Goal: Task Accomplishment & Management: Manage account settings

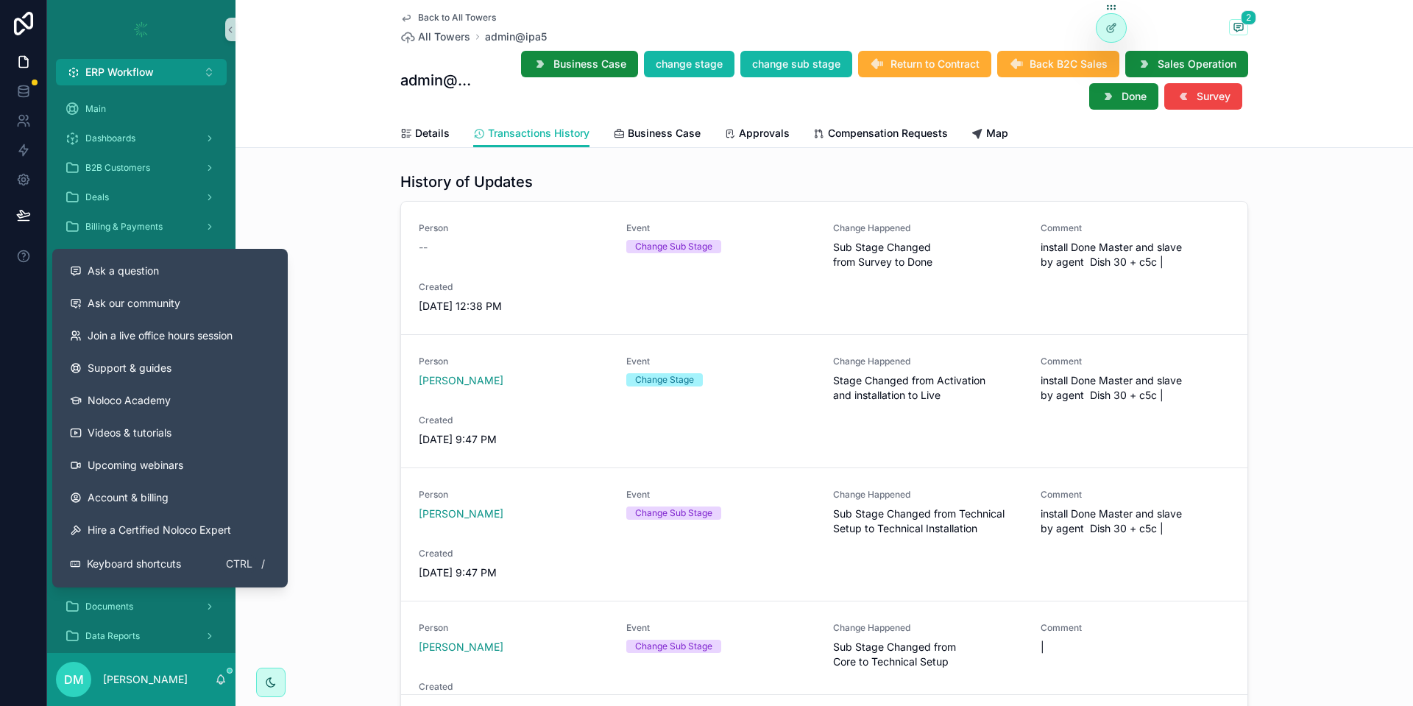
scroll to position [88, 0]
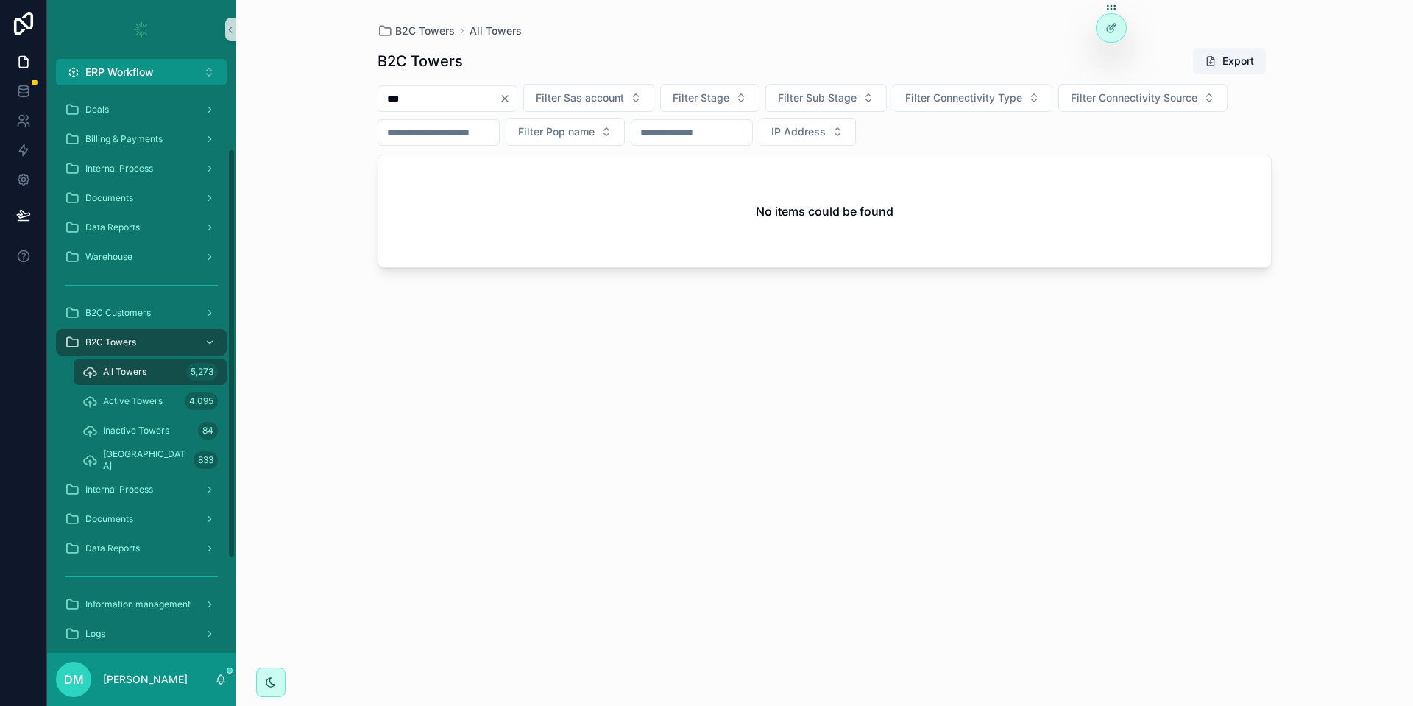
click at [137, 375] on span "All Towers" at bounding box center [124, 372] width 43 height 12
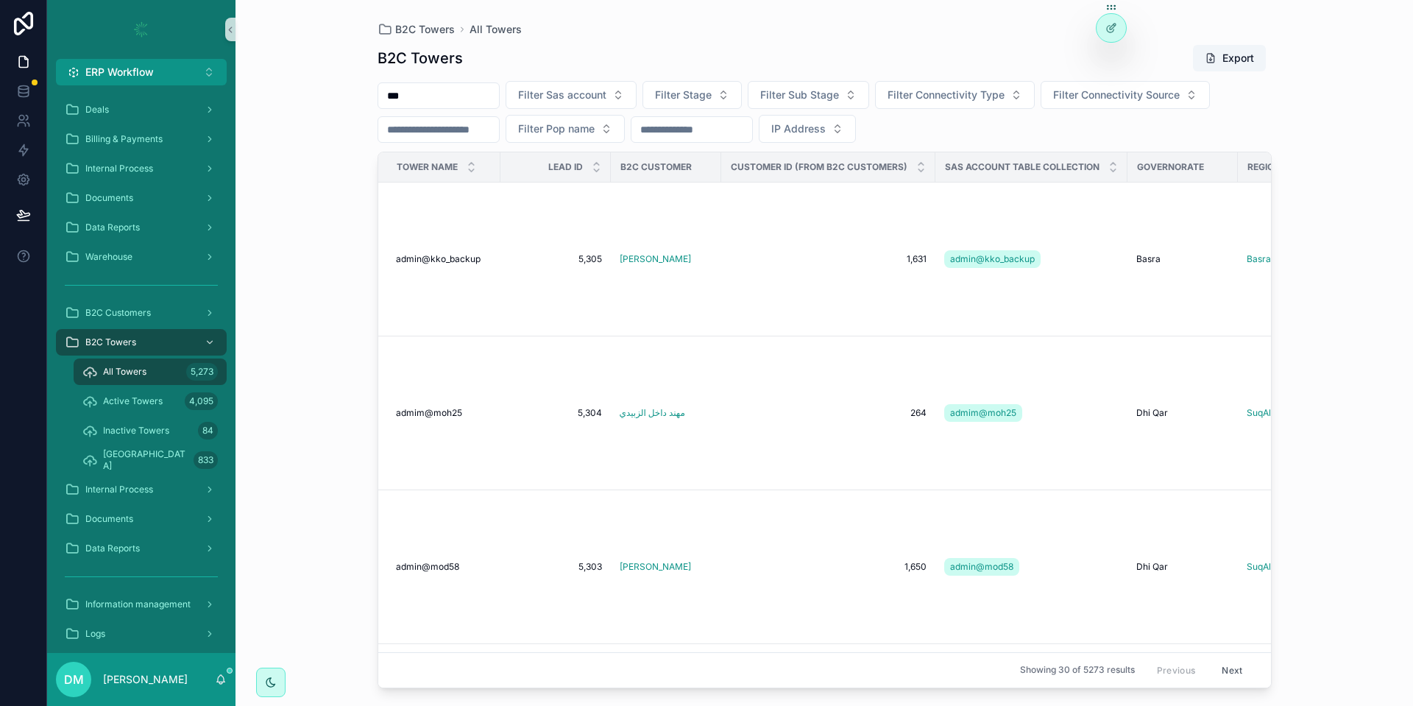
click at [448, 103] on input "***" at bounding box center [438, 95] width 121 height 21
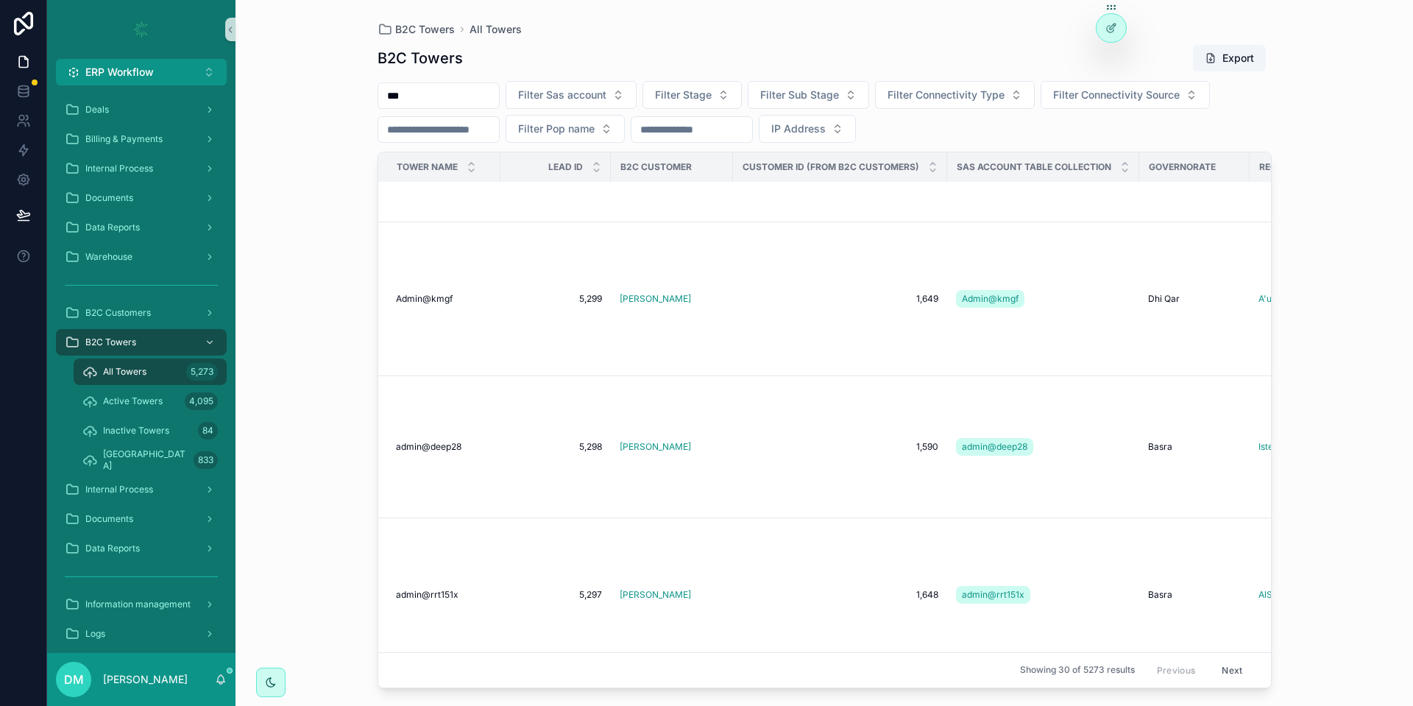
scroll to position [1059, 0]
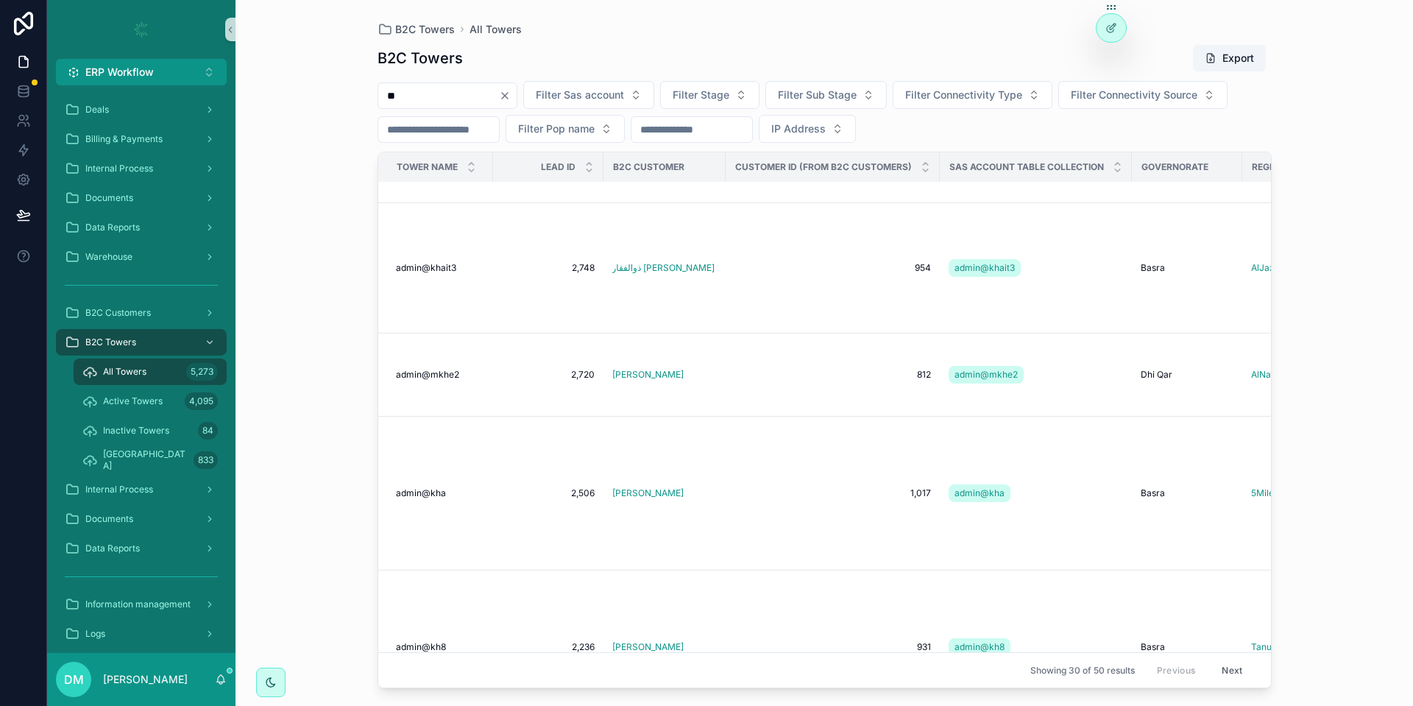
scroll to position [4425, 0]
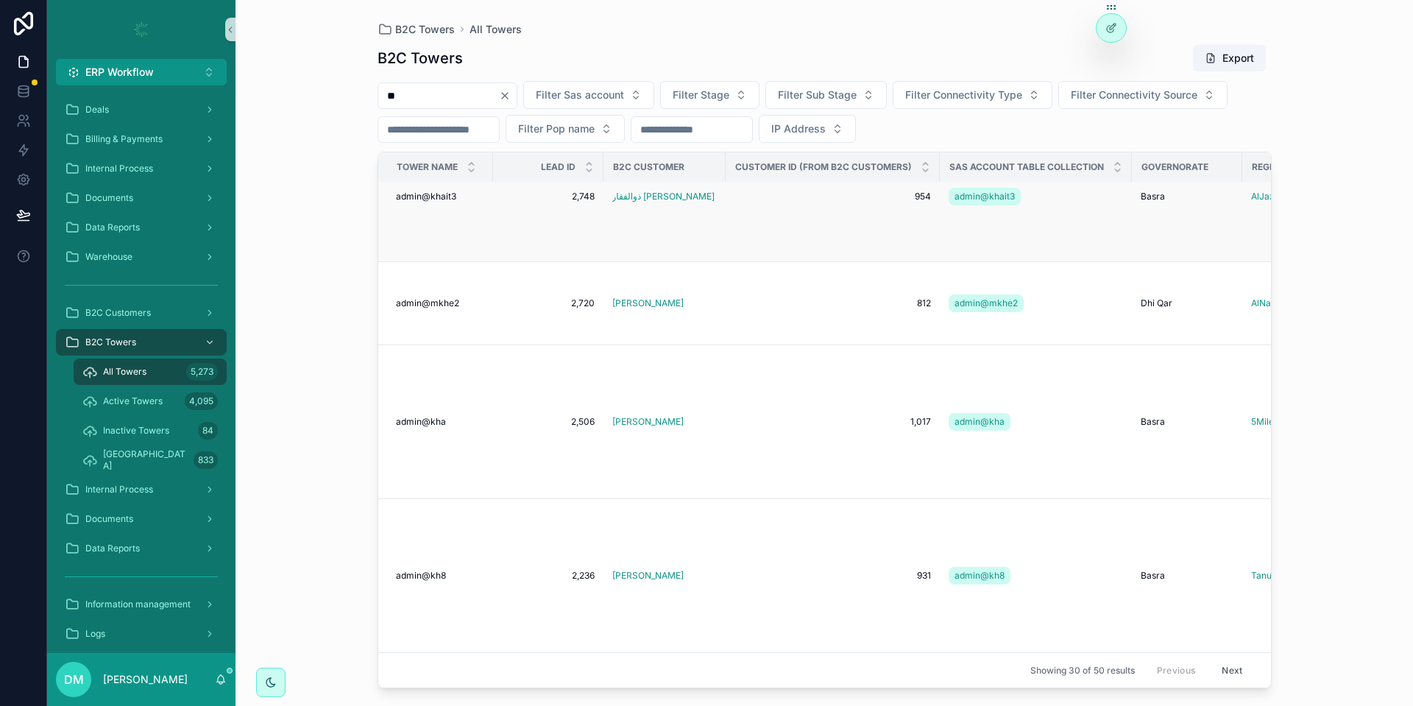
type input "**"
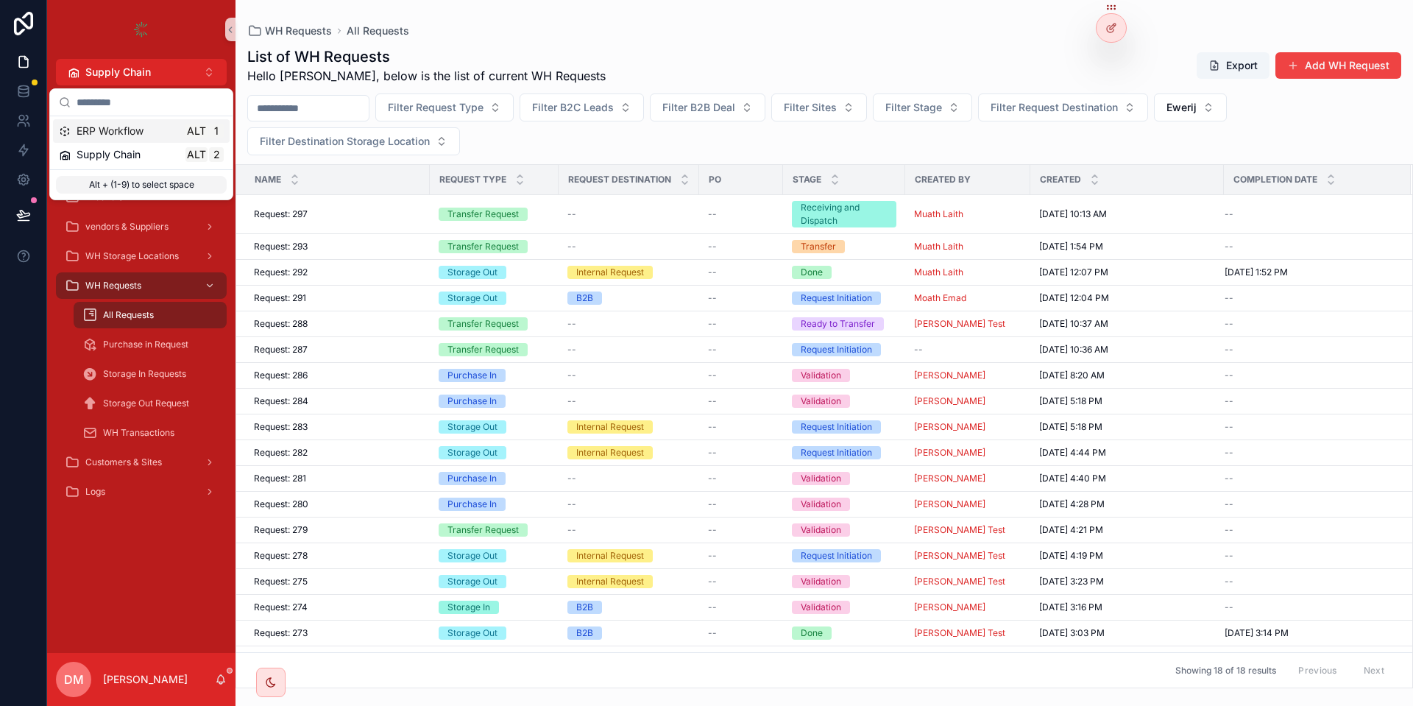
click at [421, 41] on div "List of WH Requests Hello [PERSON_NAME], below is the list of current WH Reques…" at bounding box center [823, 363] width 1177 height 650
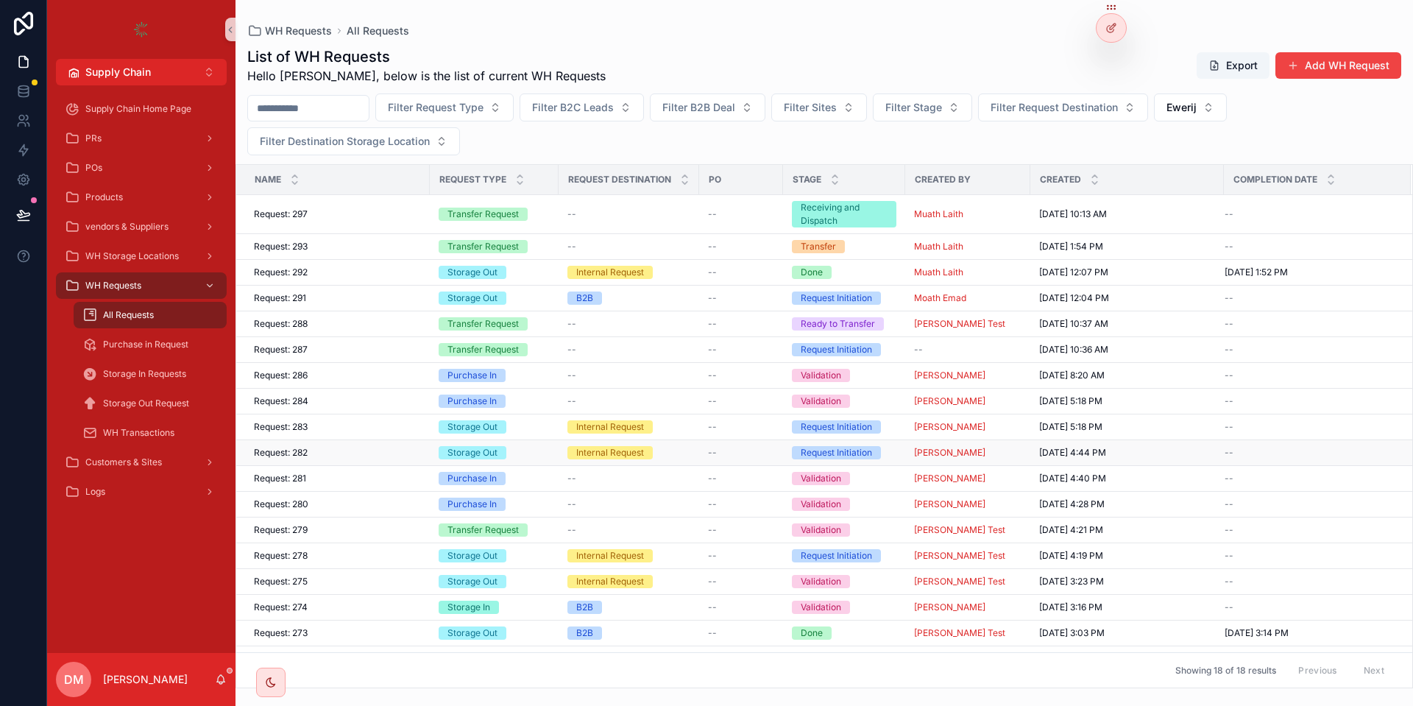
scroll to position [19, 0]
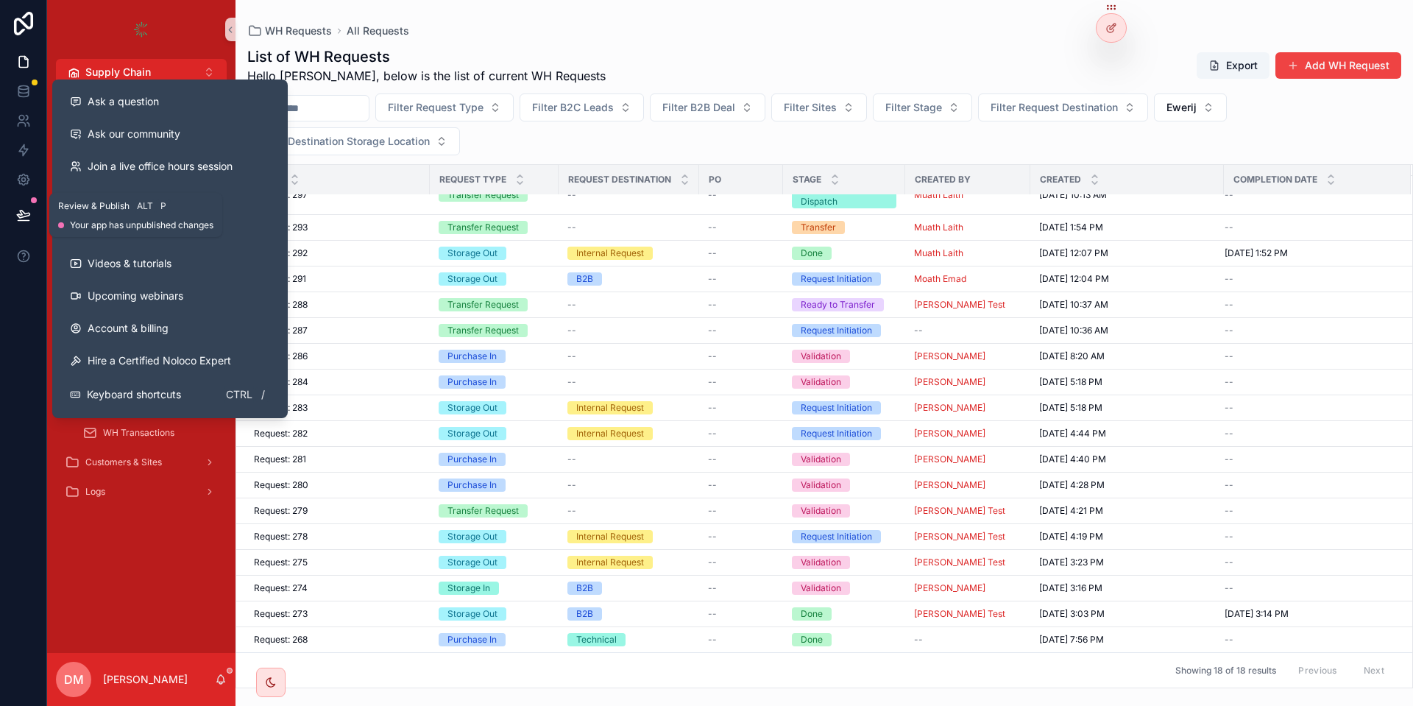
click at [29, 217] on icon at bounding box center [23, 214] width 15 height 15
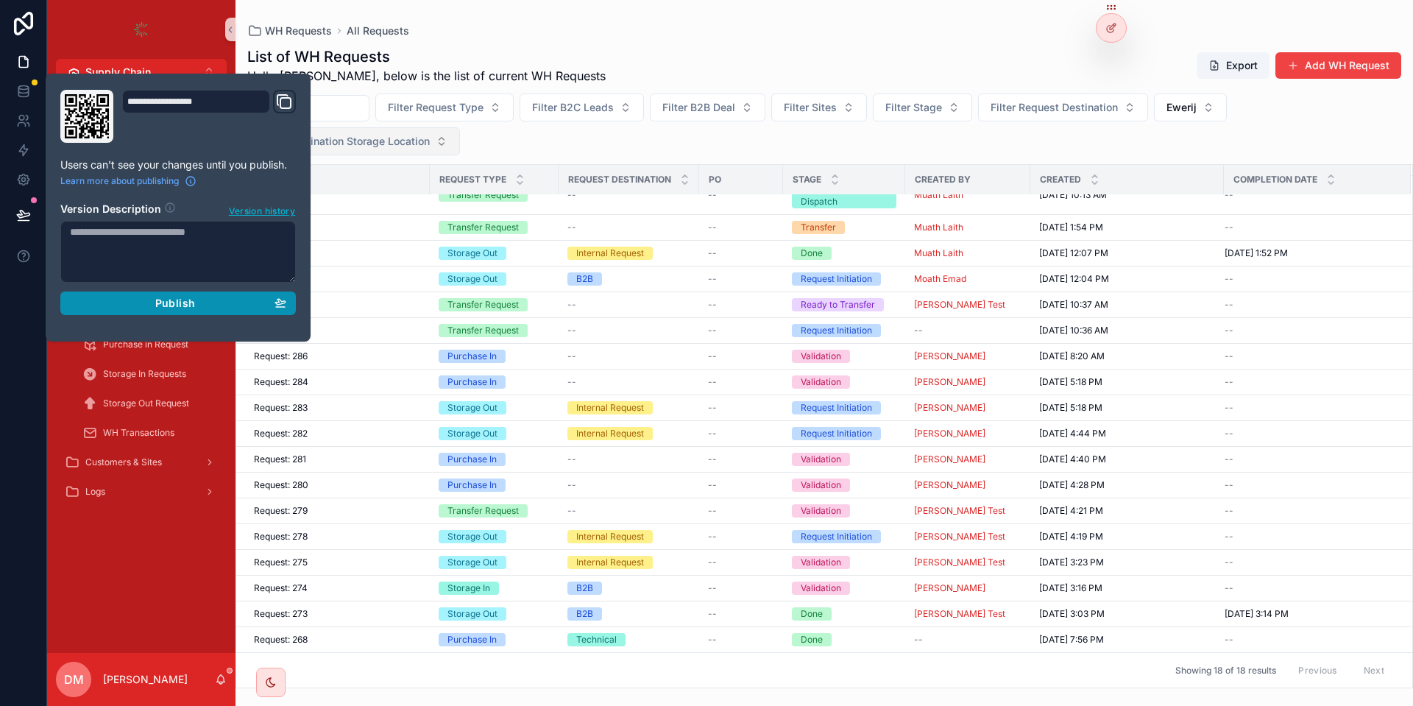
drag, startPoint x: 154, startPoint y: 296, endPoint x: 372, endPoint y: 146, distance: 264.5
click at [155, 296] on button "Publish" at bounding box center [177, 303] width 235 height 24
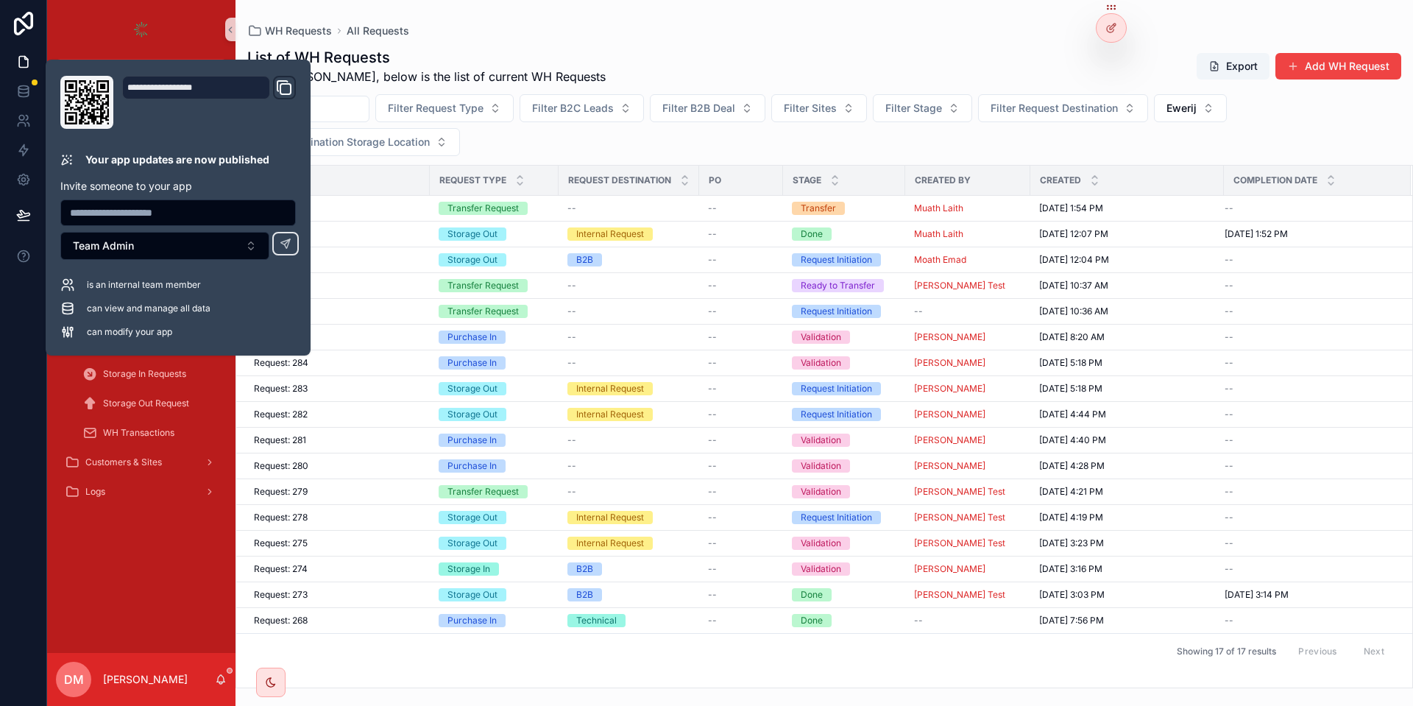
click at [558, 19] on div "WH Requests All Requests List of WH Requests Hello Danya, below is the list of …" at bounding box center [823, 344] width 1177 height 688
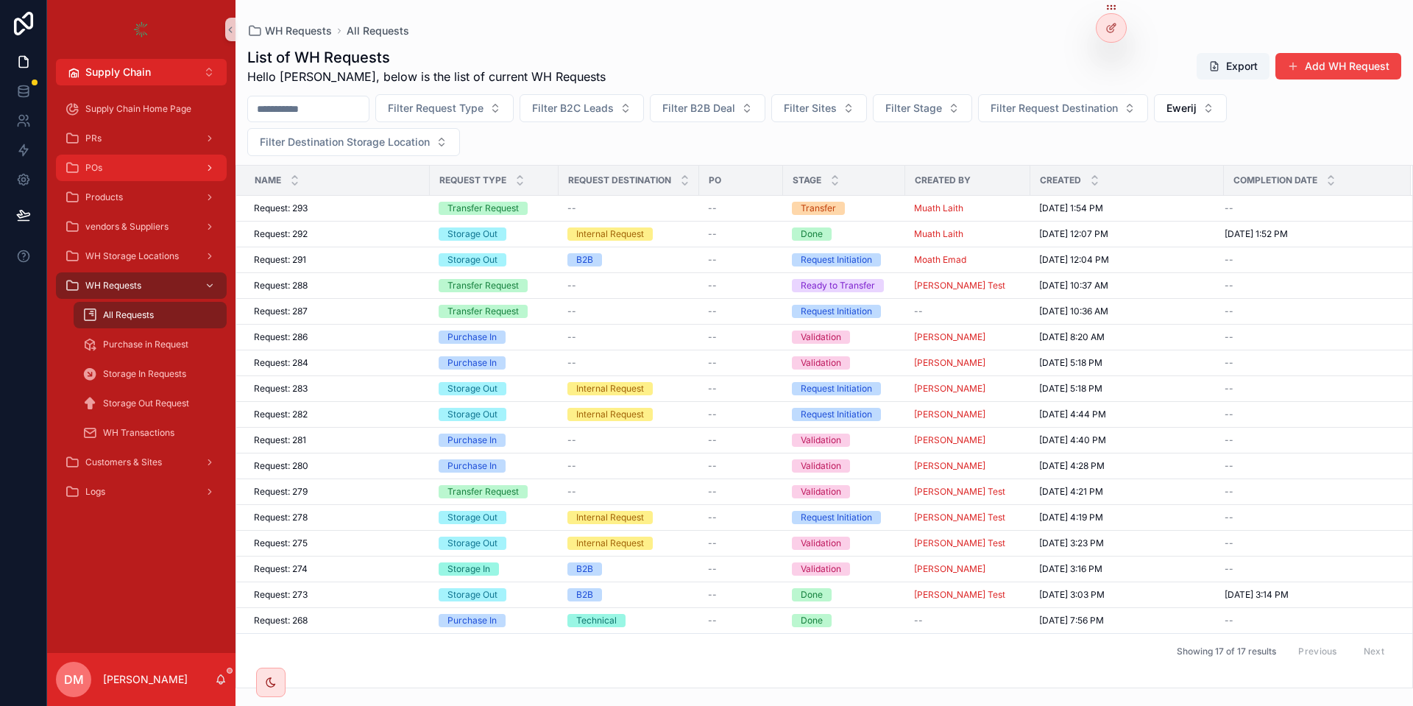
click at [113, 174] on div "POs" at bounding box center [141, 168] width 153 height 24
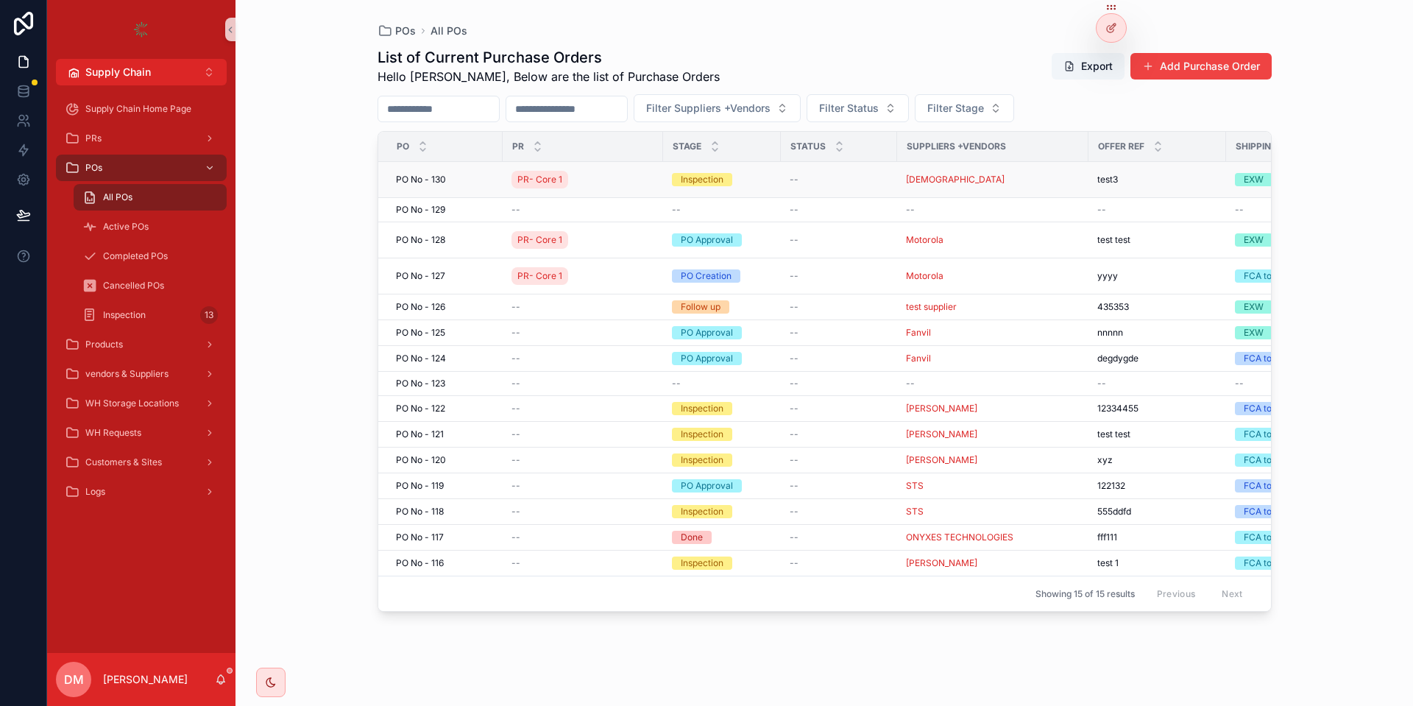
click at [472, 180] on div "PO No - 130 PO No - 130" at bounding box center [445, 180] width 98 height 12
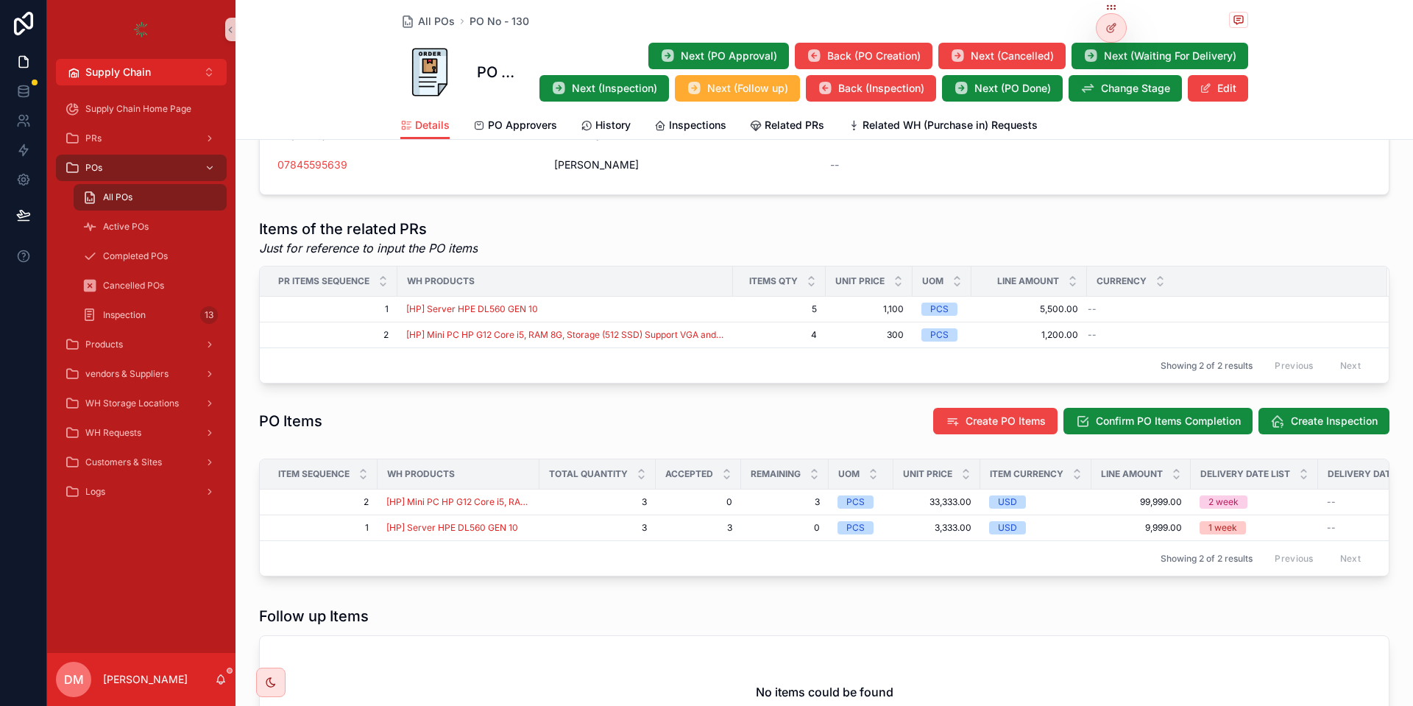
scroll to position [530, 0]
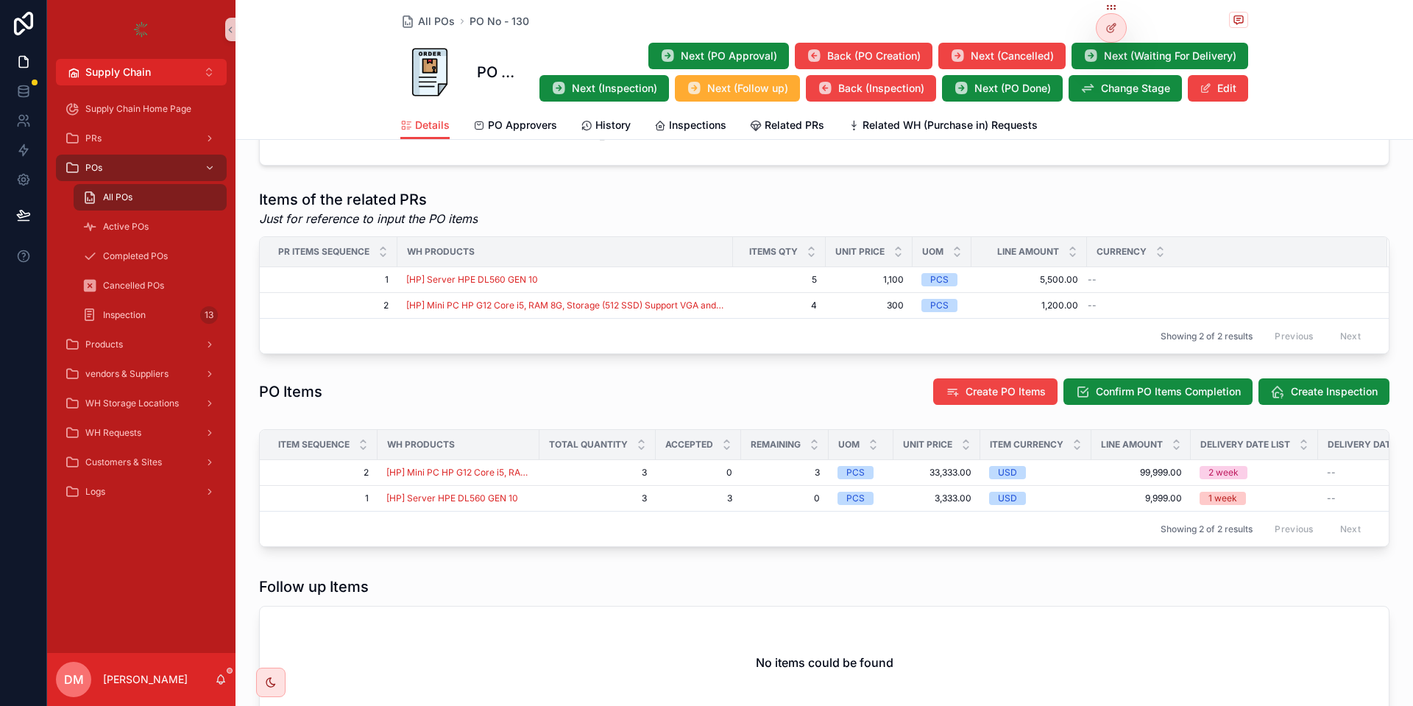
click at [1317, 375] on div "PO Items Create PO Items Confirm PO Items Completion Create Inspection" at bounding box center [823, 392] width 1177 height 40
click at [1306, 380] on button "Create Inspection" at bounding box center [1323, 391] width 131 height 26
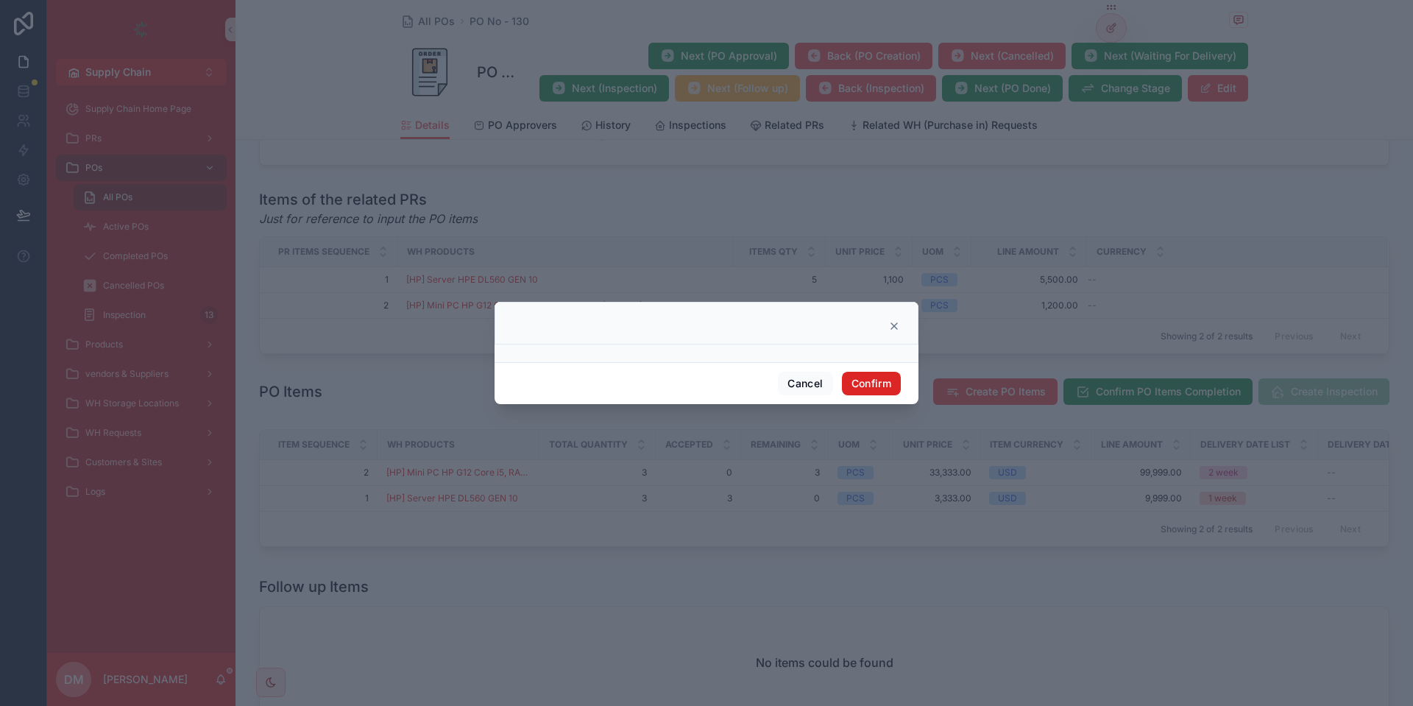
click at [897, 392] on button "Confirm" at bounding box center [871, 384] width 59 height 24
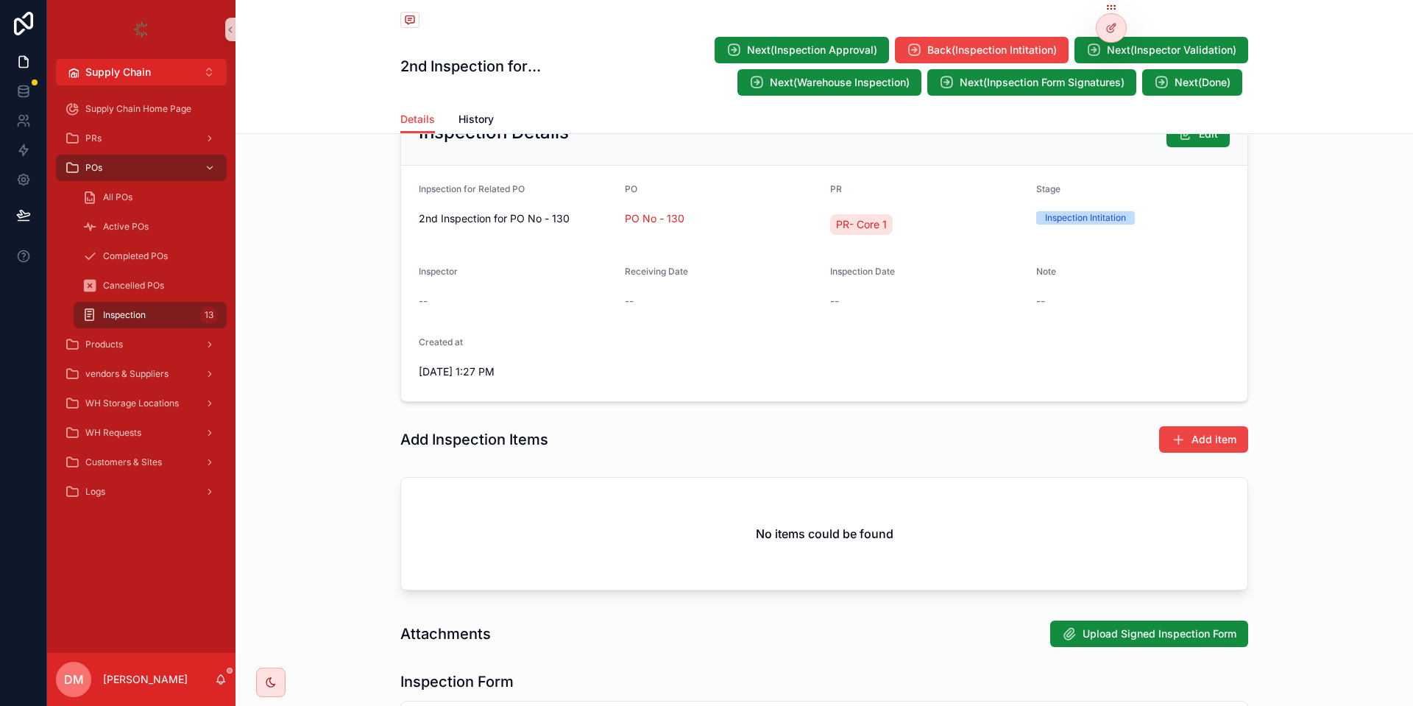
scroll to position [177, 0]
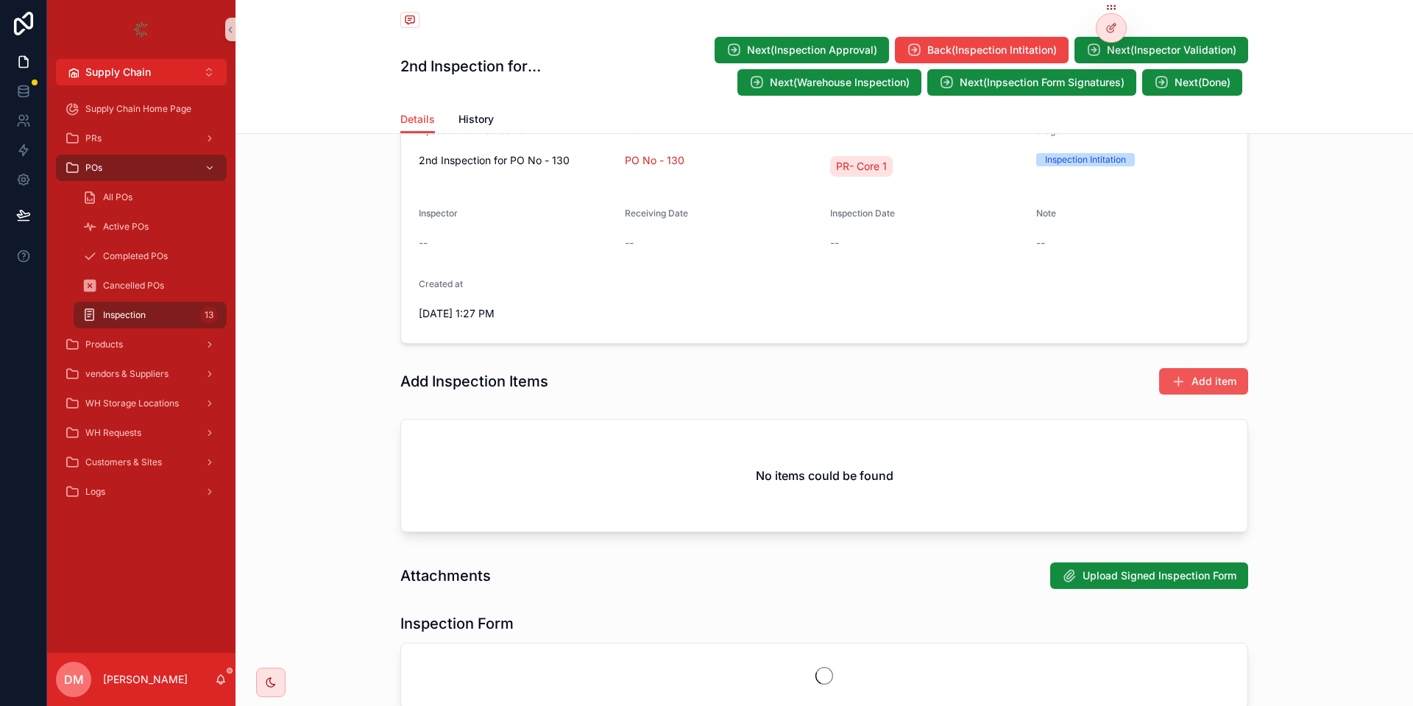
click at [1182, 388] on button "Add item" at bounding box center [1203, 381] width 89 height 26
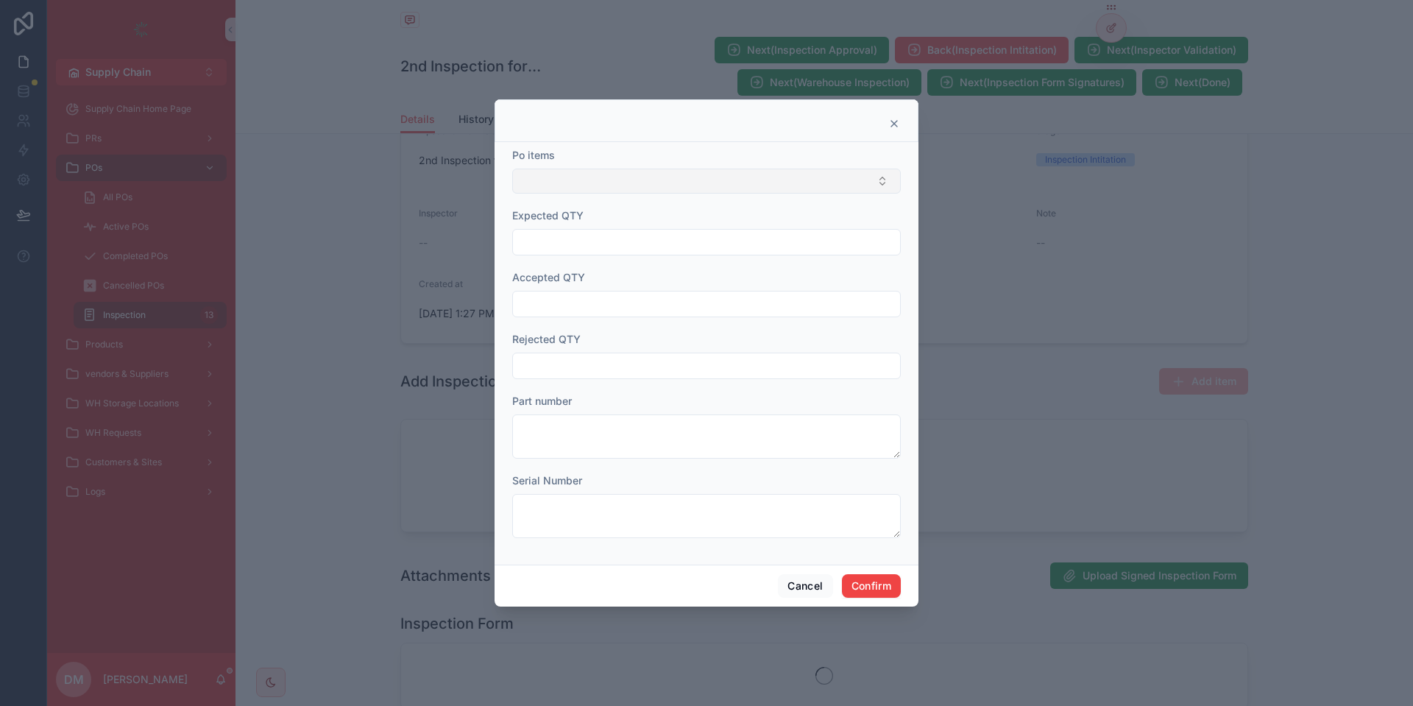
click at [695, 185] on button "Select Button" at bounding box center [706, 180] width 388 height 25
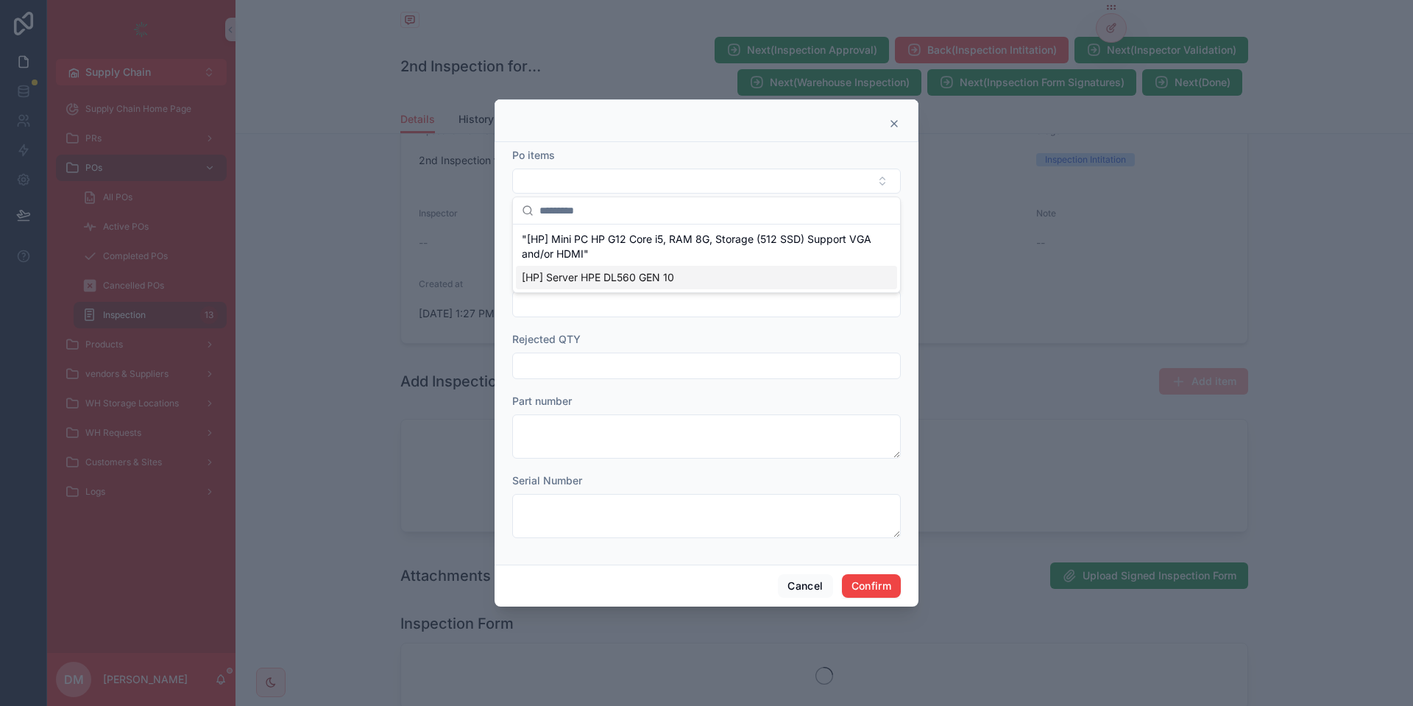
click at [587, 271] on span "[HP] Server HPE DL560 GEN 10" at bounding box center [598, 277] width 152 height 15
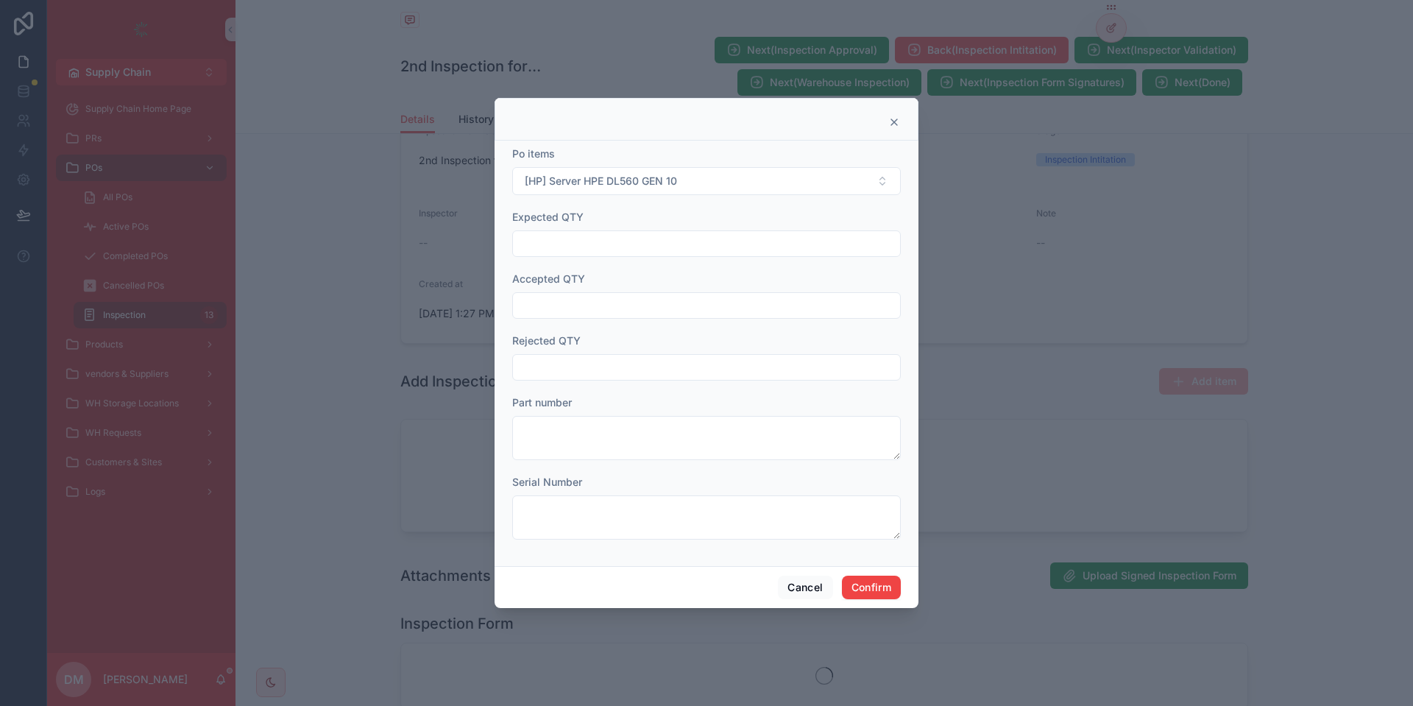
click at [585, 251] on input "text" at bounding box center [706, 243] width 387 height 21
type input "*"
click at [570, 324] on form "Po items [HP] Server HPE DL560 GEN 10 Expected QTY * Accepted QTY Rejected QTY …" at bounding box center [706, 350] width 388 height 408
click at [574, 313] on input "text" at bounding box center [706, 305] width 387 height 21
click at [582, 273] on span "Accepted QTY" at bounding box center [548, 278] width 73 height 13
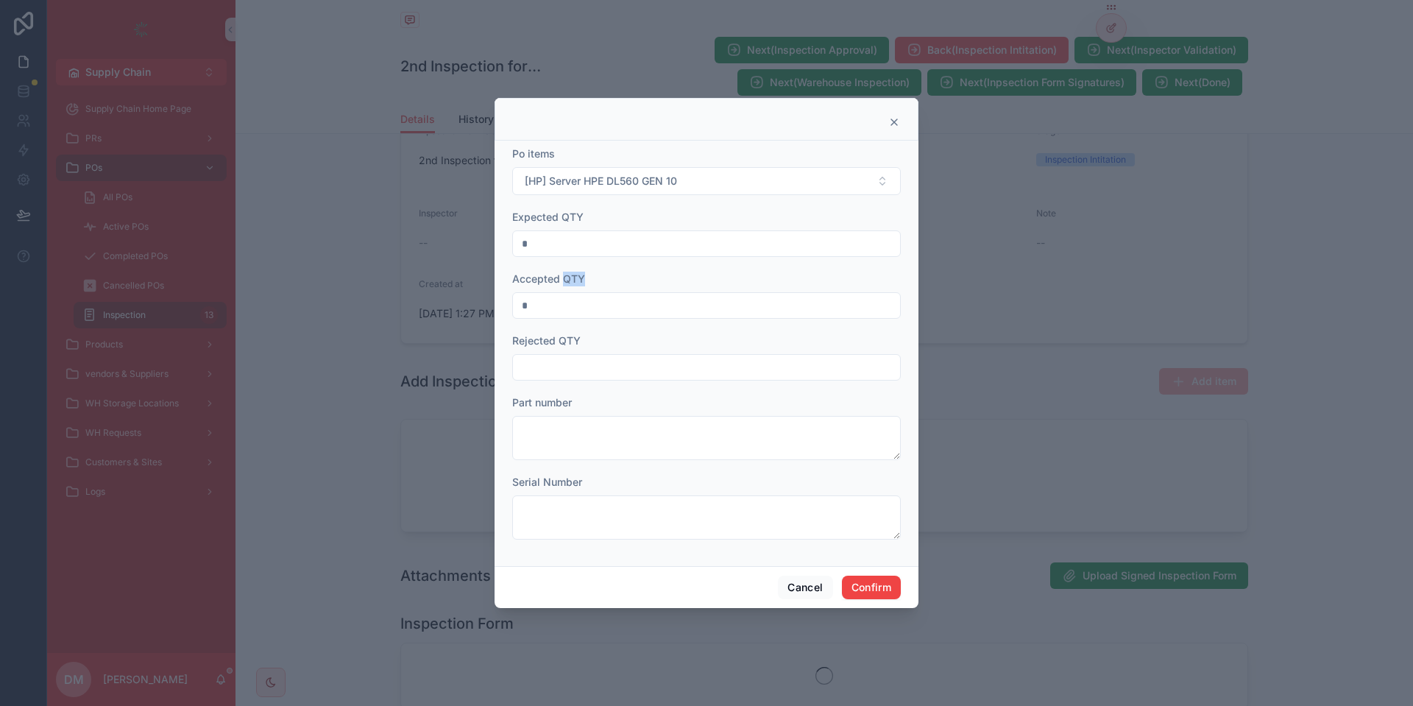
click at [582, 273] on span "Accepted QTY" at bounding box center [548, 278] width 73 height 13
click at [588, 388] on form "Po items [HP] Server HPE DL560 GEN 10 Expected QTY * Accepted QTY * Rejected QT…" at bounding box center [706, 350] width 388 height 408
click at [592, 354] on div "Rejected QTY" at bounding box center [706, 356] width 388 height 47
click at [589, 361] on input "text" at bounding box center [706, 367] width 387 height 21
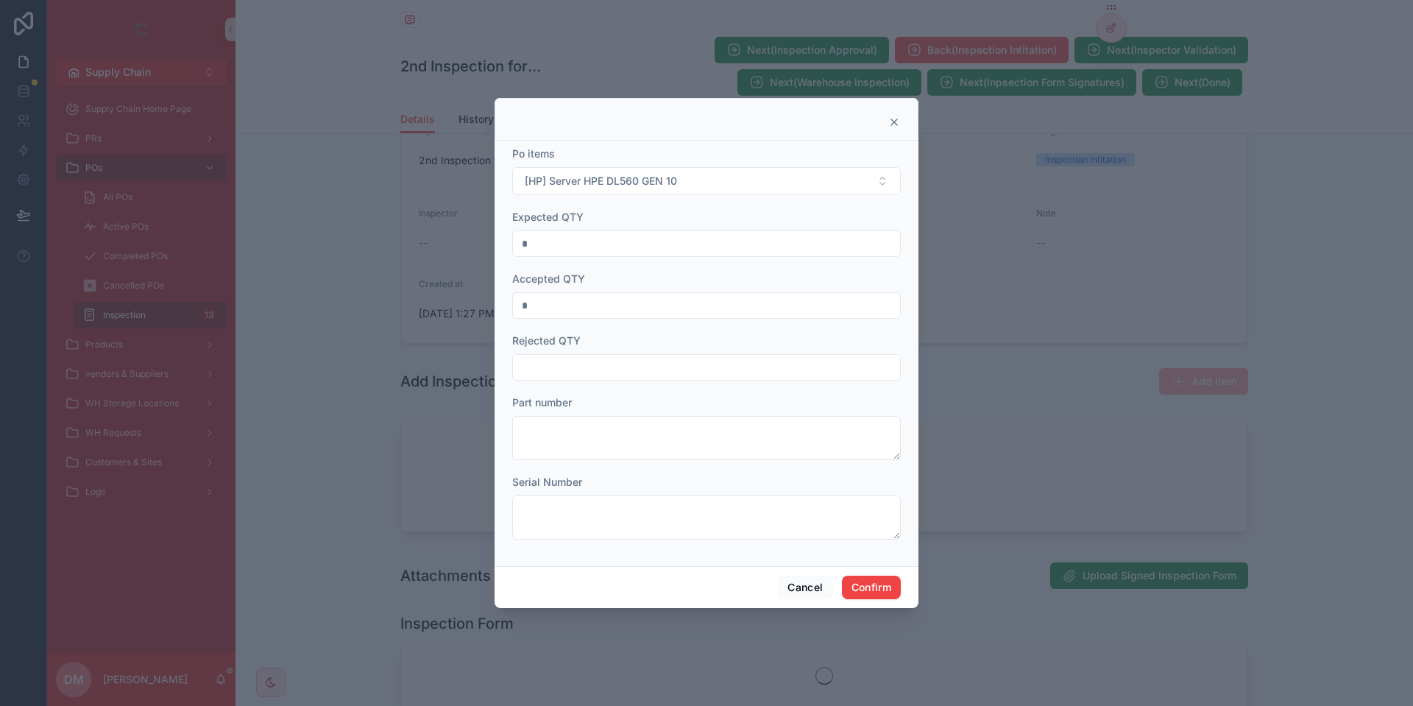
drag, startPoint x: 629, startPoint y: 318, endPoint x: 619, endPoint y: 288, distance: 31.2
click at [628, 316] on div "*" at bounding box center [706, 305] width 388 height 26
click at [619, 288] on div "Accepted QTY *" at bounding box center [706, 294] width 388 height 47
click at [559, 311] on input "*" at bounding box center [706, 305] width 387 height 21
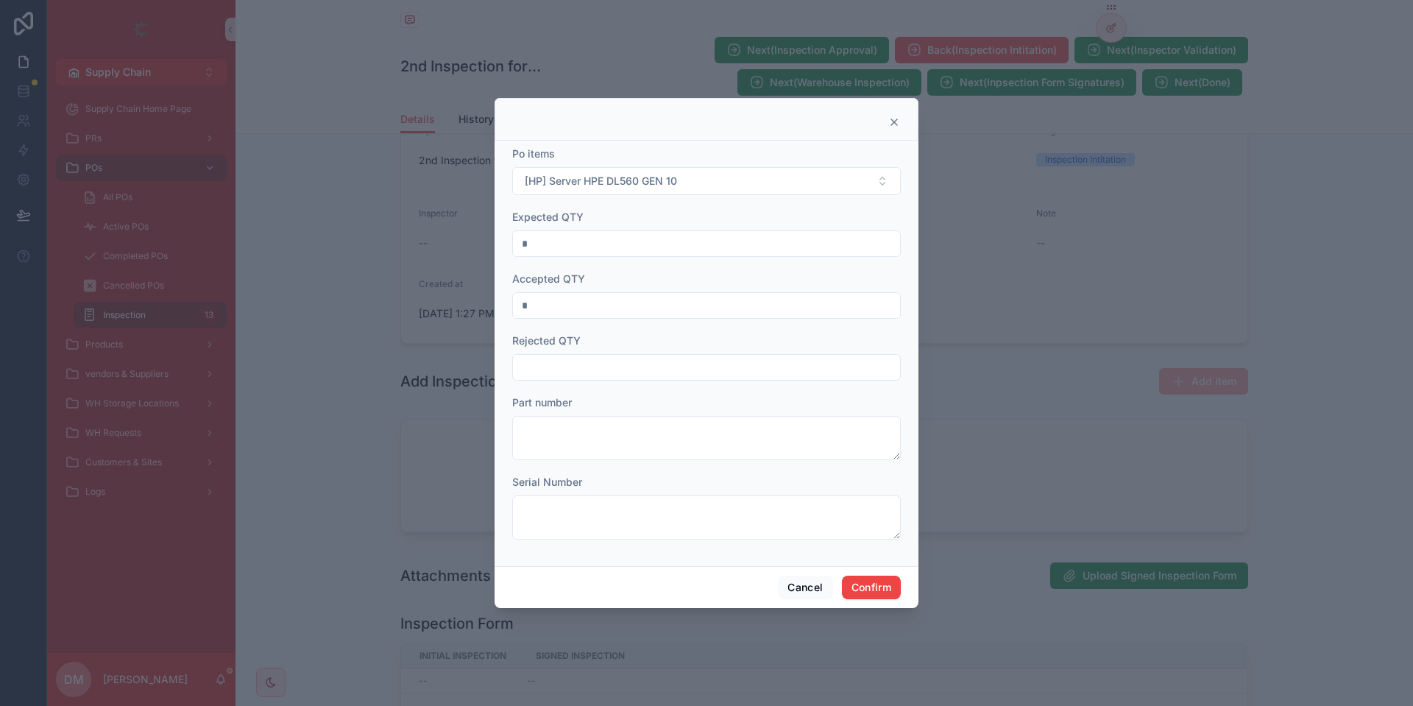
click at [559, 311] on input "*" at bounding box center [706, 305] width 387 height 21
type input "*"
click at [700, 487] on div "Serial Number" at bounding box center [706, 482] width 388 height 15
click at [700, 513] on textarea at bounding box center [706, 517] width 388 height 44
click at [700, 462] on form "Po items [HP] Server HPE DL560 GEN 10 Expected QTY * Accepted QTY * Rejected QT…" at bounding box center [706, 350] width 388 height 408
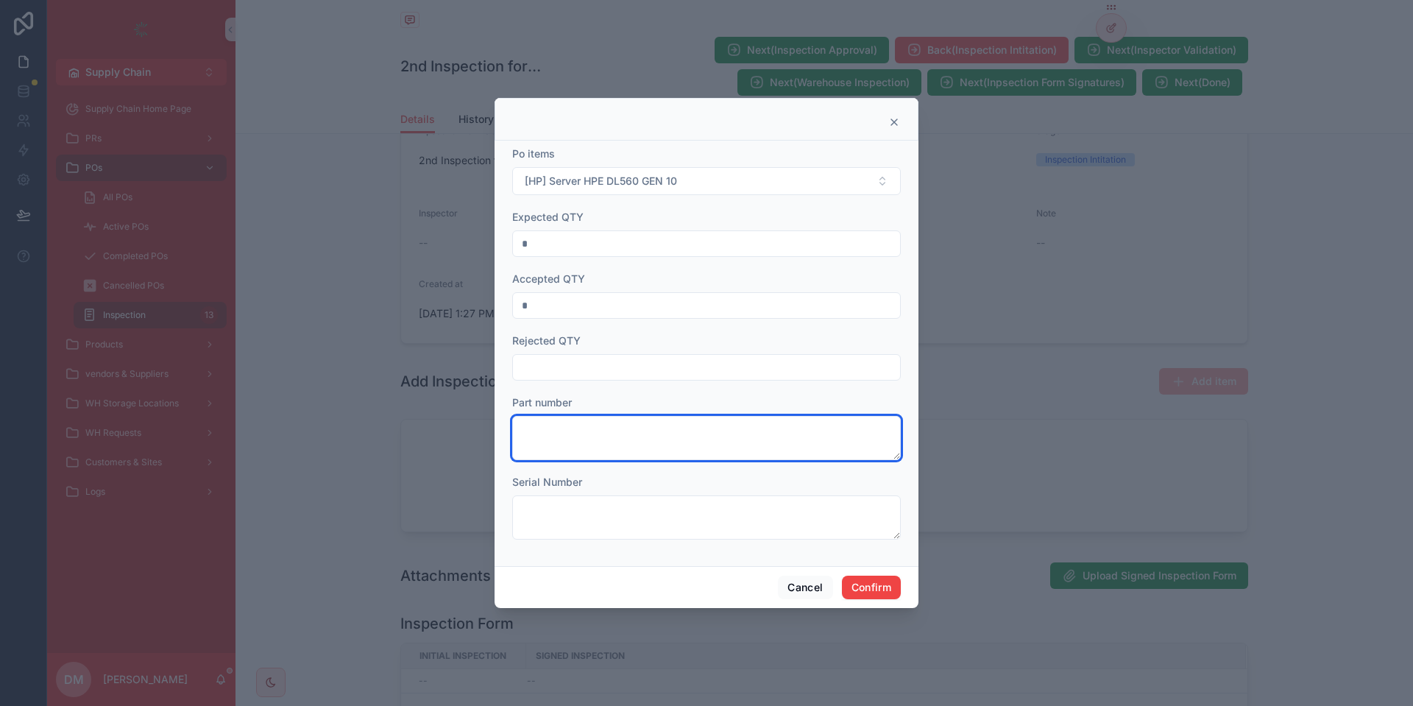
click at [703, 453] on textarea at bounding box center [706, 438] width 388 height 44
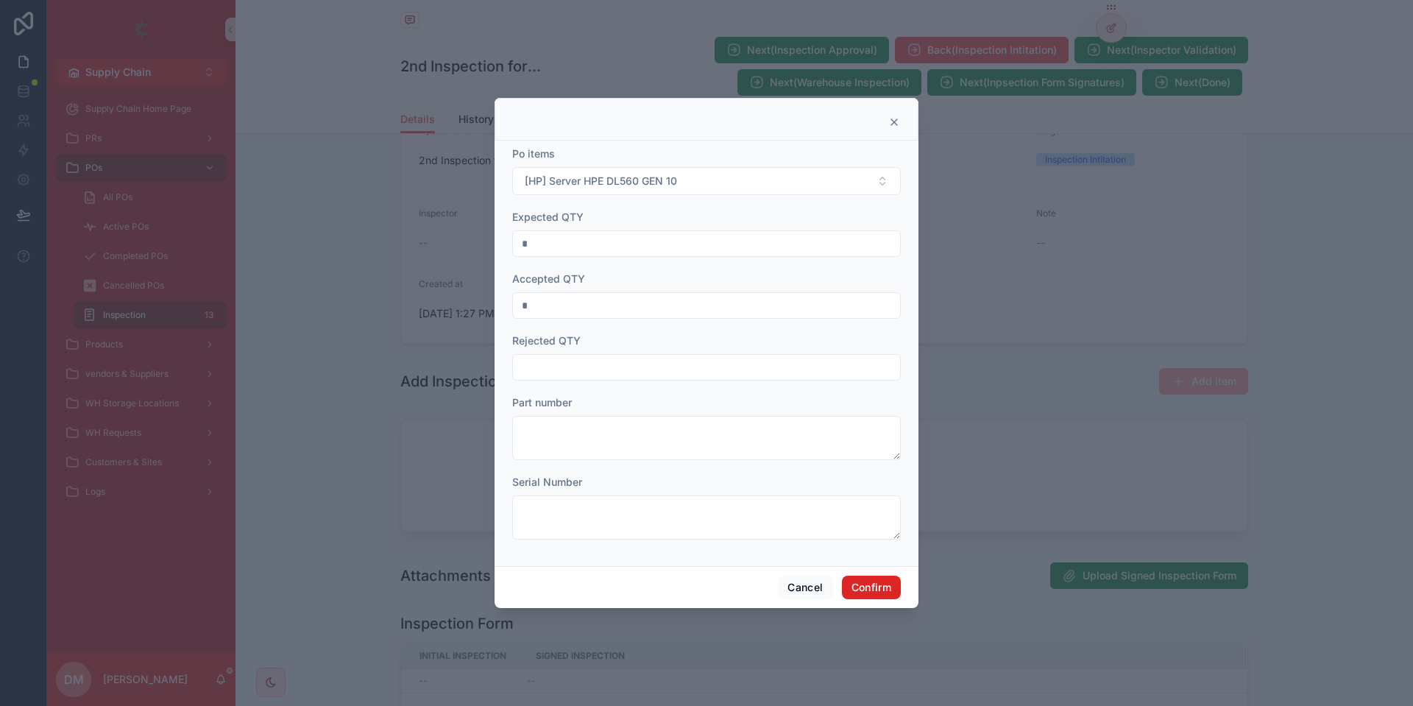
click at [852, 580] on button "Confirm" at bounding box center [871, 587] width 59 height 24
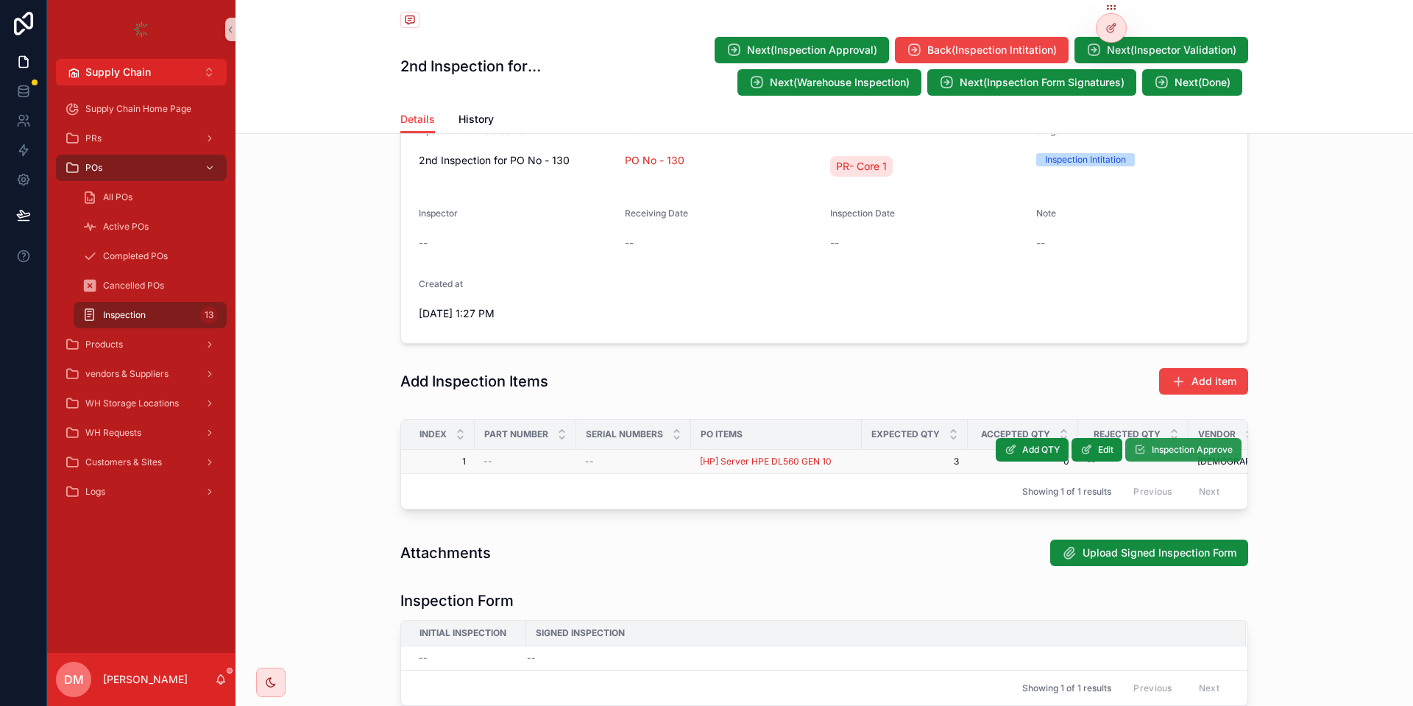
click at [1163, 451] on span "Inspection Approve" at bounding box center [1191, 450] width 81 height 12
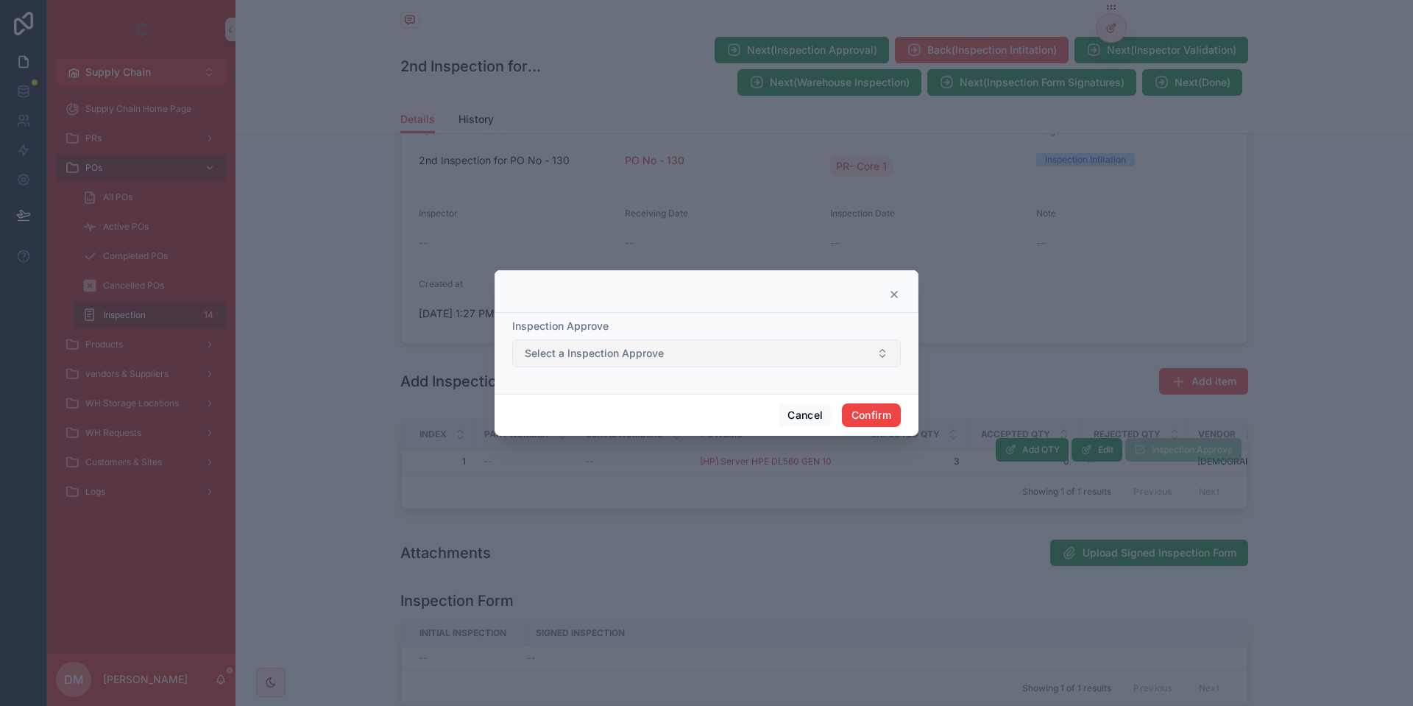
click at [583, 366] on button "Select a Inspection Approve" at bounding box center [706, 353] width 388 height 28
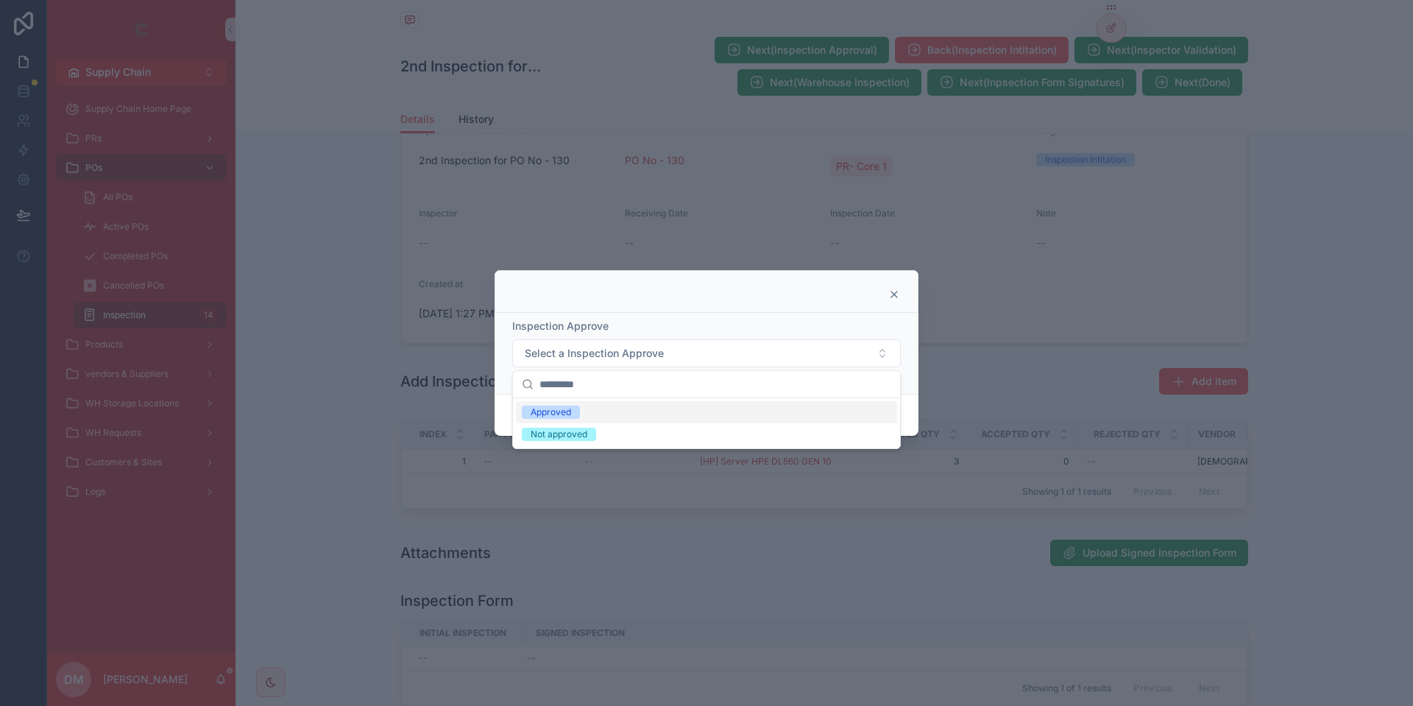
click at [601, 416] on div "Approved" at bounding box center [706, 412] width 381 height 22
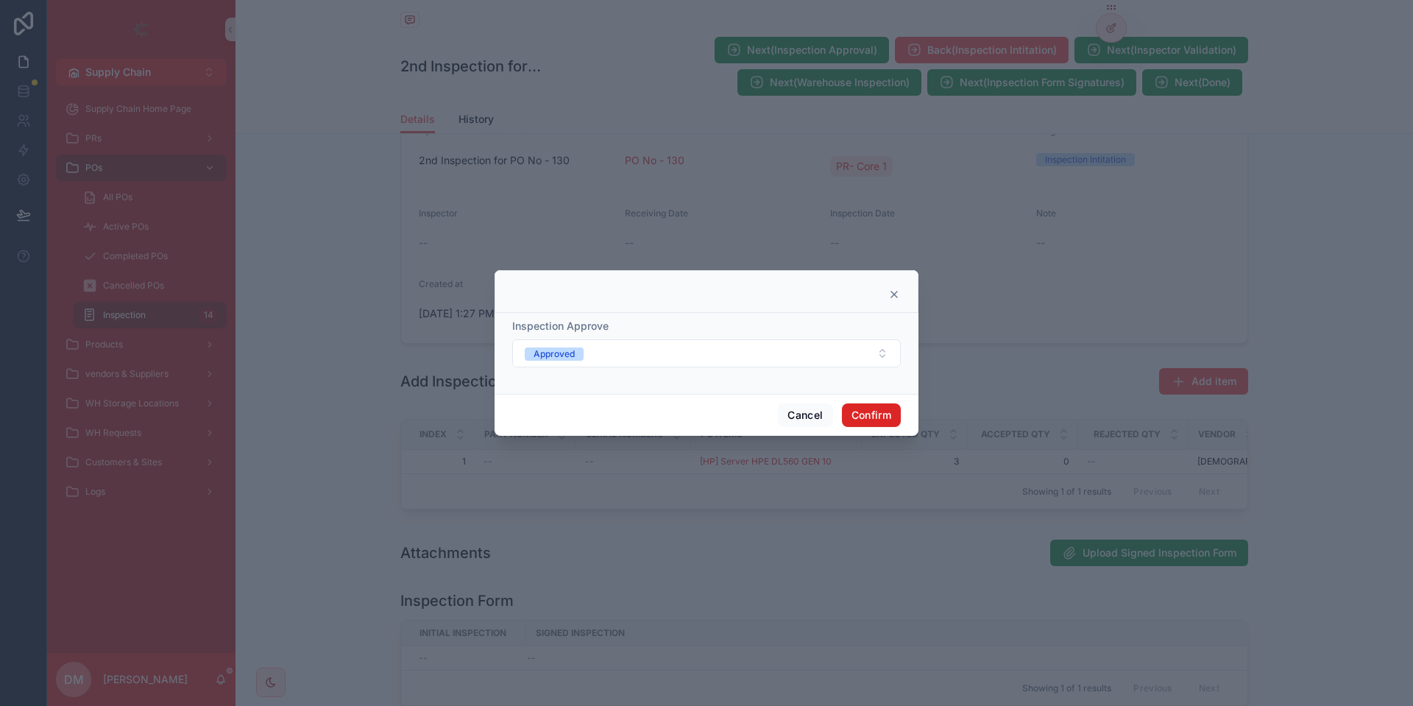
click at [864, 412] on button "Confirm" at bounding box center [871, 415] width 59 height 24
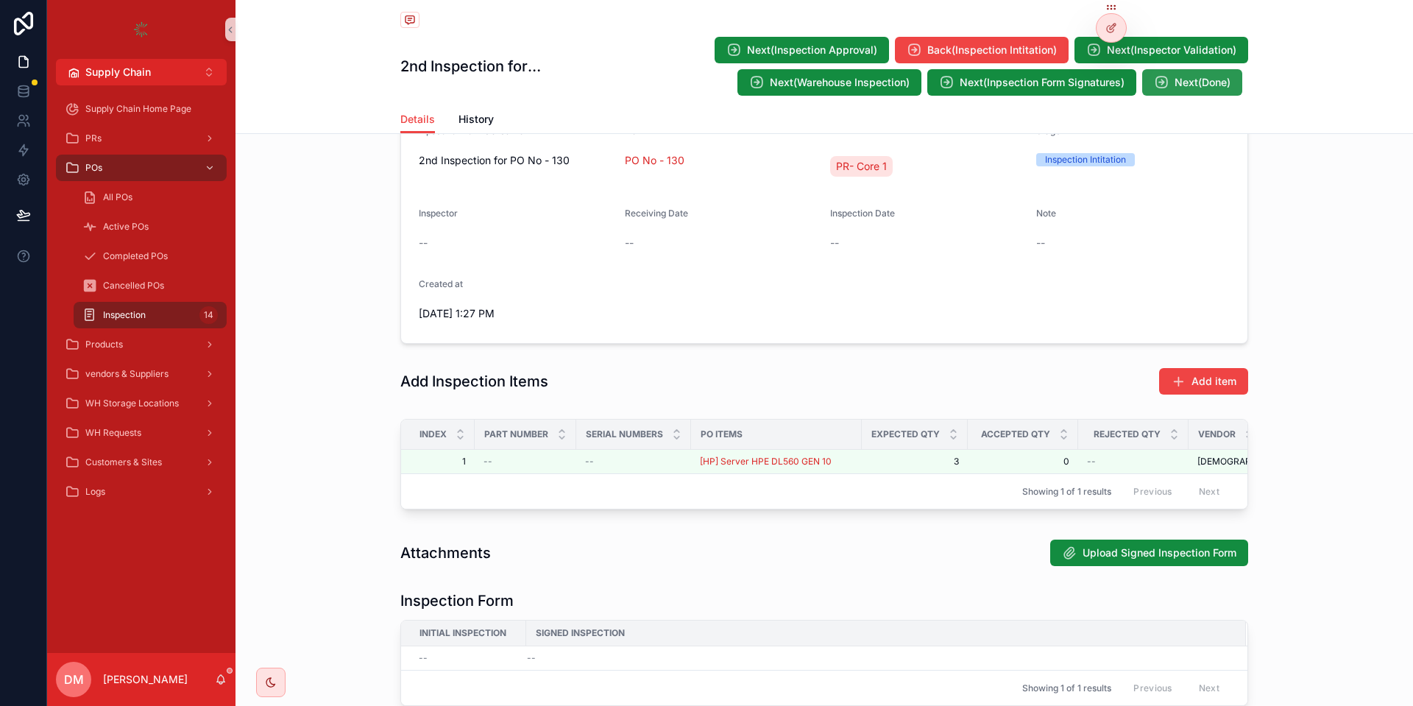
click at [1207, 91] on button "Next(Done)" at bounding box center [1192, 82] width 100 height 26
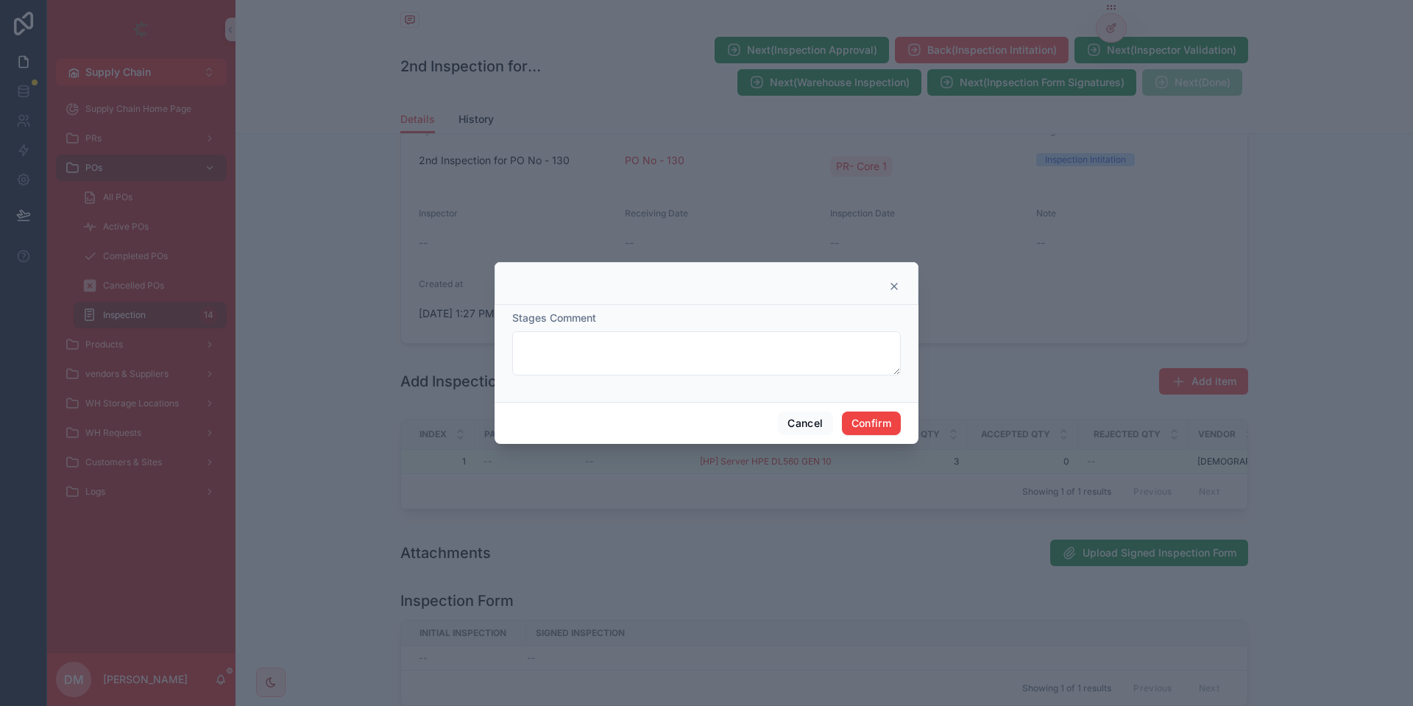
click at [883, 411] on div "Cancel Confirm" at bounding box center [706, 423] width 424 height 42
click at [871, 423] on button "Confirm" at bounding box center [871, 423] width 59 height 24
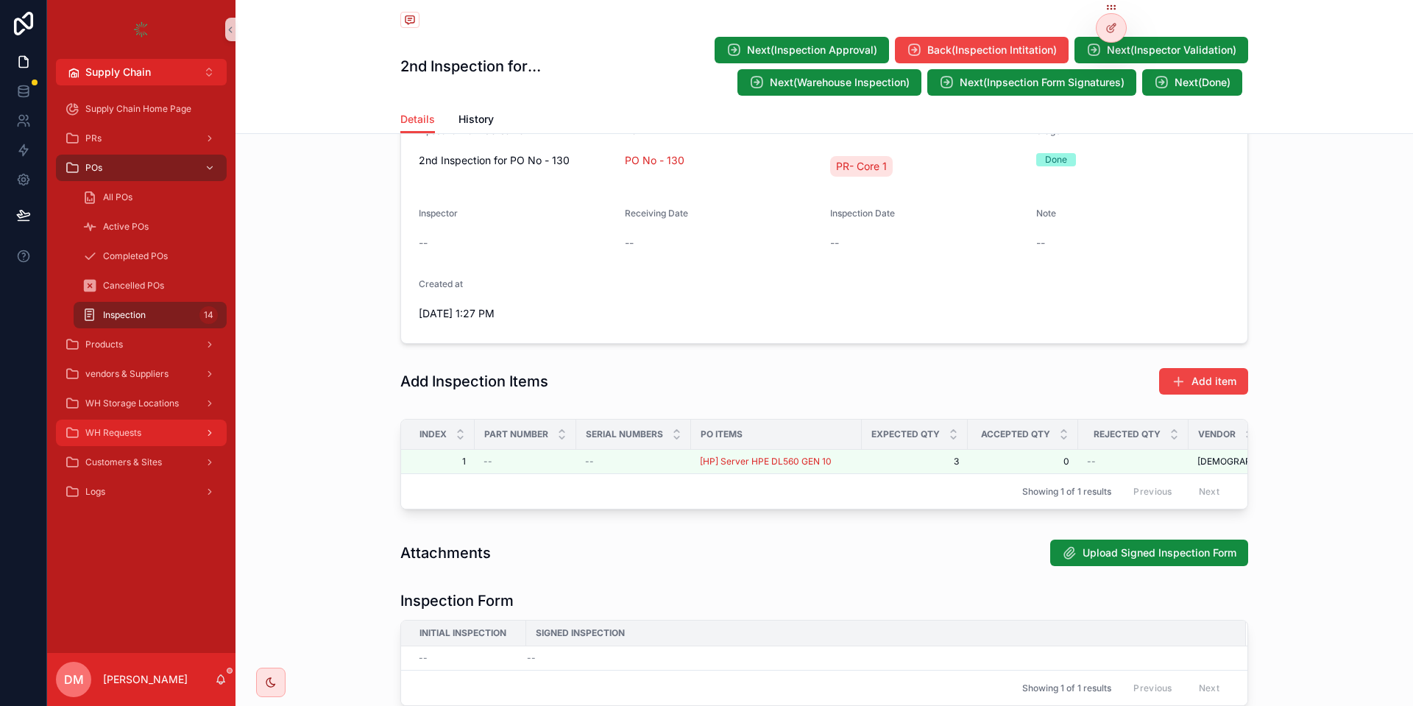
click at [174, 430] on div "WH Requests" at bounding box center [141, 433] width 153 height 24
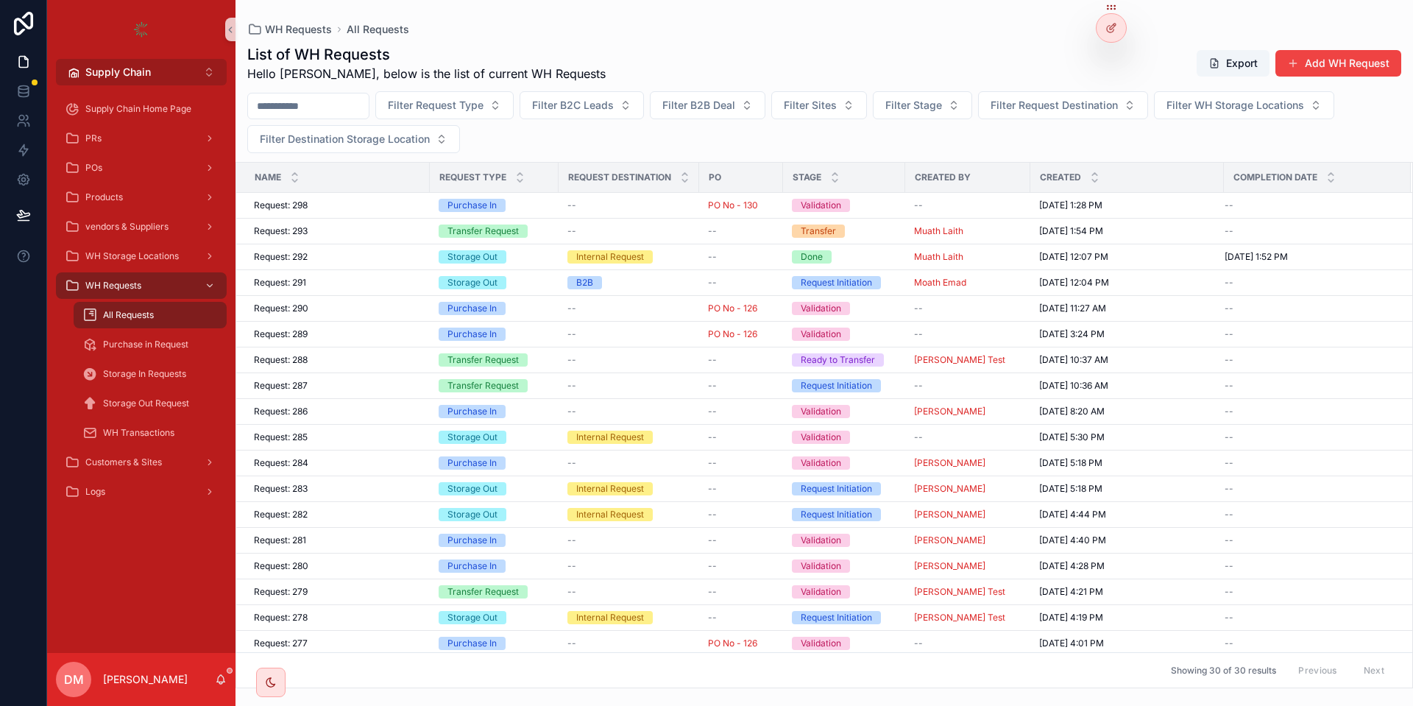
click at [197, 75] on button "Supply Chain Alt 2" at bounding box center [141, 72] width 171 height 26
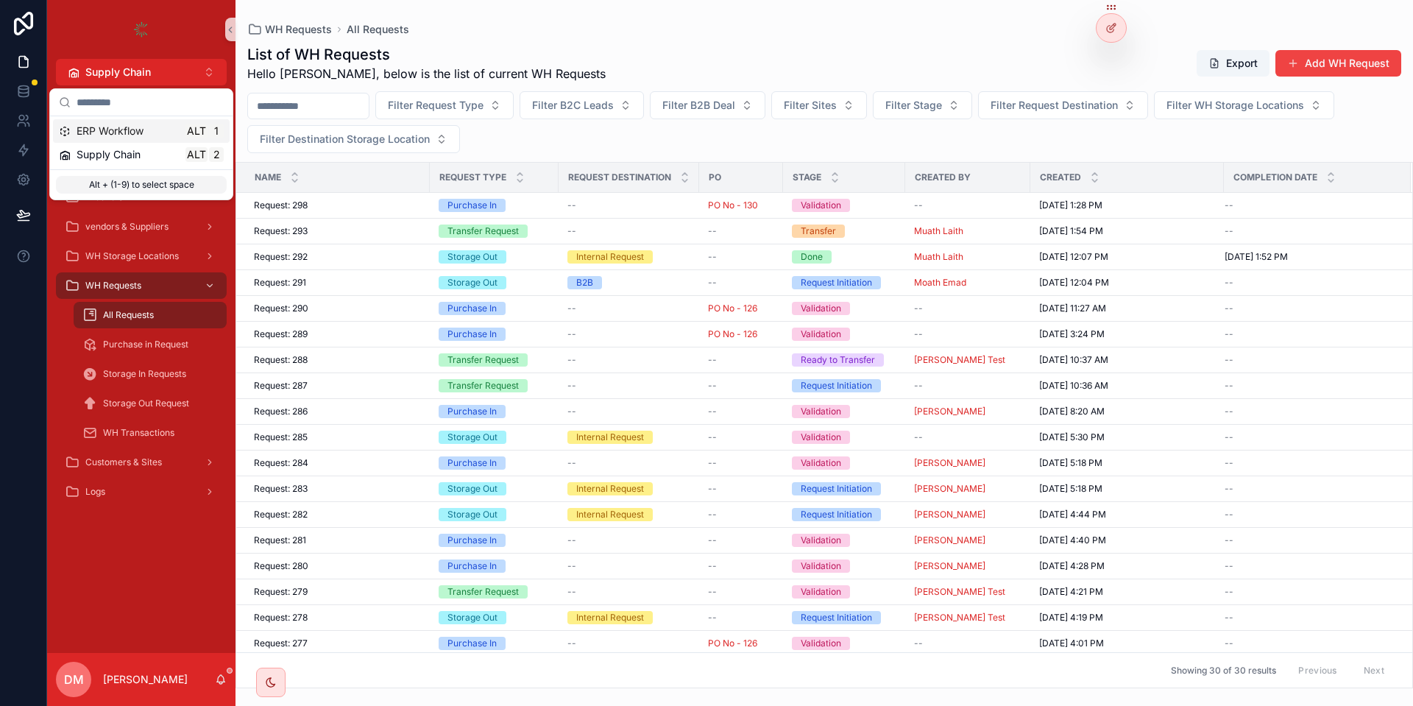
click at [193, 129] on span "Alt" at bounding box center [196, 131] width 19 height 12
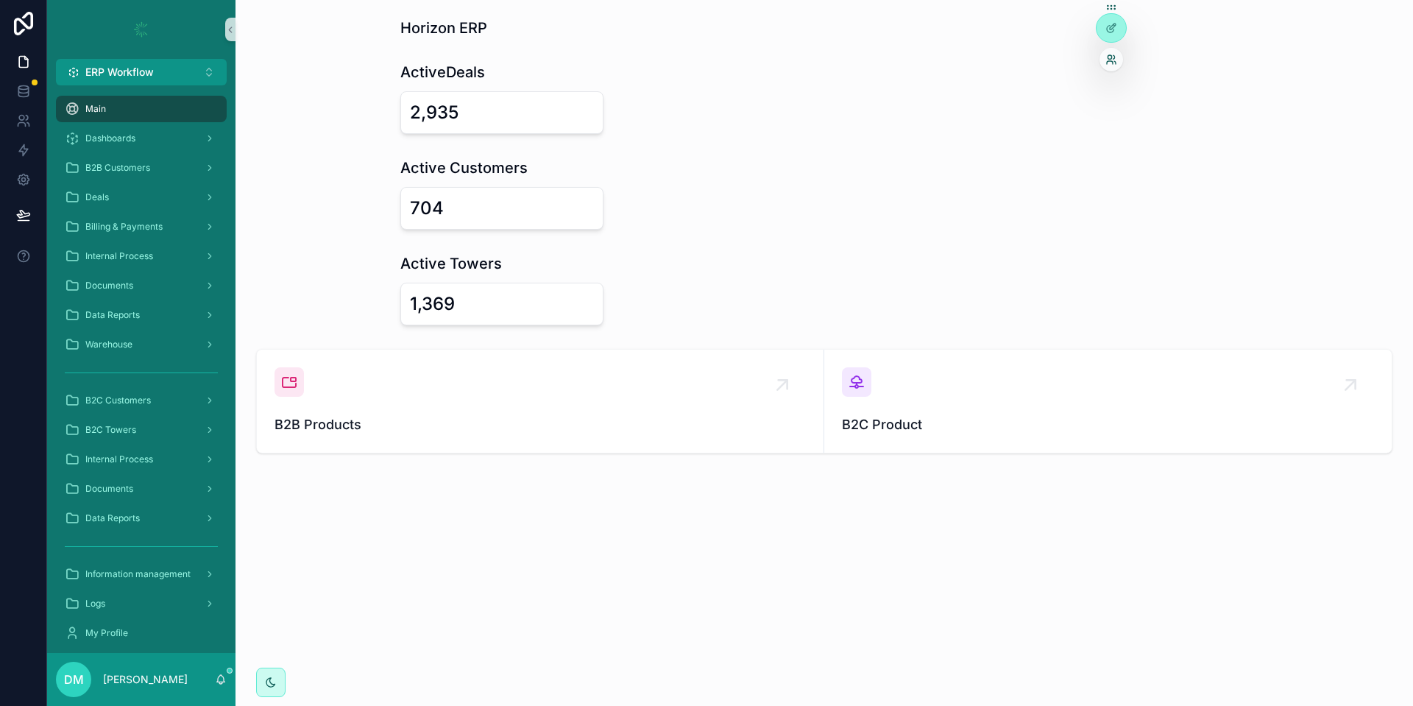
click at [1114, 58] on icon at bounding box center [1113, 57] width 1 height 4
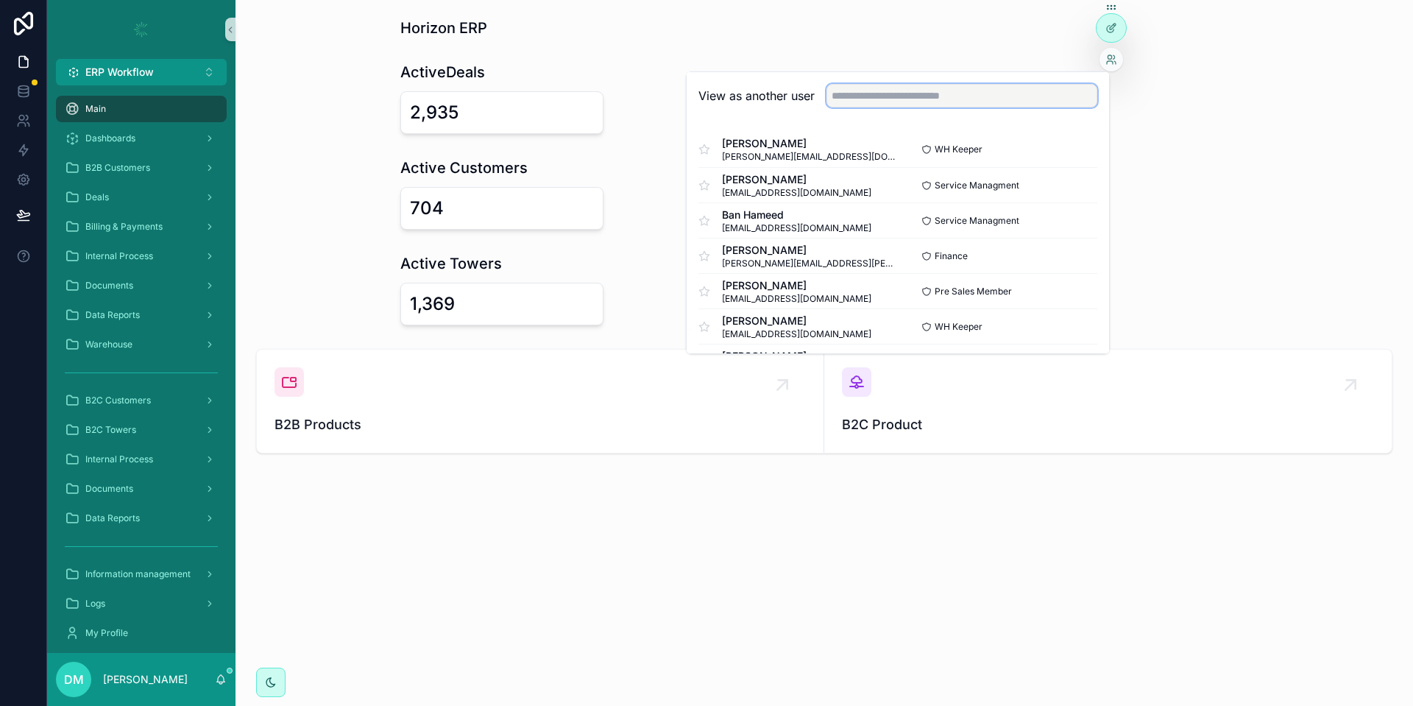
click at [998, 104] on input "text" at bounding box center [961, 96] width 271 height 24
click at [1079, 149] on button "Select" at bounding box center [1078, 149] width 38 height 21
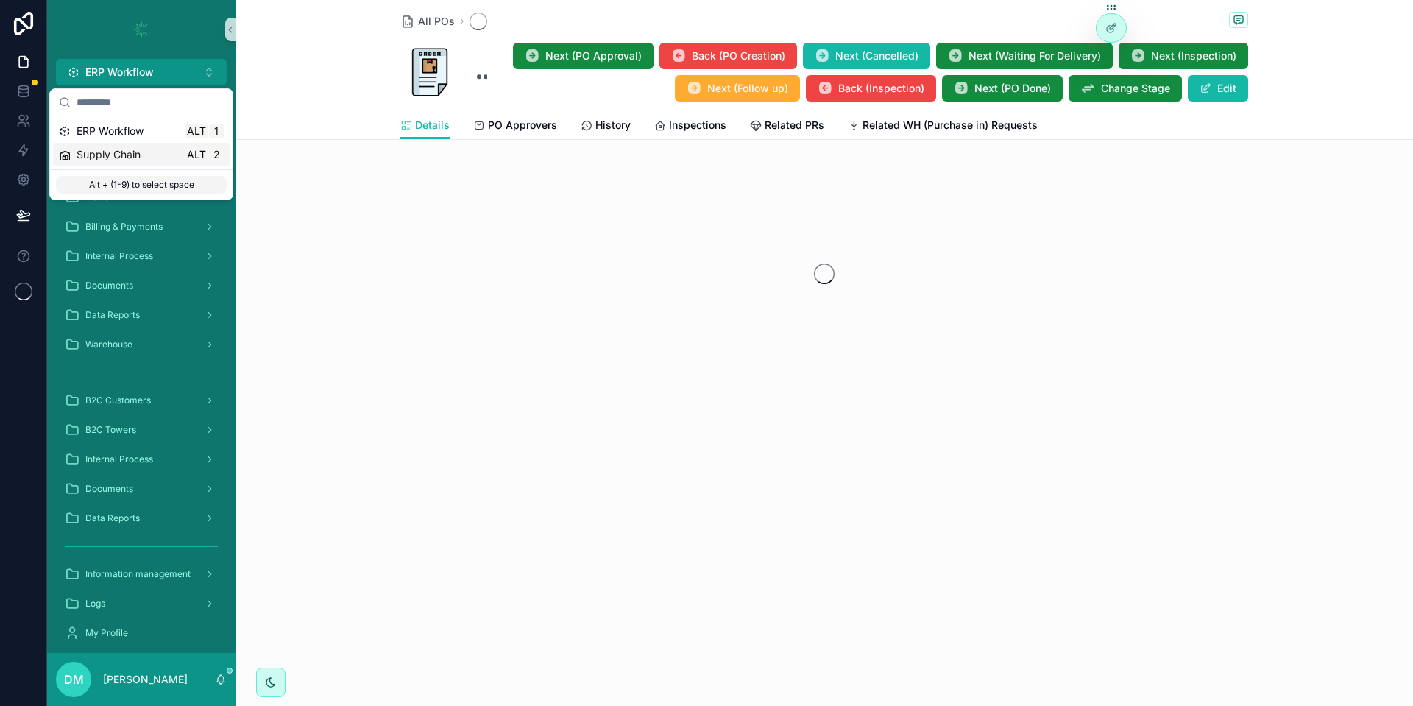
click at [179, 155] on div "Supply Chain Alt 2" at bounding box center [141, 154] width 165 height 15
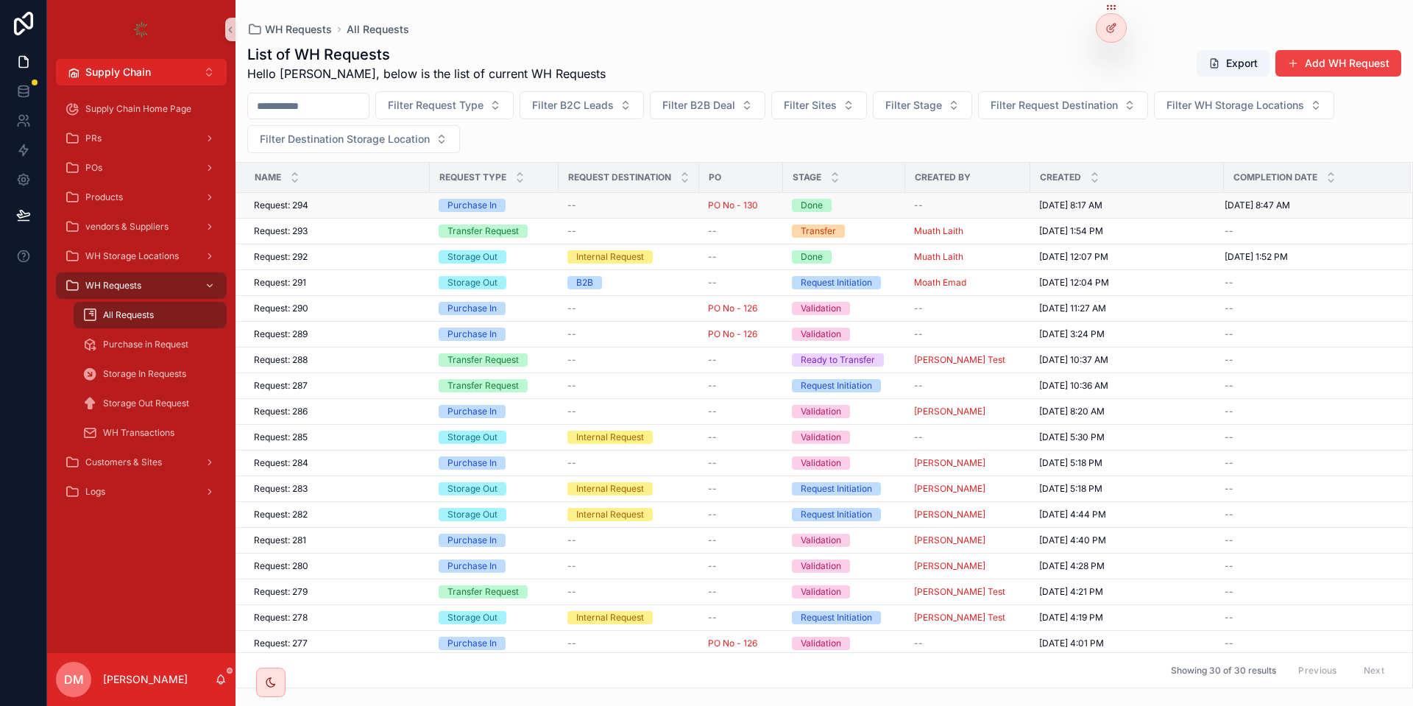
click at [357, 200] on div "Request: 294 Request: 294" at bounding box center [337, 205] width 167 height 12
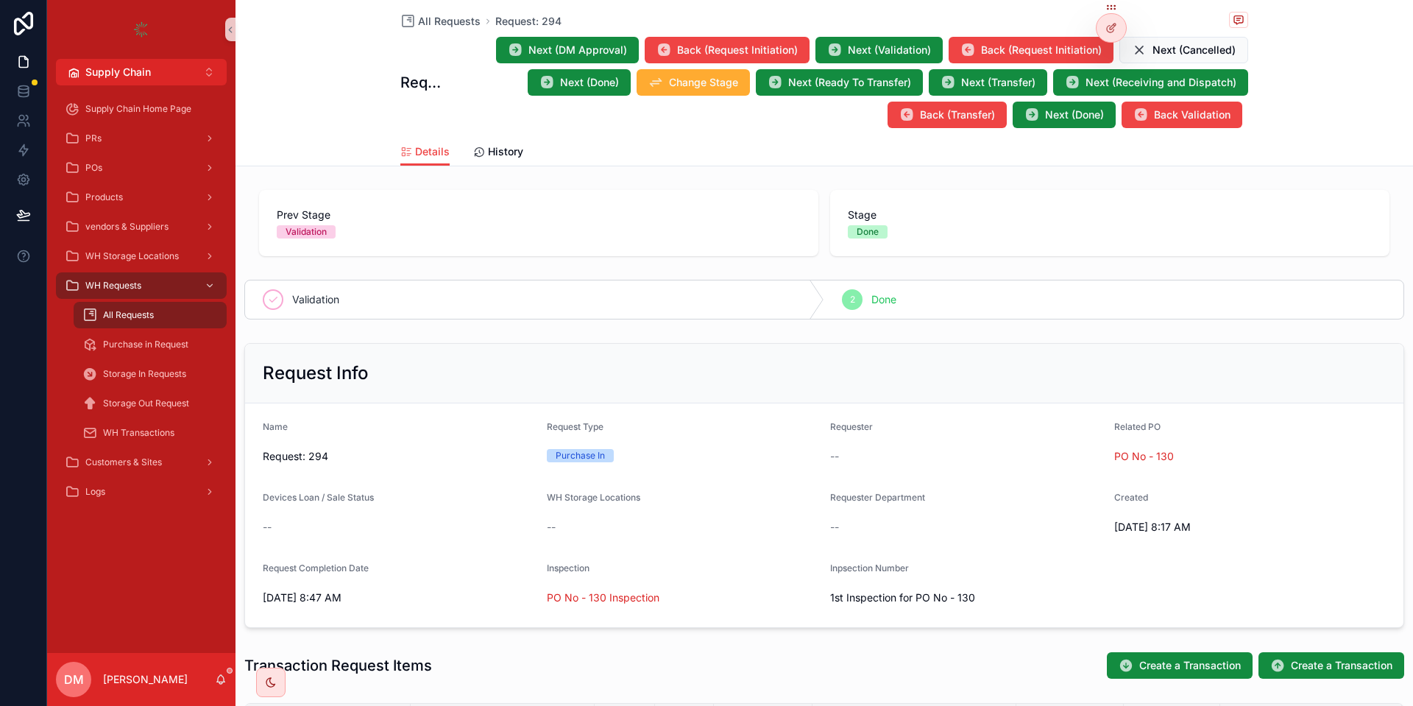
scroll to position [77, 0]
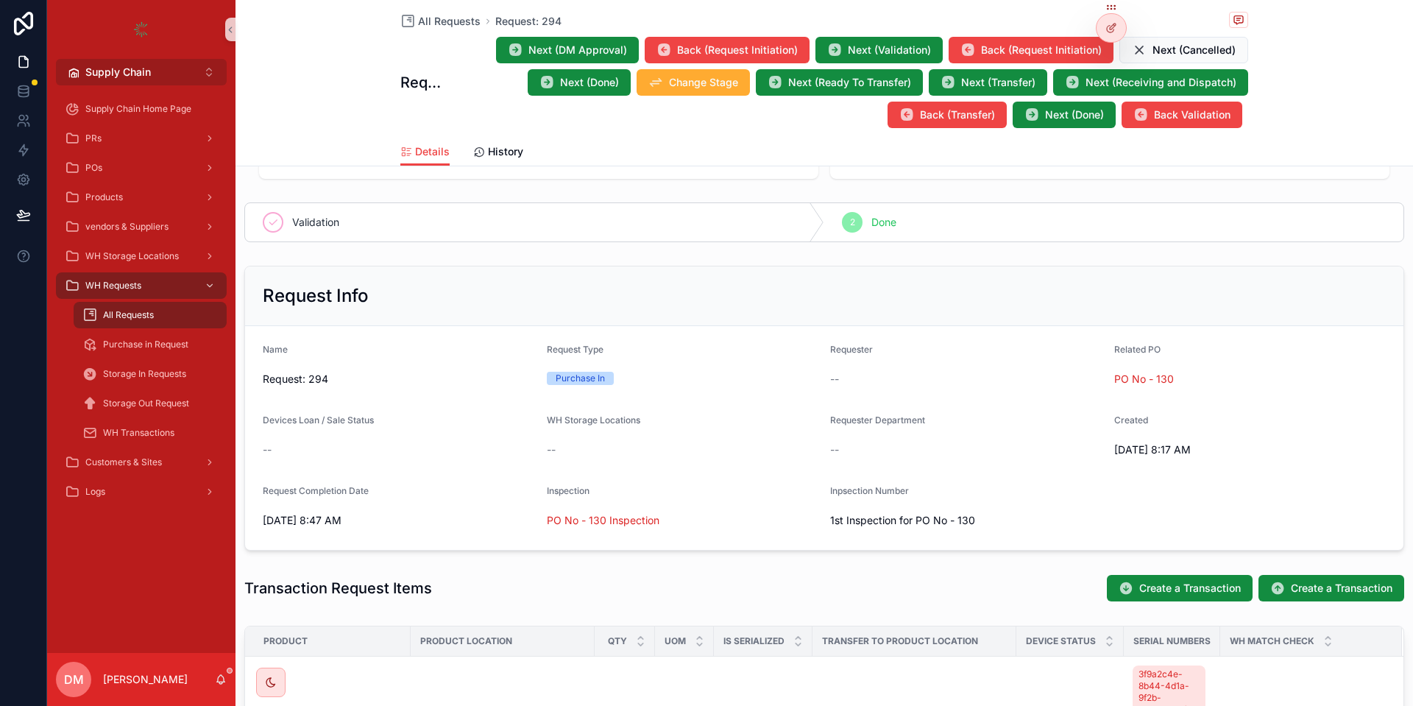
click at [135, 80] on button "Supply Chain Alt 2" at bounding box center [141, 72] width 171 height 26
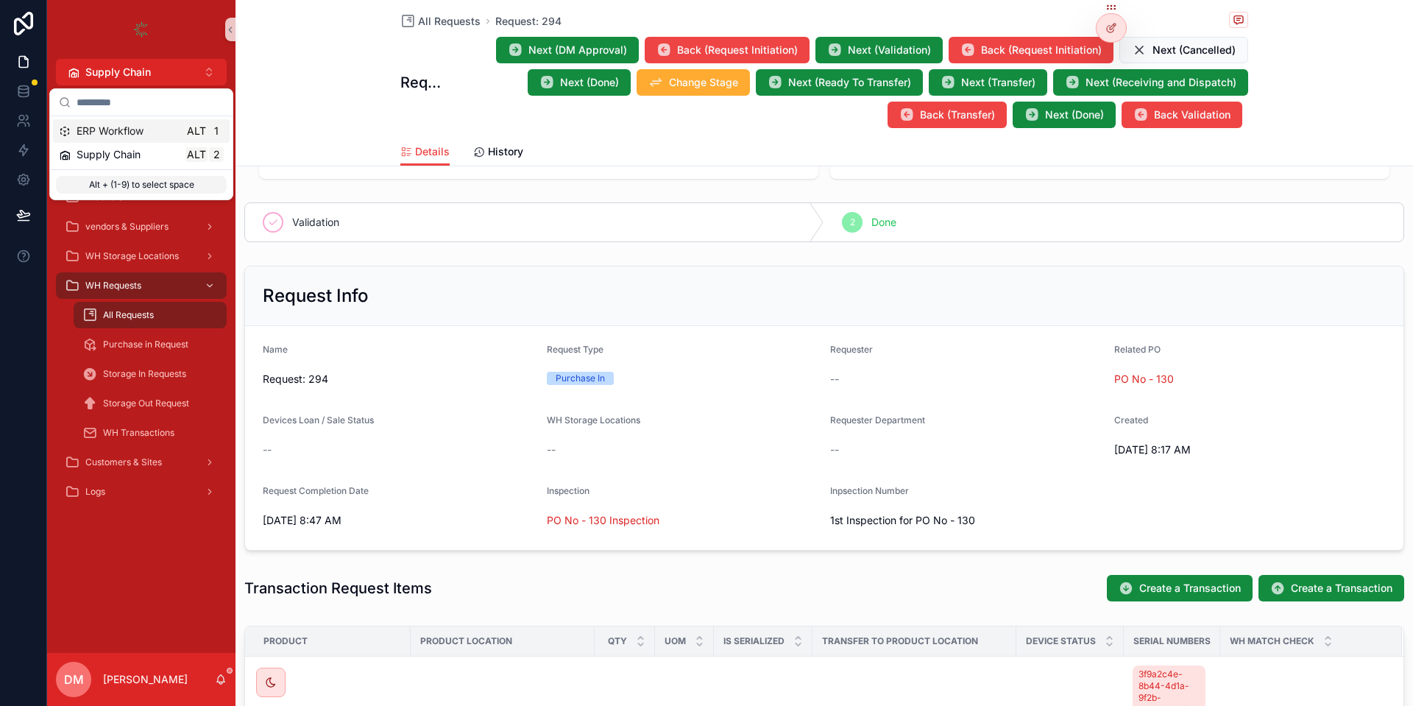
click at [309, 104] on div "All Requests Request: 294 Request: 294 Next (DM Approval) Back (Request Initiat…" at bounding box center [823, 83] width 1177 height 166
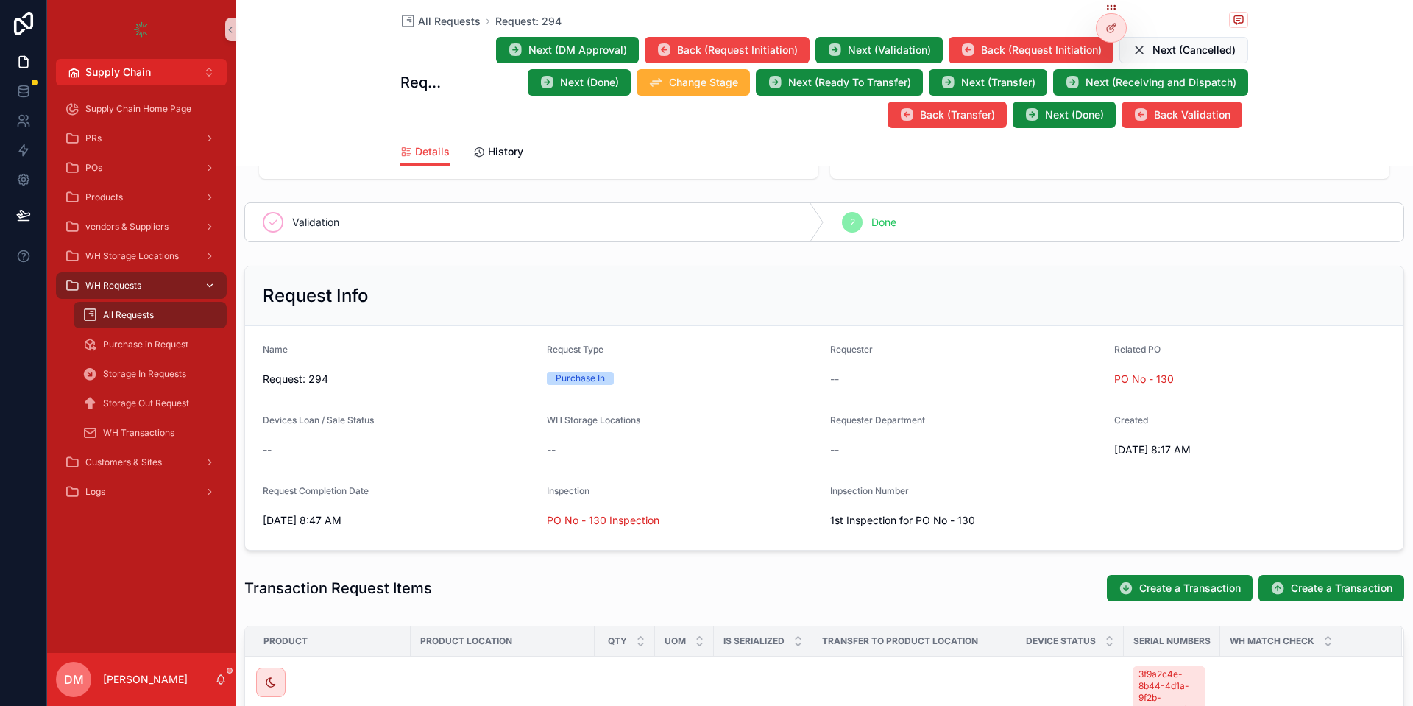
click at [199, 284] on div "scrollable content" at bounding box center [208, 286] width 19 height 24
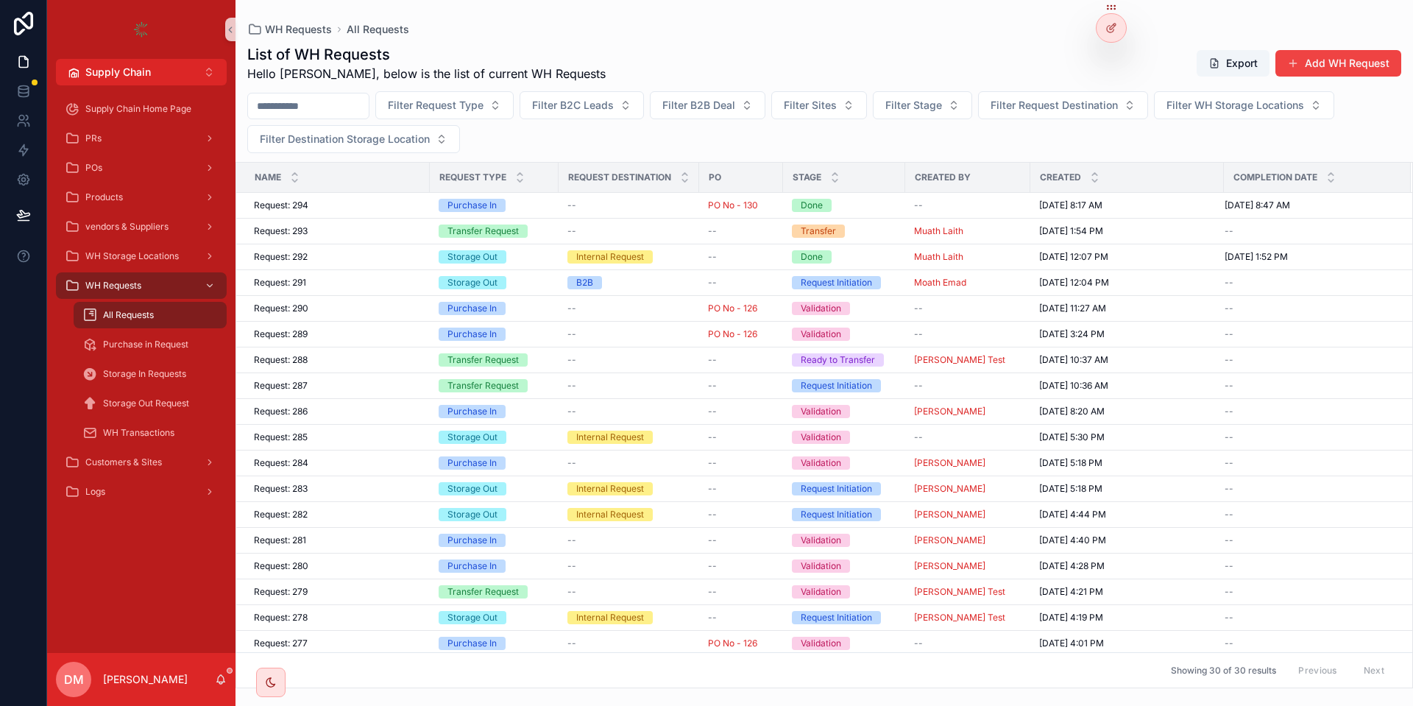
click at [173, 330] on div "Purchase in Request" at bounding box center [150, 344] width 171 height 29
click at [147, 330] on div "Purchase in Request" at bounding box center [150, 344] width 171 height 29
click at [116, 356] on link "Purchase in Request" at bounding box center [150, 344] width 153 height 26
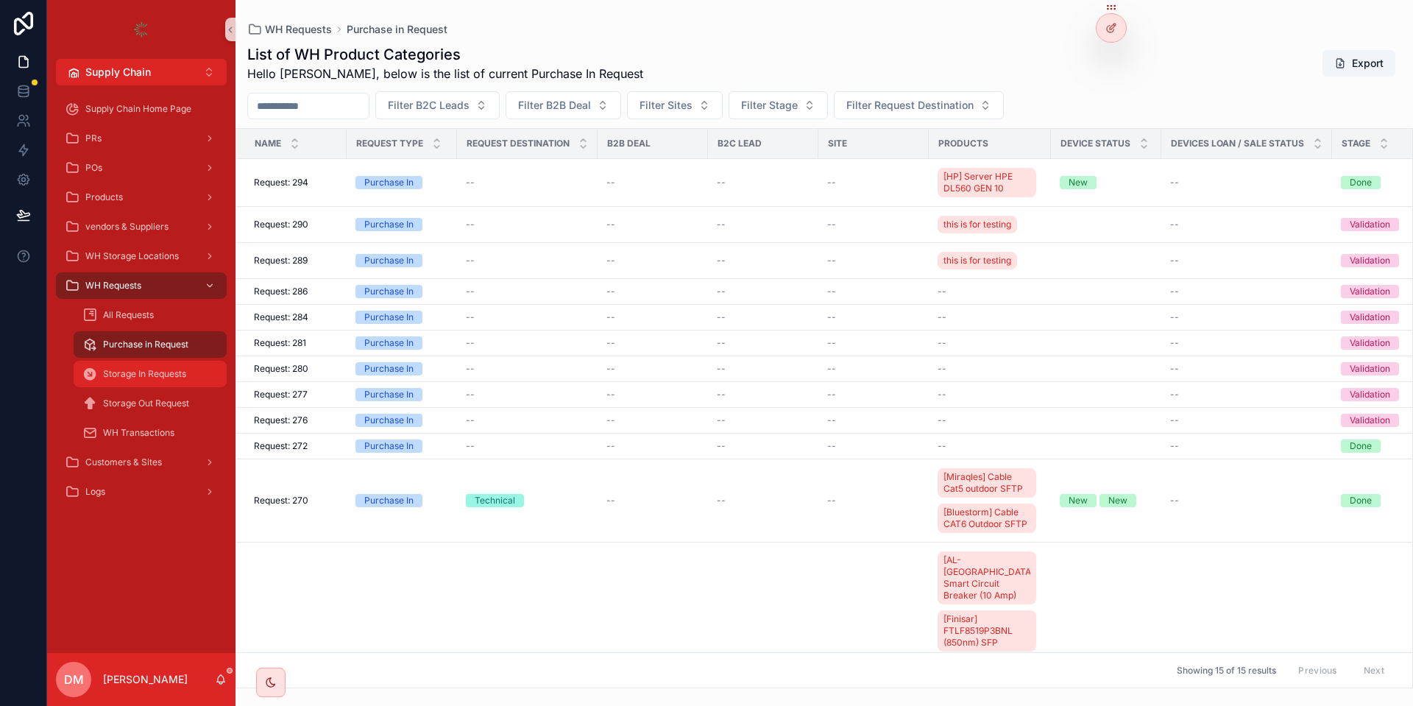
click at [161, 369] on span "Storage In Requests" at bounding box center [144, 374] width 83 height 12
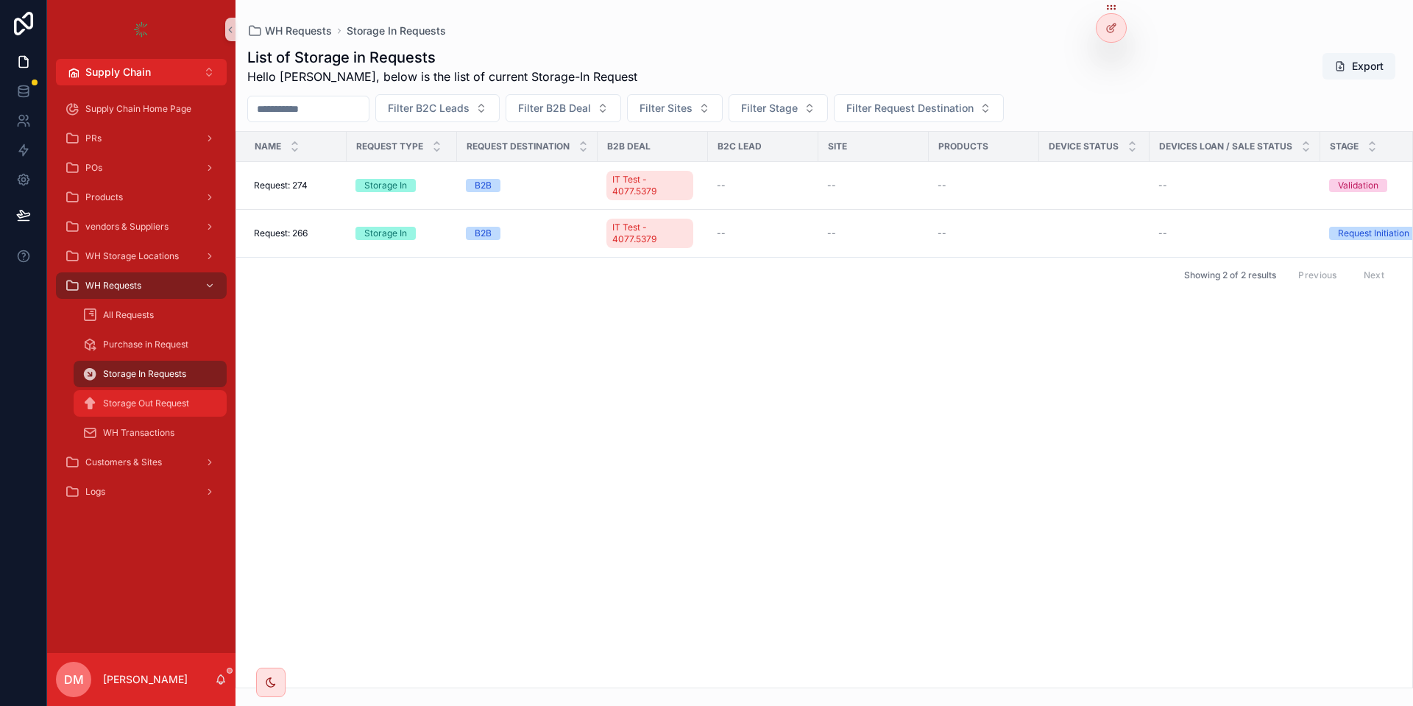
click at [152, 394] on div "Storage Out Request" at bounding box center [149, 403] width 135 height 24
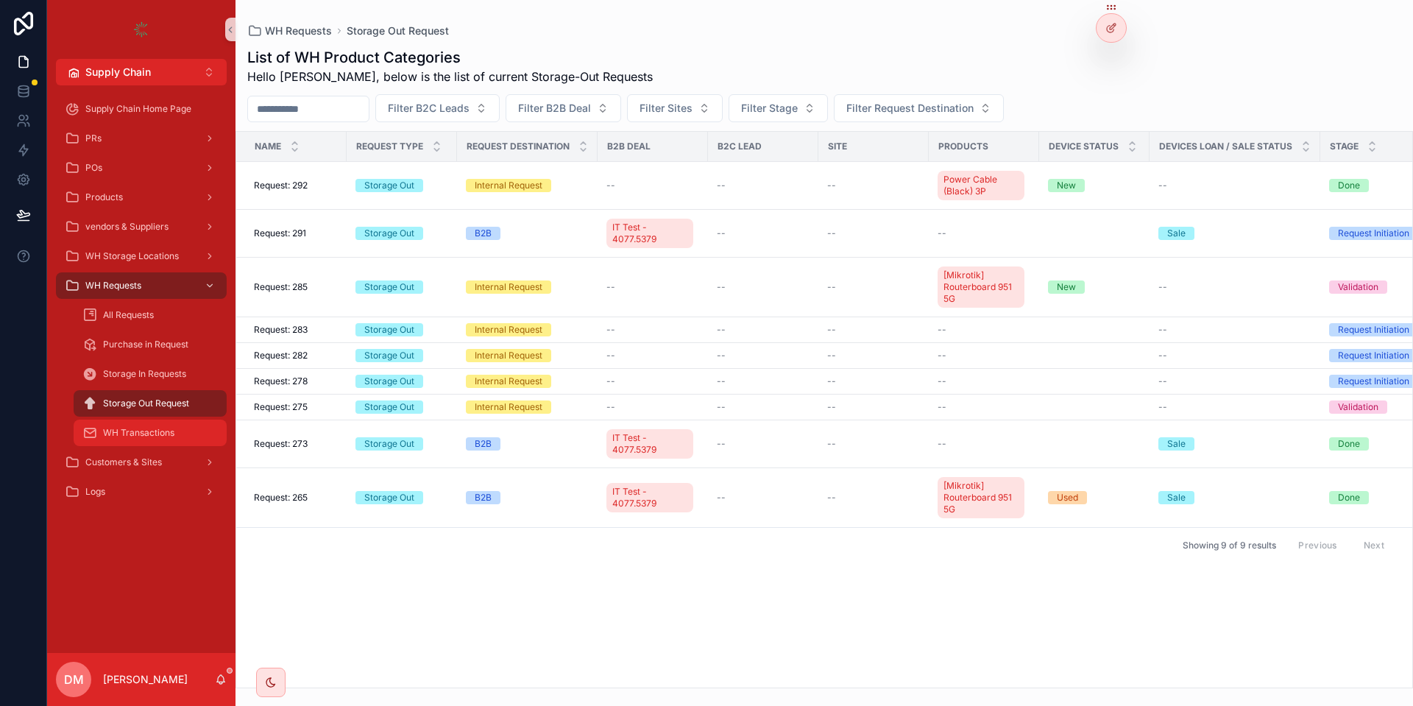
click at [149, 436] on span "WH Transactions" at bounding box center [138, 433] width 71 height 12
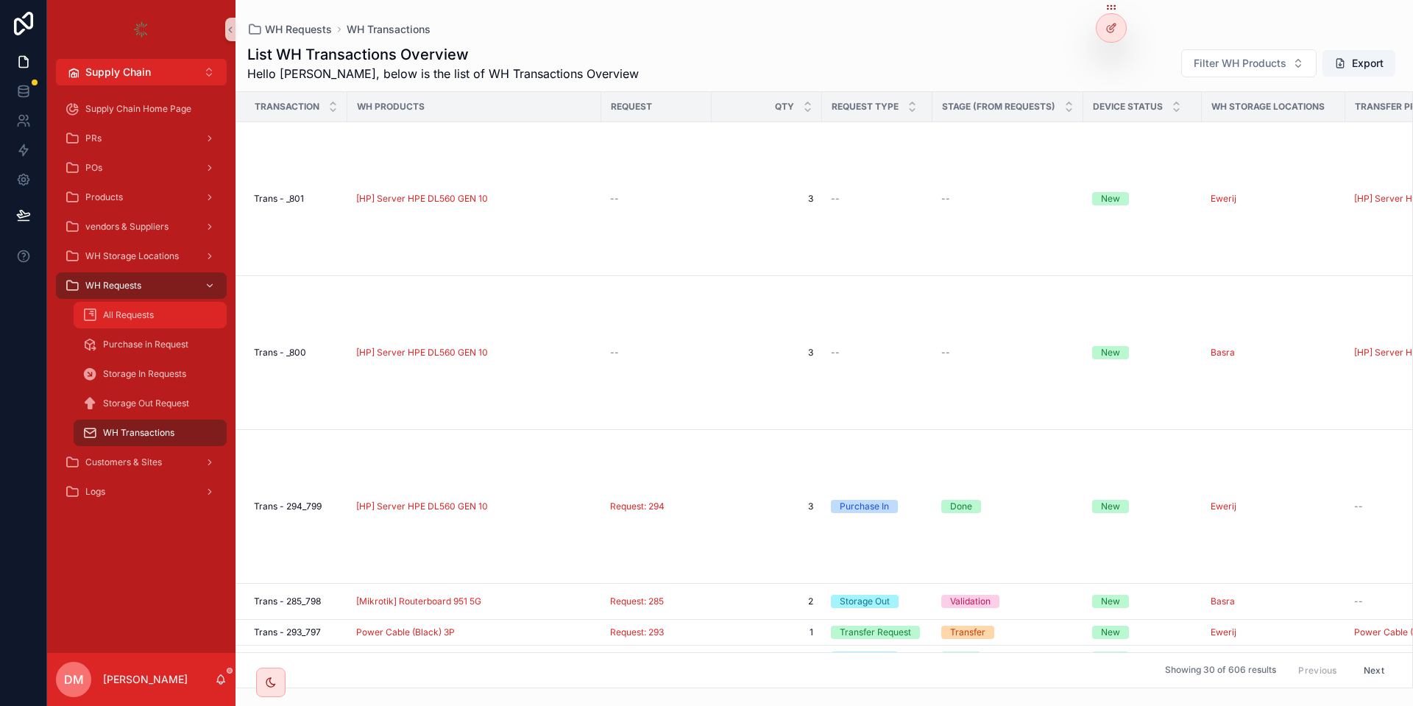
click at [139, 324] on div "All Requests" at bounding box center [149, 315] width 135 height 24
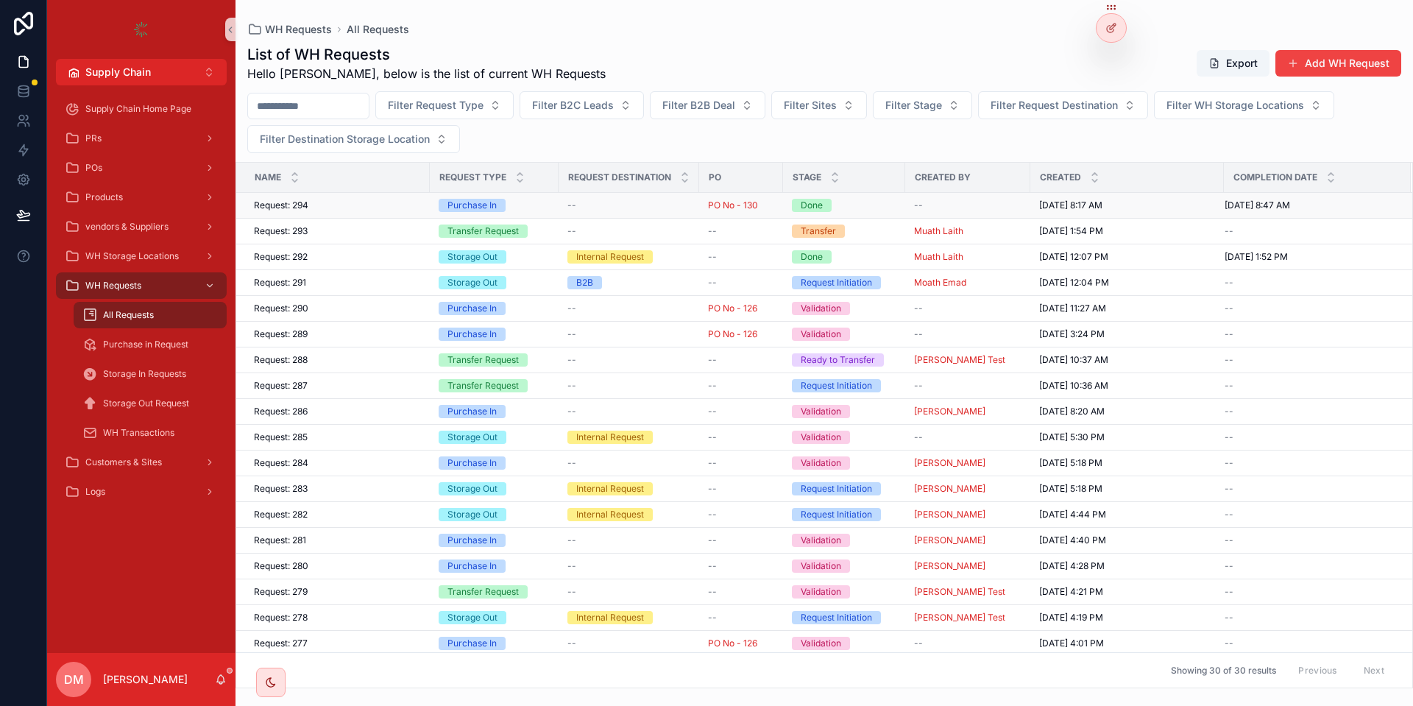
click at [1004, 207] on div "--" at bounding box center [967, 205] width 107 height 12
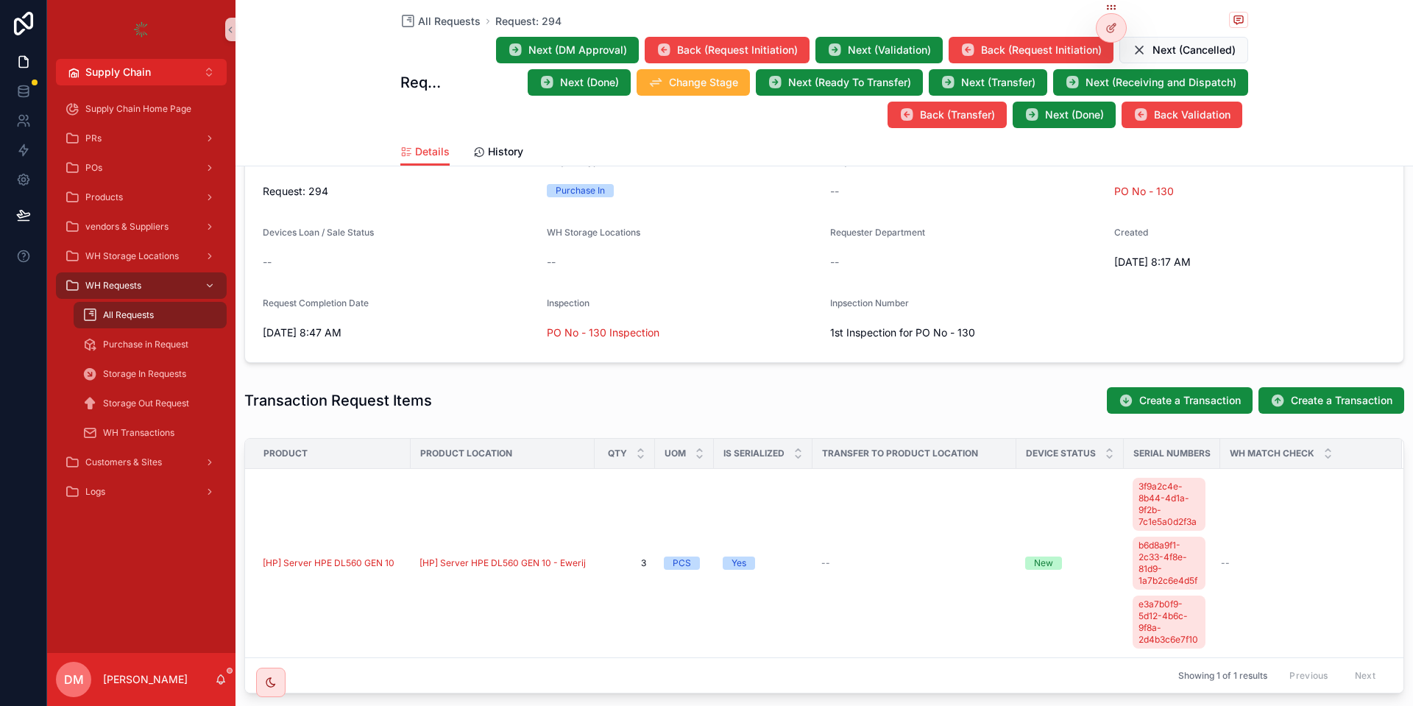
scroll to position [441, 0]
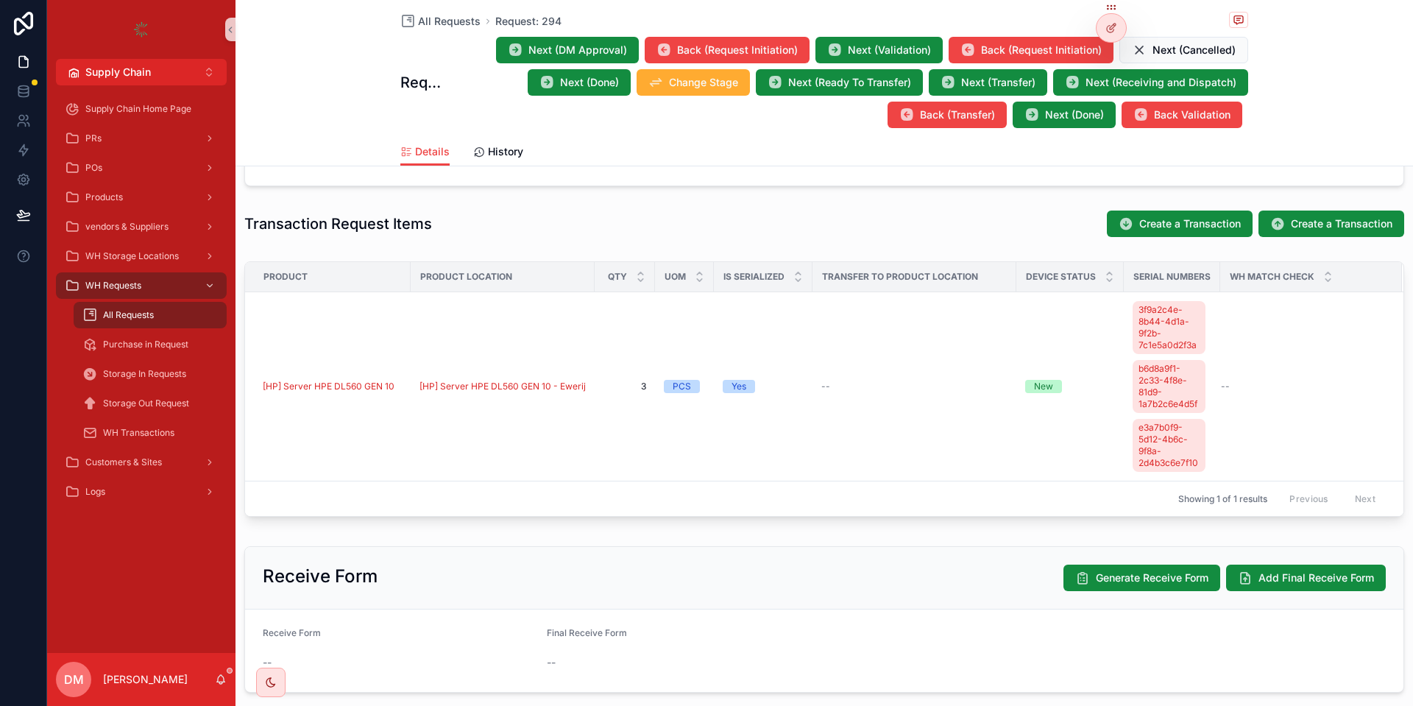
click at [162, 309] on div "All Requests" at bounding box center [149, 315] width 135 height 24
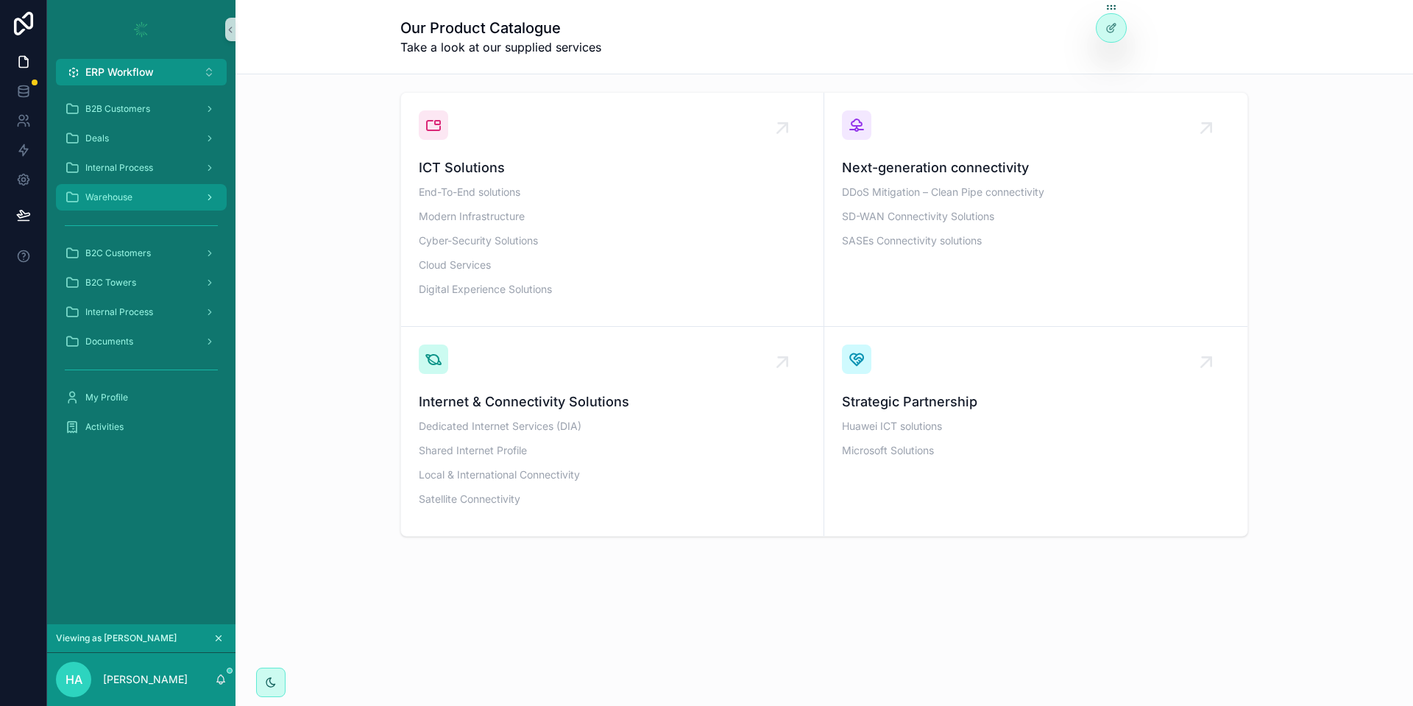
click at [125, 191] on div "Warehouse" at bounding box center [141, 197] width 153 height 24
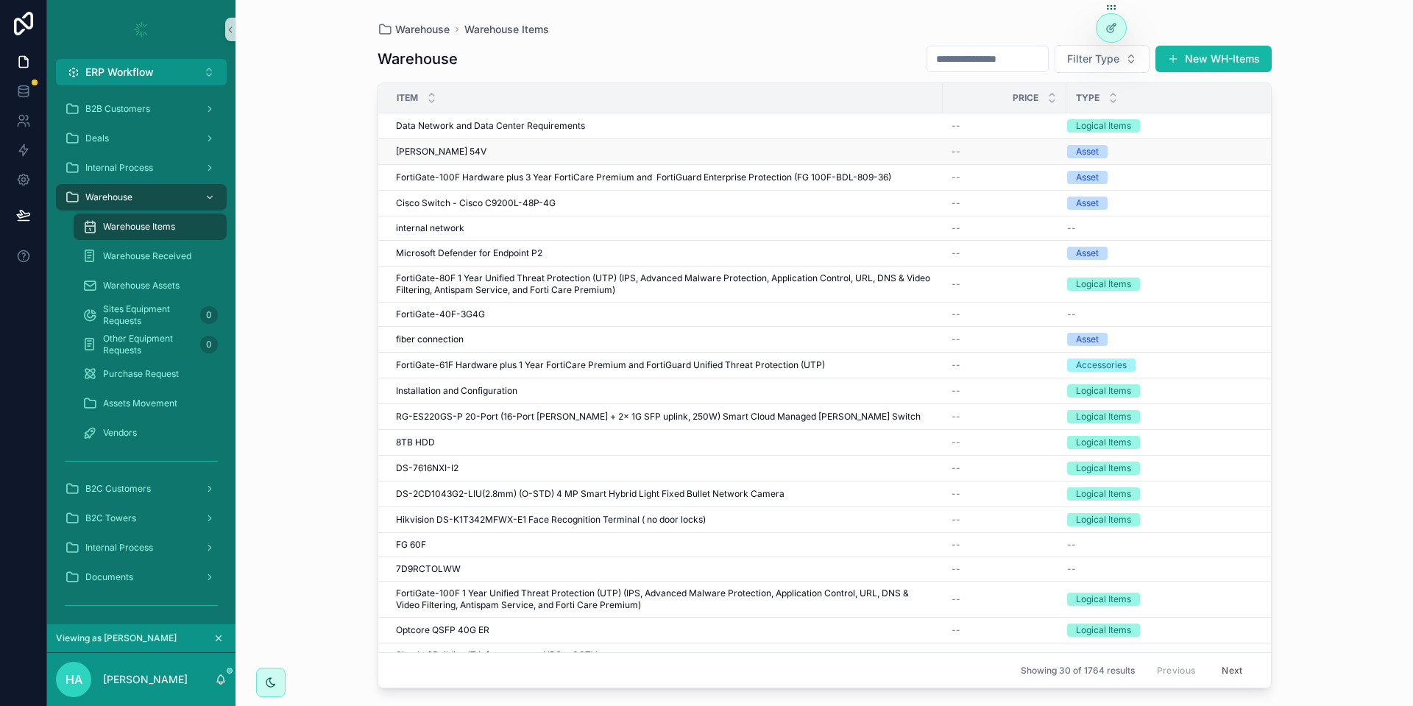
scroll to position [246, 0]
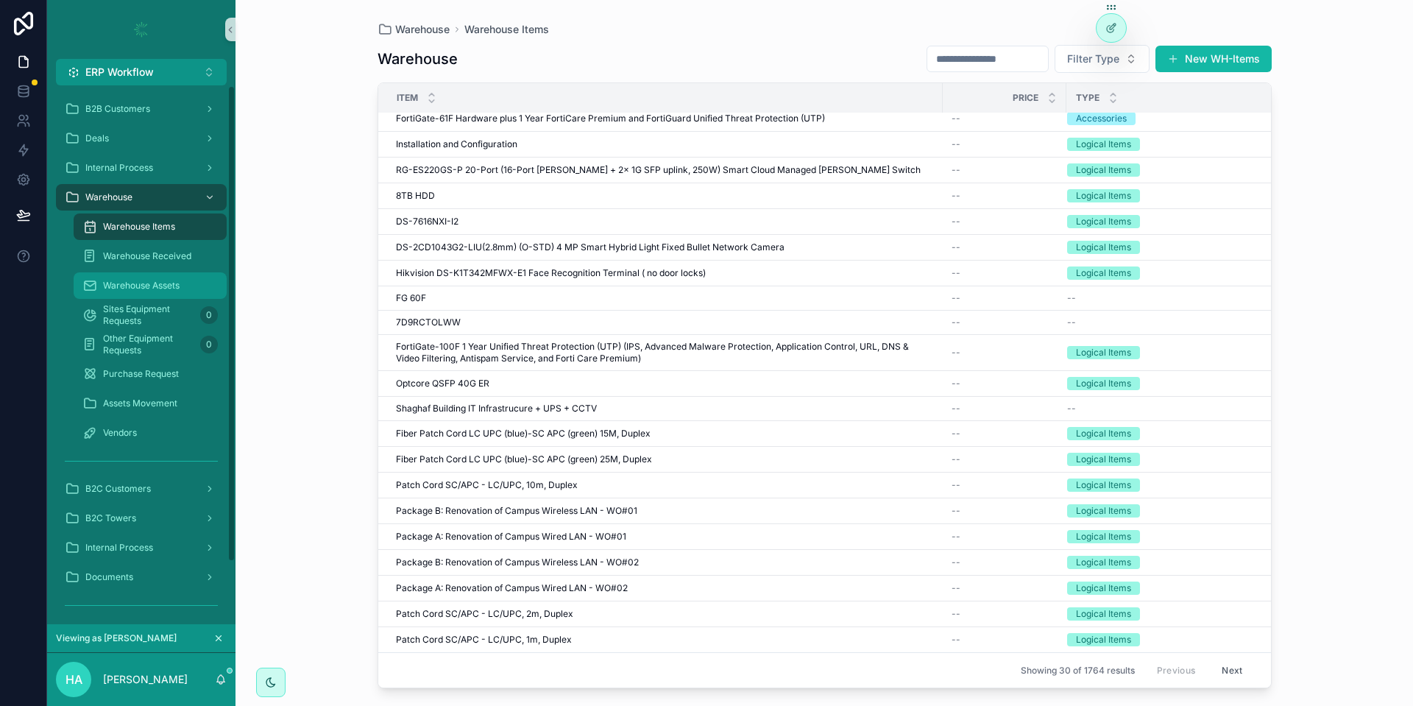
click at [182, 282] on div "Warehouse Assets" at bounding box center [149, 286] width 135 height 24
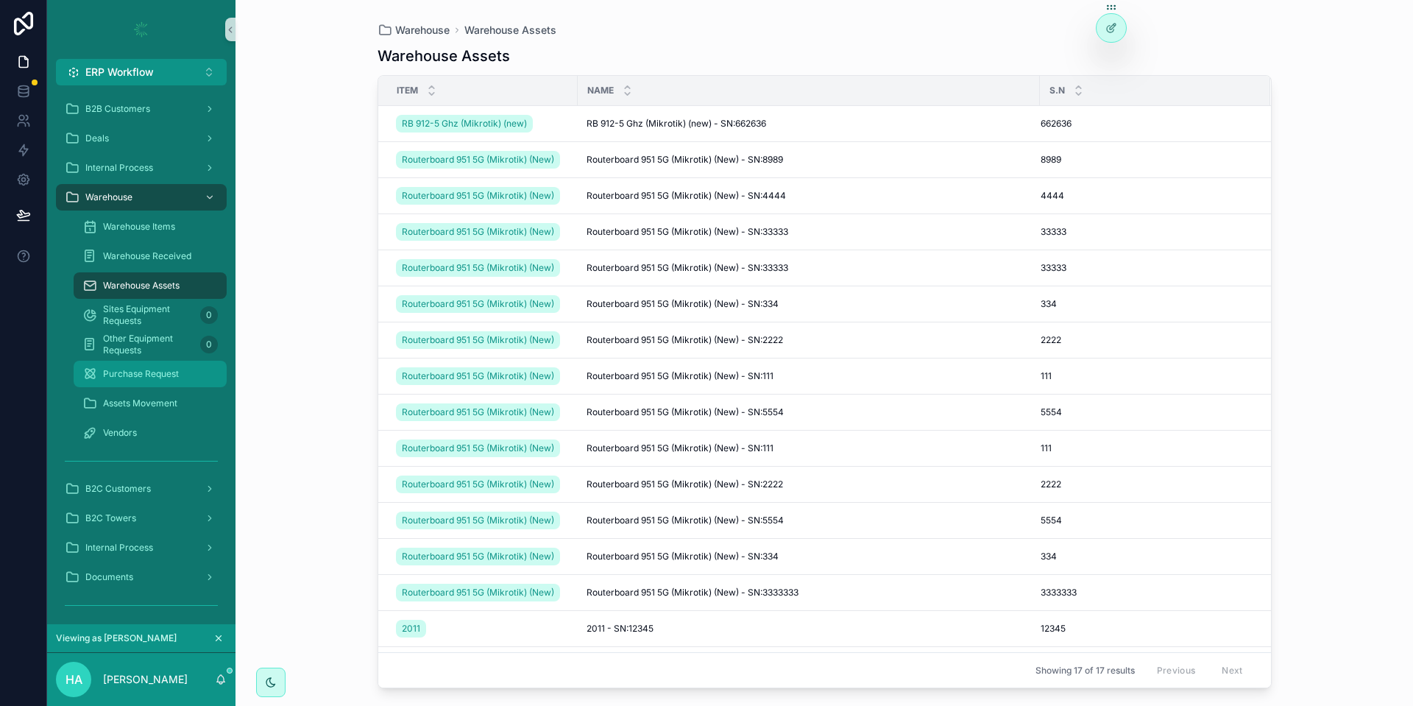
click at [177, 382] on div "Purchase Request" at bounding box center [149, 374] width 135 height 24
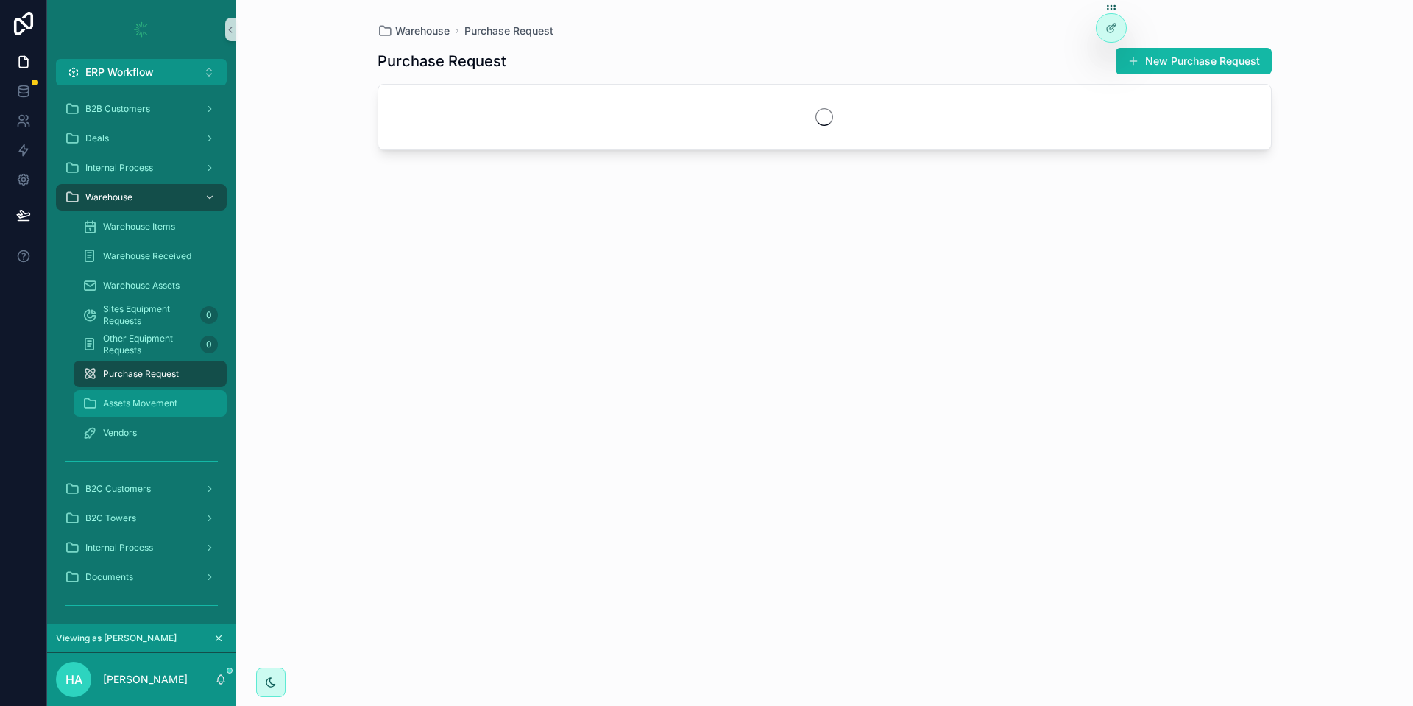
click at [143, 413] on div "Assets Movement" at bounding box center [149, 403] width 135 height 24
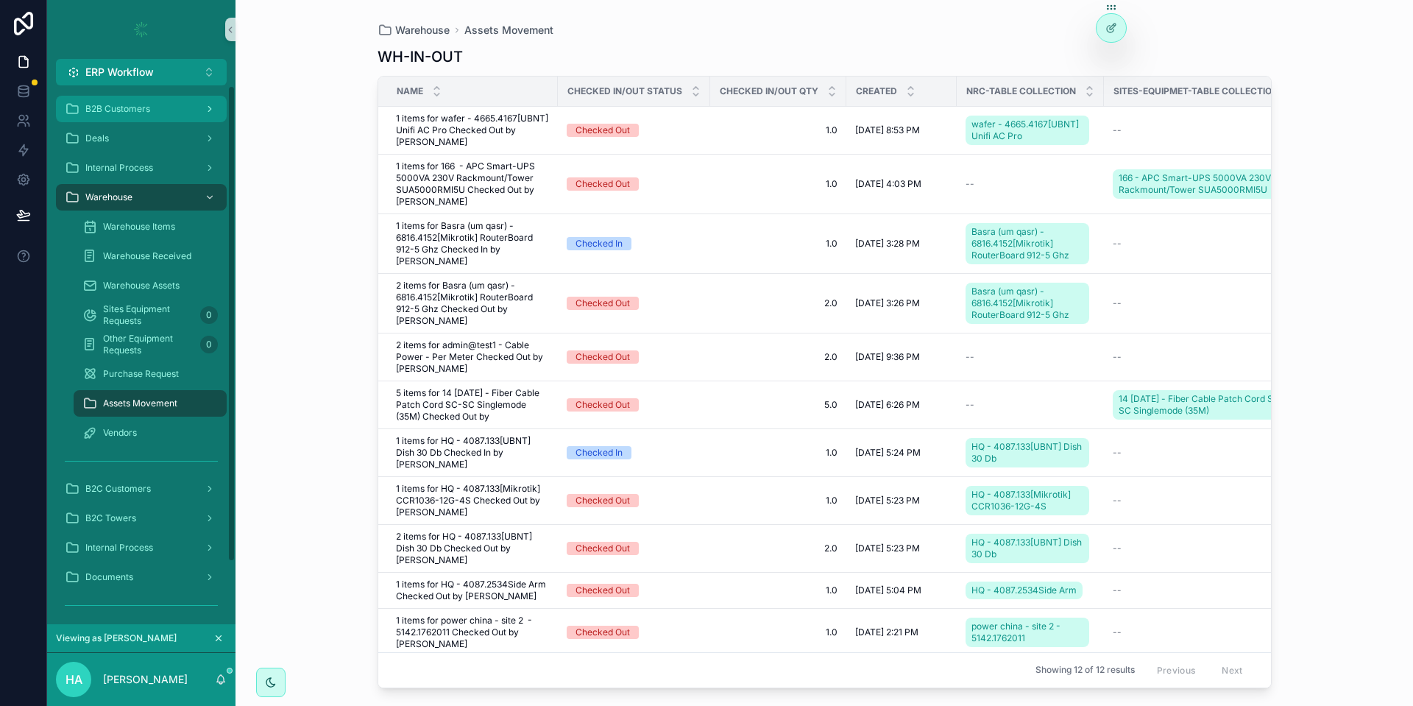
click at [163, 111] on div "B2B Customers" at bounding box center [141, 109] width 153 height 24
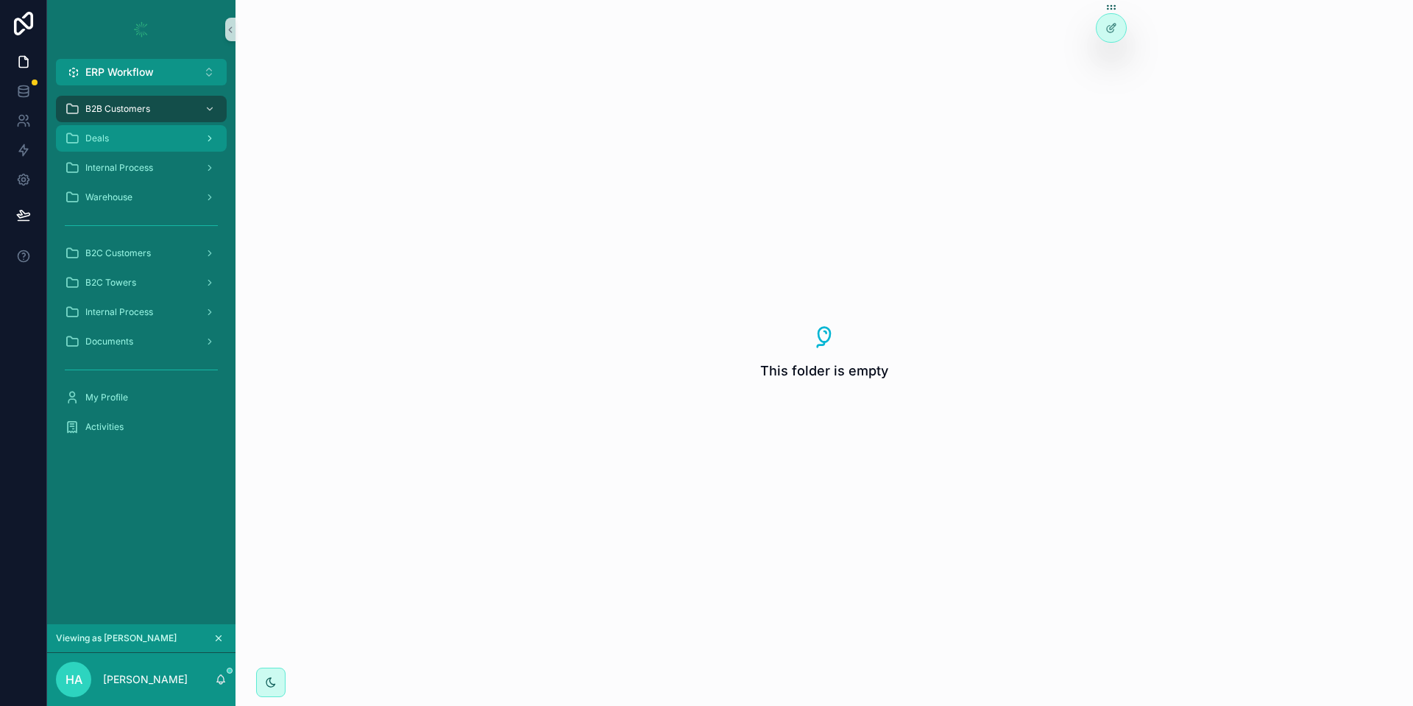
click at [144, 137] on div "Deals" at bounding box center [141, 139] width 153 height 24
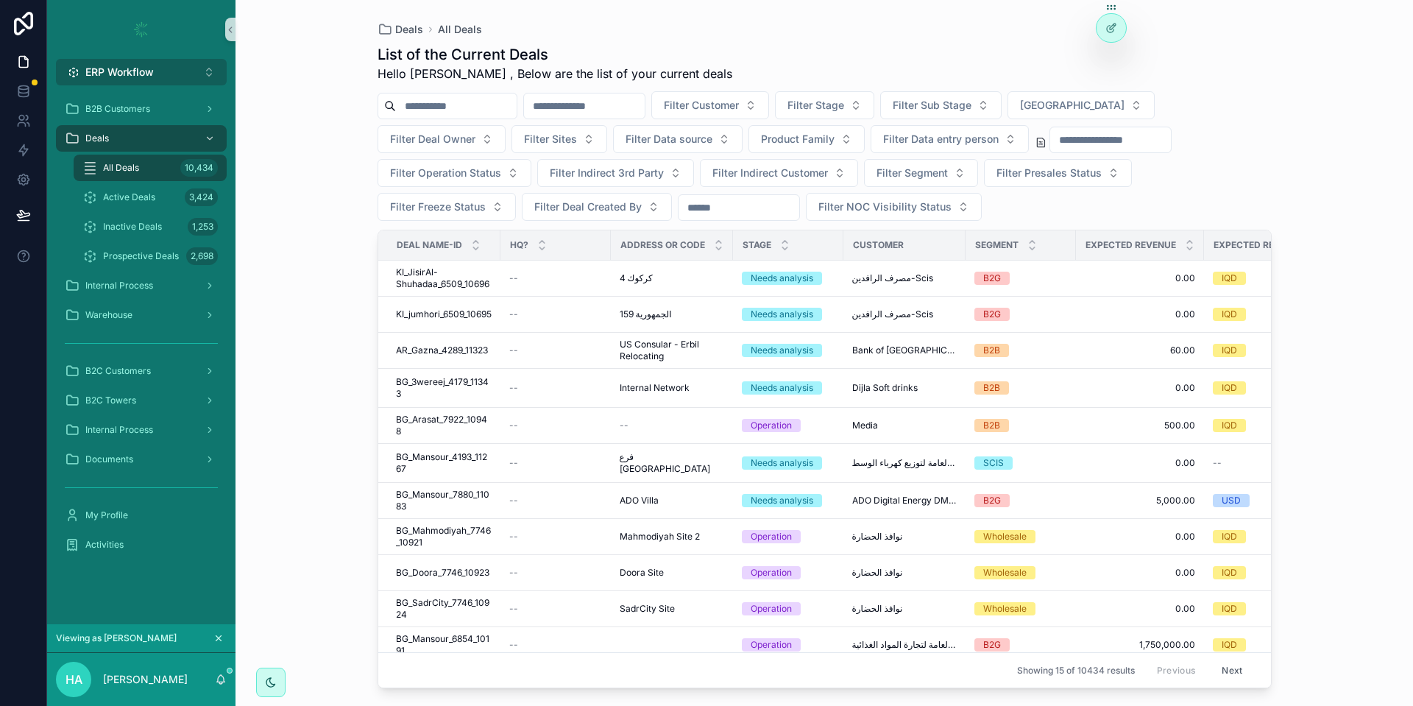
click at [211, 65] on button "ERP Workflow Alt 1" at bounding box center [141, 72] width 171 height 26
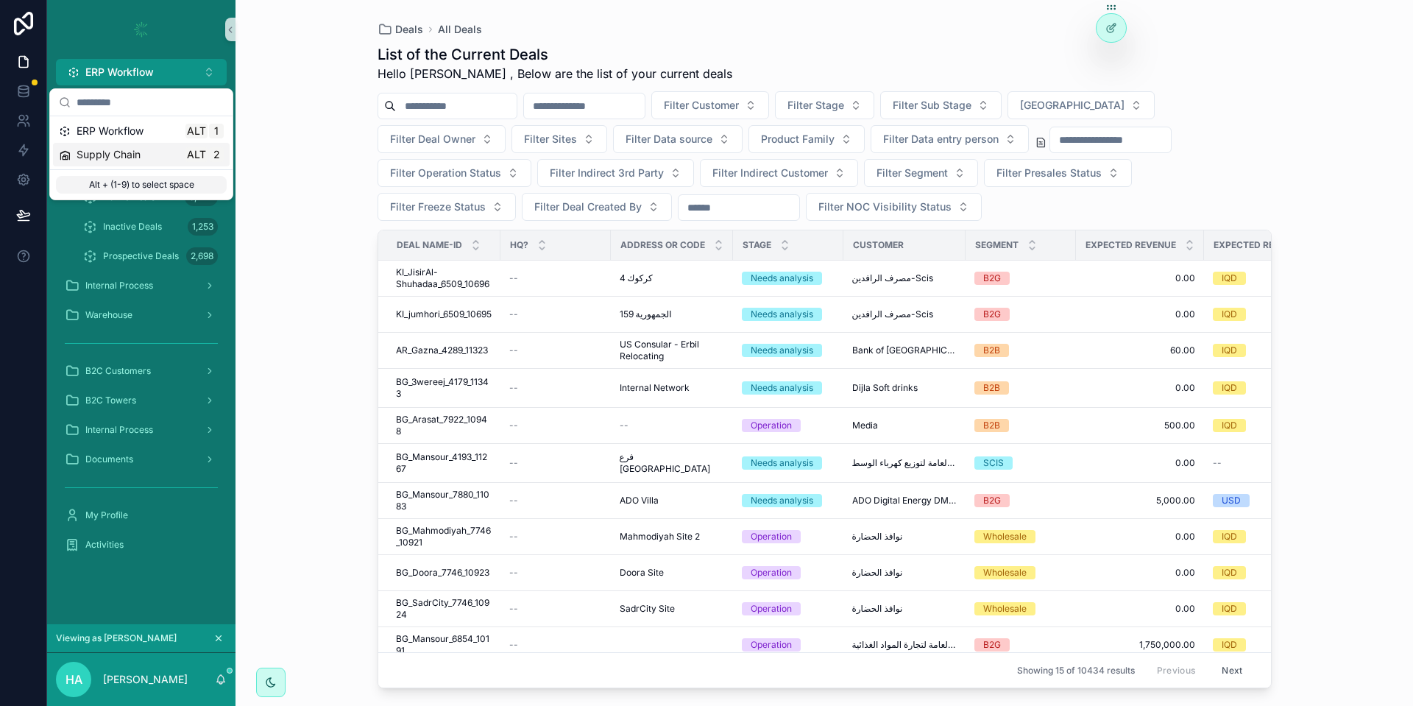
click at [133, 159] on span "Supply Chain" at bounding box center [109, 154] width 64 height 15
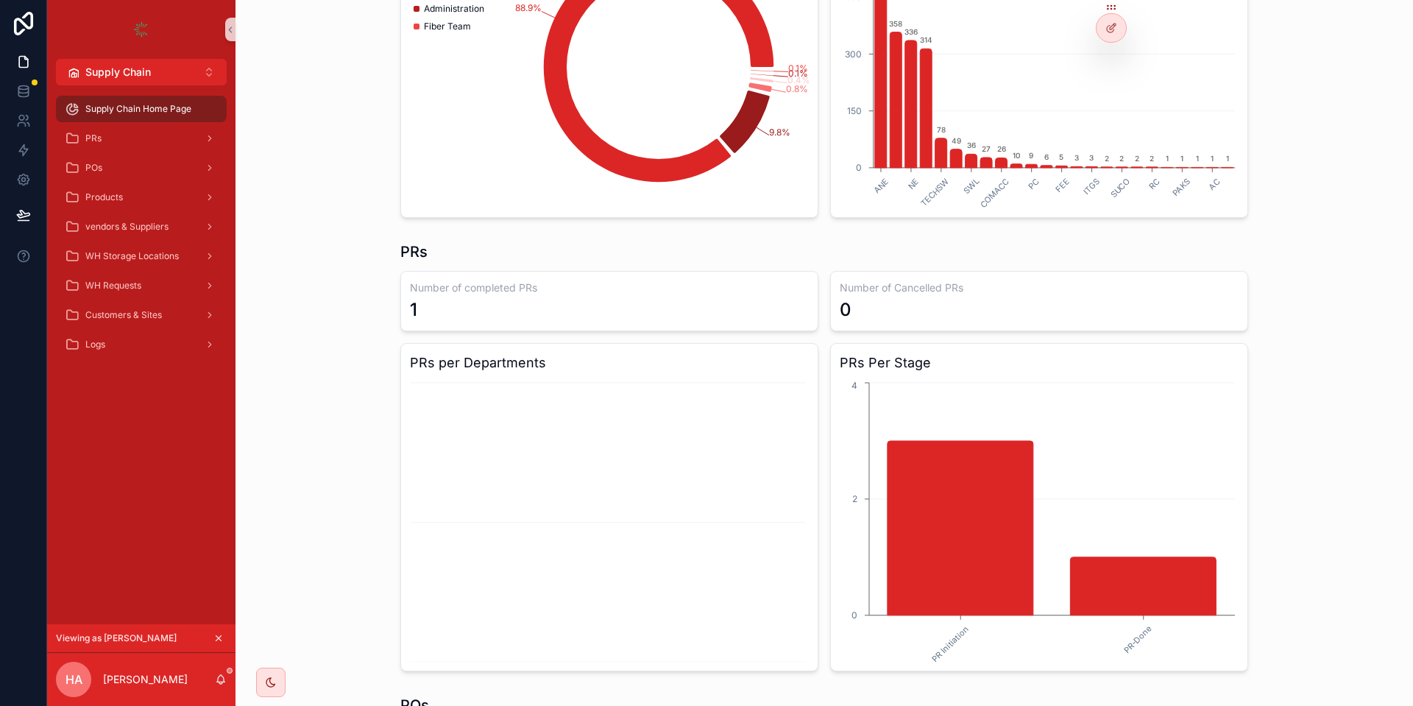
scroll to position [265, 0]
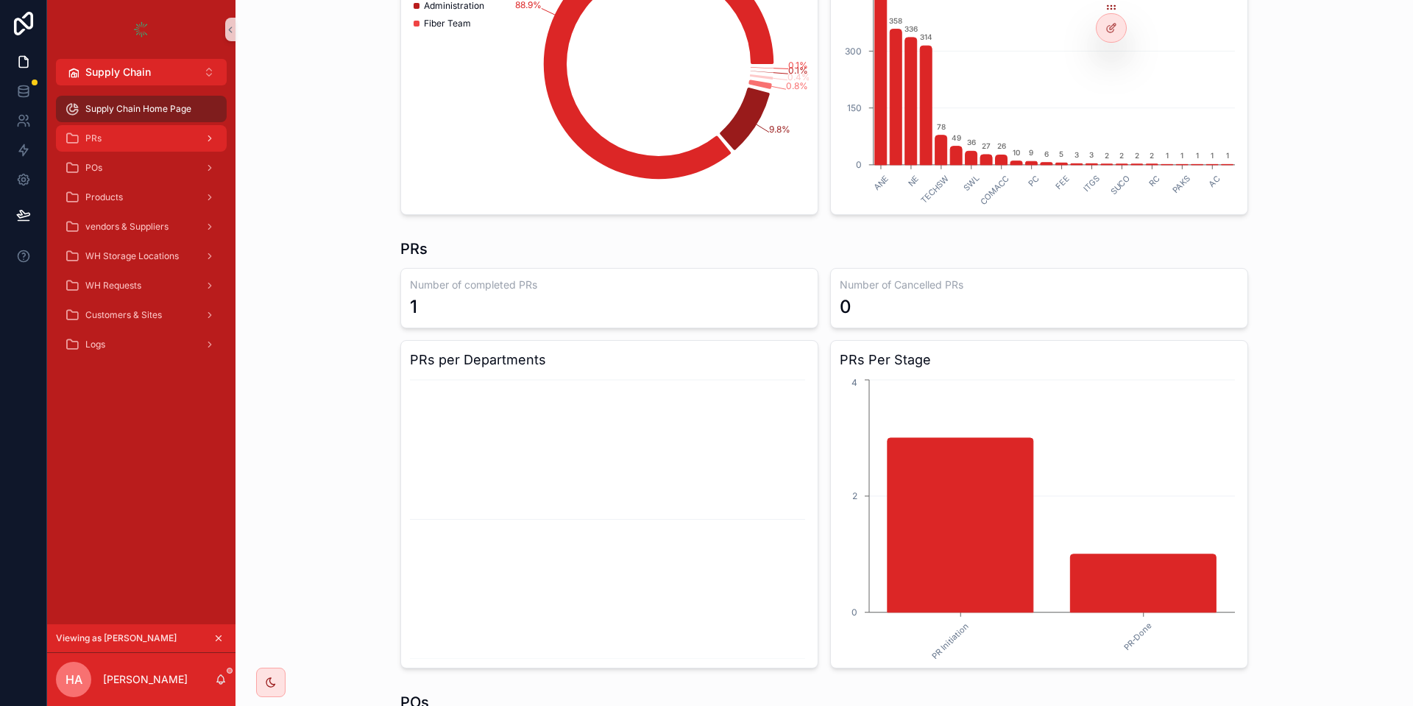
click at [152, 141] on div "PRs" at bounding box center [141, 139] width 153 height 24
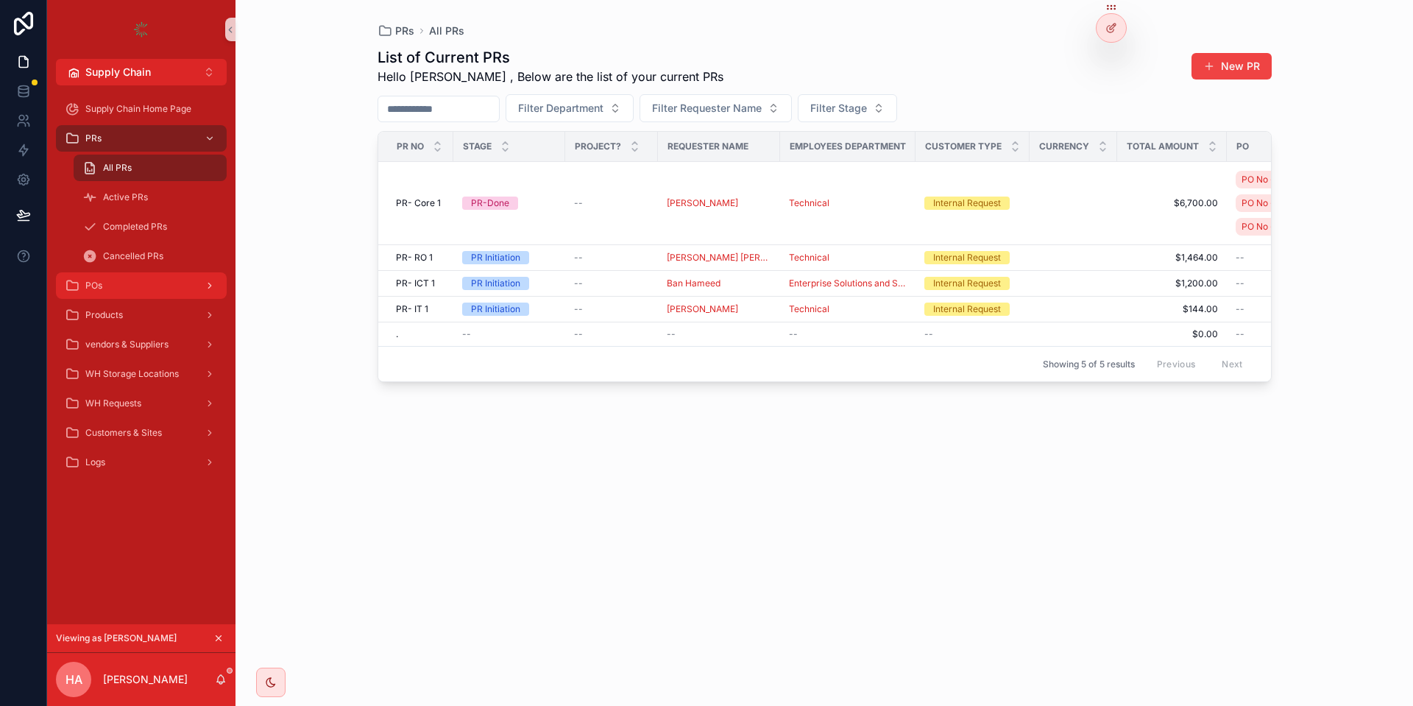
click at [145, 289] on div "POs" at bounding box center [141, 286] width 153 height 24
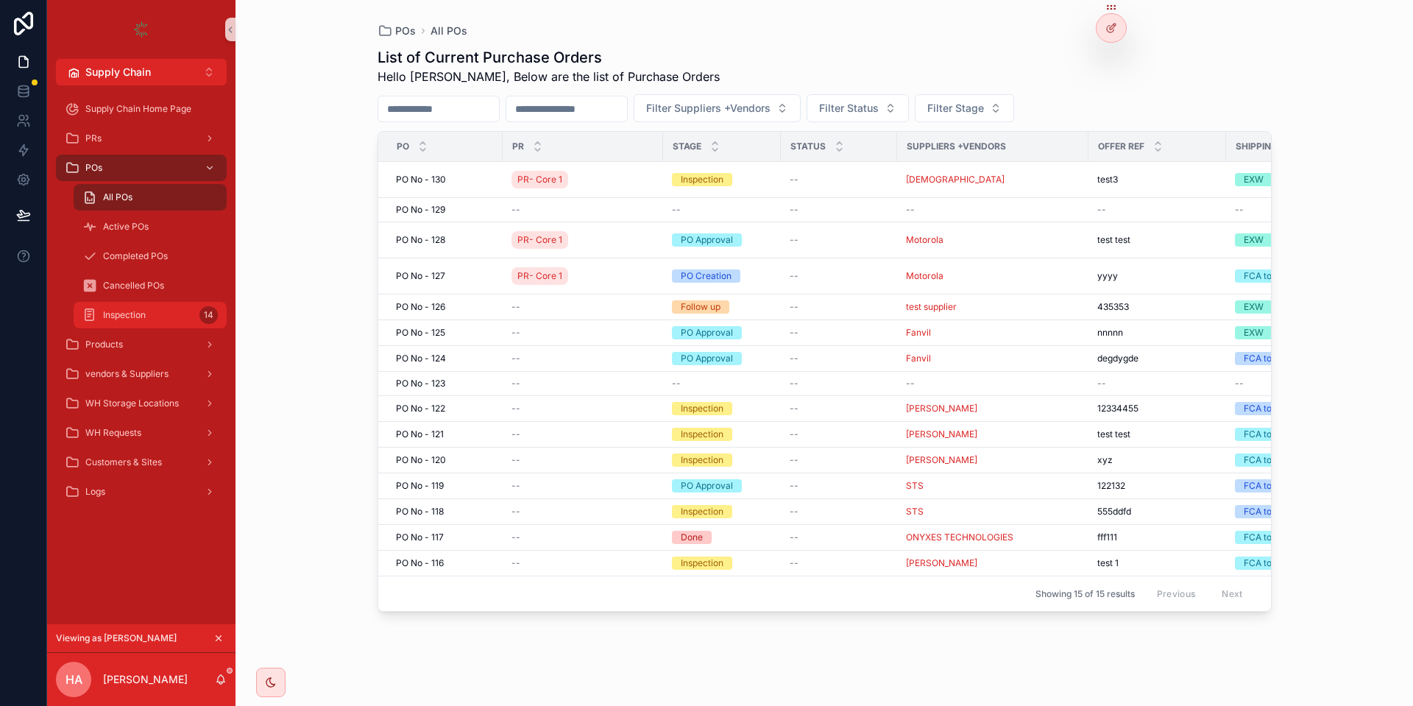
click at [174, 313] on div "Inspection 14" at bounding box center [149, 315] width 135 height 24
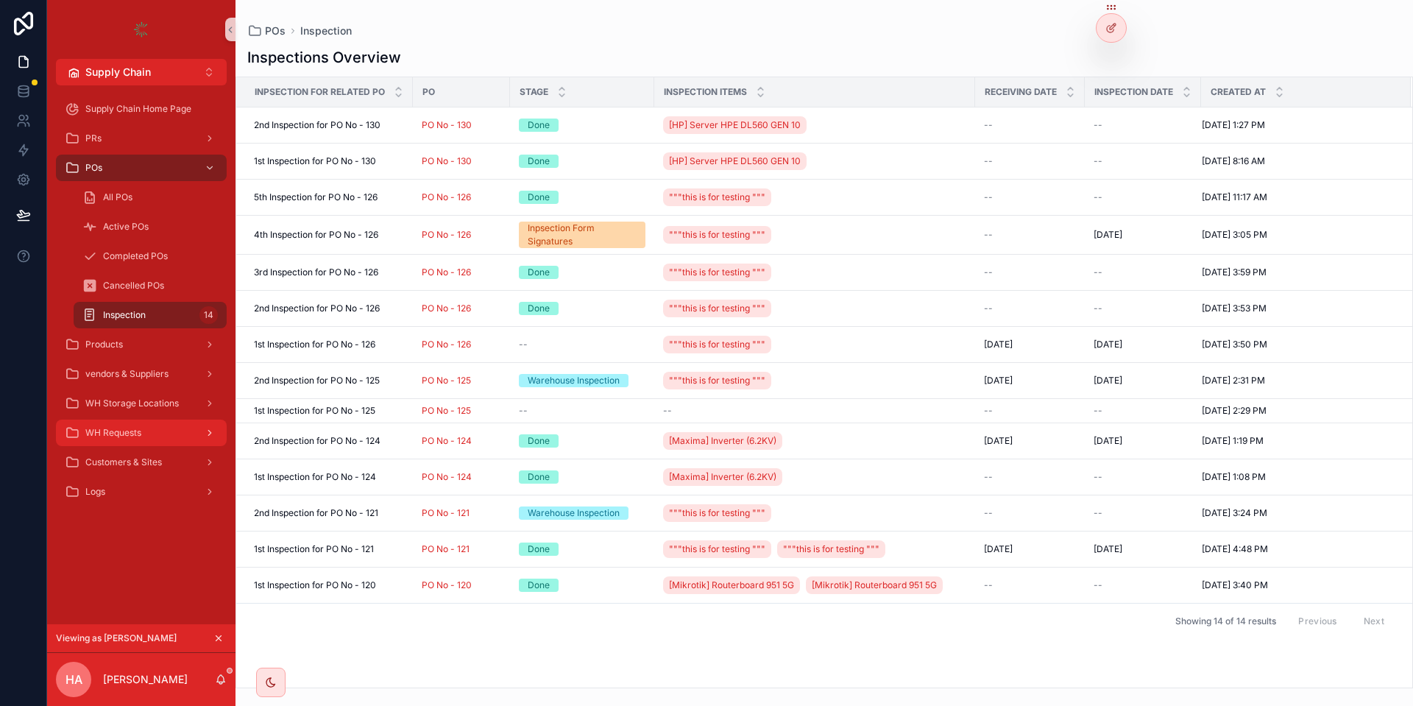
click at [158, 430] on div "WH Requests" at bounding box center [141, 433] width 153 height 24
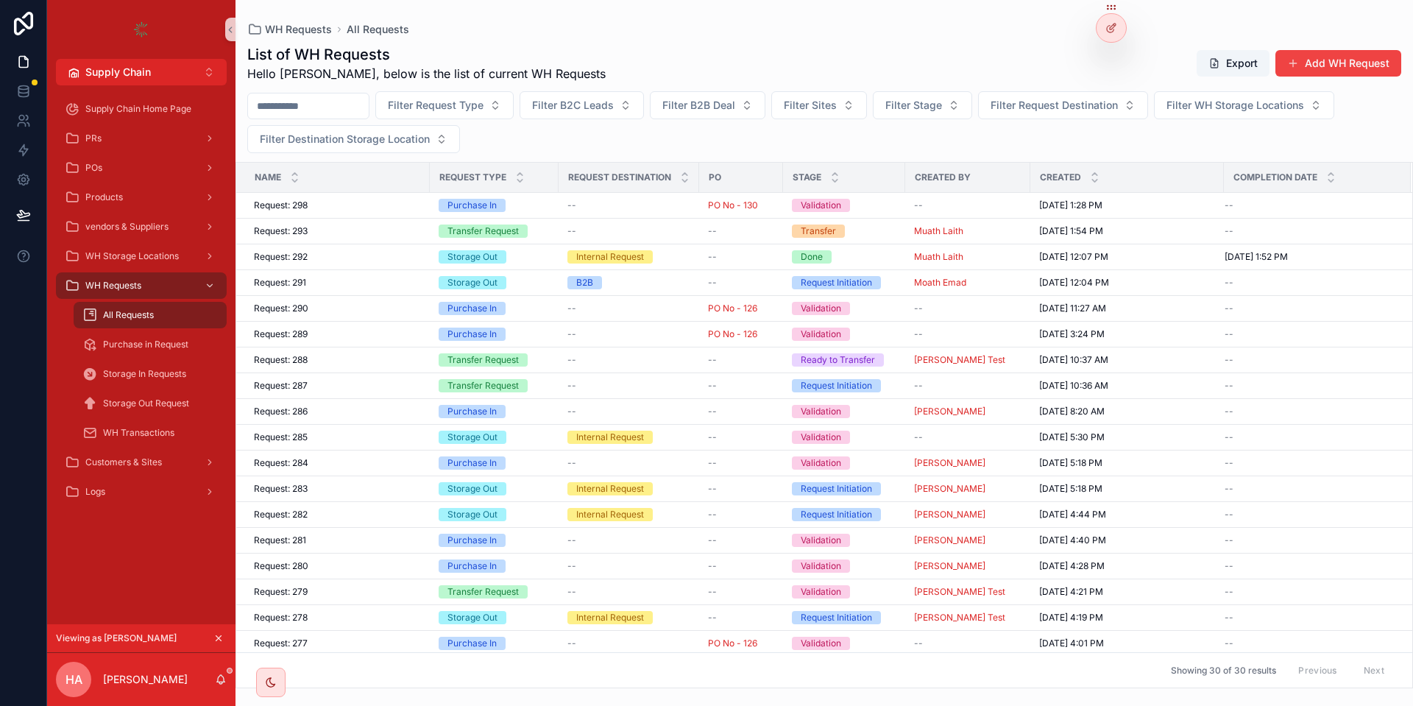
click at [273, 105] on input "scrollable content" at bounding box center [308, 106] width 121 height 21
click at [483, 109] on span "Filter Request Type" at bounding box center [436, 105] width 96 height 15
click at [656, 145] on div "Filter Request Type Filter B2C Leads Filter B2B Deal Filter Sites Filter Stage …" at bounding box center [823, 122] width 1177 height 62
click at [1346, 71] on button "Add WH Request" at bounding box center [1338, 63] width 126 height 26
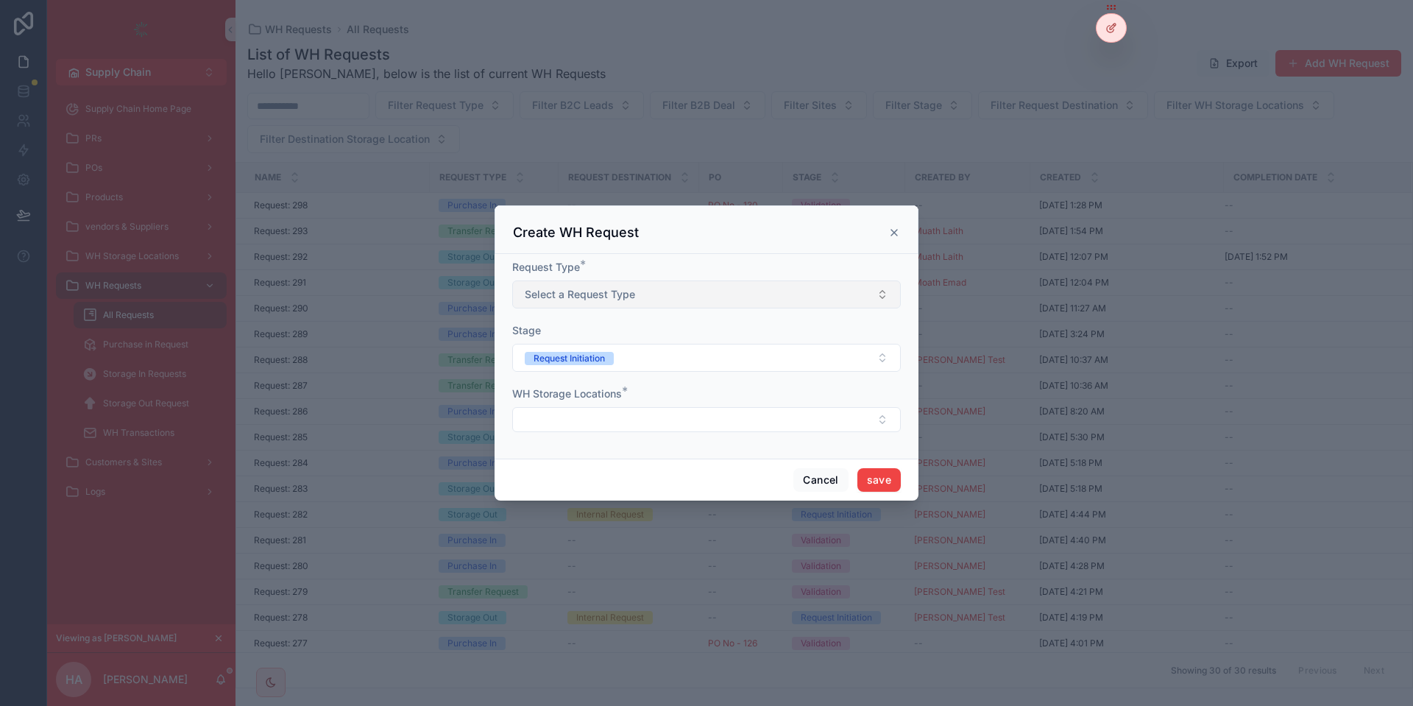
click at [676, 296] on button "Select a Request Type" at bounding box center [706, 294] width 388 height 28
click at [628, 302] on button "Select a Request Type" at bounding box center [706, 294] width 388 height 28
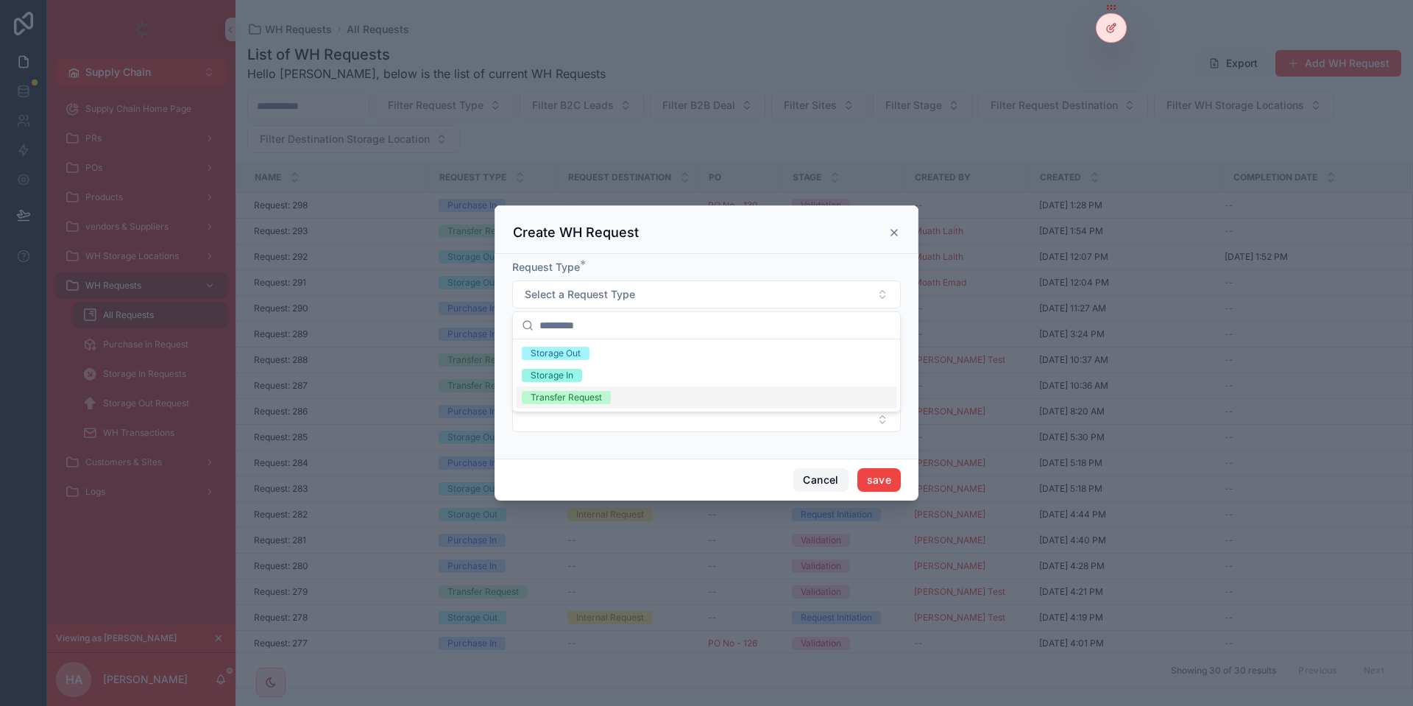
click at [809, 479] on button "Cancel" at bounding box center [820, 480] width 54 height 24
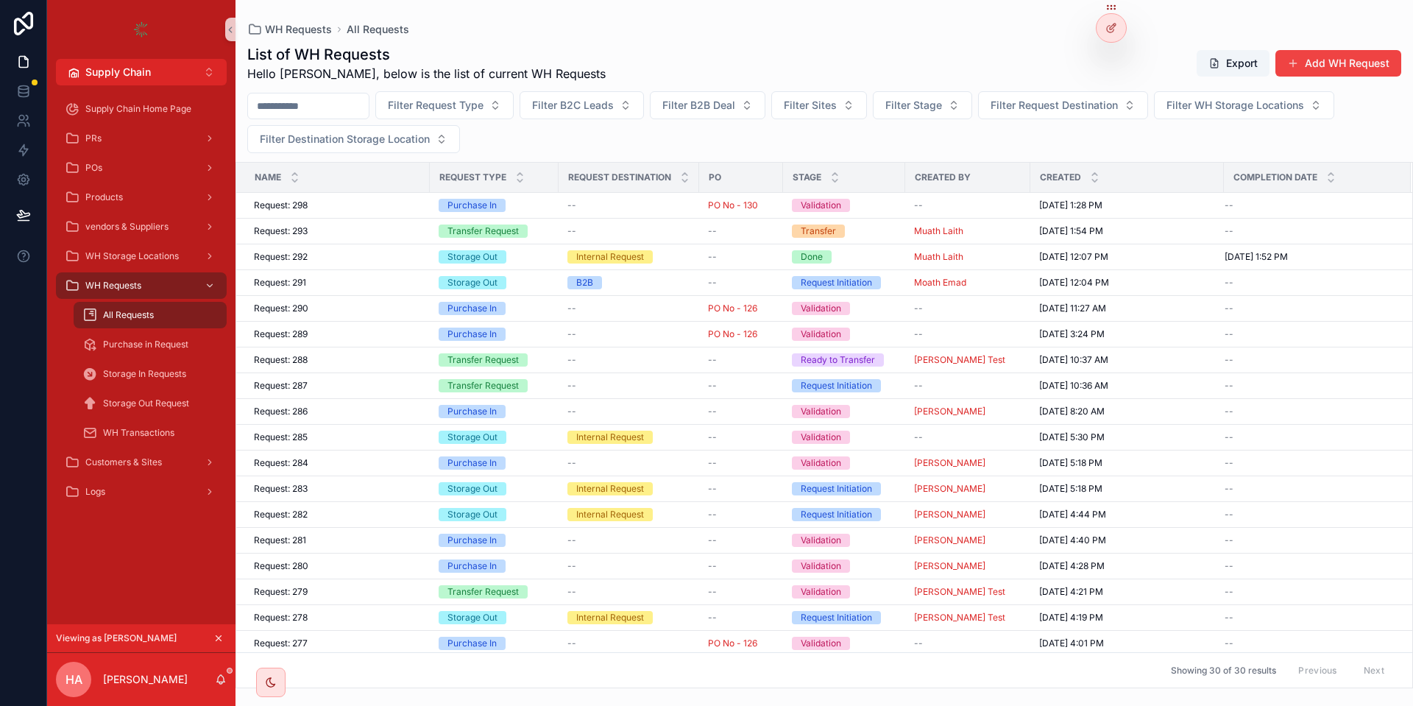
click at [341, 210] on div "Request: 298 Request: 298" at bounding box center [337, 205] width 167 height 12
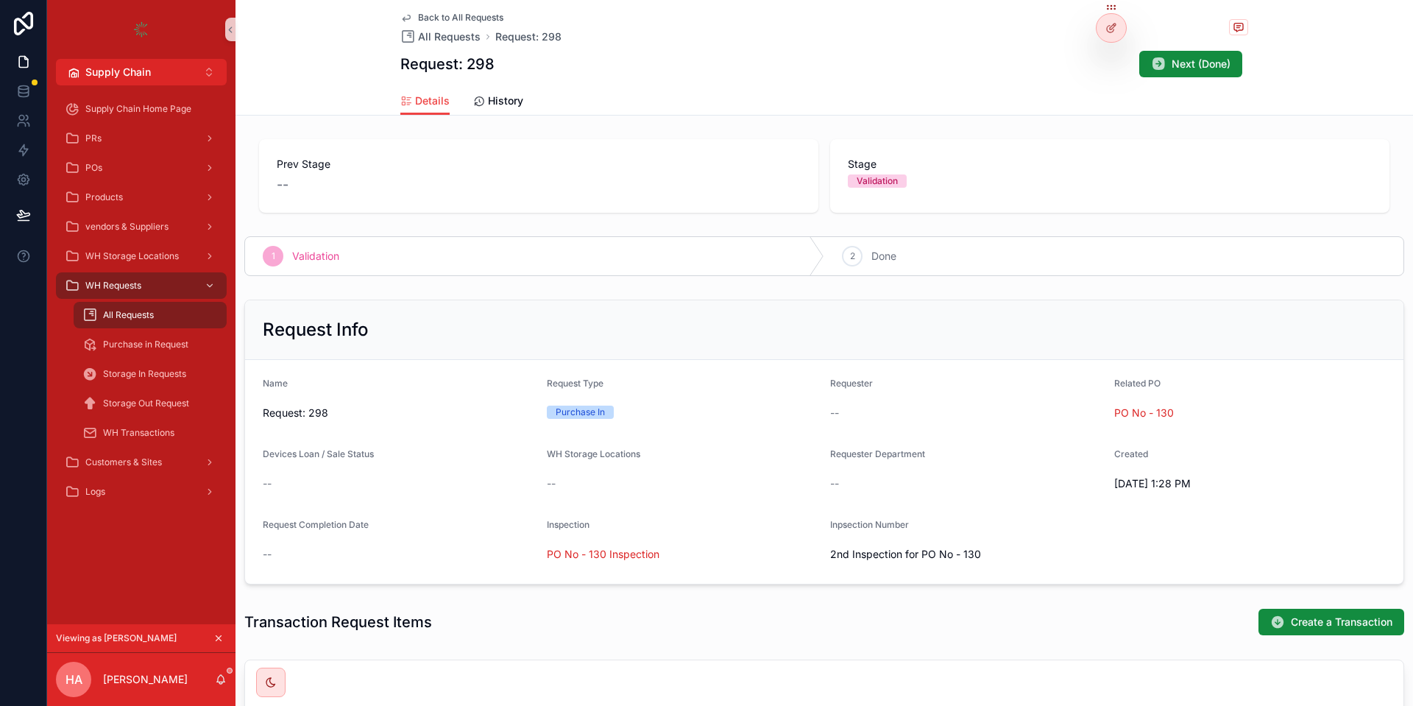
scroll to position [95, 0]
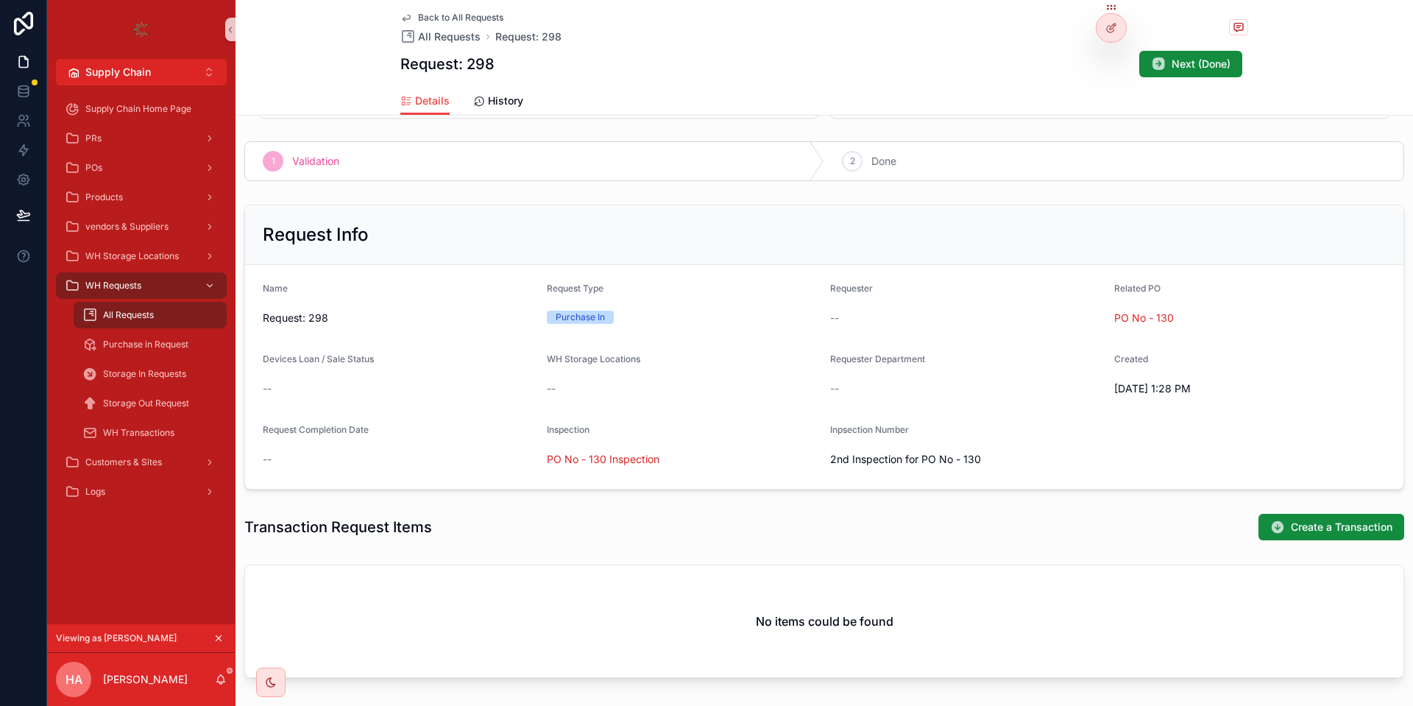
click at [316, 313] on span "Request: 298" at bounding box center [399, 317] width 272 height 15
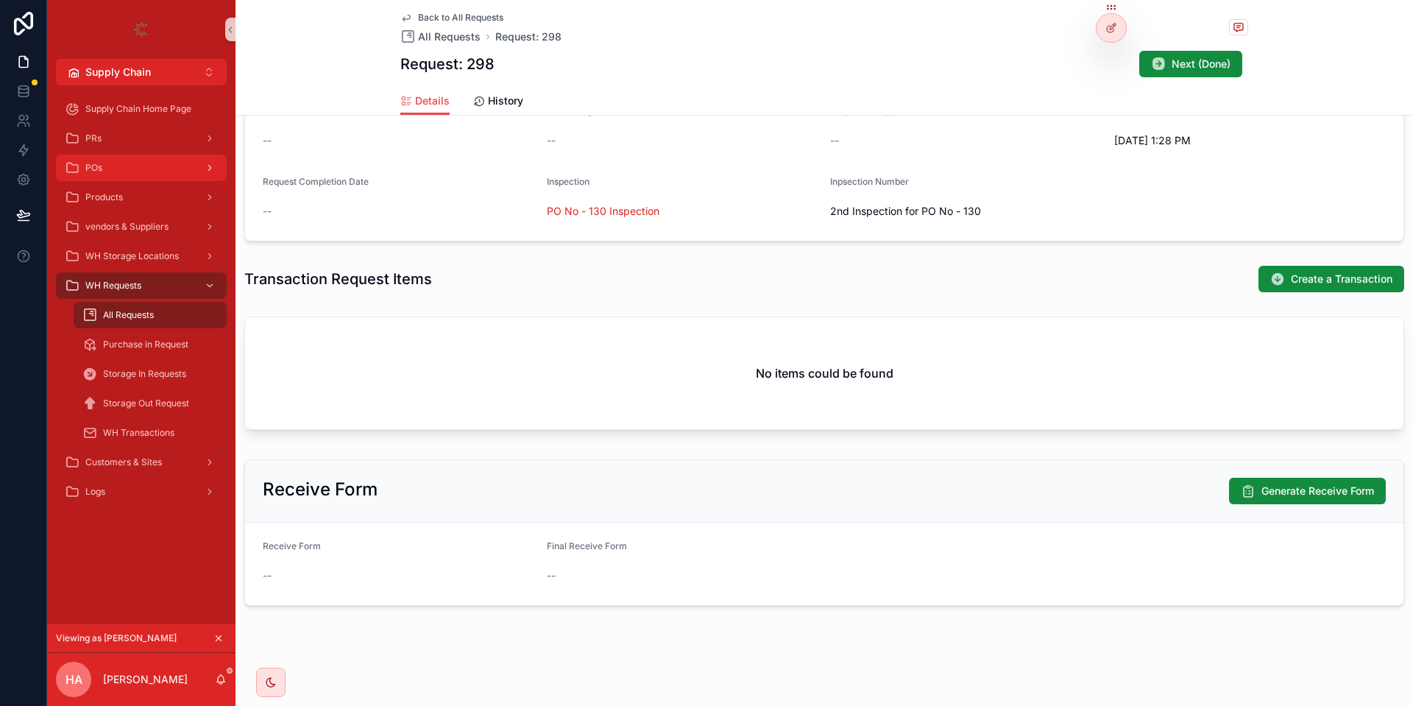
click at [168, 163] on div "POs" at bounding box center [141, 168] width 153 height 24
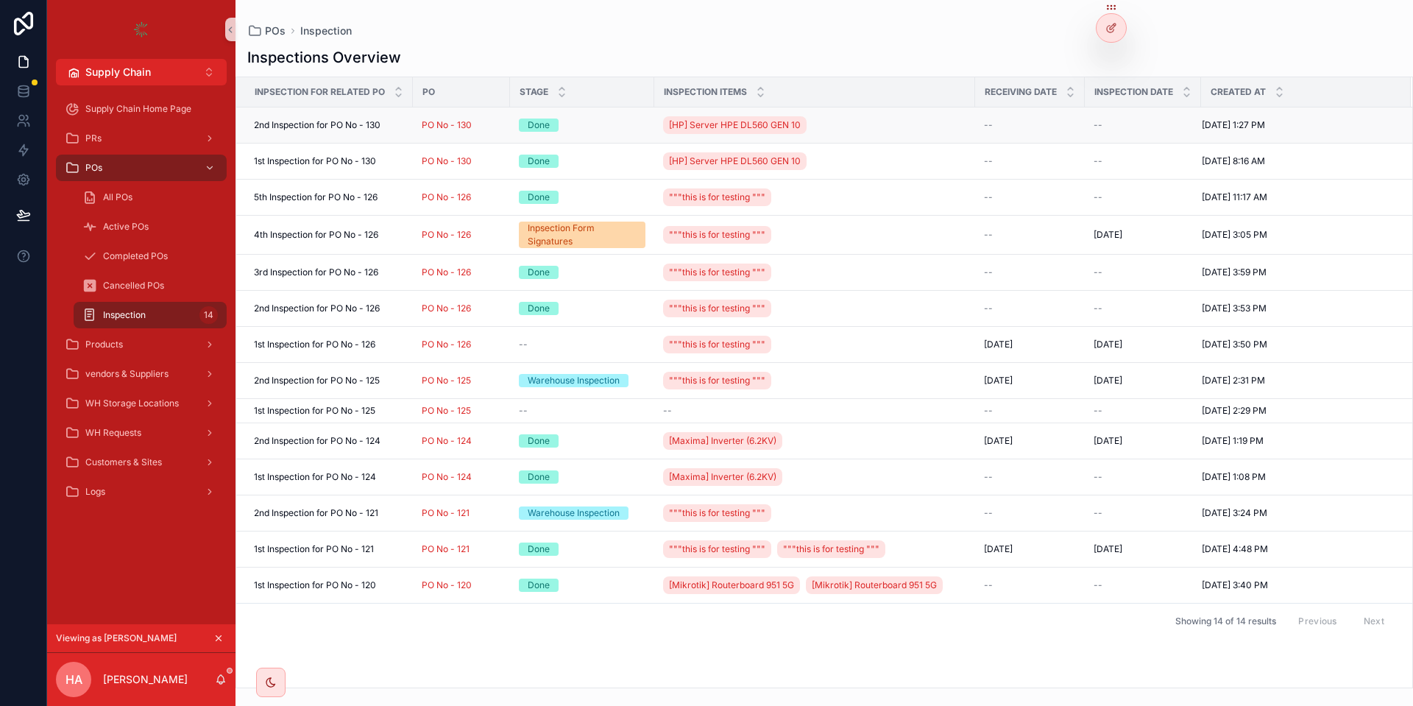
click at [386, 126] on div "2nd Inspection for PO No - 130 2nd Inspection for PO No - 130" at bounding box center [329, 125] width 150 height 12
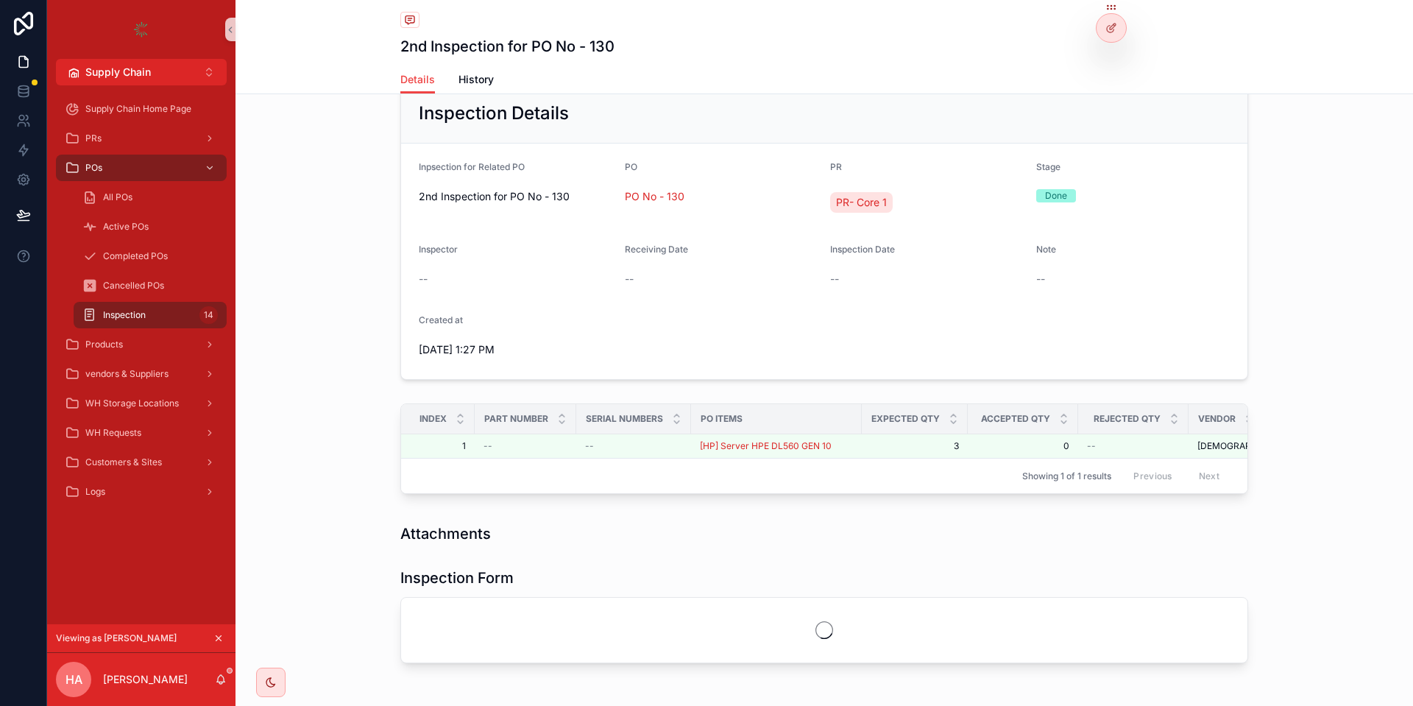
scroll to position [67, 0]
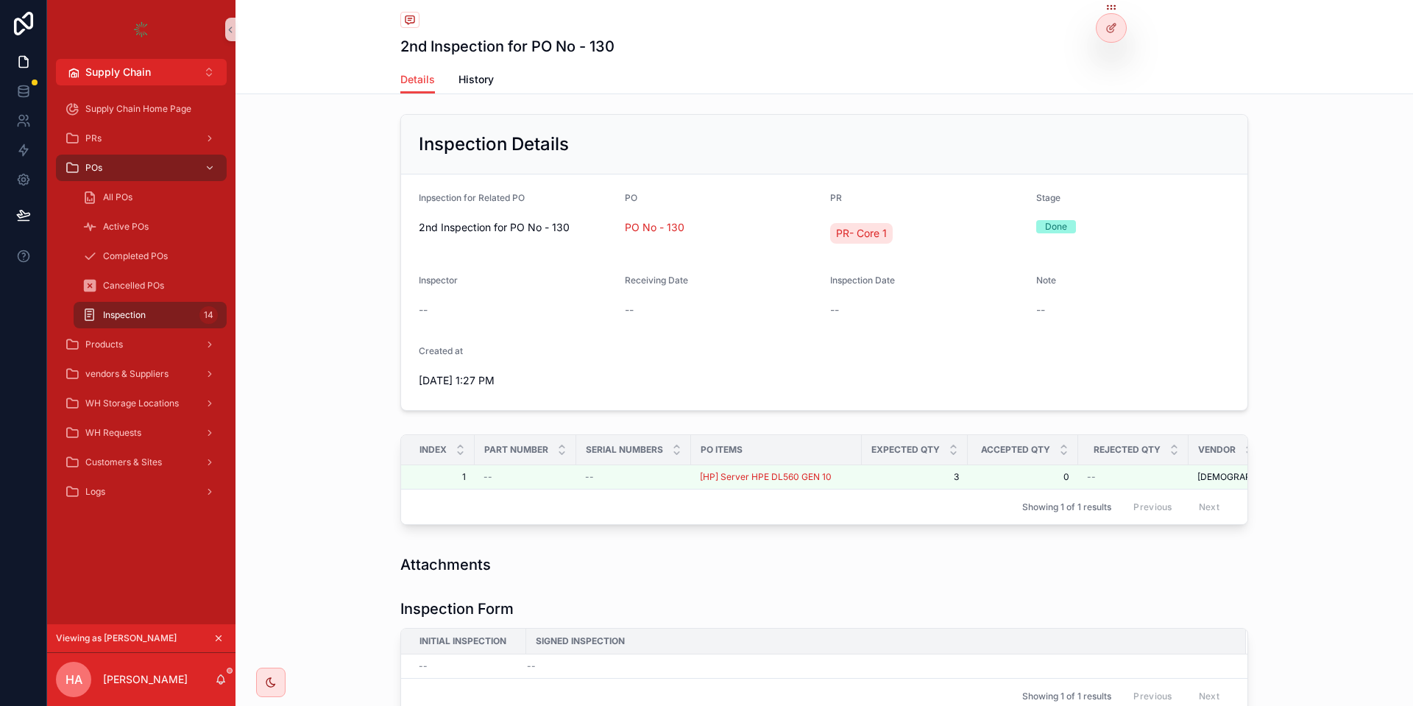
click at [216, 635] on icon "scrollable content" at bounding box center [218, 638] width 10 height 10
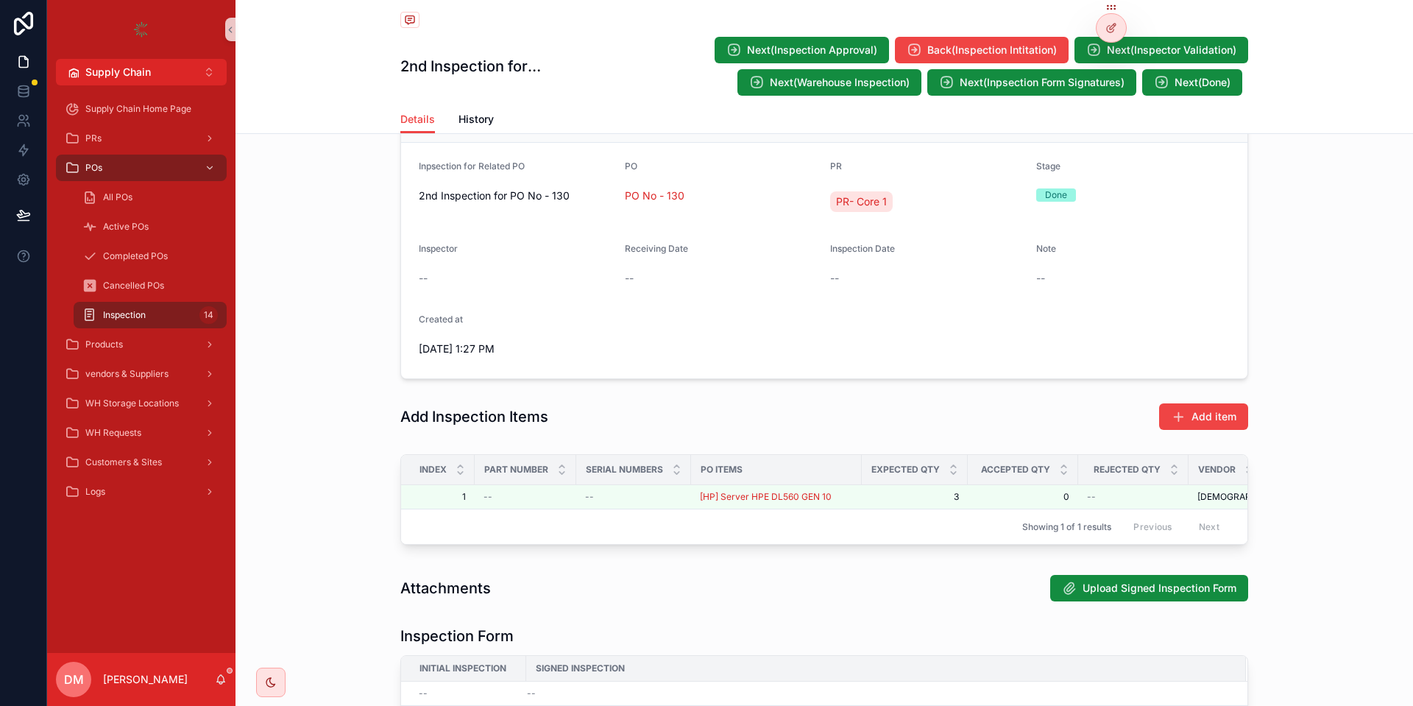
scroll to position [177, 0]
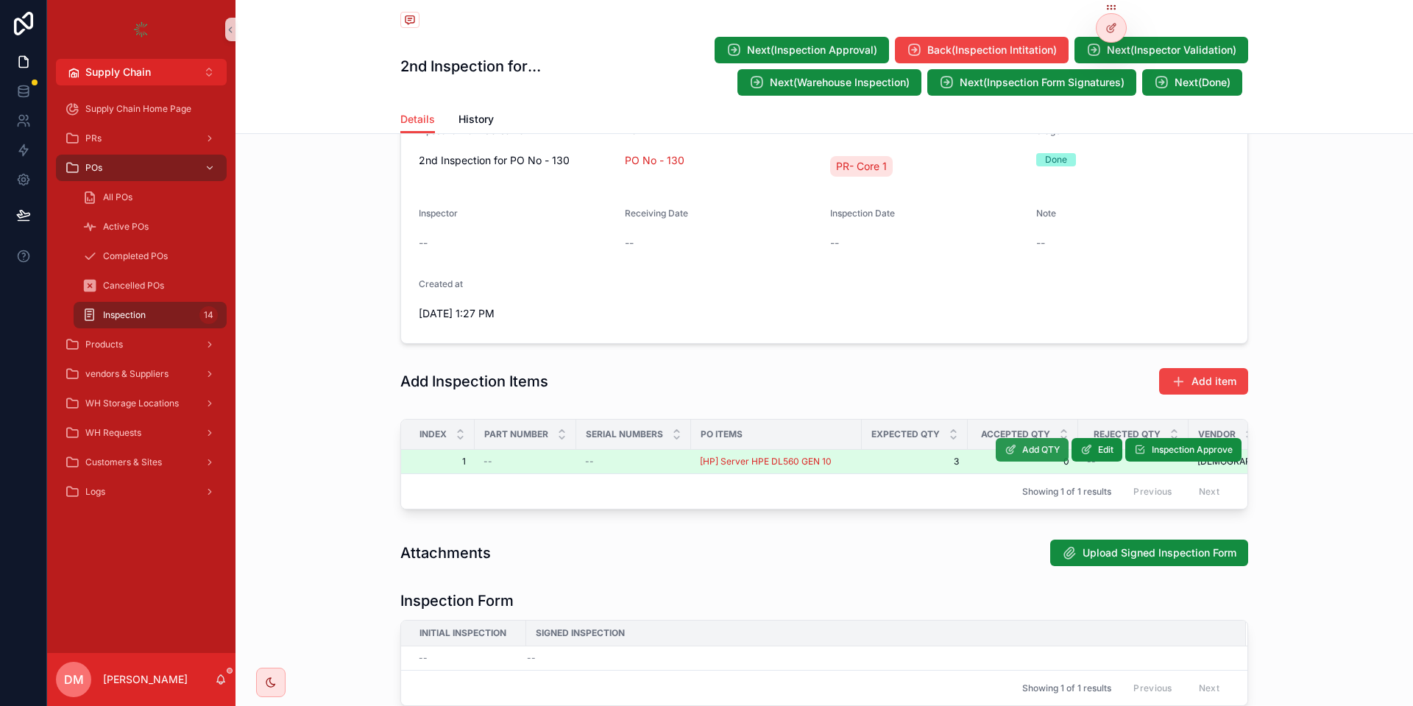
click at [1057, 455] on button "Add QTY" at bounding box center [1031, 450] width 73 height 24
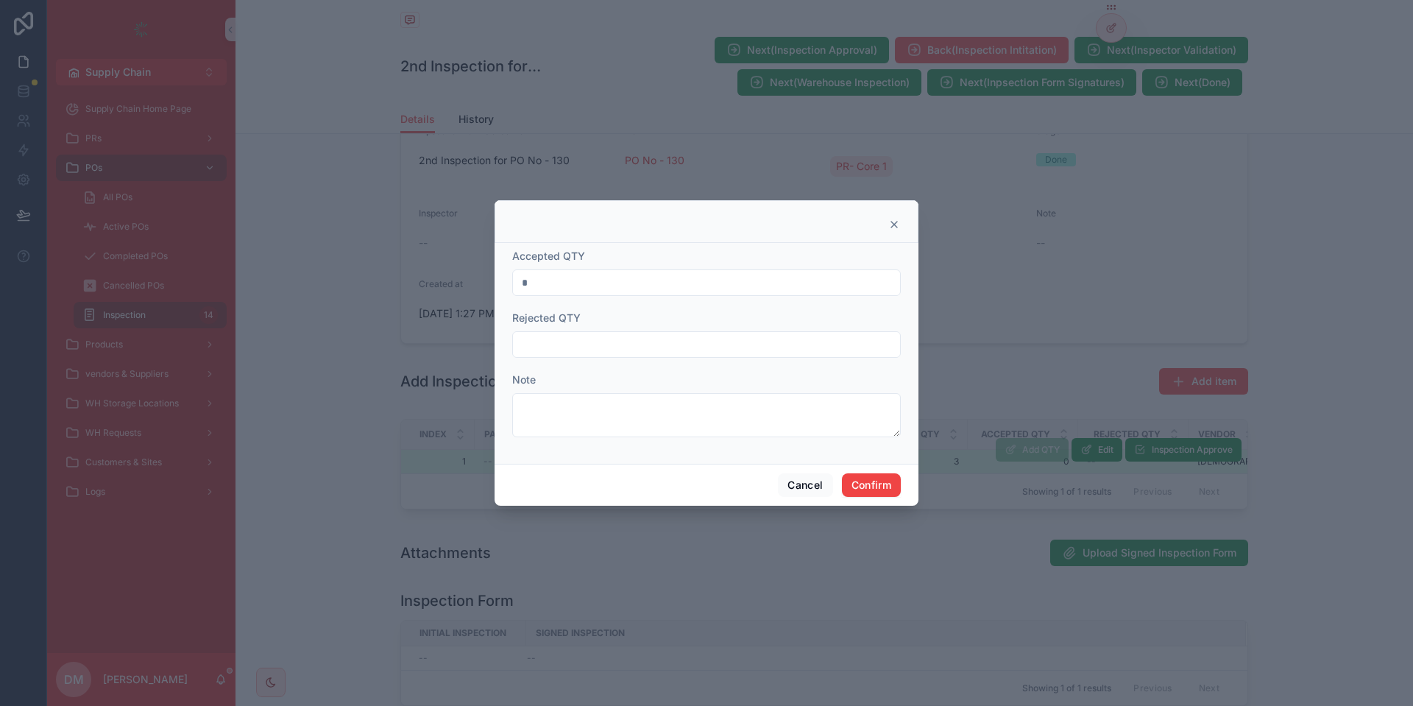
click at [597, 277] on input "*" at bounding box center [706, 282] width 387 height 21
type input "*"
click at [881, 489] on button "Confirm" at bounding box center [871, 485] width 59 height 24
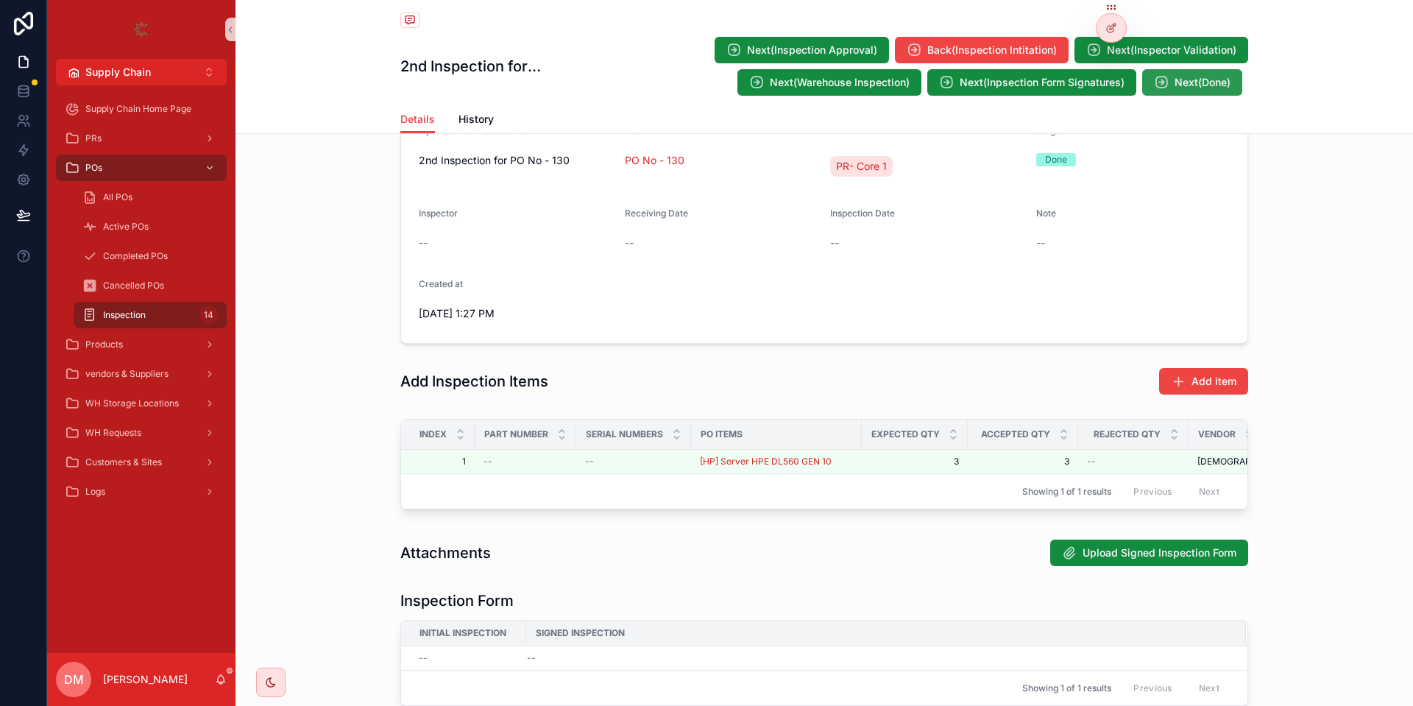
click at [1161, 76] on icon "scrollable content" at bounding box center [1161, 82] width 15 height 15
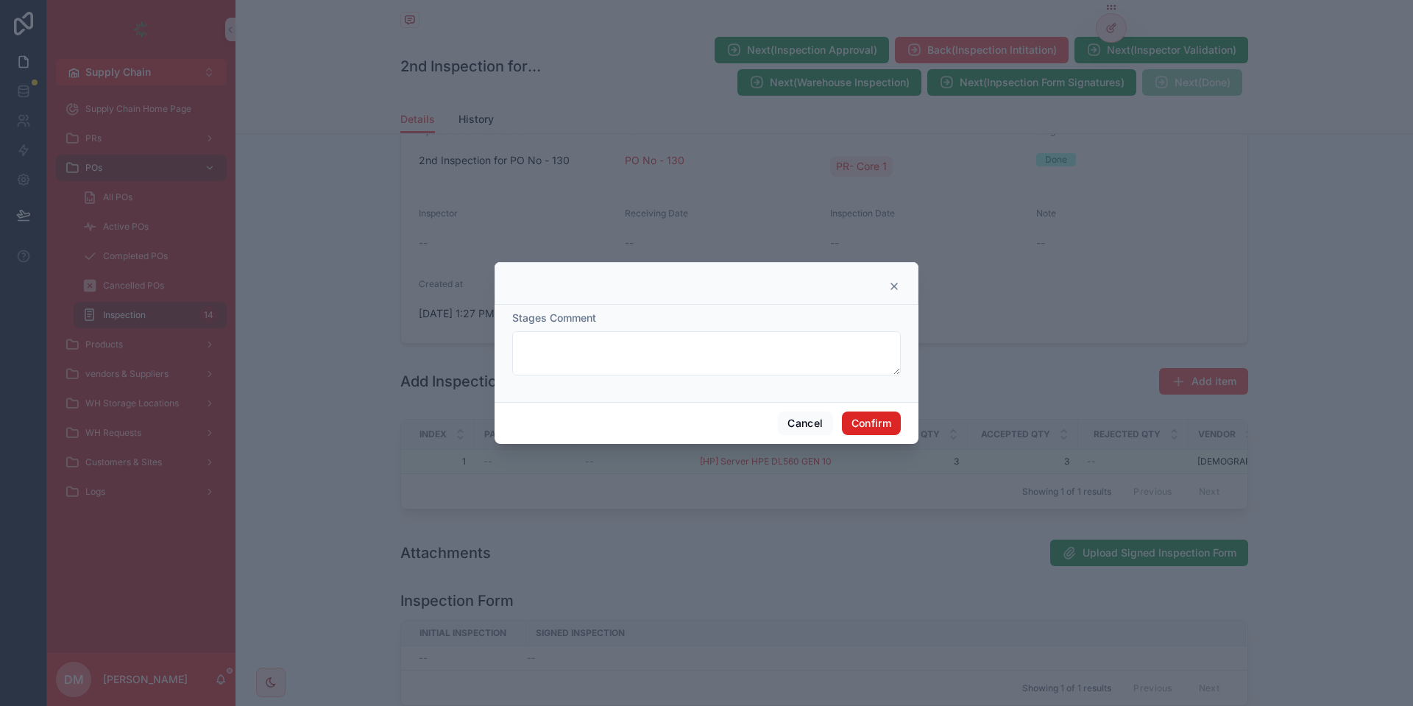
click at [878, 425] on button "Confirm" at bounding box center [871, 423] width 59 height 24
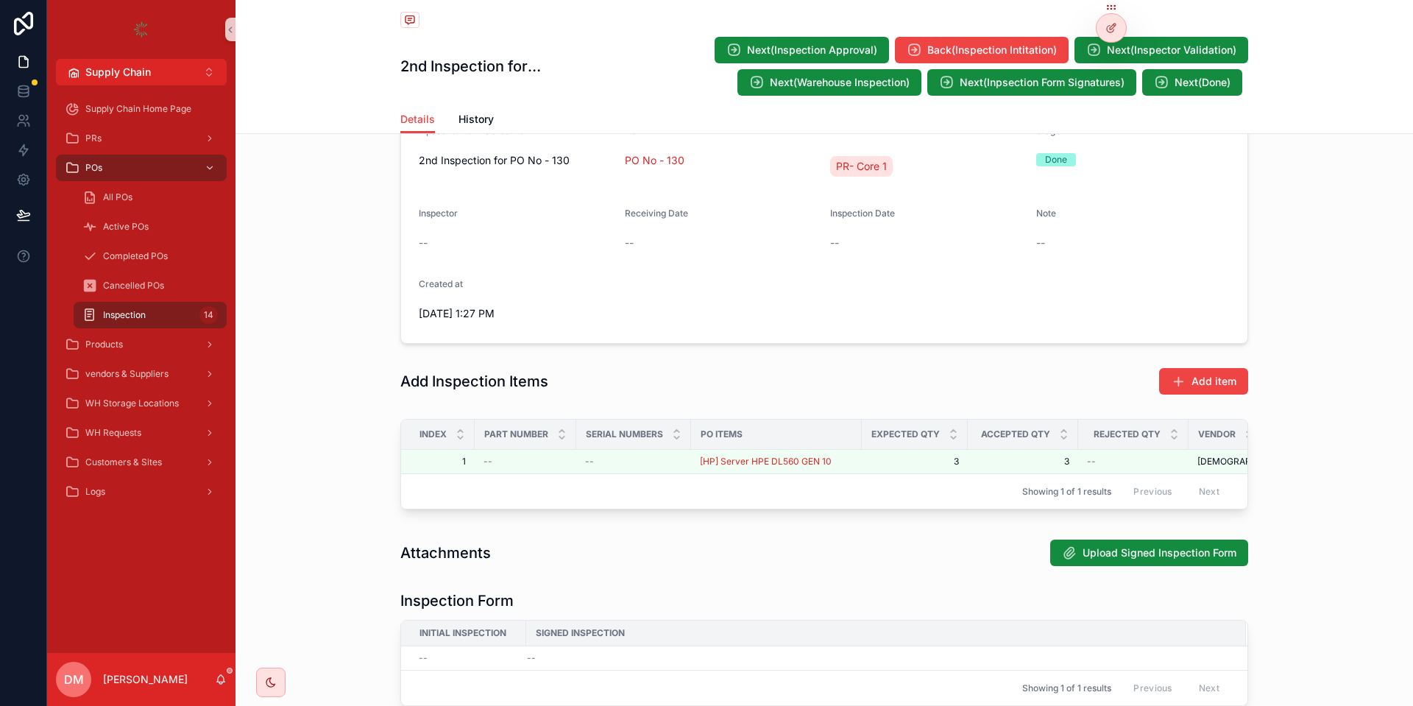
click at [173, 441] on div "WH Requests" at bounding box center [141, 433] width 153 height 24
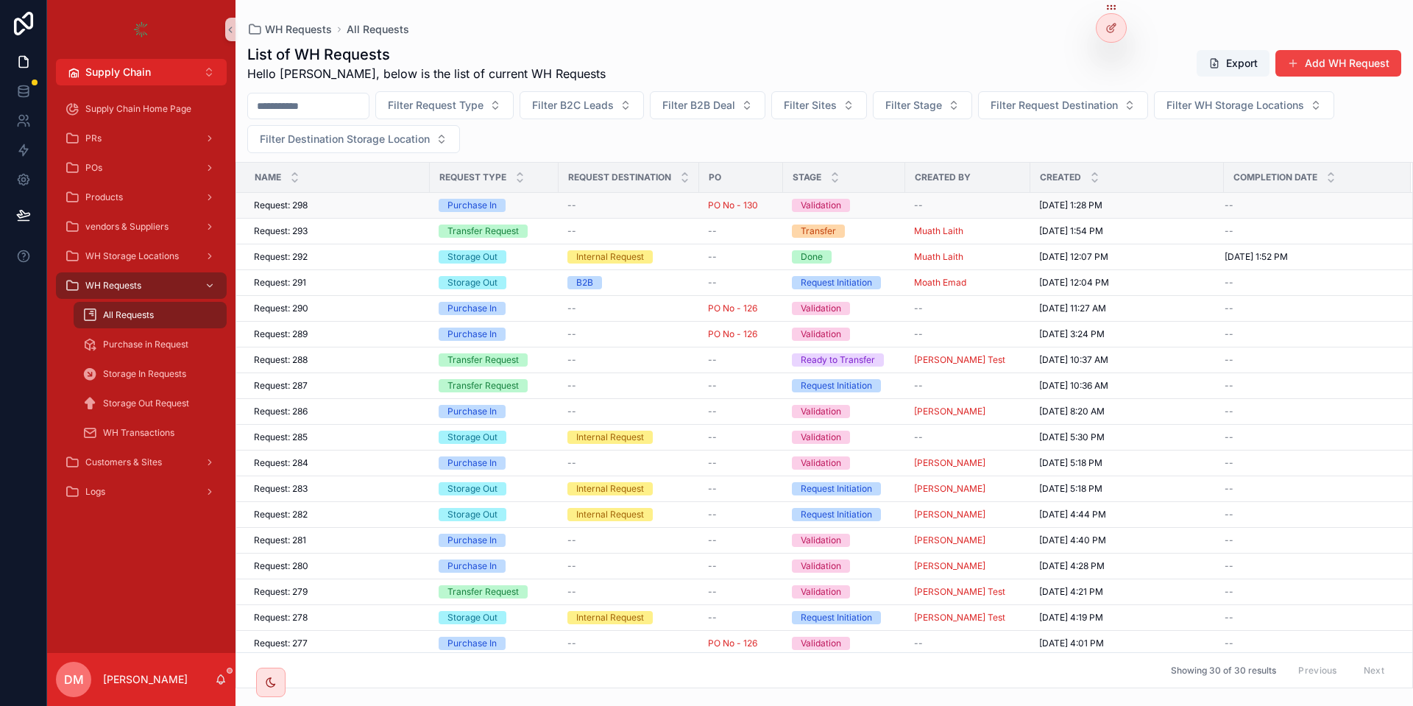
click at [545, 210] on div "Purchase In" at bounding box center [493, 205] width 111 height 13
click at [402, 205] on div "Request: 298 Request: 298" at bounding box center [337, 205] width 167 height 12
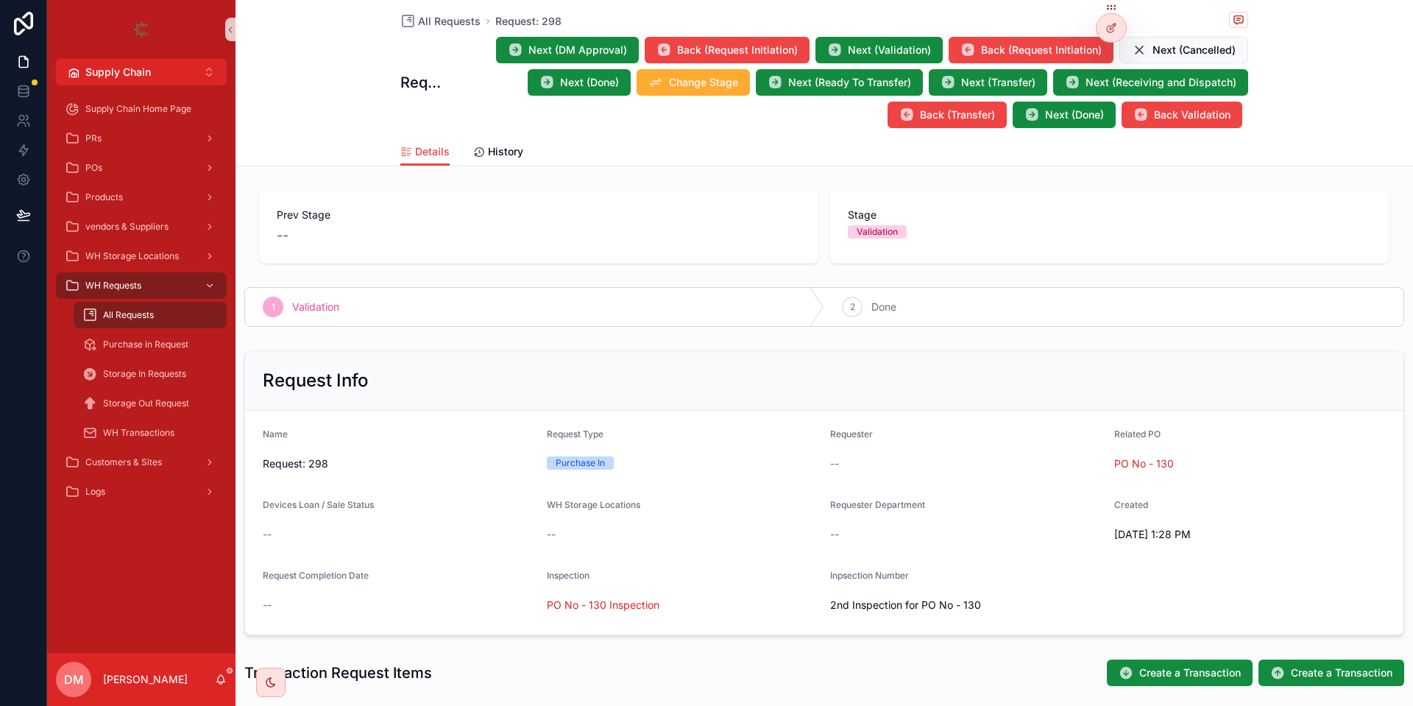
scroll to position [265, 0]
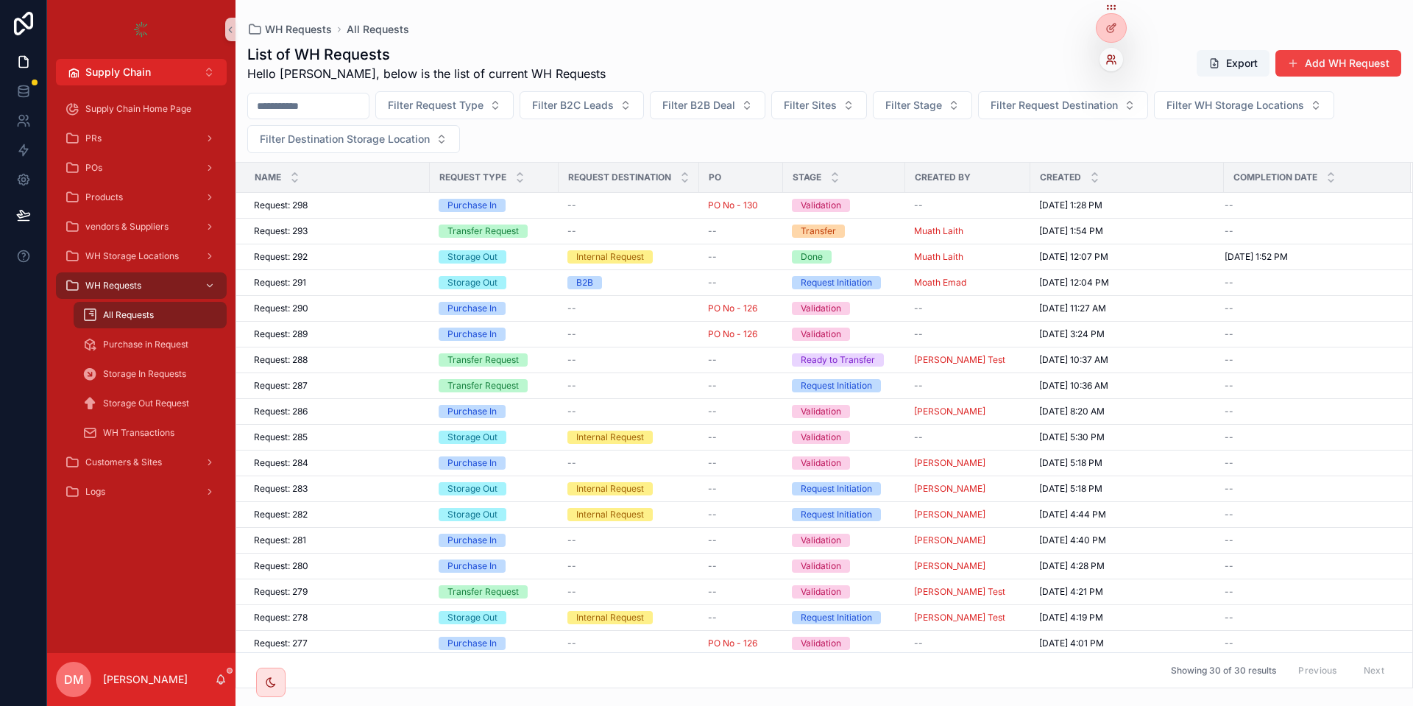
click at [1108, 62] on icon at bounding box center [1111, 60] width 12 height 12
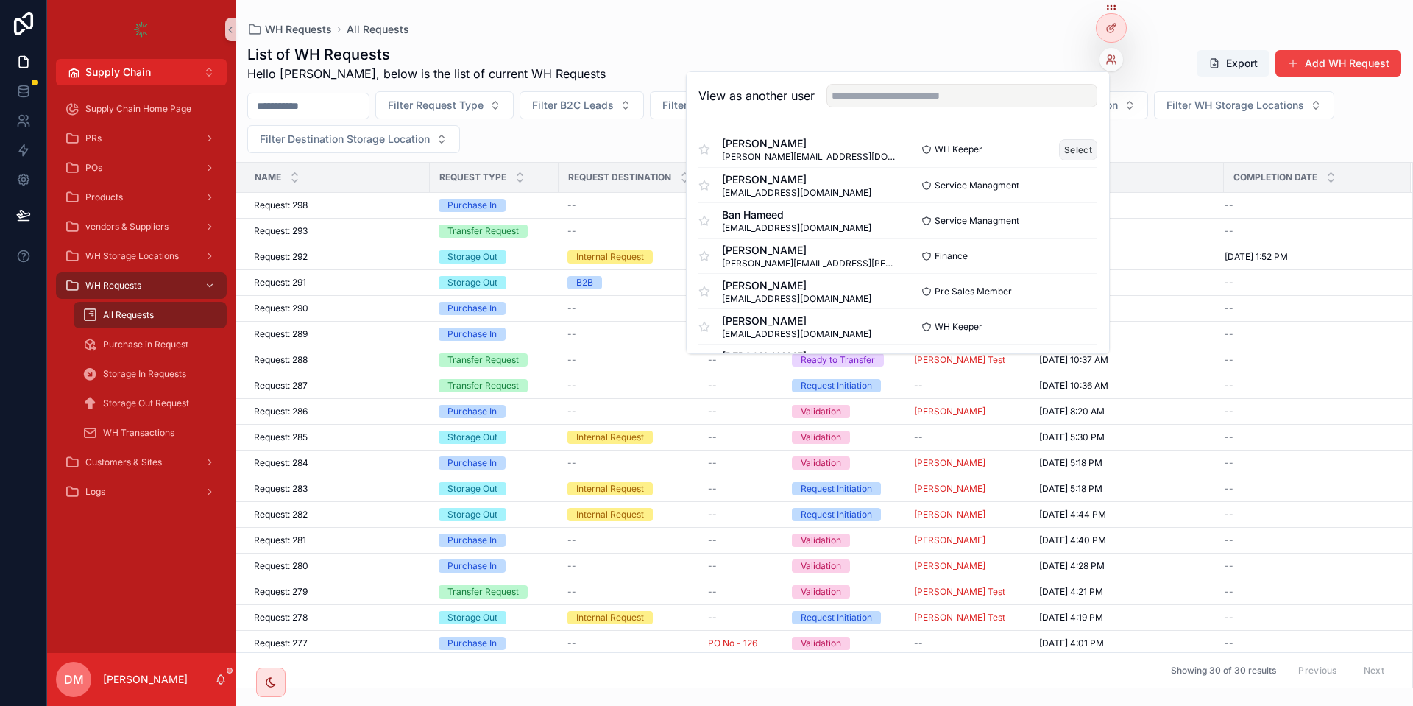
click at [1071, 145] on button "Select" at bounding box center [1078, 149] width 38 height 21
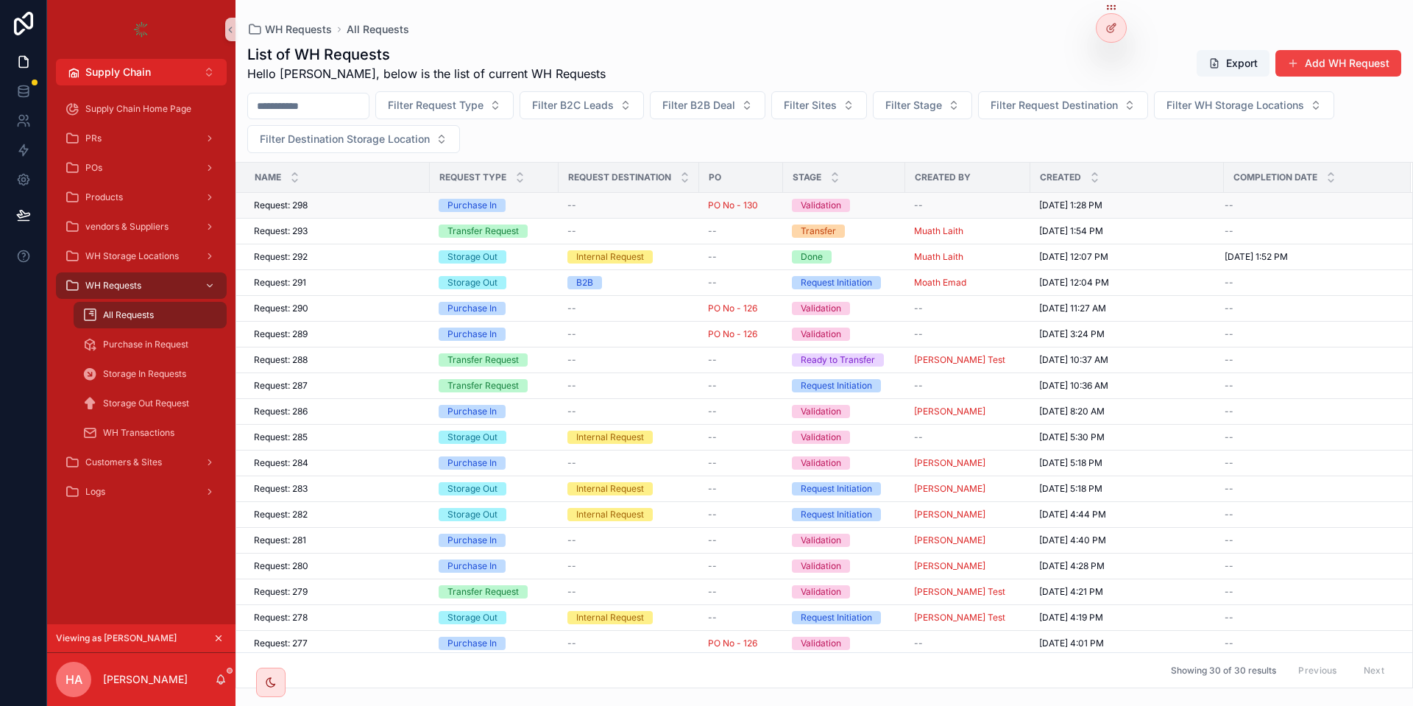
click at [340, 202] on div "Request: 298 Request: 298" at bounding box center [337, 205] width 167 height 12
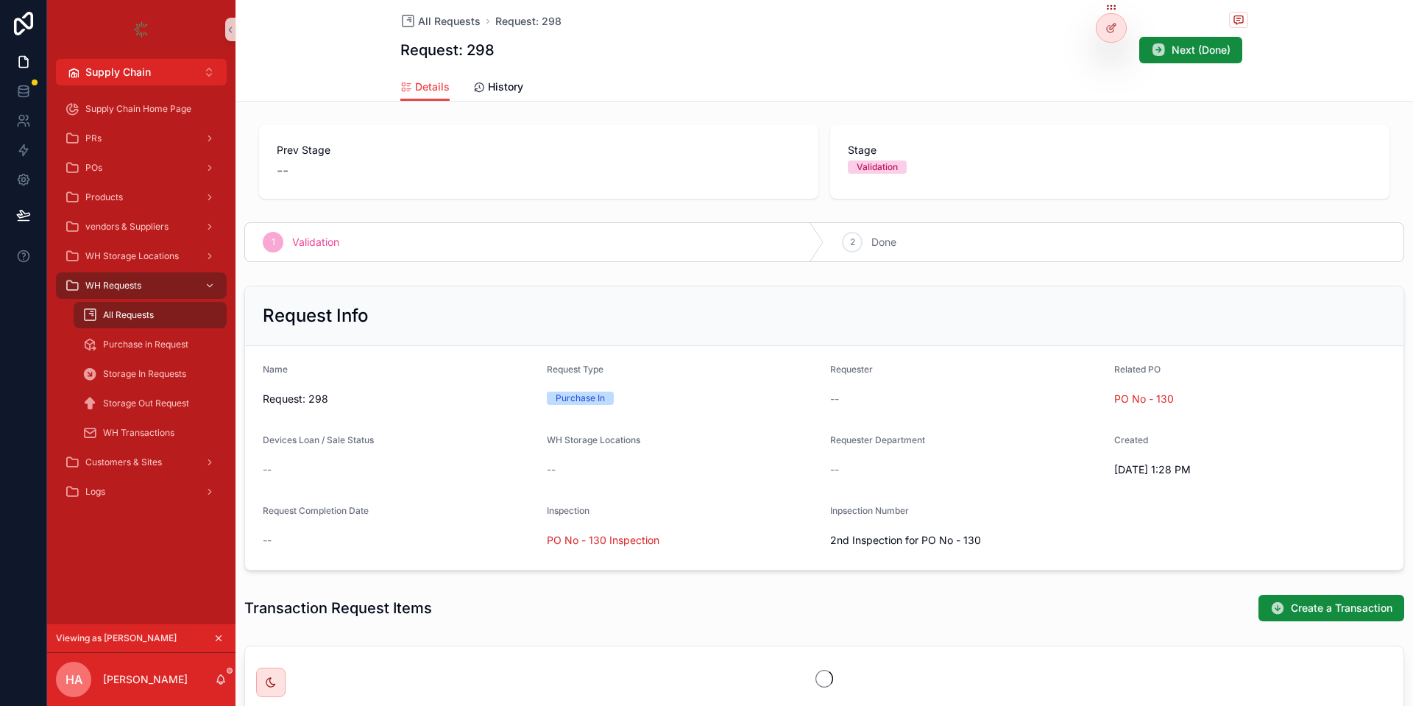
scroll to position [88, 0]
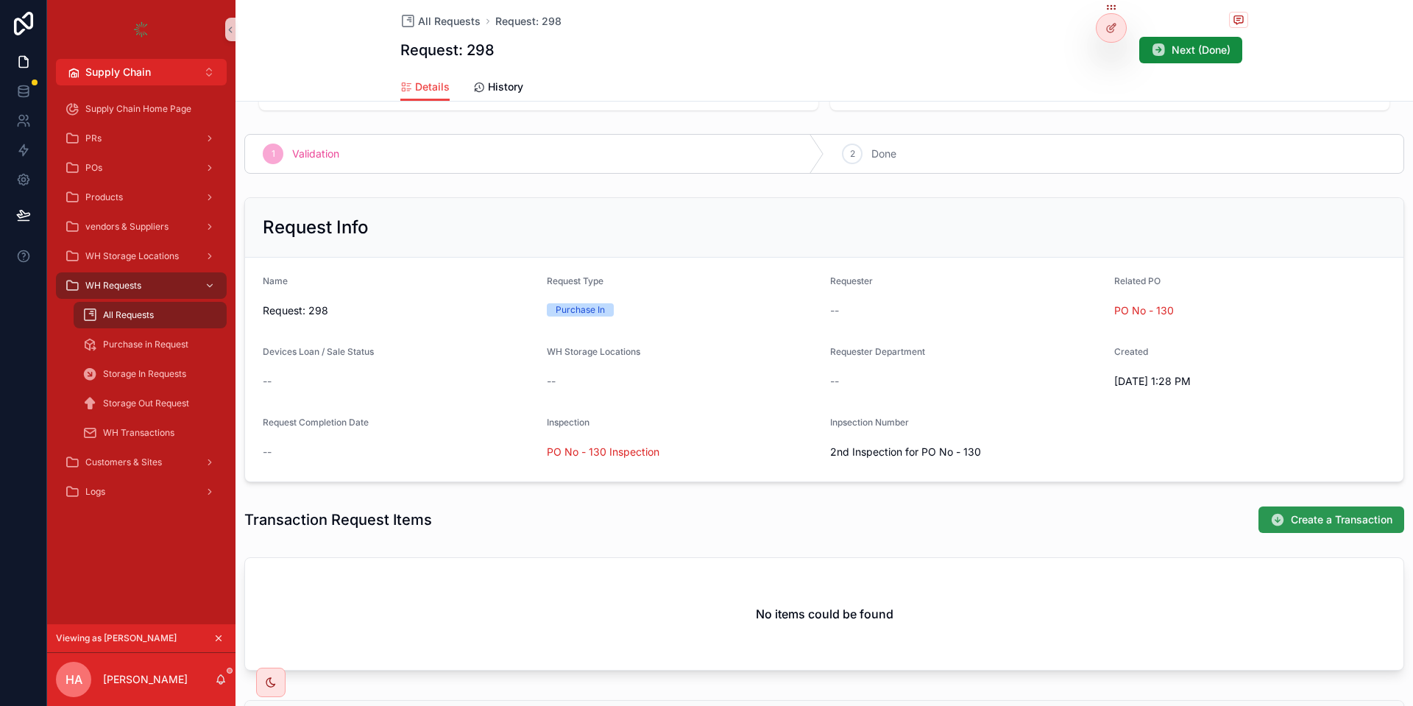
click at [1292, 510] on button "Create a Transaction" at bounding box center [1331, 519] width 146 height 26
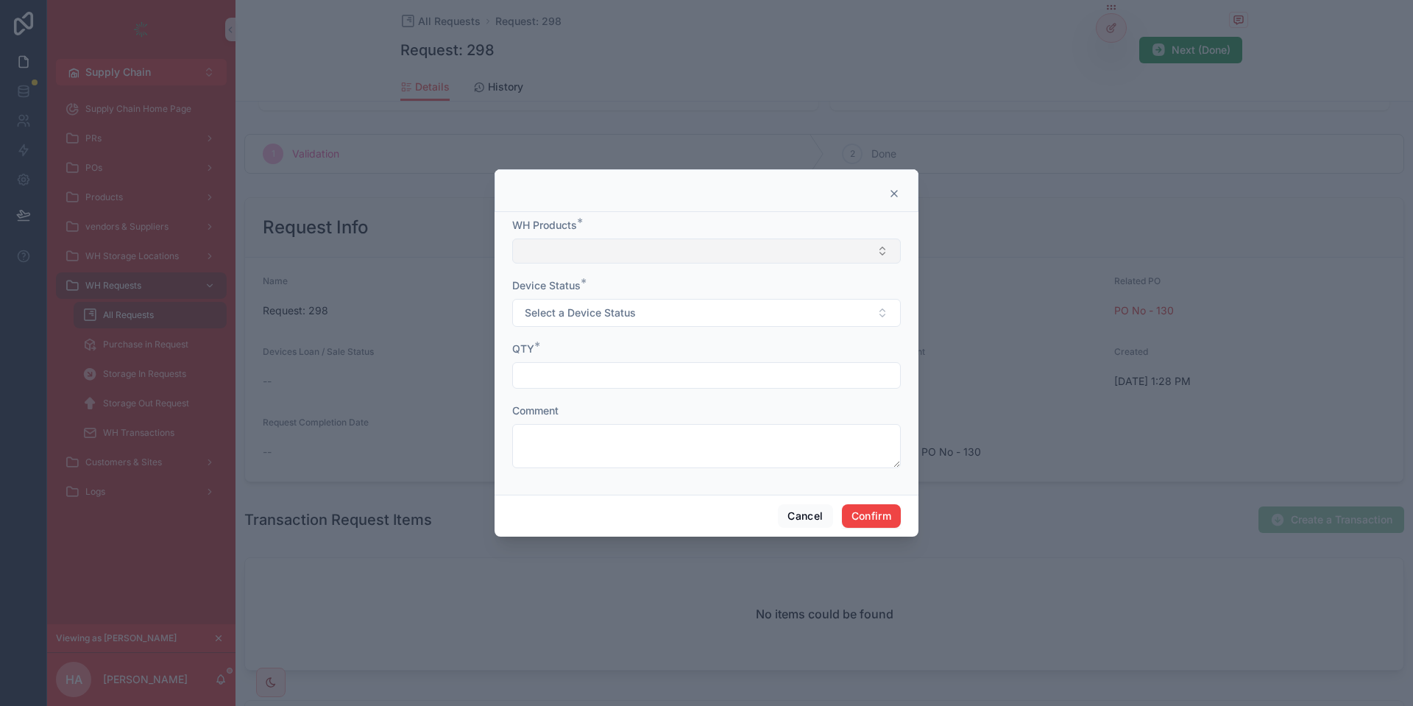
click at [697, 256] on button "Select Button" at bounding box center [706, 250] width 388 height 25
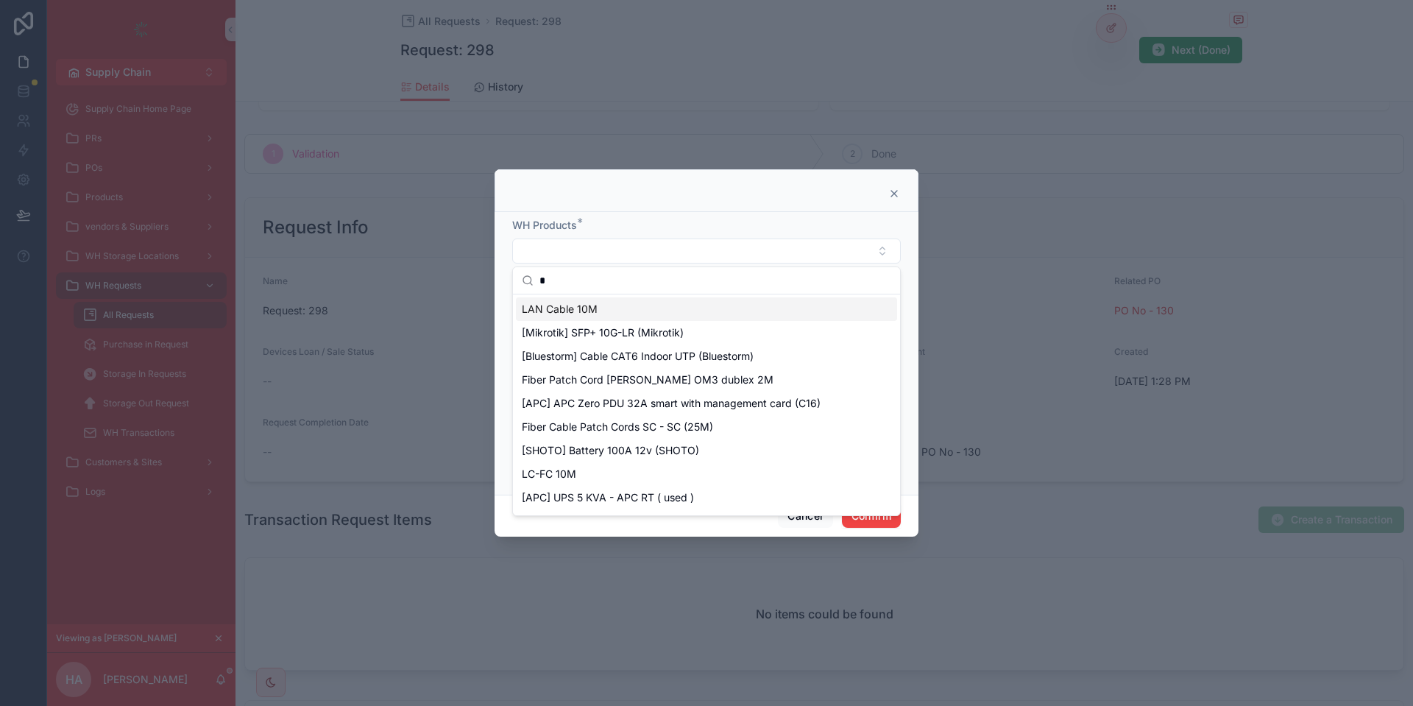
type input "**"
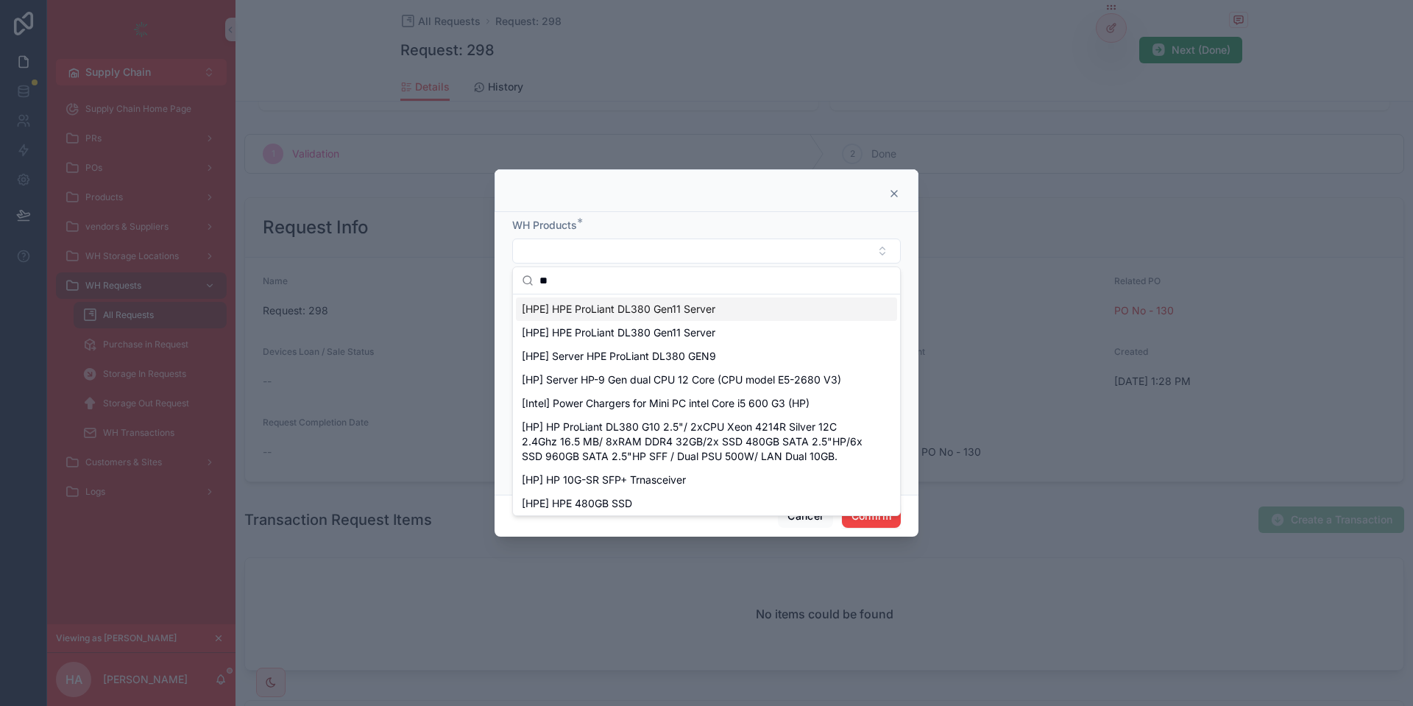
click at [549, 271] on input "**" at bounding box center [715, 280] width 352 height 26
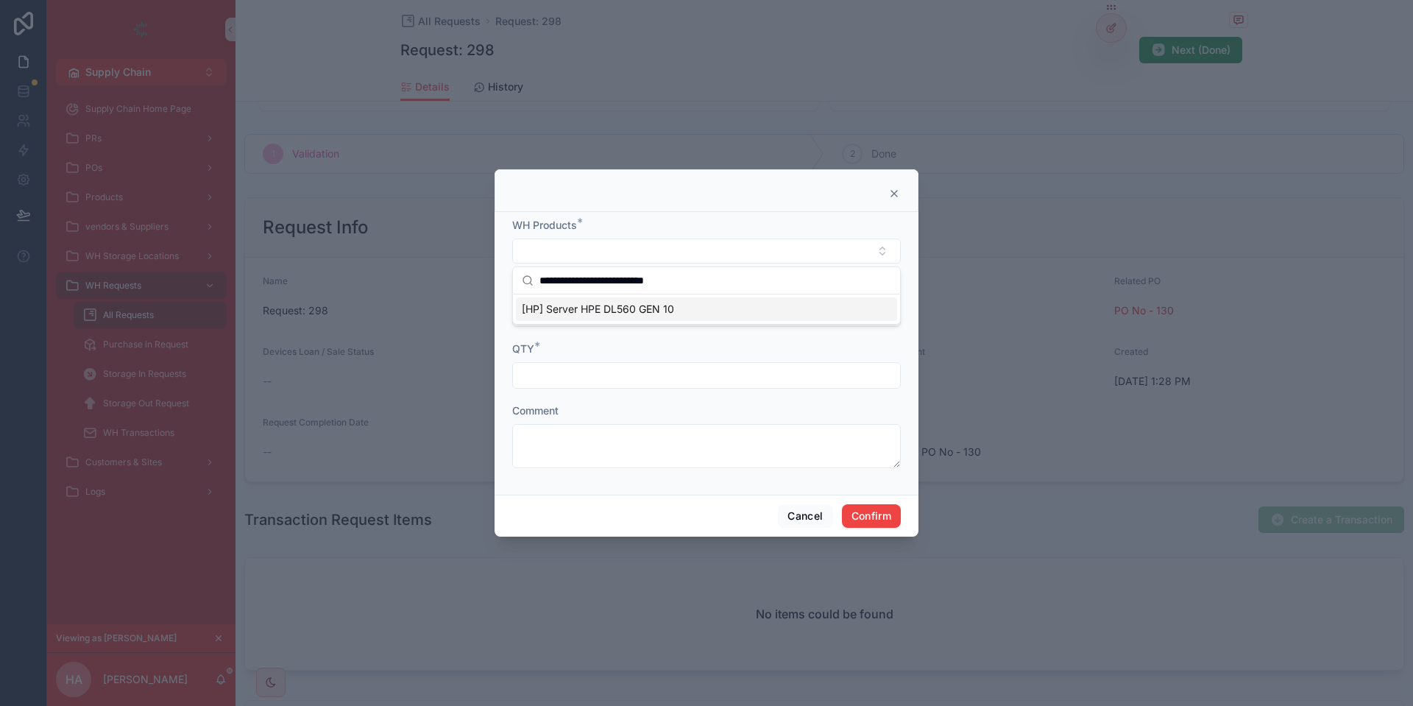
type input "**********"
click at [605, 308] on span "[HP] Server HPE DL560 GEN 10" at bounding box center [598, 309] width 152 height 15
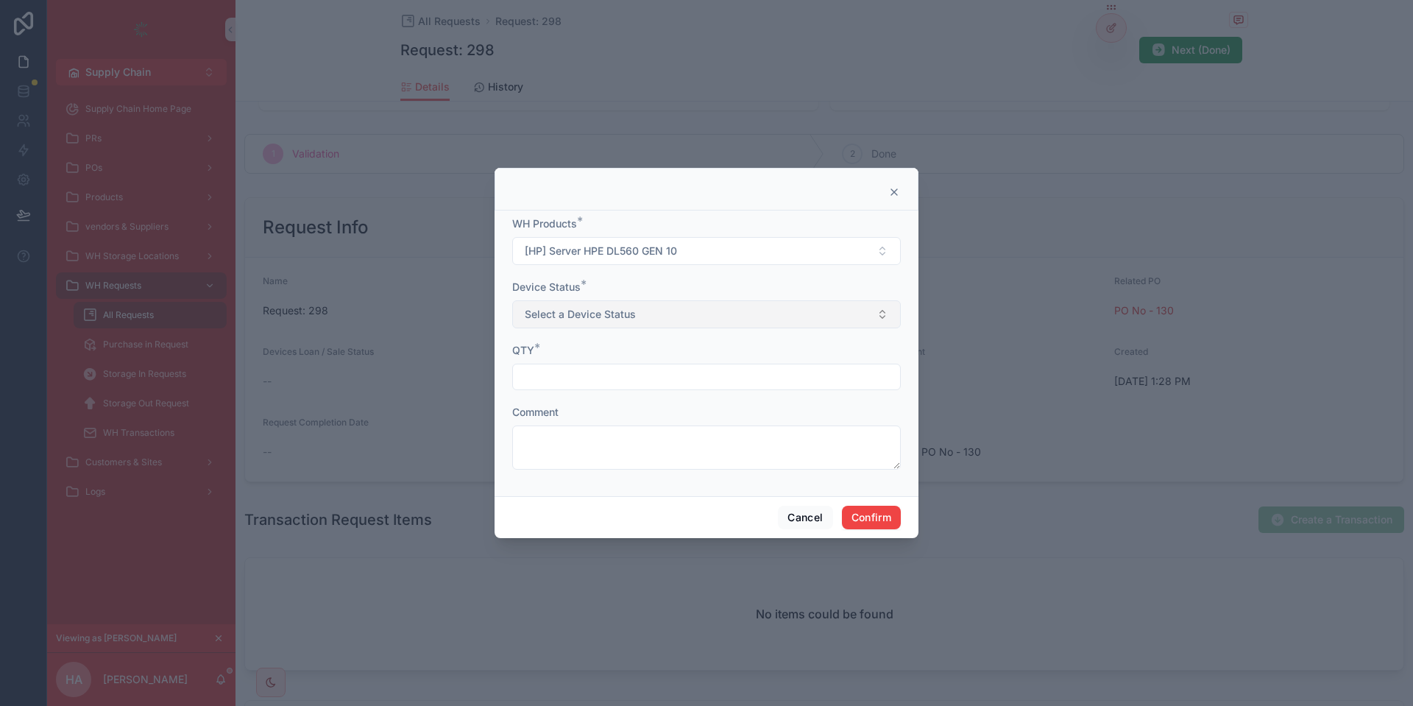
click at [556, 314] on span "Select a Device Status" at bounding box center [580, 314] width 111 height 15
click at [557, 380] on div "New" at bounding box center [706, 373] width 381 height 22
click at [593, 378] on input "text" at bounding box center [706, 376] width 387 height 21
type input "*"
click at [876, 505] on div "Cancel Confirm" at bounding box center [706, 517] width 424 height 42
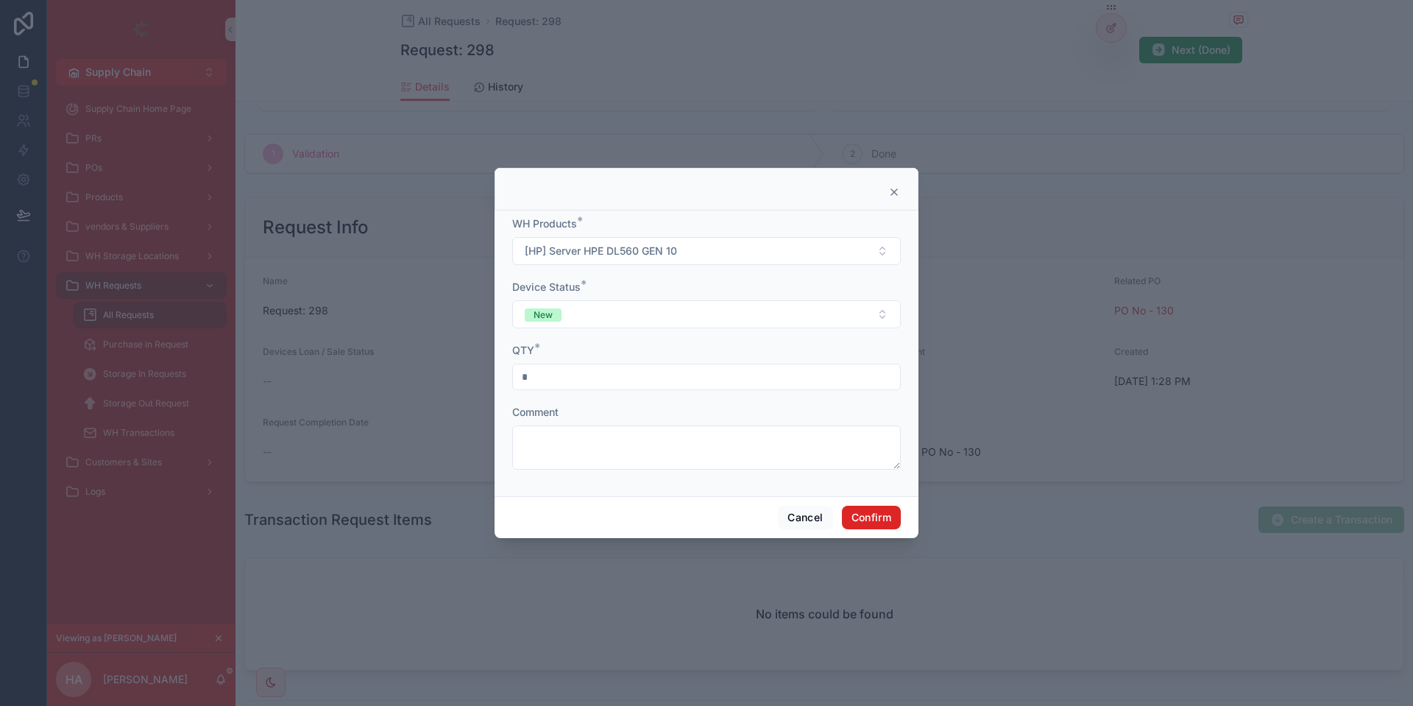
click at [876, 509] on button "Confirm" at bounding box center [871, 517] width 59 height 24
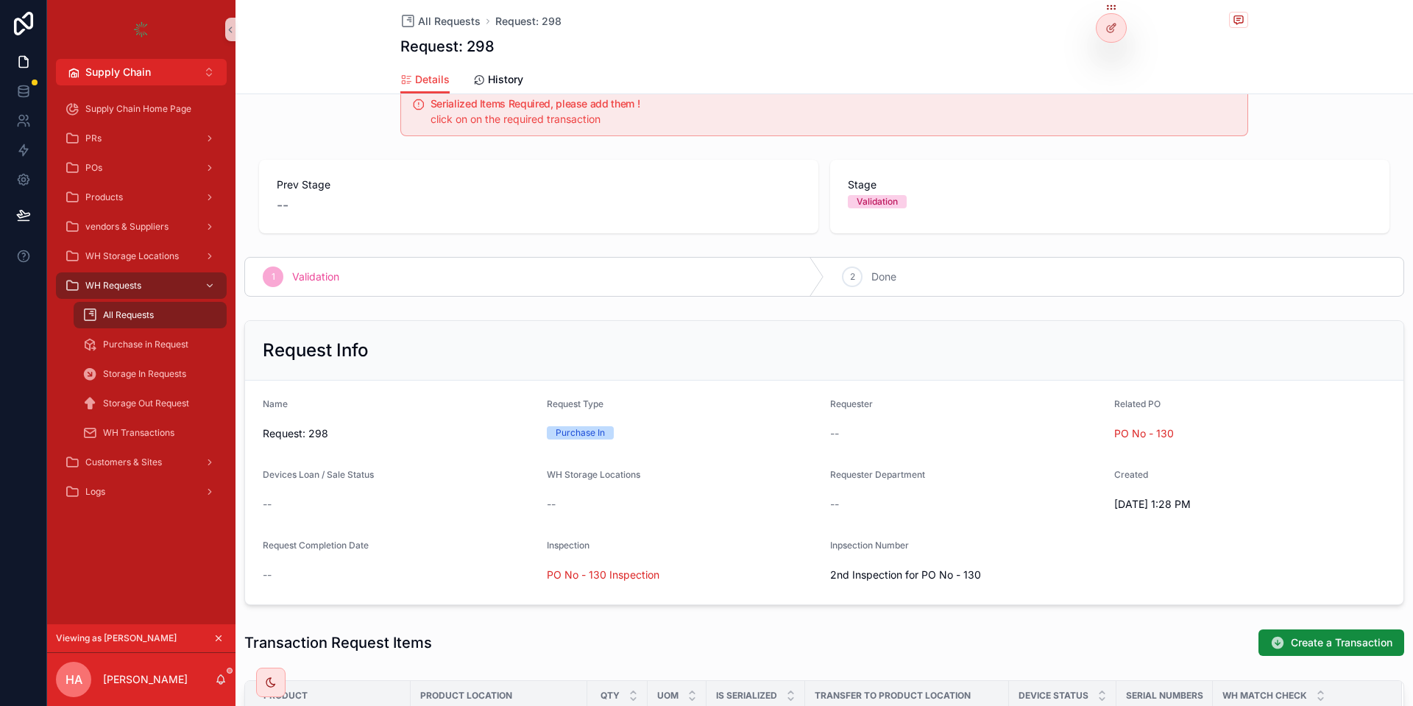
scroll to position [0, 0]
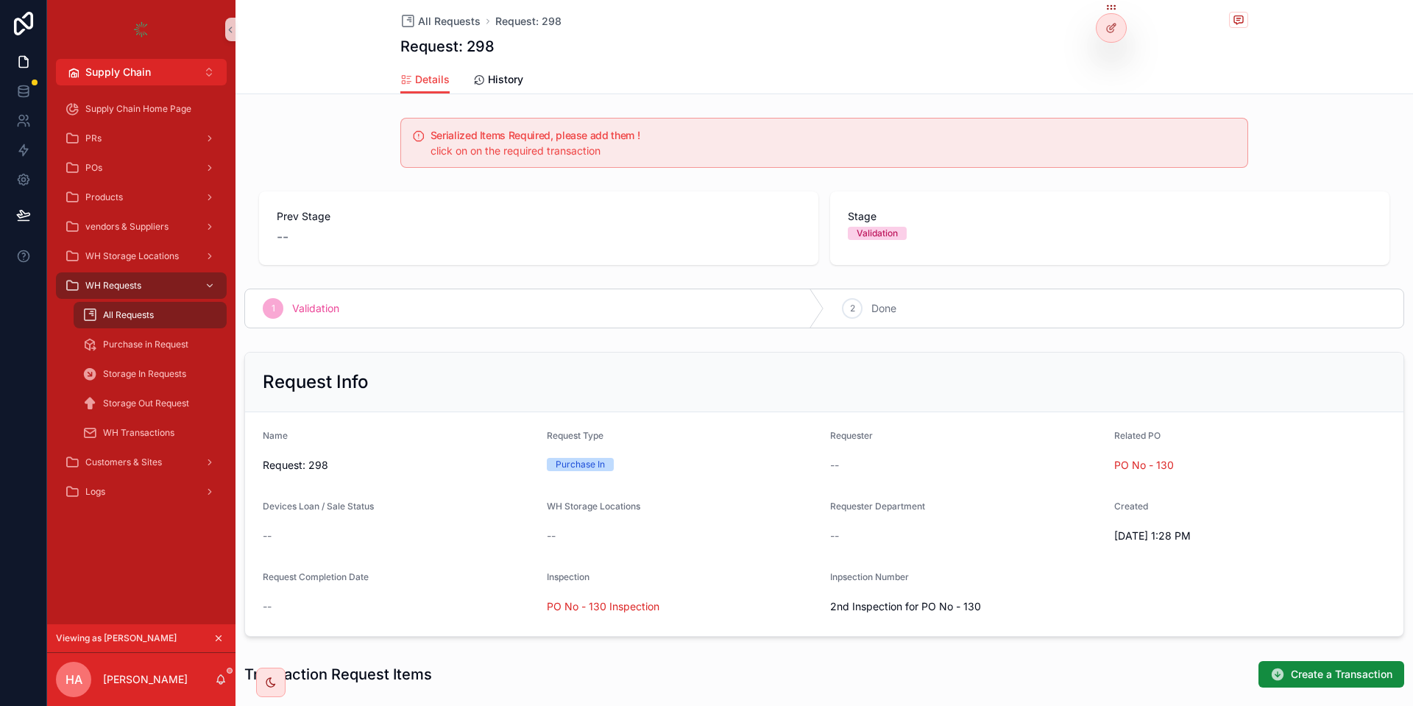
click at [283, 221] on span "Prev Stage" at bounding box center [539, 216] width 524 height 15
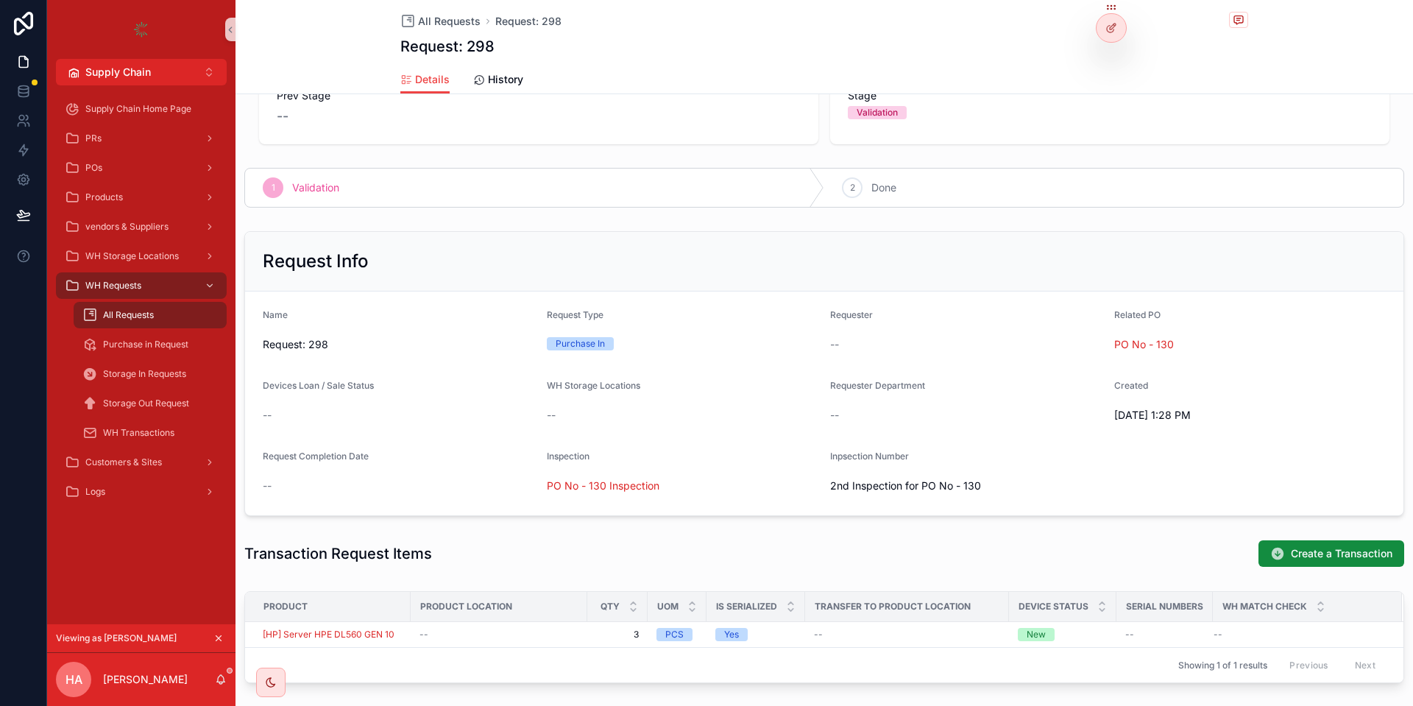
scroll to position [88, 0]
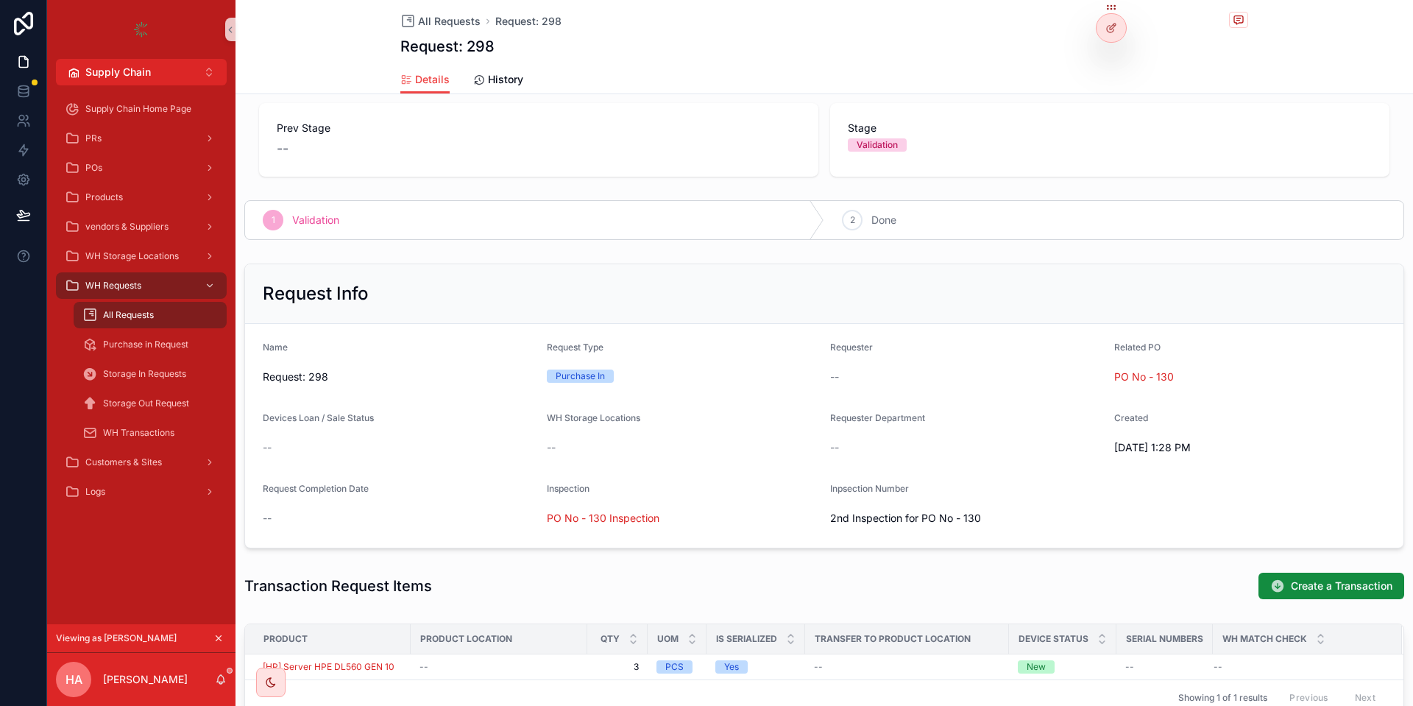
click at [316, 217] on span "Validation" at bounding box center [315, 220] width 47 height 15
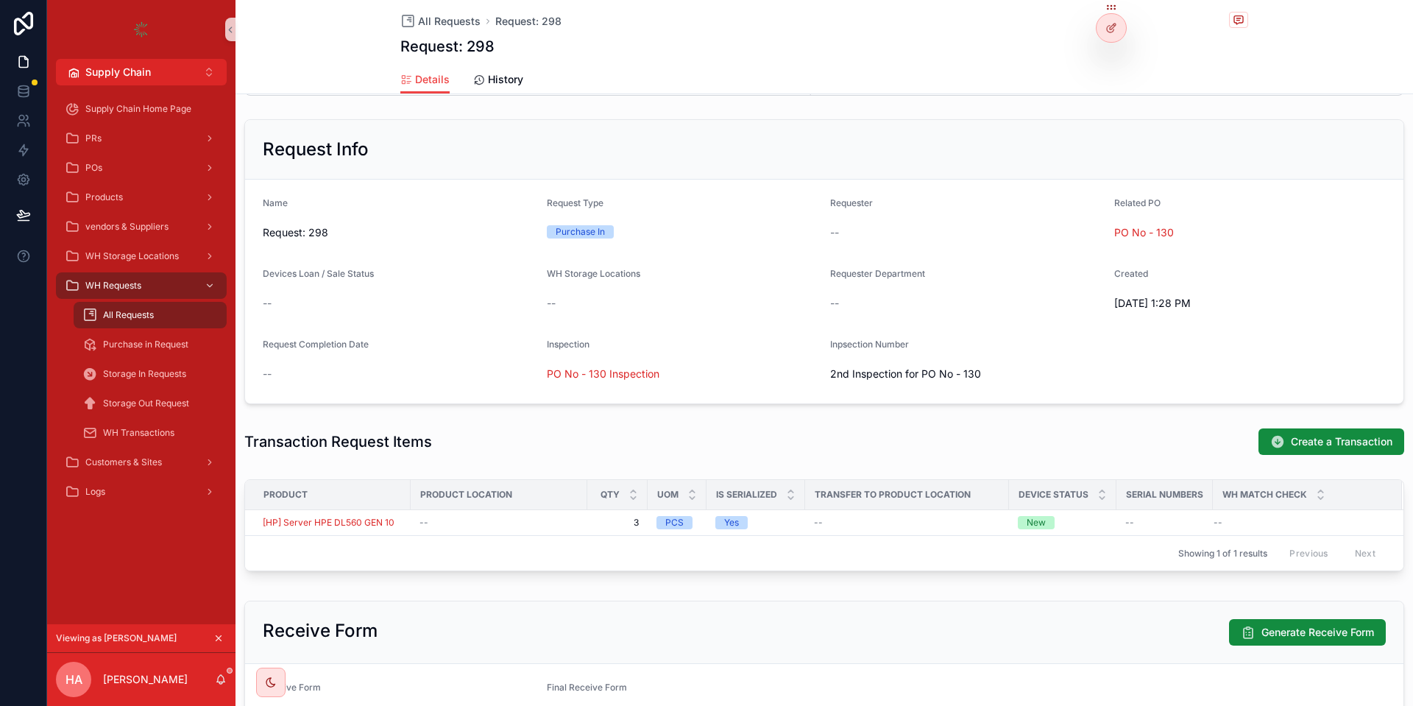
scroll to position [265, 0]
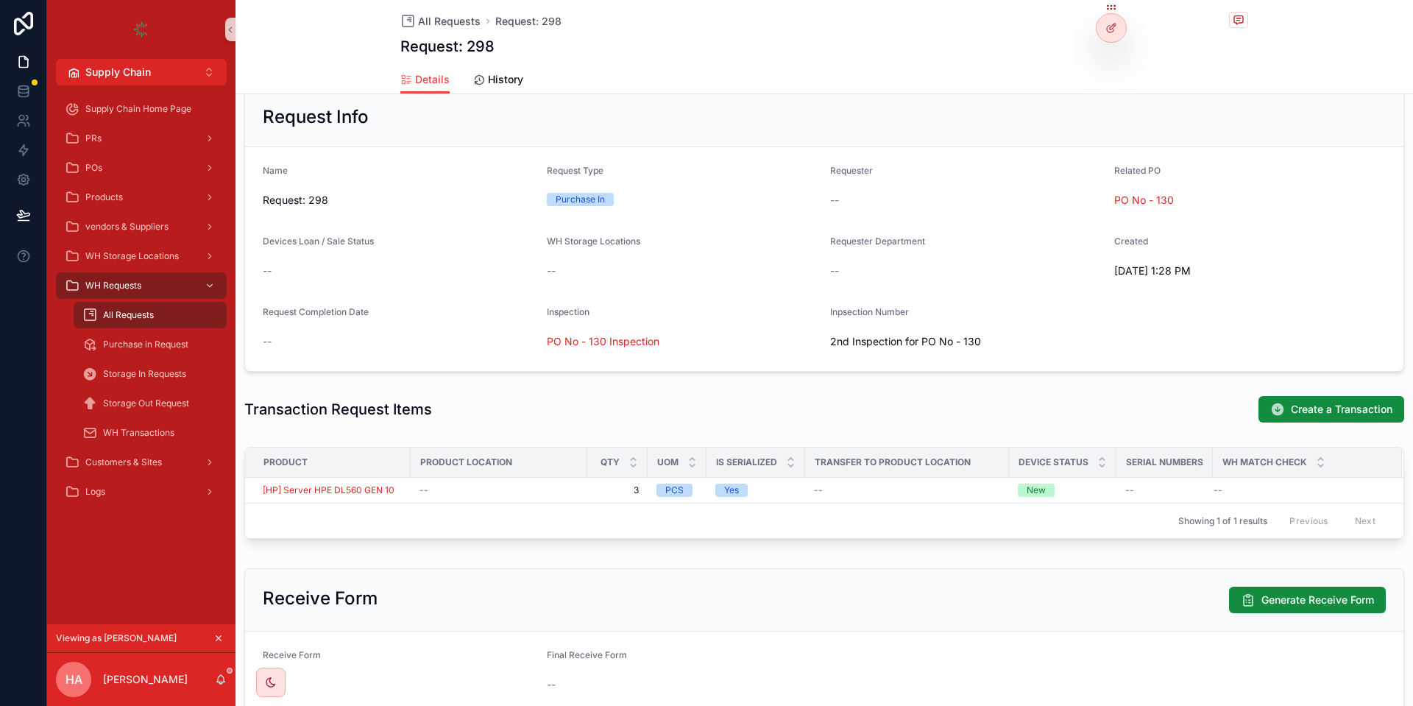
click at [406, 456] on div "Product" at bounding box center [328, 462] width 164 height 24
drag, startPoint x: 409, startPoint y: 459, endPoint x: 430, endPoint y: 458, distance: 20.6
click at [430, 458] on div "scrollable content" at bounding box center [431, 461] width 6 height 29
drag, startPoint x: 734, startPoint y: 465, endPoint x: 802, endPoint y: 461, distance: 68.5
click at [802, 461] on div "Is Serialized" at bounding box center [776, 462] width 97 height 28
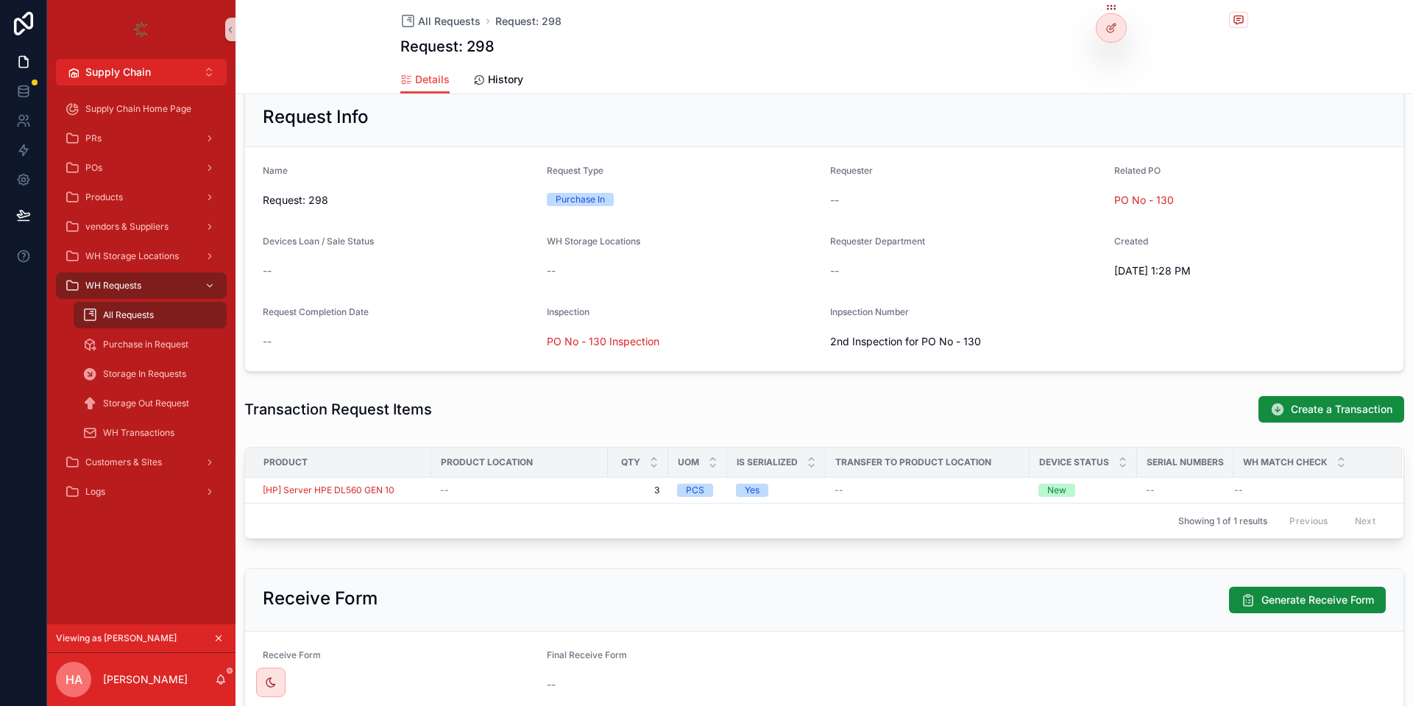
click at [800, 425] on div "Transaction Request Items Create a Transaction" at bounding box center [823, 409] width 1177 height 40
click at [1260, 485] on button "Add / Edit Location and Status" at bounding box center [1317, 478] width 160 height 24
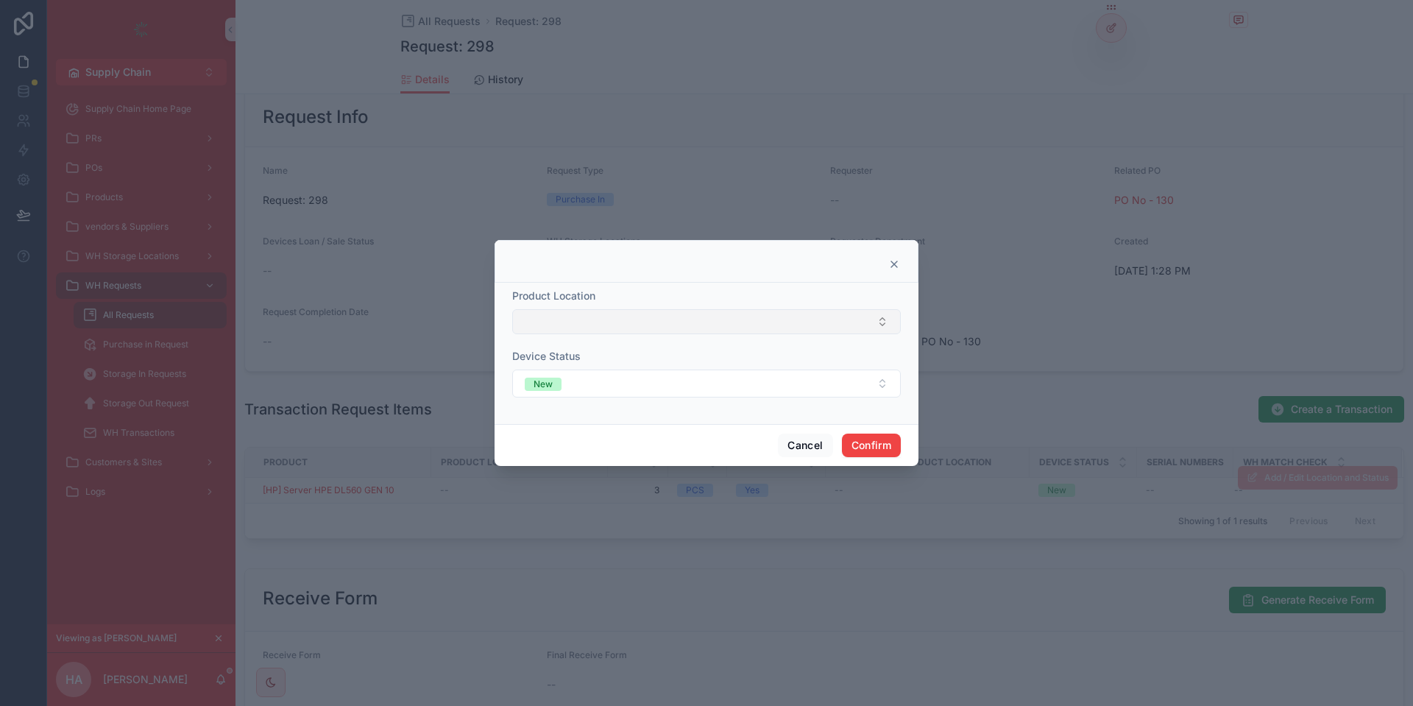
click at [695, 333] on button "Select Button" at bounding box center [706, 321] width 388 height 25
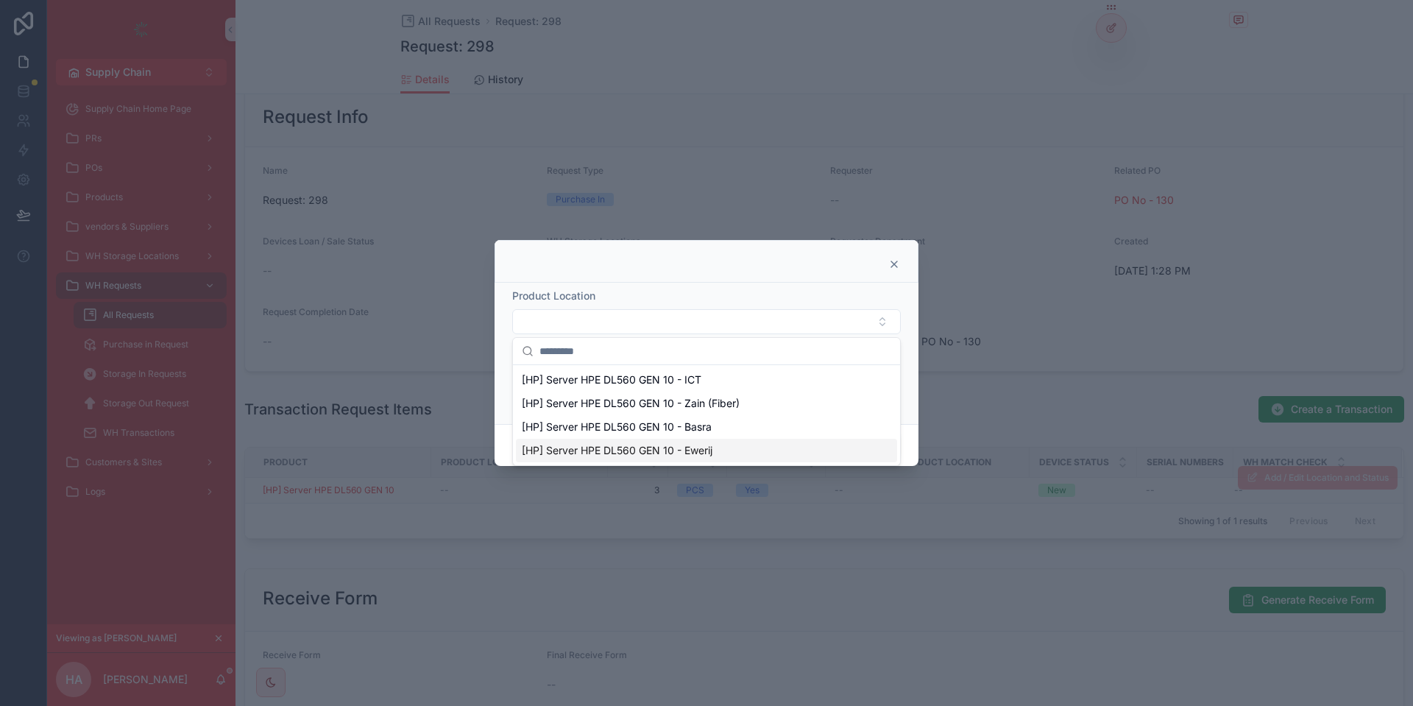
click at [703, 449] on span "[HP] Server HPE DL560 GEN 10 - Ewerij" at bounding box center [617, 450] width 191 height 15
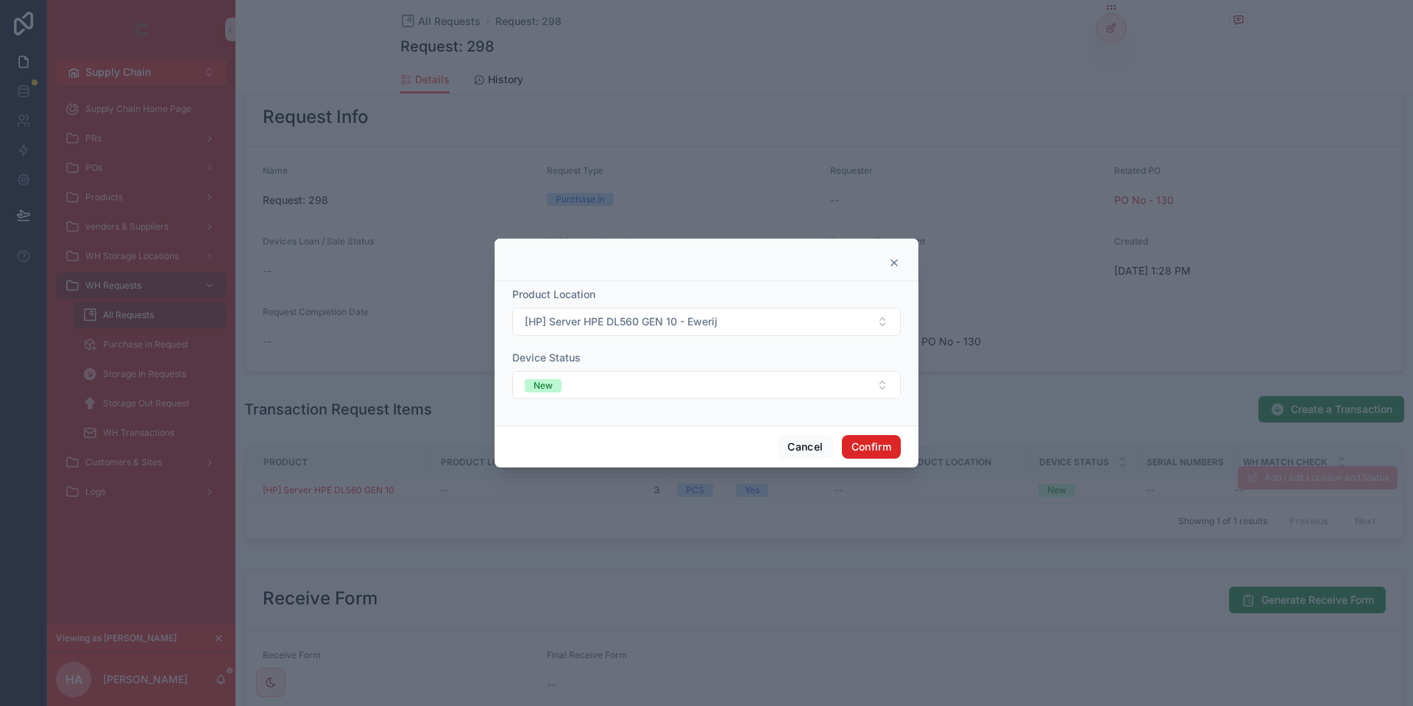
click at [898, 447] on button "Confirm" at bounding box center [871, 447] width 59 height 24
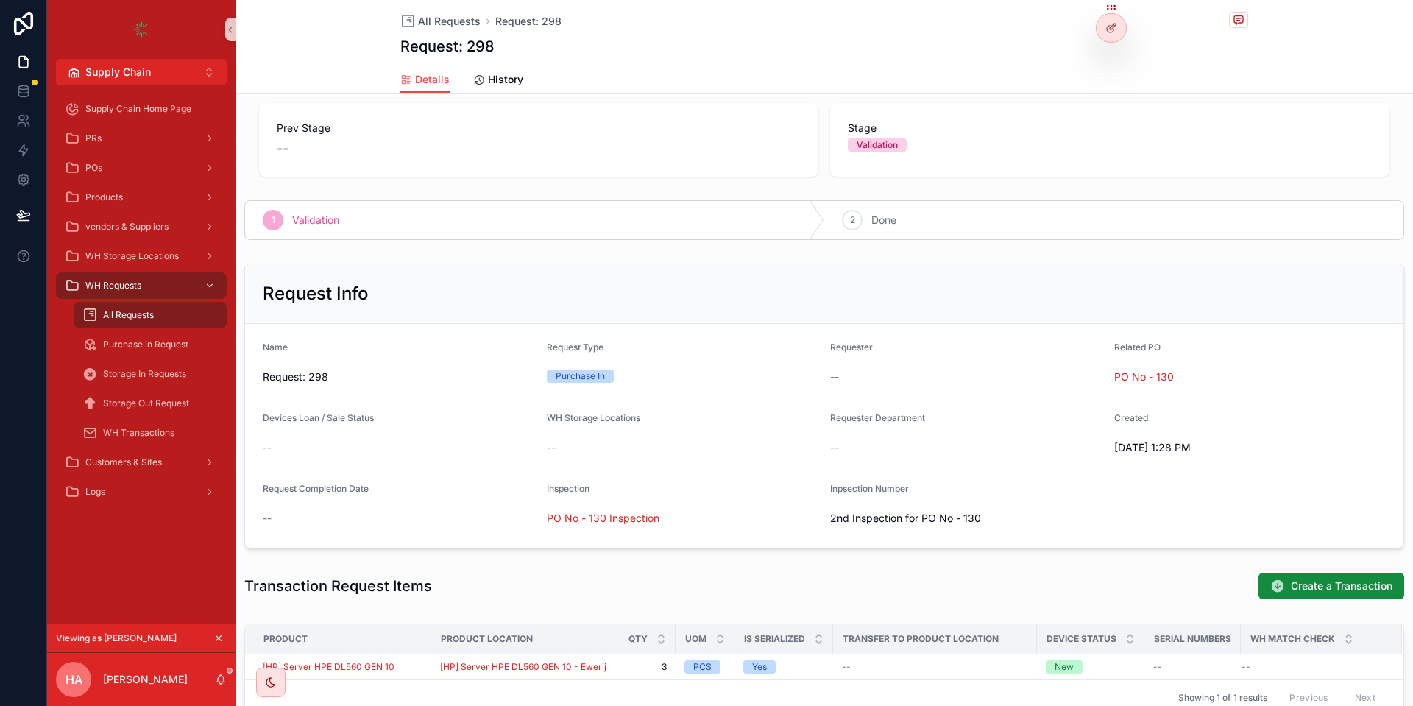
scroll to position [0, 0]
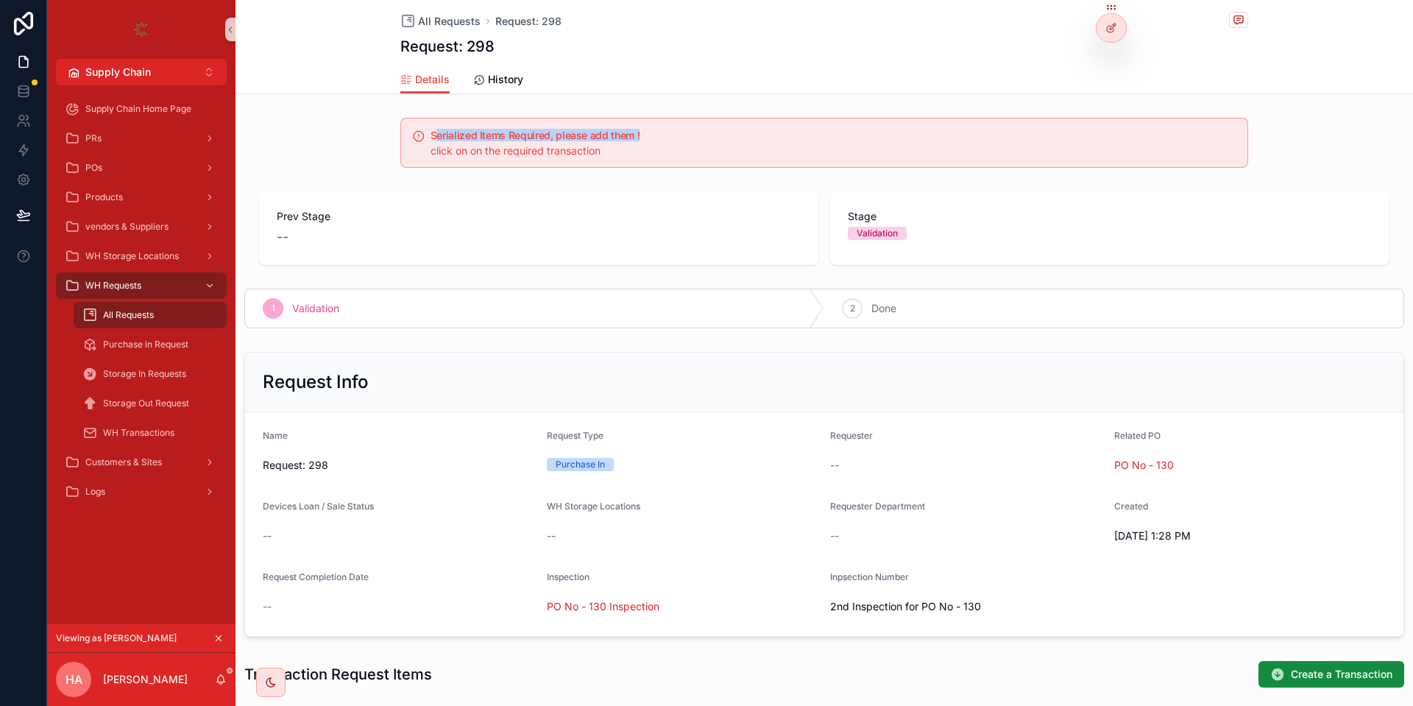
drag, startPoint x: 436, startPoint y: 134, endPoint x: 657, endPoint y: 133, distance: 221.5
click at [657, 133] on h5 "Serialized Items Required, please add them !" at bounding box center [832, 135] width 805 height 10
click at [618, 155] on div "click on on the required transaction" at bounding box center [832, 150] width 805 height 15
click at [534, 136] on h5 "Serialized Items Required, please add them !" at bounding box center [832, 135] width 805 height 10
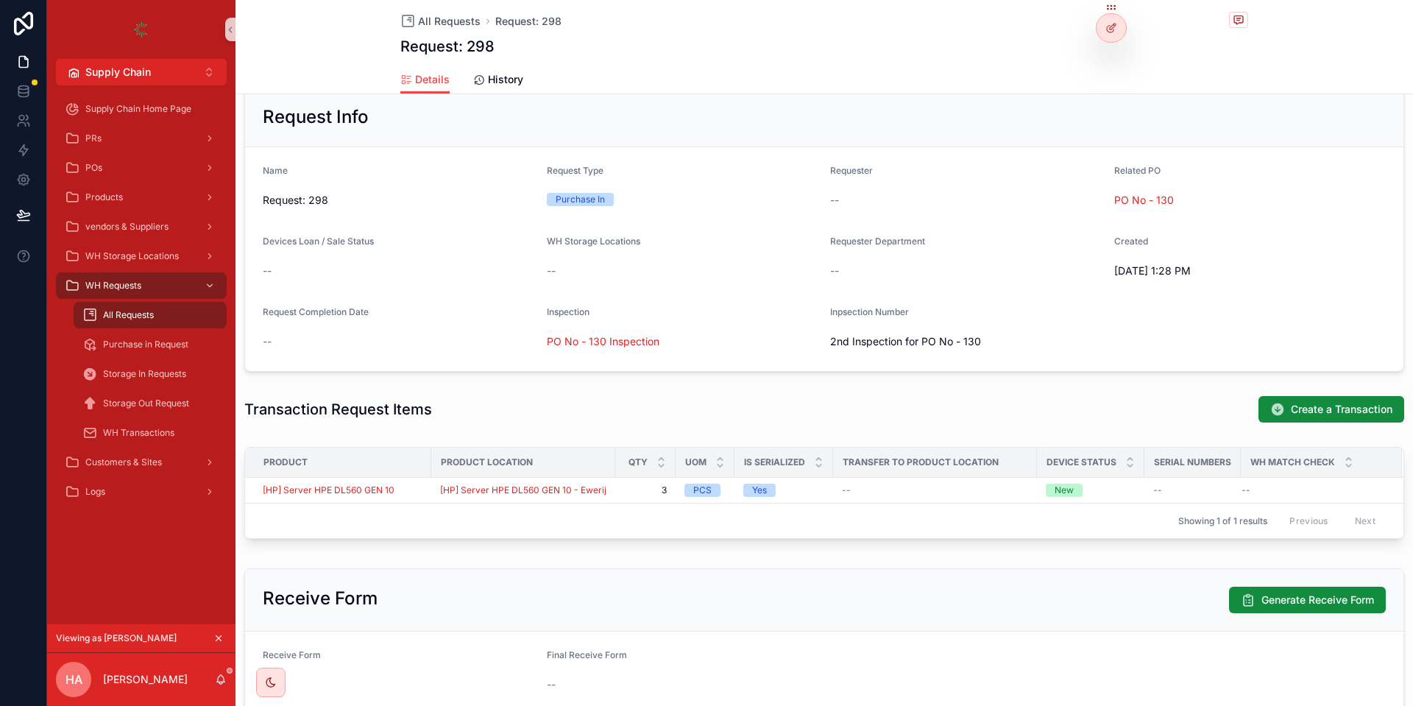
scroll to position [353, 0]
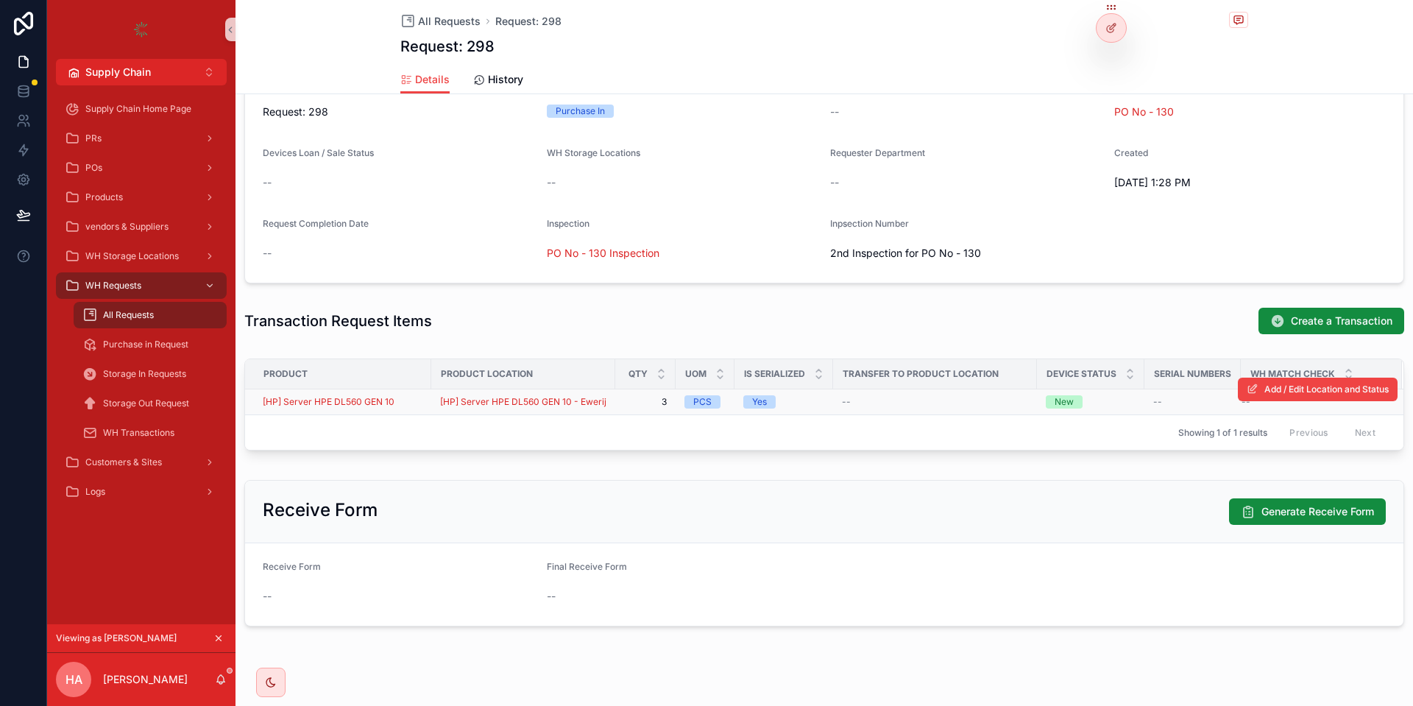
click at [419, 401] on div "[HP] Server HPE DL560 GEN 10" at bounding box center [343, 402] width 160 height 12
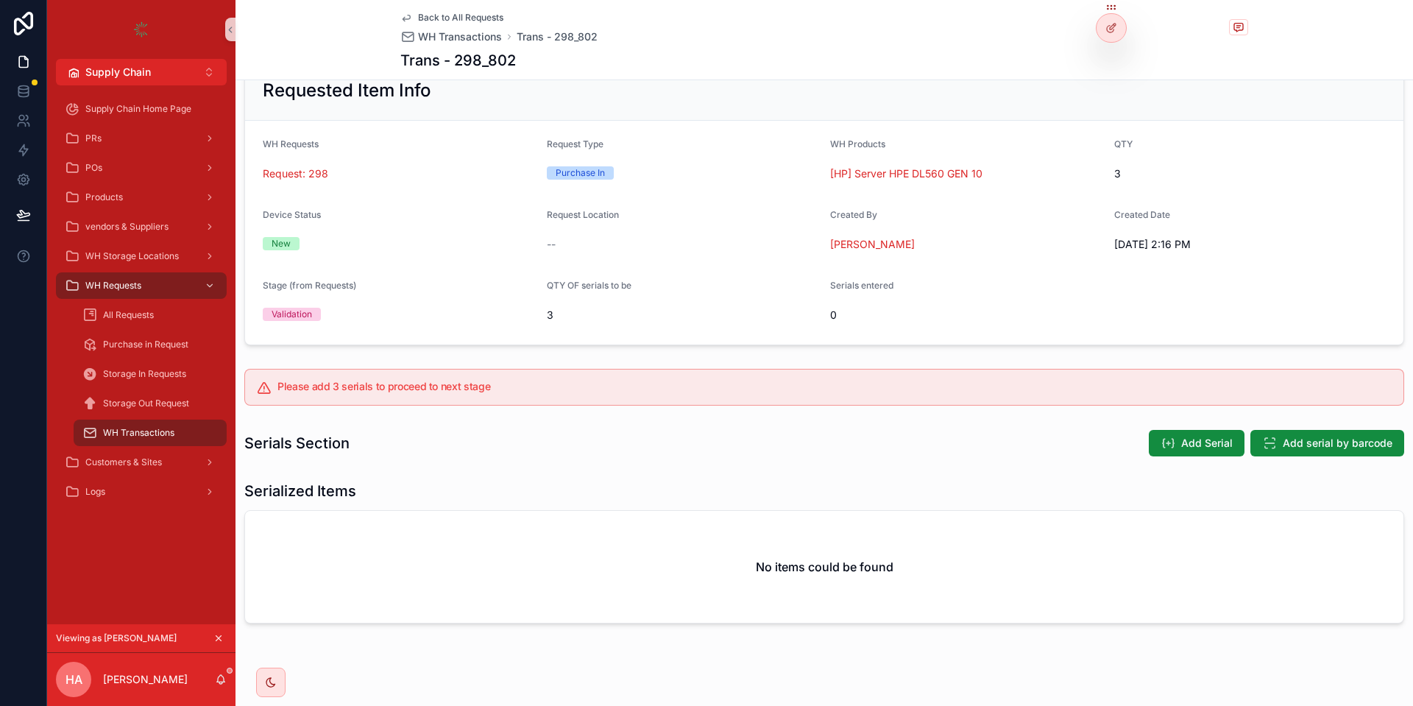
scroll to position [61, 0]
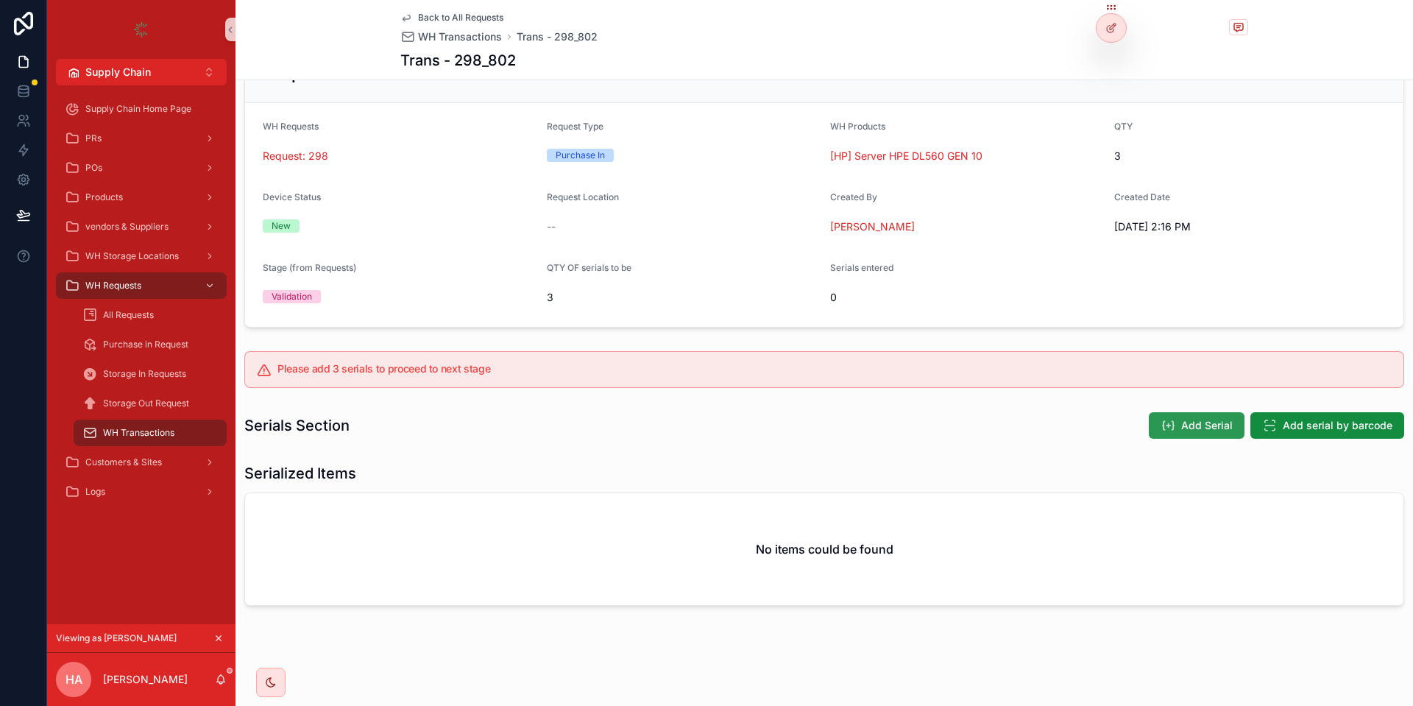
click at [1187, 429] on span "Add Serial" at bounding box center [1207, 425] width 52 height 15
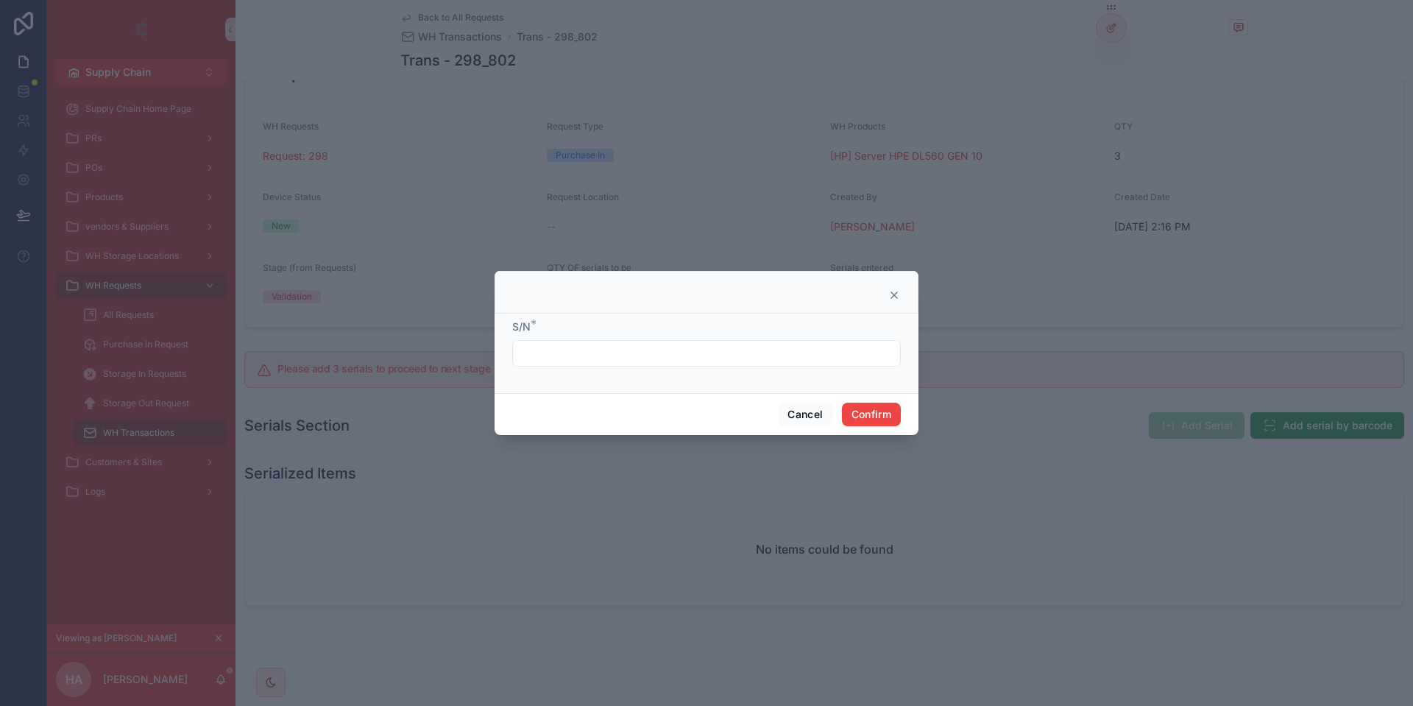
click at [646, 362] on input "text" at bounding box center [706, 353] width 387 height 21
click at [804, 413] on button "Cancel" at bounding box center [805, 414] width 54 height 24
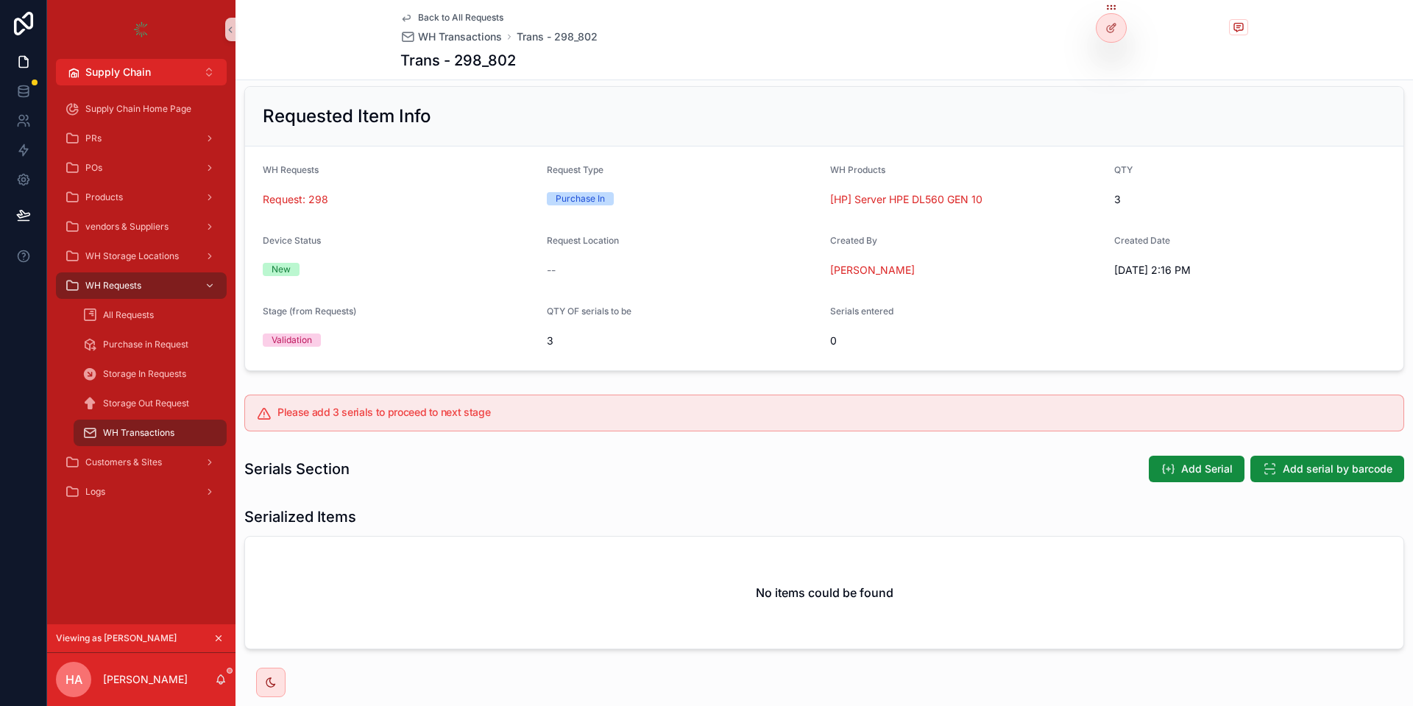
scroll to position [0, 0]
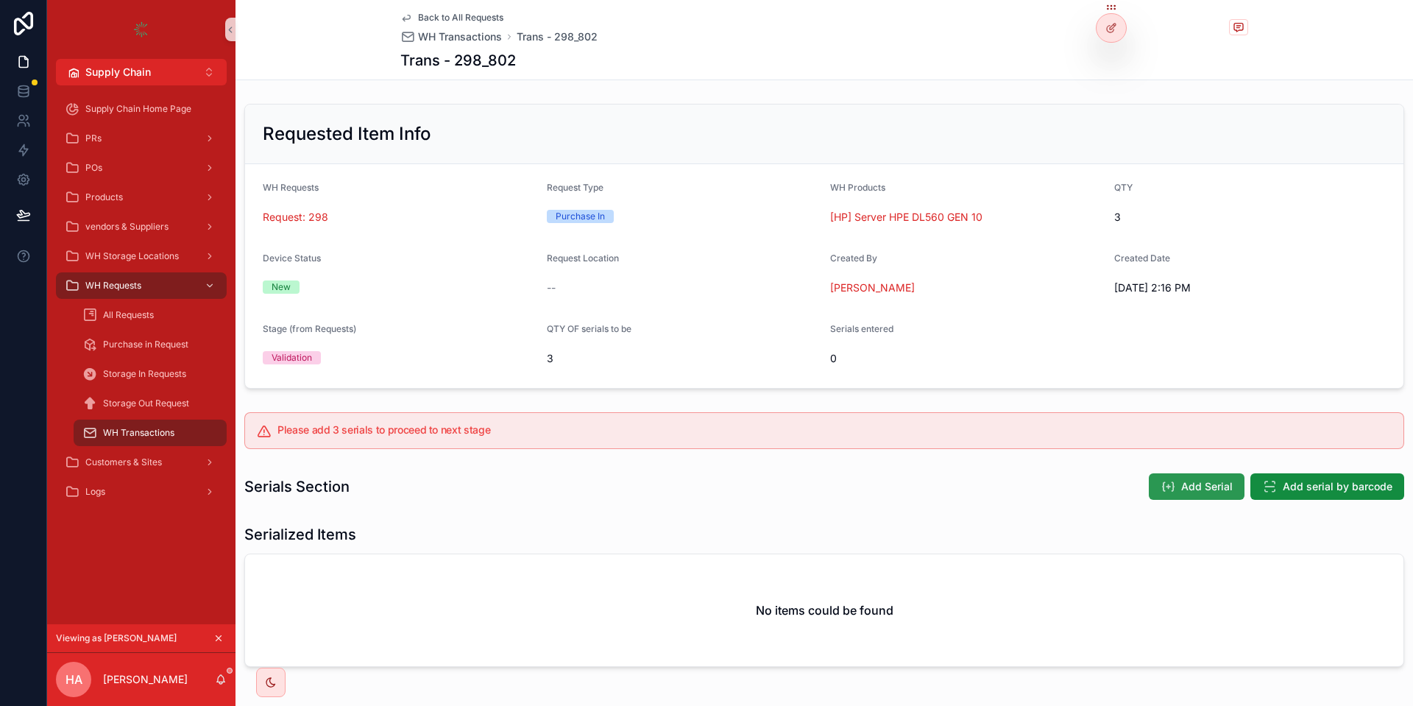
click at [1185, 489] on span "Add Serial" at bounding box center [1207, 486] width 52 height 15
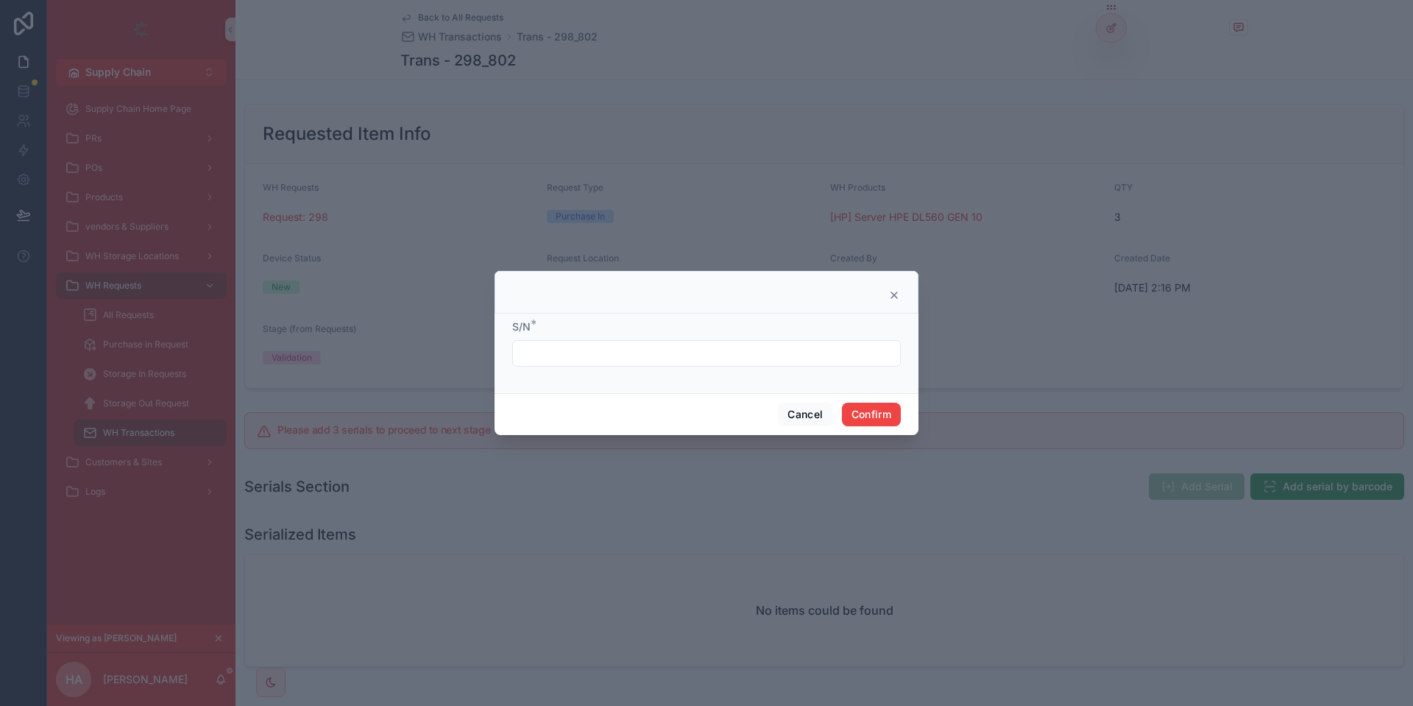
click at [642, 361] on input "text" at bounding box center [706, 353] width 387 height 21
paste input "**********"
type input "**********"
click at [876, 411] on button "Confirm" at bounding box center [871, 414] width 59 height 24
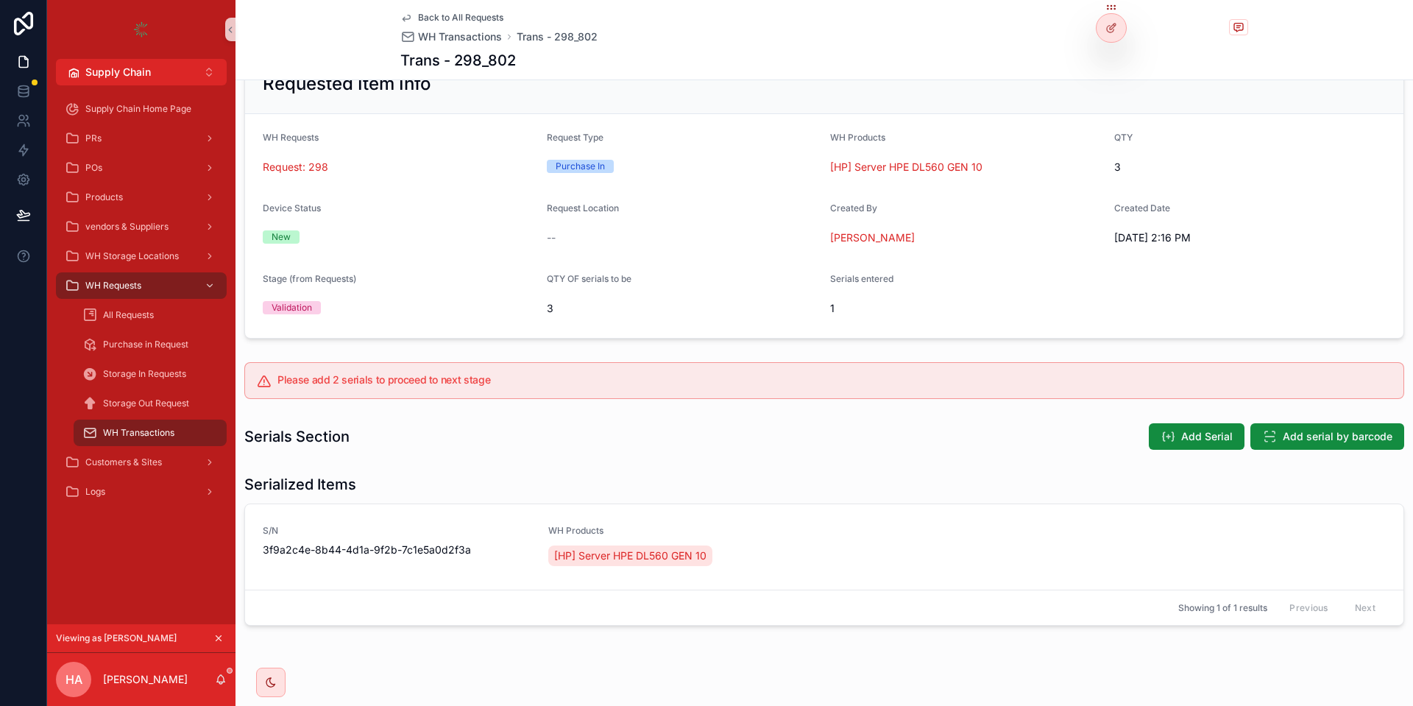
scroll to position [70, 0]
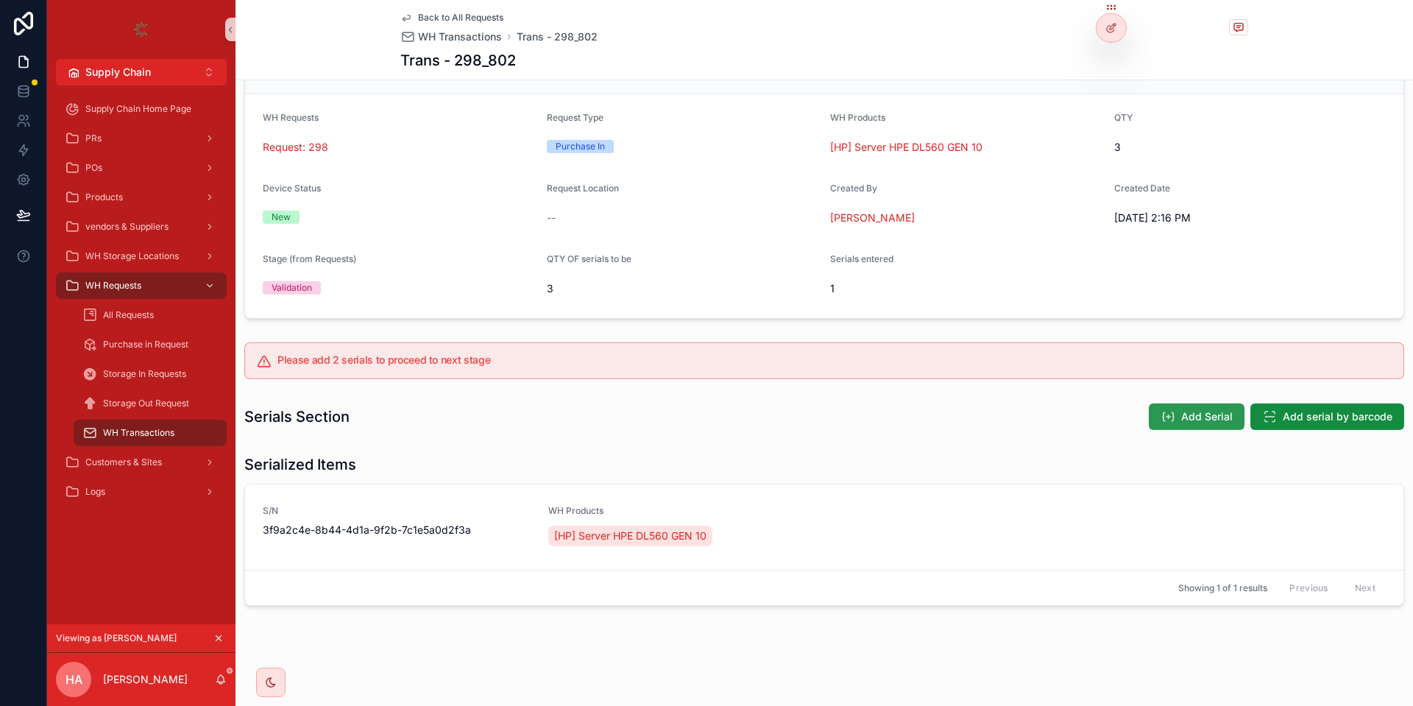
click at [1205, 416] on span "Add Serial" at bounding box center [1207, 416] width 52 height 15
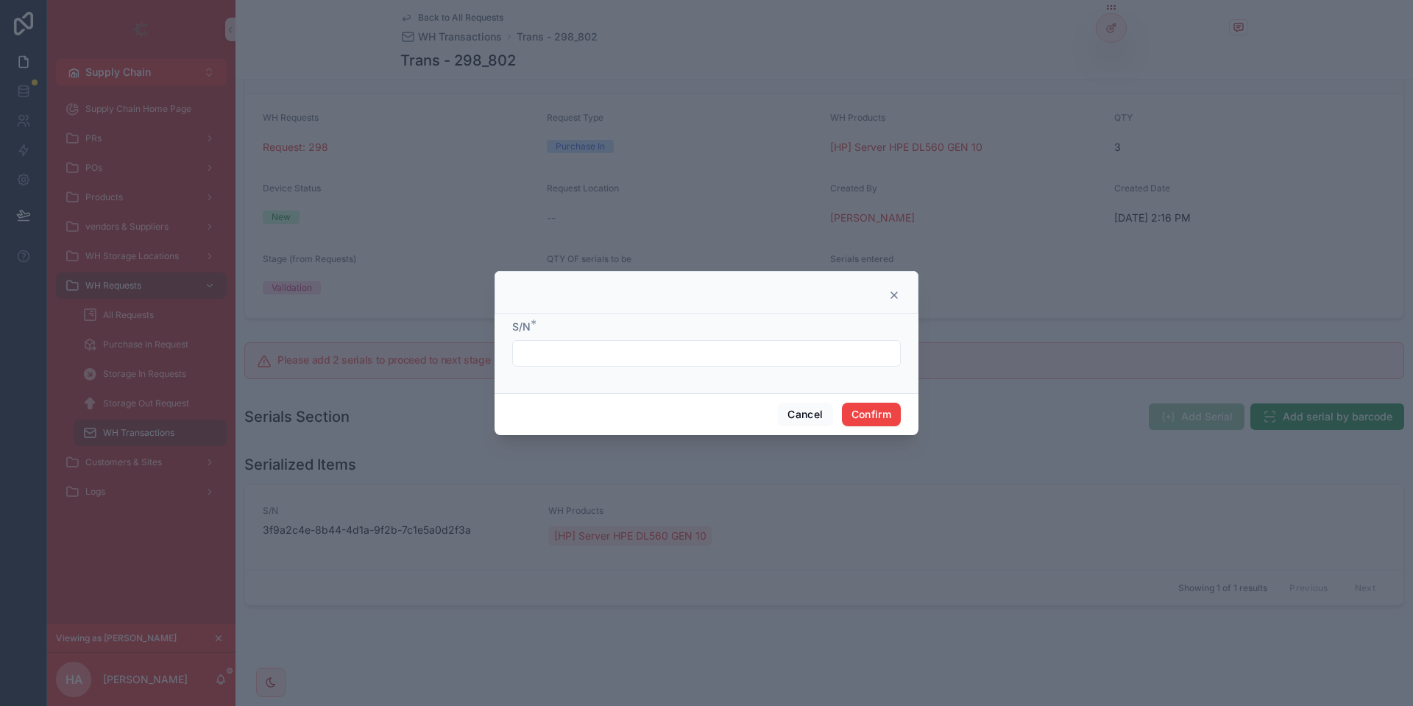
click at [712, 359] on input "text" at bounding box center [706, 353] width 387 height 21
paste input "**********"
type input "**********"
click at [859, 417] on button "Confirm" at bounding box center [871, 414] width 59 height 24
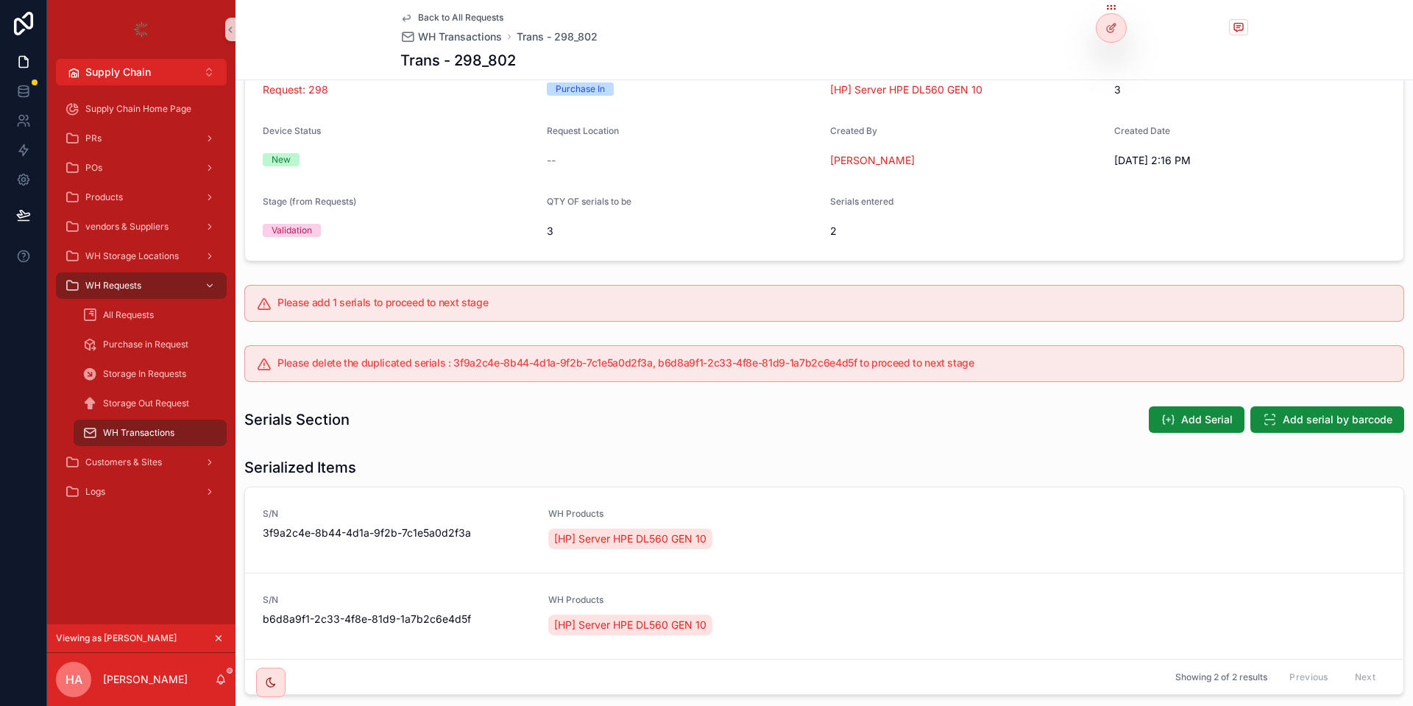
scroll to position [158, 0]
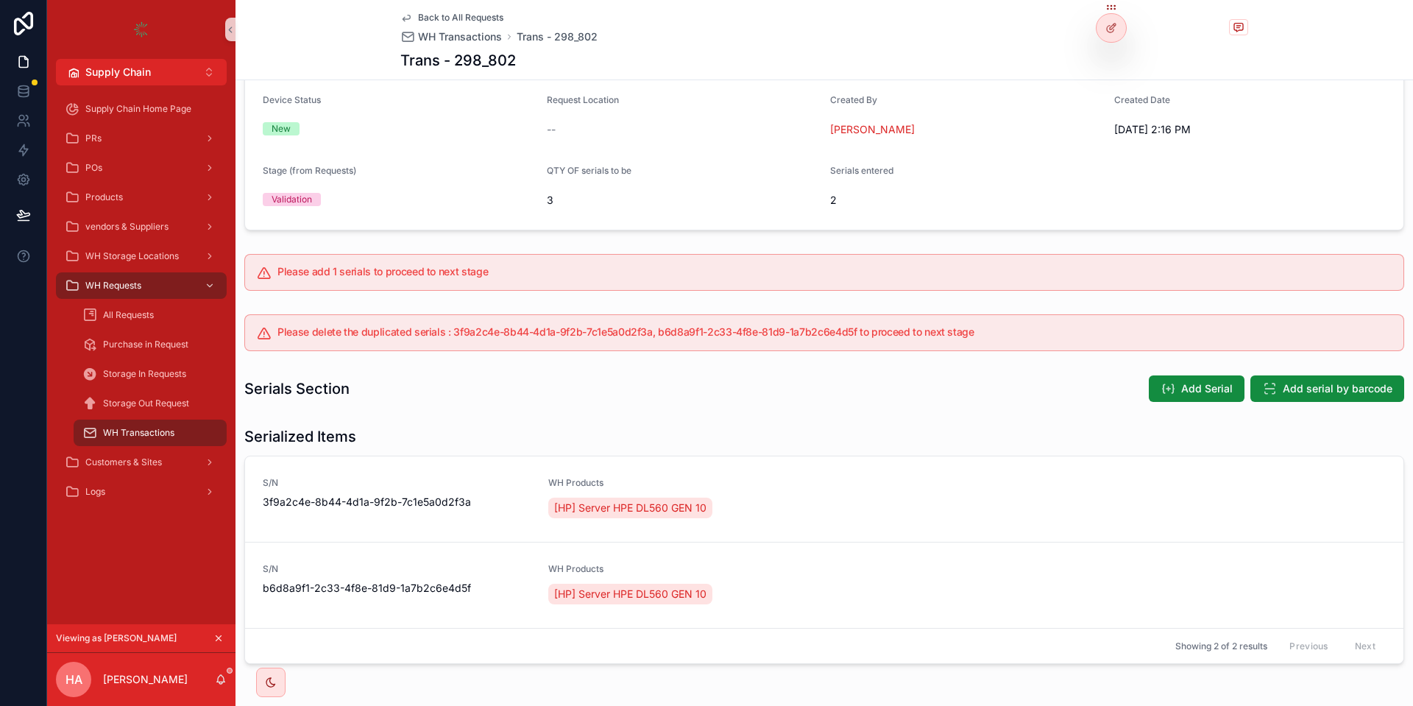
click at [327, 272] on h5 "Please add 1 serials to proceed to next stage" at bounding box center [834, 271] width 1114 height 10
click at [337, 271] on h5 "Please add 1 serials to proceed to next stage" at bounding box center [834, 271] width 1114 height 10
click at [369, 275] on h5 "Please add 1 serials to proceed to next stage" at bounding box center [834, 271] width 1114 height 10
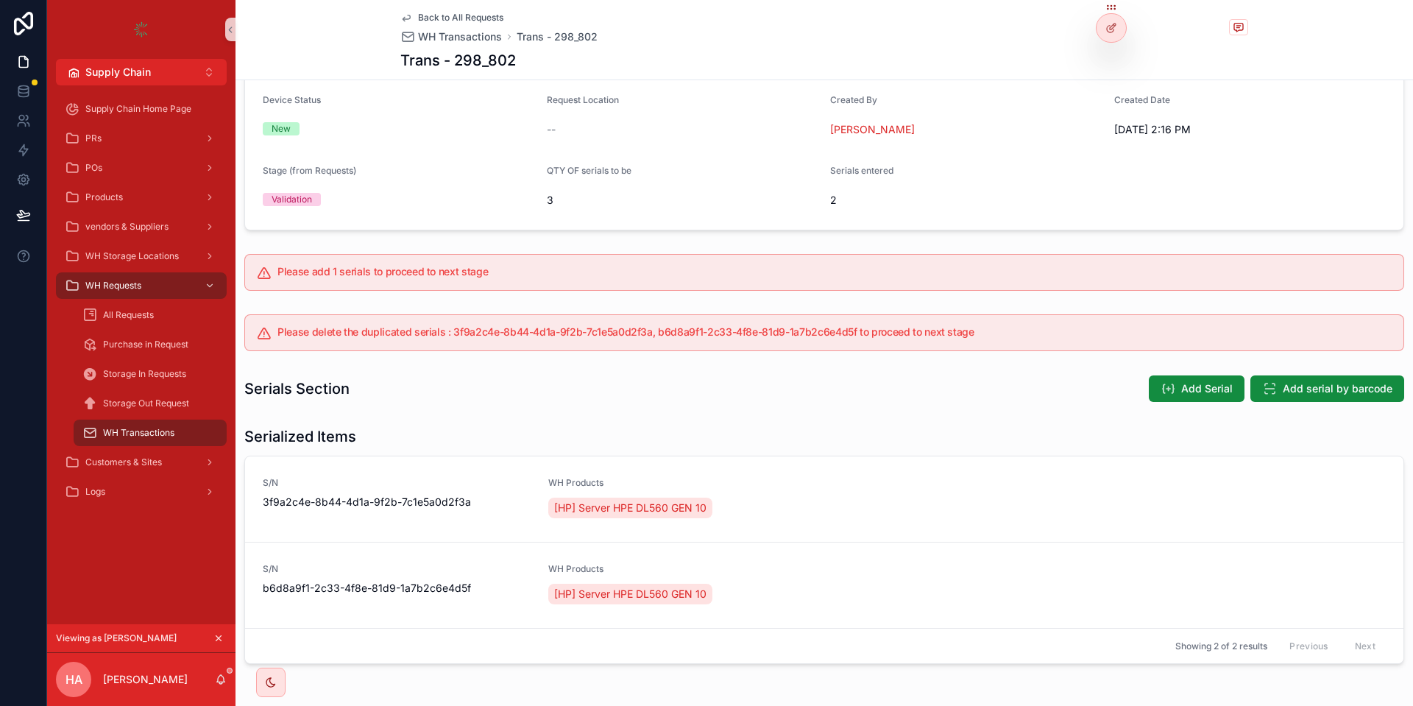
scroll to position [216, 0]
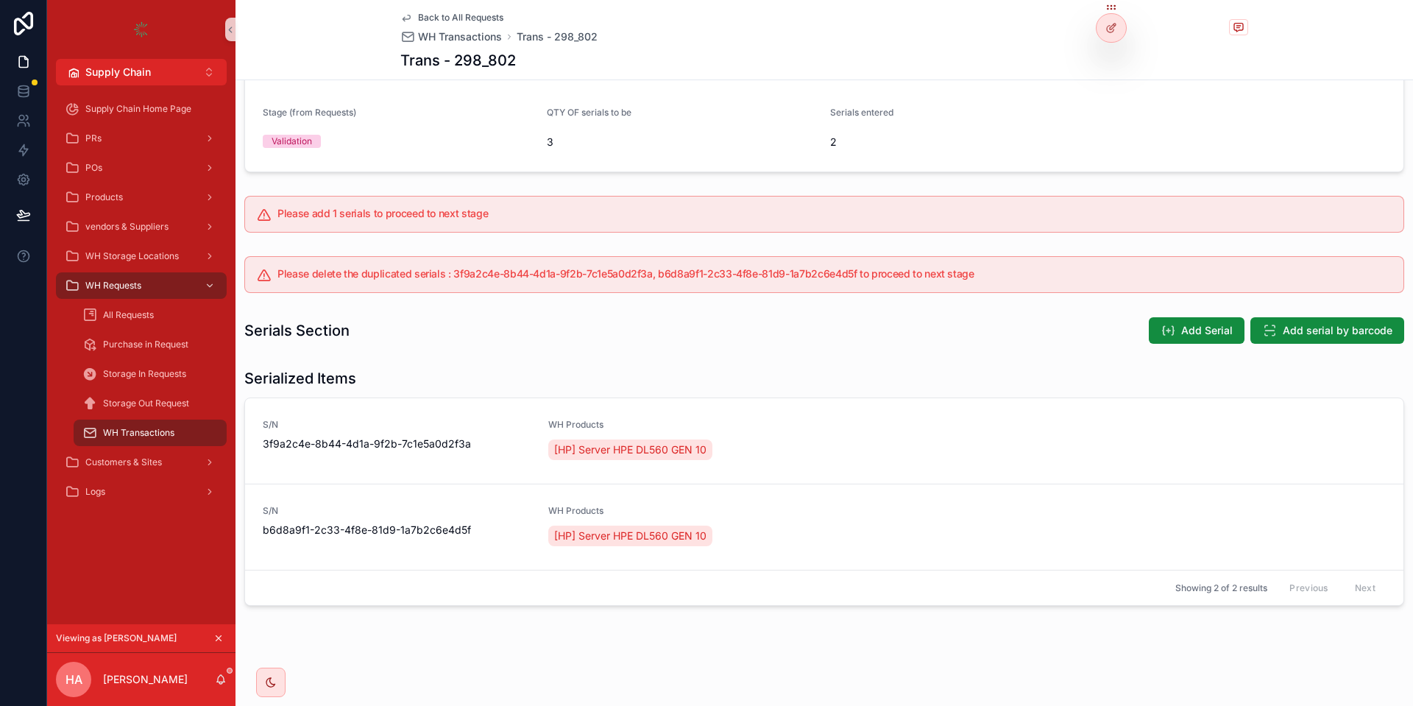
click at [403, 271] on h5 "Please delete the duplicated serials : 3f9a2c4e-8b44-4d1a-9f2b-7c1e5a0d2f3a, b6…" at bounding box center [834, 274] width 1114 height 10
drag, startPoint x: 448, startPoint y: 276, endPoint x: 647, endPoint y: 267, distance: 199.6
click at [647, 267] on div "Please delete the duplicated serials : 3f9a2c4e-8b44-4d1a-9f2b-7c1e5a0d2f3a, b6…" at bounding box center [823, 274] width 1159 height 37
click at [846, 279] on h5 "Please delete the duplicated serials : 3f9a2c4e-8b44-4d1a-9f2b-7c1e5a0d2f3a, b6…" at bounding box center [834, 274] width 1114 height 10
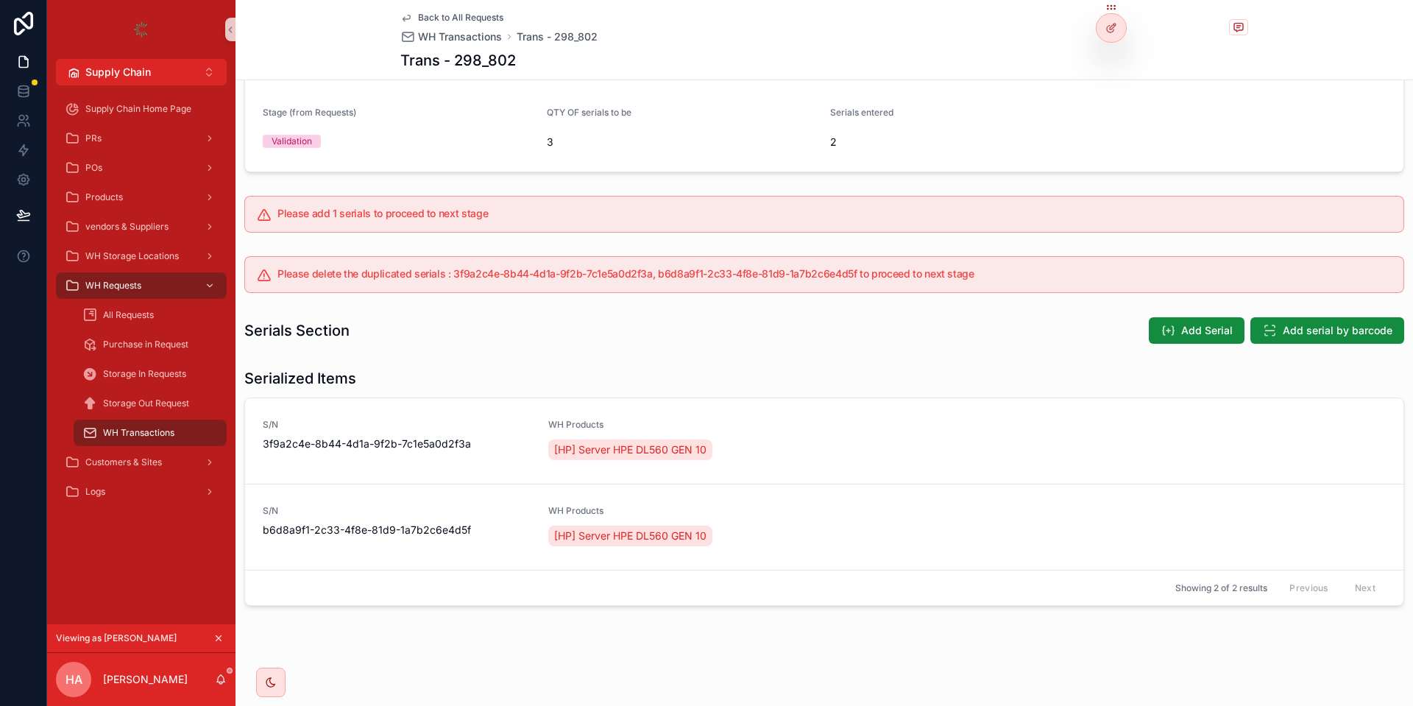
click at [846, 279] on h5 "Please delete the duplicated serials : 3f9a2c4e-8b44-4d1a-9f2b-7c1e5a0d2f3a, b6…" at bounding box center [834, 274] width 1114 height 10
click at [1374, 444] on span "Delete" at bounding box center [1374, 444] width 27 height 12
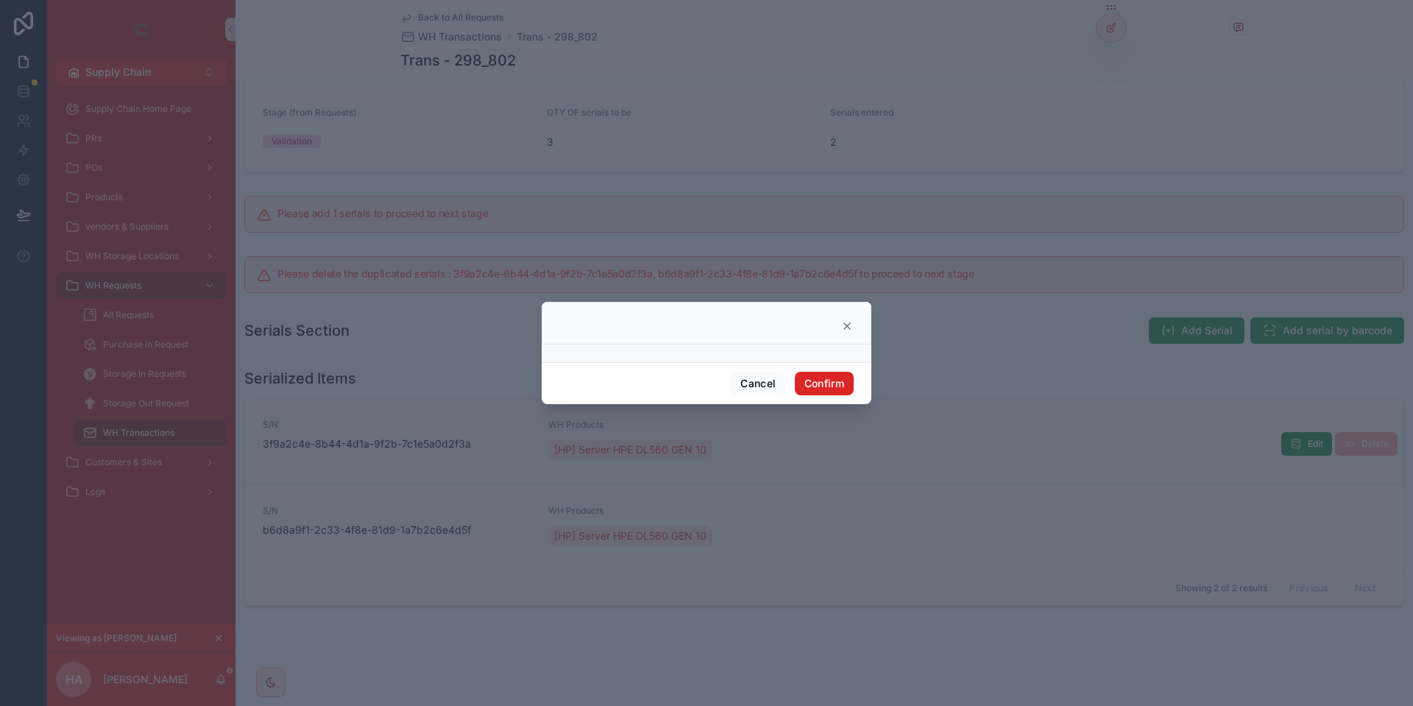
click at [837, 379] on button "Confirm" at bounding box center [824, 384] width 59 height 24
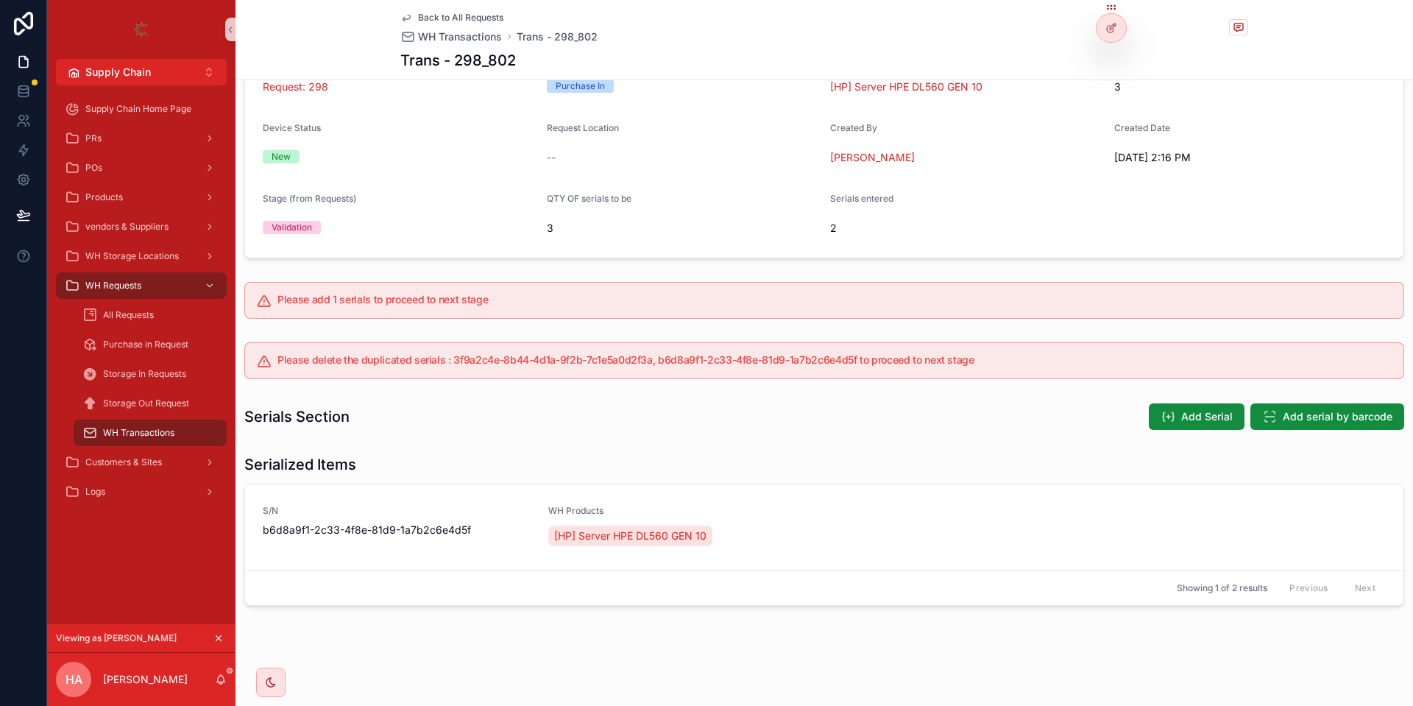
scroll to position [130, 0]
click at [0, 0] on button "Delete" at bounding box center [0, 0] width 0 height 0
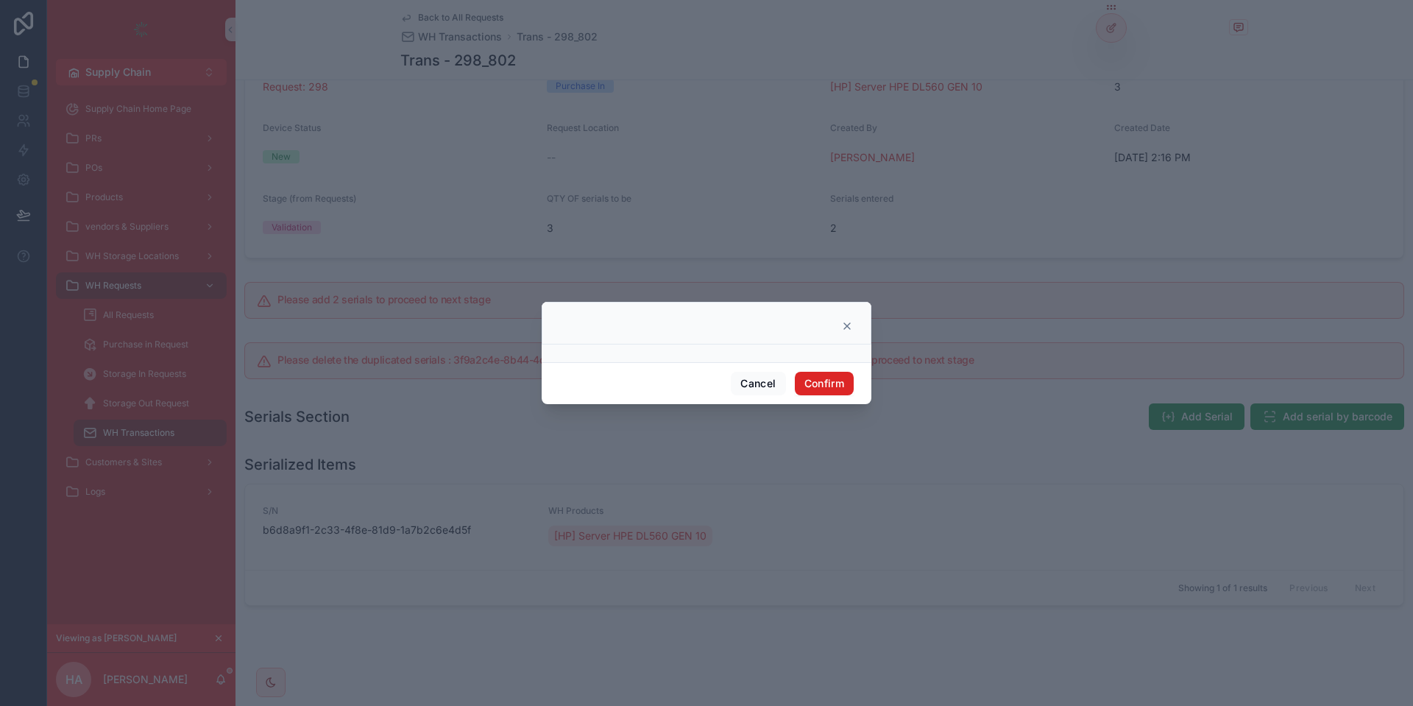
click at [835, 391] on button "Confirm" at bounding box center [824, 384] width 59 height 24
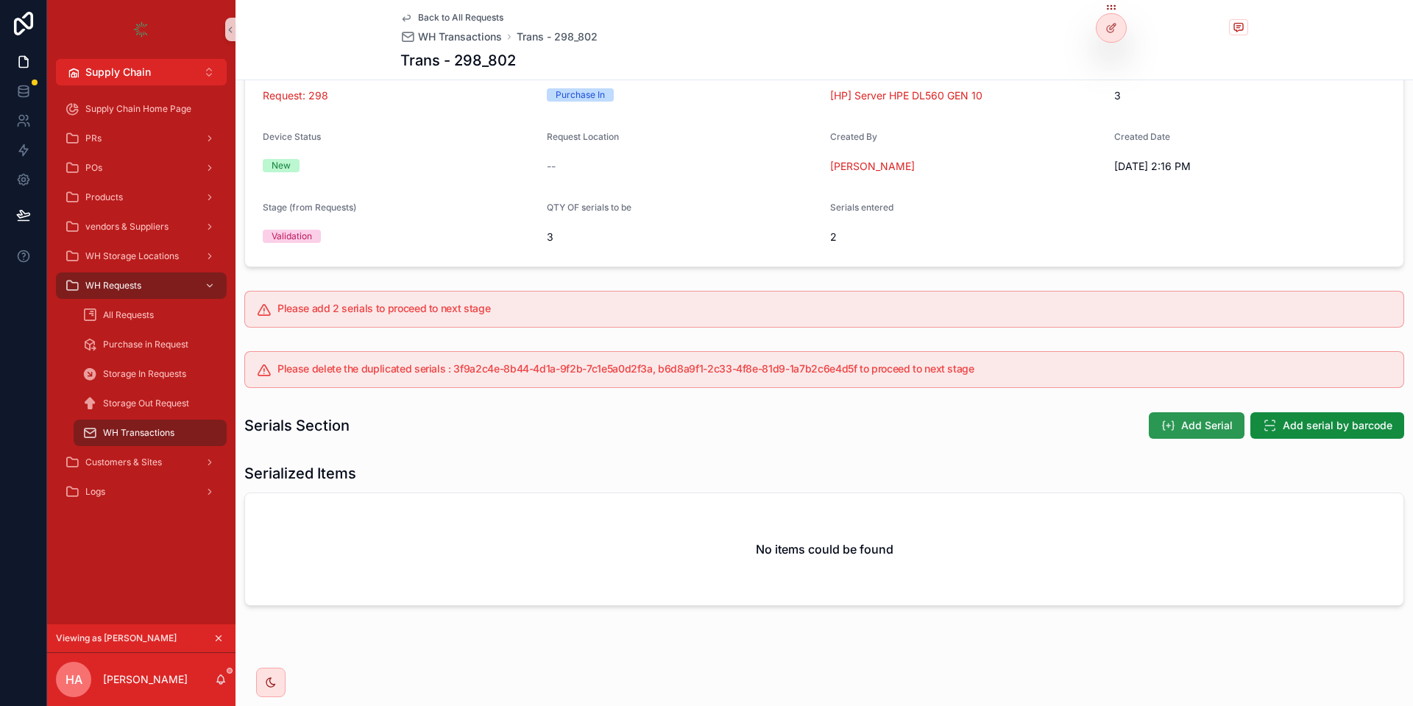
click at [1172, 426] on icon "scrollable content" at bounding box center [1167, 425] width 15 height 15
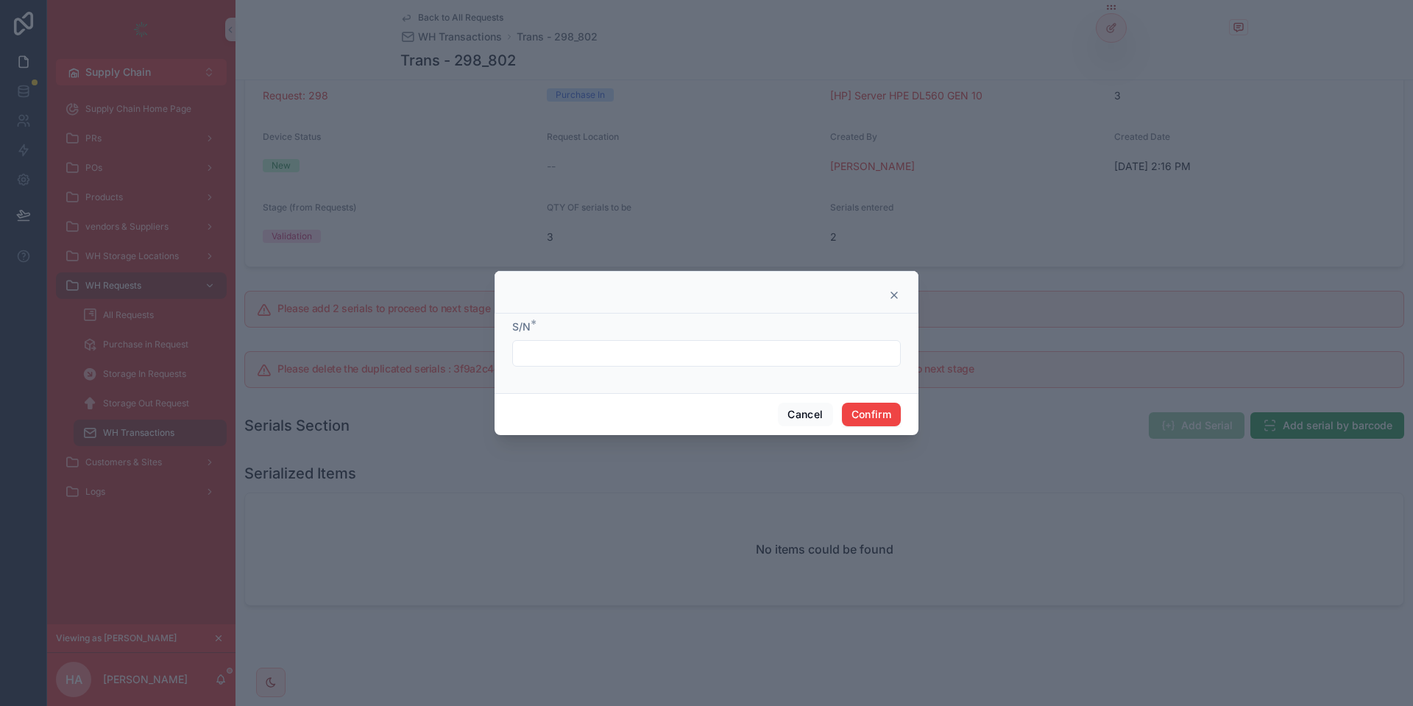
click at [697, 362] on input "text" at bounding box center [706, 353] width 387 height 21
paste input "**********"
type input "**********"
click at [862, 413] on button "Confirm" at bounding box center [871, 414] width 59 height 24
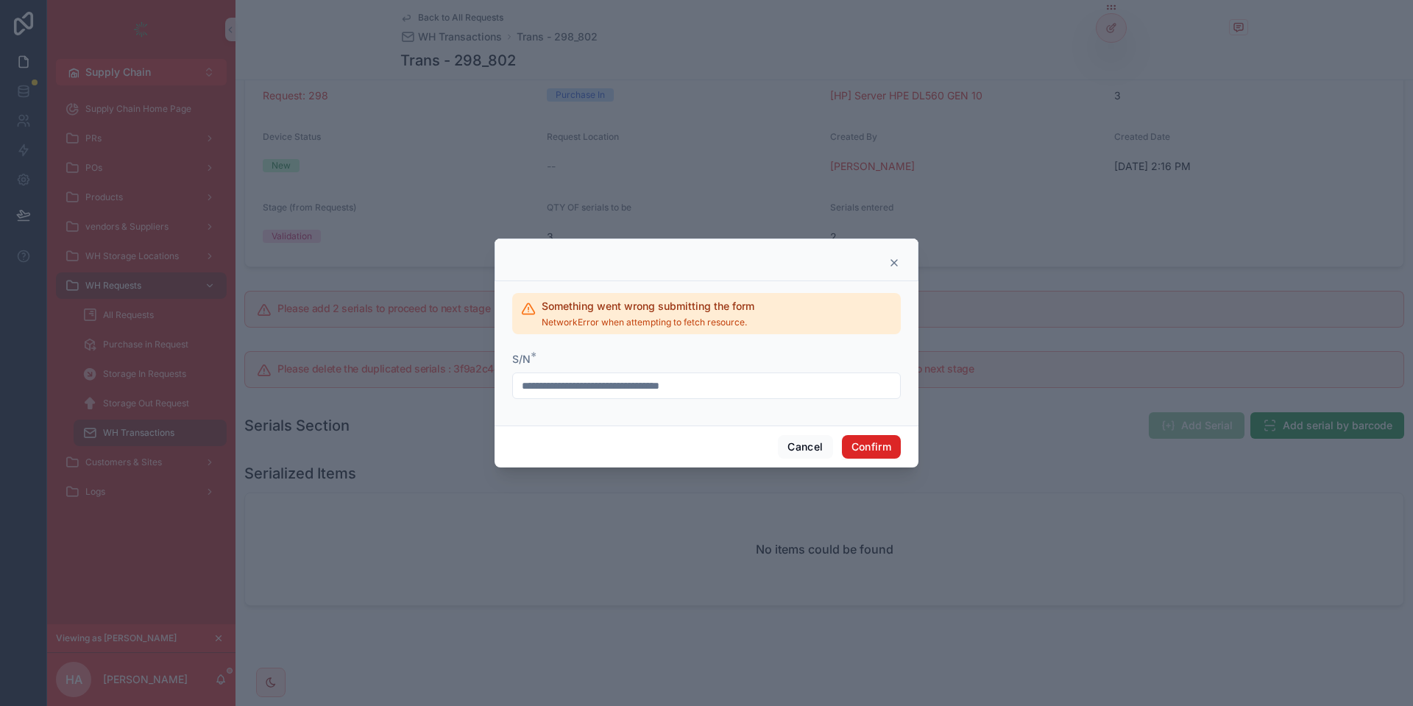
click at [878, 440] on button "Confirm" at bounding box center [871, 447] width 59 height 24
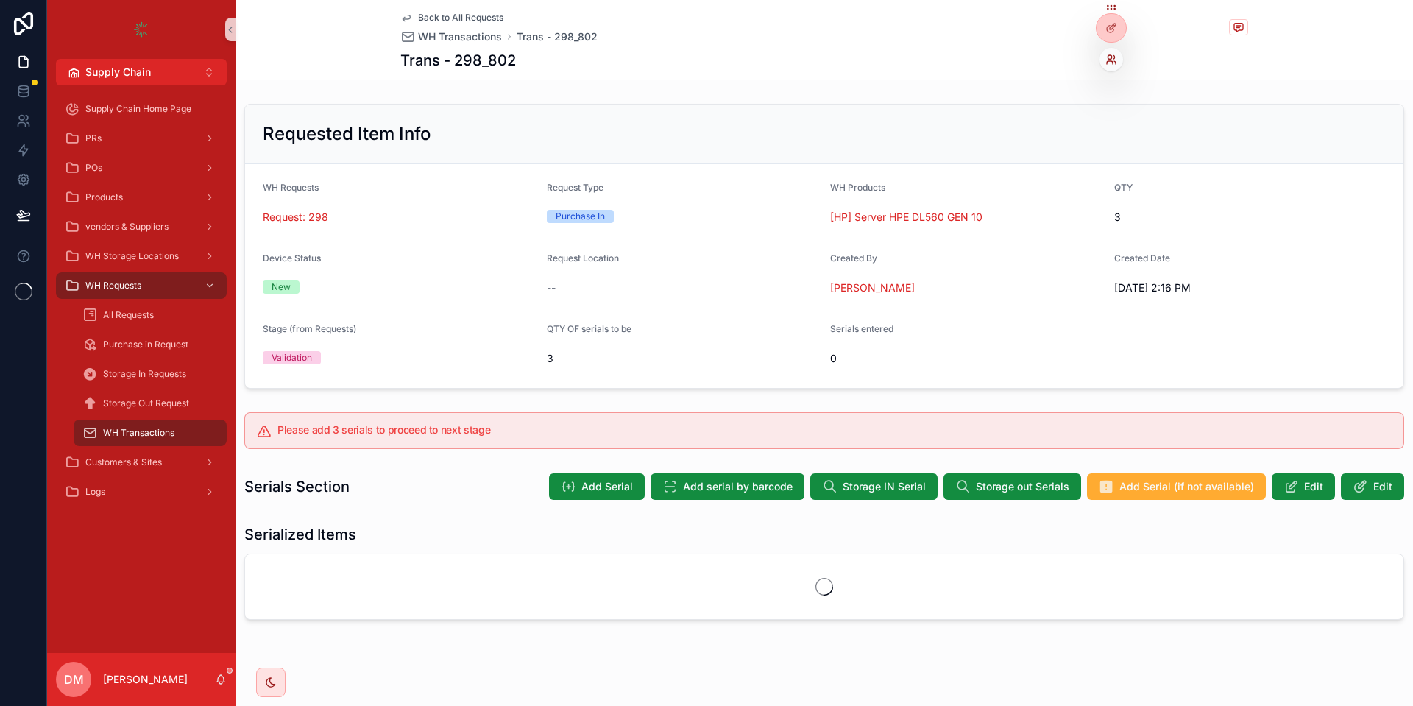
click at [1107, 62] on icon at bounding box center [1110, 62] width 6 height 3
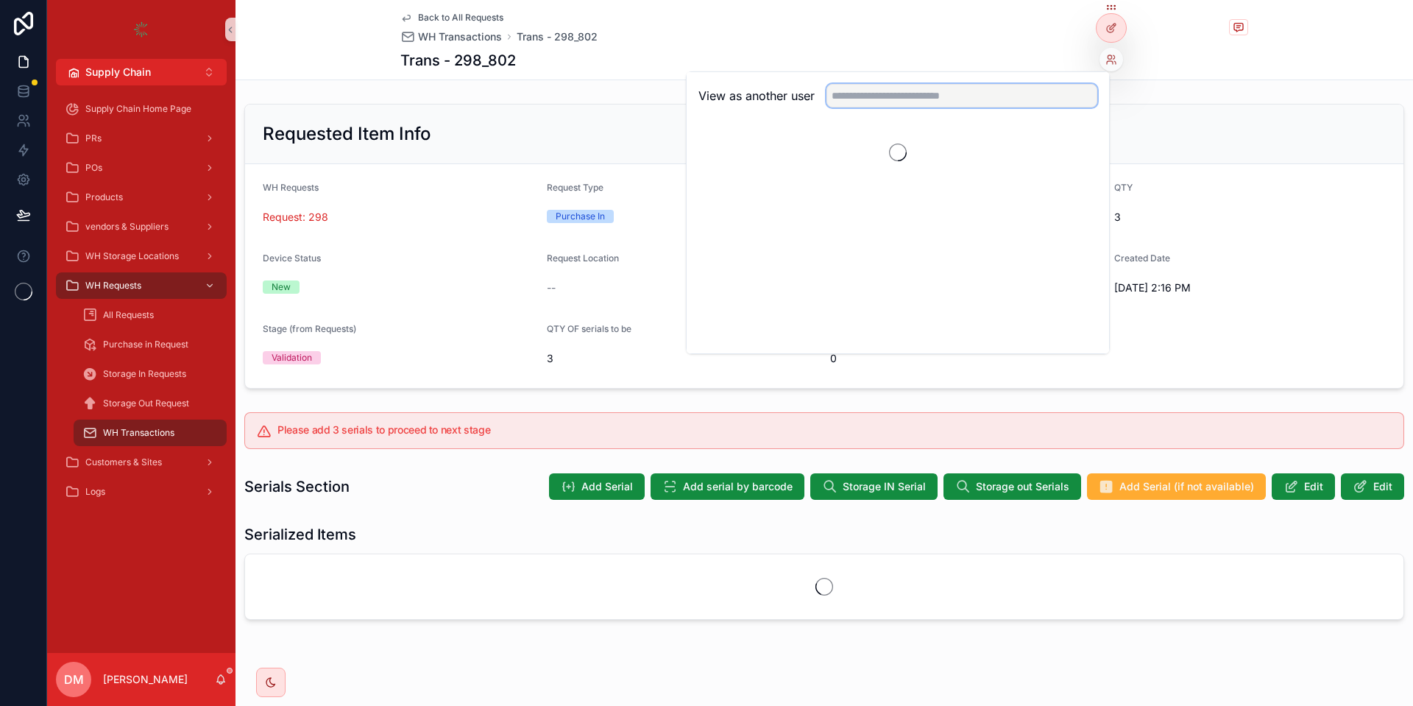
click at [953, 102] on input "text" at bounding box center [961, 96] width 271 height 24
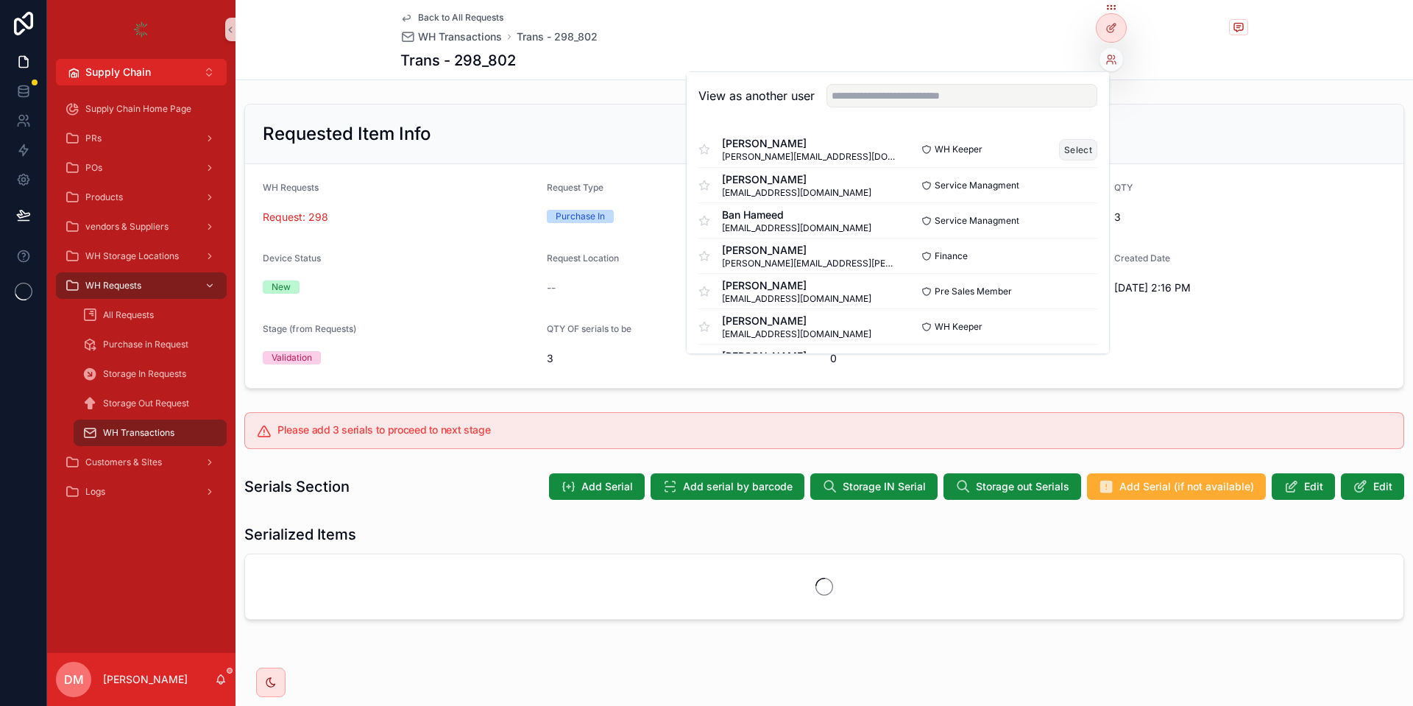
click at [1082, 149] on button "Select" at bounding box center [1078, 149] width 38 height 21
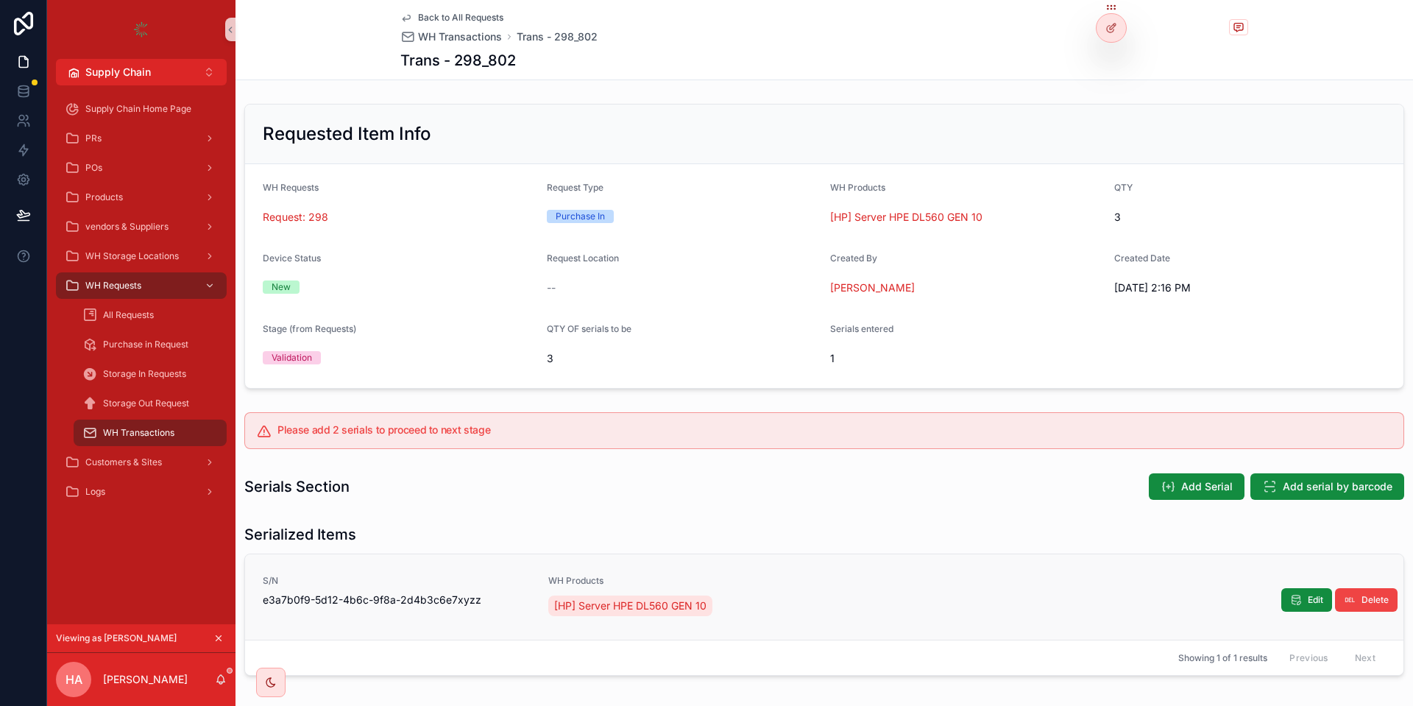
scroll to position [62, 0]
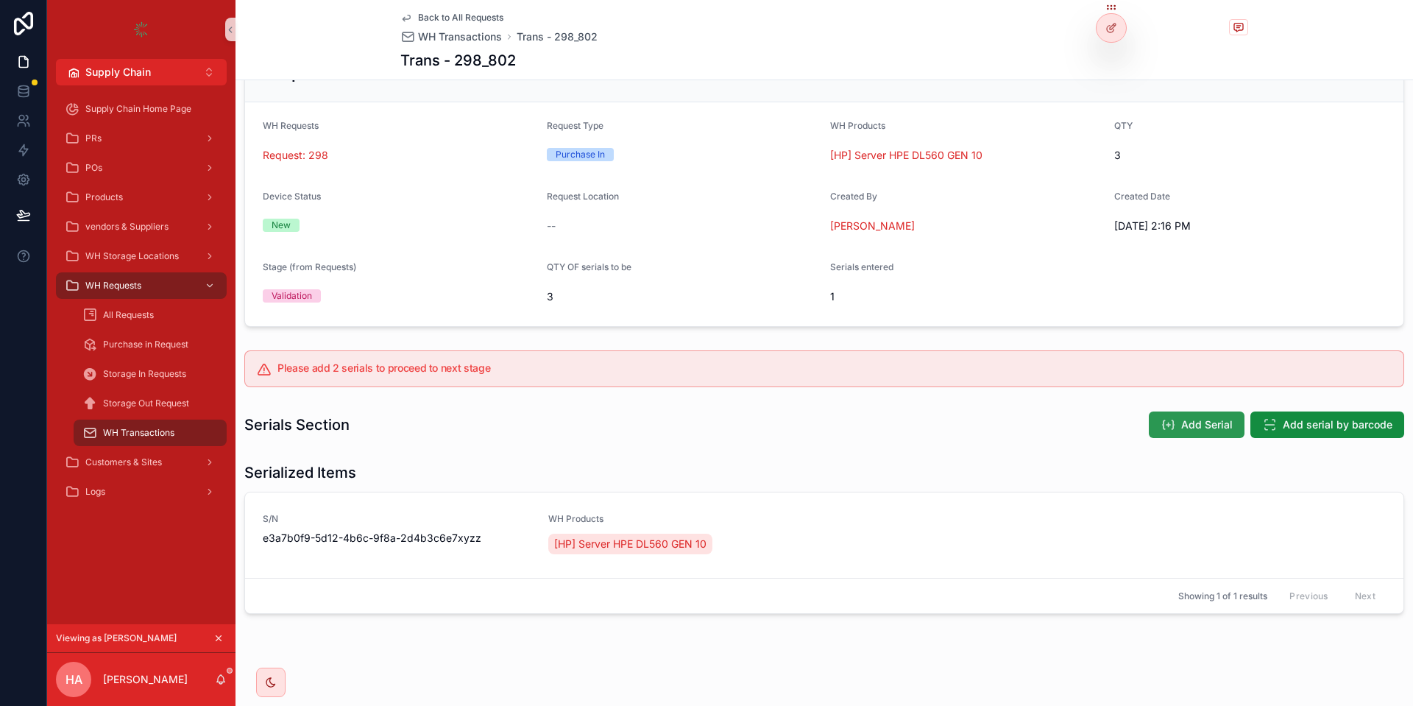
click at [1203, 424] on span "Add Serial" at bounding box center [1207, 424] width 52 height 15
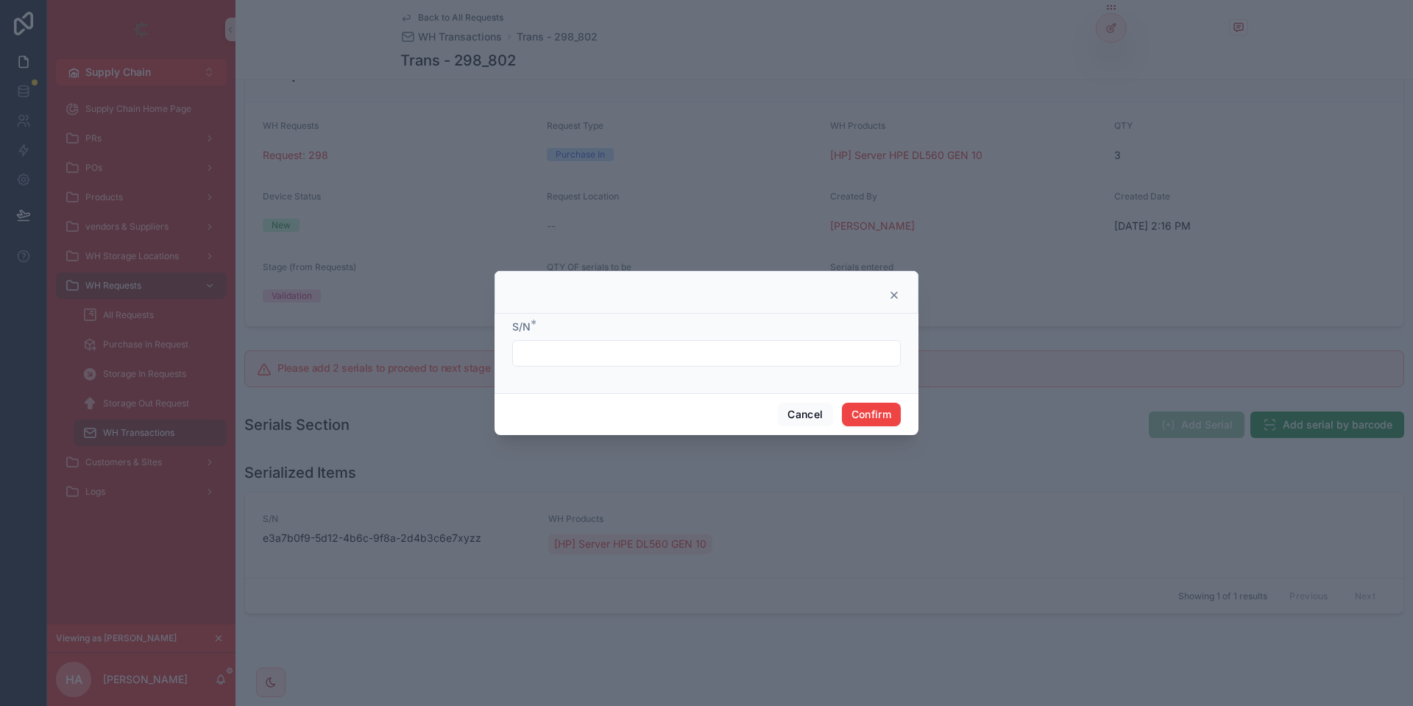
click at [617, 344] on div at bounding box center [706, 353] width 388 height 26
click at [605, 353] on input "text" at bounding box center [706, 353] width 387 height 21
paste input "**********"
type input "**********"
click at [886, 412] on button "Confirm" at bounding box center [871, 414] width 59 height 24
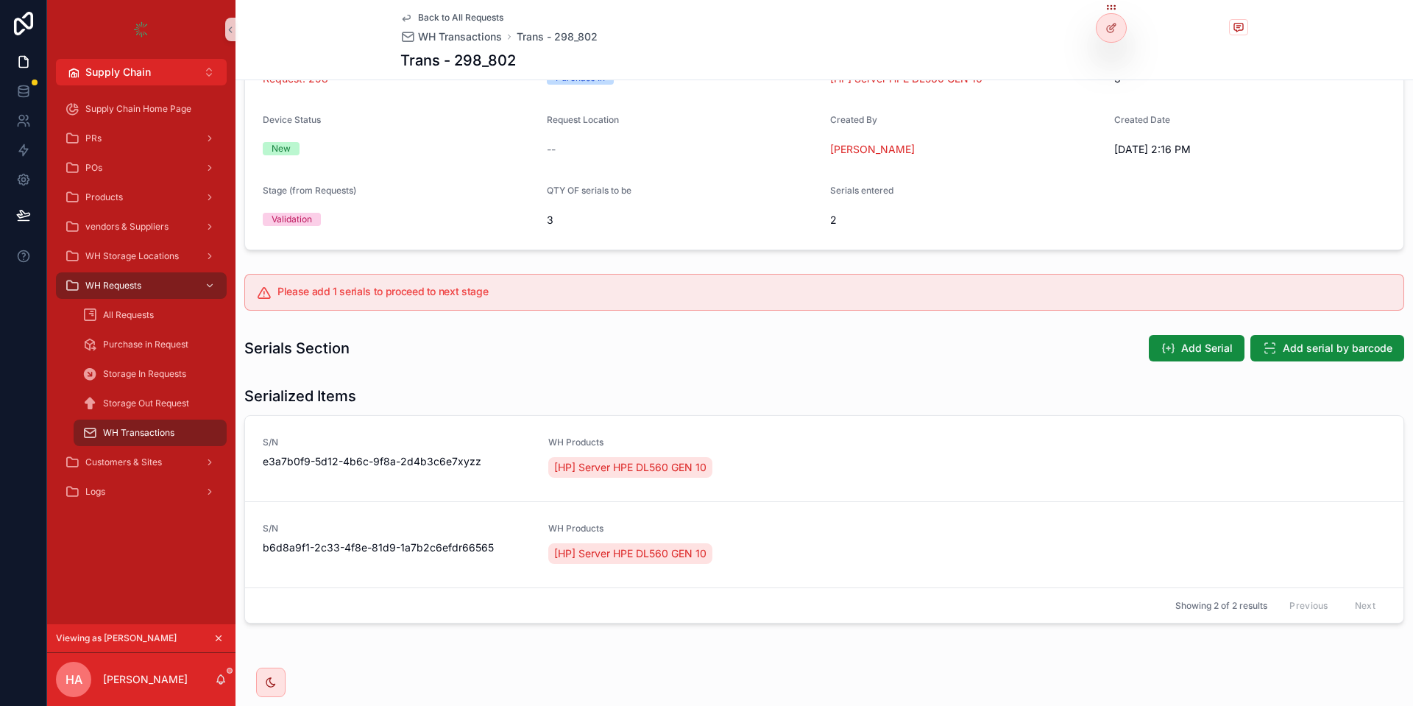
scroll to position [146, 0]
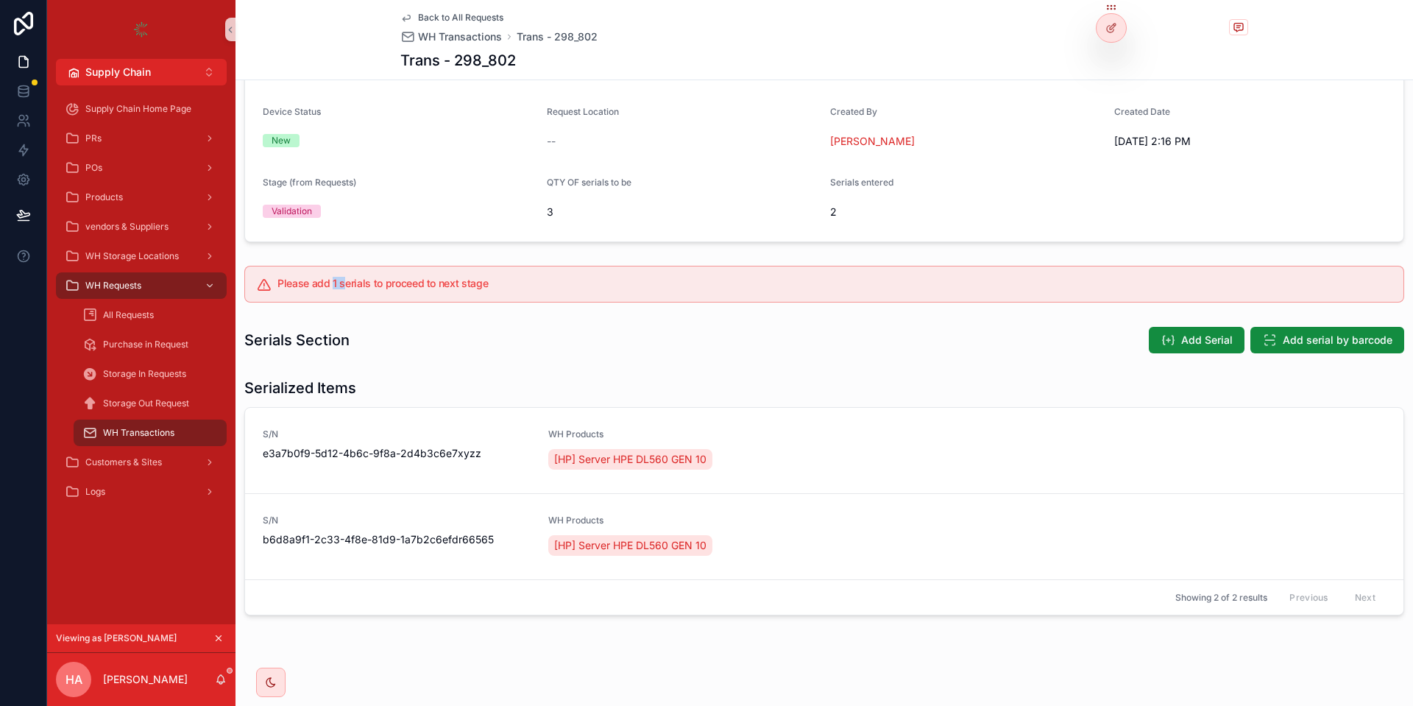
drag, startPoint x: 333, startPoint y: 280, endPoint x: 345, endPoint y: 284, distance: 13.0
click at [345, 284] on h5 "Please add 1 serials to proceed to next stage" at bounding box center [834, 283] width 1114 height 10
click at [1182, 334] on button "Add Serial" at bounding box center [1196, 340] width 96 height 26
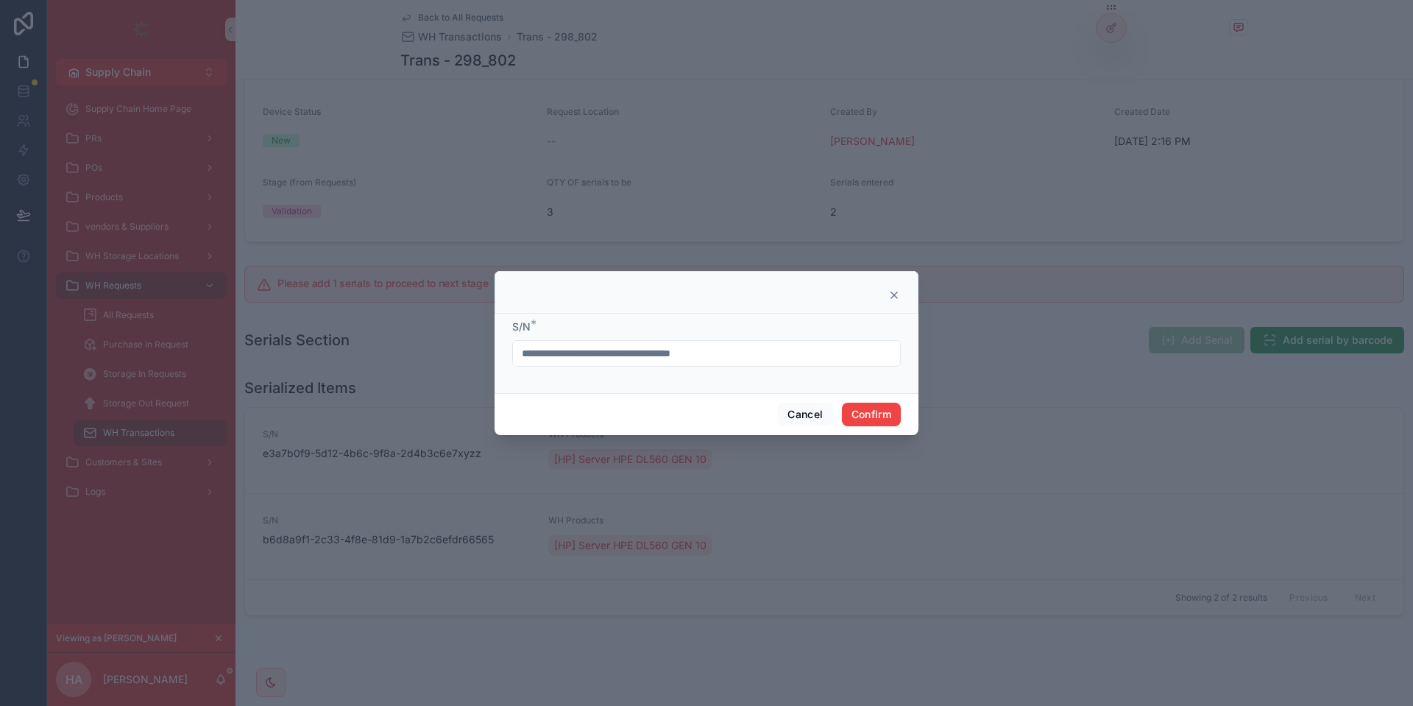
click at [731, 347] on div "**********" at bounding box center [706, 353] width 388 height 26
click at [729, 347] on input "**********" at bounding box center [706, 353] width 387 height 21
type input "**********"
click at [876, 420] on button "Confirm" at bounding box center [871, 414] width 59 height 24
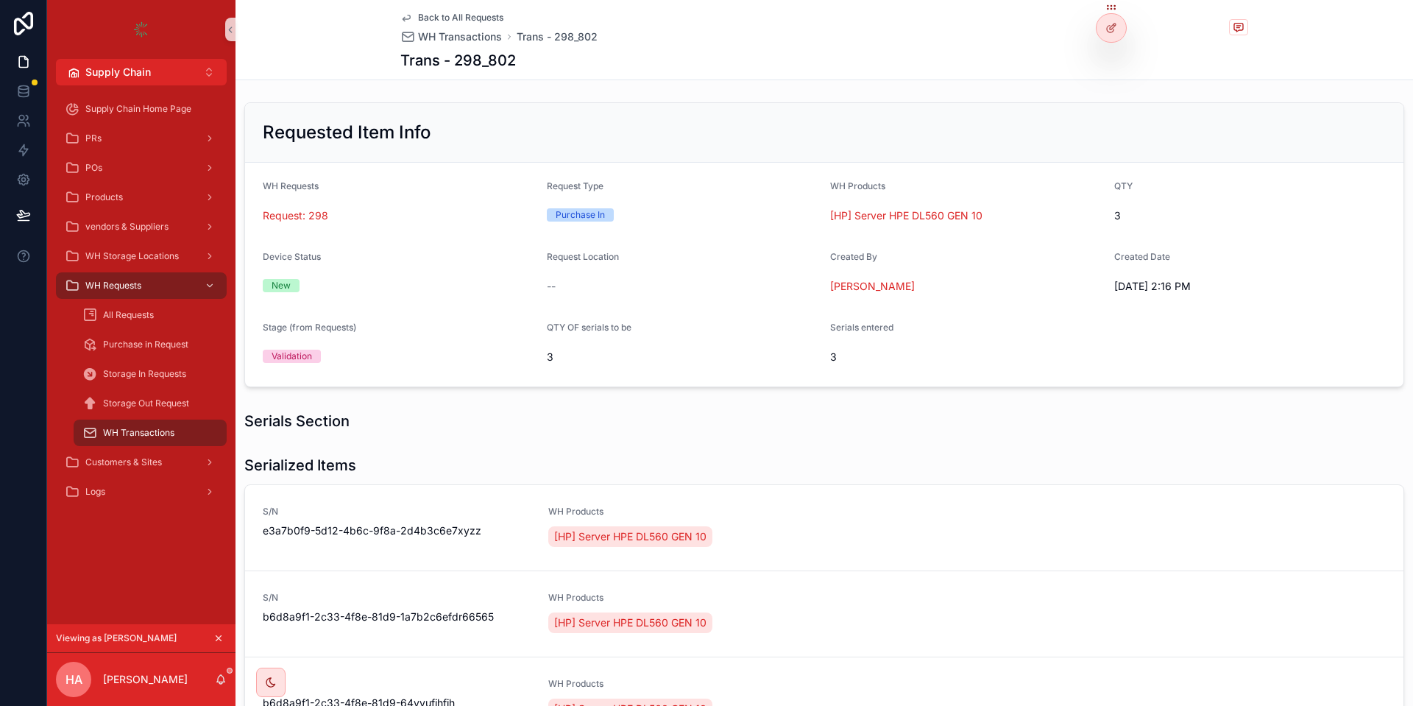
scroll to position [0, 0]
click at [1115, 222] on span "3" at bounding box center [1250, 217] width 272 height 15
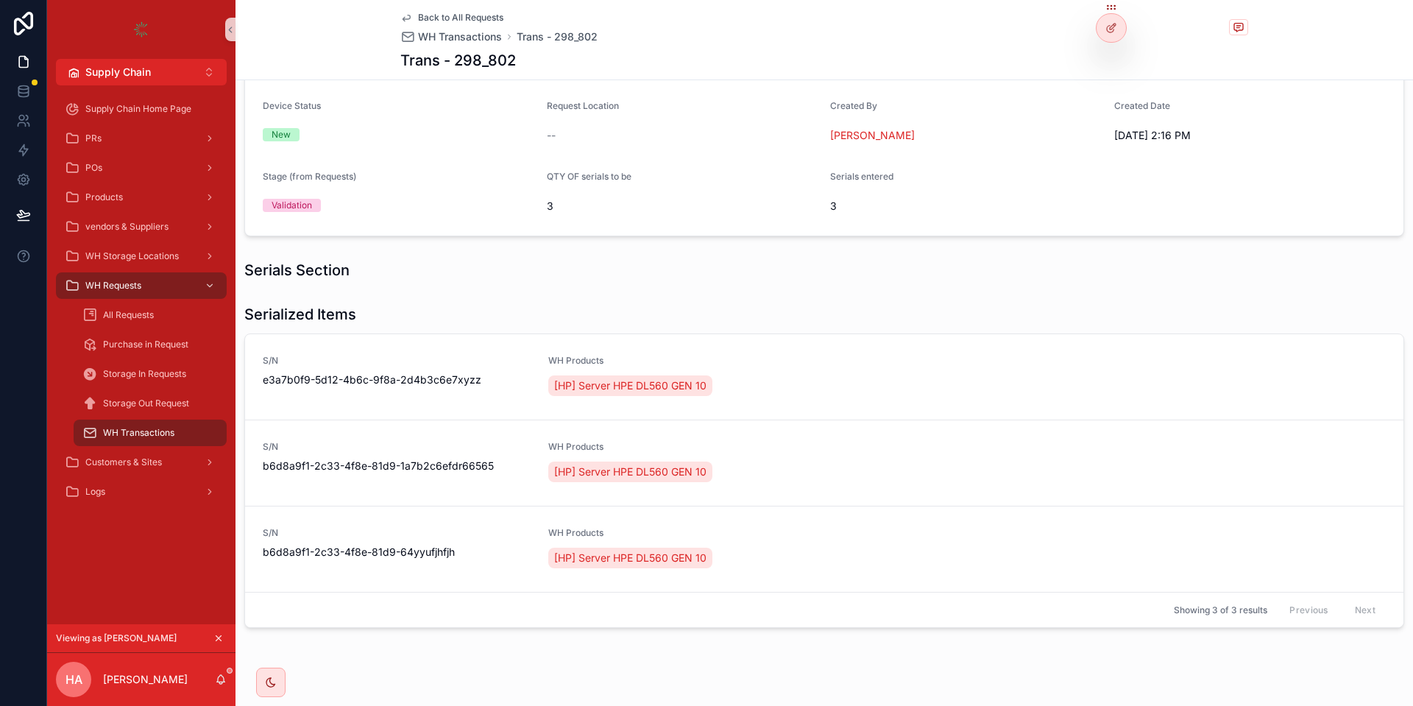
scroll to position [174, 0]
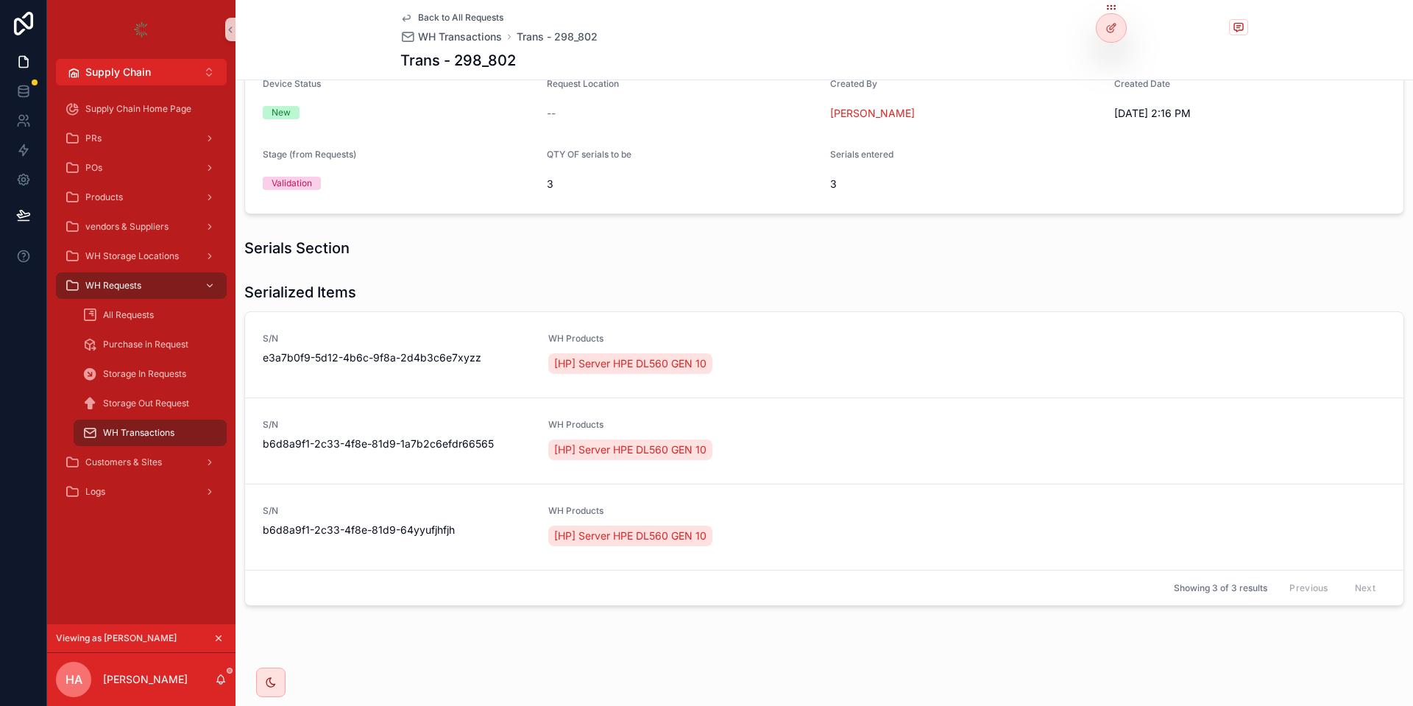
click at [548, 180] on span "3" at bounding box center [683, 184] width 272 height 15
click at [831, 184] on span "3" at bounding box center [966, 184] width 272 height 15
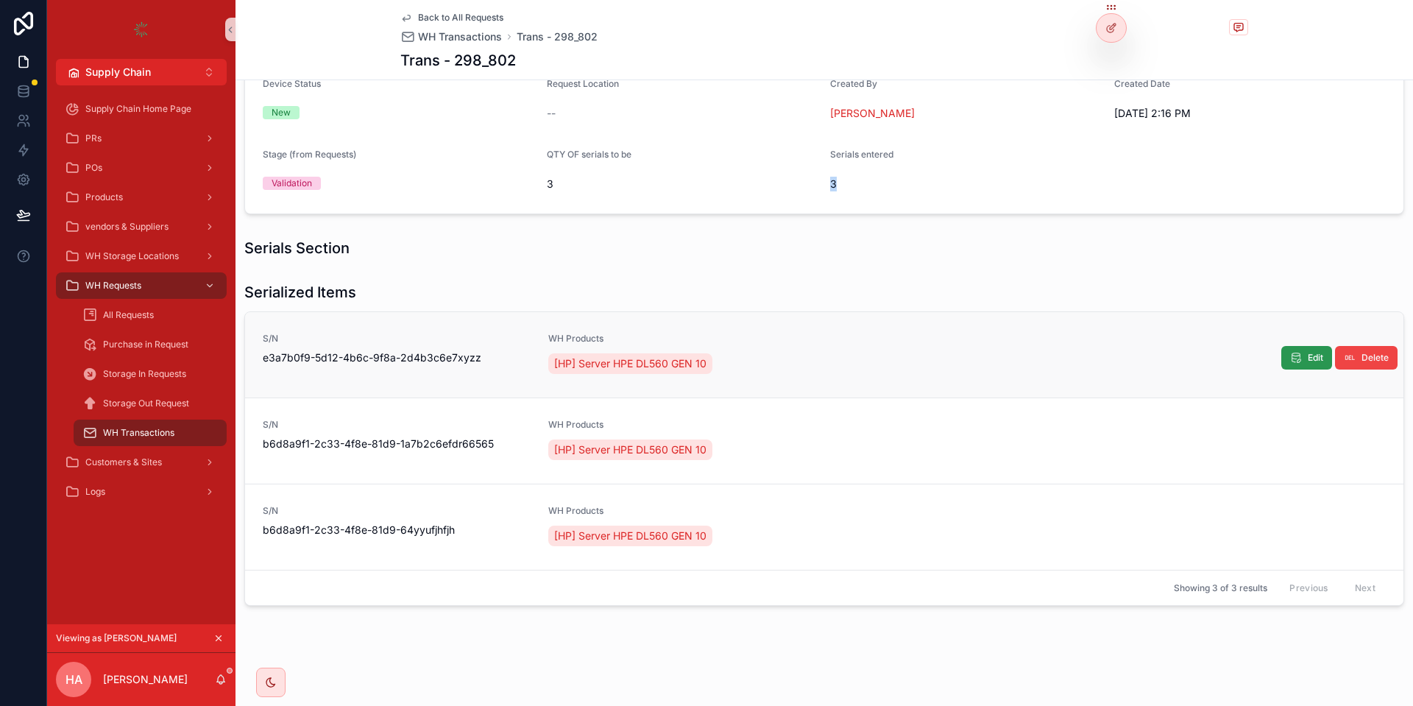
click at [1293, 347] on button "Edit" at bounding box center [1306, 358] width 51 height 24
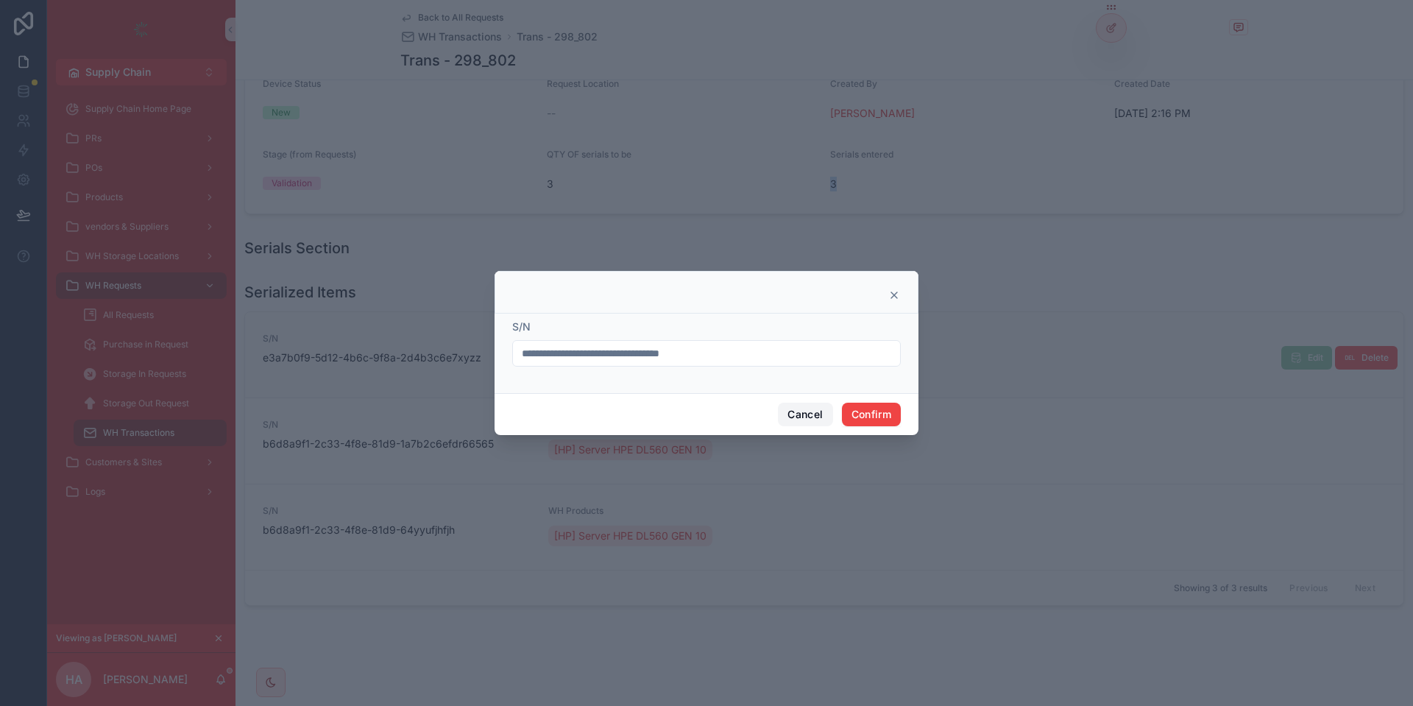
click at [803, 409] on button "Cancel" at bounding box center [805, 414] width 54 height 24
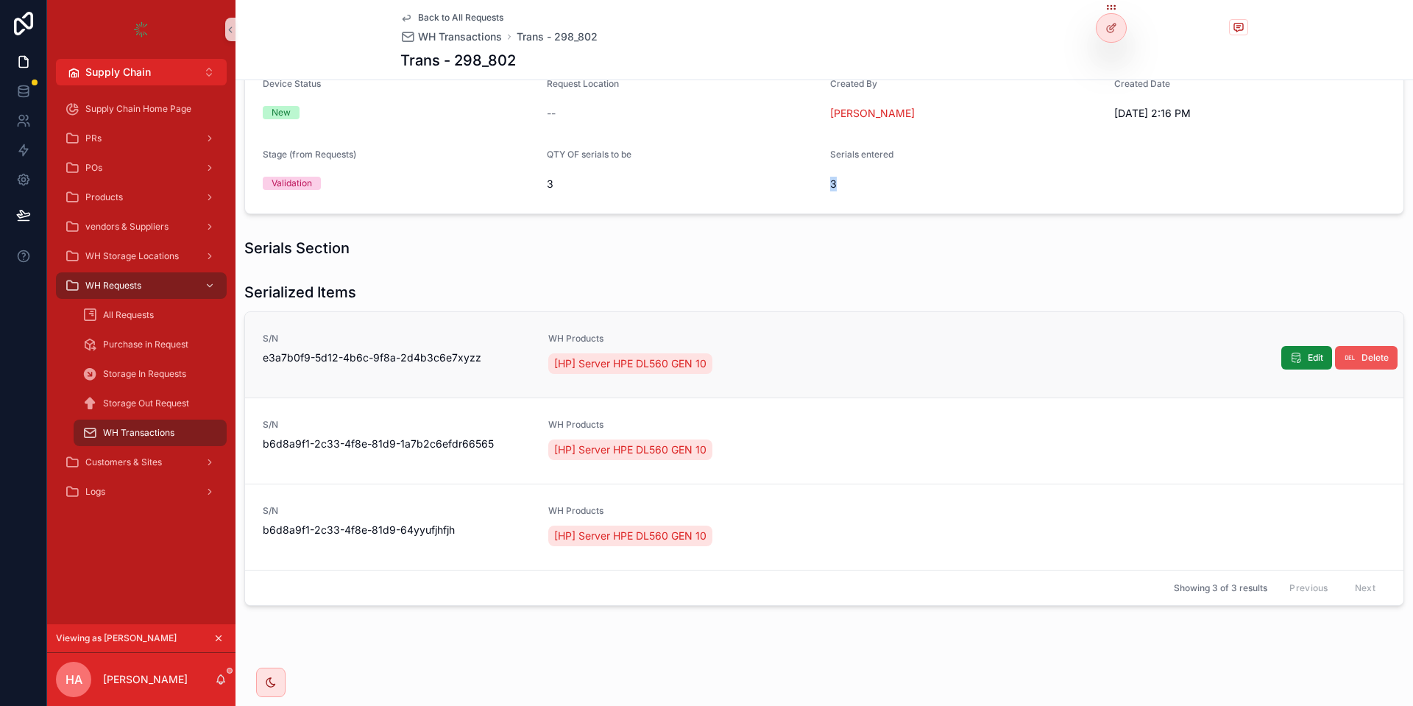
click at [1375, 353] on span "Delete" at bounding box center [1374, 358] width 27 height 12
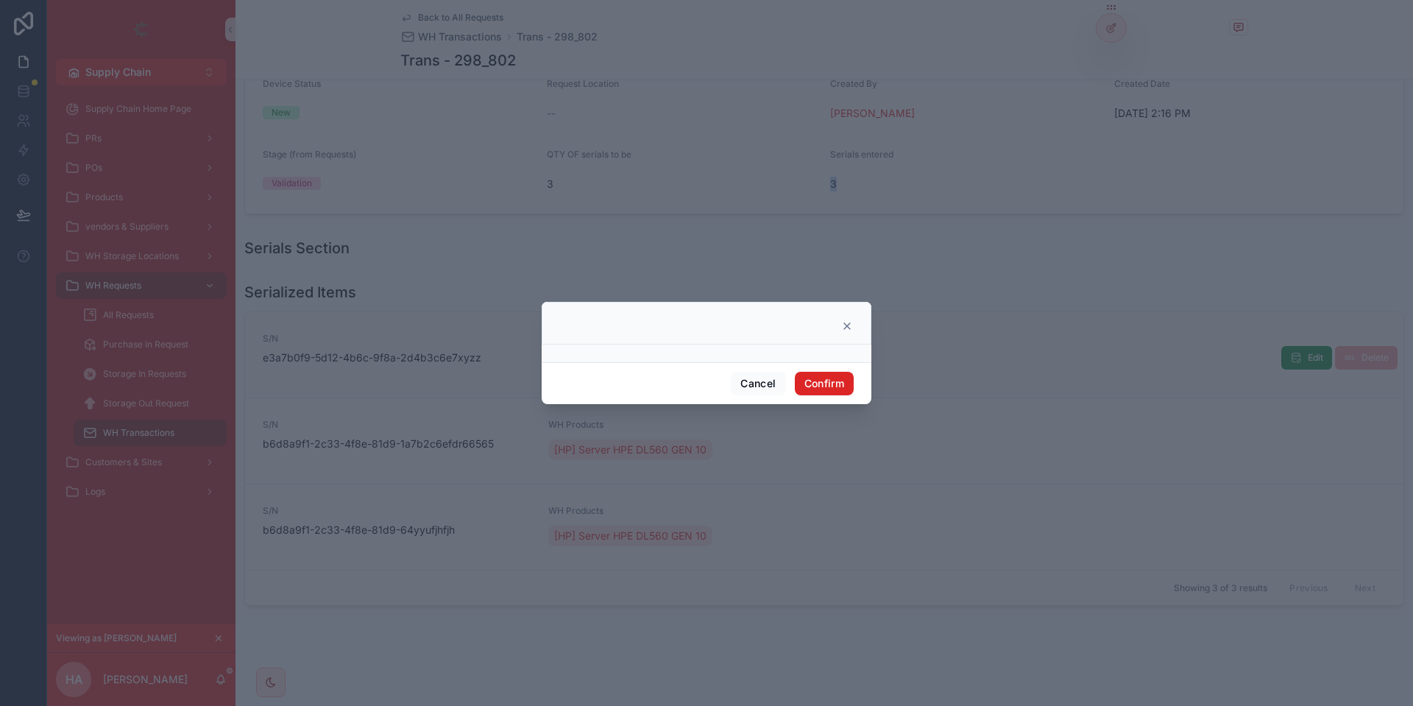
click at [834, 386] on button "Confirm" at bounding box center [824, 384] width 59 height 24
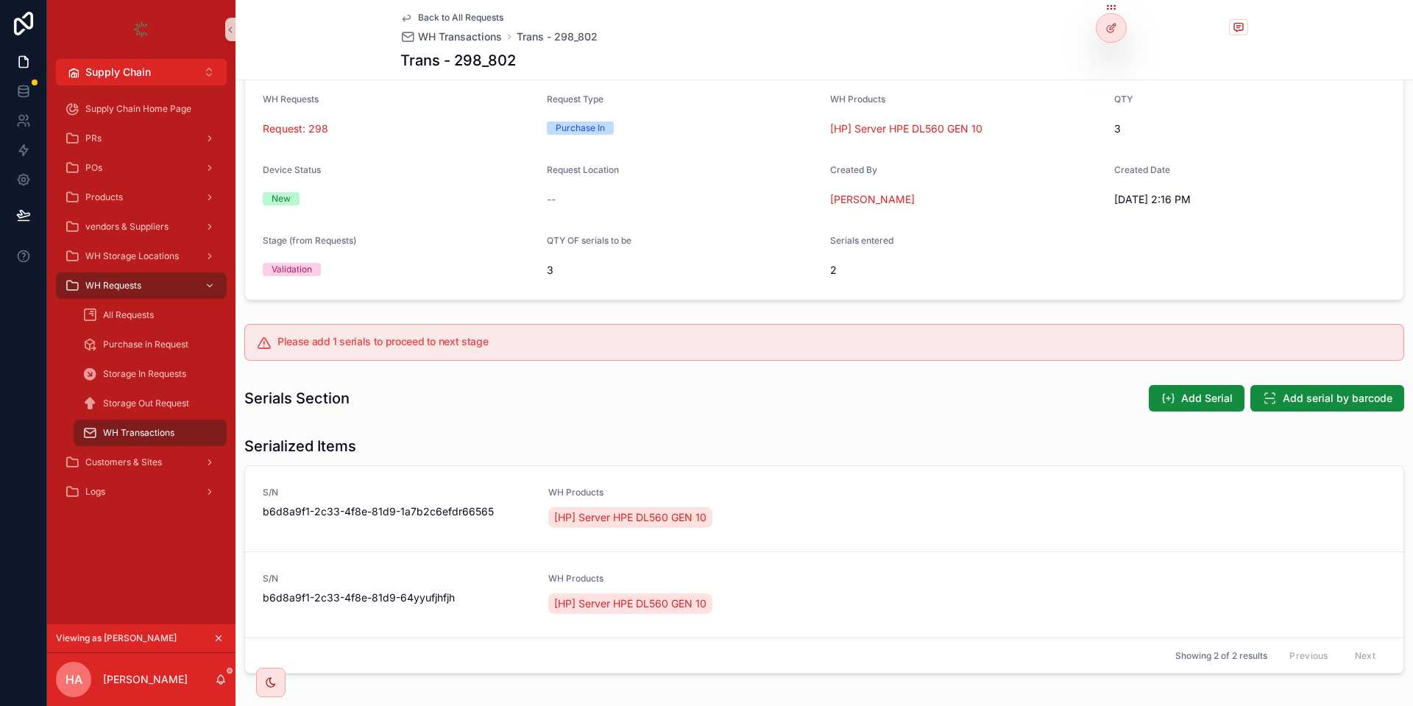
scroll to position [106, 0]
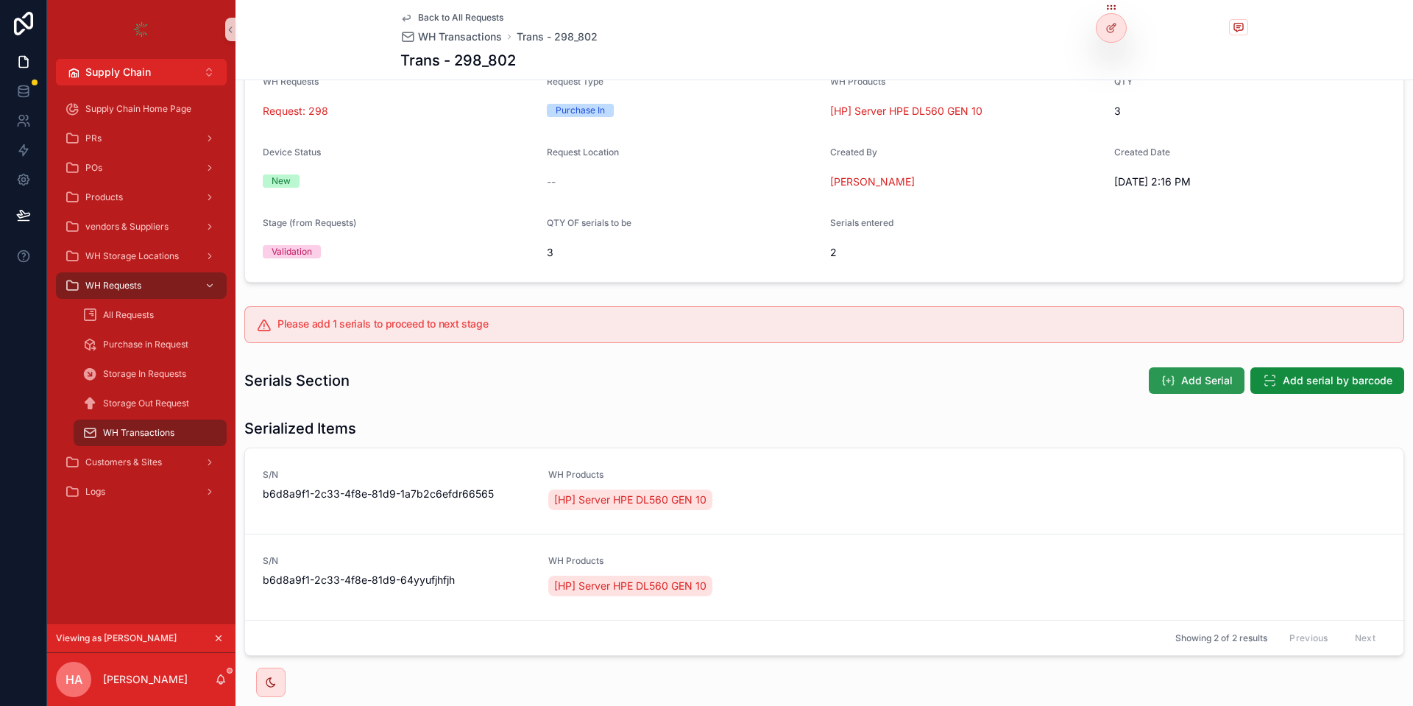
click at [1212, 374] on span "Add Serial" at bounding box center [1207, 380] width 52 height 15
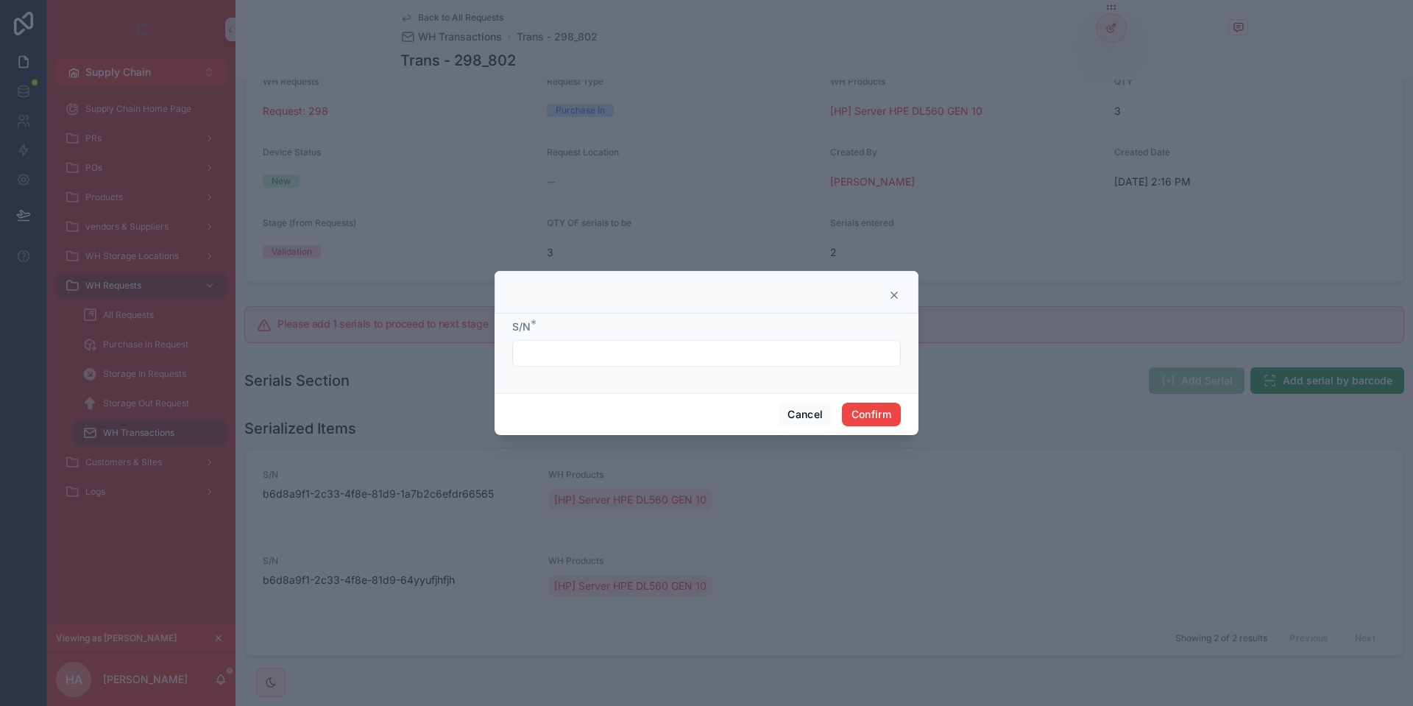
click at [661, 347] on input "text" at bounding box center [706, 353] width 387 height 21
paste input "**********"
type input "**********"
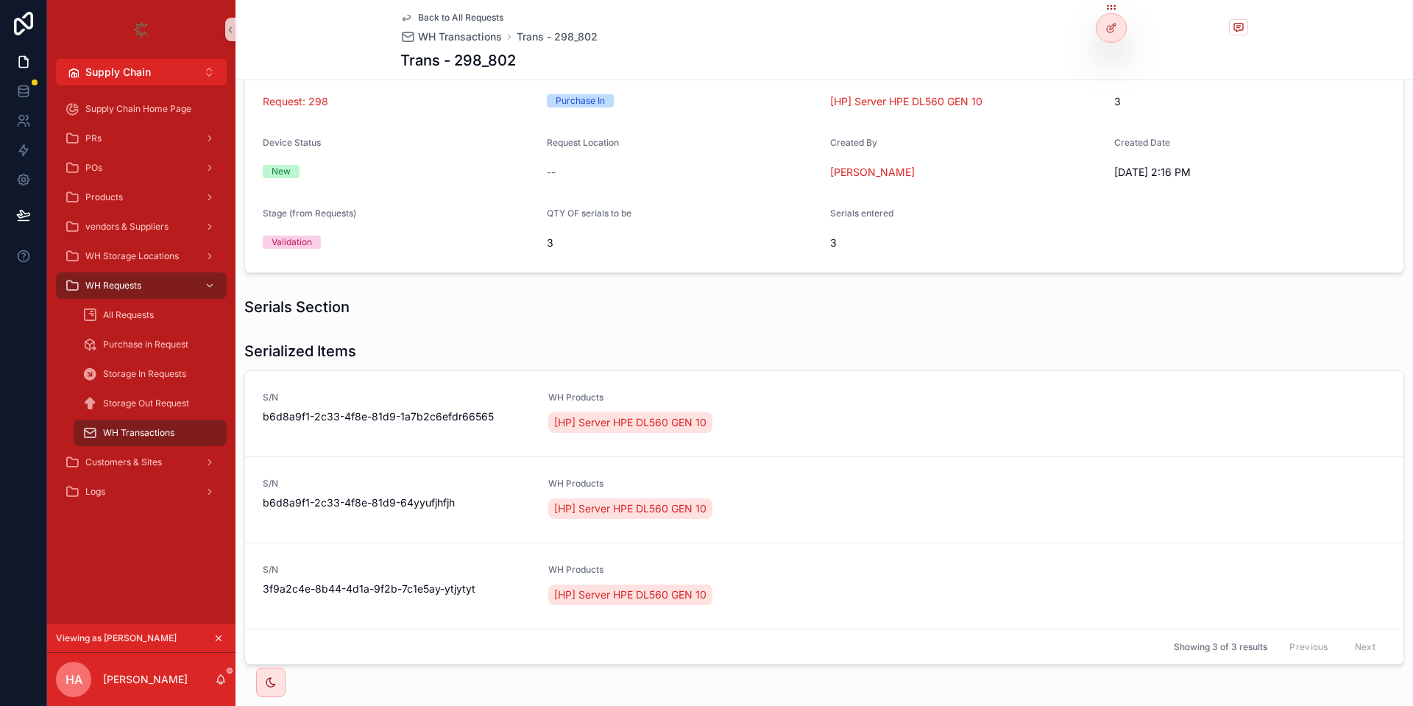
scroll to position [0, 0]
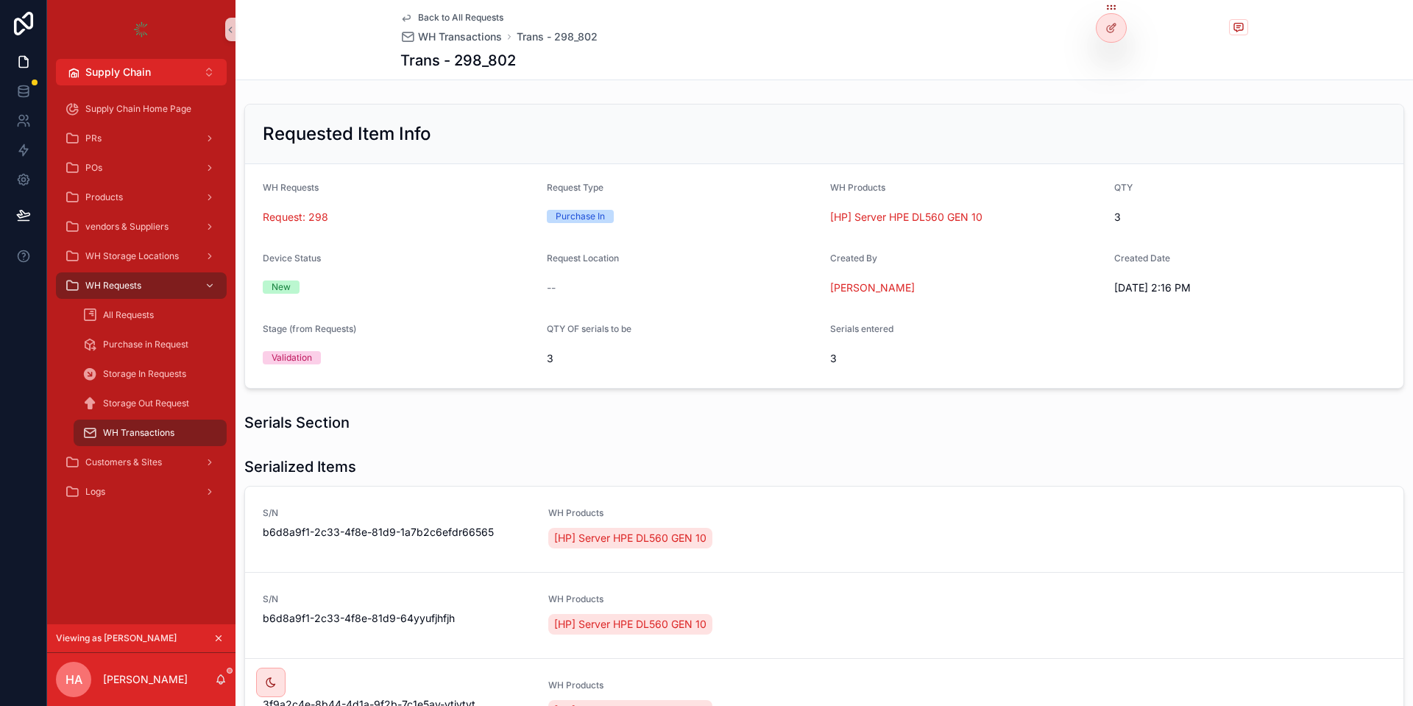
click at [480, 16] on span "Back to All Requests" at bounding box center [460, 18] width 85 height 12
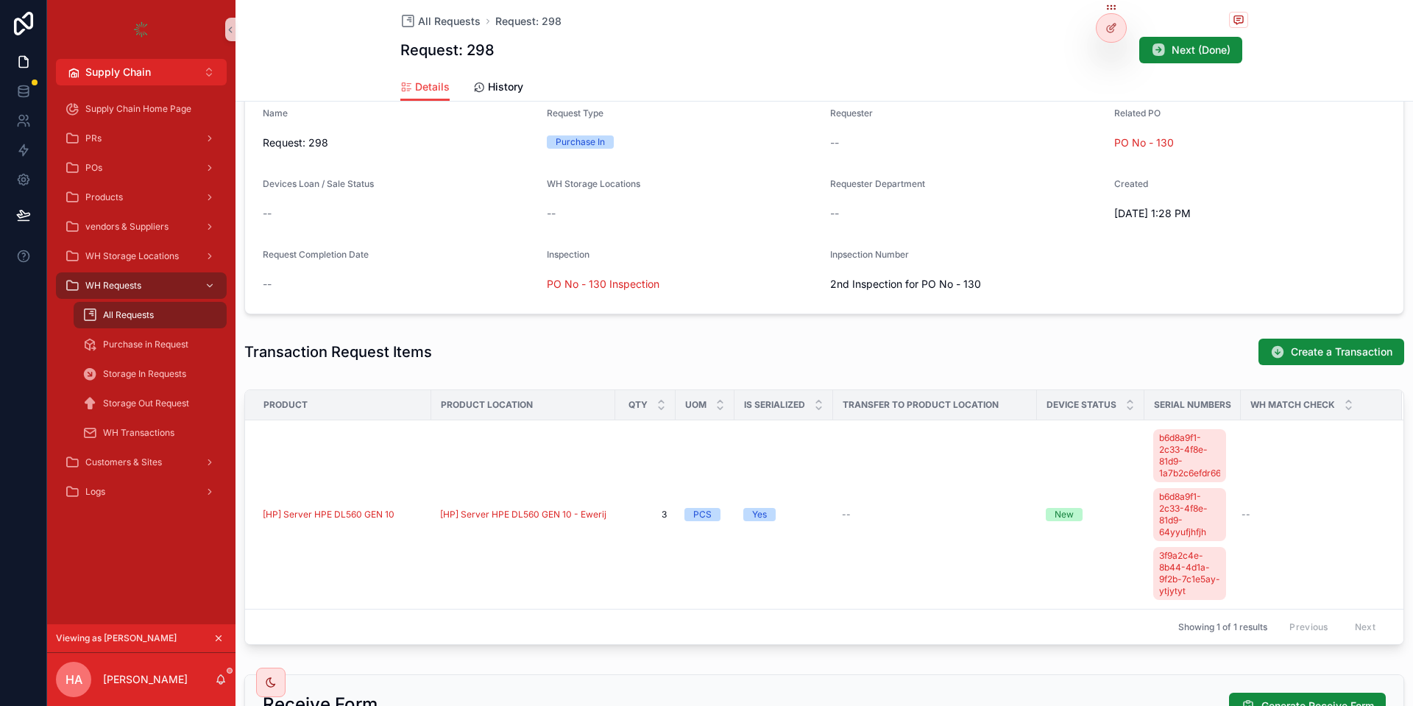
scroll to position [257, 0]
click at [1181, 47] on span "Next (Done)" at bounding box center [1200, 50] width 59 height 15
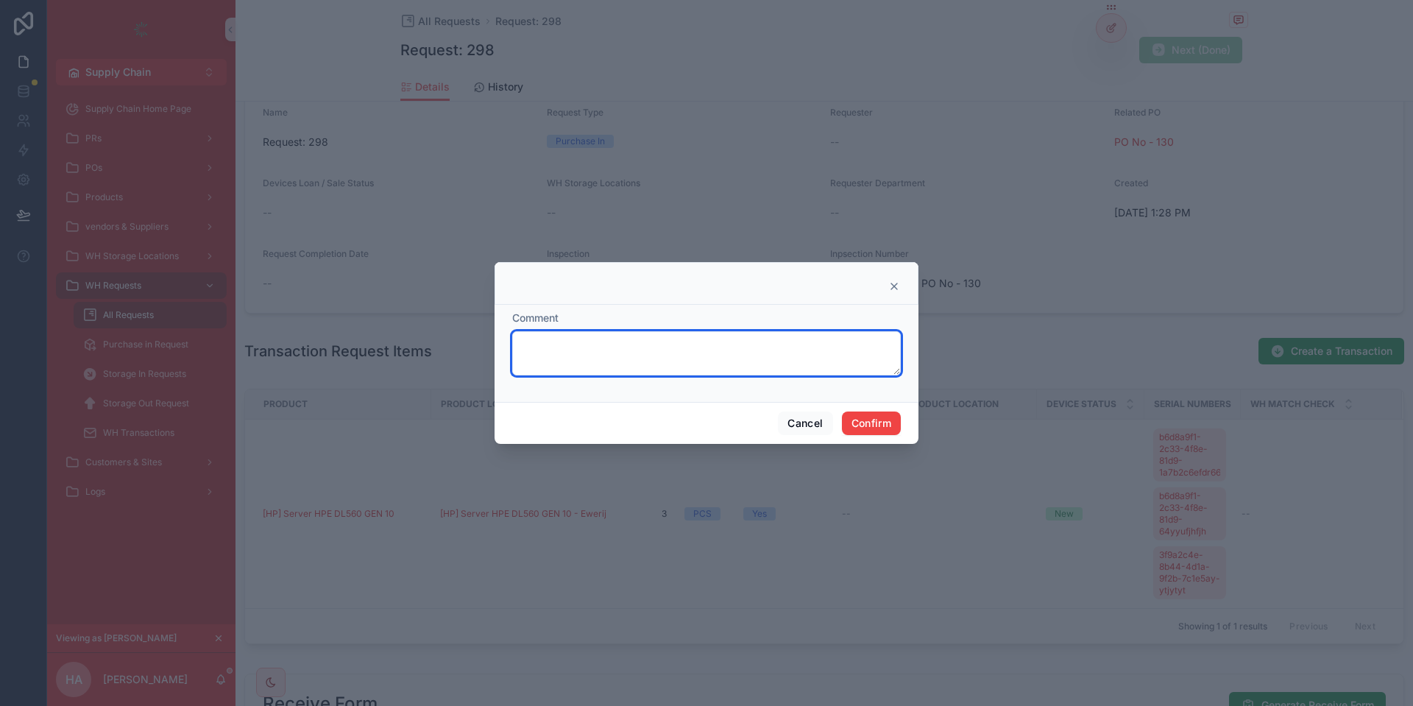
click at [572, 350] on textarea at bounding box center [706, 353] width 388 height 44
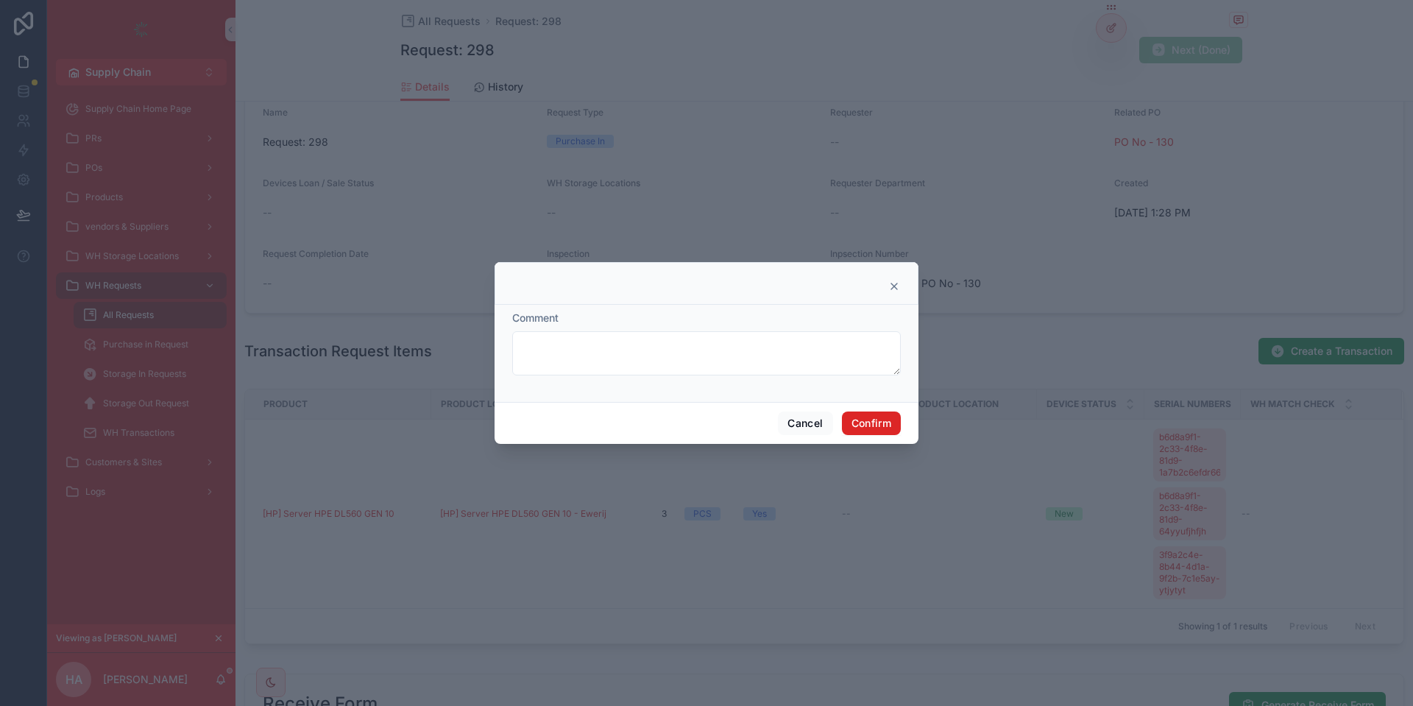
click at [886, 424] on button "Confirm" at bounding box center [871, 423] width 59 height 24
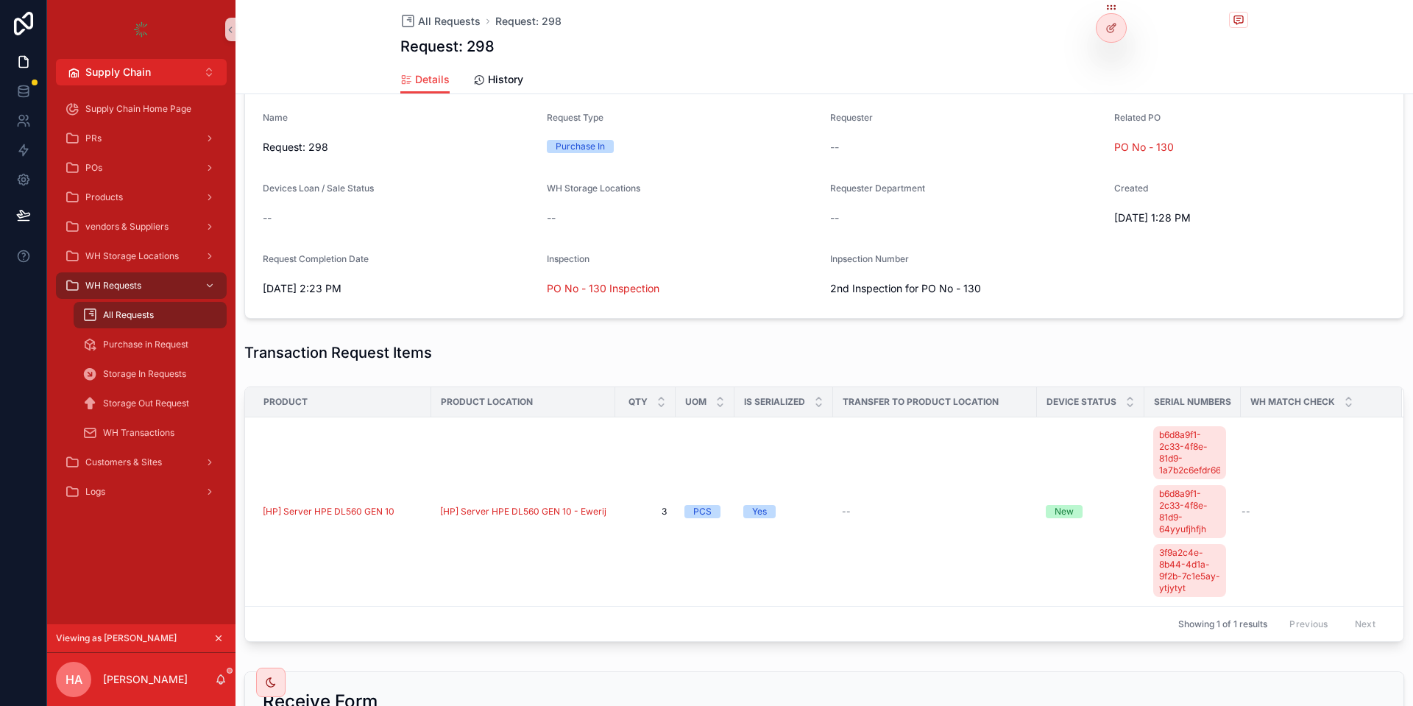
scroll to position [244, 0]
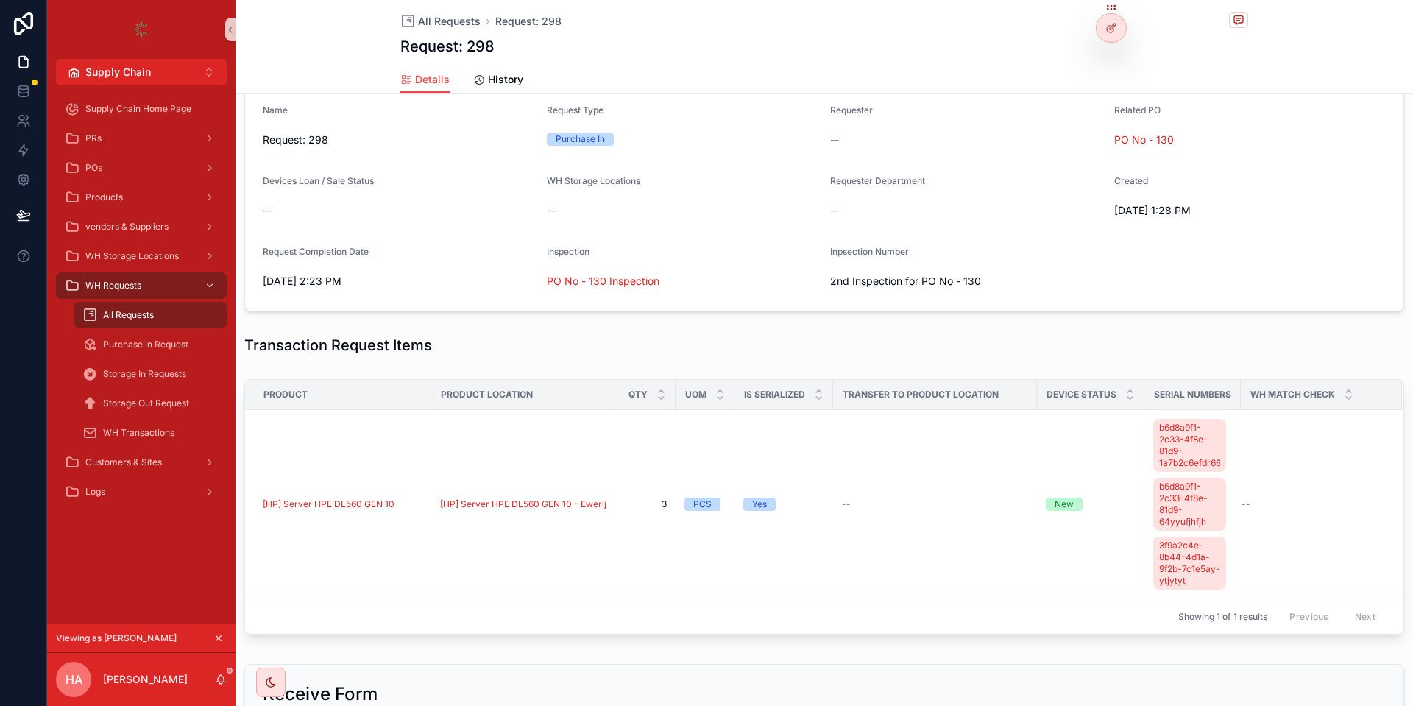
click at [137, 319] on span "All Requests" at bounding box center [128, 315] width 51 height 12
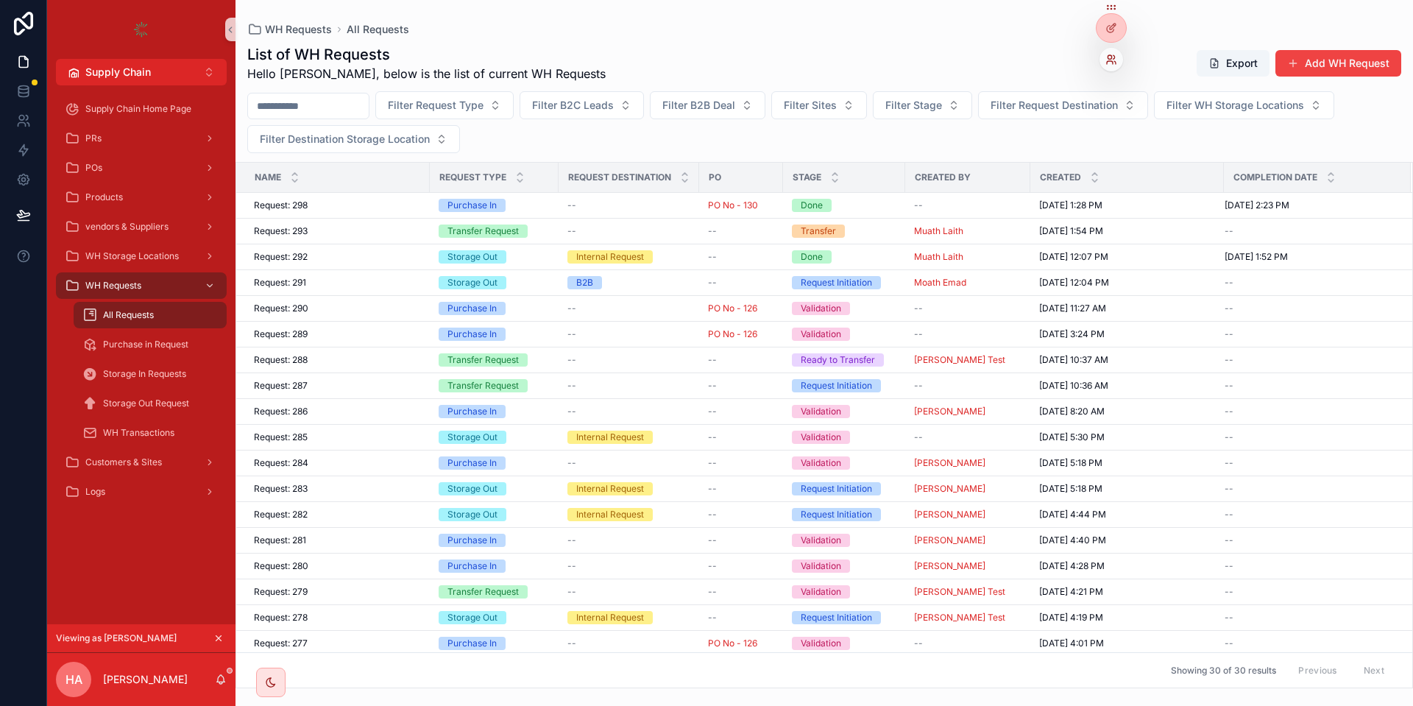
click at [1108, 57] on icon at bounding box center [1109, 57] width 4 height 4
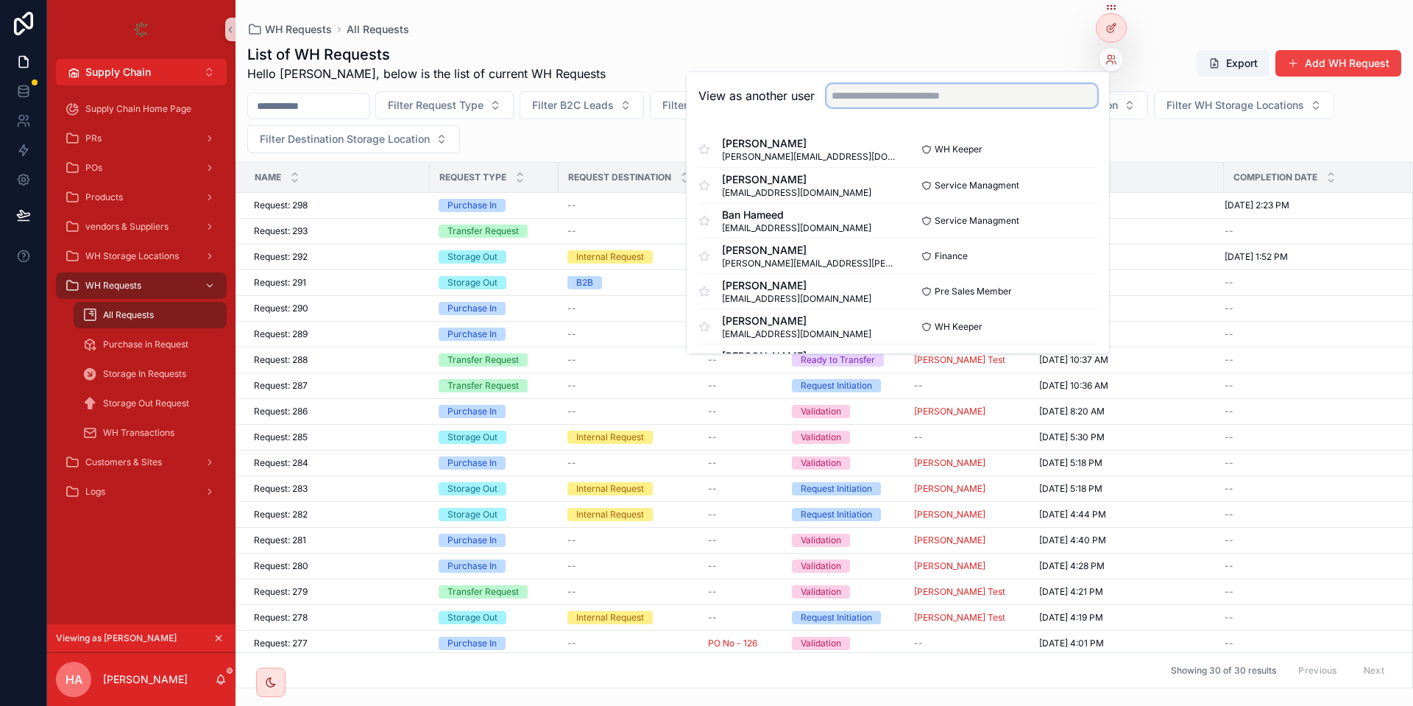
click at [967, 95] on input "text" at bounding box center [961, 96] width 271 height 24
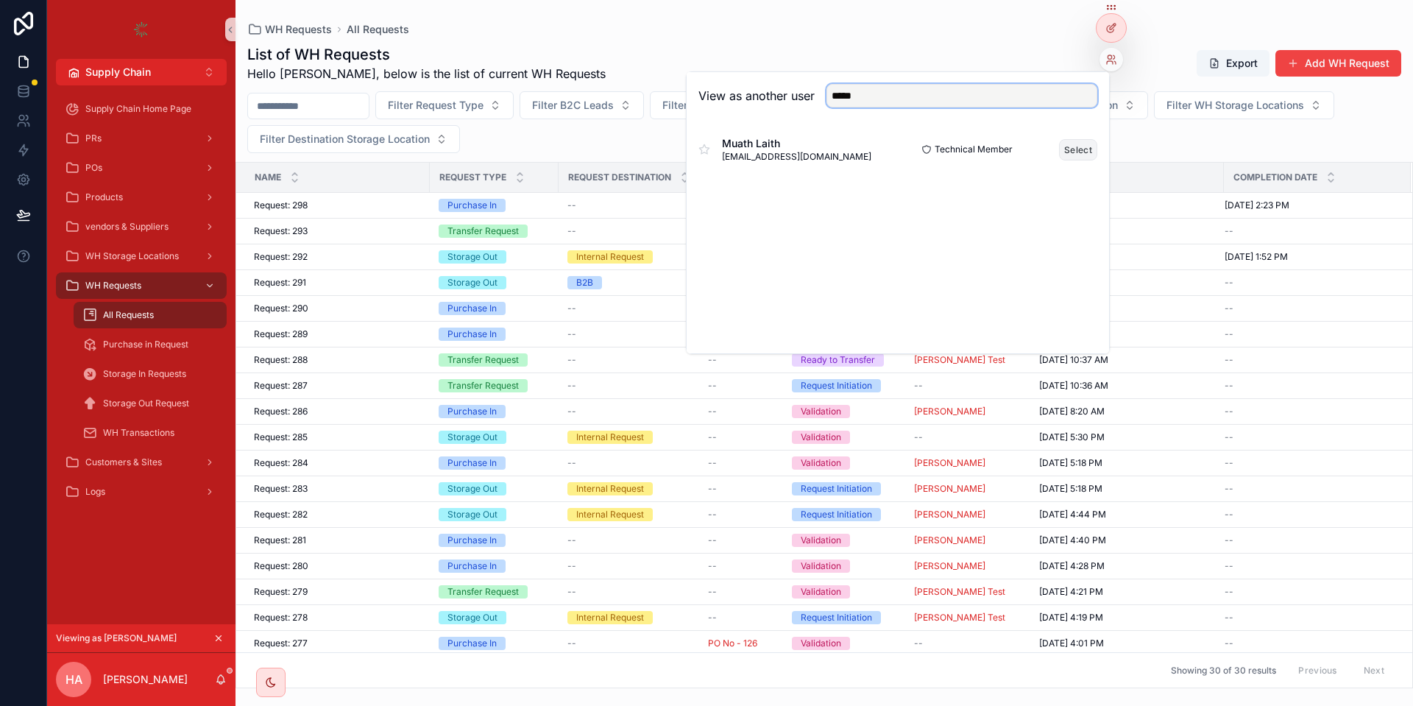
type input "*****"
click at [1088, 152] on button "Select" at bounding box center [1078, 149] width 38 height 21
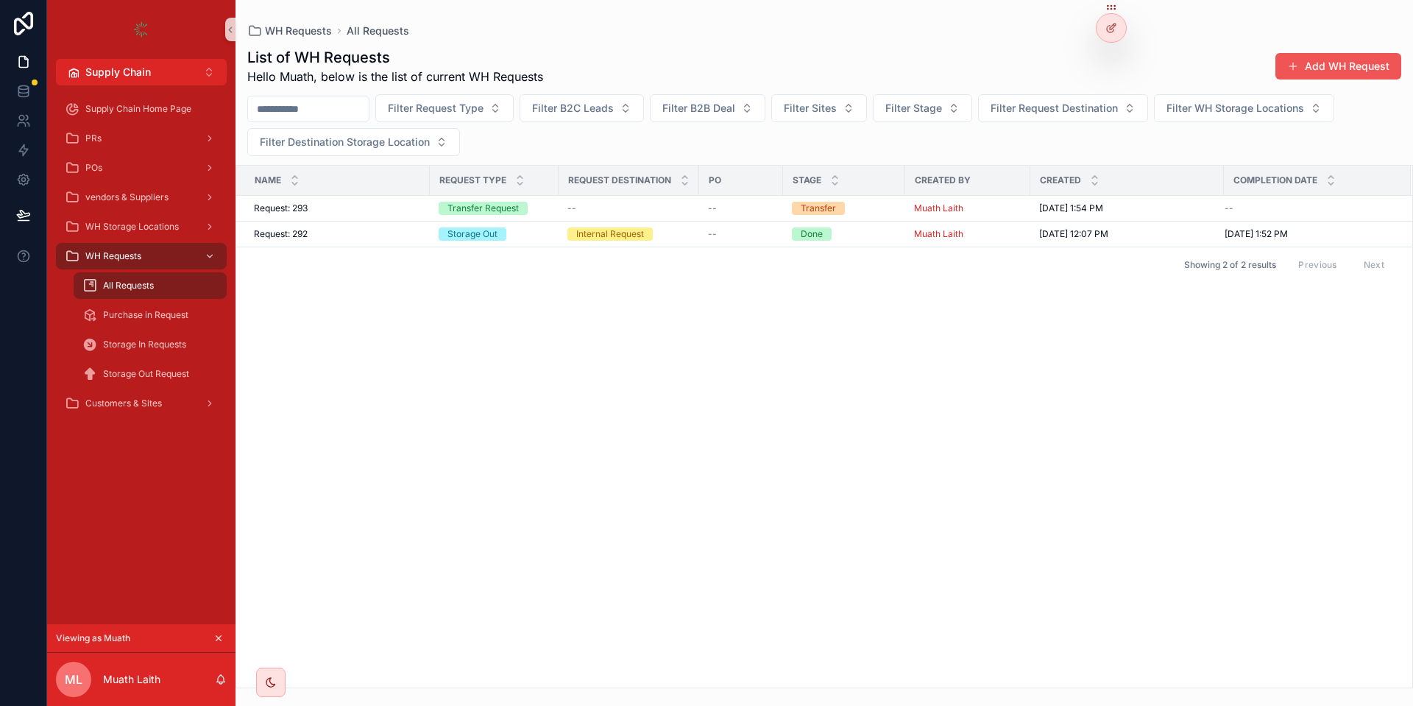
click at [1324, 77] on button "Add WH Request" at bounding box center [1338, 66] width 126 height 26
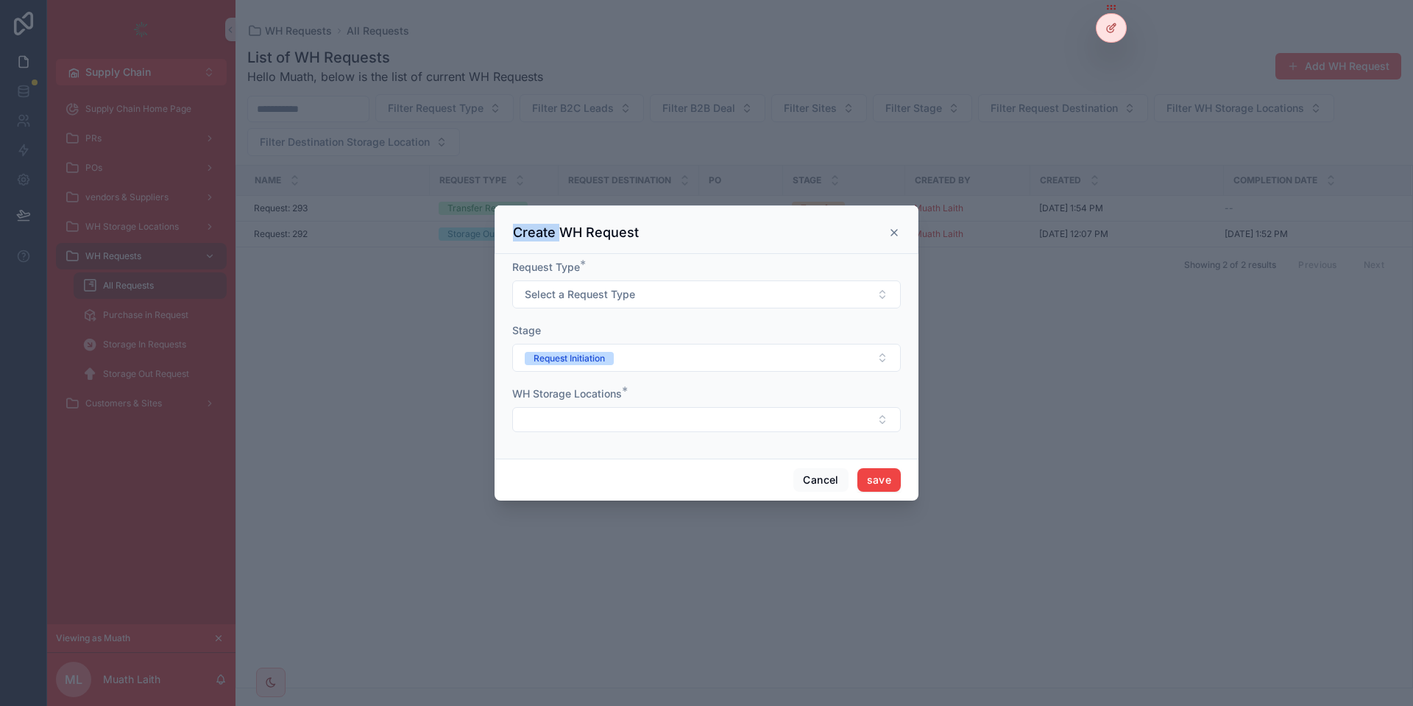
click at [1324, 77] on div "scrollable content" at bounding box center [706, 353] width 1413 height 706
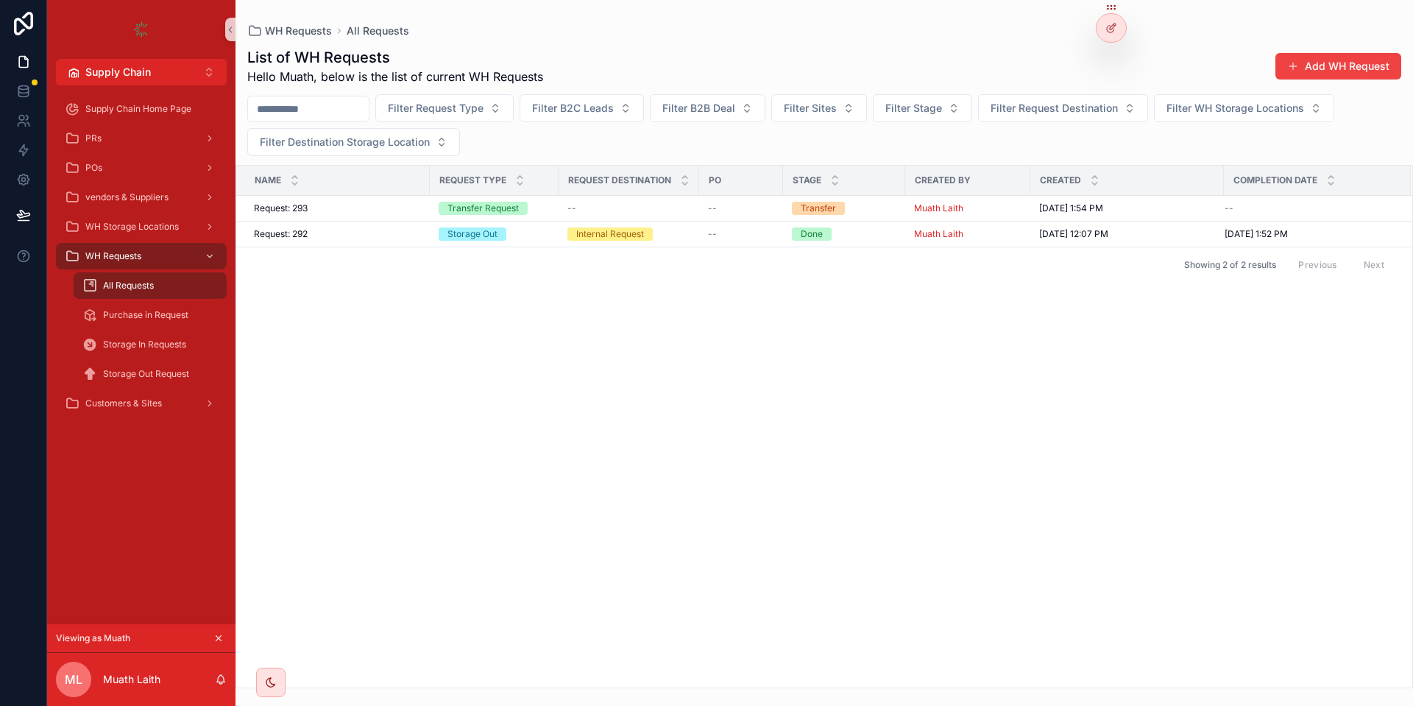
click at [1335, 51] on div "List of WH Requests Hello Muath, below is the list of current WH Requests Add W…" at bounding box center [824, 66] width 1154 height 38
click at [1311, 74] on button "Add WH Request" at bounding box center [1338, 66] width 126 height 26
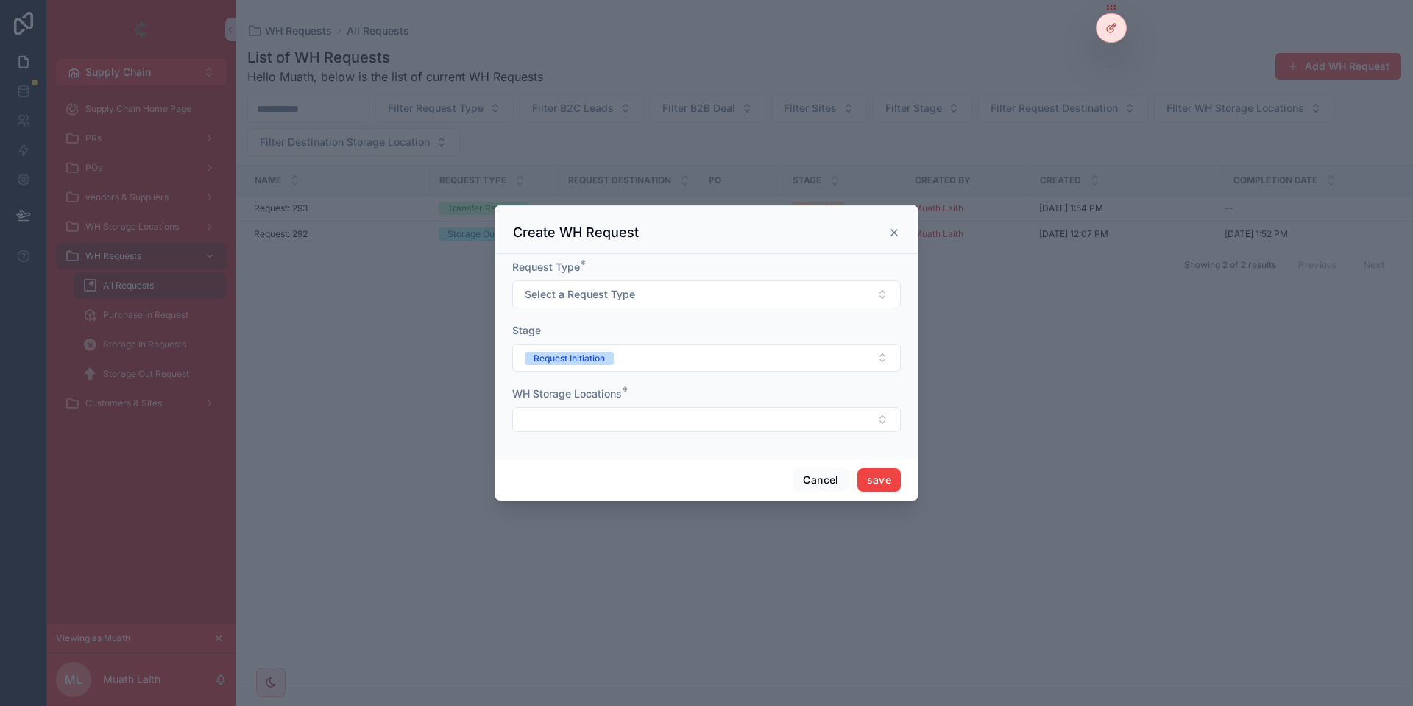
click at [893, 229] on icon "scrollable content" at bounding box center [894, 233] width 12 height 12
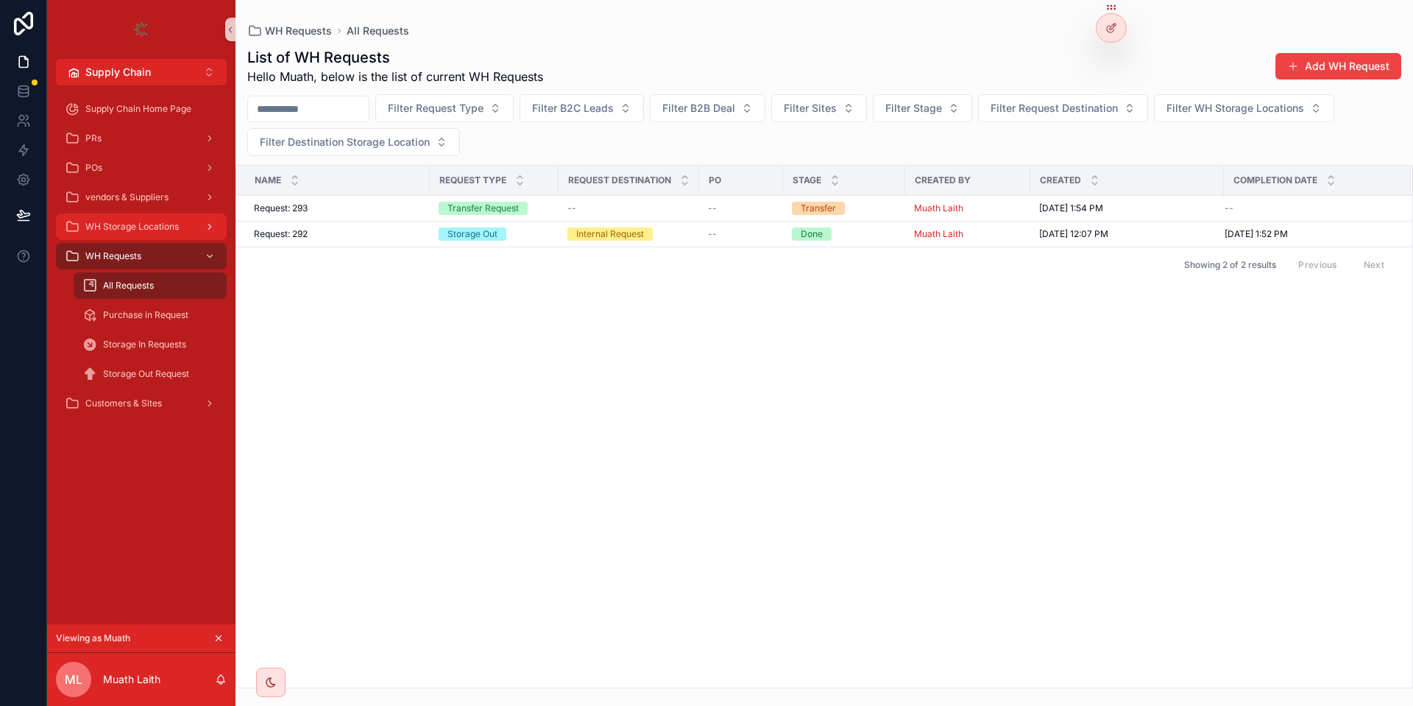
click at [162, 222] on span "WH Storage Locations" at bounding box center [131, 227] width 93 height 12
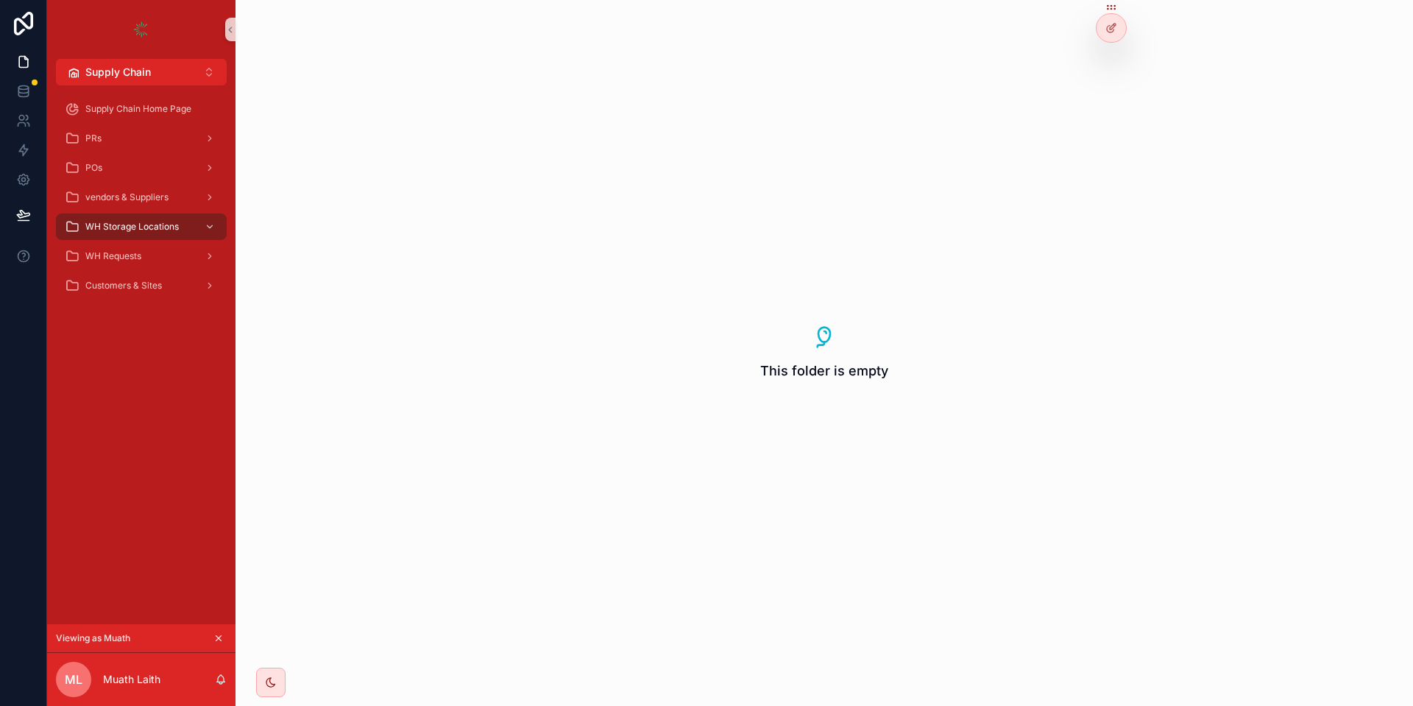
click at [224, 638] on button "scrollable content" at bounding box center [218, 638] width 16 height 16
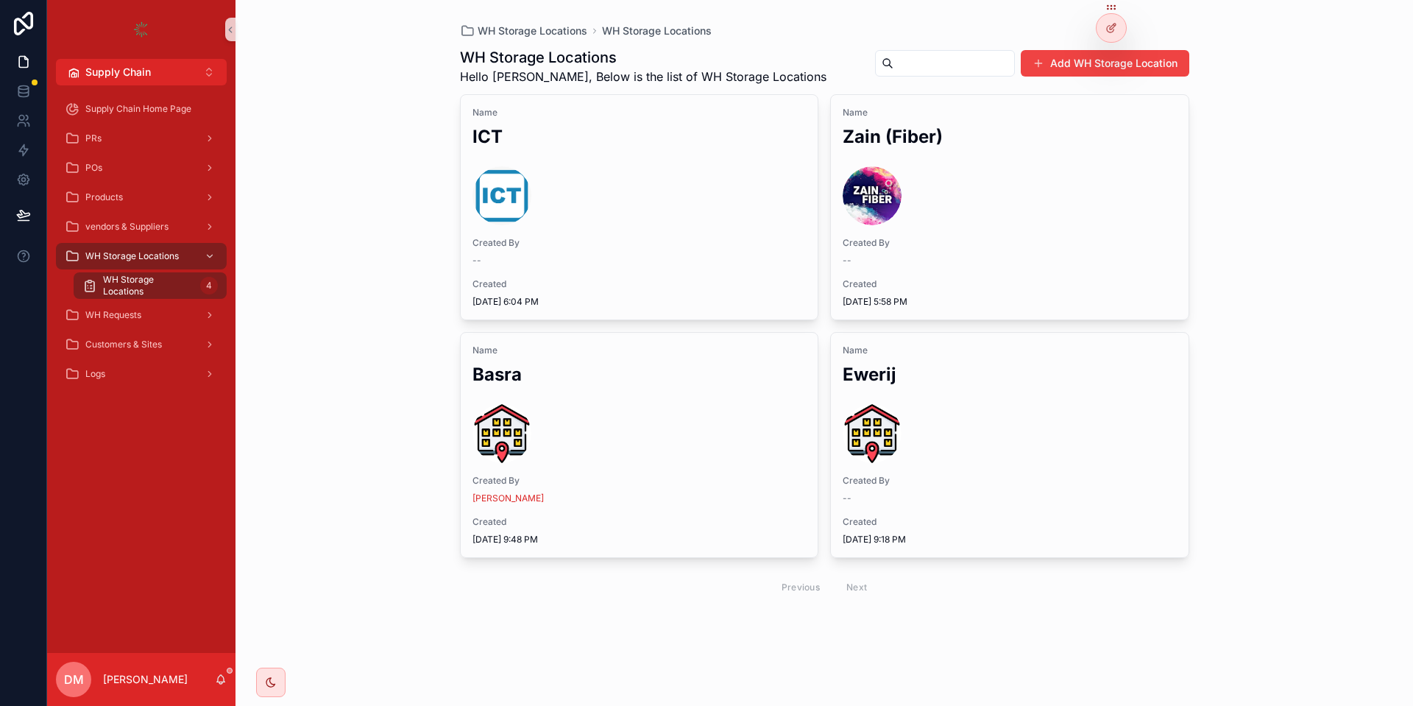
click at [155, 271] on div "WH Storage Locations 4" at bounding box center [150, 285] width 171 height 29
click at [186, 259] on div "WH Storage Locations" at bounding box center [141, 256] width 153 height 24
click at [165, 190] on div "Products" at bounding box center [141, 197] width 153 height 24
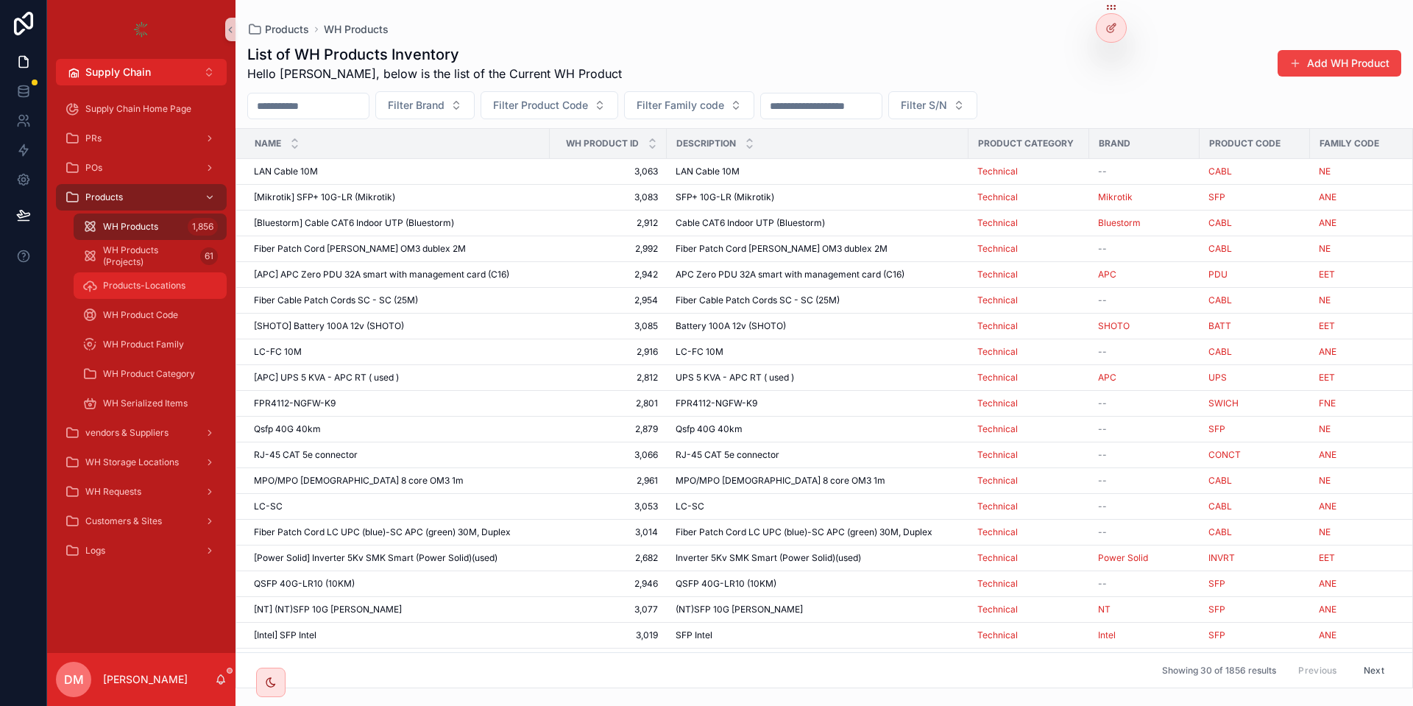
click at [177, 275] on div "Products-Locations" at bounding box center [149, 286] width 135 height 24
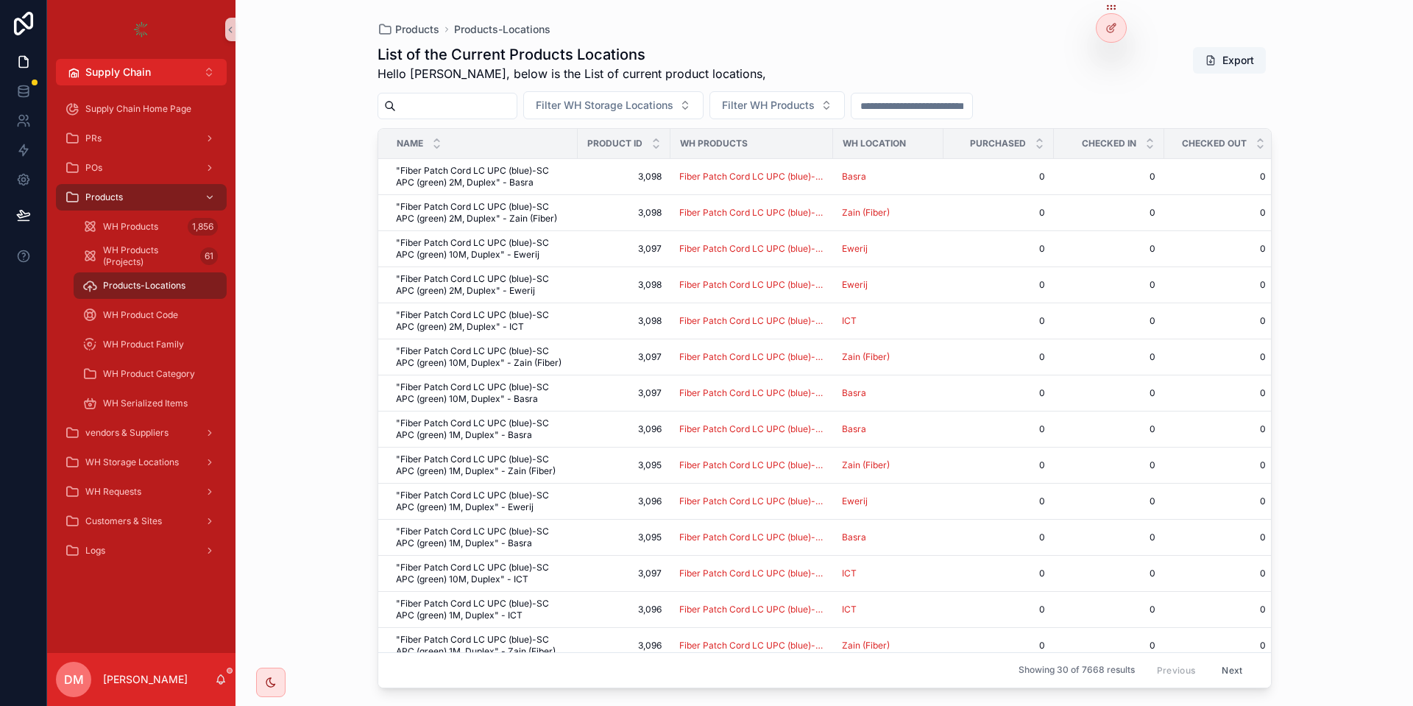
click at [464, 102] on input "scrollable content" at bounding box center [456, 106] width 121 height 21
click at [156, 159] on div "POs" at bounding box center [141, 168] width 153 height 24
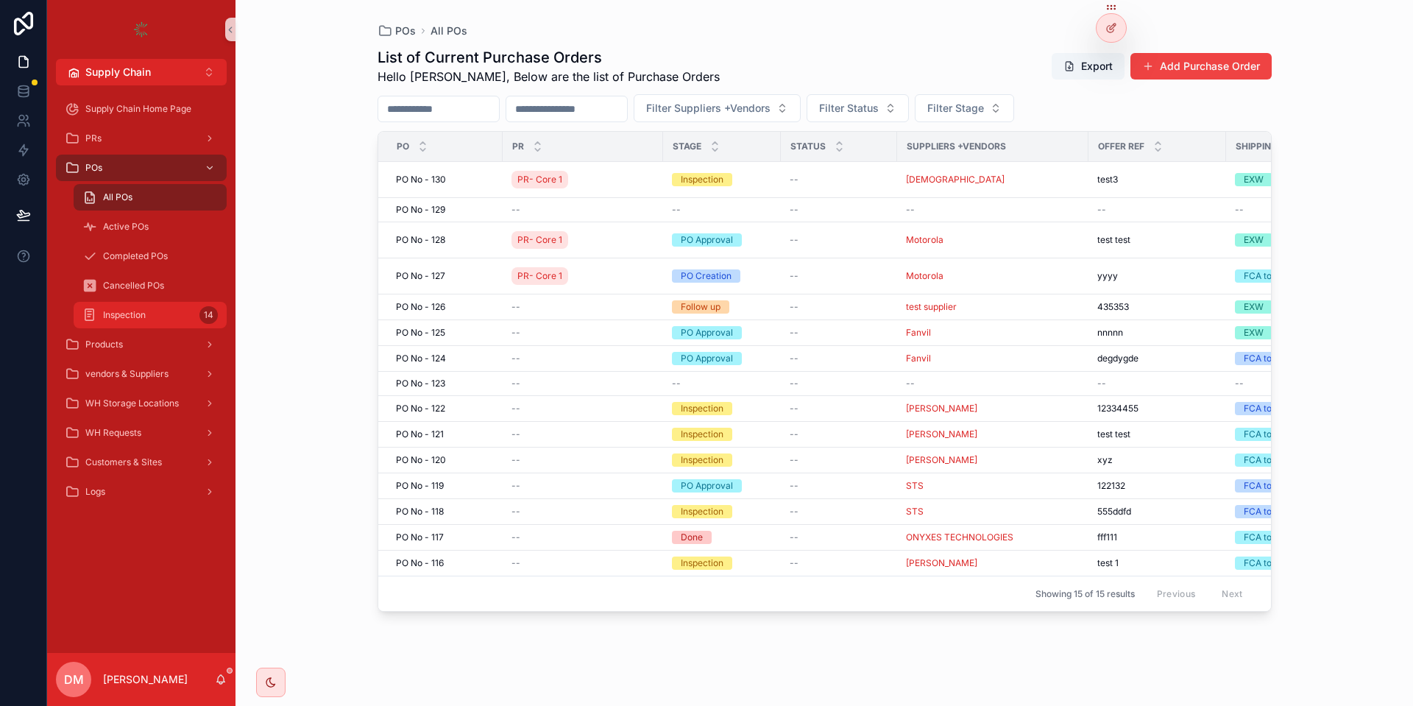
click at [129, 308] on div "Inspection 14" at bounding box center [149, 315] width 135 height 24
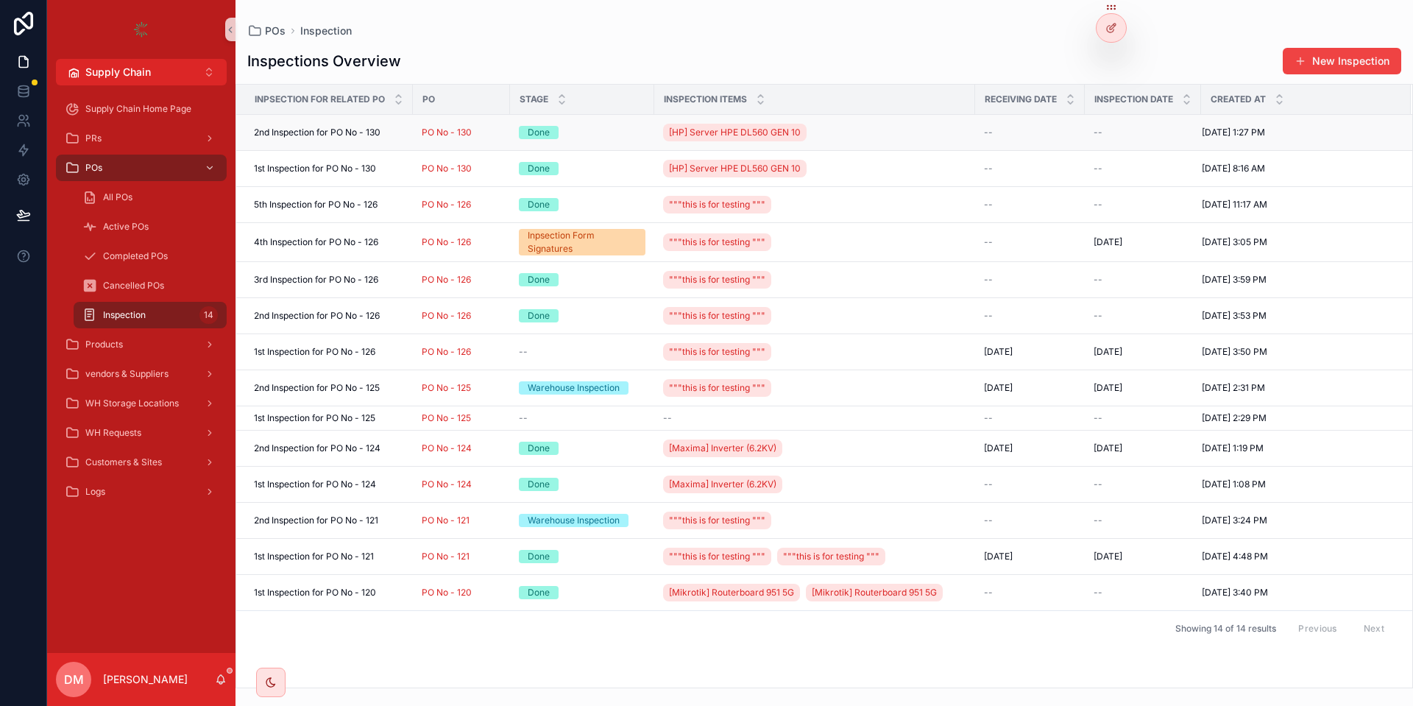
click at [349, 130] on span "2nd Inspection for PO No - 130" at bounding box center [317, 133] width 127 height 12
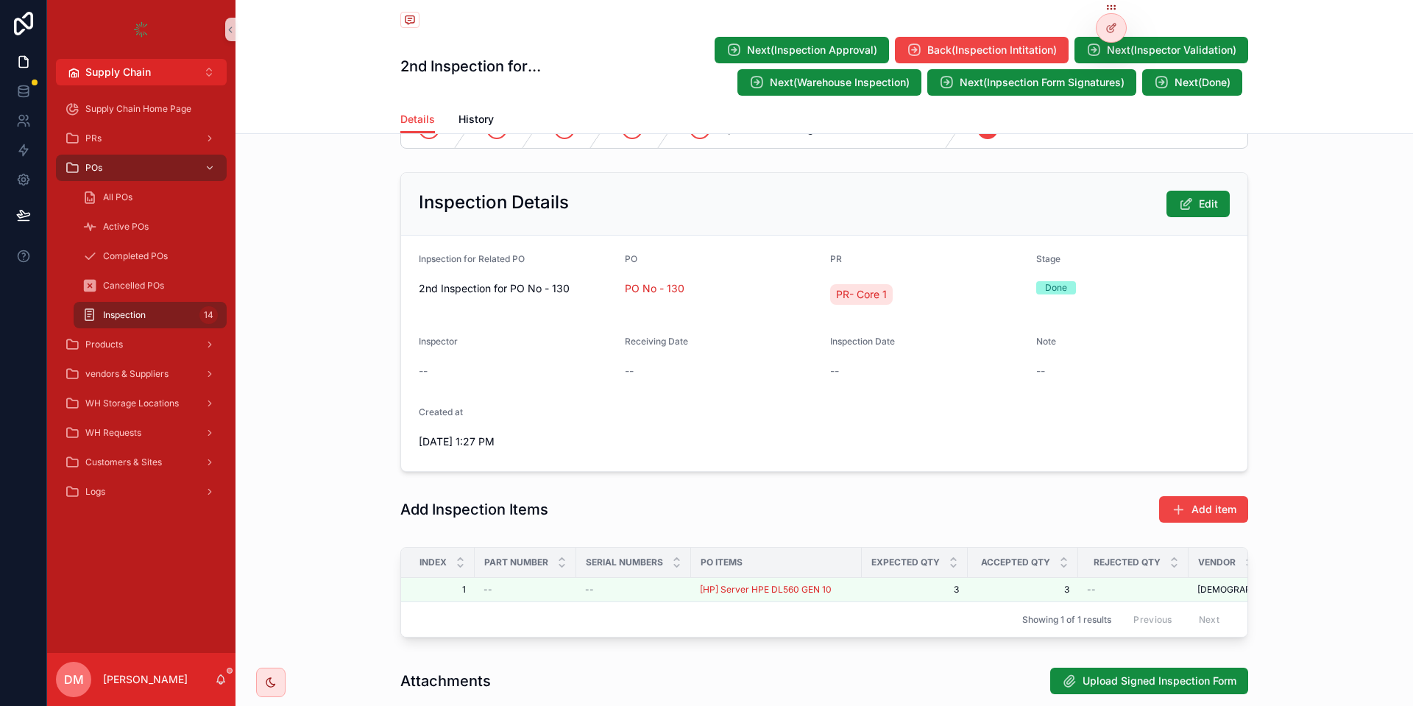
scroll to position [49, 0]
click at [1181, 202] on icon "scrollable content" at bounding box center [1185, 203] width 15 height 15
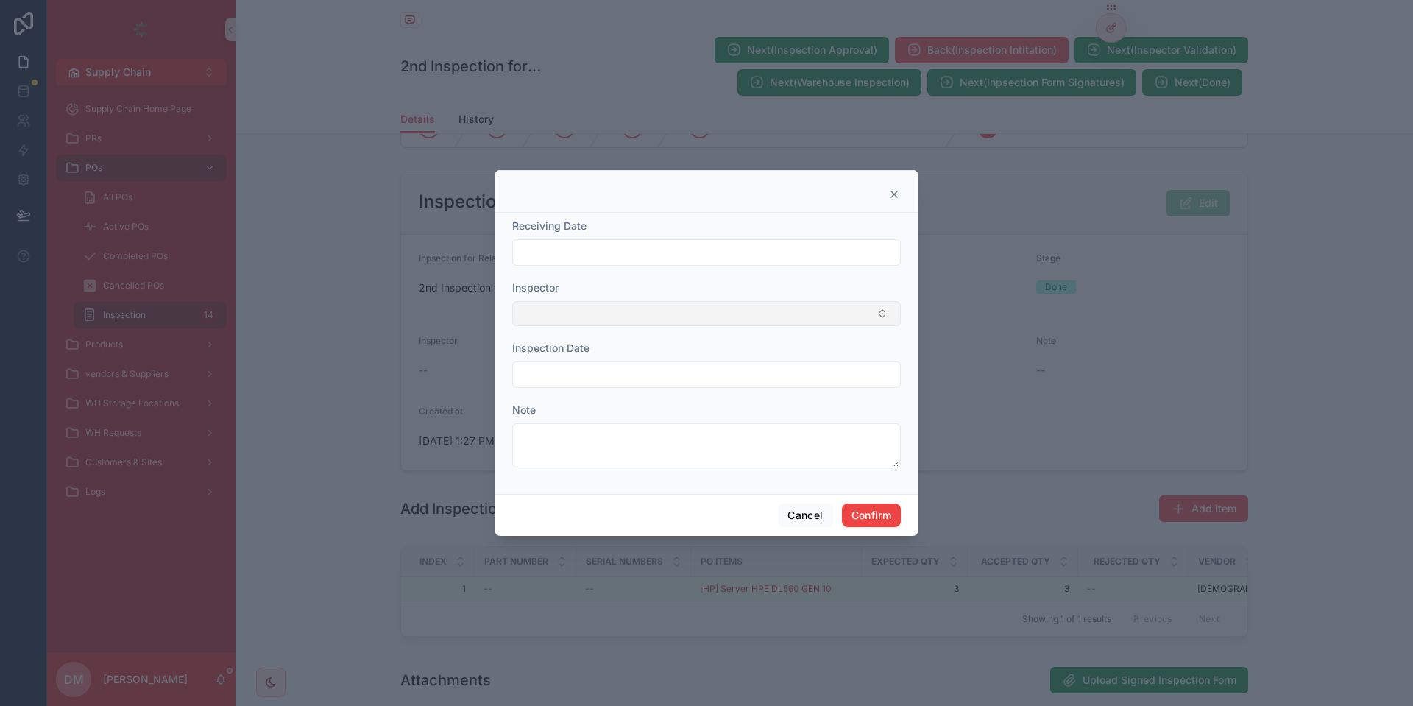
click at [661, 310] on button "Select Button" at bounding box center [706, 313] width 388 height 25
click at [798, 505] on button "Cancel" at bounding box center [805, 515] width 54 height 24
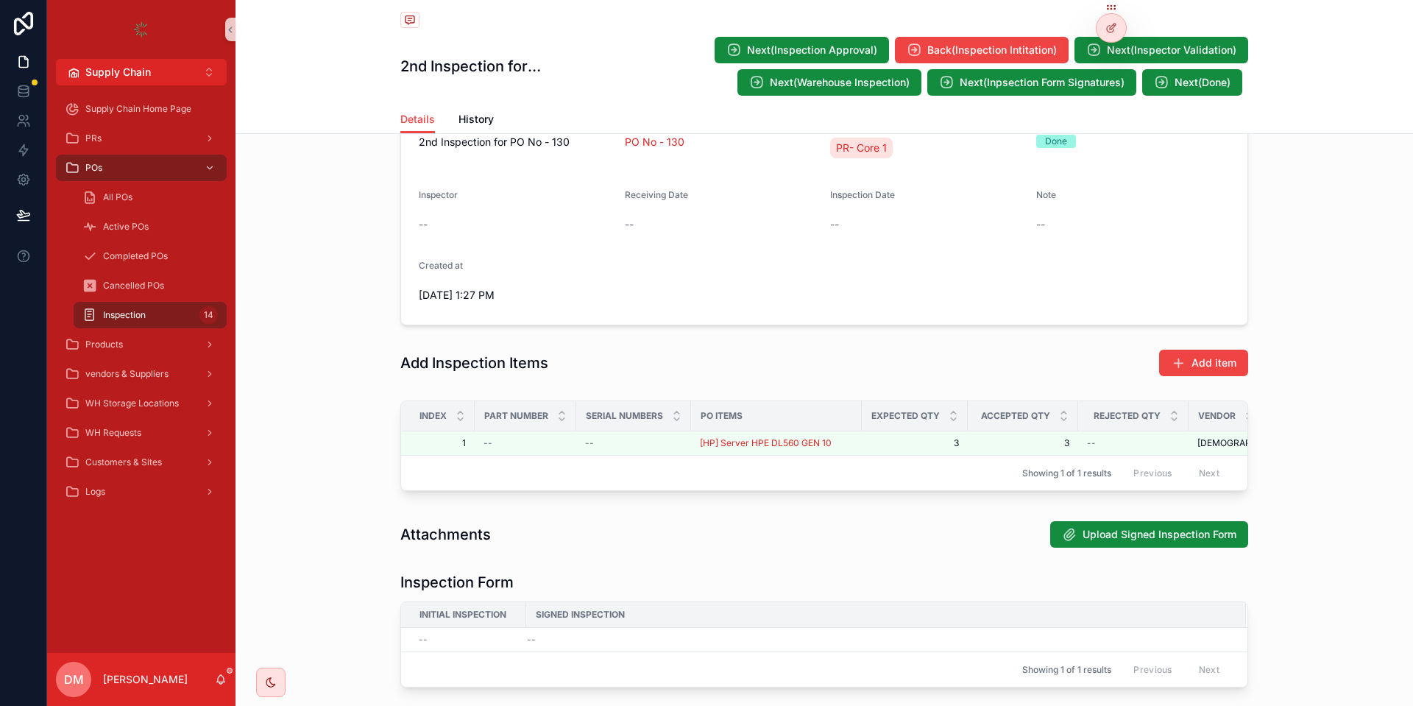
scroll to position [213, 0]
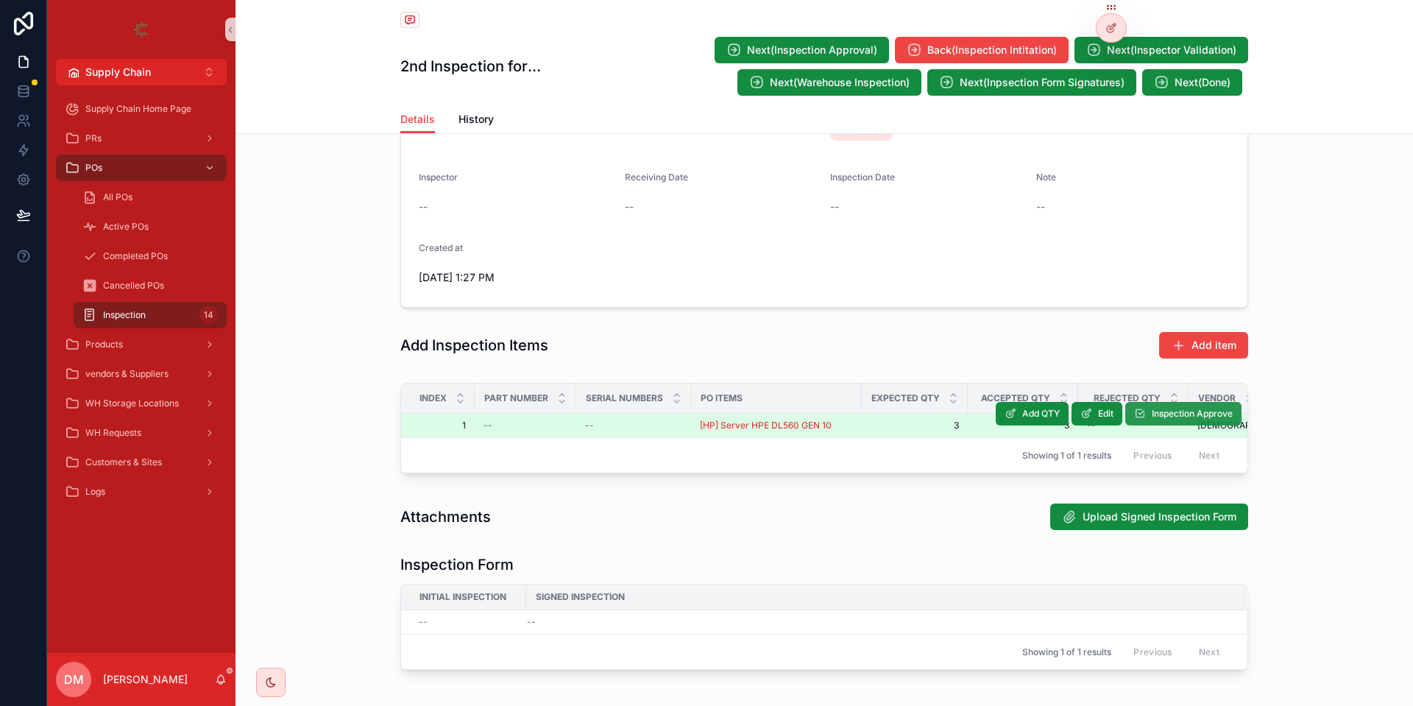
click at [1174, 416] on span "Inspection Approve" at bounding box center [1191, 414] width 81 height 12
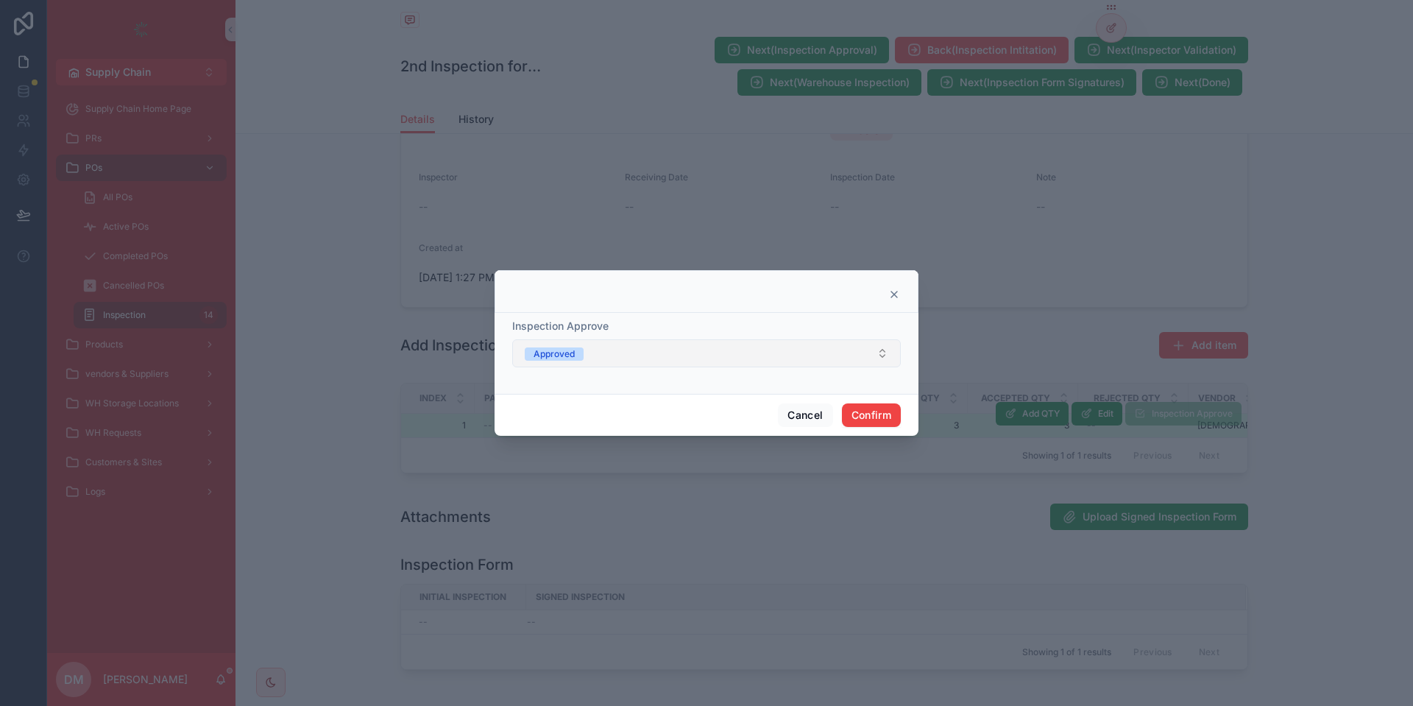
click at [611, 349] on button "Approved" at bounding box center [706, 353] width 388 height 28
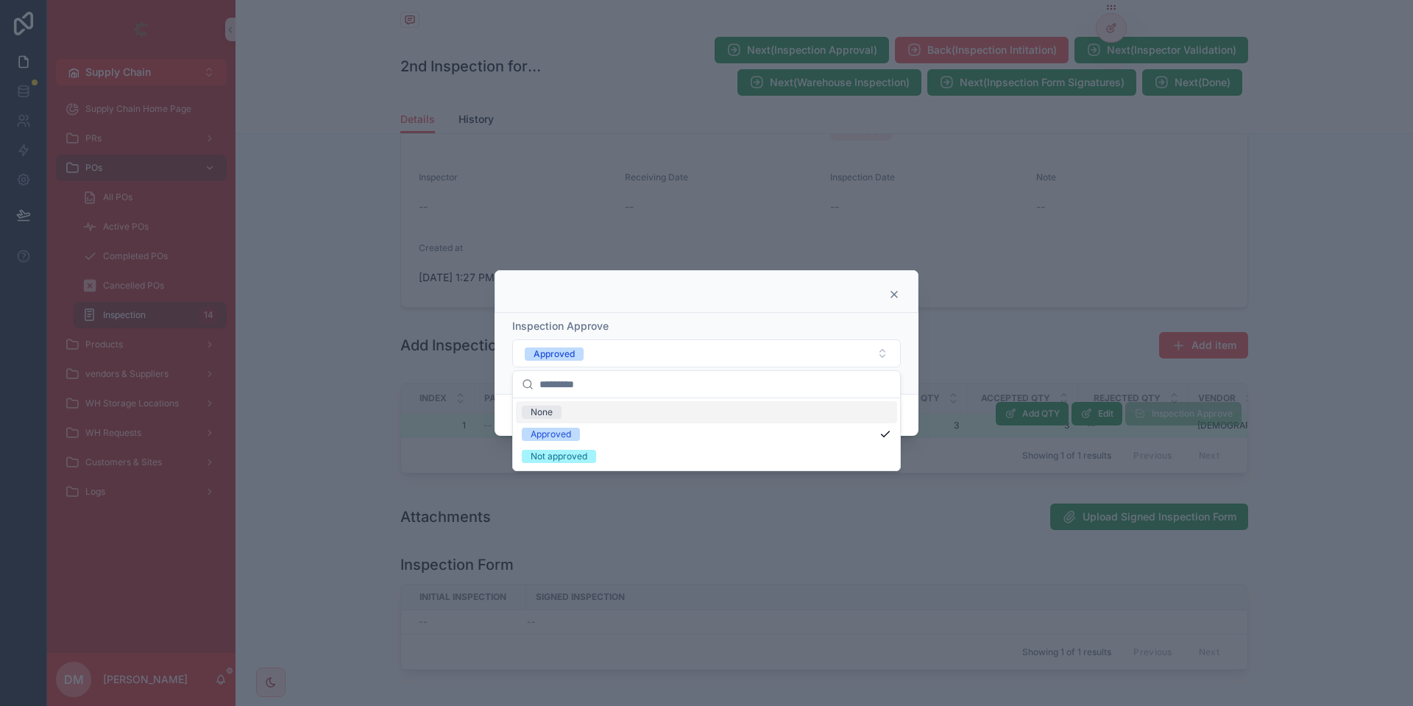
click at [892, 288] on div at bounding box center [706, 291] width 424 height 43
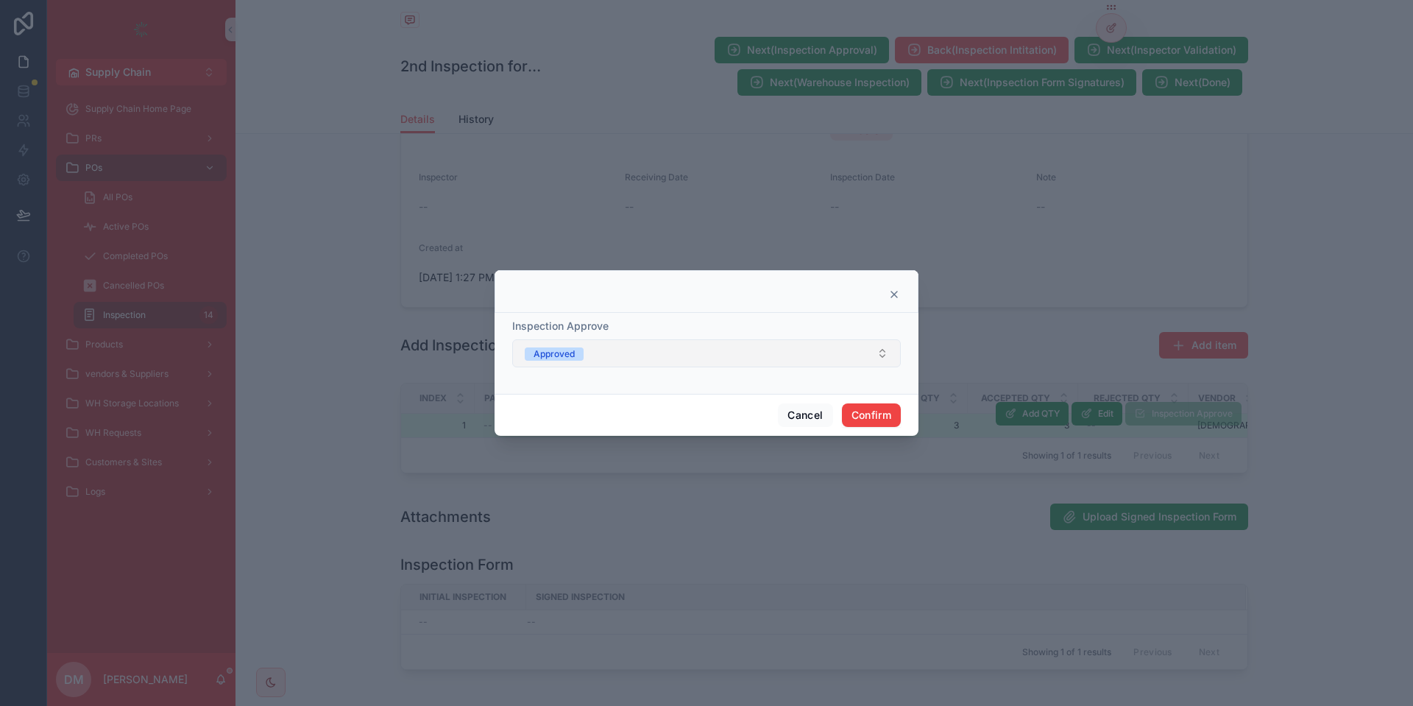
click at [742, 344] on button "Approved" at bounding box center [706, 353] width 388 height 28
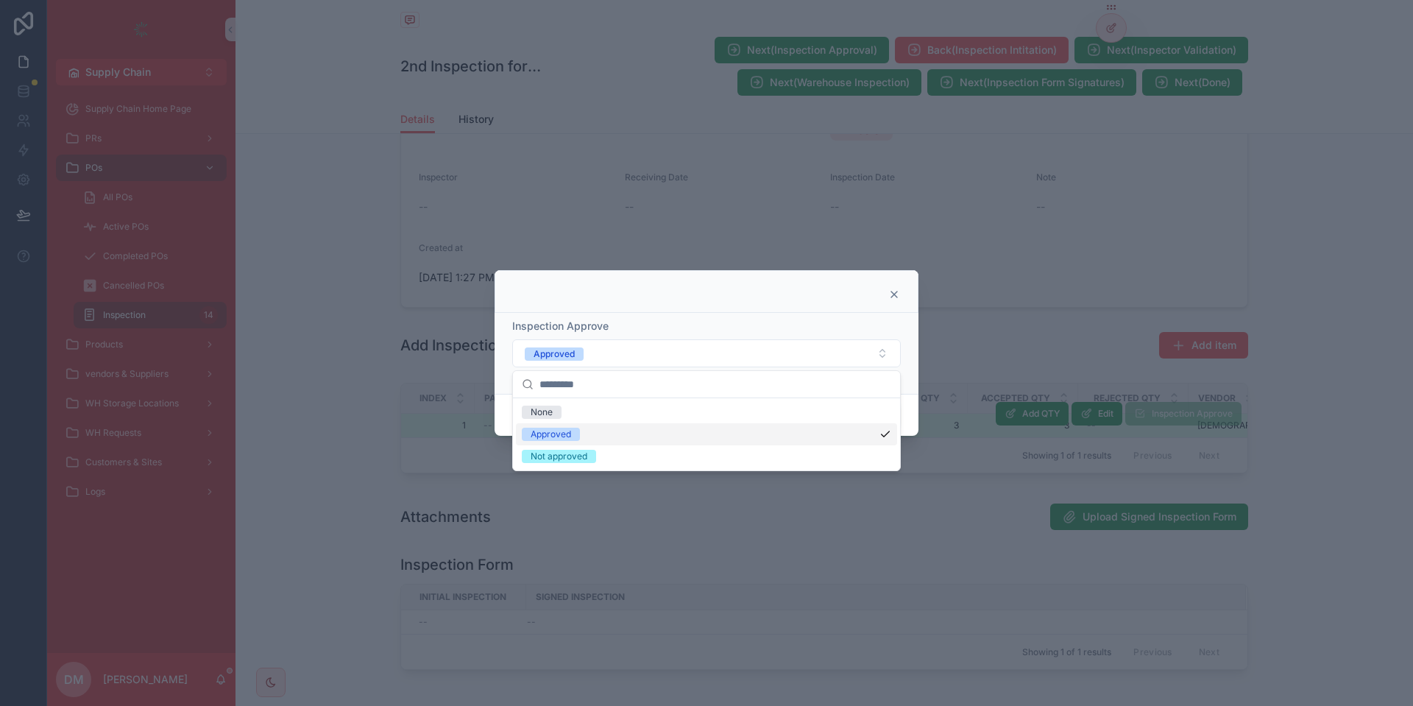
click at [783, 285] on div at bounding box center [706, 291] width 424 height 43
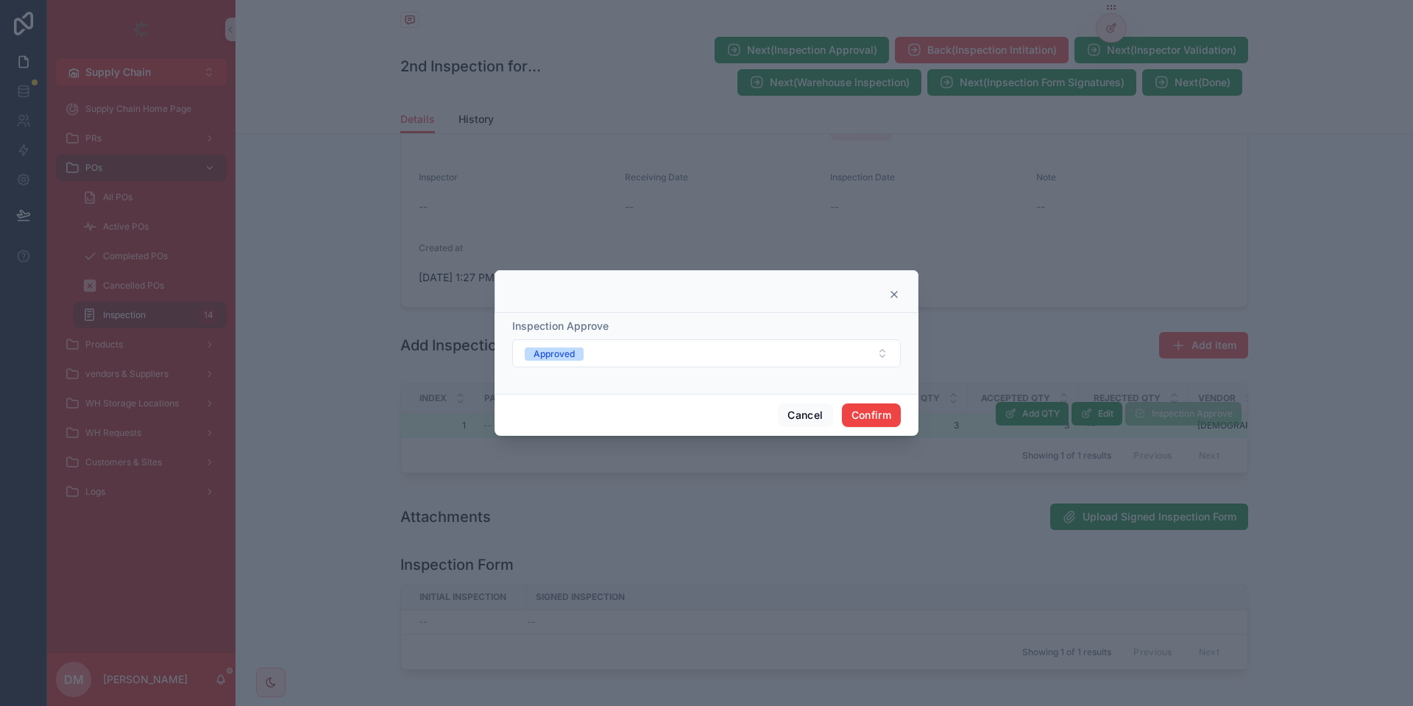
click at [894, 294] on icon at bounding box center [894, 294] width 6 height 6
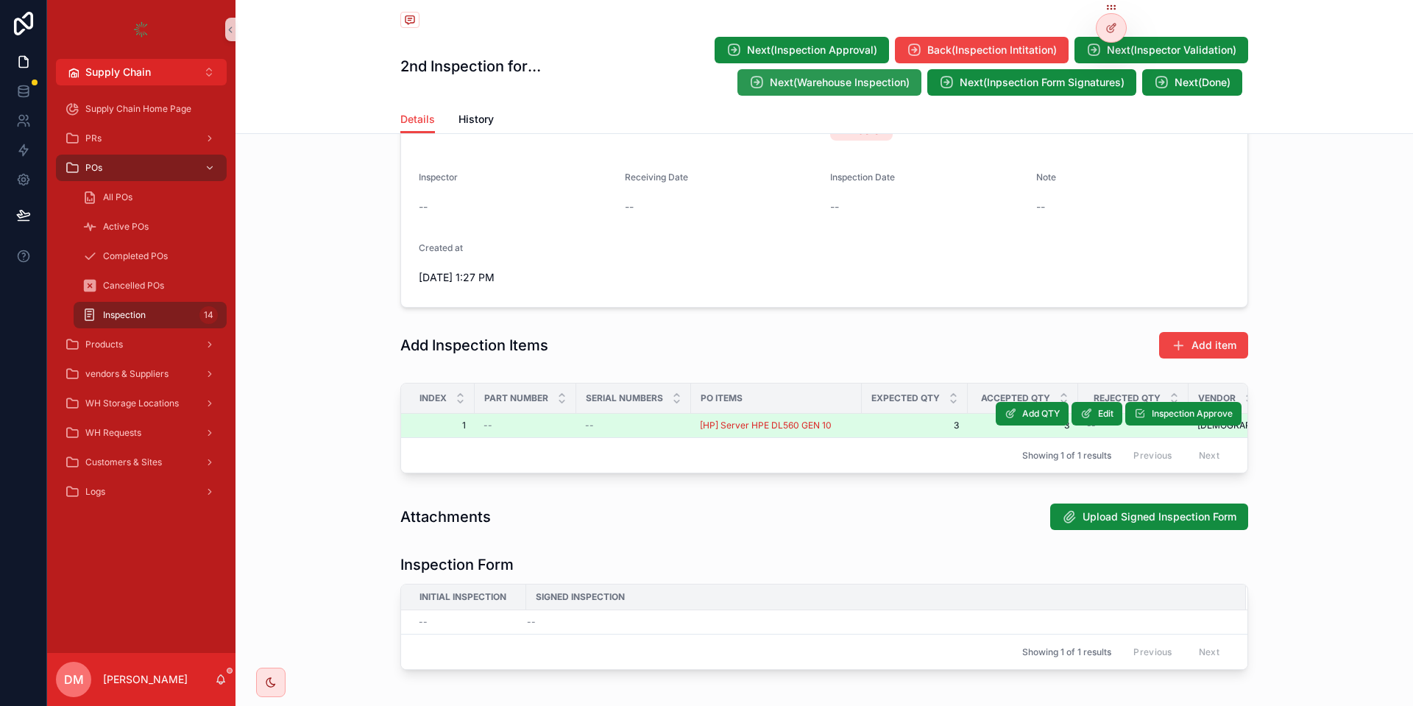
click at [873, 86] on span "Next(Warehouse Inspection)" at bounding box center [840, 82] width 140 height 15
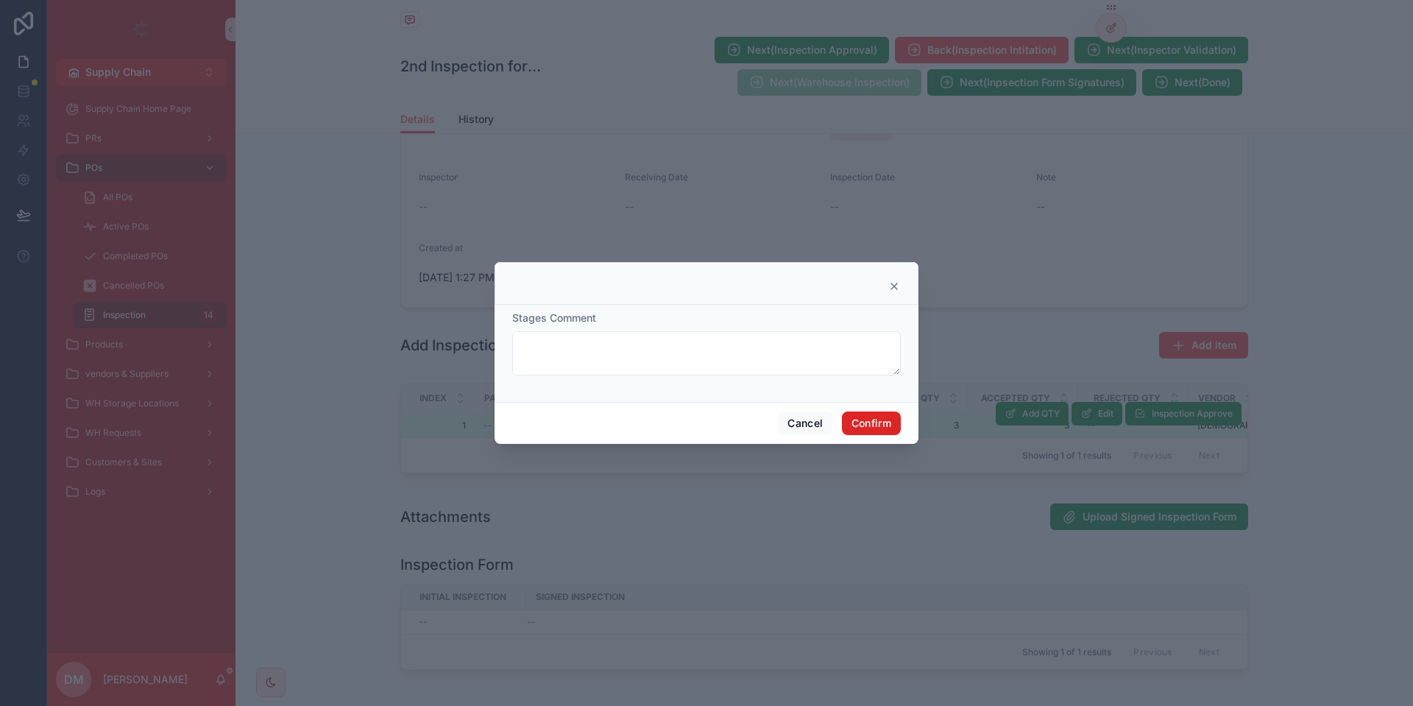
click at [890, 427] on button "Confirm" at bounding box center [871, 423] width 59 height 24
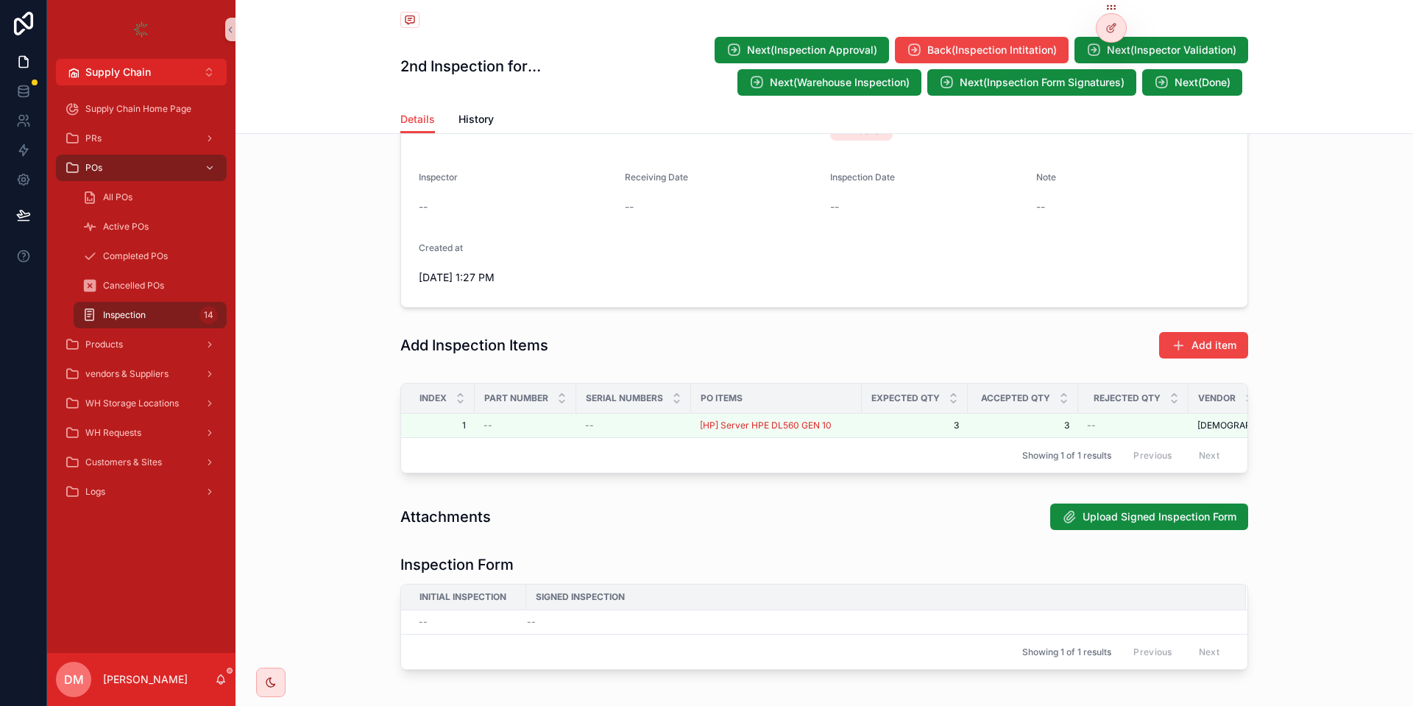
scroll to position [0, 0]
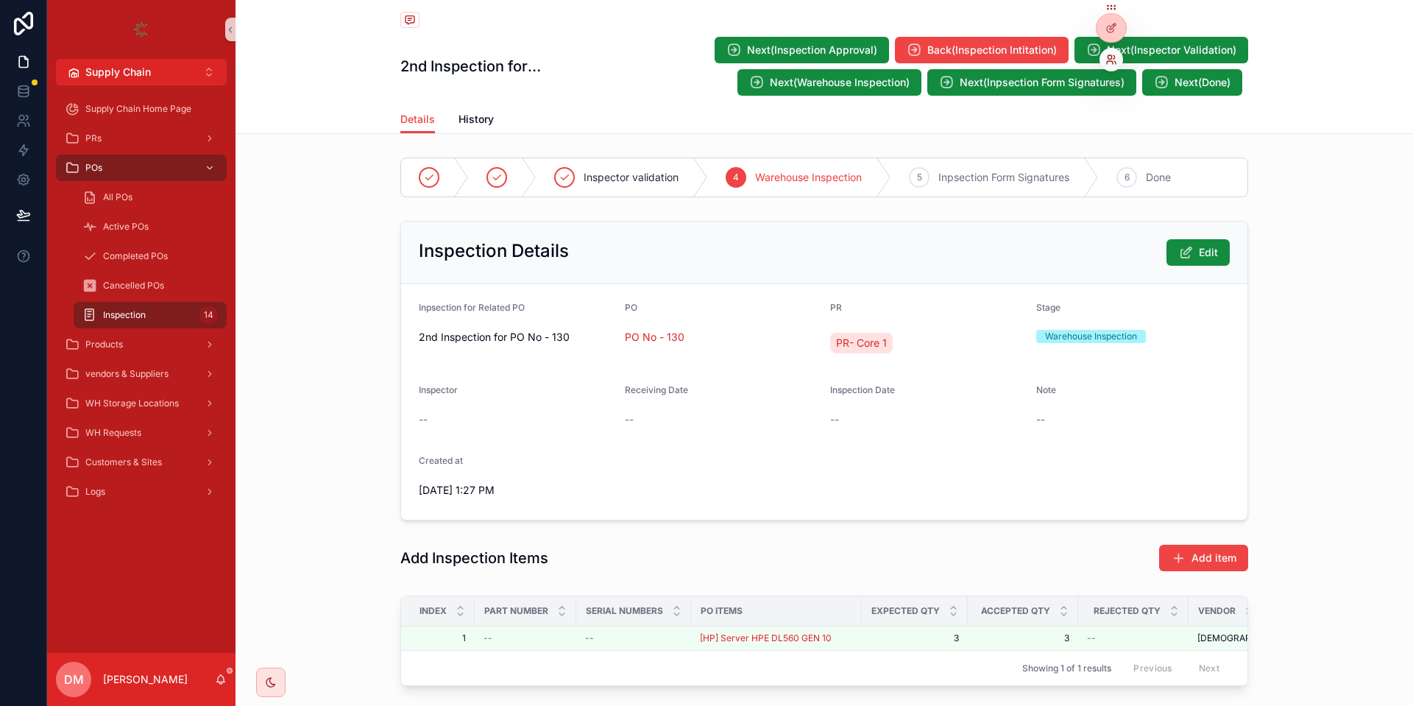
click at [1105, 59] on icon at bounding box center [1111, 60] width 12 height 12
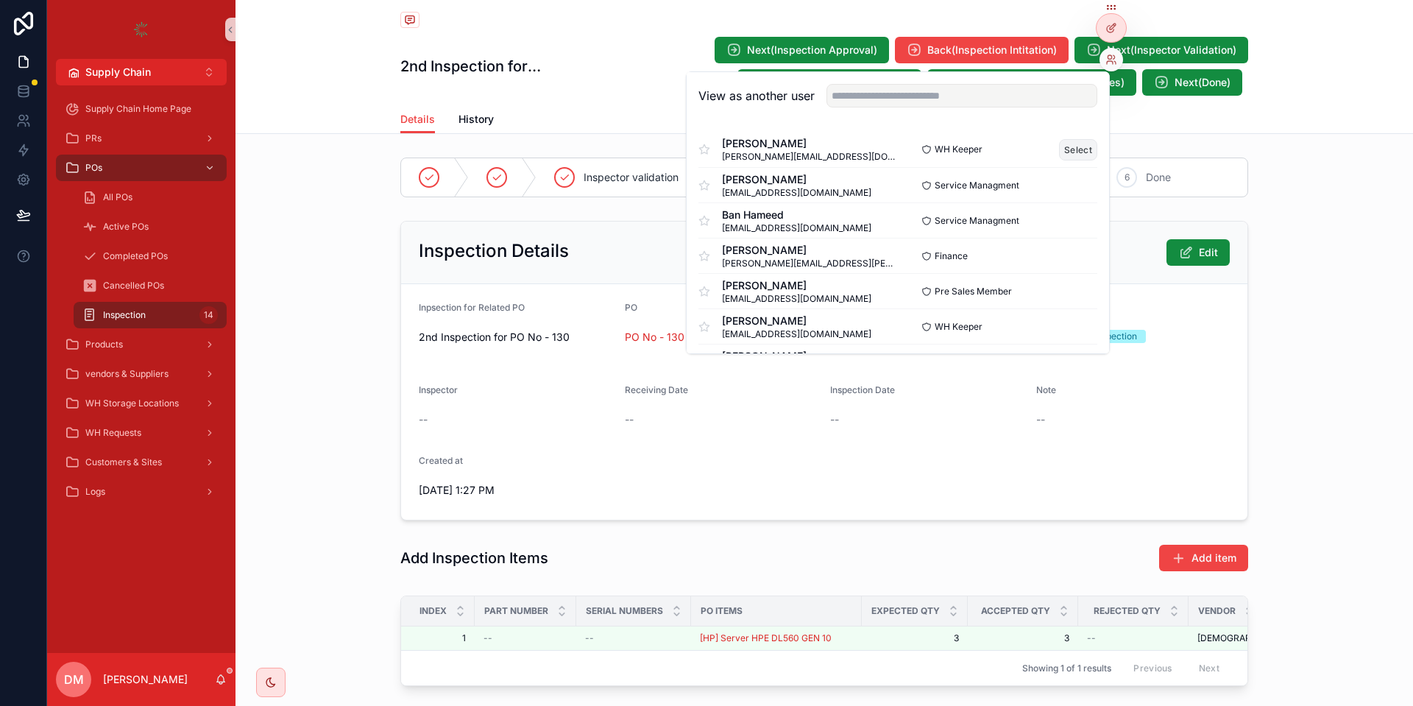
click at [1073, 149] on button "Select" at bounding box center [1078, 149] width 38 height 21
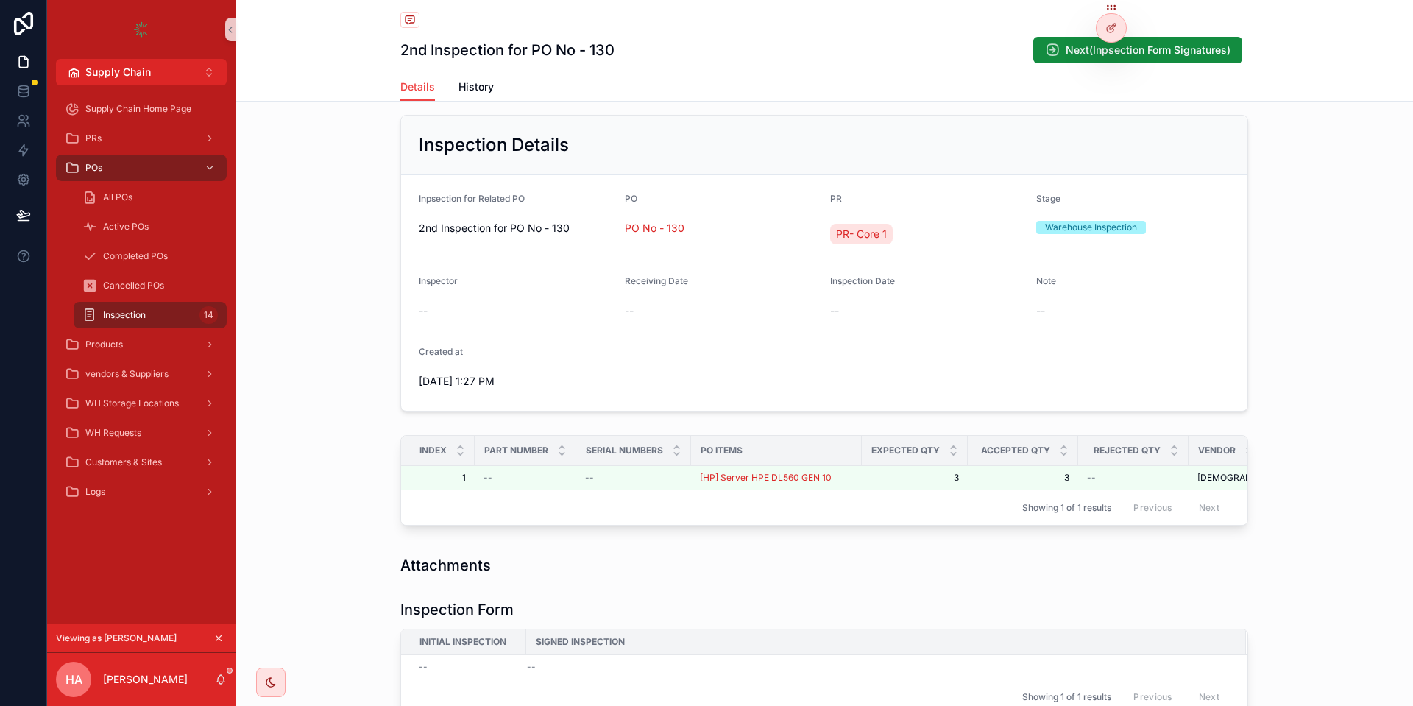
scroll to position [74, 0]
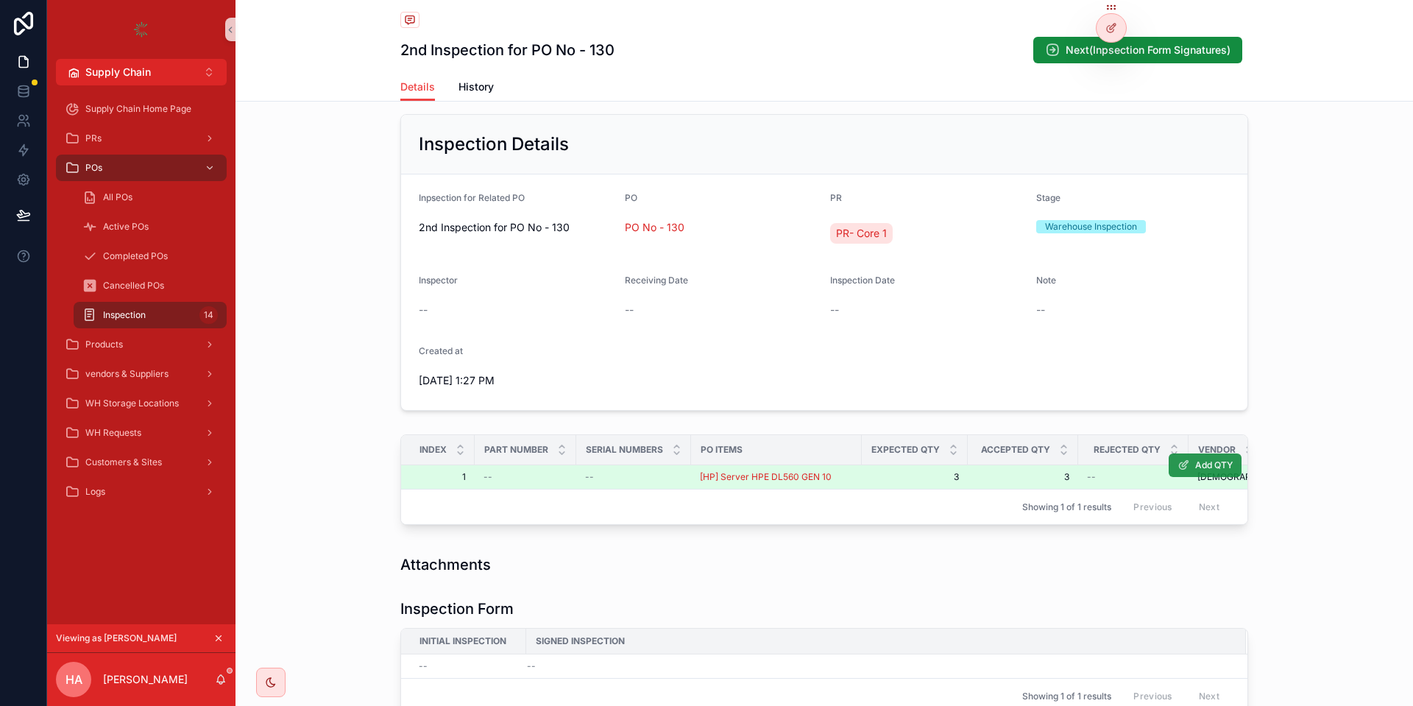
click at [1210, 464] on span "Add QTY" at bounding box center [1214, 465] width 38 height 12
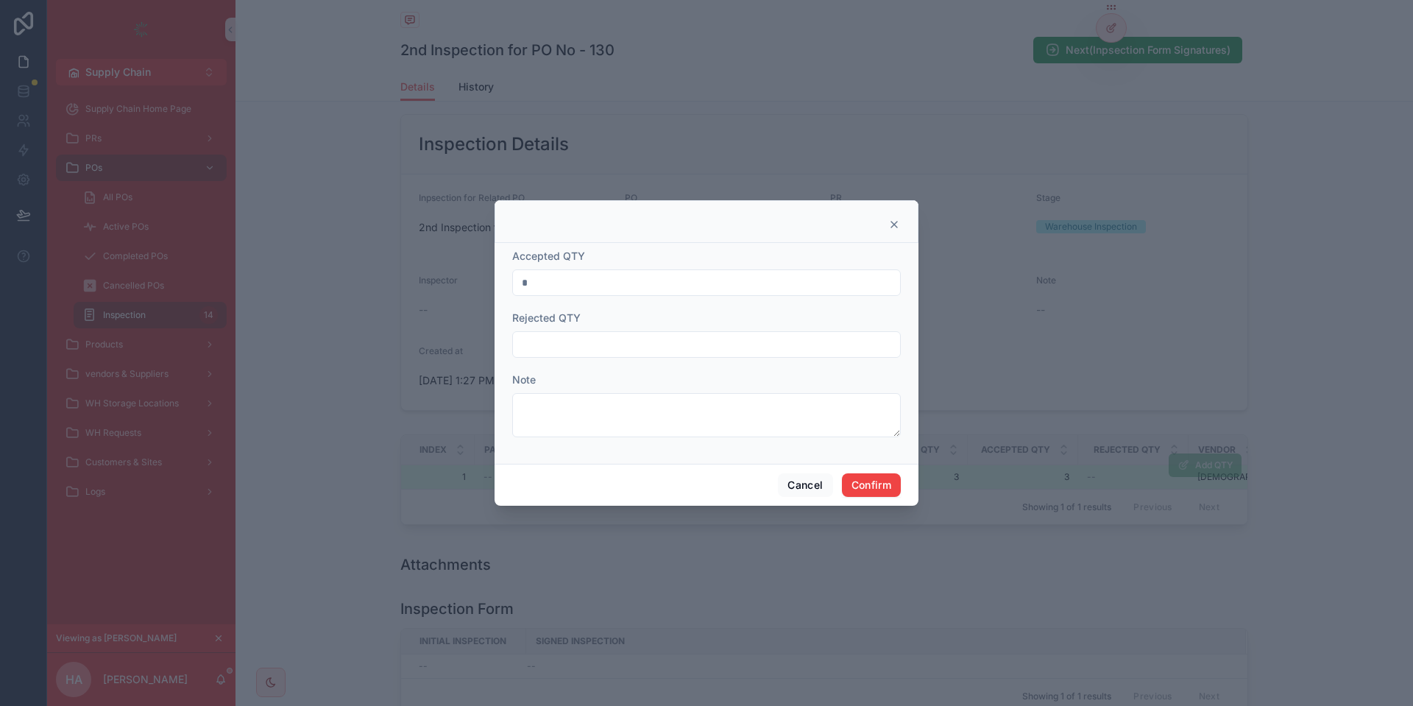
click at [553, 280] on input "*" at bounding box center [706, 282] width 387 height 21
click at [795, 489] on button "Cancel" at bounding box center [805, 485] width 54 height 24
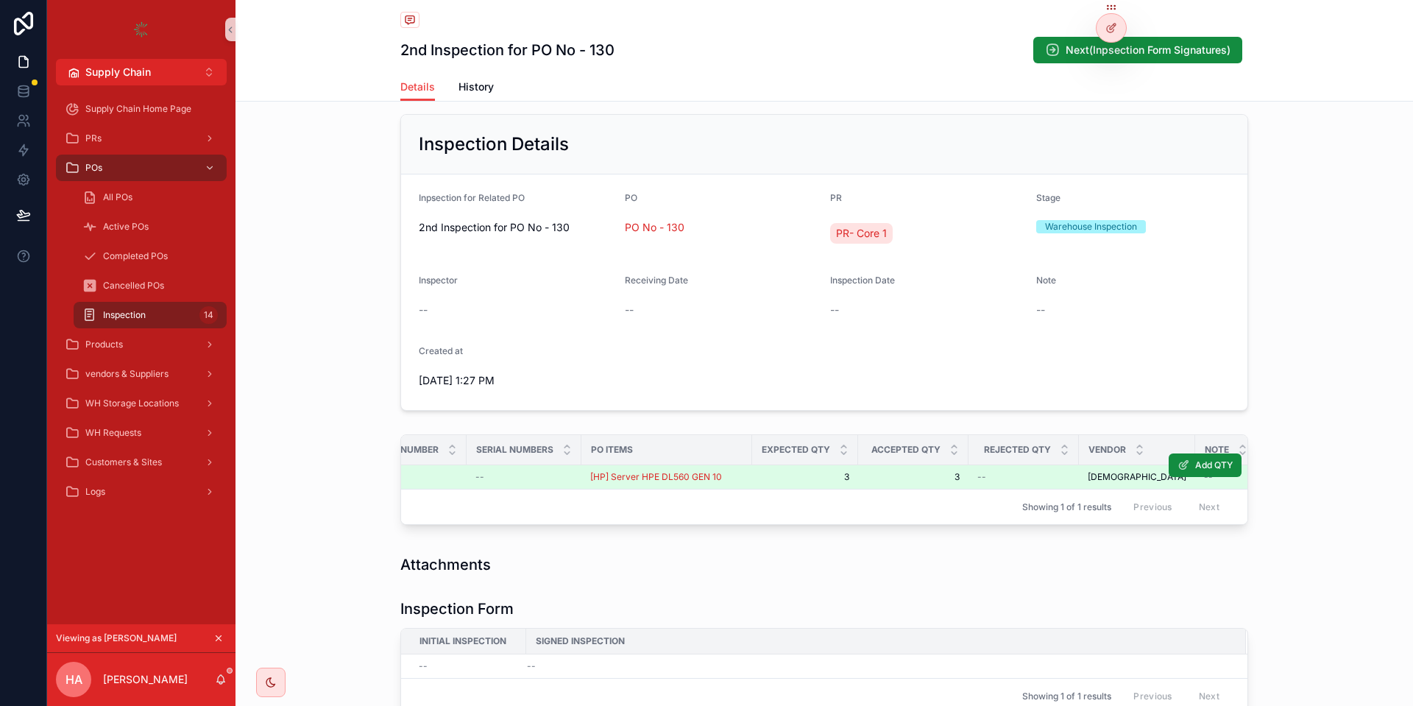
scroll to position [0, 116]
click at [1202, 475] on button "Add QTY" at bounding box center [1204, 465] width 73 height 24
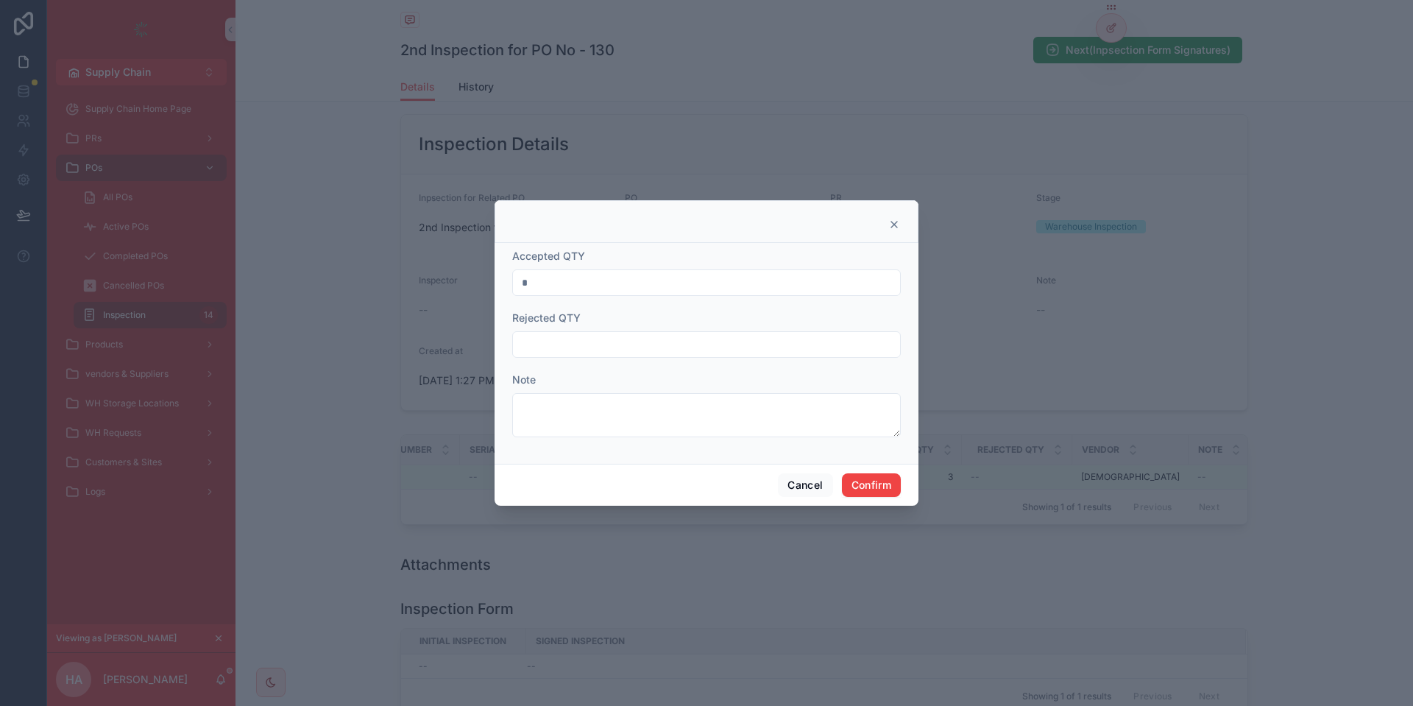
click at [638, 280] on input "*" at bounding box center [706, 282] width 387 height 21
click at [889, 486] on button "Confirm" at bounding box center [871, 485] width 59 height 24
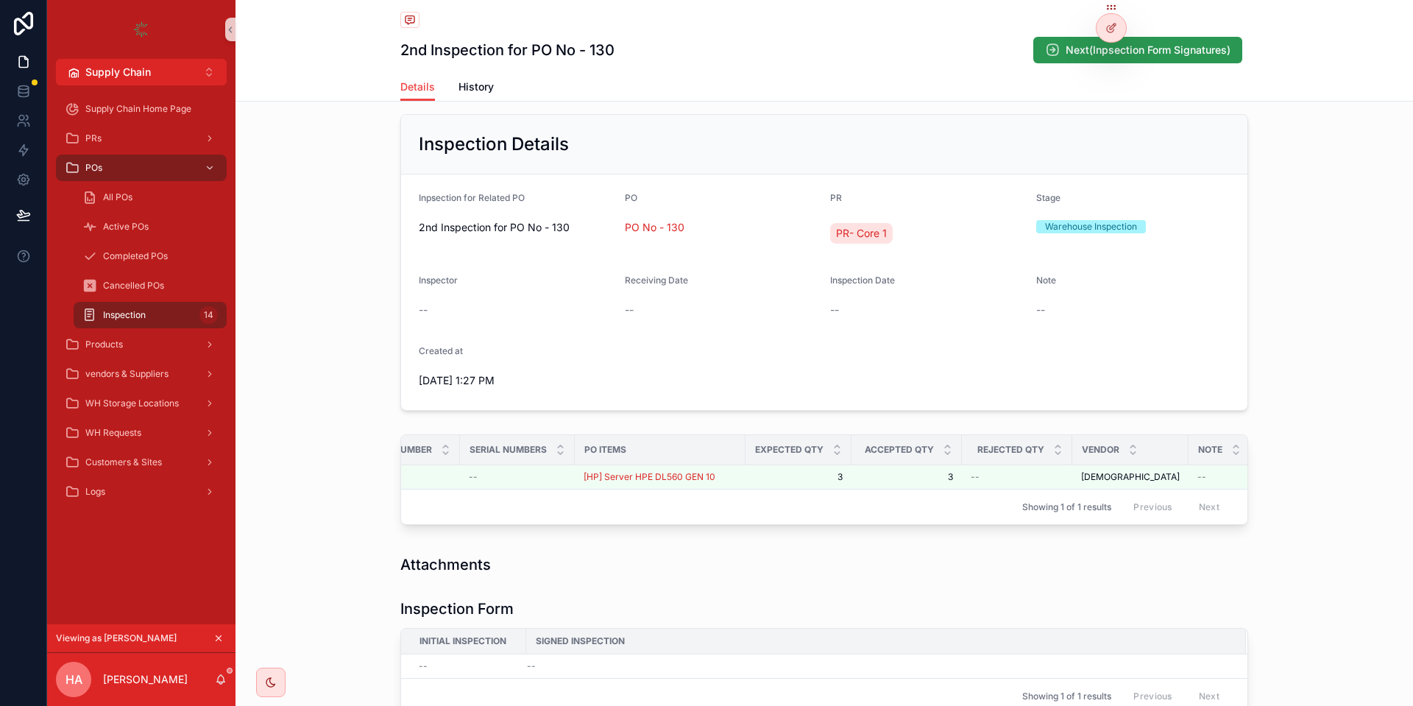
click at [1178, 50] on span "Next(Inpsection Form Signatures)" at bounding box center [1147, 50] width 165 height 15
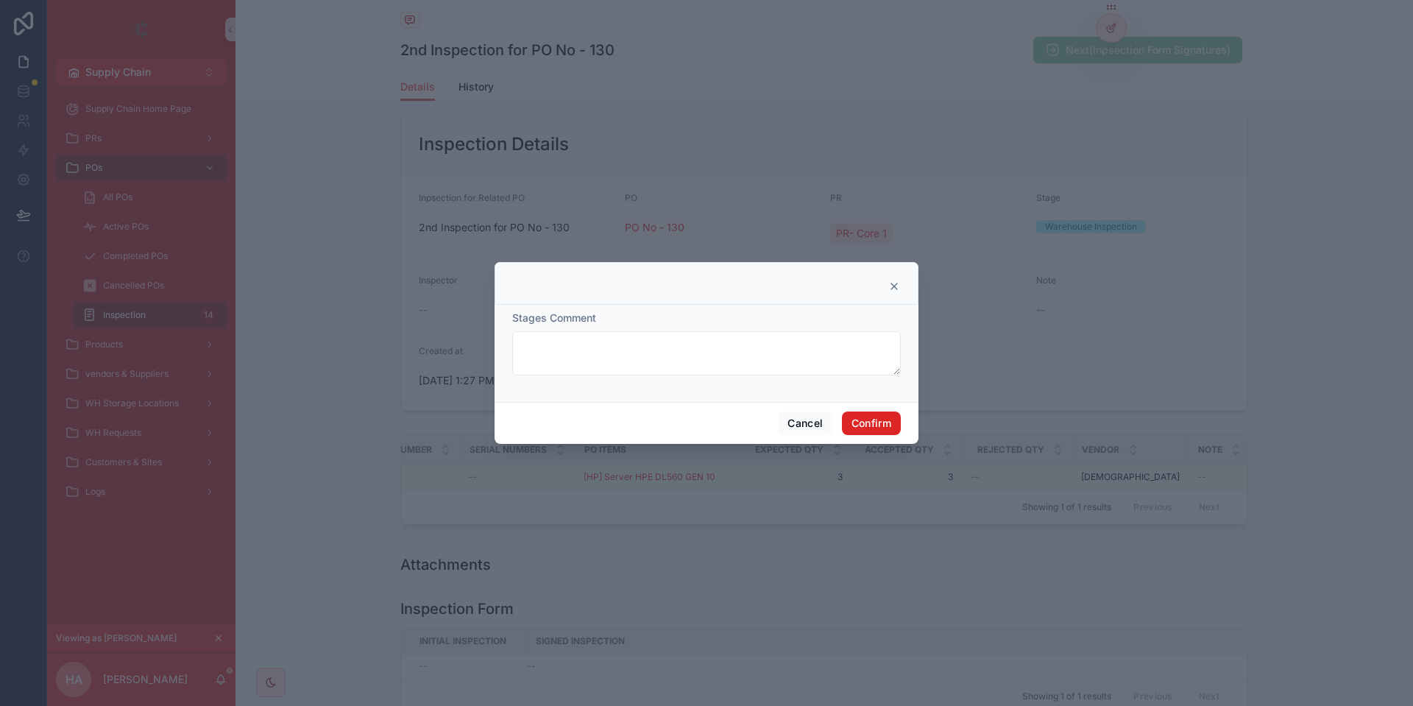
click at [871, 428] on button "Confirm" at bounding box center [871, 423] width 59 height 24
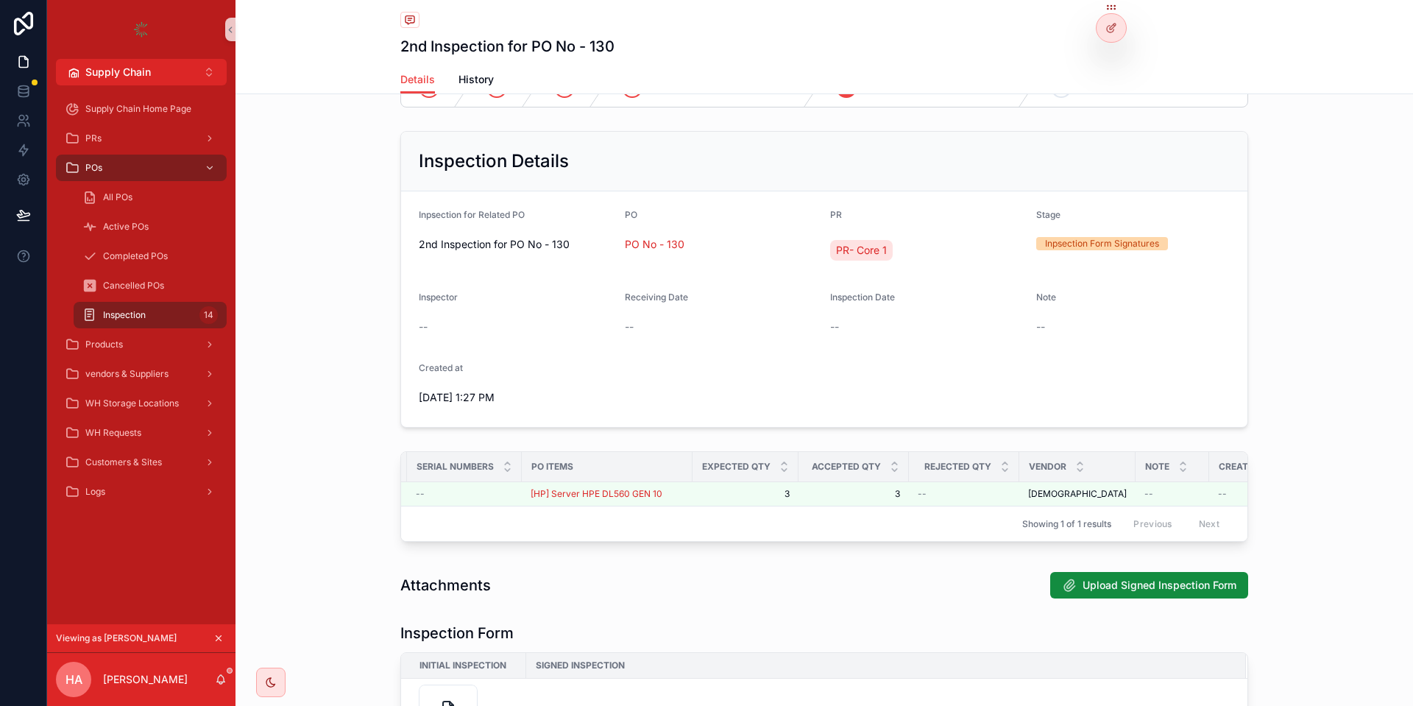
scroll to position [0, 0]
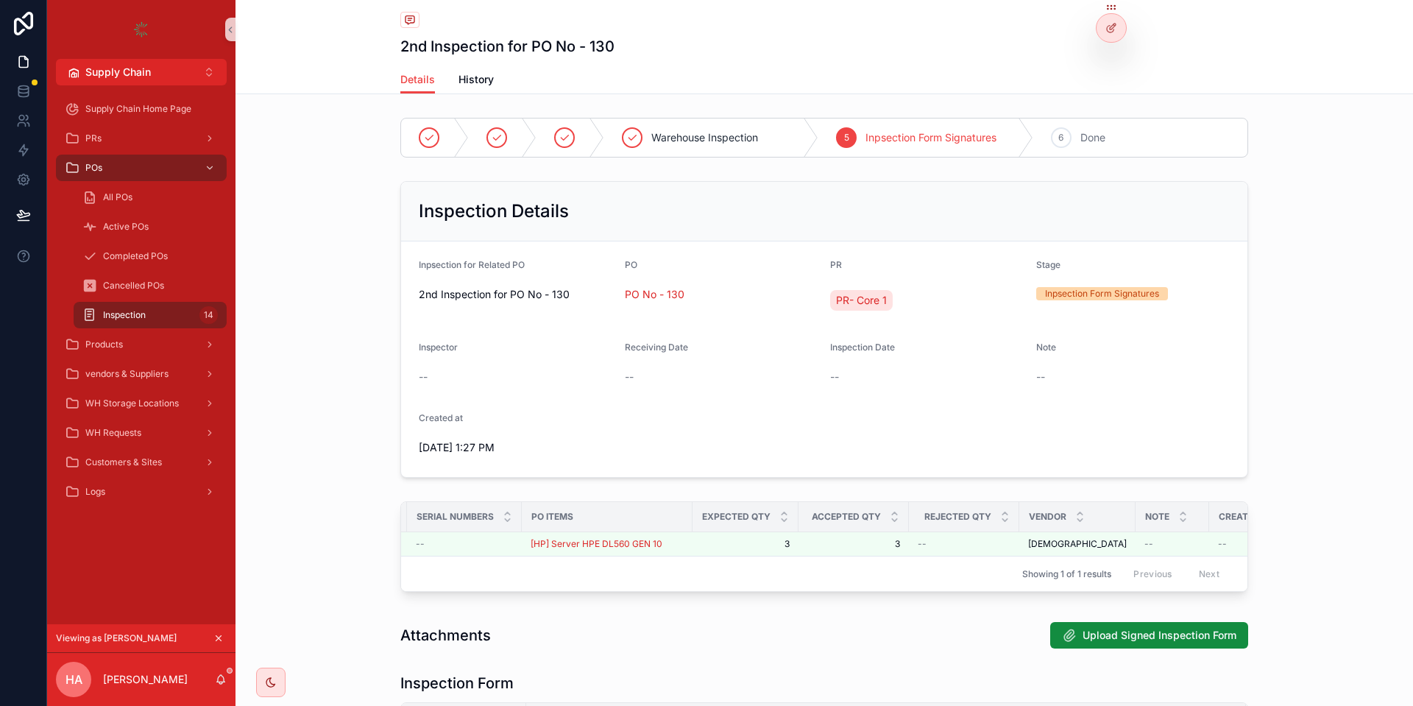
click at [217, 639] on icon "scrollable content" at bounding box center [218, 638] width 5 height 5
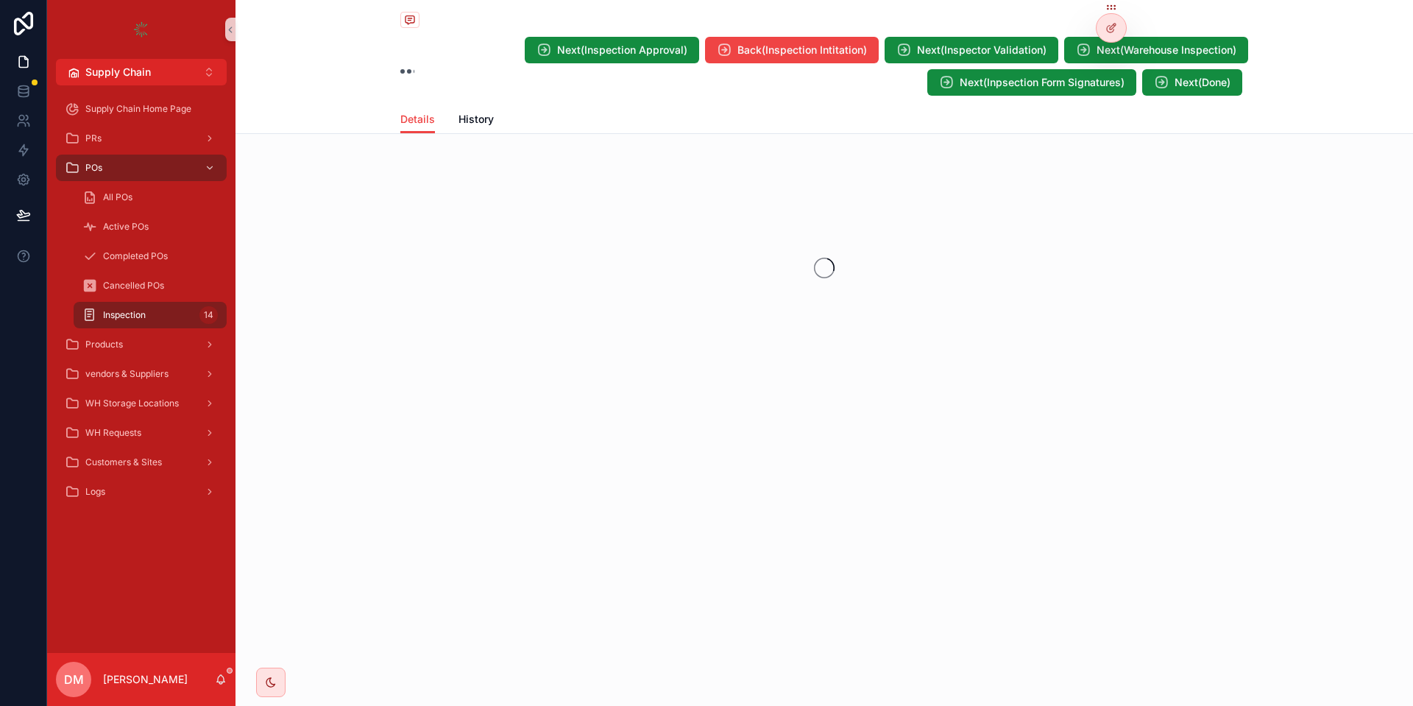
click at [988, 86] on span "Next(Inpsection Form Signatures)" at bounding box center [1041, 82] width 165 height 15
click at [1178, 43] on span "Next(Warehouse Inspection)" at bounding box center [1166, 50] width 140 height 15
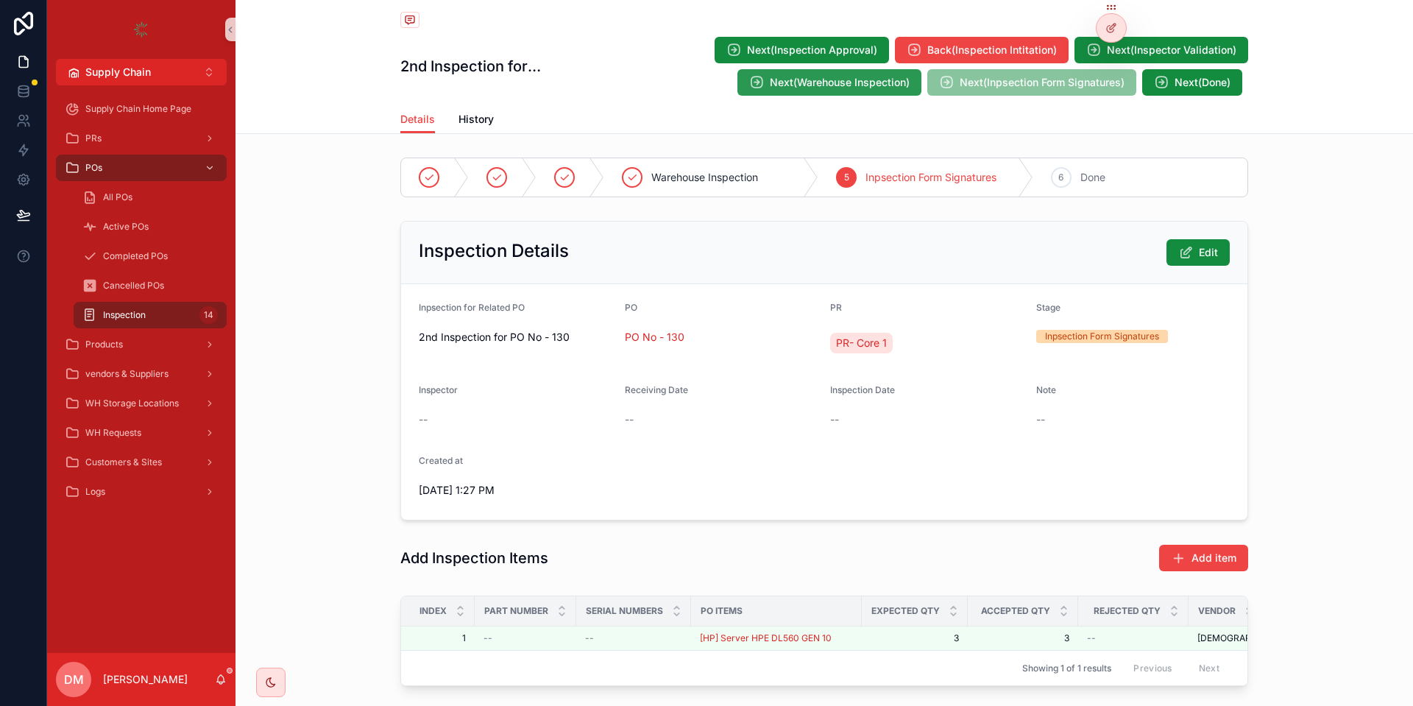
click at [783, 77] on span "Next(Warehouse Inspection)" at bounding box center [840, 82] width 140 height 15
click at [813, 79] on span "Next(Warehouse Inspection)" at bounding box center [840, 82] width 140 height 15
click at [855, 85] on span "Next(Warehouse Inspection)" at bounding box center [840, 82] width 140 height 15
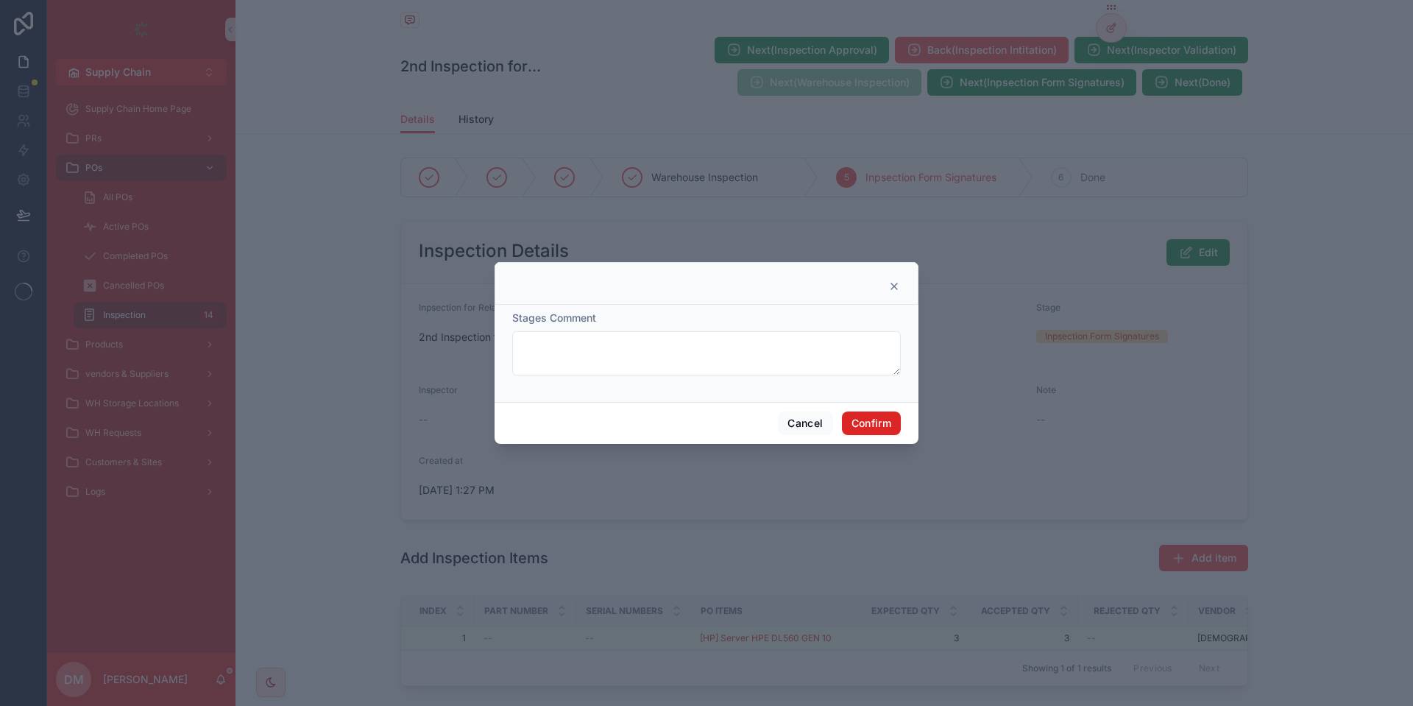
click at [863, 415] on button "Confirm" at bounding box center [871, 423] width 59 height 24
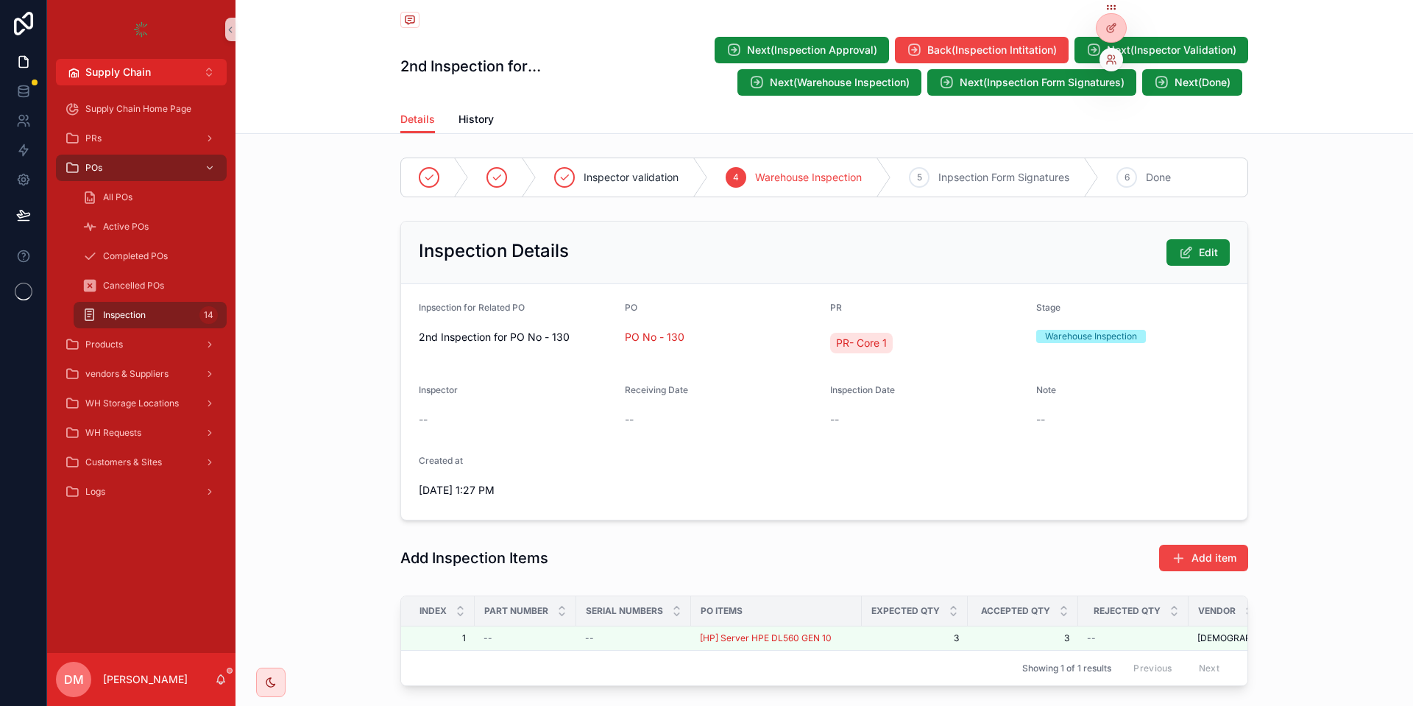
click at [1109, 66] on div at bounding box center [1111, 60] width 24 height 24
click at [1114, 54] on icon at bounding box center [1111, 60] width 12 height 12
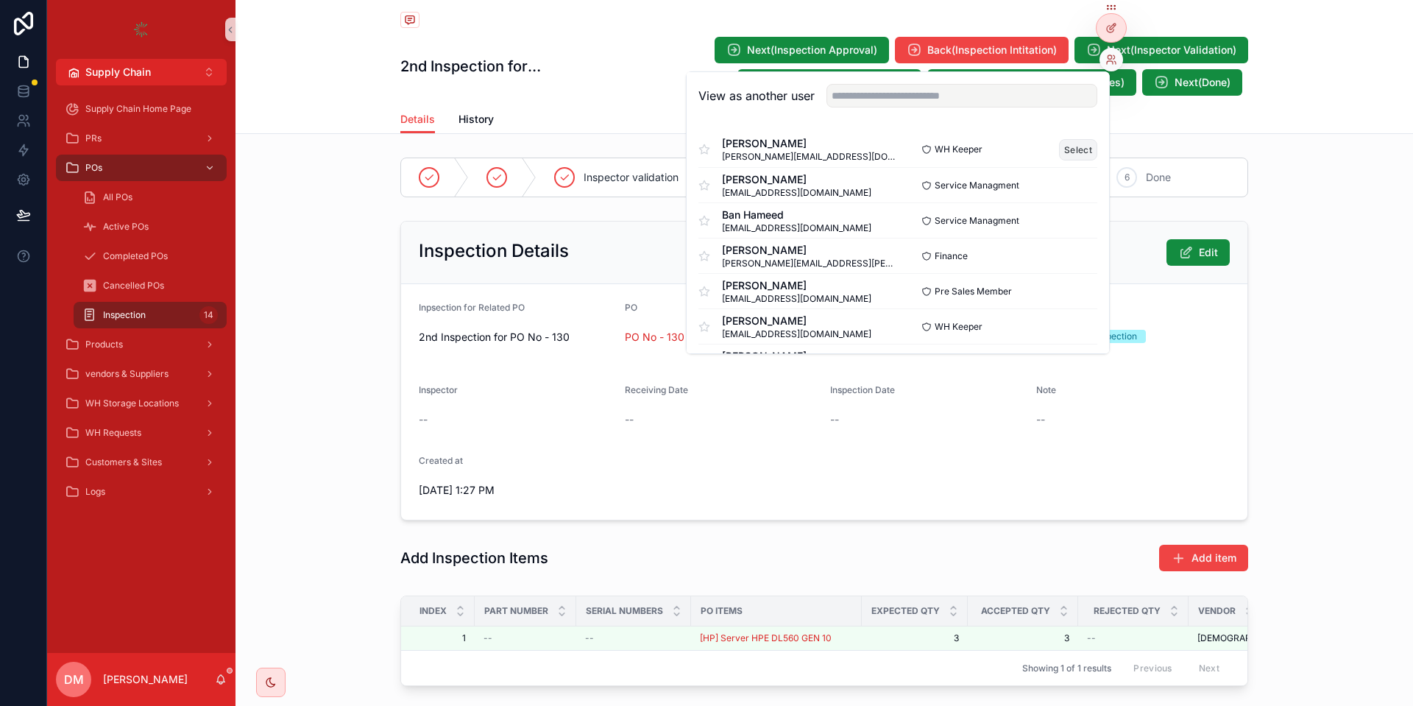
click at [1077, 143] on button "Select" at bounding box center [1078, 149] width 38 height 21
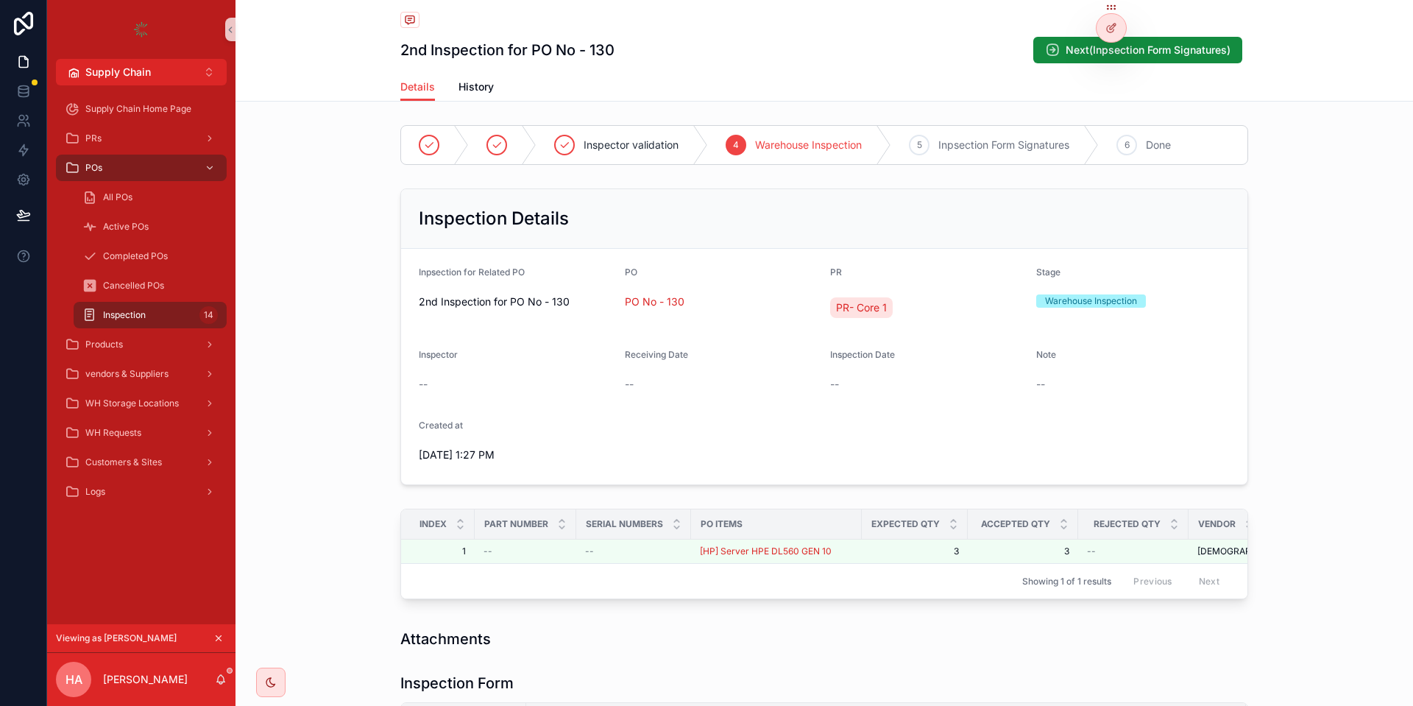
scroll to position [230, 0]
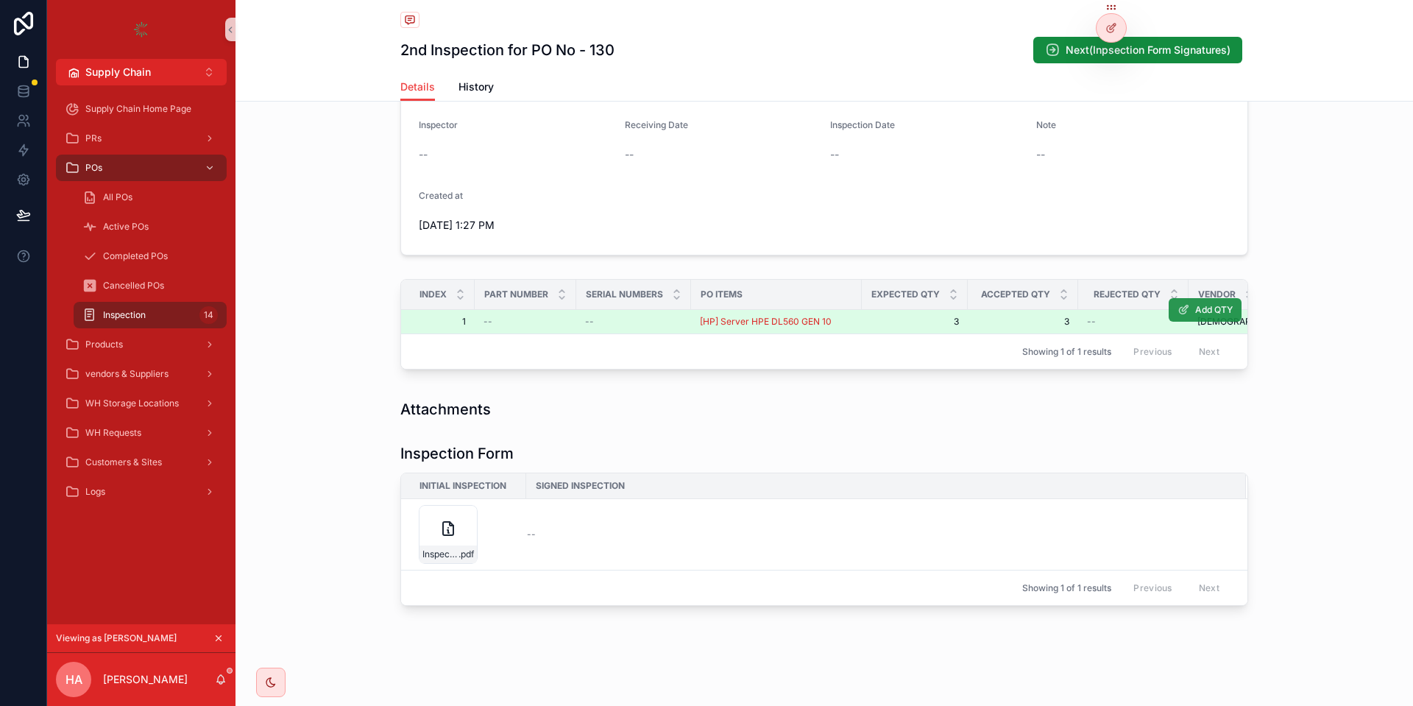
click at [1206, 308] on span "Add QTY" at bounding box center [1214, 310] width 38 height 12
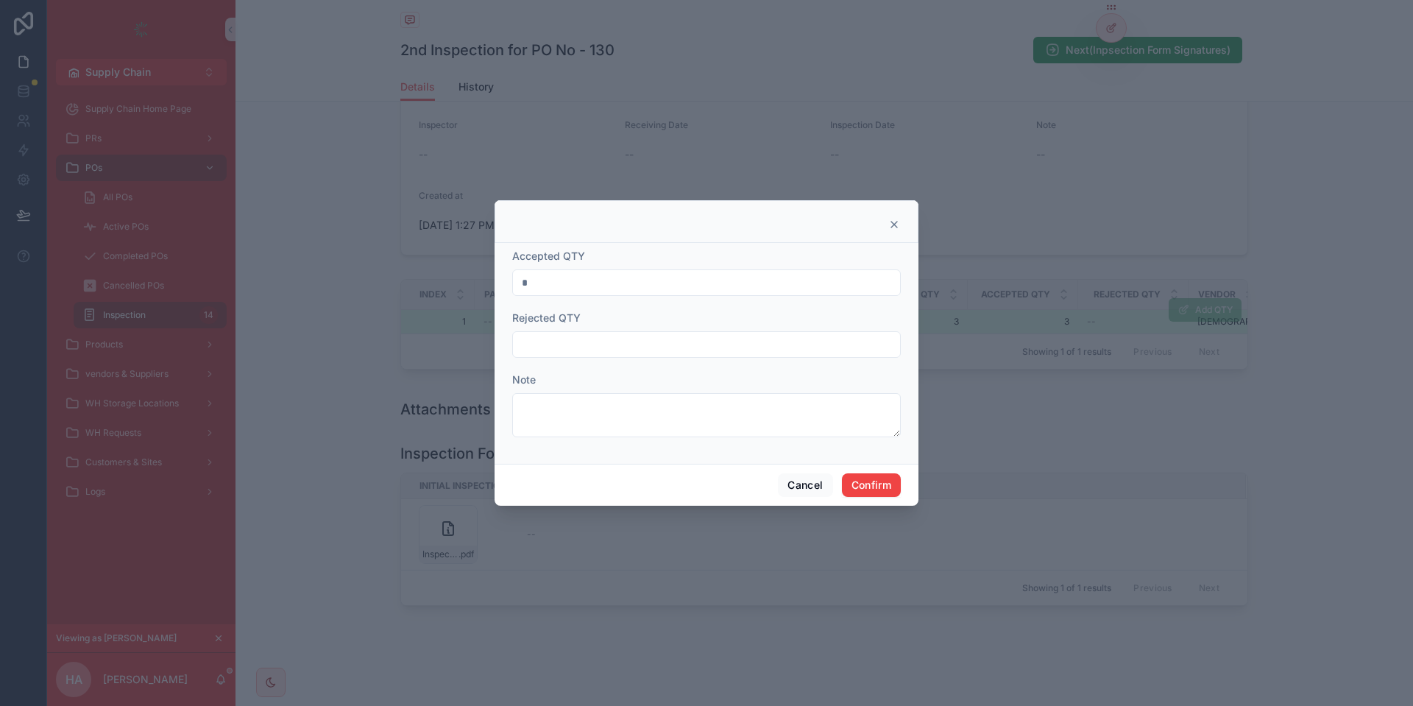
click at [558, 280] on input "*" at bounding box center [706, 282] width 387 height 21
click at [530, 281] on input "*" at bounding box center [706, 282] width 387 height 21
drag, startPoint x: 530, startPoint y: 285, endPoint x: 521, endPoint y: 284, distance: 8.9
click at [521, 284] on input "*" at bounding box center [706, 282] width 387 height 21
type input "*"
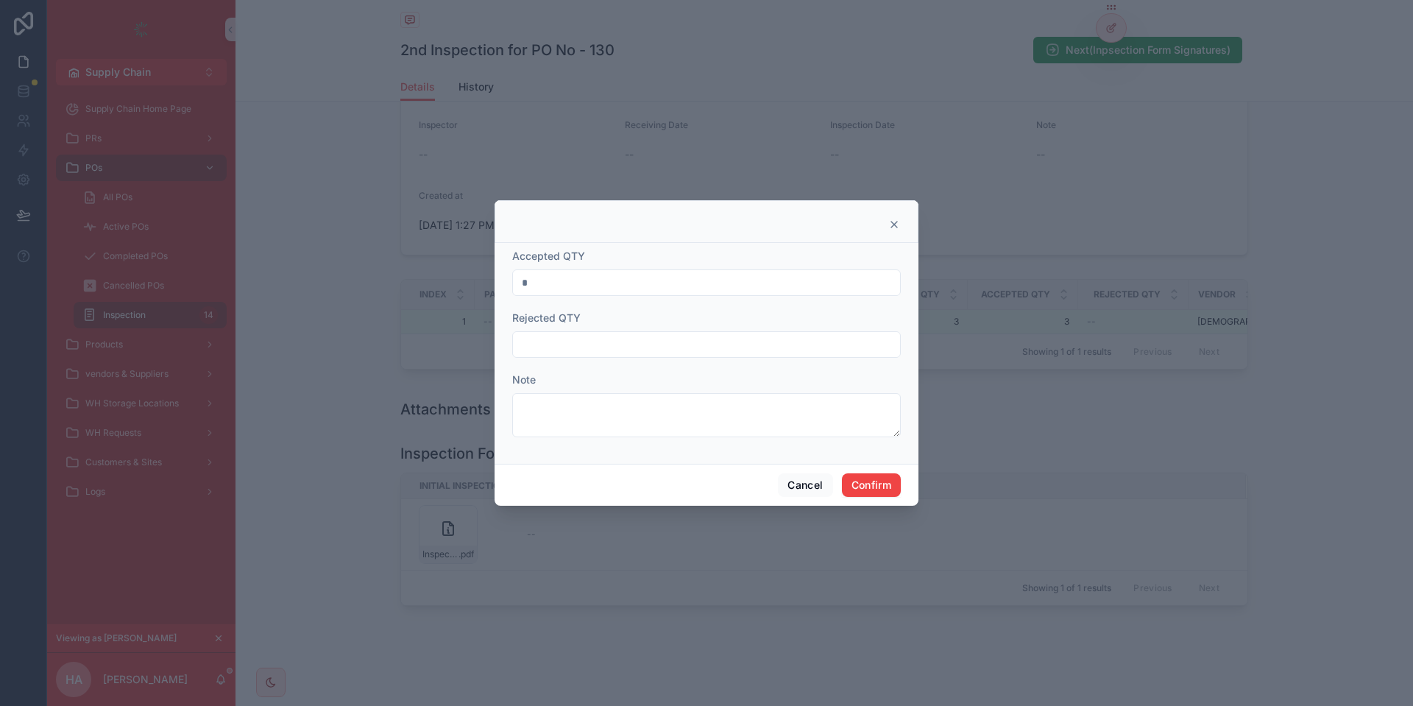
click at [537, 353] on input "text" at bounding box center [706, 344] width 387 height 21
type input "*"
click at [681, 277] on input "*" at bounding box center [706, 282] width 387 height 21
click at [876, 490] on button "Confirm" at bounding box center [871, 485] width 59 height 24
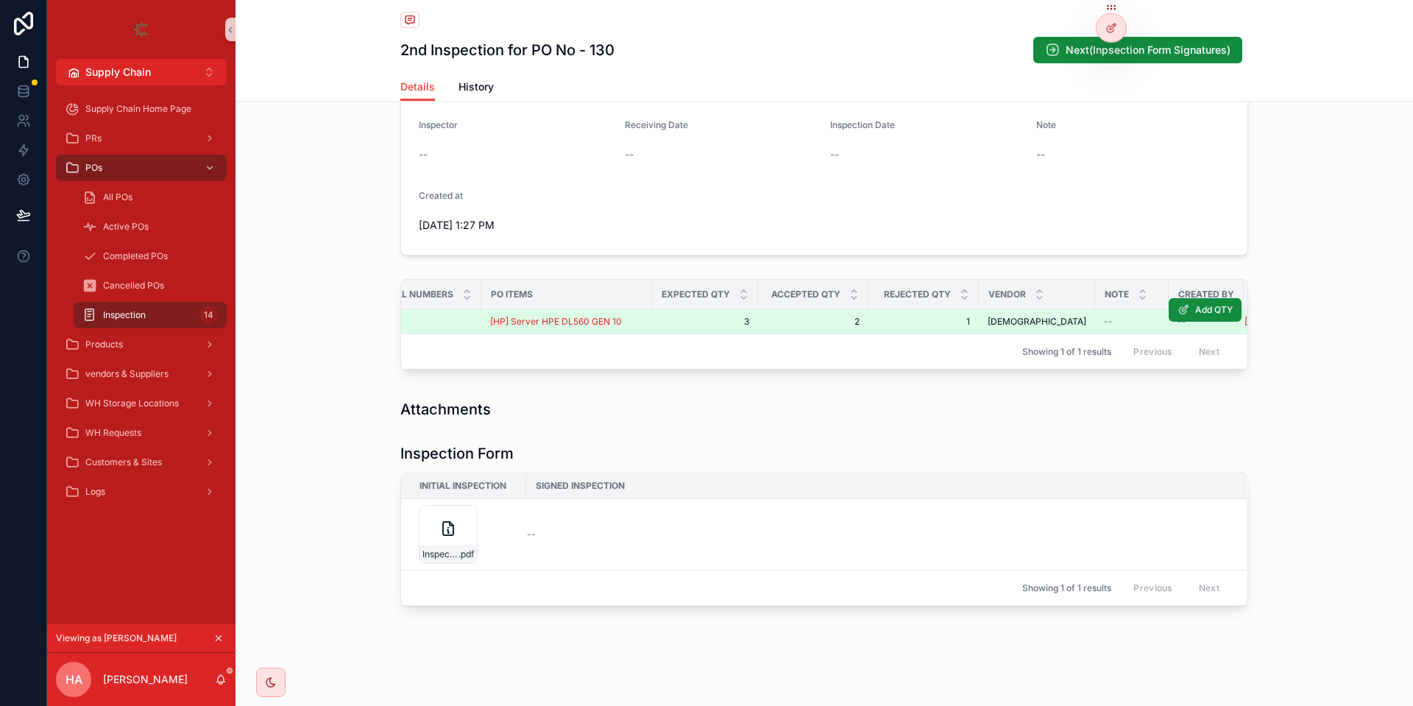
scroll to position [0, 313]
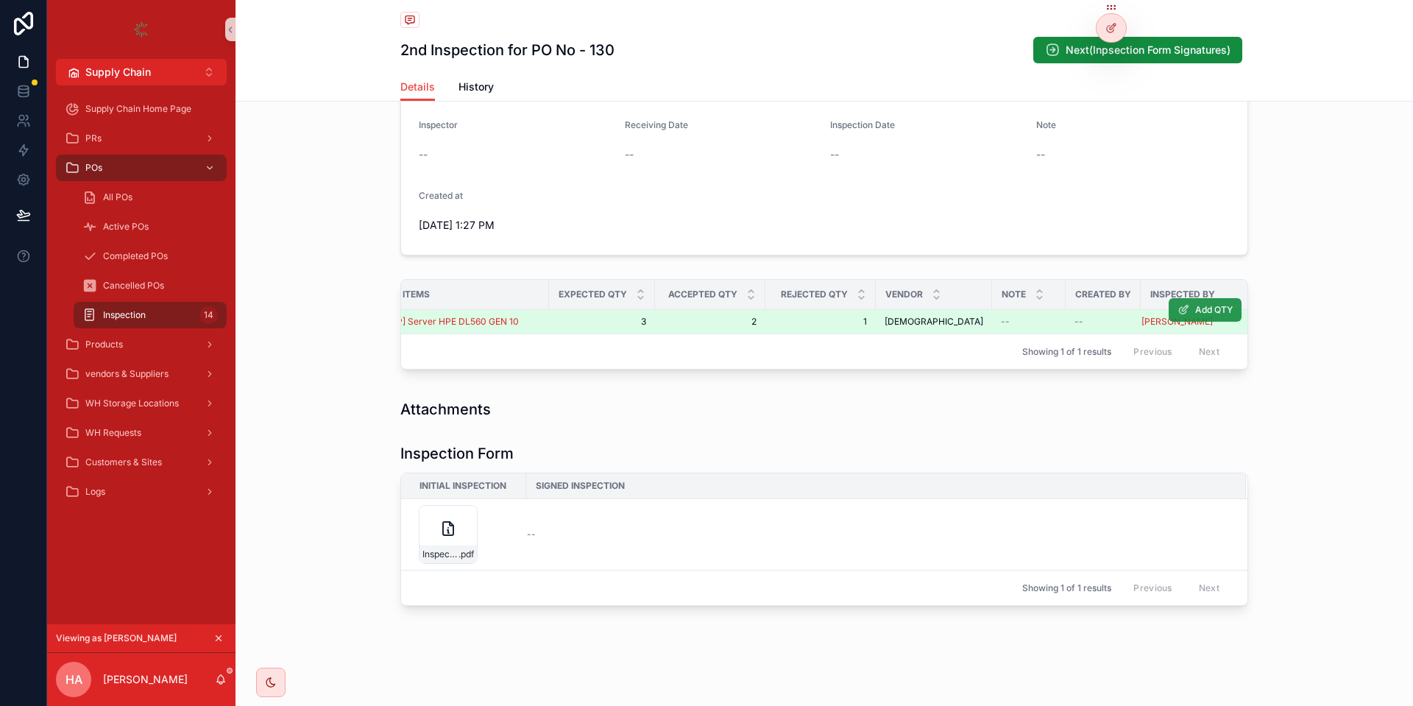
click at [1200, 315] on span "Add QTY" at bounding box center [1214, 310] width 38 height 12
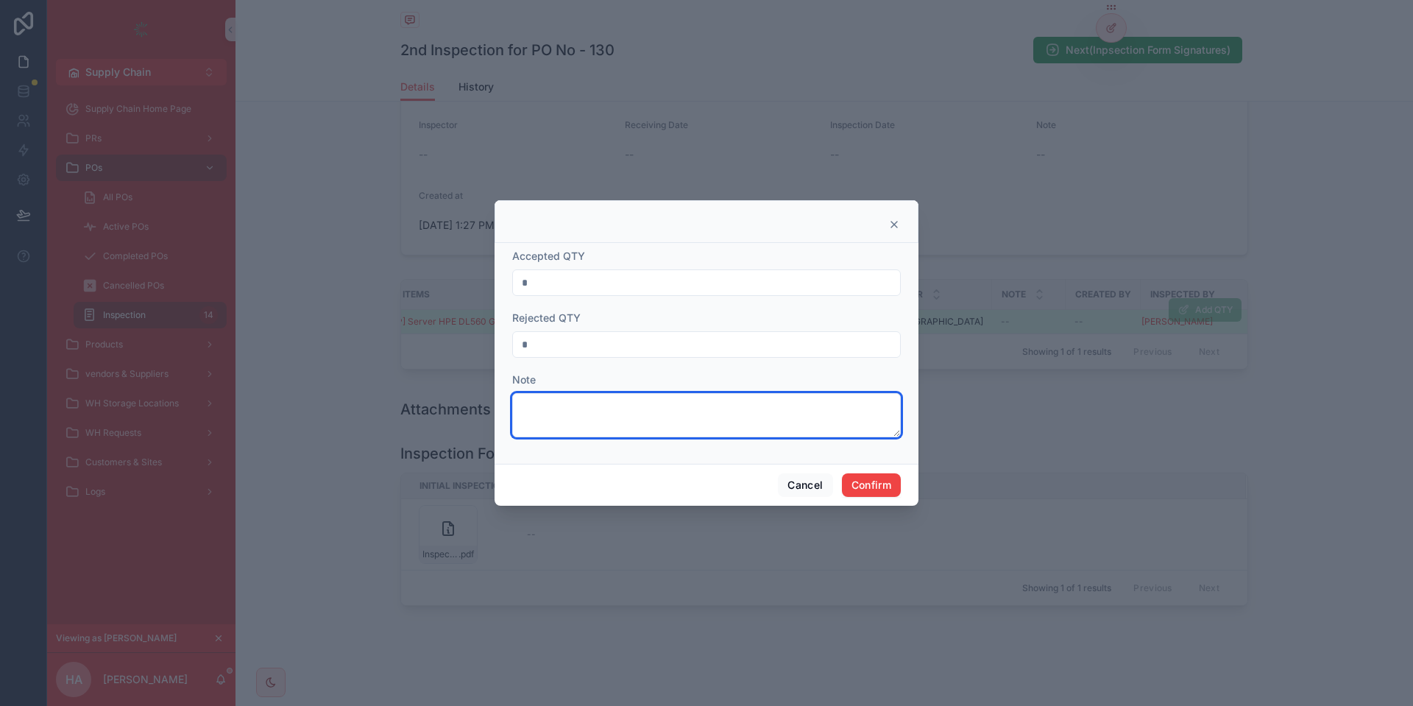
click at [767, 411] on textarea at bounding box center [706, 415] width 388 height 44
type textarea "**********"
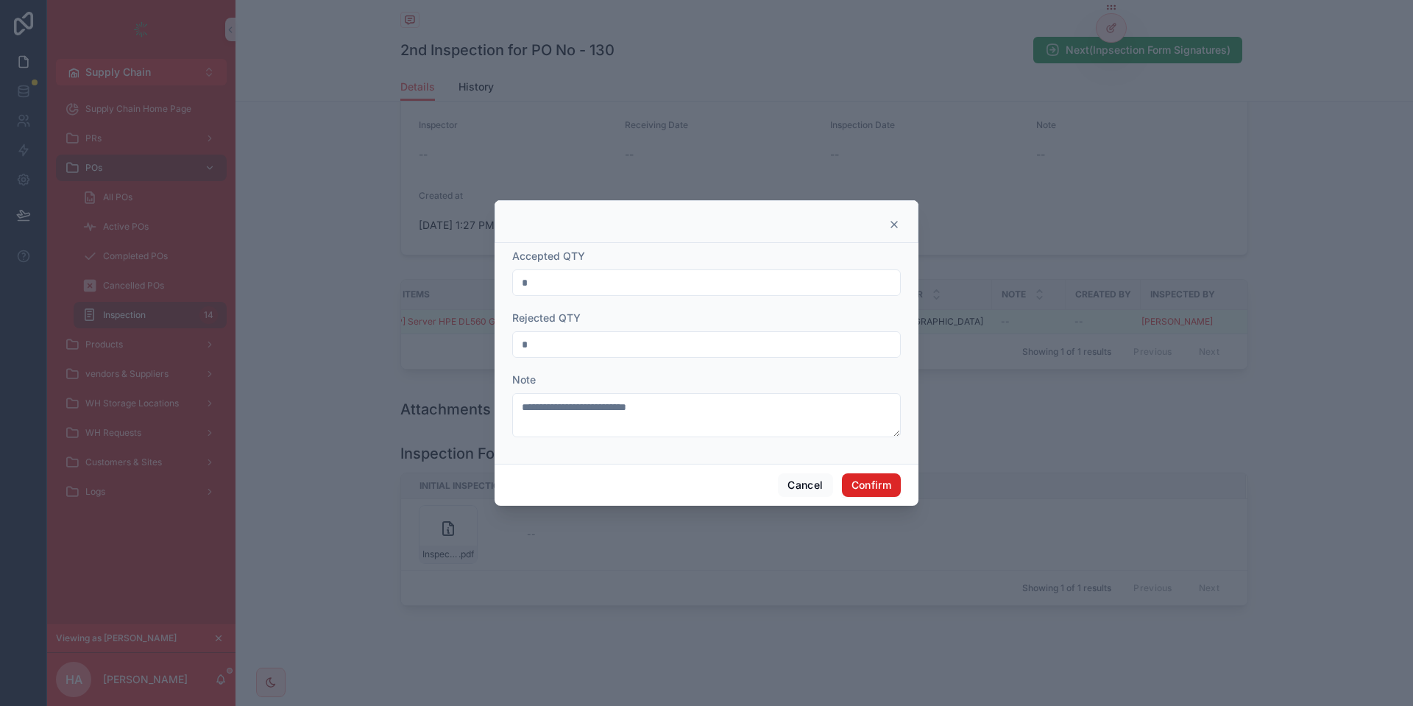
click at [874, 488] on button "Confirm" at bounding box center [871, 485] width 59 height 24
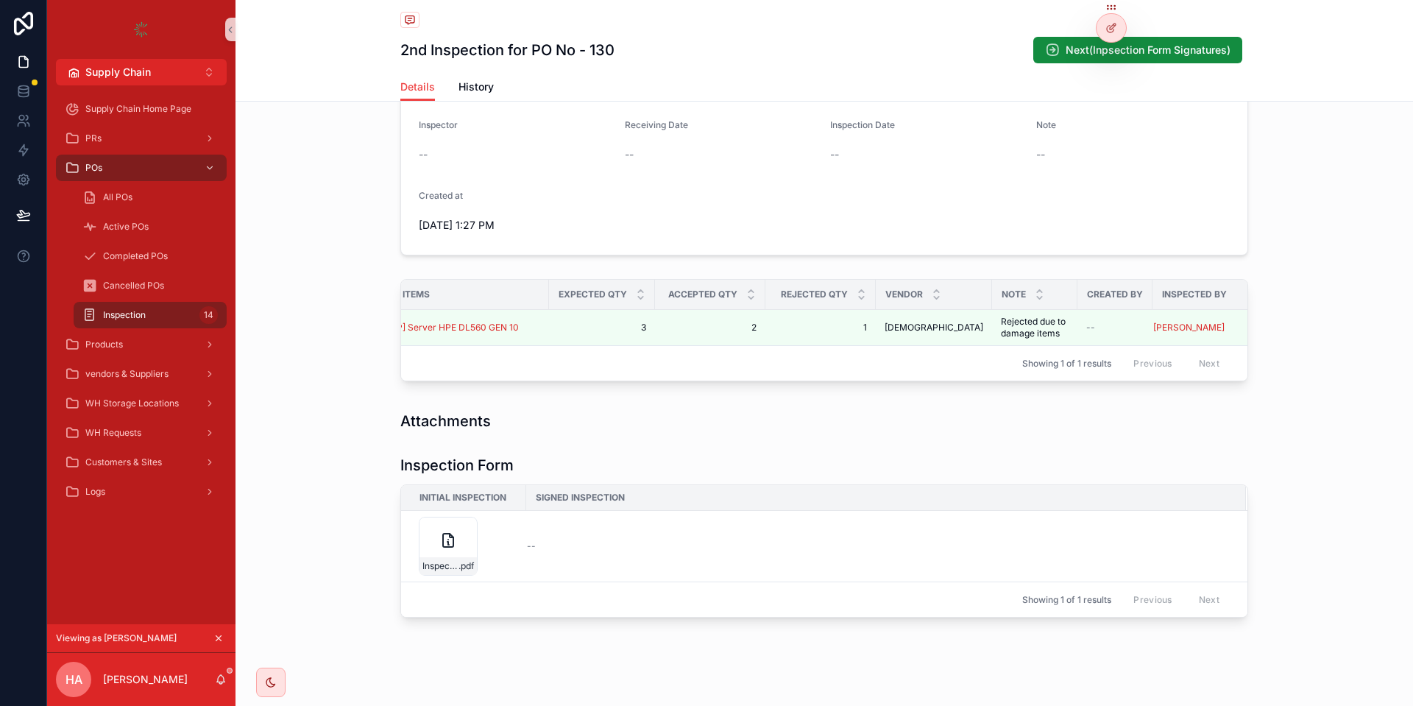
scroll to position [0, 0]
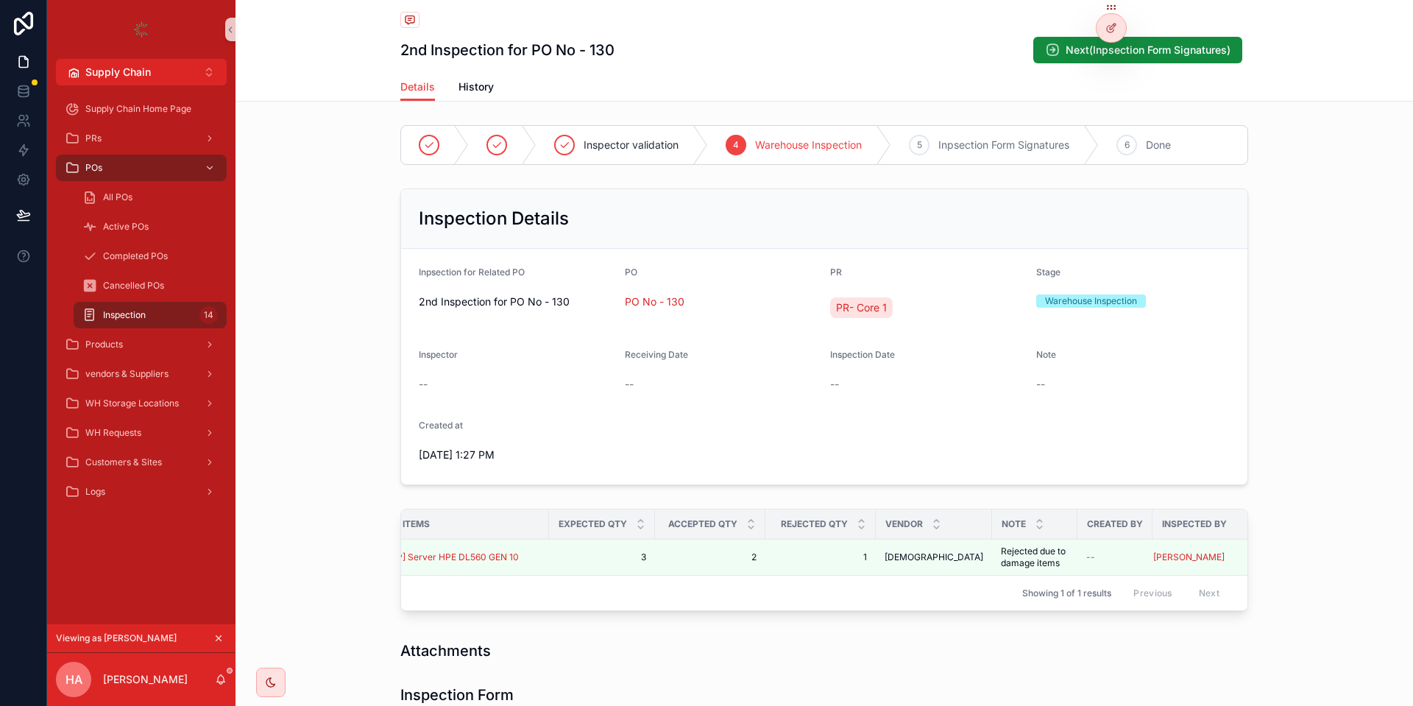
click at [528, 48] on h1 "2nd Inspection for PO No - 130" at bounding box center [507, 50] width 214 height 21
click at [773, 141] on span "Warehouse Inspection" at bounding box center [808, 145] width 107 height 15
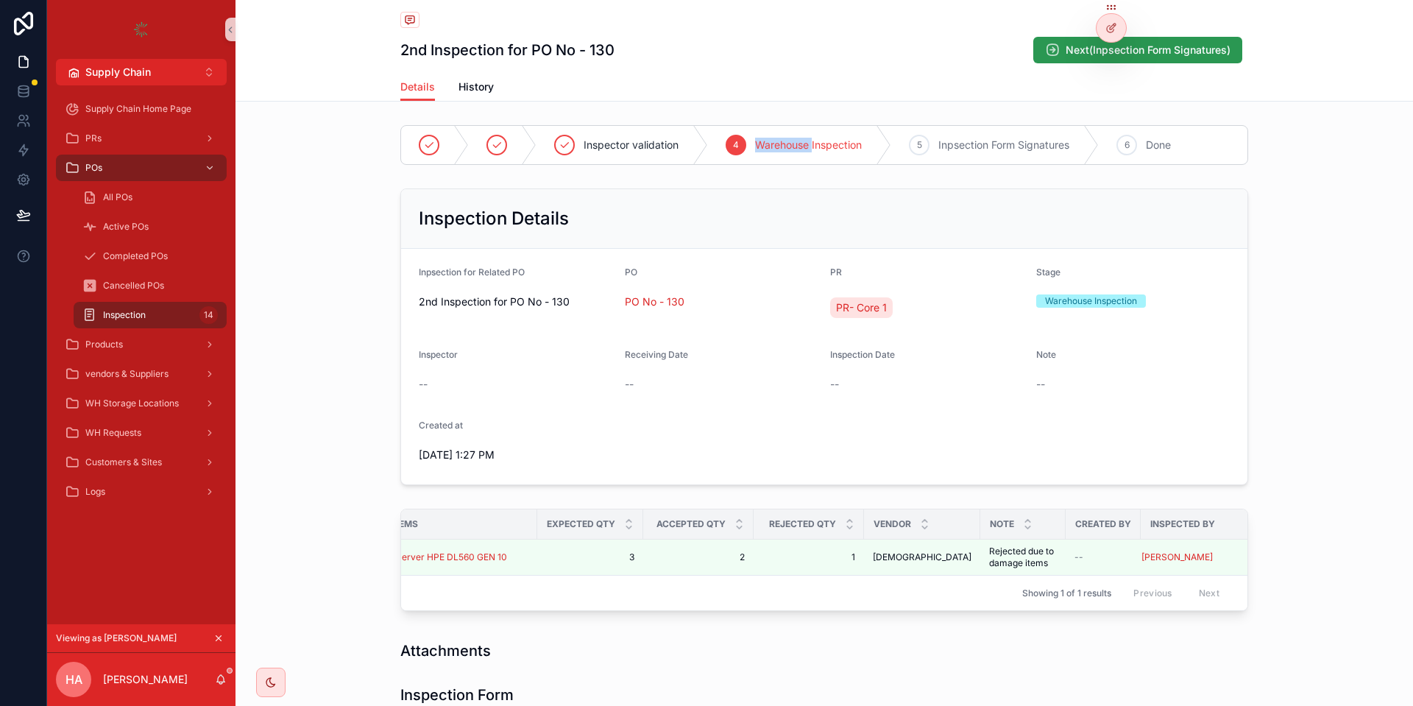
click at [1179, 57] on button "Next(Inpsection Form Signatures)" at bounding box center [1137, 50] width 209 height 26
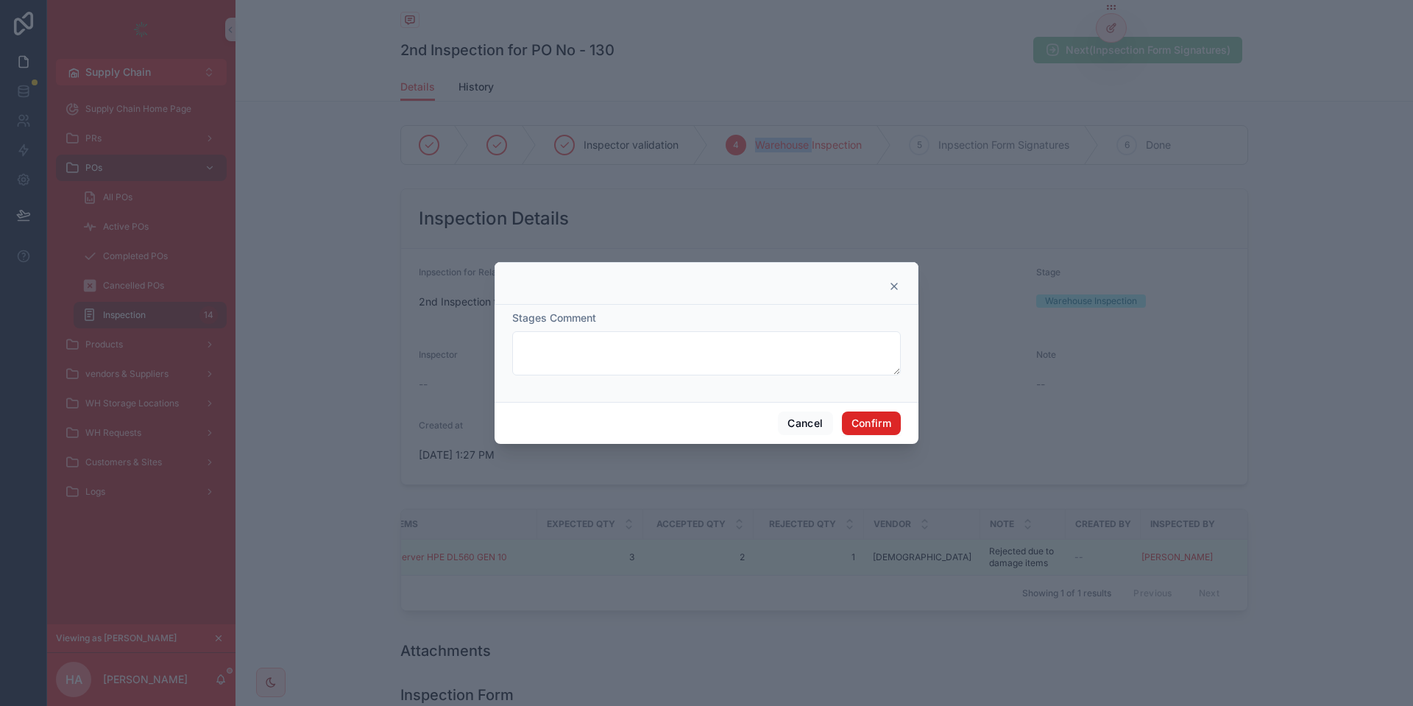
click at [880, 423] on button "Confirm" at bounding box center [871, 423] width 59 height 24
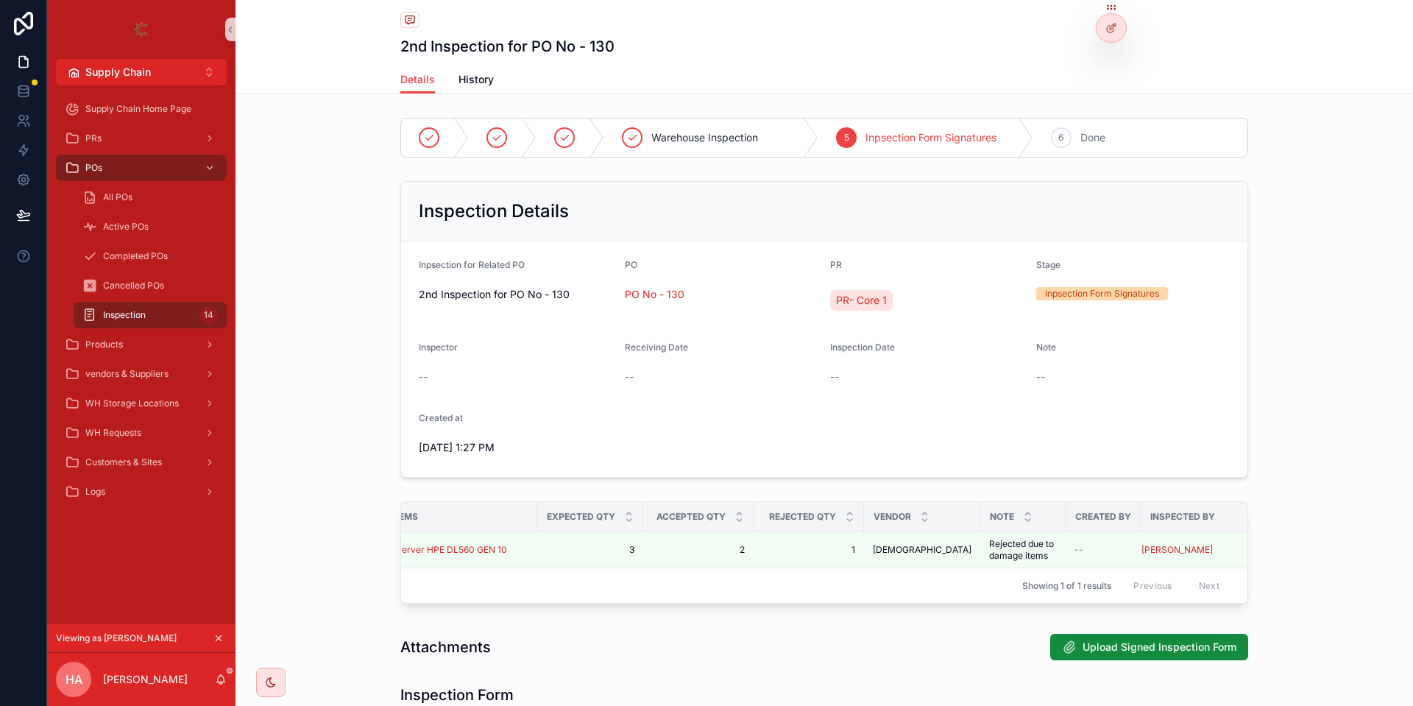
scroll to position [241, 0]
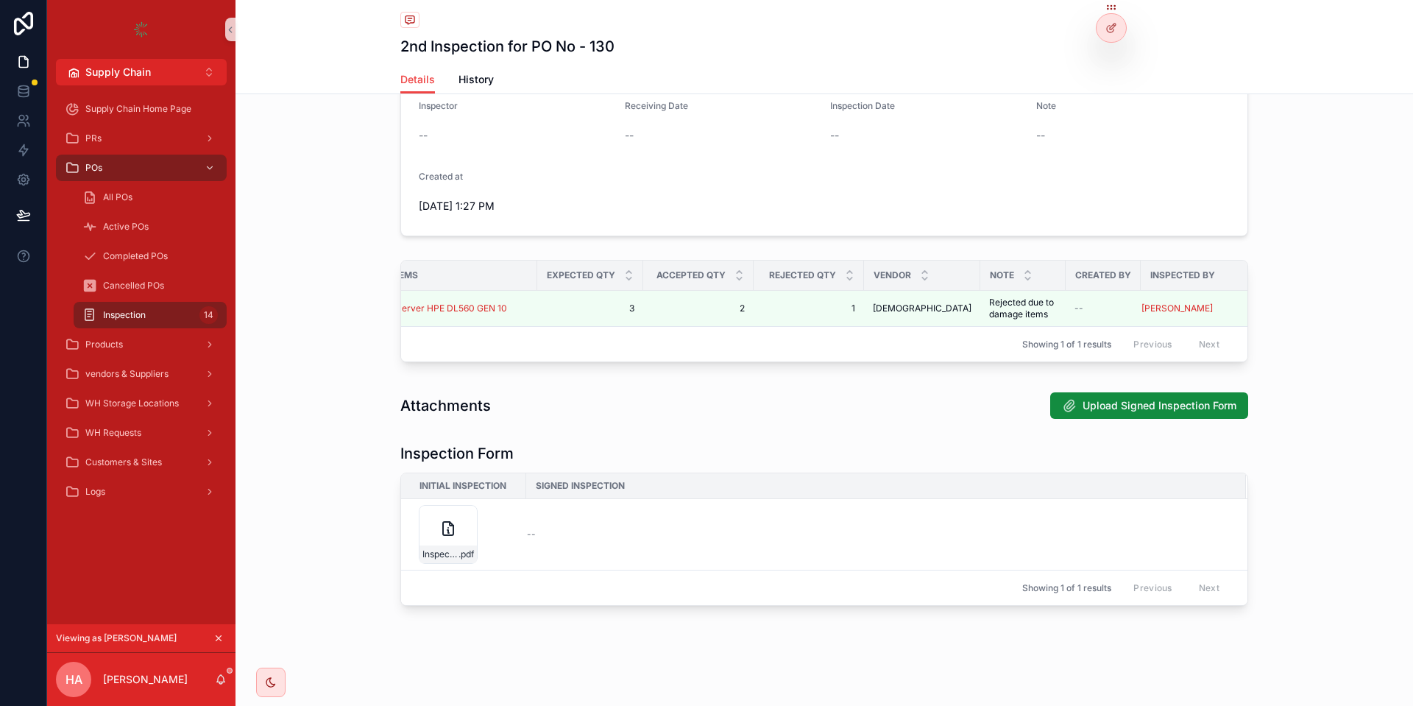
click at [447, 524] on icon "scrollable content" at bounding box center [448, 528] width 18 height 18
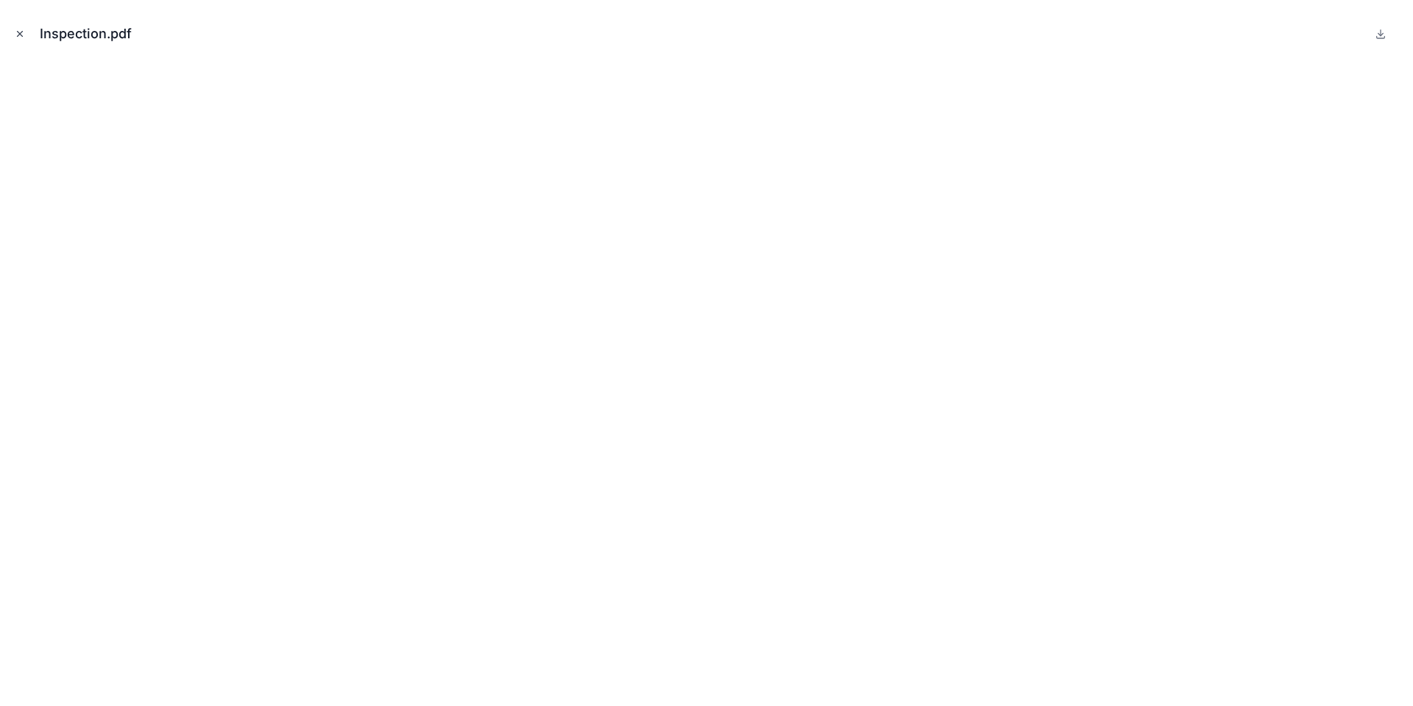
click at [23, 28] on button "Close modal" at bounding box center [20, 34] width 16 height 16
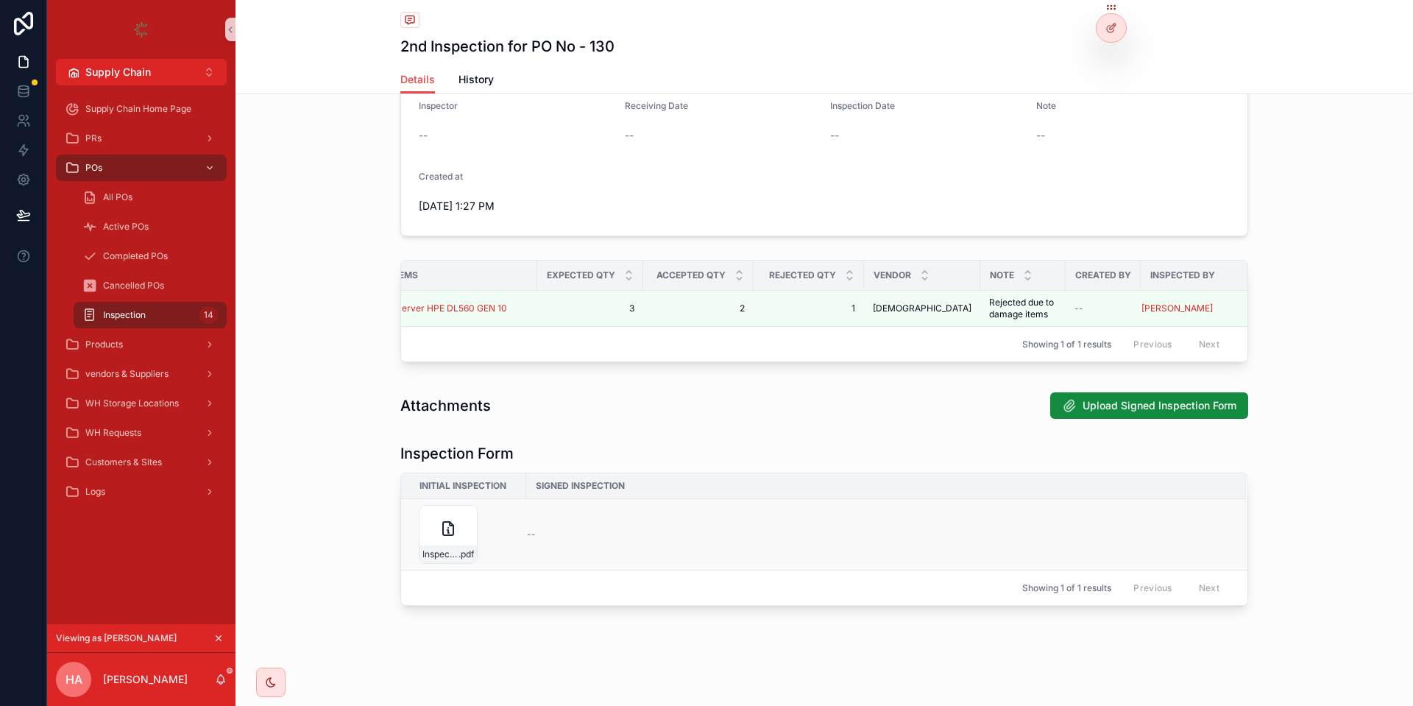
scroll to position [129, 0]
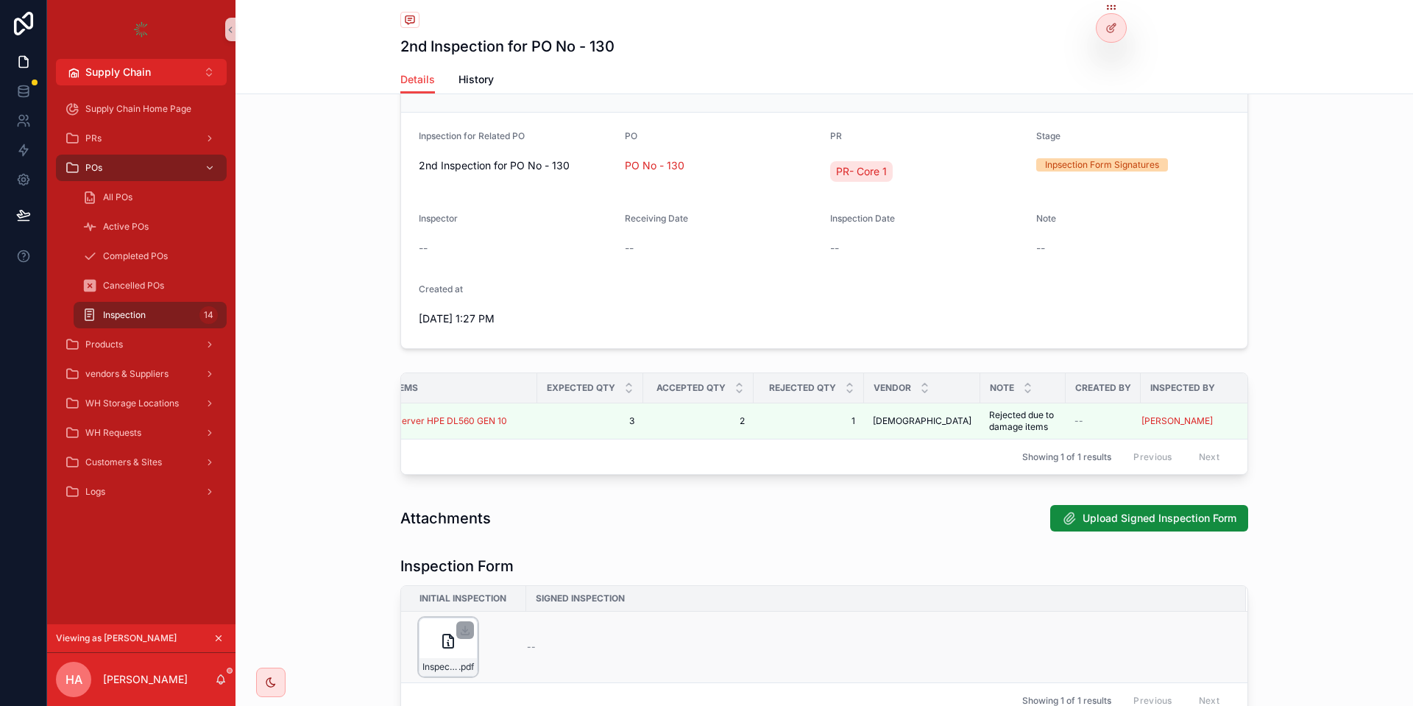
click at [442, 647] on icon "scrollable content" at bounding box center [448, 641] width 18 height 18
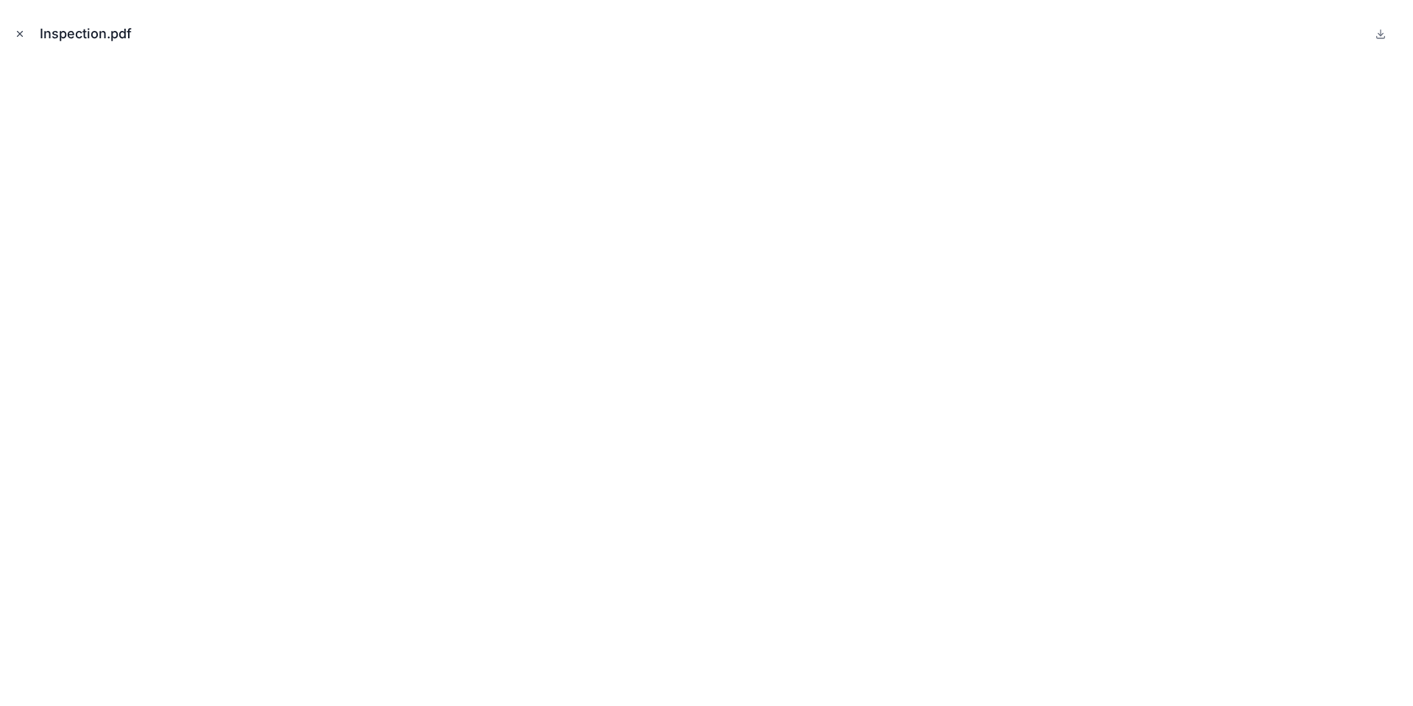
click at [14, 27] on button "Close modal" at bounding box center [20, 34] width 16 height 16
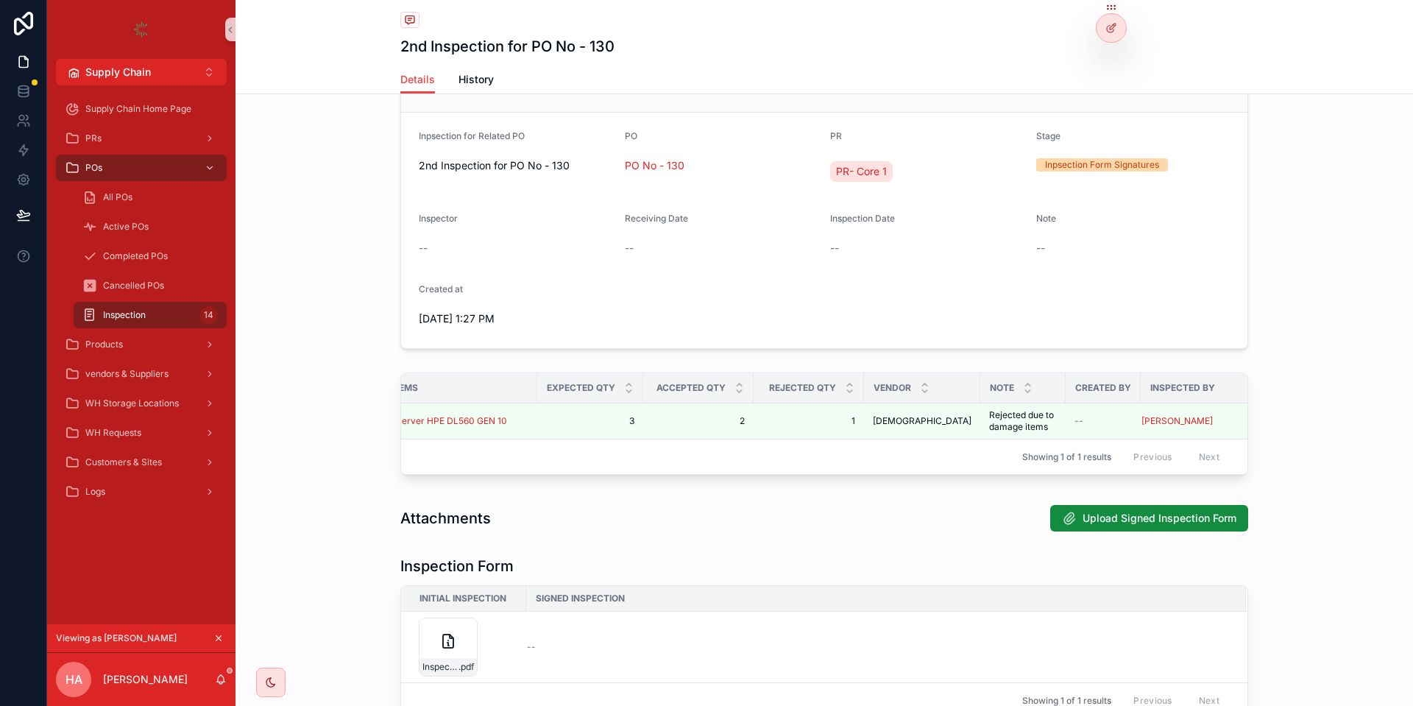
click at [219, 642] on icon "scrollable content" at bounding box center [218, 638] width 10 height 10
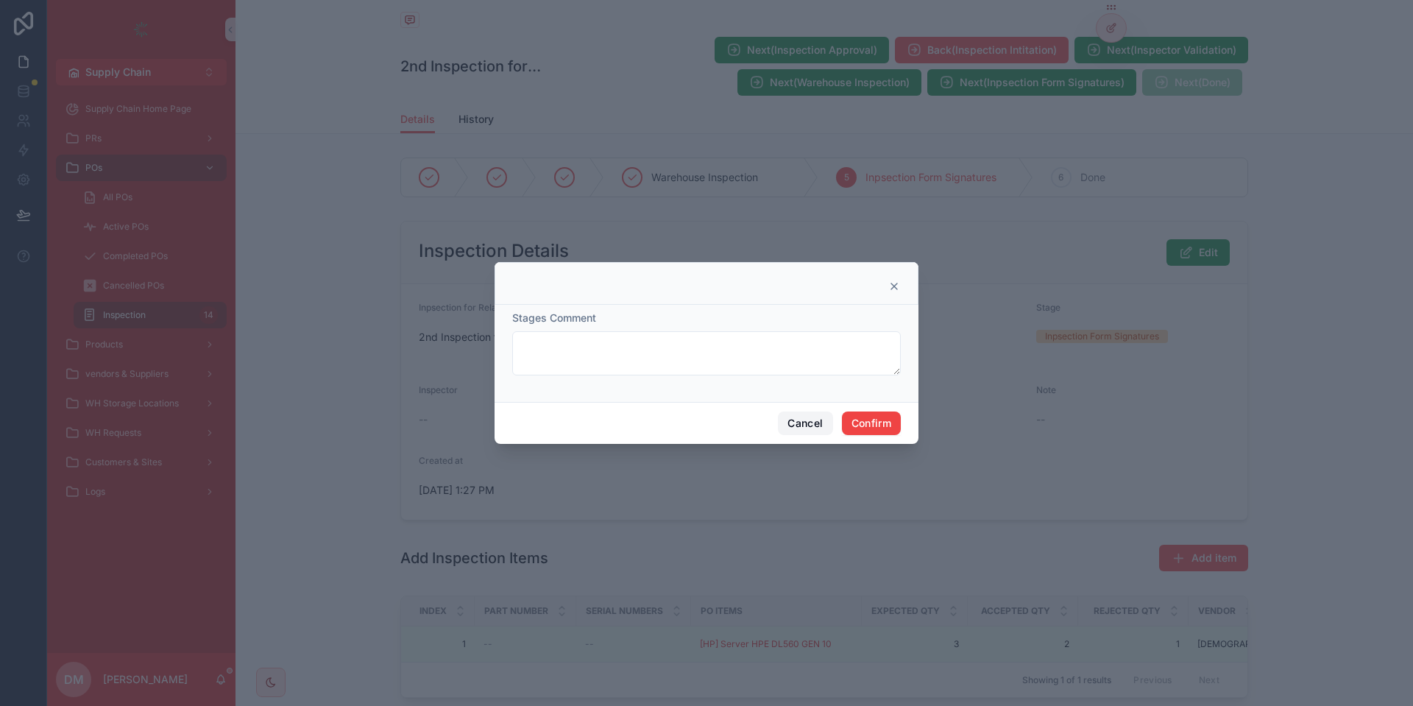
click at [792, 424] on button "Cancel" at bounding box center [805, 423] width 54 height 24
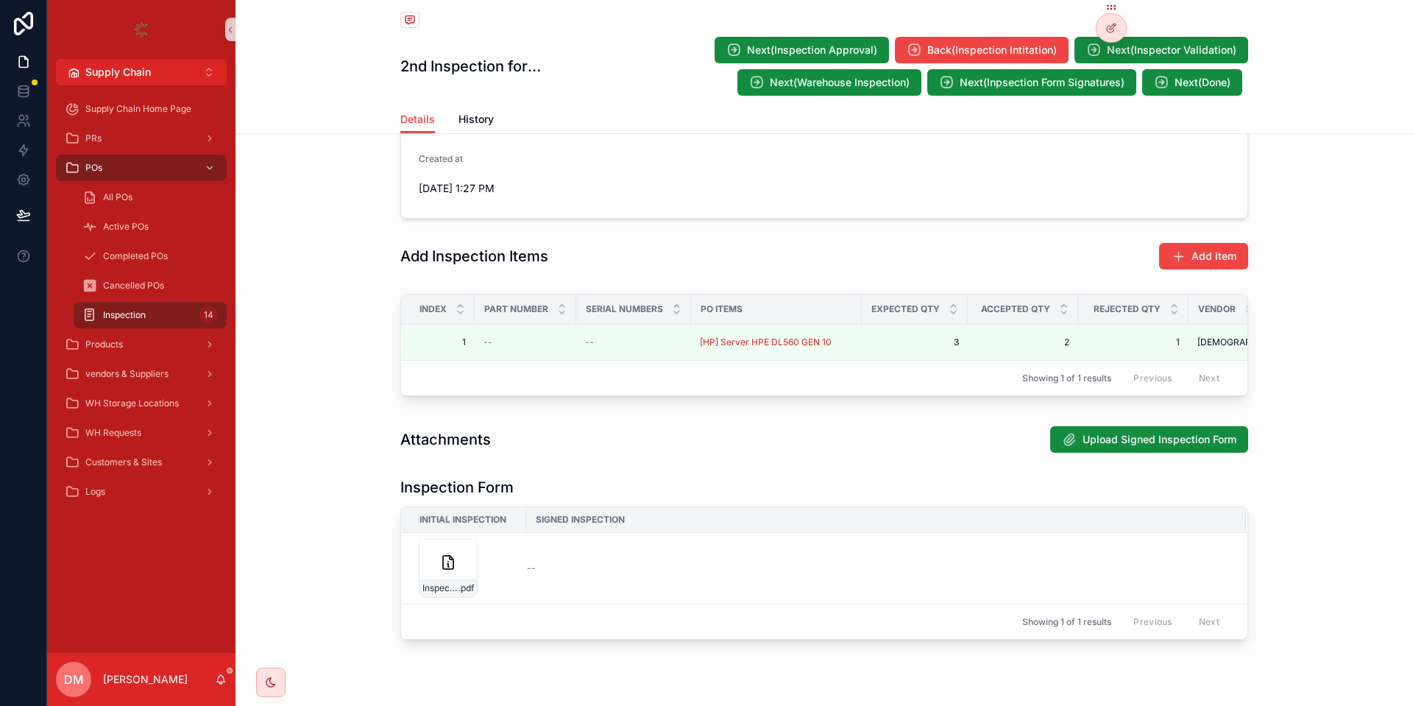
scroll to position [335, 0]
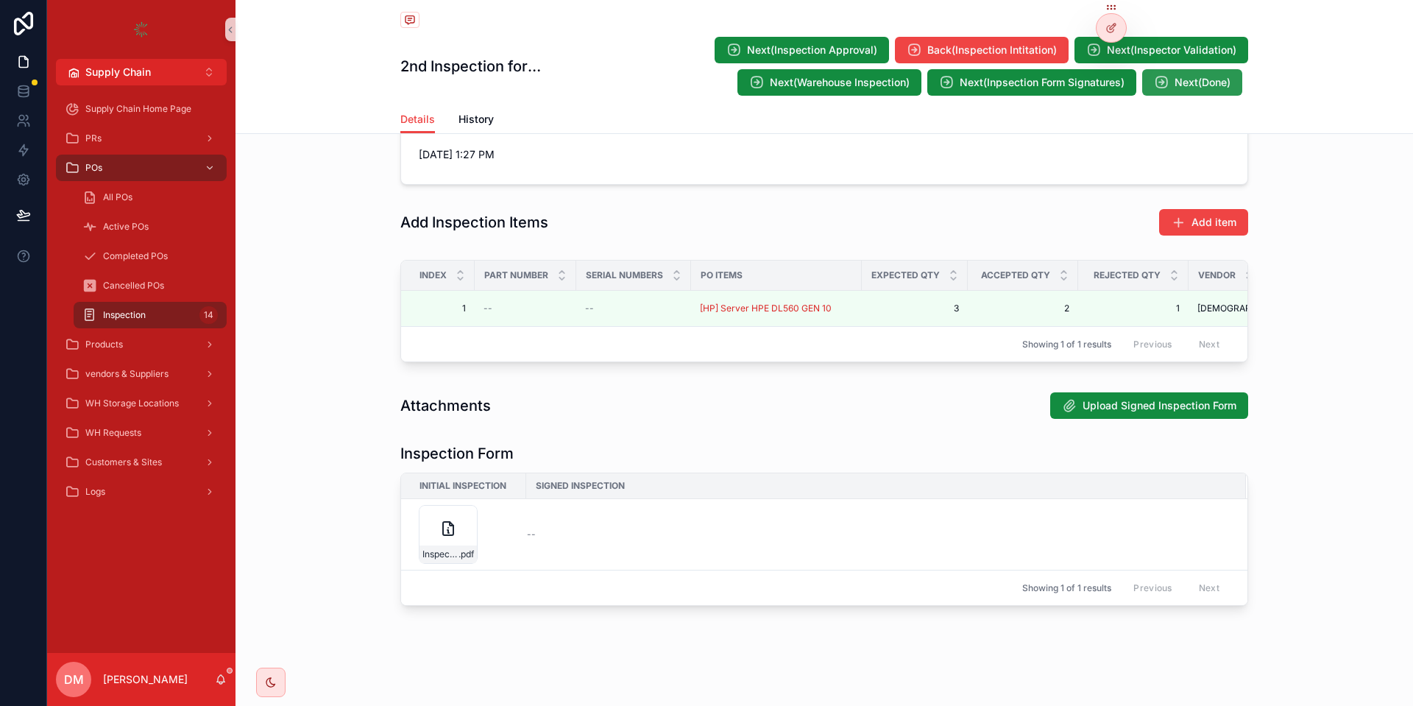
click at [1201, 70] on button "Next(Done)" at bounding box center [1192, 82] width 100 height 26
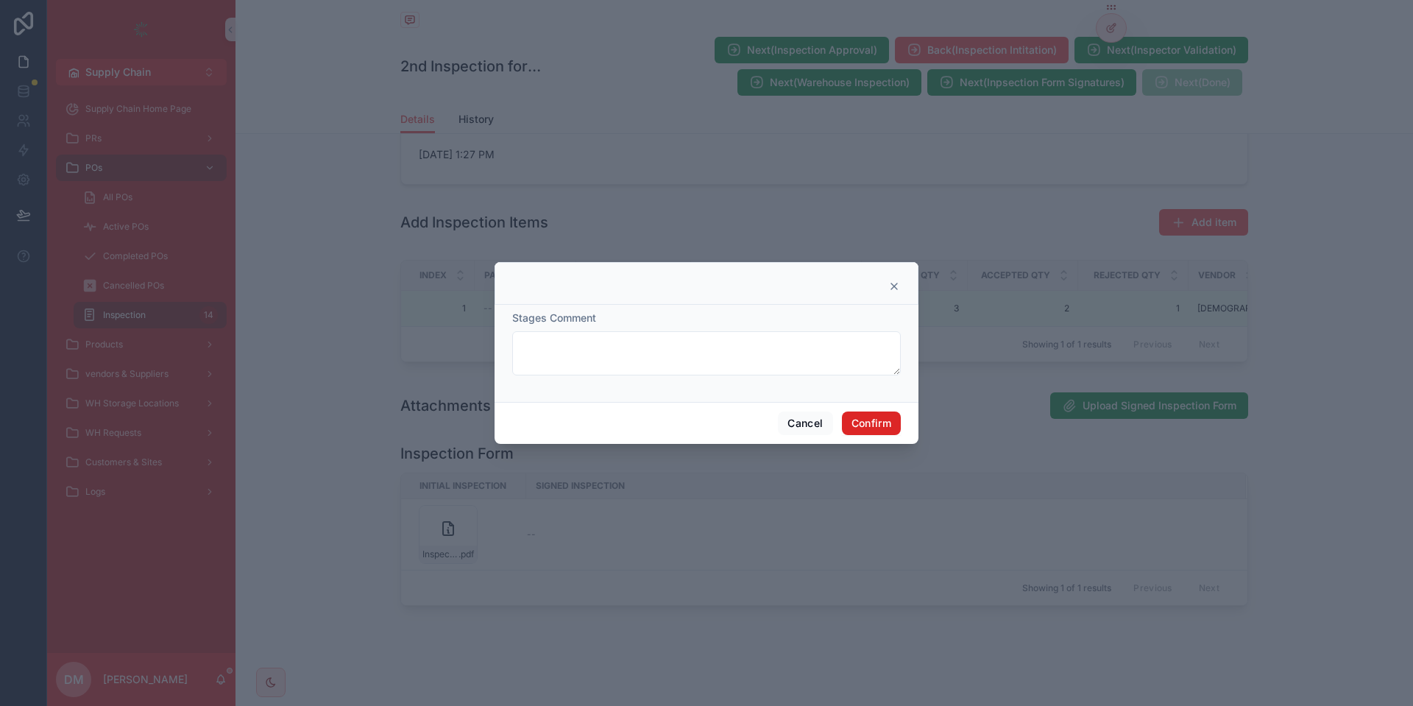
click at [879, 419] on button "Confirm" at bounding box center [871, 423] width 59 height 24
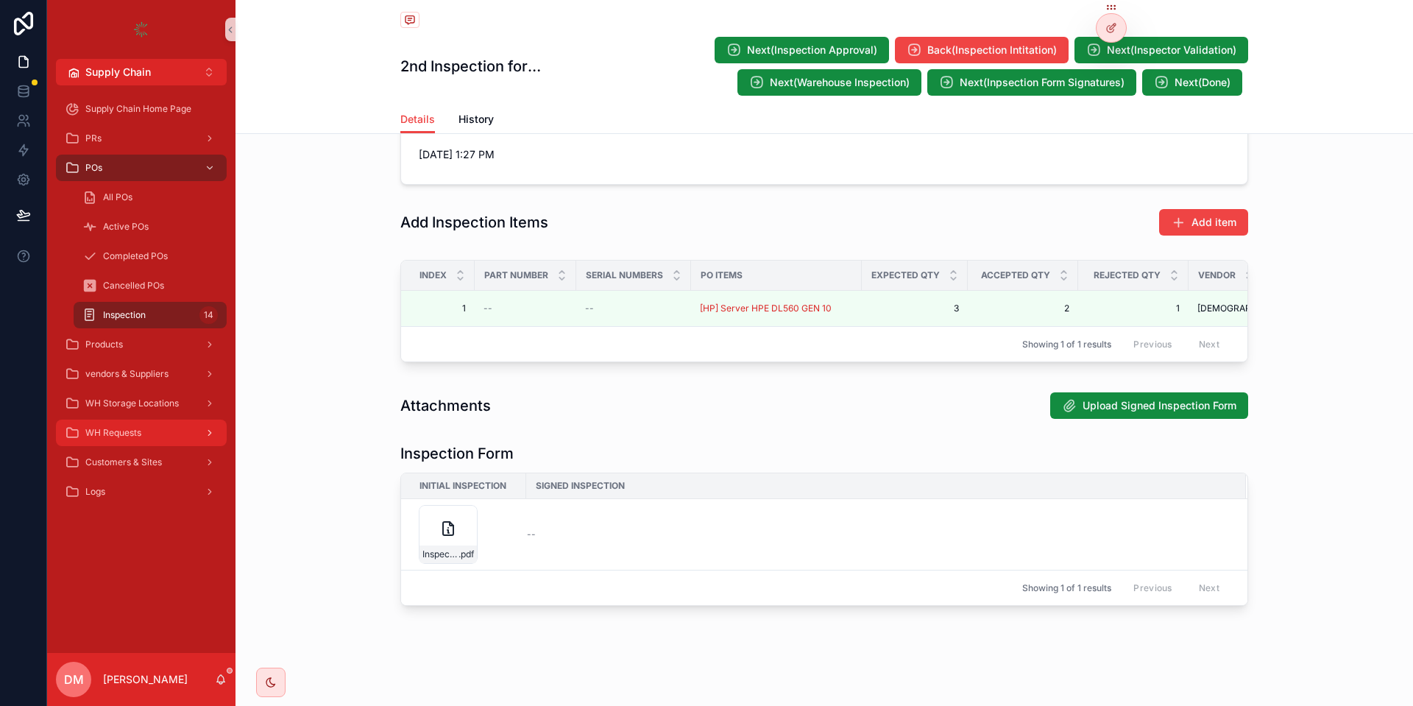
click at [124, 430] on span "WH Requests" at bounding box center [113, 433] width 56 height 12
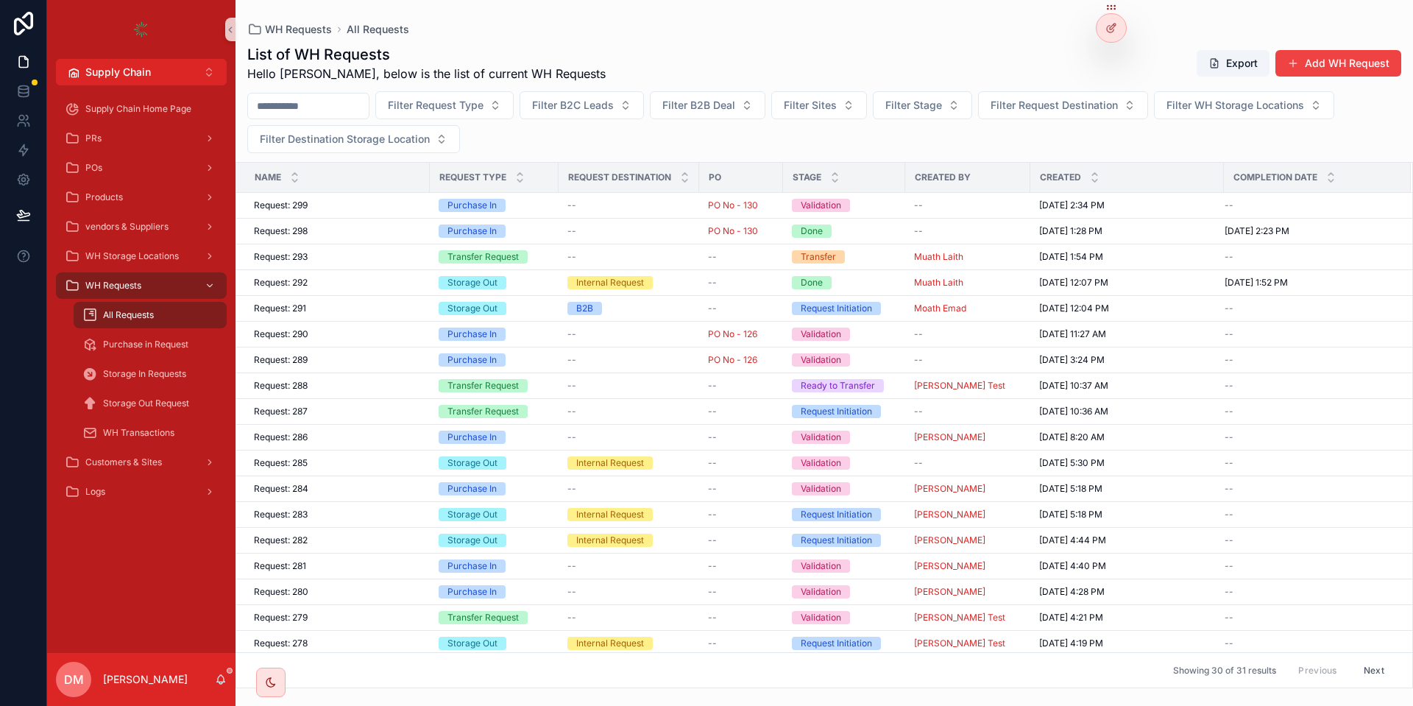
click at [355, 210] on div "Request: 299 Request: 299" at bounding box center [337, 205] width 167 height 12
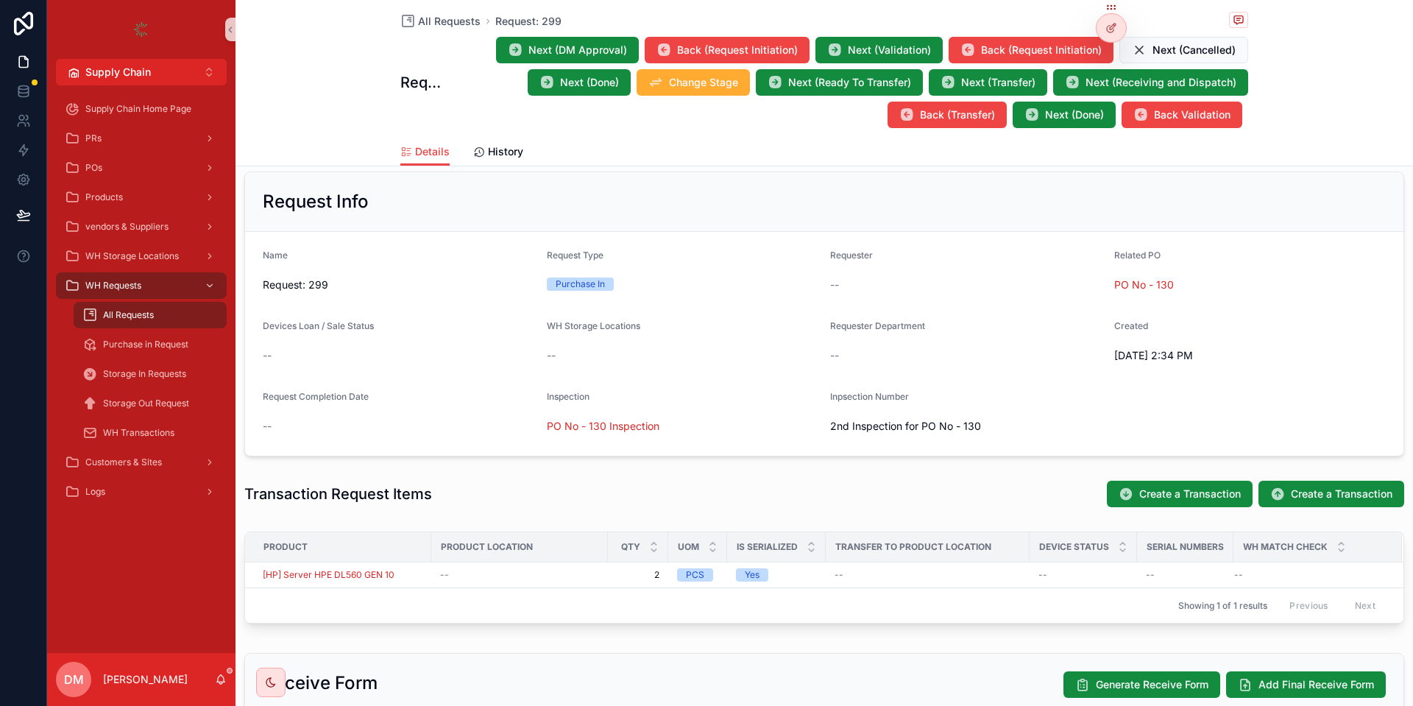
scroll to position [313, 0]
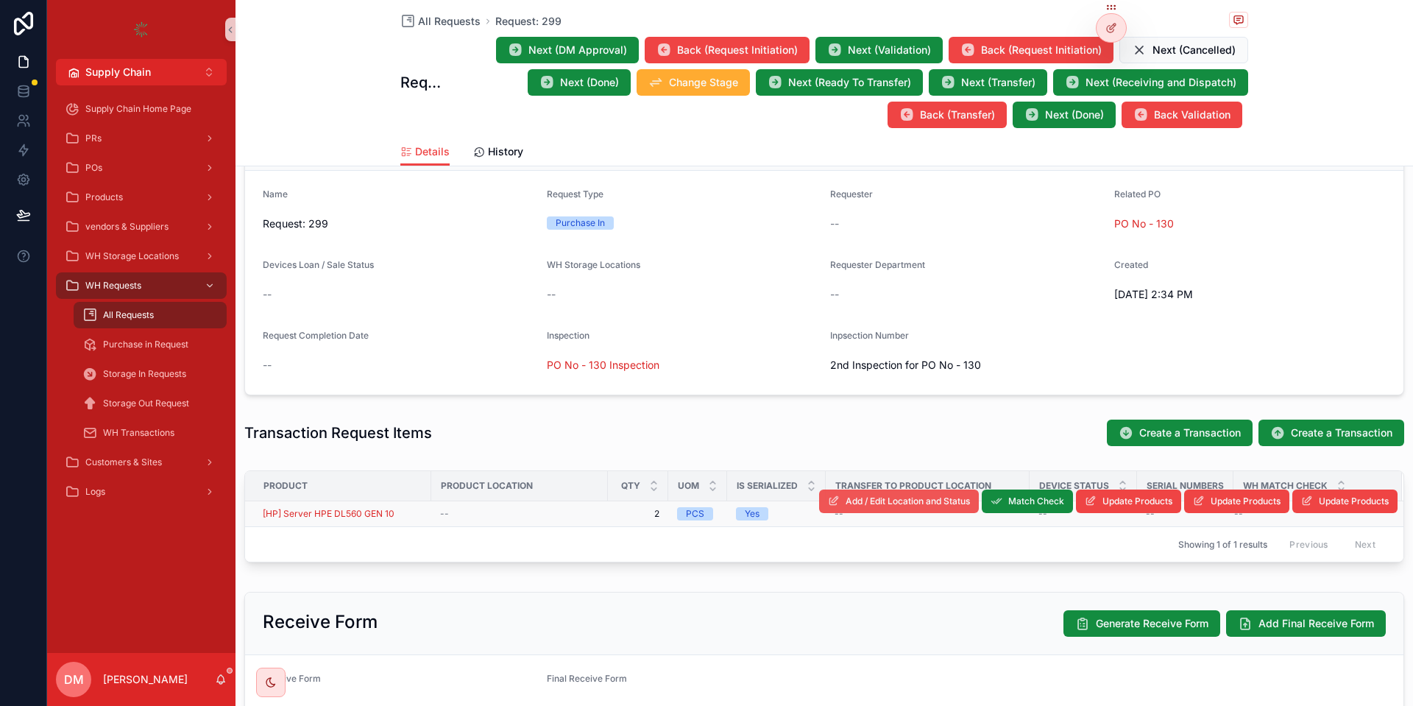
click at [856, 508] on button "Add / Edit Location and Status" at bounding box center [899, 501] width 160 height 24
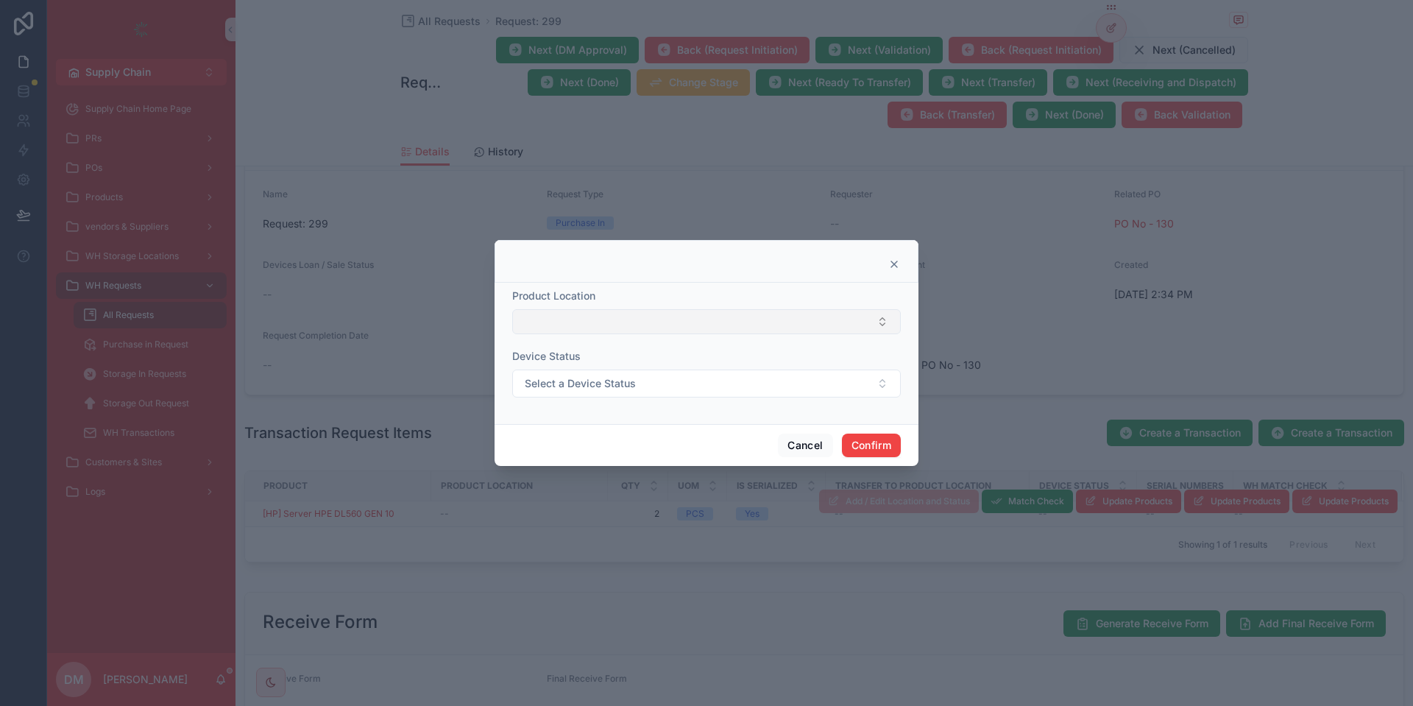
click at [575, 329] on button "Select Button" at bounding box center [706, 321] width 388 height 25
click at [644, 291] on div "Product Location" at bounding box center [706, 295] width 388 height 15
click at [599, 377] on span "Select a Device Status" at bounding box center [580, 383] width 111 height 15
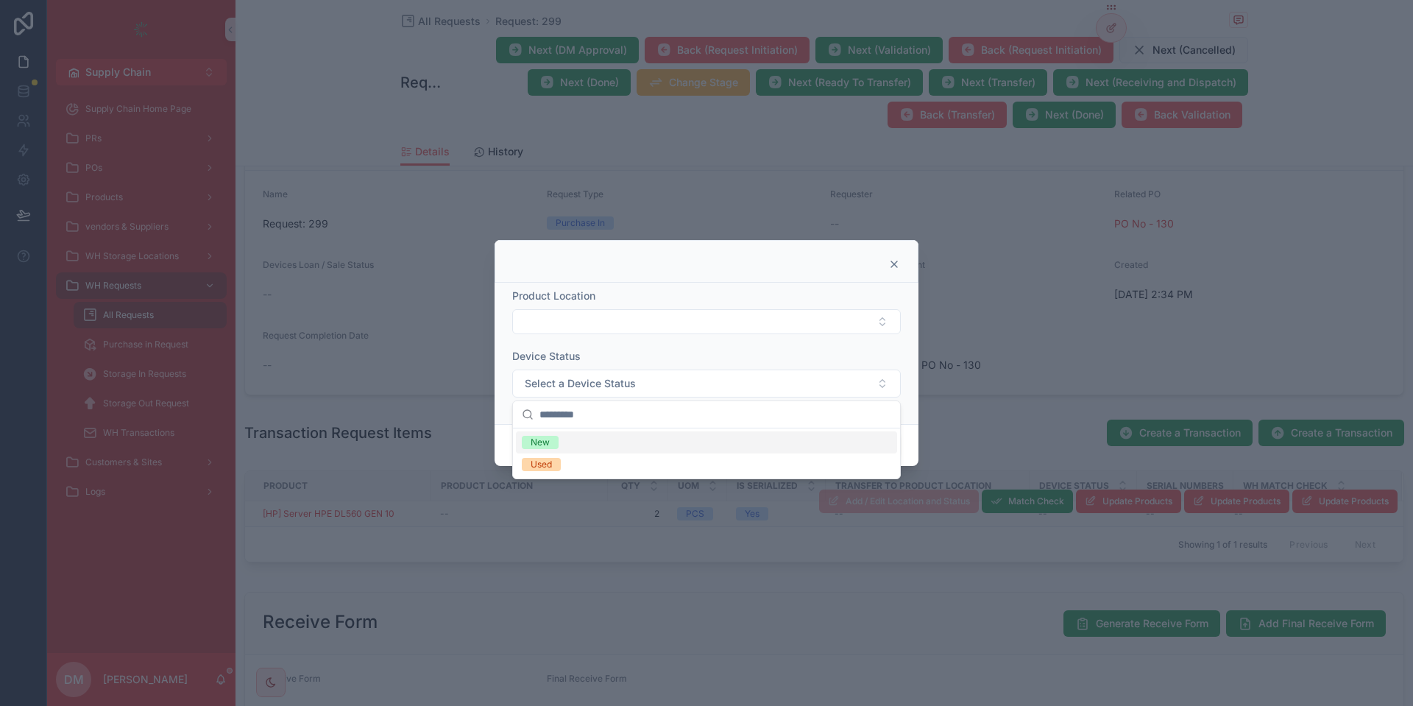
click at [903, 344] on div "Product Location Device Status Select a Device Status" at bounding box center [706, 353] width 424 height 141
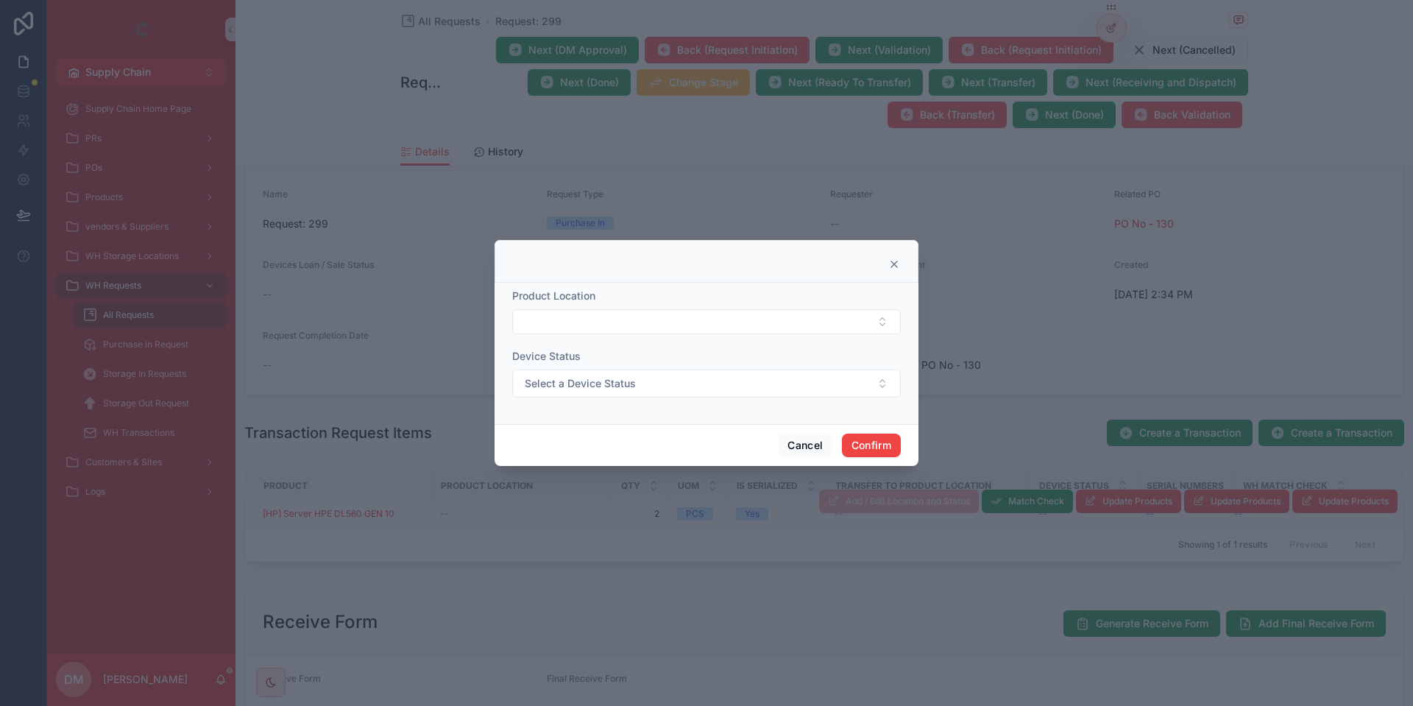
click at [895, 262] on icon at bounding box center [894, 264] width 12 height 12
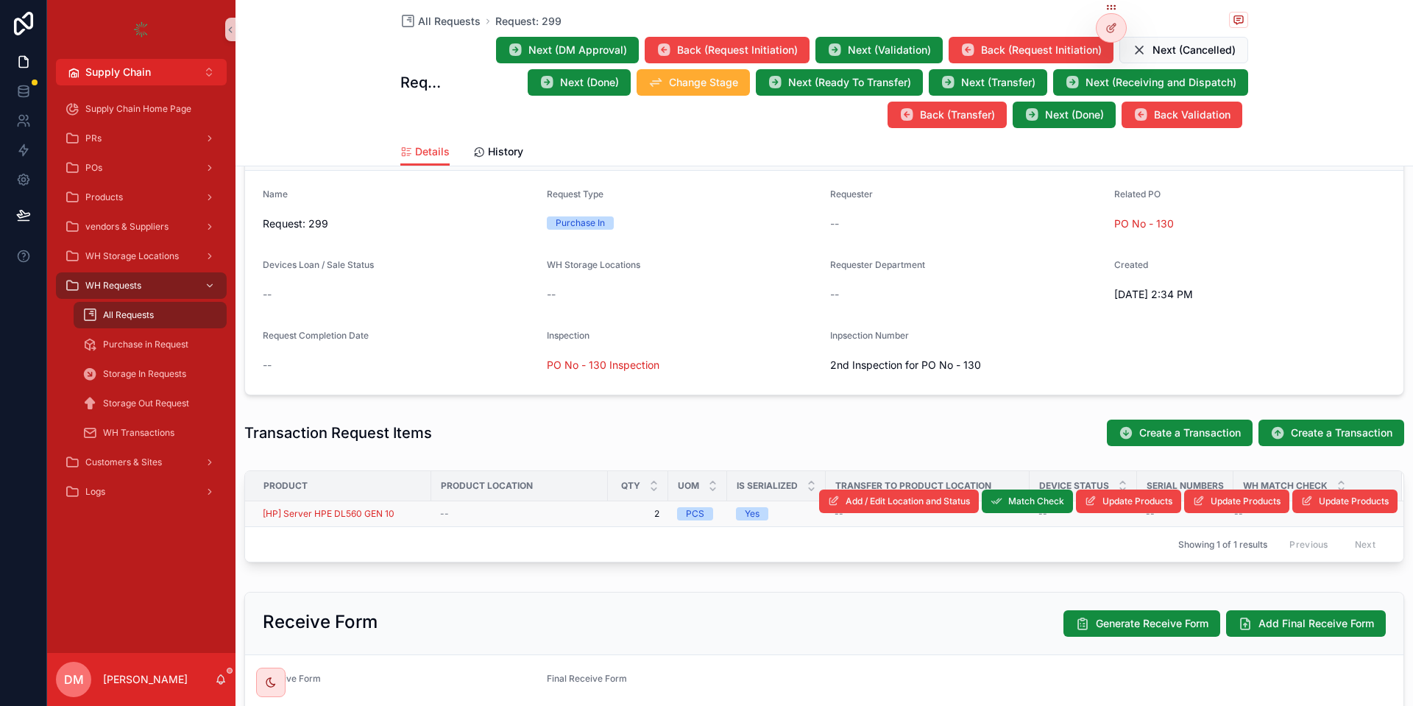
click at [168, 310] on div "All Requests" at bounding box center [149, 315] width 135 height 24
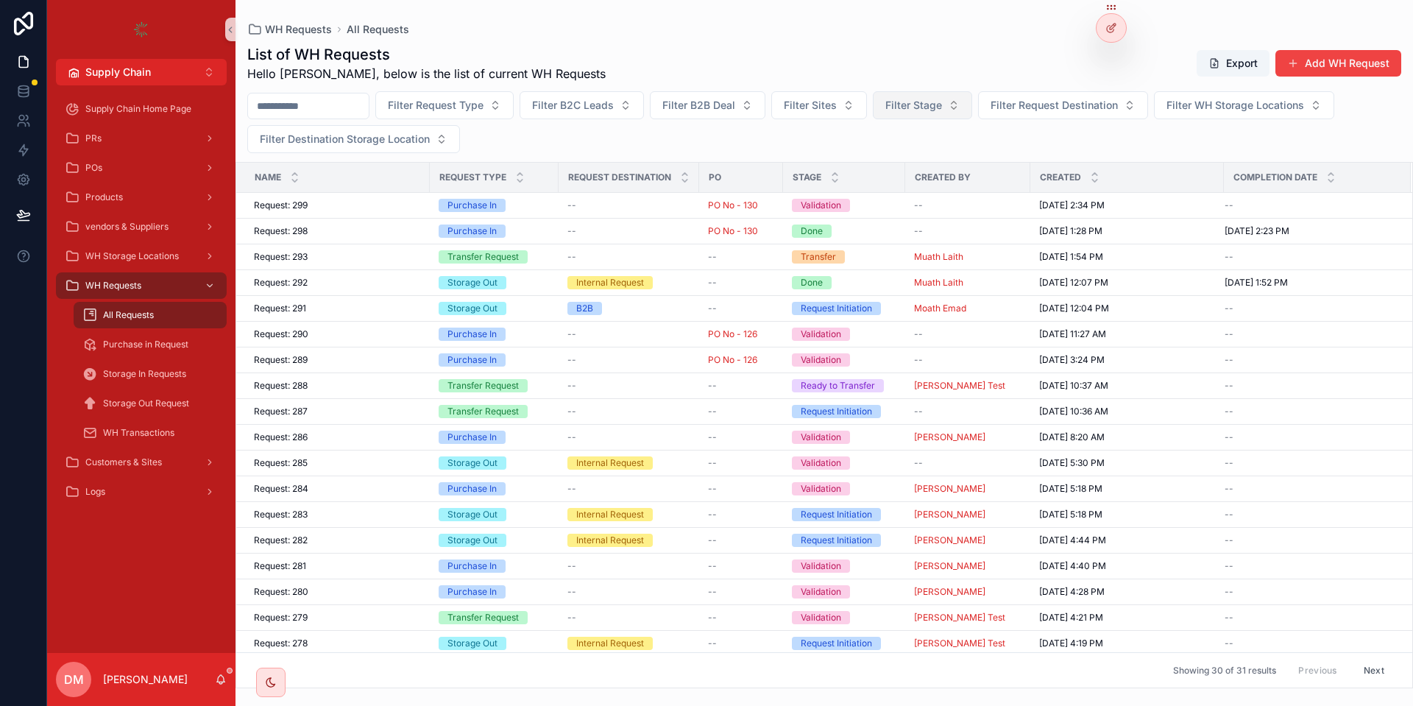
click at [941, 116] on button "Filter Stage" at bounding box center [922, 105] width 99 height 28
click at [705, 132] on div "Filter Request Type Filter B2C Leads Filter B2B Deal Filter Sites Filter Stage …" at bounding box center [823, 122] width 1177 height 62
click at [1104, 61] on div at bounding box center [1111, 60] width 24 height 24
click at [1105, 61] on icon at bounding box center [1111, 60] width 12 height 12
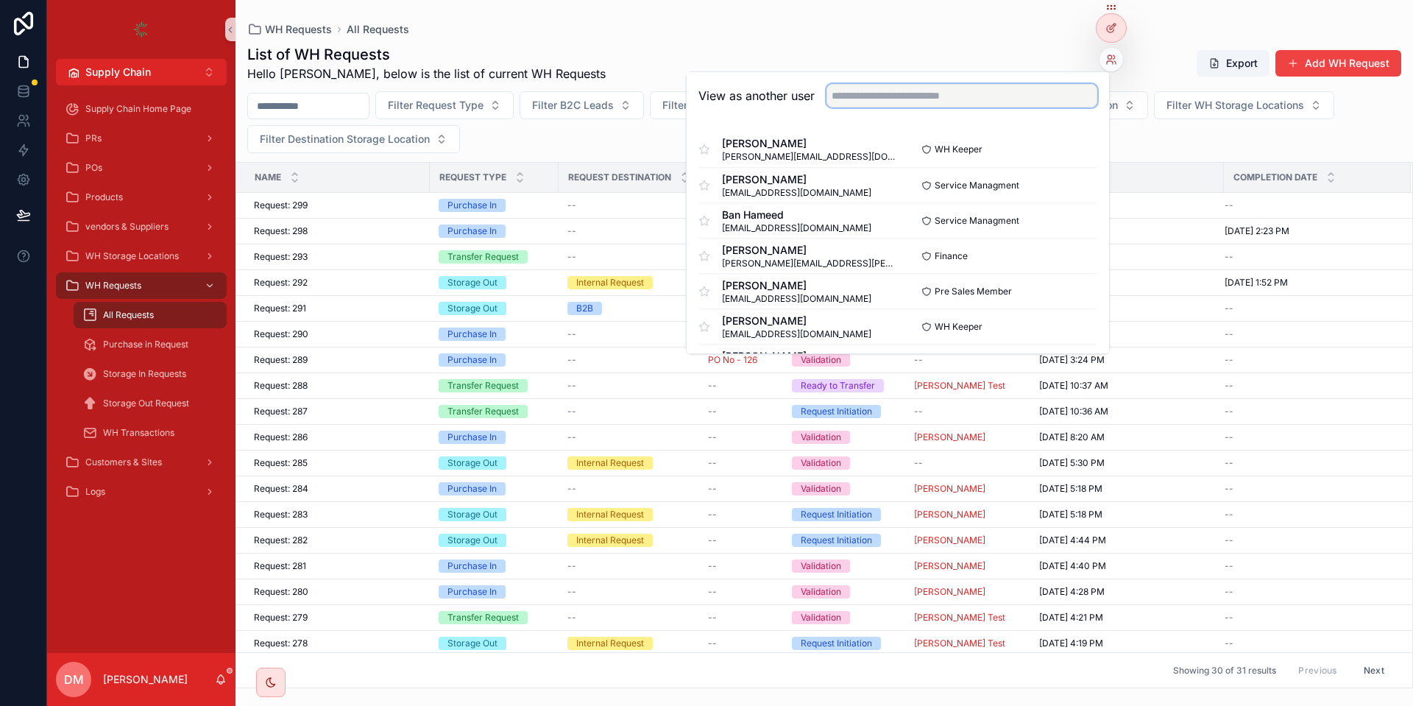
click at [940, 103] on input "text" at bounding box center [961, 96] width 271 height 24
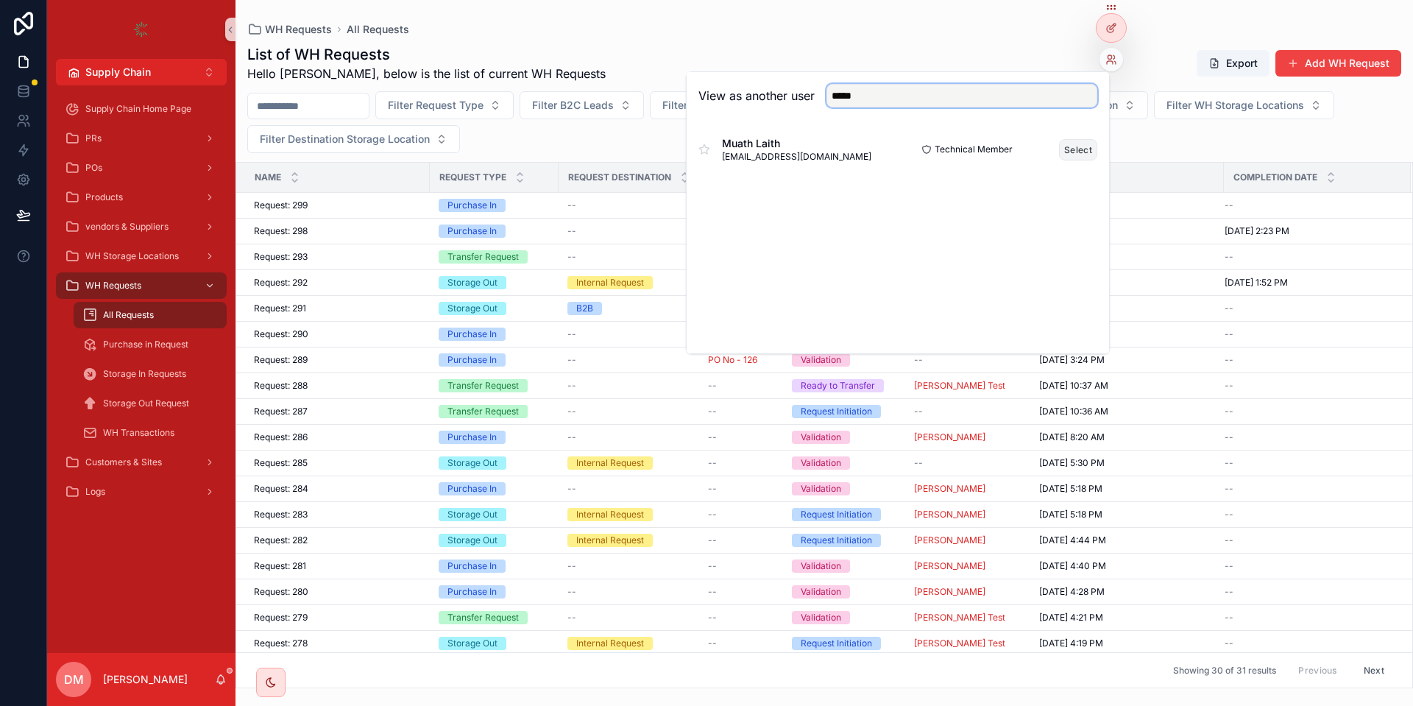
type input "*****"
click at [1076, 154] on button "Select" at bounding box center [1078, 149] width 38 height 21
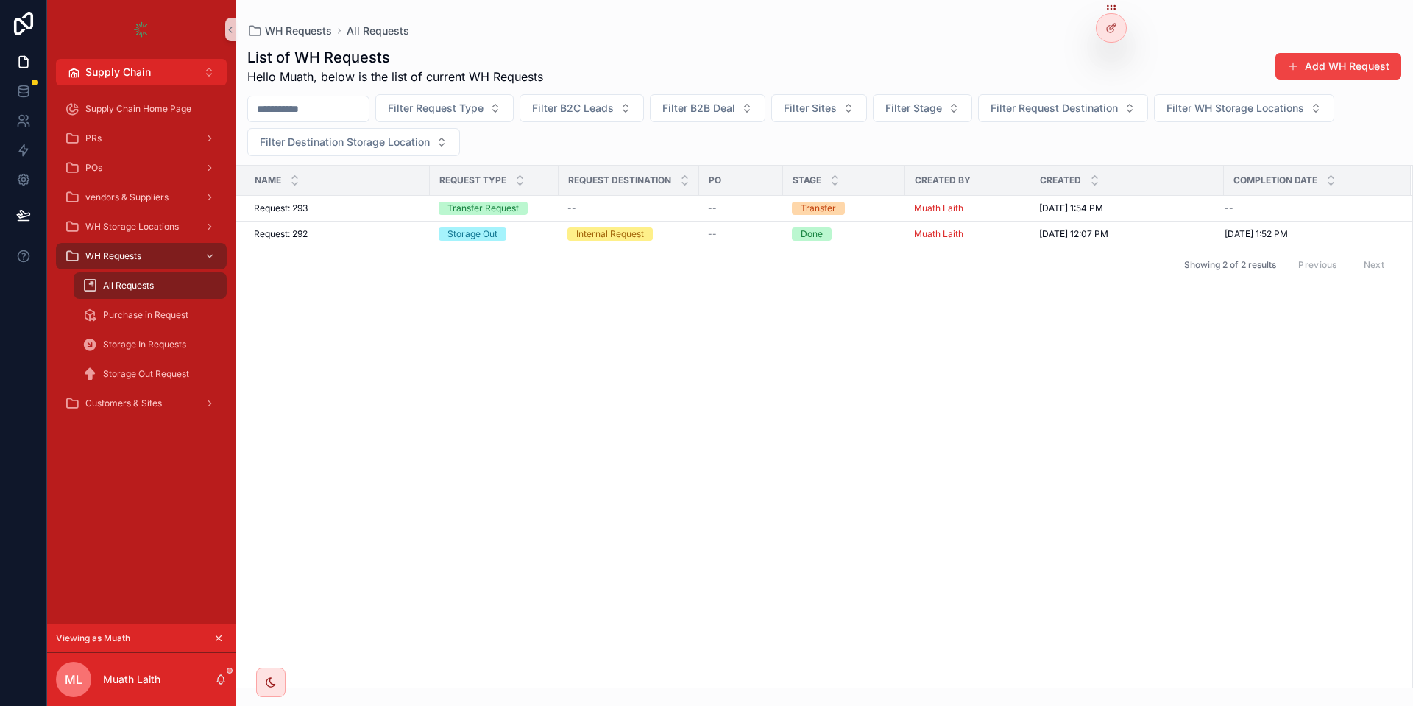
click at [1324, 54] on button "Add WH Request" at bounding box center [1338, 66] width 126 height 26
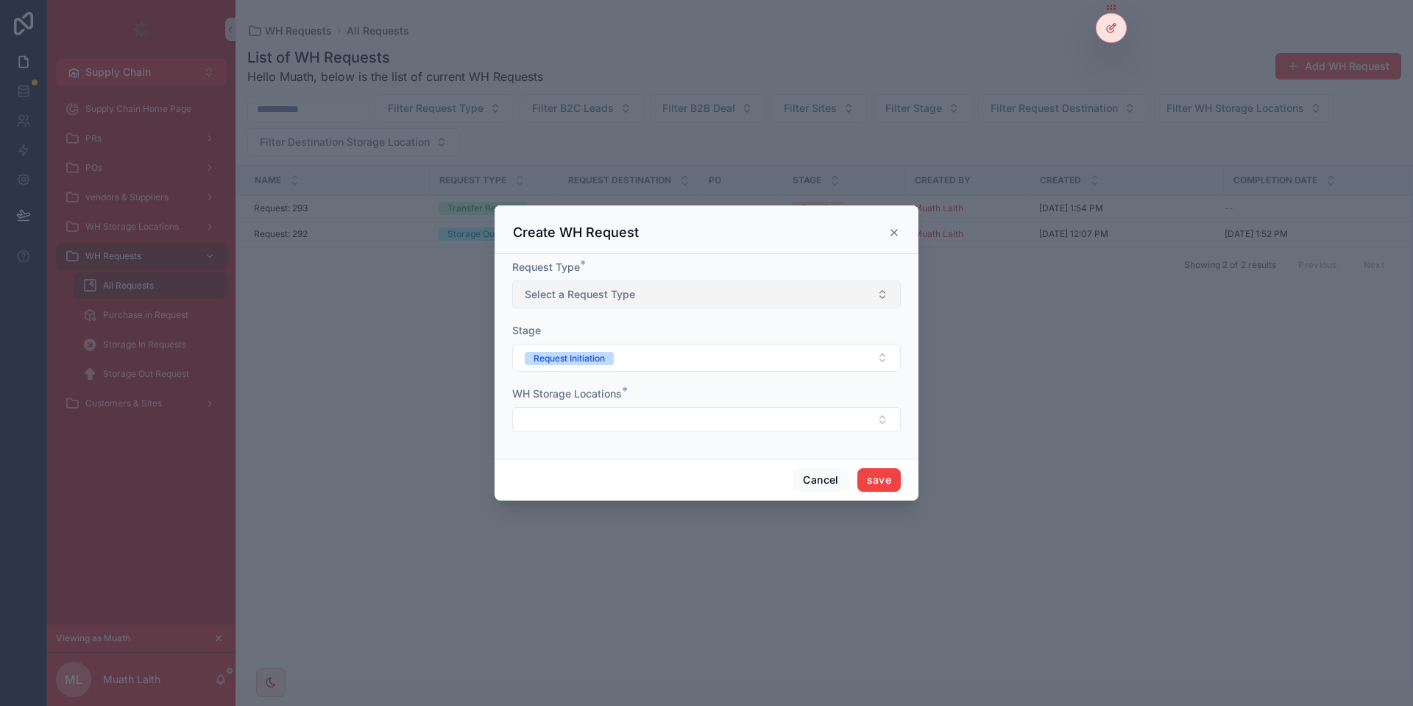
click at [719, 287] on button "Select a Request Type" at bounding box center [706, 294] width 388 height 28
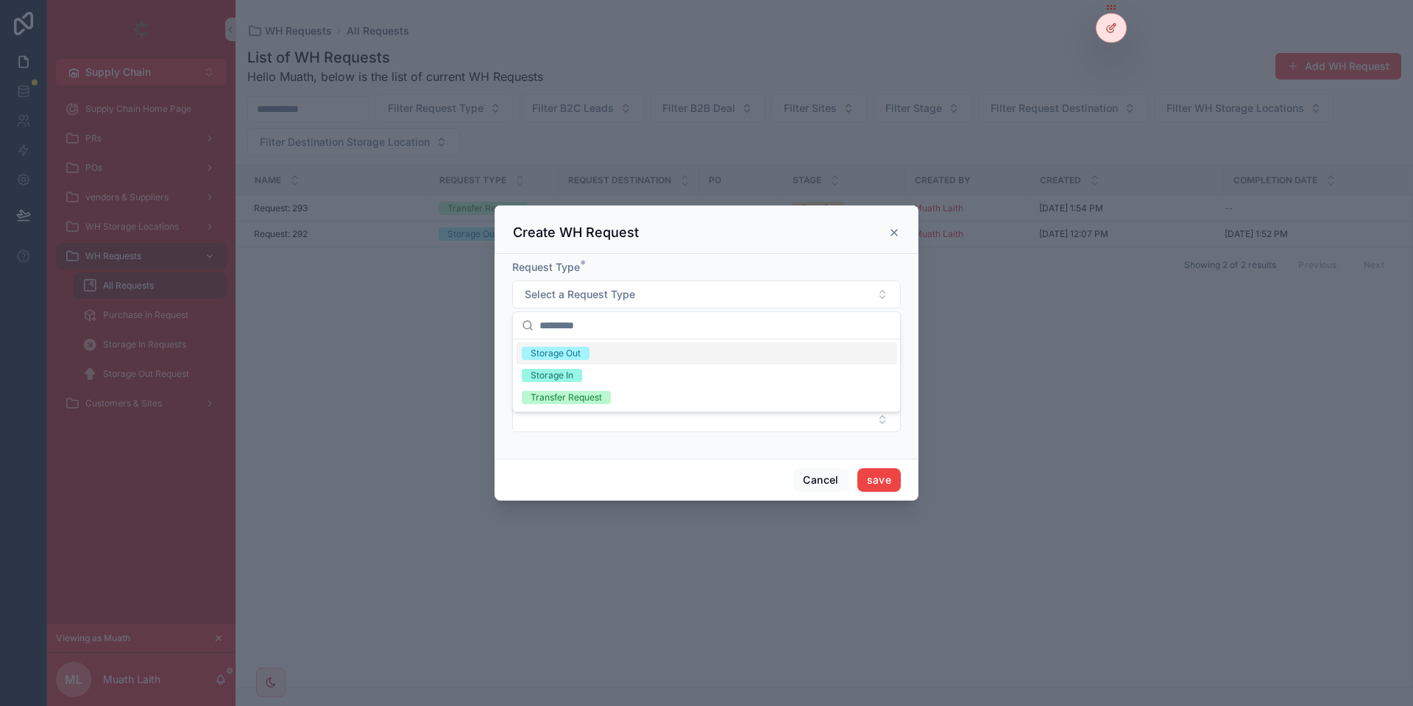
click at [636, 349] on div "Storage Out" at bounding box center [706, 353] width 381 height 22
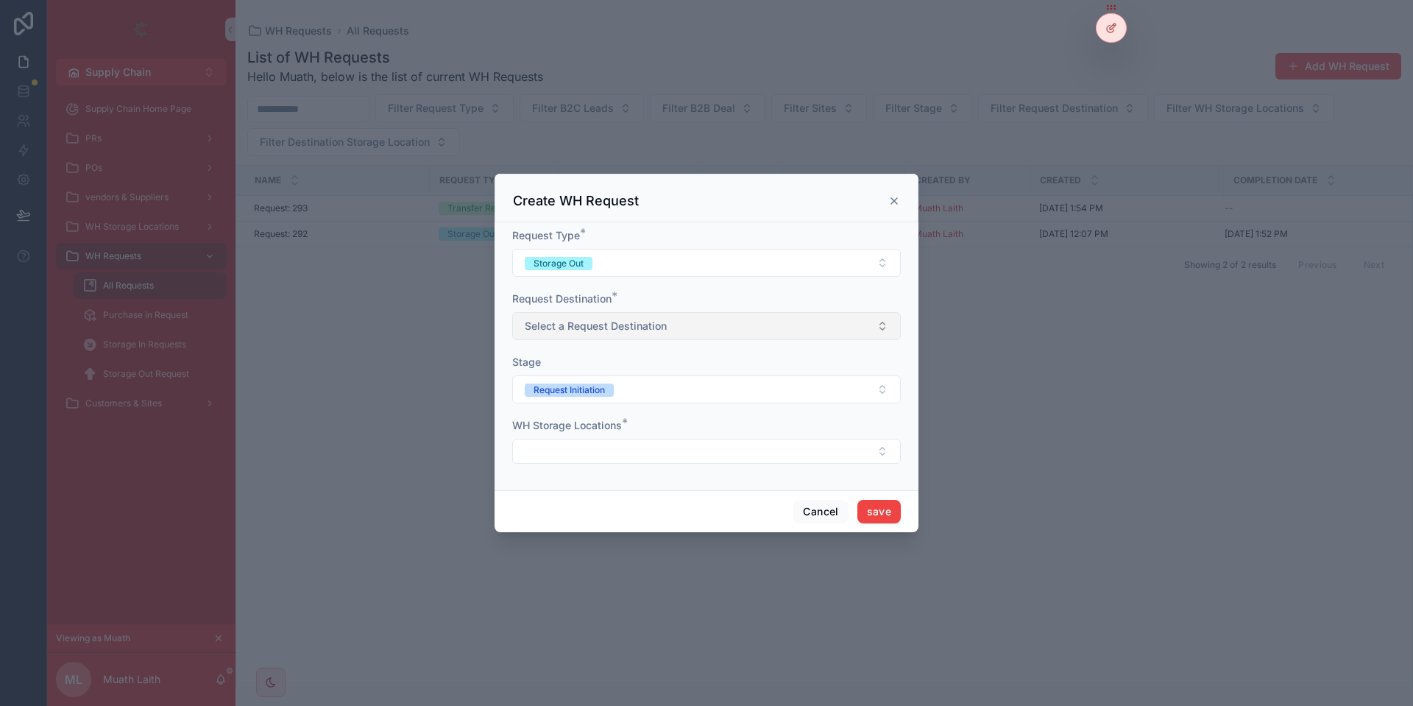
click at [561, 328] on span "Select a Request Destination" at bounding box center [596, 326] width 142 height 15
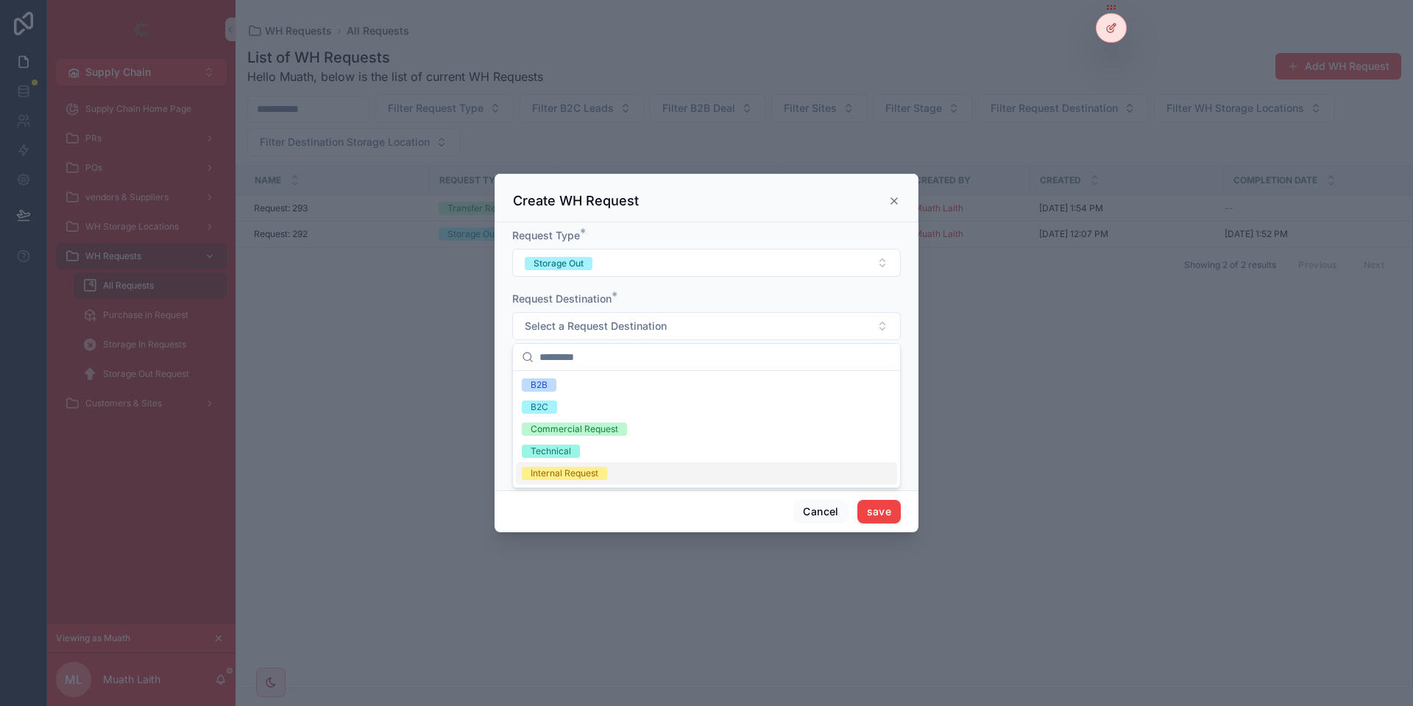
click at [550, 468] on div "Internal Request" at bounding box center [564, 472] width 68 height 13
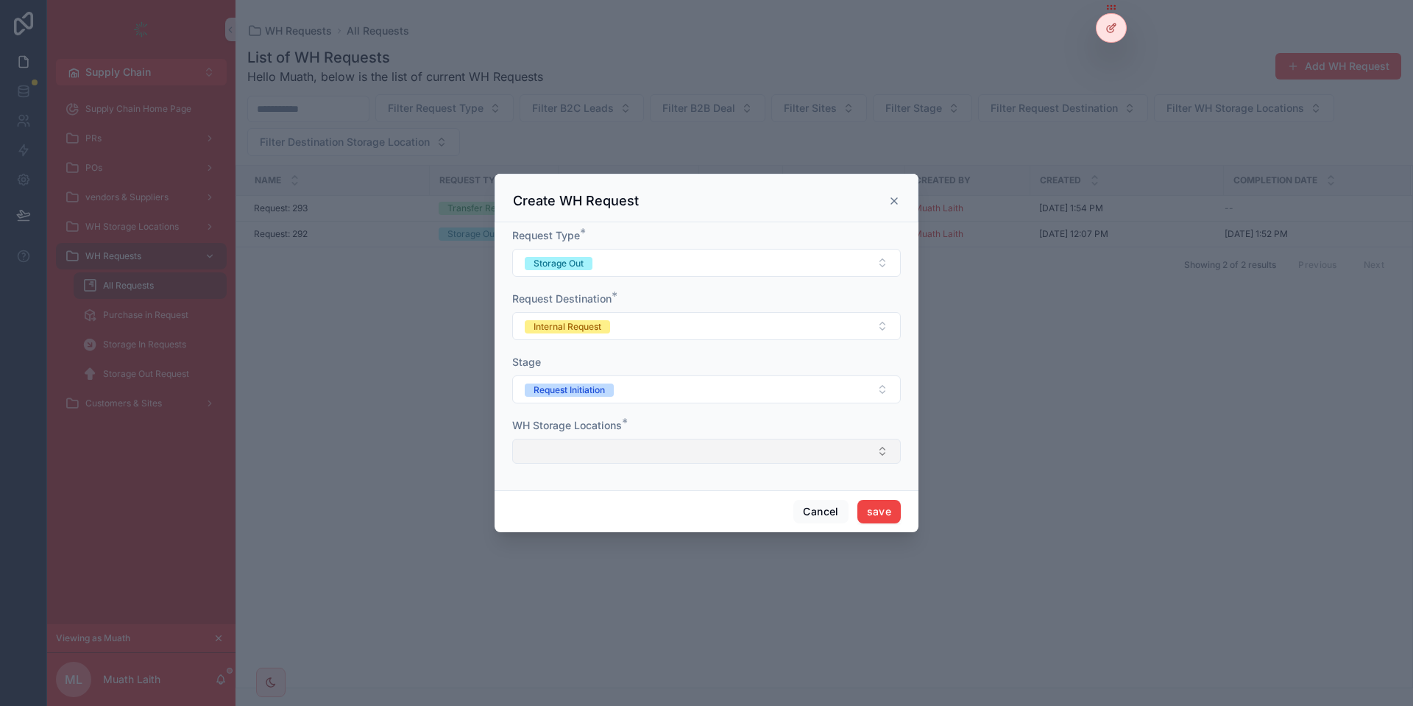
click at [561, 462] on button "Select Button" at bounding box center [706, 450] width 388 height 25
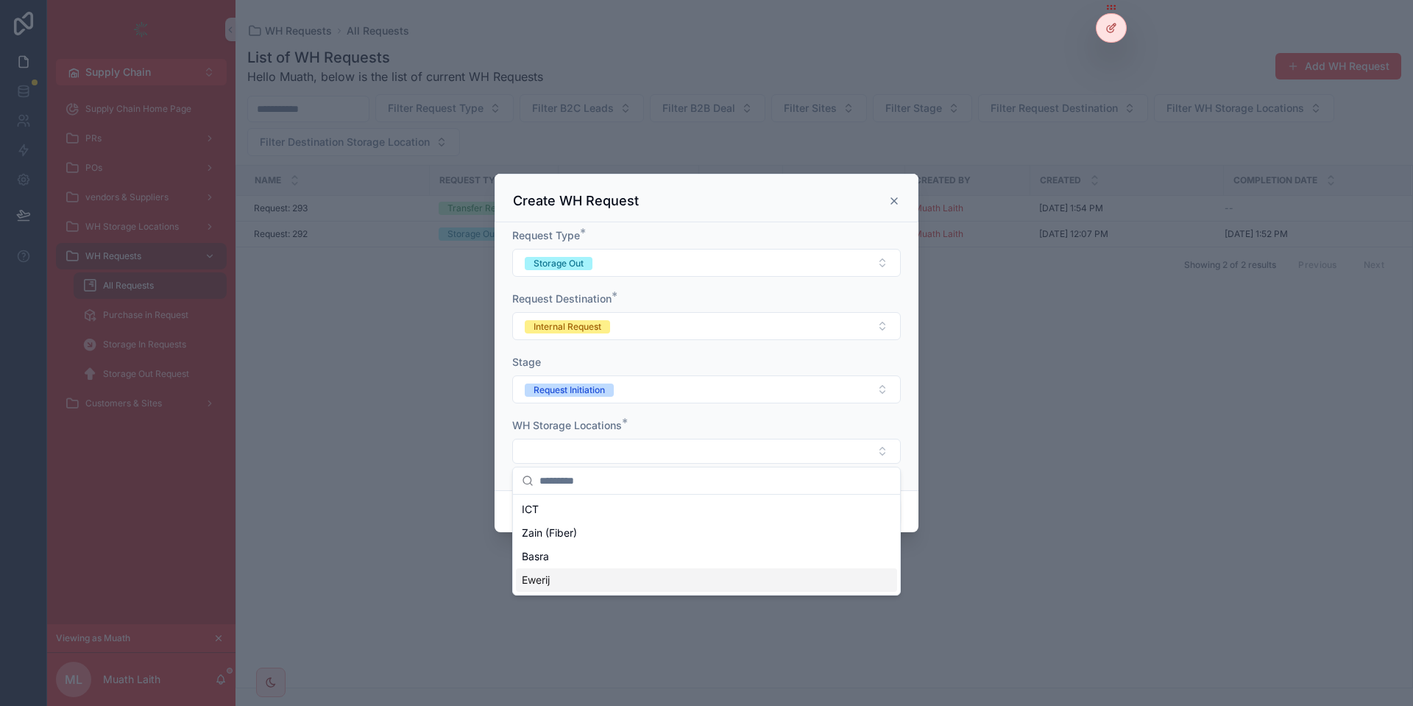
click at [580, 579] on div "Ewerij" at bounding box center [706, 580] width 381 height 24
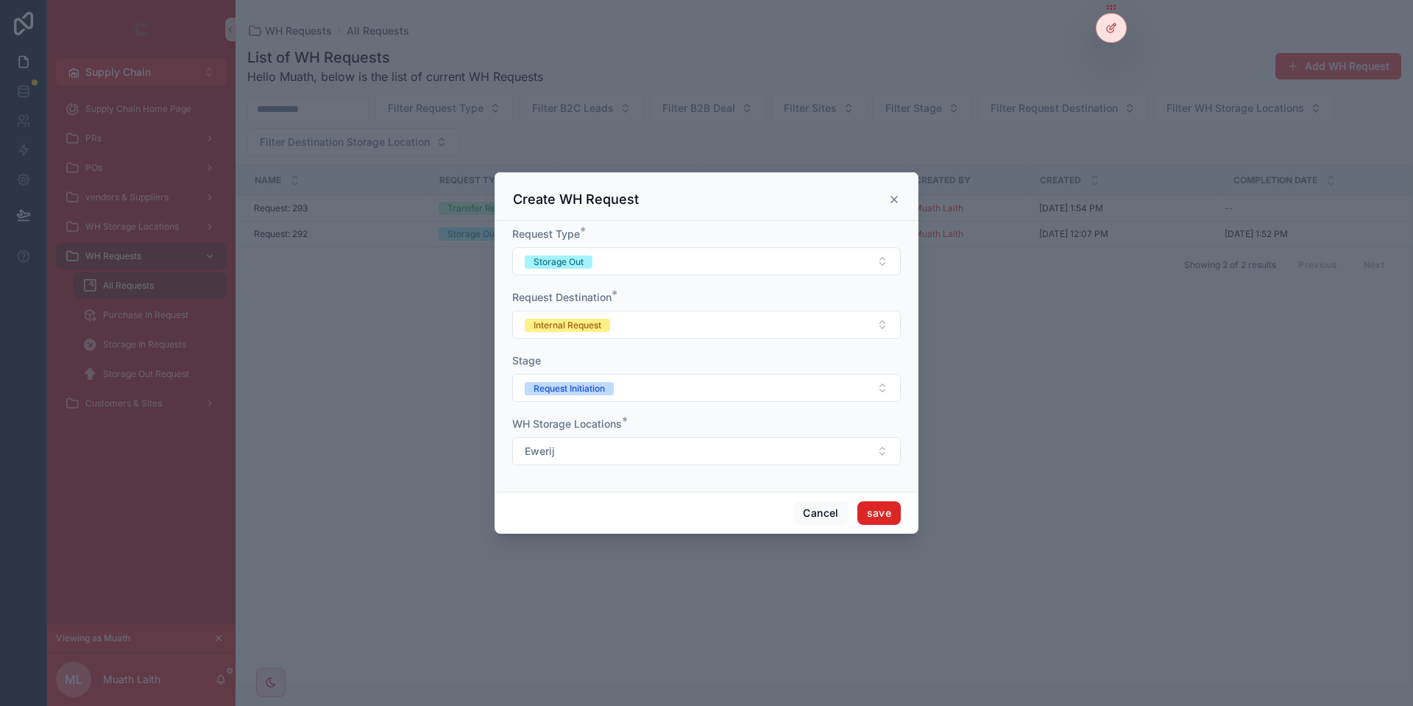
click at [870, 505] on button "save" at bounding box center [878, 513] width 43 height 24
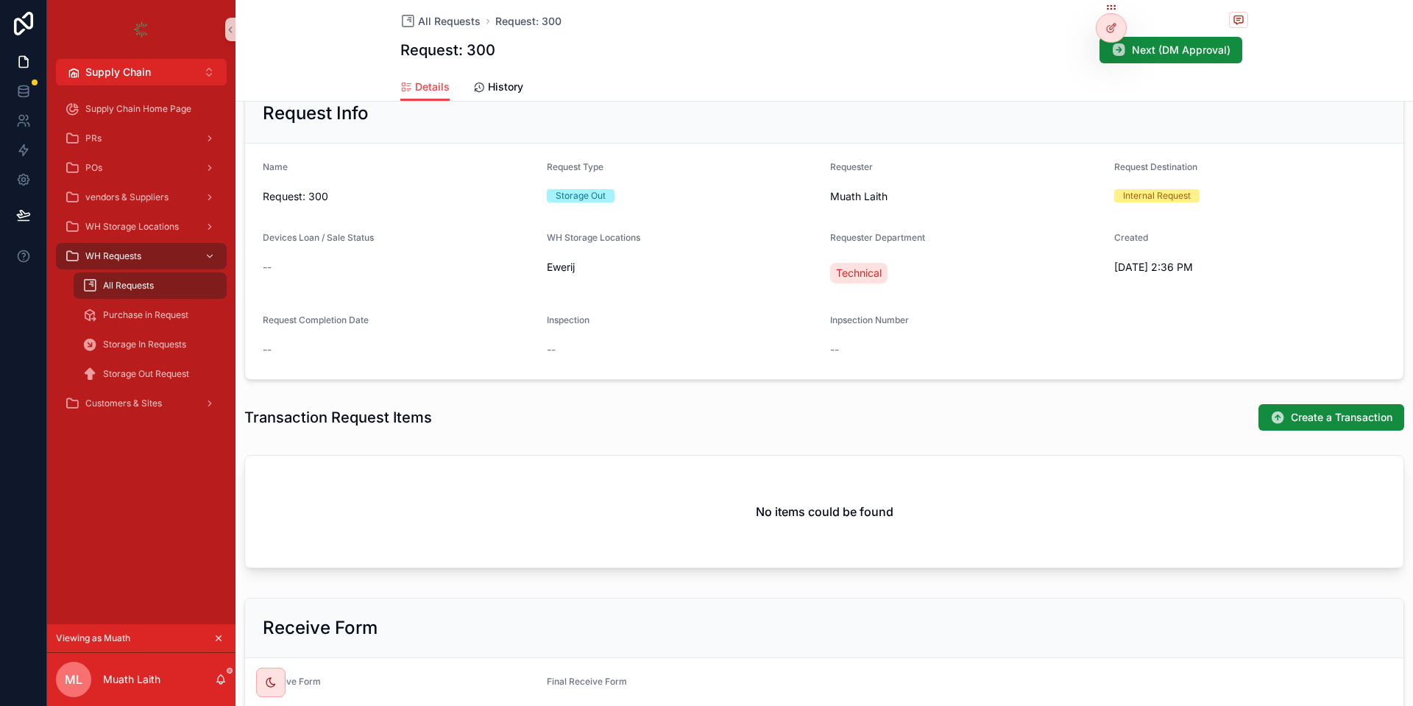
scroll to position [208, 0]
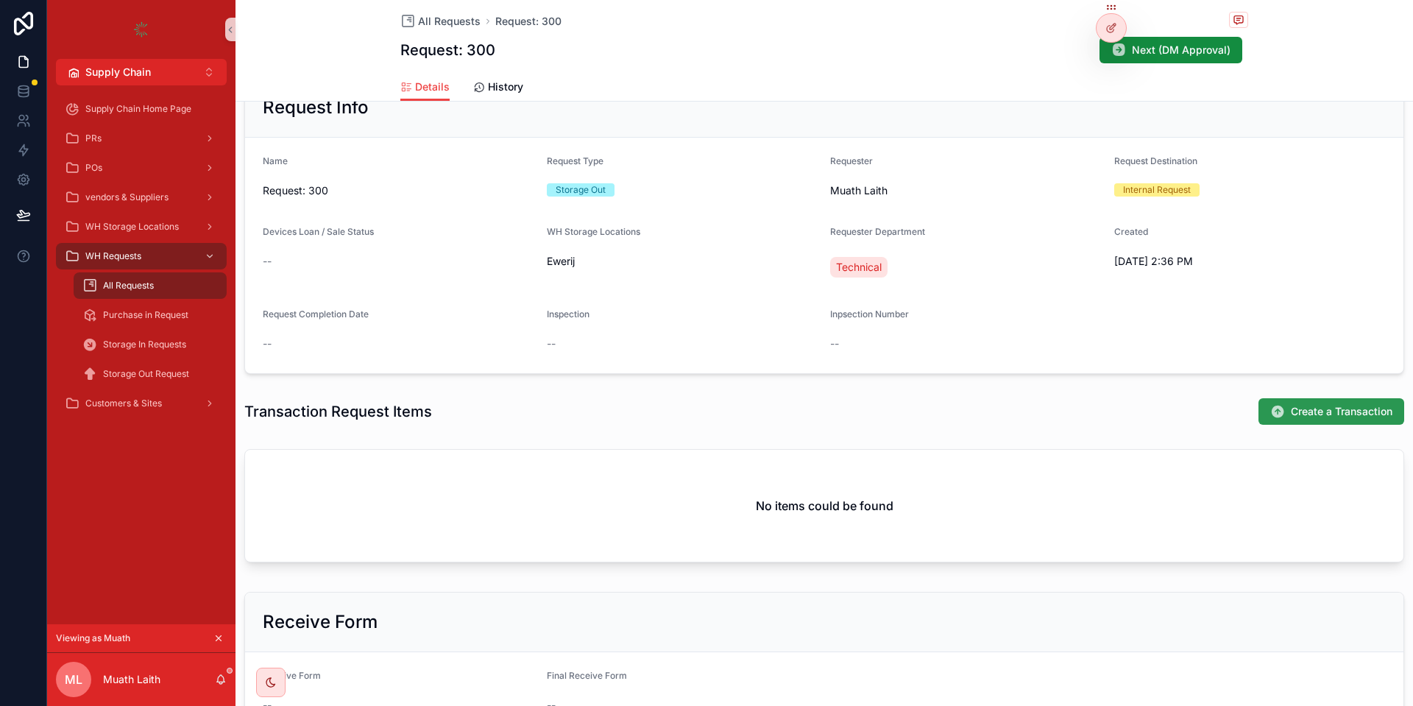
click at [1304, 402] on button "Create a Transaction" at bounding box center [1331, 411] width 146 height 26
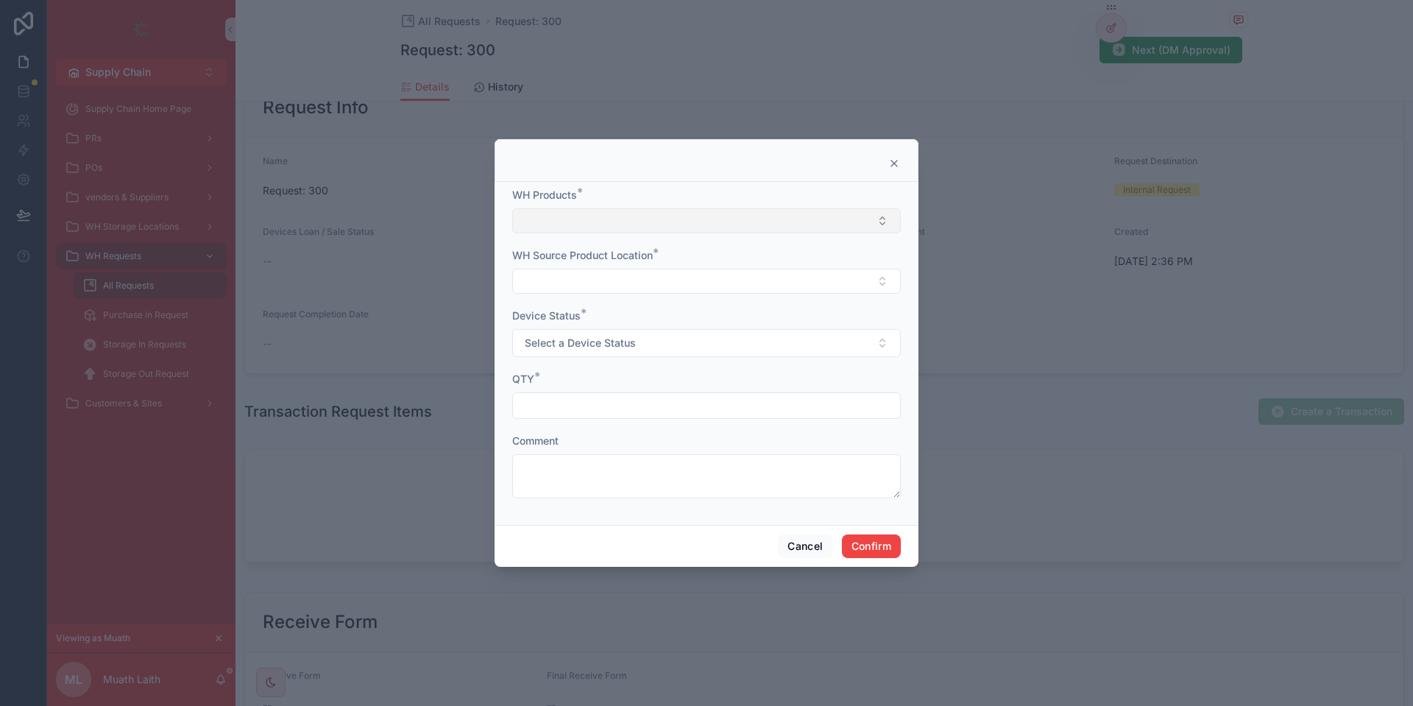
click at [601, 229] on button "Select Button" at bounding box center [706, 220] width 388 height 25
type input "**********"
click at [627, 280] on span "[HP] Server HPE DL560 GEN 10" at bounding box center [598, 278] width 152 height 15
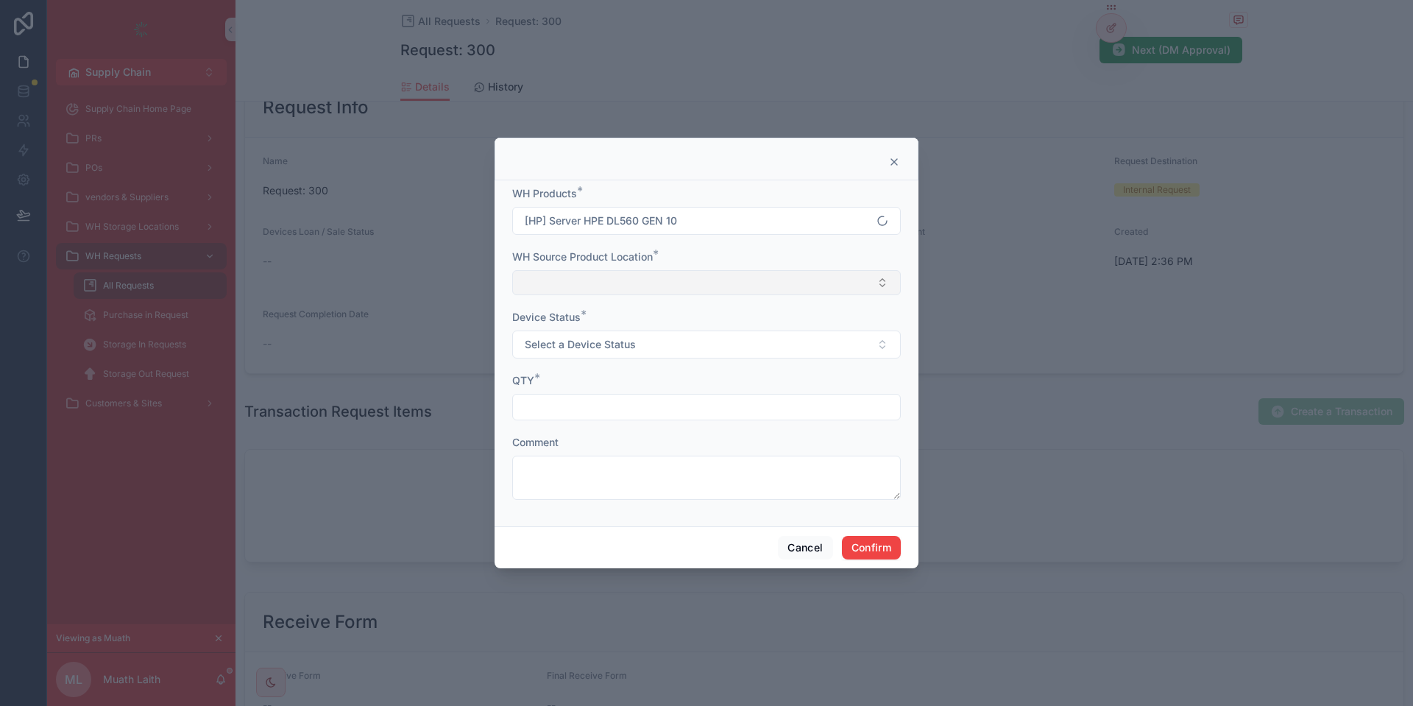
click at [580, 275] on button "Select Button" at bounding box center [706, 282] width 388 height 25
click at [612, 341] on span "[HP] Server HPE DL560 GEN 10 - Ewerij" at bounding box center [617, 340] width 191 height 15
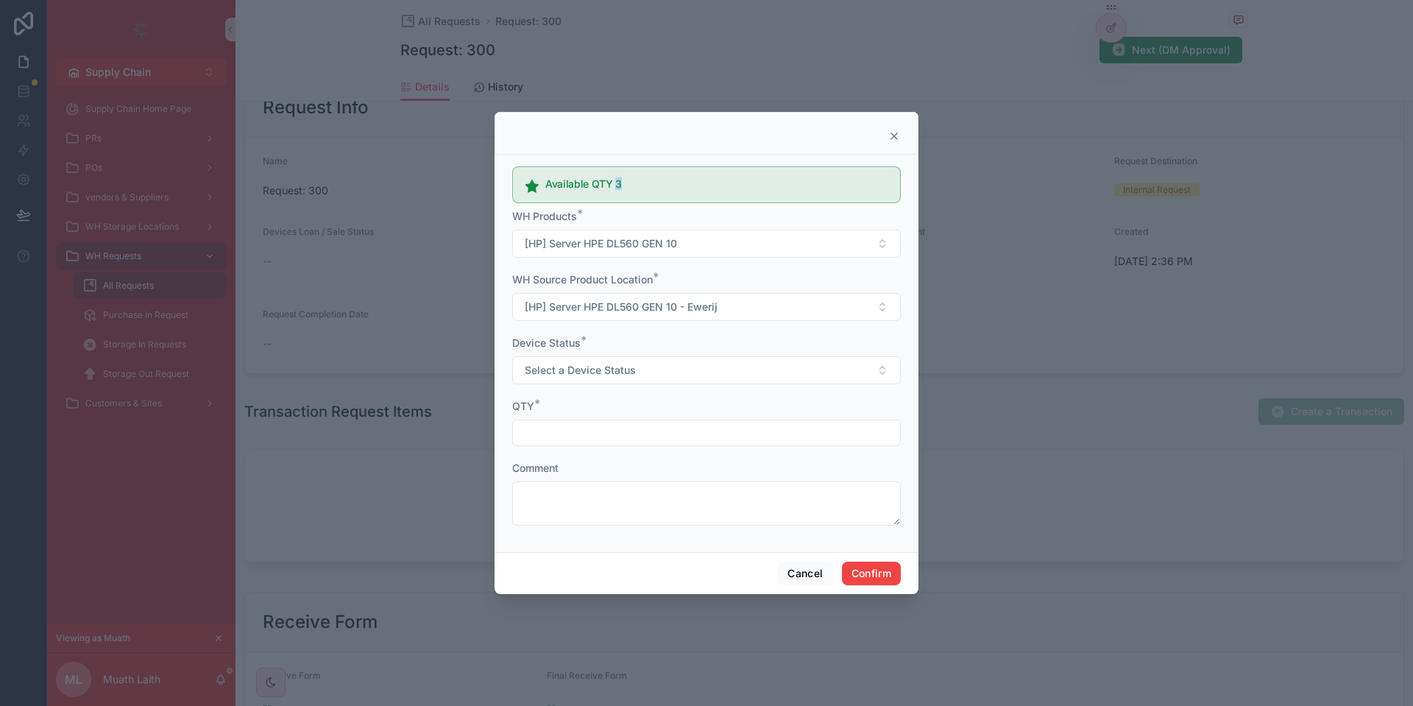
click at [614, 185] on div "Available QTY 3" at bounding box center [716, 185] width 343 height 13
click at [629, 185] on h5 "Available QTY 3" at bounding box center [716, 184] width 343 height 10
drag, startPoint x: 613, startPoint y: 185, endPoint x: 624, endPoint y: 185, distance: 11.0
click at [624, 185] on h5 "Available QTY 3" at bounding box center [716, 184] width 343 height 10
click at [563, 434] on input "text" at bounding box center [706, 432] width 387 height 21
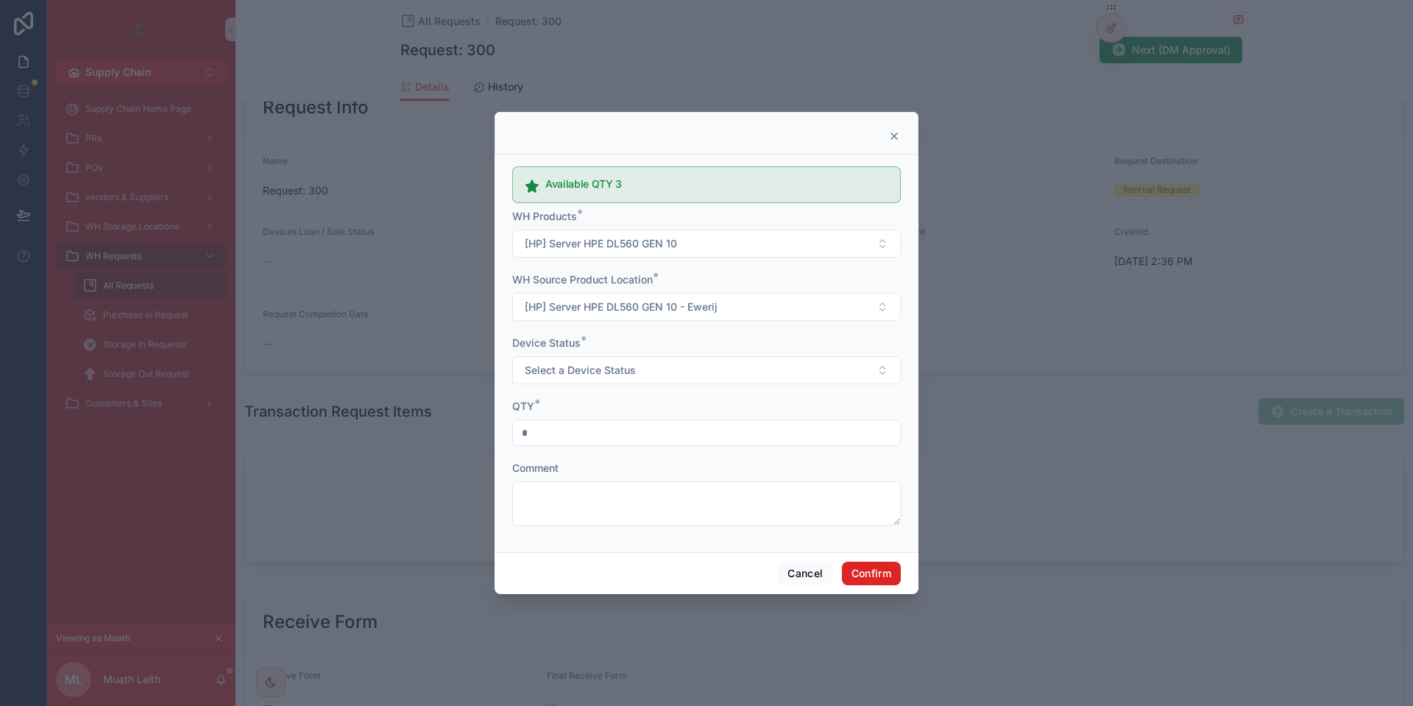
click at [884, 565] on button "Confirm" at bounding box center [871, 573] width 59 height 24
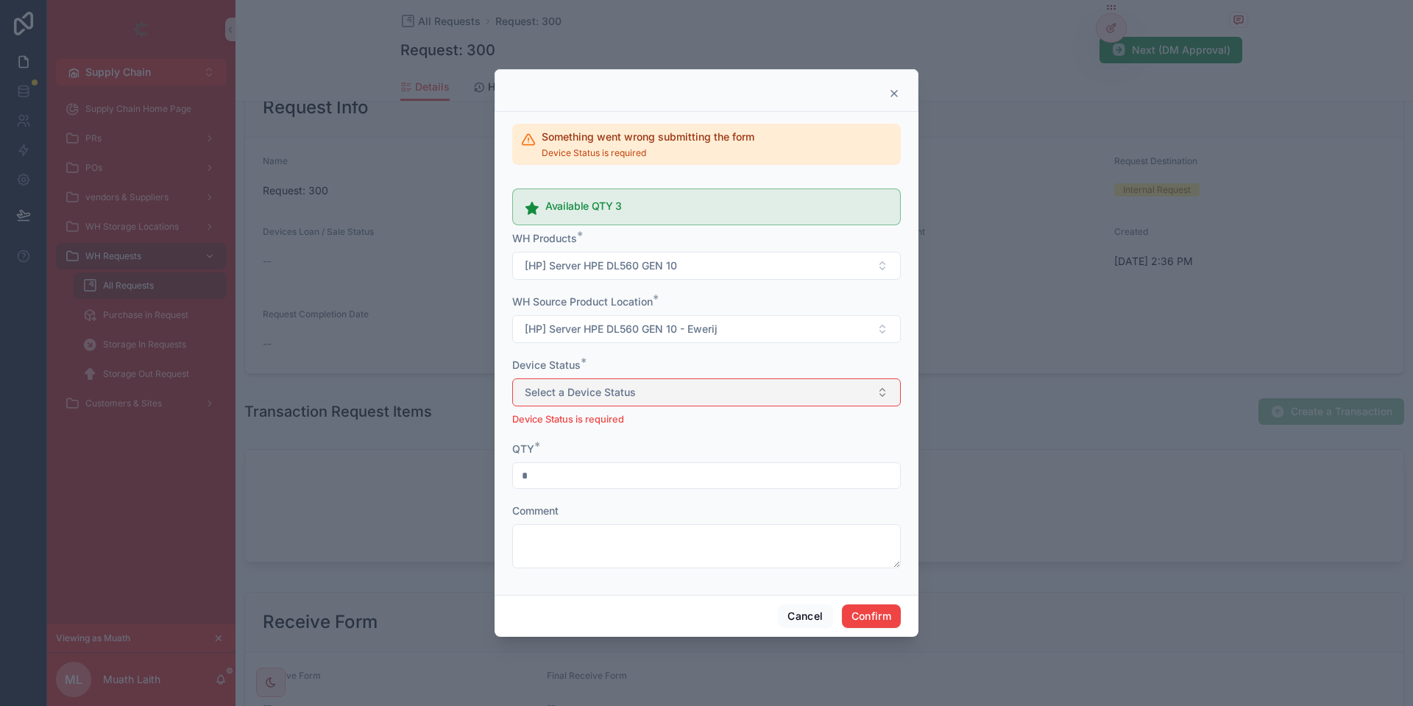
click at [588, 401] on button "Select a Device Status" at bounding box center [706, 392] width 388 height 28
click at [694, 368] on div "Device Status *" at bounding box center [706, 365] width 388 height 15
click at [584, 472] on input "*" at bounding box center [706, 475] width 387 height 21
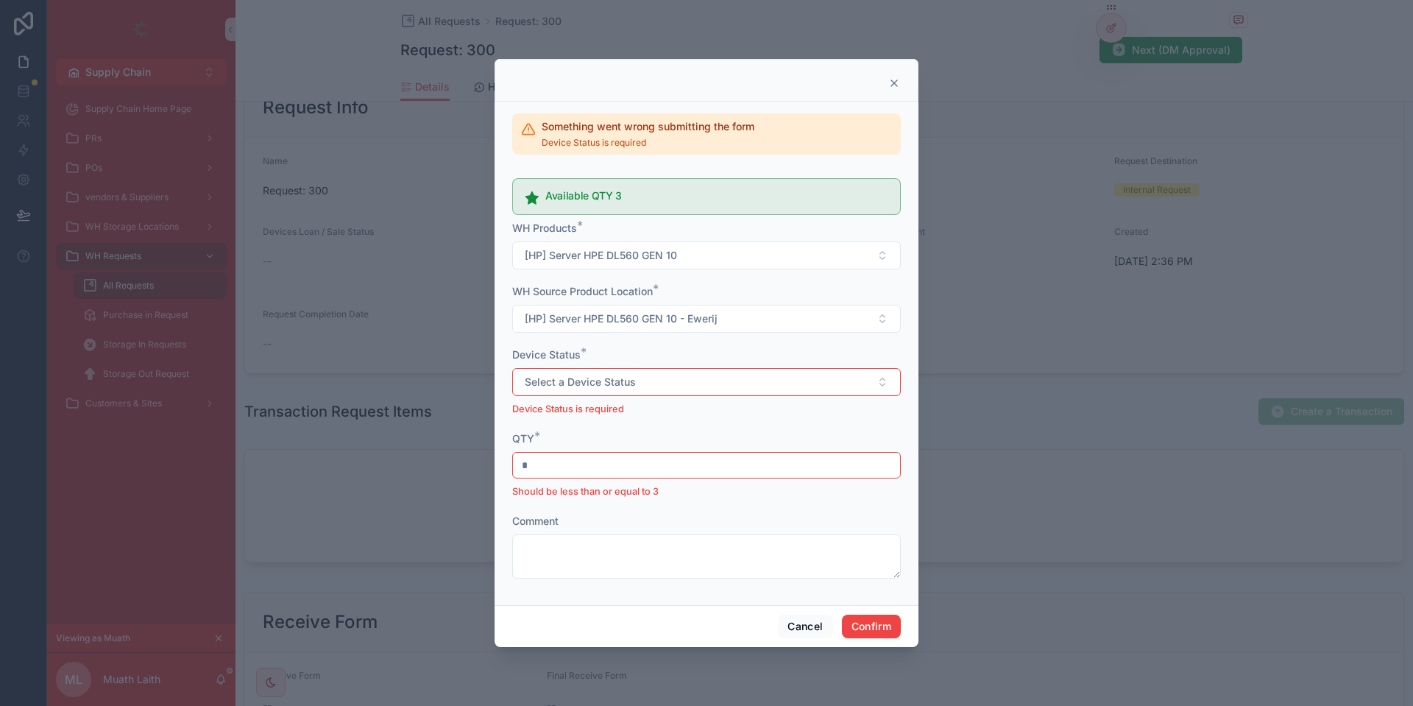
click at [577, 463] on input "*" at bounding box center [706, 465] width 387 height 21
type input "*"
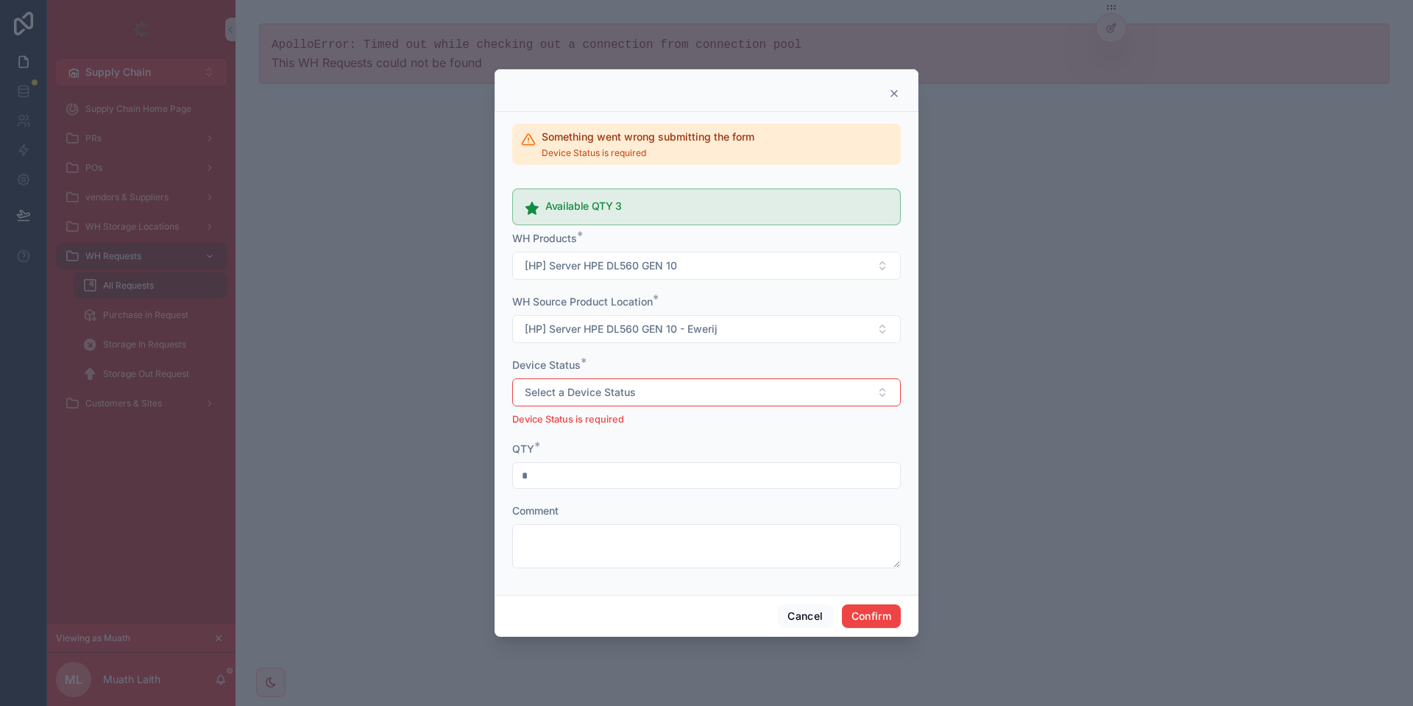
scroll to position [0, 0]
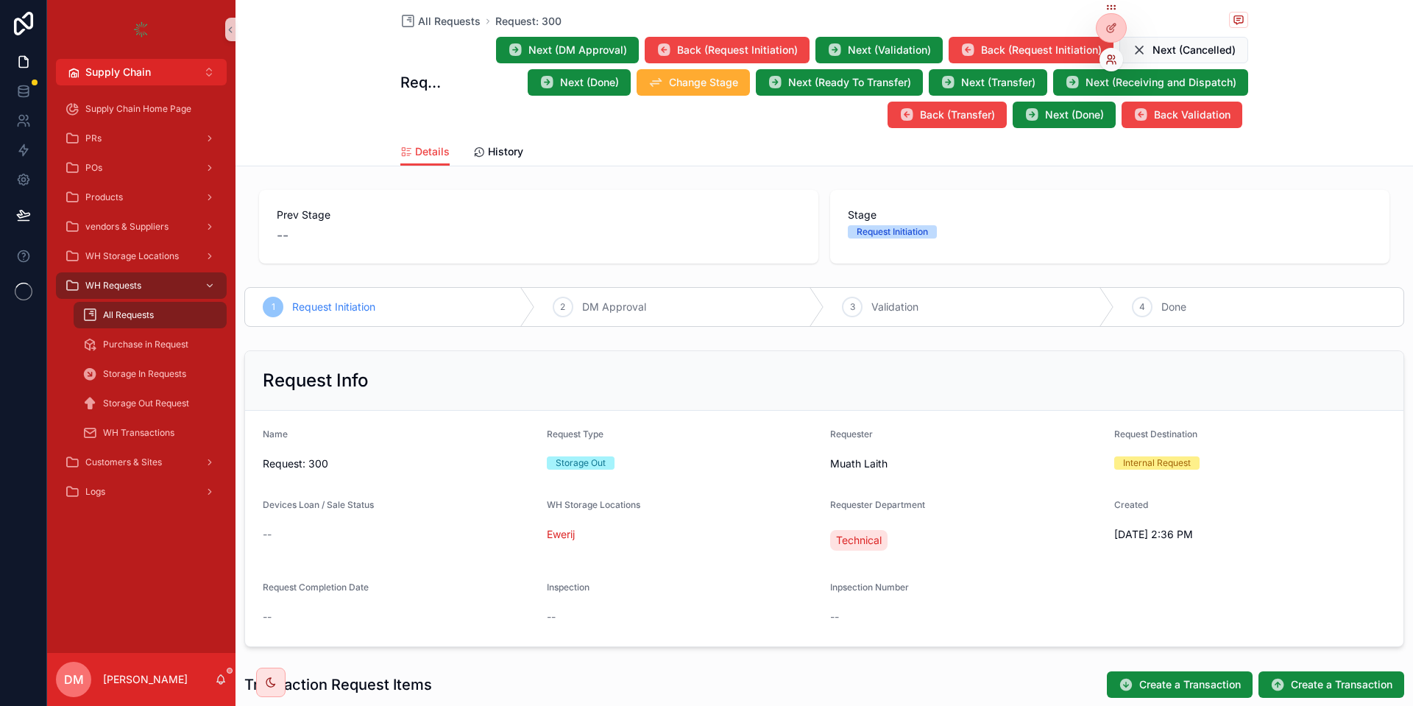
click at [1111, 58] on icon at bounding box center [1109, 57] width 4 height 4
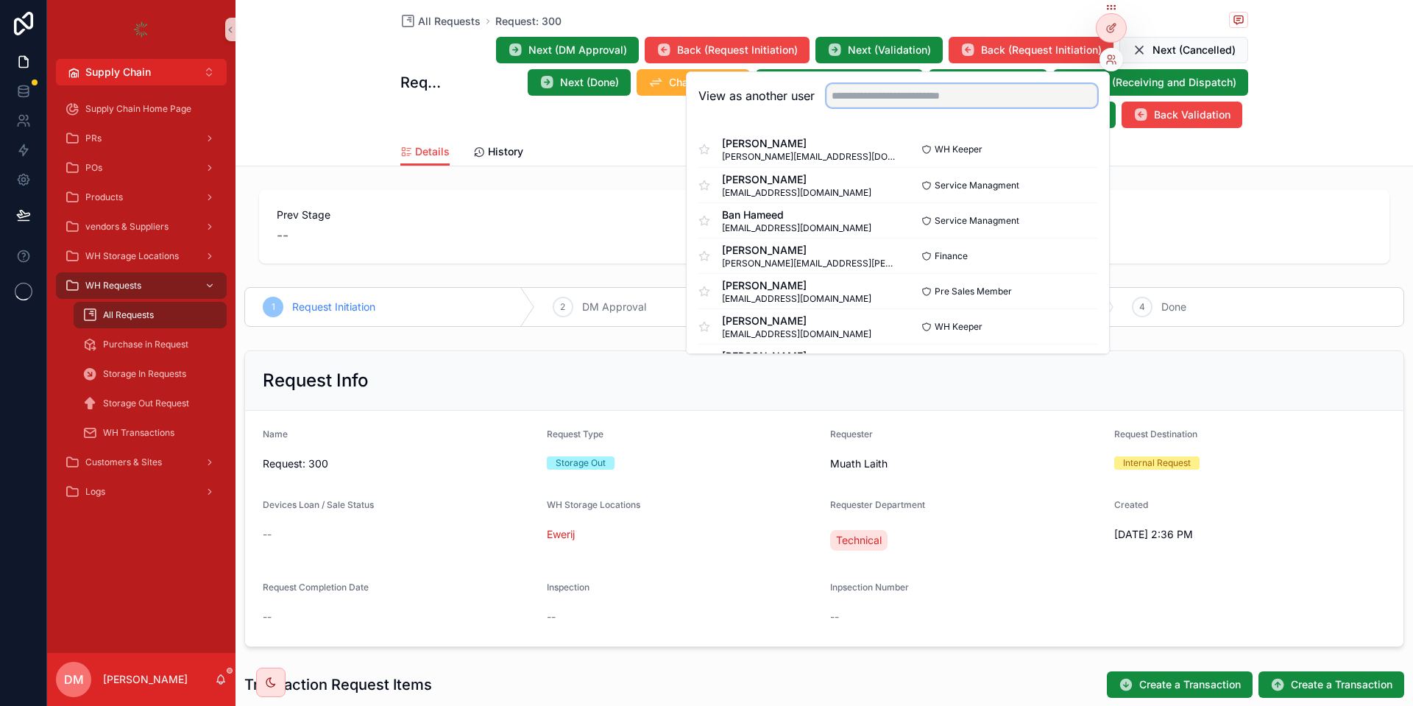
click at [979, 92] on input "text" at bounding box center [961, 96] width 271 height 24
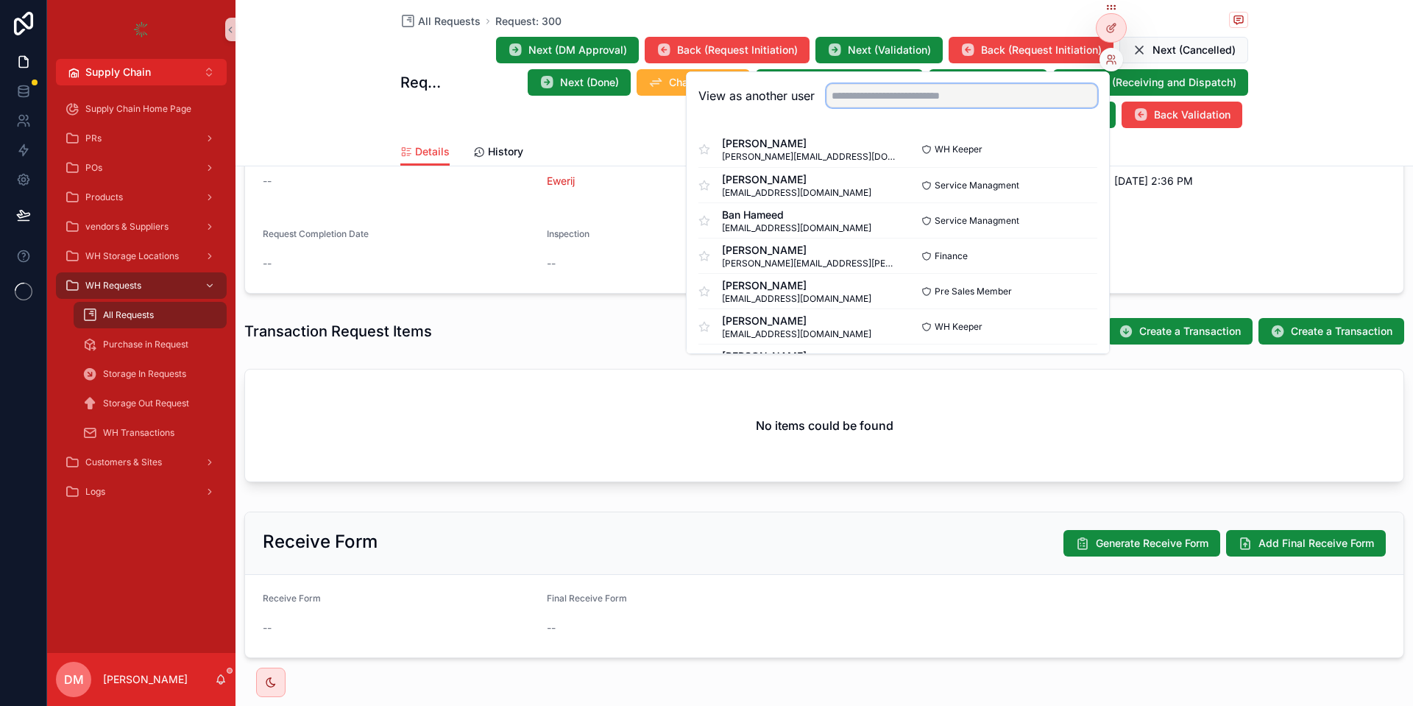
click at [872, 97] on input "text" at bounding box center [961, 96] width 271 height 24
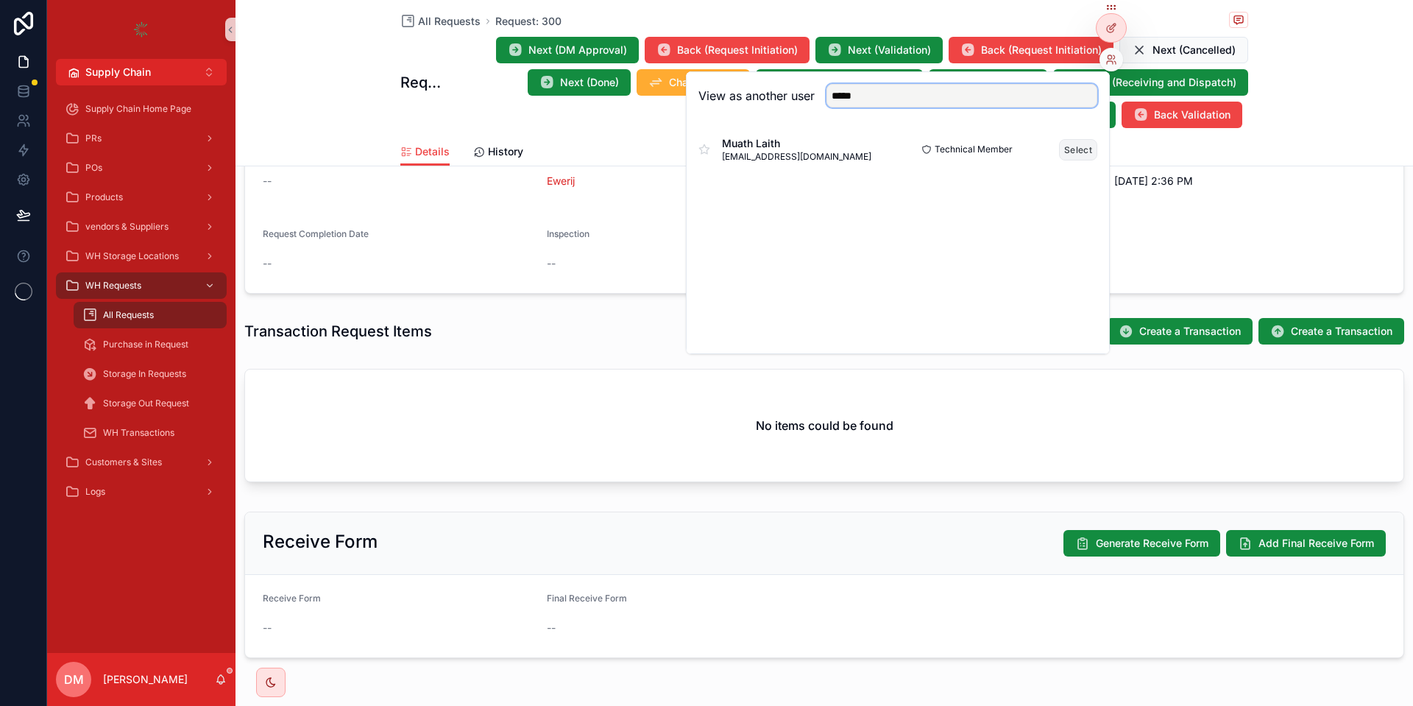
type input "*****"
click at [1074, 149] on button "Select" at bounding box center [1078, 149] width 38 height 21
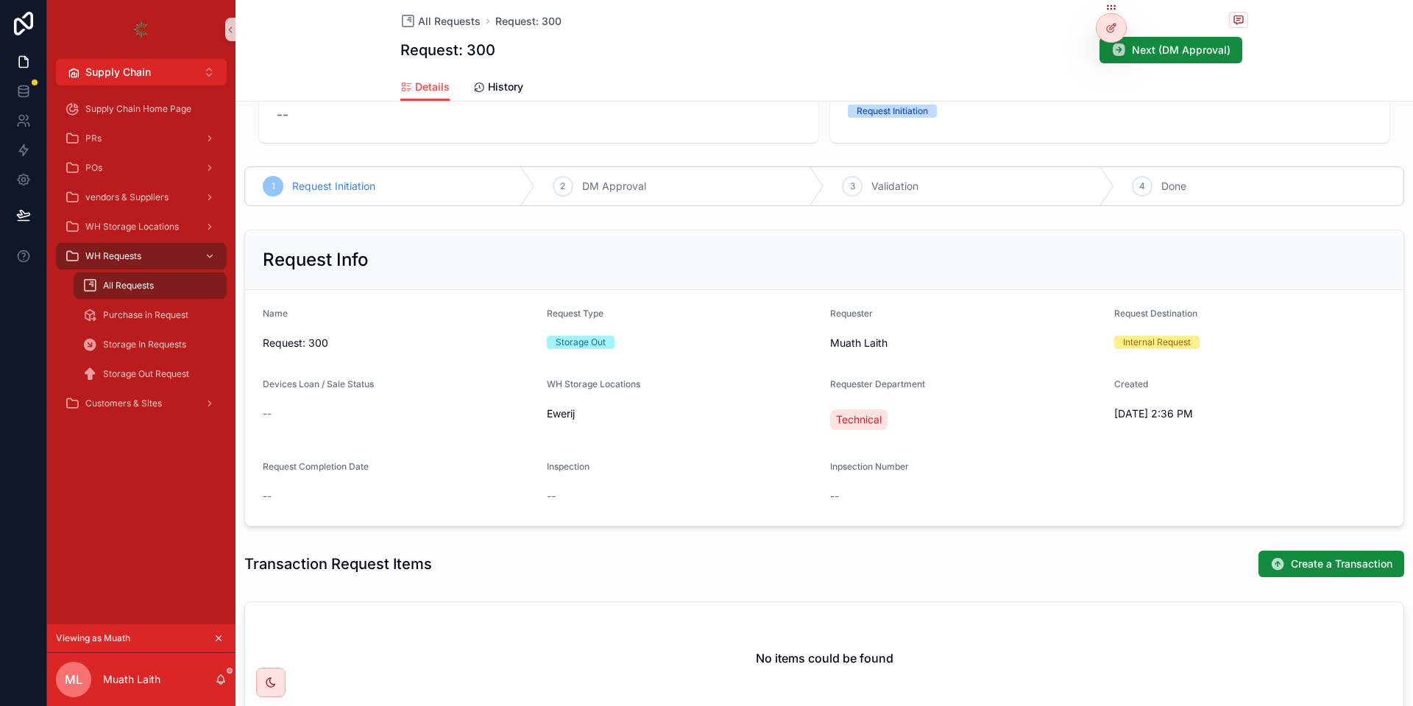
scroll to position [88, 0]
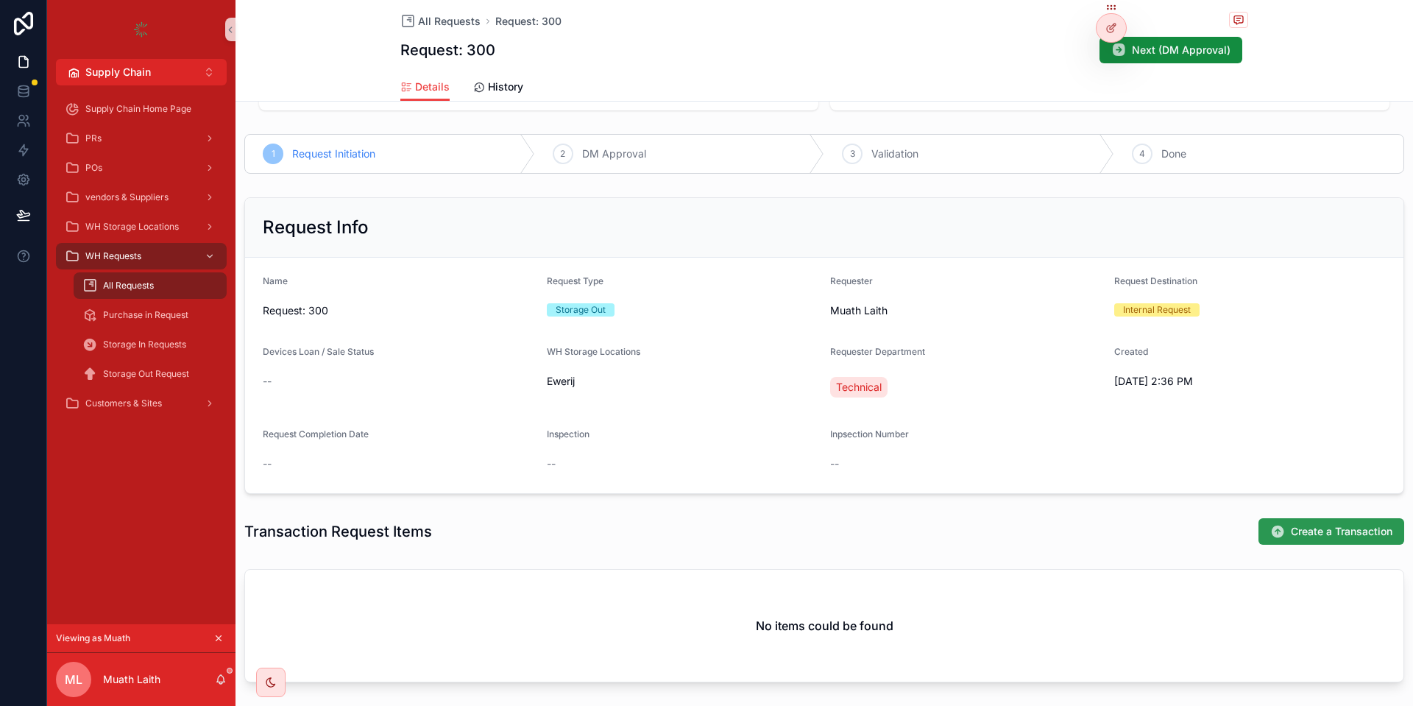
drag, startPoint x: 1299, startPoint y: 564, endPoint x: 1300, endPoint y: 539, distance: 25.0
click at [1298, 560] on div "Prev Stage -- Stage Request Initiation 1 Request Initiation 2 DM Approval 3 Val…" at bounding box center [823, 446] width 1177 height 830
click at [1301, 535] on span "Create a Transaction" at bounding box center [1341, 531] width 102 height 15
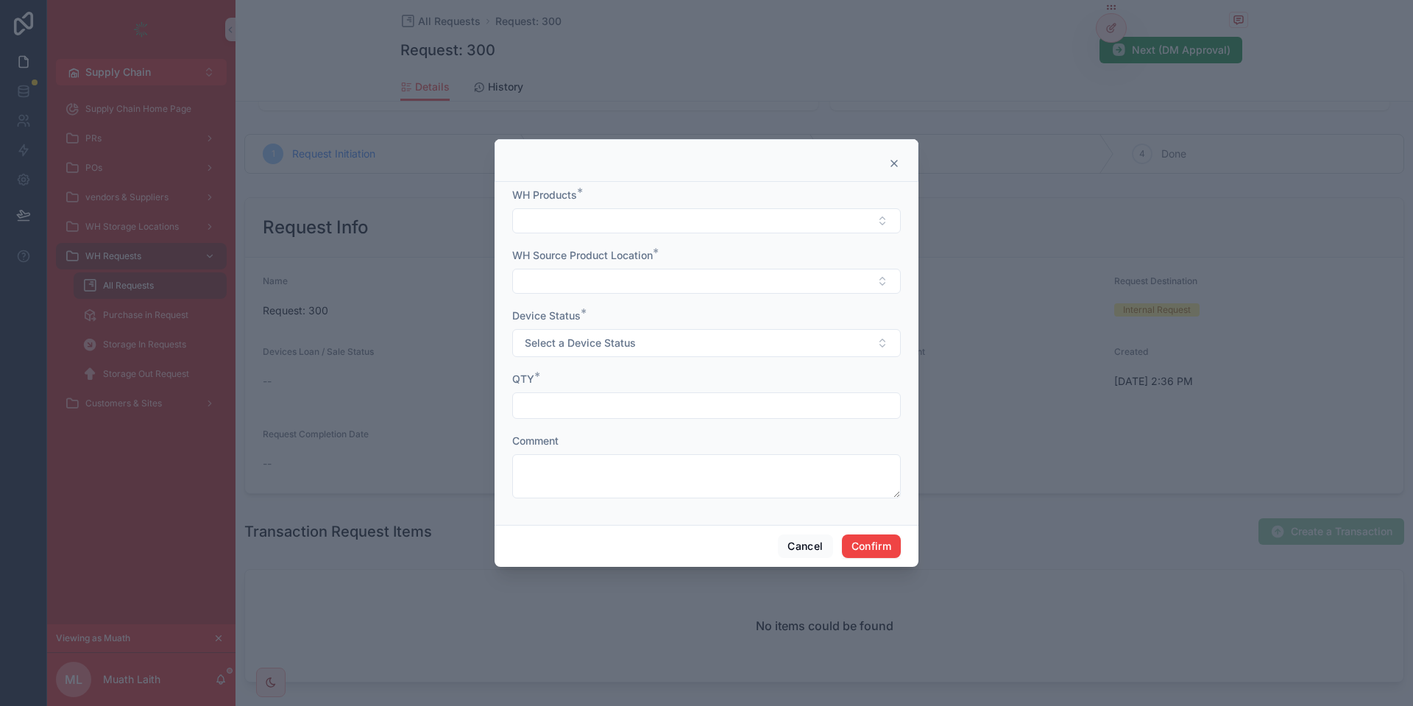
click at [631, 205] on div "WH Products *" at bounding box center [706, 211] width 388 height 46
click at [611, 230] on button "Select Button" at bounding box center [706, 220] width 388 height 25
type input "**********"
click at [581, 290] on div "[HP] Server HPE DL560 GEN 10" at bounding box center [706, 279] width 381 height 24
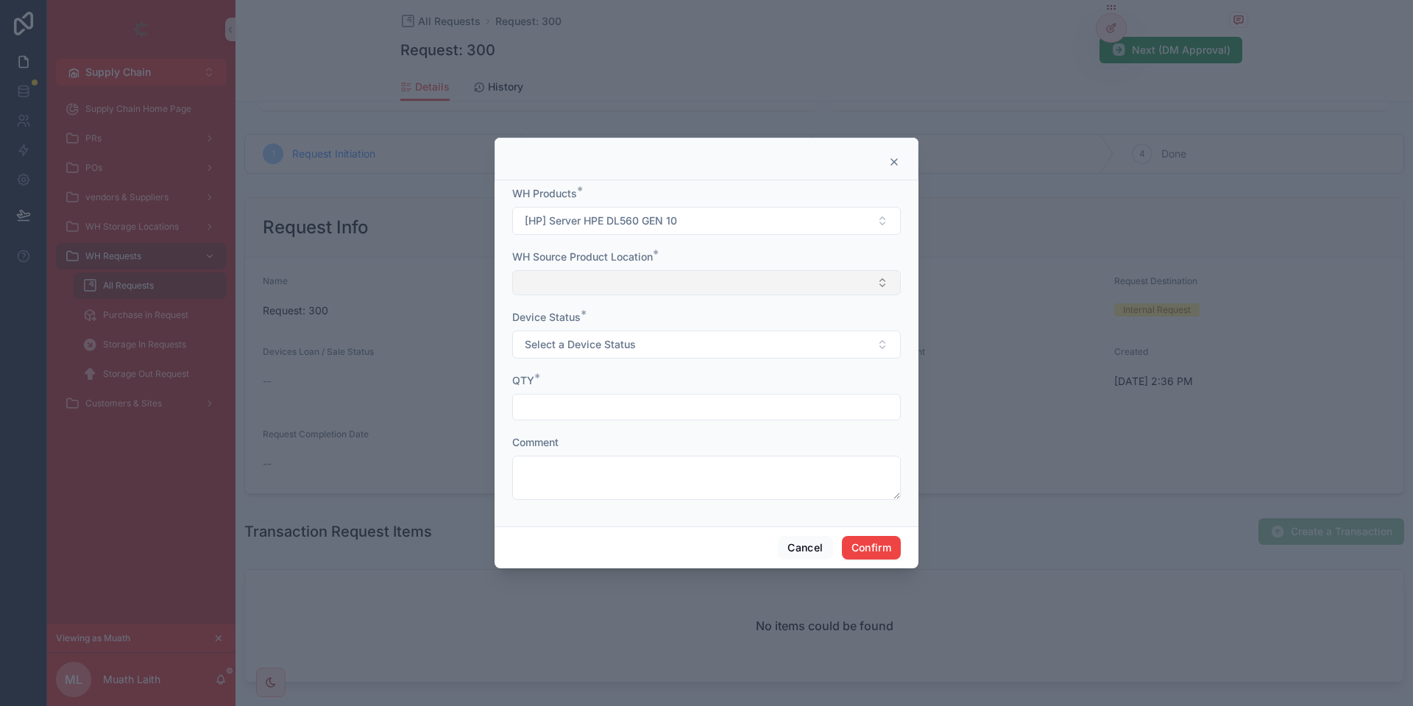
click at [588, 279] on button "Select Button" at bounding box center [706, 282] width 388 height 25
click at [600, 344] on span "[HP] Server HPE DL560 GEN 10 - Ewerij" at bounding box center [617, 340] width 191 height 15
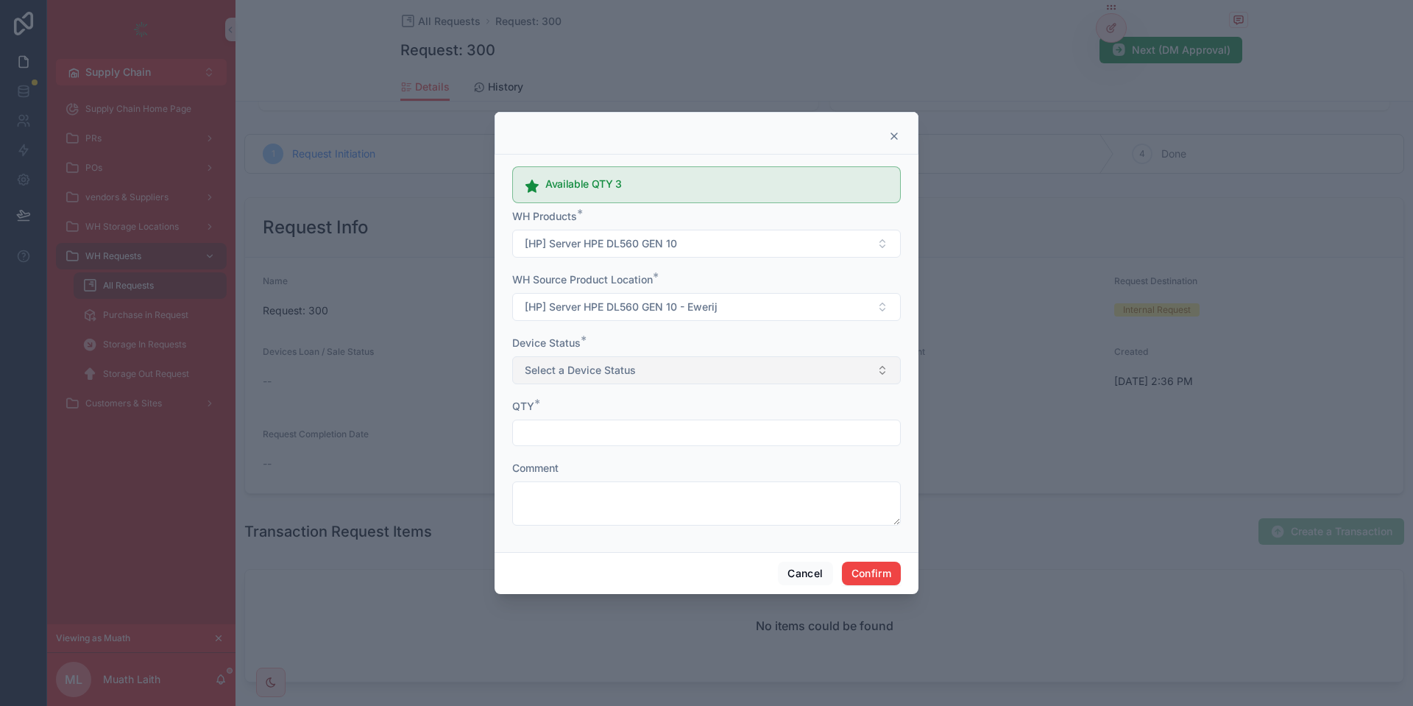
click at [576, 367] on span "Select a Device Status" at bounding box center [580, 370] width 111 height 15
click at [561, 428] on div "New" at bounding box center [706, 429] width 381 height 22
click at [571, 436] on input "text" at bounding box center [706, 432] width 387 height 21
type input "*"
click at [891, 575] on button "Confirm" at bounding box center [871, 573] width 59 height 24
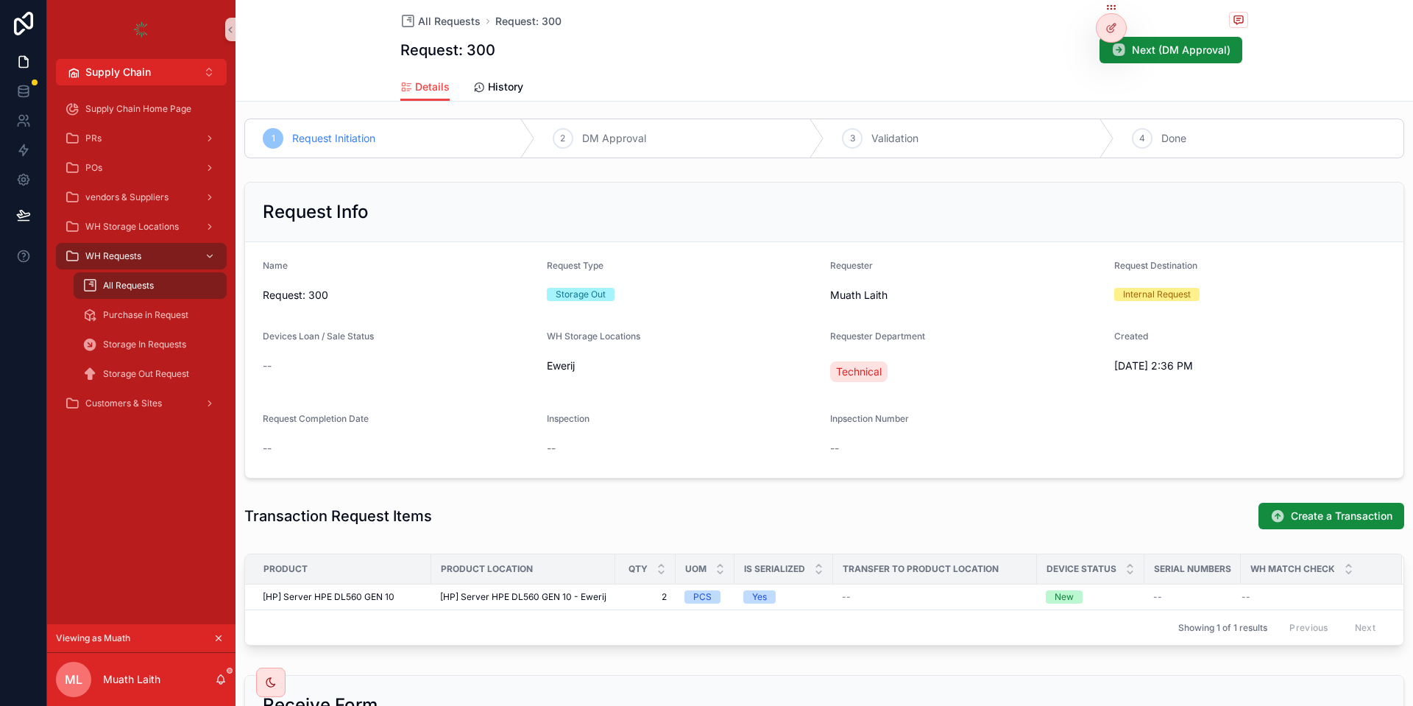
scroll to position [52, 0]
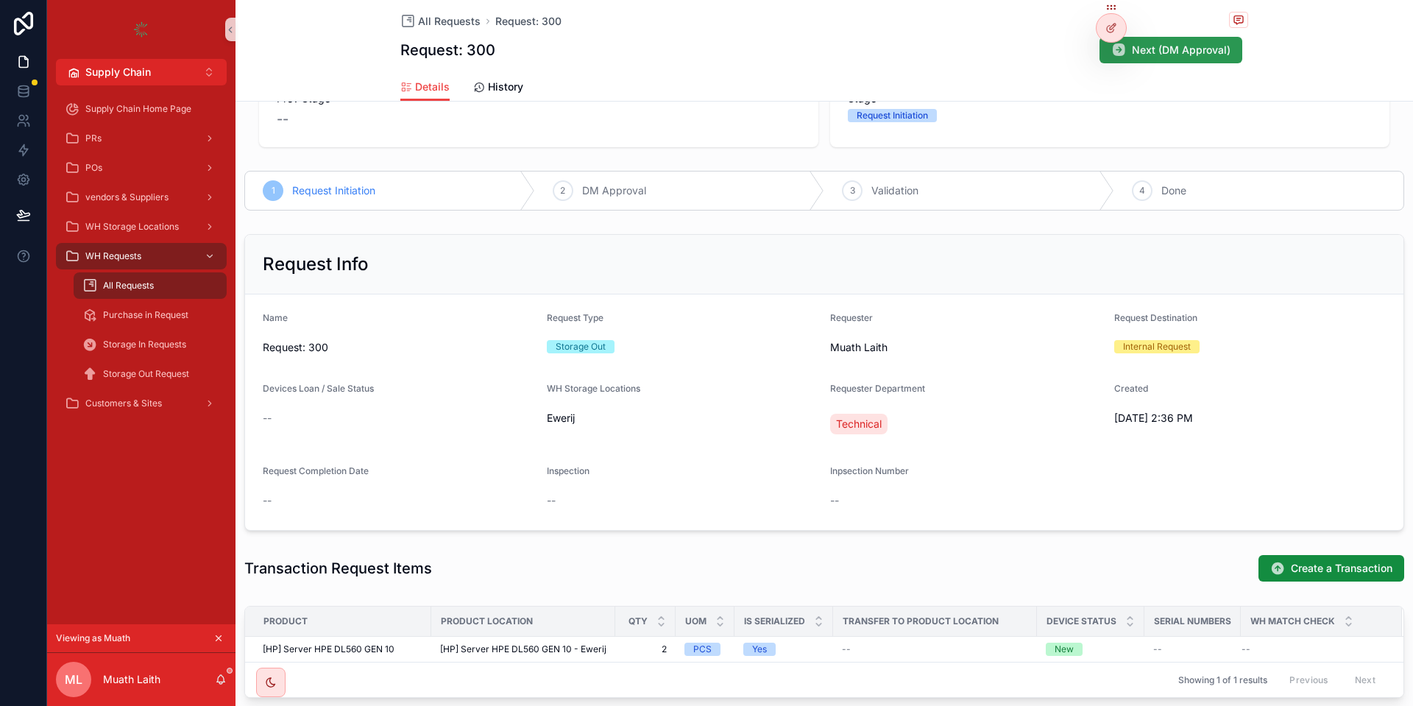
click at [1196, 54] on span "Next (DM Approval)" at bounding box center [1181, 50] width 99 height 15
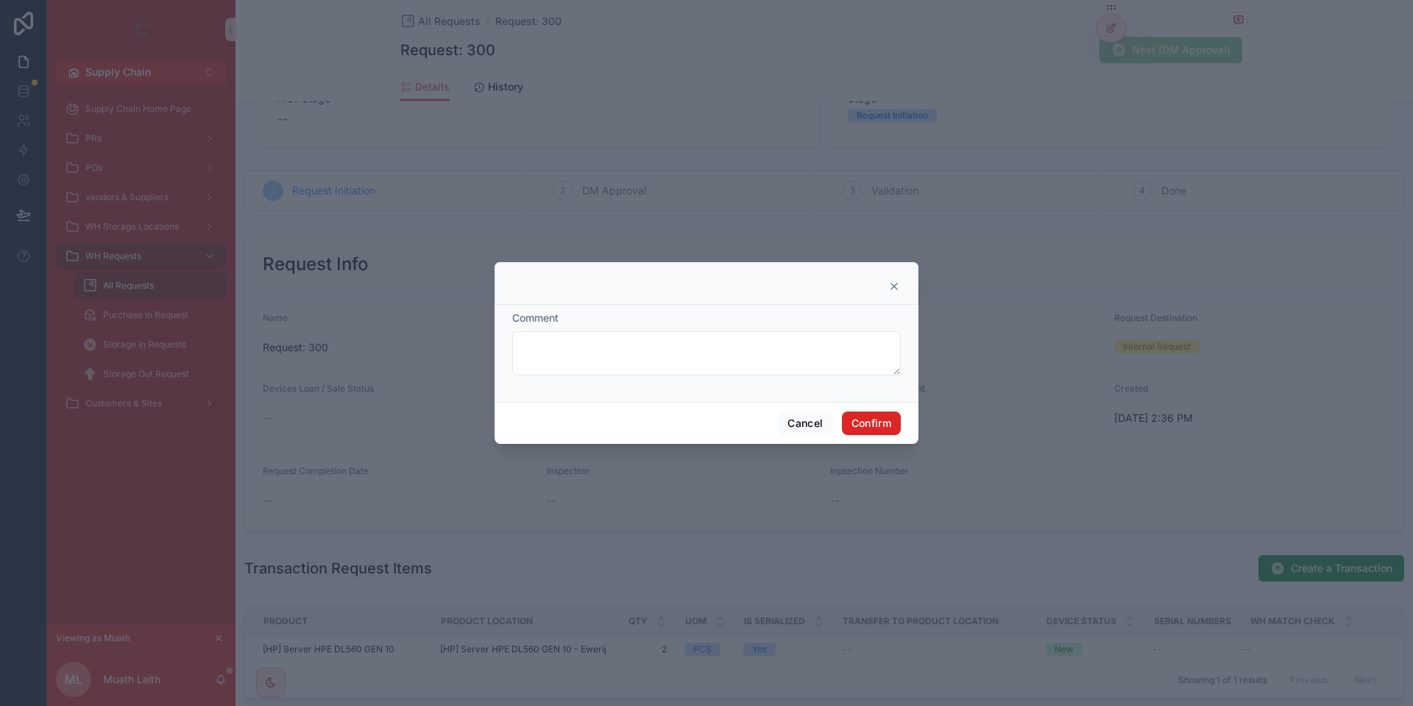
click at [872, 424] on button "Confirm" at bounding box center [871, 423] width 59 height 24
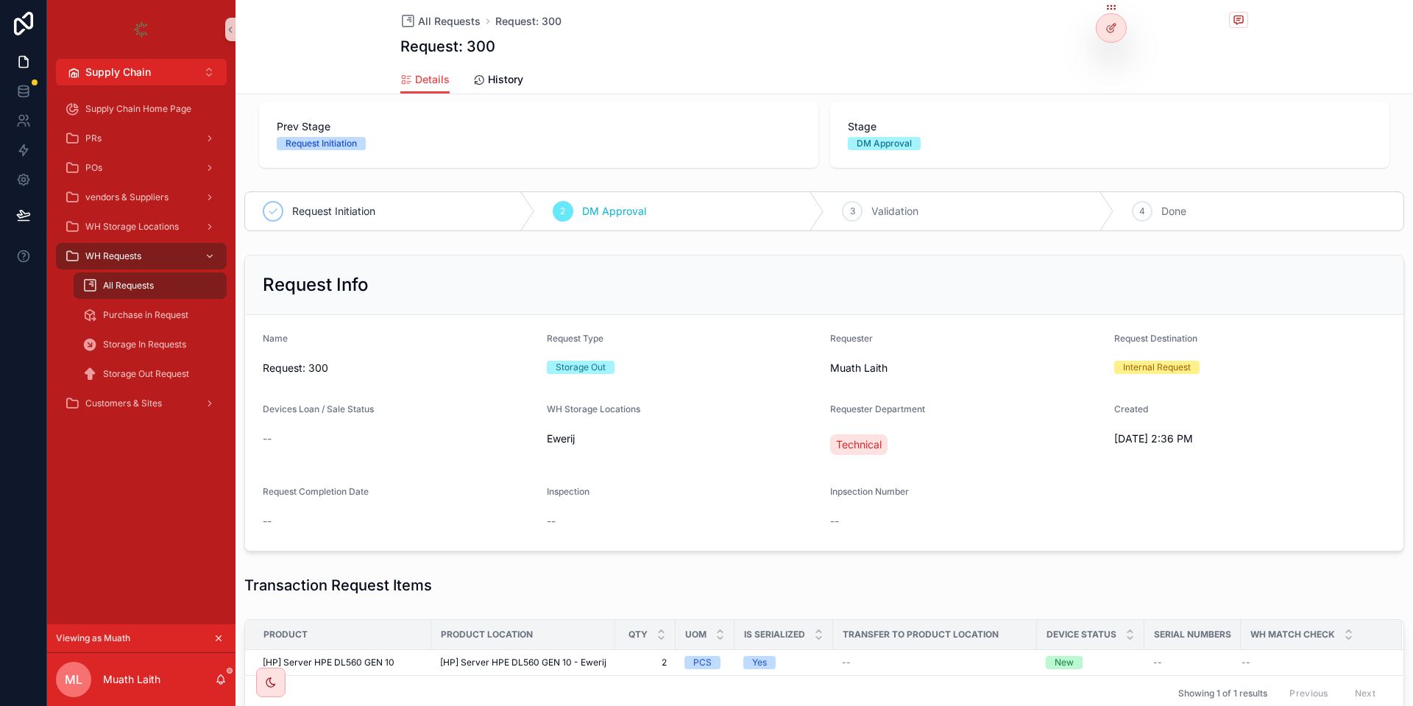
scroll to position [0, 0]
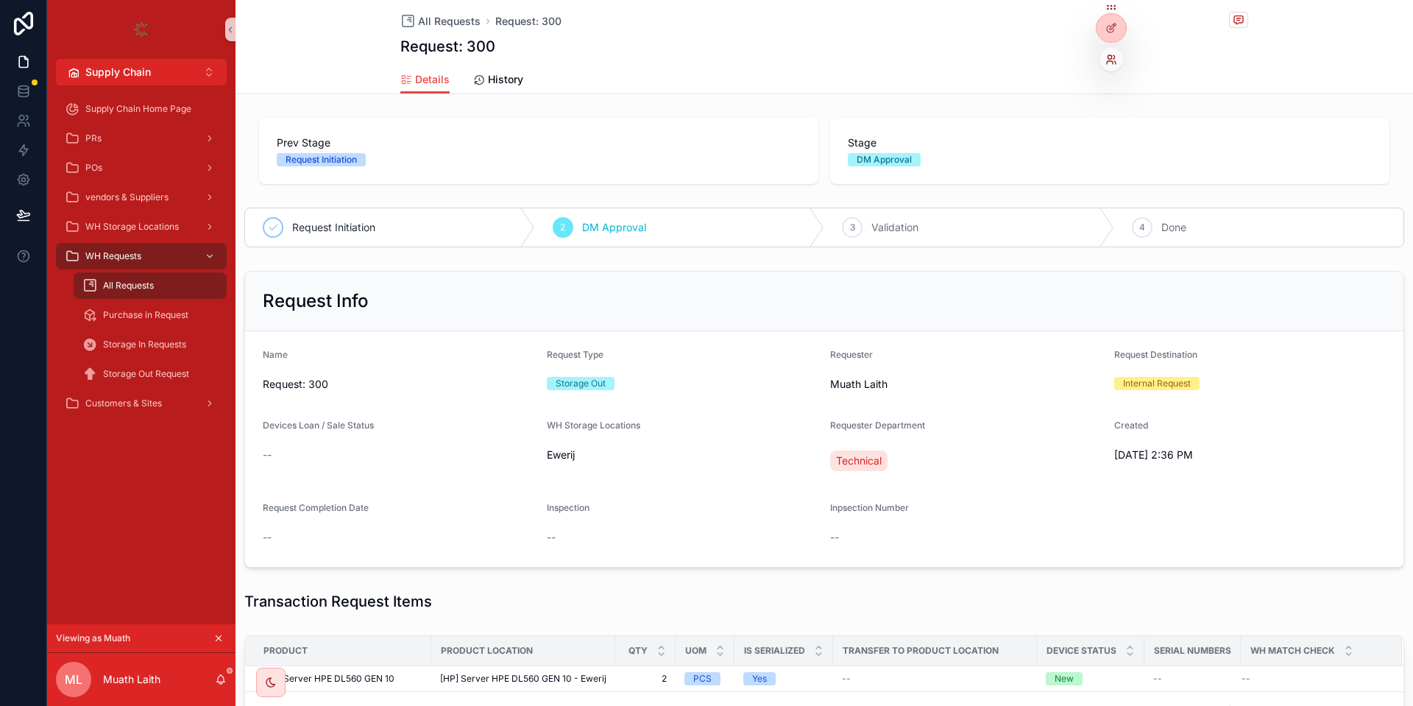
click at [1107, 58] on icon at bounding box center [1109, 57] width 4 height 4
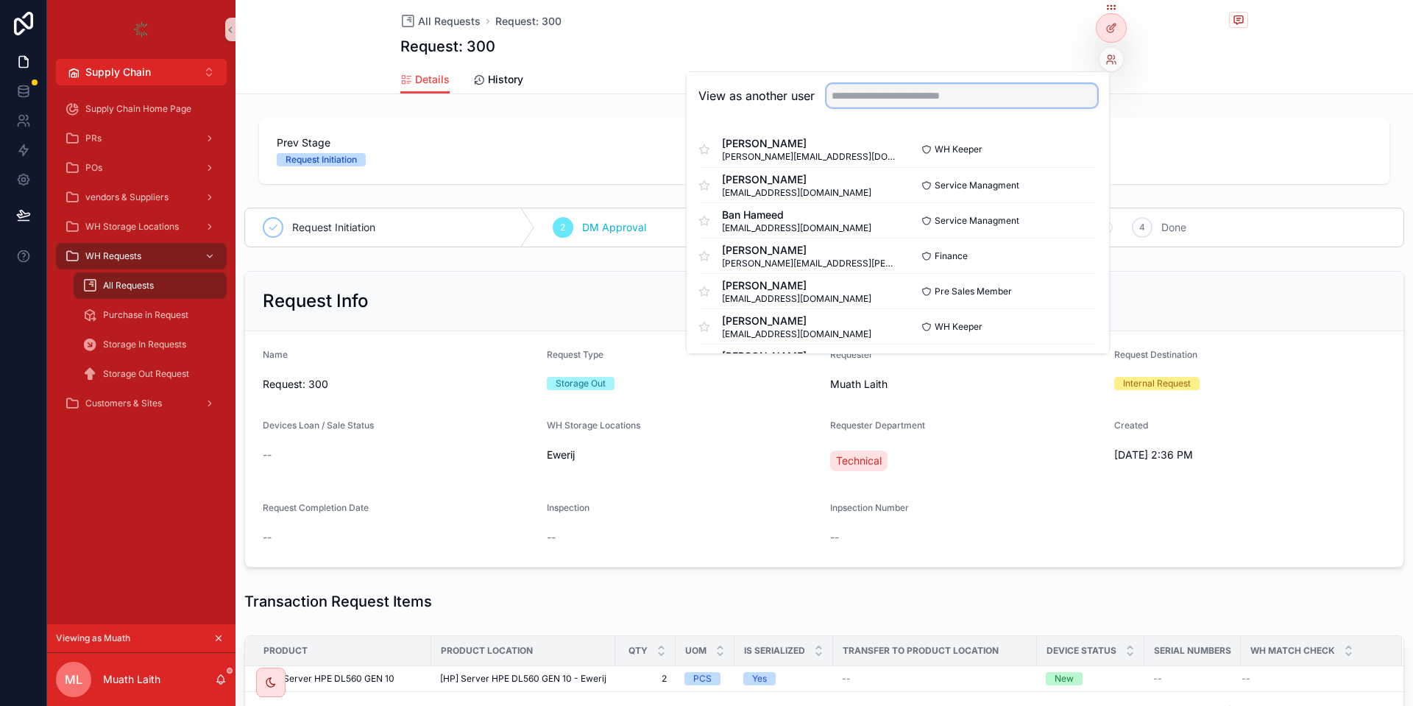
click at [999, 99] on input "text" at bounding box center [961, 96] width 271 height 24
type input "*******"
click at [1069, 327] on button "Select" at bounding box center [1078, 326] width 38 height 21
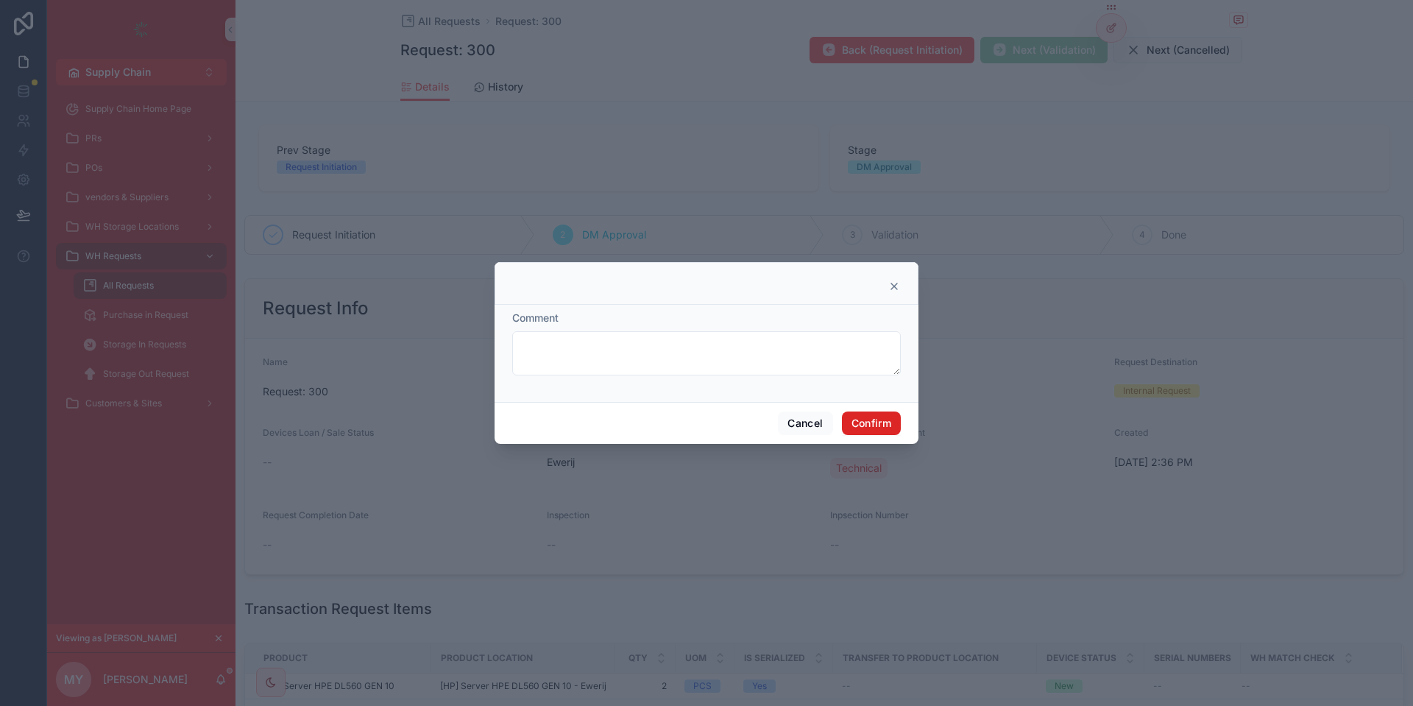
click at [878, 419] on button "Confirm" at bounding box center [871, 423] width 59 height 24
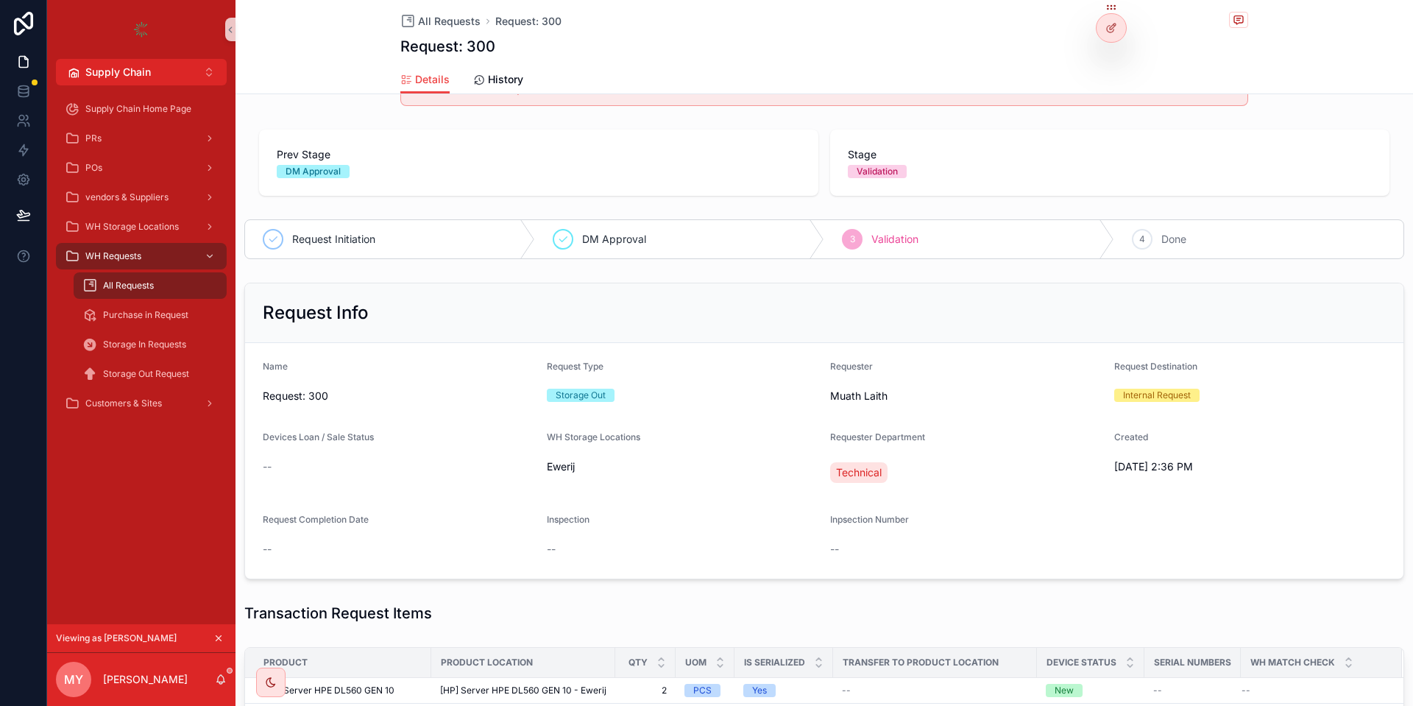
scroll to position [88, 0]
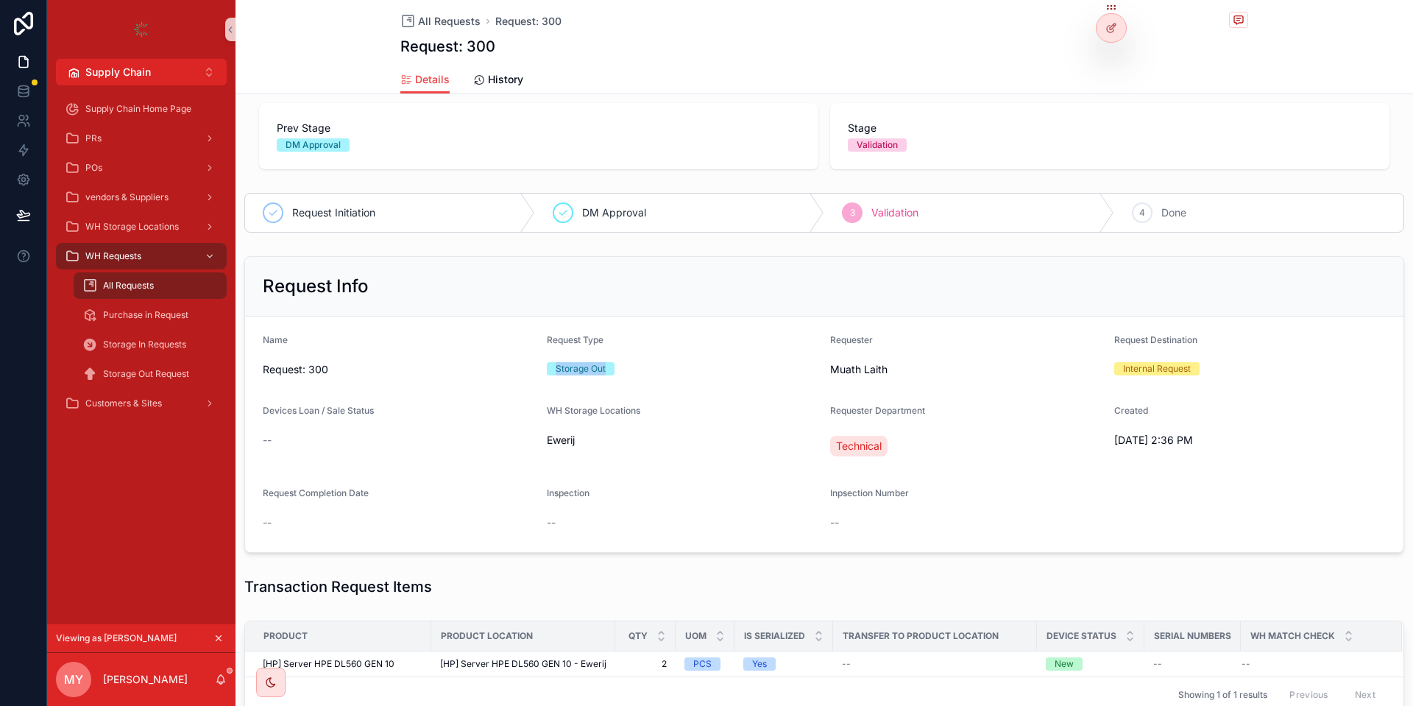
drag, startPoint x: 553, startPoint y: 366, endPoint x: 614, endPoint y: 369, distance: 61.1
click at [614, 369] on div "Storage Out" at bounding box center [683, 368] width 272 height 13
click at [695, 302] on div "Request Info" at bounding box center [824, 287] width 1158 height 60
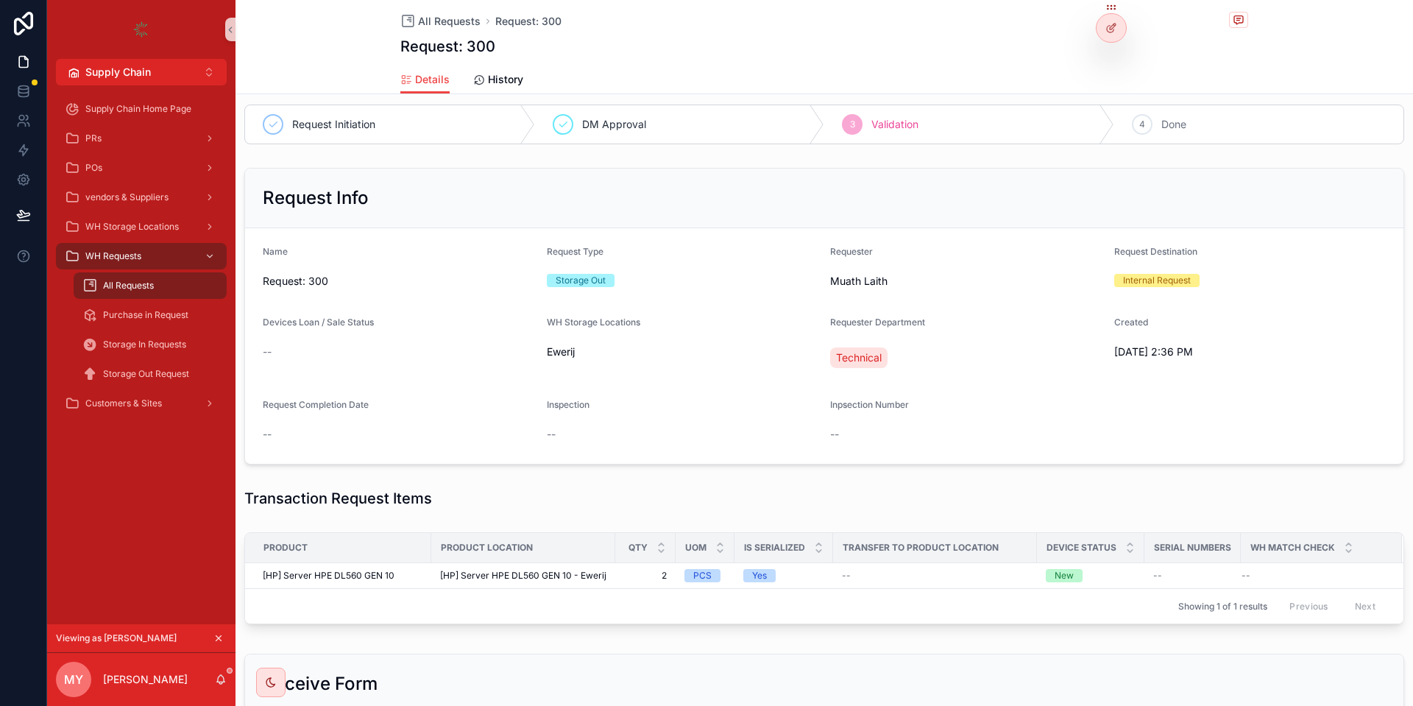
scroll to position [0, 0]
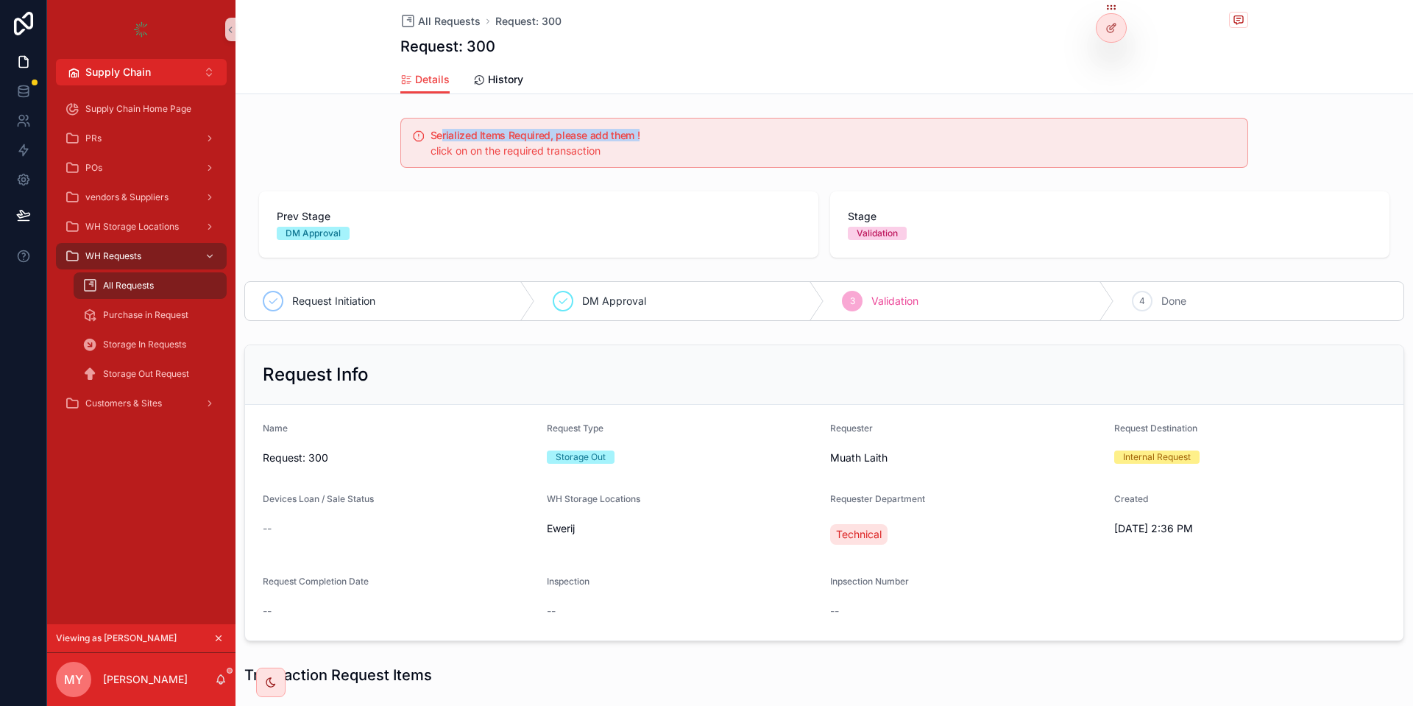
drag, startPoint x: 444, startPoint y: 135, endPoint x: 643, endPoint y: 140, distance: 199.4
click at [643, 140] on h5 "Serialized Items Required, please add them !" at bounding box center [832, 135] width 805 height 10
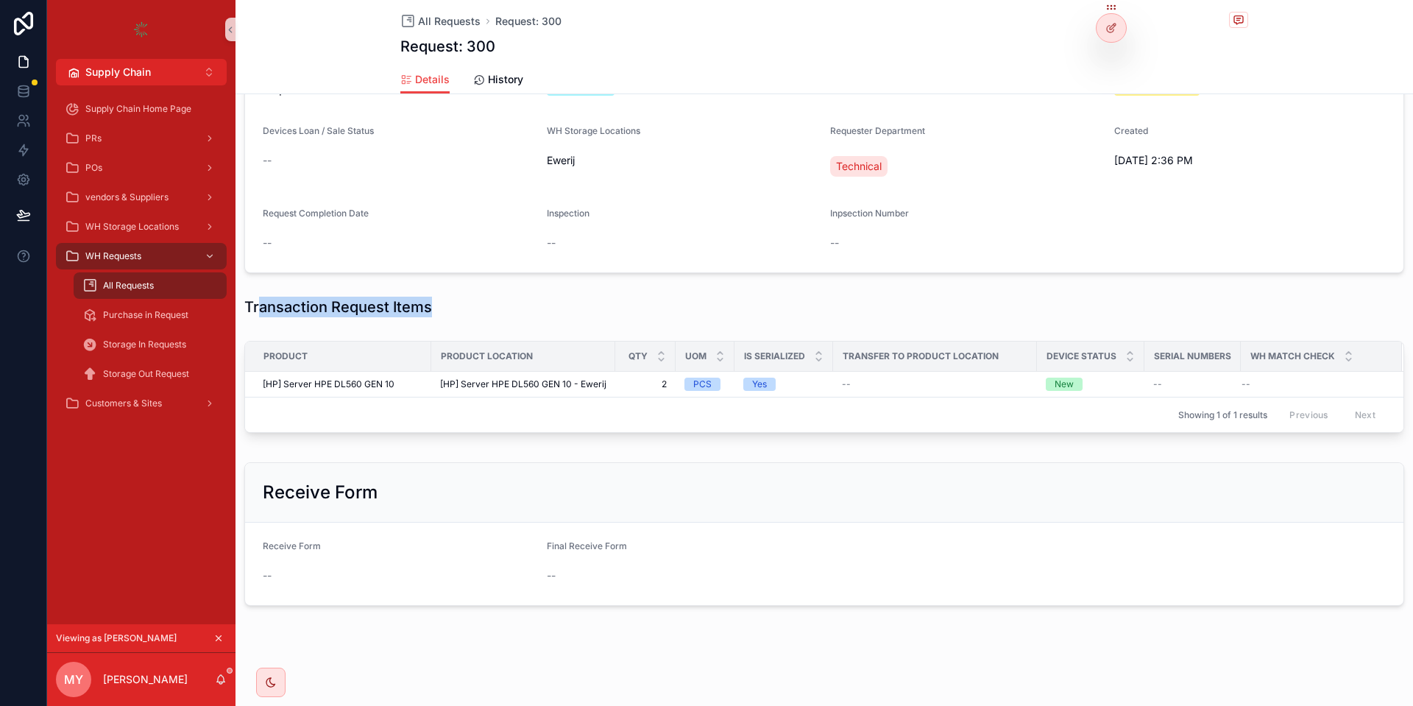
drag, startPoint x: 258, startPoint y: 309, endPoint x: 442, endPoint y: 301, distance: 184.1
click at [432, 301] on h1 "Transaction Request Items" at bounding box center [338, 306] width 188 height 21
click at [412, 385] on div "[HP] Server HPE DL560 GEN 10" at bounding box center [343, 384] width 160 height 12
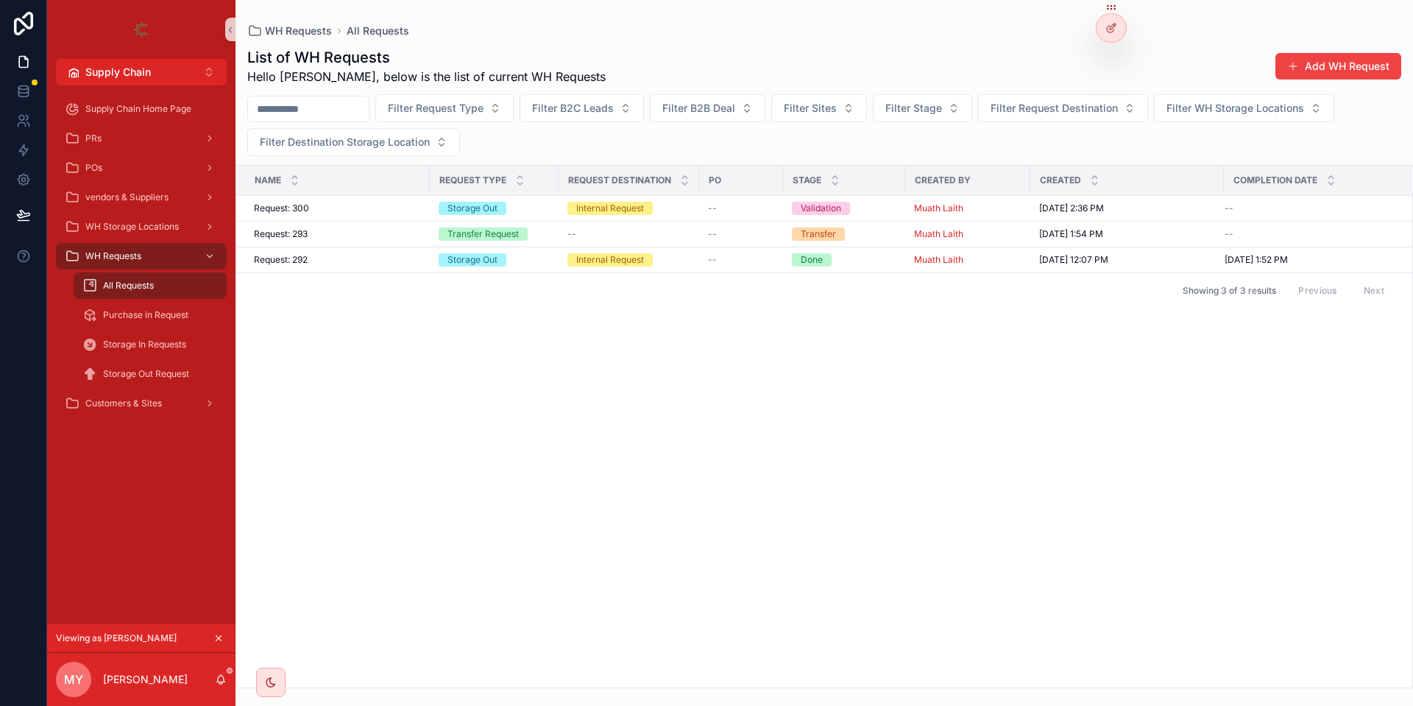
click at [188, 286] on div "All Requests" at bounding box center [149, 286] width 135 height 24
click at [371, 208] on div "Request: 300 Request: 300" at bounding box center [337, 208] width 167 height 12
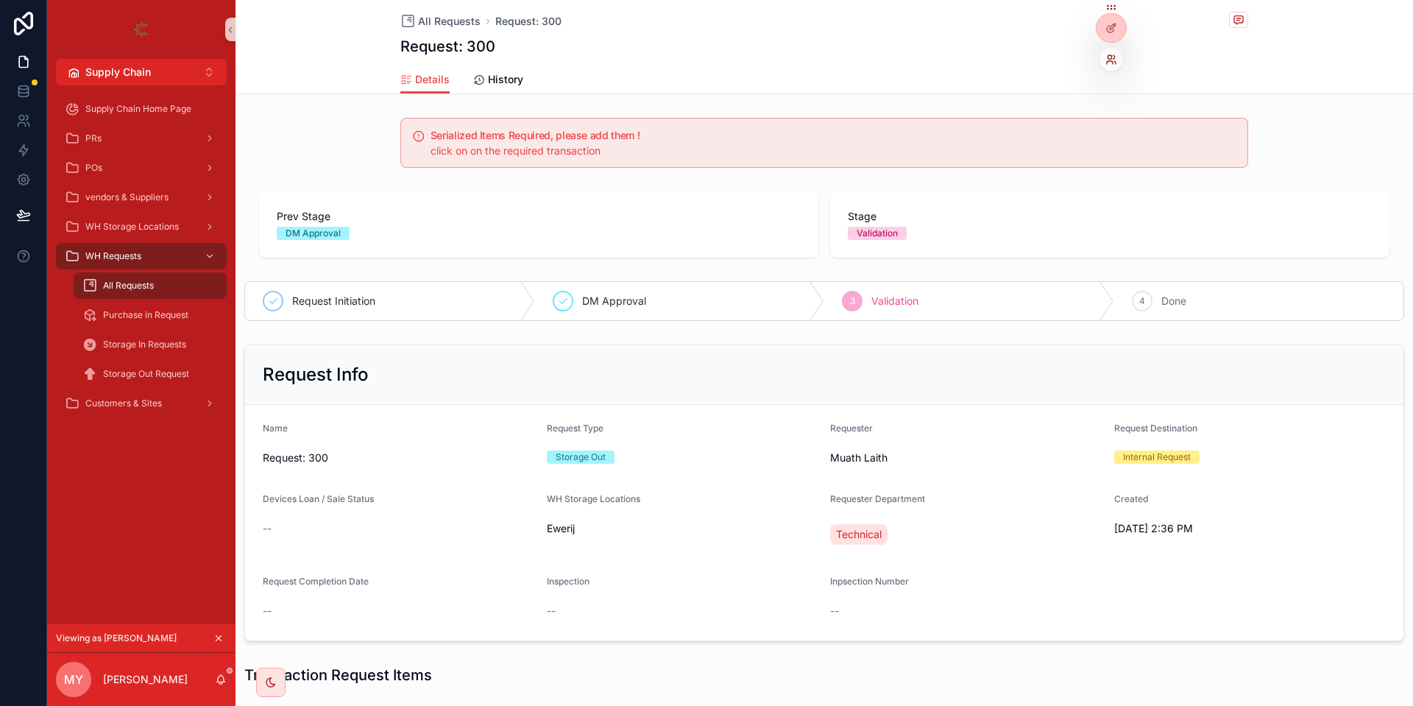
click at [1106, 57] on icon at bounding box center [1111, 60] width 12 height 12
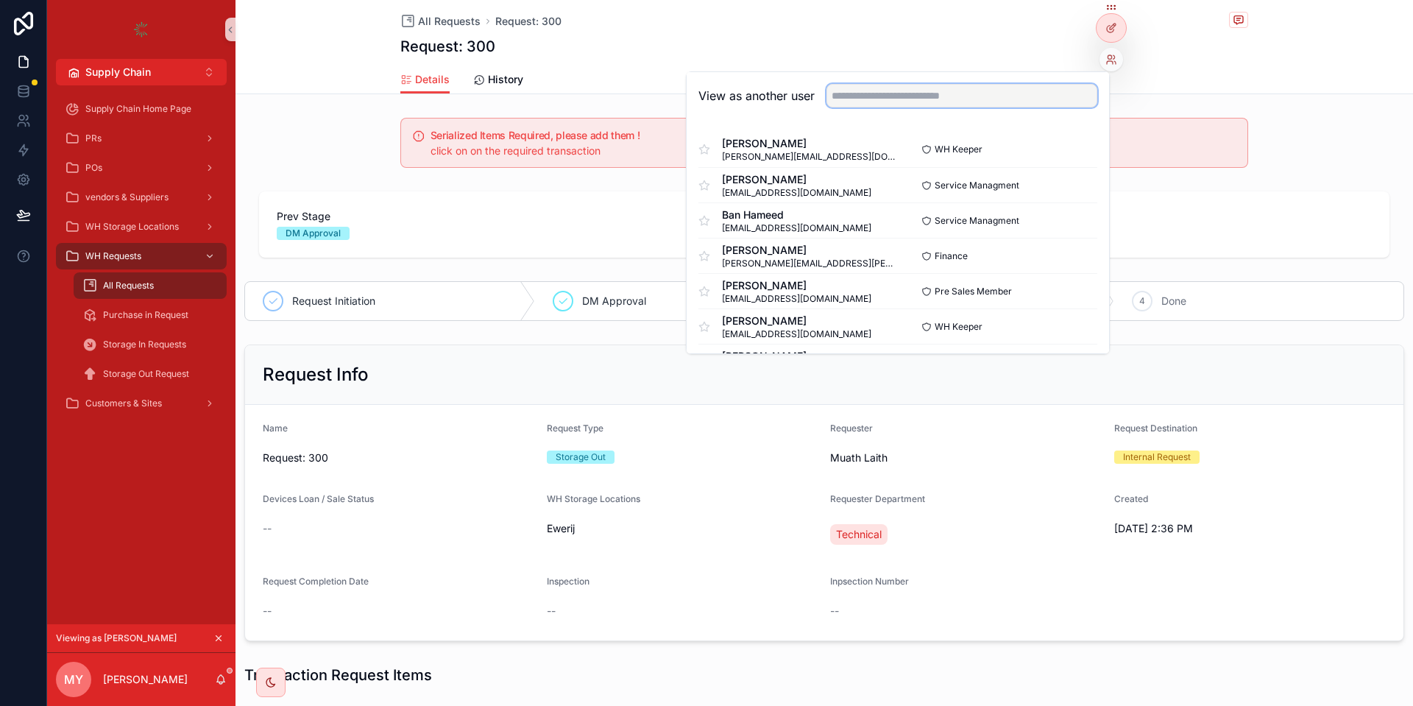
click at [934, 92] on input "text" at bounding box center [961, 96] width 271 height 24
click at [1073, 147] on button "Select" at bounding box center [1078, 149] width 38 height 21
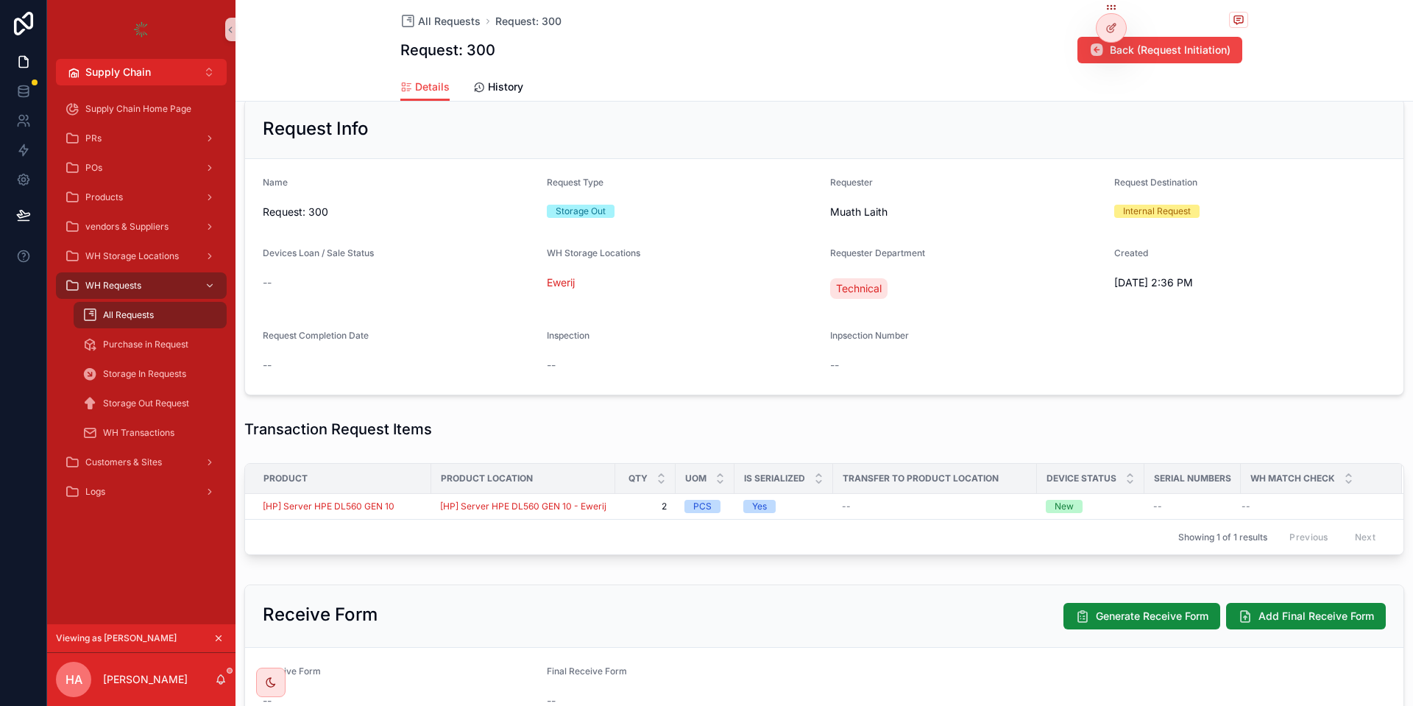
scroll to position [265, 0]
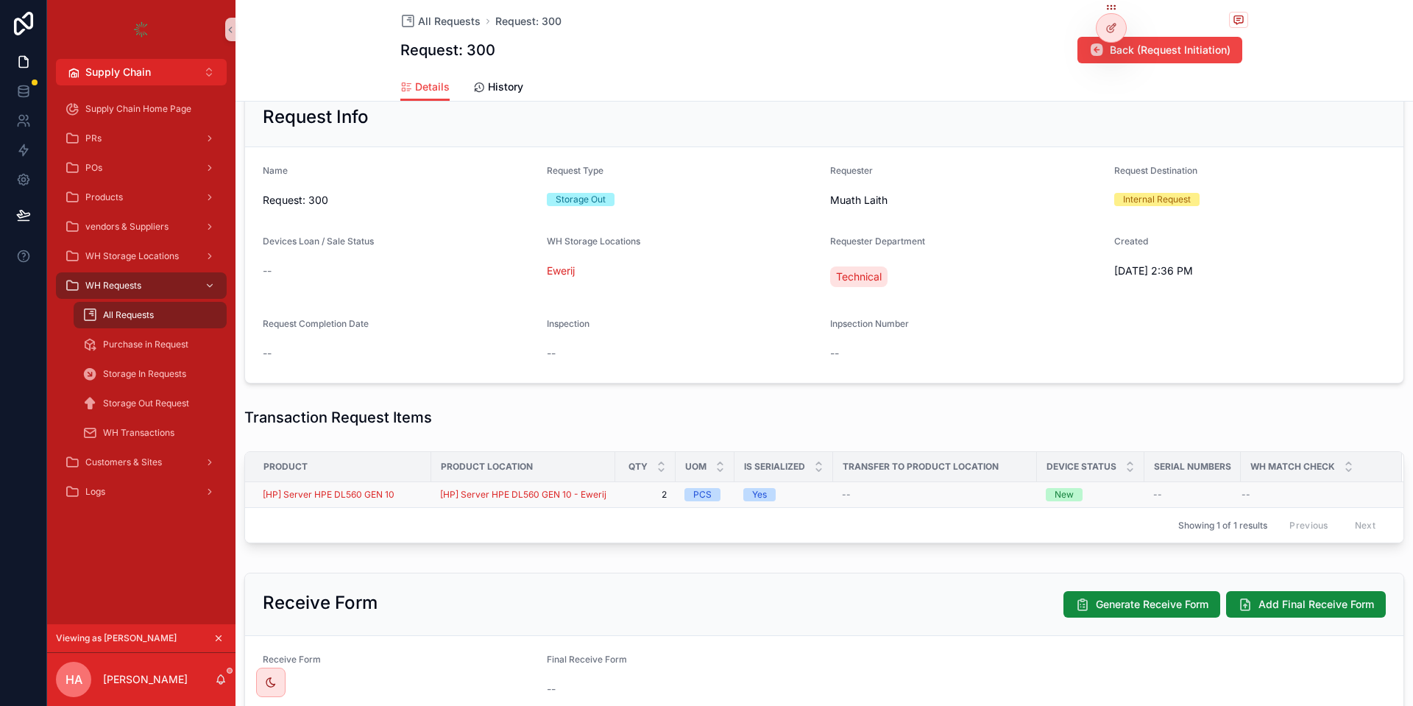
click at [412, 495] on div "[HP] Server HPE DL560 GEN 10" at bounding box center [343, 495] width 160 height 12
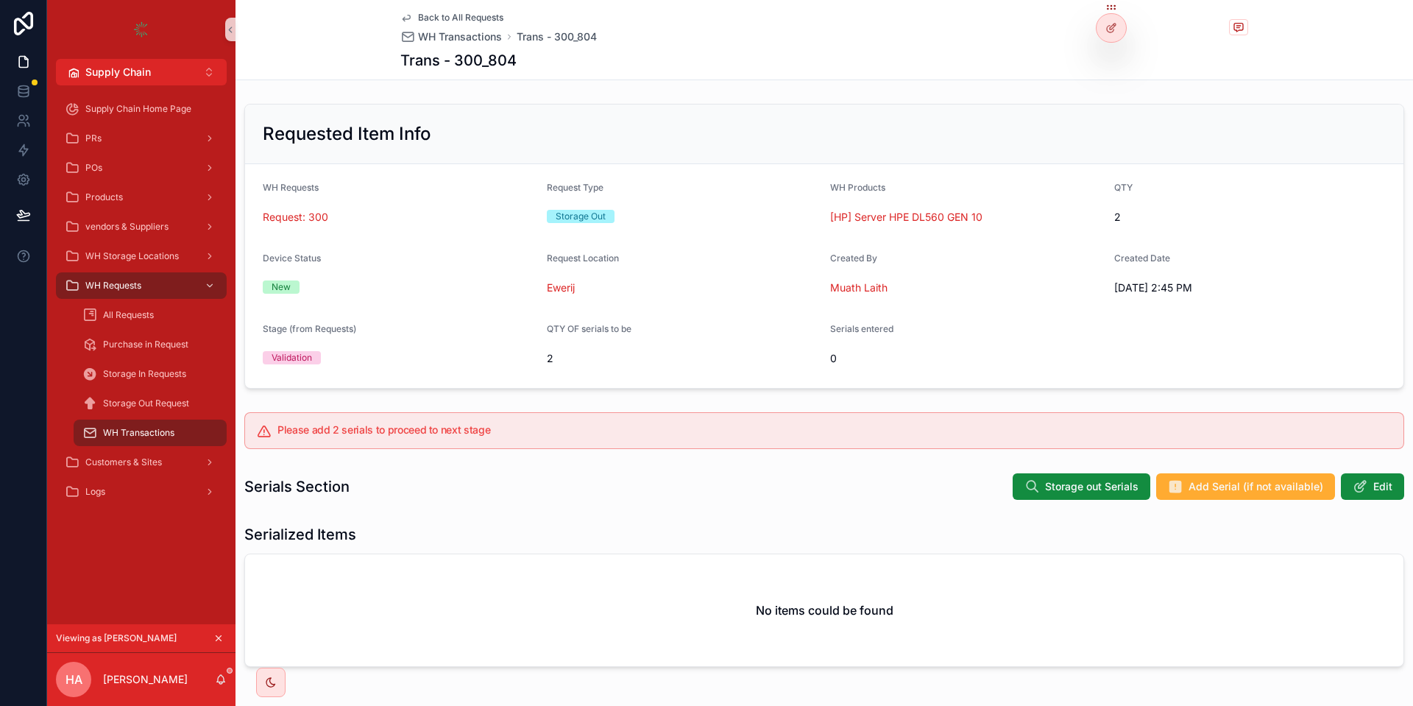
scroll to position [61, 0]
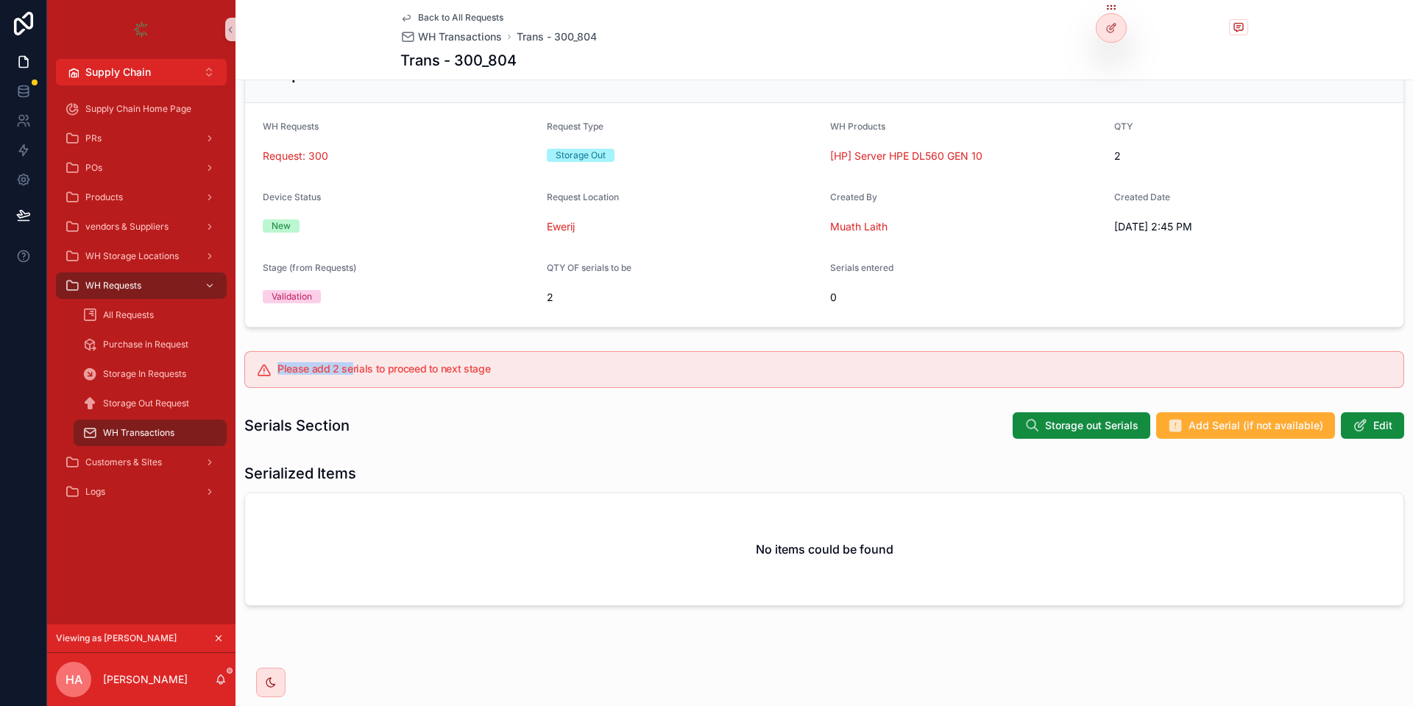
drag, startPoint x: 272, startPoint y: 373, endPoint x: 370, endPoint y: 369, distance: 97.9
click at [352, 374] on div "Please add 2 serials to proceed to next stage" at bounding box center [823, 369] width 1159 height 37
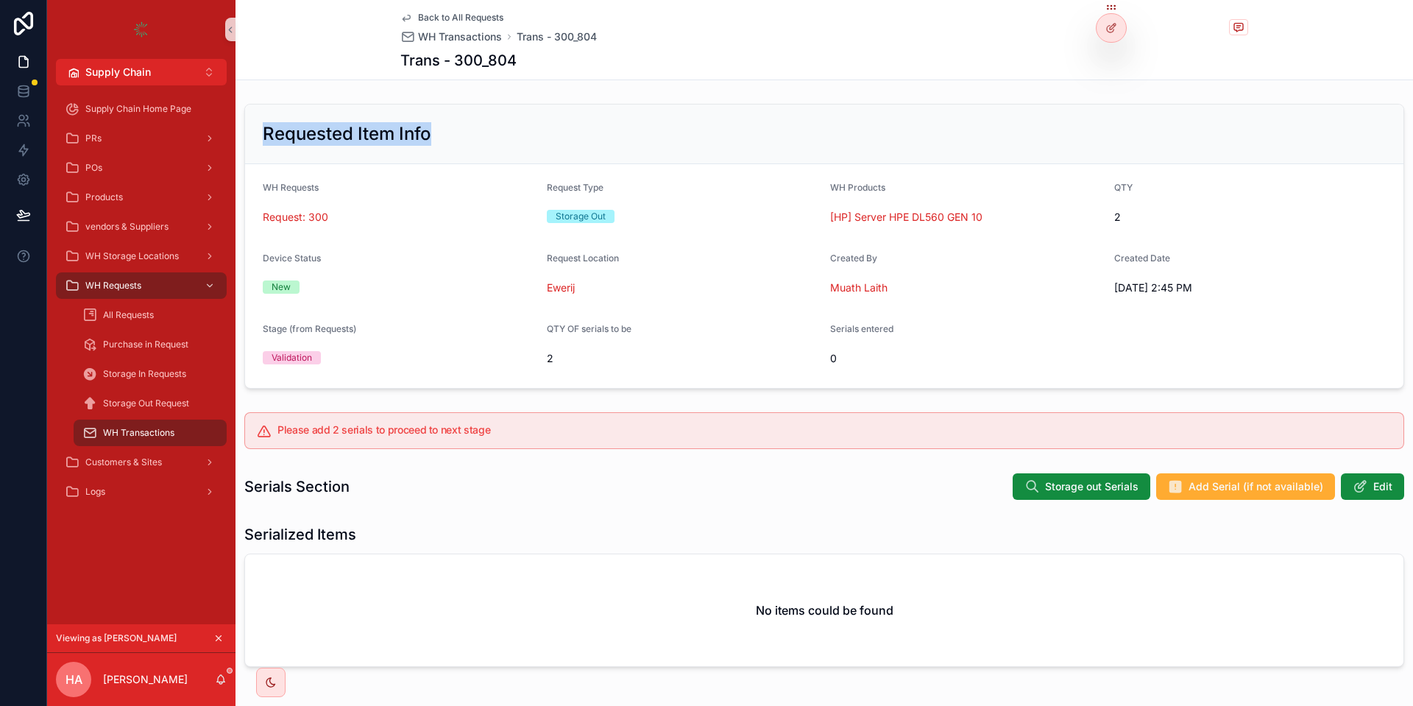
drag, startPoint x: 260, startPoint y: 141, endPoint x: 447, endPoint y: 133, distance: 187.0
click at [447, 133] on div "Requested Item Info" at bounding box center [824, 134] width 1158 height 60
click at [447, 135] on div "Requested Item Info" at bounding box center [824, 134] width 1123 height 24
drag, startPoint x: 359, startPoint y: 211, endPoint x: 288, endPoint y: 216, distance: 70.8
click at [288, 216] on div "Request: 300" at bounding box center [399, 217] width 272 height 15
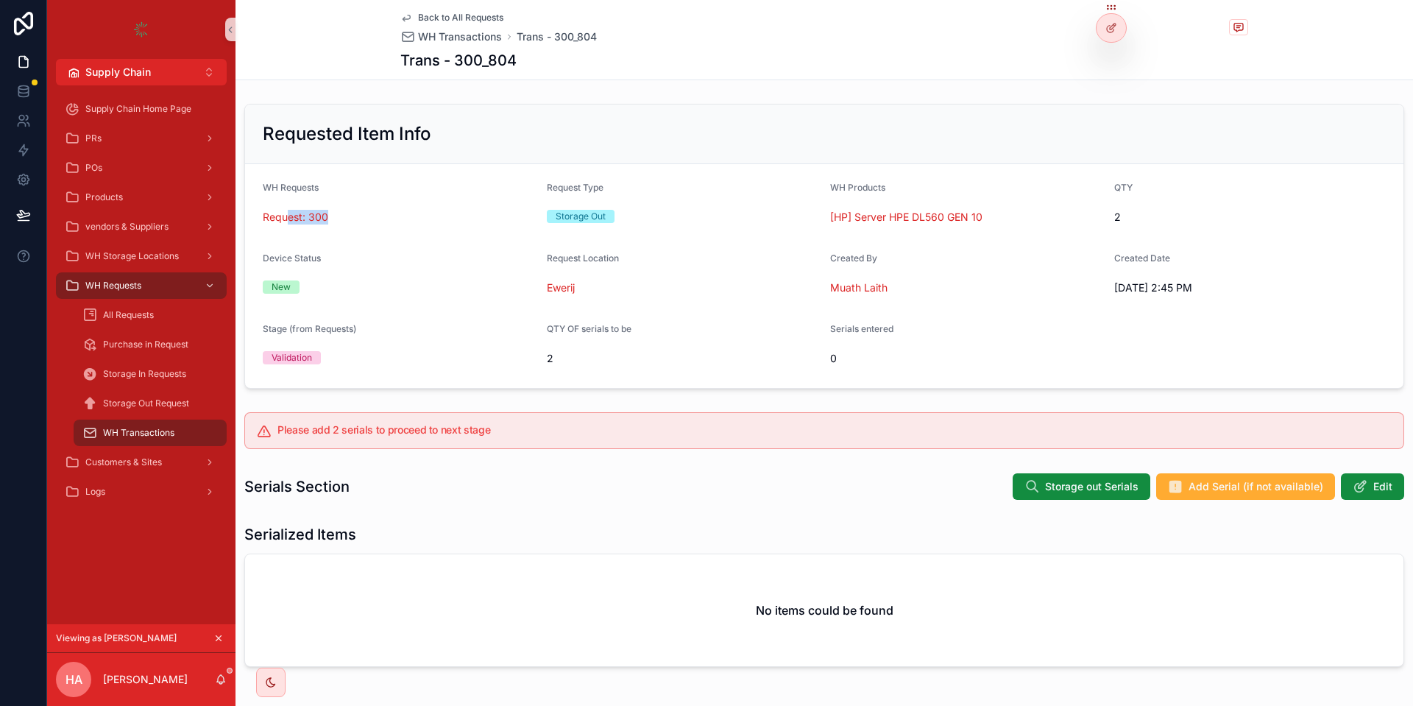
click at [459, 14] on span "Back to All Requests" at bounding box center [460, 18] width 85 height 12
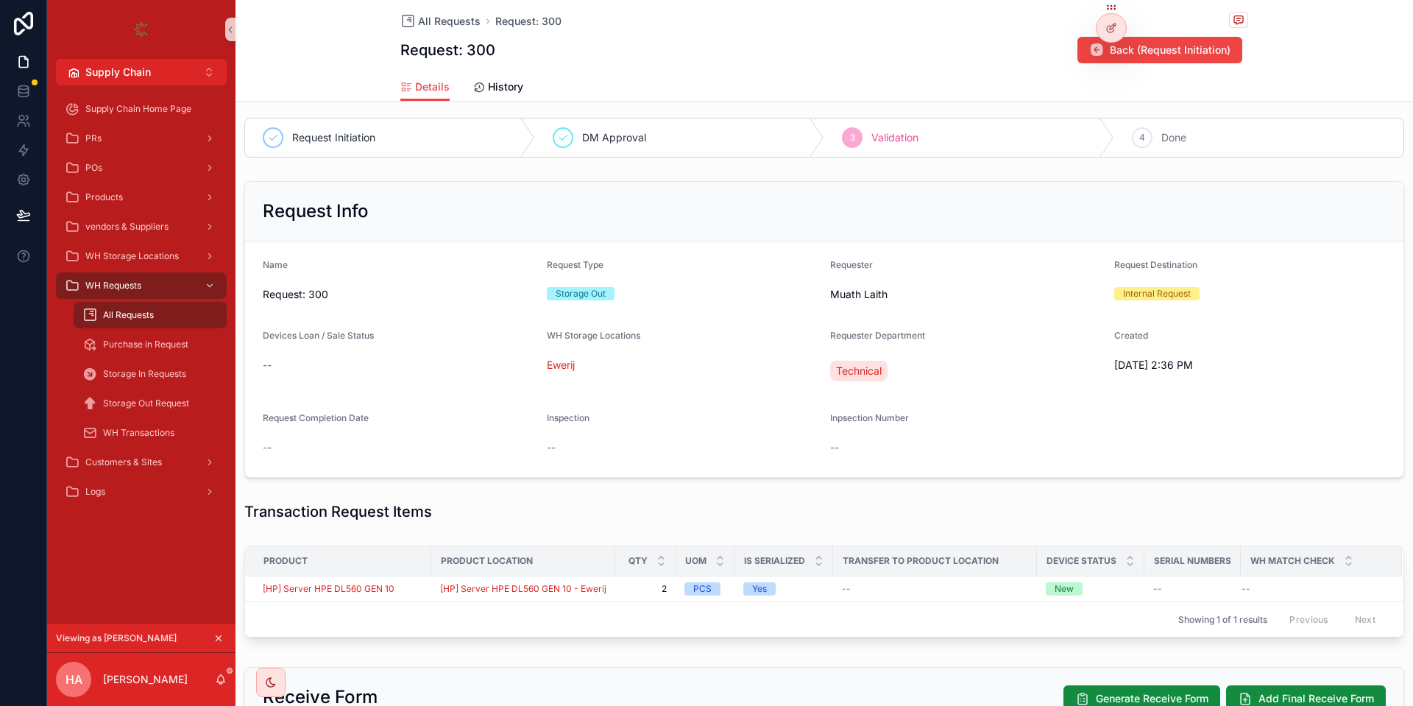
scroll to position [88, 0]
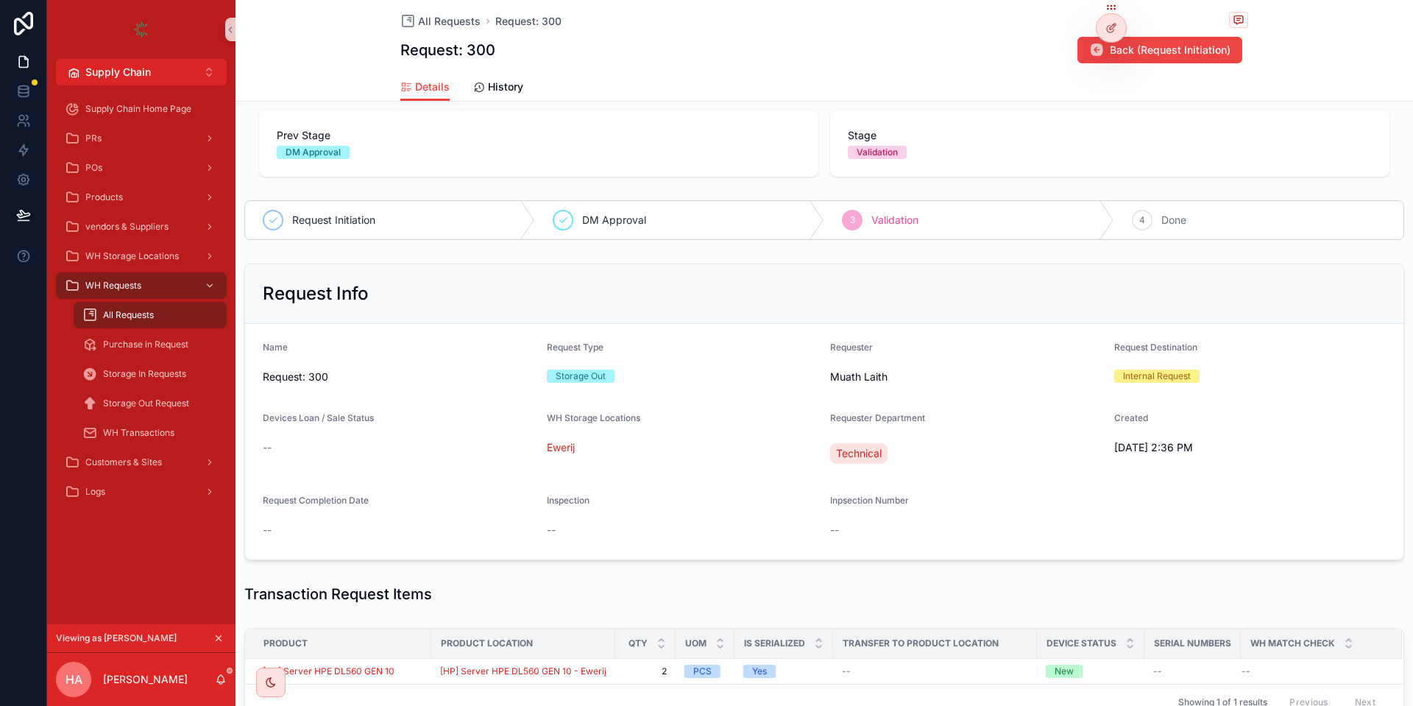
click at [869, 155] on div "Validation" at bounding box center [876, 152] width 41 height 13
click at [874, 154] on div "Validation" at bounding box center [876, 152] width 41 height 13
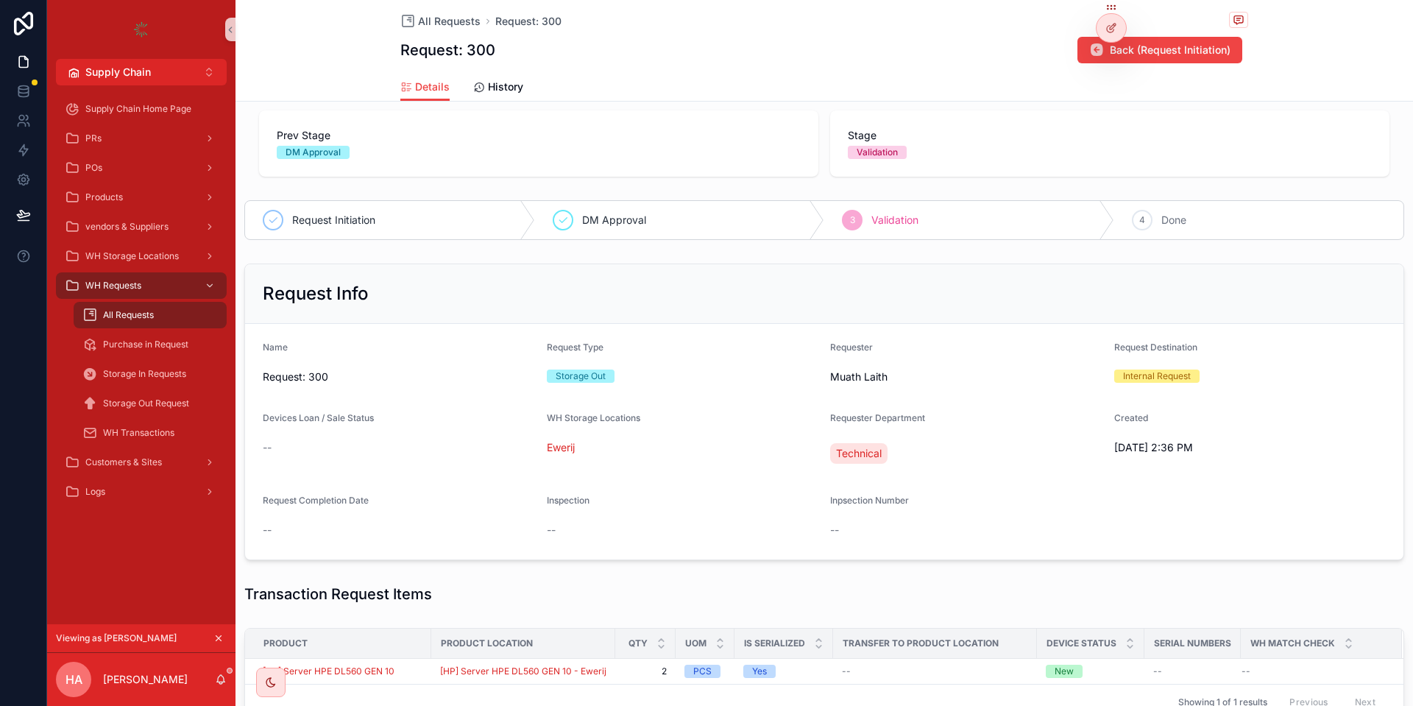
click at [874, 154] on div "Validation" at bounding box center [876, 152] width 41 height 13
click at [890, 222] on span "Validation" at bounding box center [894, 220] width 47 height 15
click at [171, 313] on div "All Requests" at bounding box center [149, 315] width 135 height 24
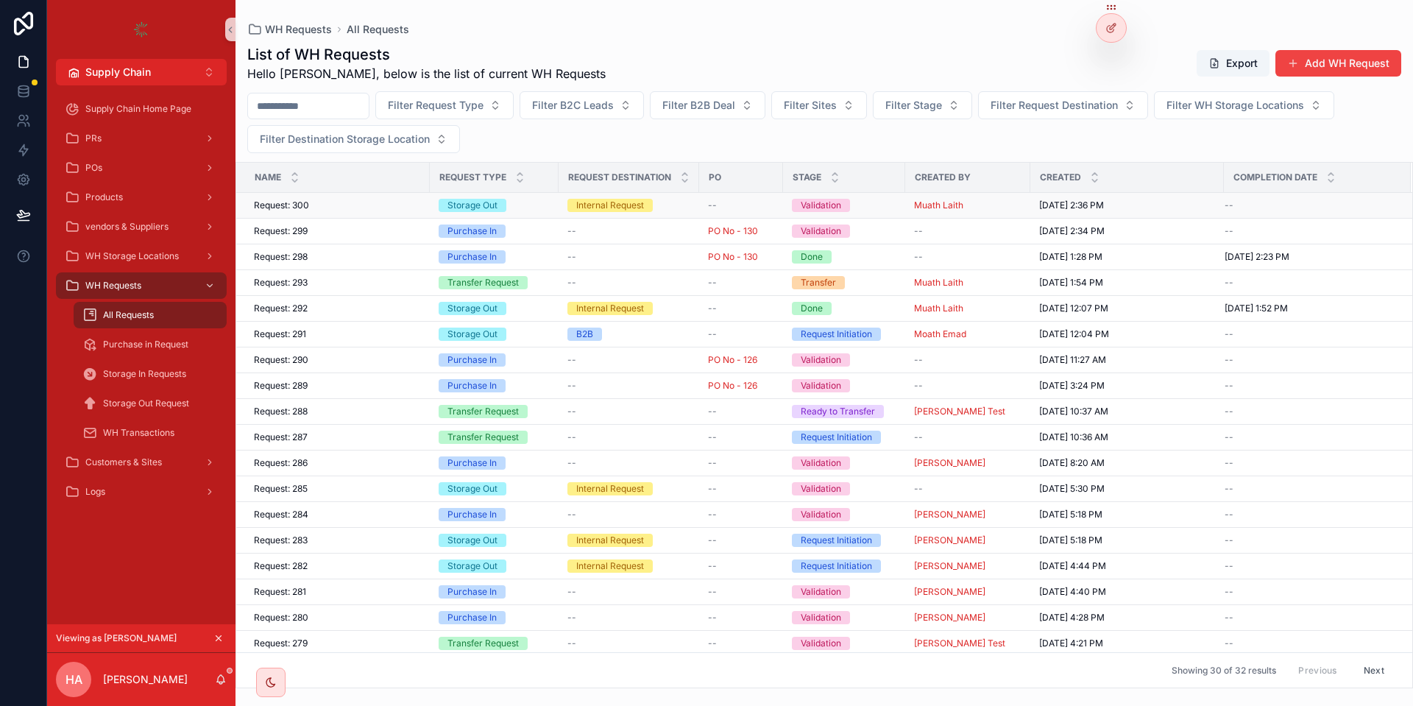
click at [972, 201] on div "Muath Laith" at bounding box center [967, 205] width 107 height 12
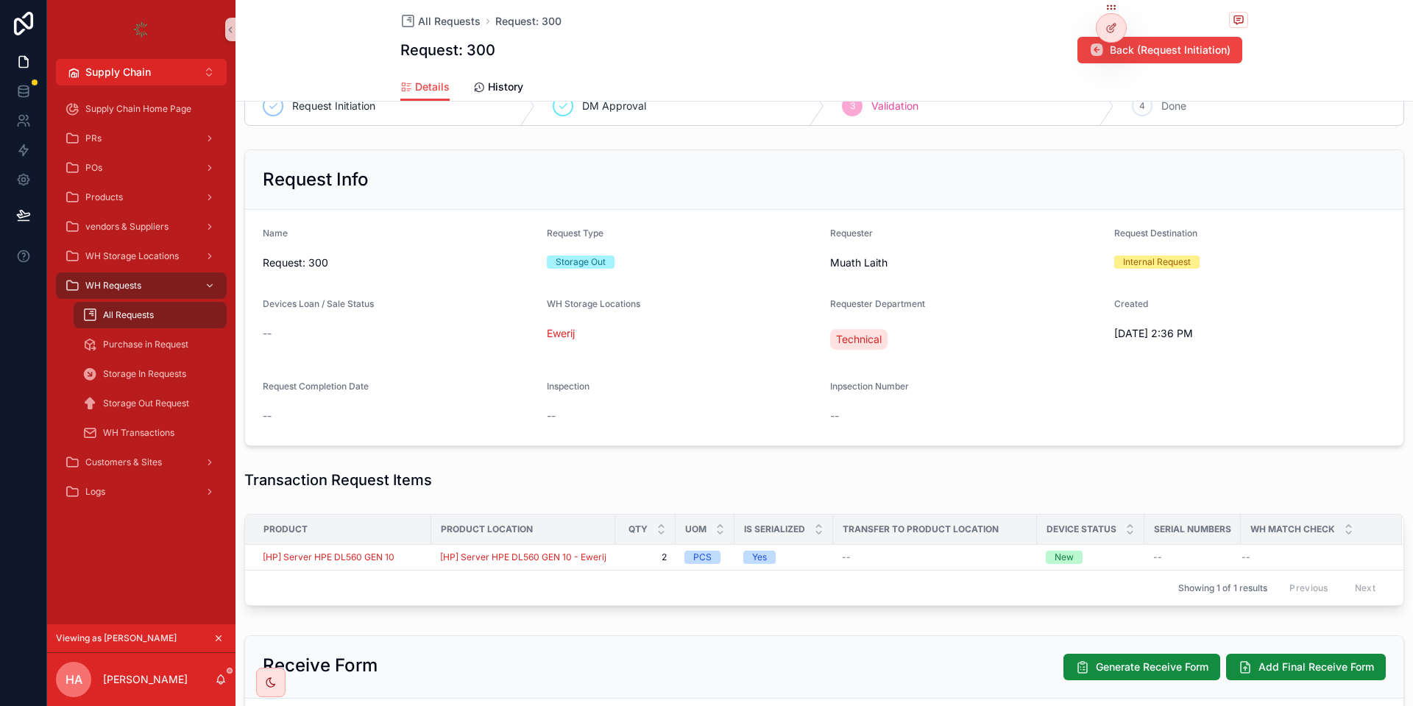
scroll to position [291, 0]
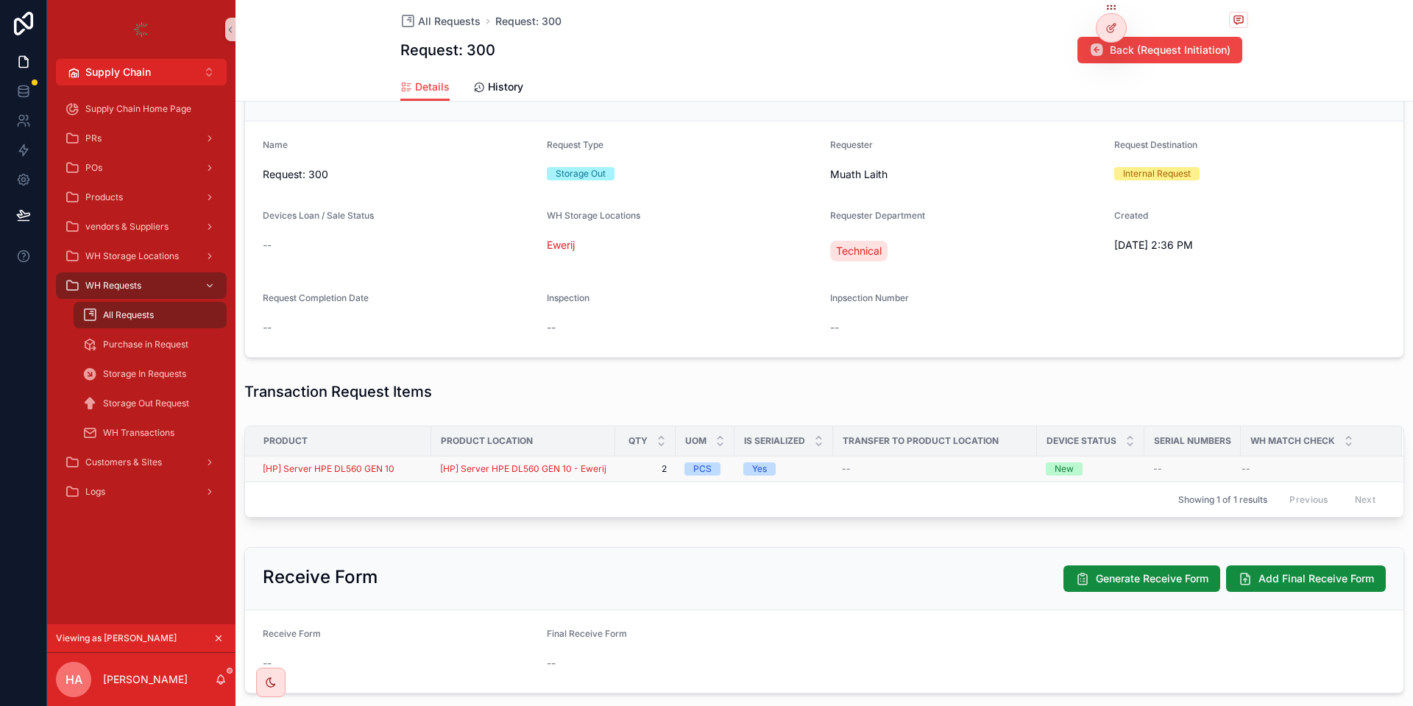
click at [413, 471] on div "[HP] Server HPE DL560 GEN 10" at bounding box center [343, 469] width 160 height 12
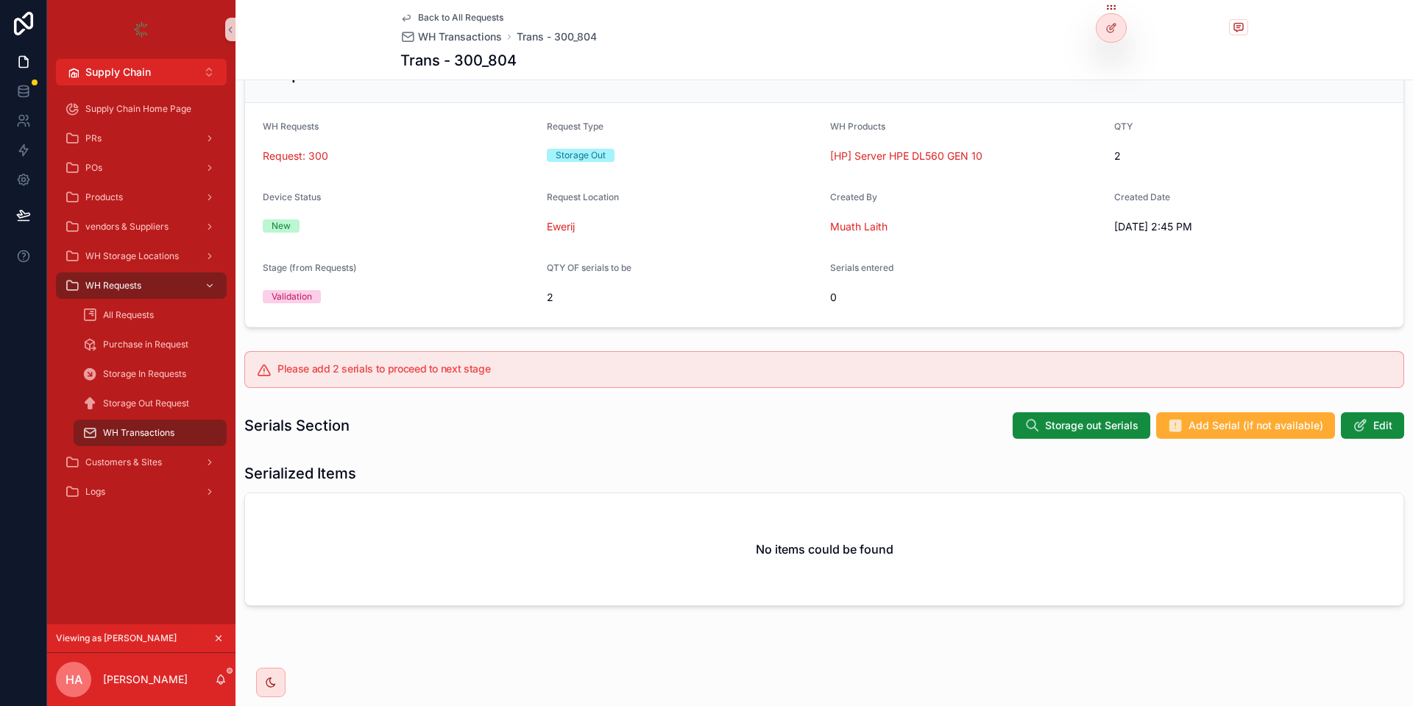
scroll to position [61, 0]
click at [1019, 430] on button "Storage out Serials" at bounding box center [1081, 425] width 138 height 26
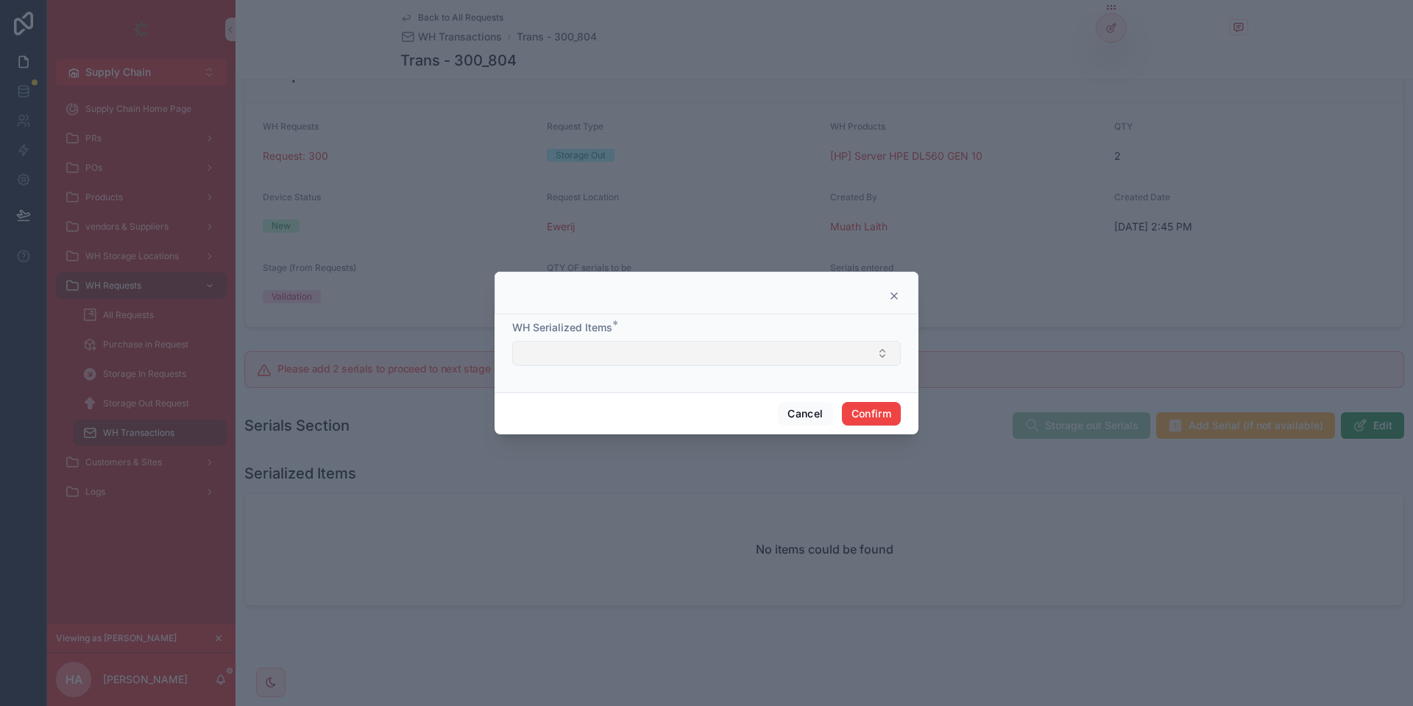
click at [656, 358] on button "Select Button" at bounding box center [706, 353] width 388 height 25
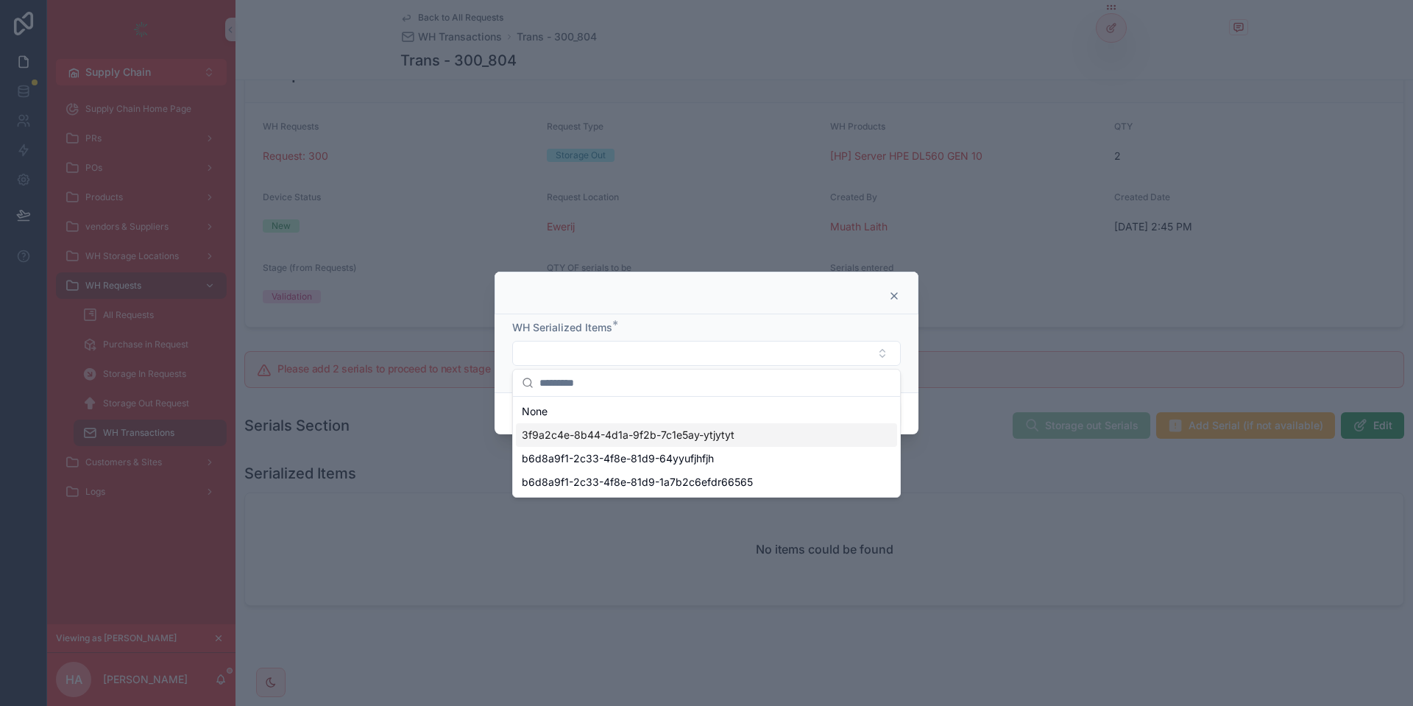
click at [626, 441] on span "3f9a2c4e-8b44-4d1a-9f2b-7c1e5ay-ytjytyt" at bounding box center [628, 434] width 213 height 15
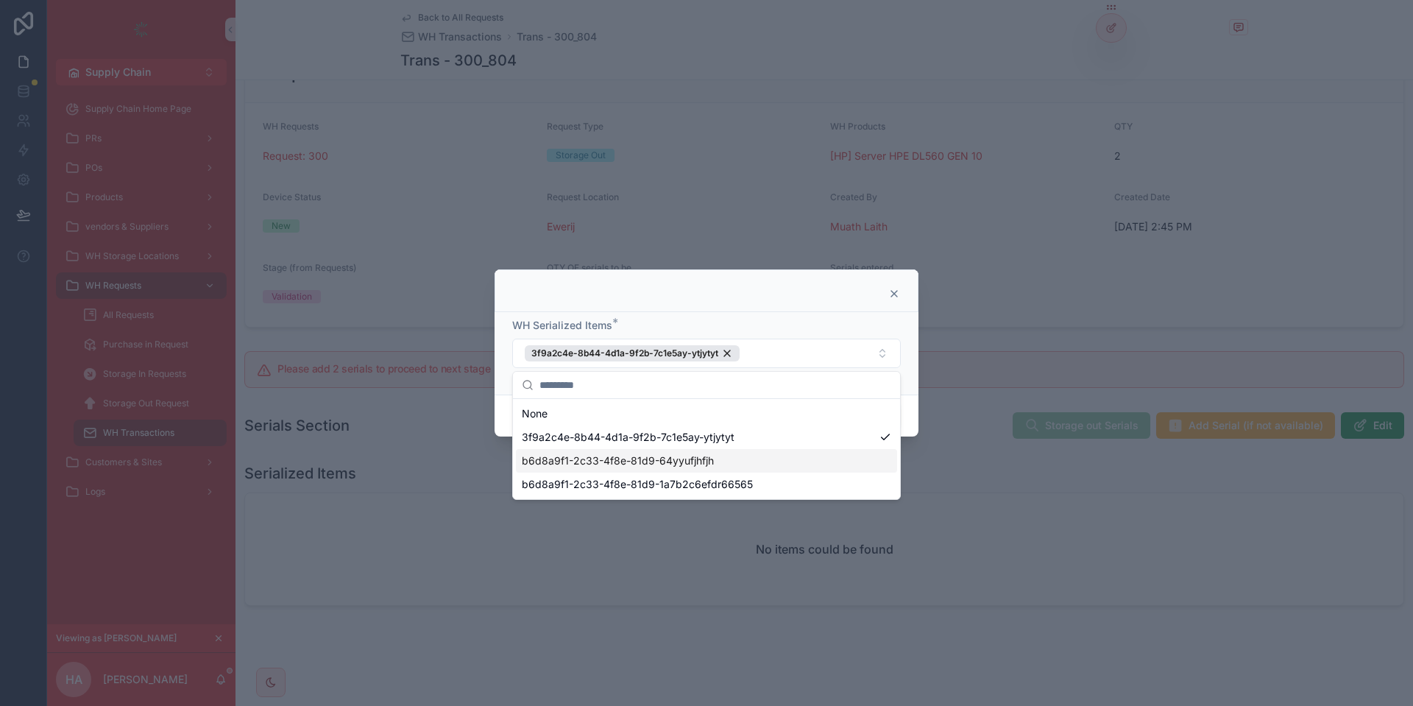
click at [600, 467] on span "b6d8a9f1-2c33-4f8e-81d9-64yyufjhfjh" at bounding box center [618, 460] width 192 height 15
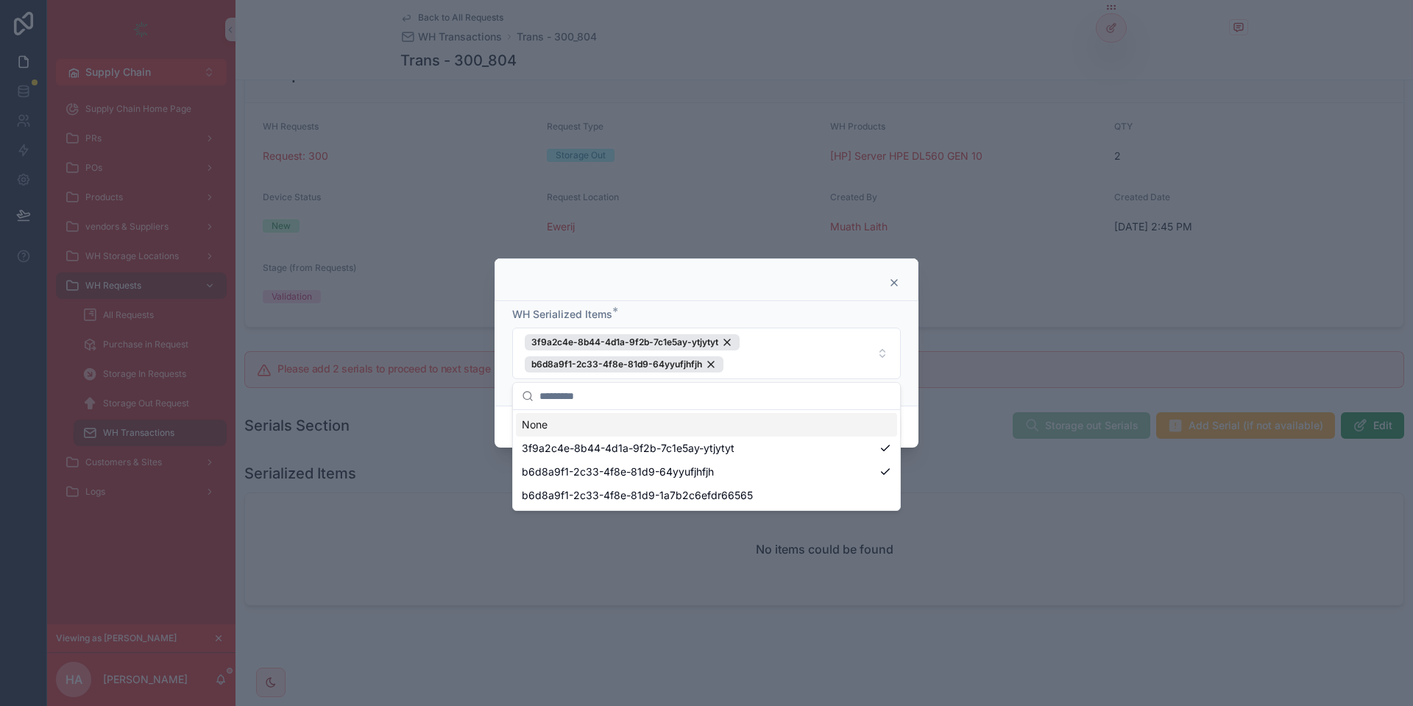
click at [756, 309] on div "WH Serialized Items *" at bounding box center [706, 314] width 388 height 15
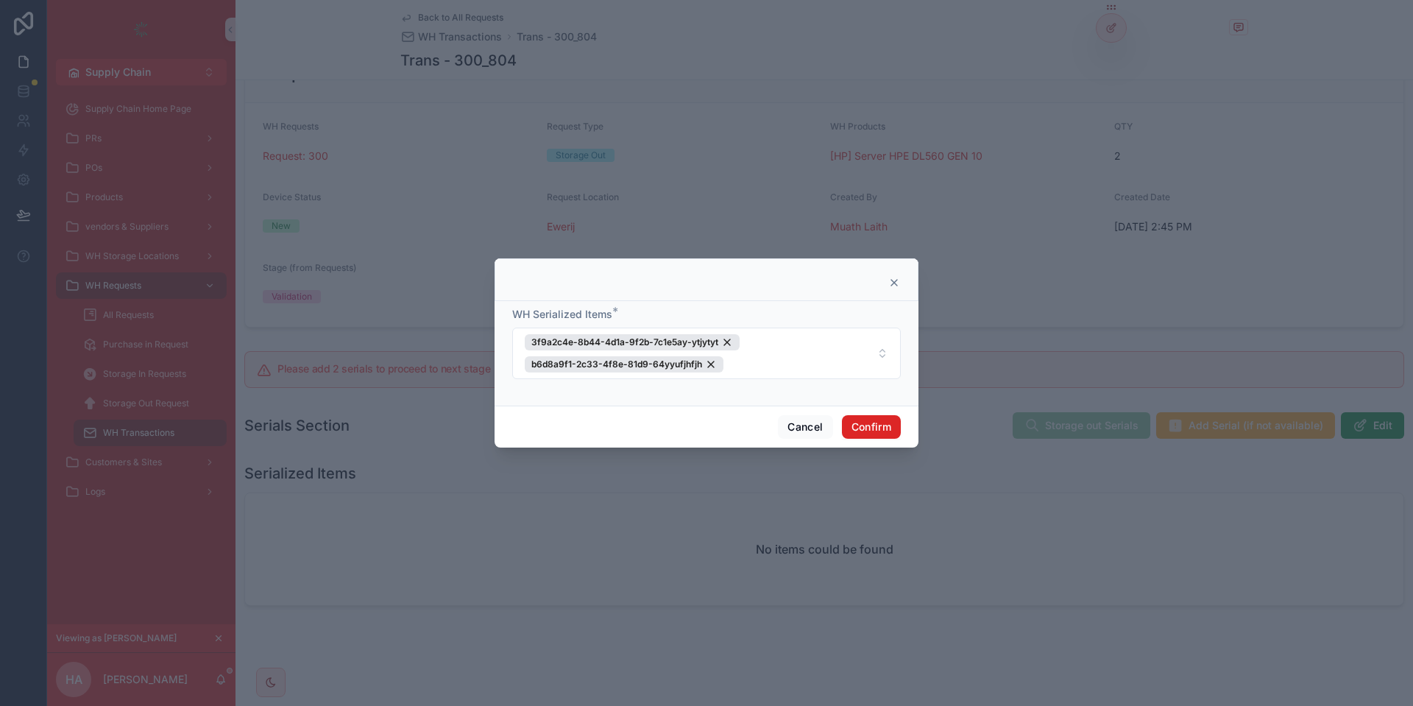
click at [859, 423] on button "Confirm" at bounding box center [871, 427] width 59 height 24
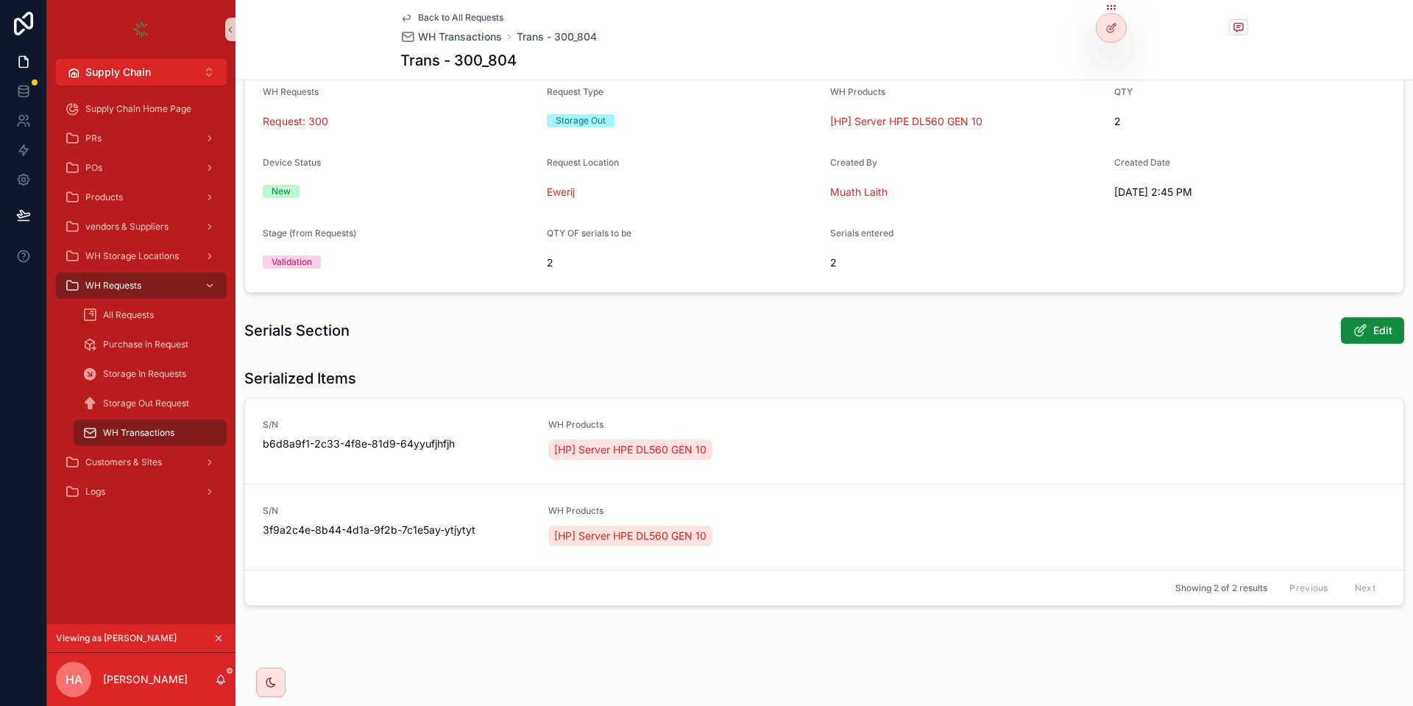
scroll to position [96, 0]
click at [760, 317] on div "Serials Section Edit" at bounding box center [823, 330] width 1159 height 28
click at [727, 374] on div "Serialized Items" at bounding box center [823, 378] width 1159 height 21
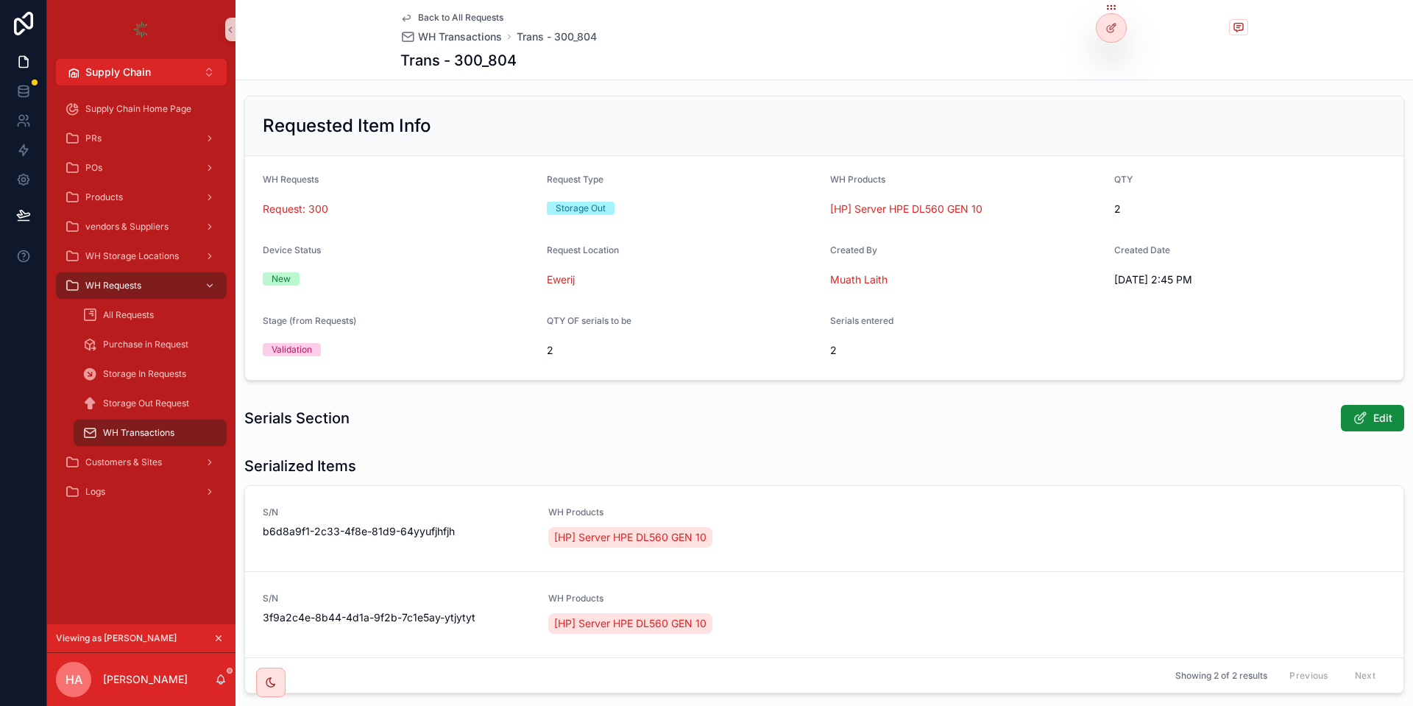
scroll to position [0, 0]
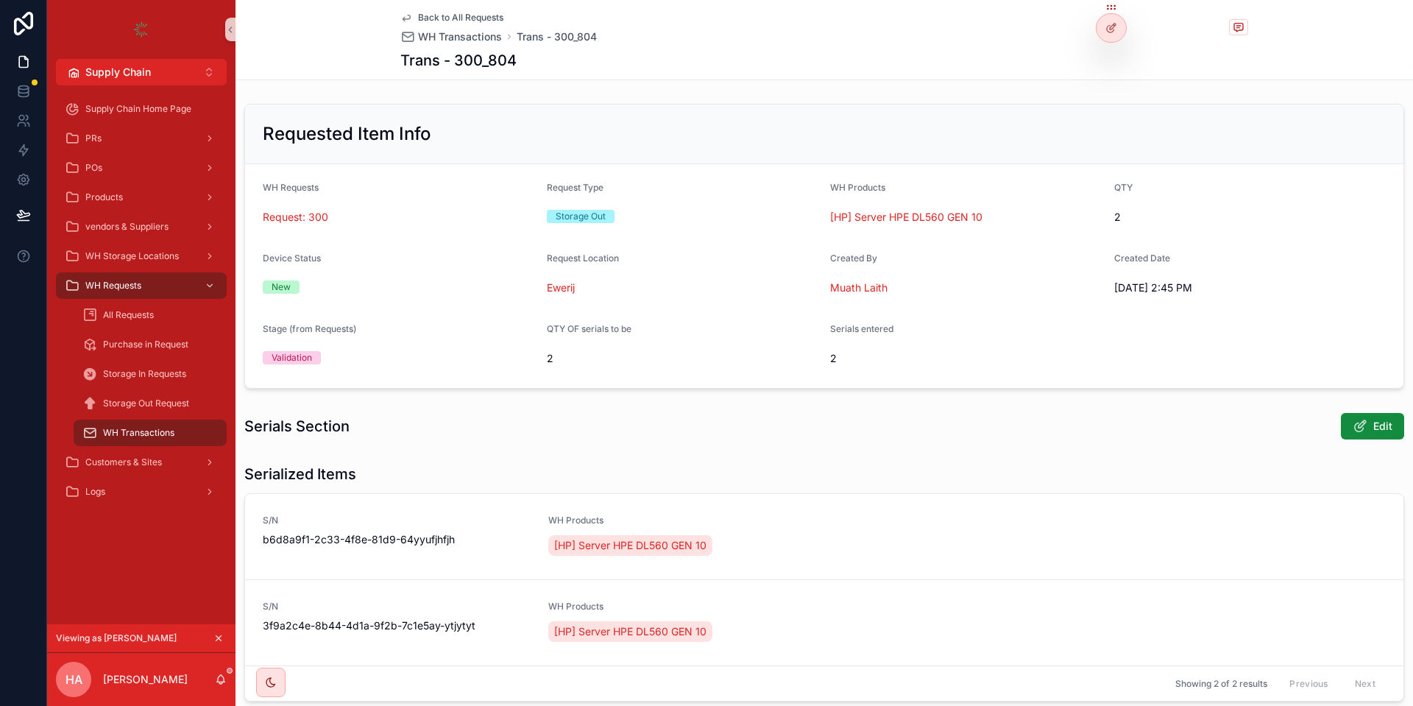
click at [624, 113] on div "Requested Item Info" at bounding box center [824, 134] width 1158 height 60
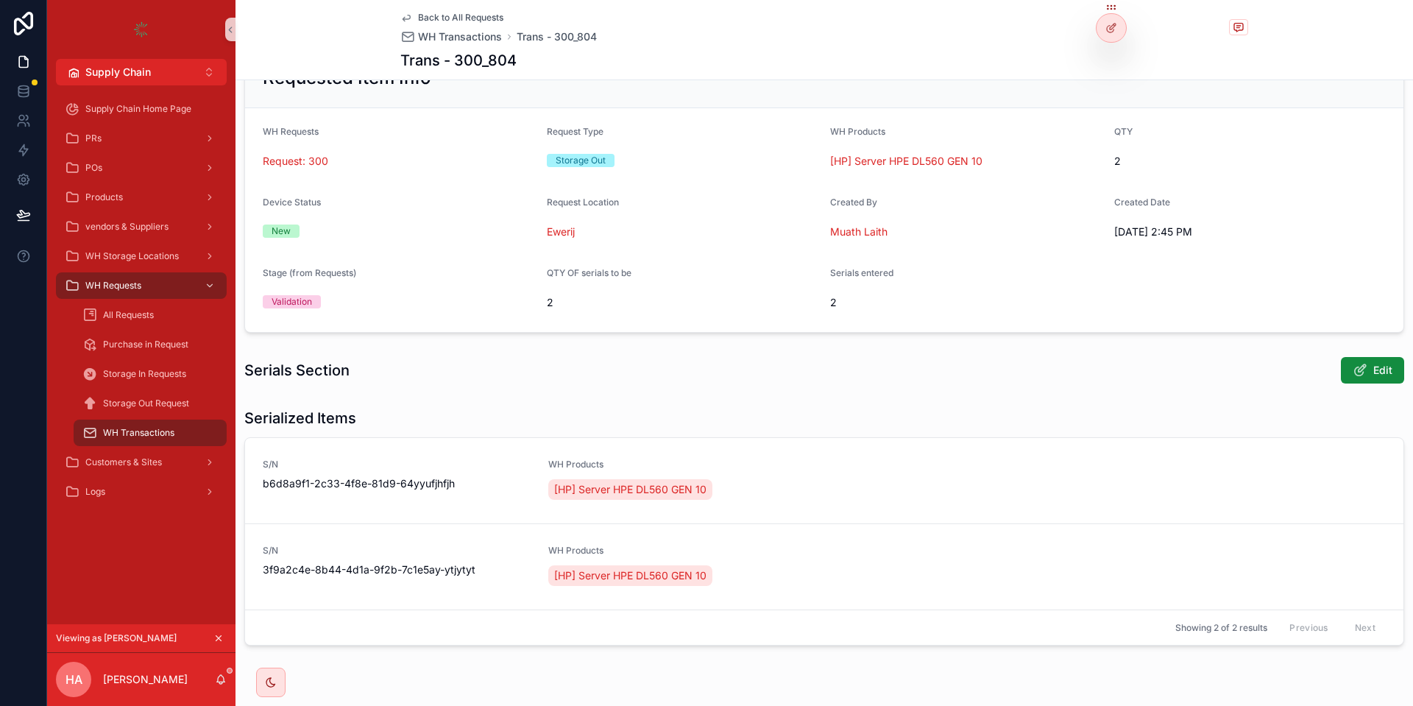
scroll to position [88, 0]
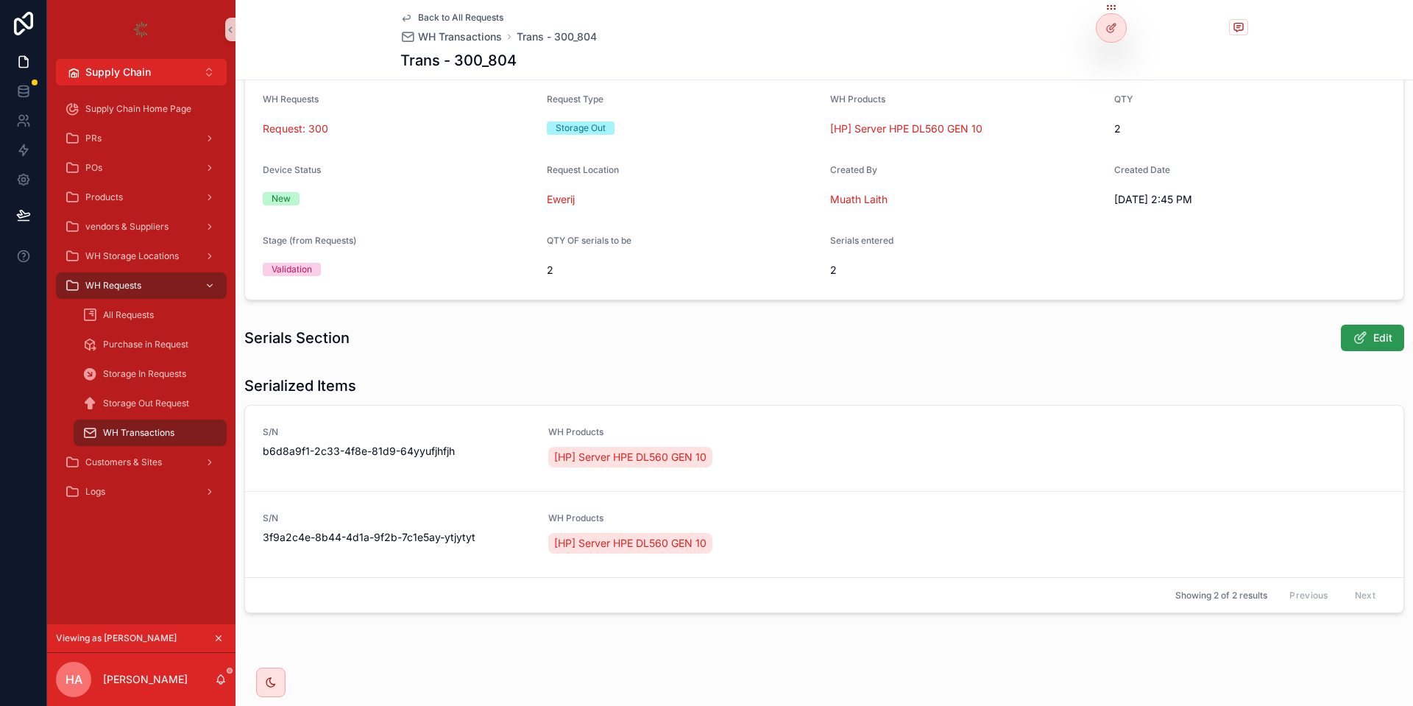
click at [1365, 330] on button "Edit" at bounding box center [1371, 337] width 63 height 26
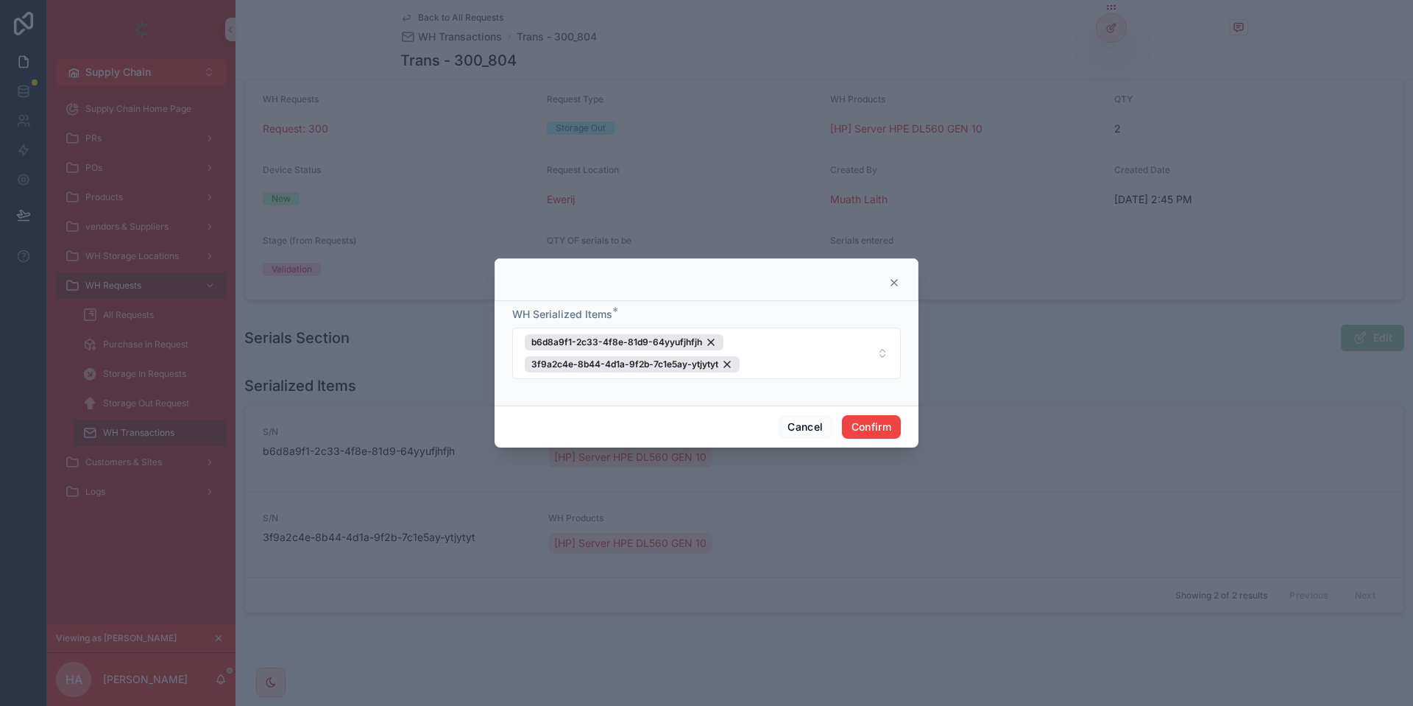
click at [885, 277] on div at bounding box center [706, 279] width 424 height 43
click at [893, 280] on icon at bounding box center [894, 283] width 12 height 12
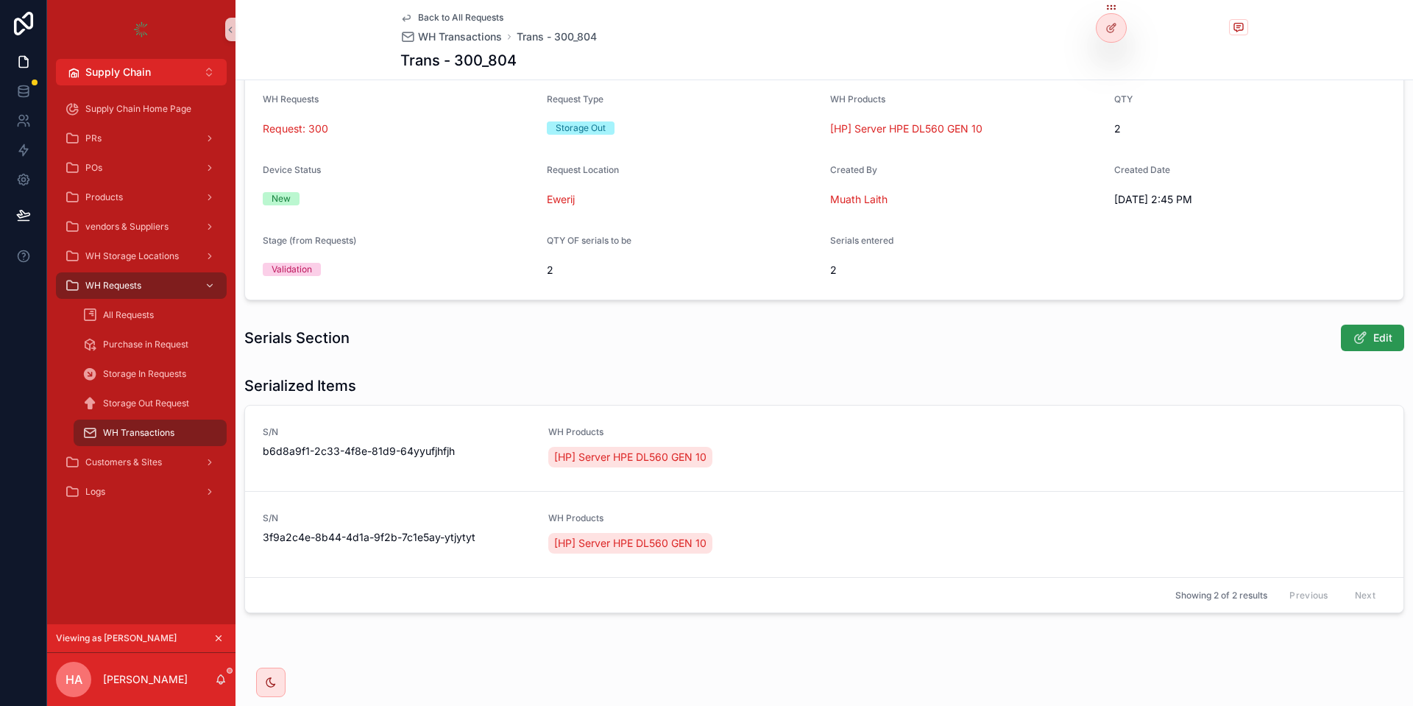
click at [1371, 343] on button "Edit" at bounding box center [1371, 337] width 63 height 26
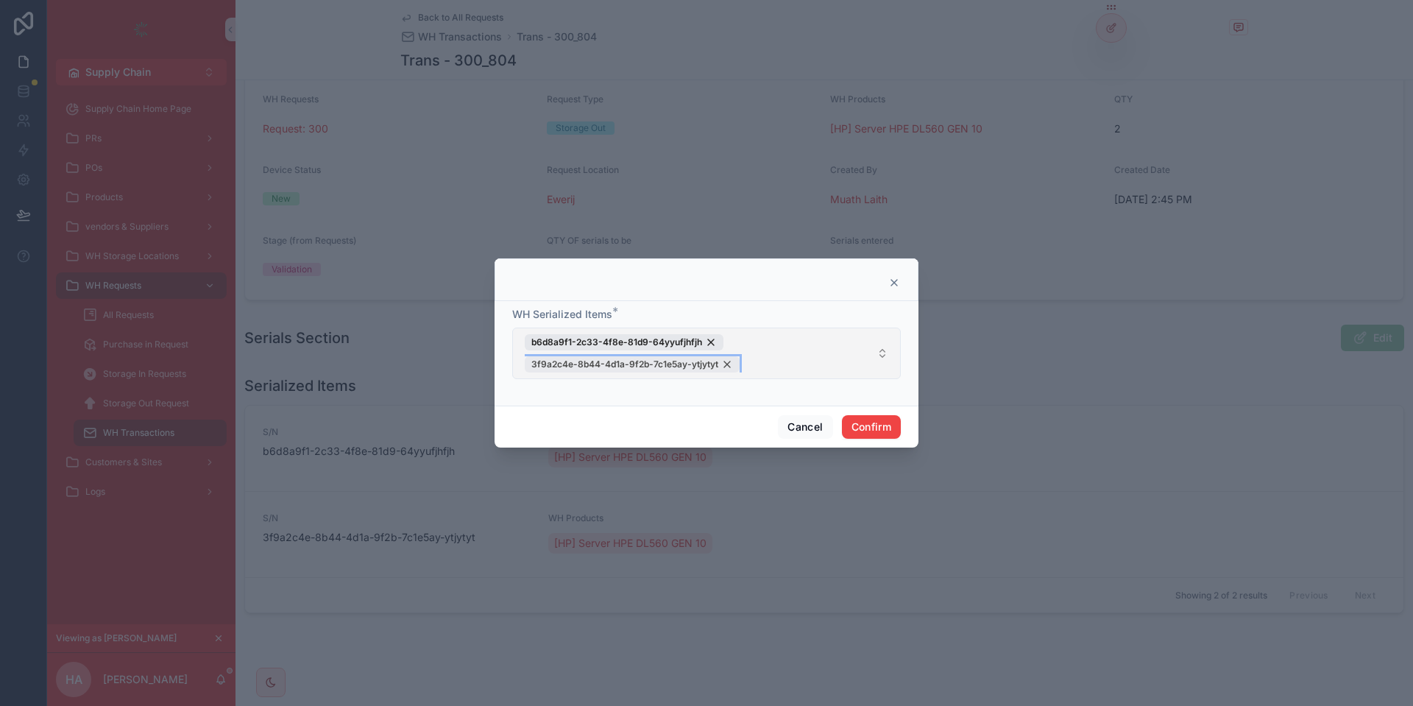
click at [729, 364] on div "3f9a2c4e-8b44-4d1a-9f2b-7c1e5ay-ytjytyt" at bounding box center [632, 364] width 215 height 16
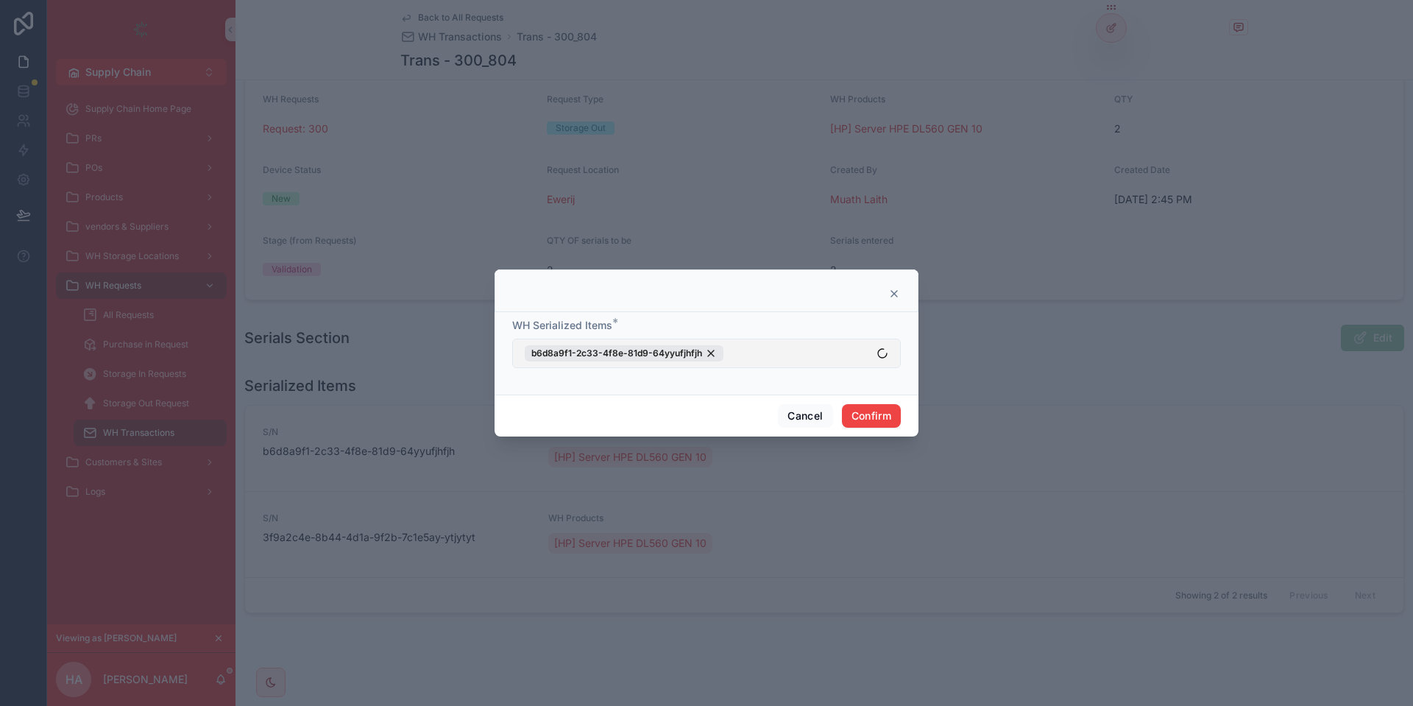
click at [825, 363] on button "b6d8a9f1-2c33-4f8e-81d9-64yyufjhfjh" at bounding box center [706, 352] width 388 height 29
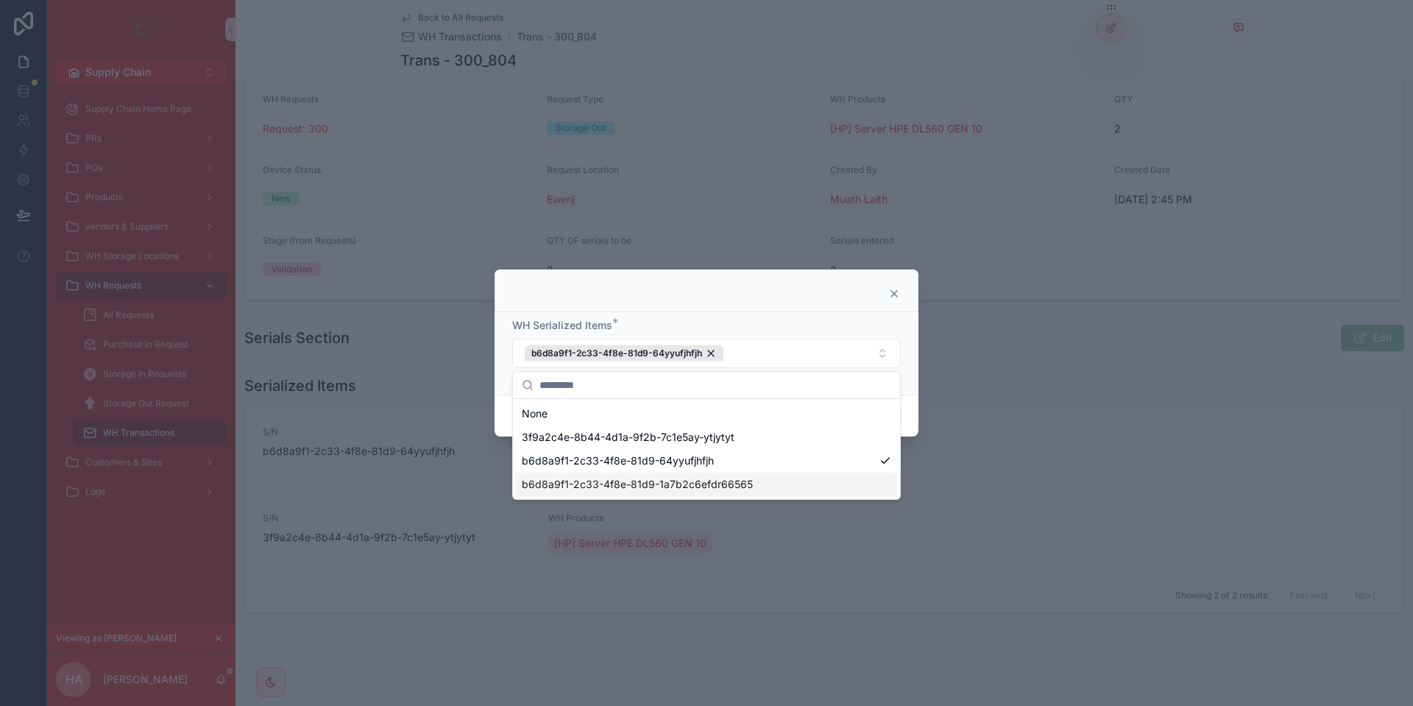
click at [747, 480] on span "b6d8a9f1-2c33-4f8e-81d9-1a7b2c6efdr66565" at bounding box center [637, 484] width 231 height 15
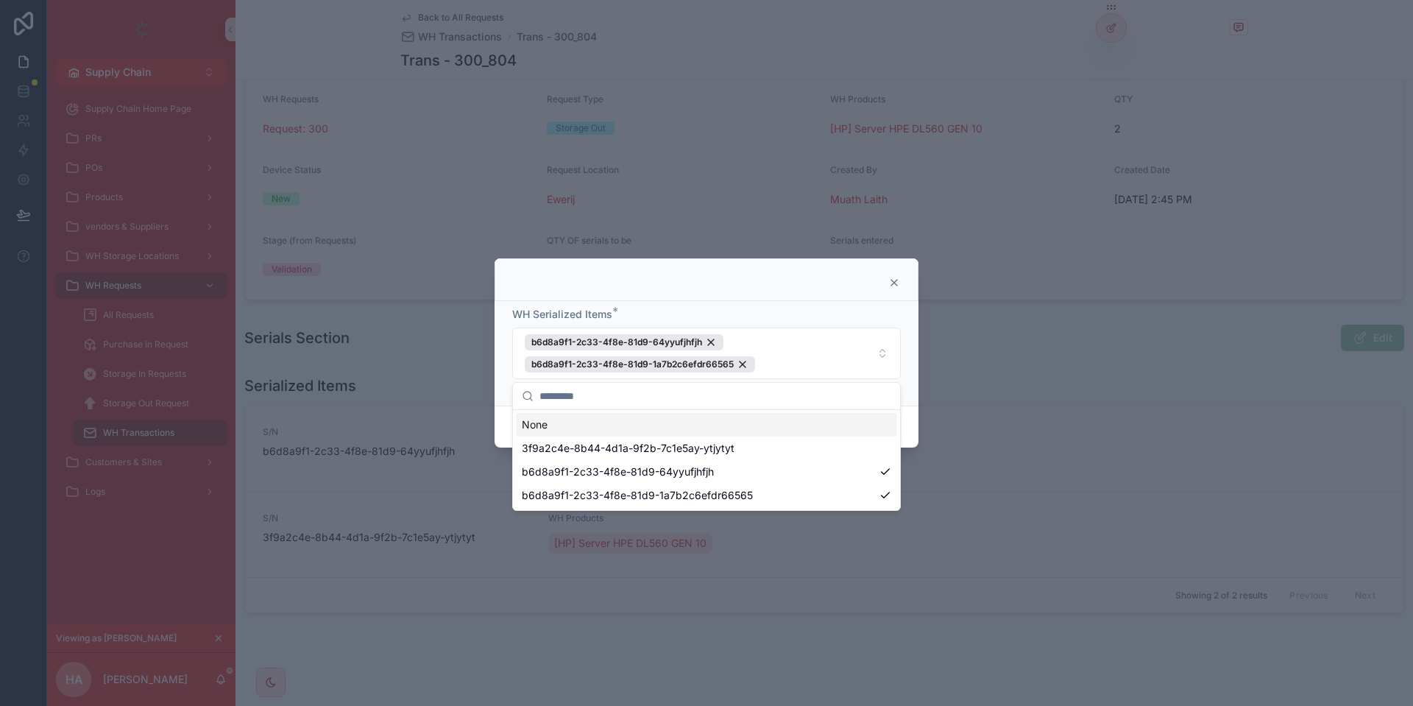
click at [860, 305] on div "WH Serialized Items * b6d8a9f1-2c33-4f8e-81d9-64yyufjhfjh b6d8a9f1-2c33-4f8e-81…" at bounding box center [706, 353] width 424 height 104
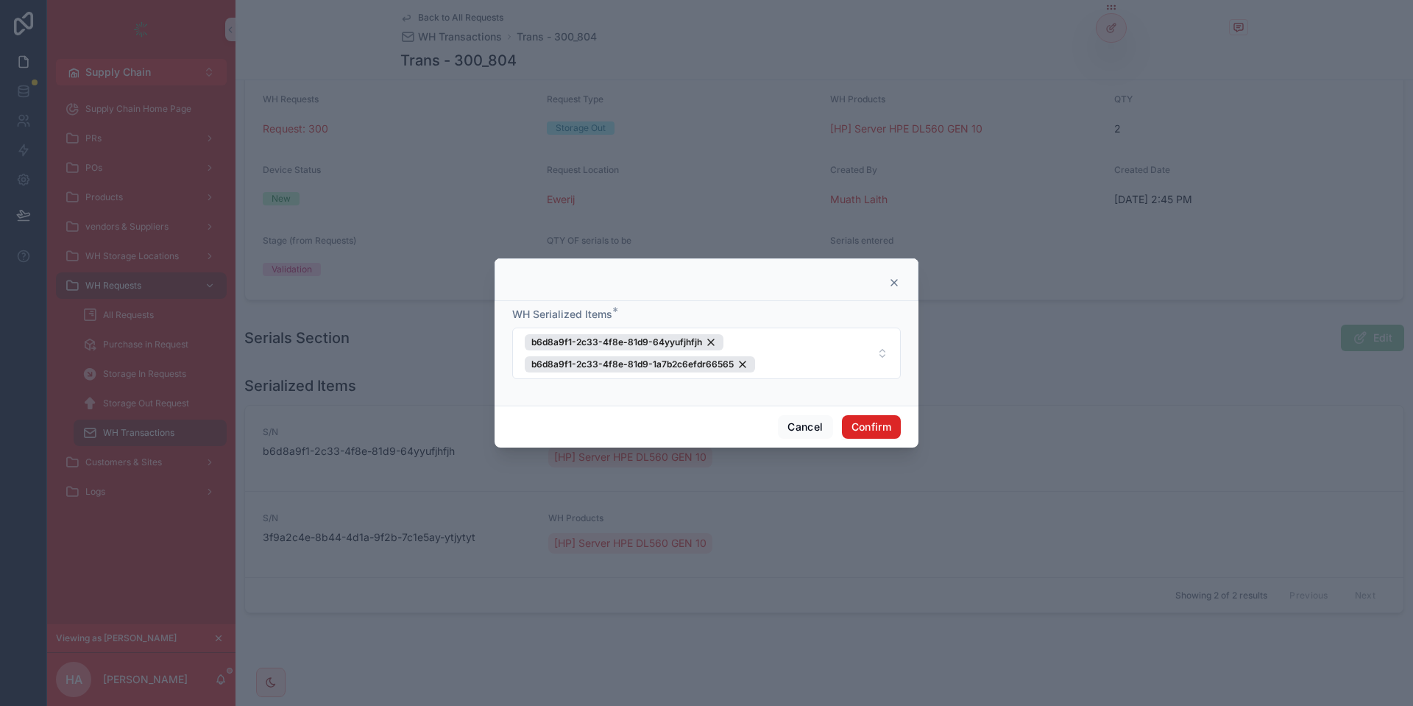
click at [873, 427] on button "Confirm" at bounding box center [871, 427] width 59 height 24
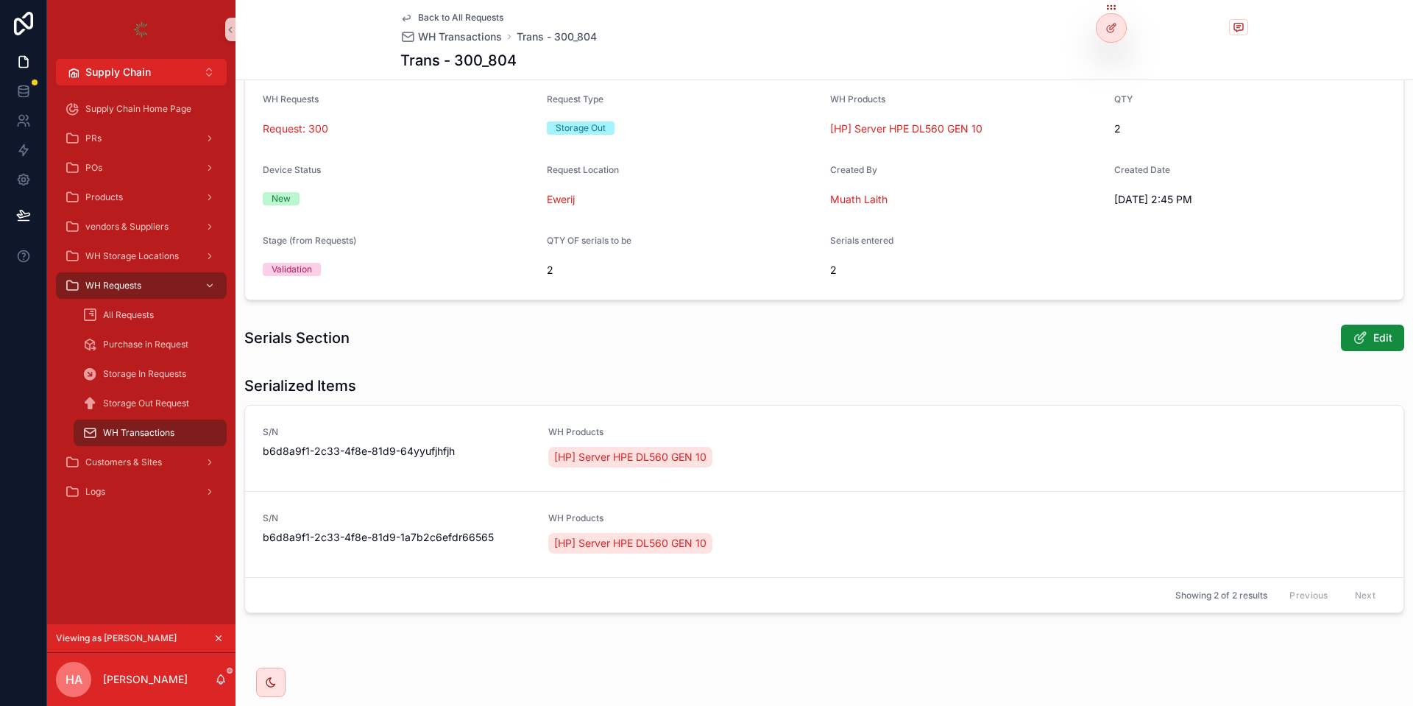
scroll to position [0, 0]
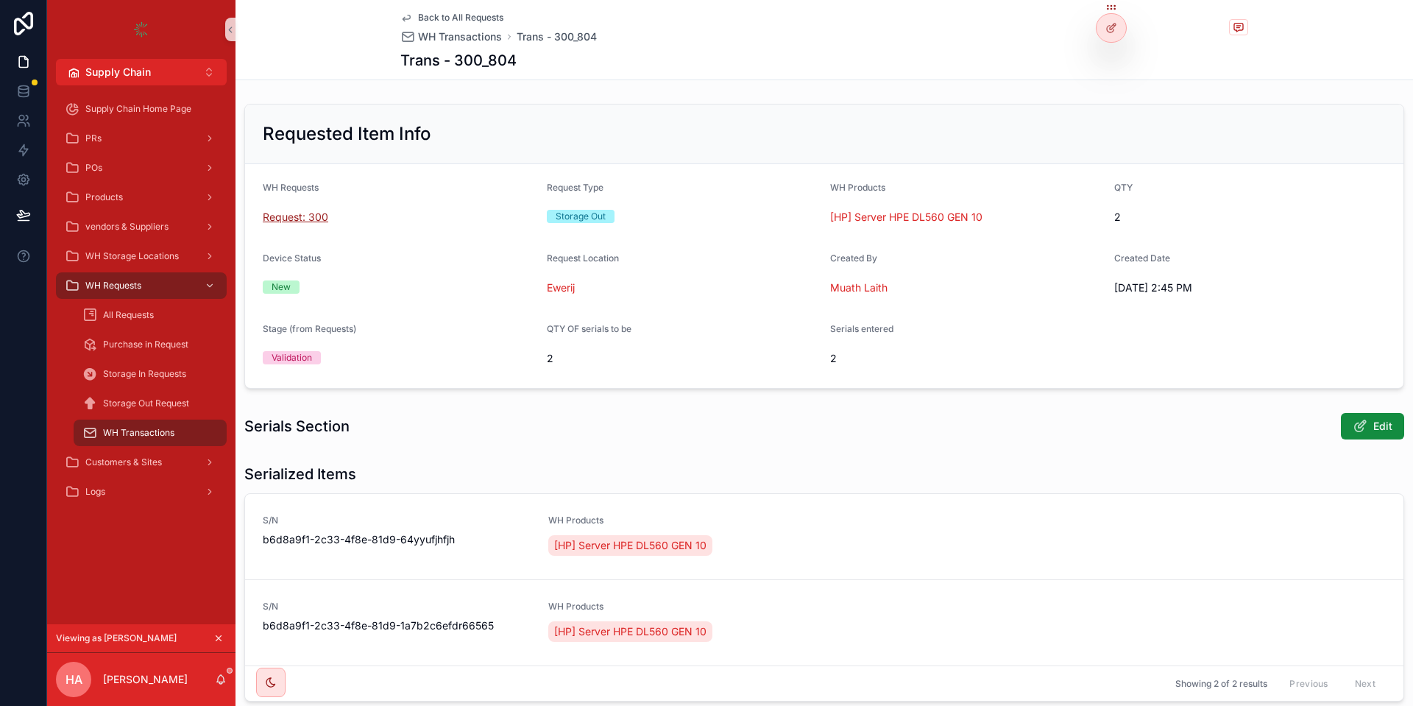
click at [288, 219] on span "Request: 300" at bounding box center [295, 217] width 65 height 15
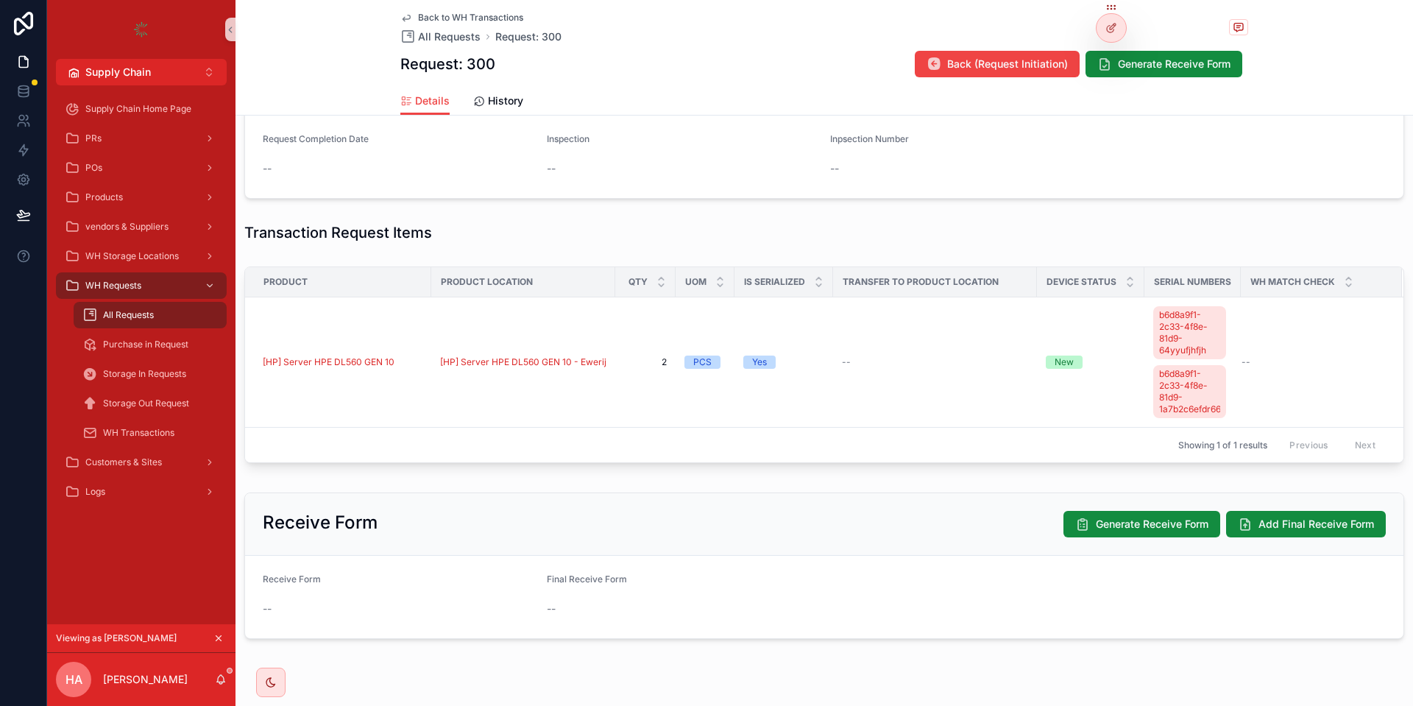
scroll to position [423, 0]
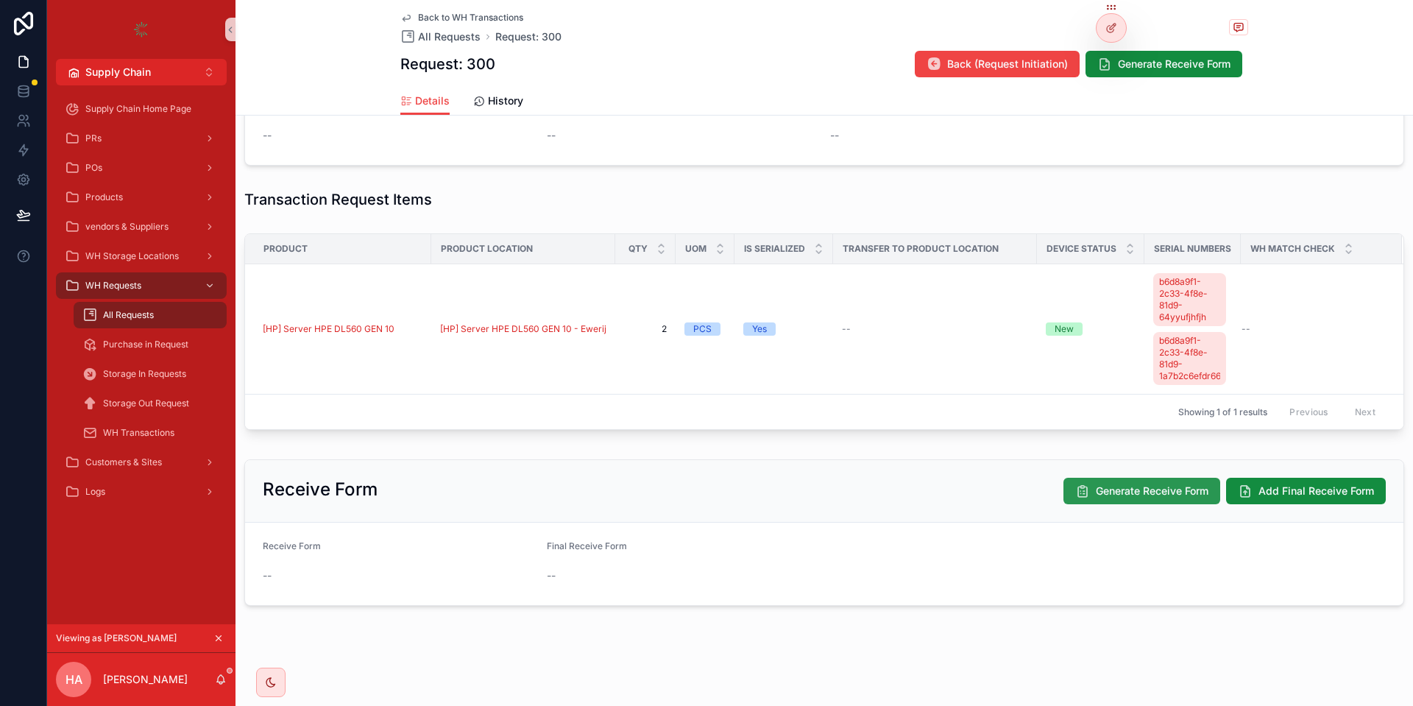
click at [1101, 495] on span "Generate Receive Form" at bounding box center [1151, 490] width 113 height 15
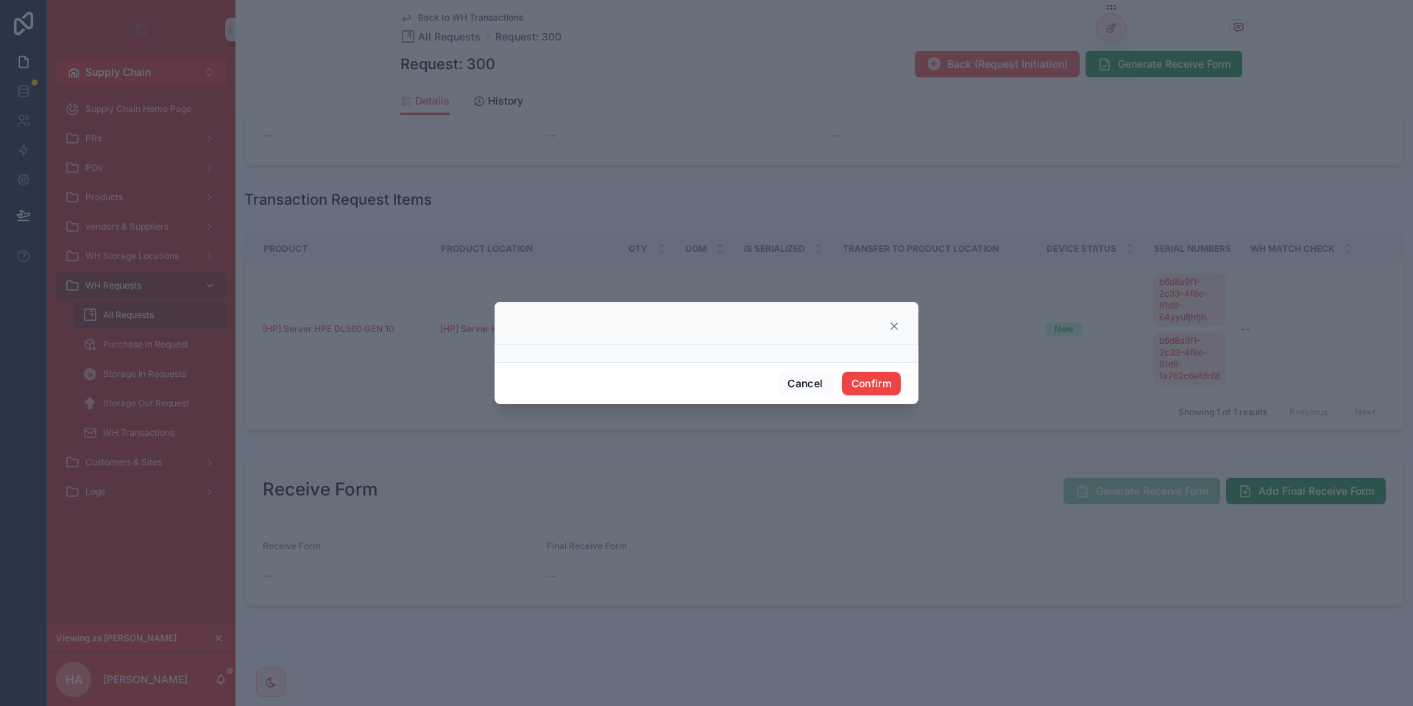
click at [870, 399] on div "Cancel Confirm" at bounding box center [706, 383] width 424 height 42
click at [878, 383] on button "Confirm" at bounding box center [871, 384] width 59 height 24
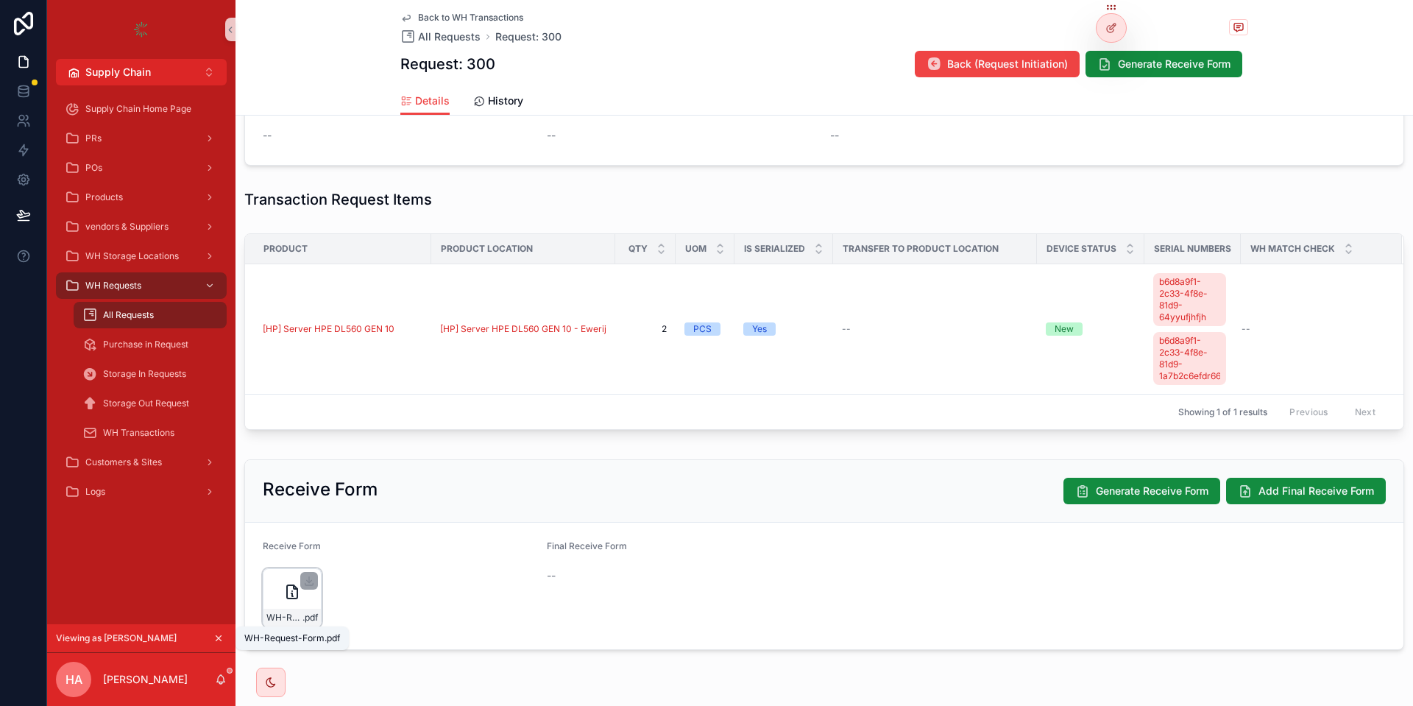
click at [291, 612] on span "WH-Request-Form" at bounding box center [284, 617] width 36 height 12
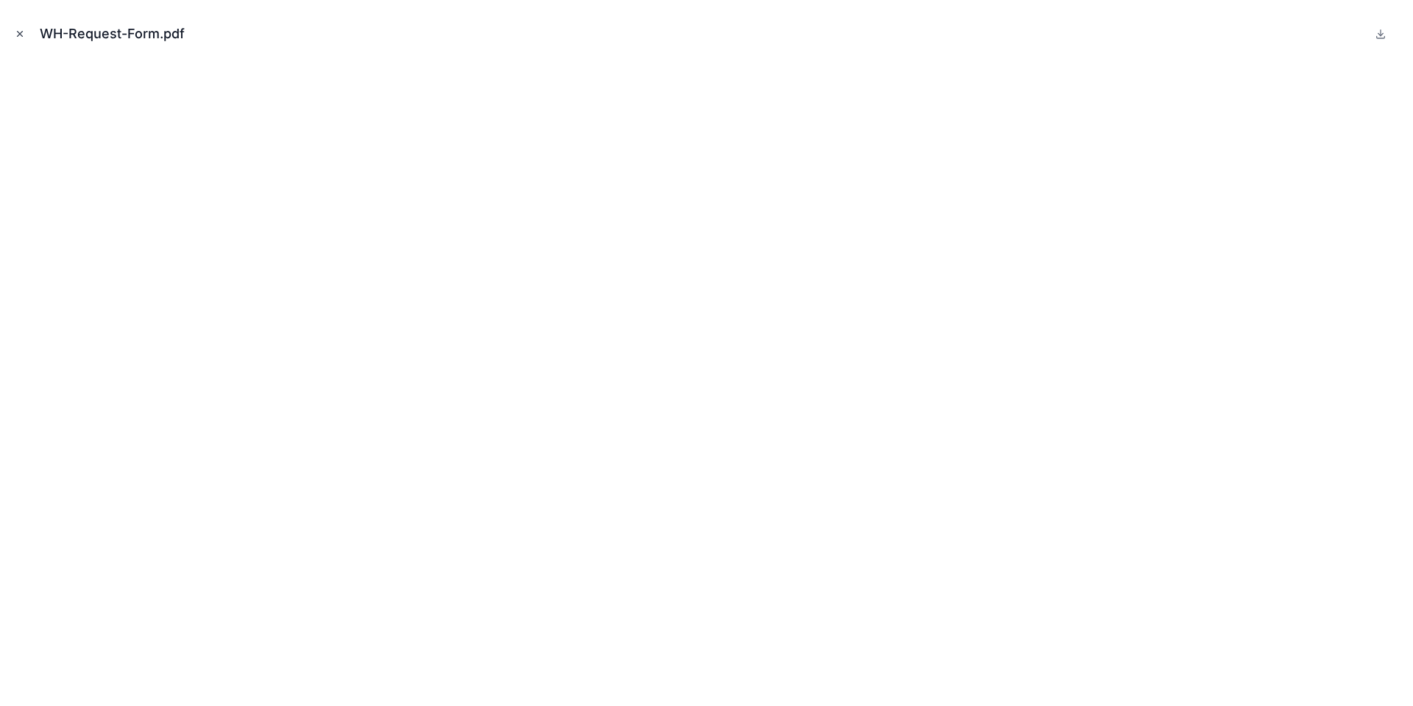
click at [16, 32] on icon "Close modal" at bounding box center [20, 34] width 10 height 10
click at [15, 27] on button "Close modal" at bounding box center [20, 34] width 16 height 16
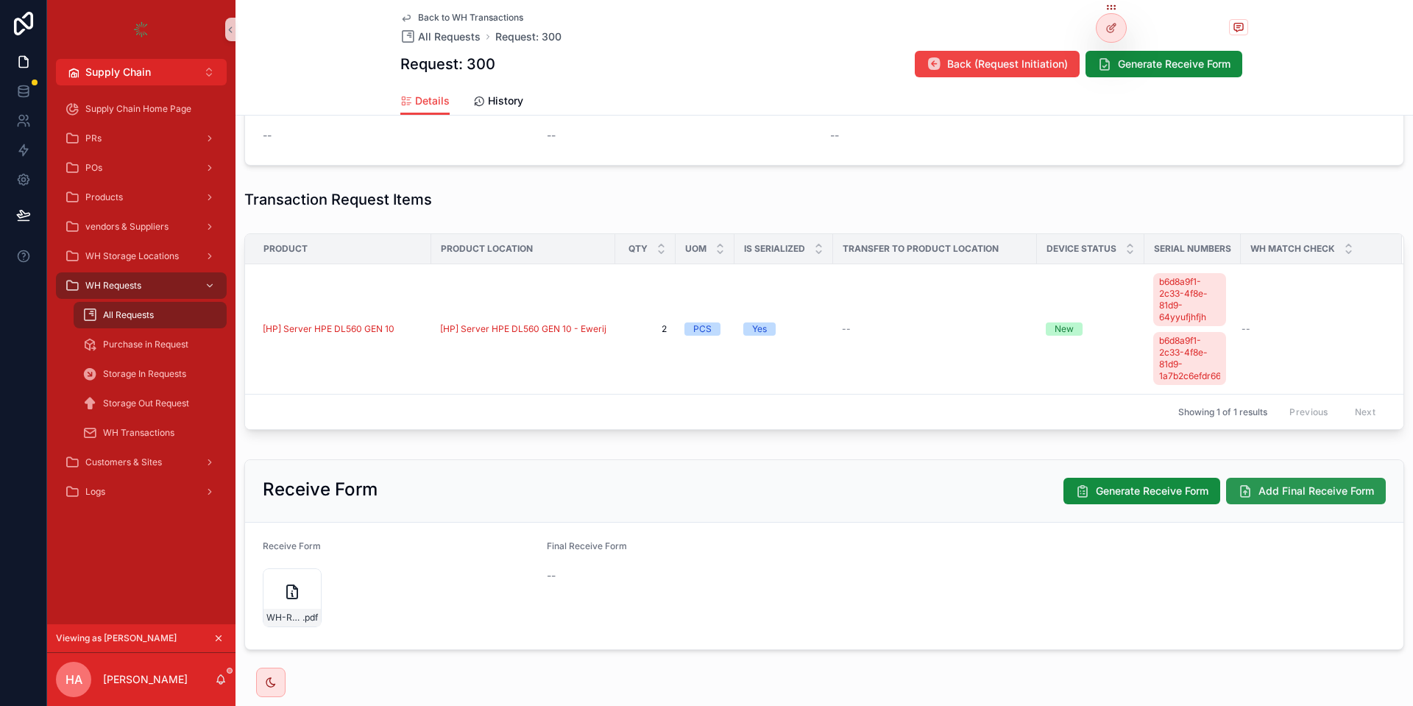
click at [1299, 489] on span "Add Final Receive Form" at bounding box center [1316, 490] width 116 height 15
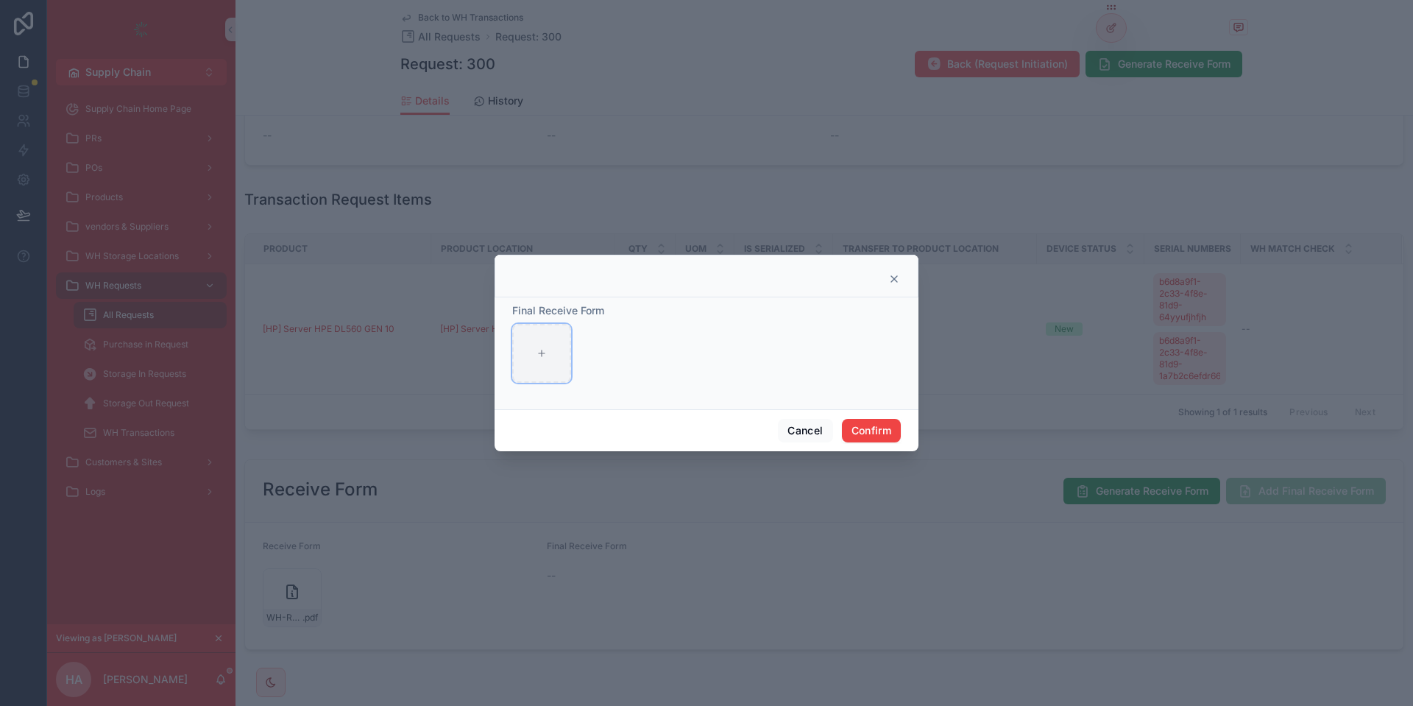
click at [565, 361] on div at bounding box center [541, 353] width 59 height 59
type input "**********"
click at [869, 424] on button "Confirm" at bounding box center [871, 431] width 59 height 24
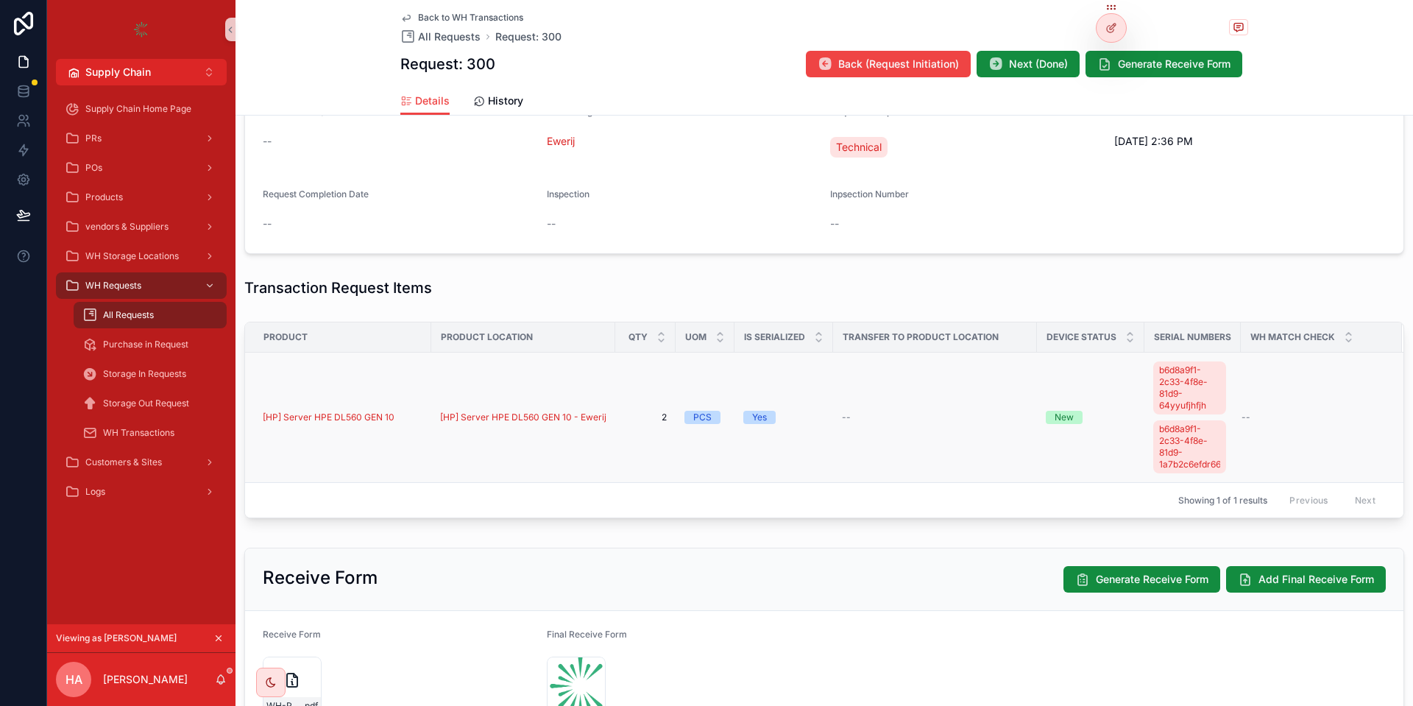
scroll to position [467, 0]
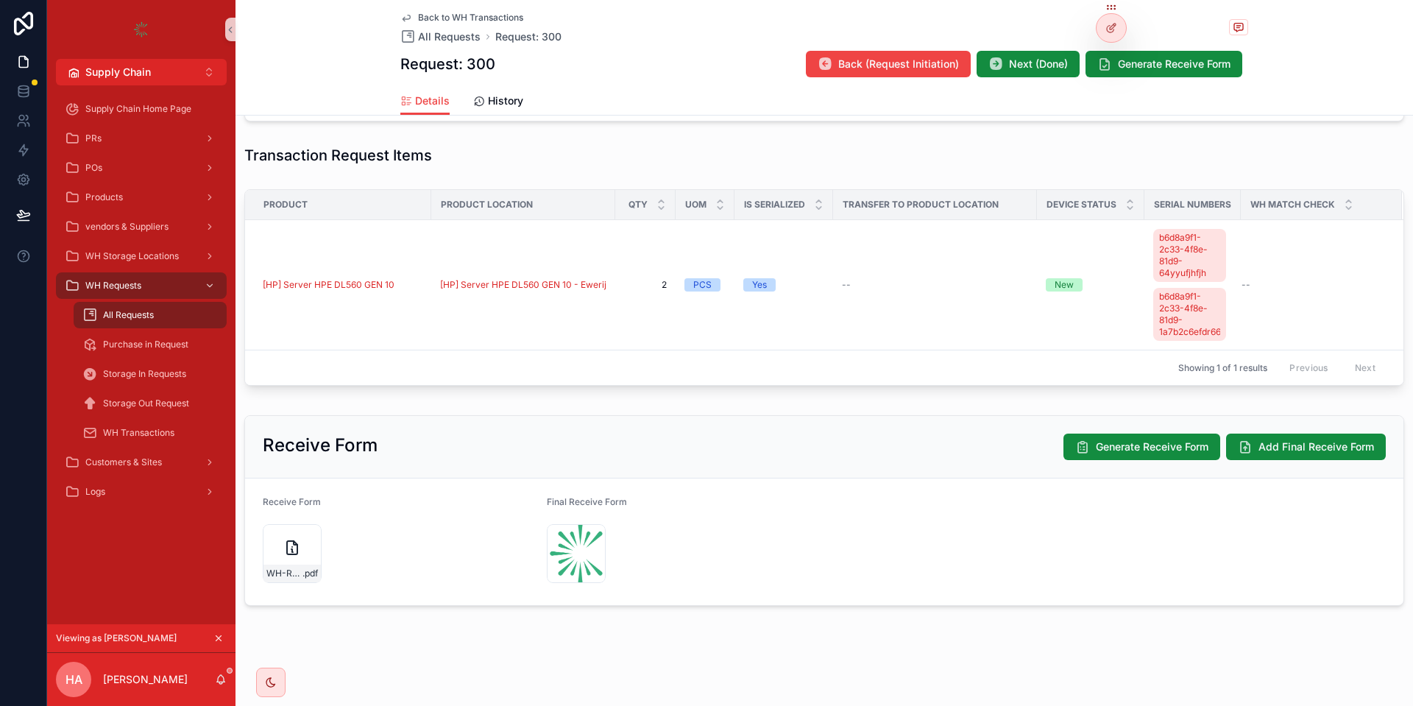
click at [604, 505] on span "Final Receive Form" at bounding box center [587, 501] width 80 height 11
click at [1051, 68] on span "Next (Done)" at bounding box center [1038, 64] width 59 height 15
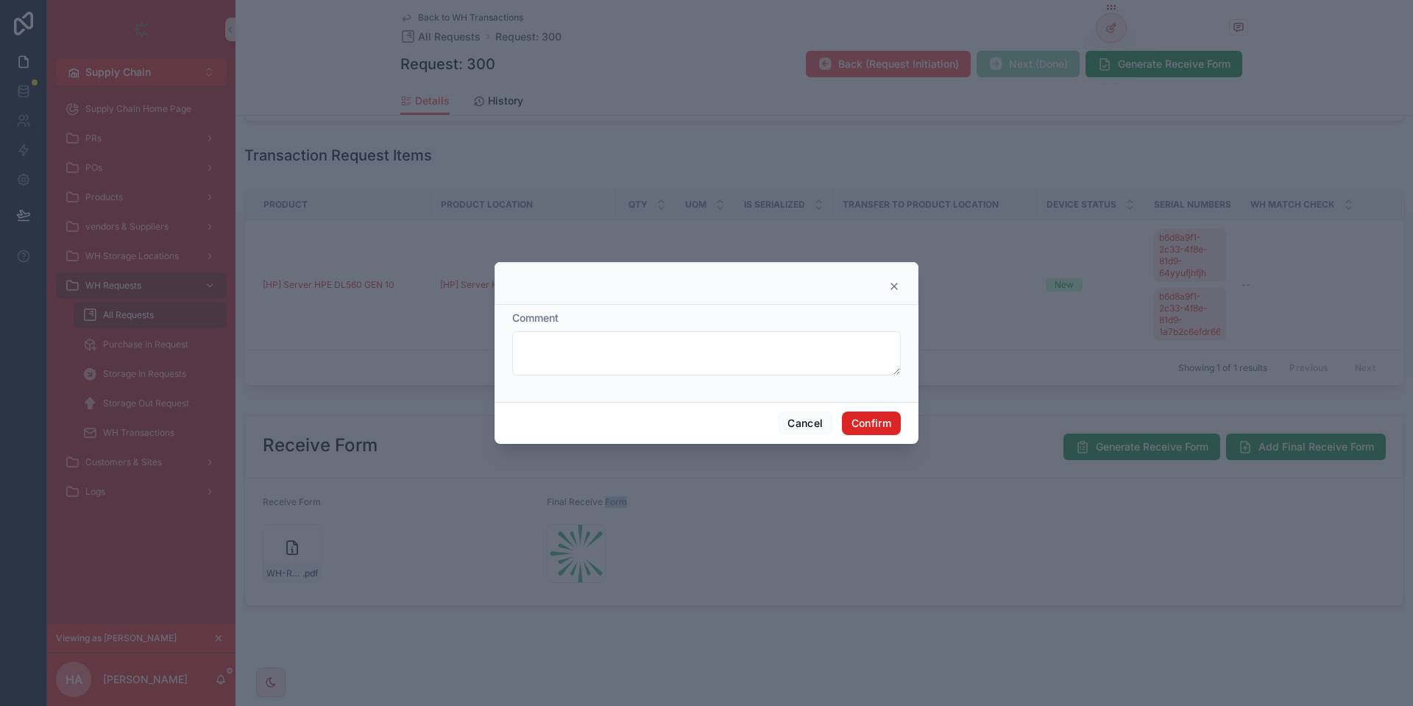
click at [869, 417] on button "Confirm" at bounding box center [871, 423] width 59 height 24
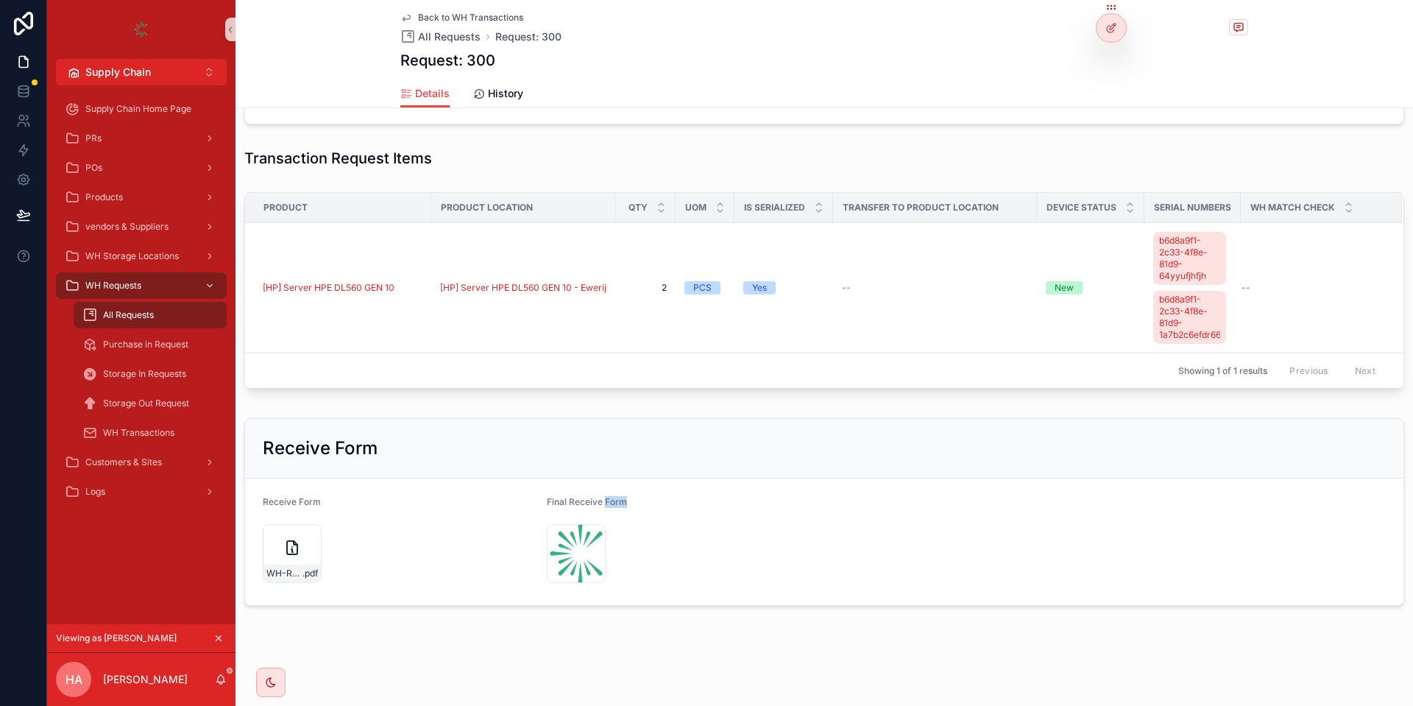
scroll to position [457, 0]
click at [547, 284] on span "[HP] Server HPE DL560 GEN 10 - Ewerij" at bounding box center [523, 288] width 166 height 12
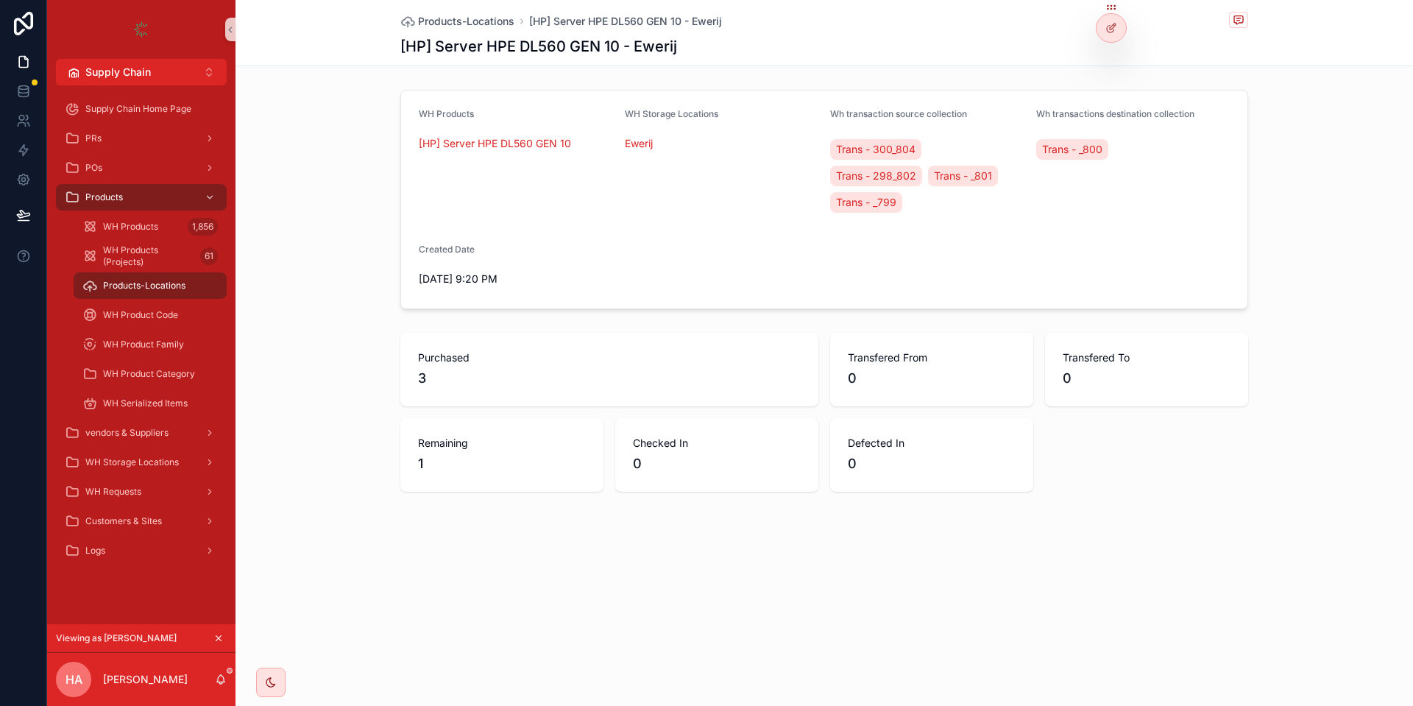
click at [422, 372] on span "3" at bounding box center [609, 378] width 383 height 21
drag, startPoint x: 420, startPoint y: 461, endPoint x: 441, endPoint y: 460, distance: 21.3
click at [441, 460] on span "1" at bounding box center [502, 463] width 168 height 21
click at [157, 494] on div "WH Requests" at bounding box center [141, 492] width 153 height 24
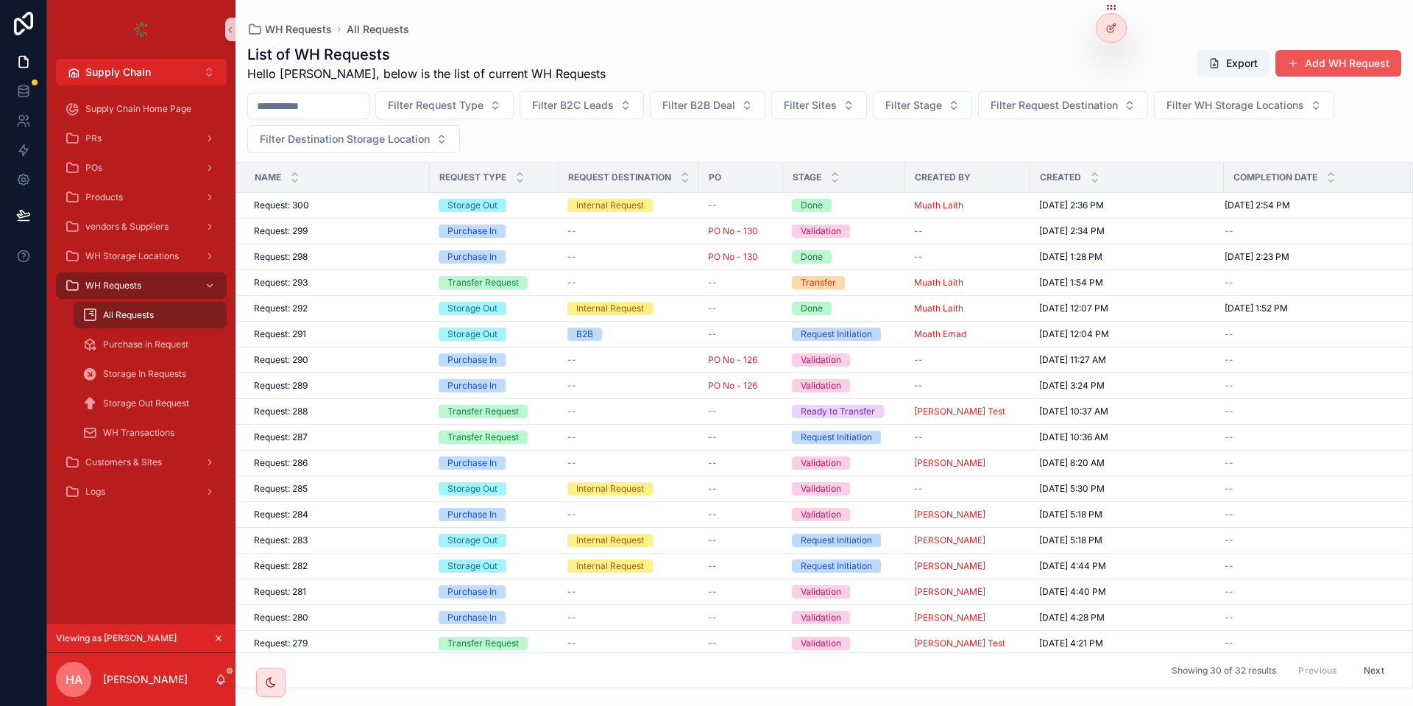
click at [1343, 58] on button "Add WH Request" at bounding box center [1338, 63] width 126 height 26
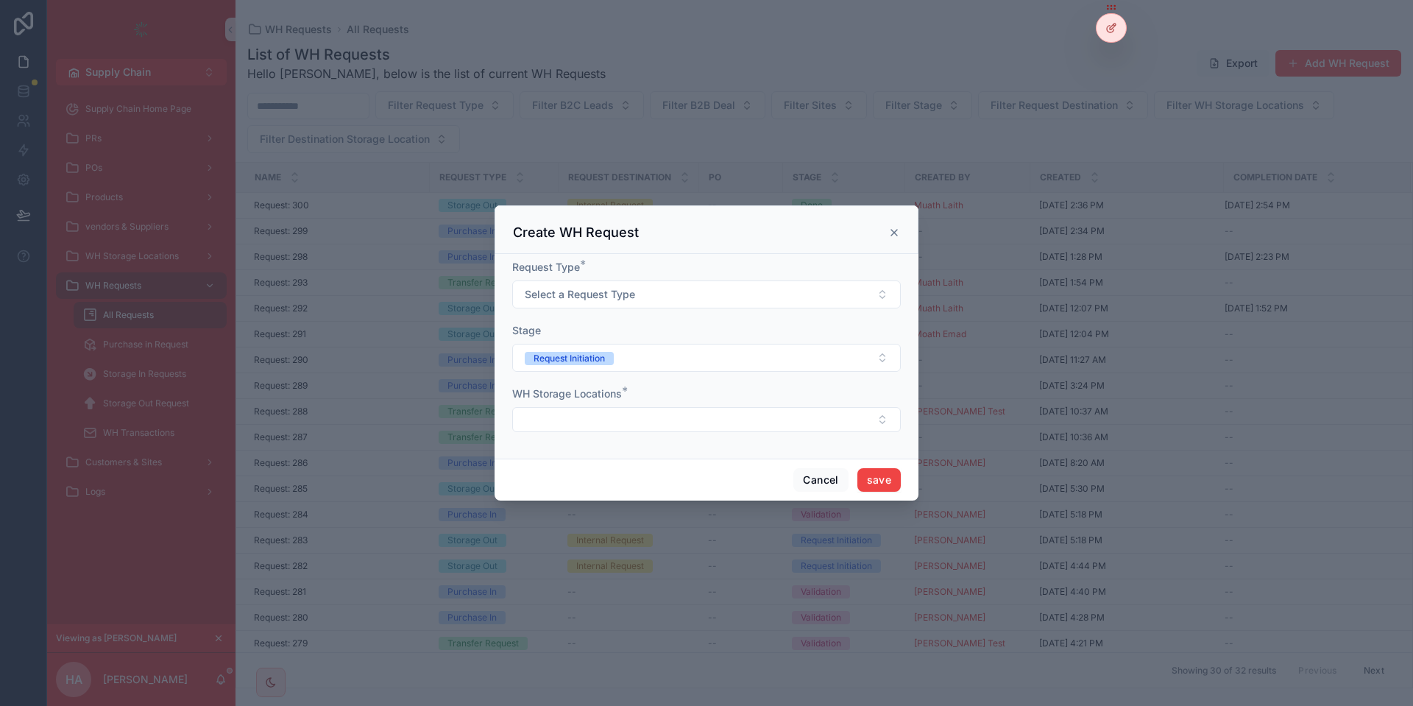
click at [890, 229] on icon "scrollable content" at bounding box center [894, 233] width 12 height 12
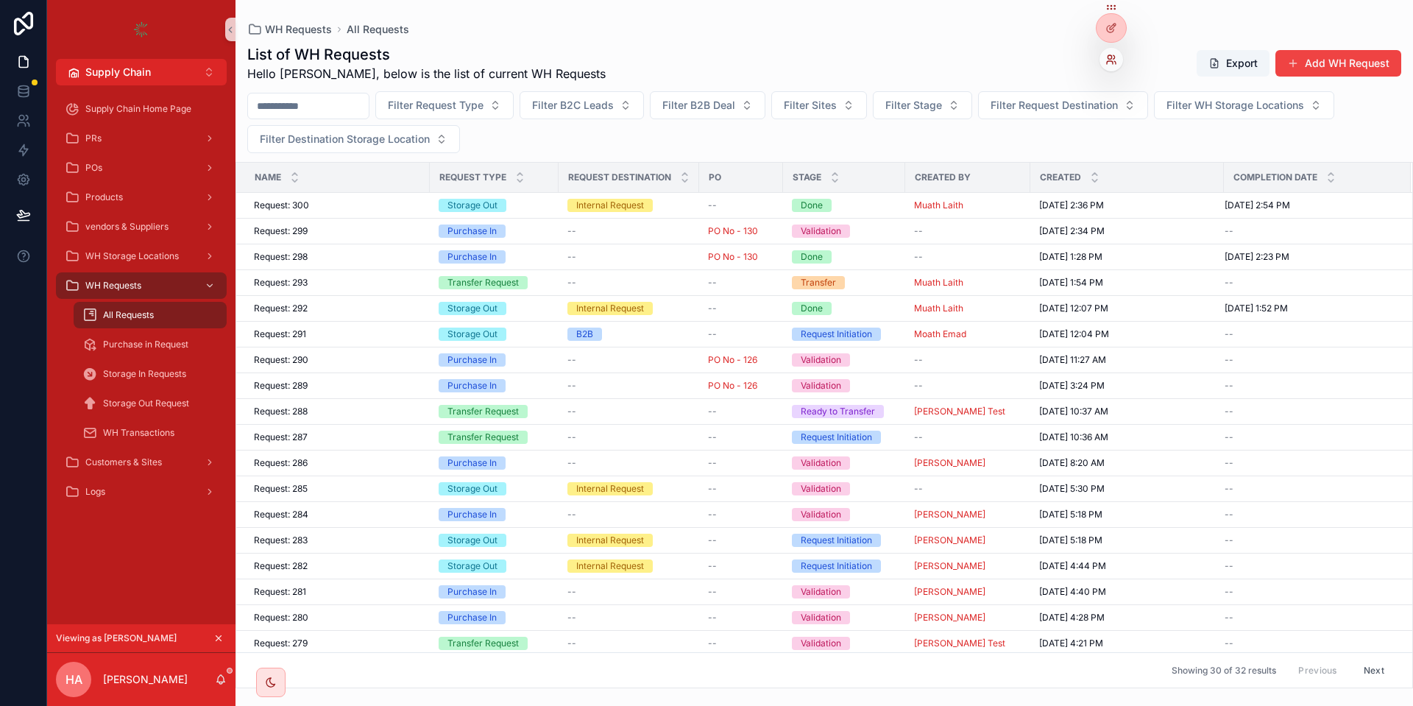
click at [1113, 54] on icon at bounding box center [1111, 60] width 12 height 12
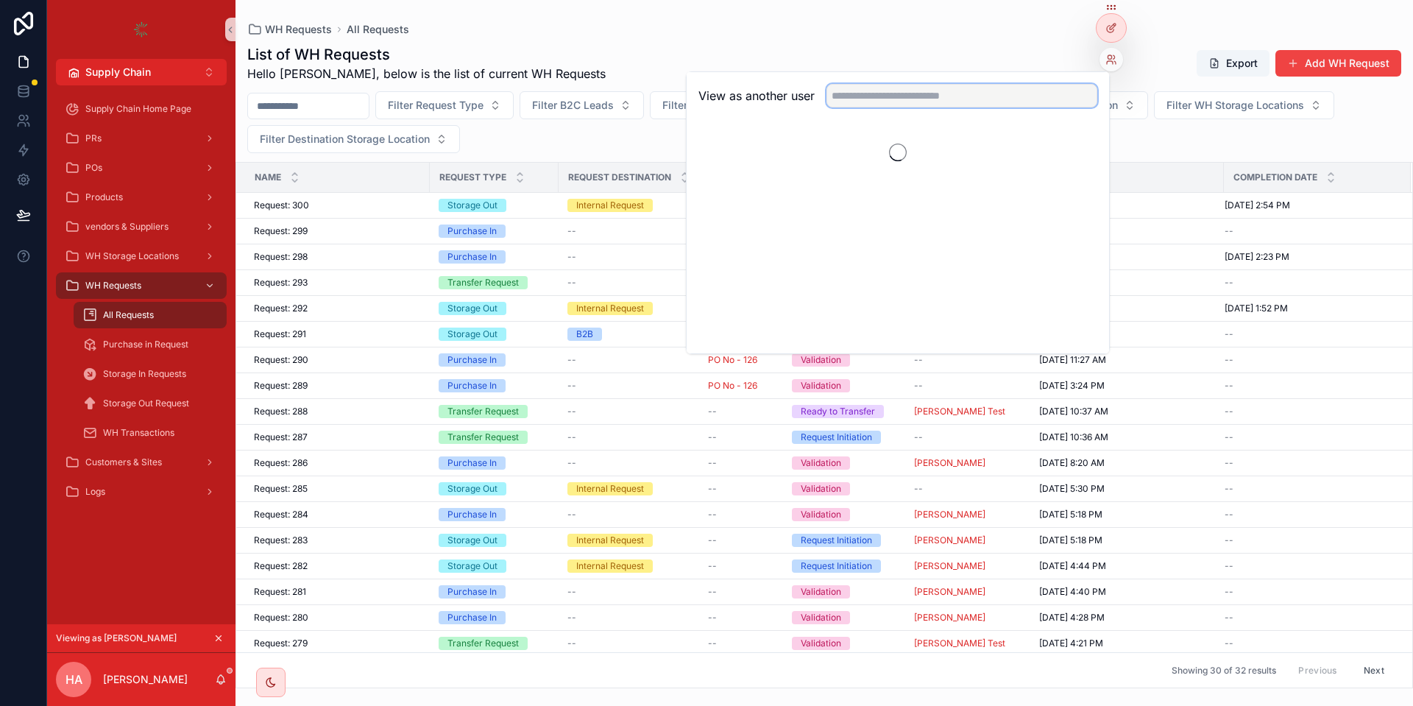
click at [959, 96] on input "text" at bounding box center [961, 96] width 271 height 24
type input "*****"
click at [1078, 152] on button "Select" at bounding box center [1078, 149] width 38 height 21
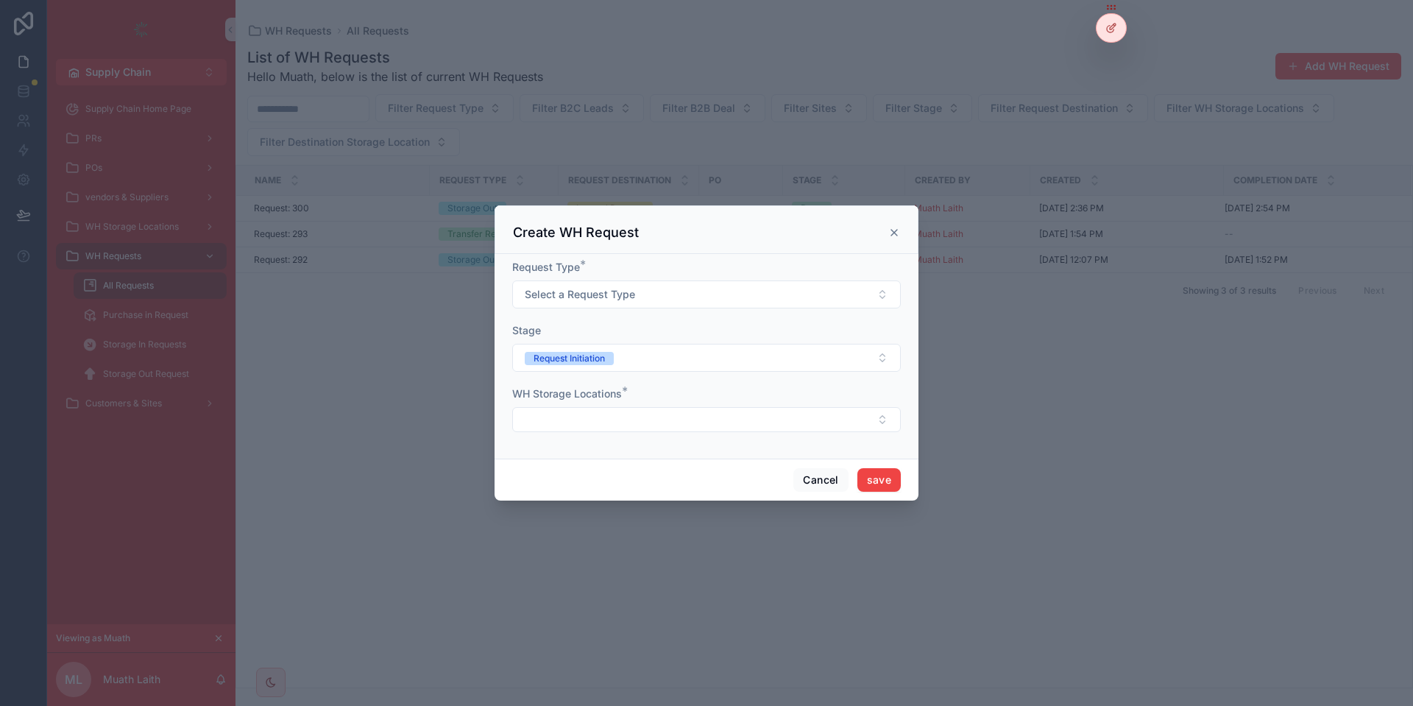
click at [580, 313] on form "Request Type * Select a Request Type Stage Request Initiation WH Storage Locati…" at bounding box center [706, 353] width 388 height 187
click at [583, 293] on span "Select a Request Type" at bounding box center [580, 294] width 110 height 15
click at [568, 366] on div "Storage In" at bounding box center [706, 375] width 381 height 22
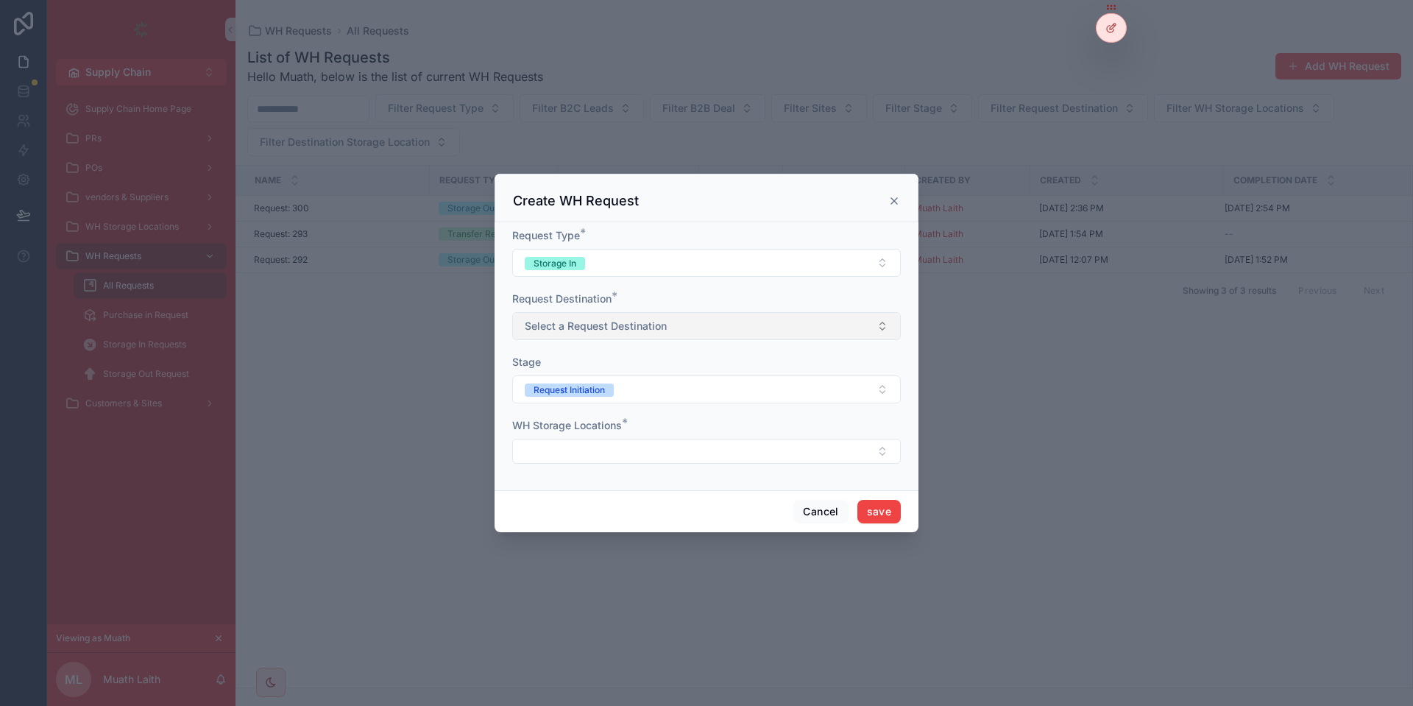
click at [639, 327] on span "Select a Request Destination" at bounding box center [596, 326] width 142 height 15
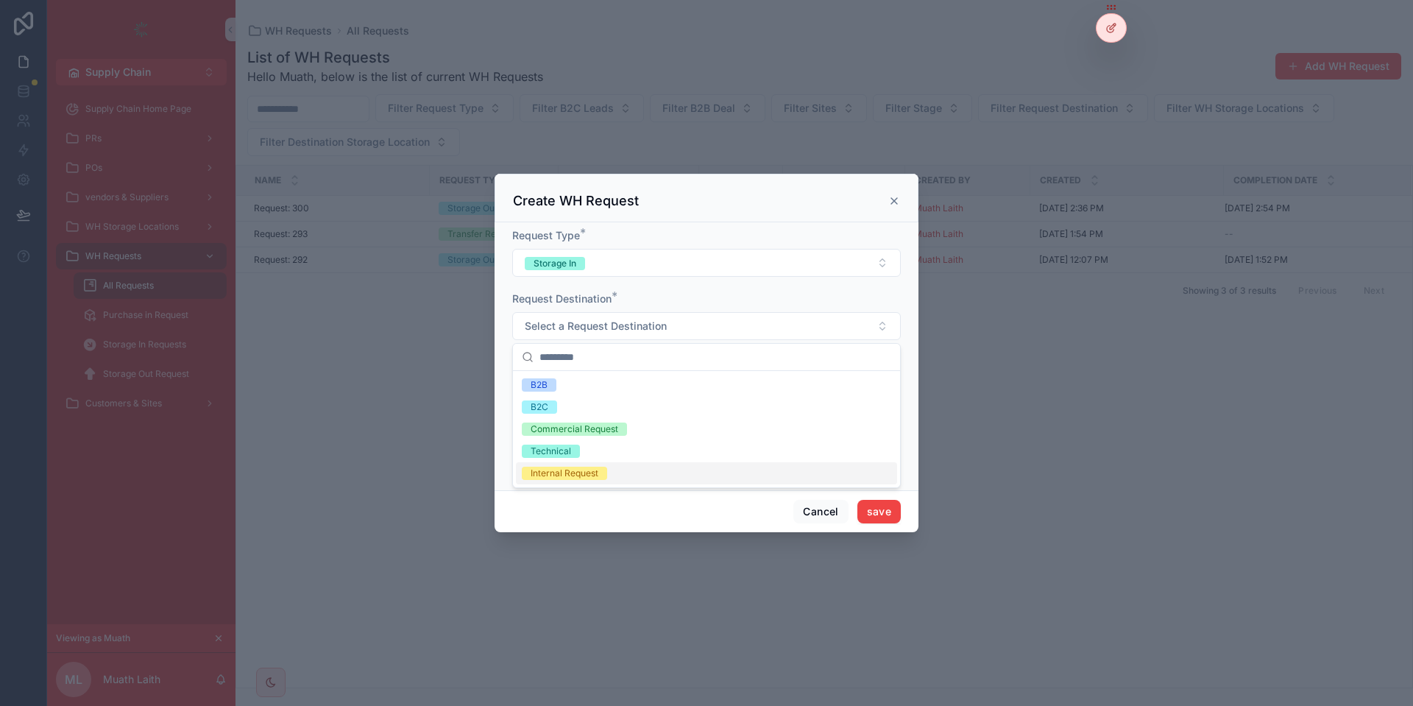
click at [585, 471] on div "Internal Request" at bounding box center [564, 472] width 68 height 13
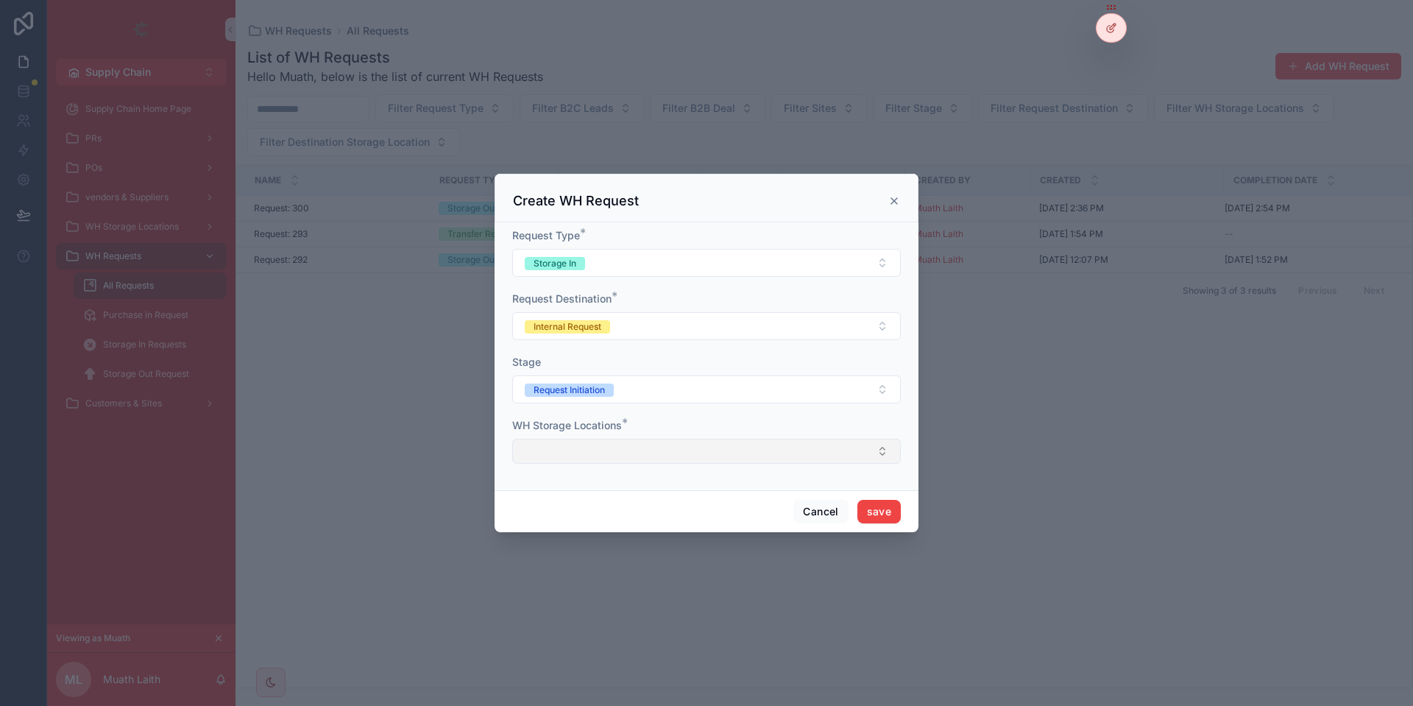
click at [633, 456] on button "Select Button" at bounding box center [706, 450] width 388 height 25
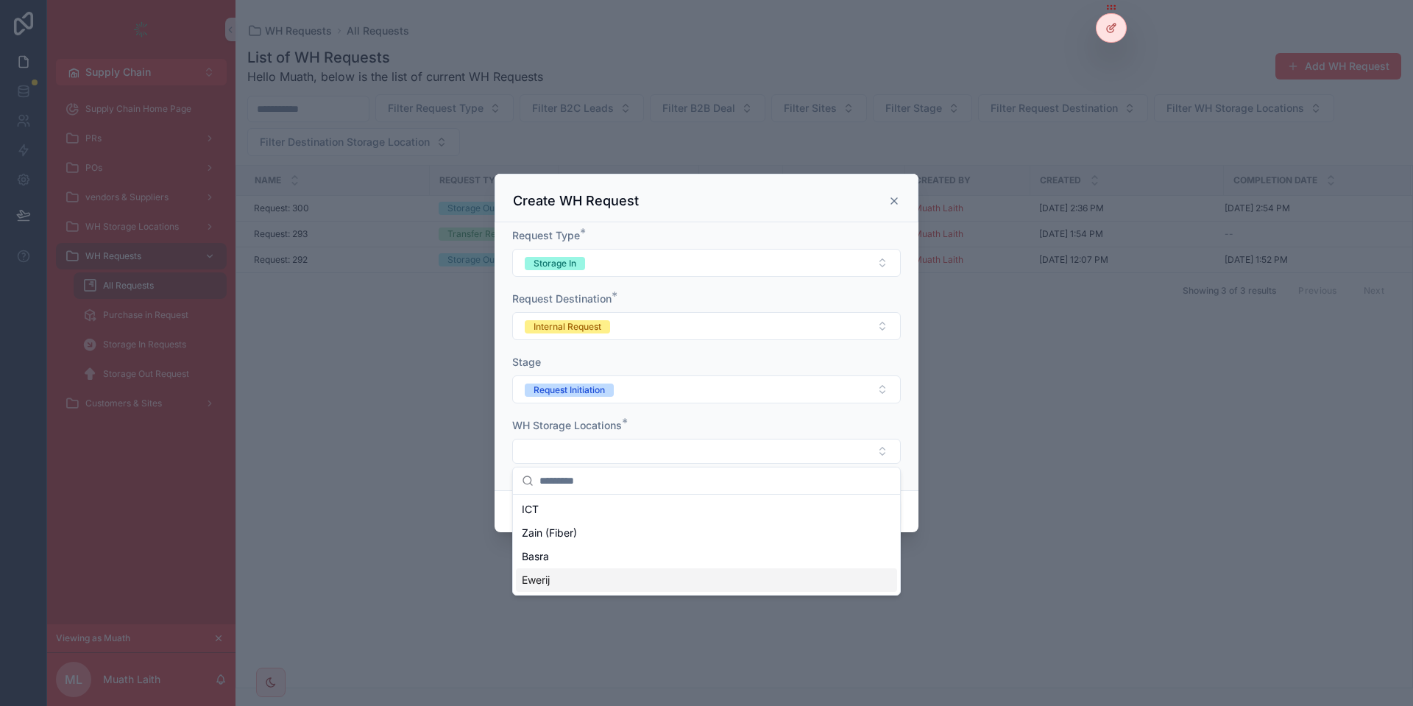
click at [598, 577] on div "Ewerij" at bounding box center [706, 580] width 381 height 24
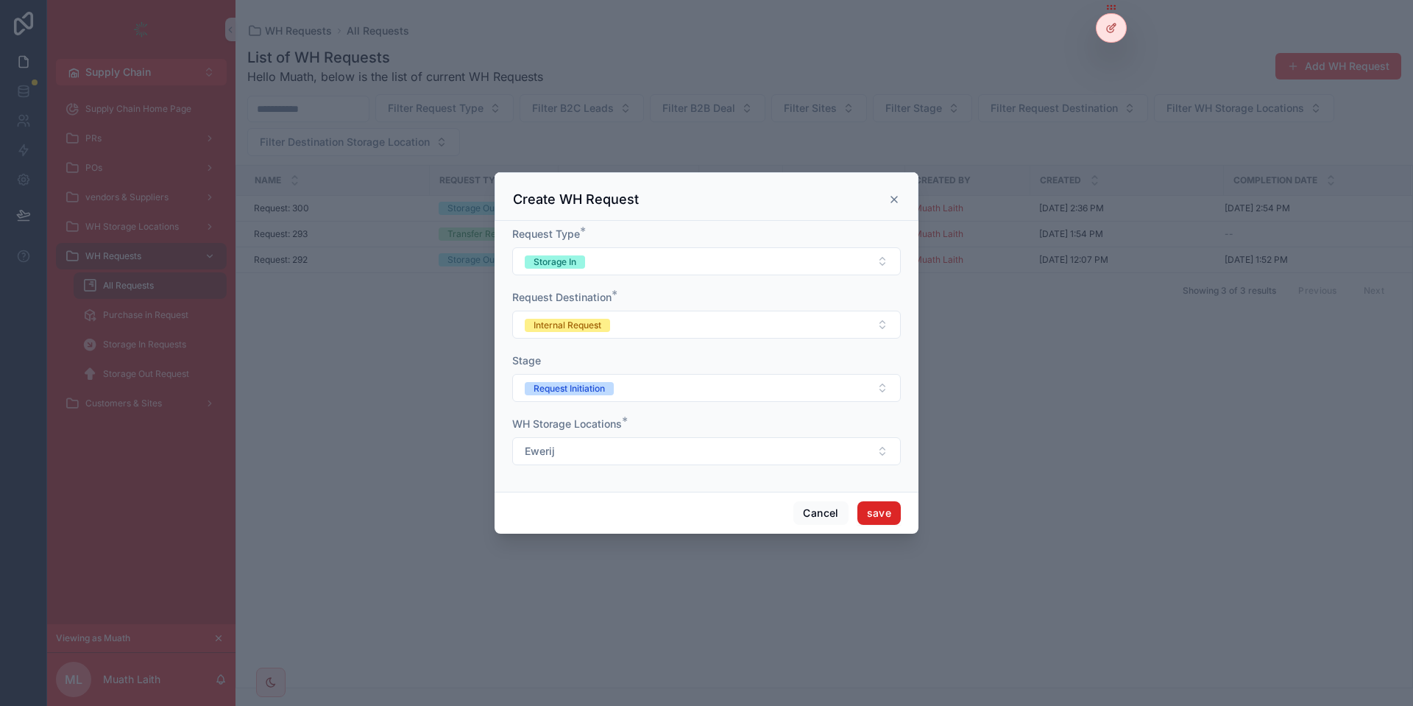
click at [892, 512] on button "save" at bounding box center [878, 513] width 43 height 24
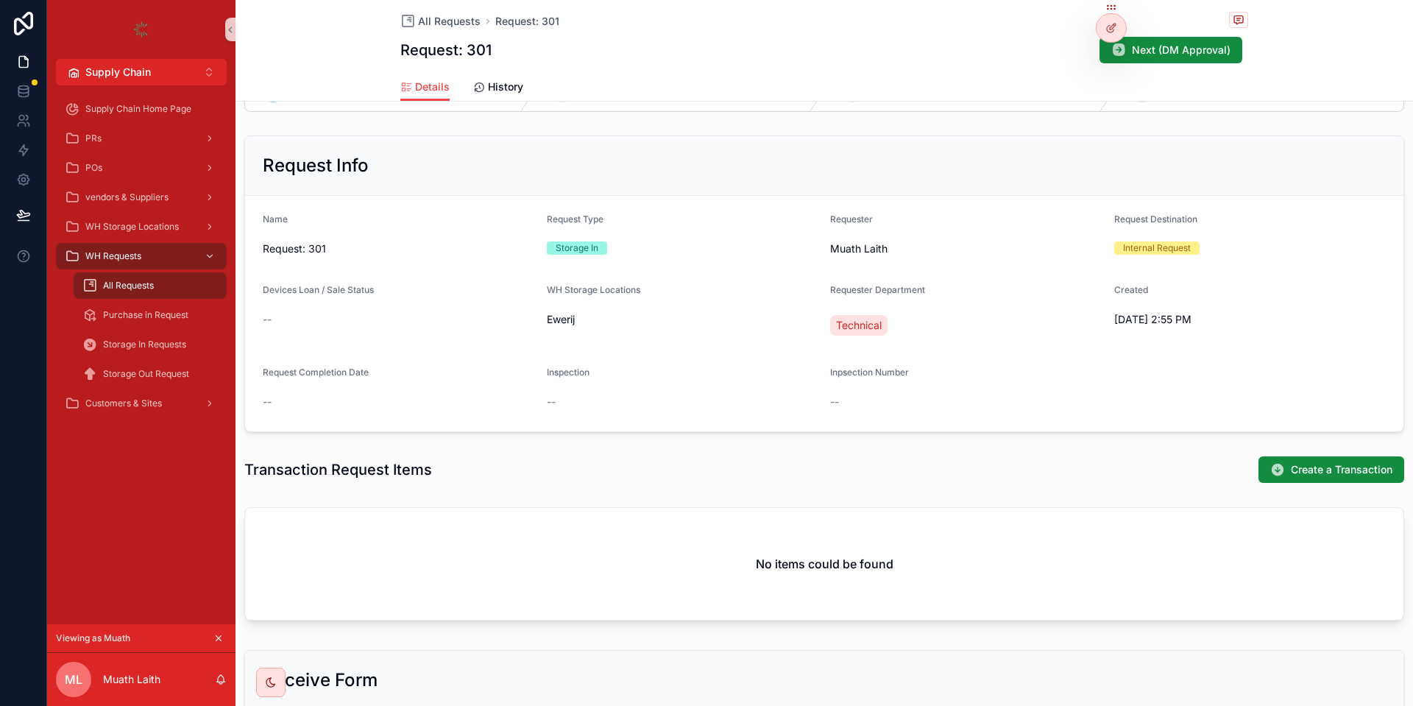
scroll to position [177, 0]
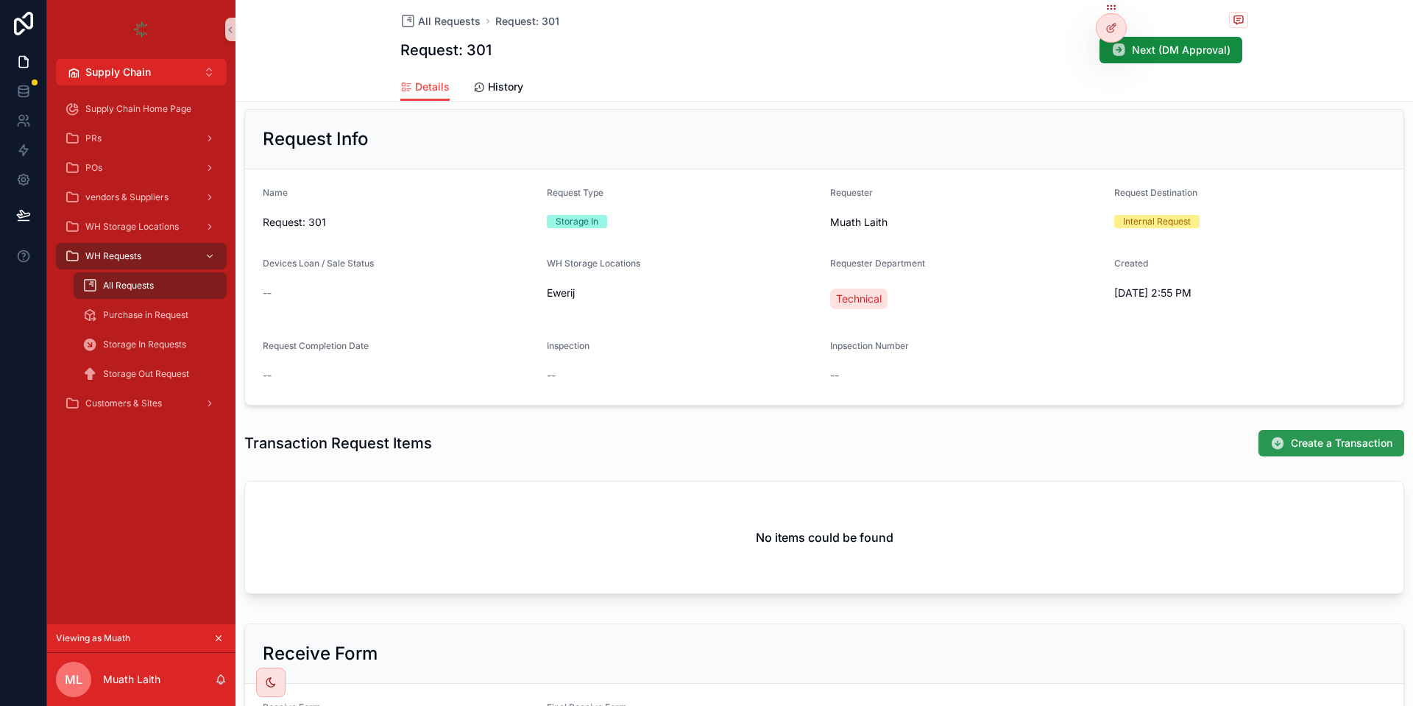
click at [1293, 440] on span "Create a Transaction" at bounding box center [1341, 443] width 102 height 15
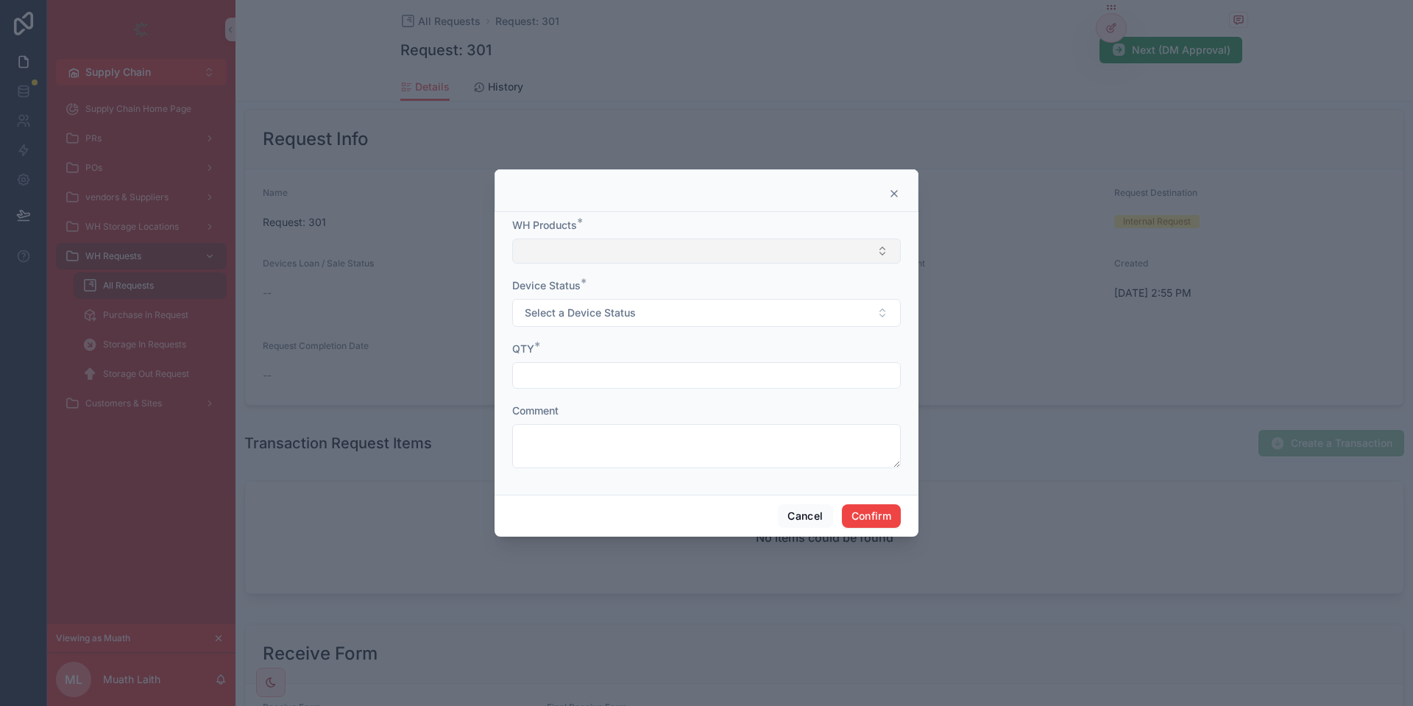
click at [620, 244] on button "Select Button" at bounding box center [706, 250] width 388 height 25
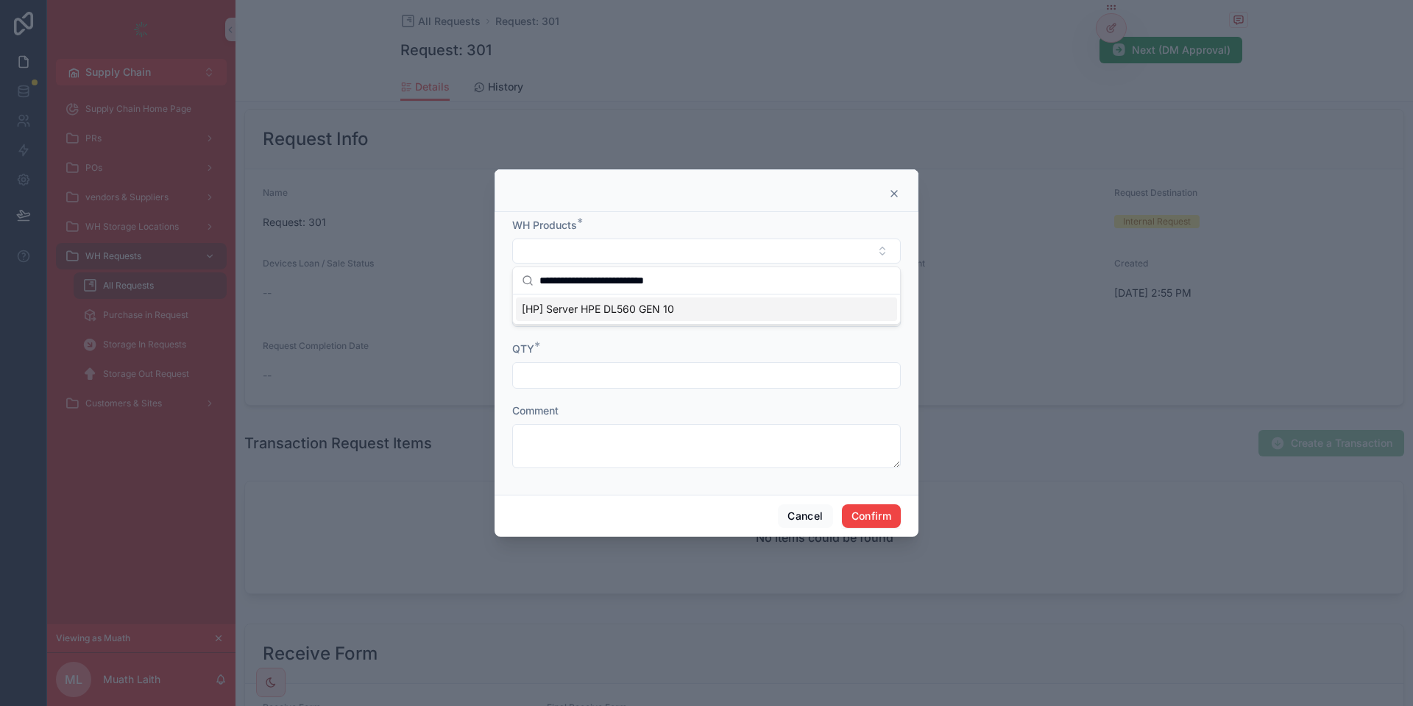
type input "**********"
click at [613, 305] on span "[HP] Server HPE DL560 GEN 10" at bounding box center [598, 309] width 152 height 15
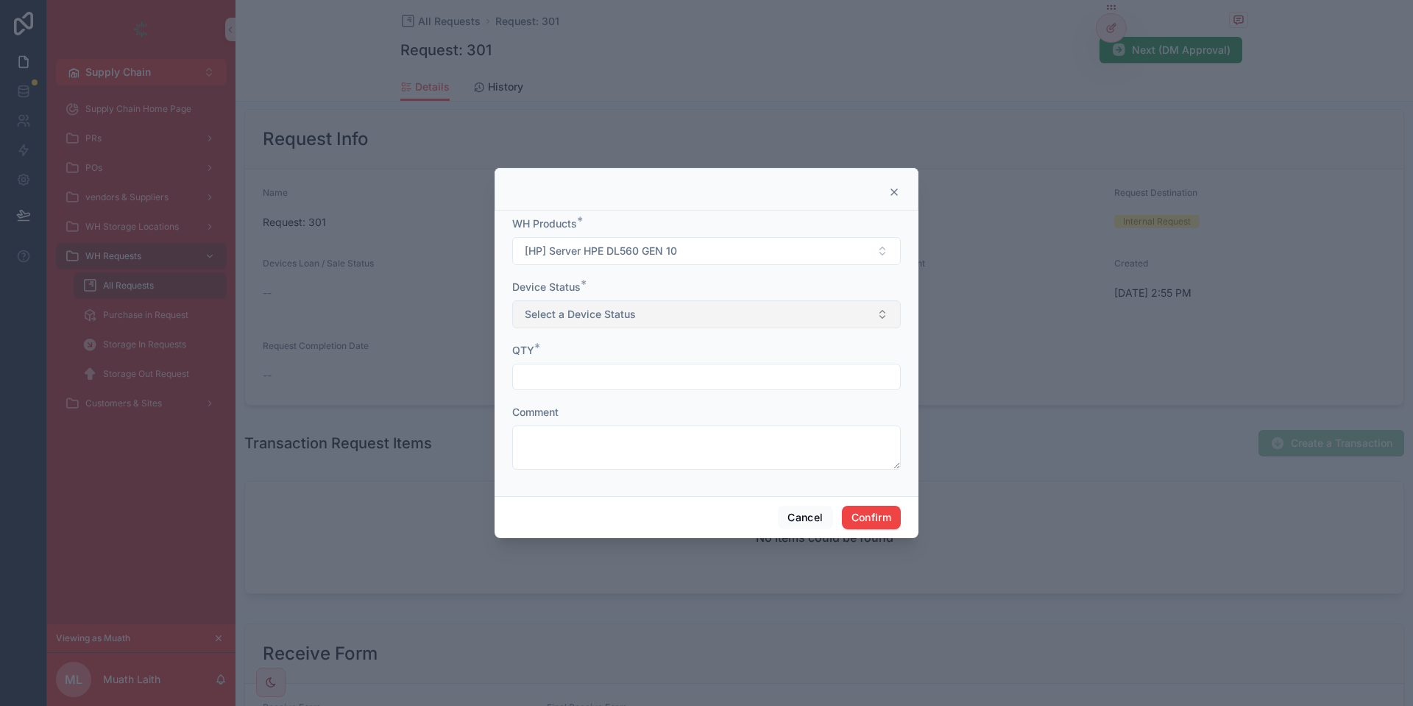
click at [578, 312] on span "Select a Device Status" at bounding box center [580, 314] width 111 height 15
click at [575, 376] on div "Used" at bounding box center [706, 373] width 381 height 22
click at [568, 377] on input "text" at bounding box center [706, 376] width 387 height 21
type input "*"
click at [874, 515] on button "Confirm" at bounding box center [871, 517] width 59 height 24
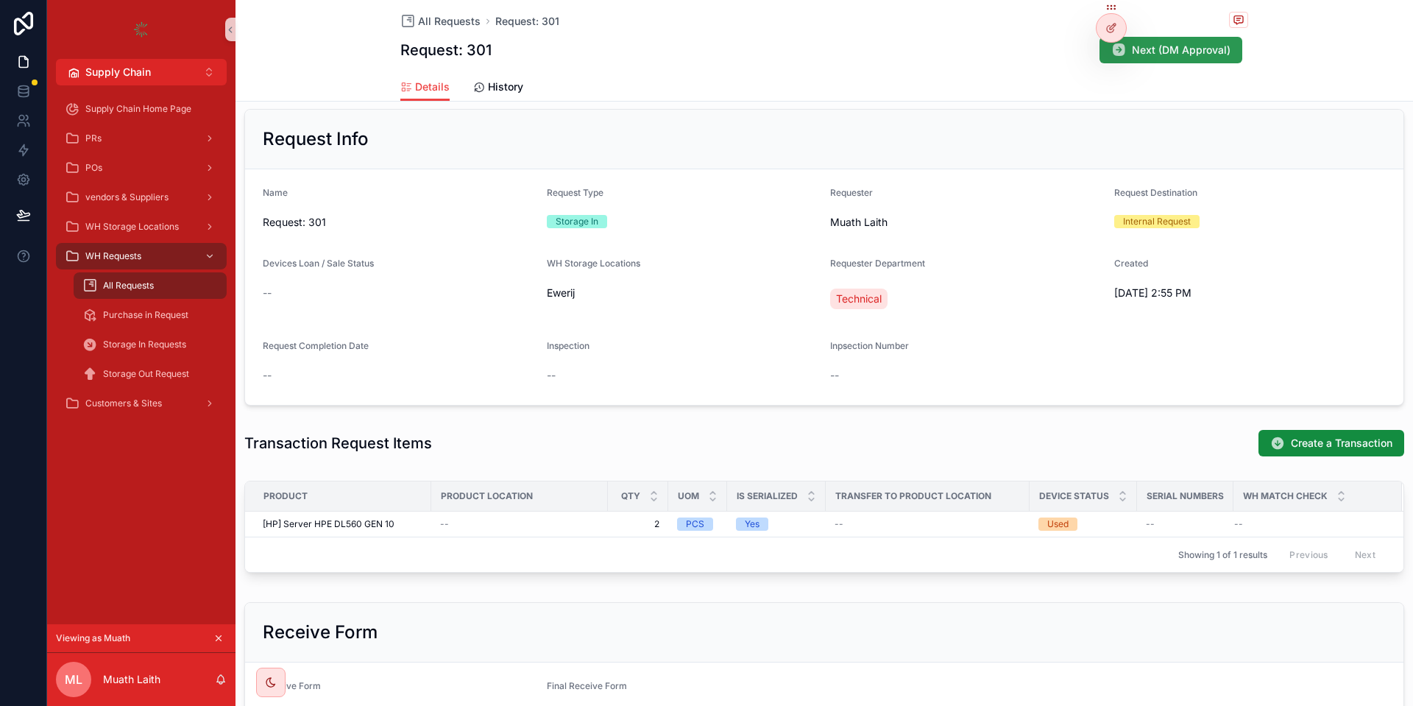
click at [1172, 54] on span "Next (DM Approval)" at bounding box center [1181, 50] width 99 height 15
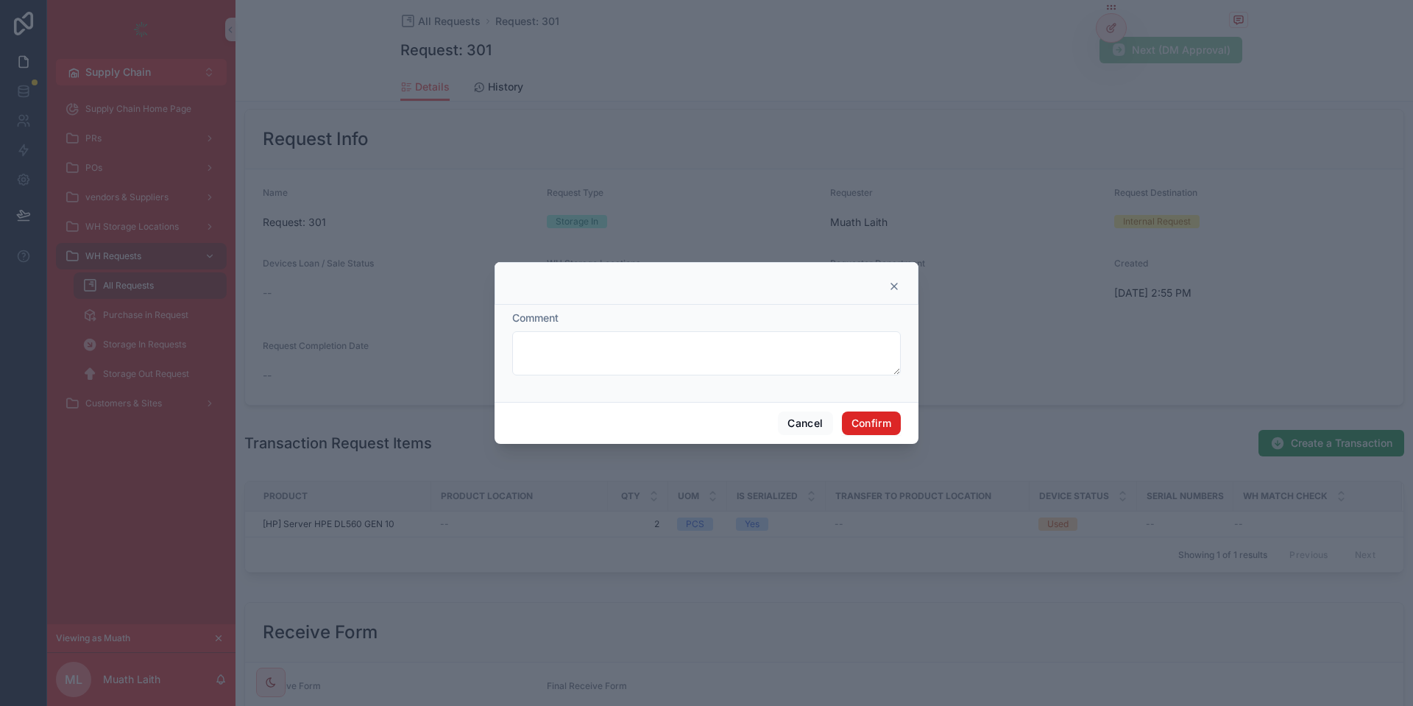
click at [874, 418] on button "Confirm" at bounding box center [871, 423] width 59 height 24
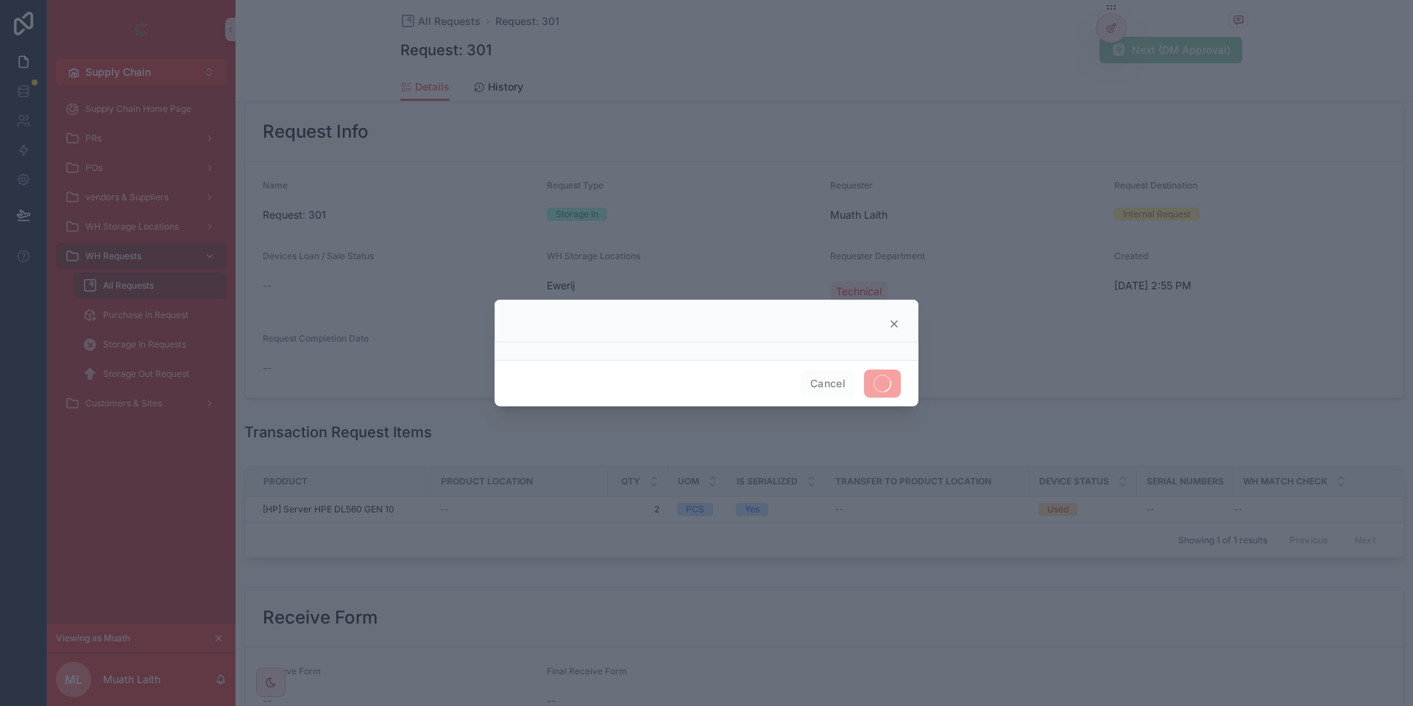
scroll to position [169, 0]
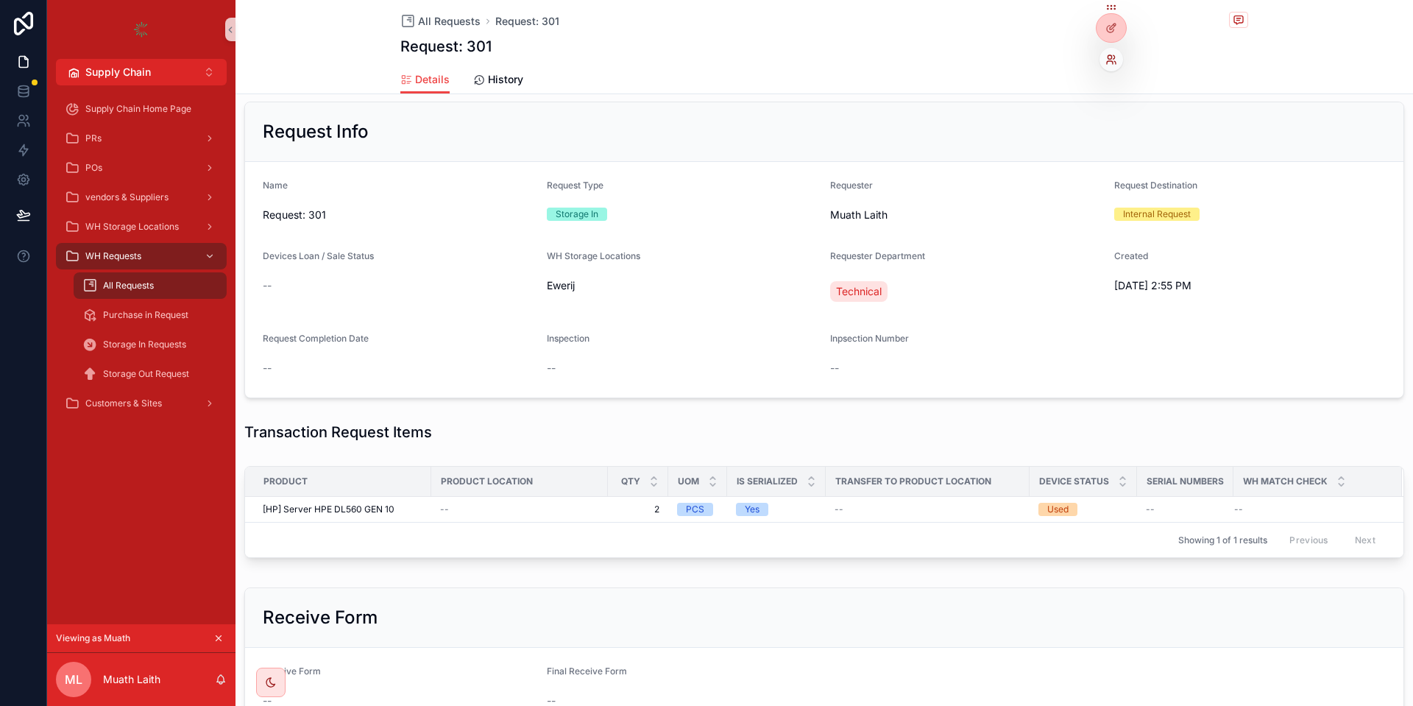
click at [1111, 57] on icon at bounding box center [1109, 57] width 4 height 4
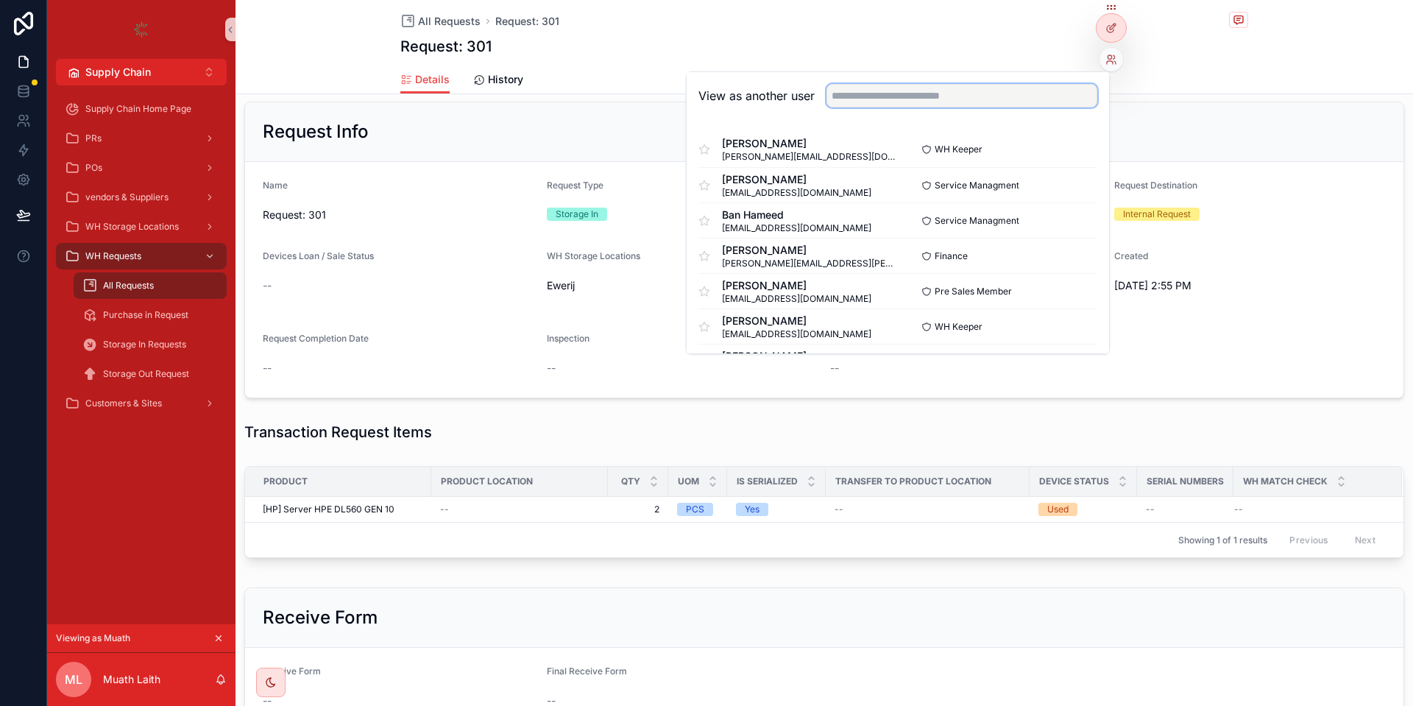
click at [1041, 89] on input "text" at bounding box center [961, 96] width 271 height 24
type input "****"
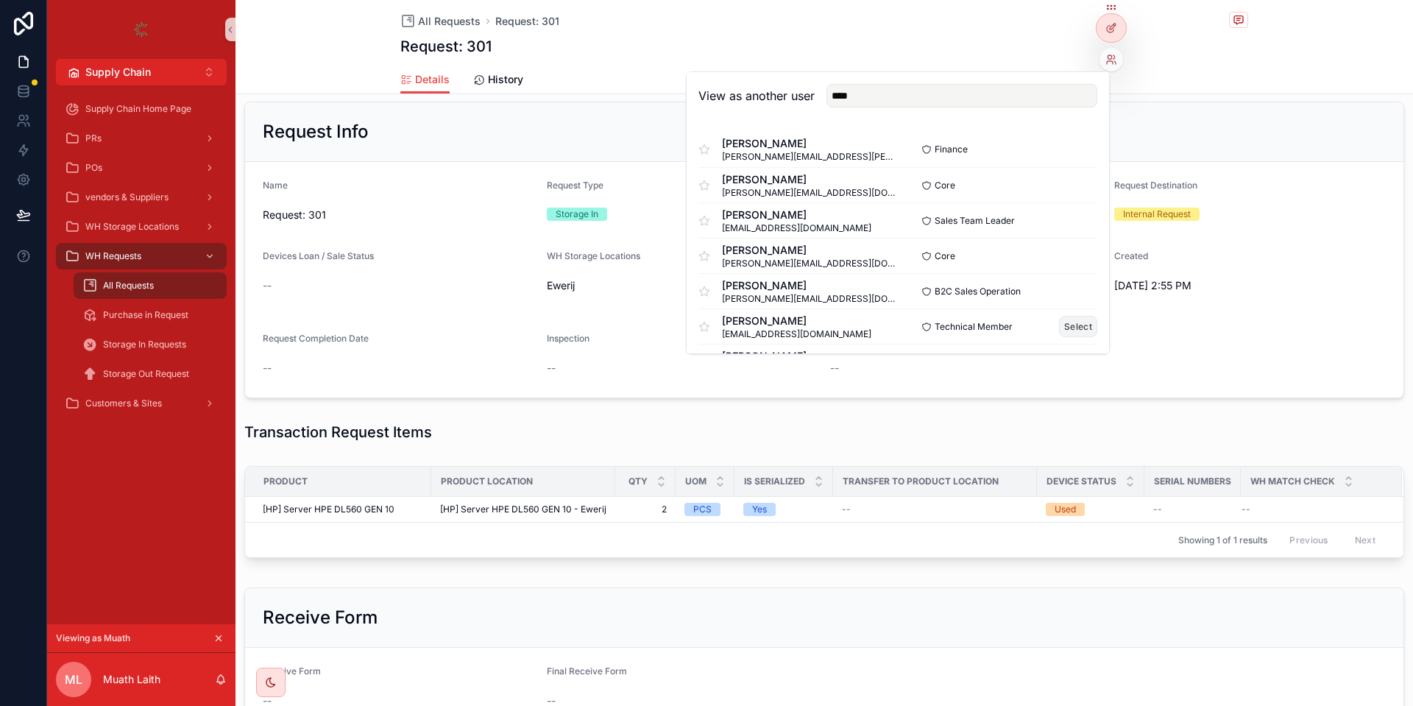
click at [1073, 322] on button "Select" at bounding box center [1078, 326] width 38 height 21
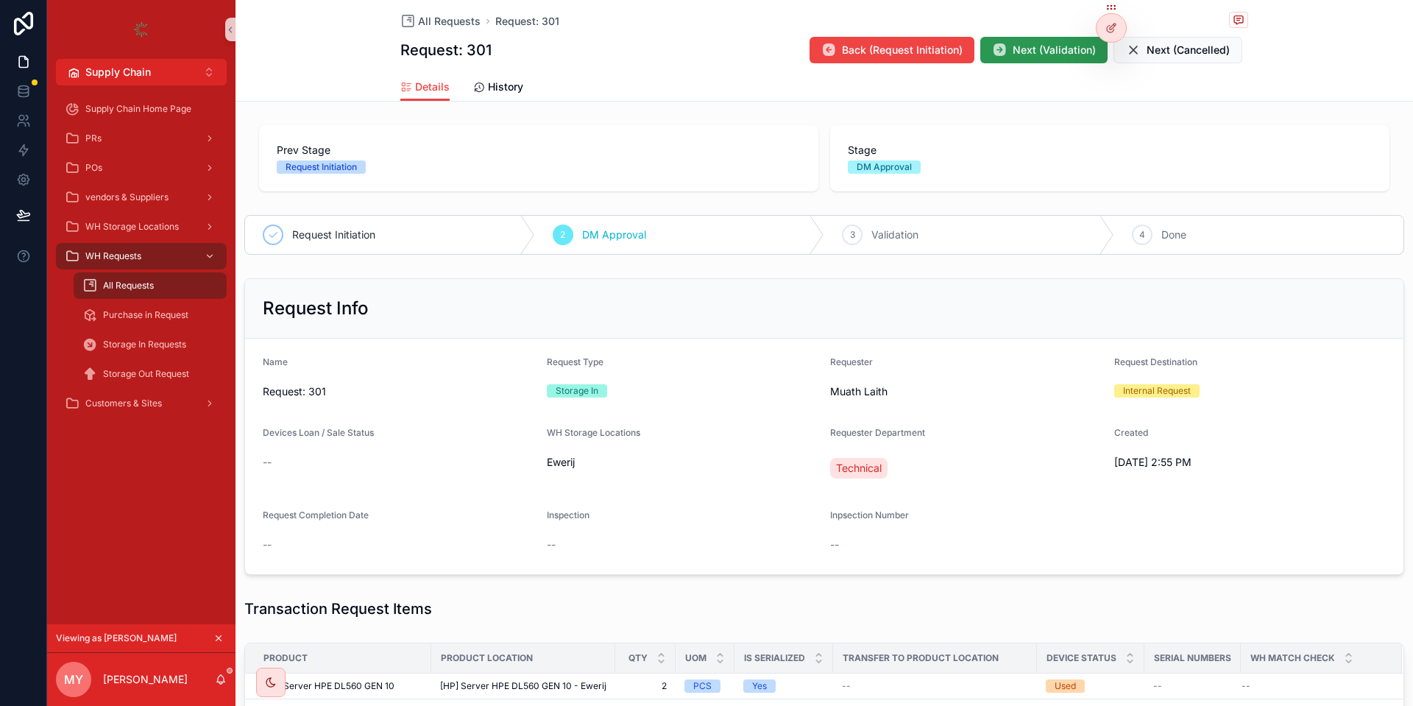
click at [1020, 46] on span "Next (Validation)" at bounding box center [1053, 50] width 83 height 15
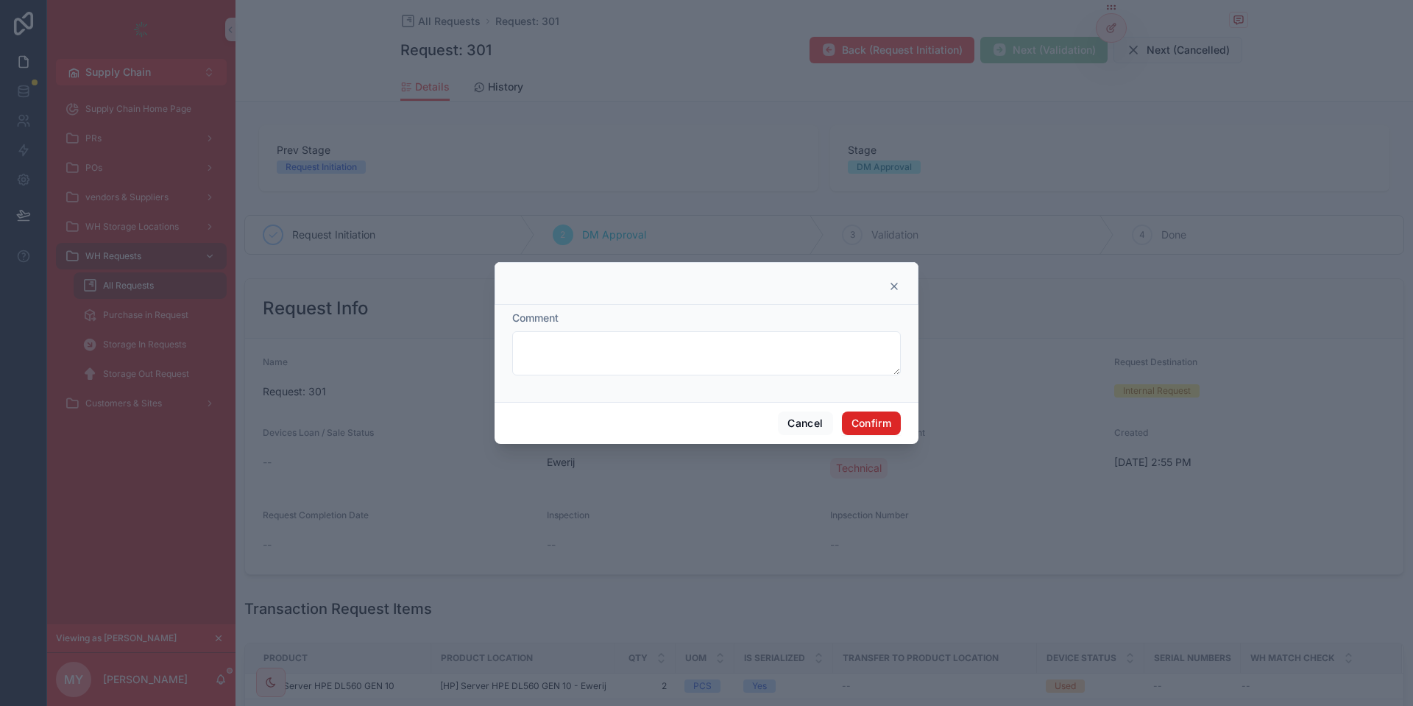
click at [880, 427] on button "Confirm" at bounding box center [871, 423] width 59 height 24
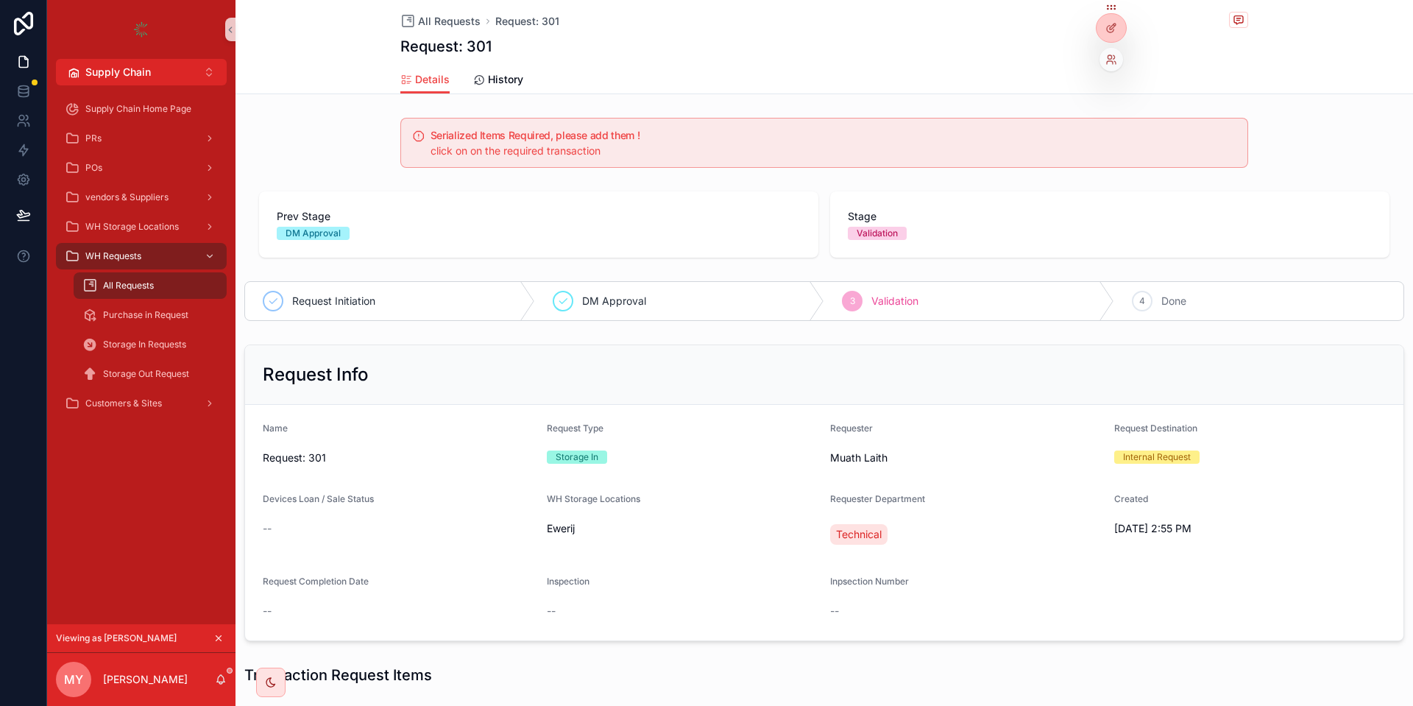
click at [1104, 62] on div at bounding box center [1111, 60] width 24 height 24
click at [1113, 65] on div at bounding box center [1111, 60] width 24 height 24
click at [1114, 55] on icon at bounding box center [1111, 60] width 12 height 12
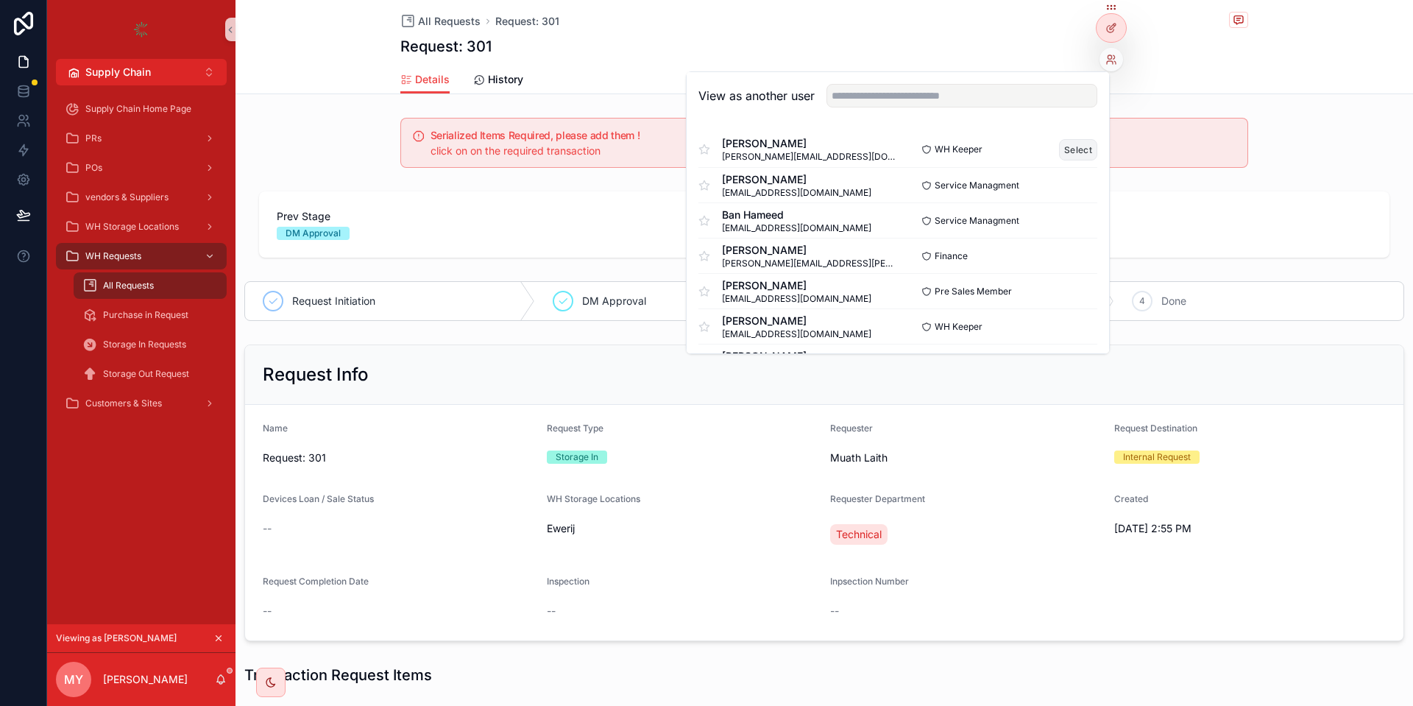
click at [1089, 144] on button "Select" at bounding box center [1078, 149] width 38 height 21
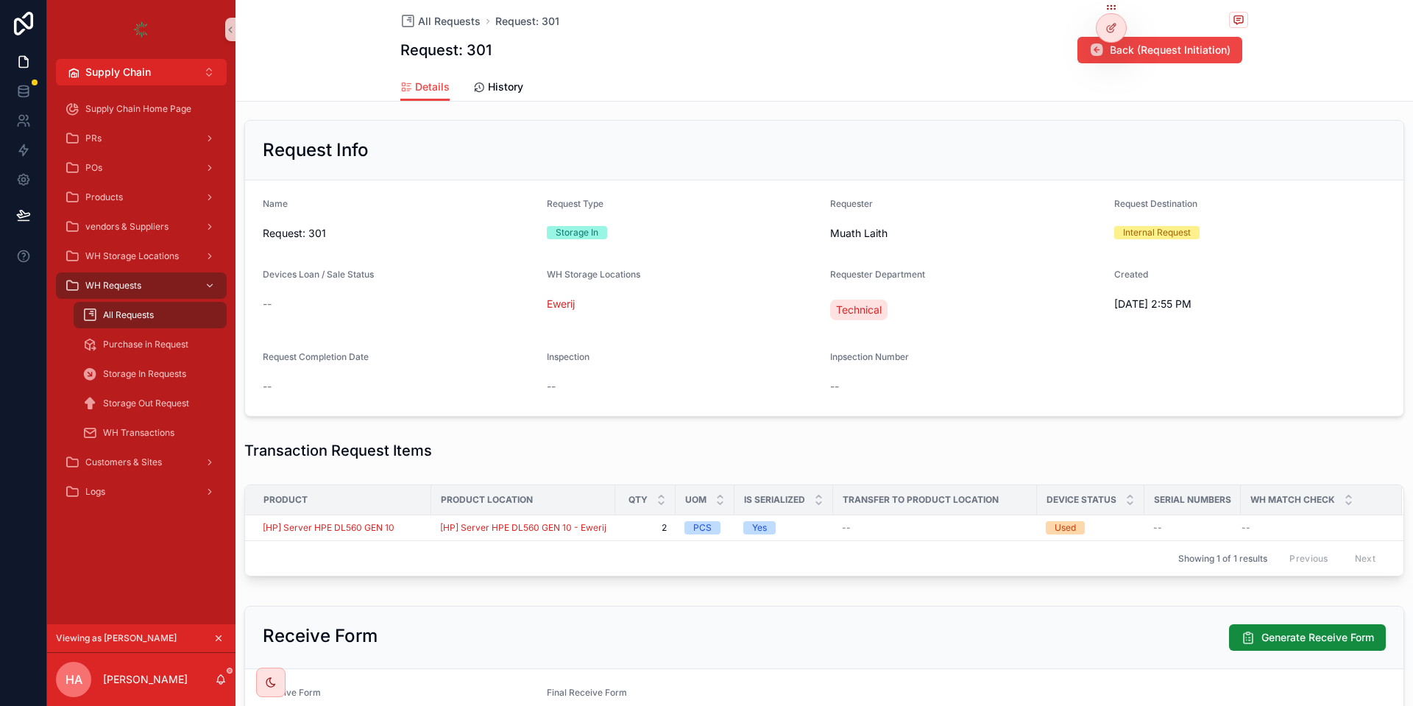
scroll to position [265, 0]
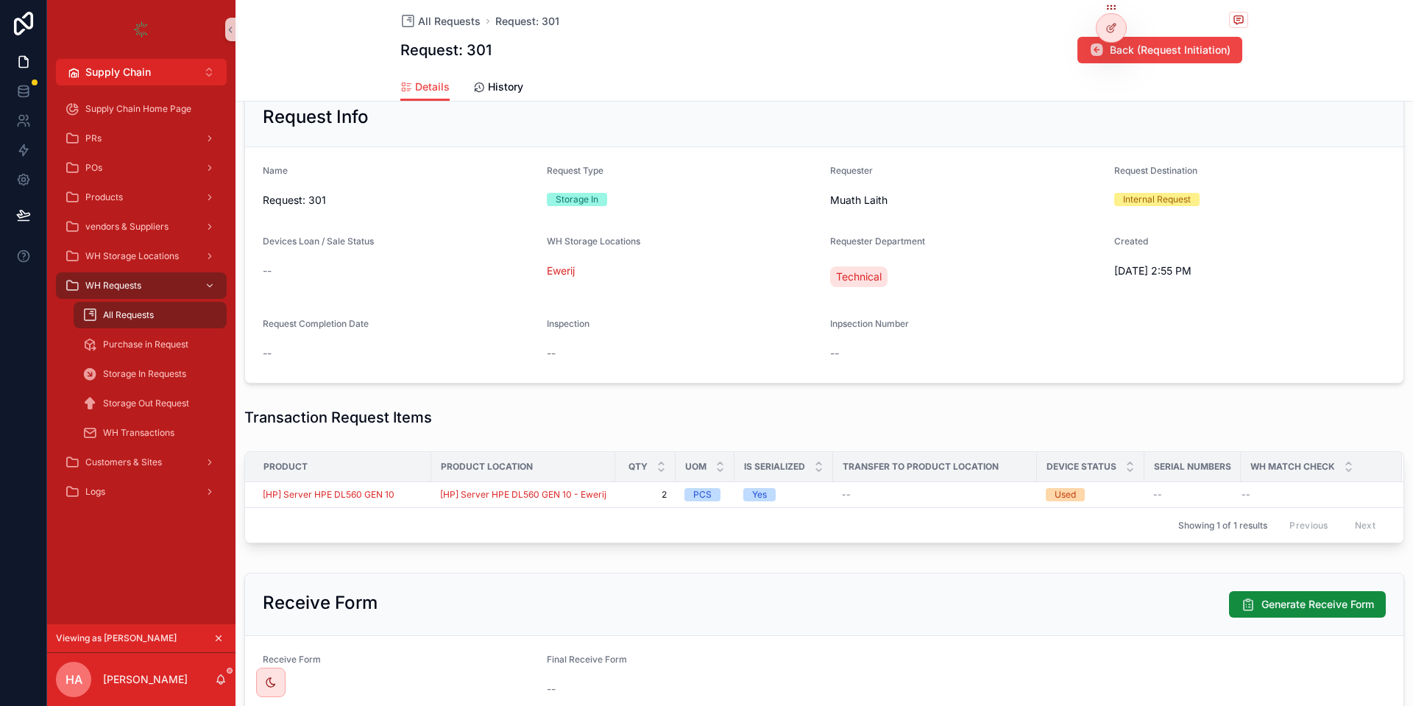
click at [129, 305] on div "All Requests" at bounding box center [149, 315] width 135 height 24
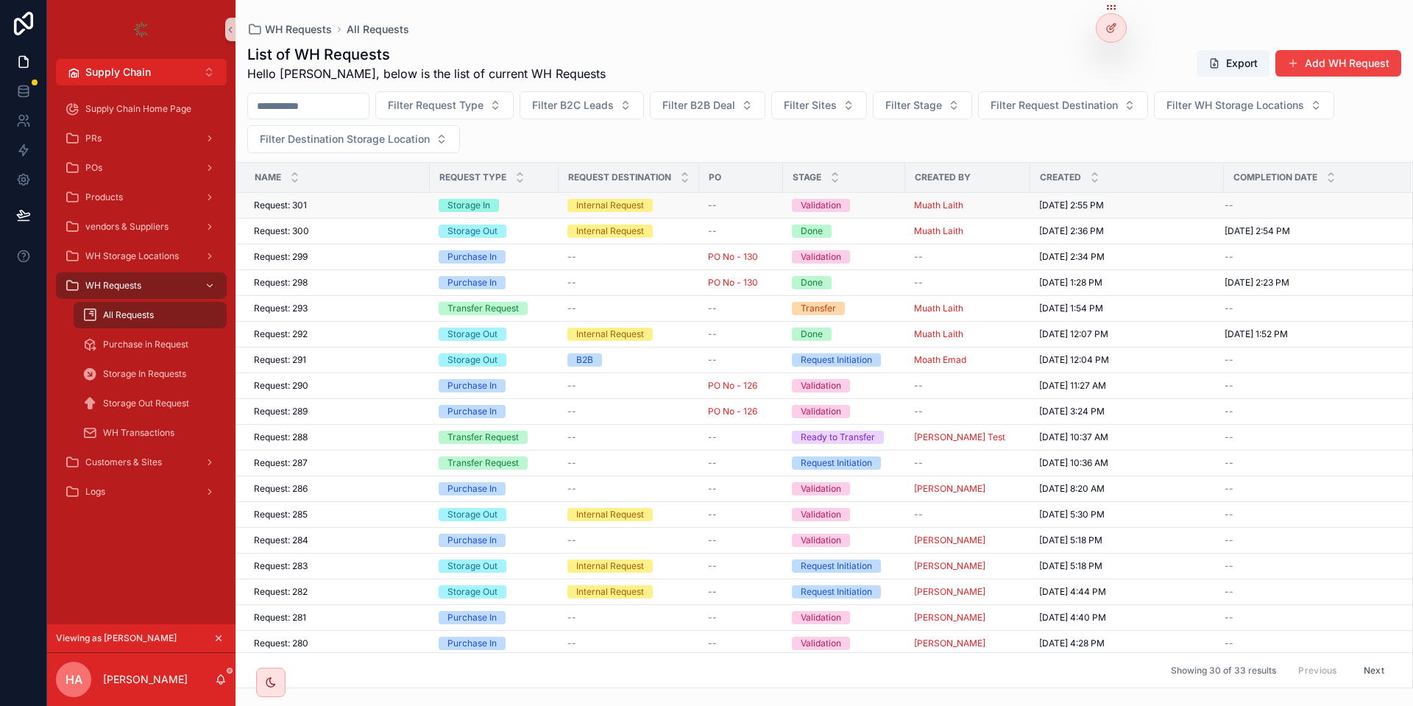
click at [864, 200] on div "Validation" at bounding box center [844, 205] width 104 height 13
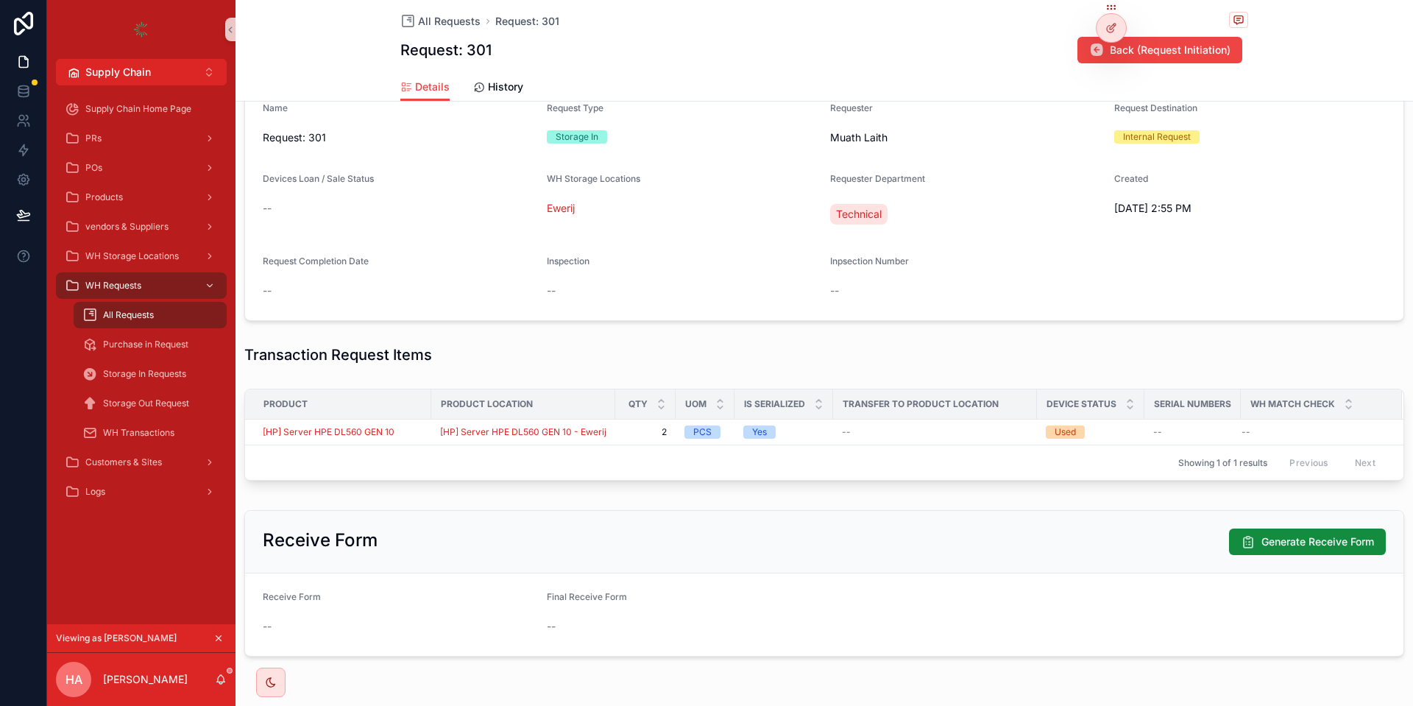
scroll to position [353, 0]
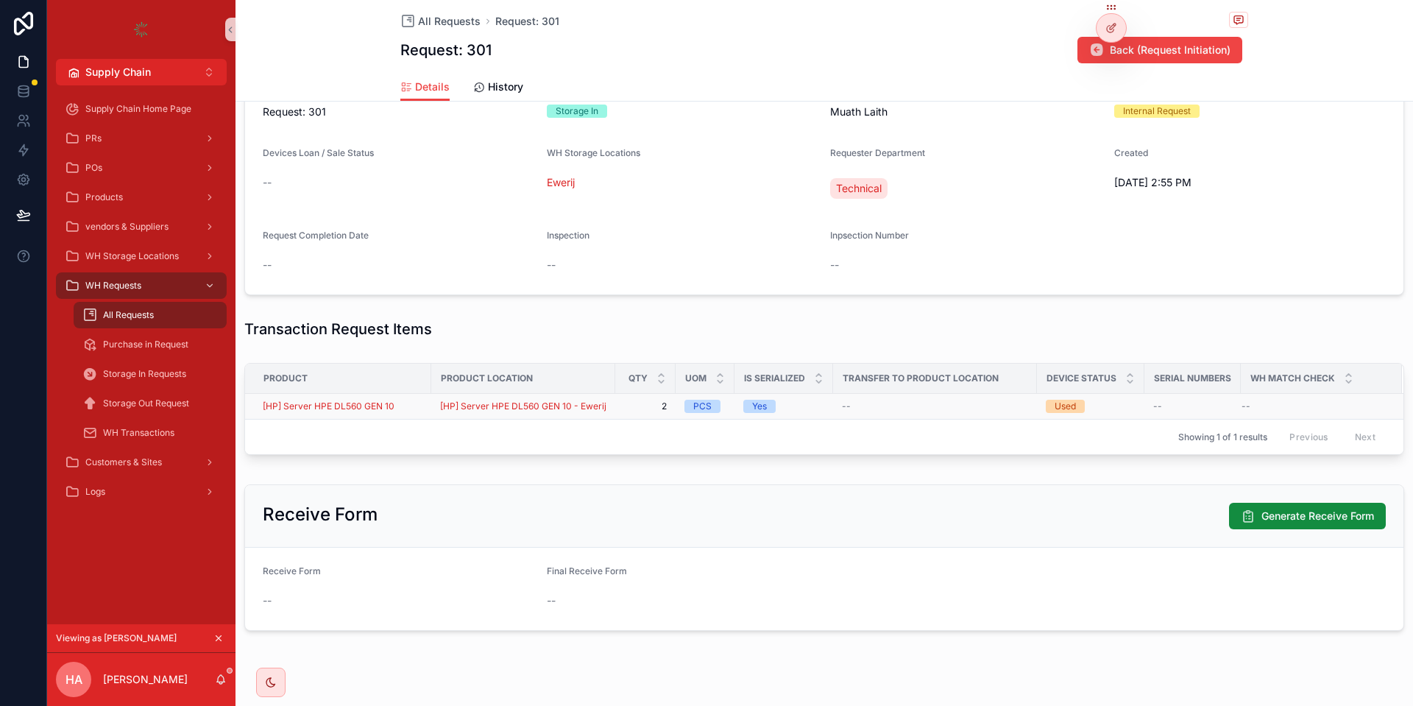
click at [625, 407] on span "2" at bounding box center [645, 406] width 43 height 12
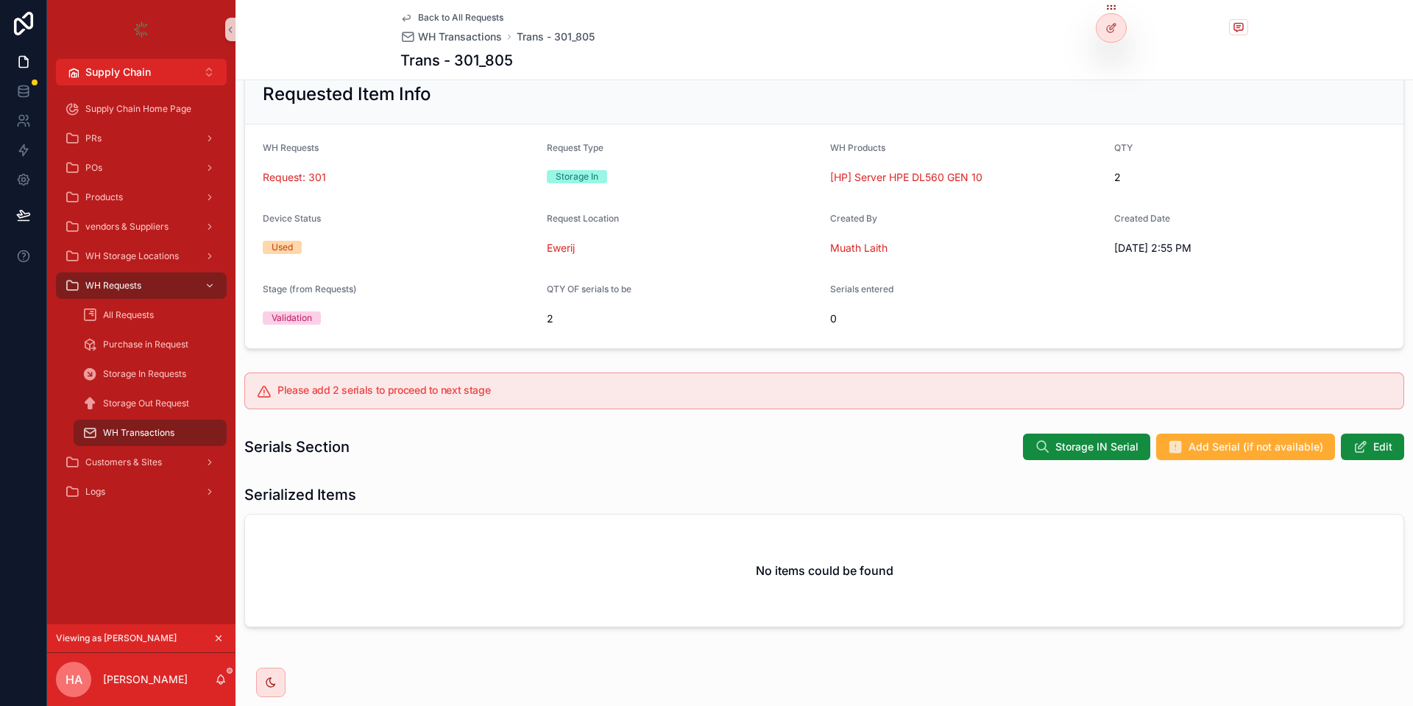
scroll to position [61, 0]
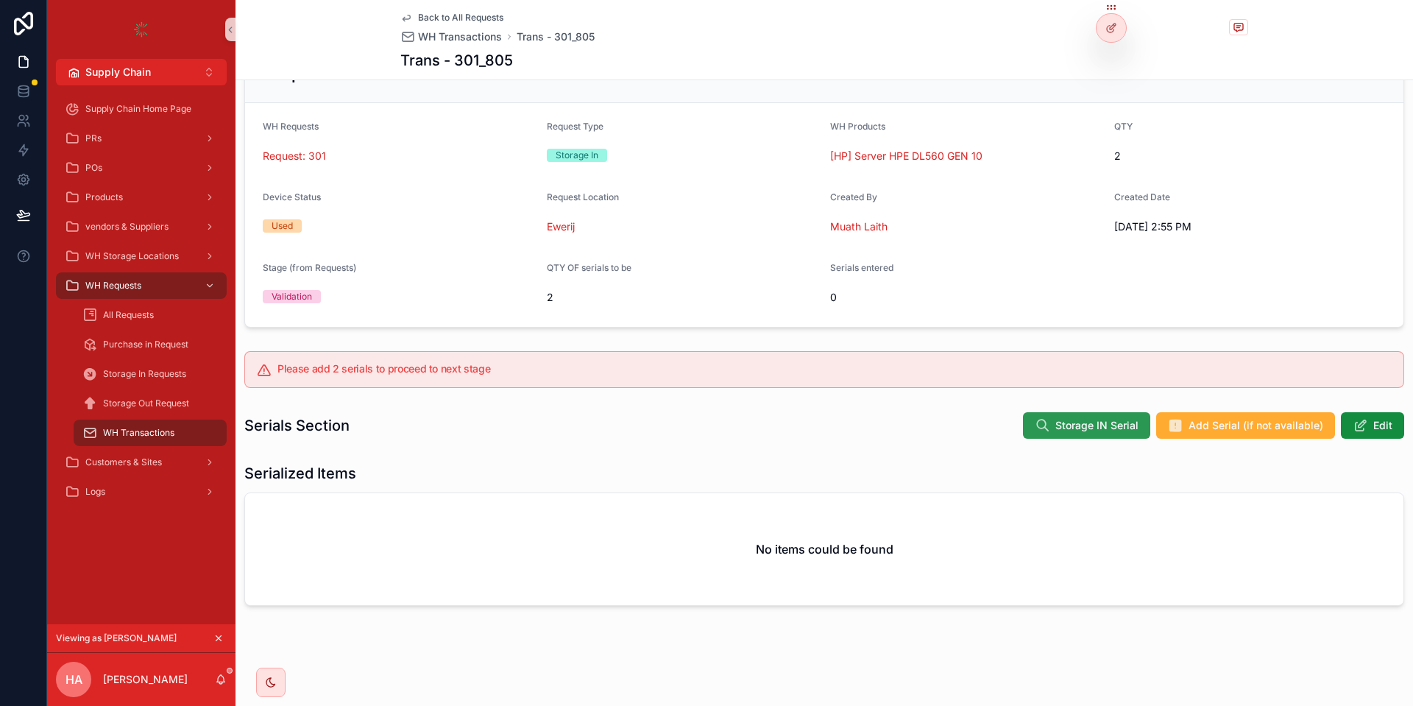
click at [1102, 424] on span "Storage IN Serial" at bounding box center [1096, 425] width 83 height 15
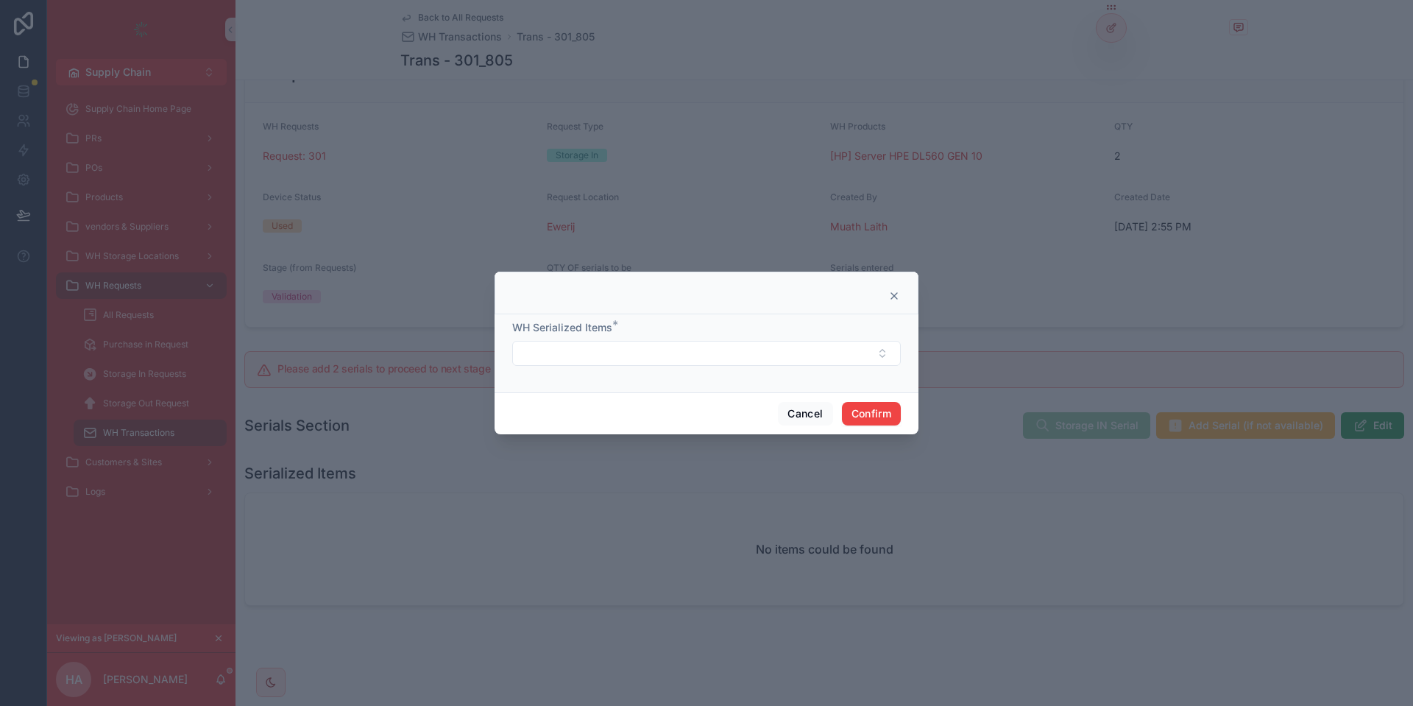
click at [615, 338] on div "WH Serialized Items *" at bounding box center [706, 343] width 388 height 46
click at [611, 344] on button "Select Button" at bounding box center [706, 353] width 388 height 25
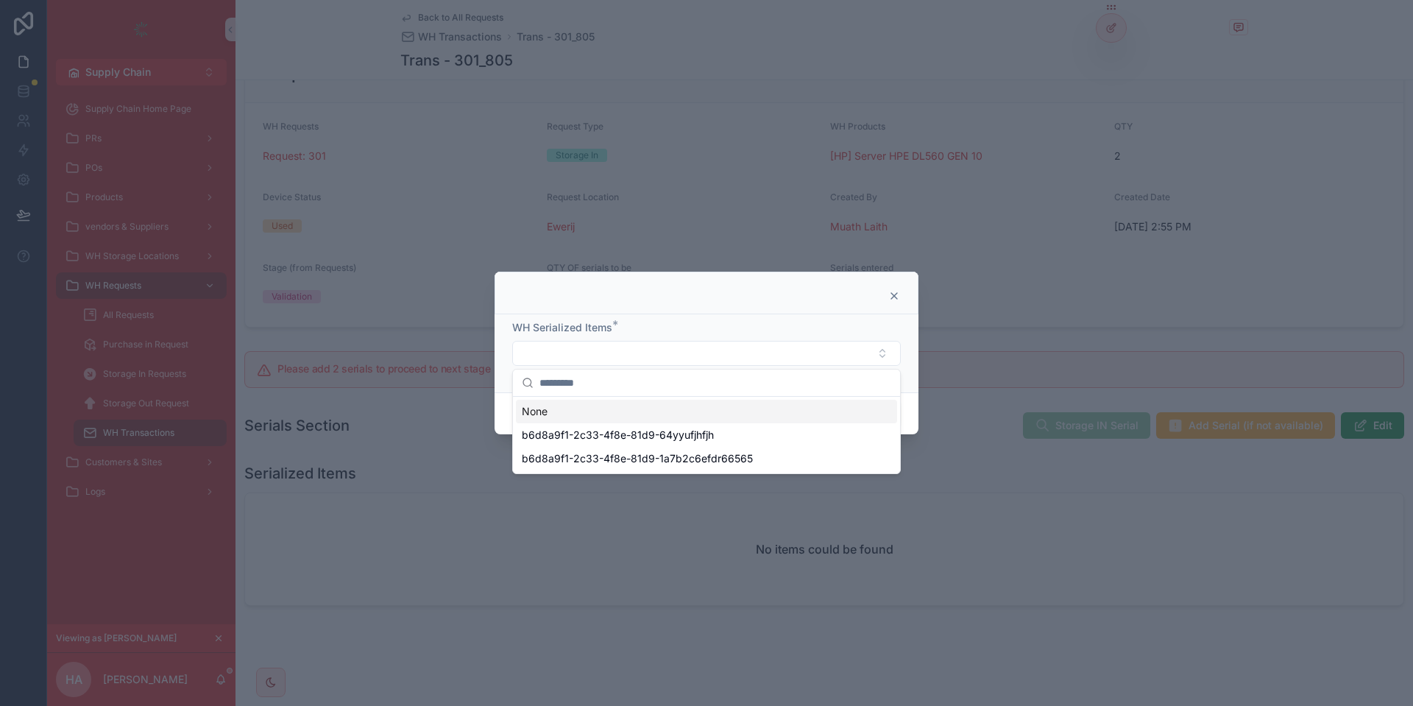
click at [896, 295] on icon at bounding box center [894, 296] width 12 height 12
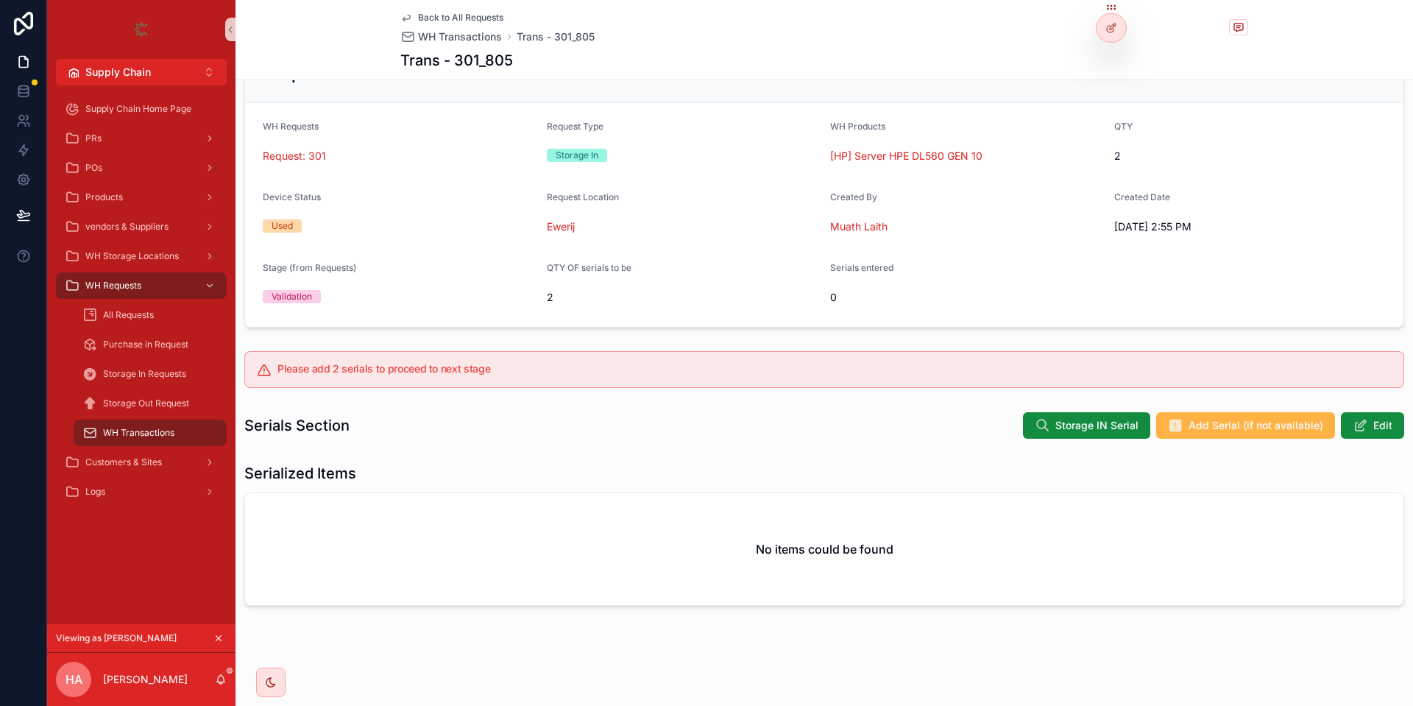
click at [1257, 425] on span "Add Serial (if not available)" at bounding box center [1255, 425] width 135 height 15
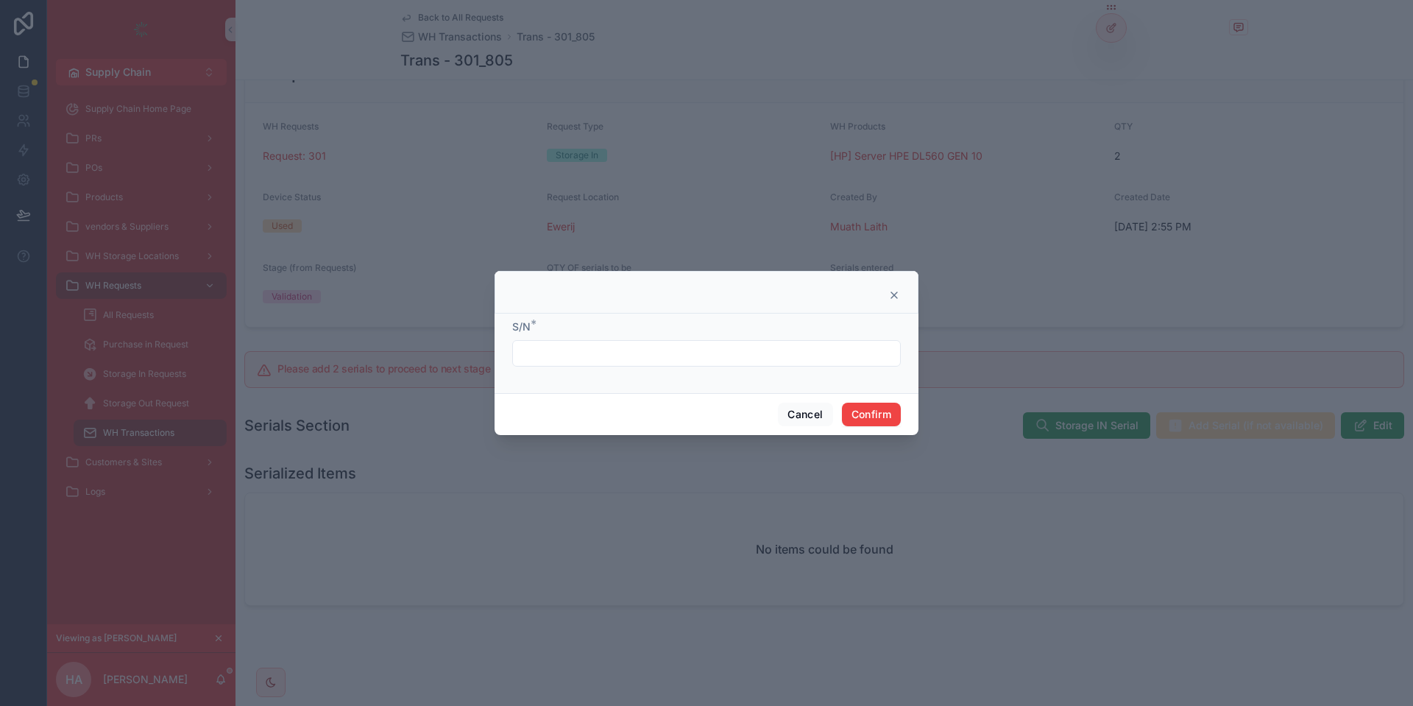
click at [665, 361] on input "text" at bounding box center [706, 353] width 387 height 21
click at [783, 407] on button "Cancel" at bounding box center [805, 414] width 54 height 24
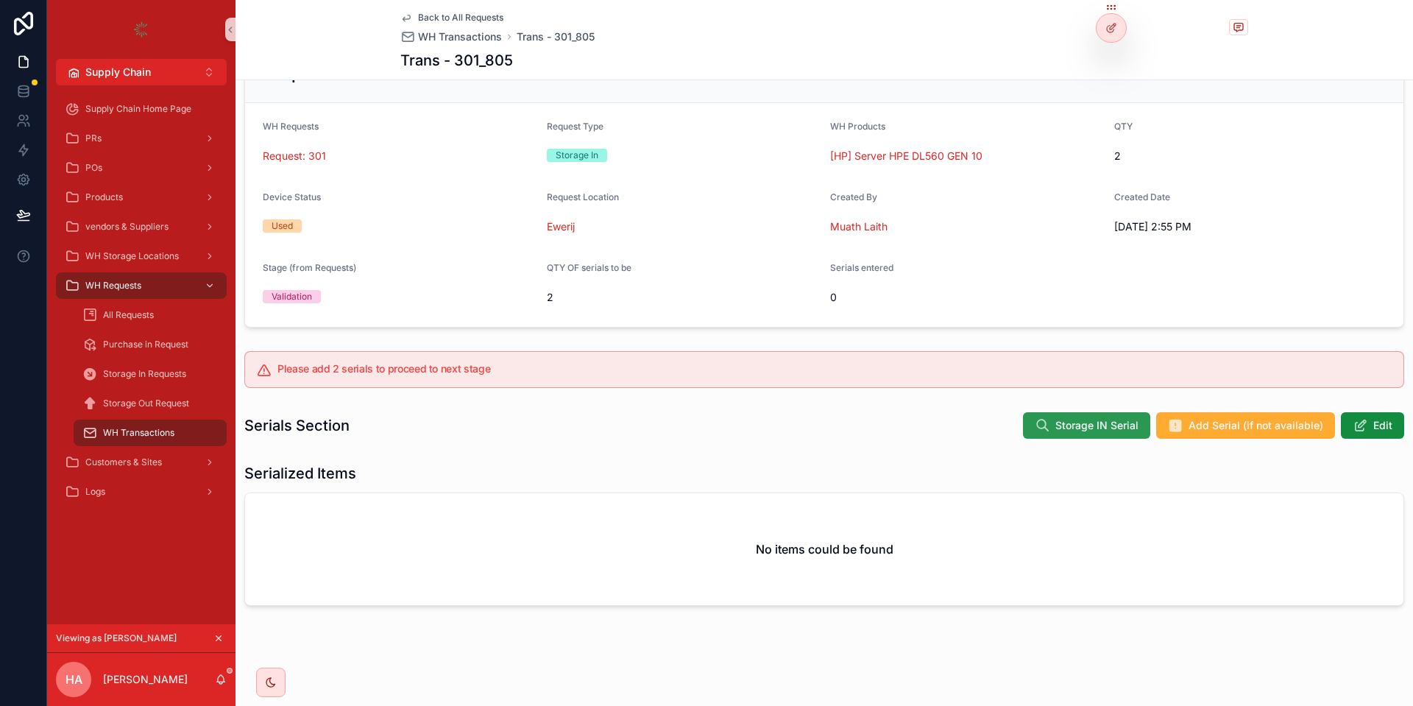
click at [1108, 427] on span "Storage IN Serial" at bounding box center [1096, 425] width 83 height 15
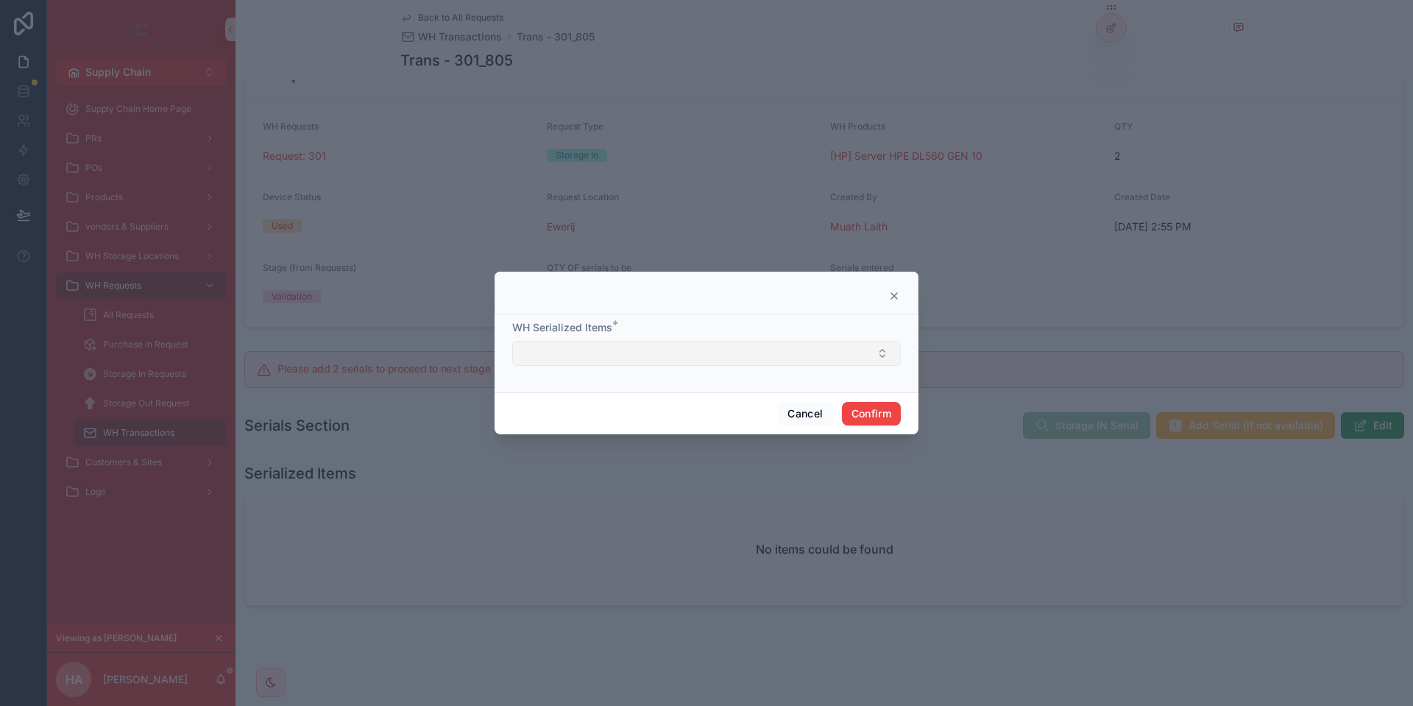
click at [707, 358] on button "Select Button" at bounding box center [706, 353] width 388 height 25
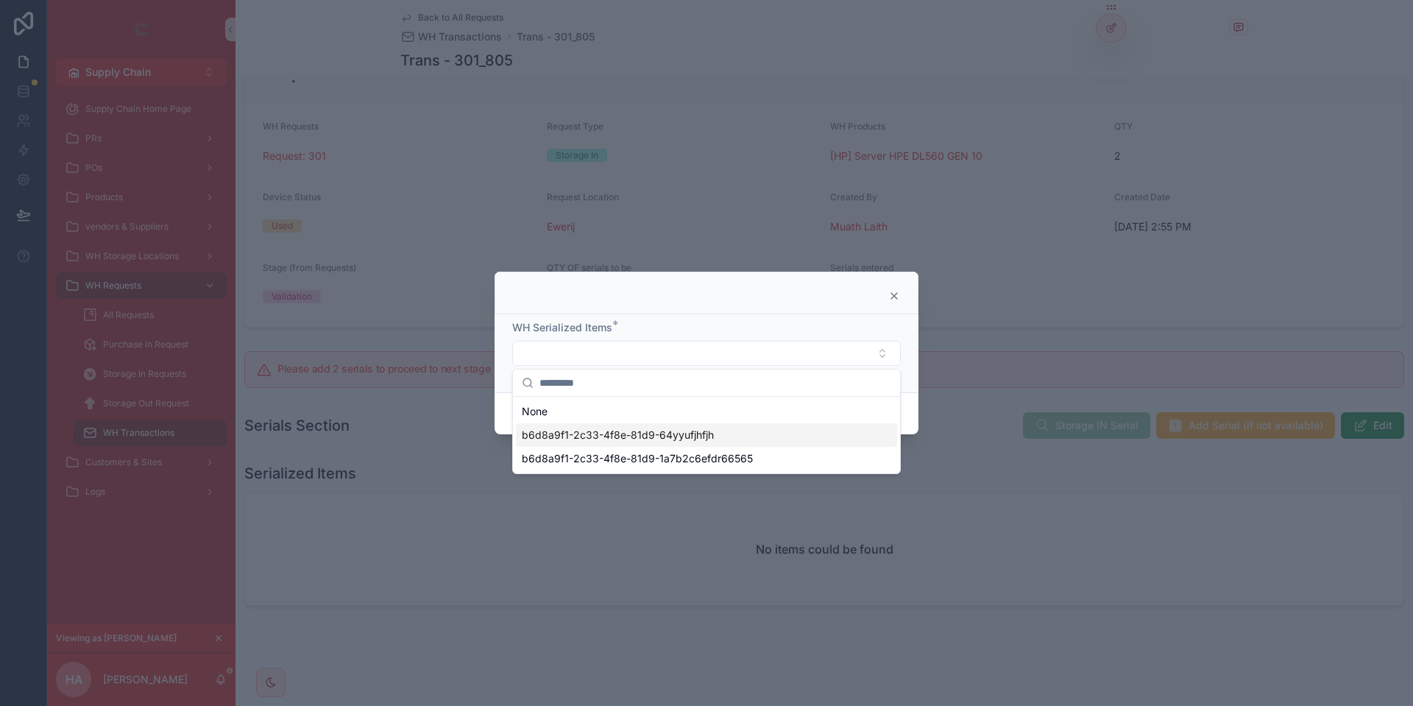
click at [646, 444] on div "b6d8a9f1-2c33-4f8e-81d9-64yyufjhfjh" at bounding box center [706, 435] width 381 height 24
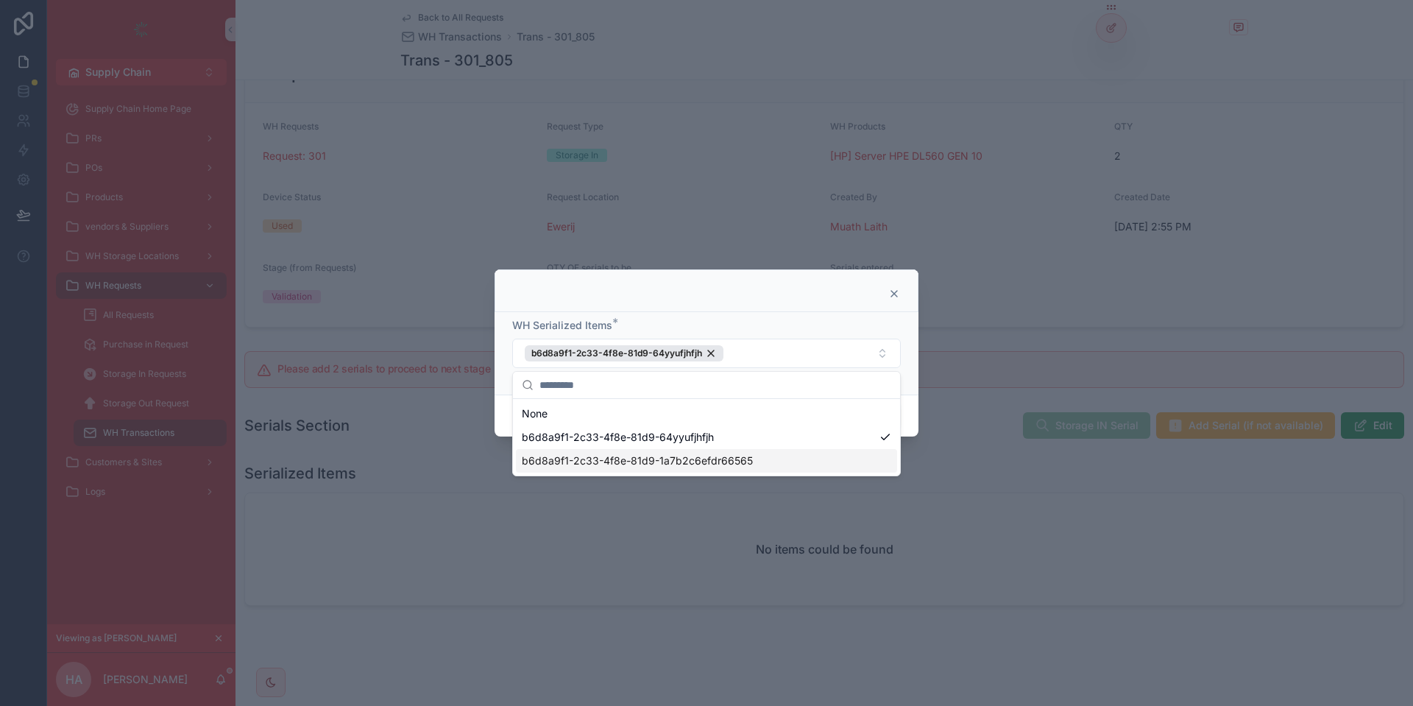
click at [563, 458] on span "b6d8a9f1-2c33-4f8e-81d9-1a7b2c6efdr66565" at bounding box center [637, 460] width 231 height 15
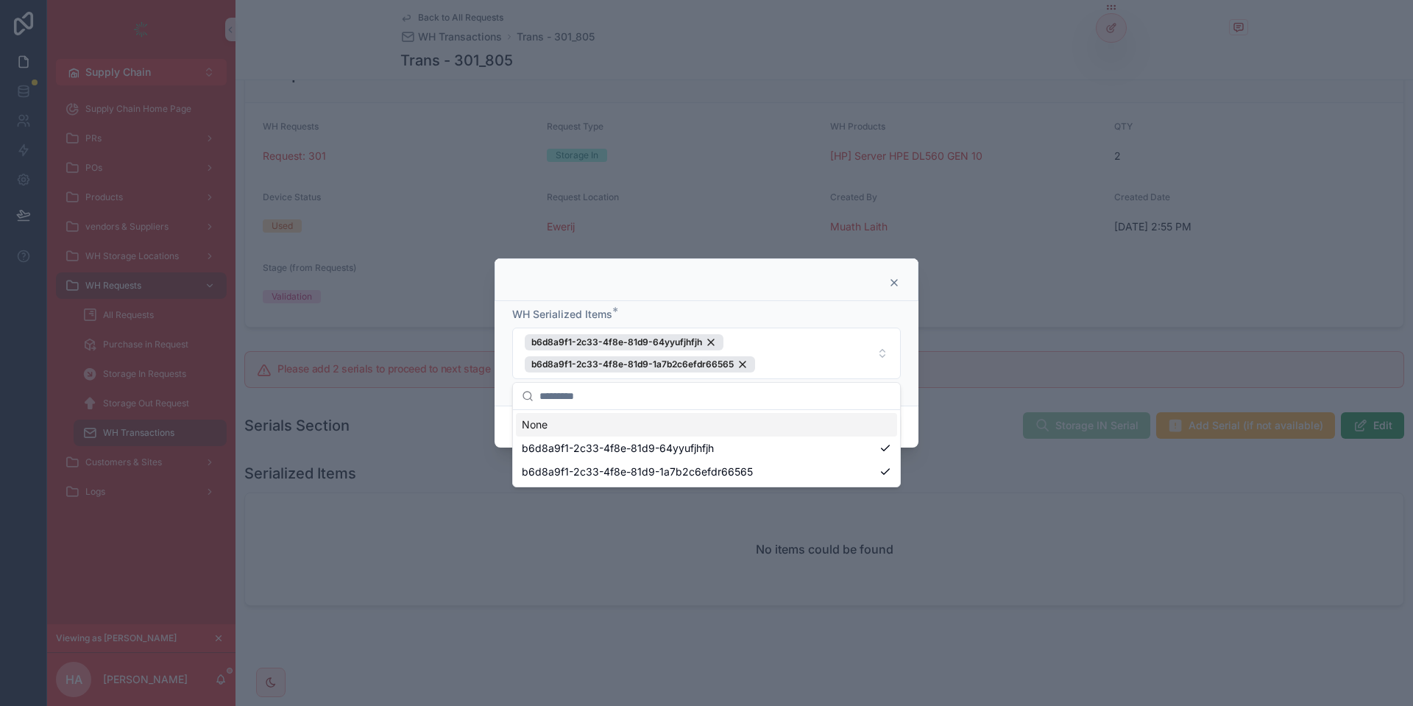
click at [738, 292] on div at bounding box center [706, 279] width 424 height 43
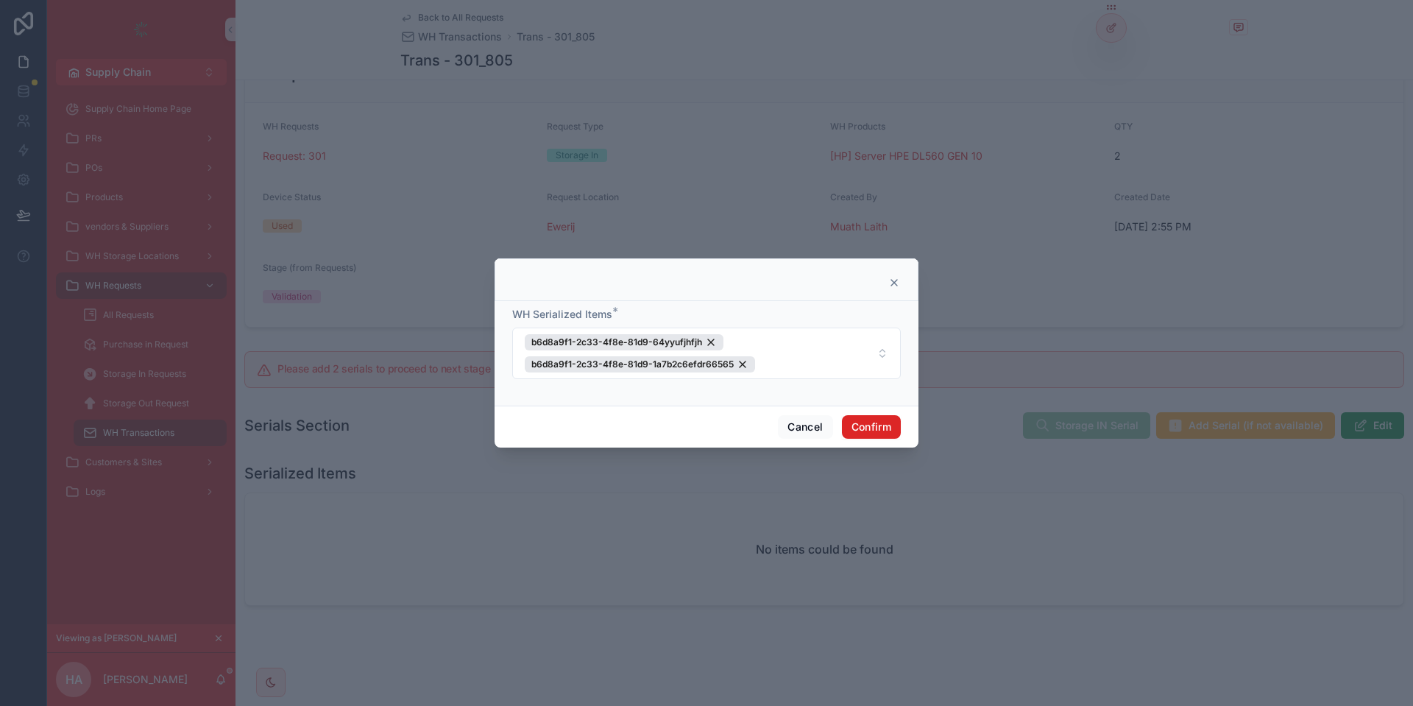
click at [889, 428] on button "Confirm" at bounding box center [871, 427] width 59 height 24
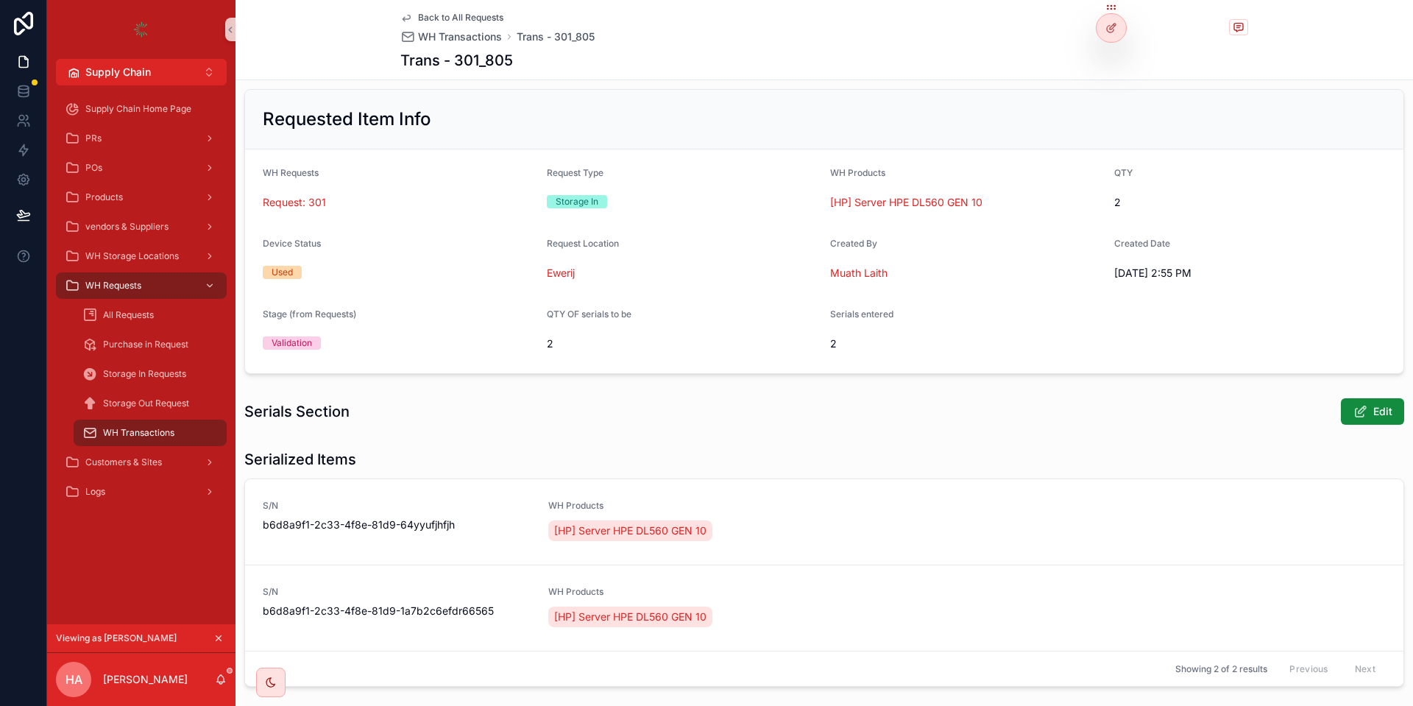
scroll to position [0, 0]
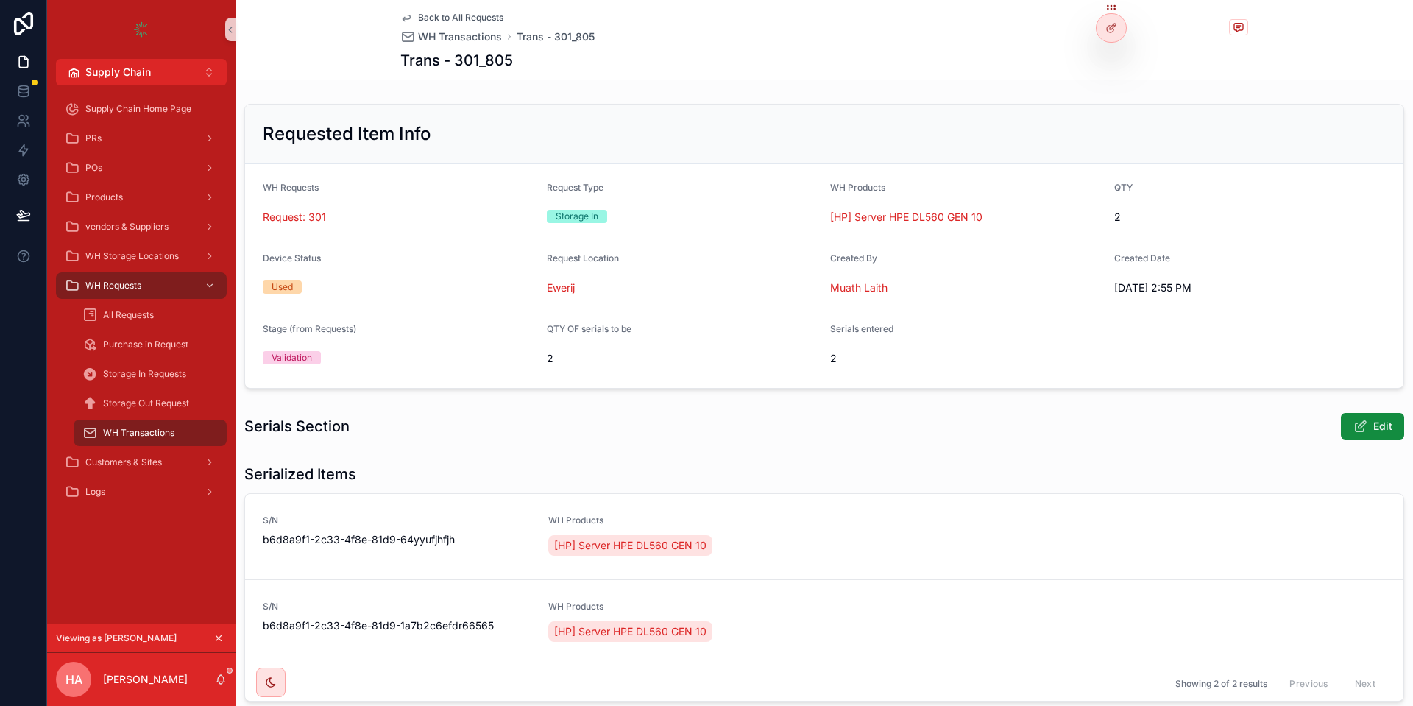
click at [483, 22] on span "Back to All Requests" at bounding box center [460, 18] width 85 height 12
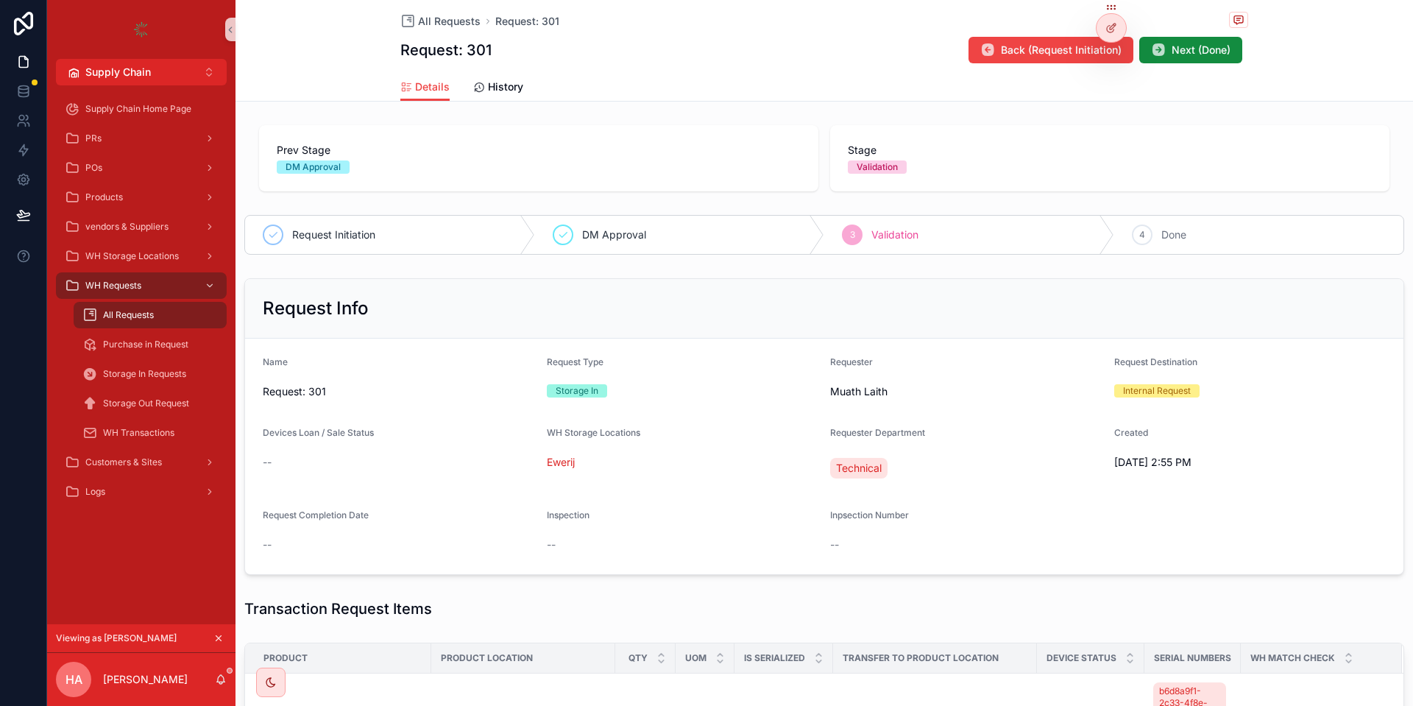
click at [143, 313] on span "All Requests" at bounding box center [128, 315] width 51 height 12
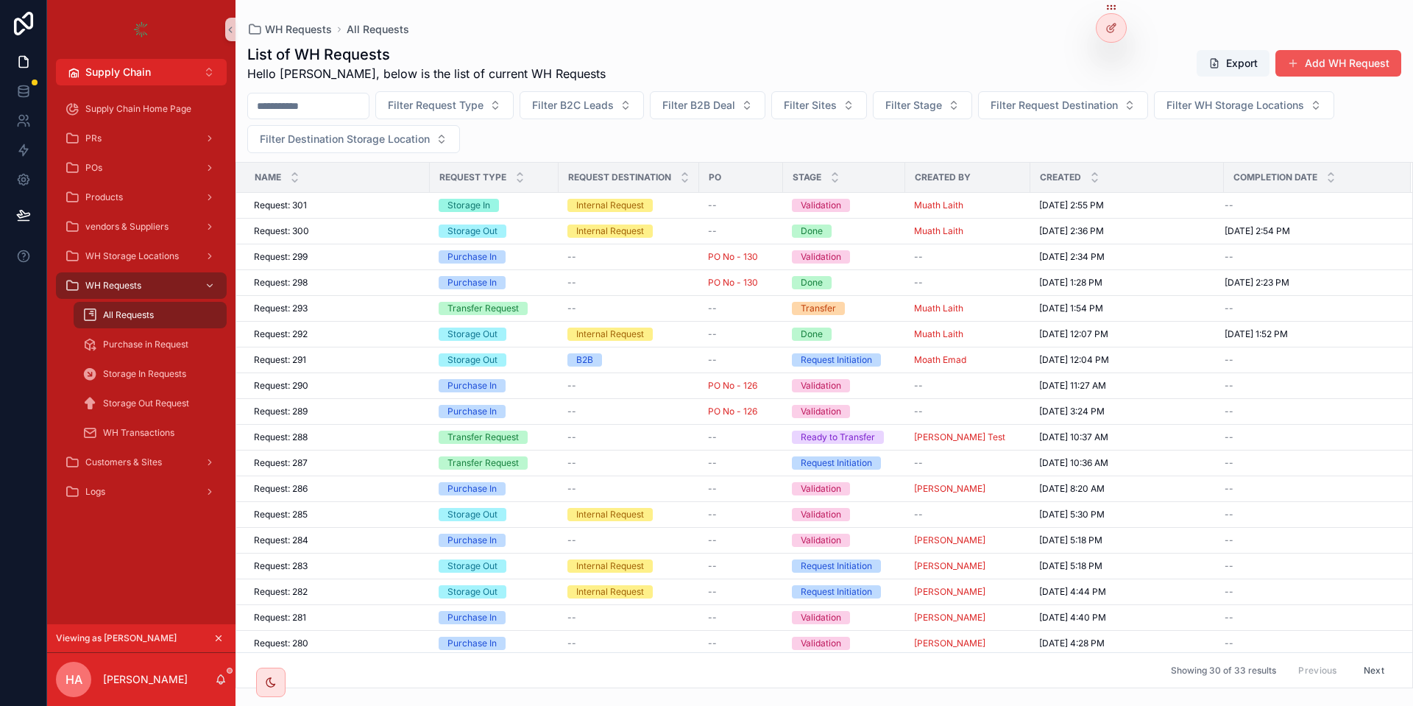
click at [1322, 70] on button "Add WH Request" at bounding box center [1338, 63] width 126 height 26
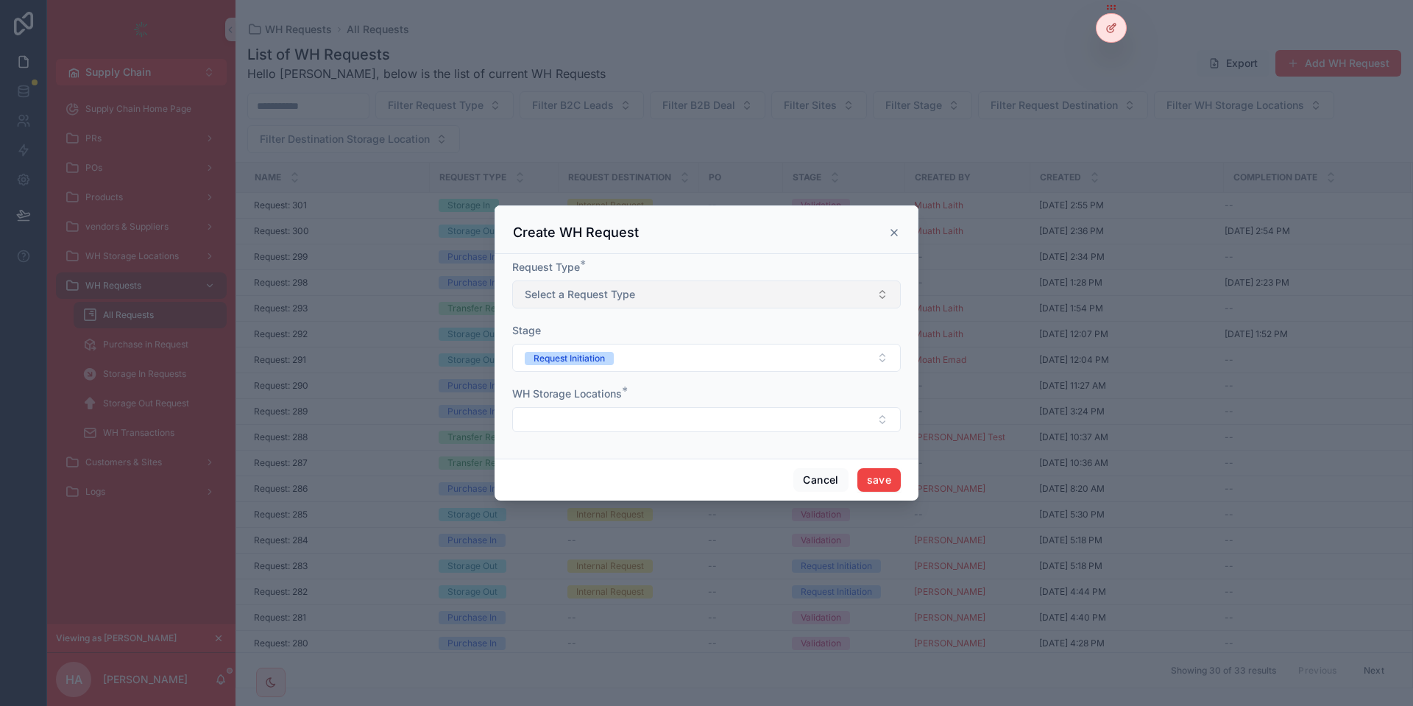
click at [672, 307] on button "Select a Request Type" at bounding box center [706, 294] width 388 height 28
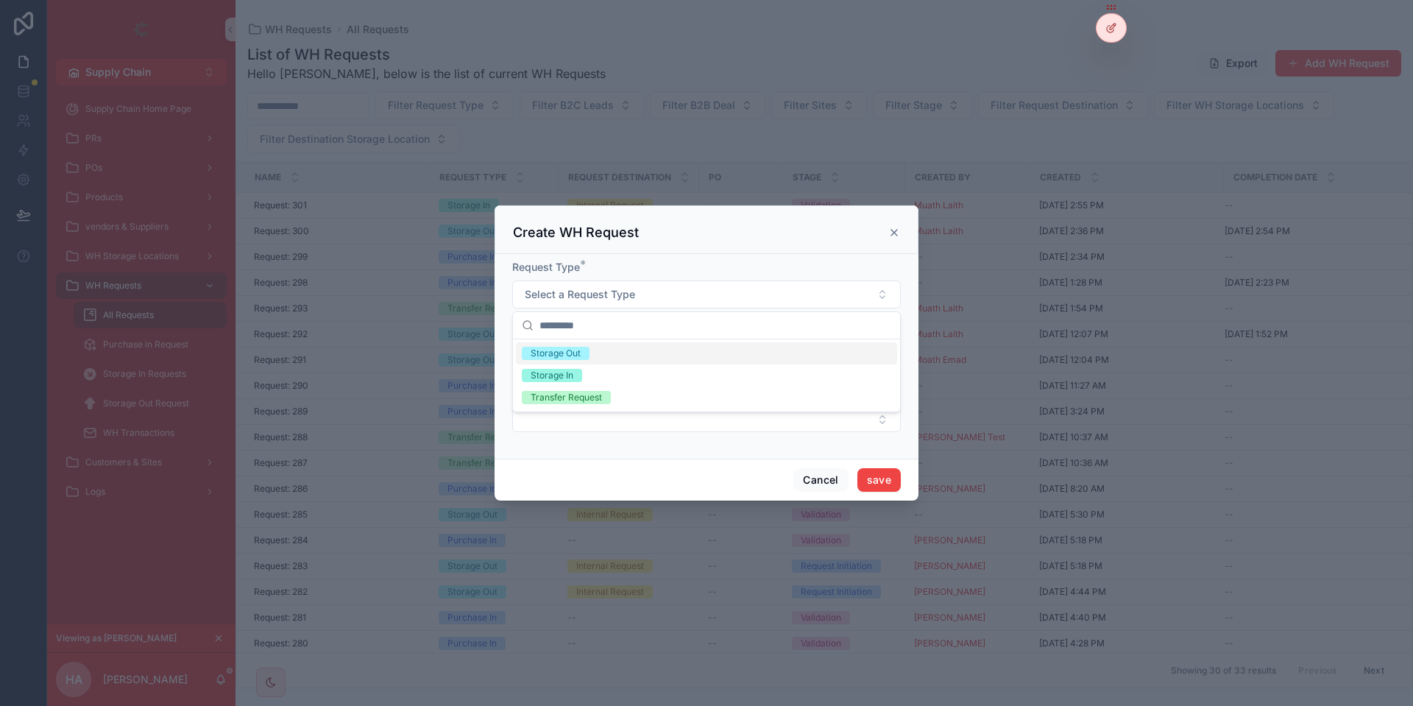
click at [667, 252] on div "Create WH Request" at bounding box center [706, 229] width 424 height 49
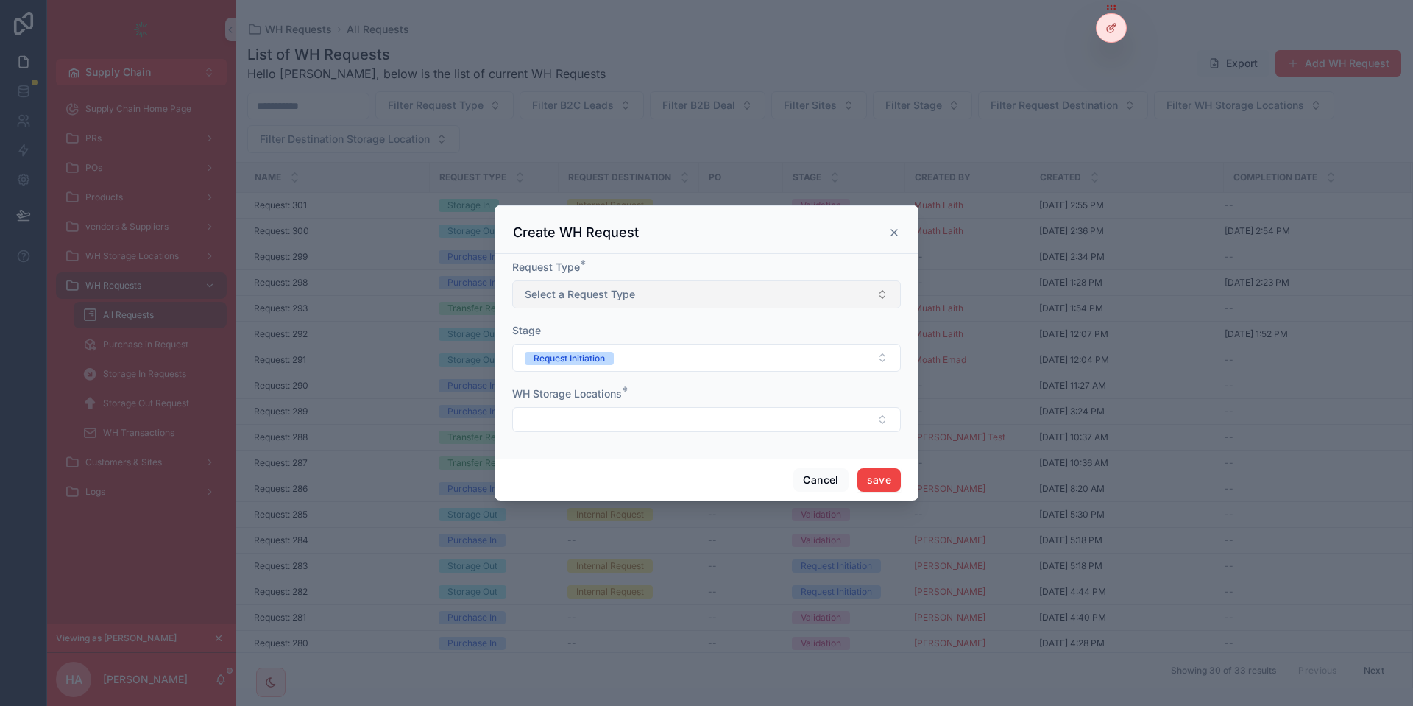
click at [642, 288] on button "Select a Request Type" at bounding box center [706, 294] width 388 height 28
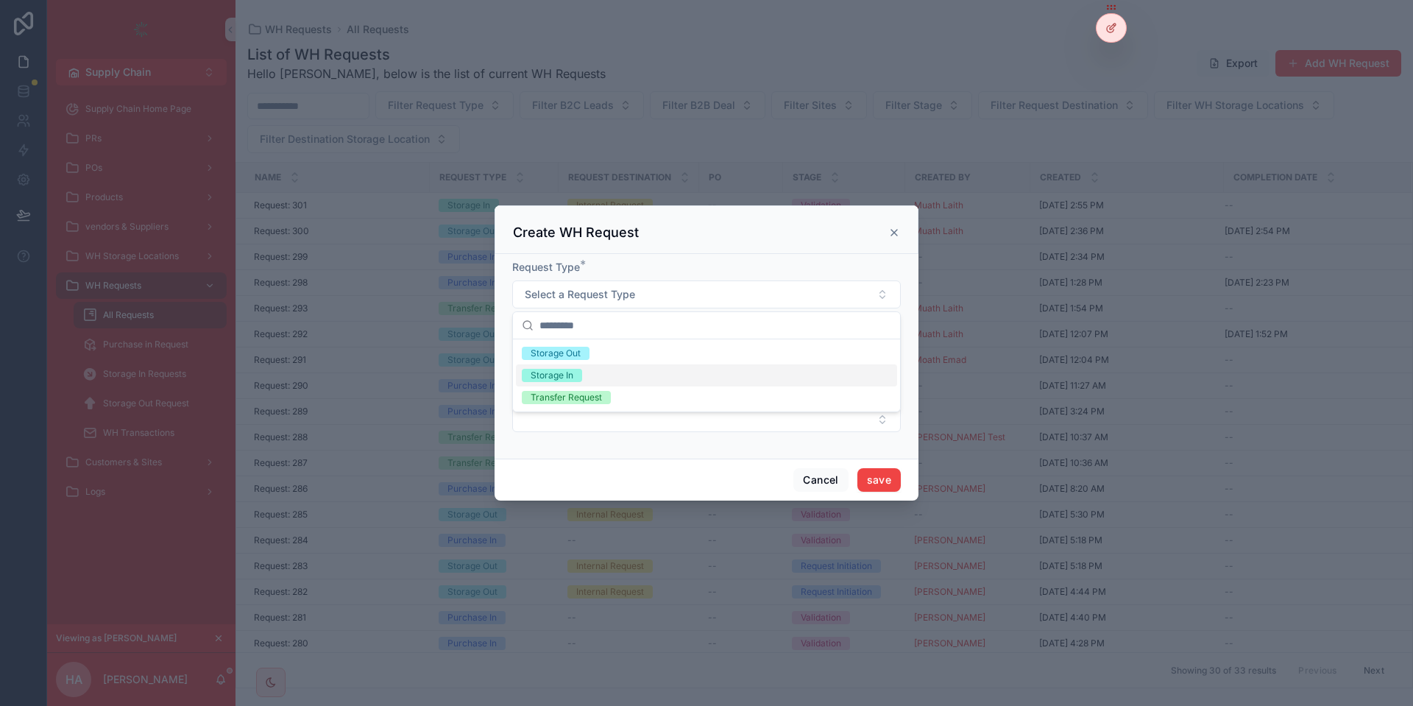
click at [603, 374] on div "Storage In" at bounding box center [706, 375] width 381 height 22
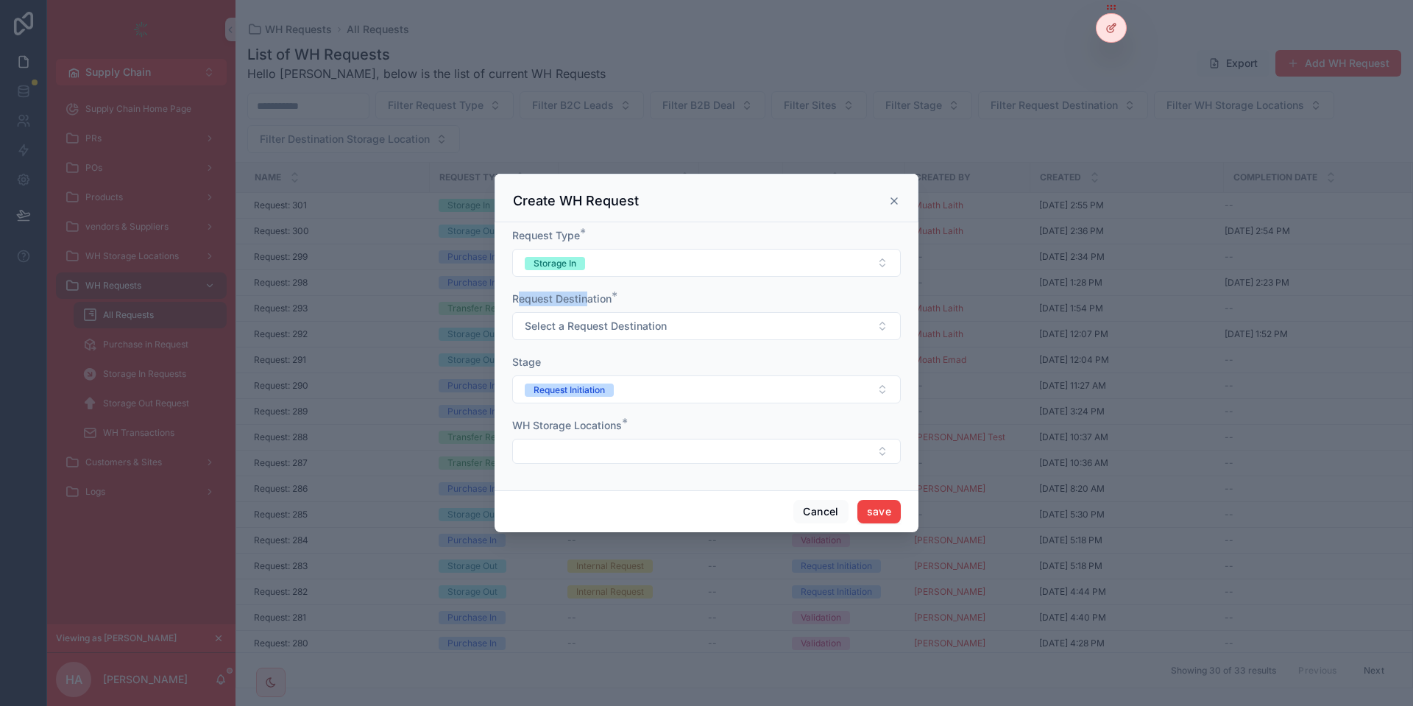
drag, startPoint x: 515, startPoint y: 294, endPoint x: 586, endPoint y: 305, distance: 72.2
click at [586, 305] on span "Request Destination" at bounding box center [561, 298] width 99 height 13
click at [589, 329] on span "Select a Request Destination" at bounding box center [596, 326] width 142 height 15
click at [582, 406] on div "B2C" at bounding box center [706, 407] width 381 height 22
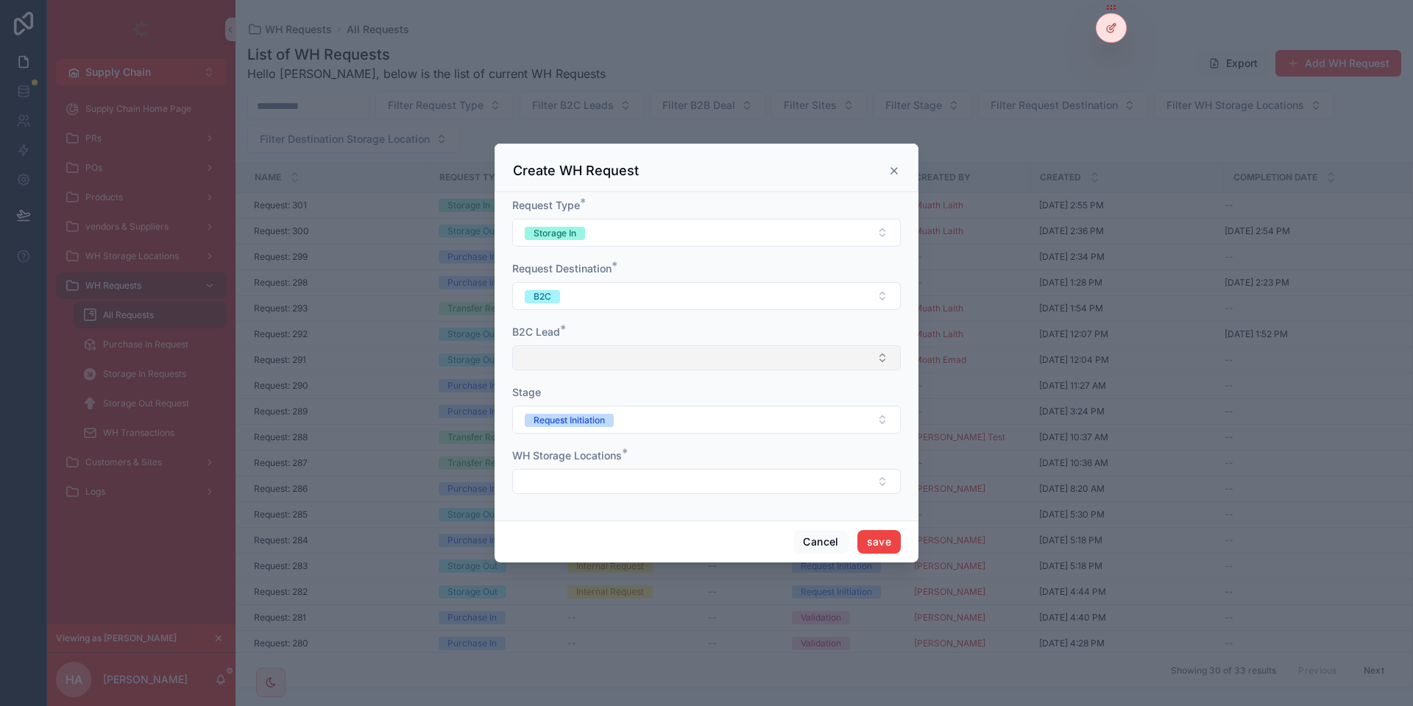
click at [640, 365] on button "Select Button" at bounding box center [706, 357] width 388 height 25
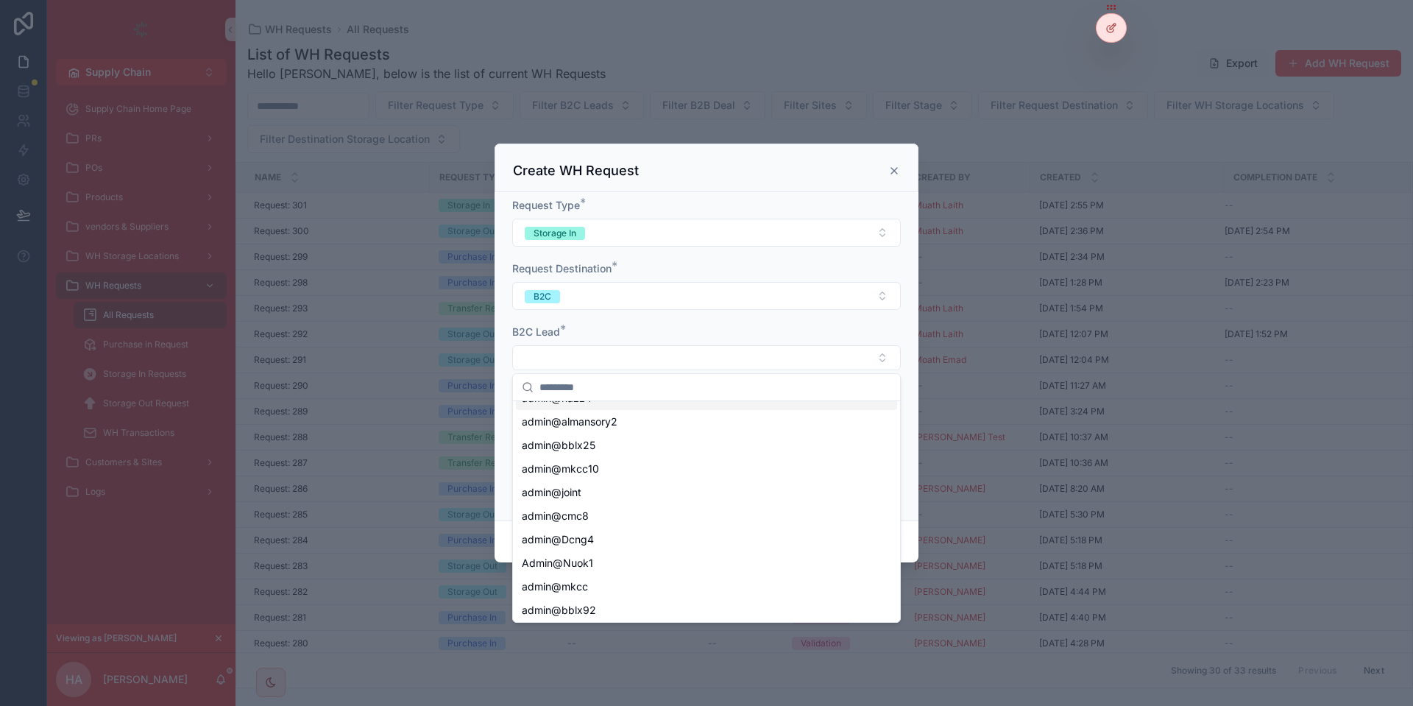
scroll to position [618, 0]
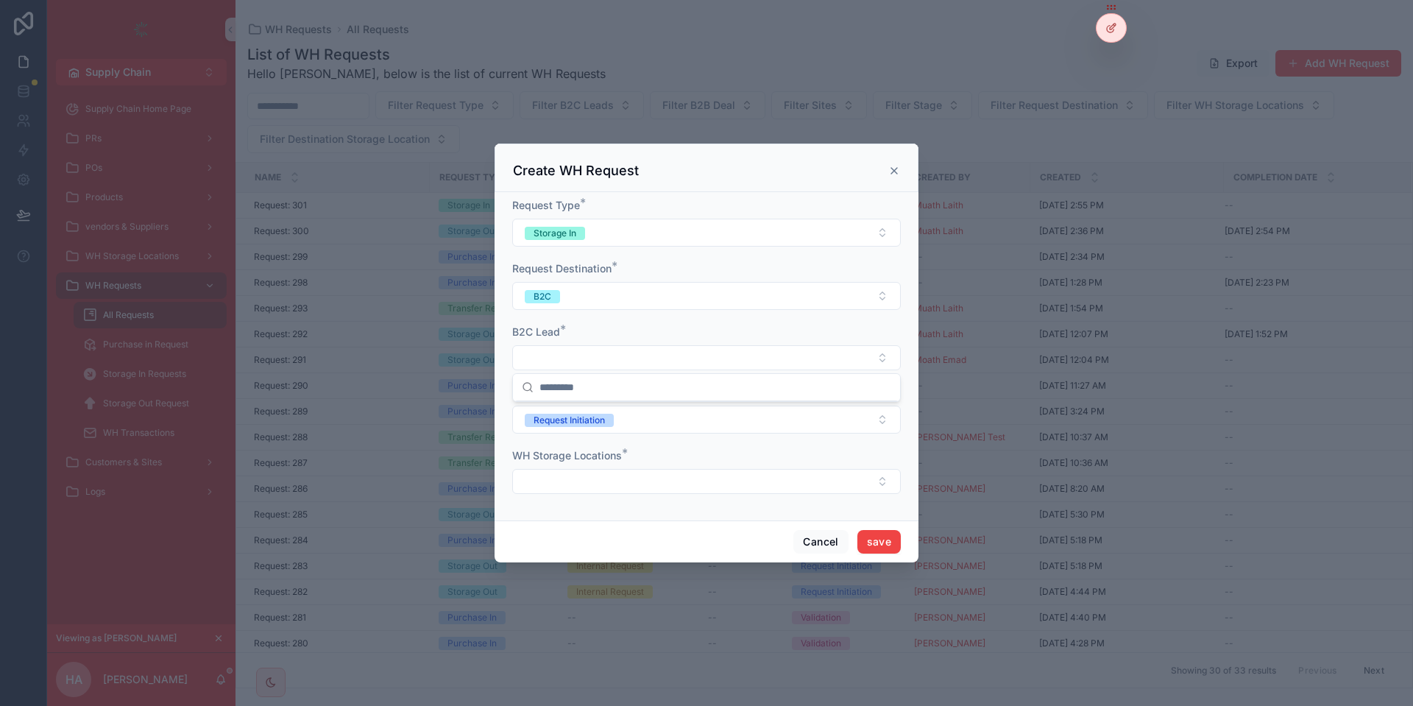
click at [655, 330] on div "B2C Lead *" at bounding box center [706, 331] width 388 height 15
click at [630, 354] on button "Select Button" at bounding box center [706, 357] width 388 height 25
click at [670, 316] on form "Request Type * Storage In Request Destination * B2C B2C Lead * Stage Request In…" at bounding box center [706, 353] width 388 height 310
click at [666, 350] on button "Select Button" at bounding box center [706, 357] width 388 height 25
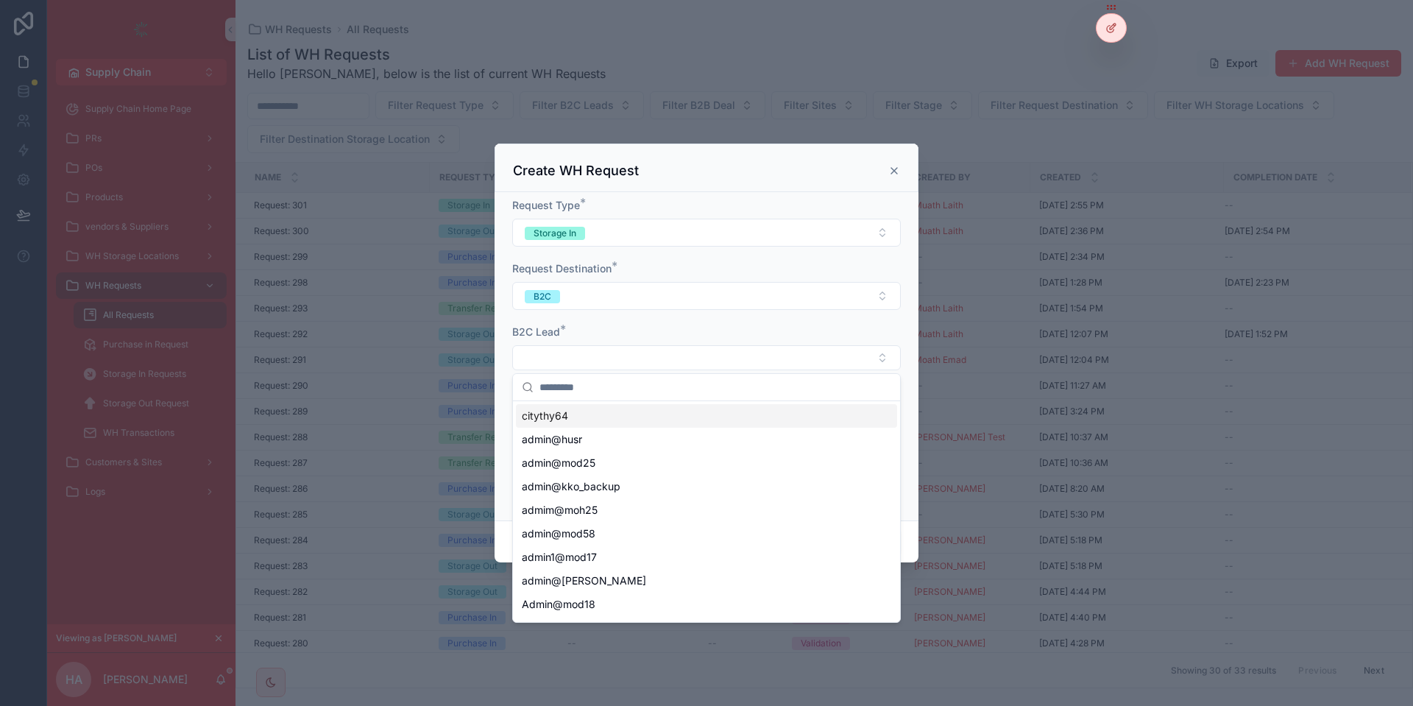
click at [667, 336] on div "B2C Lead *" at bounding box center [706, 331] width 388 height 15
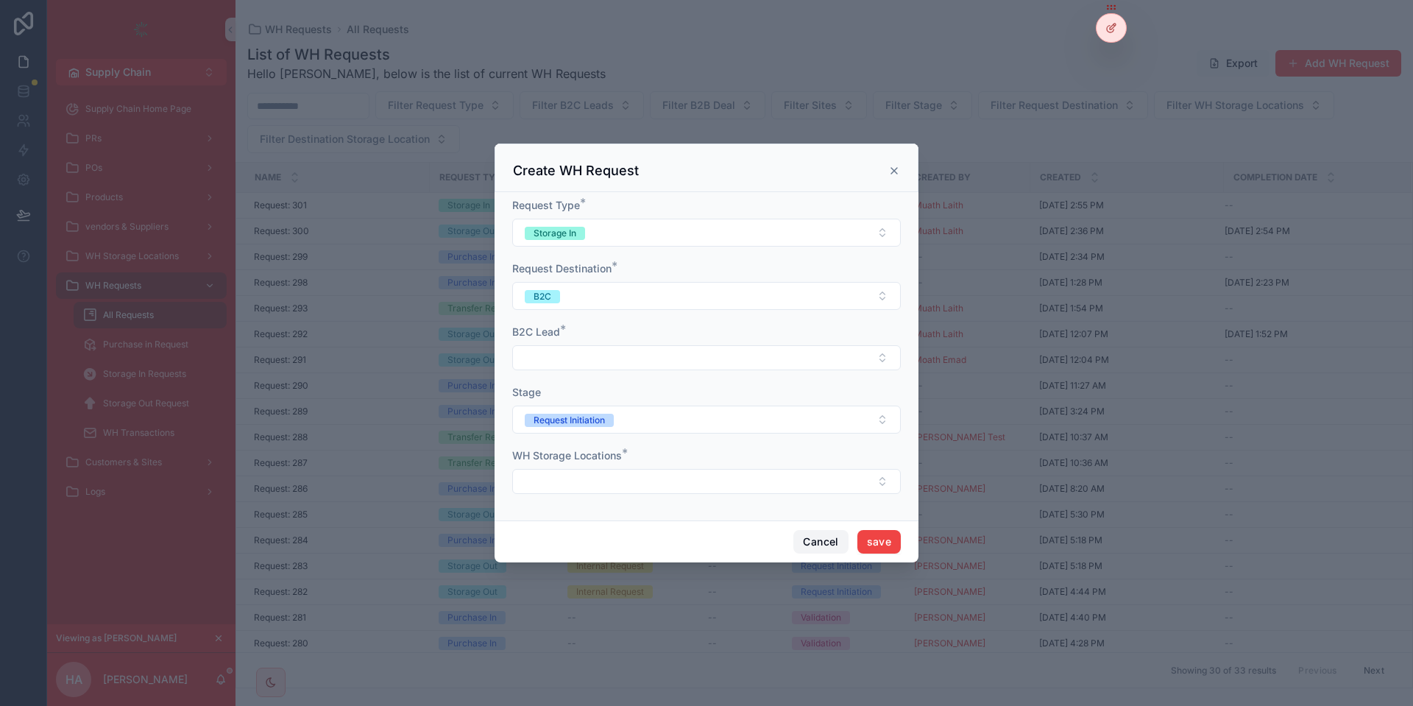
click at [811, 537] on button "Cancel" at bounding box center [820, 542] width 54 height 24
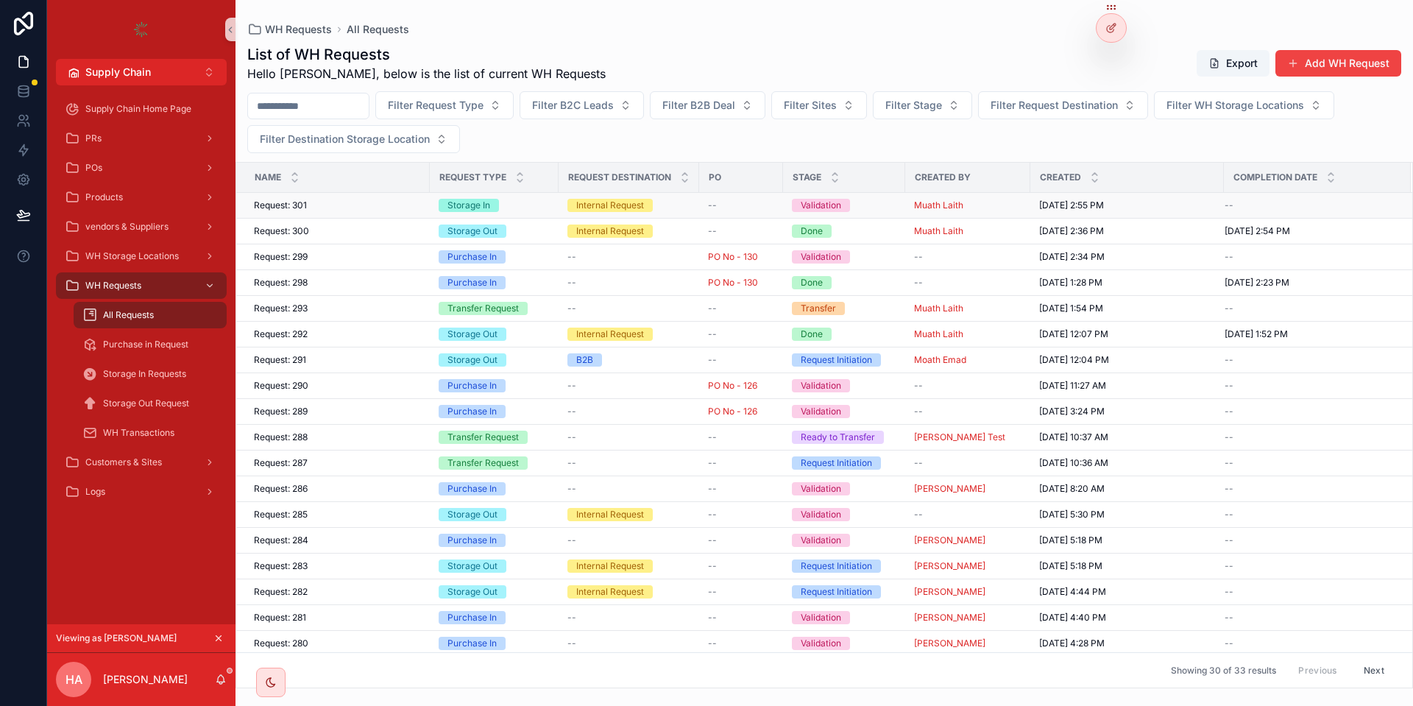
click at [756, 210] on div "--" at bounding box center [741, 205] width 66 height 12
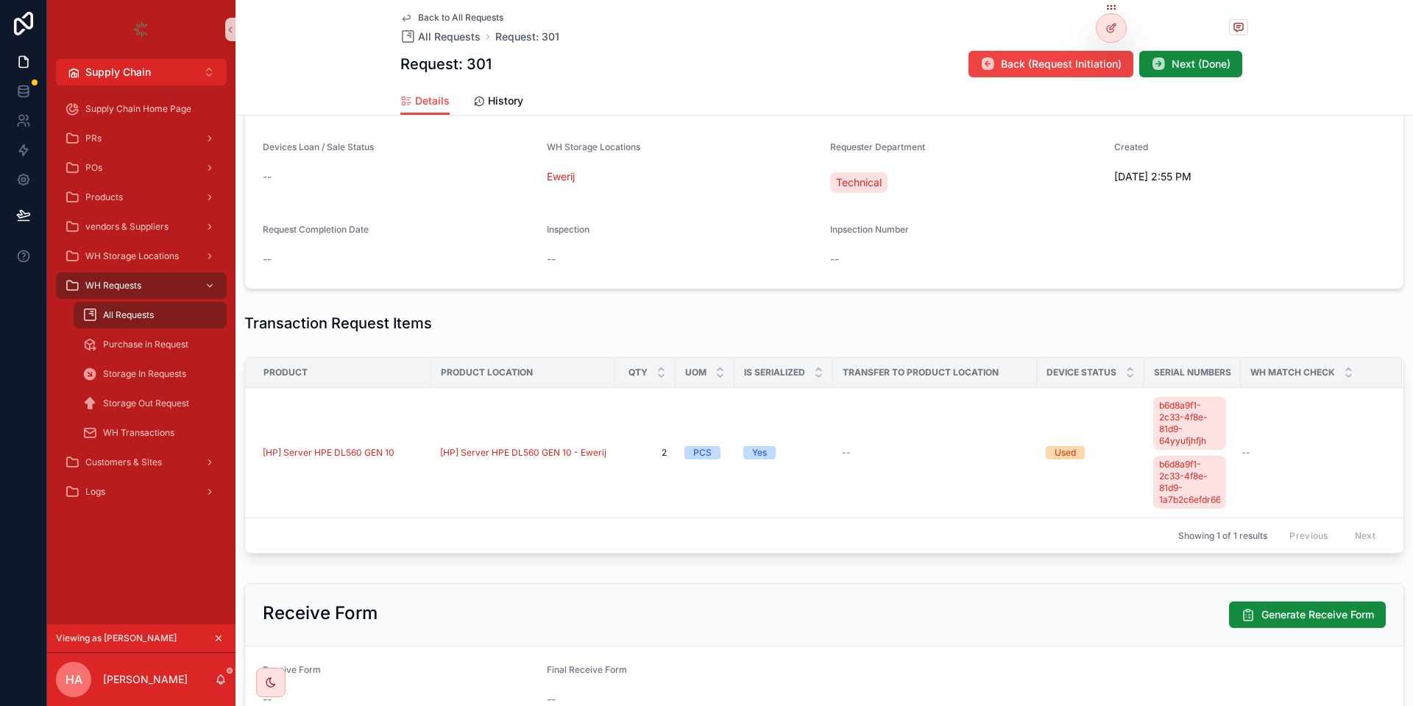
scroll to position [423, 0]
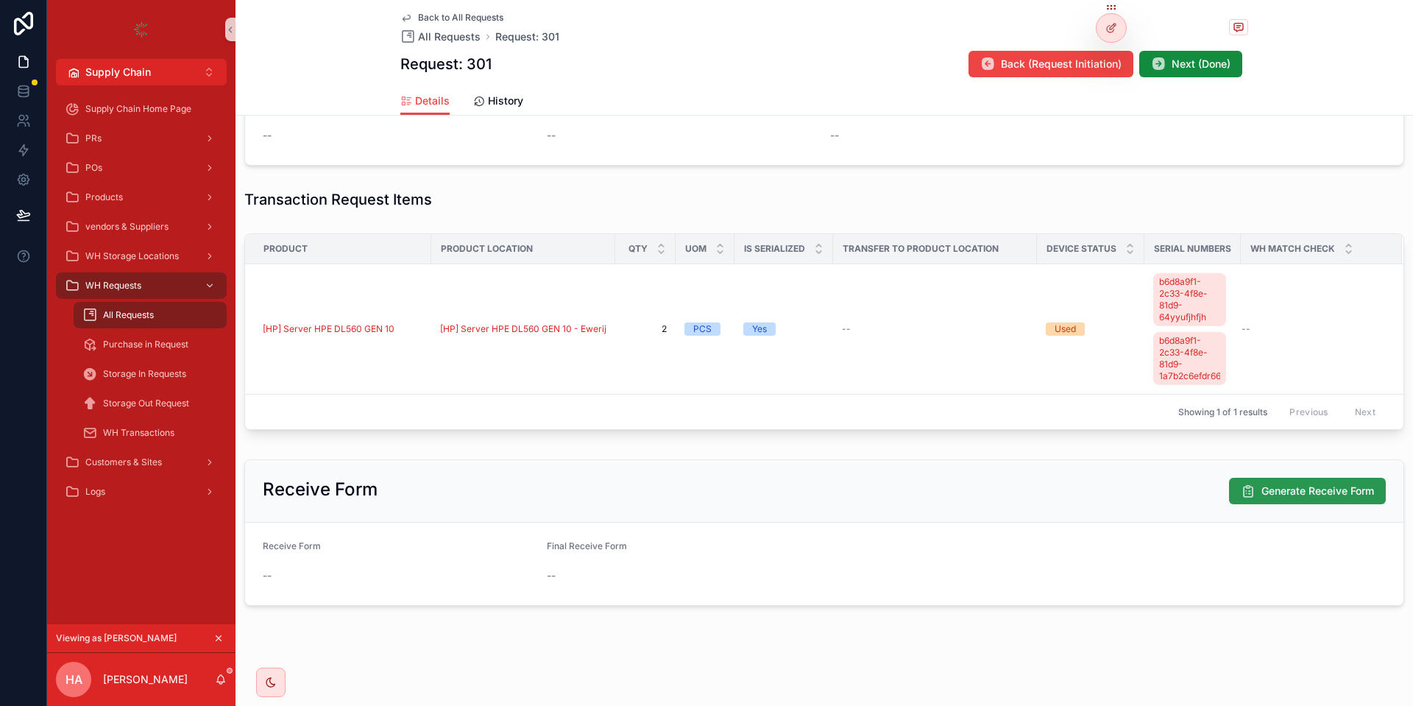
click at [1245, 490] on icon "scrollable content" at bounding box center [1247, 490] width 15 height 15
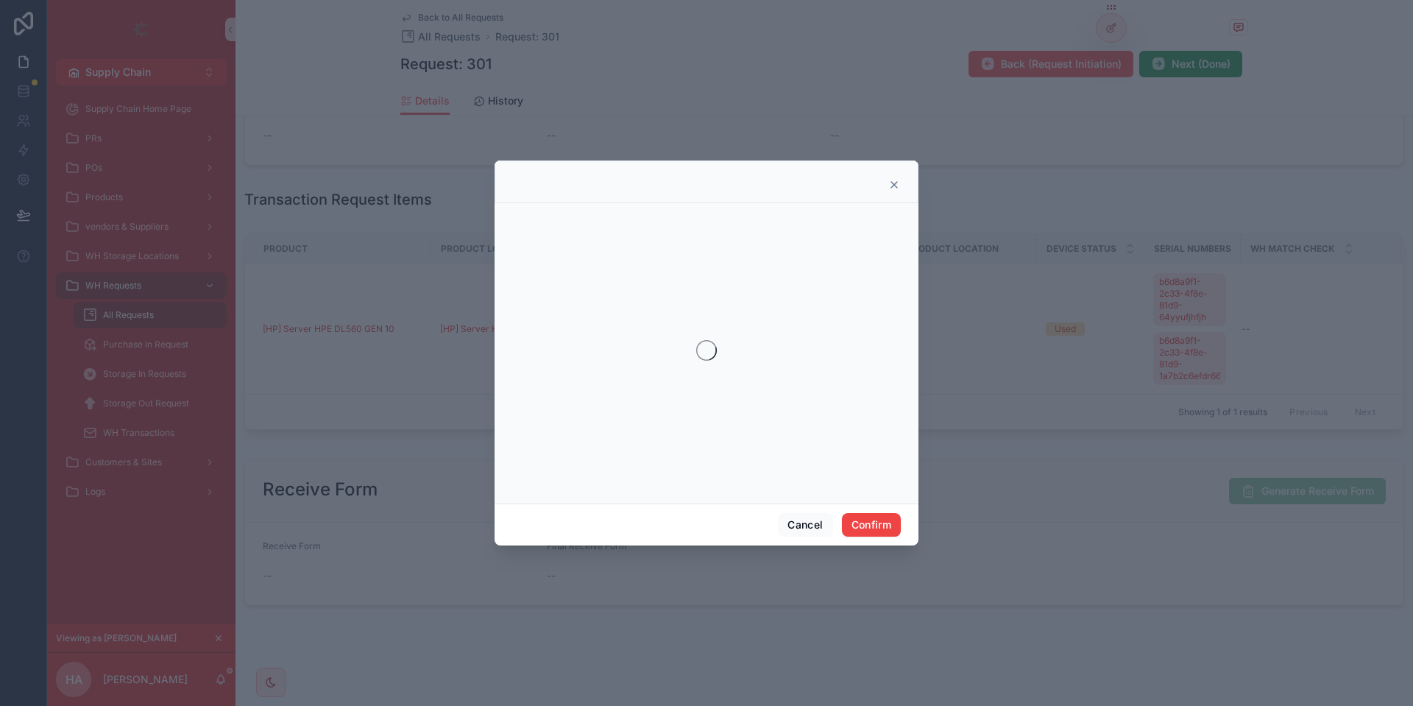
click at [888, 508] on div "Cancel Confirm" at bounding box center [706, 524] width 424 height 42
click at [880, 518] on button "Confirm" at bounding box center [871, 525] width 59 height 24
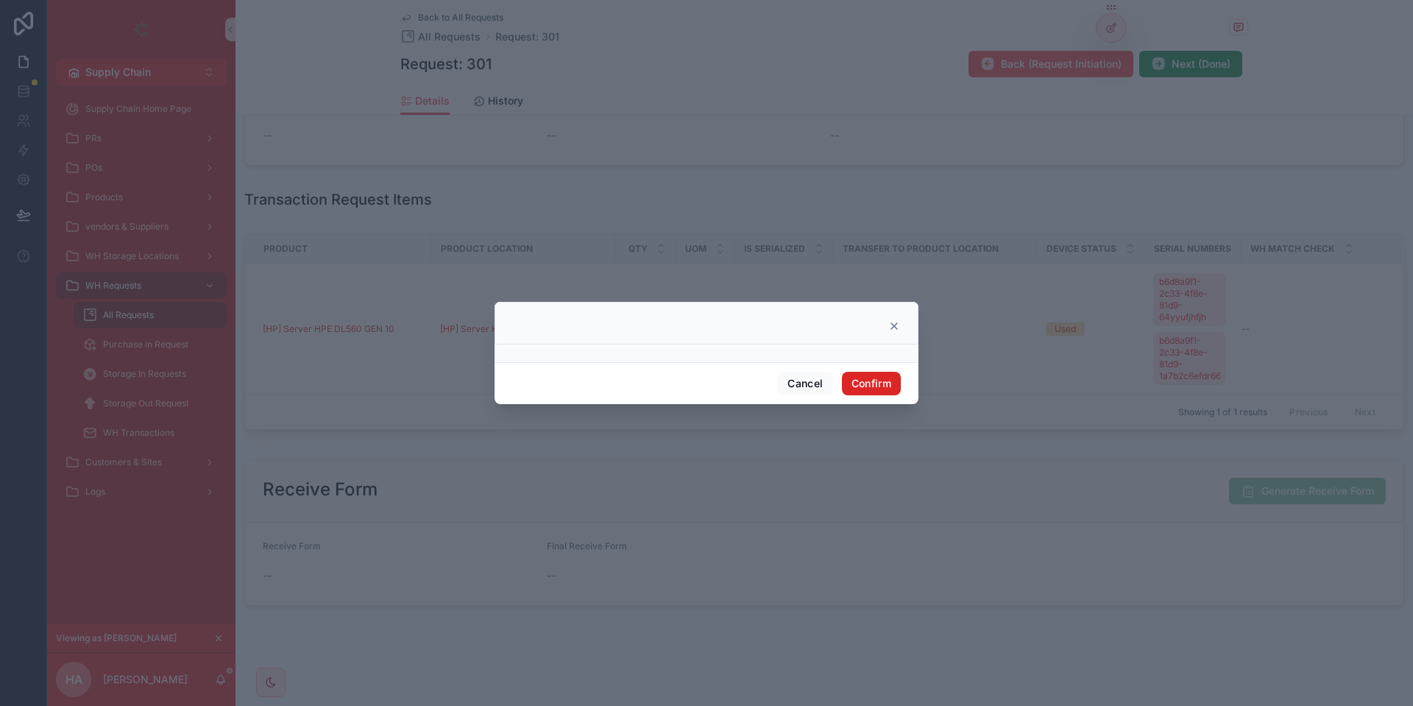
click at [871, 386] on button "Confirm" at bounding box center [871, 384] width 59 height 24
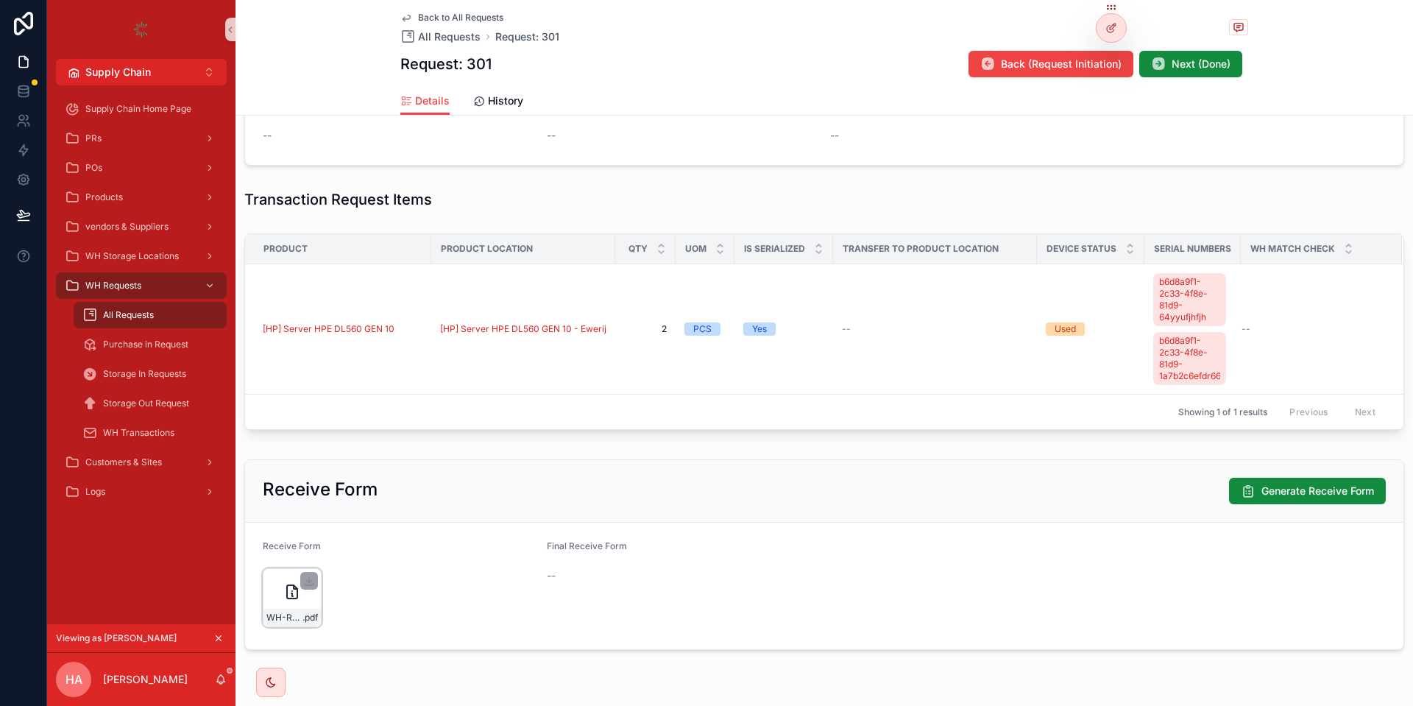
click at [282, 598] on div "WH-Request-Form .pdf" at bounding box center [292, 597] width 59 height 59
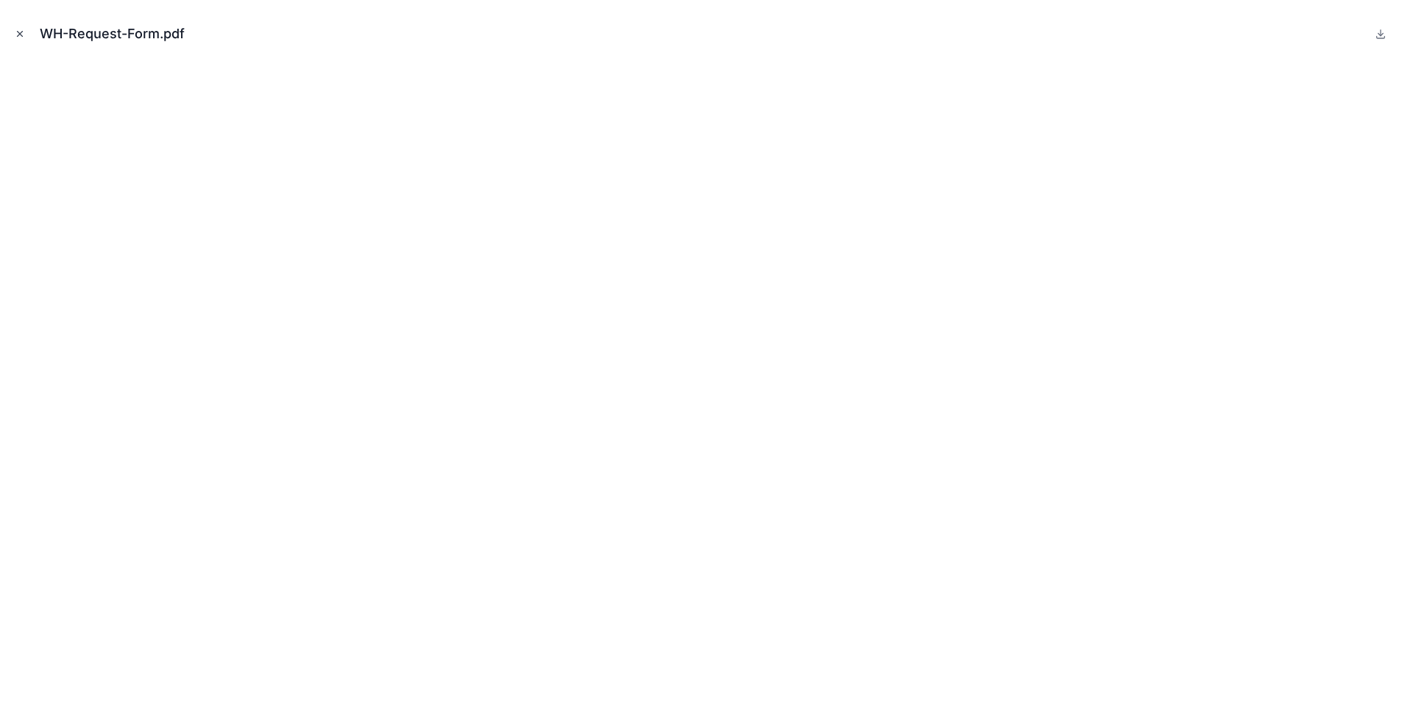
click at [26, 27] on button "Close modal" at bounding box center [20, 34] width 16 height 16
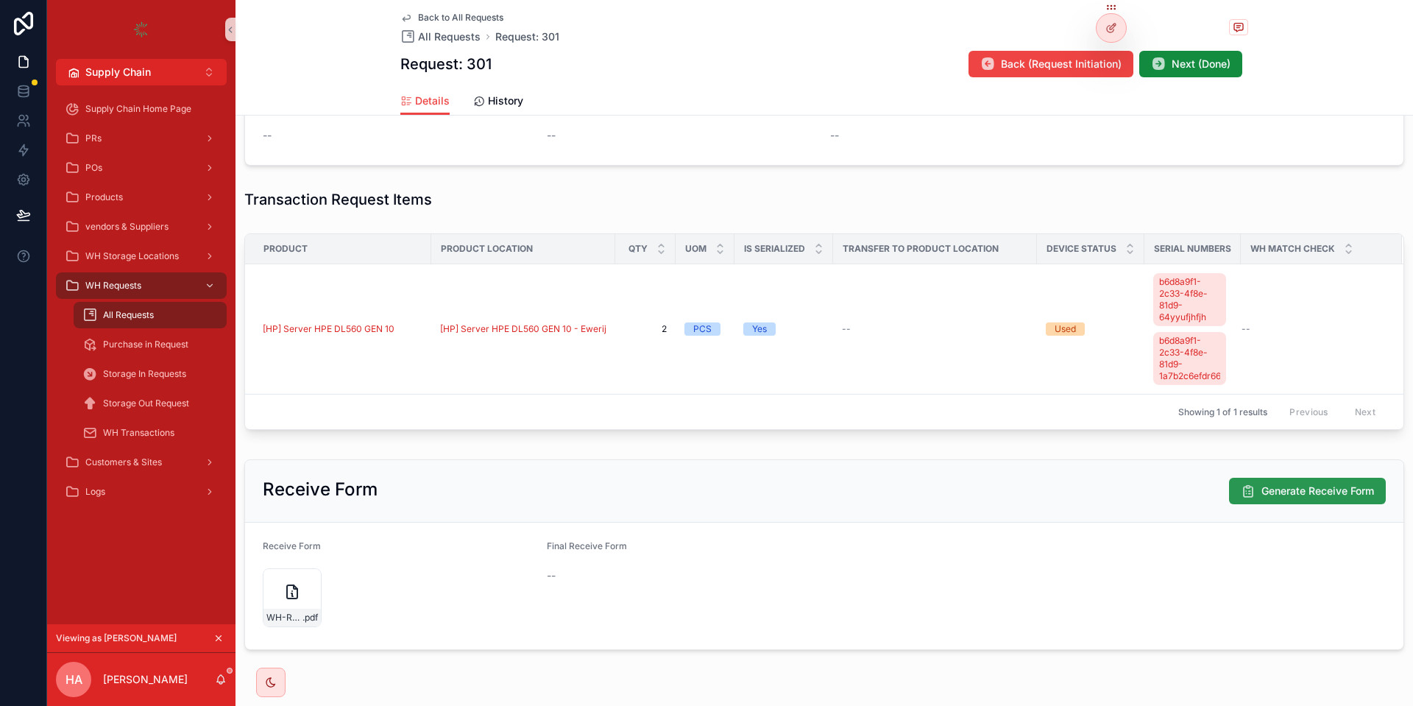
click at [1256, 498] on button "Generate Receive Form" at bounding box center [1307, 490] width 157 height 26
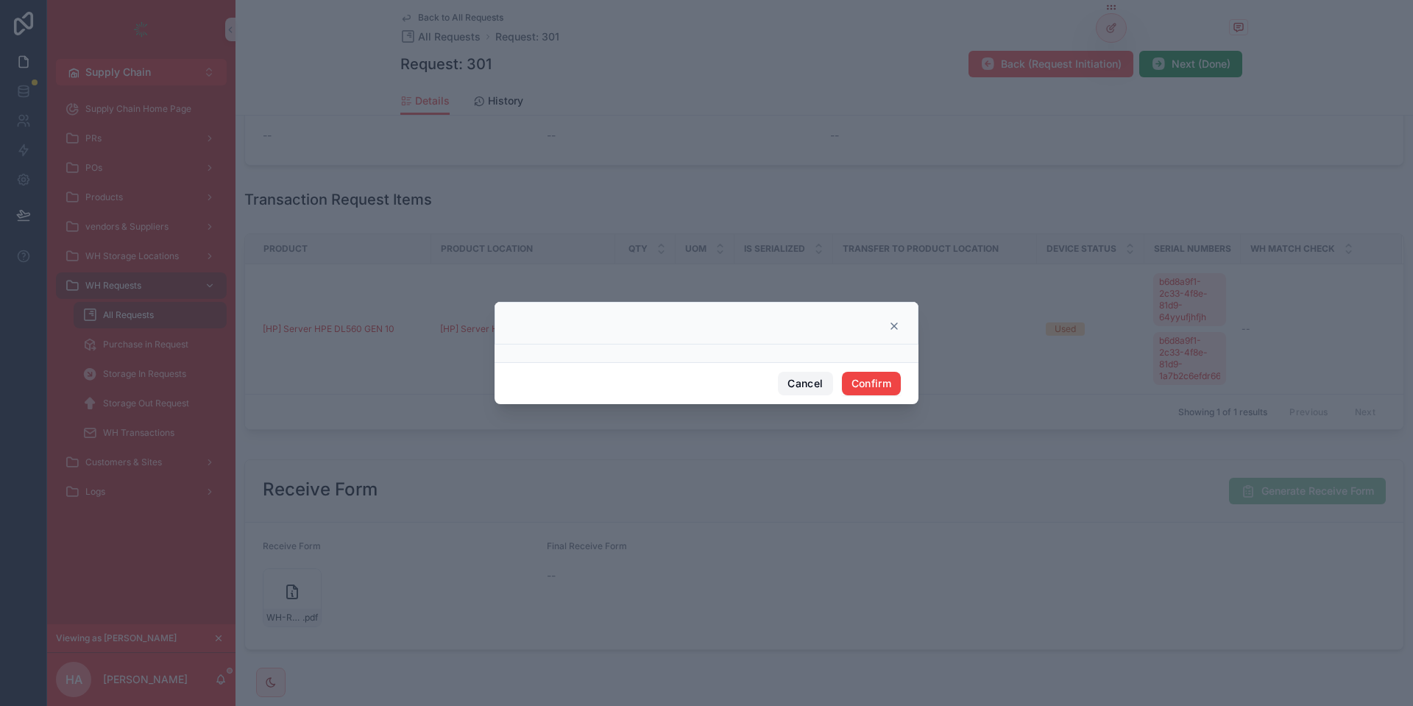
click at [800, 383] on button "Cancel" at bounding box center [805, 384] width 54 height 24
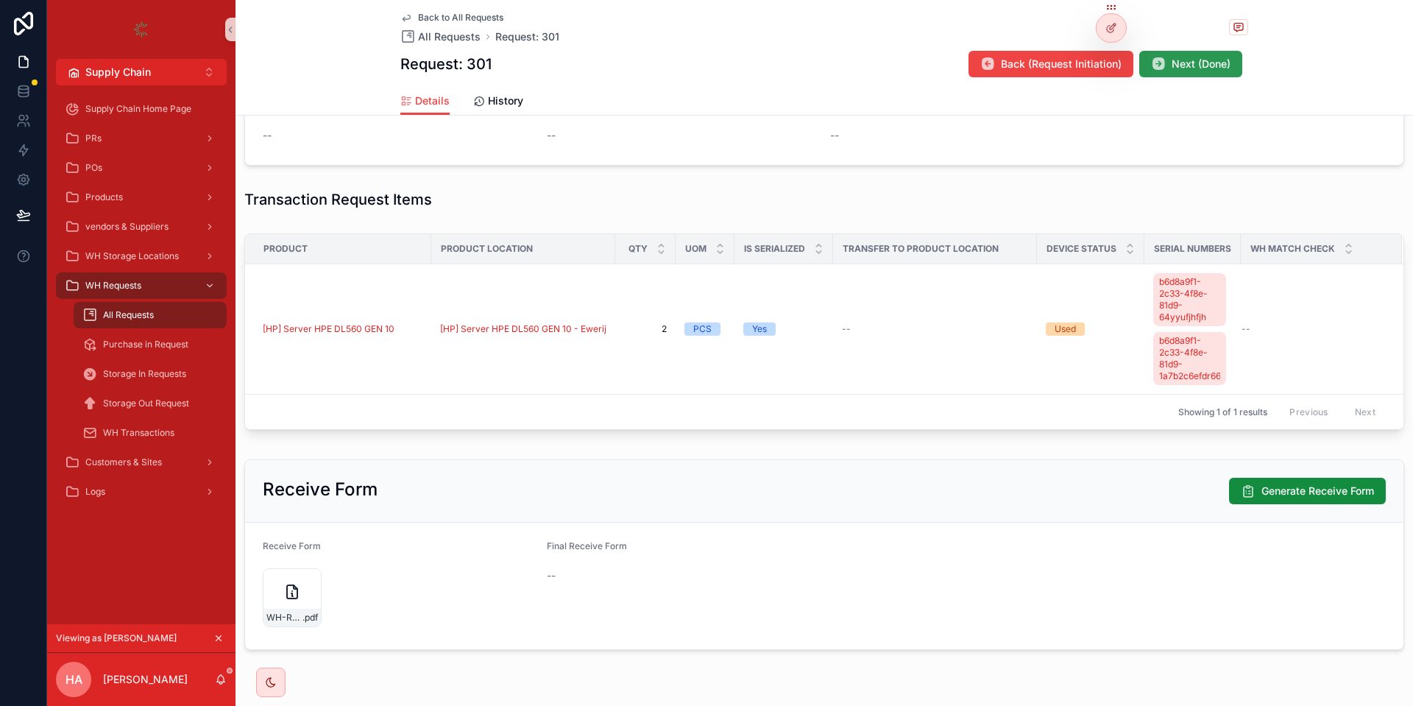
click at [1184, 71] on span "Next (Done)" at bounding box center [1200, 64] width 59 height 15
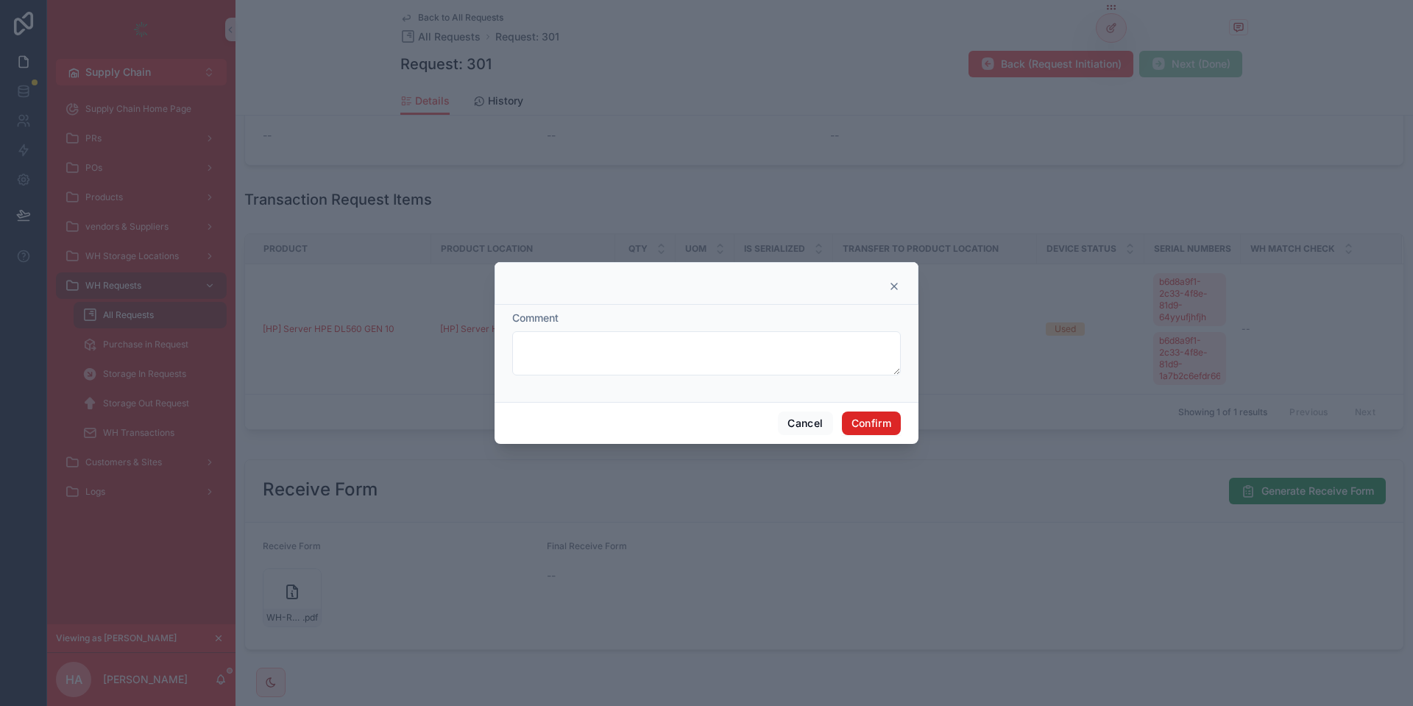
click at [857, 425] on button "Confirm" at bounding box center [871, 423] width 59 height 24
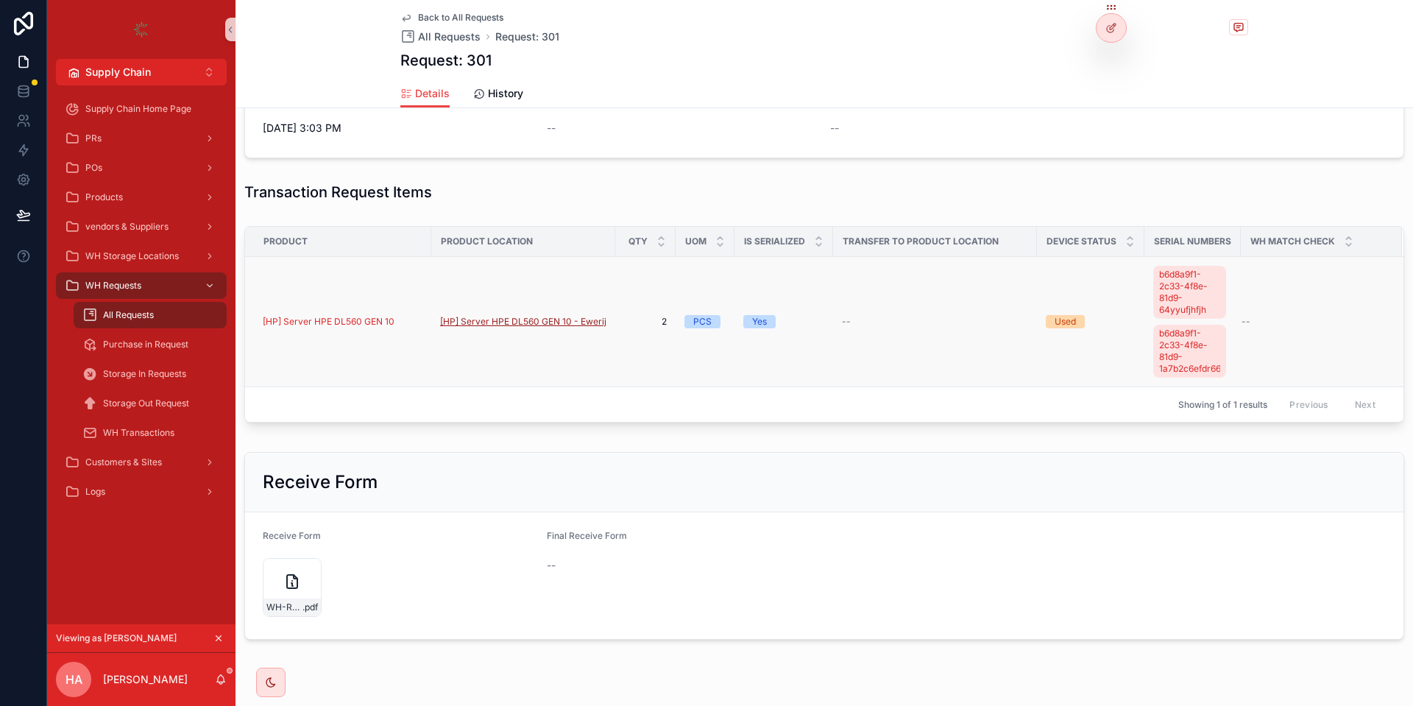
scroll to position [416, 0]
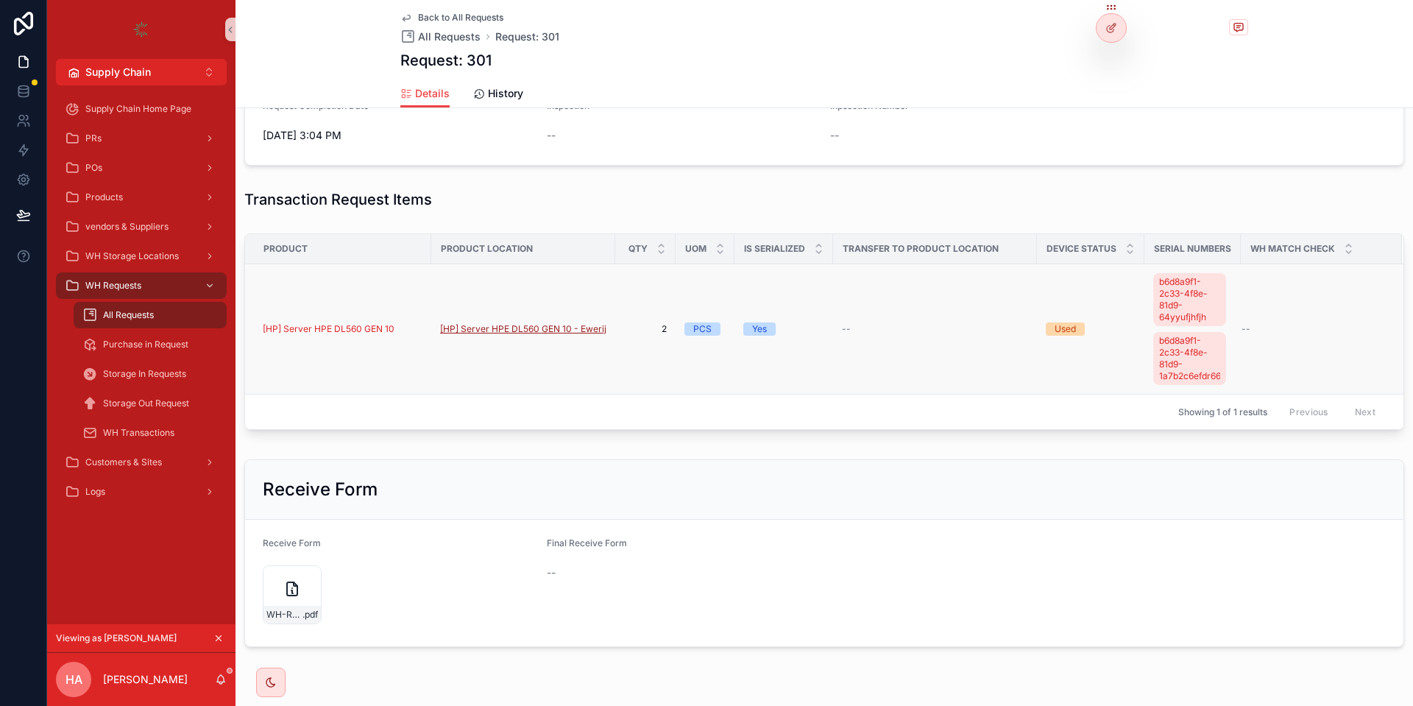
click at [521, 333] on span "[HP] Server HPE DL560 GEN 10 - Ewerij" at bounding box center [523, 329] width 166 height 12
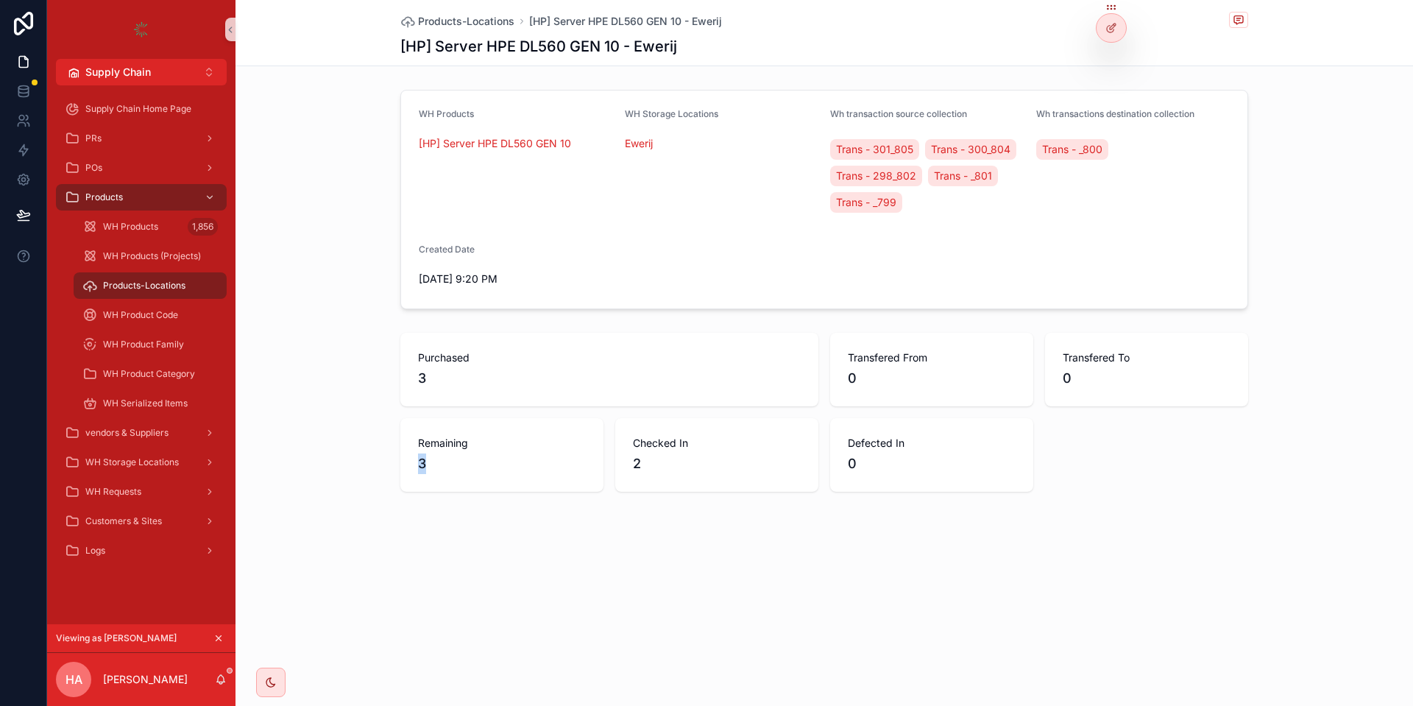
drag, startPoint x: 425, startPoint y: 457, endPoint x: 414, endPoint y: 458, distance: 11.1
click at [418, 458] on span "3" at bounding box center [502, 463] width 168 height 21
click at [198, 494] on div "WH Requests" at bounding box center [141, 492] width 153 height 24
click at [641, 457] on span "2" at bounding box center [717, 463] width 168 height 21
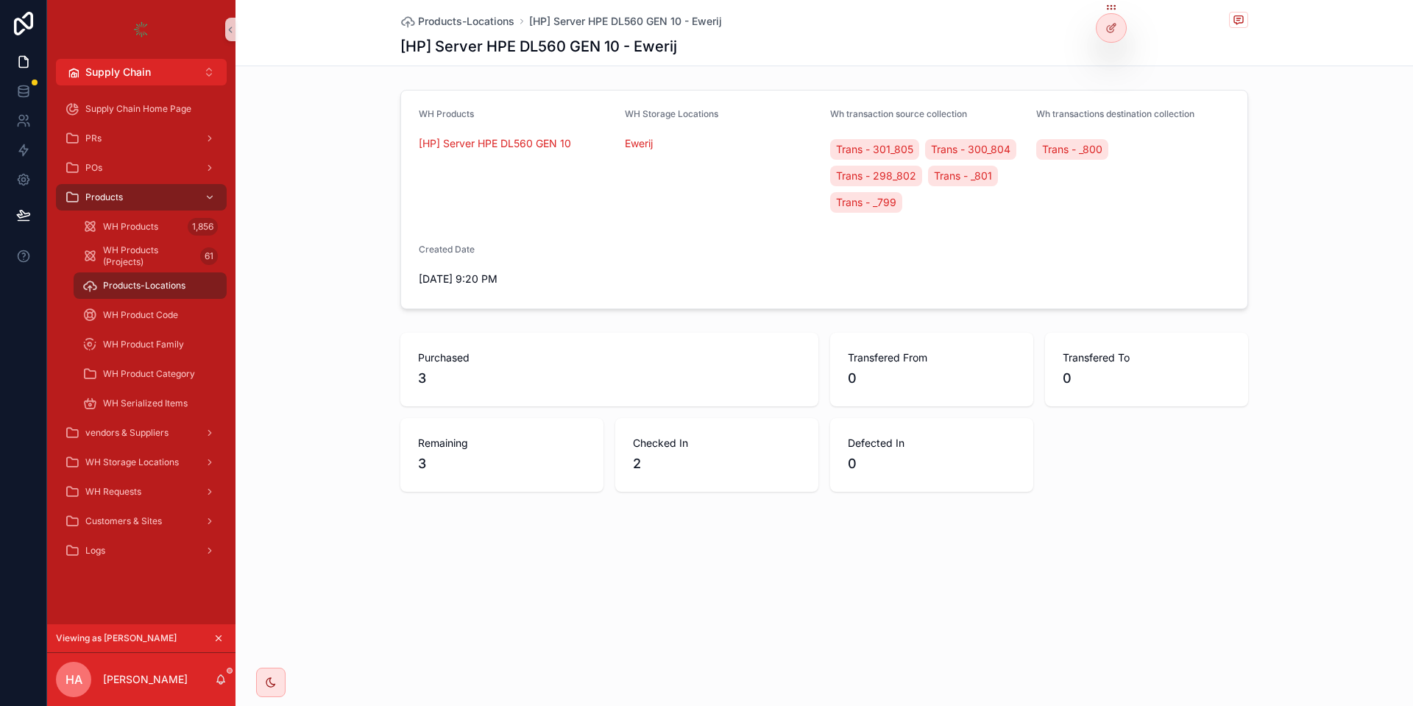
click at [535, 135] on div "[HP] Server HPE DL560 GEN 10" at bounding box center [516, 144] width 194 height 24
click at [527, 141] on span "[HP] Server HPE DL560 GEN 10" at bounding box center [495, 143] width 152 height 15
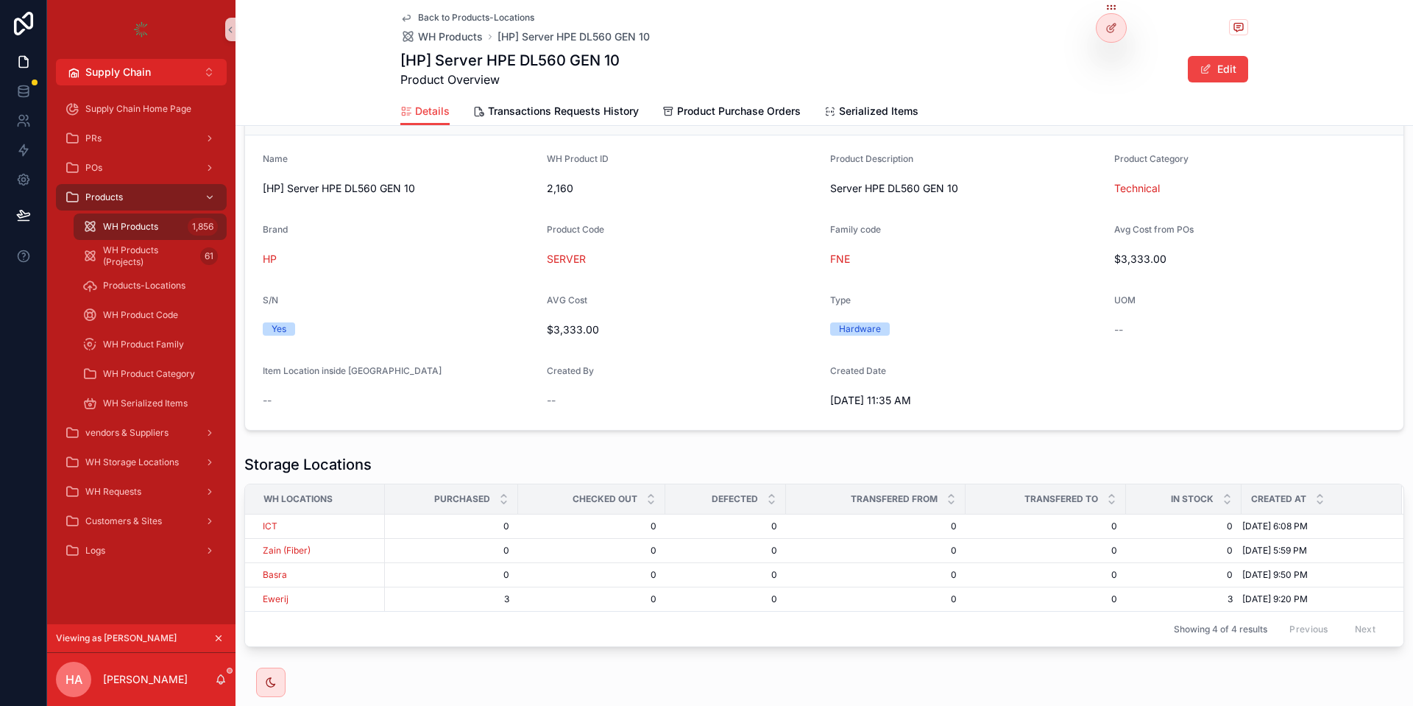
scroll to position [116, 0]
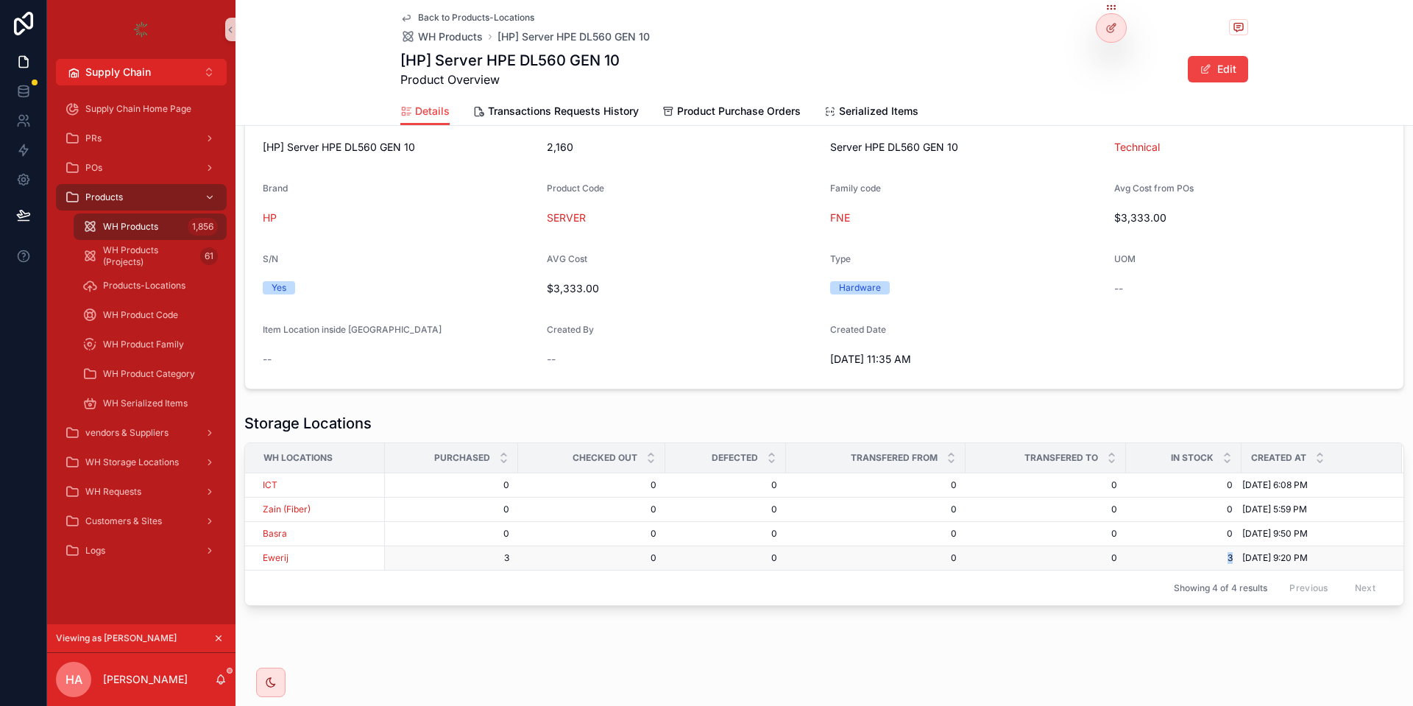
click at [1229, 561] on span "3" at bounding box center [1183, 558] width 98 height 12
click at [140, 486] on span "WH Requests" at bounding box center [113, 492] width 56 height 12
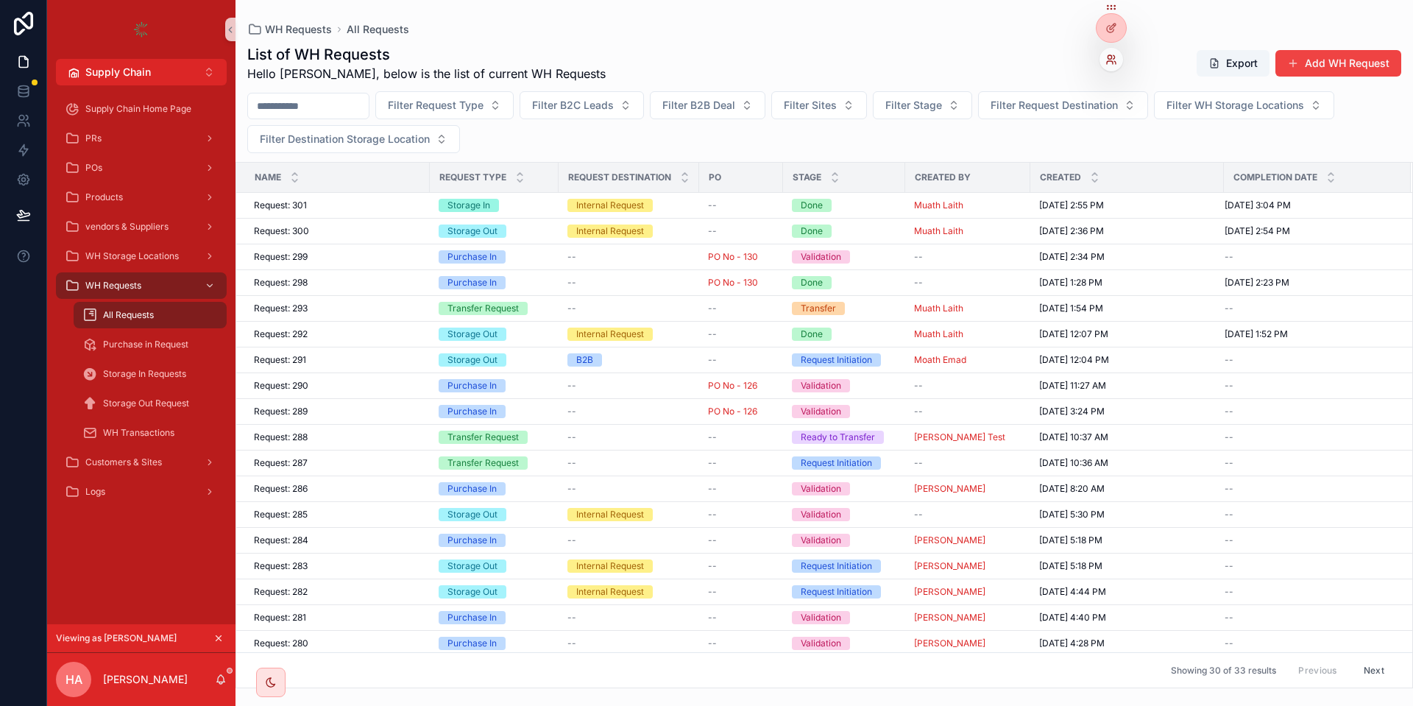
click at [1109, 63] on icon at bounding box center [1111, 60] width 12 height 12
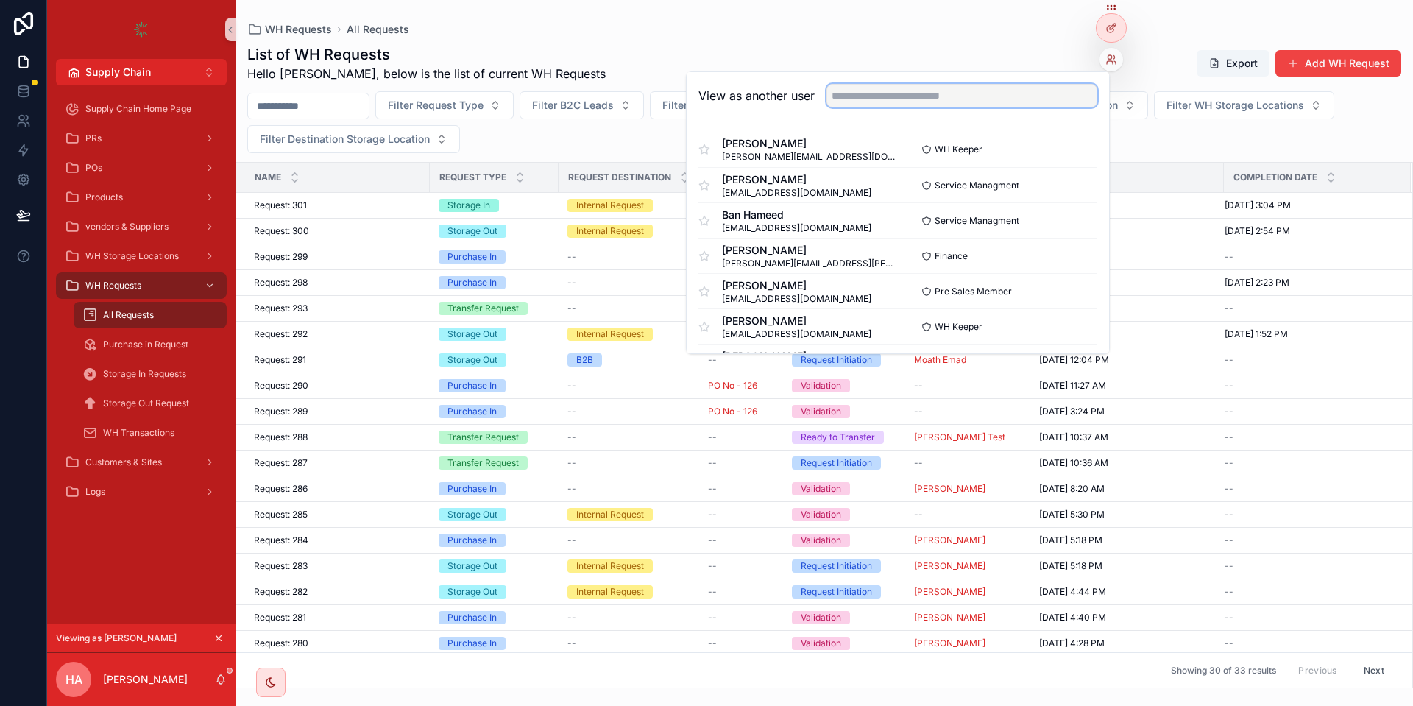
click at [1058, 94] on input "text" at bounding box center [961, 96] width 271 height 24
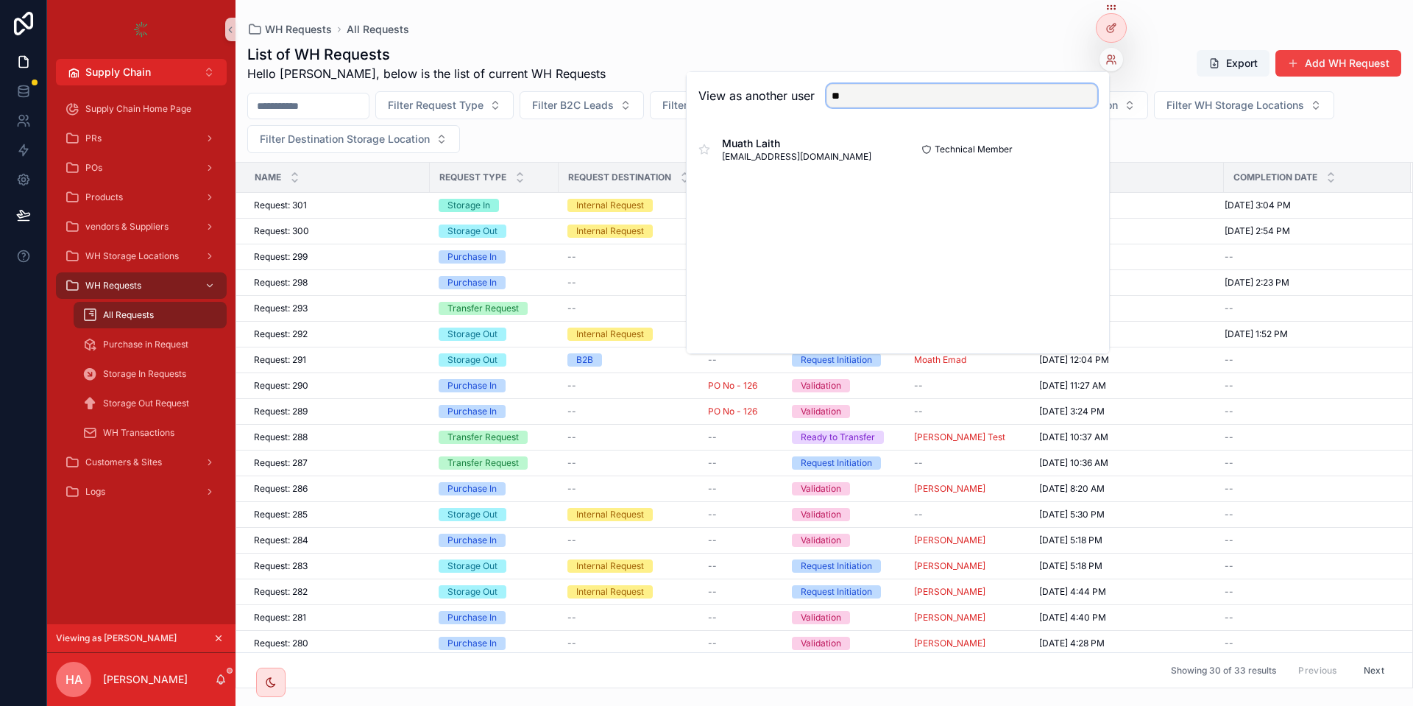
type input "*"
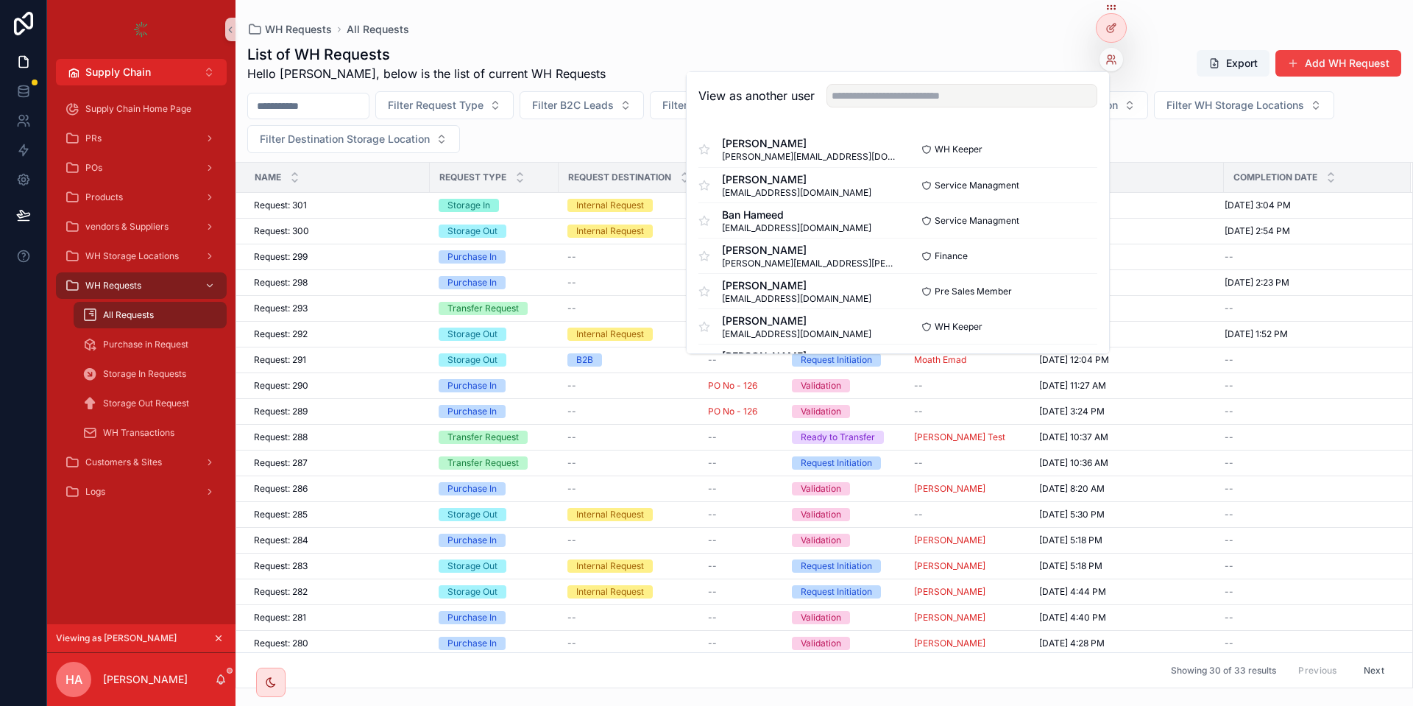
click at [906, 22] on div "WH Requests All Requests List of WH Requests Hello Hassan, below is the list of…" at bounding box center [823, 344] width 1177 height 688
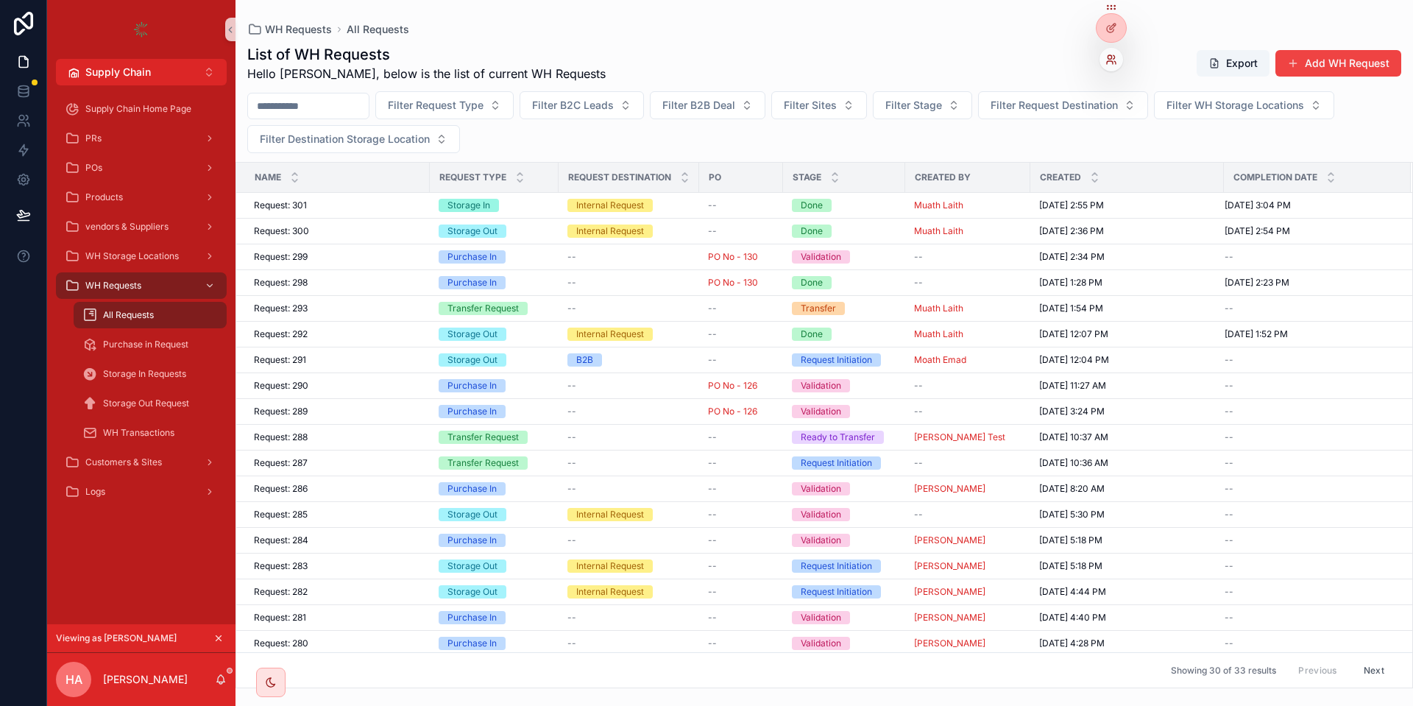
click at [1109, 65] on icon at bounding box center [1111, 60] width 12 height 12
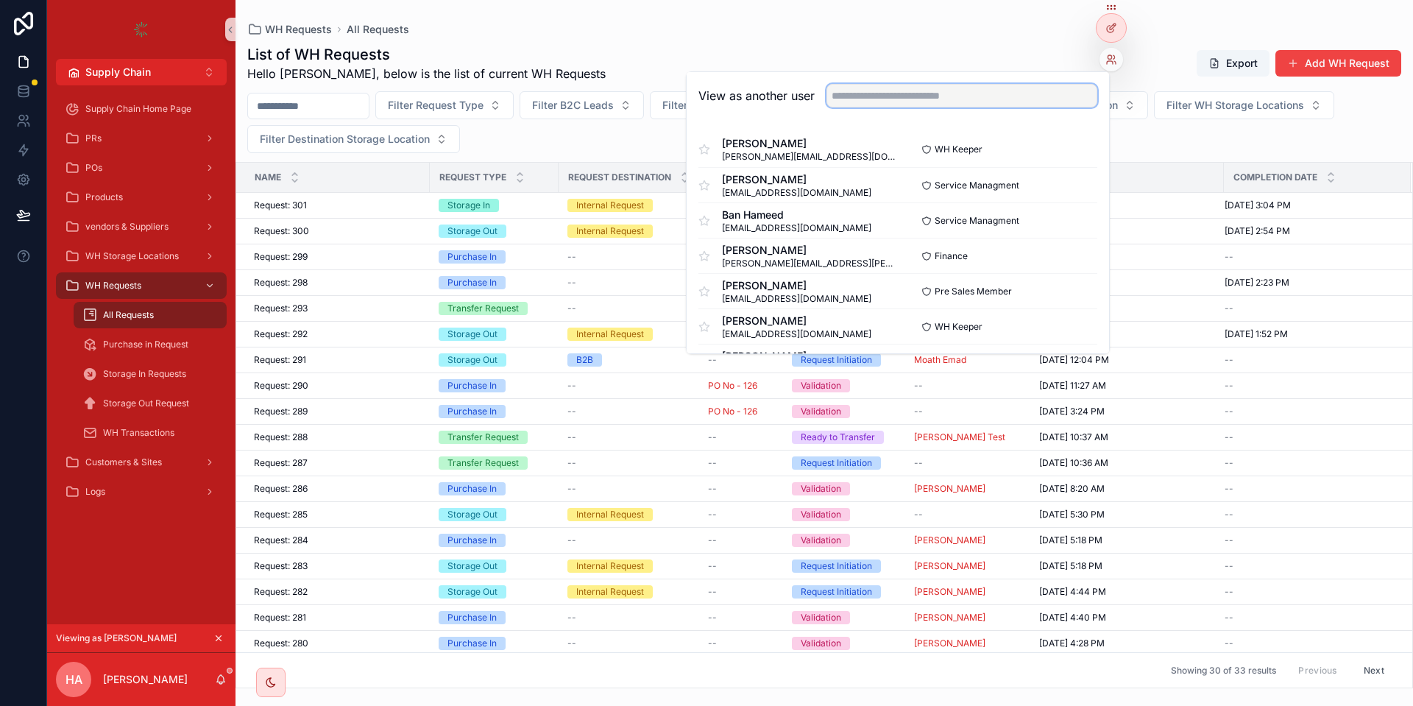
click at [1061, 93] on input "text" at bounding box center [961, 96] width 271 height 24
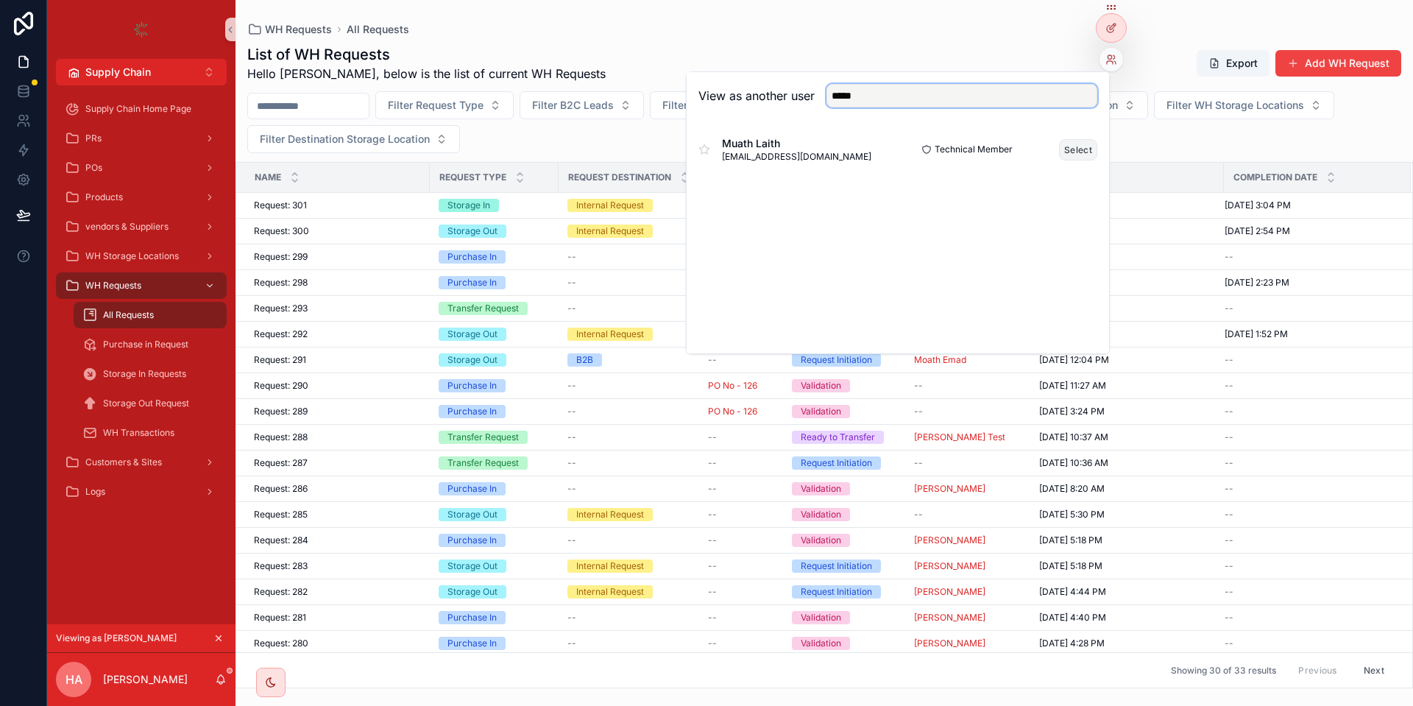
type input "*****"
click at [1079, 153] on button "Select" at bounding box center [1078, 149] width 38 height 21
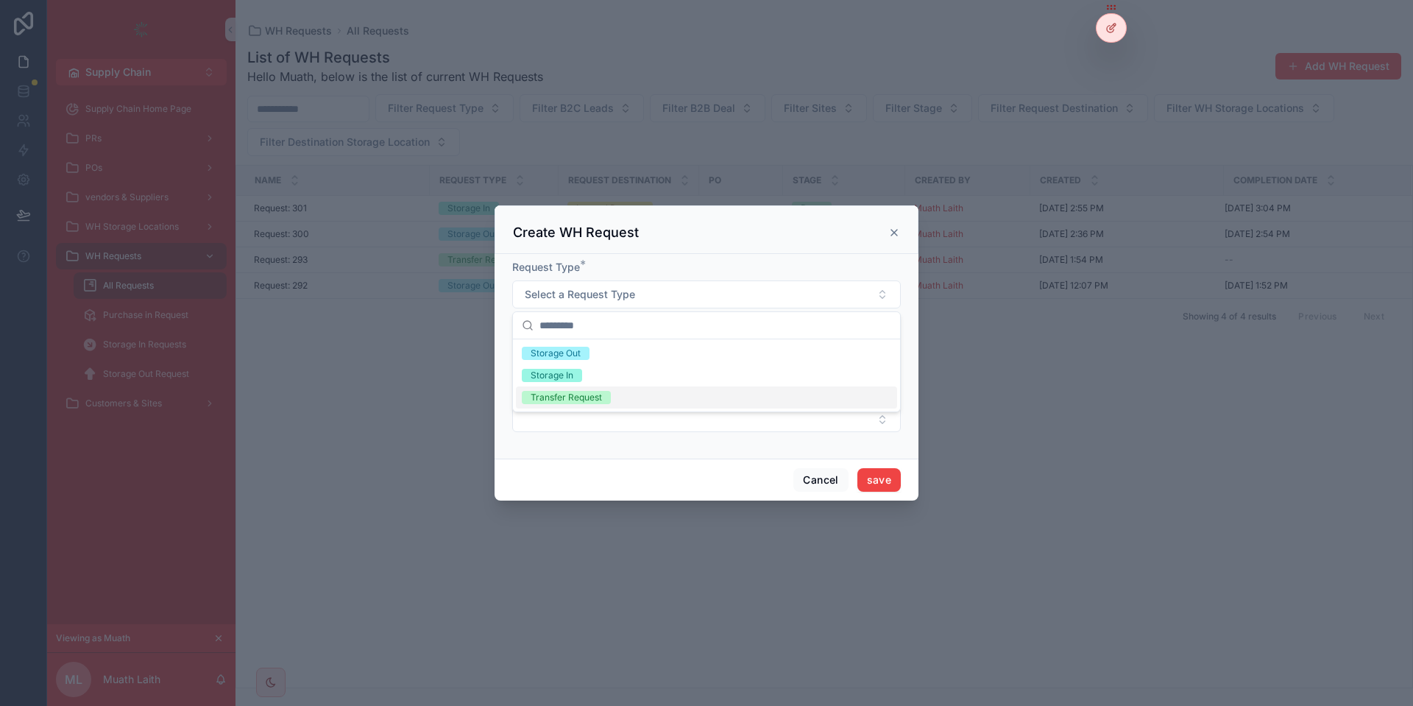
click at [583, 395] on div "Transfer Request" at bounding box center [565, 397] width 71 height 13
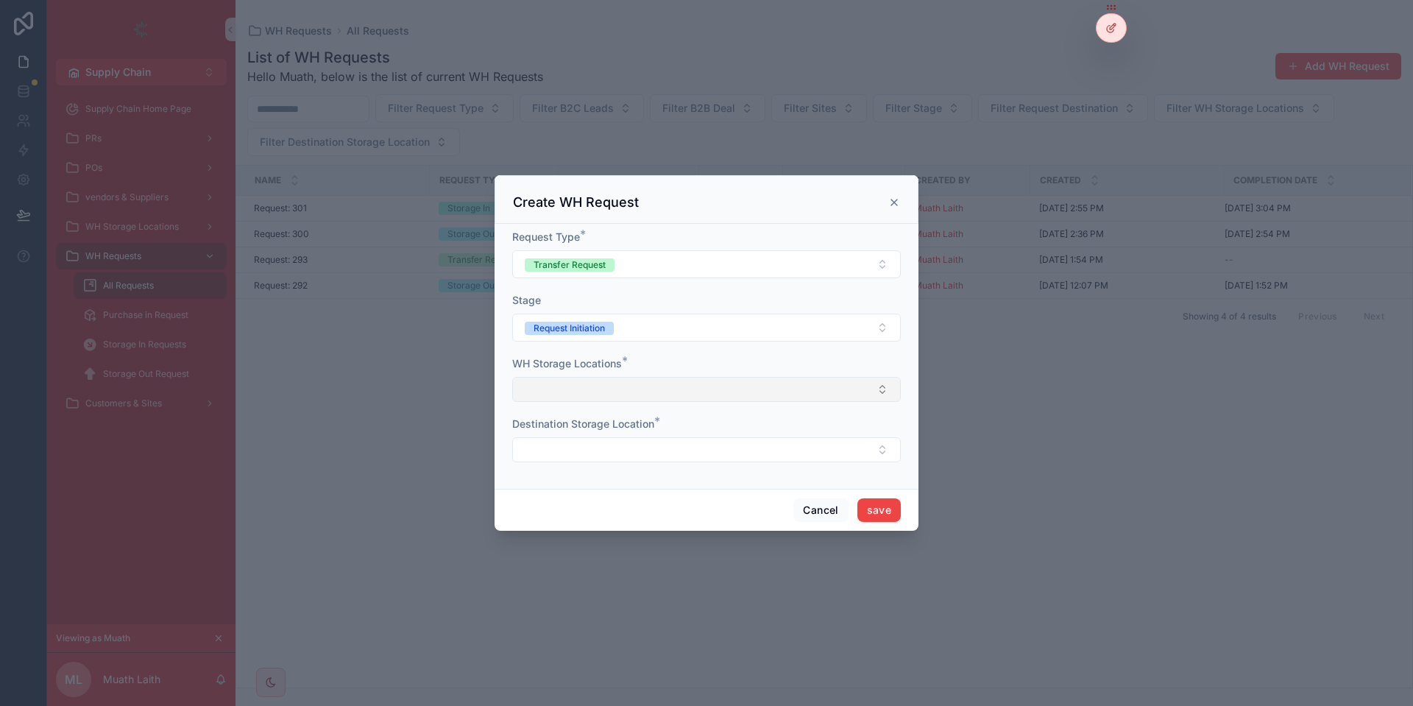
click at [628, 377] on button "Select Button" at bounding box center [706, 389] width 388 height 25
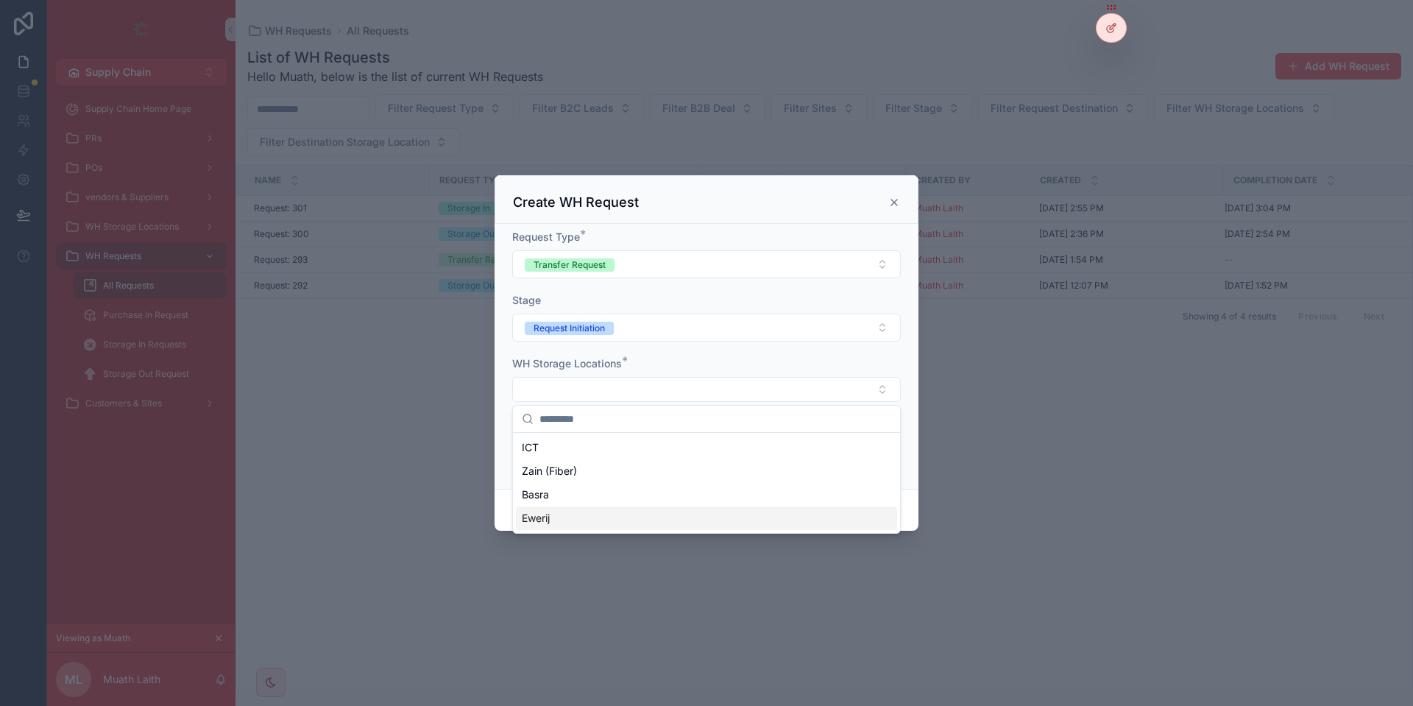
click at [561, 515] on div "Ewerij" at bounding box center [706, 518] width 381 height 24
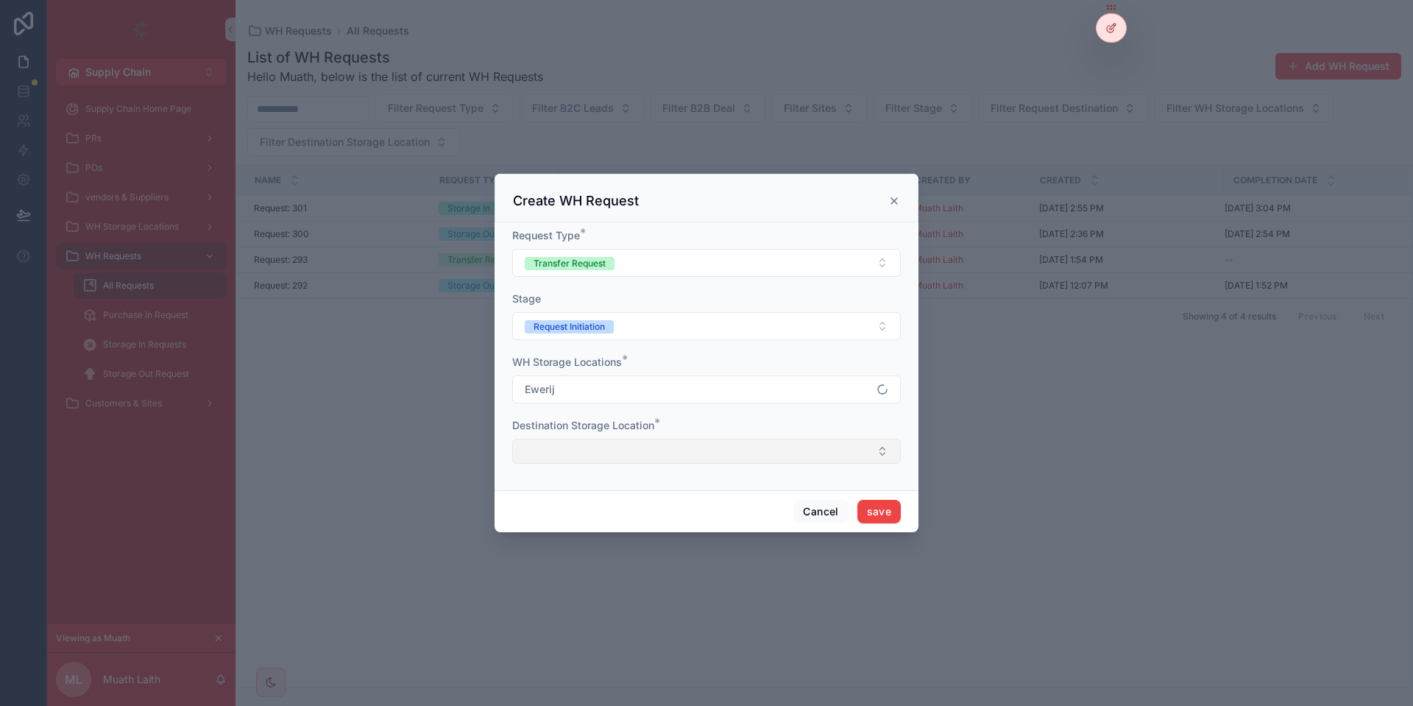
click at [619, 461] on button "Select Button" at bounding box center [706, 450] width 388 height 25
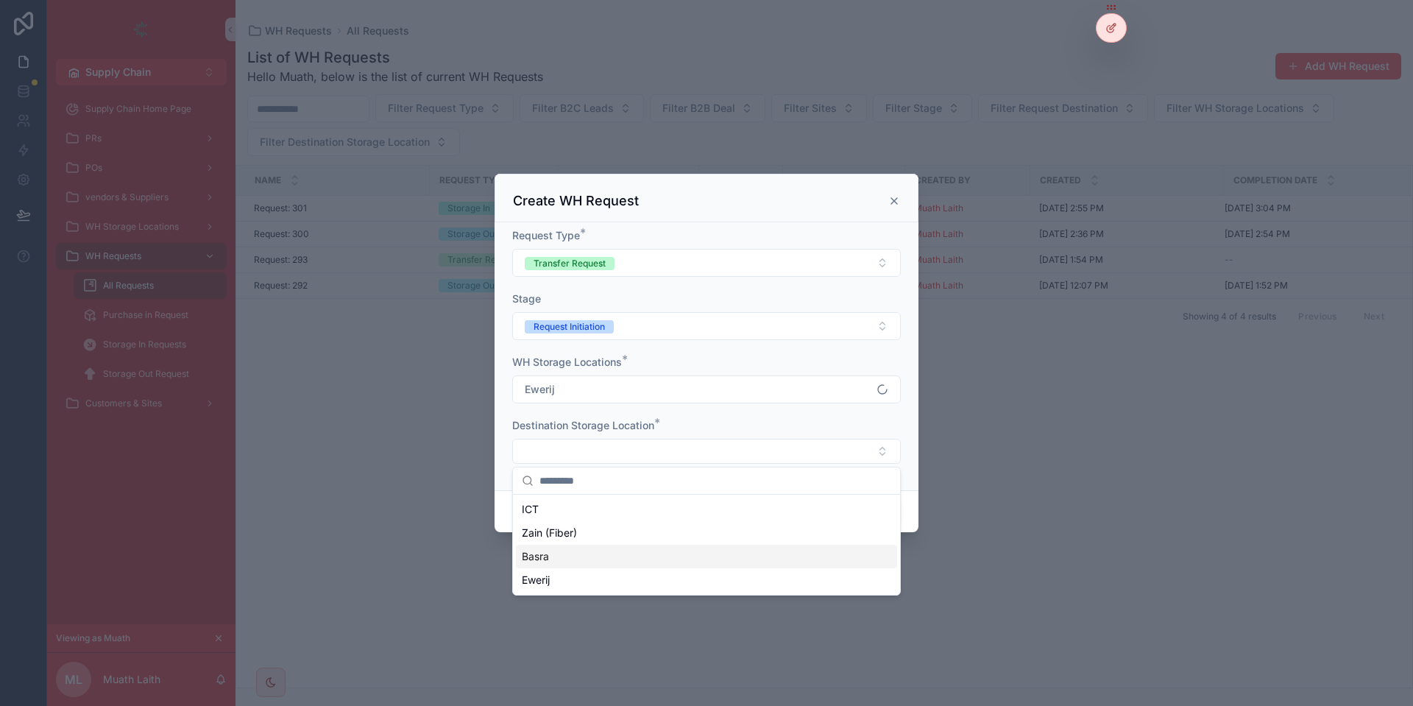
click at [570, 553] on div "Basra" at bounding box center [706, 556] width 381 height 24
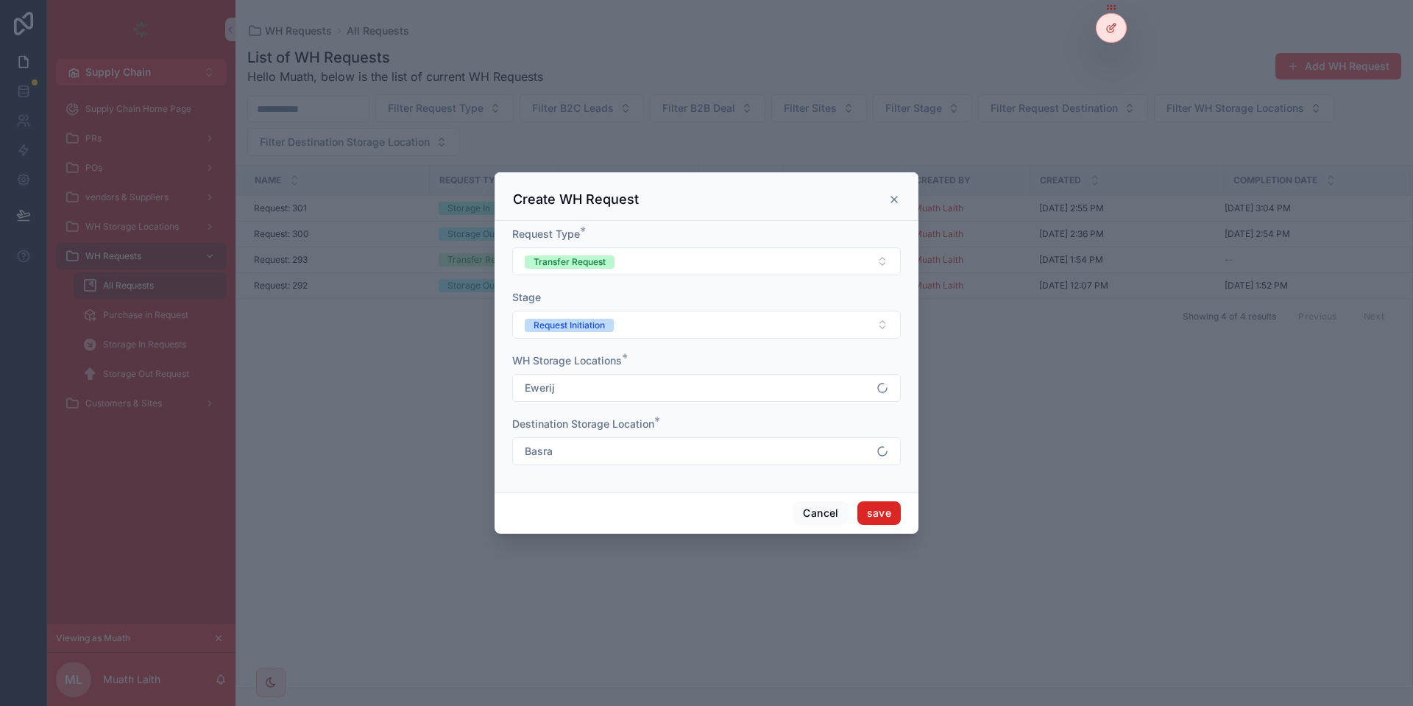
click at [896, 510] on button "save" at bounding box center [878, 513] width 43 height 24
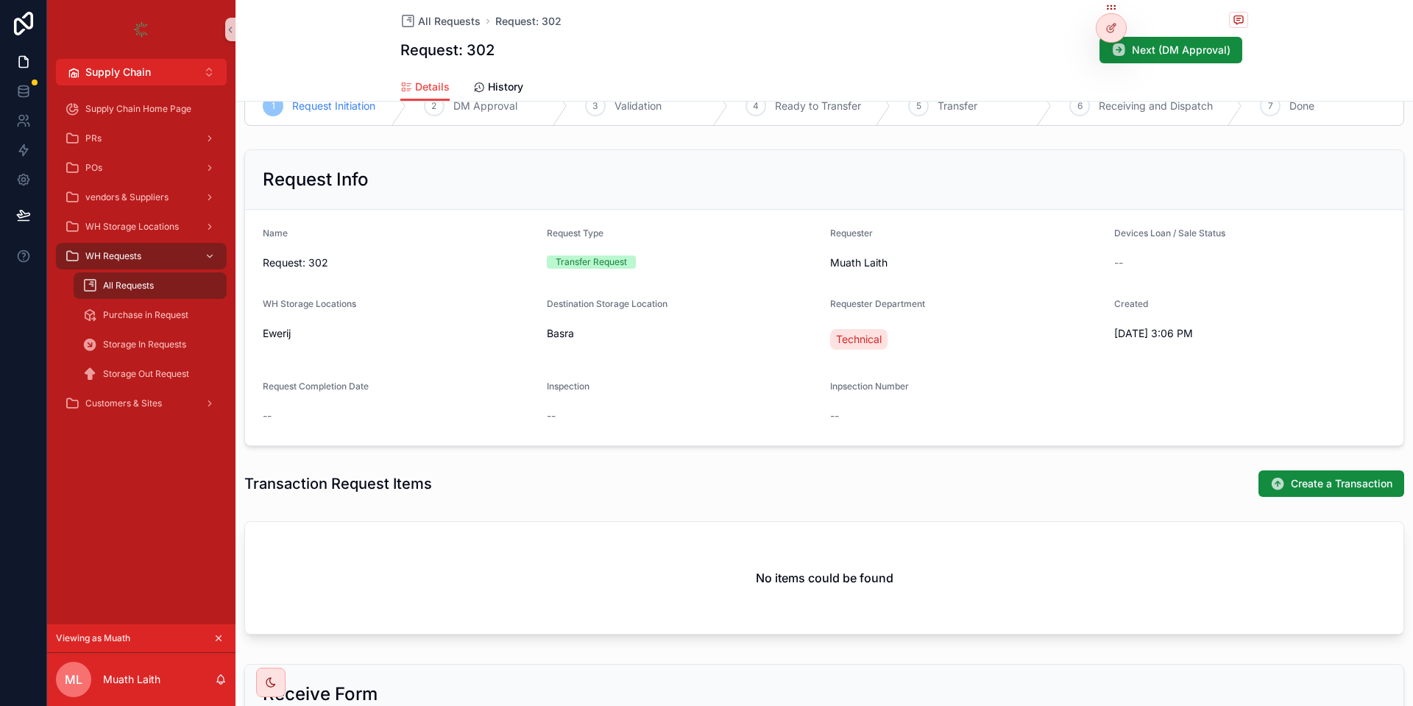
scroll to position [177, 0]
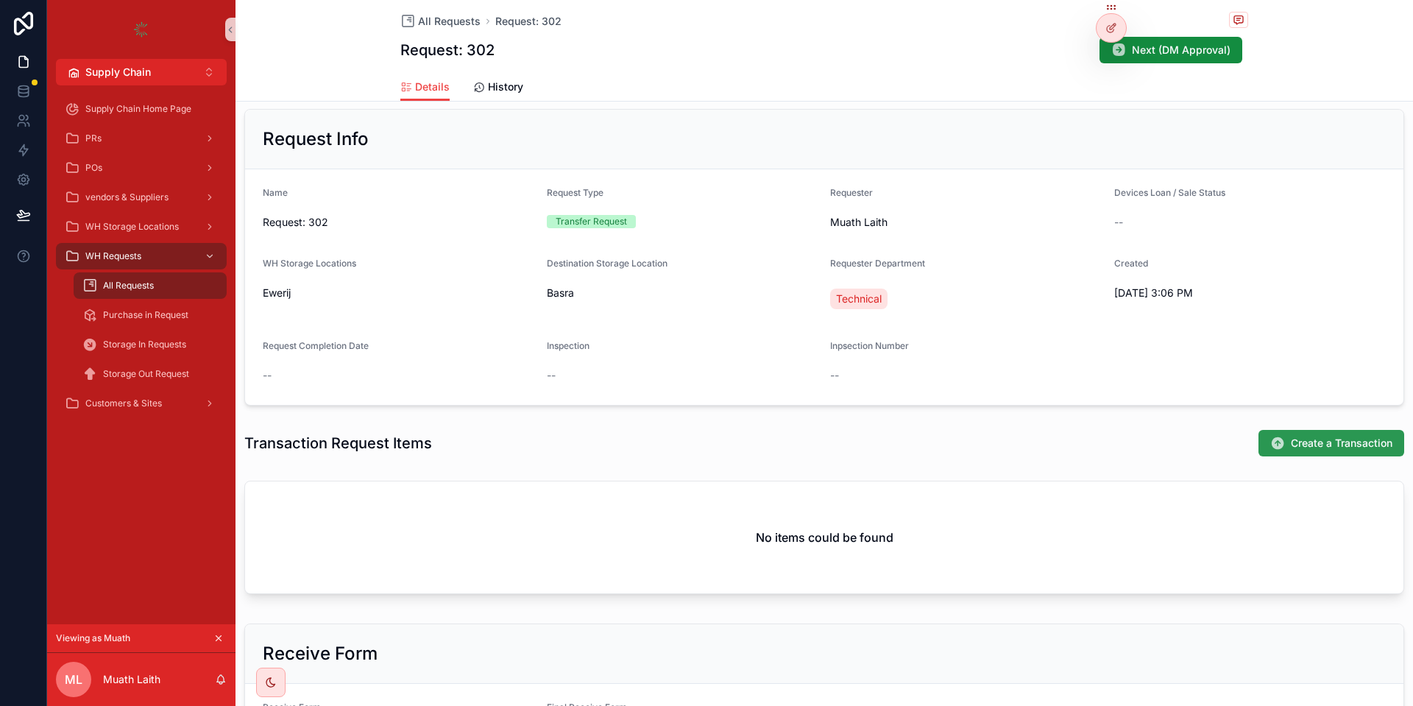
click at [1274, 438] on icon "scrollable content" at bounding box center [1277, 443] width 15 height 15
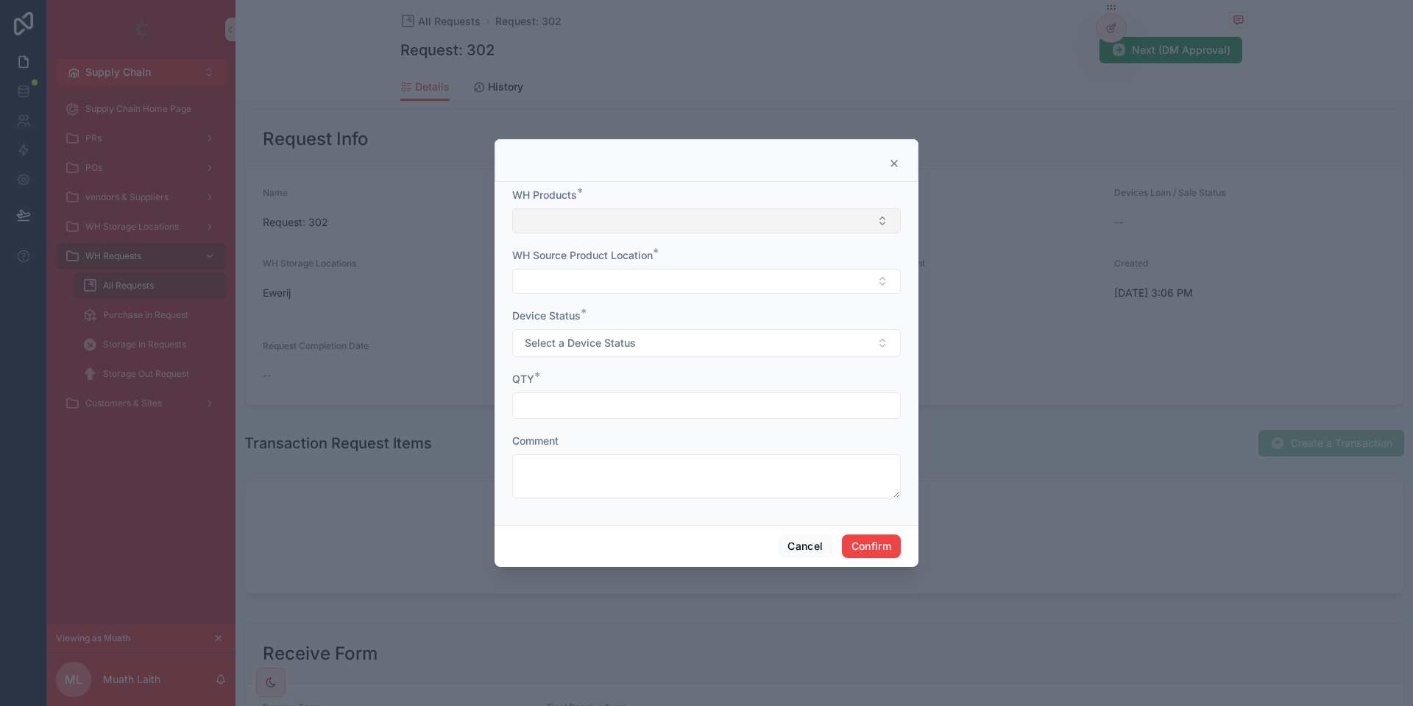
click at [658, 224] on button "Select Button" at bounding box center [706, 220] width 388 height 25
type input "**********"
click at [581, 282] on span "[HP] Server HPE DL560 GEN 10" at bounding box center [598, 278] width 152 height 15
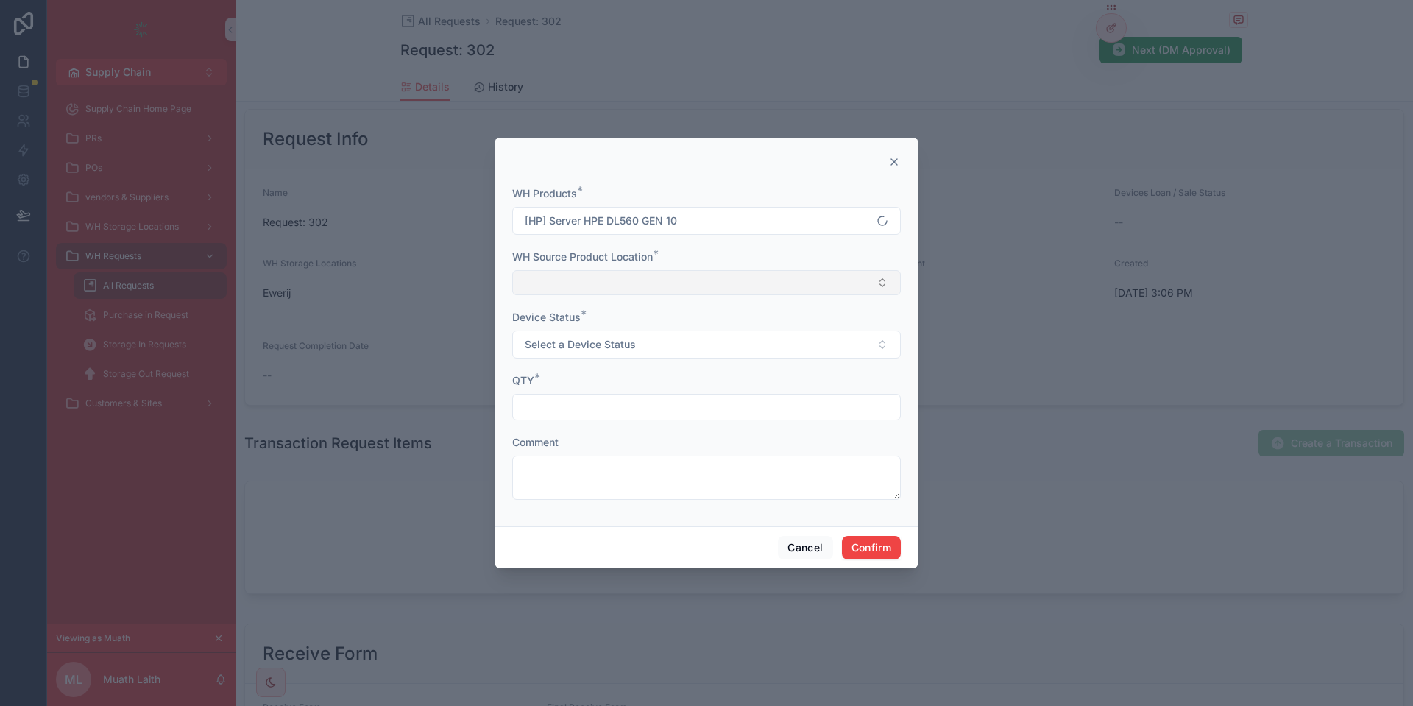
click at [558, 277] on button "Select Button" at bounding box center [706, 282] width 388 height 25
click at [586, 347] on span "[HP] Server HPE DL560 GEN 10 - Ewerij" at bounding box center [617, 340] width 191 height 15
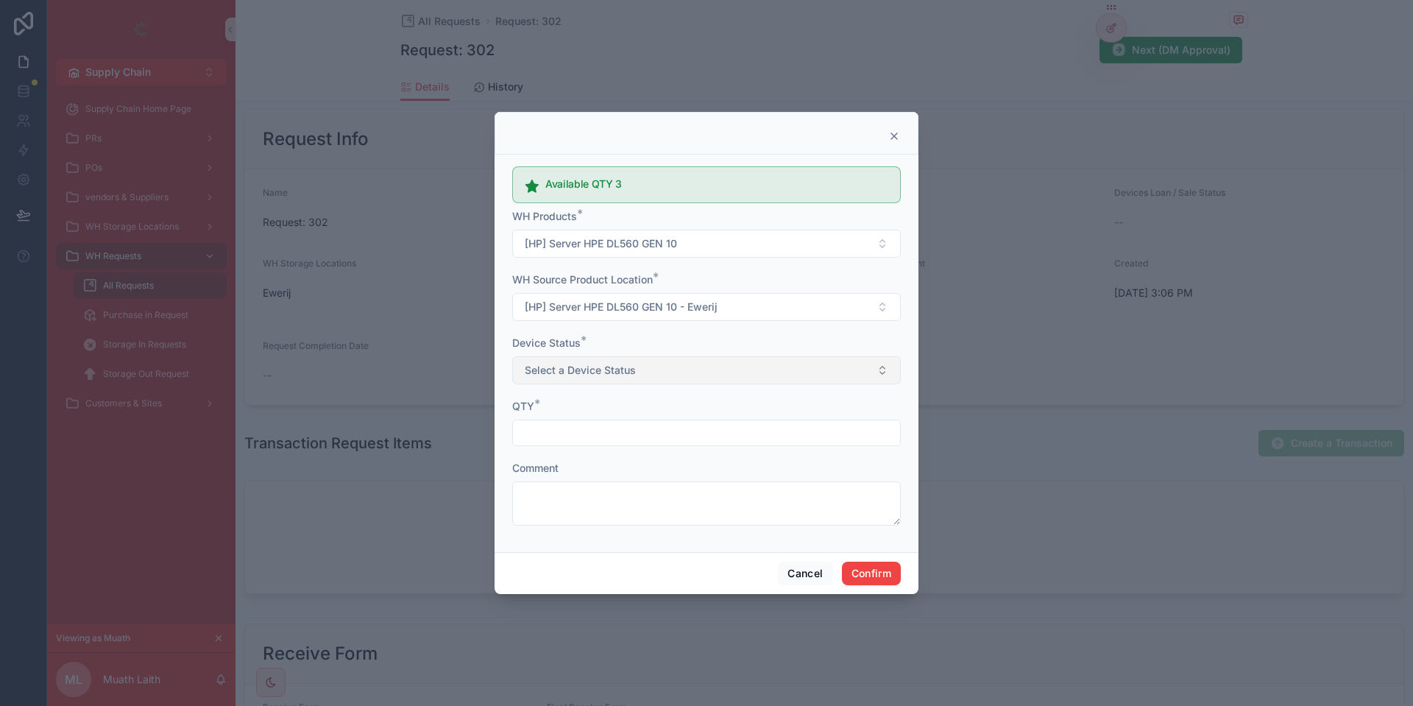
click at [600, 374] on span "Select a Device Status" at bounding box center [580, 370] width 111 height 15
click at [587, 427] on div "New" at bounding box center [706, 429] width 381 height 22
click at [580, 436] on input "text" at bounding box center [706, 432] width 387 height 21
type input "*"
click at [864, 575] on button "Confirm" at bounding box center [871, 573] width 59 height 24
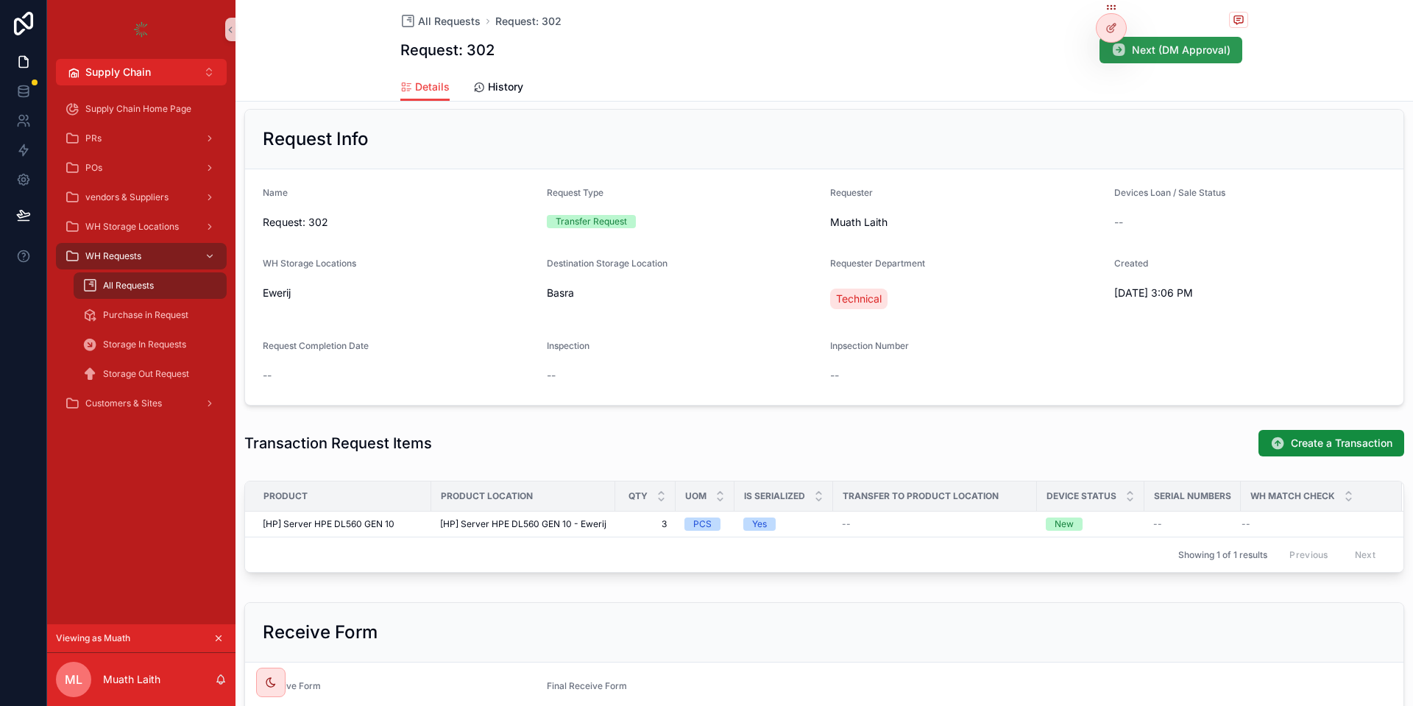
click at [1171, 45] on span "Next (DM Approval)" at bounding box center [1181, 50] width 99 height 15
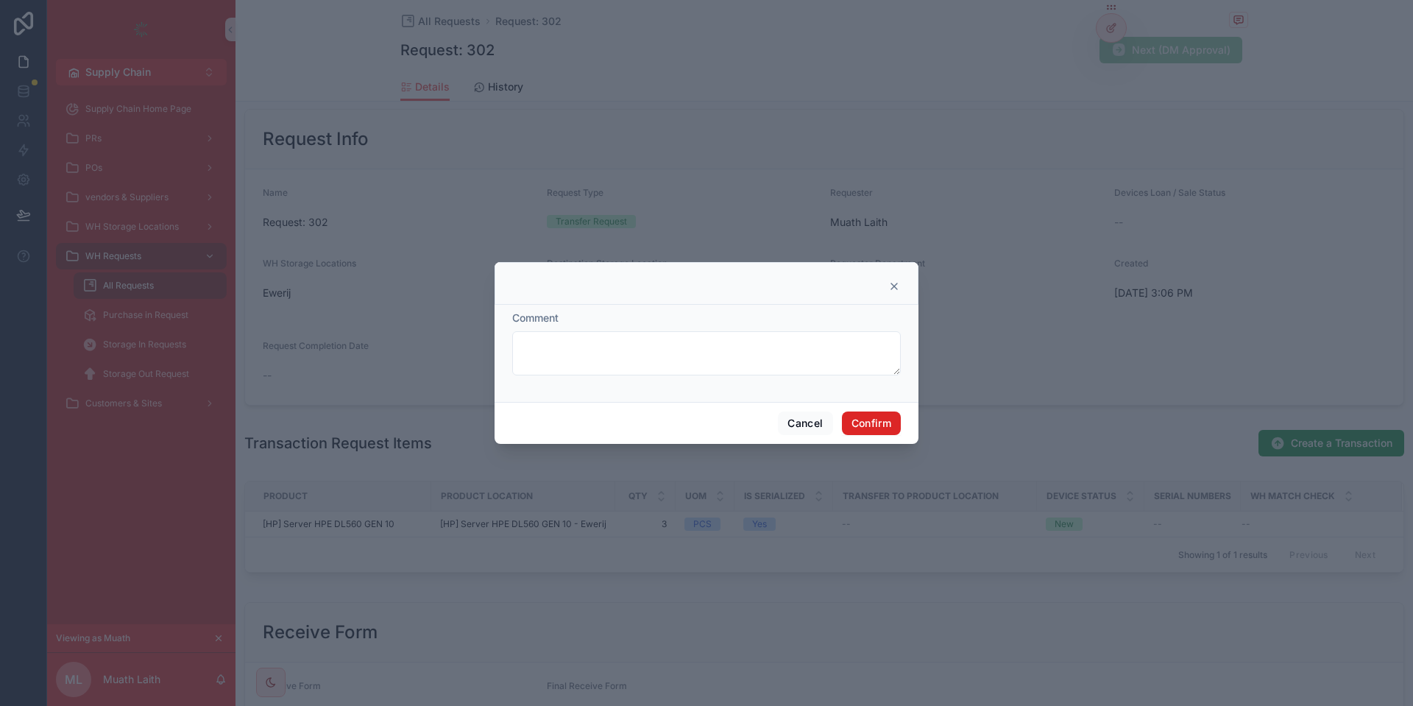
click at [871, 419] on button "Confirm" at bounding box center [871, 423] width 59 height 24
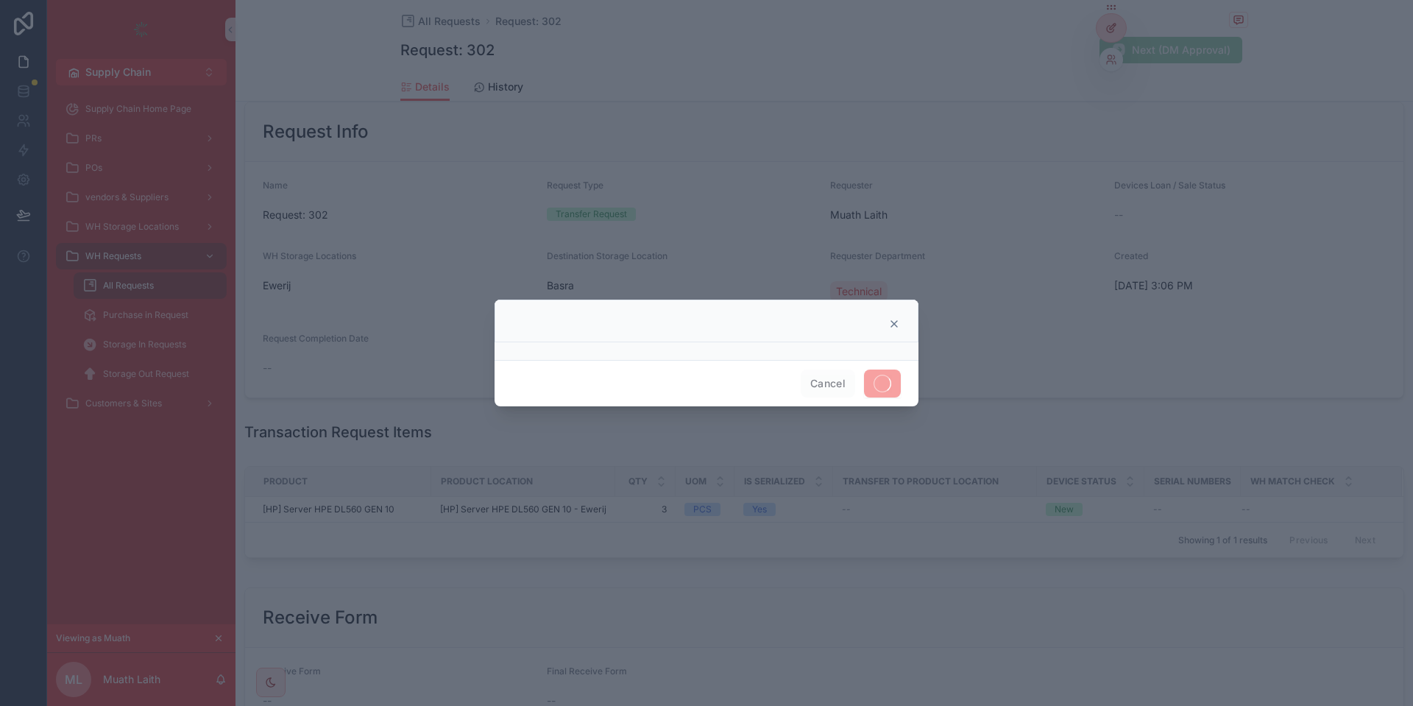
scroll to position [169, 0]
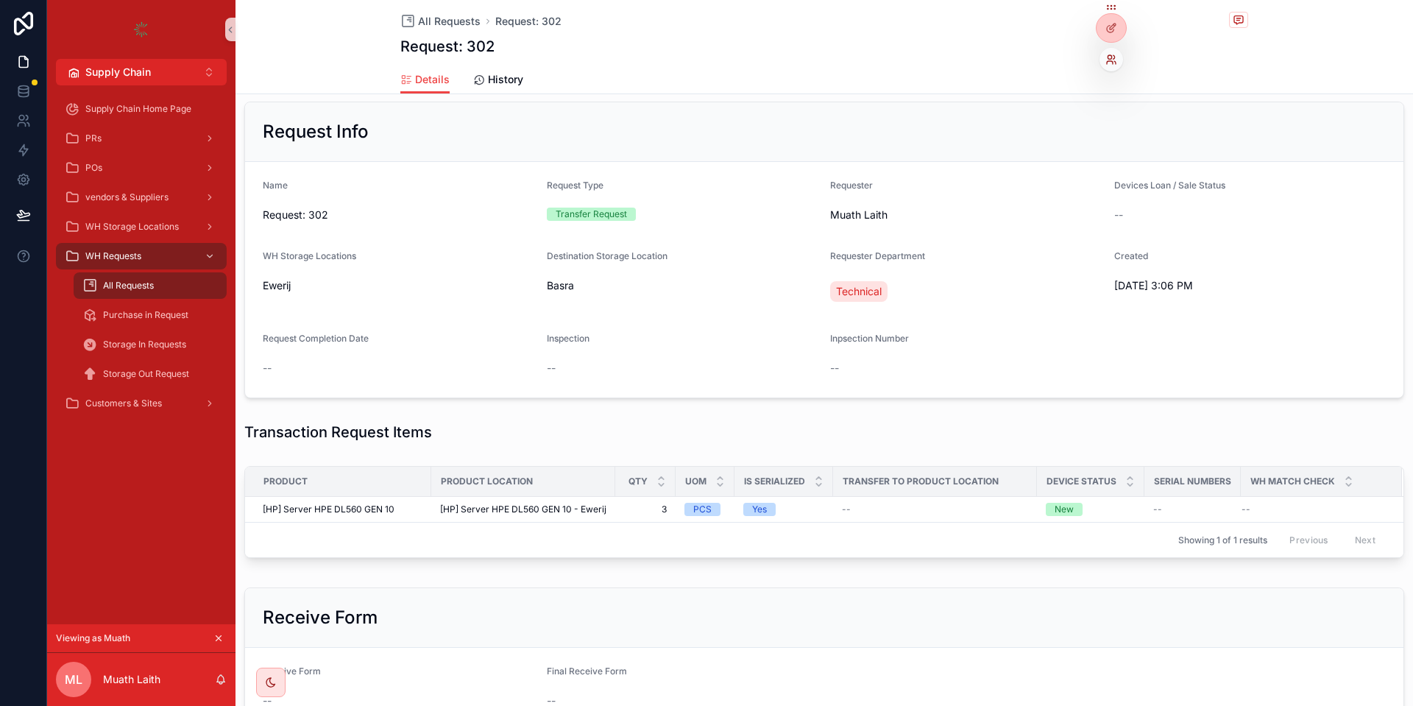
click at [1113, 61] on icon at bounding box center [1111, 60] width 12 height 12
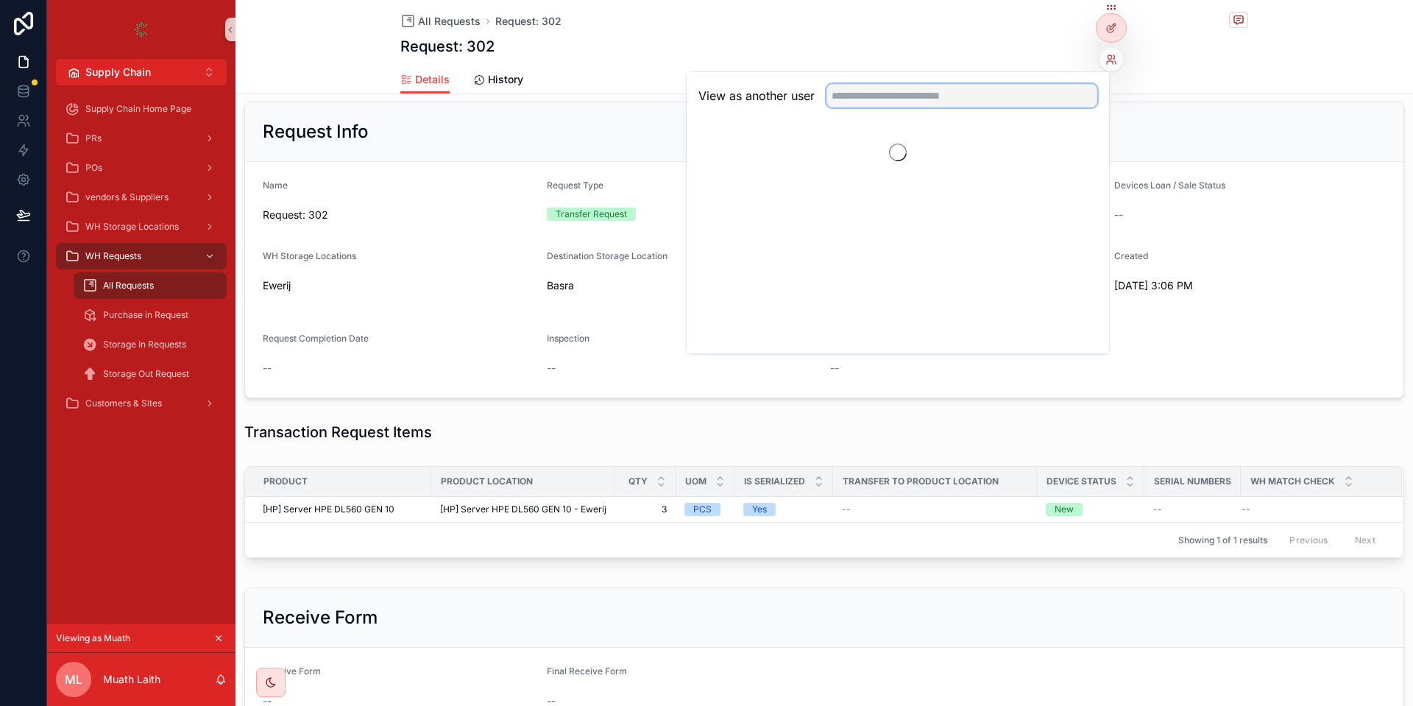
click at [1036, 90] on input "text" at bounding box center [961, 96] width 271 height 24
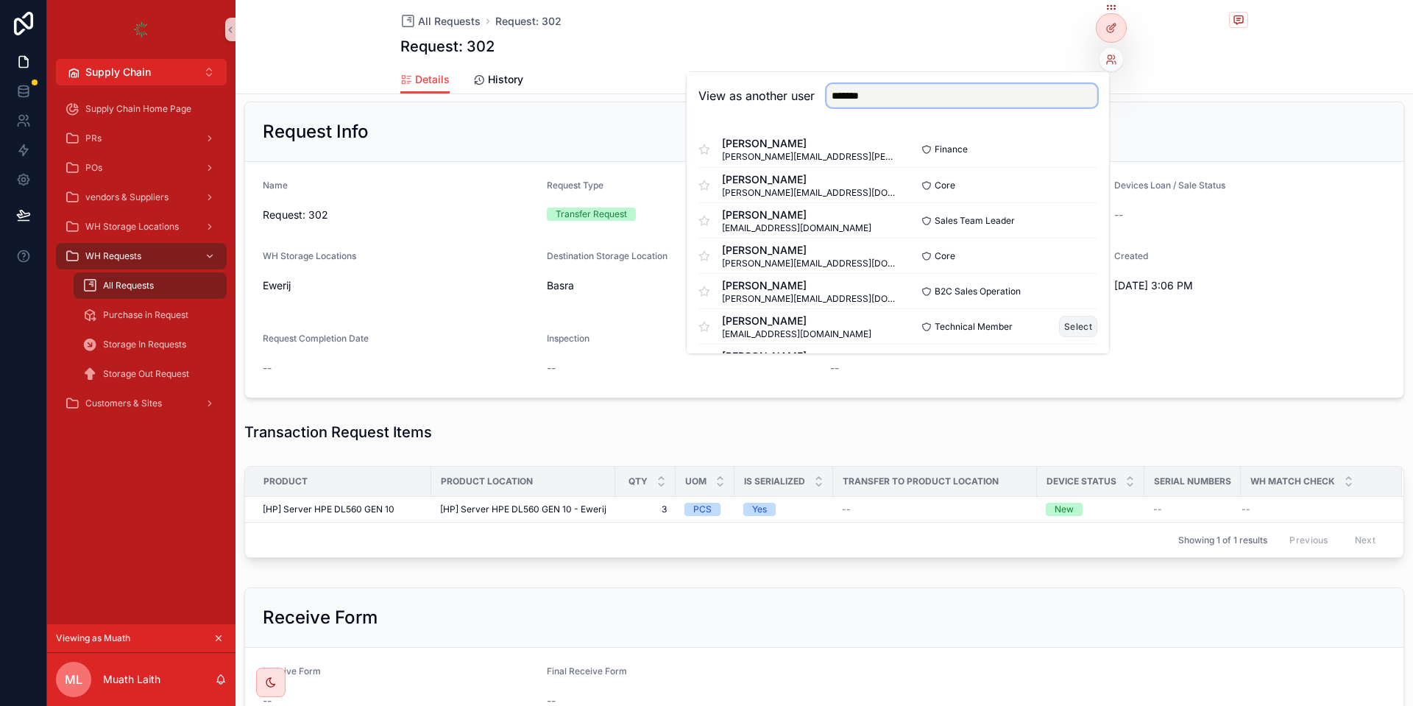
type input "*******"
click at [1068, 327] on button "Select" at bounding box center [1078, 326] width 38 height 21
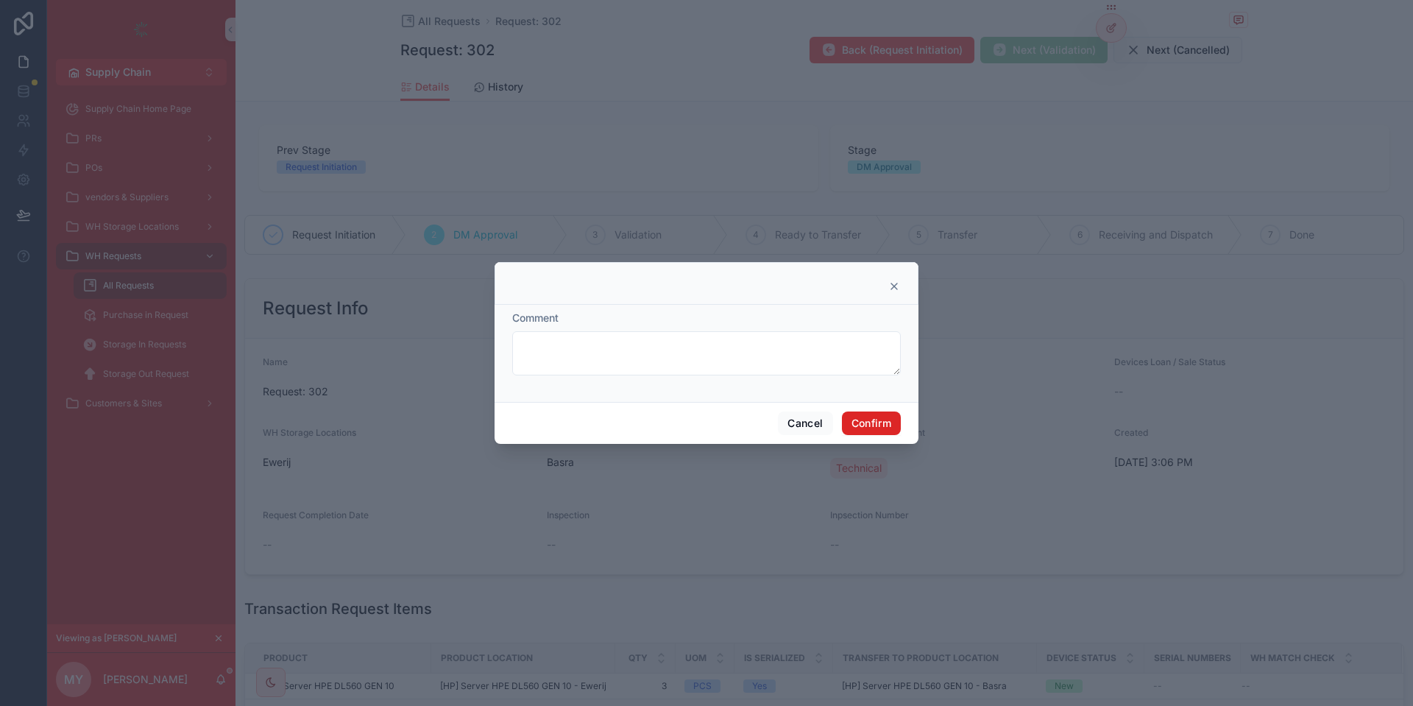
click at [864, 417] on button "Confirm" at bounding box center [871, 423] width 59 height 24
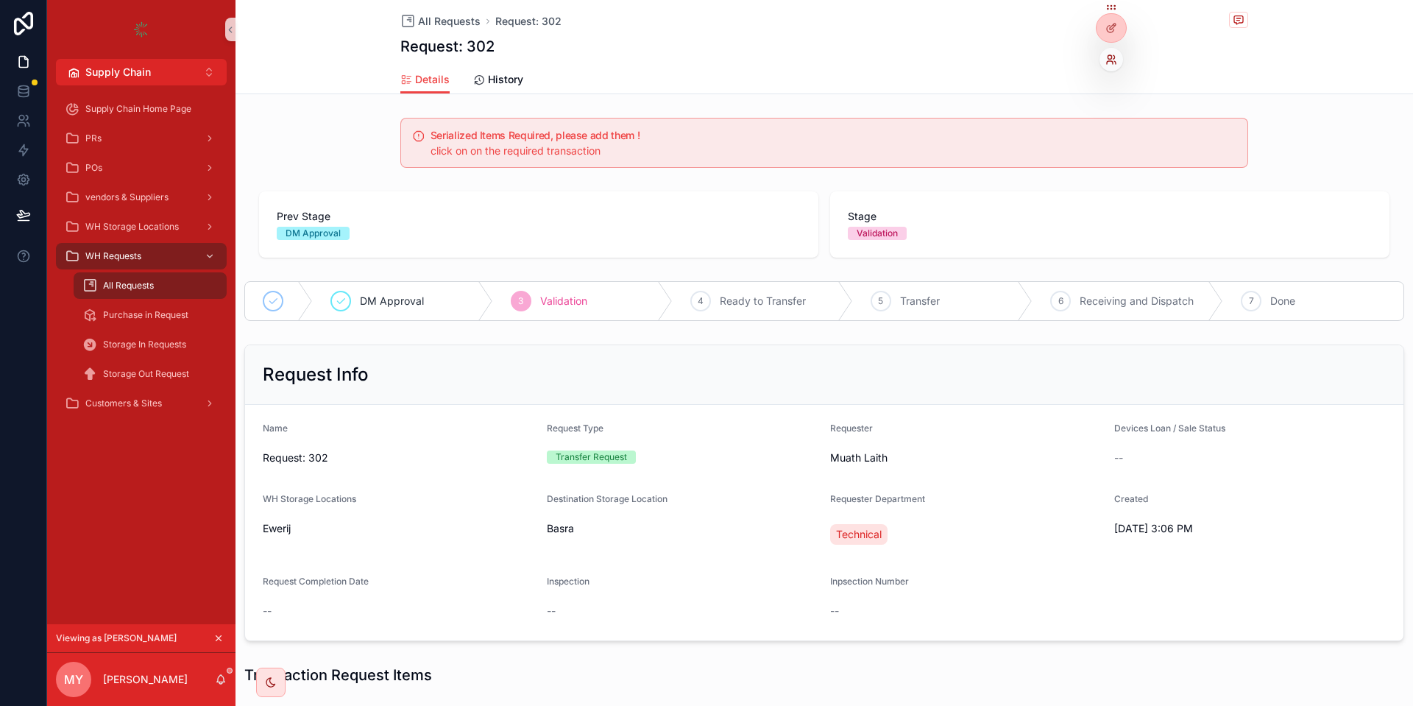
click at [1109, 57] on icon at bounding box center [1111, 60] width 12 height 12
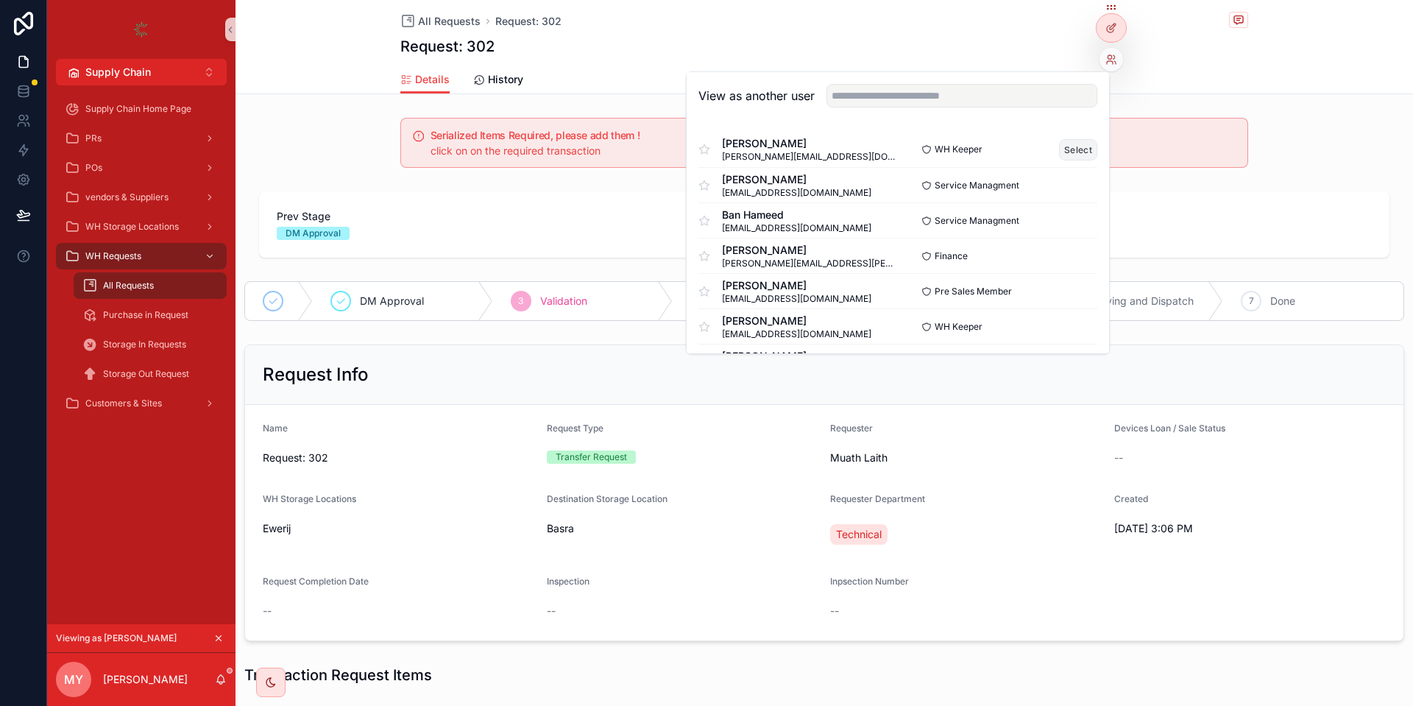
click at [1089, 140] on button "Select" at bounding box center [1078, 149] width 38 height 21
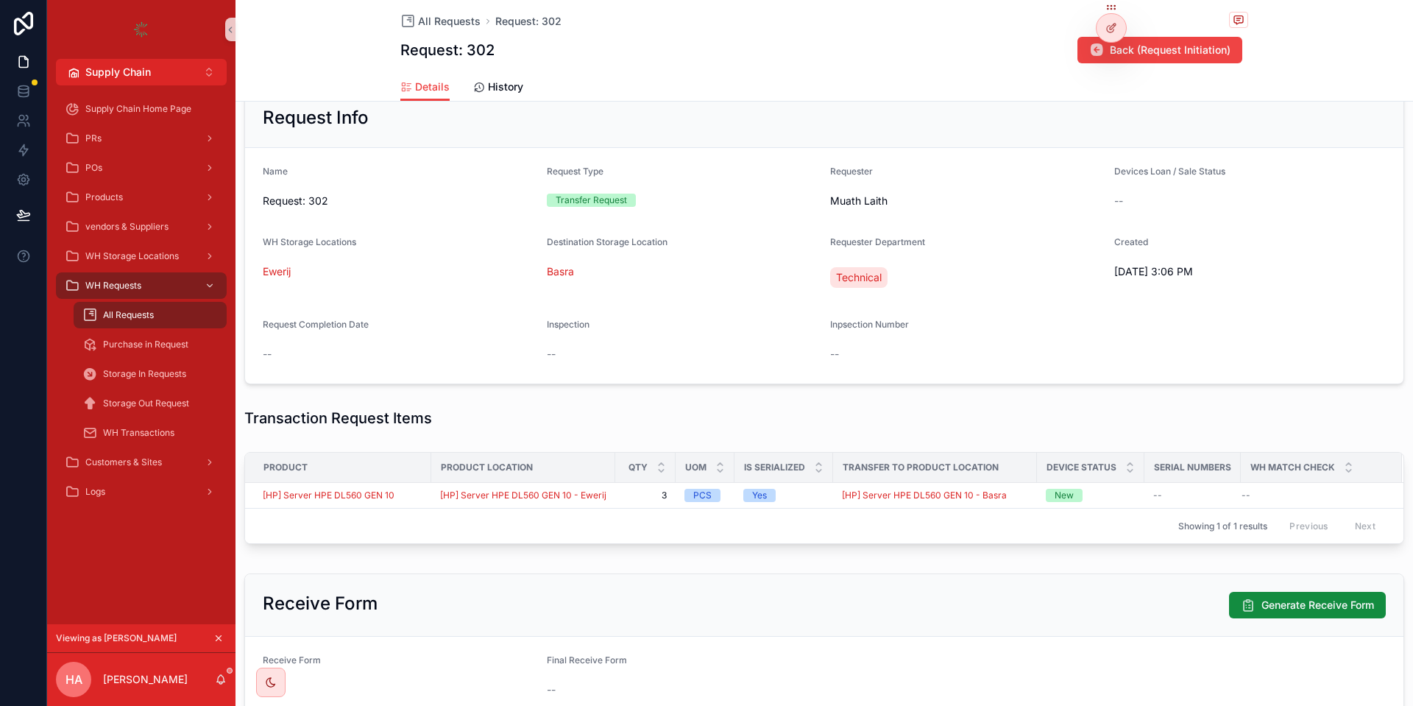
scroll to position [176, 0]
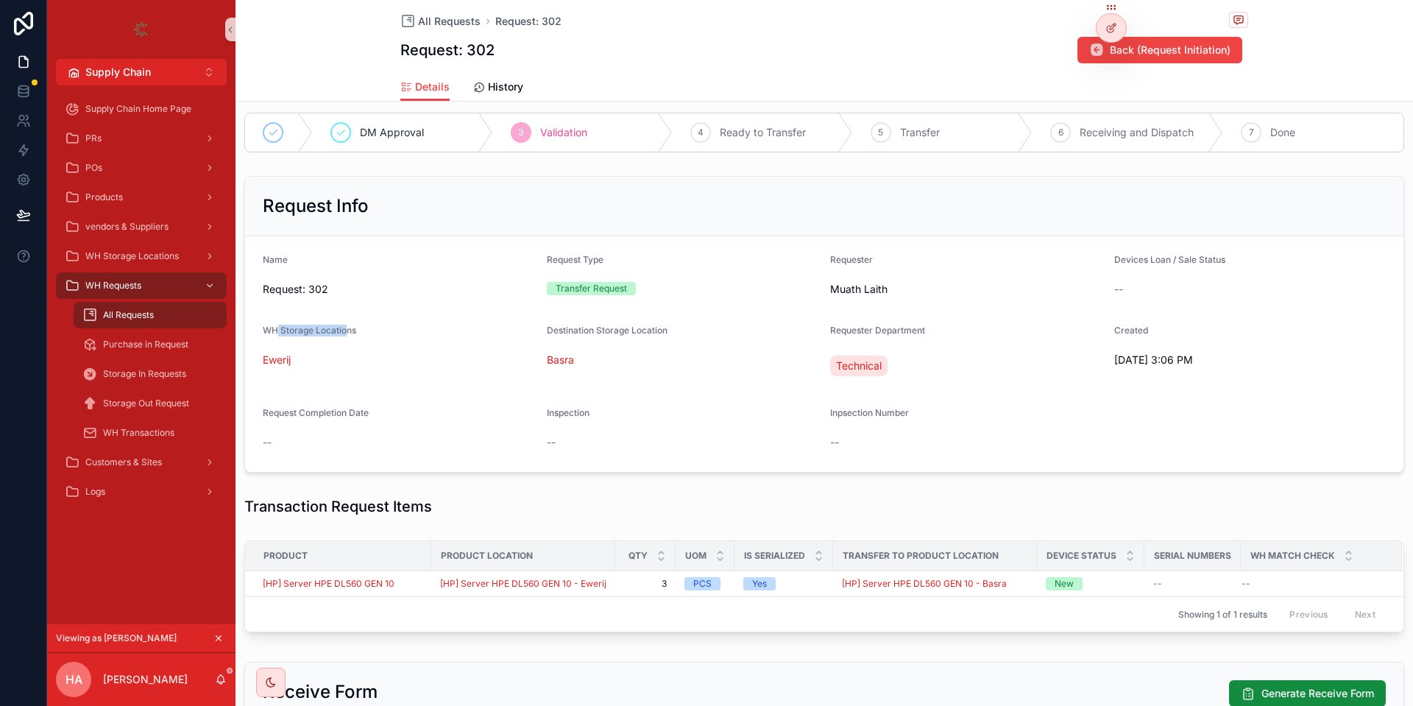
drag, startPoint x: 276, startPoint y: 333, endPoint x: 349, endPoint y: 333, distance: 72.8
click at [349, 333] on span "WH Storage Locations" at bounding box center [309, 329] width 93 height 11
click at [327, 355] on div "Ewerij" at bounding box center [399, 359] width 272 height 15
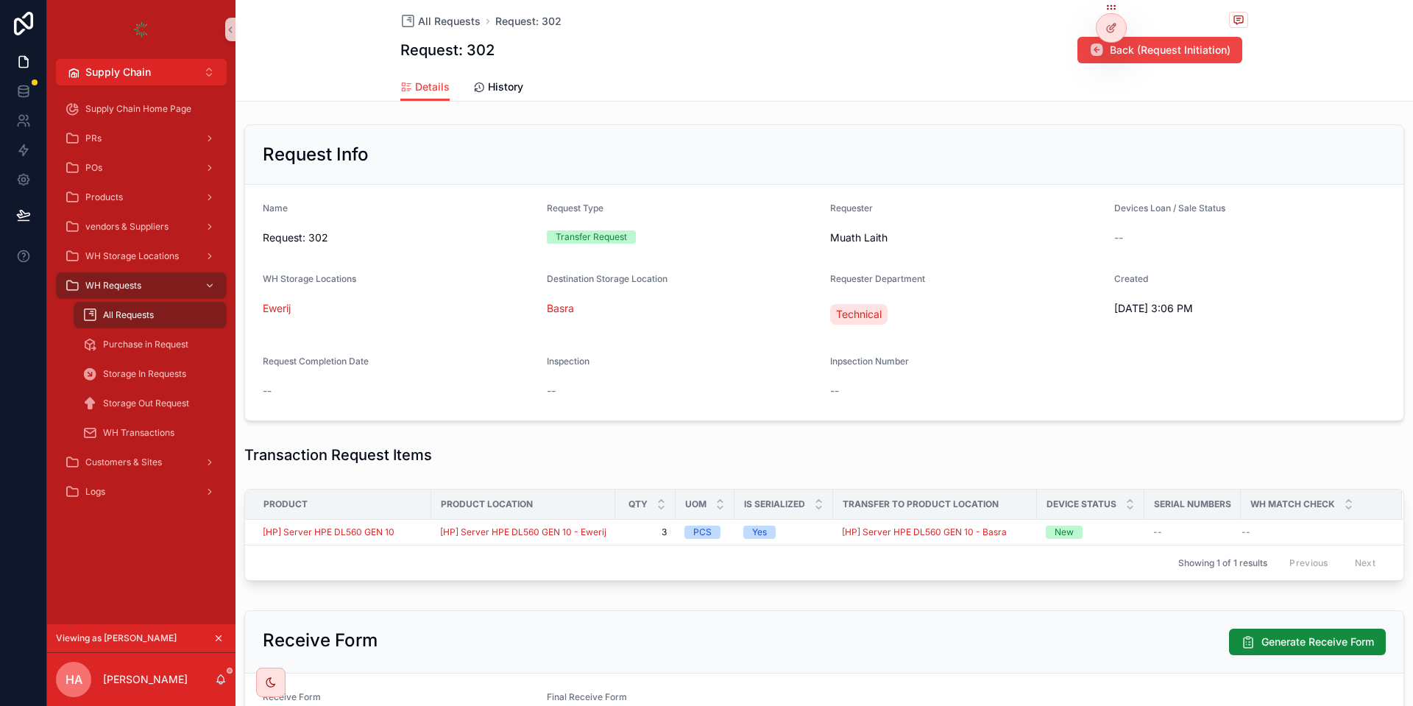
scroll to position [264, 0]
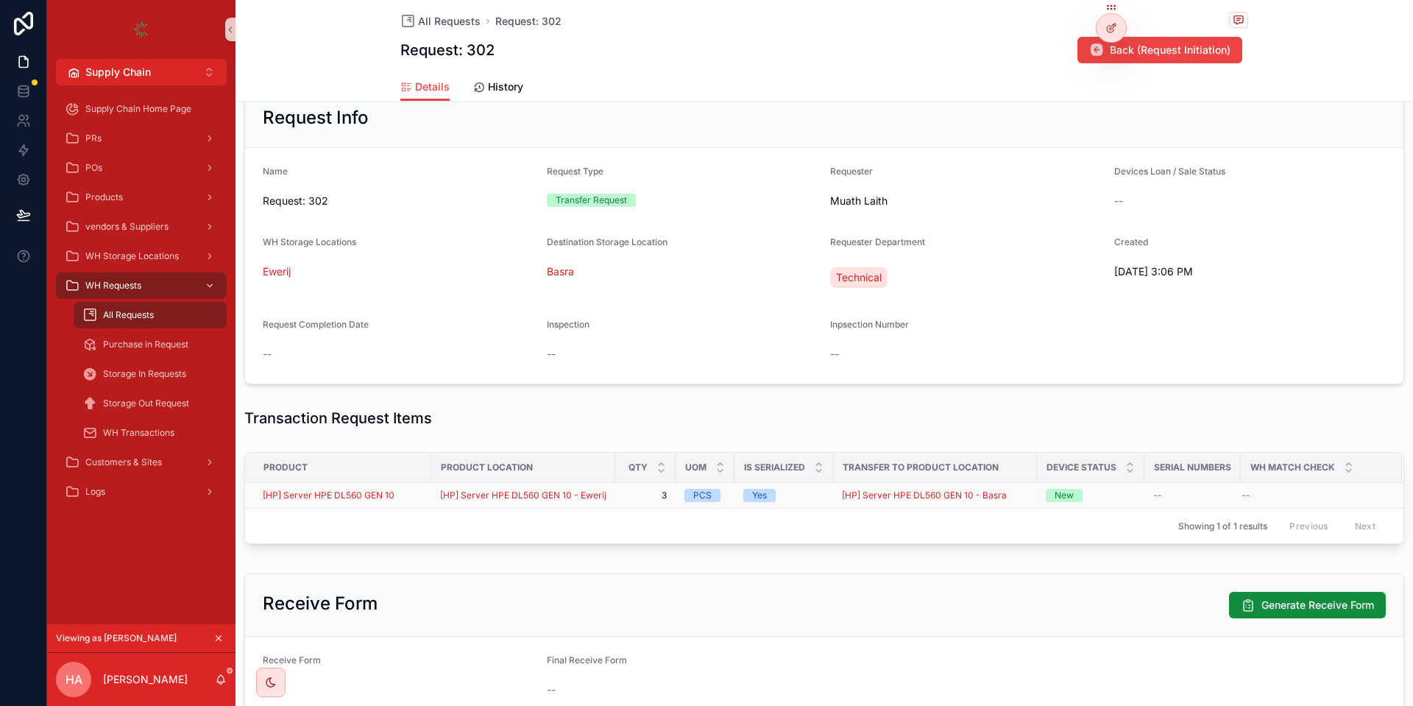
click at [408, 491] on div "[HP] Server HPE DL560 GEN 10" at bounding box center [343, 495] width 160 height 12
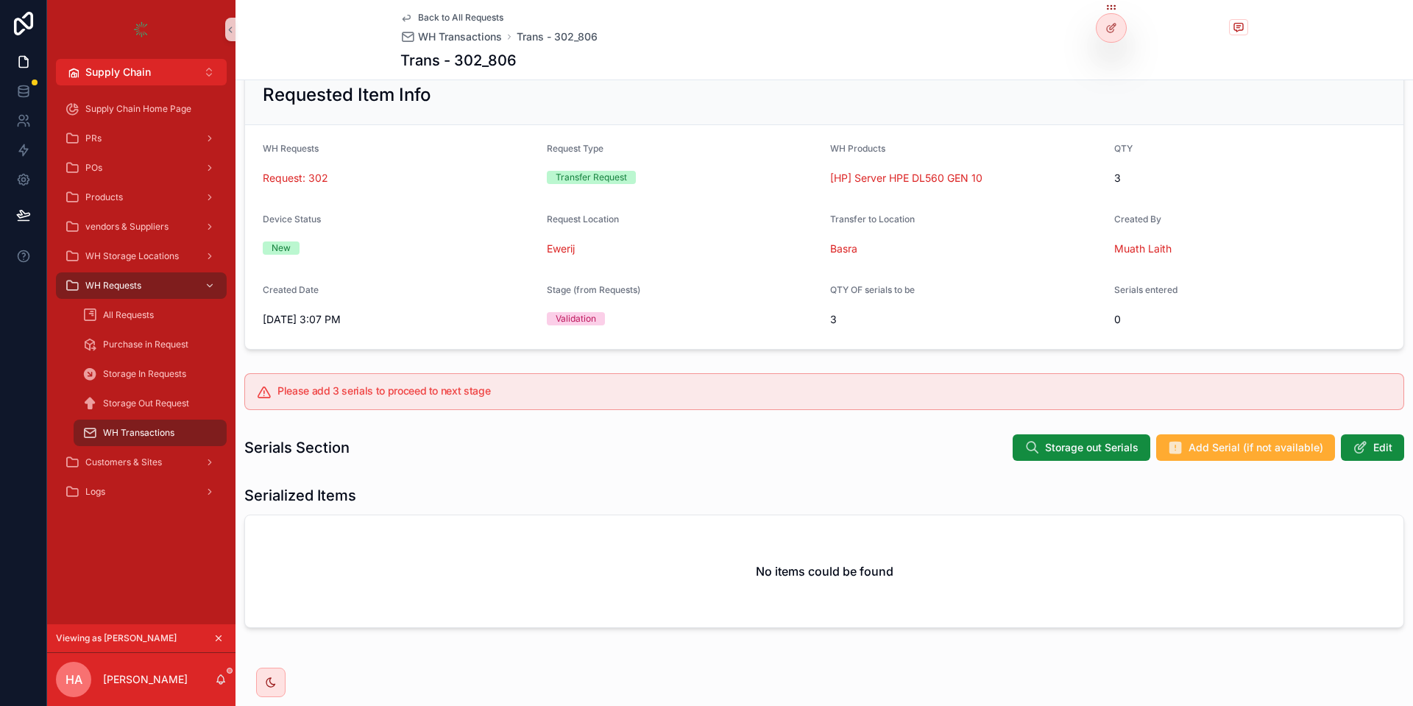
scroll to position [61, 0]
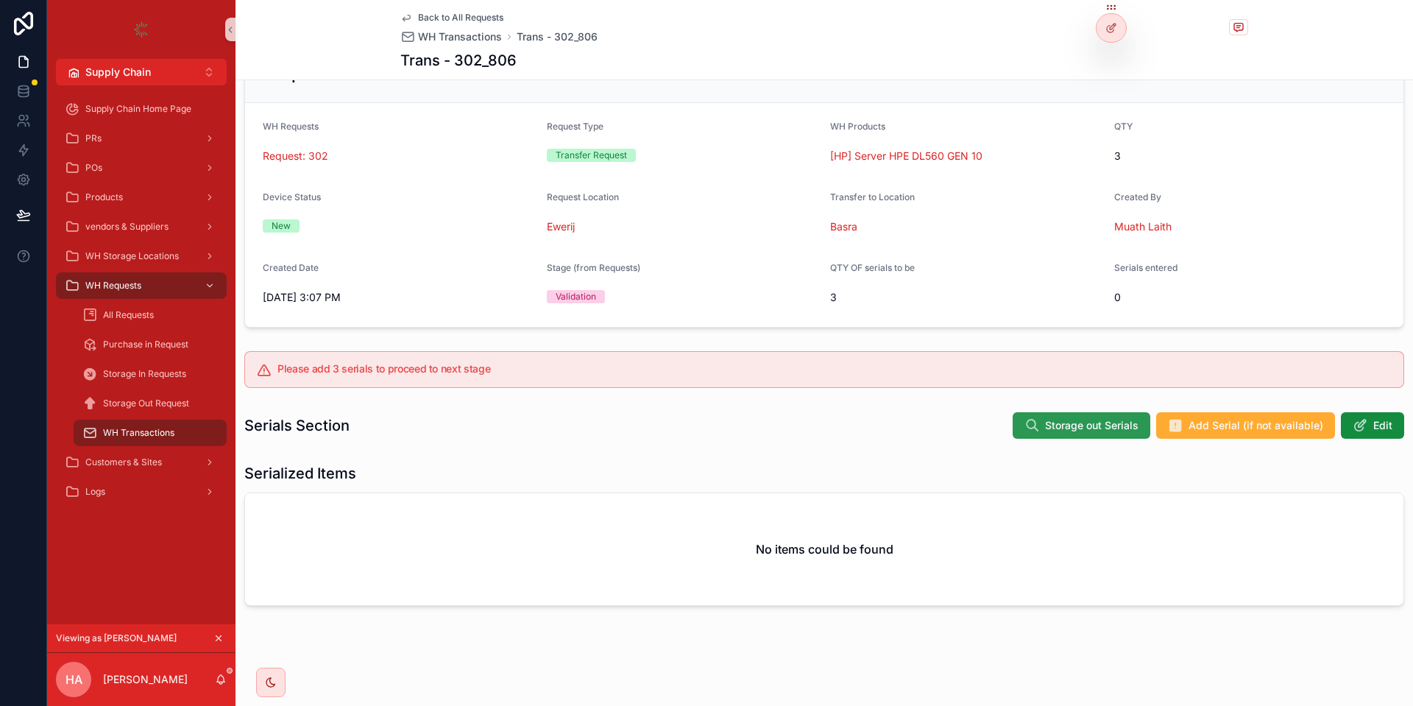
click at [1039, 425] on icon "scrollable content" at bounding box center [1031, 425] width 15 height 15
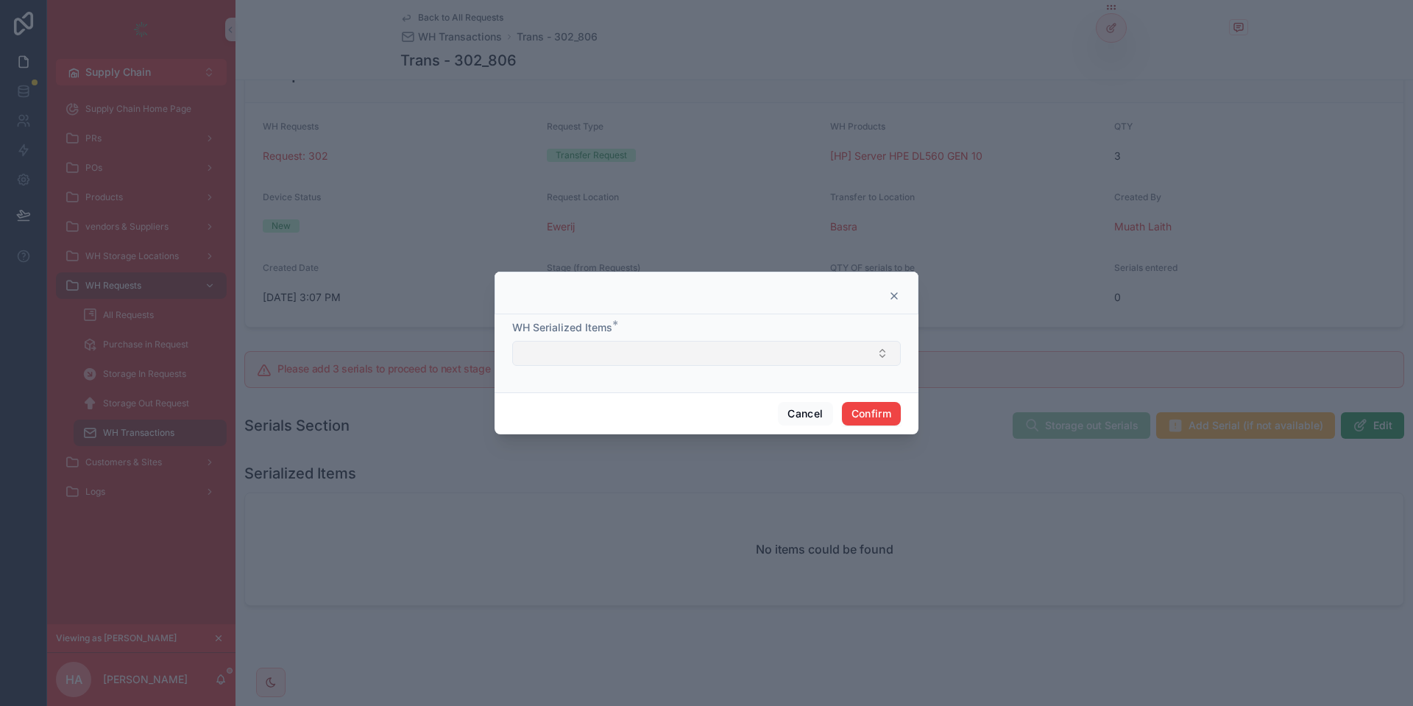
click at [583, 355] on button "Select Button" at bounding box center [706, 353] width 388 height 25
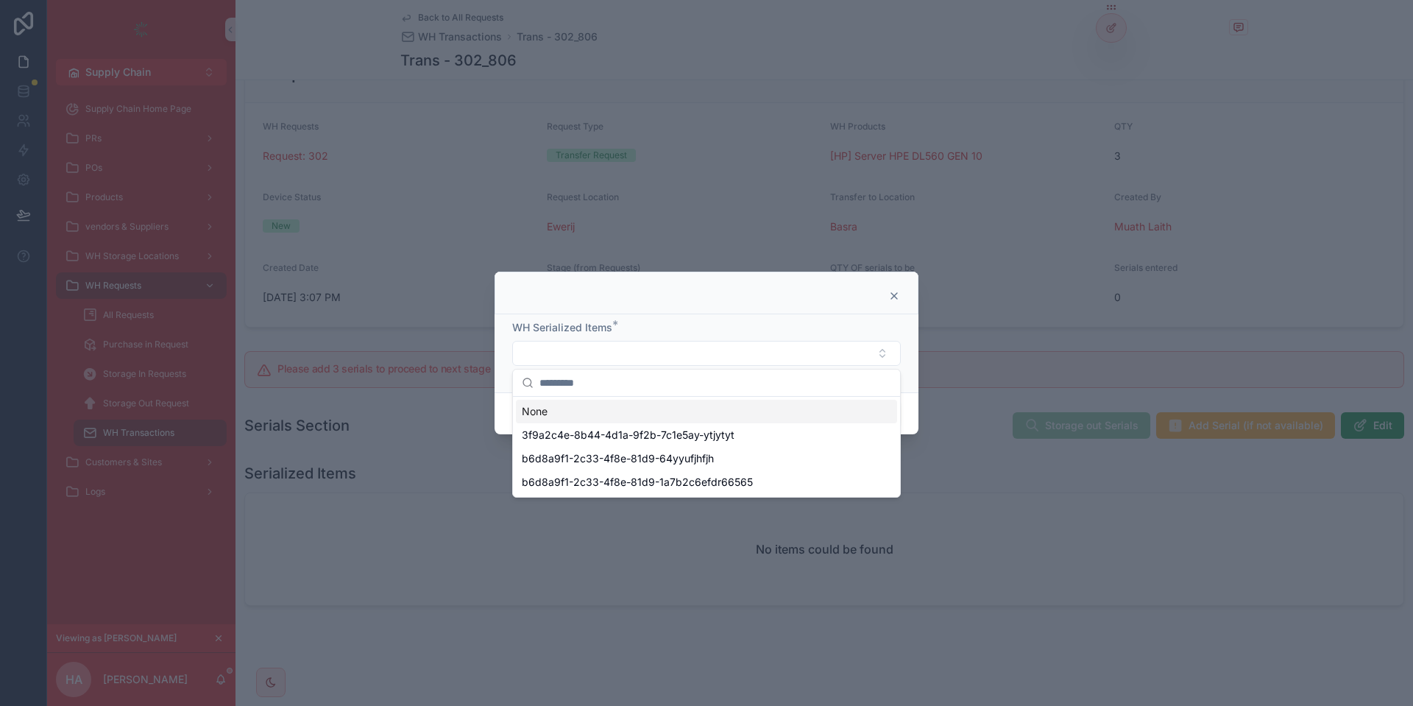
click at [895, 294] on icon at bounding box center [894, 296] width 6 height 6
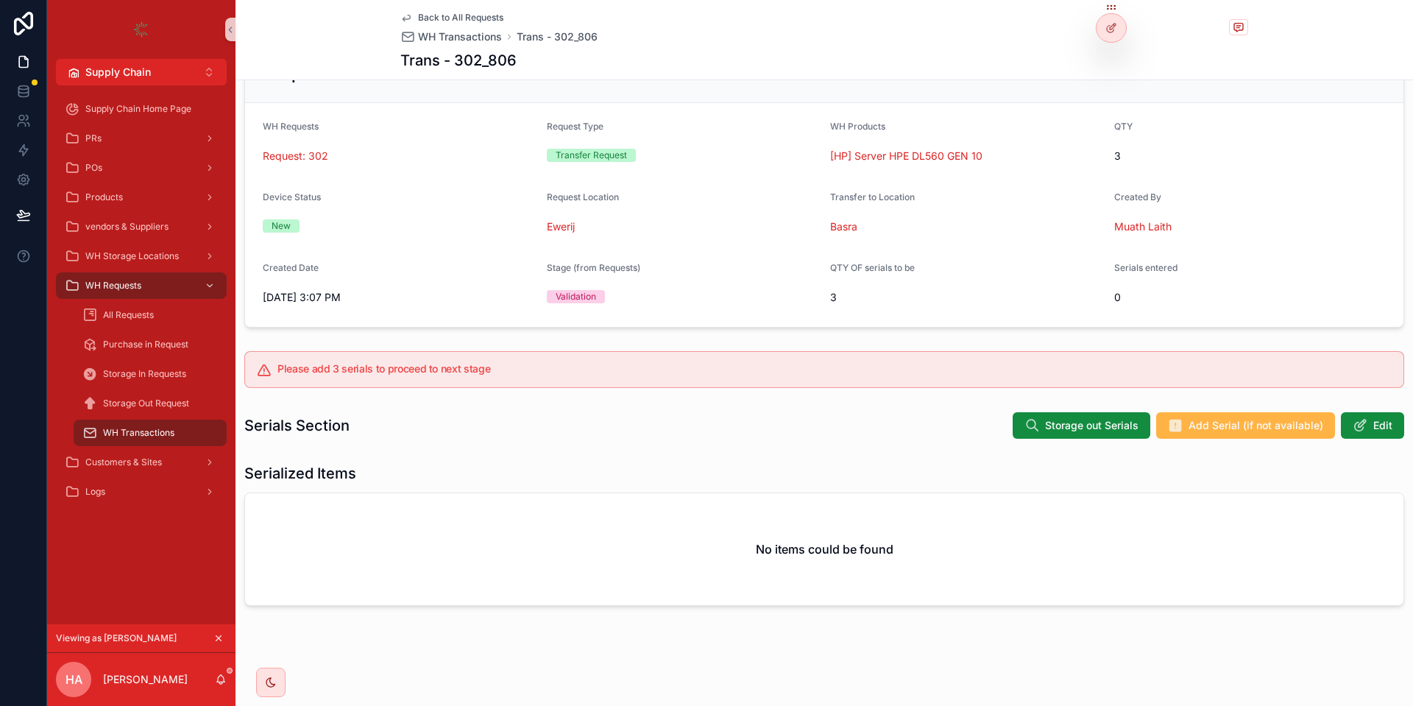
click at [1279, 432] on span "Add Serial (if not available)" at bounding box center [1255, 425] width 135 height 15
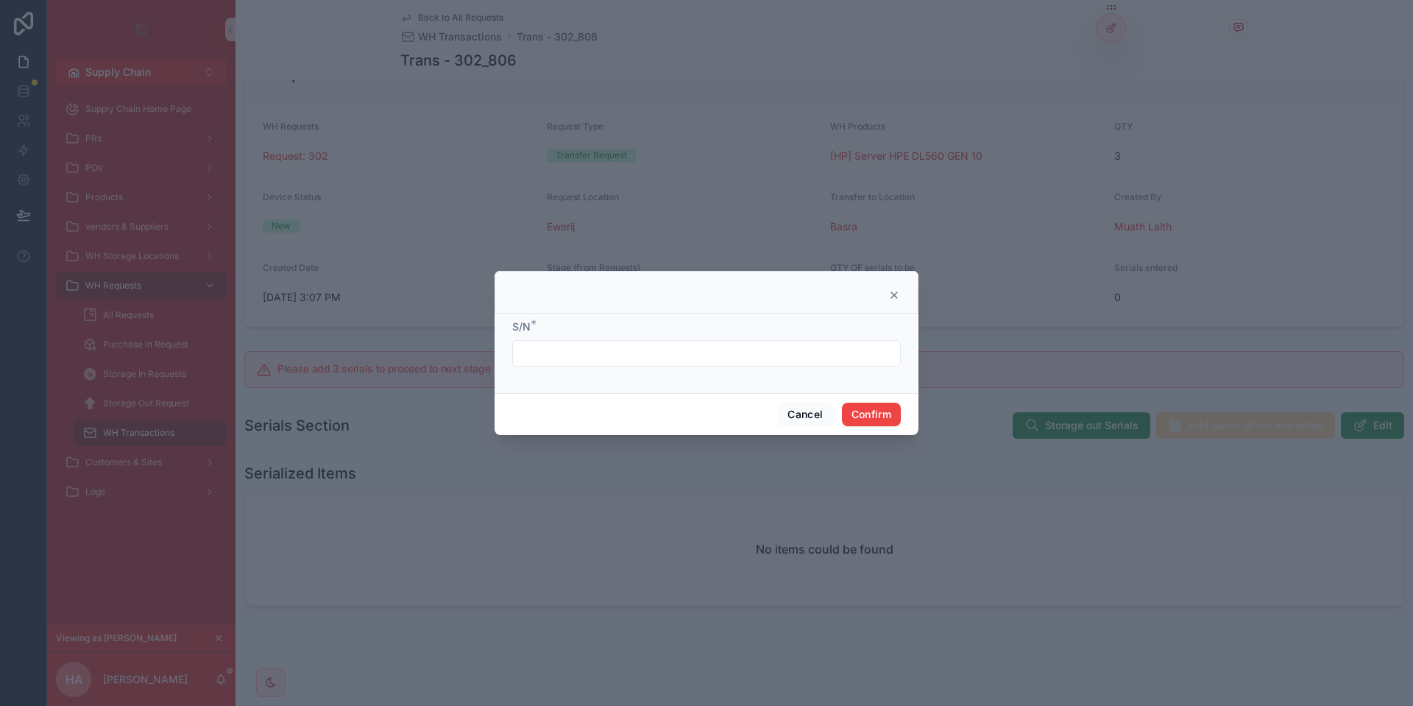
click at [543, 362] on input "text" at bounding box center [706, 353] width 387 height 21
click at [812, 416] on button "Cancel" at bounding box center [805, 414] width 54 height 24
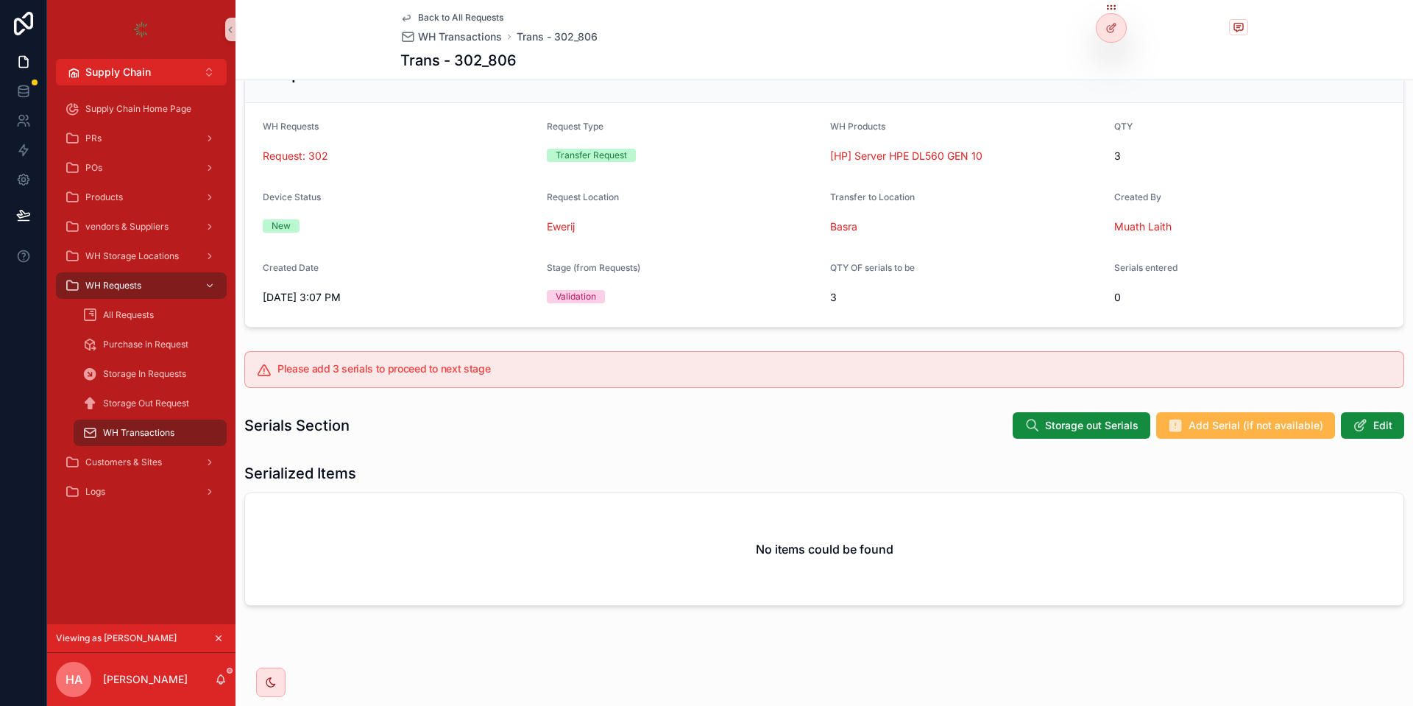
click at [1190, 420] on button "Add Serial (if not available)" at bounding box center [1245, 425] width 179 height 26
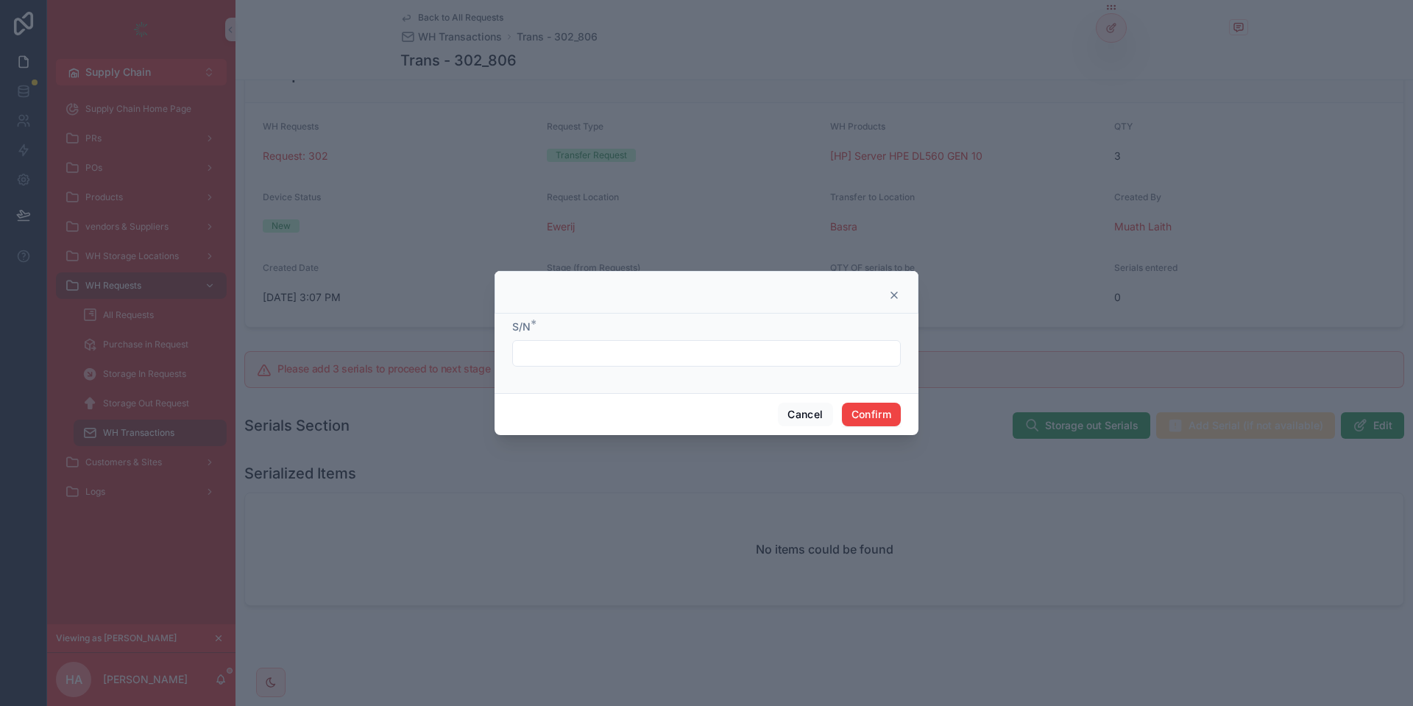
click at [710, 331] on div "S/N *" at bounding box center [706, 326] width 388 height 15
click at [692, 352] on input "text" at bounding box center [706, 353] width 387 height 21
click at [800, 417] on button "Cancel" at bounding box center [805, 414] width 54 height 24
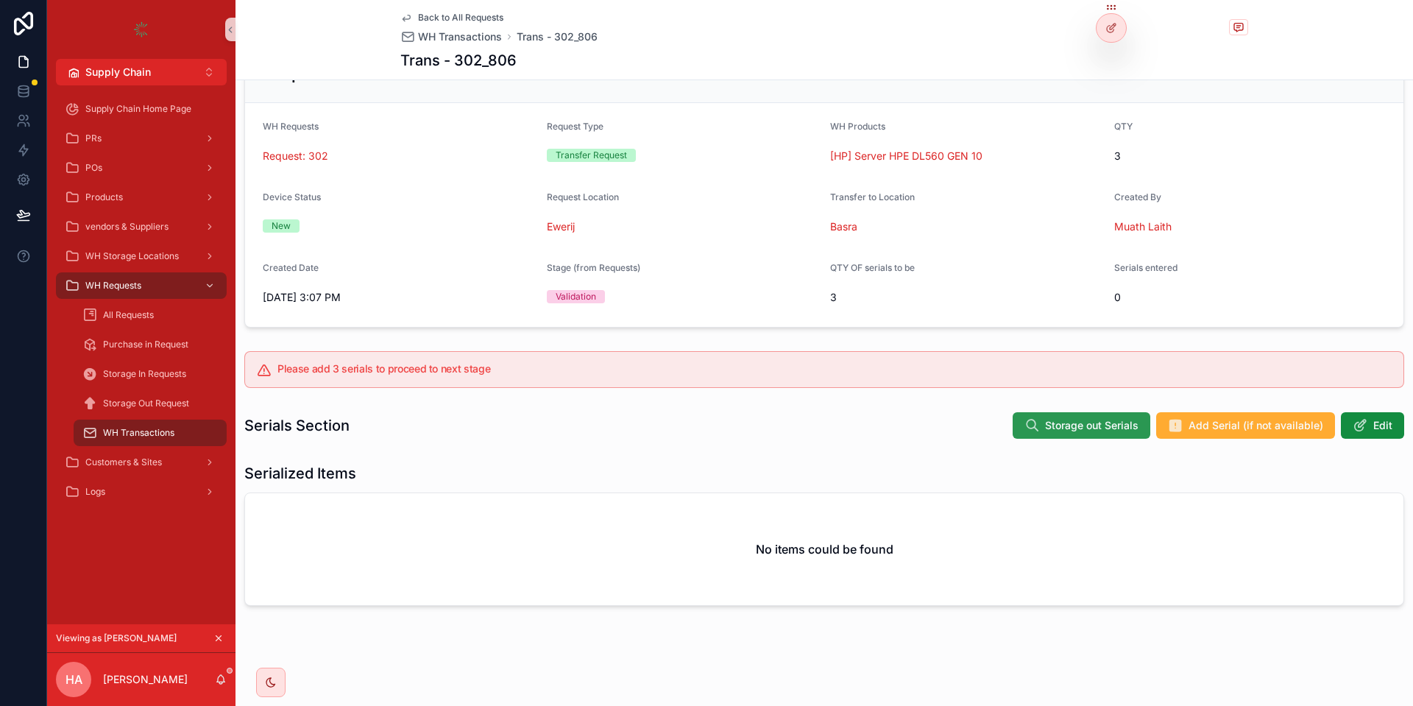
click at [1090, 420] on span "Storage out Serials" at bounding box center [1091, 425] width 93 height 15
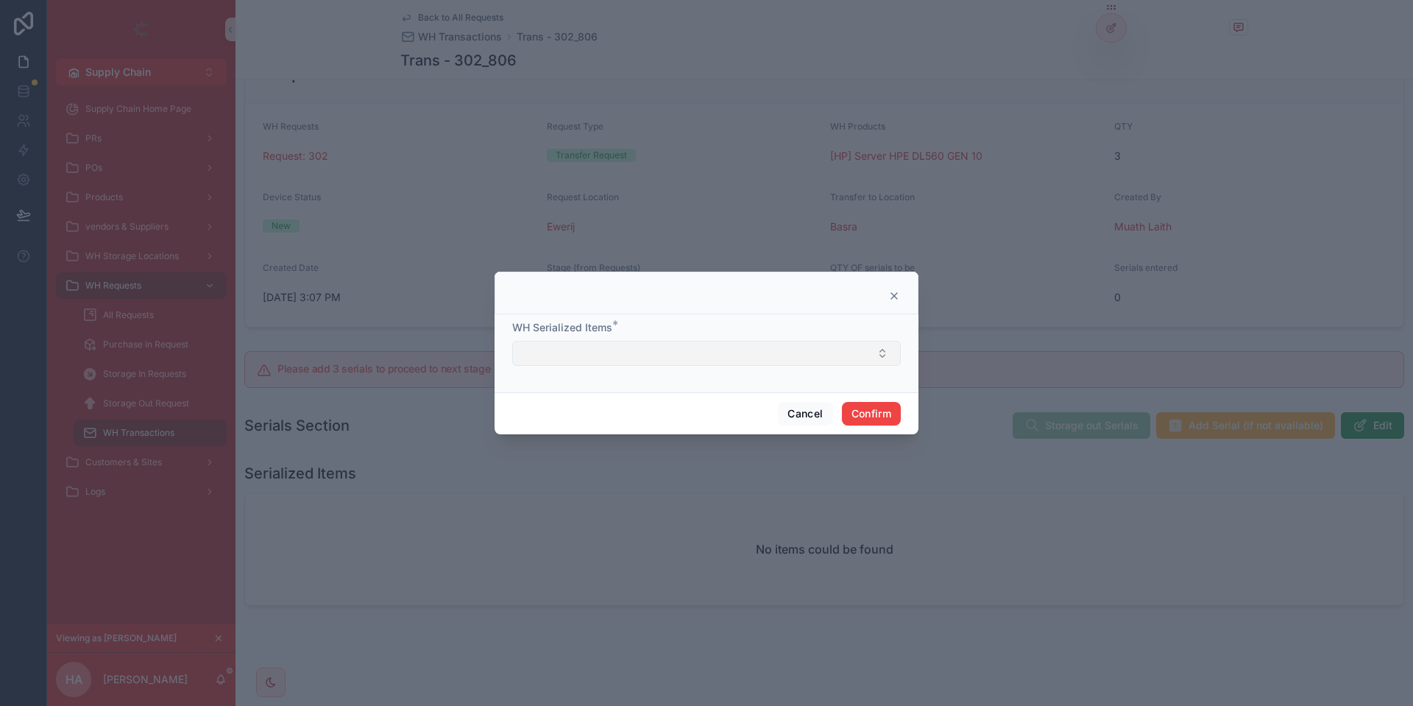
click at [701, 361] on button "Select Button" at bounding box center [706, 353] width 388 height 25
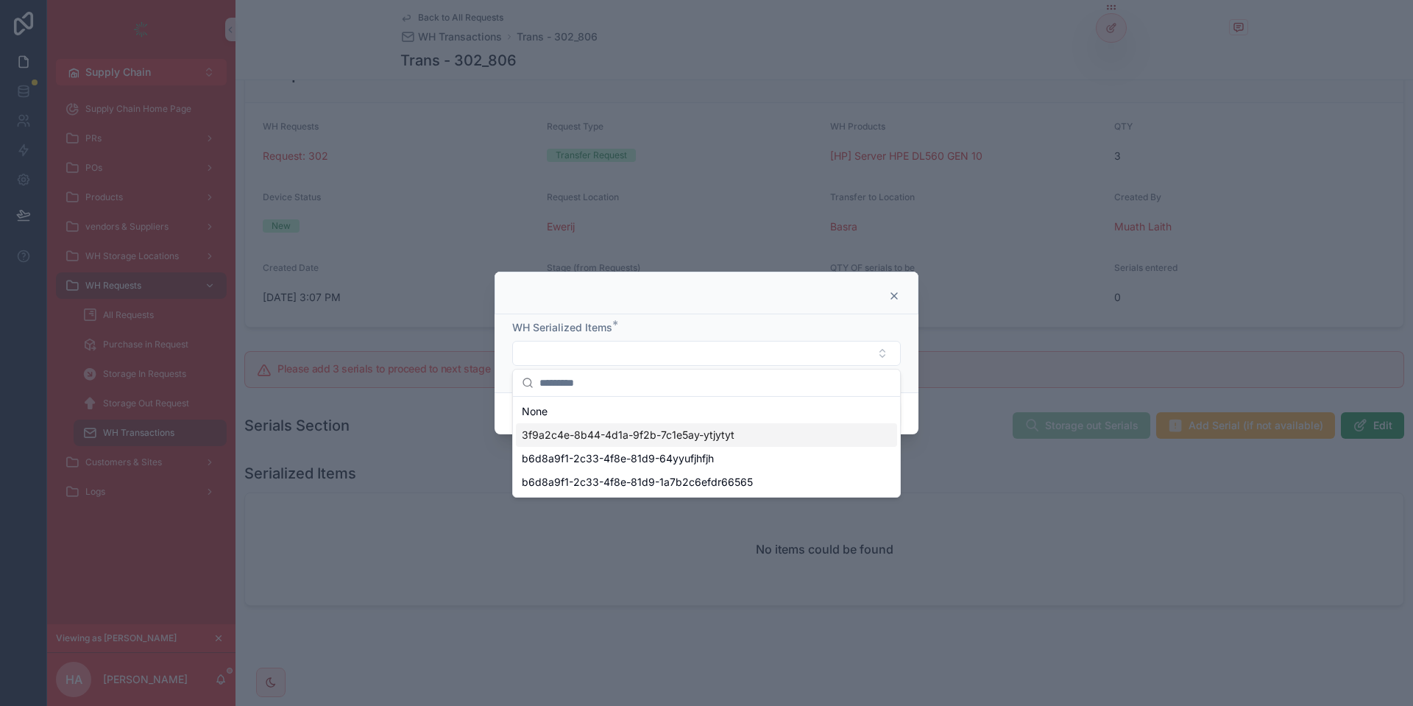
click at [641, 431] on span "3f9a2c4e-8b44-4d1a-9f2b-7c1e5ay-ytjytyt" at bounding box center [628, 434] width 213 height 15
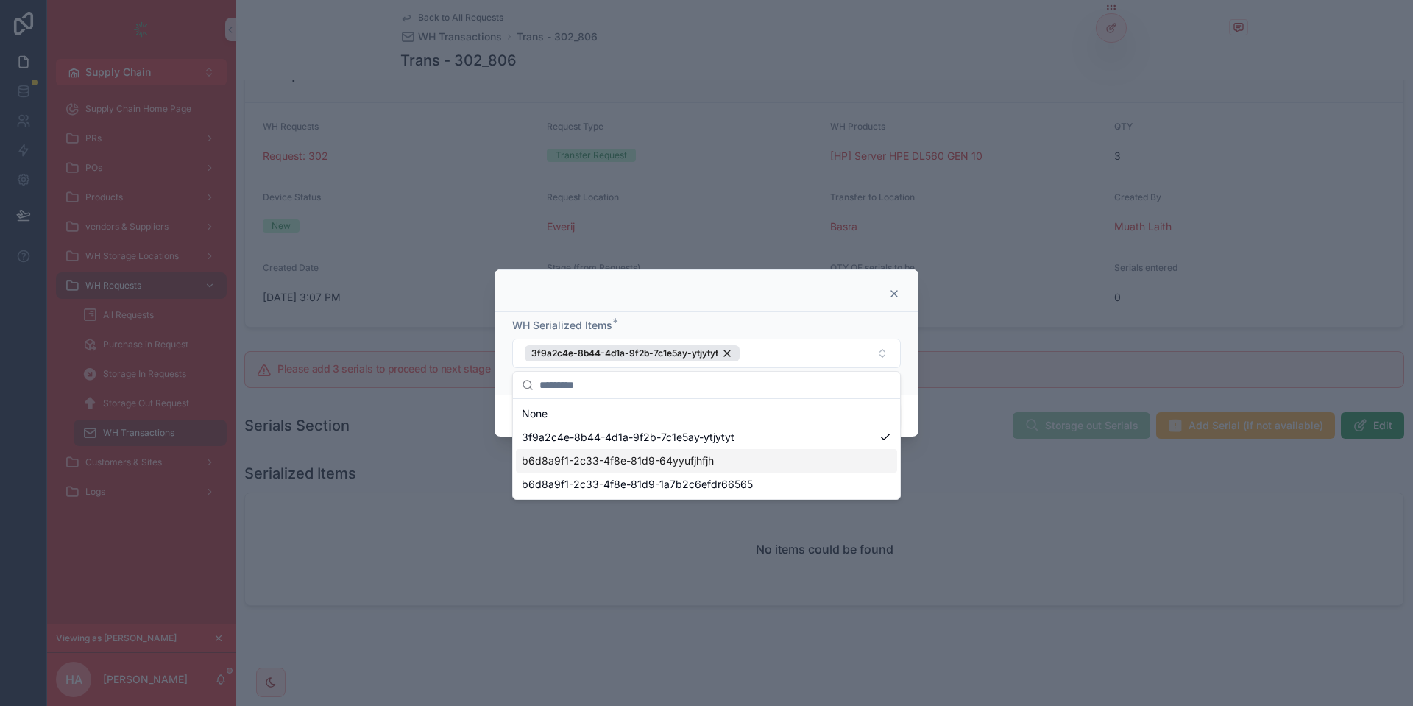
click at [699, 454] on span "b6d8a9f1-2c33-4f8e-81d9-64yyufjhfjh" at bounding box center [618, 460] width 192 height 15
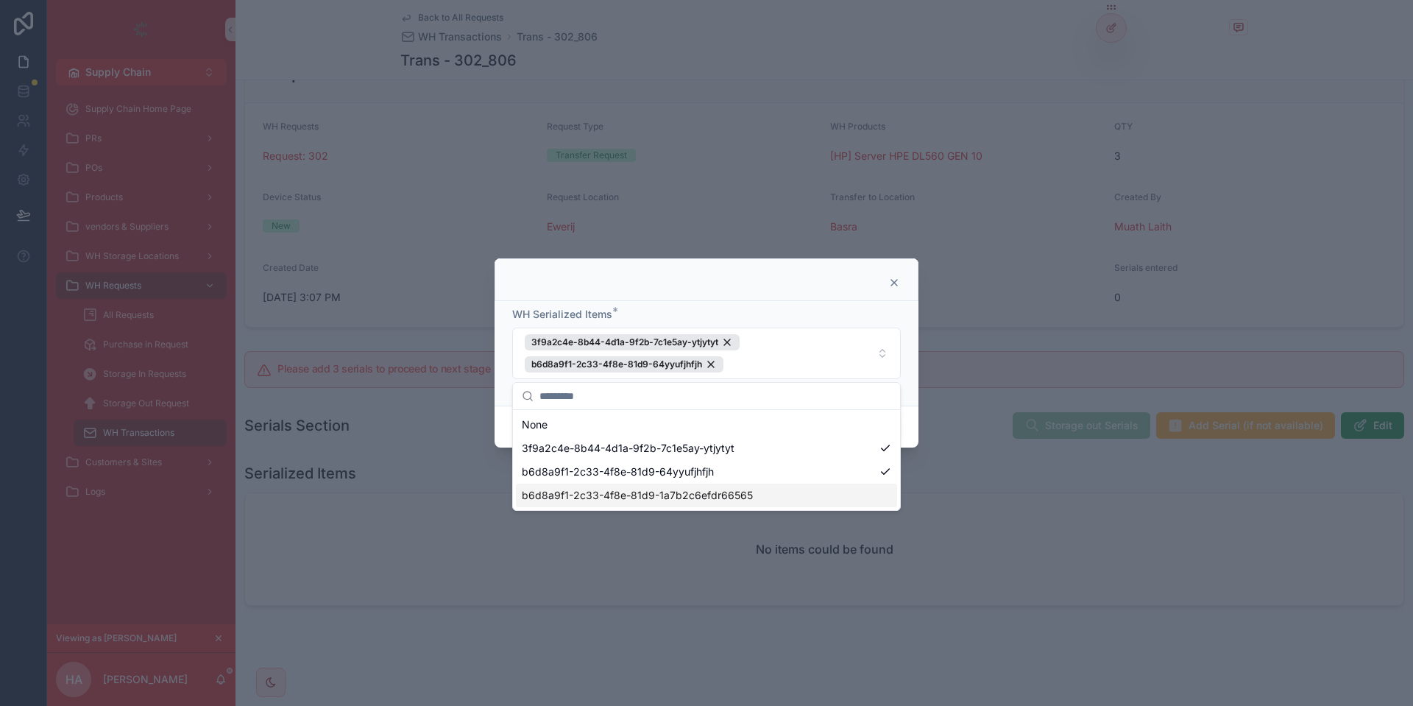
click at [676, 501] on span "b6d8a9f1-2c33-4f8e-81d9-1a7b2c6efdr66565" at bounding box center [637, 495] width 231 height 15
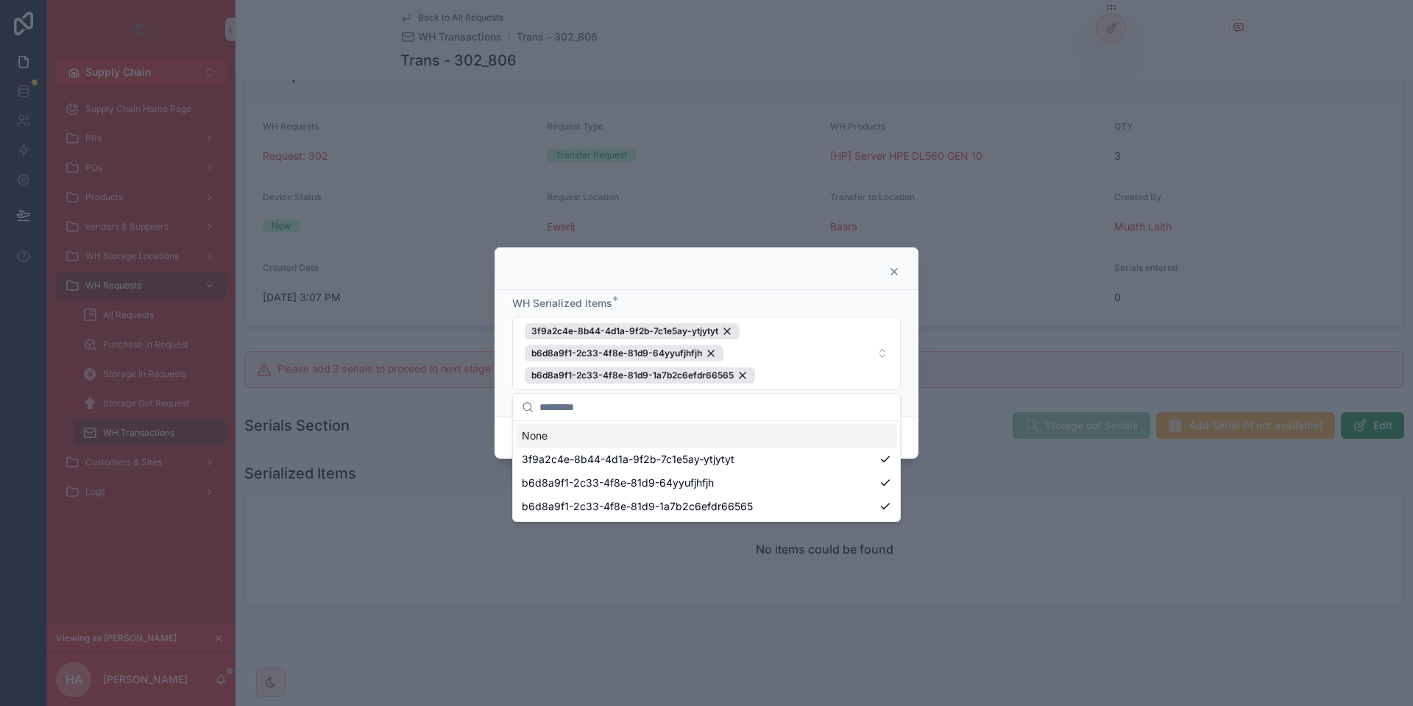
click at [764, 302] on div "WH Serialized Items *" at bounding box center [706, 303] width 388 height 15
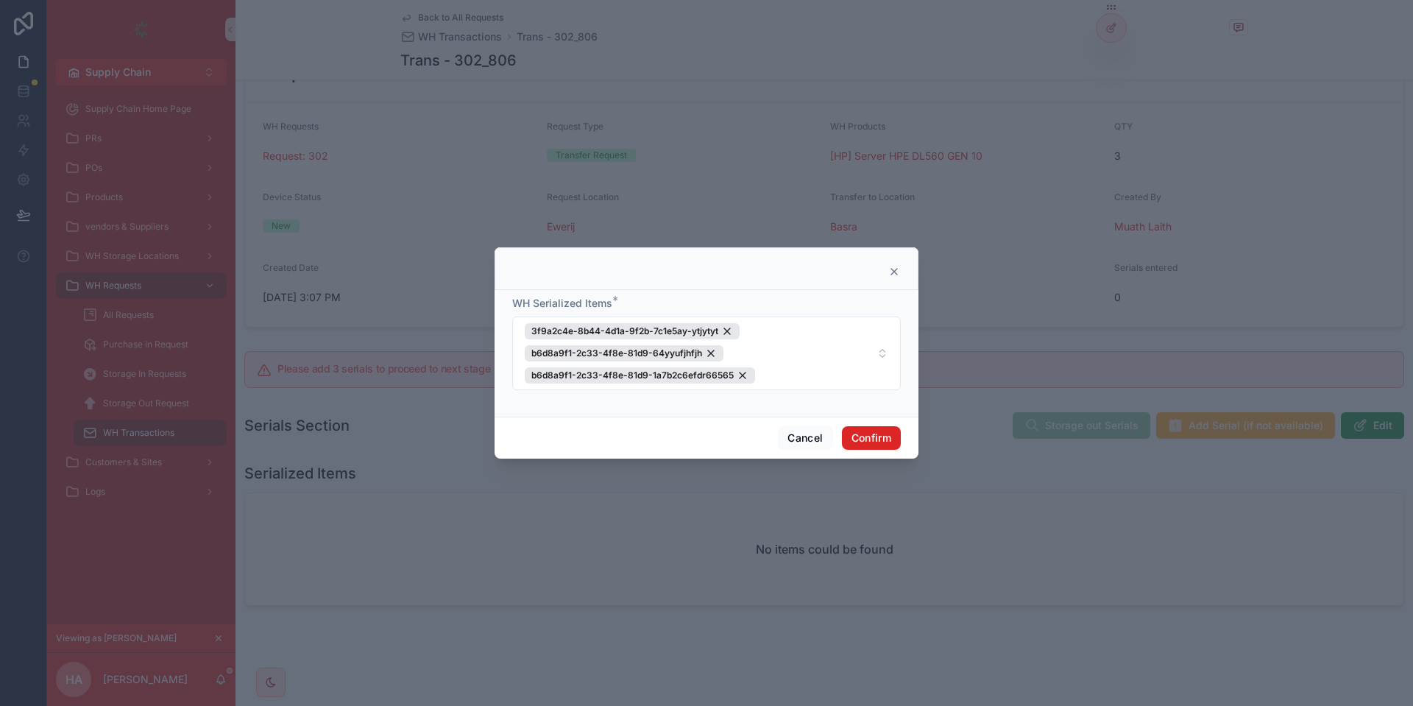
click at [858, 437] on button "Confirm" at bounding box center [871, 438] width 59 height 24
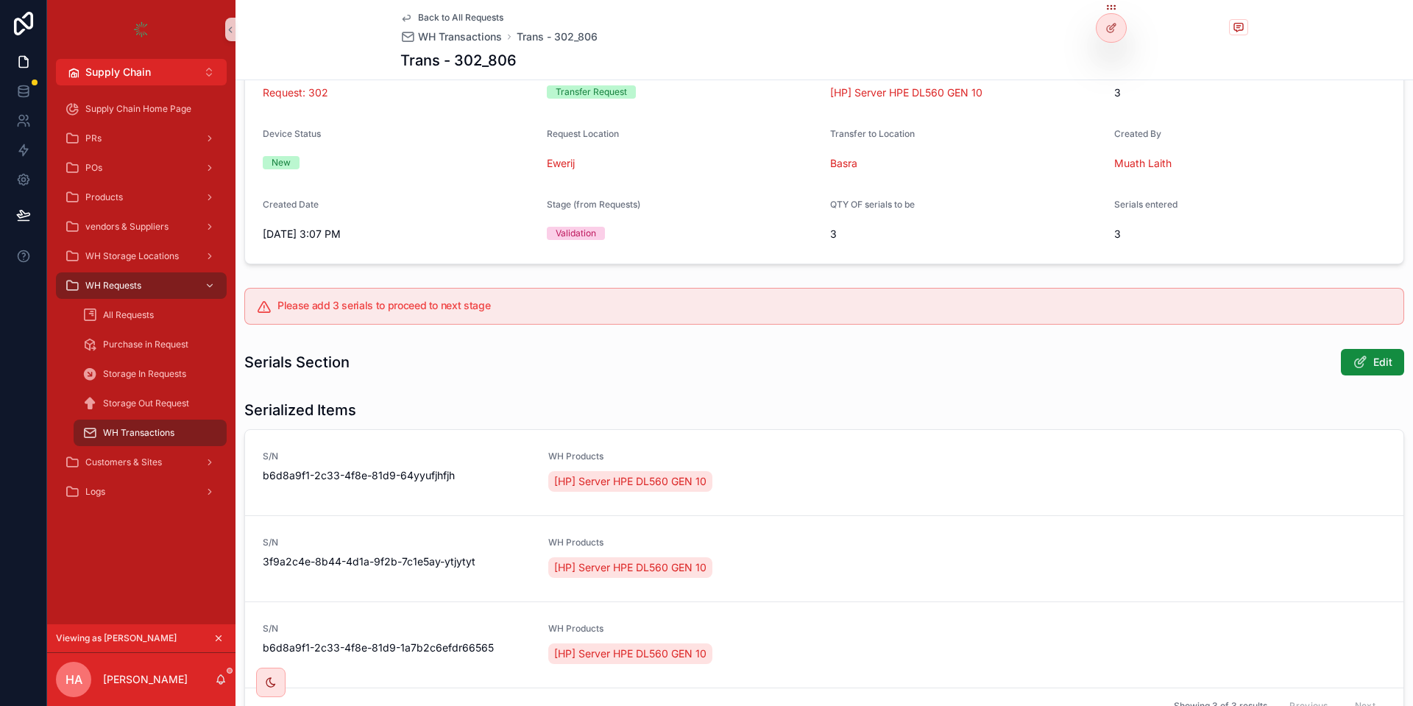
scroll to position [149, 0]
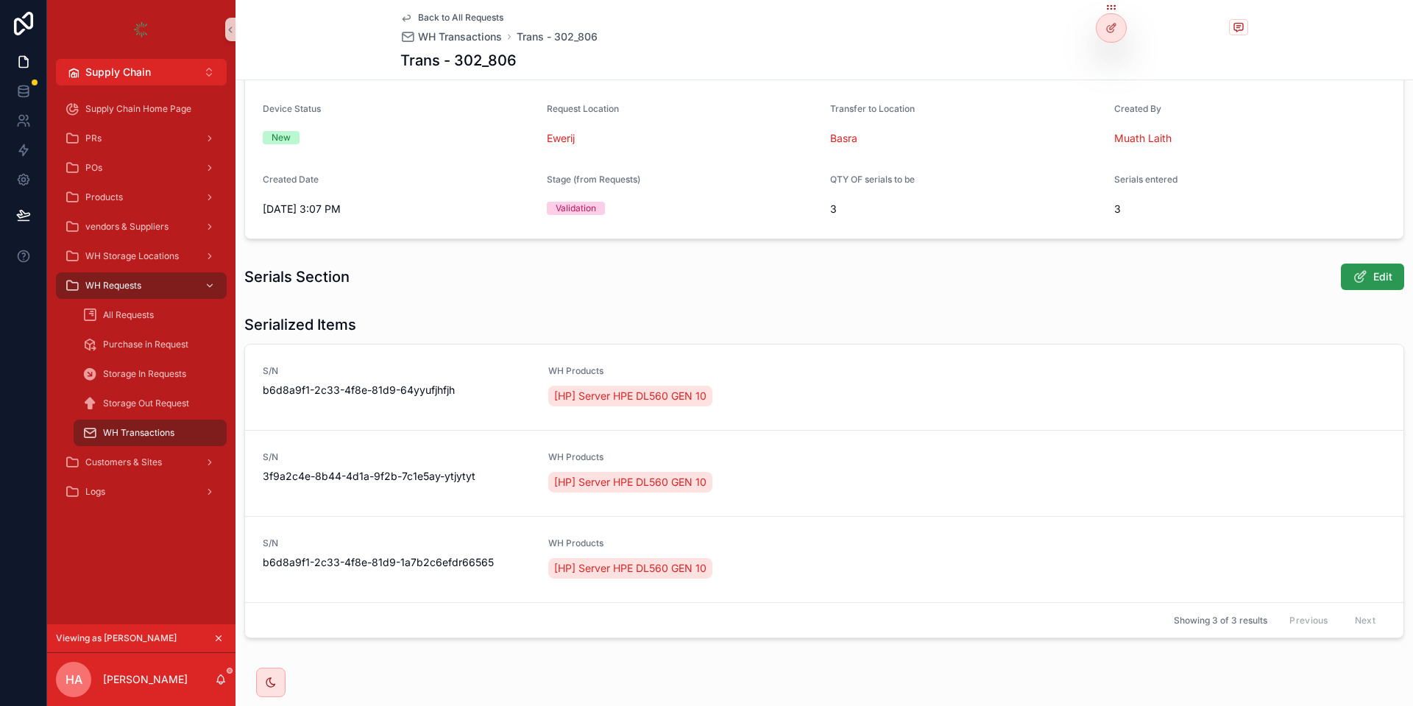
click at [1372, 275] on button "Edit" at bounding box center [1371, 276] width 63 height 26
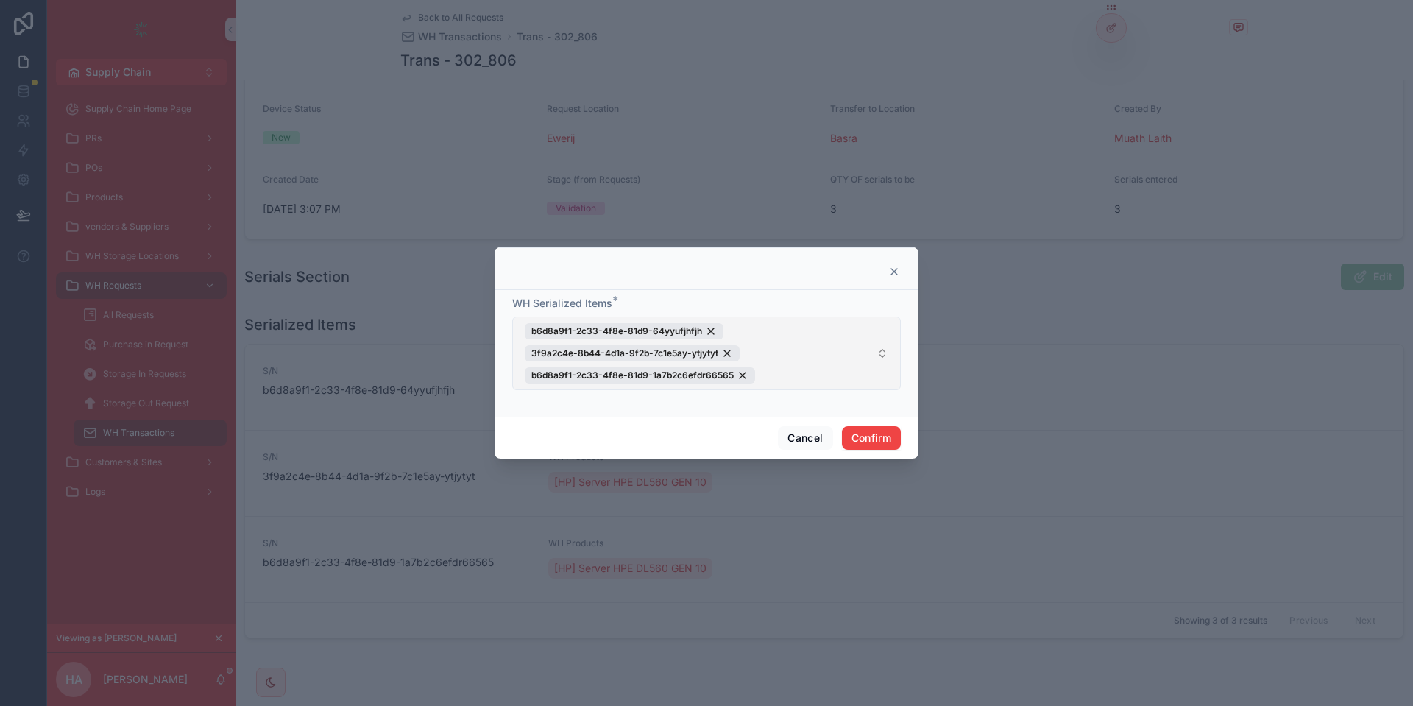
click at [867, 340] on span "b6d8a9f1-2c33-4f8e-81d9-64yyufjhfjh 3f9a2c4e-8b44-4d1a-9f2b-7c1e5ay-ytjytyt b6d…" at bounding box center [698, 353] width 346 height 60
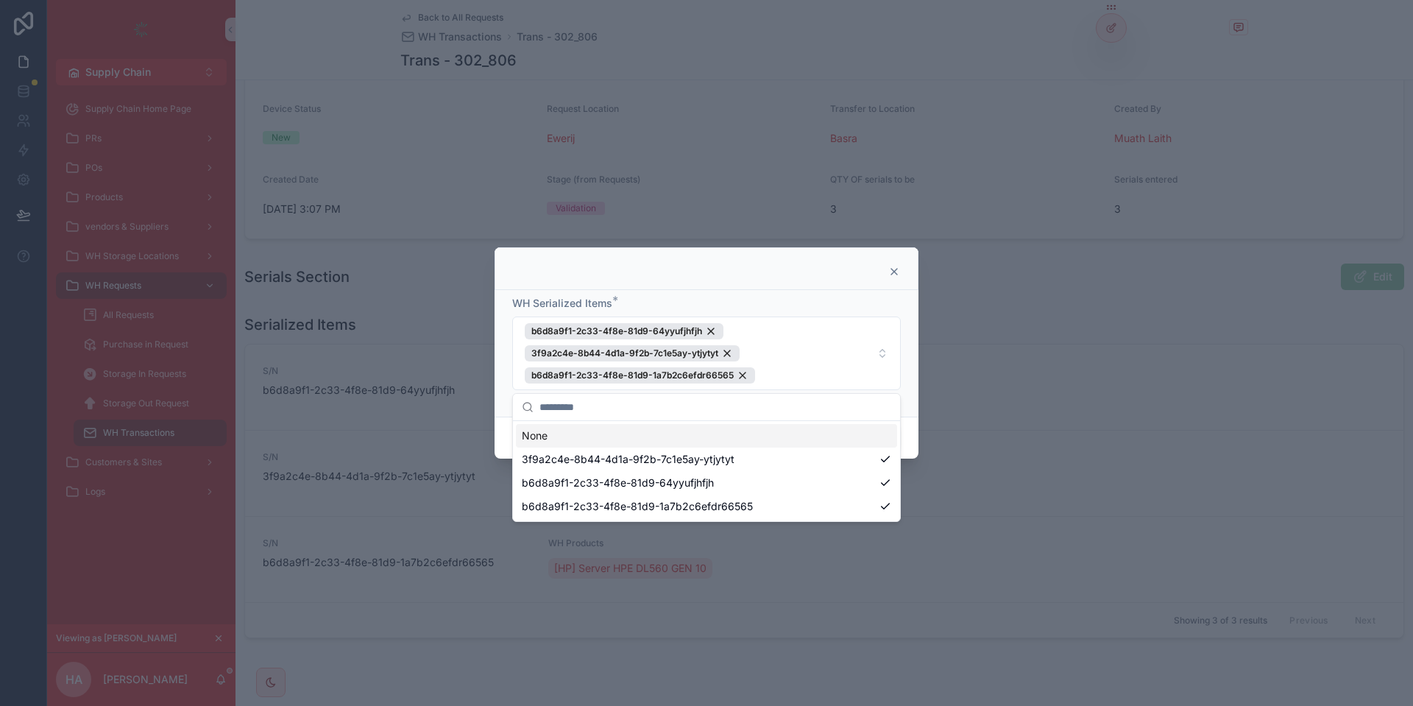
click at [914, 395] on div "WH Serialized Items * b6d8a9f1-2c33-4f8e-81d9-64yyufjhfjh 3f9a2c4e-8b44-4d1a-9f…" at bounding box center [706, 353] width 424 height 127
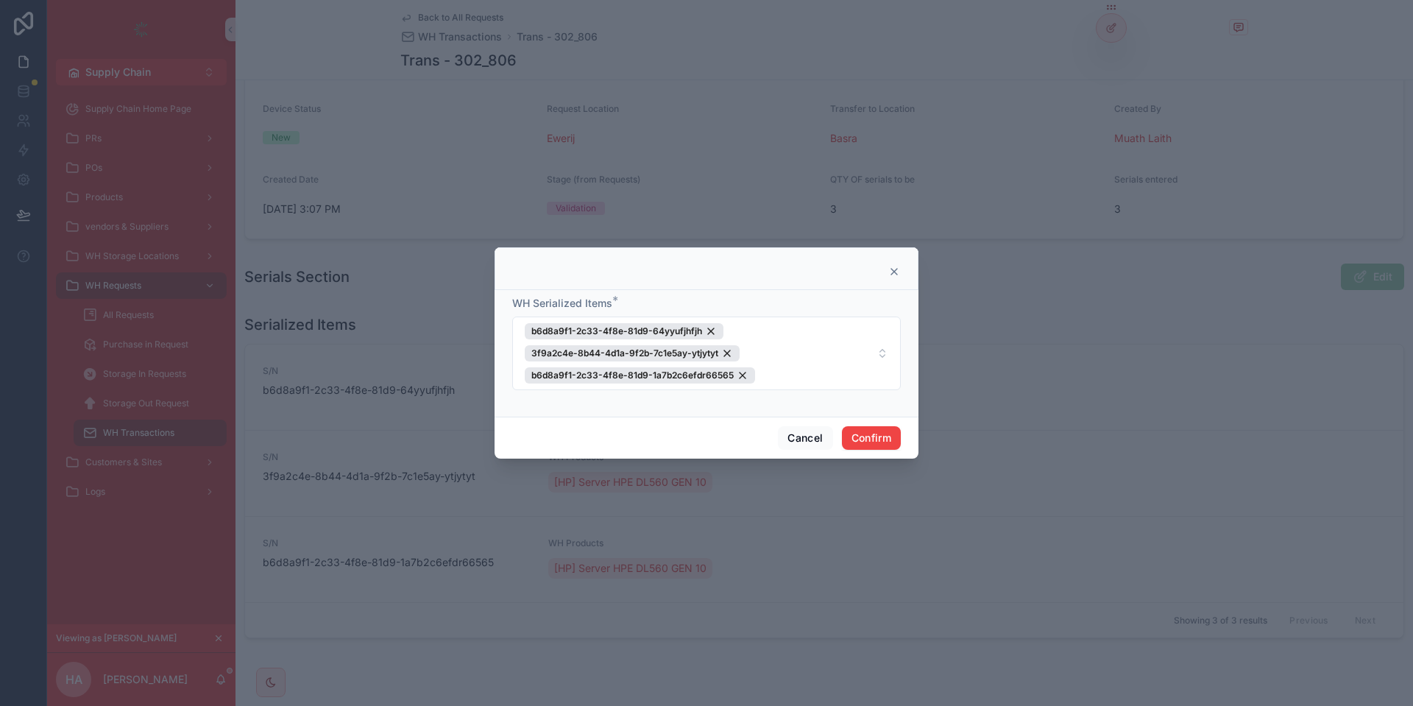
click at [899, 265] on div at bounding box center [706, 268] width 424 height 43
click at [899, 266] on icon at bounding box center [894, 272] width 12 height 12
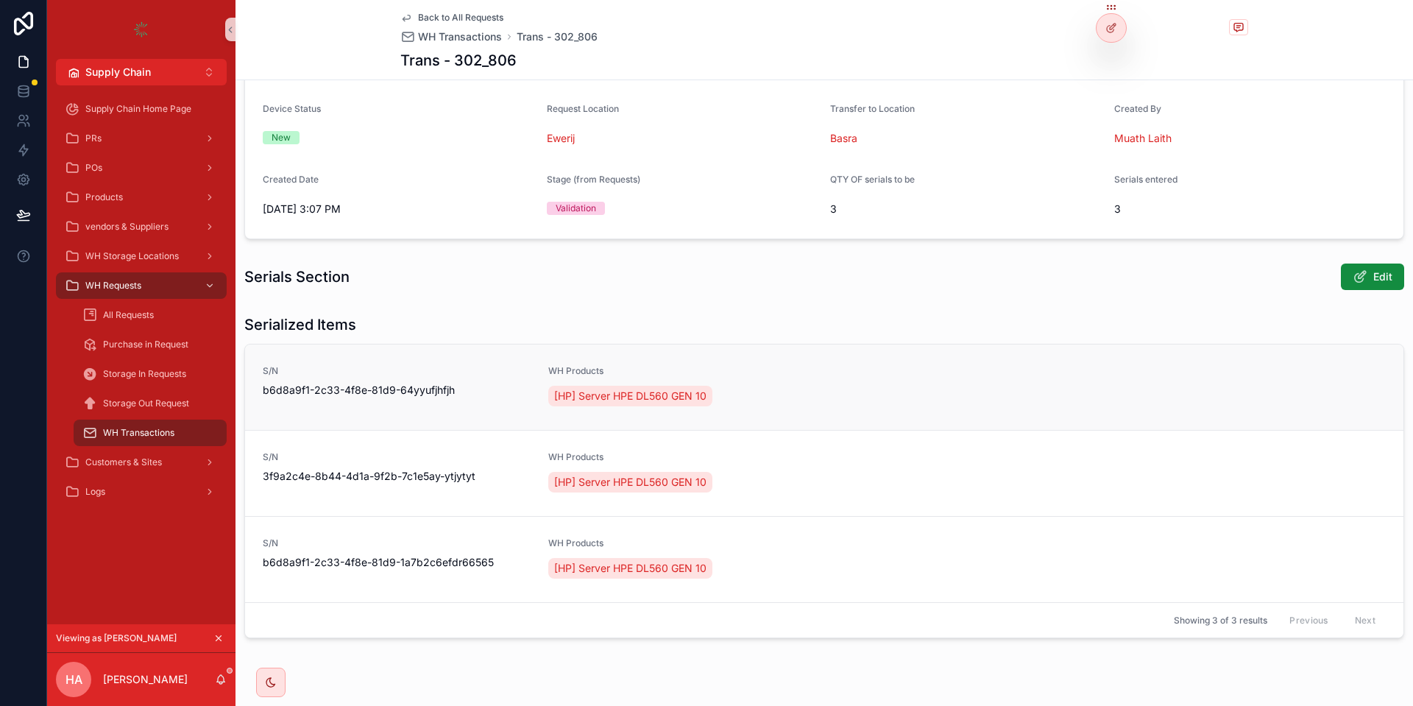
scroll to position [0, 0]
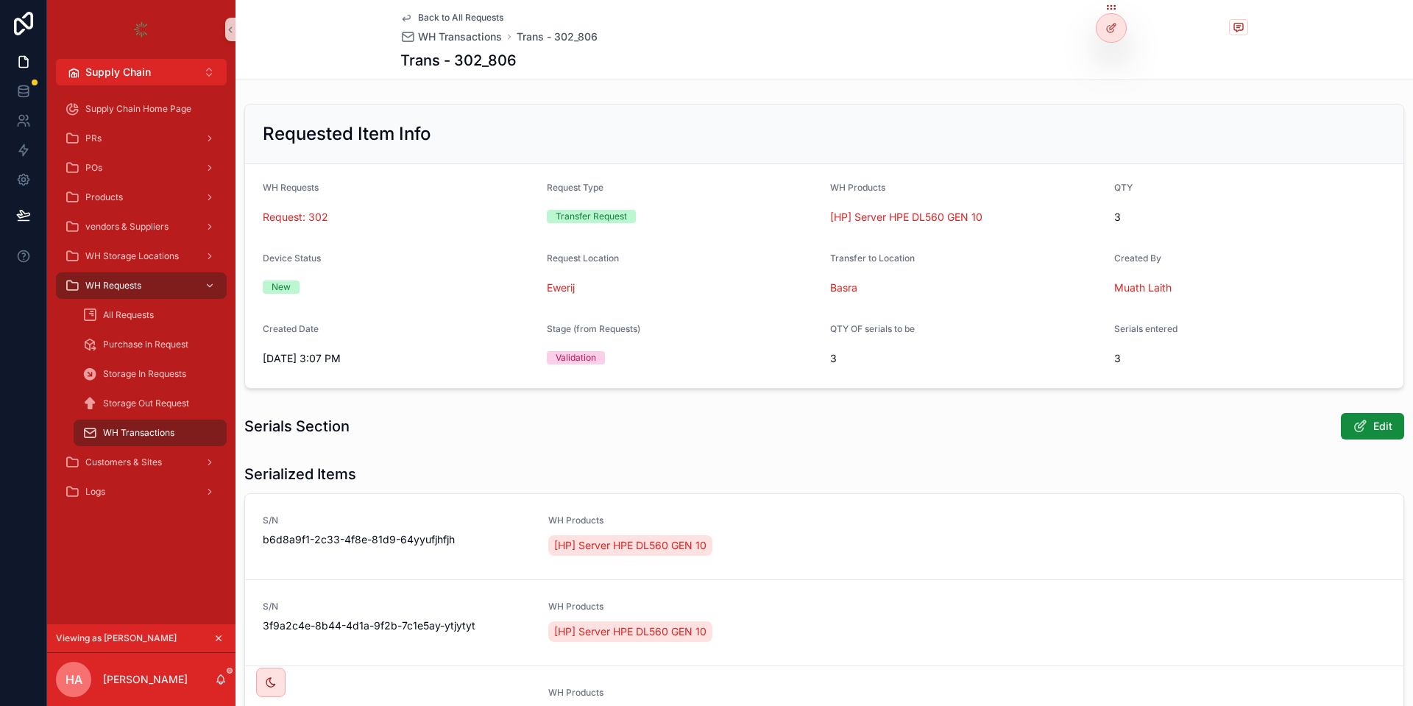
click at [450, 8] on div "Back to All Requests WH Transactions Trans - 302_806 Trans - 302_806" at bounding box center [824, 39] width 848 height 79
click at [450, 14] on span "Back to All Requests" at bounding box center [460, 18] width 85 height 12
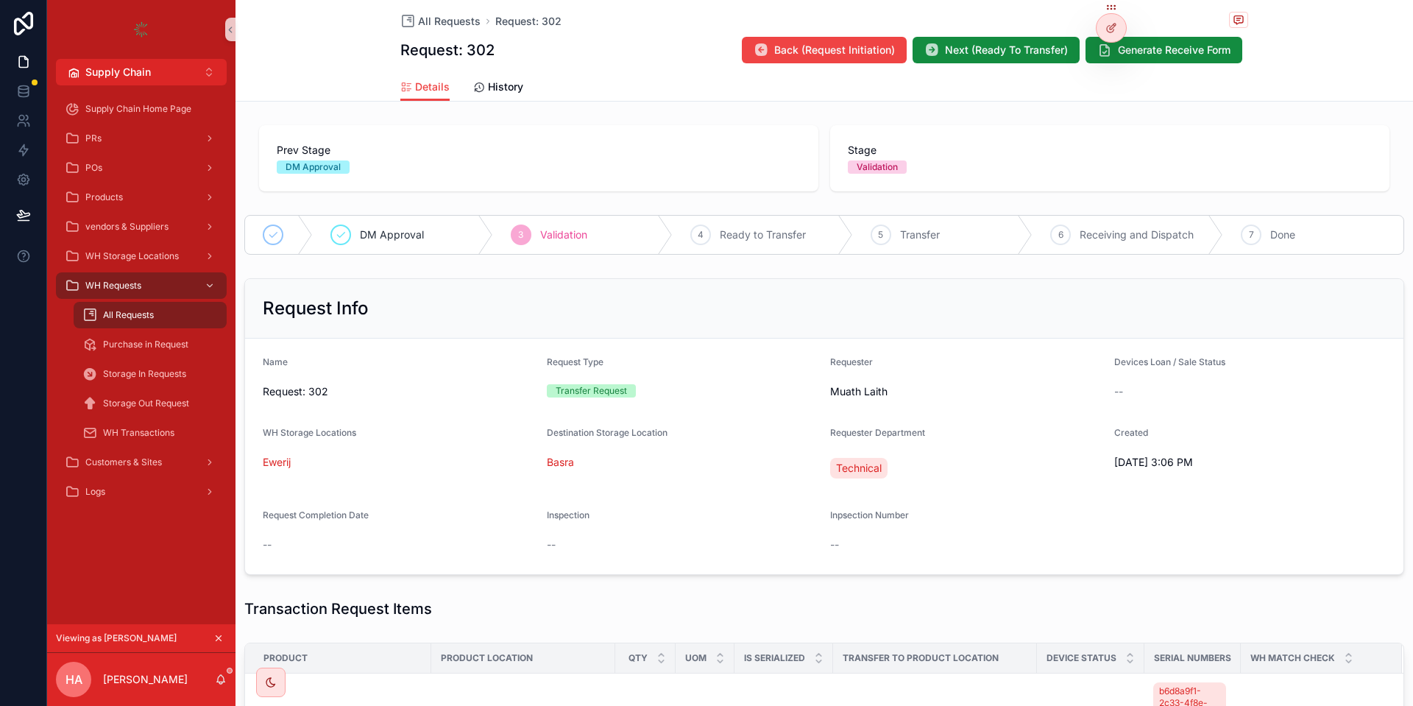
click at [551, 238] on span "Validation" at bounding box center [563, 234] width 47 height 15
click at [747, 236] on span "Ready to Transfer" at bounding box center [763, 234] width 86 height 15
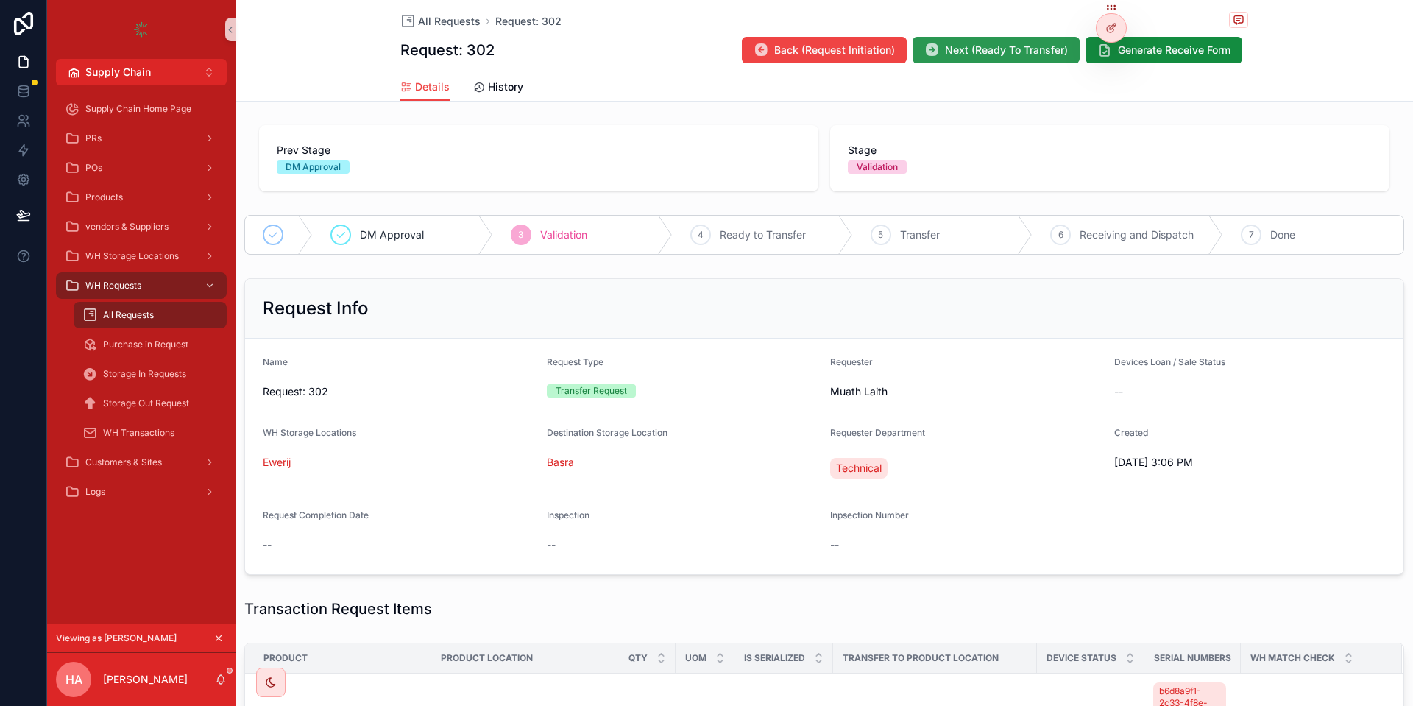
click at [1037, 43] on span "Next (Ready To Transfer)" at bounding box center [1006, 50] width 123 height 15
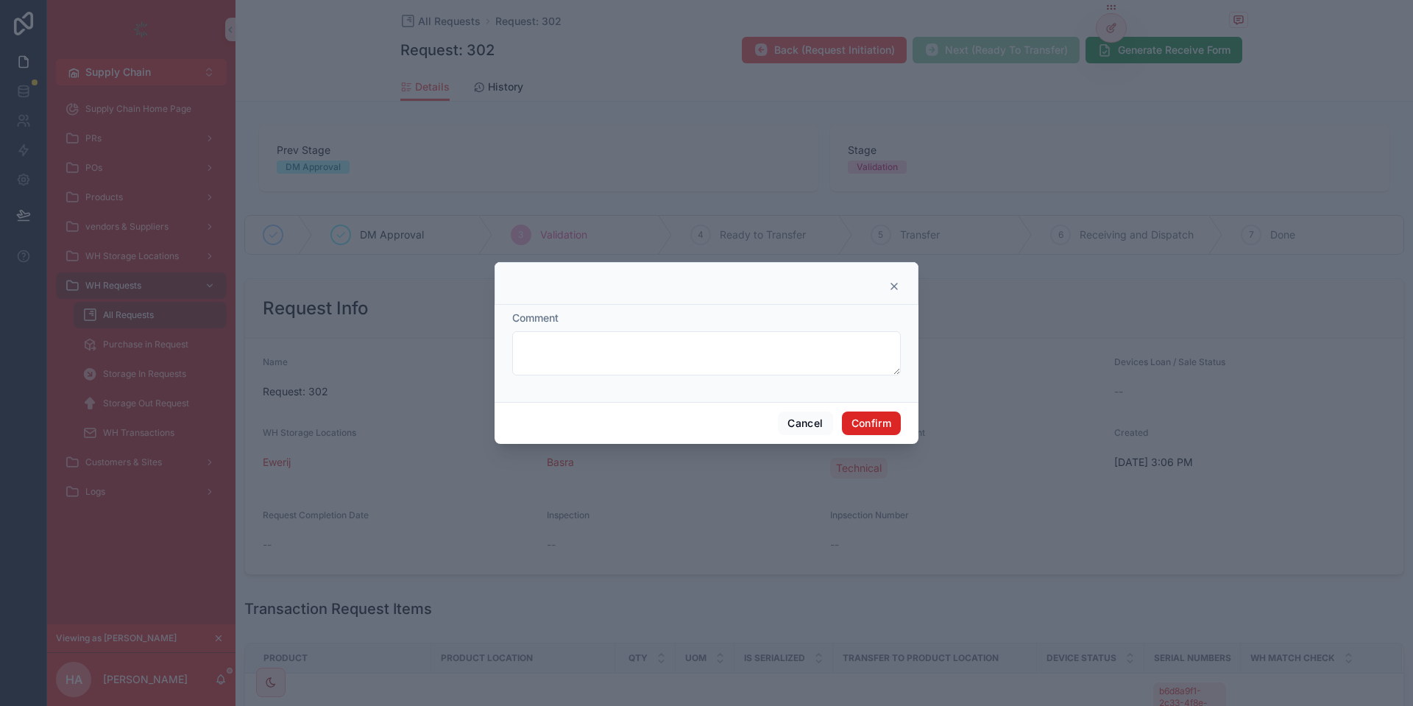
click at [882, 424] on button "Confirm" at bounding box center [871, 423] width 59 height 24
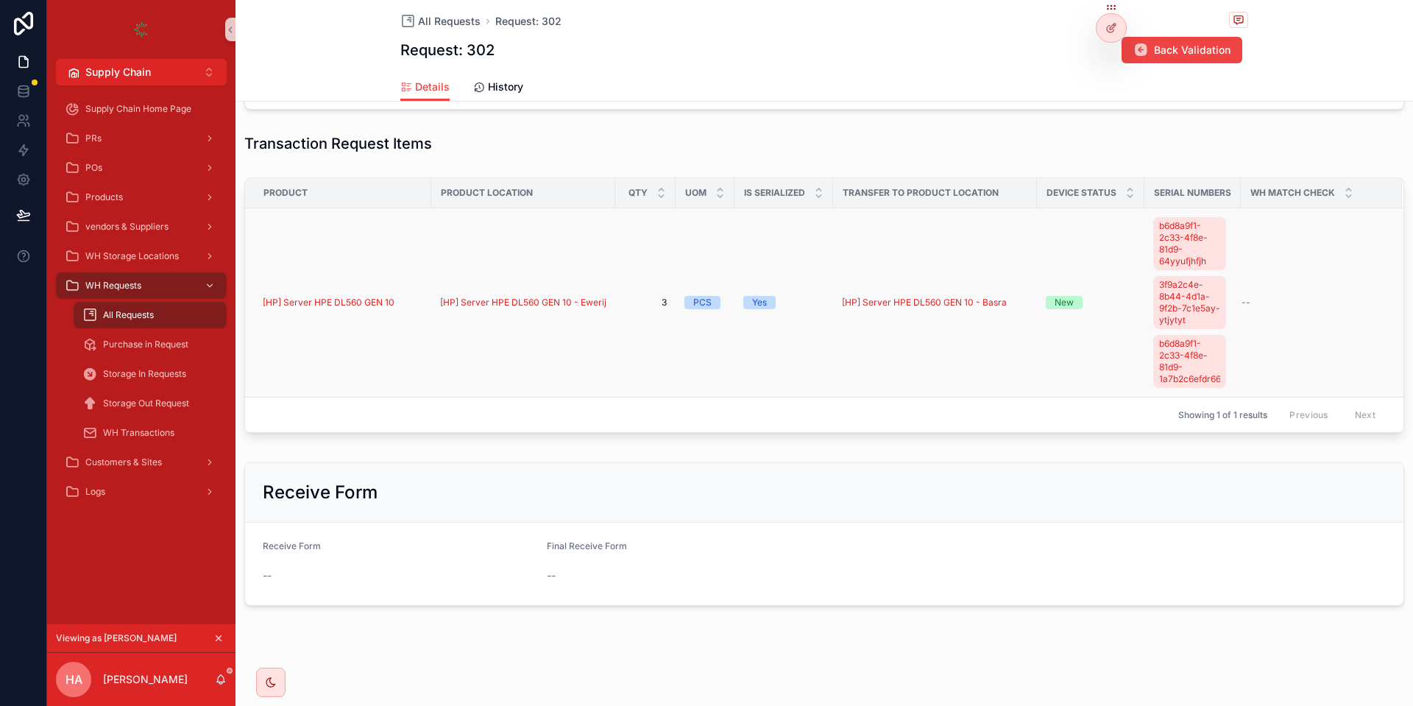
scroll to position [24, 0]
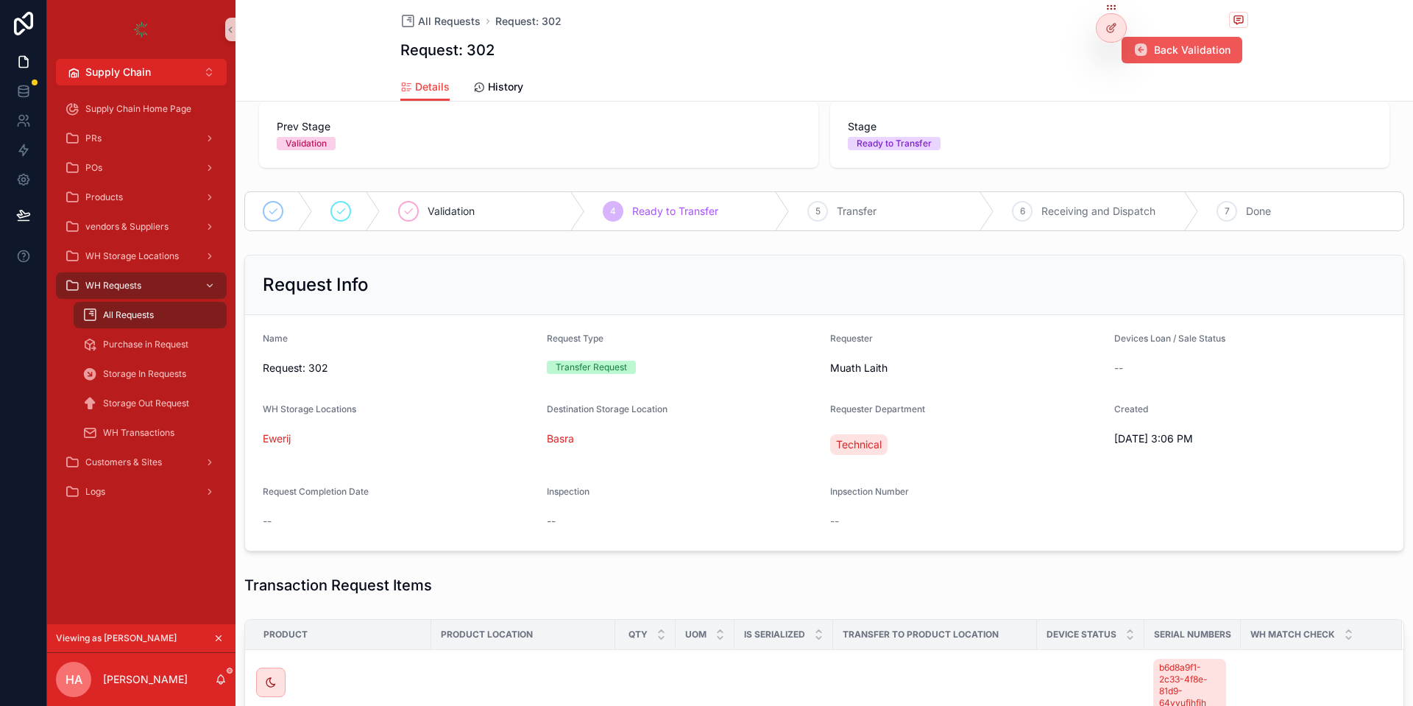
click at [1188, 51] on span "Back Validation" at bounding box center [1192, 50] width 77 height 15
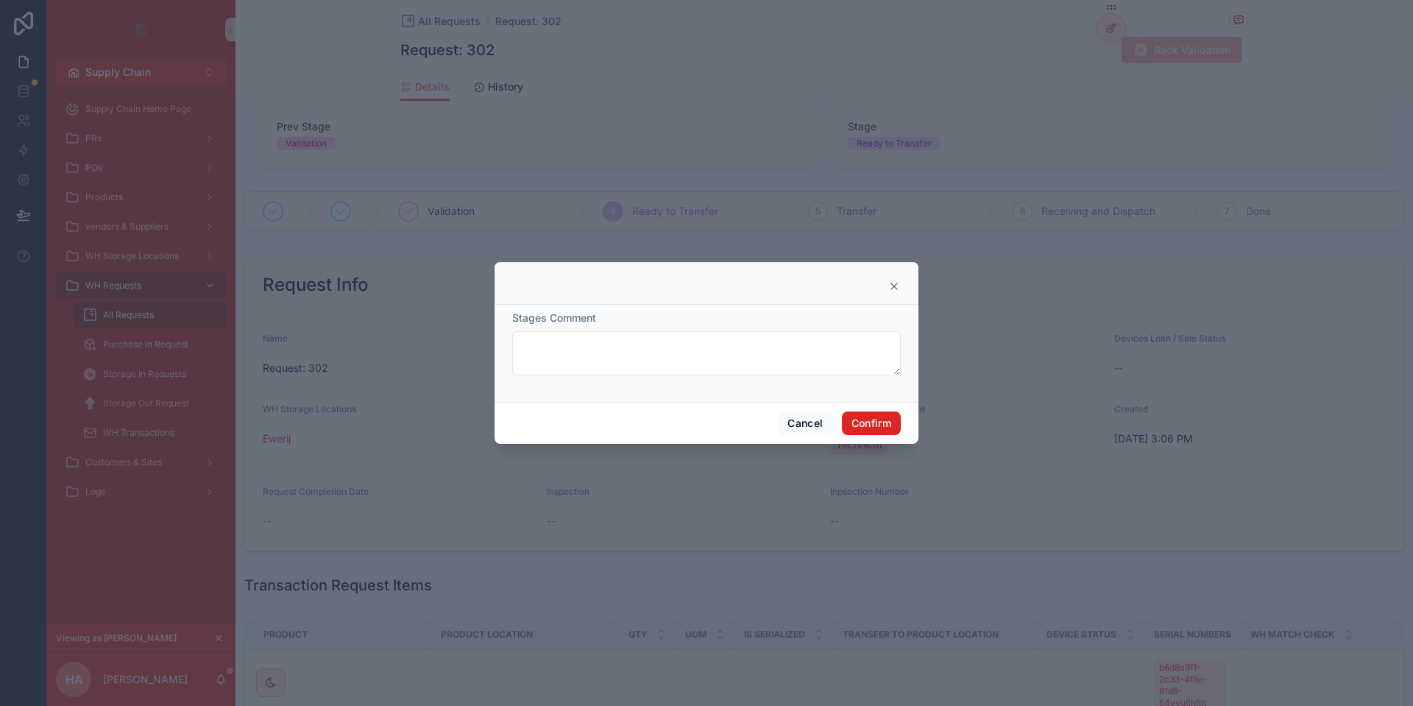
click at [878, 425] on button "Confirm" at bounding box center [871, 423] width 59 height 24
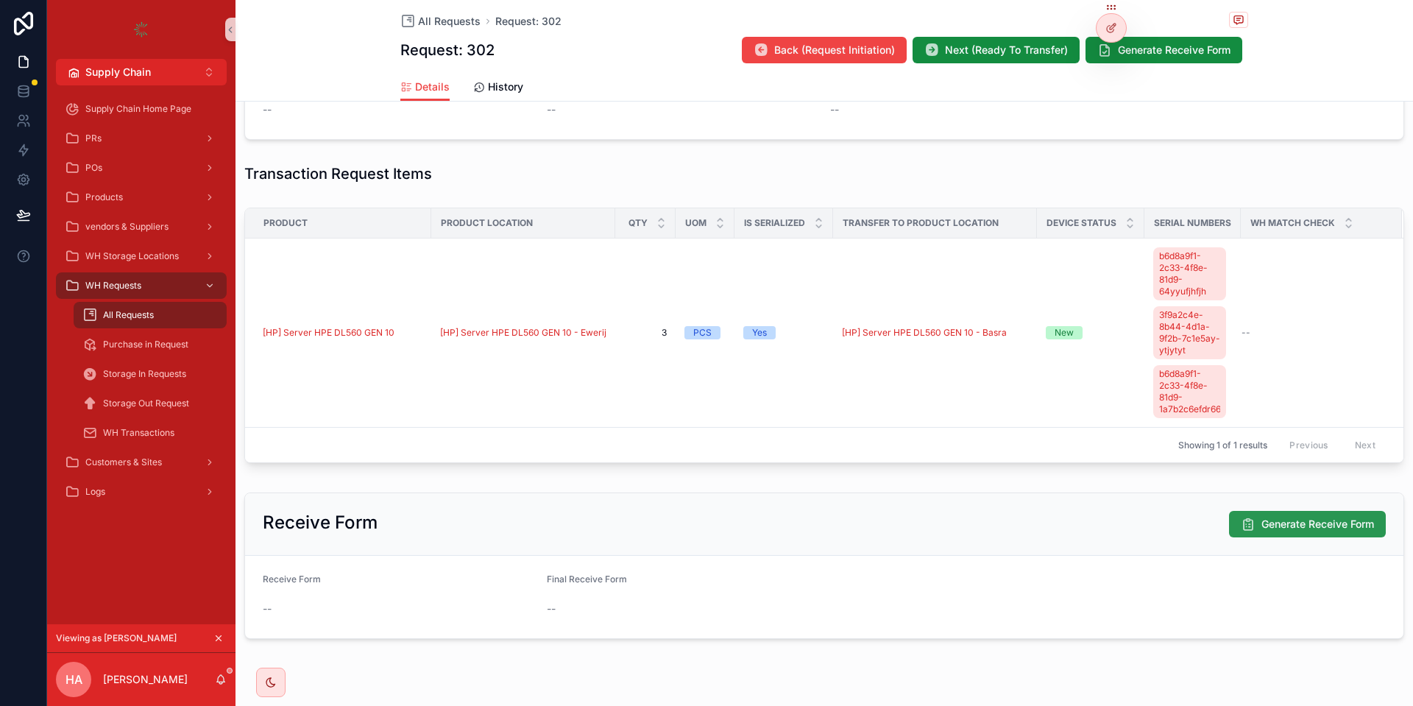
scroll to position [465, 0]
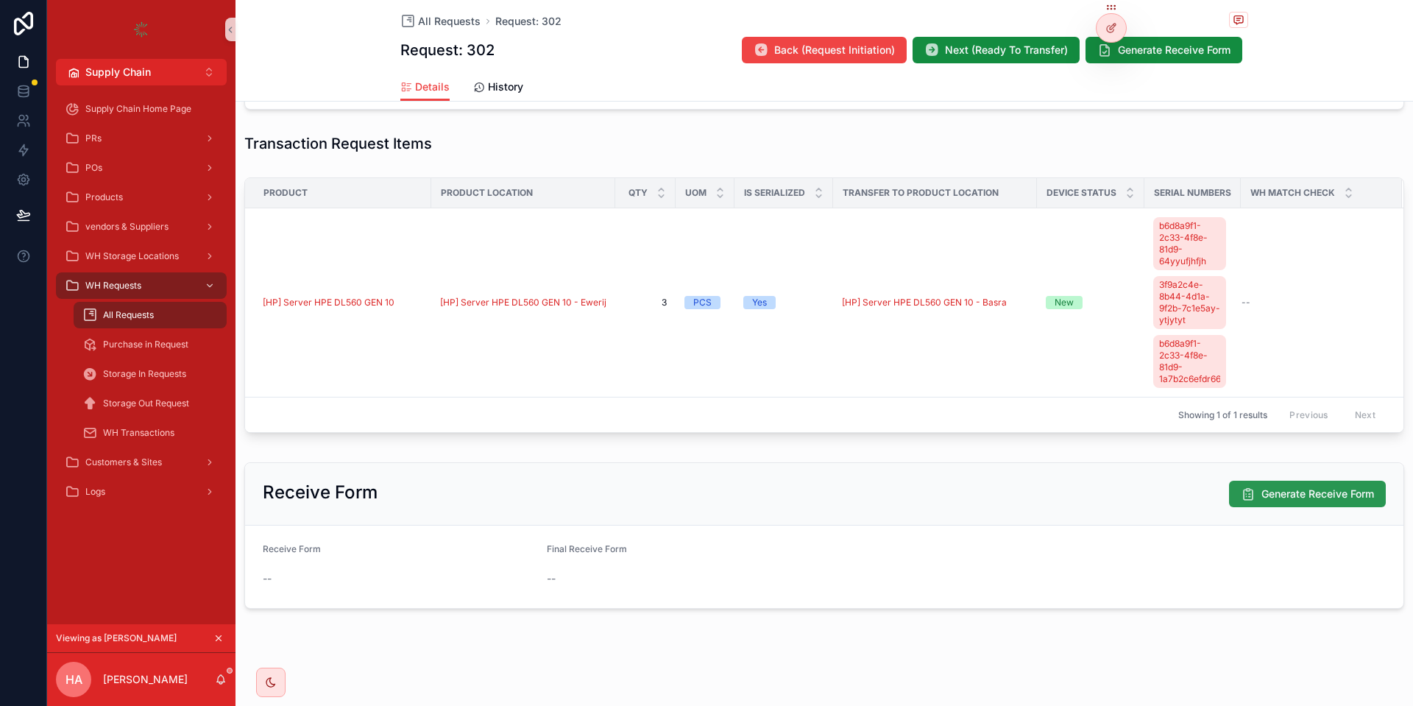
click at [1296, 502] on button "Generate Receive Form" at bounding box center [1307, 493] width 157 height 26
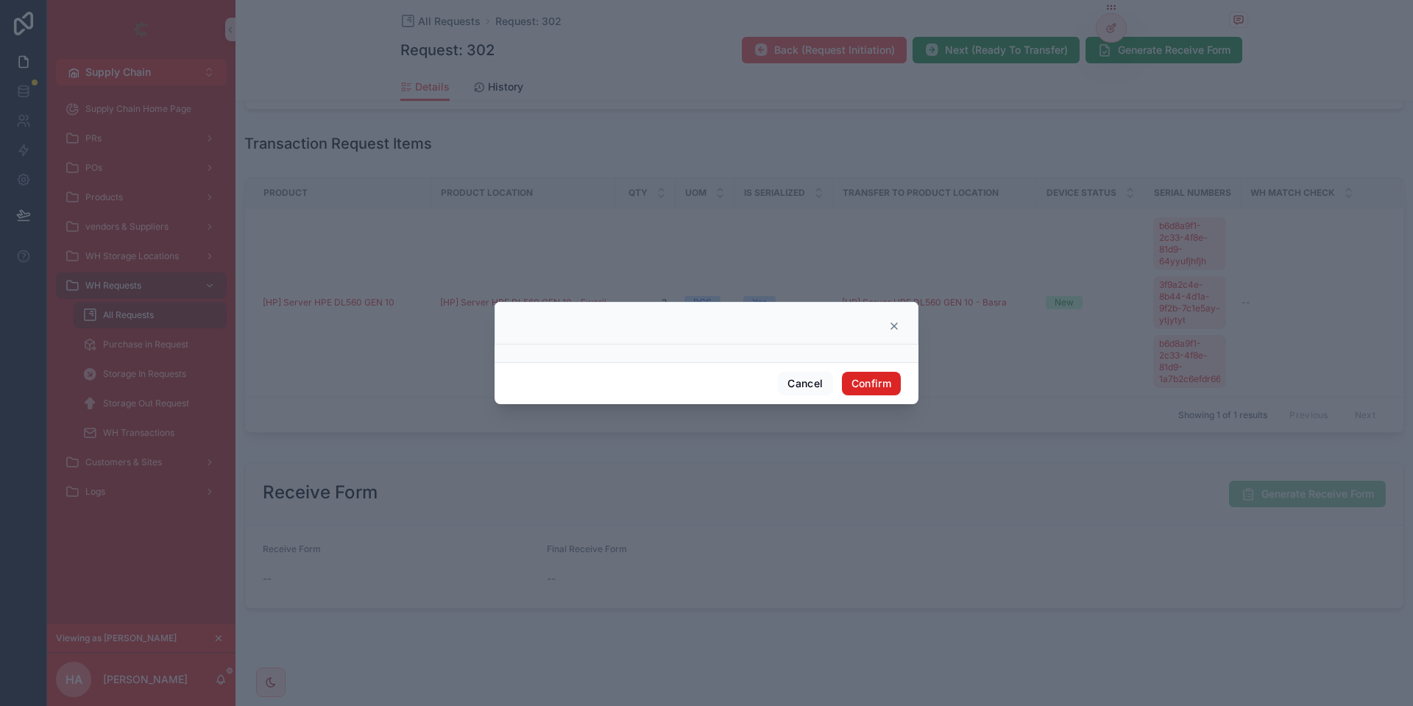
click at [872, 388] on button "Confirm" at bounding box center [871, 384] width 59 height 24
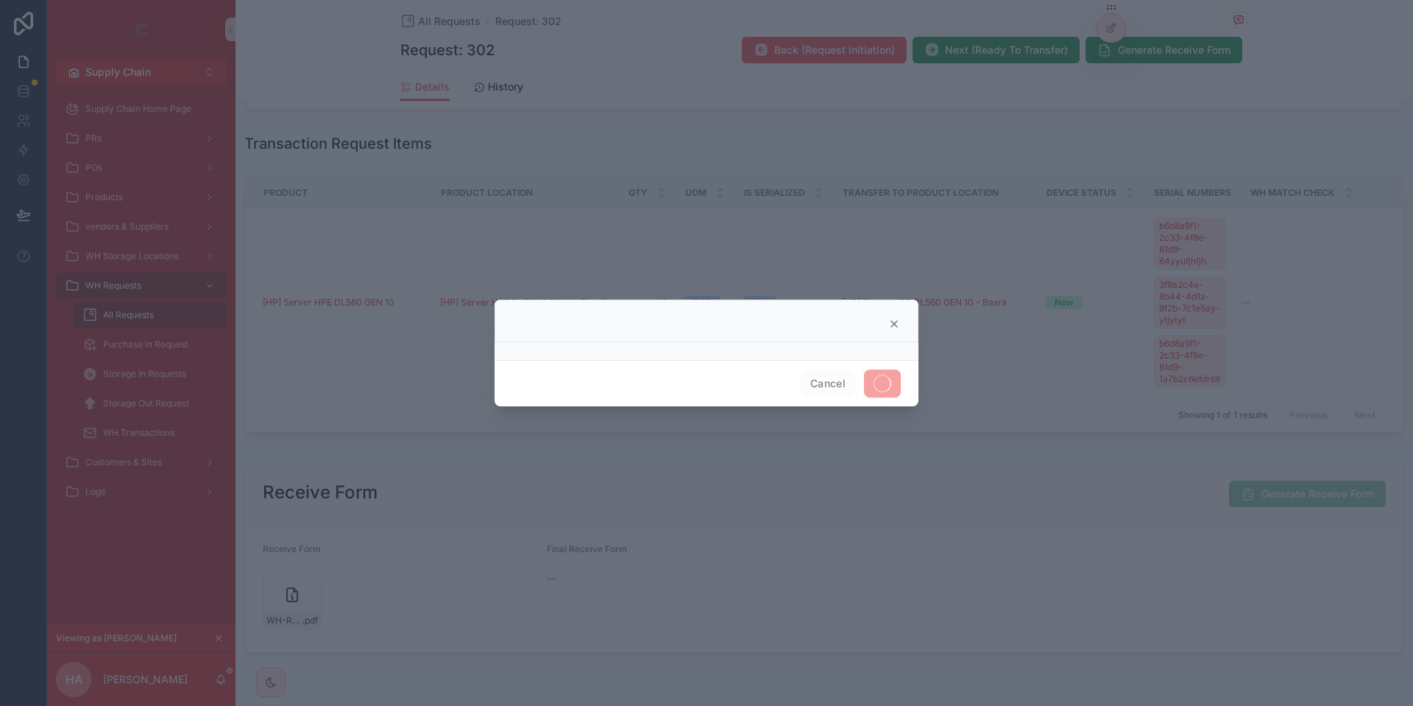
click at [770, 436] on div at bounding box center [706, 353] width 1413 height 706
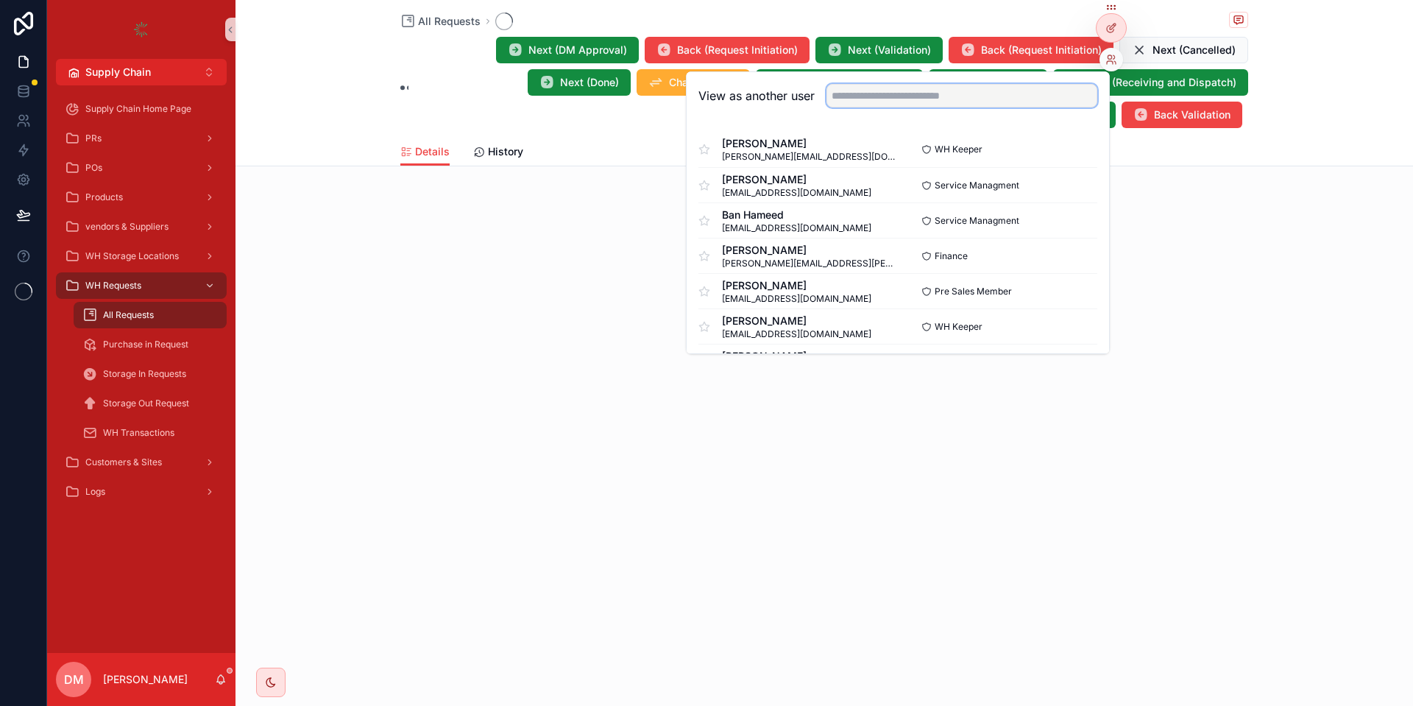
click at [1028, 95] on input "text" at bounding box center [961, 96] width 271 height 24
click at [1069, 146] on button "Select" at bounding box center [1078, 149] width 38 height 21
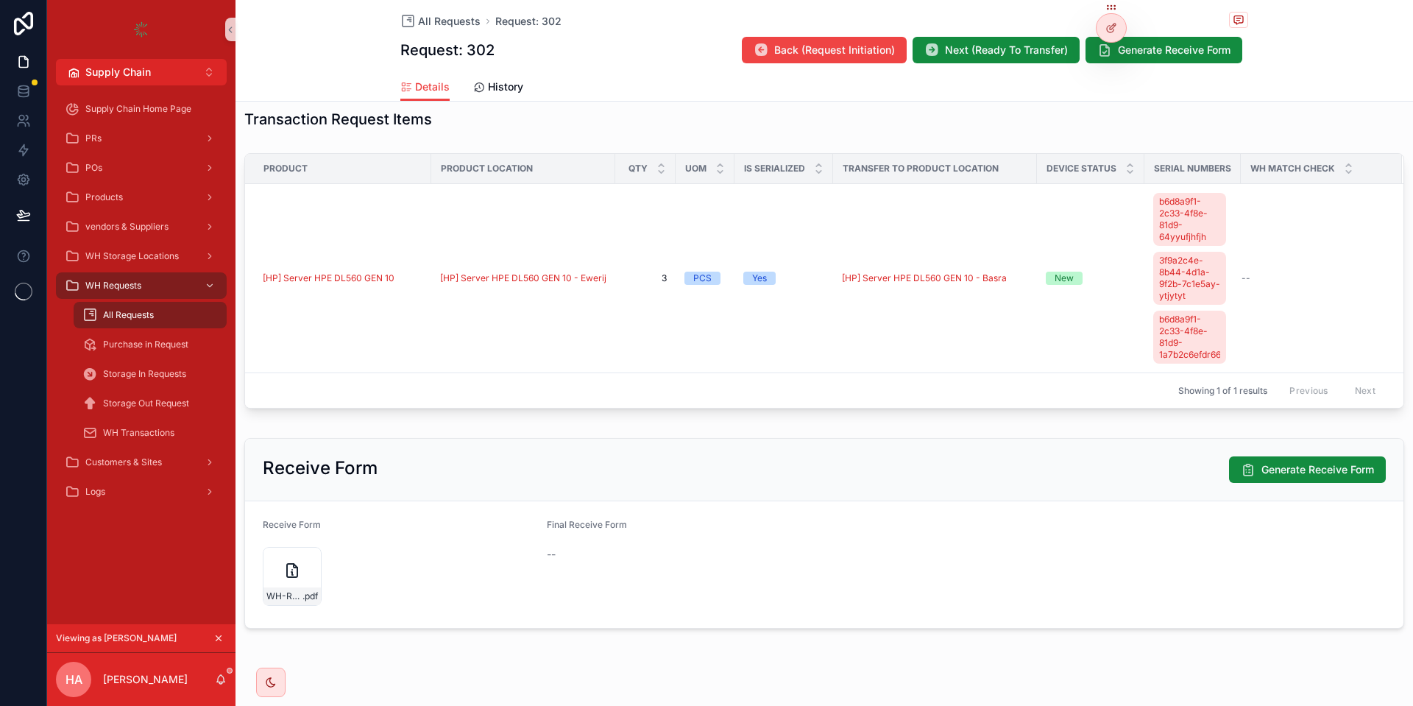
scroll to position [512, 0]
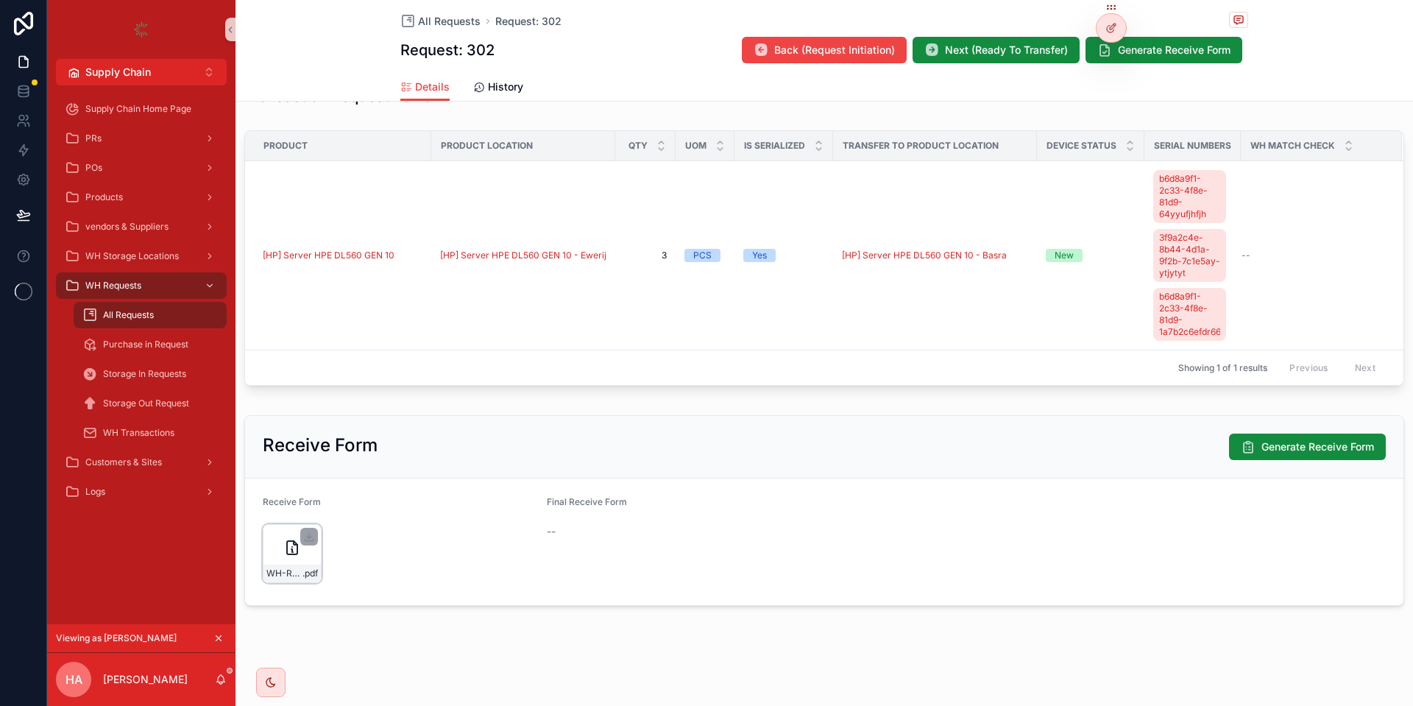
click at [291, 547] on icon "scrollable content" at bounding box center [292, 548] width 18 height 18
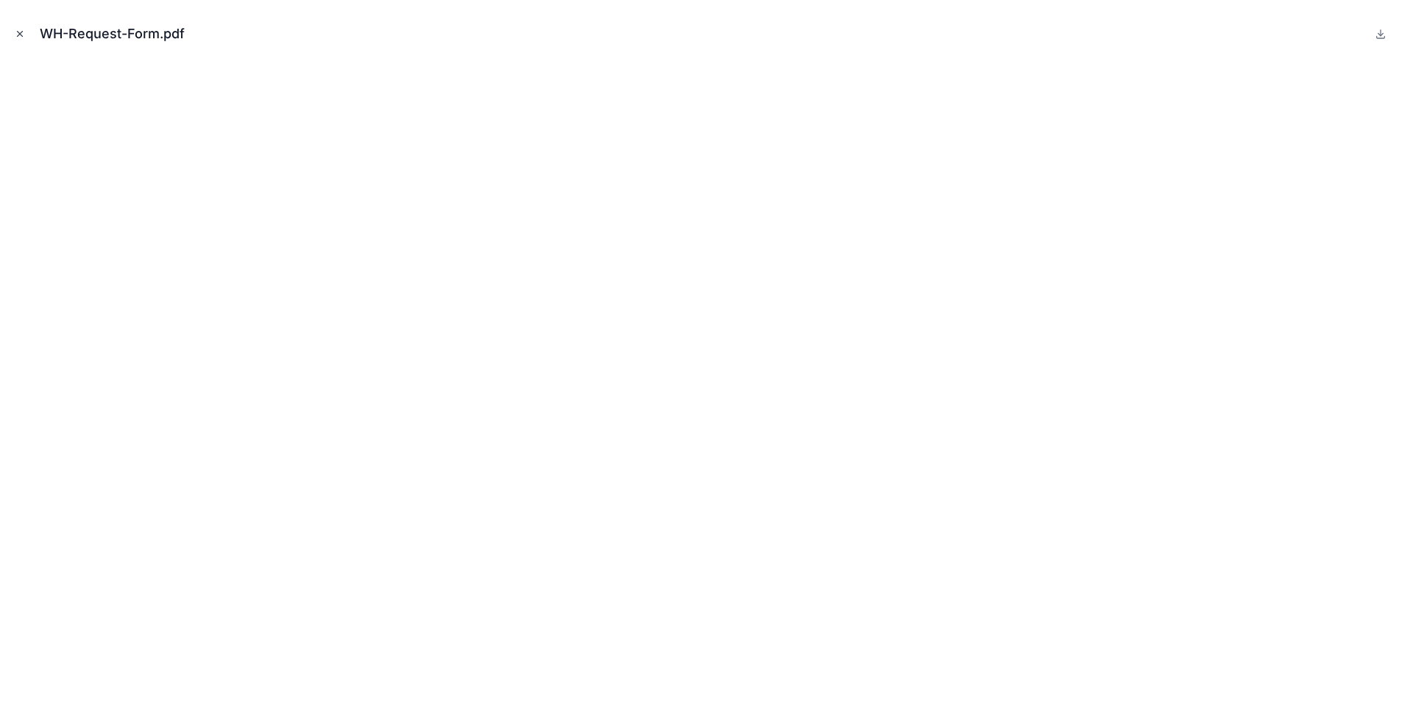
click at [18, 35] on icon "Close modal" at bounding box center [20, 34] width 5 height 5
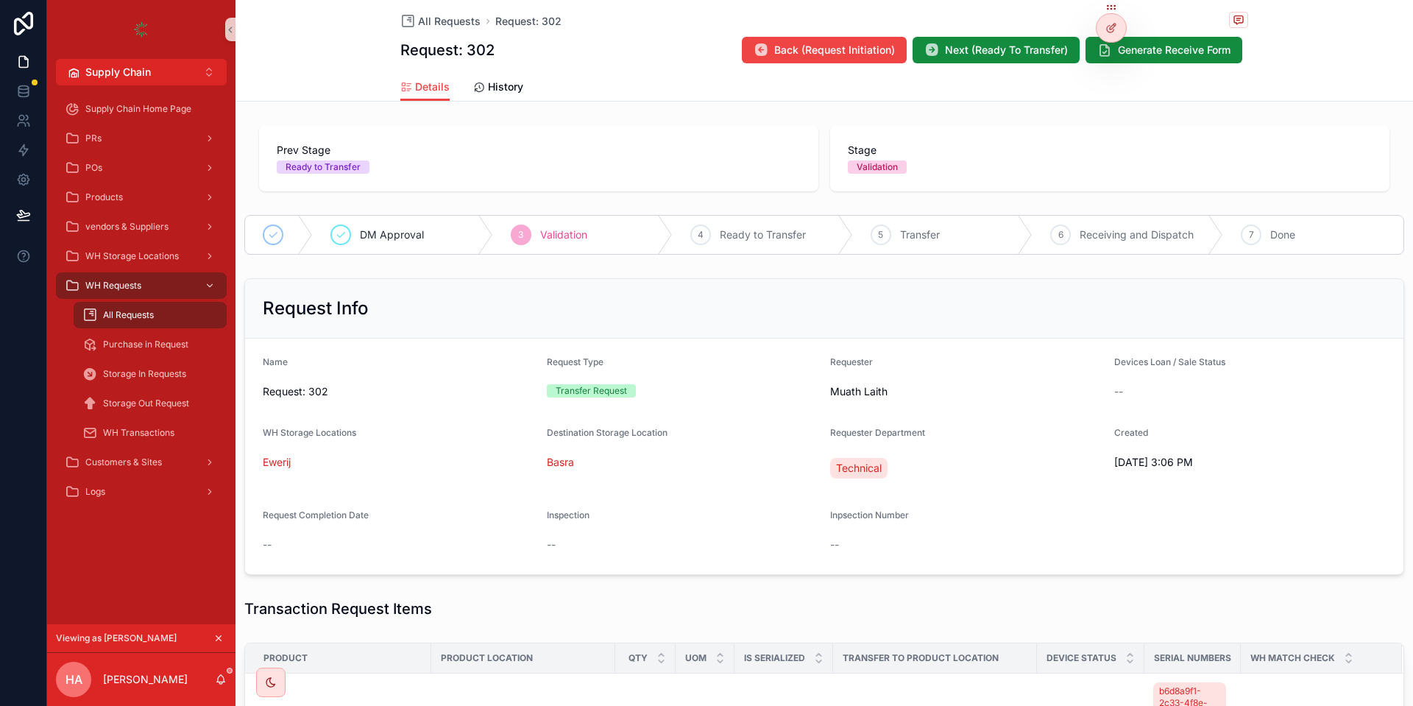
click at [569, 237] on span "Validation" at bounding box center [563, 234] width 47 height 15
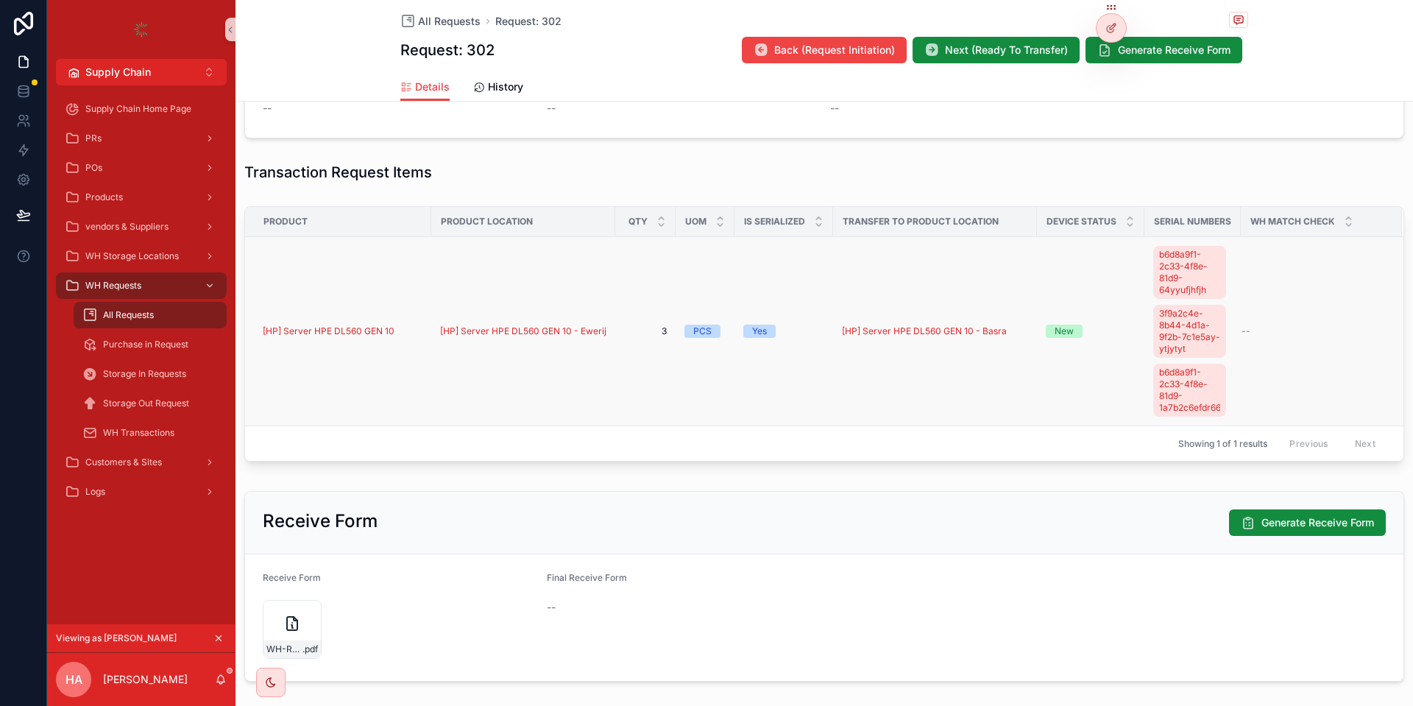
scroll to position [441, 0]
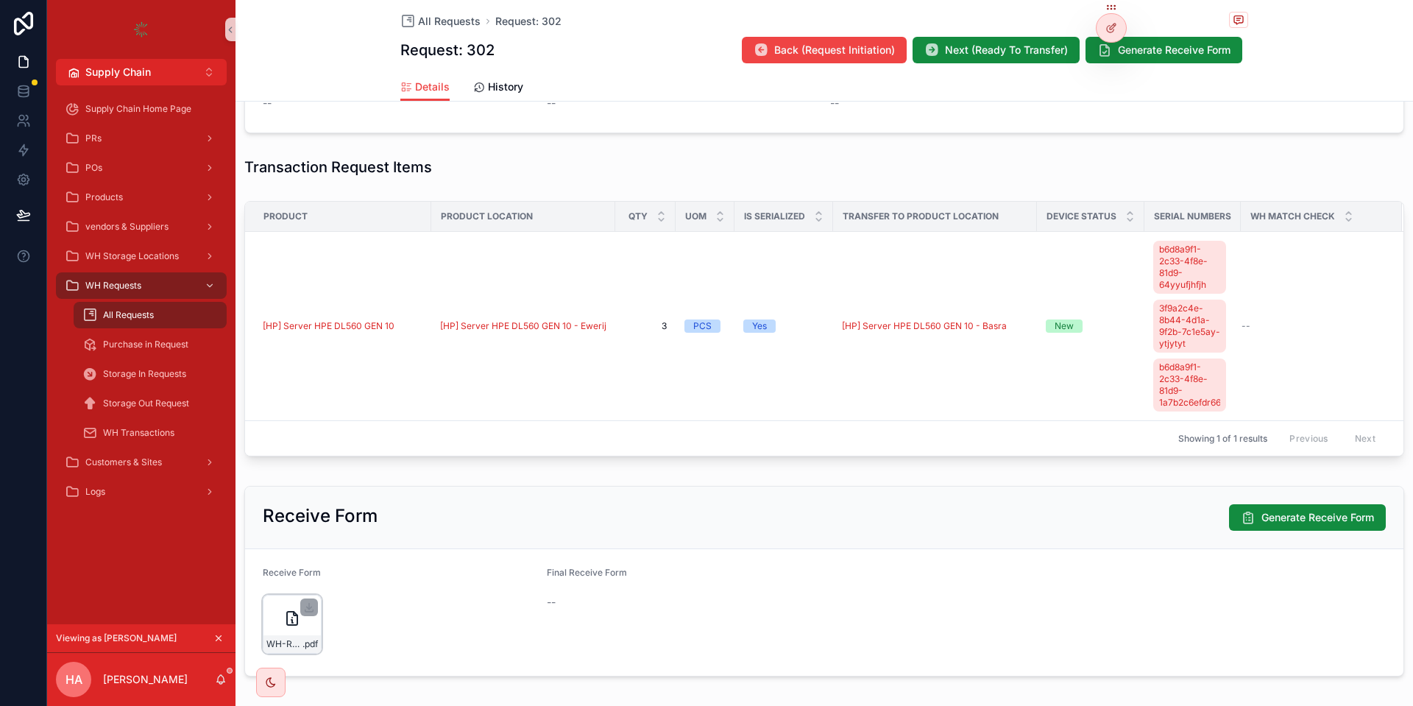
click at [283, 621] on div "WH-Request-Form .pdf" at bounding box center [292, 623] width 59 height 59
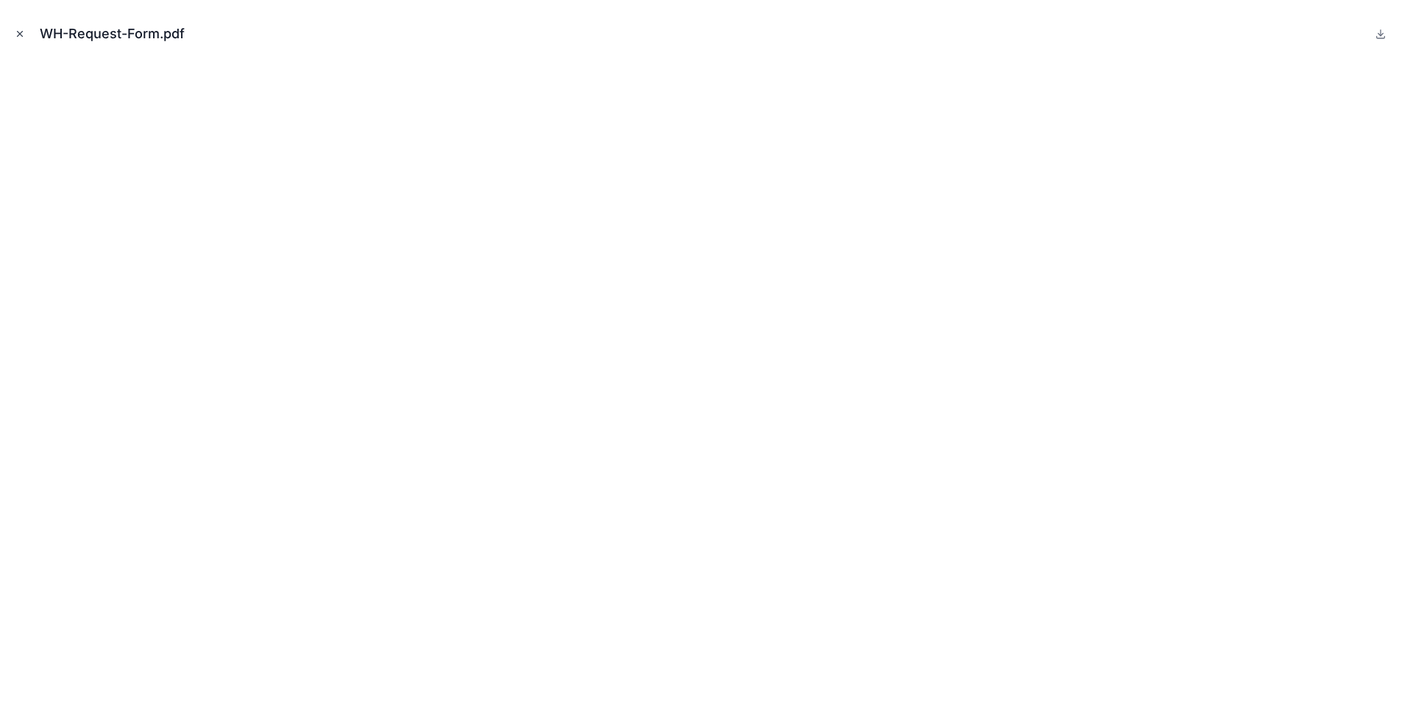
click at [14, 35] on button "Close modal" at bounding box center [20, 34] width 16 height 16
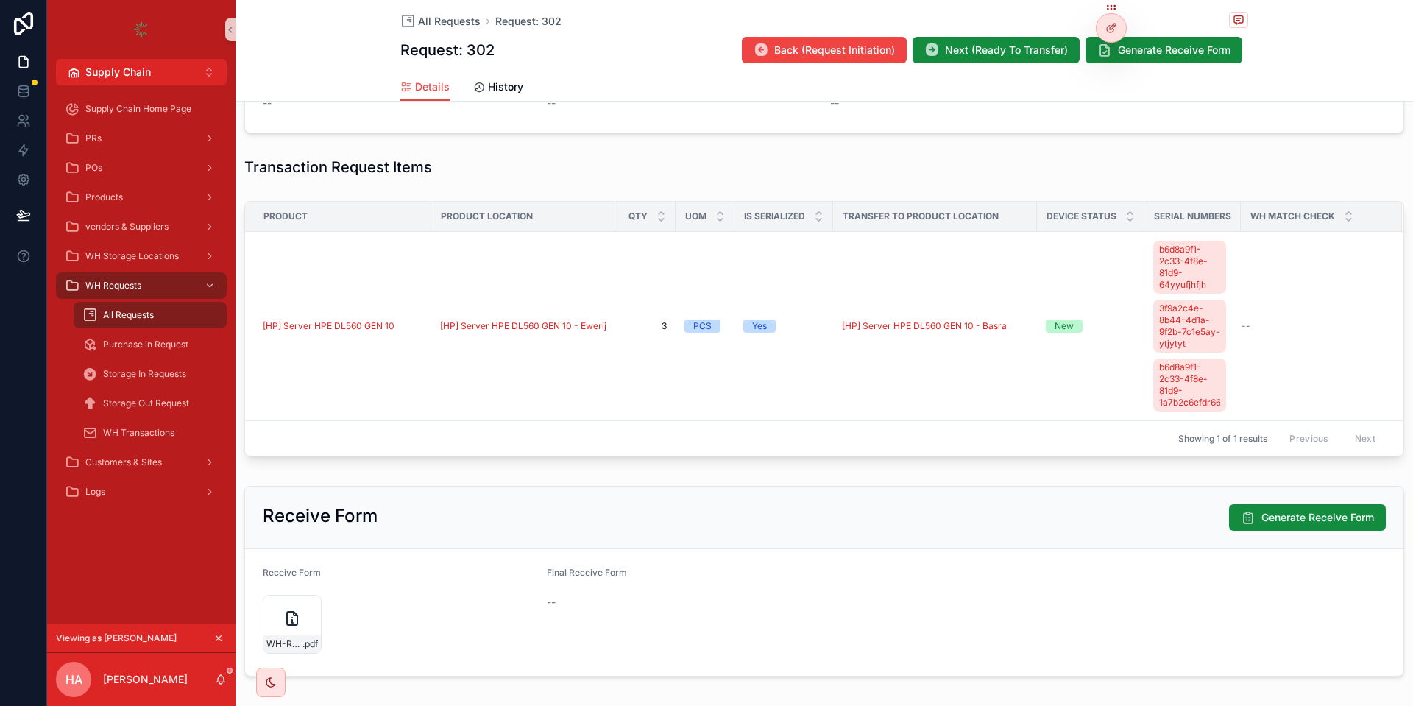
click at [600, 569] on span "Final Receive Form" at bounding box center [587, 572] width 80 height 11
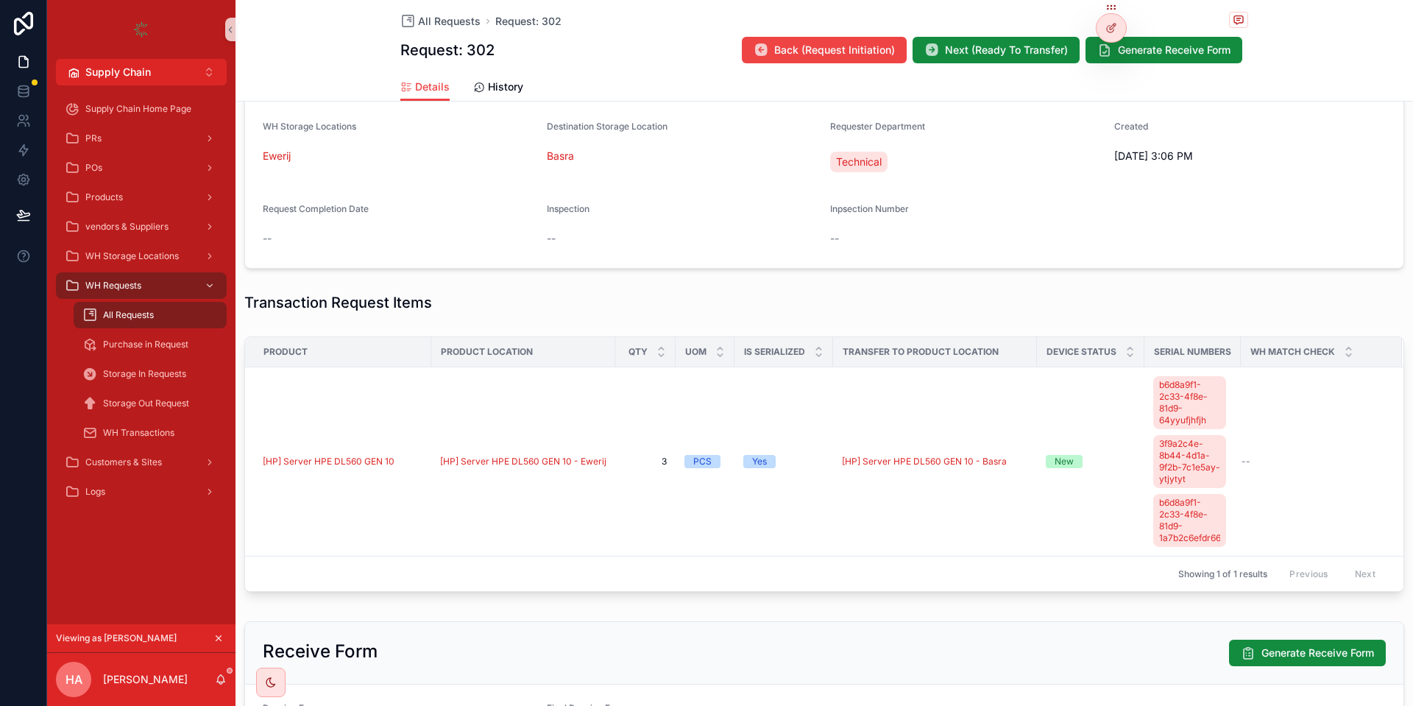
scroll to position [177, 0]
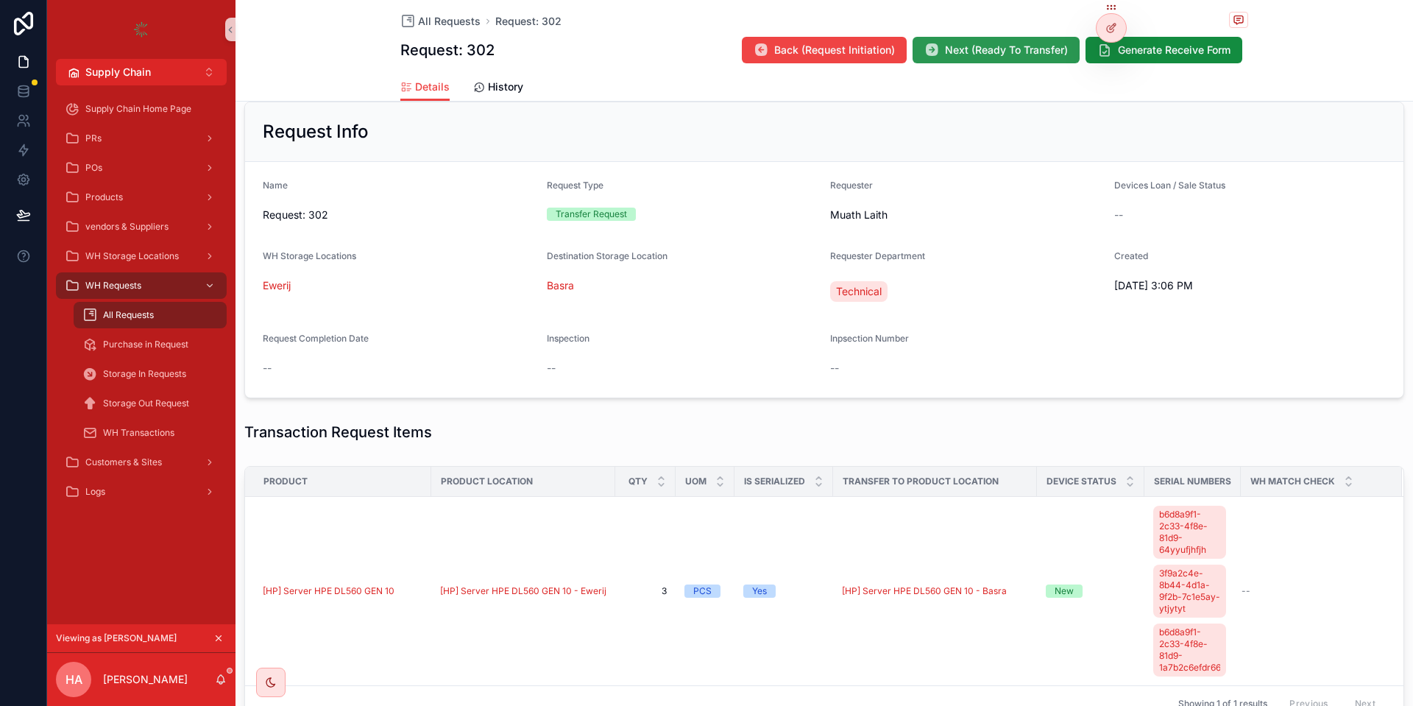
click at [1004, 59] on button "Next (Ready To Transfer)" at bounding box center [995, 50] width 167 height 26
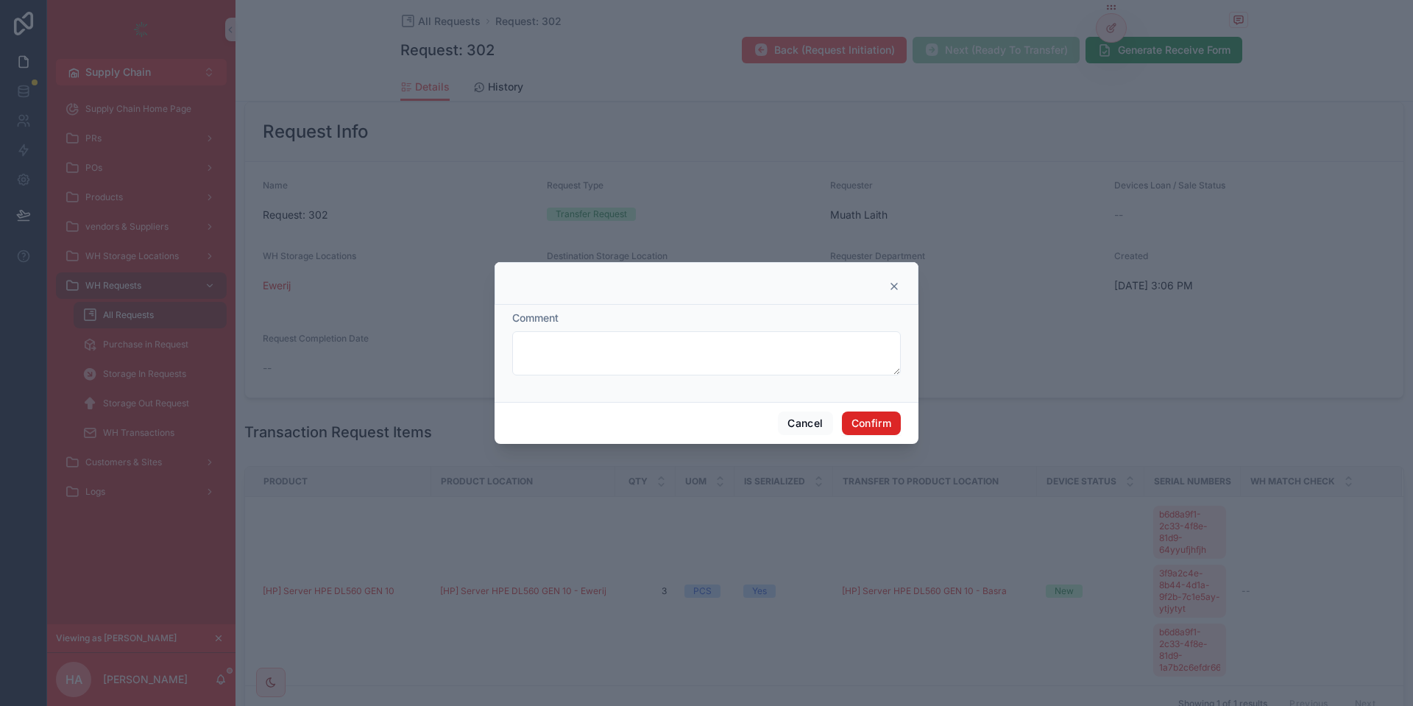
click at [887, 430] on button "Confirm" at bounding box center [871, 423] width 59 height 24
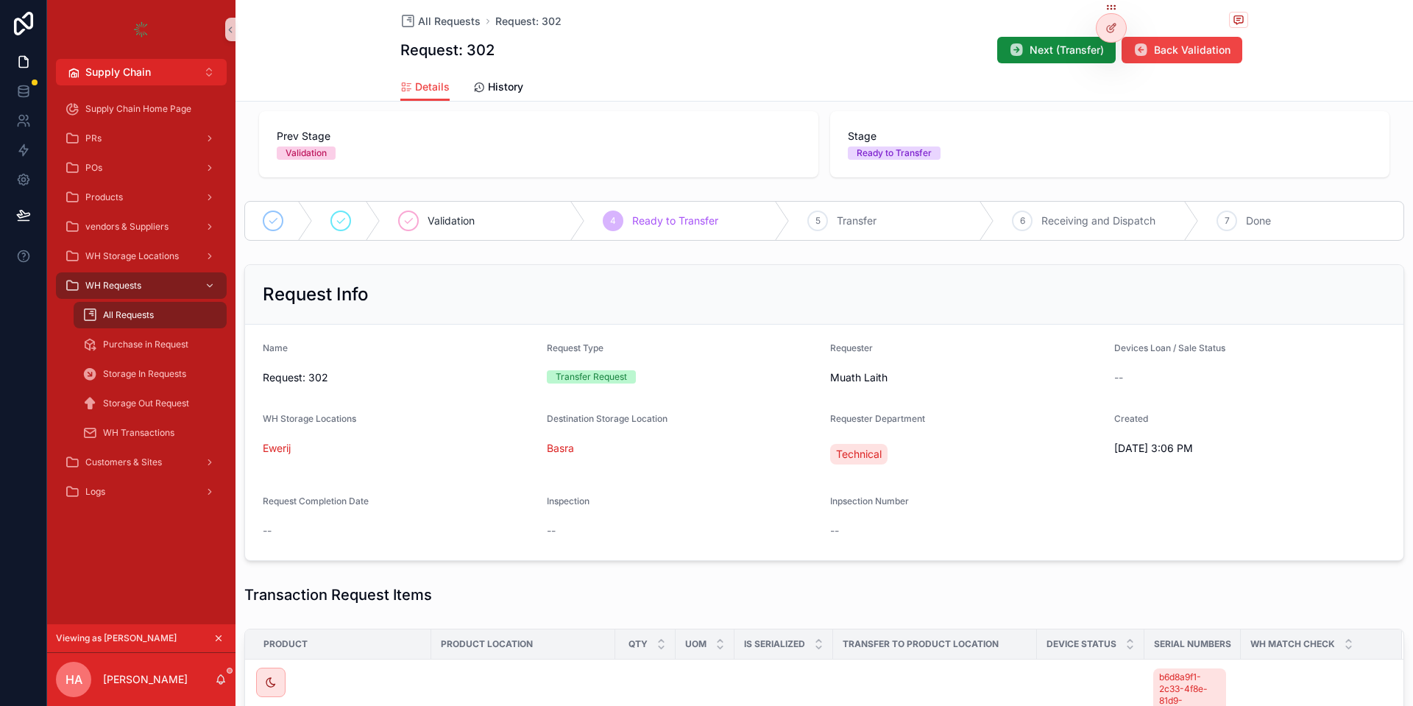
scroll to position [0, 0]
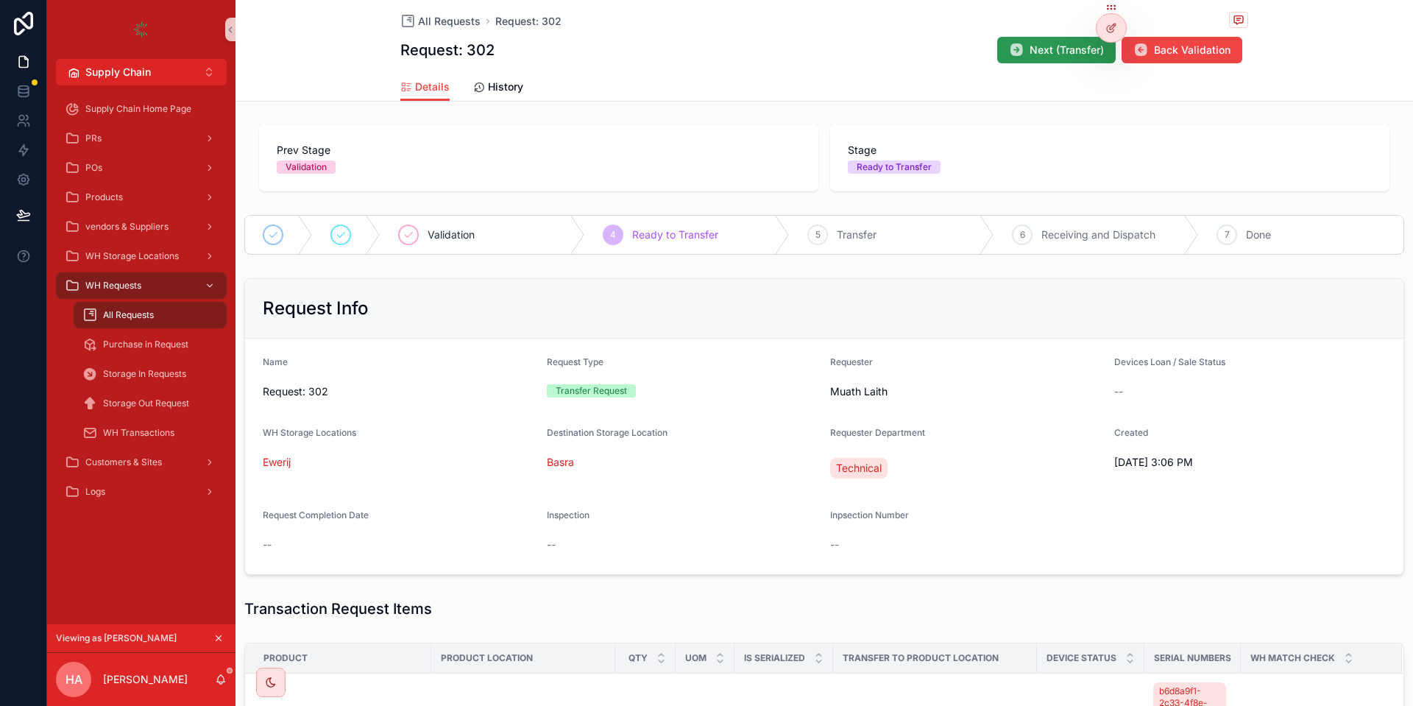
click at [1037, 44] on span "Next (Transfer)" at bounding box center [1066, 50] width 74 height 15
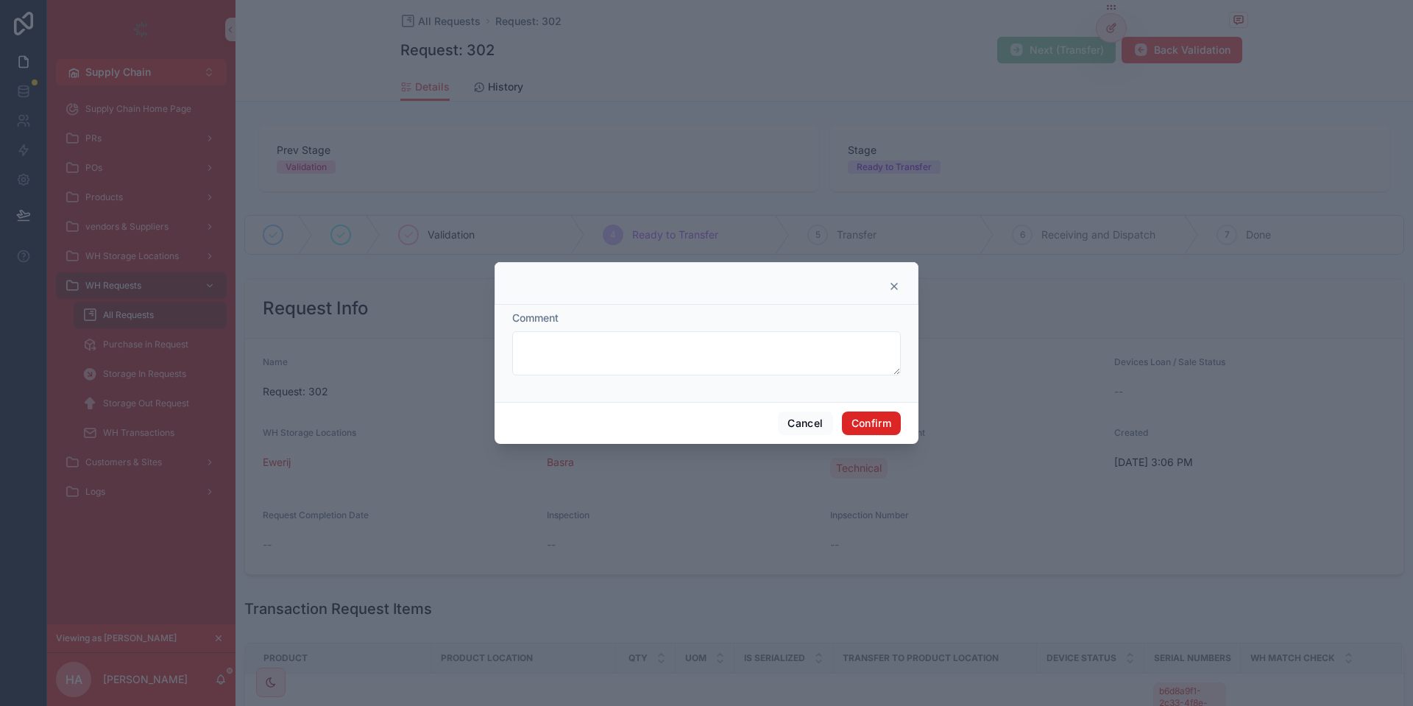
click at [868, 421] on button "Confirm" at bounding box center [871, 423] width 59 height 24
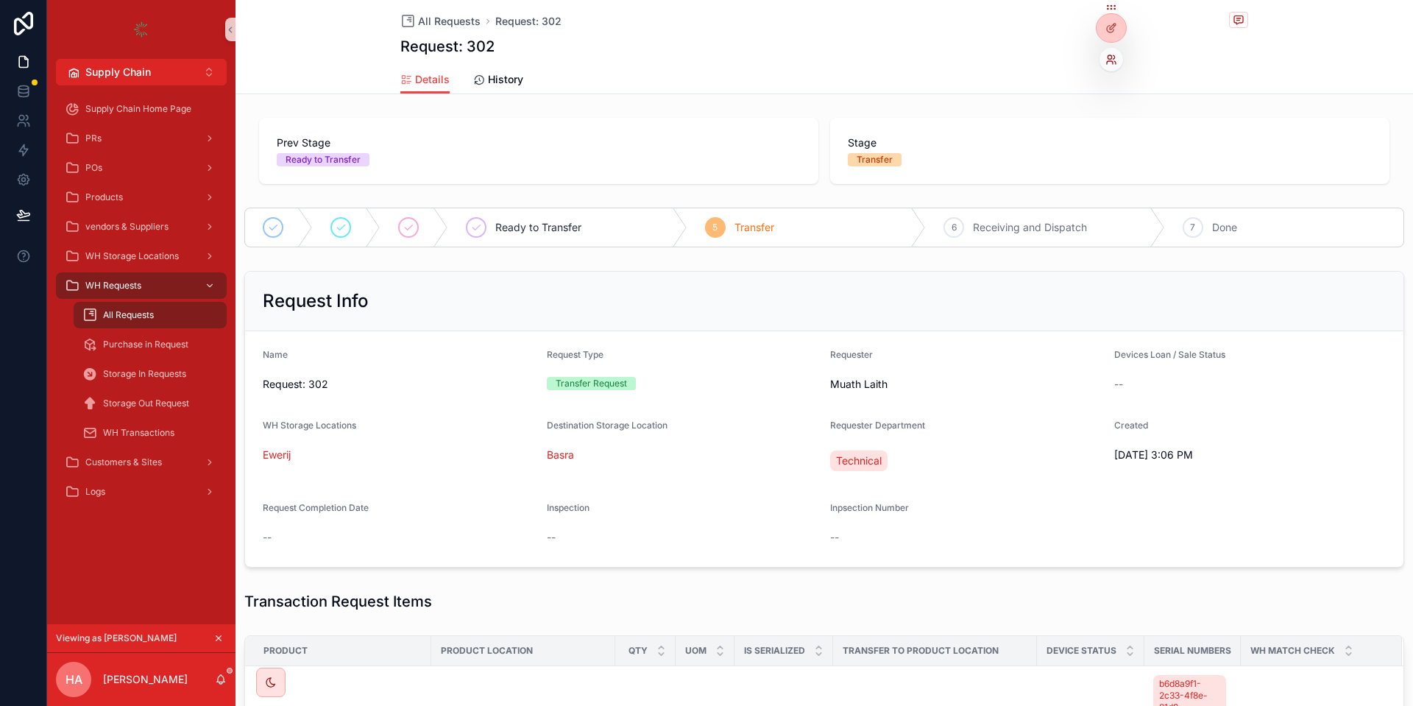
click at [1111, 57] on icon at bounding box center [1109, 57] width 4 height 4
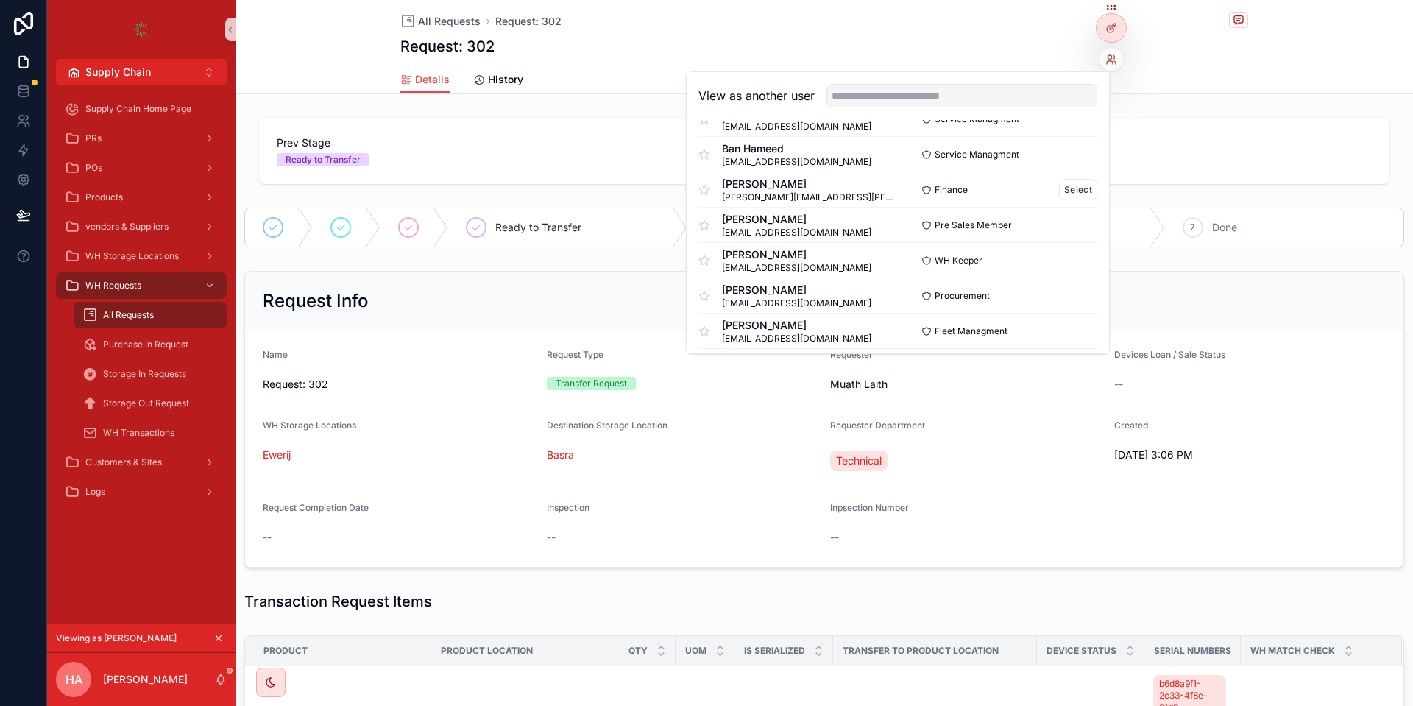
scroll to position [88, 0]
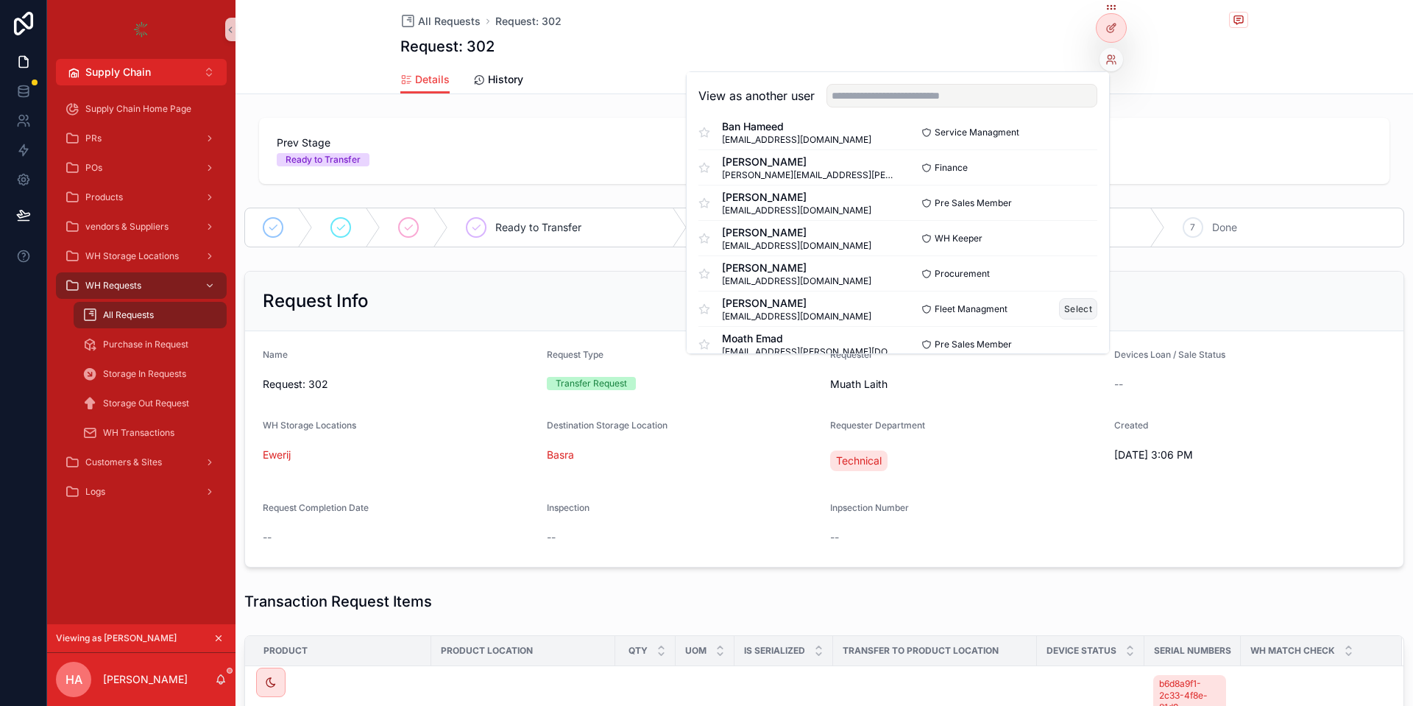
click at [1069, 300] on button "Select" at bounding box center [1078, 308] width 38 height 21
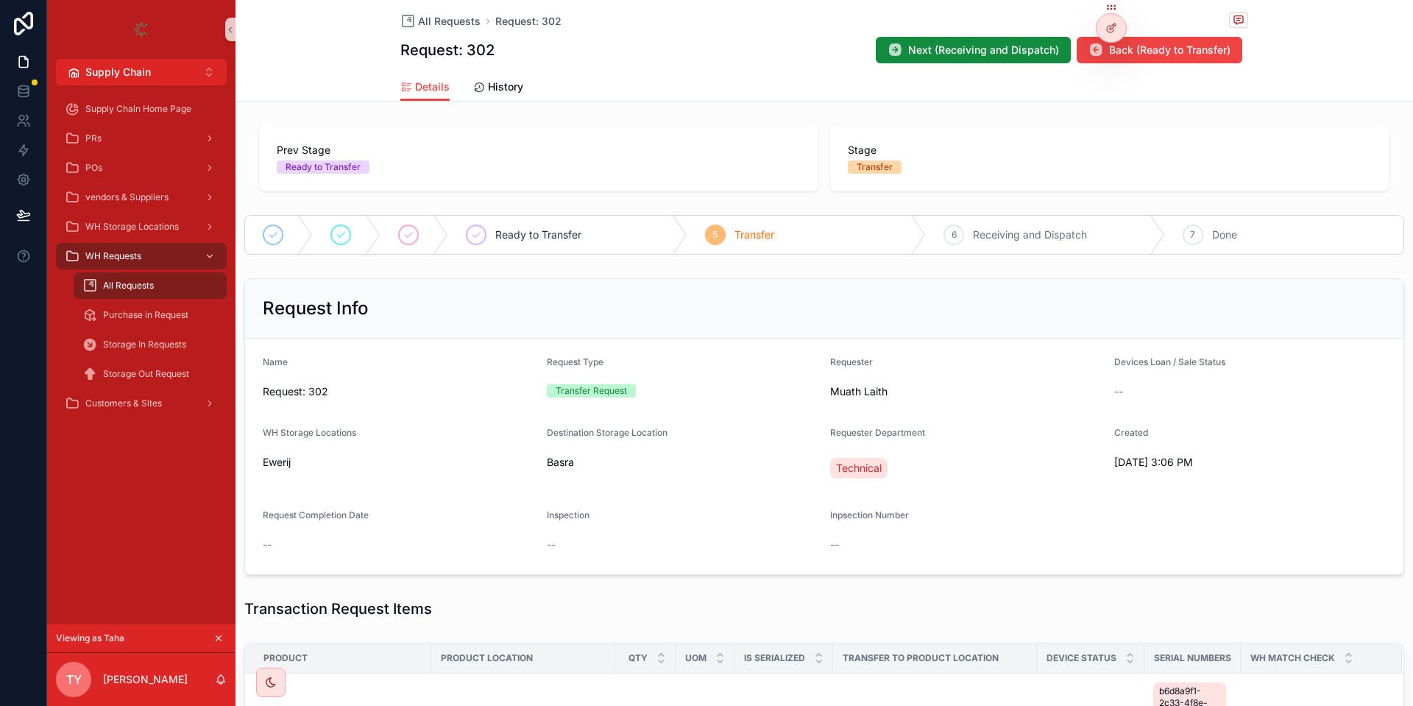
click at [760, 243] on div "5 Transfer" at bounding box center [806, 235] width 239 height 38
click at [759, 241] on span "Transfer" at bounding box center [754, 234] width 40 height 15
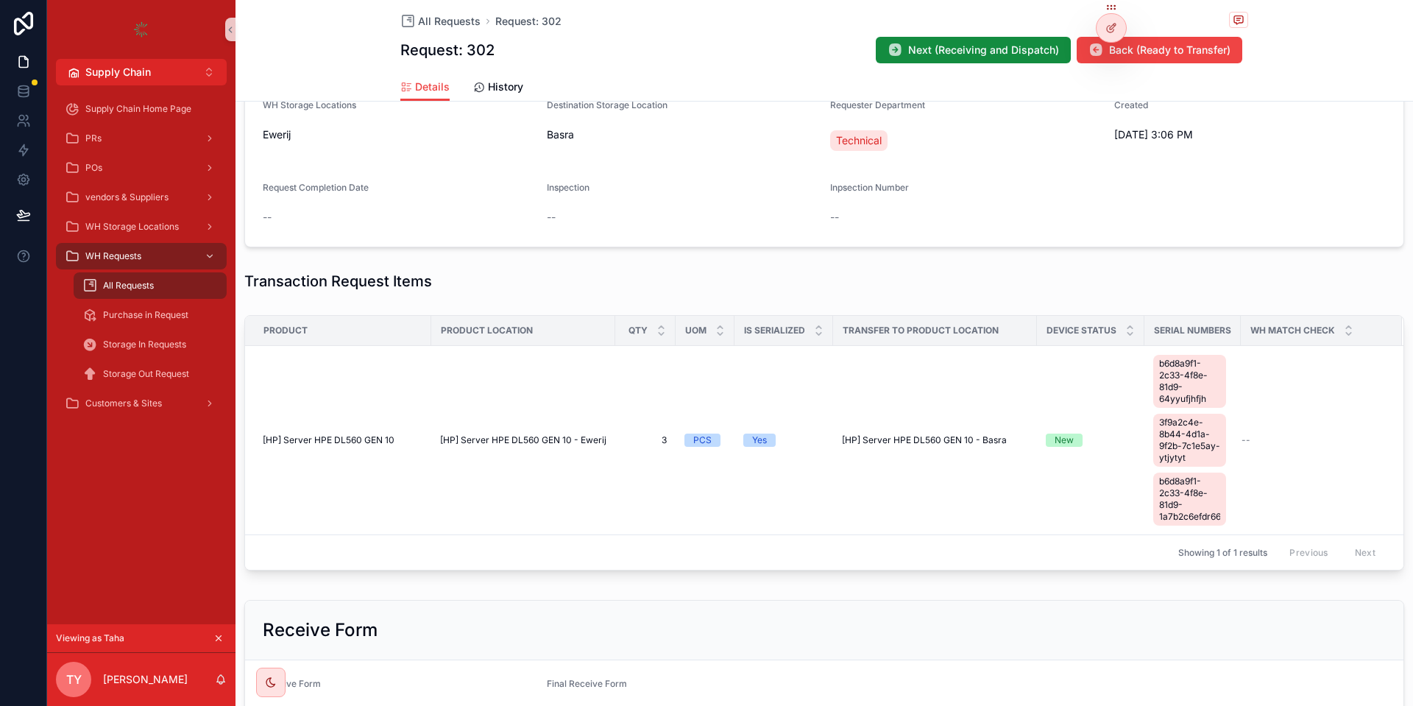
scroll to position [353, 0]
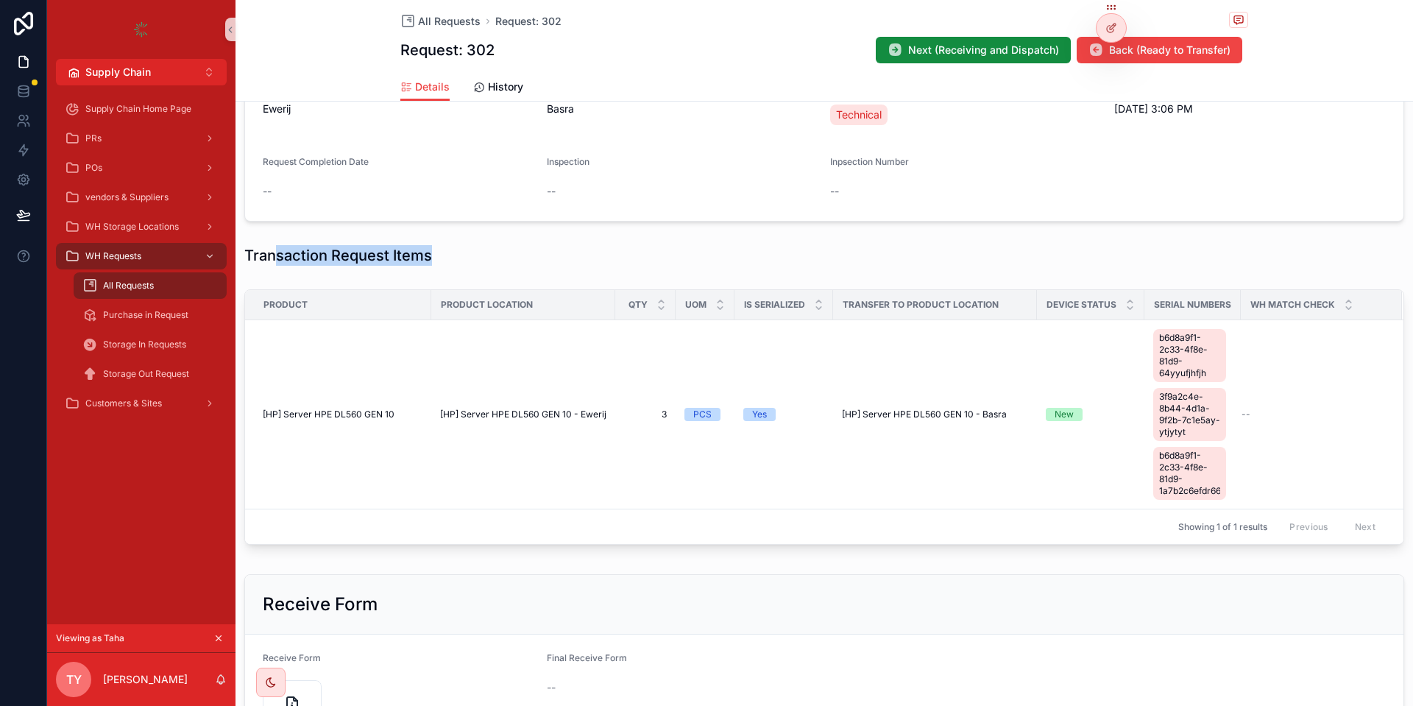
drag, startPoint x: 277, startPoint y: 256, endPoint x: 429, endPoint y: 260, distance: 152.3
click at [429, 260] on h1 "Transaction Request Items" at bounding box center [338, 255] width 188 height 21
click at [479, 262] on div "Transaction Request Items" at bounding box center [823, 255] width 1159 height 21
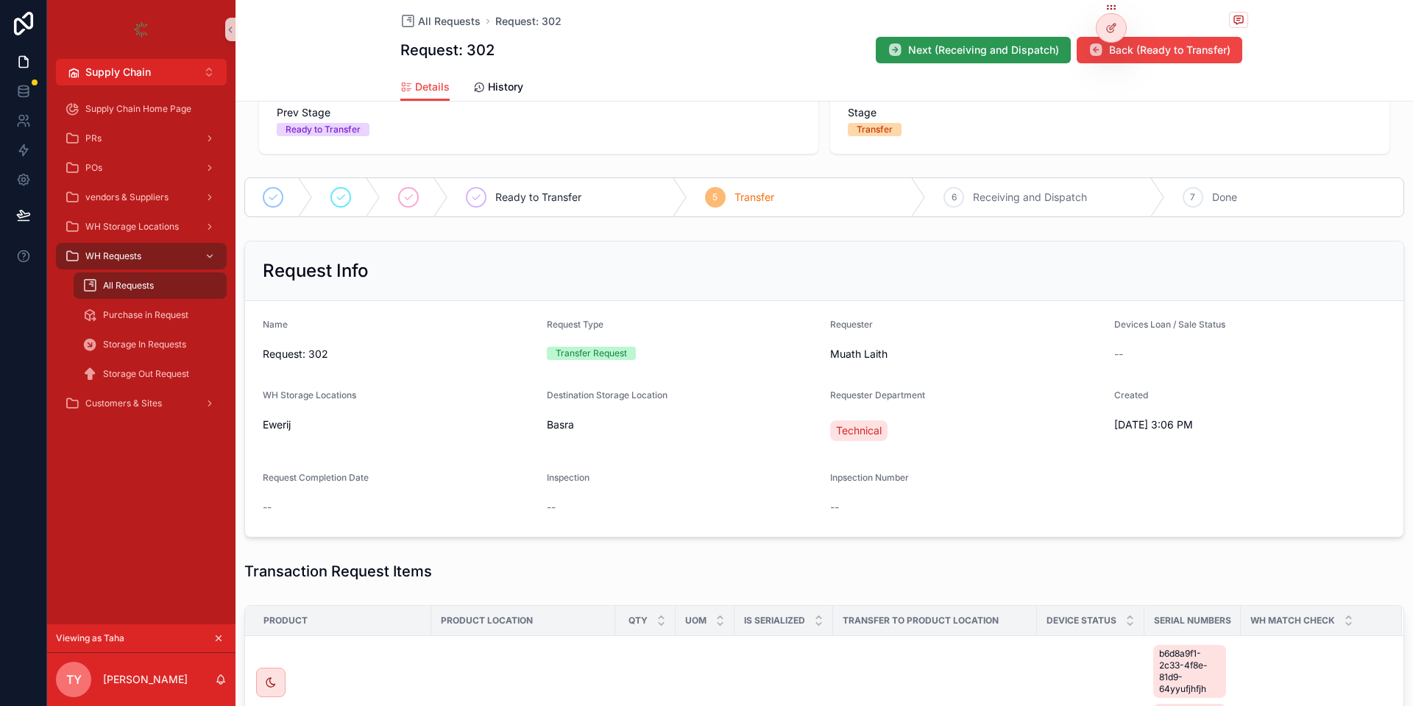
scroll to position [37, 0]
click at [935, 60] on button "Next (Receiving and Dispatch)" at bounding box center [973, 50] width 195 height 26
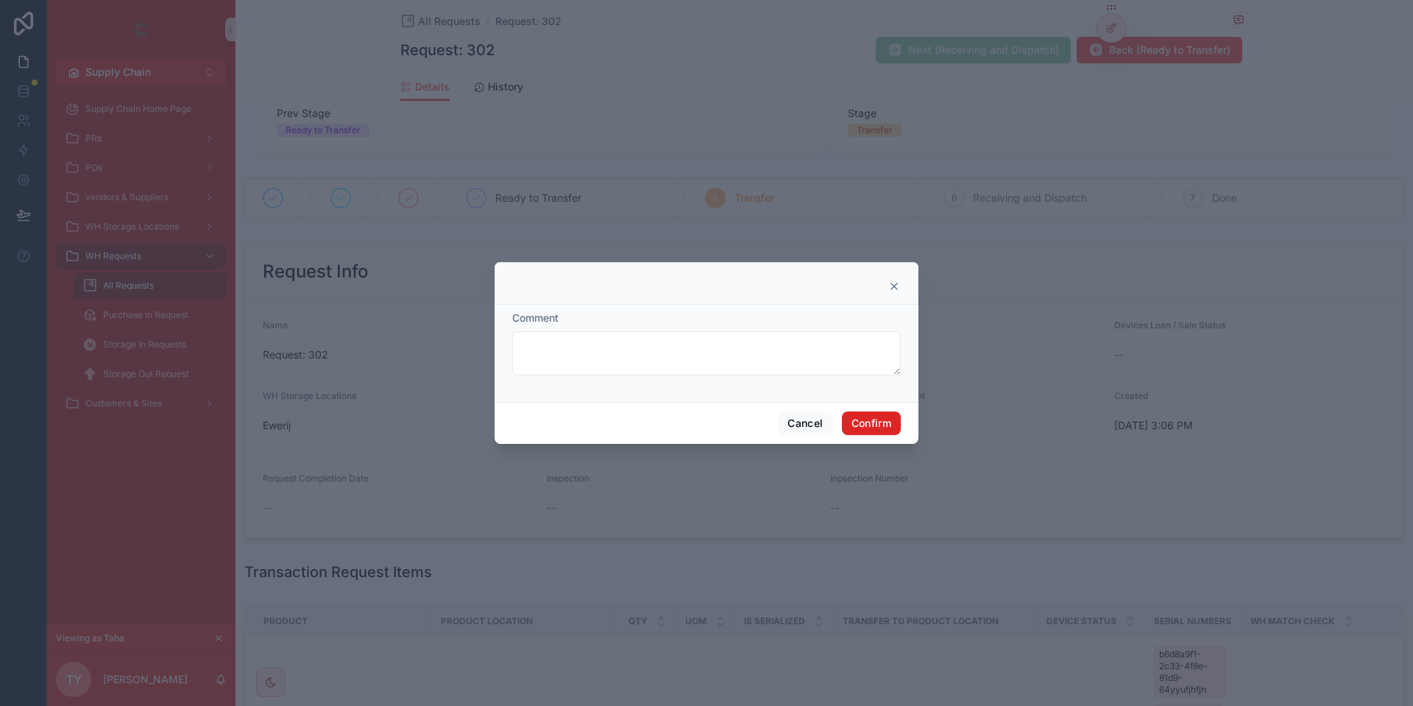
click at [864, 423] on button "Confirm" at bounding box center [871, 423] width 59 height 24
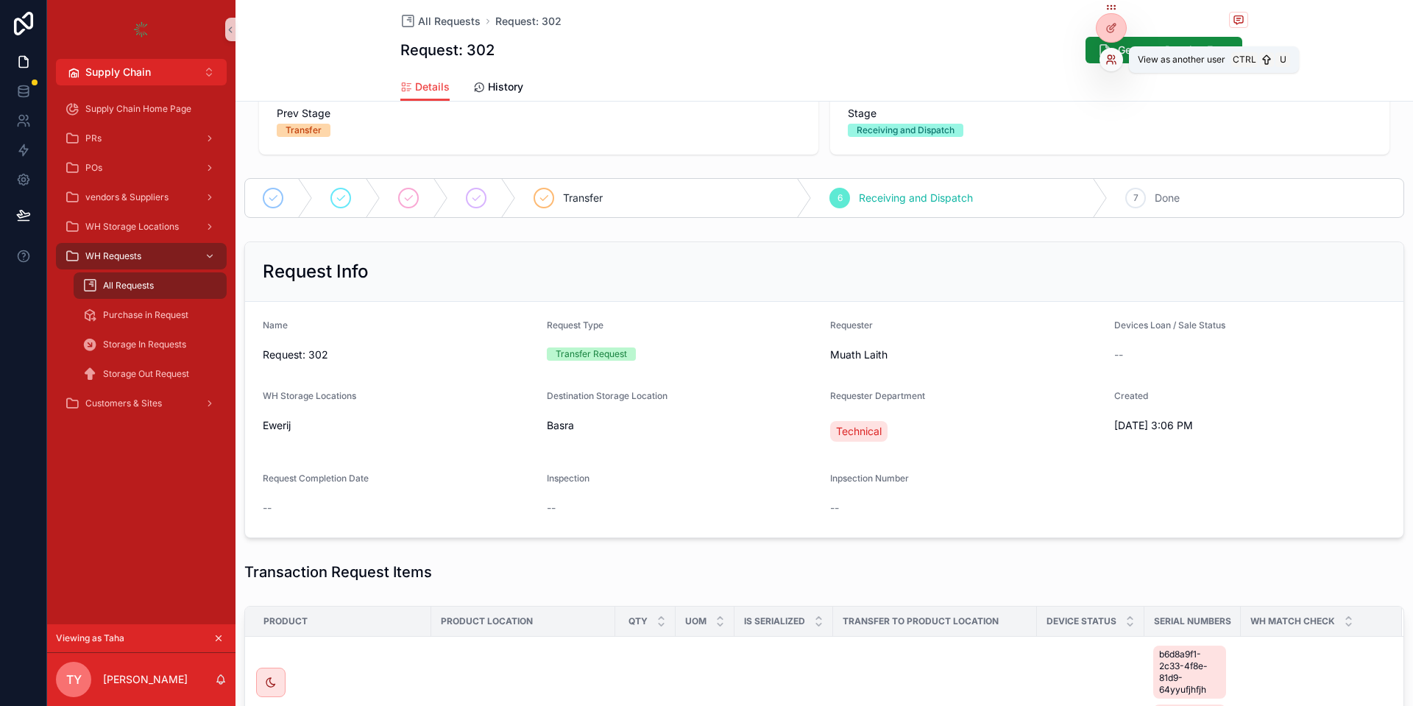
click at [1115, 57] on icon at bounding box center [1111, 60] width 12 height 12
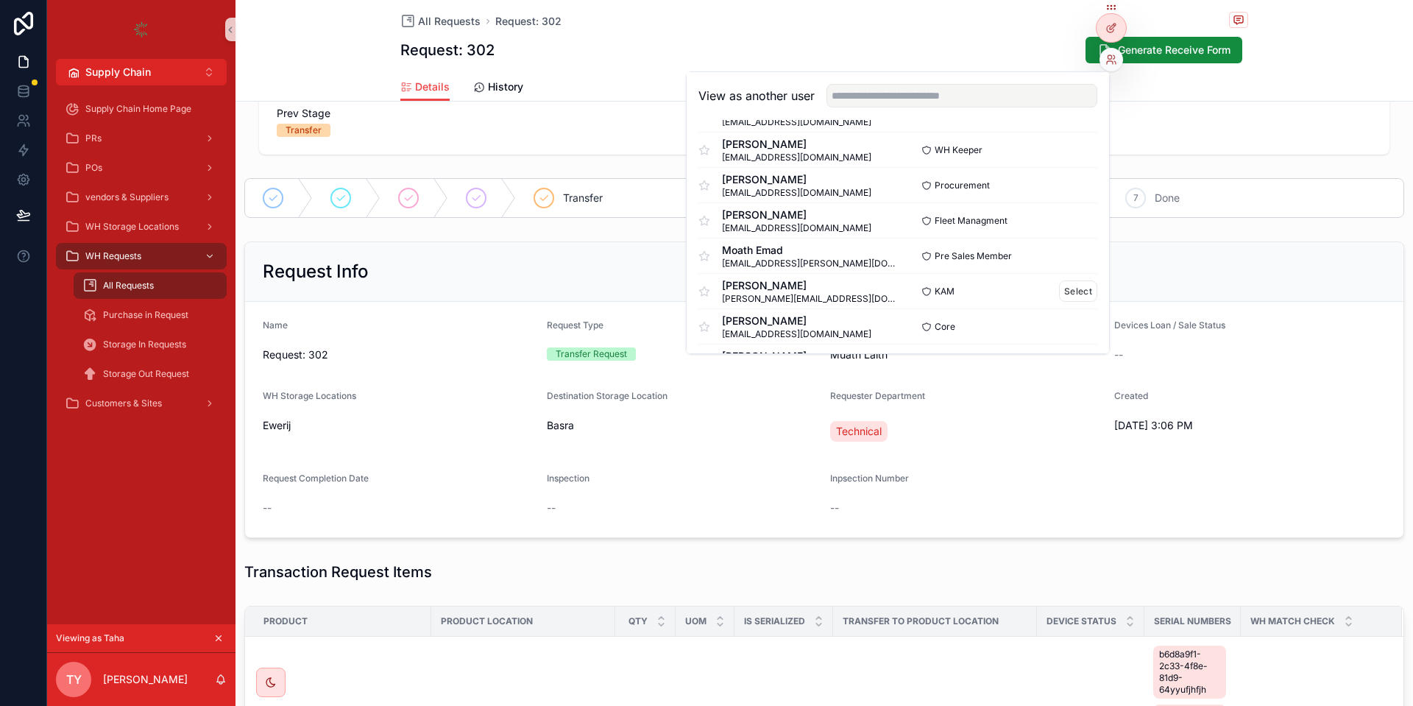
scroll to position [265, 0]
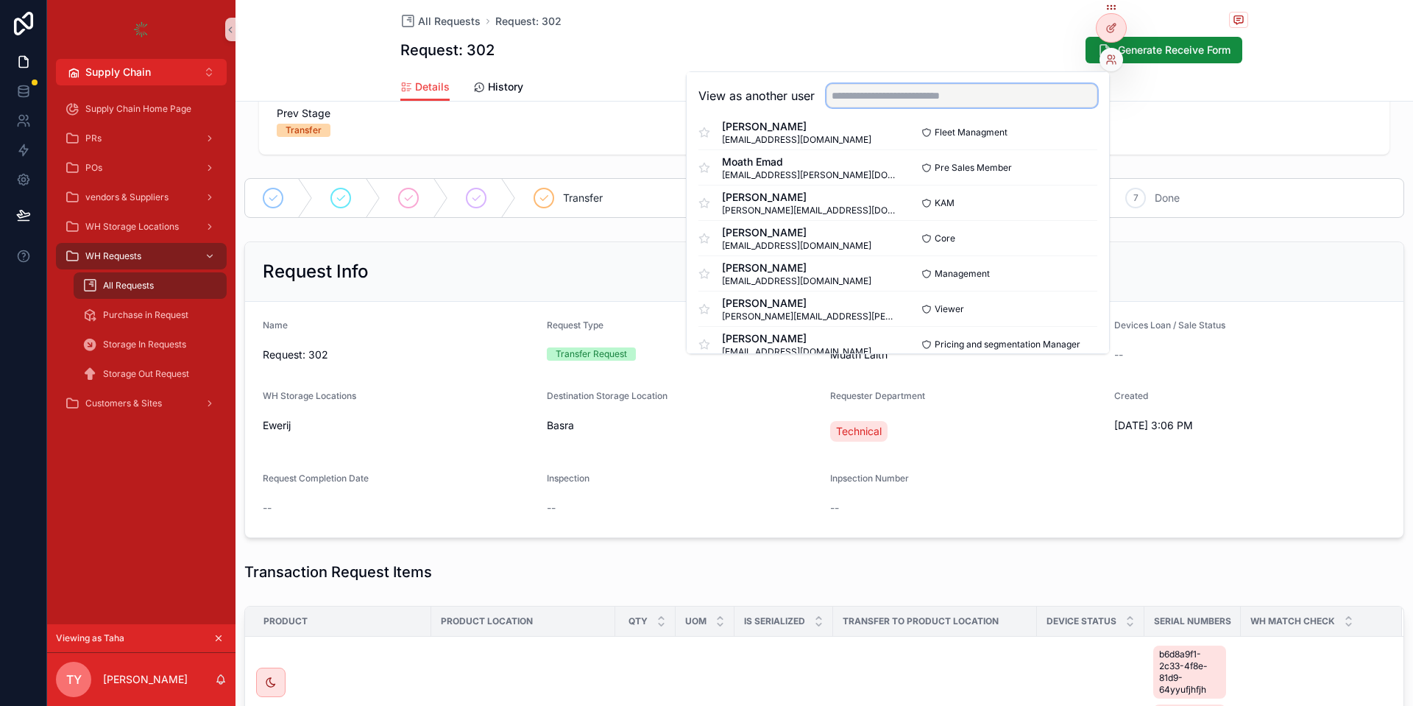
click at [881, 91] on input "text" at bounding box center [961, 96] width 271 height 24
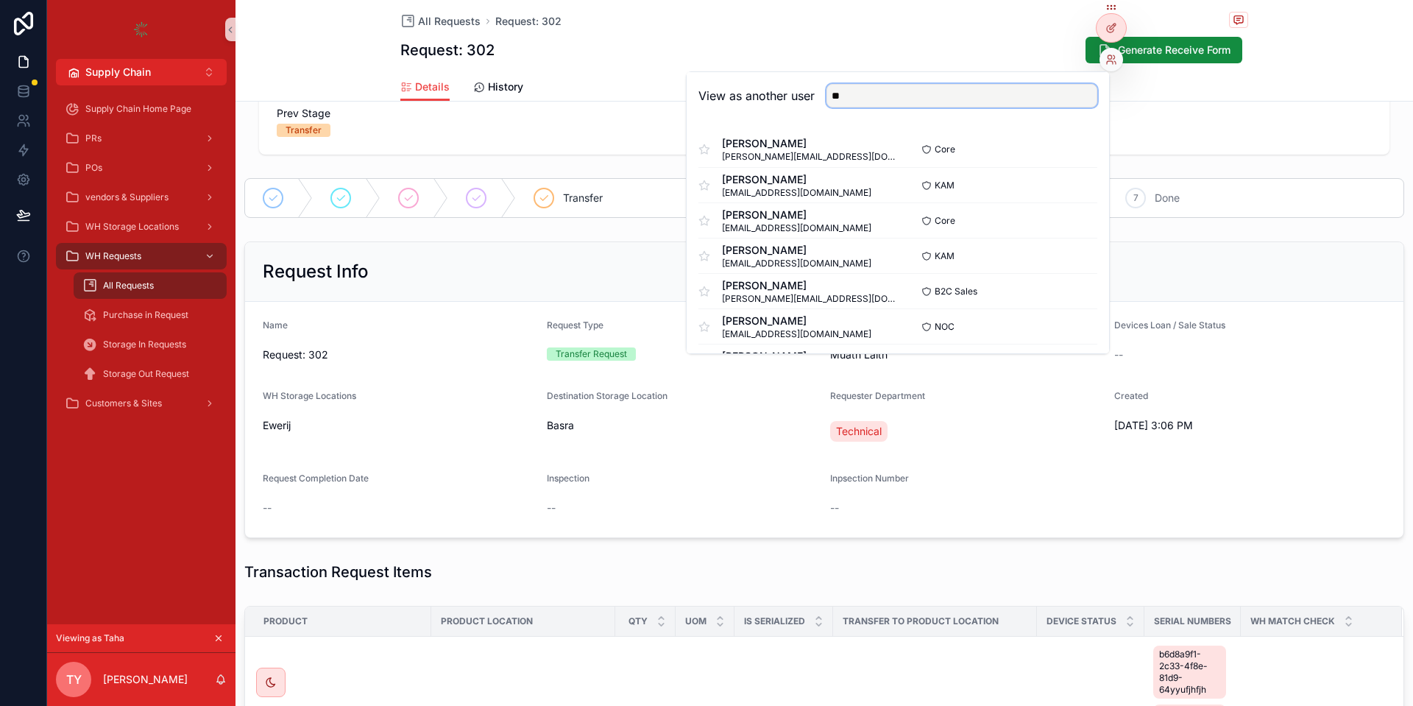
type input "*"
click at [1075, 146] on button "Select" at bounding box center [1078, 149] width 38 height 21
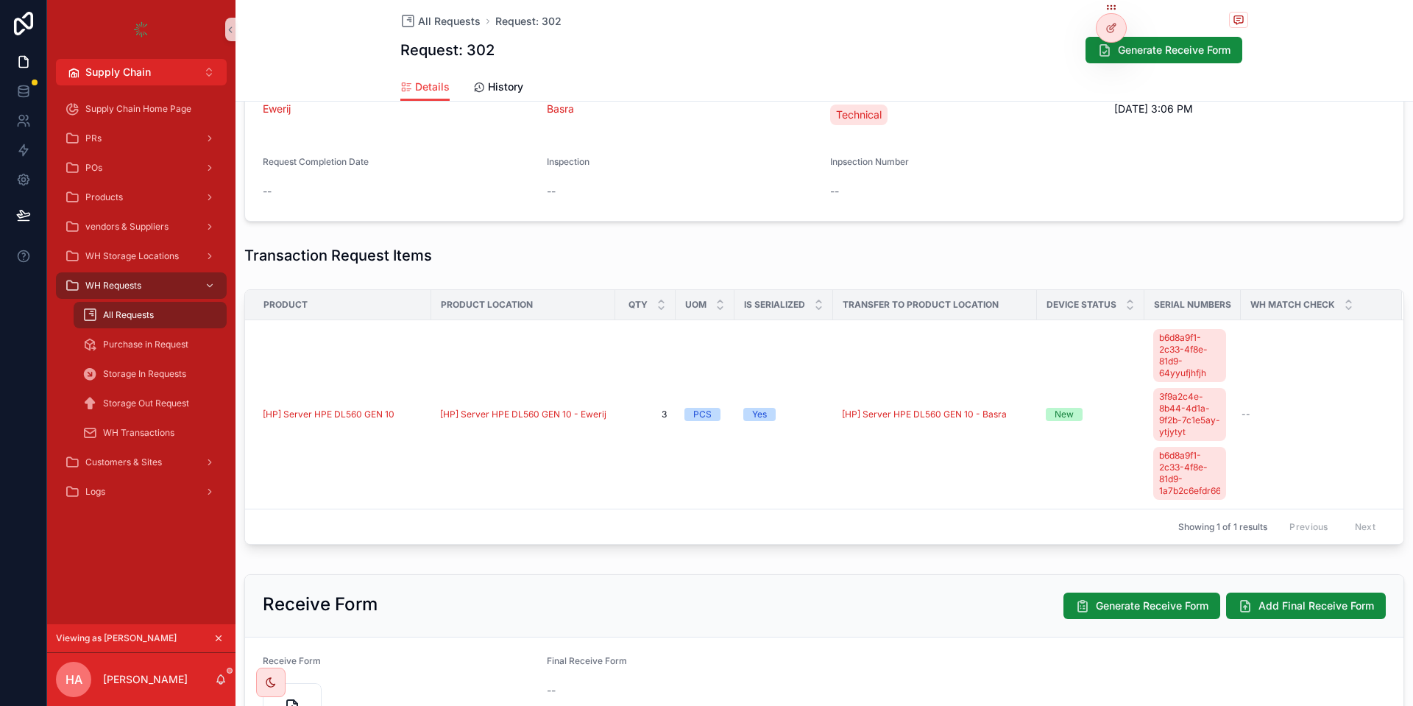
scroll to position [441, 0]
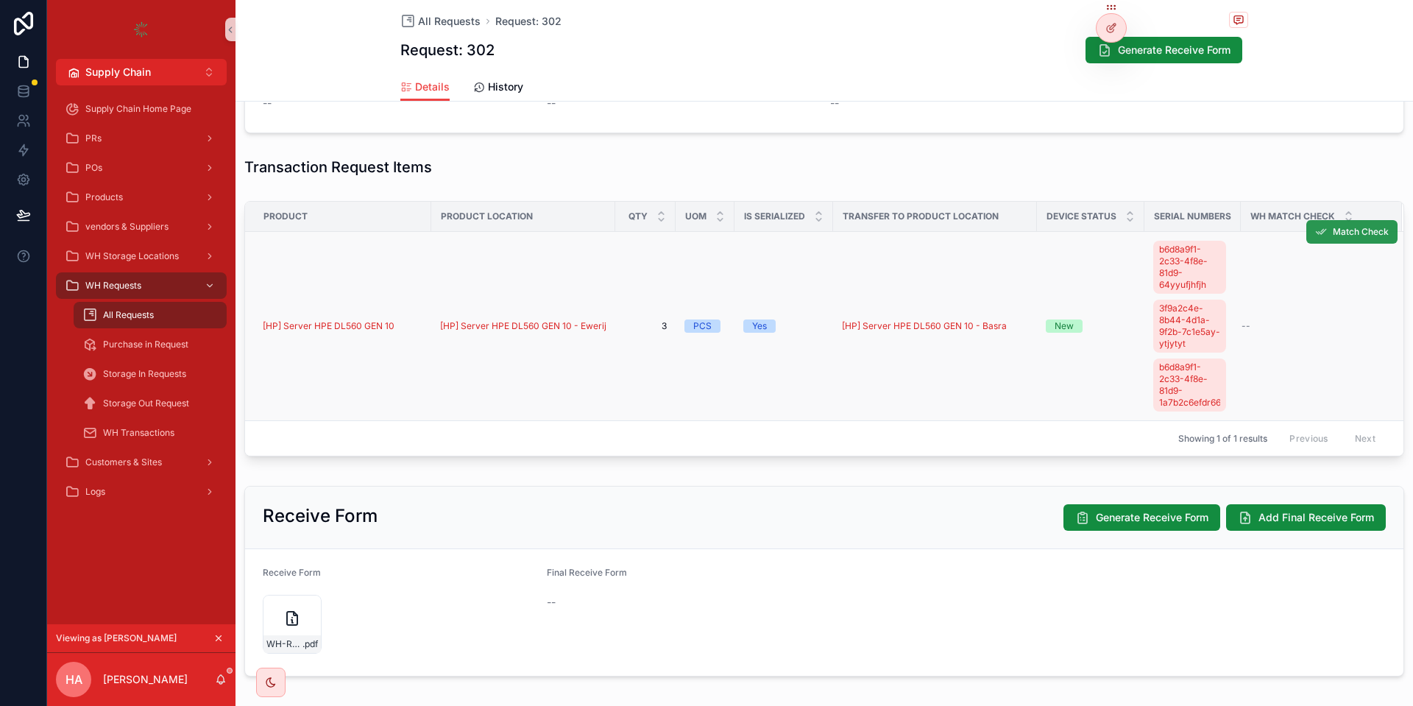
click at [1325, 236] on icon "scrollable content" at bounding box center [1321, 232] width 12 height 12
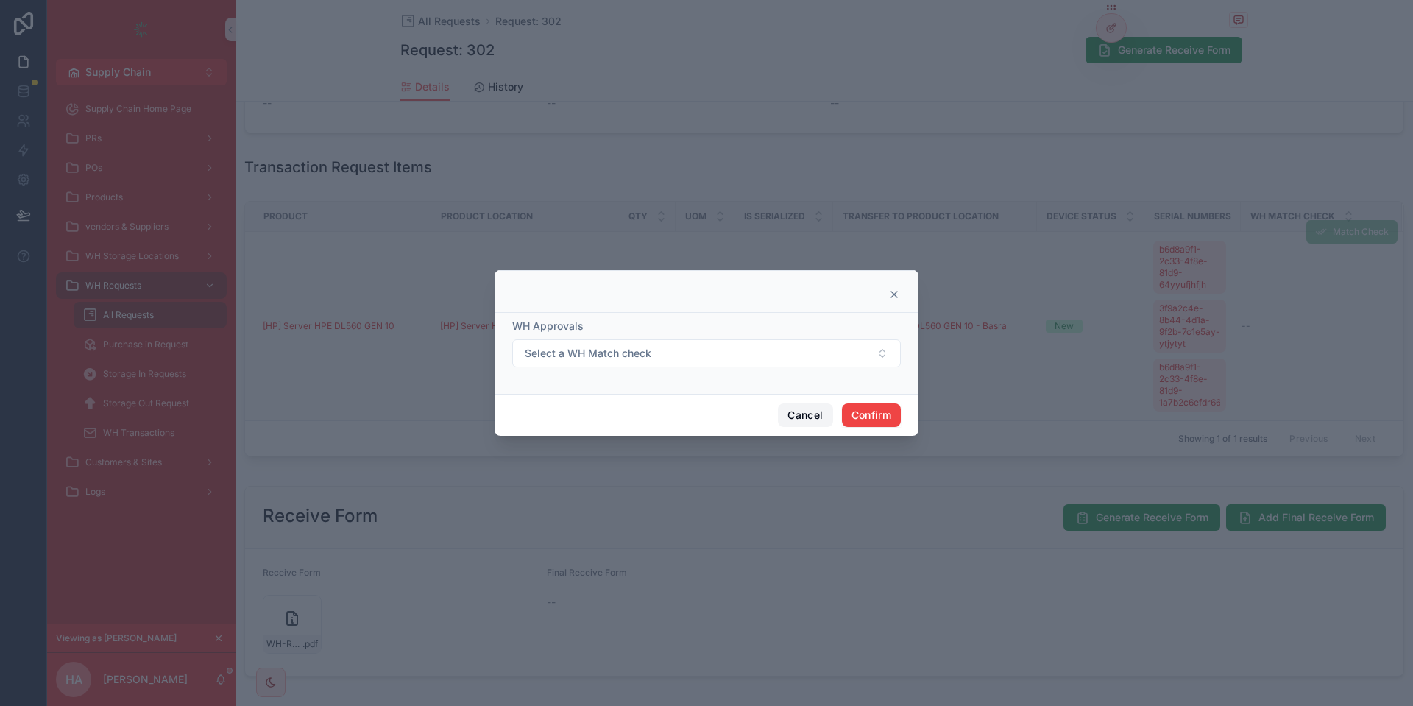
click at [793, 410] on button "Cancel" at bounding box center [805, 415] width 54 height 24
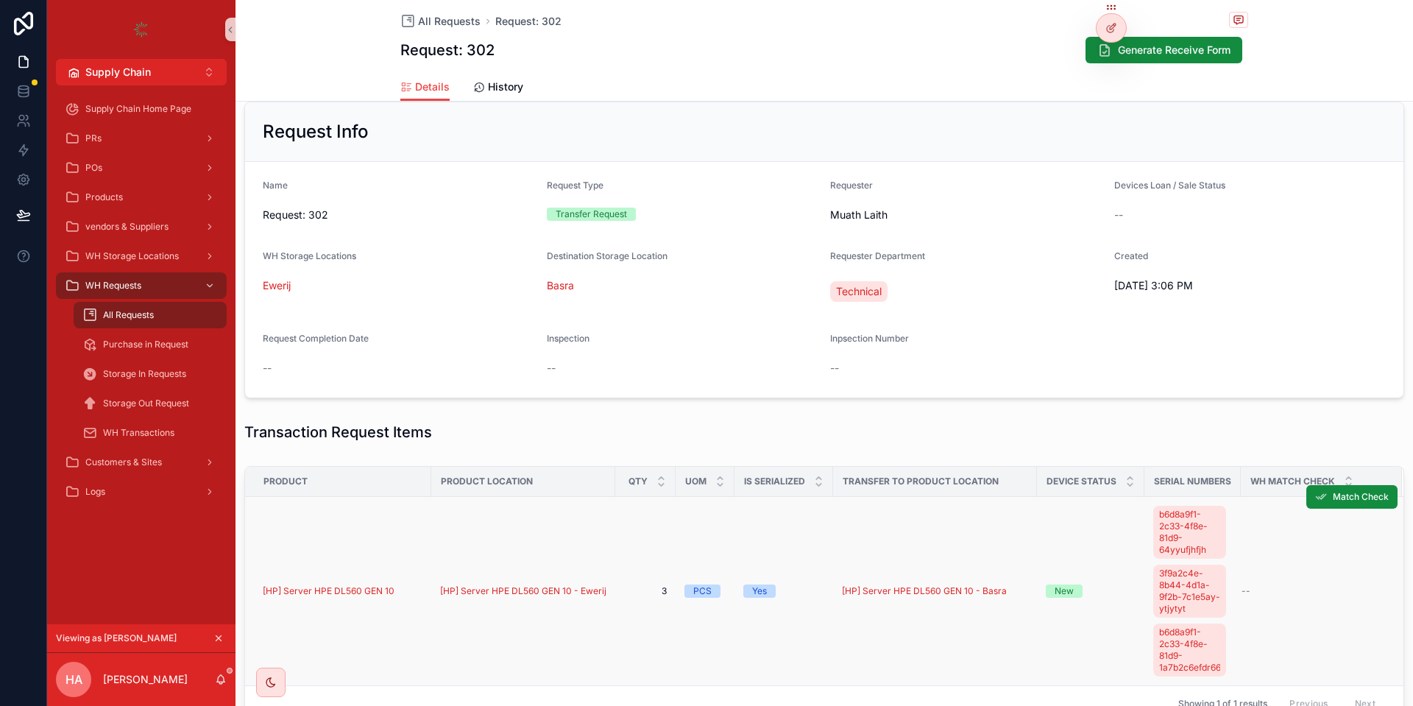
scroll to position [0, 0]
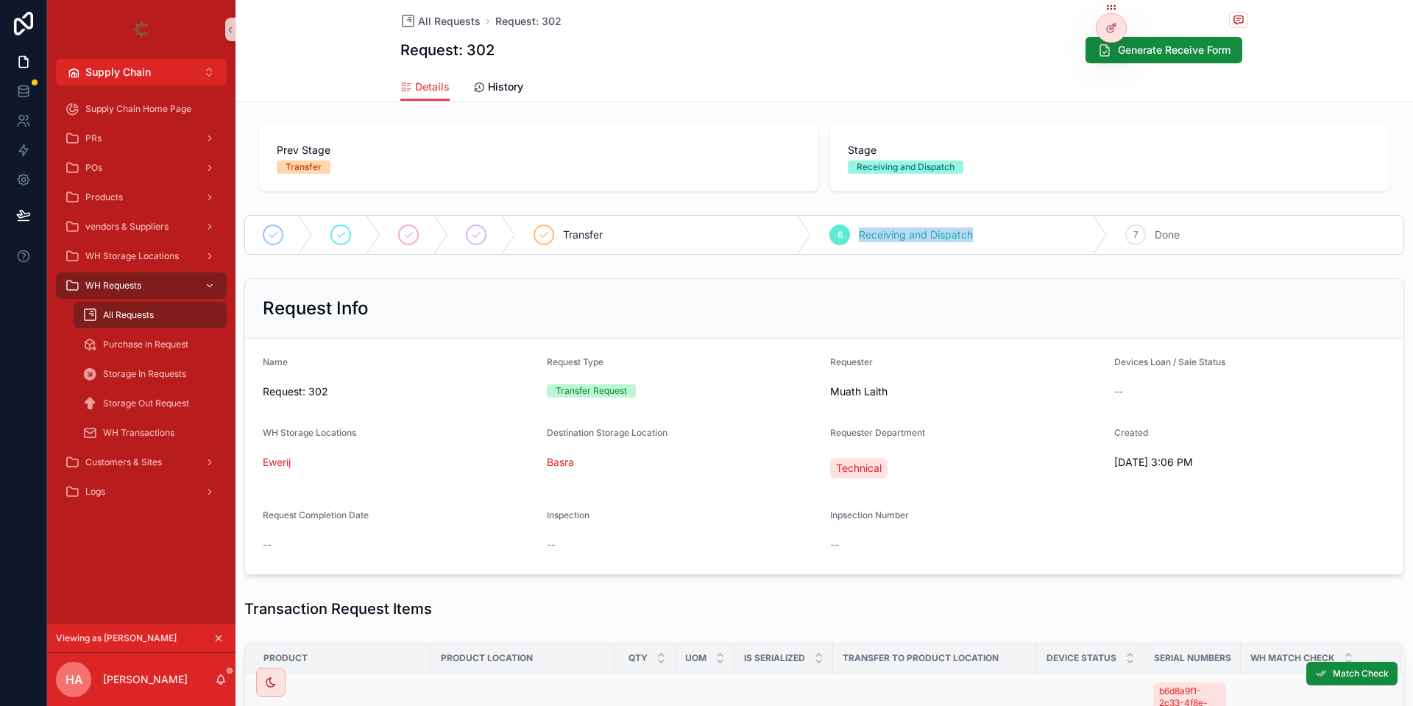
drag, startPoint x: 851, startPoint y: 236, endPoint x: 974, endPoint y: 244, distance: 123.1
click at [974, 244] on div "6 Receiving and Dispatch" at bounding box center [959, 235] width 296 height 38
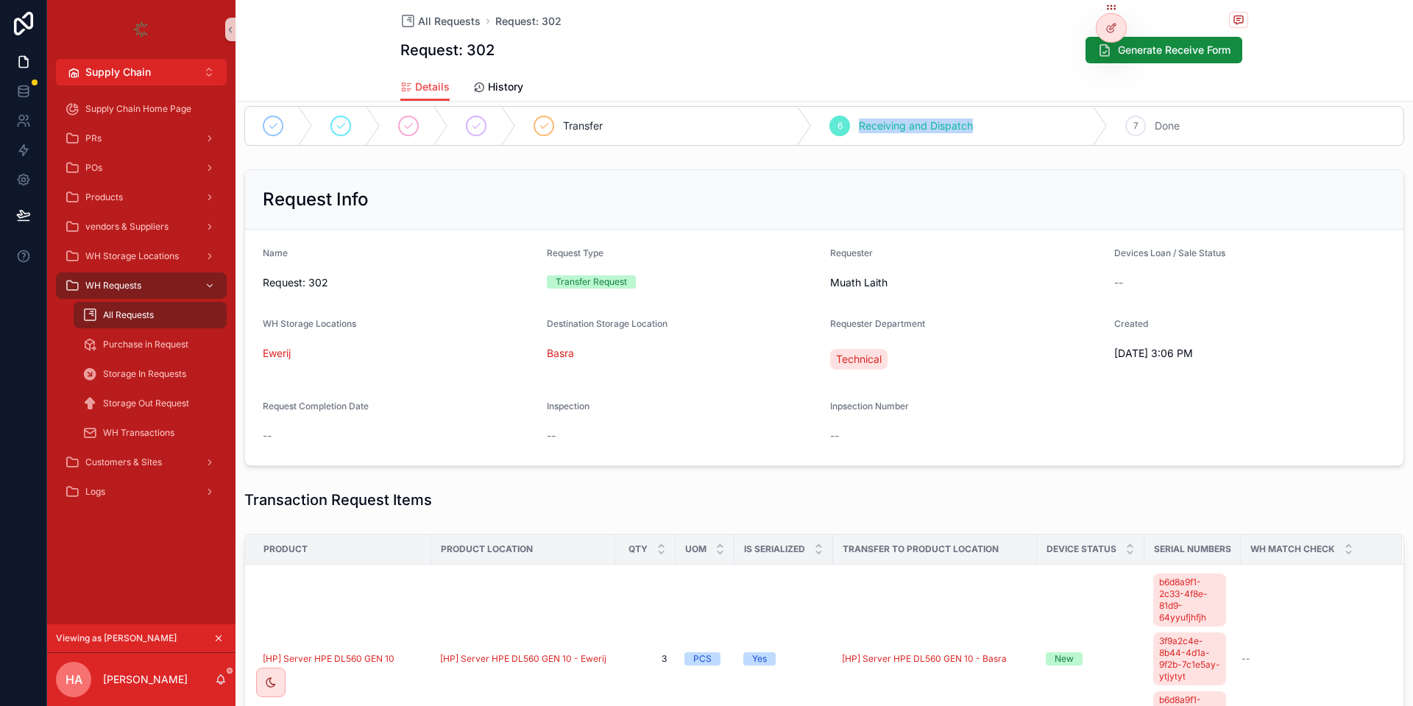
scroll to position [374, 0]
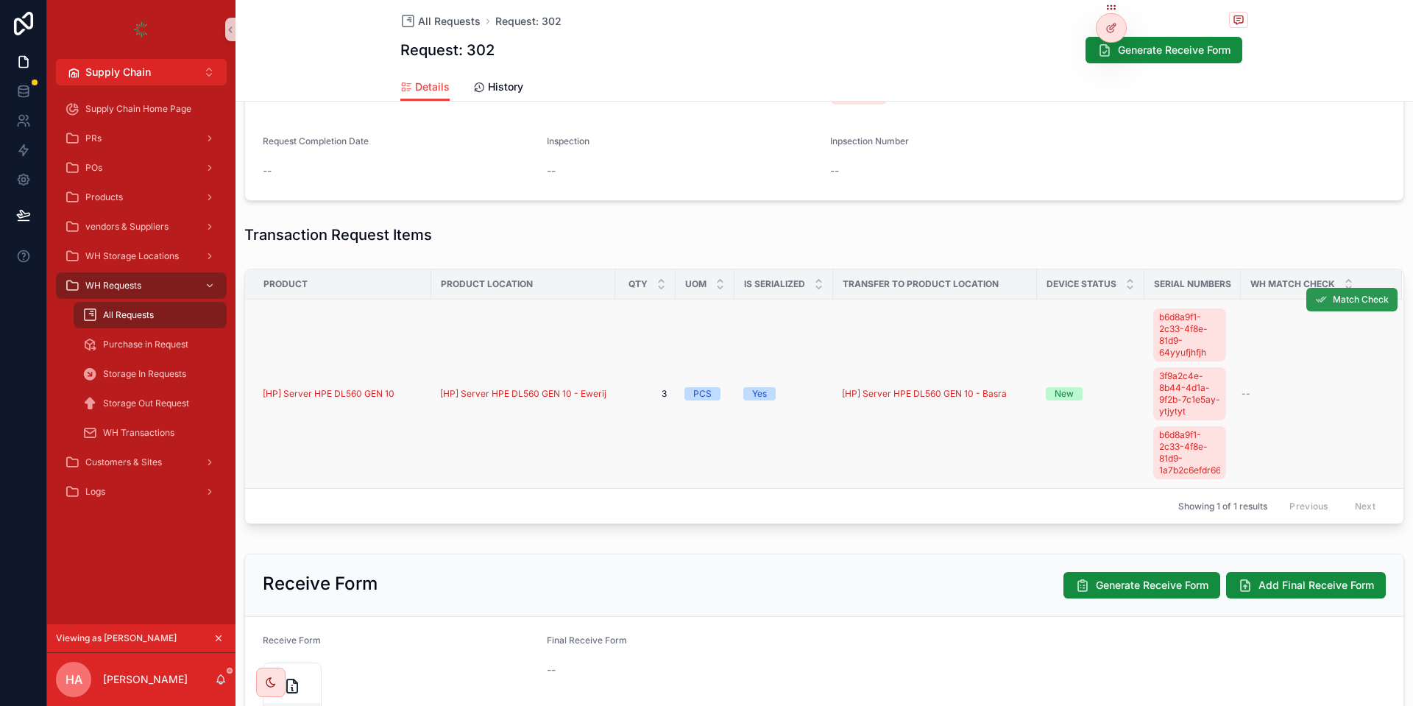
click at [1359, 304] on span "Match Check" at bounding box center [1360, 300] width 56 height 12
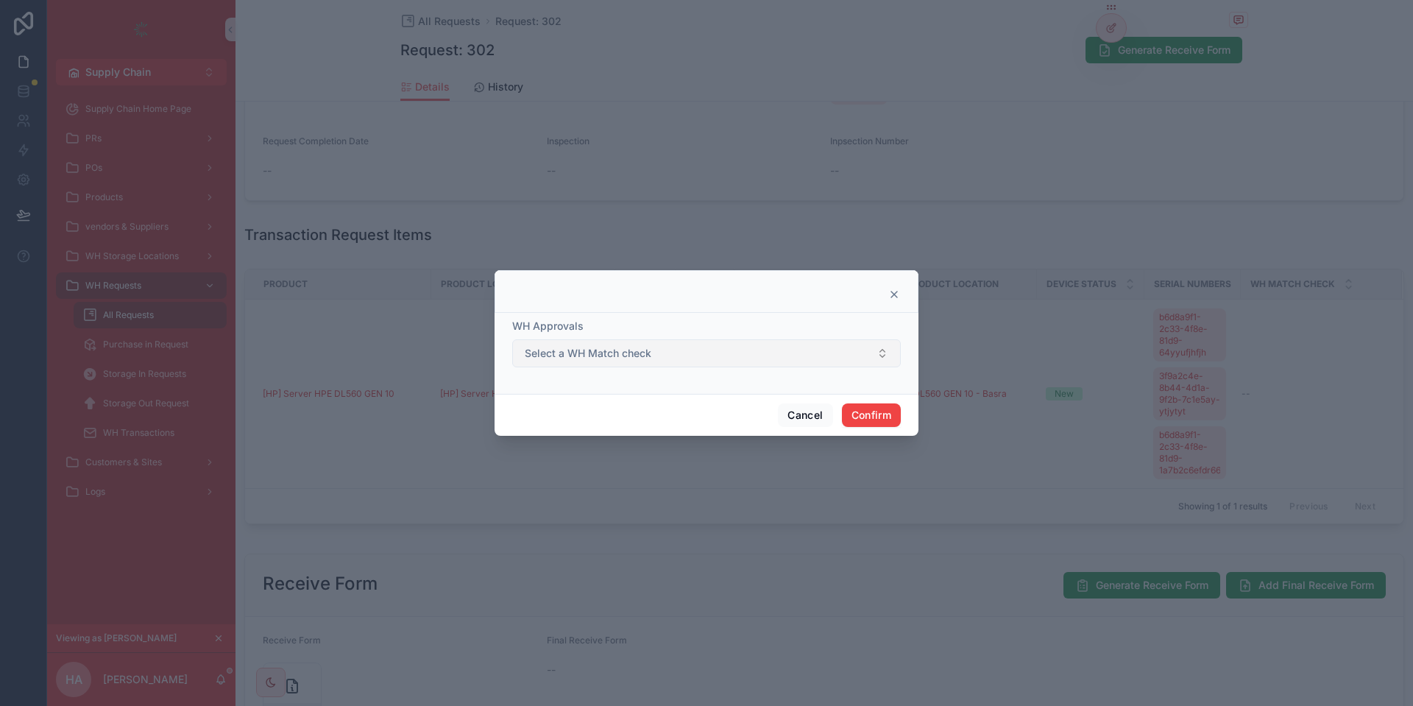
click at [625, 351] on span "Select a WH Match check" at bounding box center [588, 353] width 127 height 15
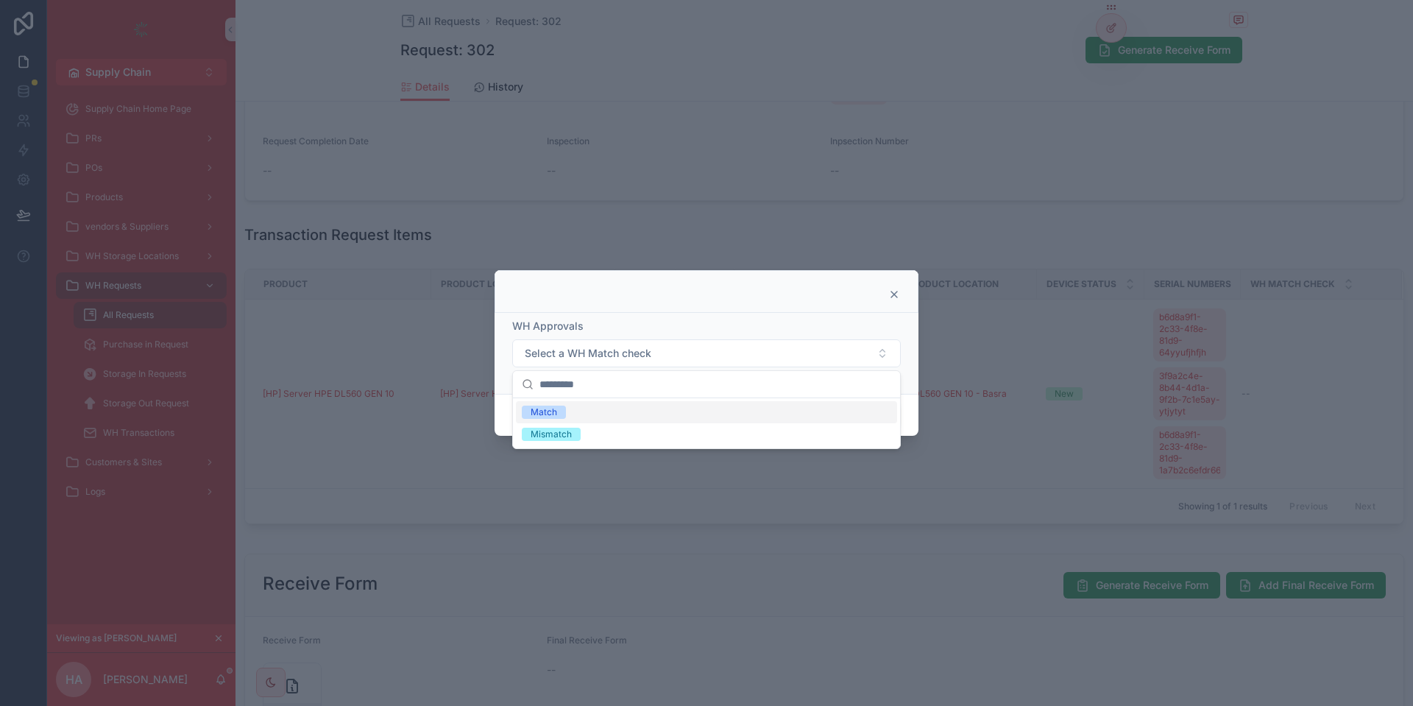
click at [697, 330] on div "WH Approvals" at bounding box center [706, 326] width 388 height 15
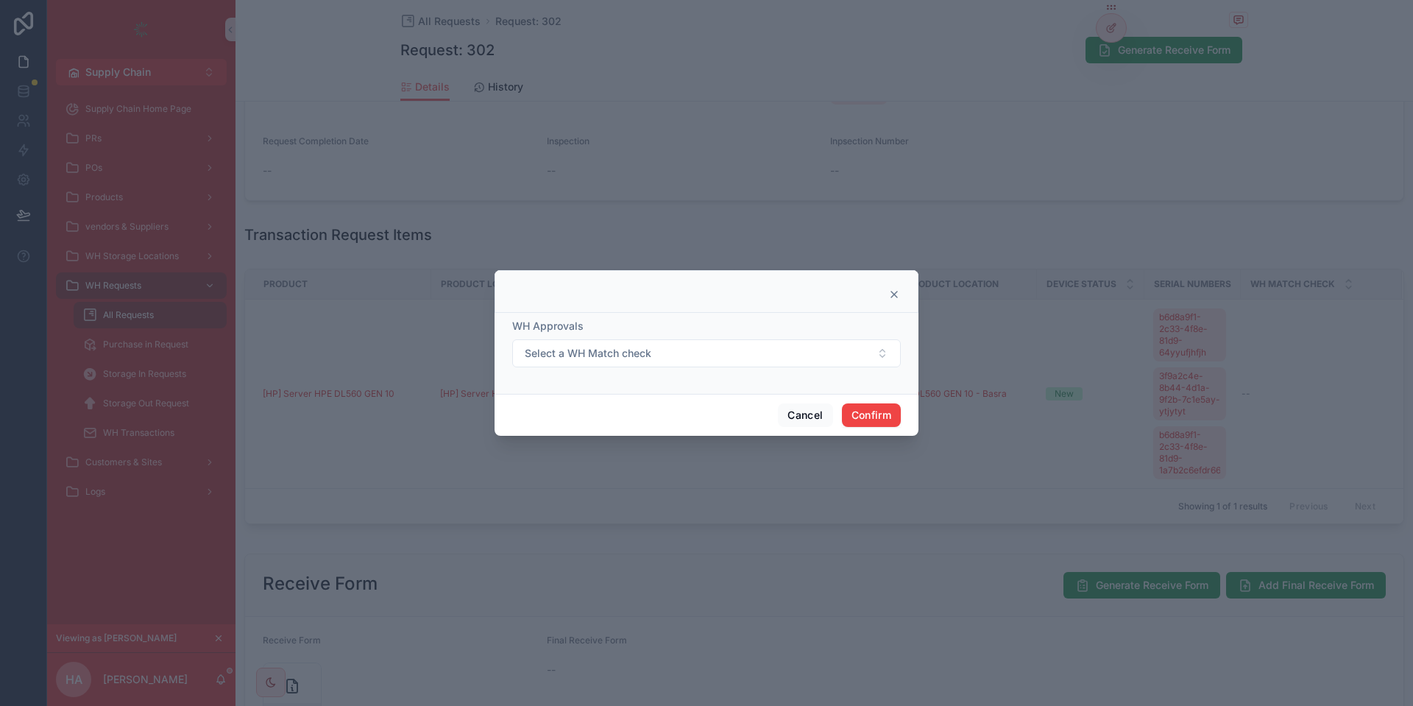
click at [894, 295] on icon at bounding box center [894, 294] width 12 height 12
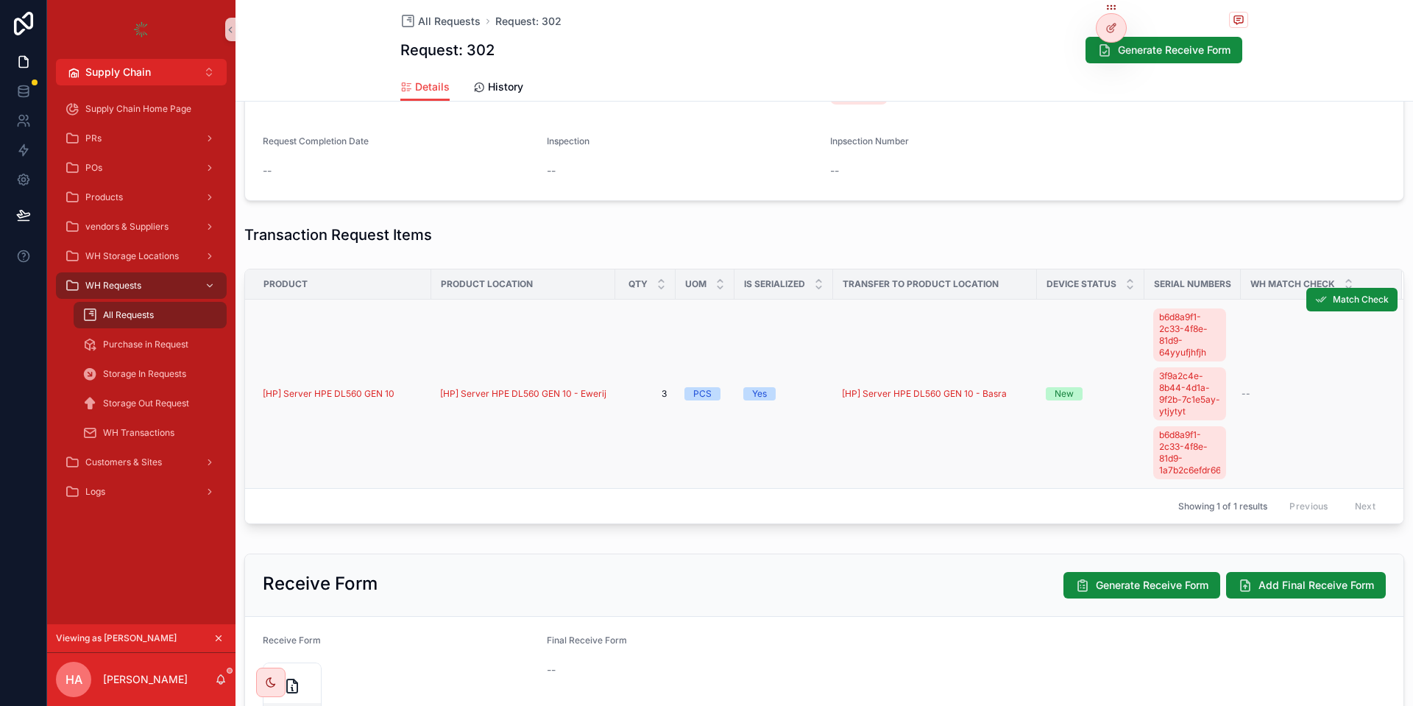
click at [410, 398] on div "[HP] Server HPE DL560 GEN 10" at bounding box center [343, 394] width 160 height 12
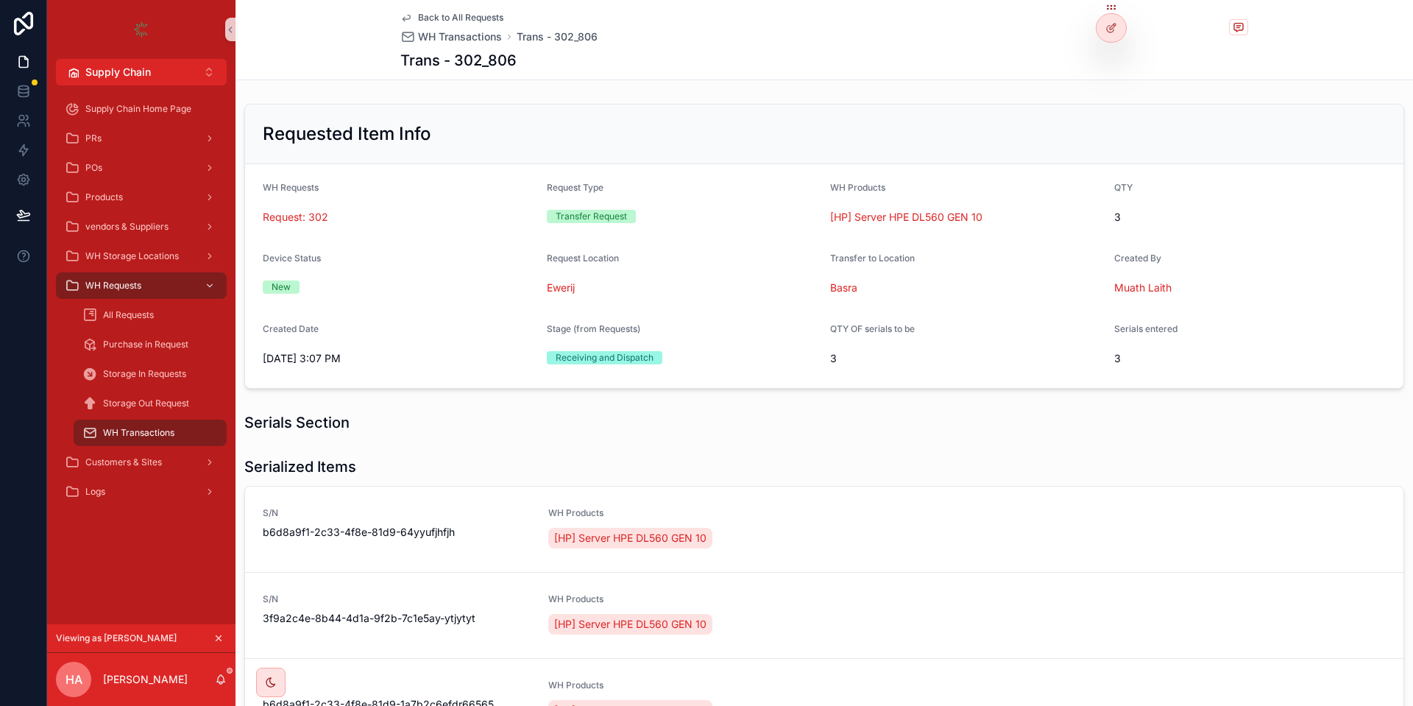
click at [458, 22] on span "Back to All Requests" at bounding box center [460, 18] width 85 height 12
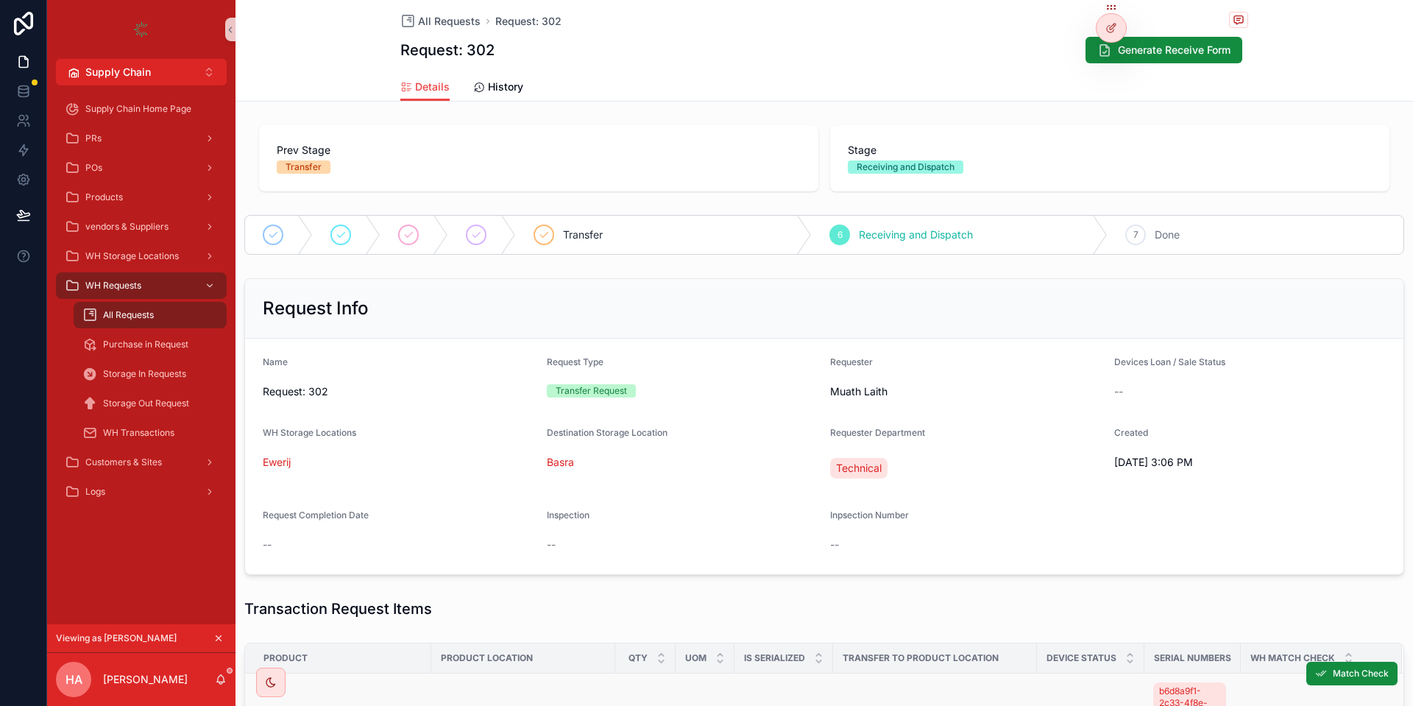
scroll to position [441, 0]
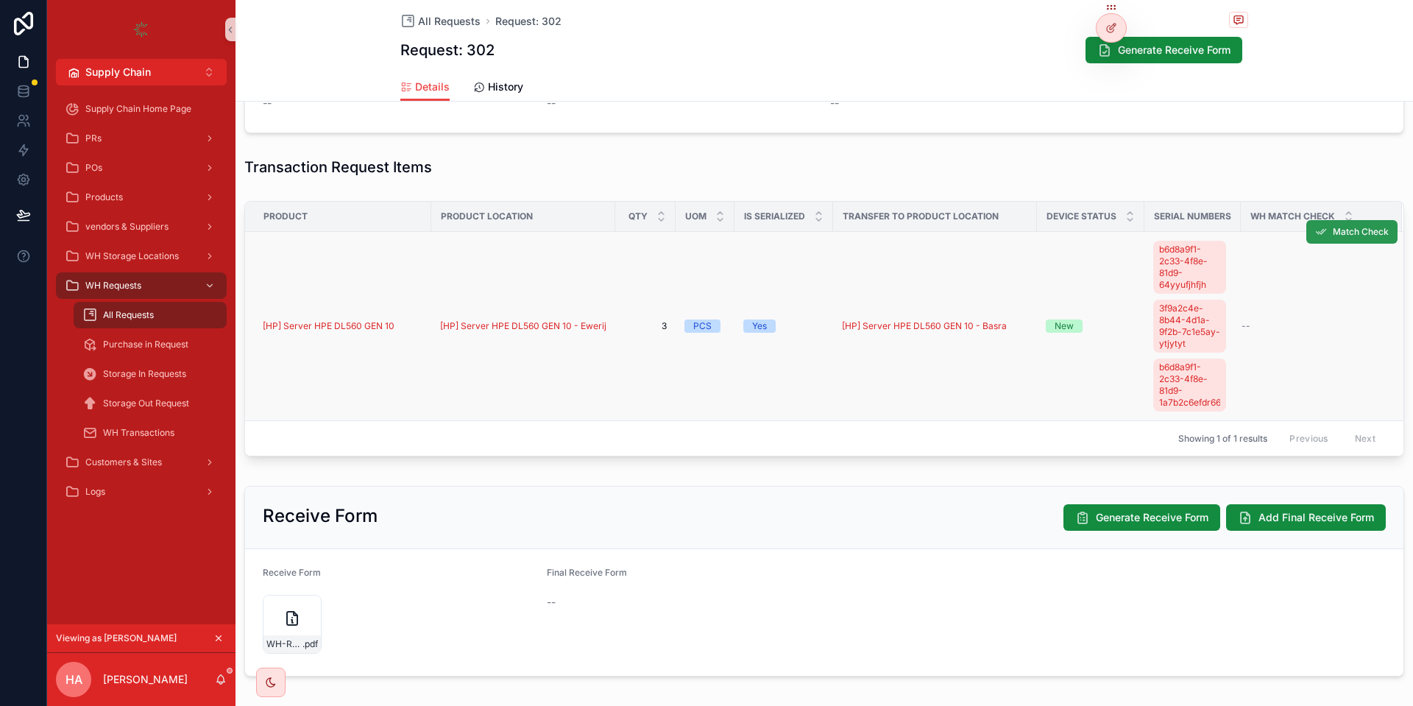
click at [1332, 230] on button "Match Check" at bounding box center [1351, 232] width 91 height 24
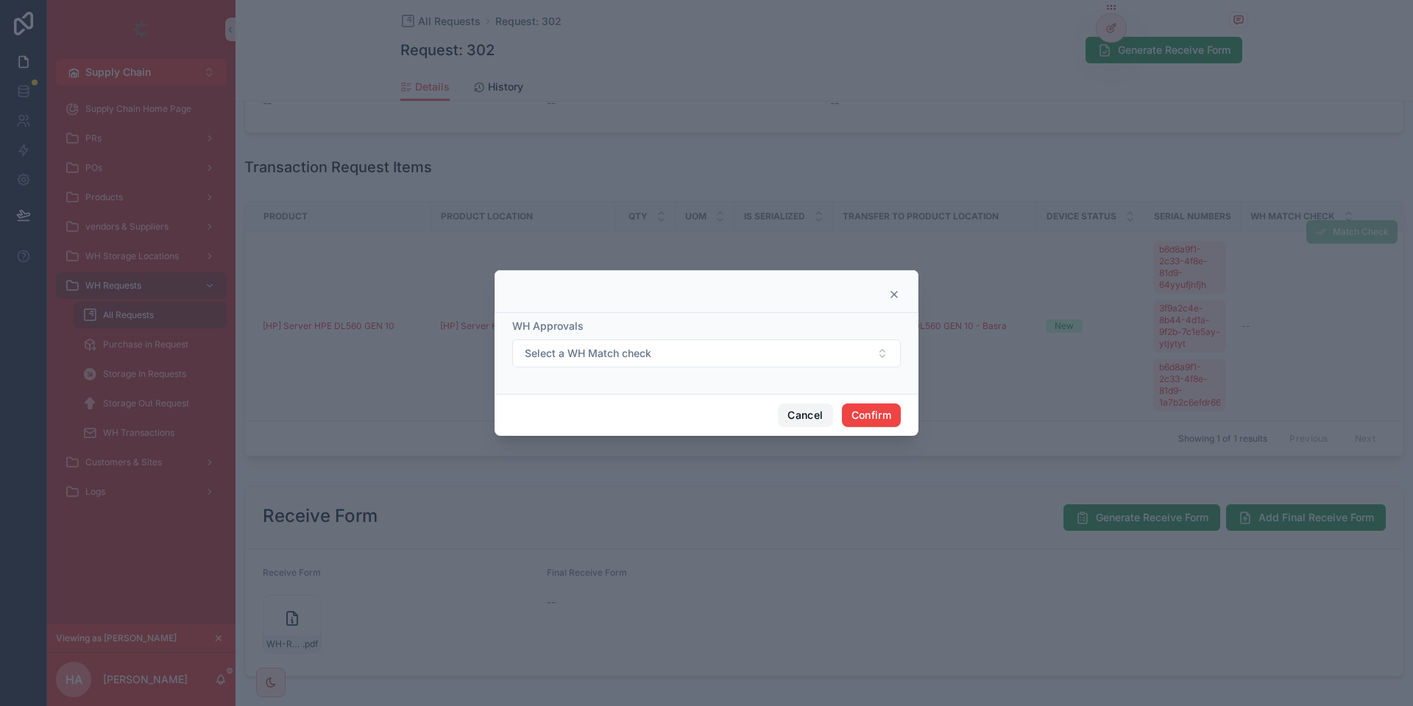
click at [809, 420] on button "Cancel" at bounding box center [805, 415] width 54 height 24
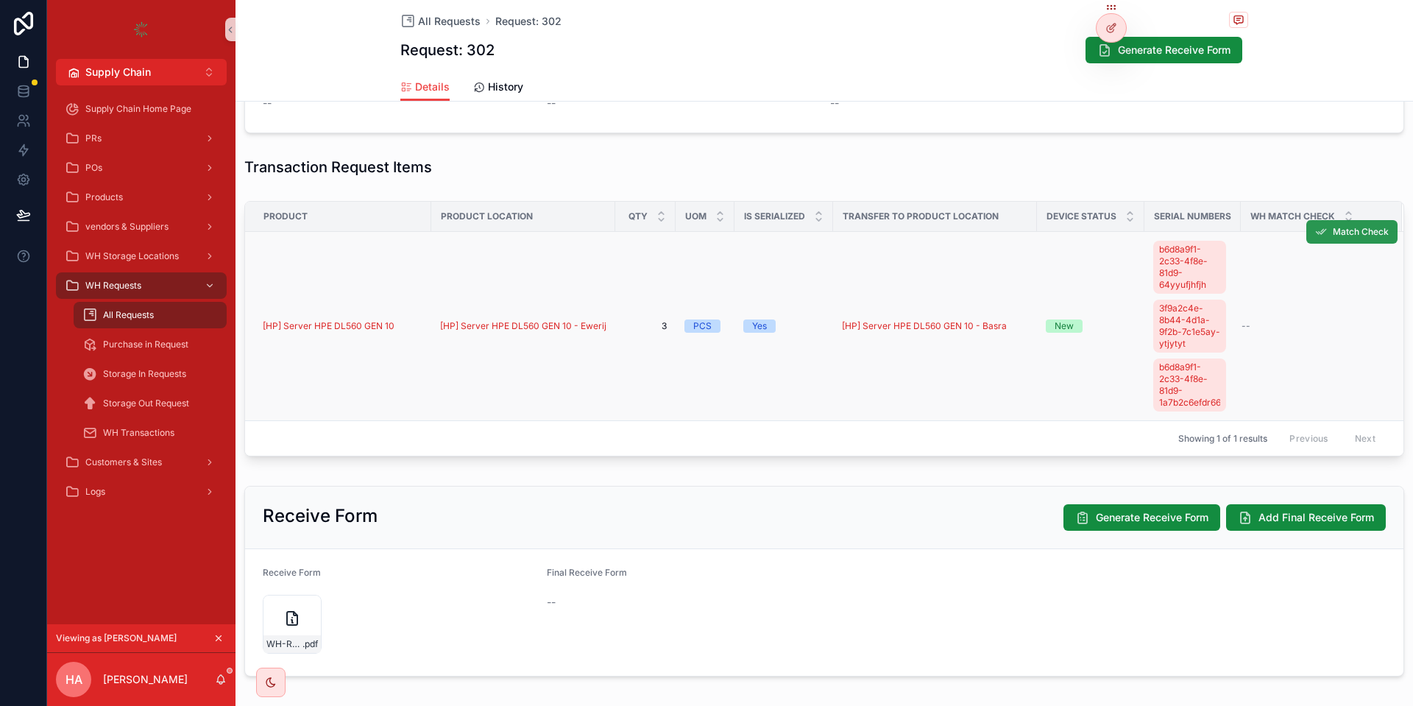
click at [1327, 234] on button "Match Check" at bounding box center [1351, 232] width 91 height 24
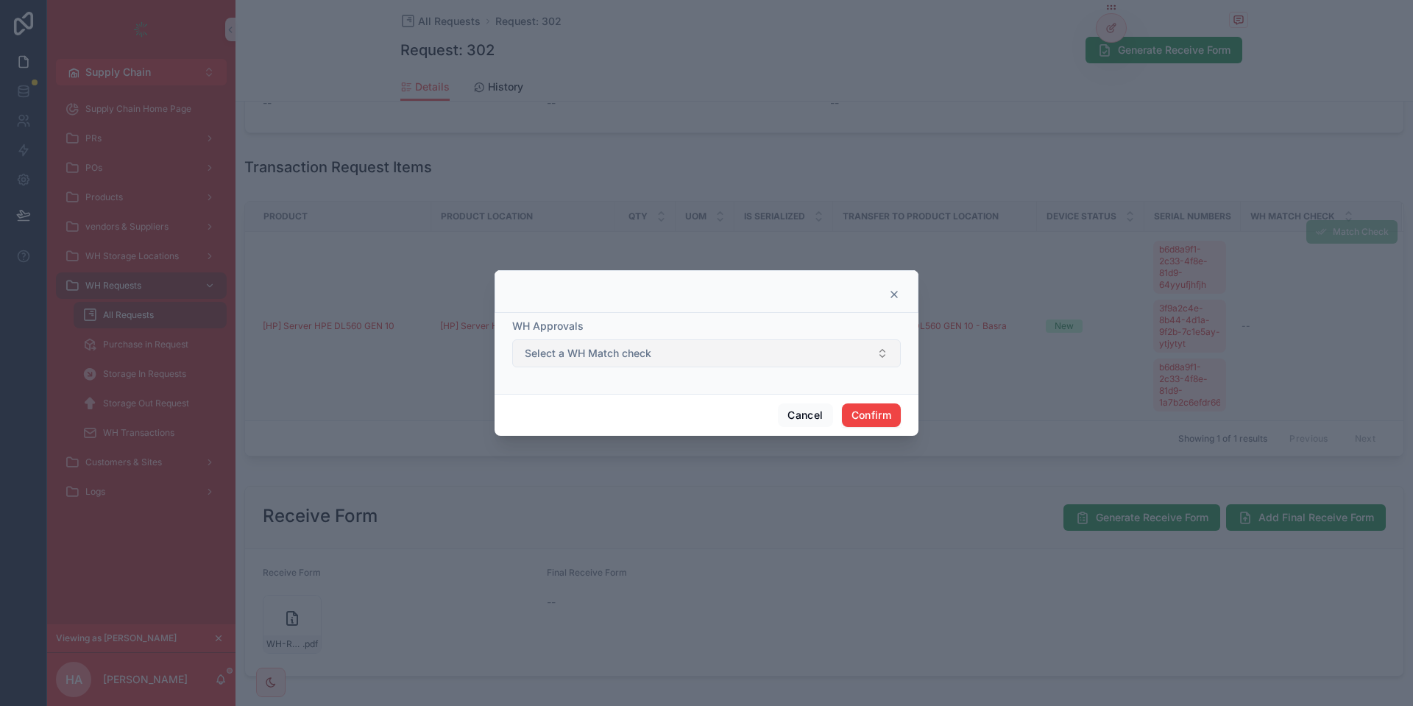
click at [632, 351] on span "Select a WH Match check" at bounding box center [588, 353] width 127 height 15
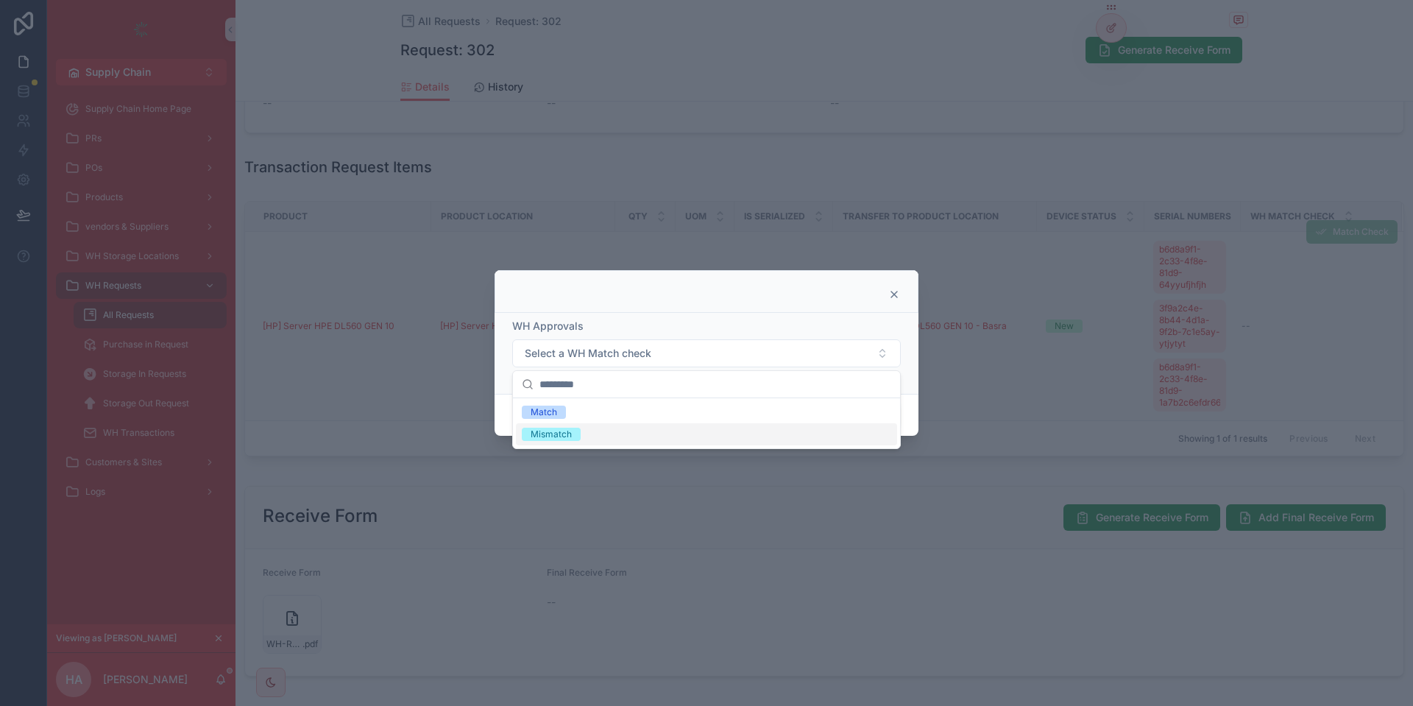
click at [602, 438] on div "Mismatch" at bounding box center [706, 434] width 381 height 22
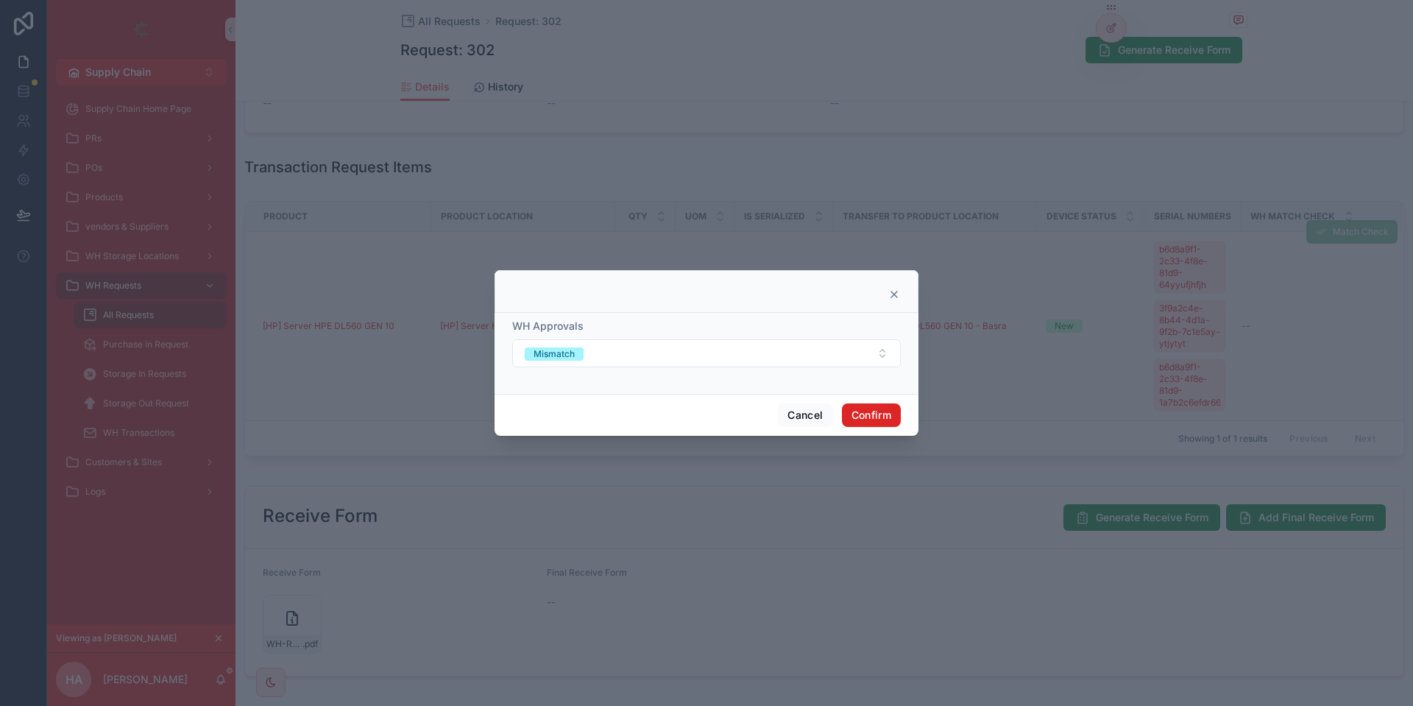
click at [877, 406] on button "Confirm" at bounding box center [871, 415] width 59 height 24
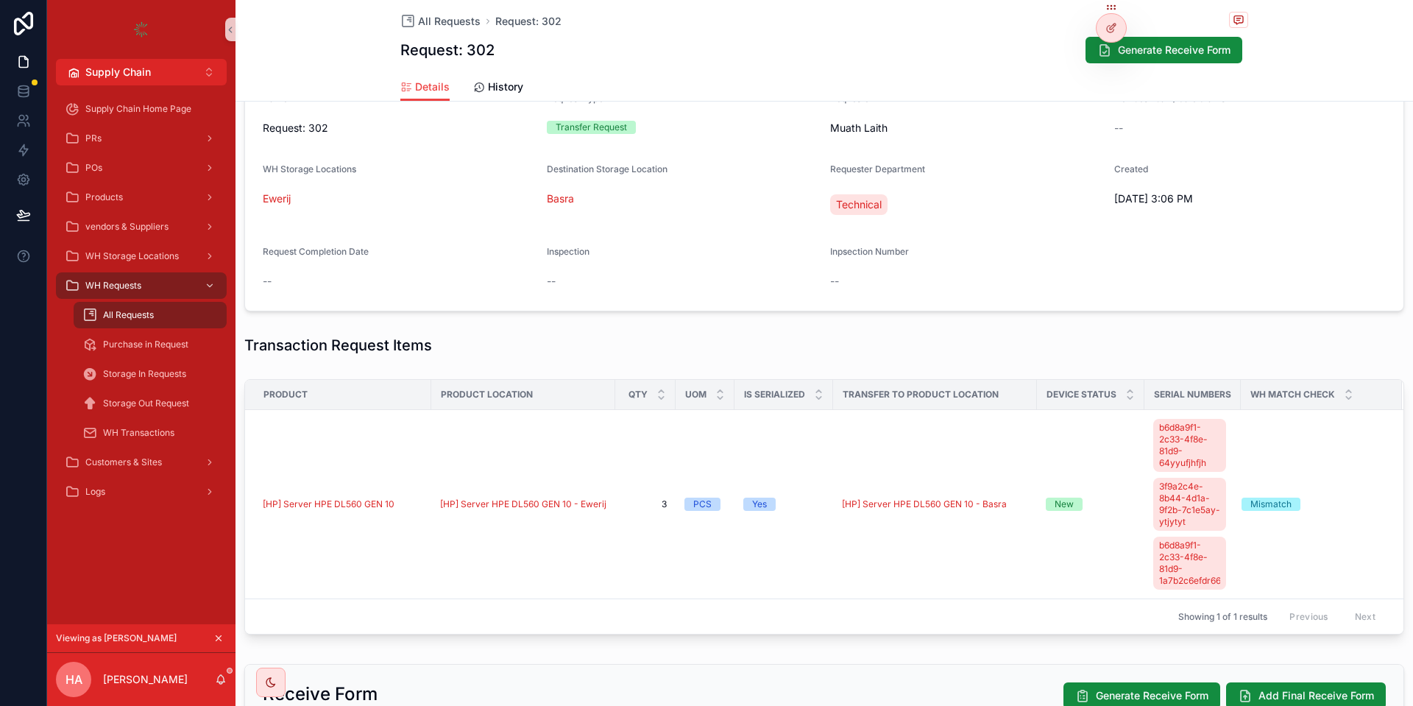
scroll to position [265, 0]
click at [1026, 46] on span "Back (Transfer)" at bounding box center [1029, 50] width 75 height 15
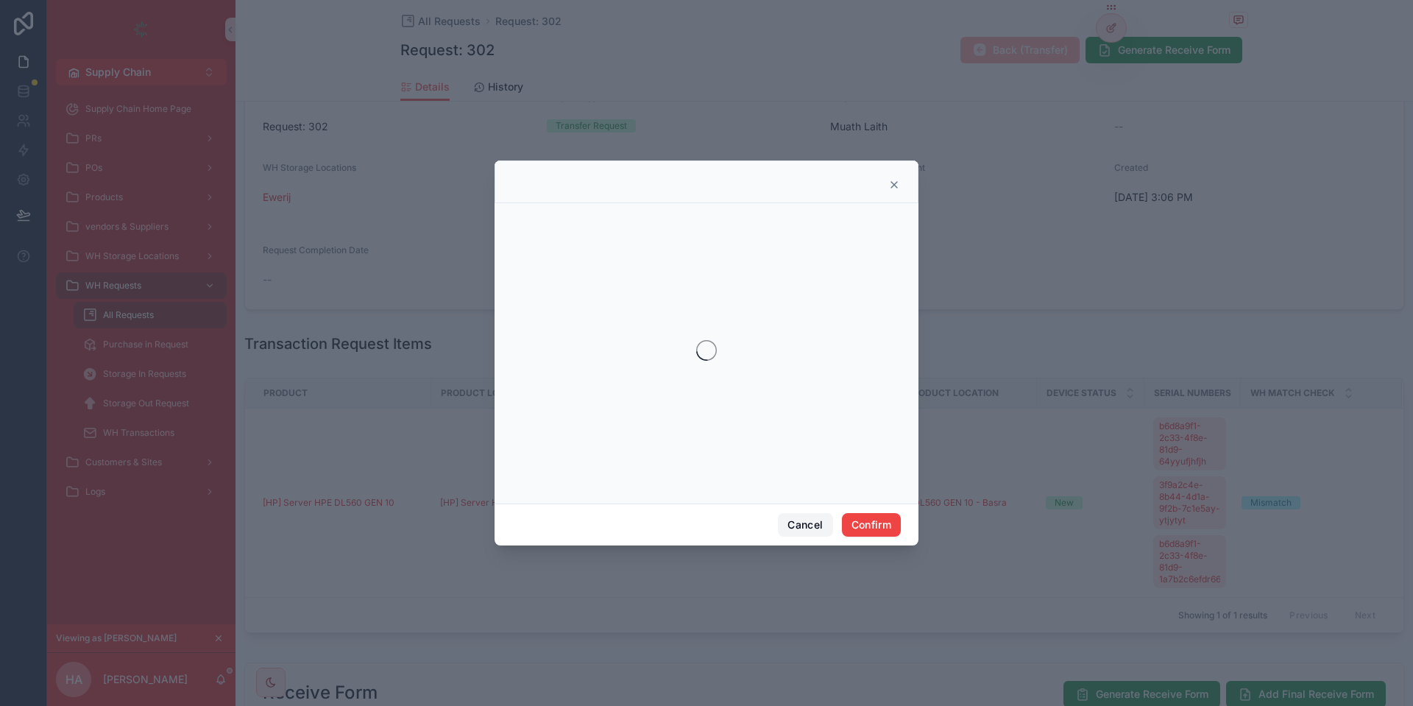
click at [800, 518] on button "Cancel" at bounding box center [805, 525] width 54 height 24
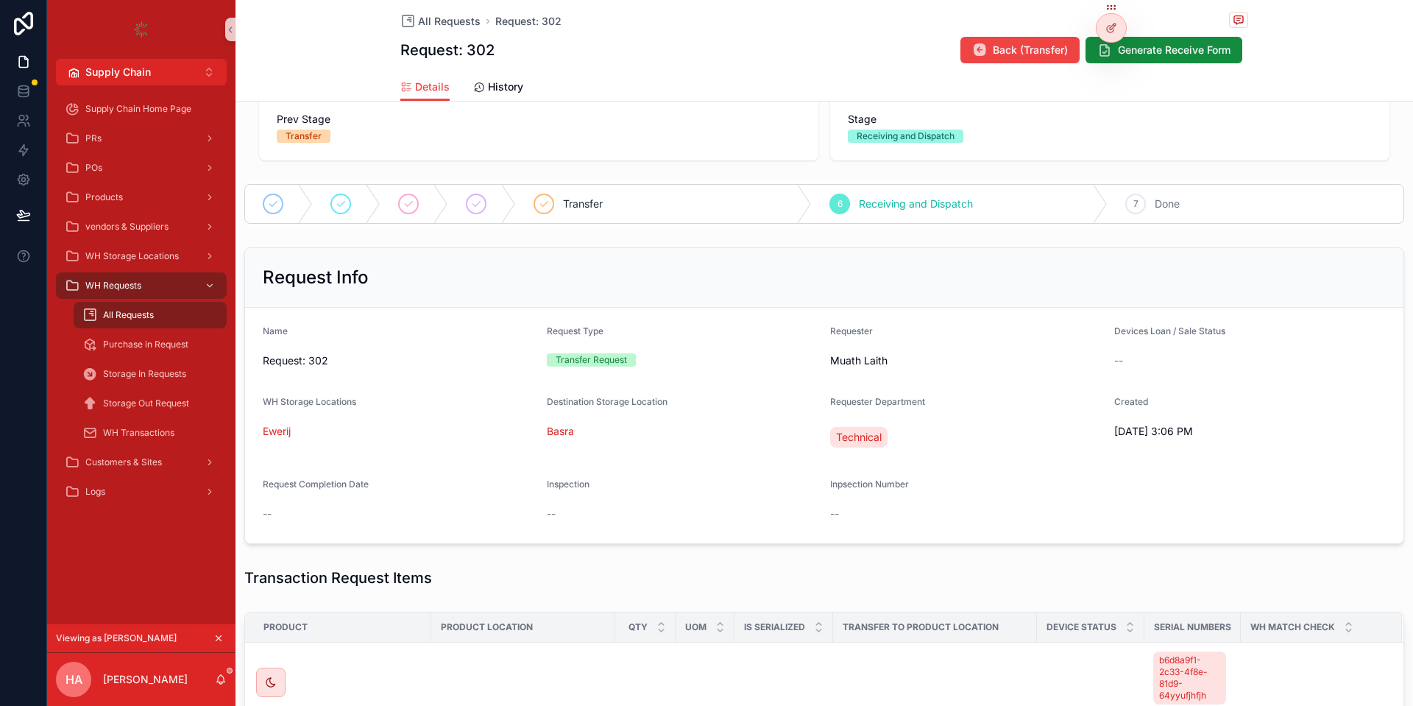
scroll to position [0, 0]
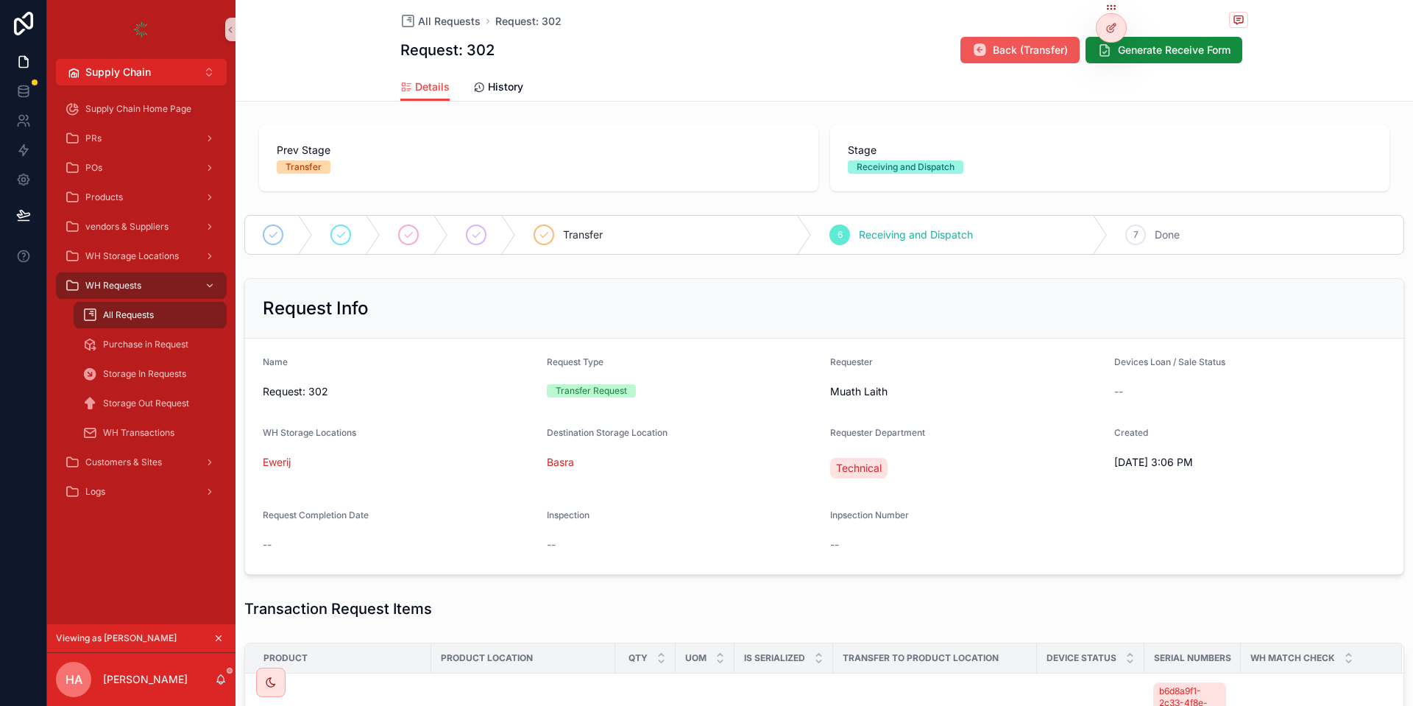
click at [1001, 53] on span "Back (Transfer)" at bounding box center [1029, 50] width 75 height 15
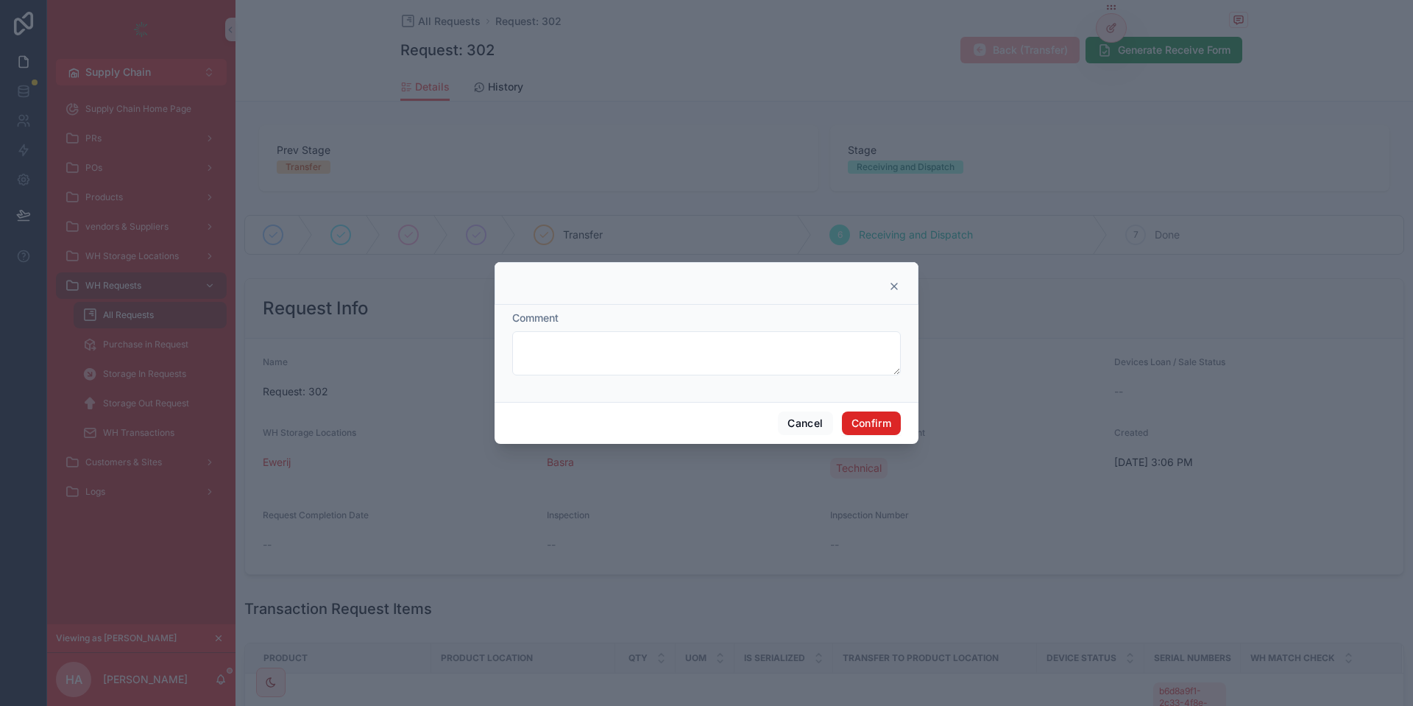
click at [876, 421] on button "Confirm" at bounding box center [871, 423] width 59 height 24
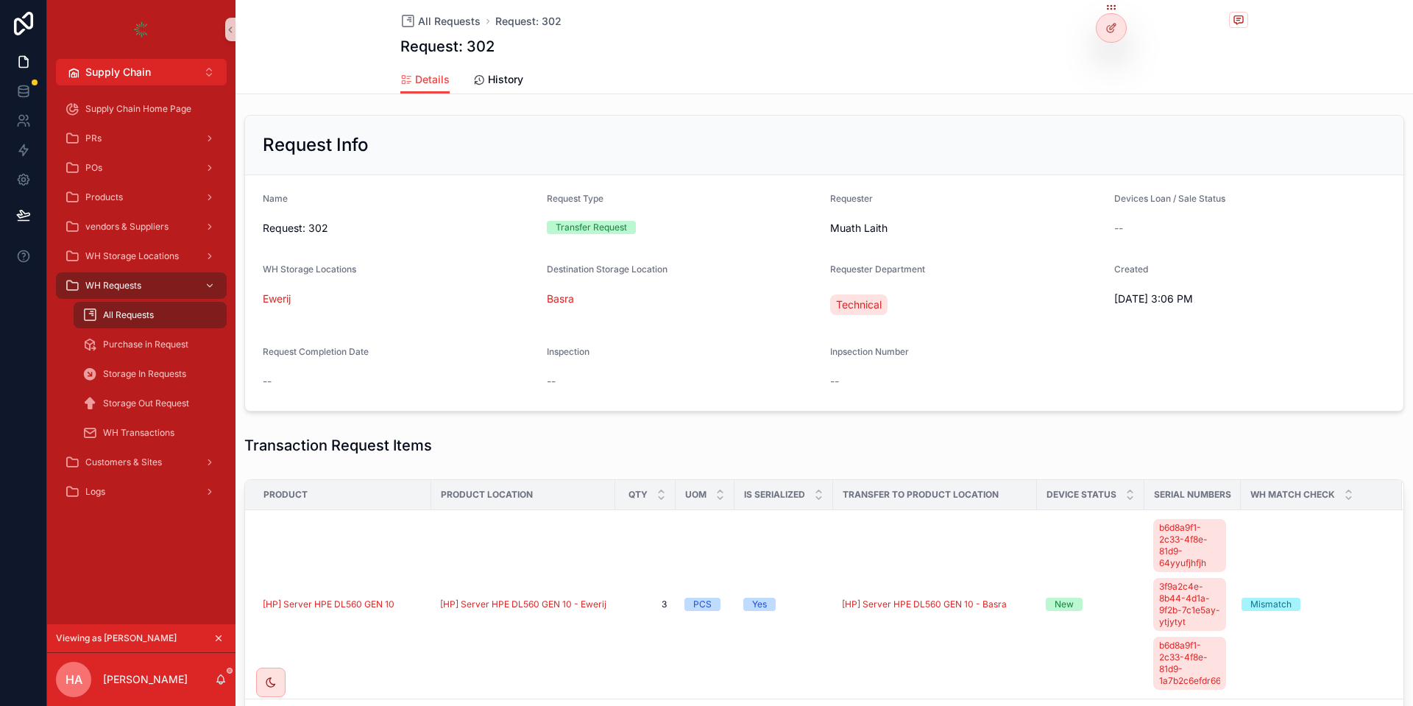
scroll to position [265, 0]
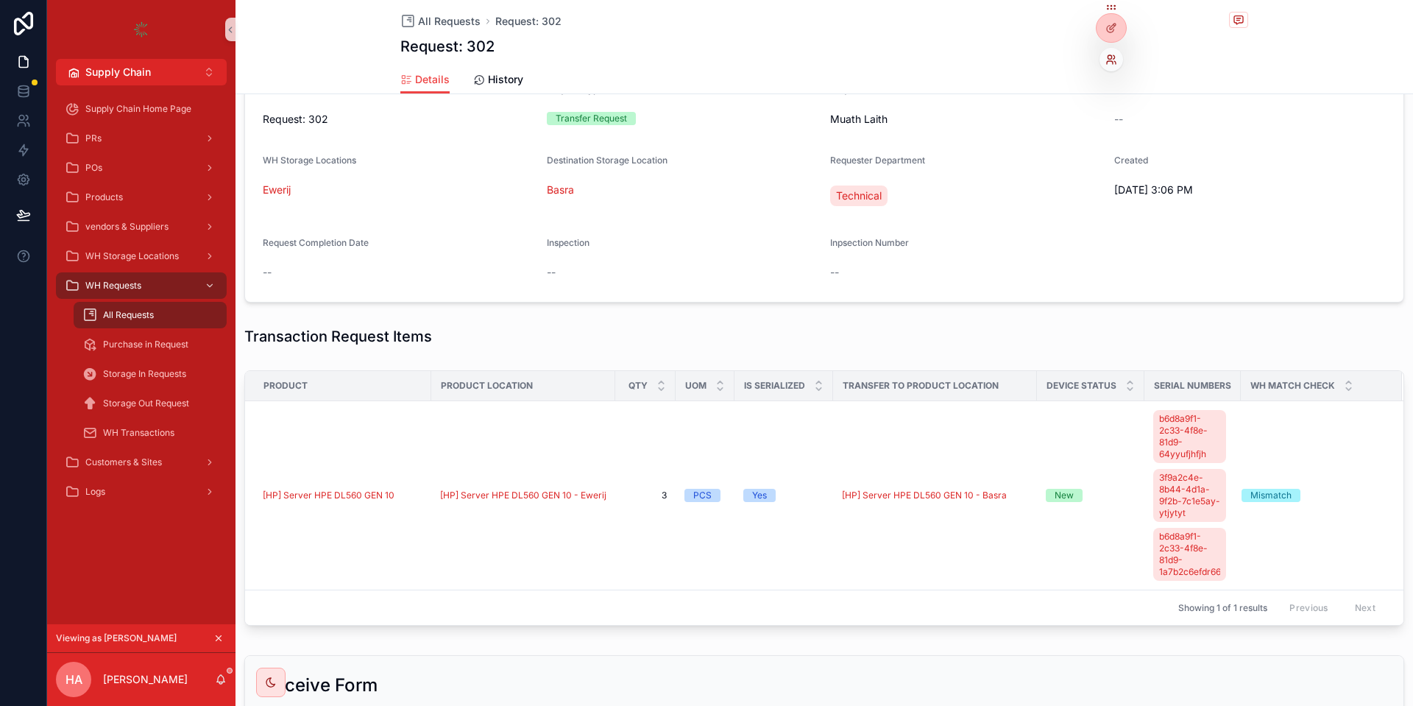
click at [1114, 61] on icon at bounding box center [1114, 62] width 1 height 3
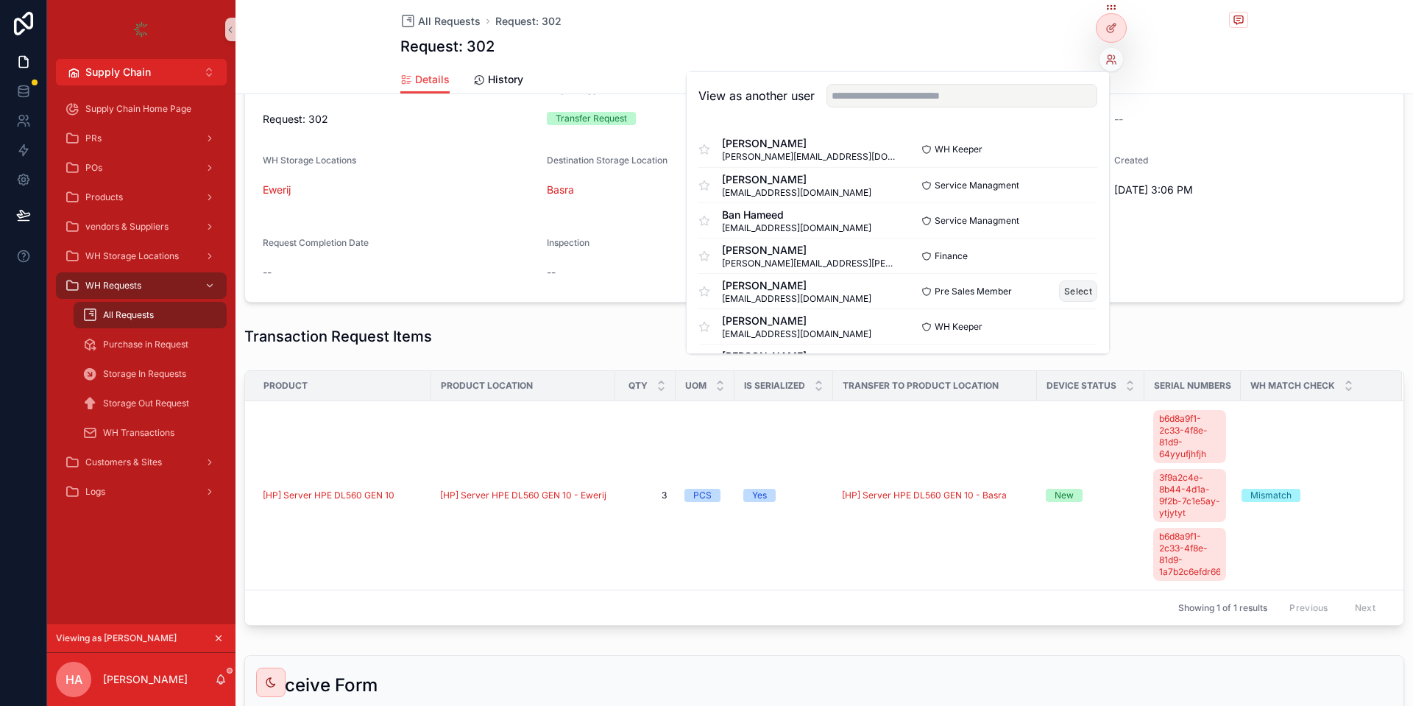
scroll to position [88, 0]
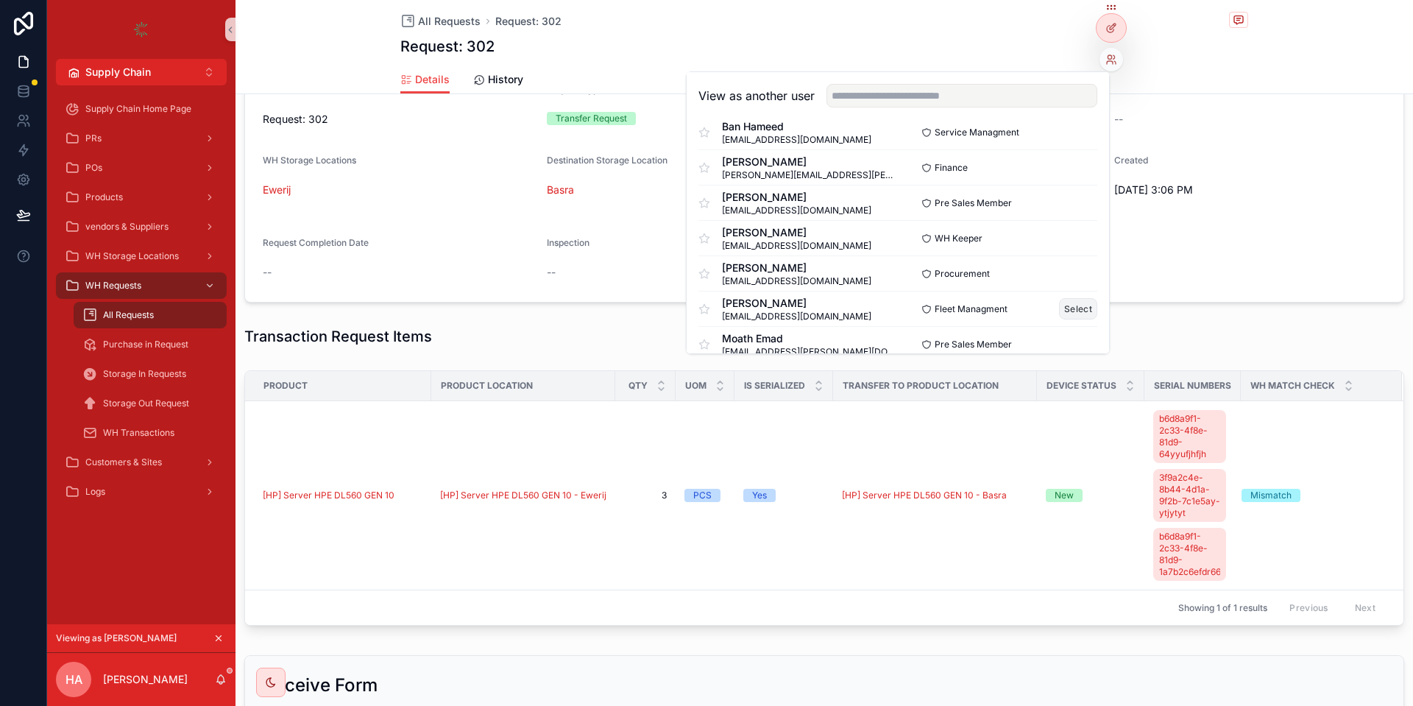
click at [1066, 307] on button "Select" at bounding box center [1078, 308] width 38 height 21
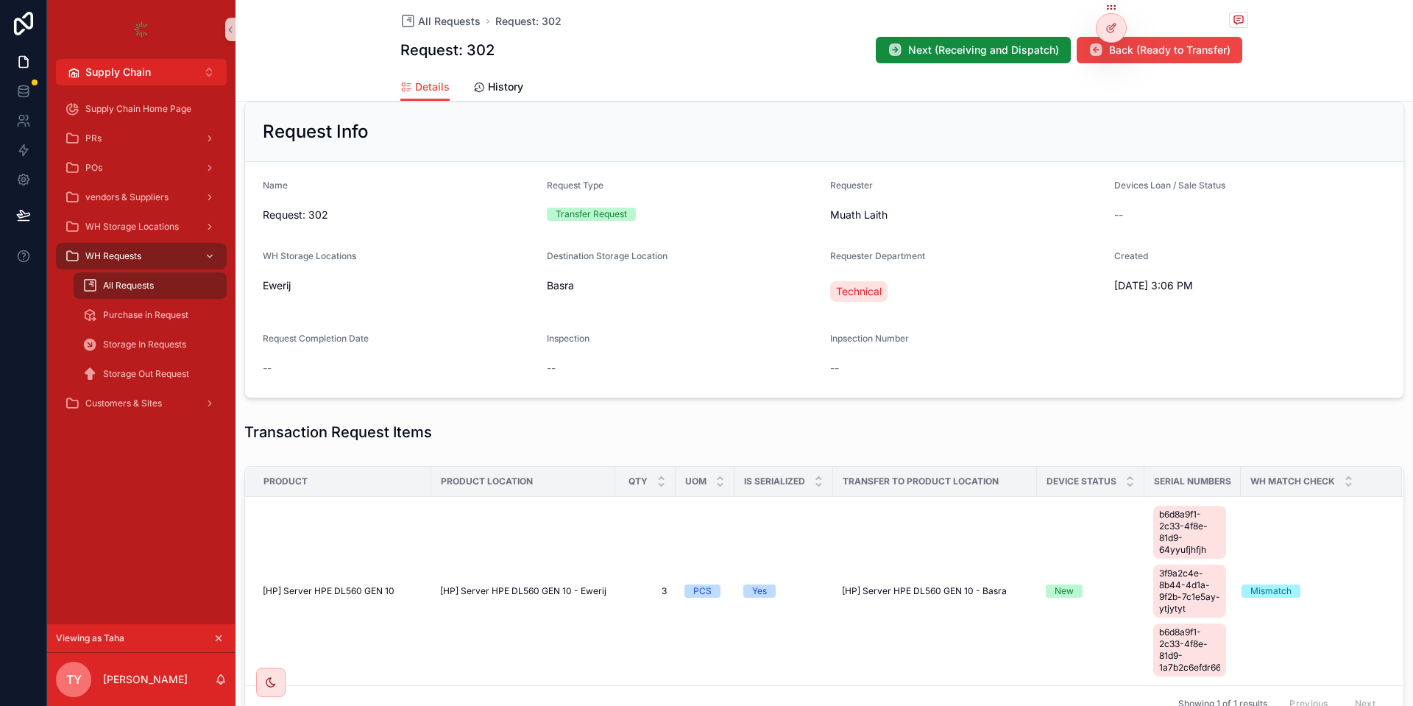
scroll to position [265, 0]
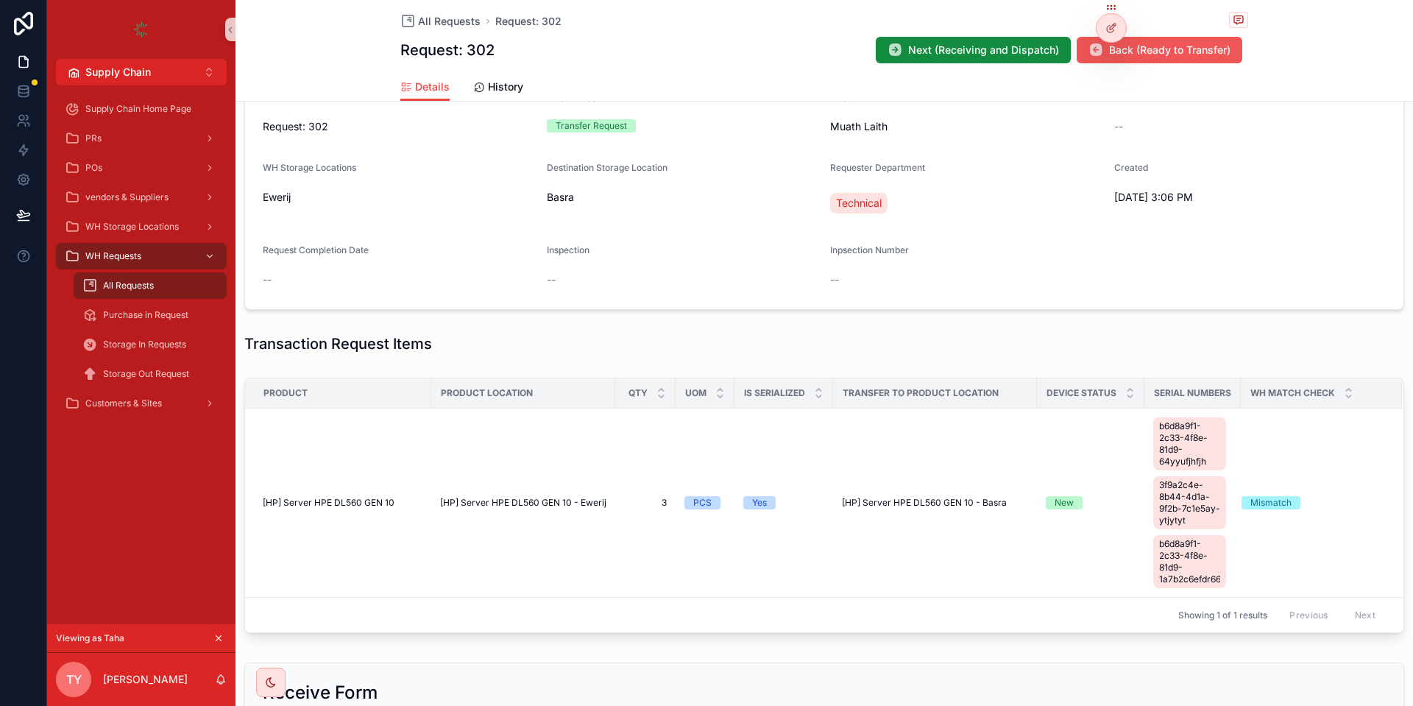
click at [1176, 53] on span "Back (Ready to Transfer)" at bounding box center [1169, 50] width 121 height 15
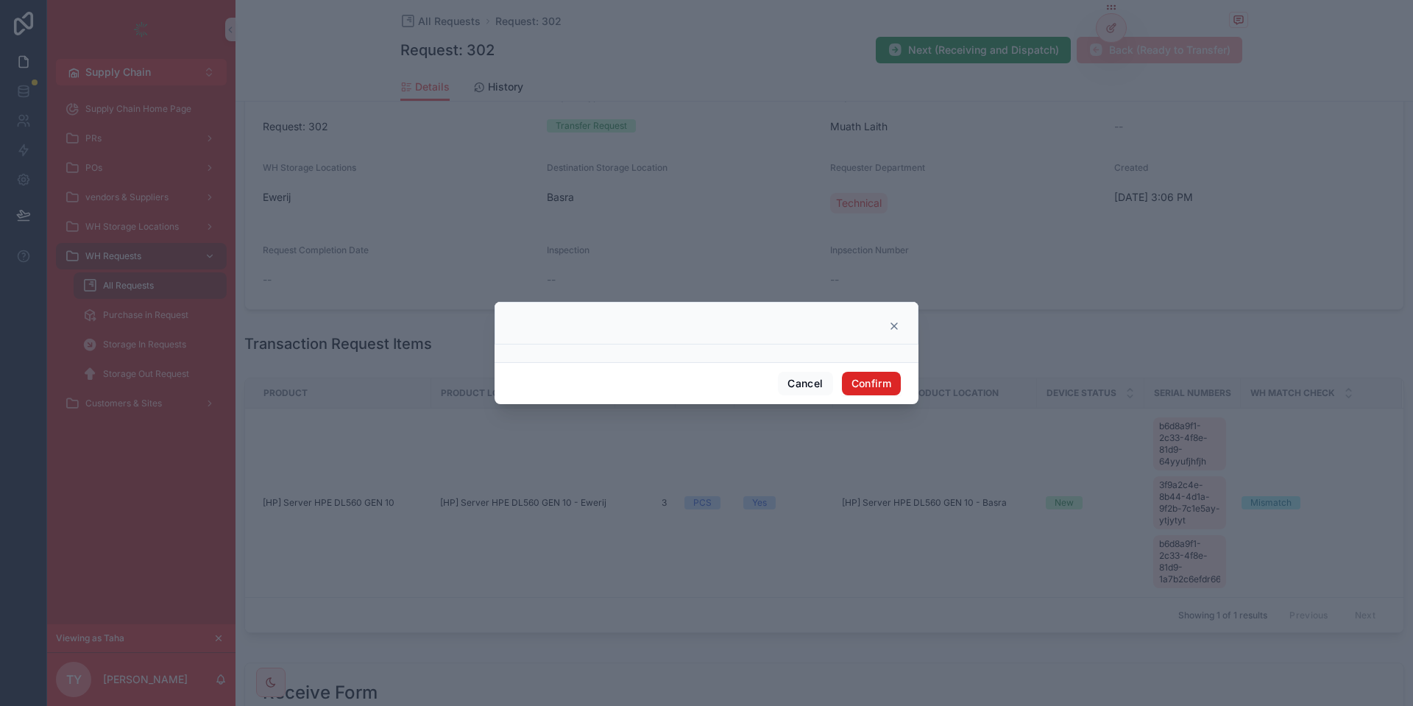
click at [887, 383] on button "Confirm" at bounding box center [871, 384] width 59 height 24
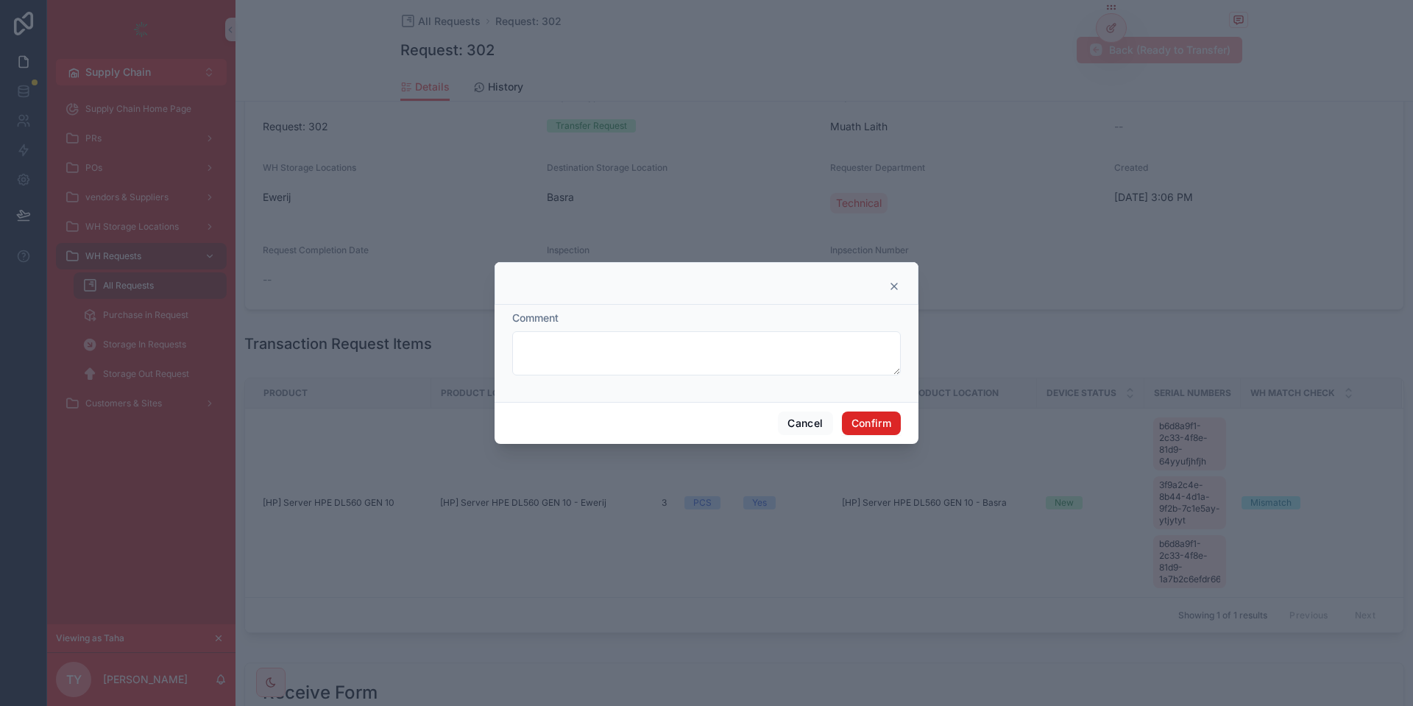
click at [856, 423] on button "Confirm" at bounding box center [871, 423] width 59 height 24
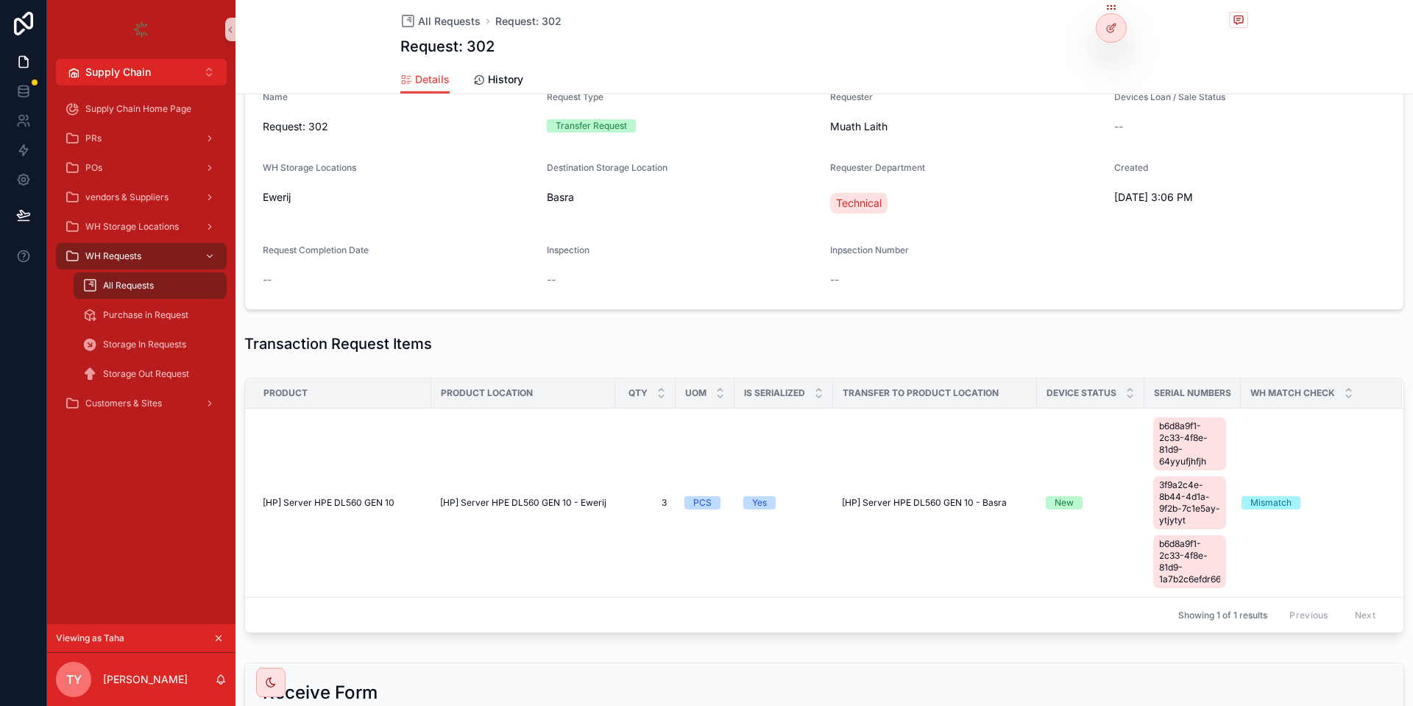
scroll to position [0, 0]
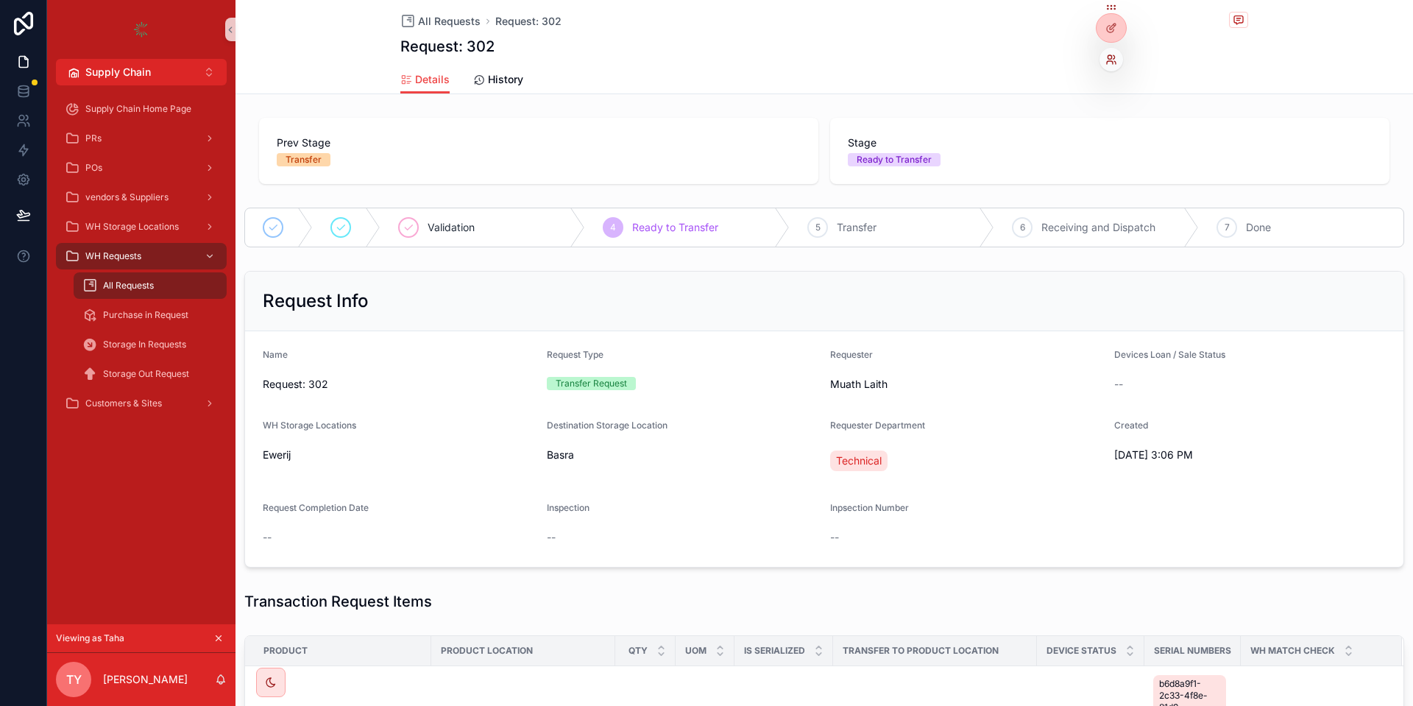
click at [1114, 57] on icon at bounding box center [1113, 57] width 1 height 4
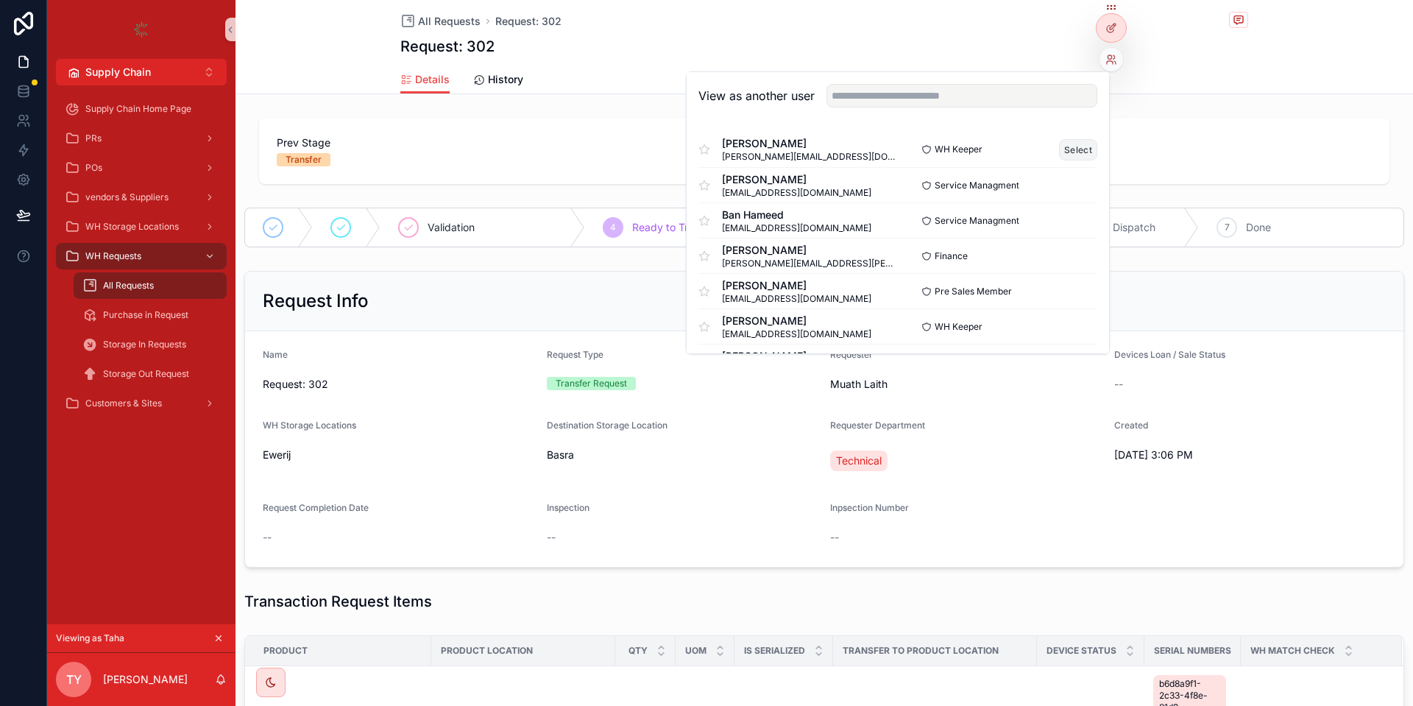
click at [1089, 143] on button "Select" at bounding box center [1078, 149] width 38 height 21
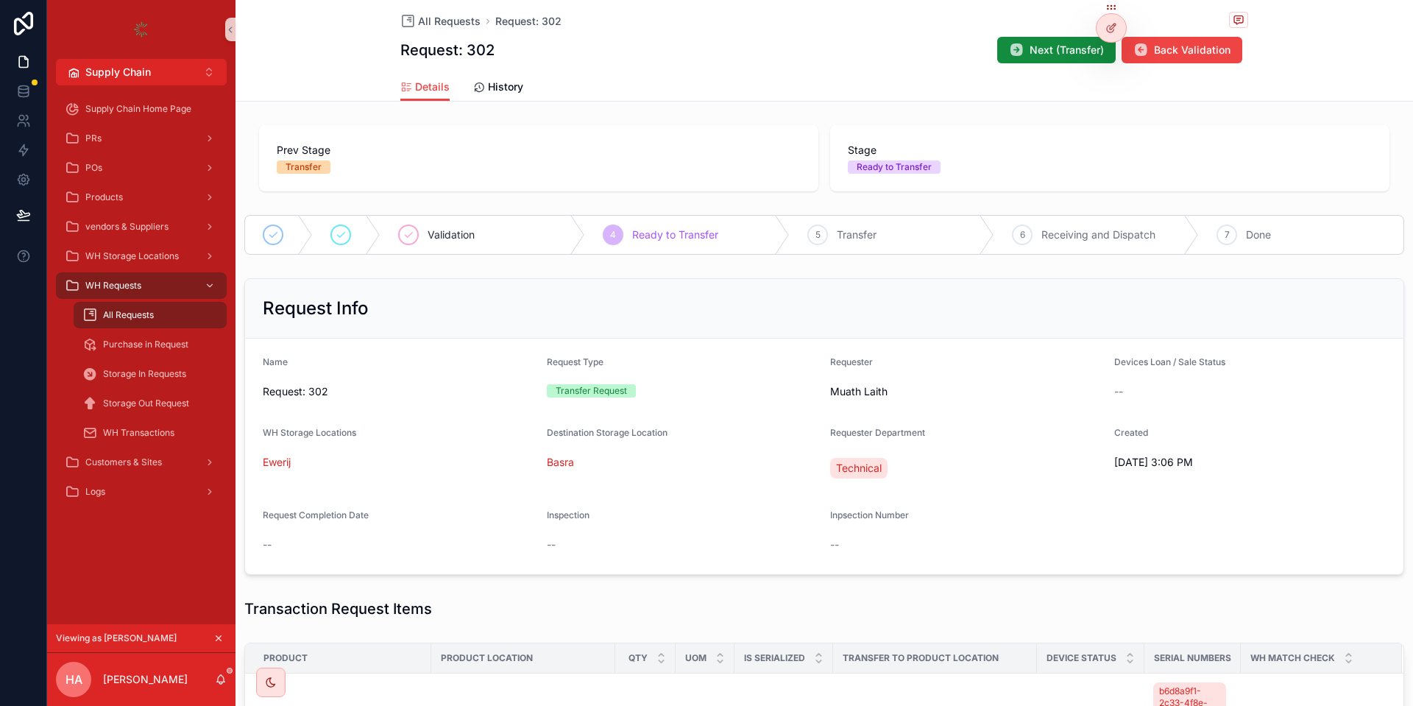
click at [218, 635] on icon "scrollable content" at bounding box center [218, 638] width 10 height 10
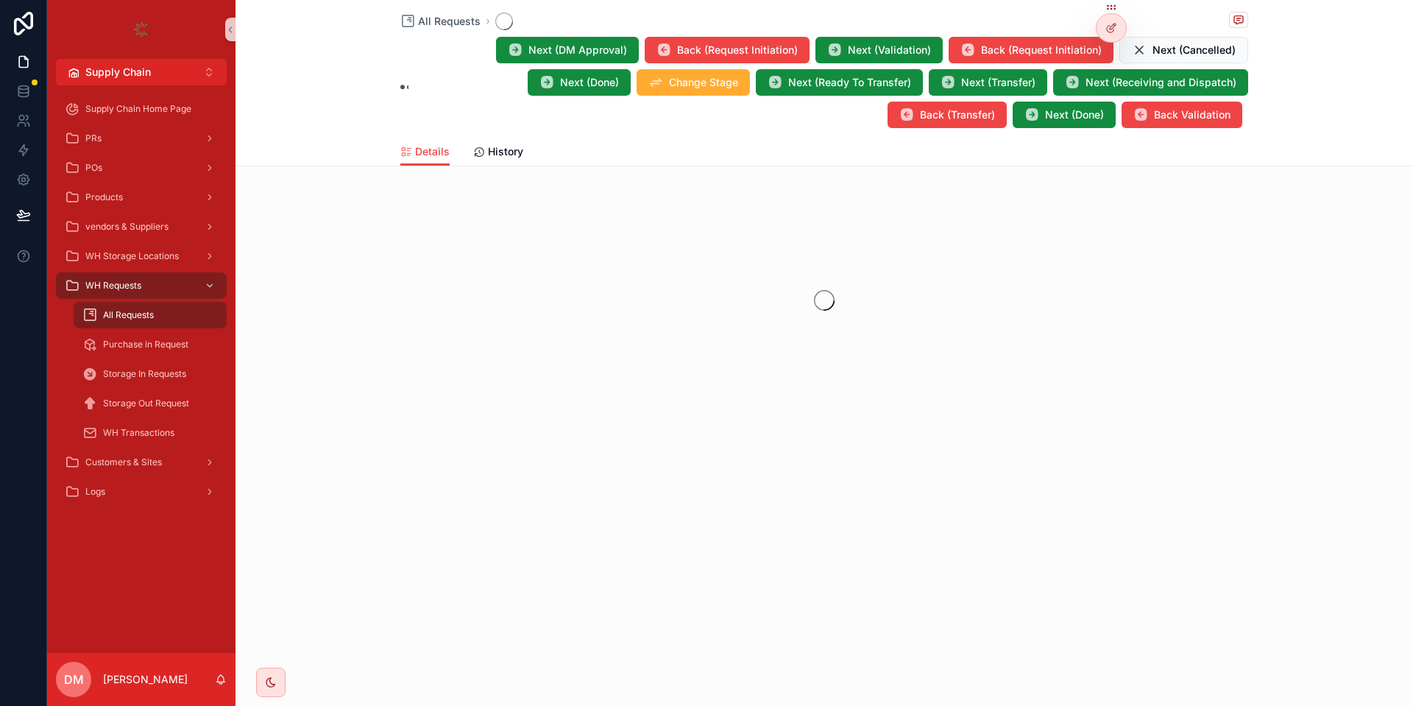
click at [1102, 77] on span "Next (Receiving and Dispatch)" at bounding box center [1160, 82] width 151 height 15
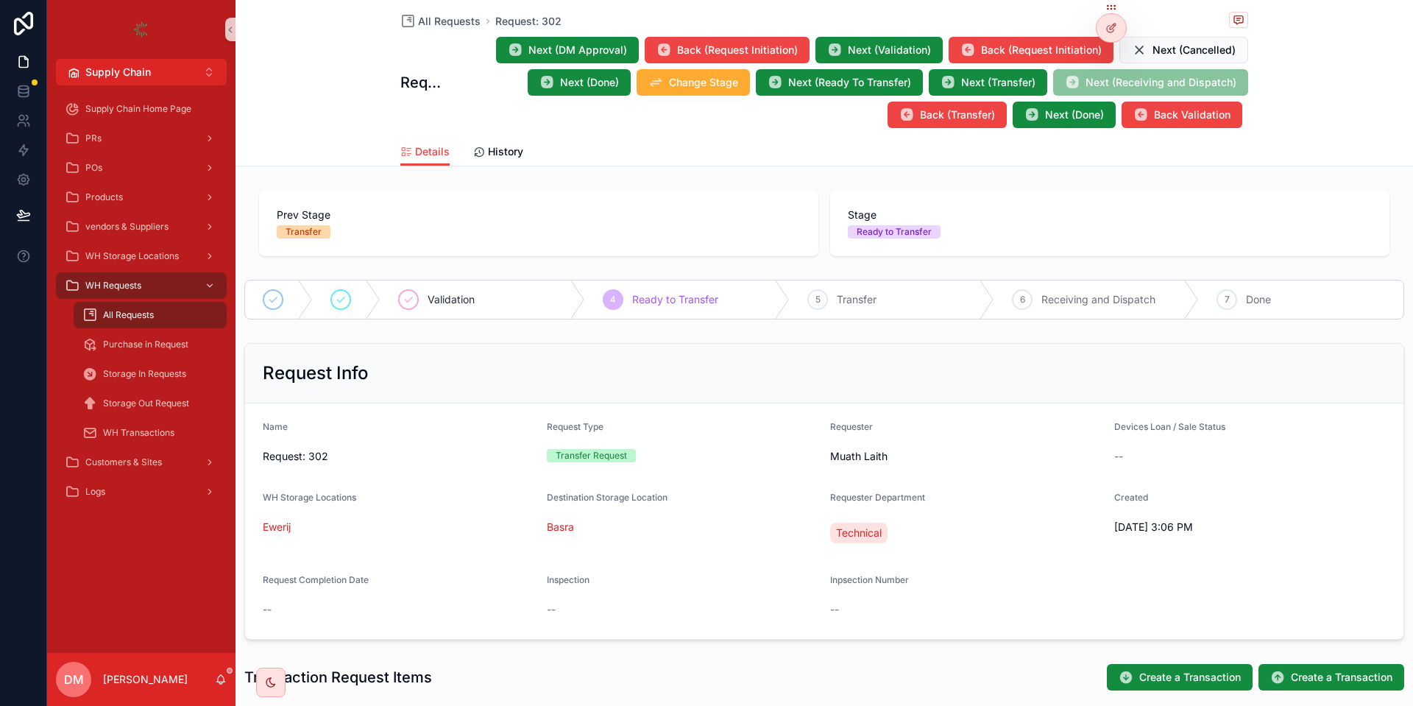
click at [1112, 84] on span "Next (Receiving and Dispatch)" at bounding box center [1150, 82] width 195 height 26
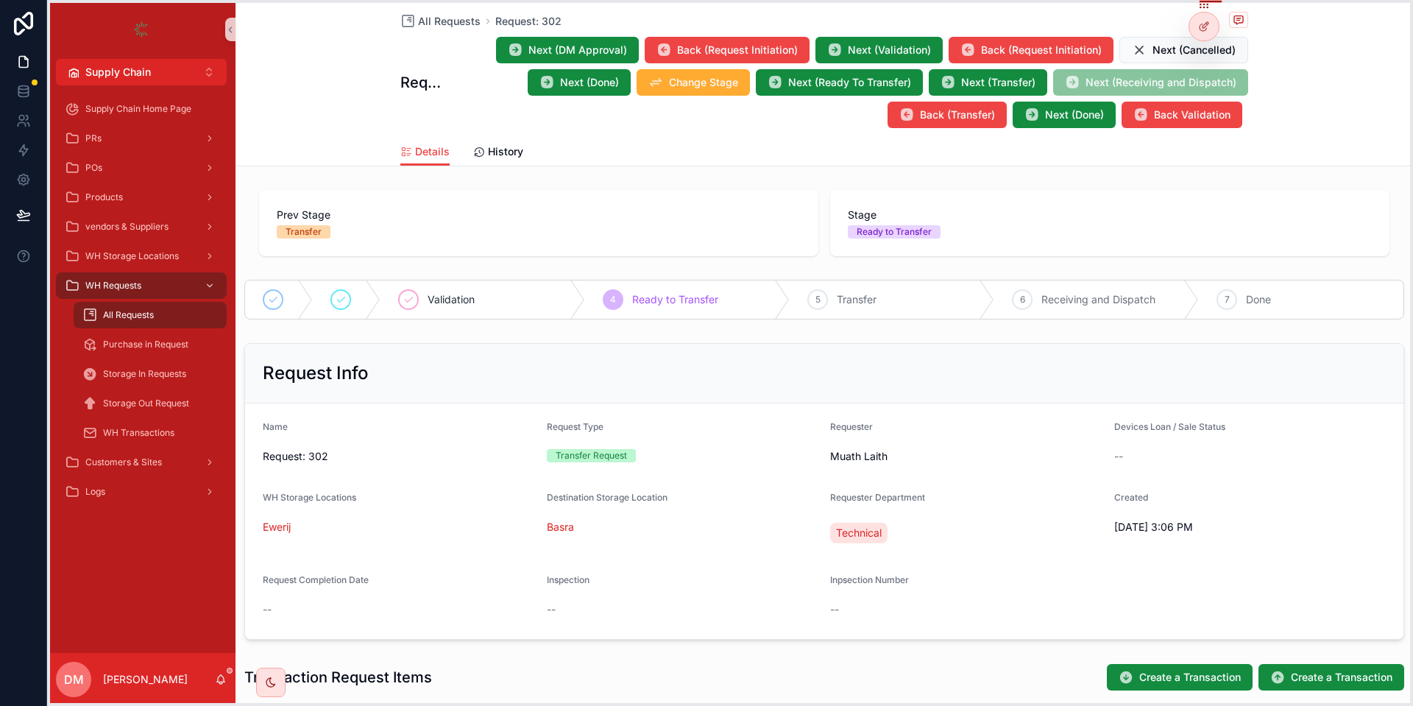
drag, startPoint x: 1106, startPoint y: 13, endPoint x: 1204, endPoint y: 10, distance: 98.6
click at [1204, 10] on icon at bounding box center [1204, 6] width 12 height 12
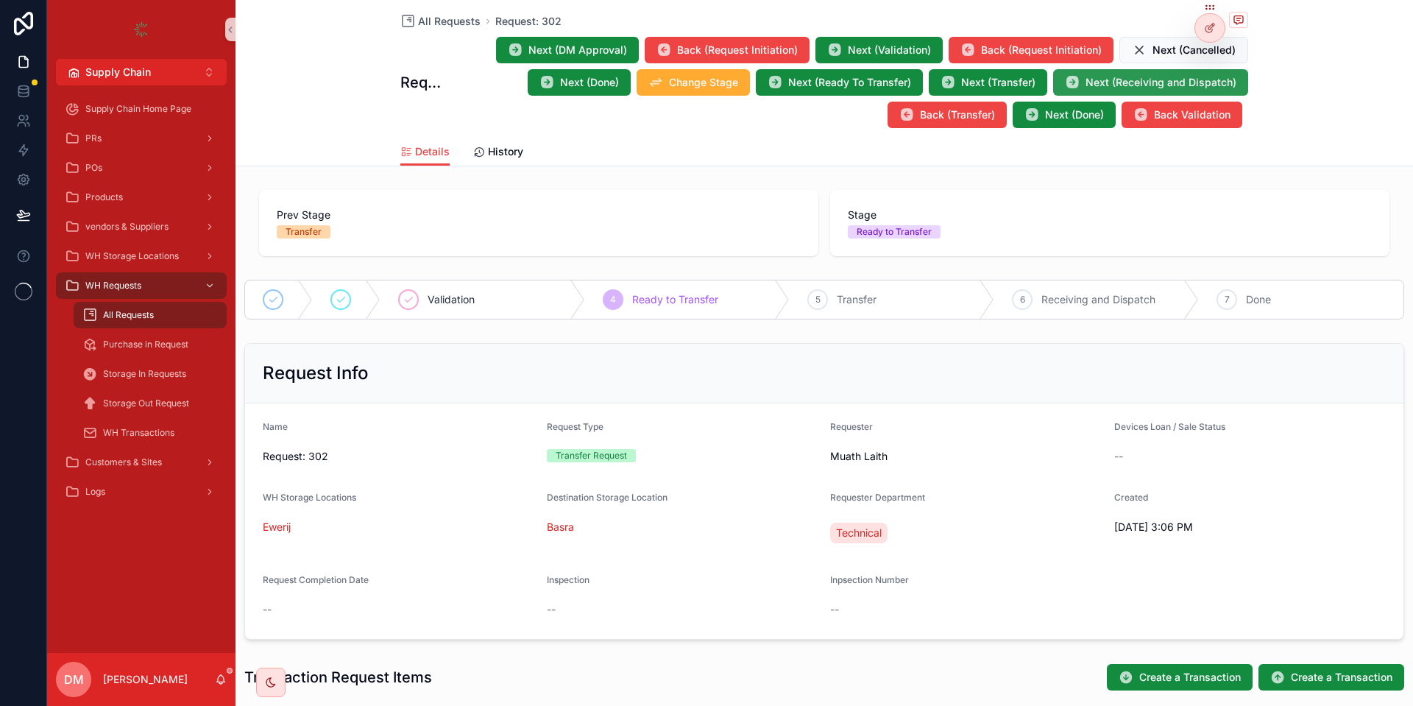
click at [1110, 88] on span "Next (Receiving and Dispatch)" at bounding box center [1160, 82] width 151 height 15
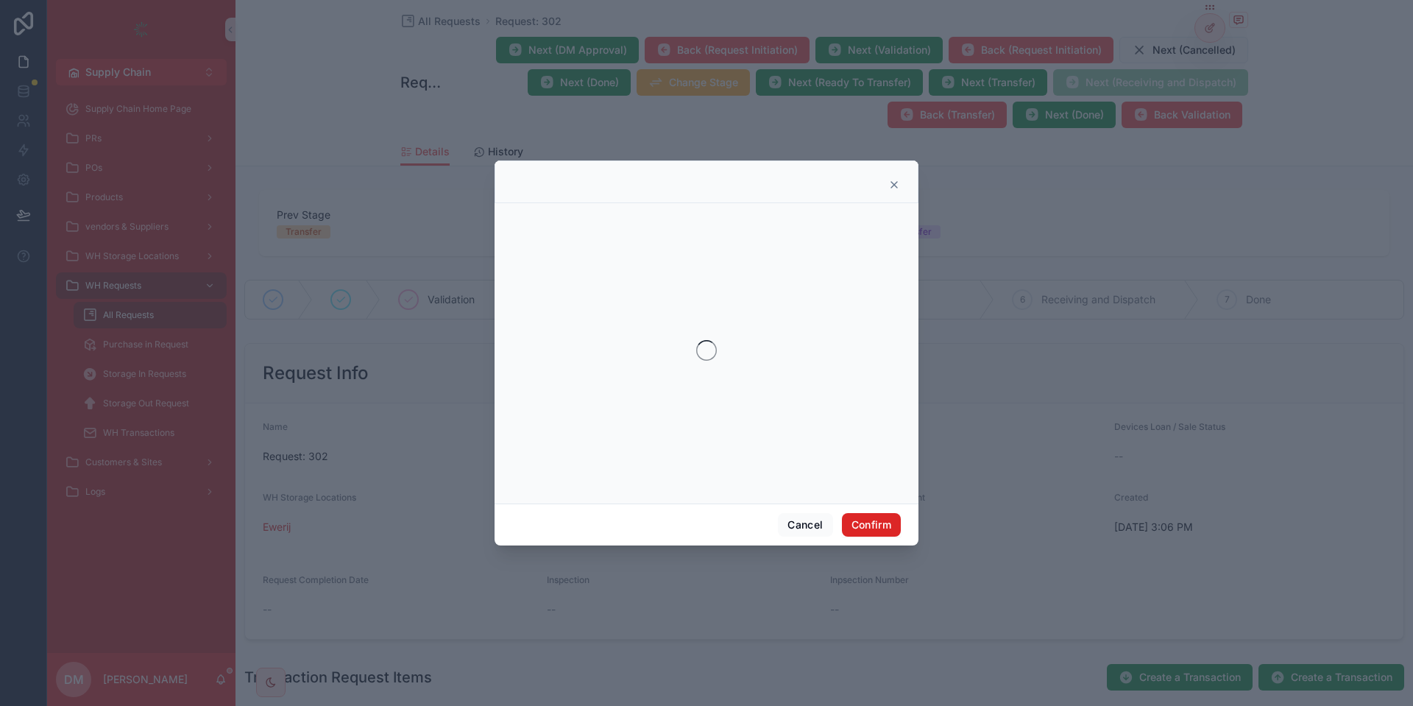
click at [868, 514] on button "Confirm" at bounding box center [871, 525] width 59 height 24
click at [878, 523] on button "Confirm" at bounding box center [871, 525] width 59 height 24
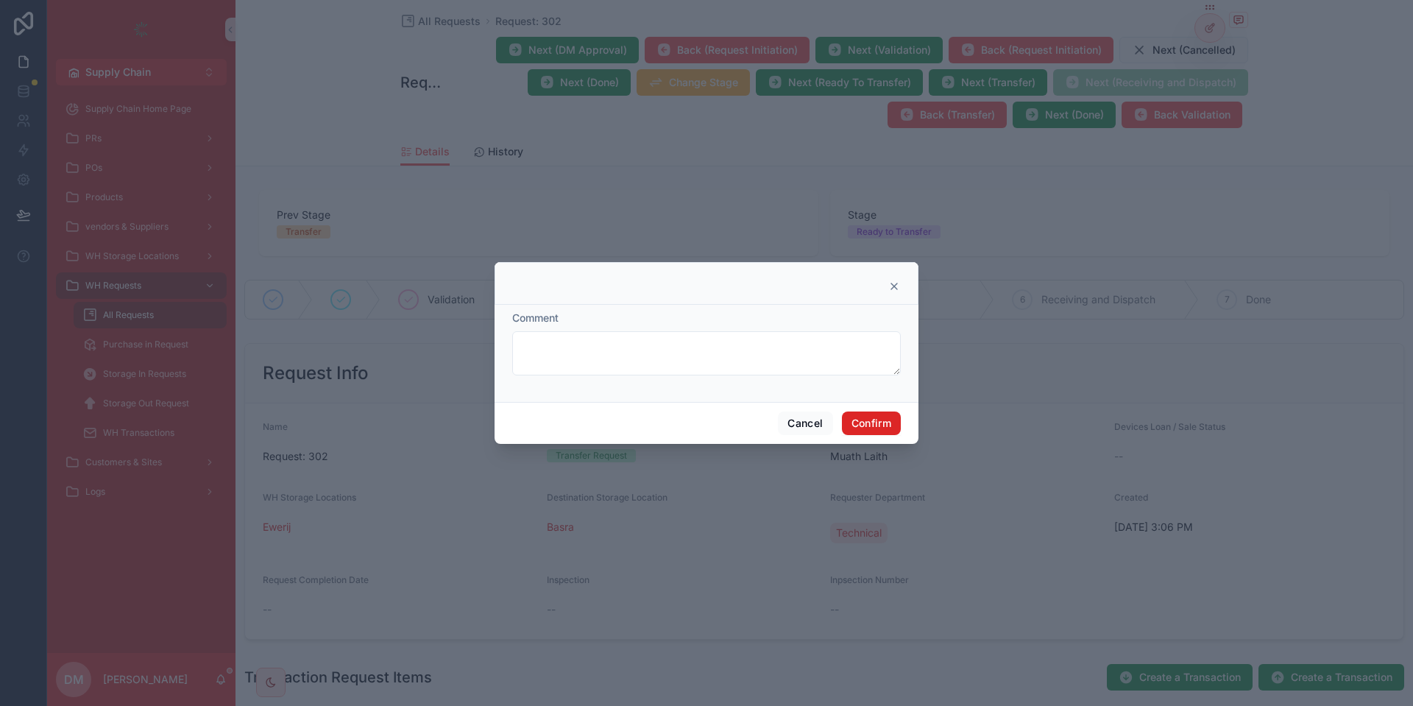
click at [881, 423] on button "Confirm" at bounding box center [871, 423] width 59 height 24
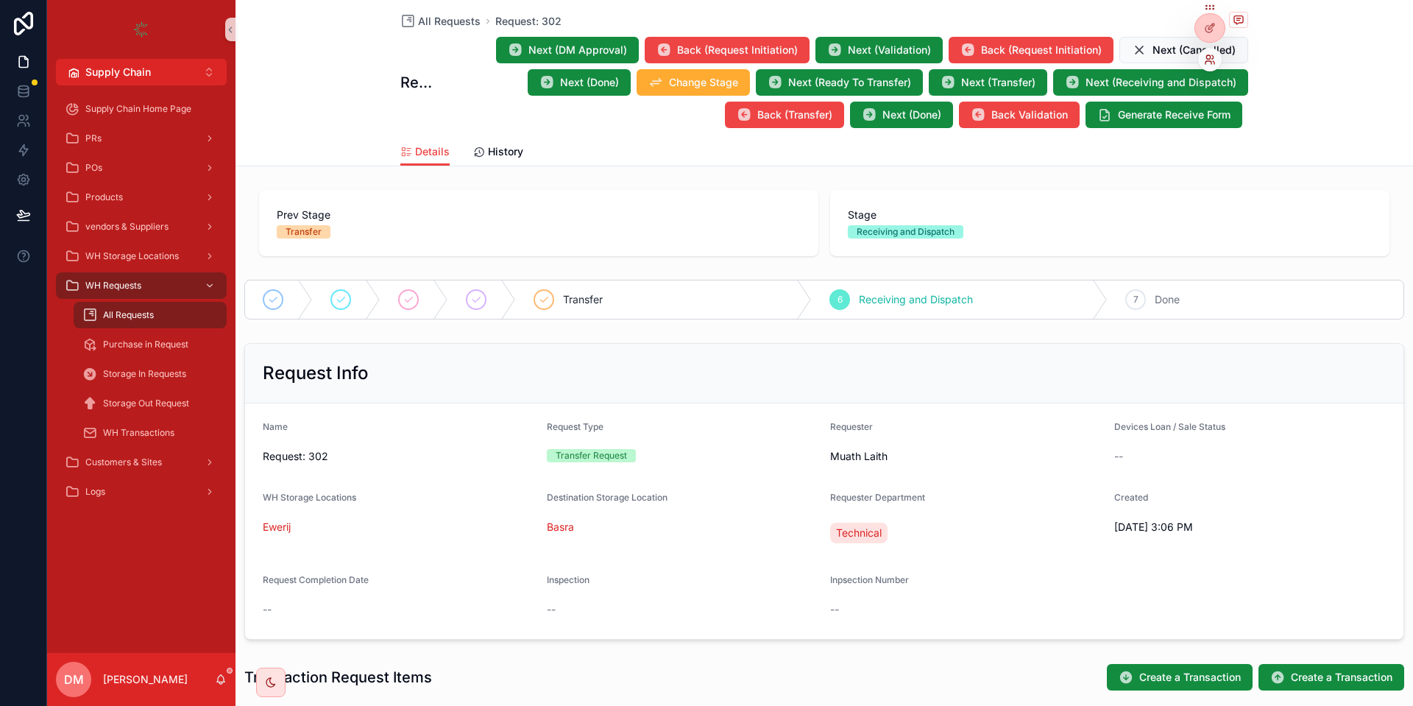
click at [1215, 60] on icon at bounding box center [1210, 60] width 12 height 12
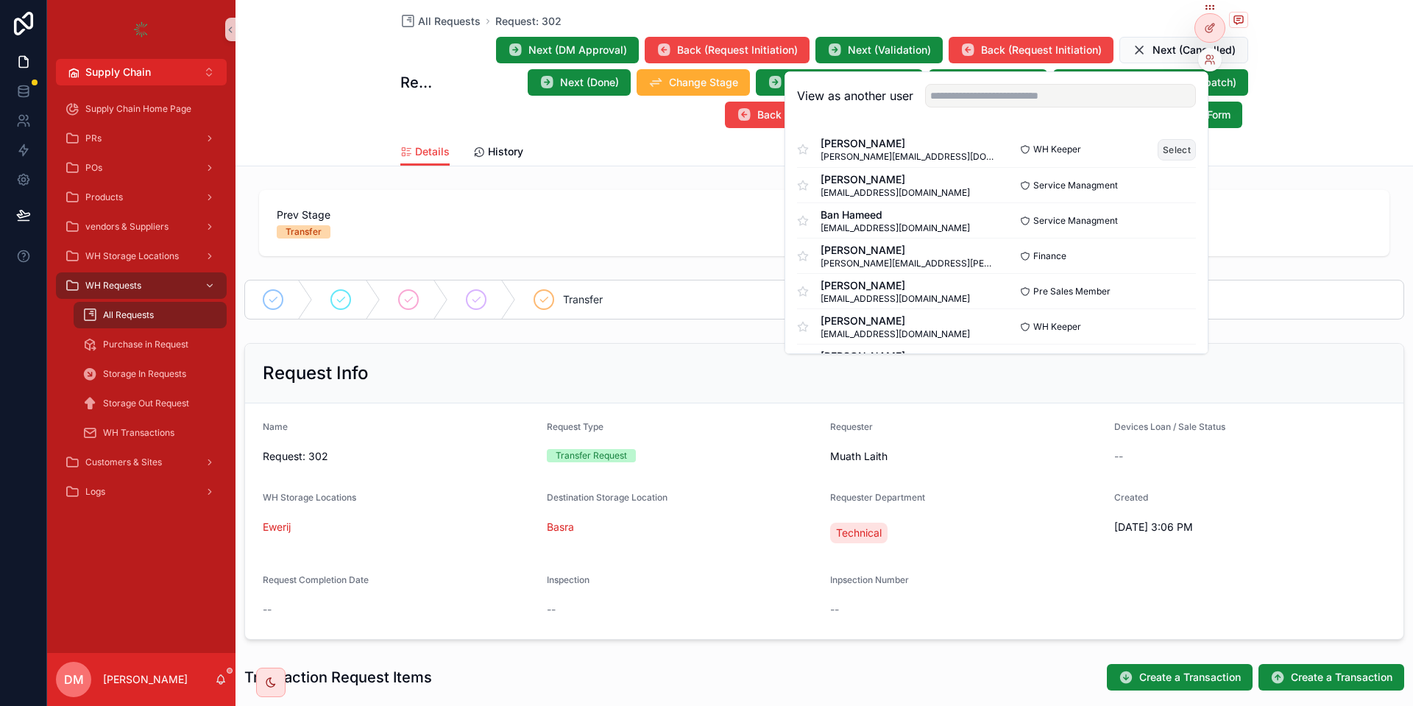
click at [1176, 149] on button "Select" at bounding box center [1176, 149] width 38 height 21
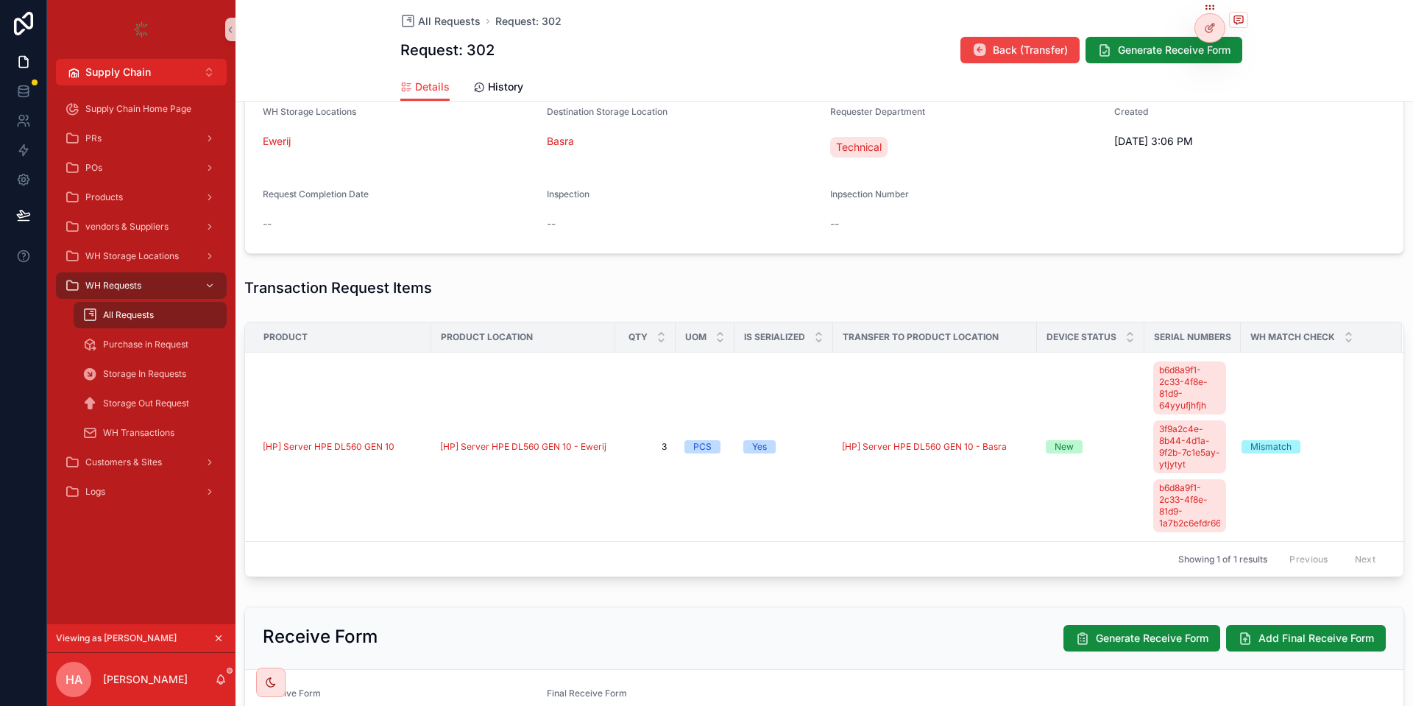
scroll to position [441, 0]
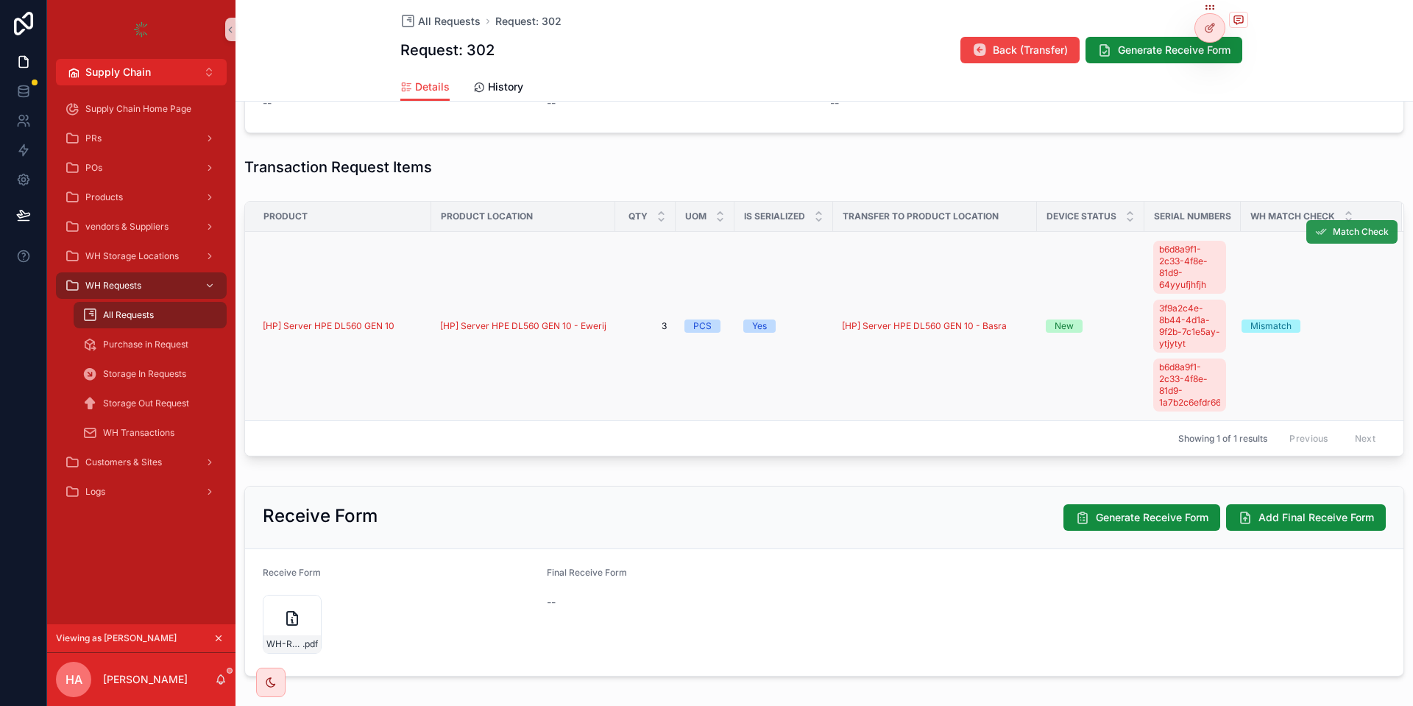
click at [1360, 221] on button "Match Check" at bounding box center [1351, 232] width 91 height 24
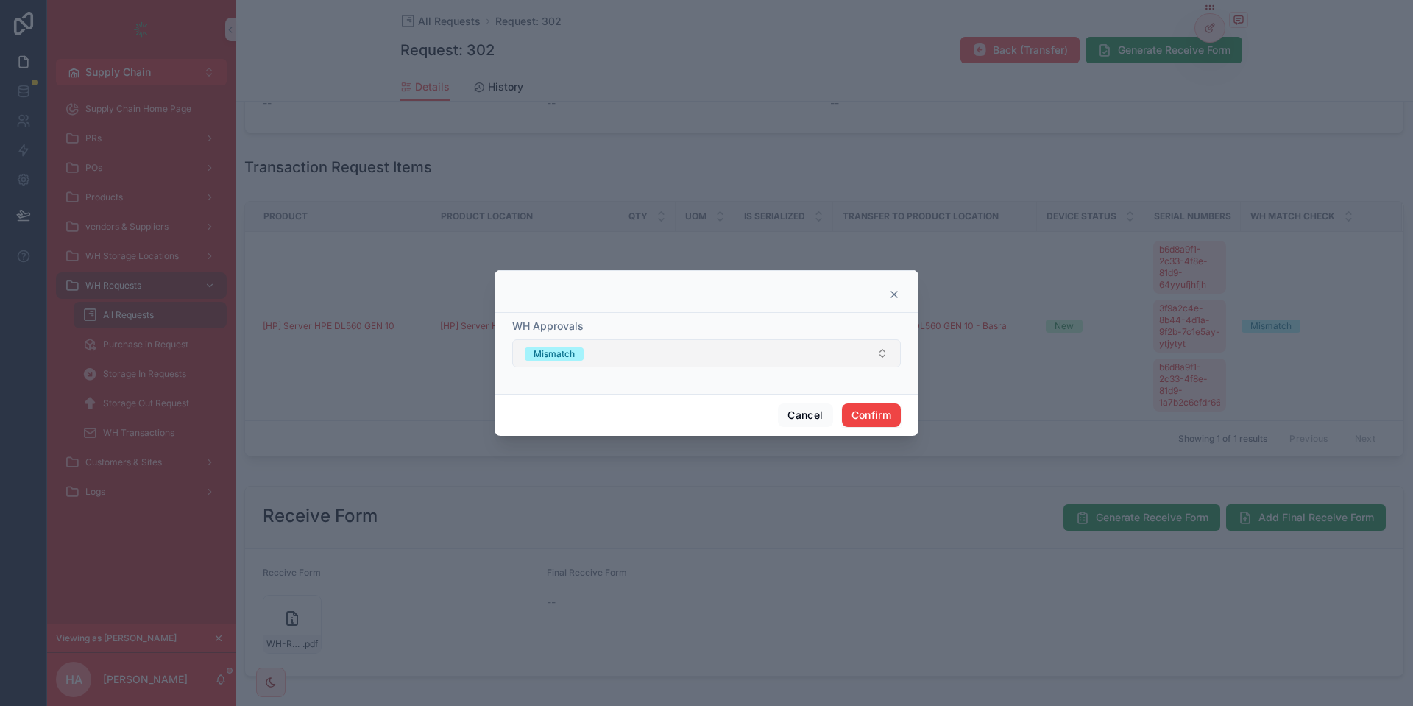
click at [617, 360] on button "Mismatch" at bounding box center [706, 353] width 388 height 28
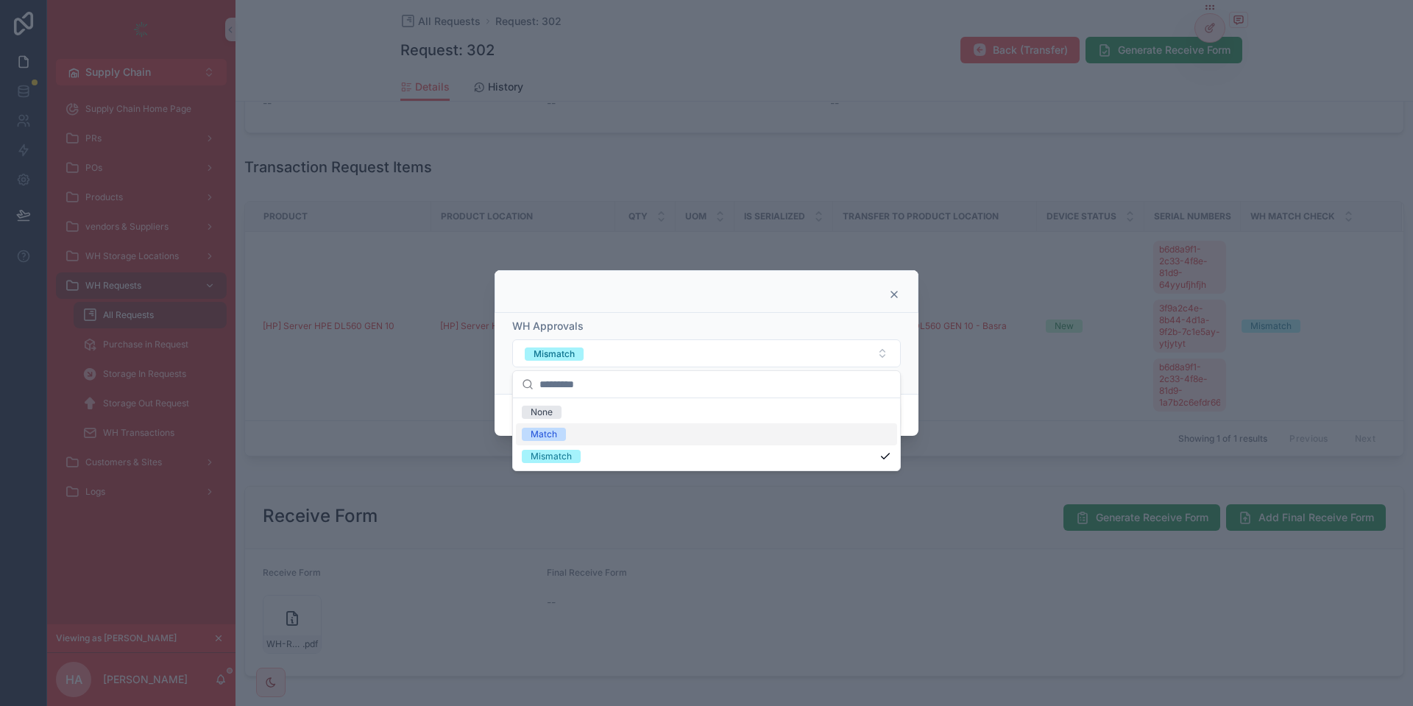
click at [561, 428] on span "Match" at bounding box center [544, 433] width 44 height 13
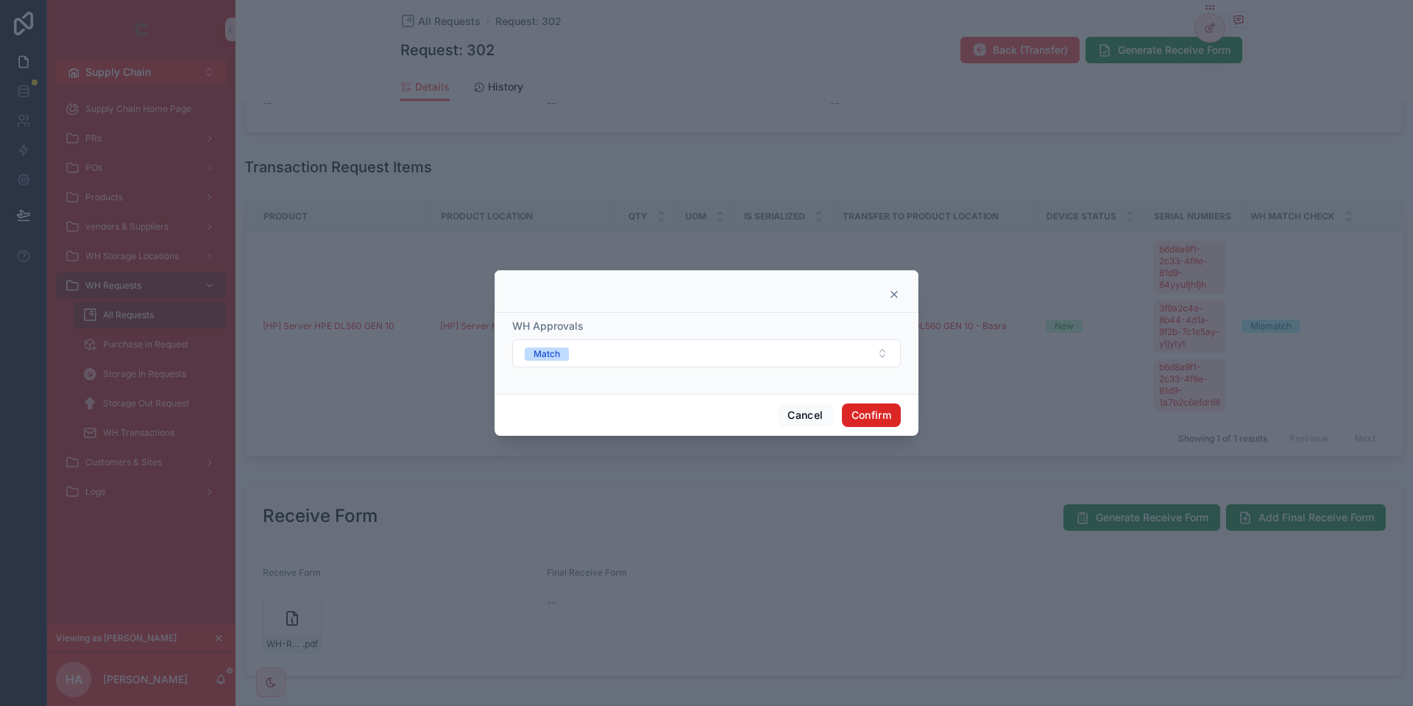
click at [868, 405] on button "Confirm" at bounding box center [871, 415] width 59 height 24
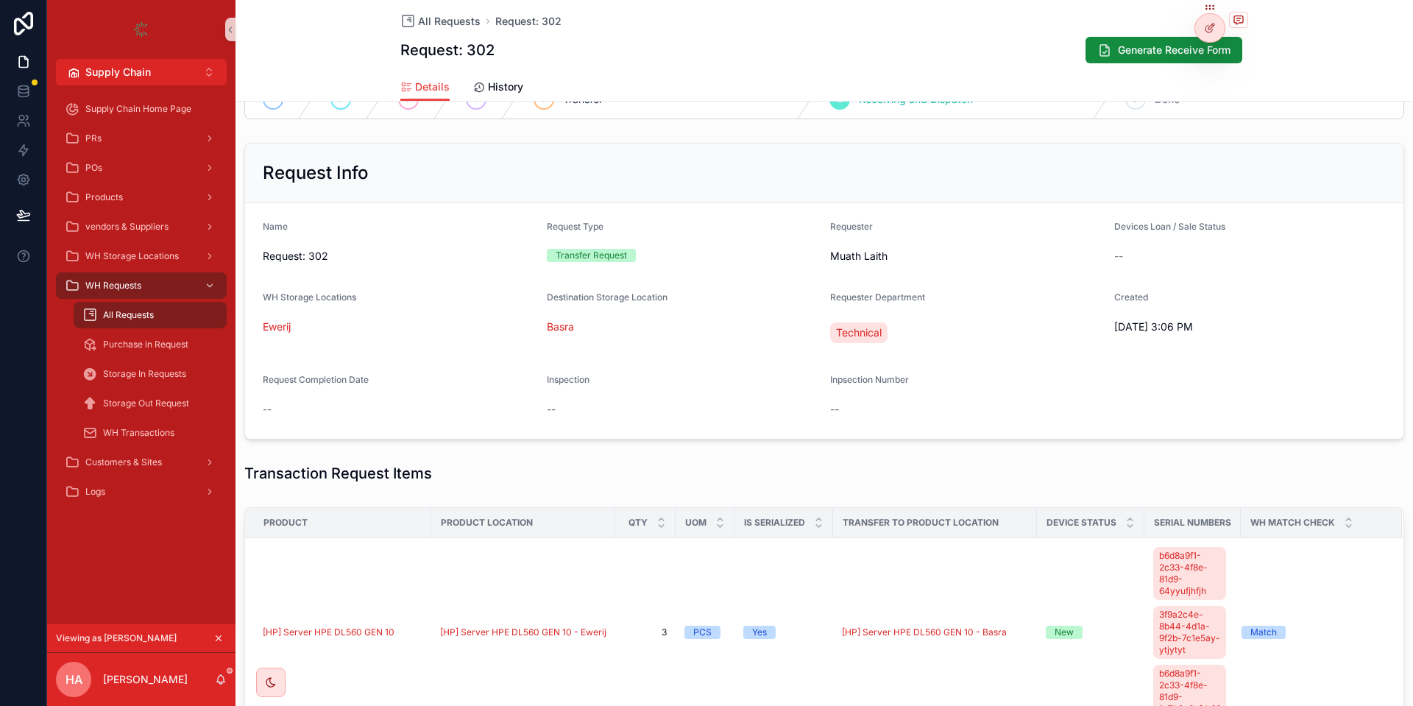
scroll to position [0, 0]
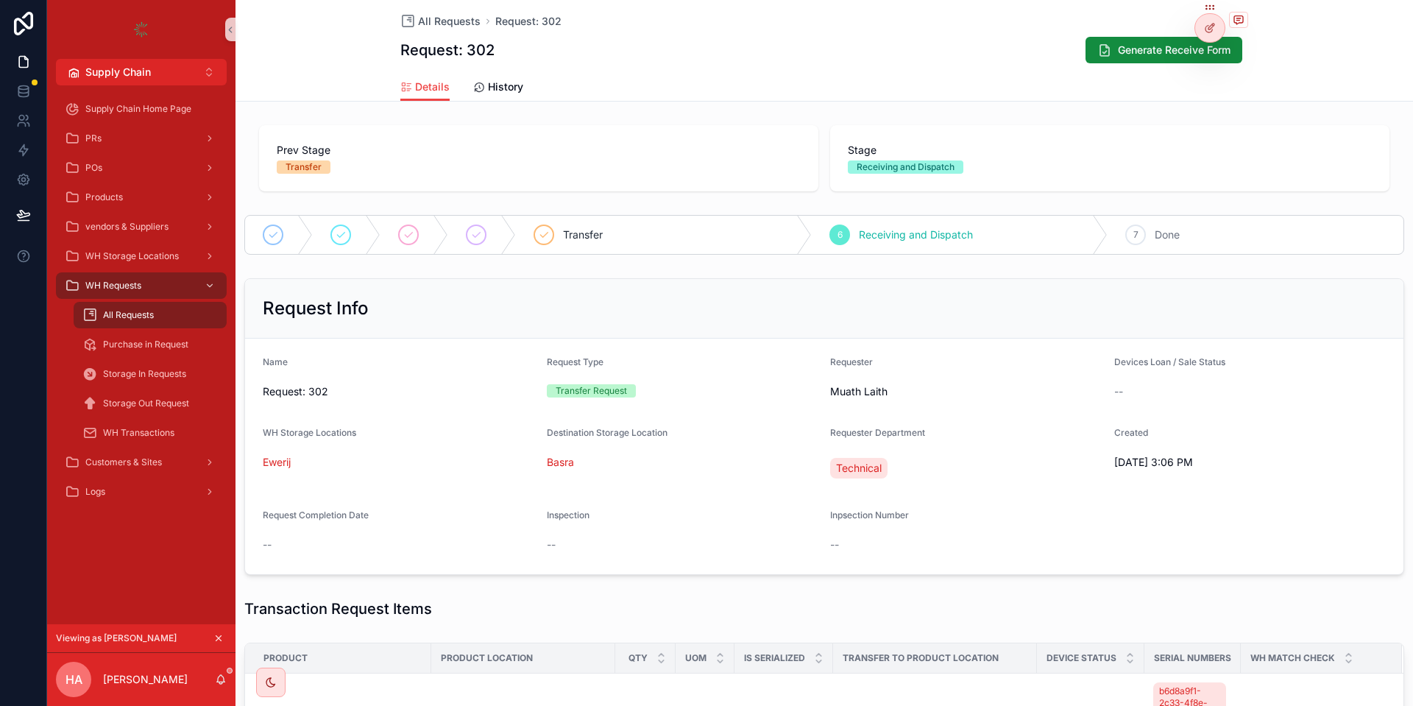
click at [904, 235] on span "Receiving and Dispatch" at bounding box center [916, 234] width 114 height 15
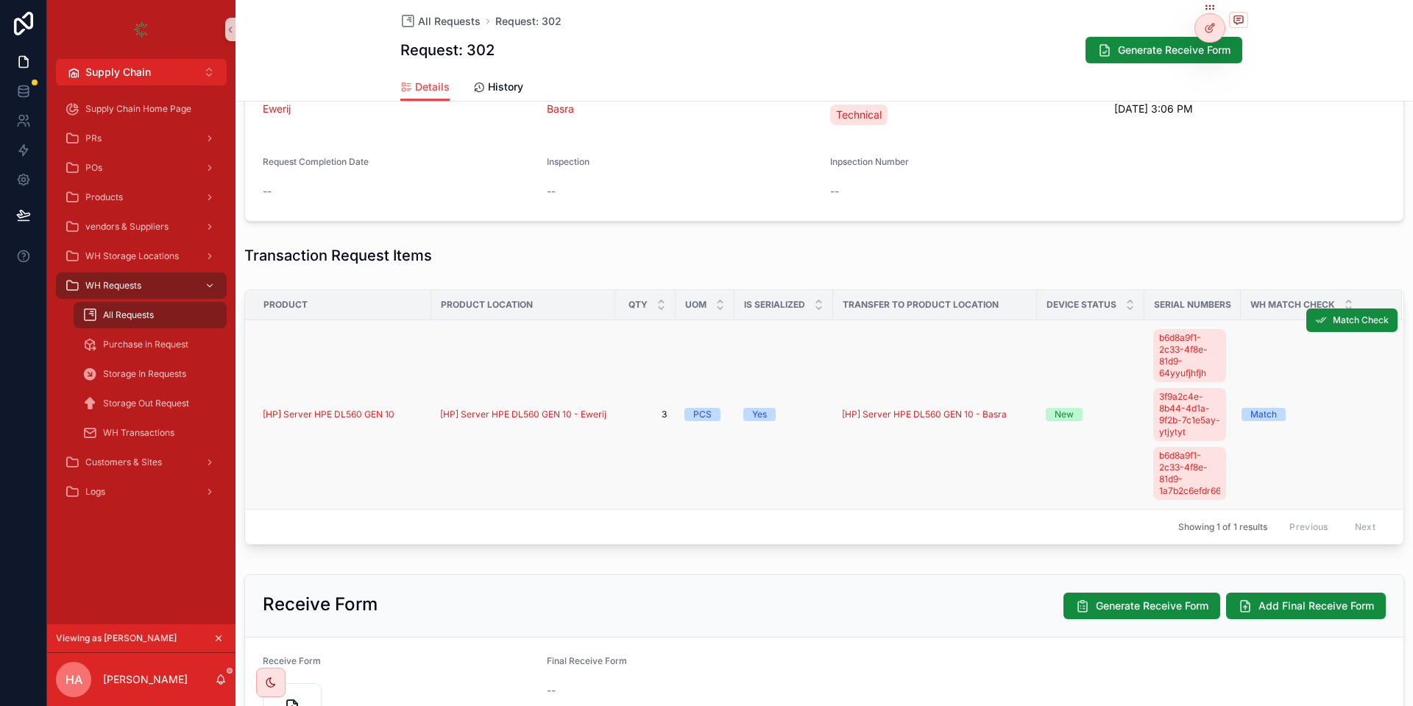
scroll to position [441, 0]
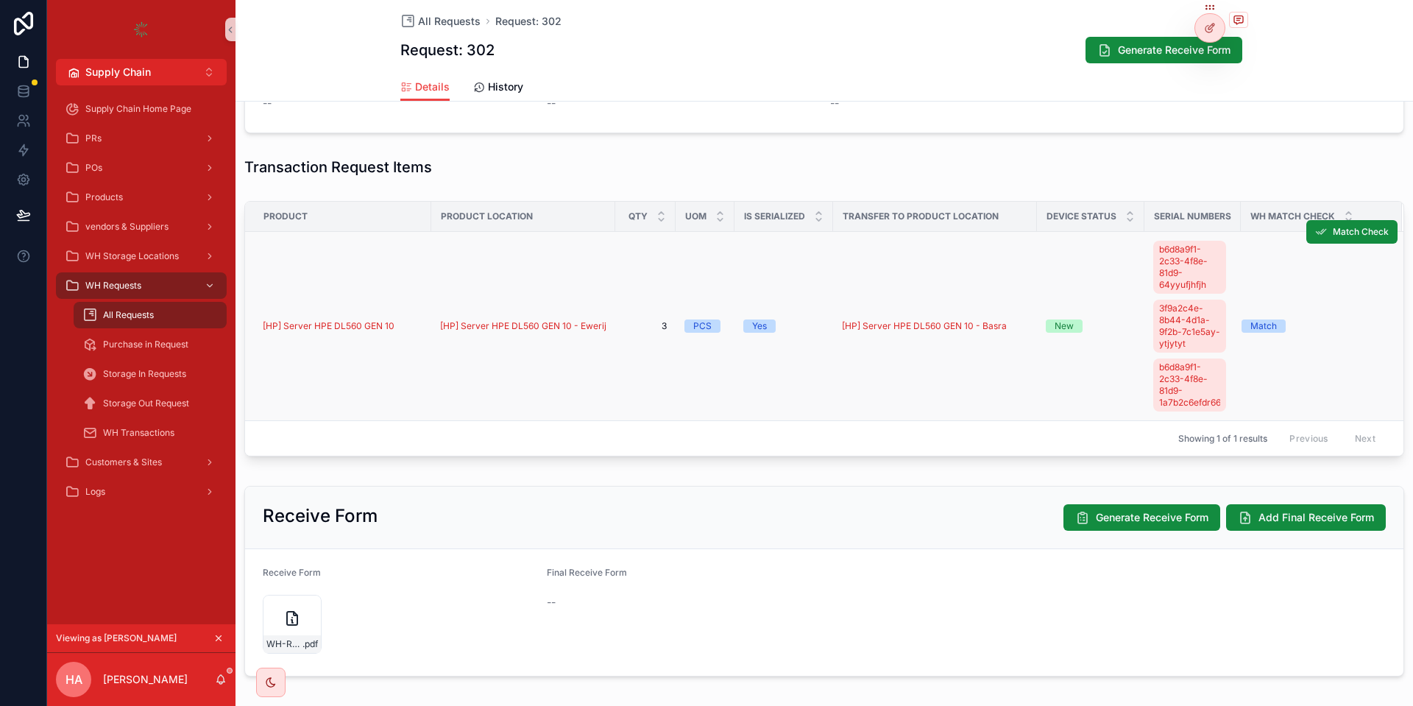
click at [1348, 244] on div "Match Check" at bounding box center [1351, 232] width 91 height 188
click at [1348, 235] on span "Match Check" at bounding box center [1360, 232] width 56 height 12
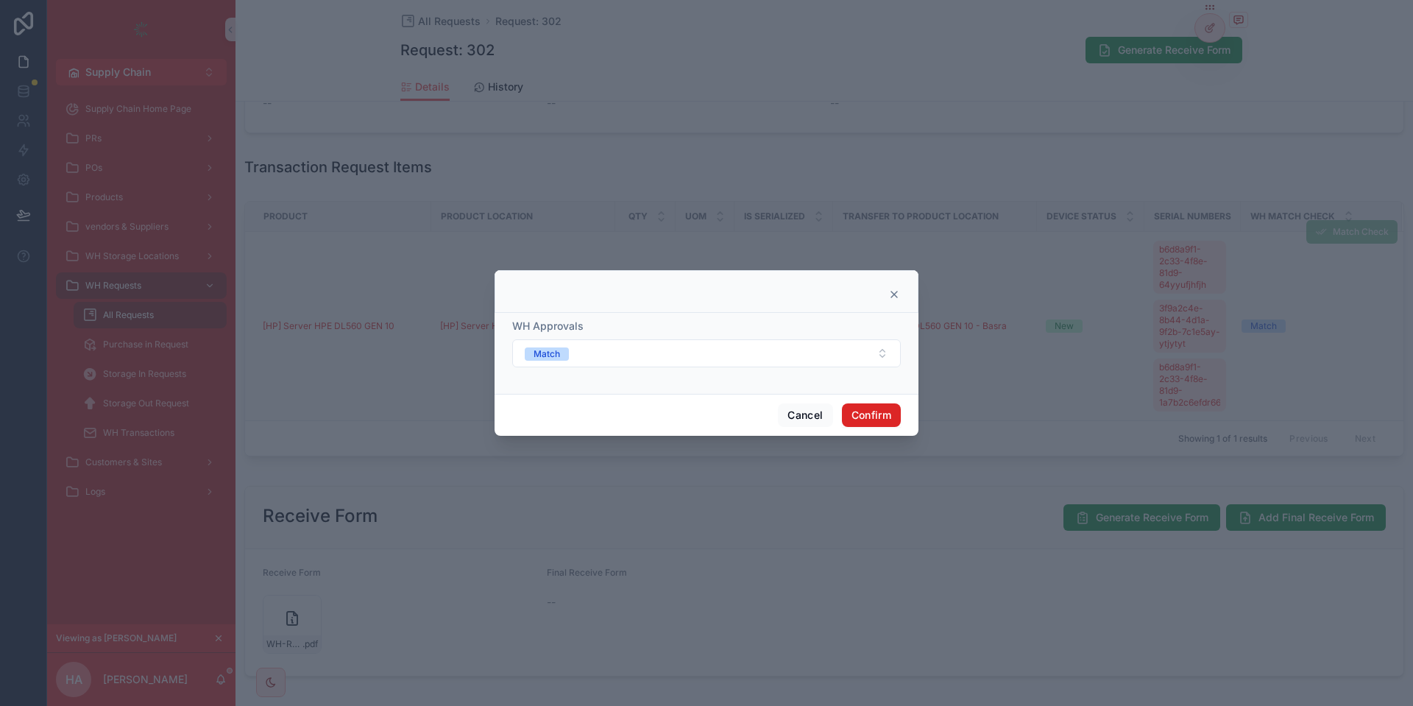
click at [861, 424] on button "Confirm" at bounding box center [871, 415] width 59 height 24
click at [880, 406] on button "Confirm" at bounding box center [871, 415] width 59 height 24
click at [874, 413] on button "Confirm" at bounding box center [871, 415] width 59 height 24
click at [812, 414] on button "Cancel" at bounding box center [805, 415] width 54 height 24
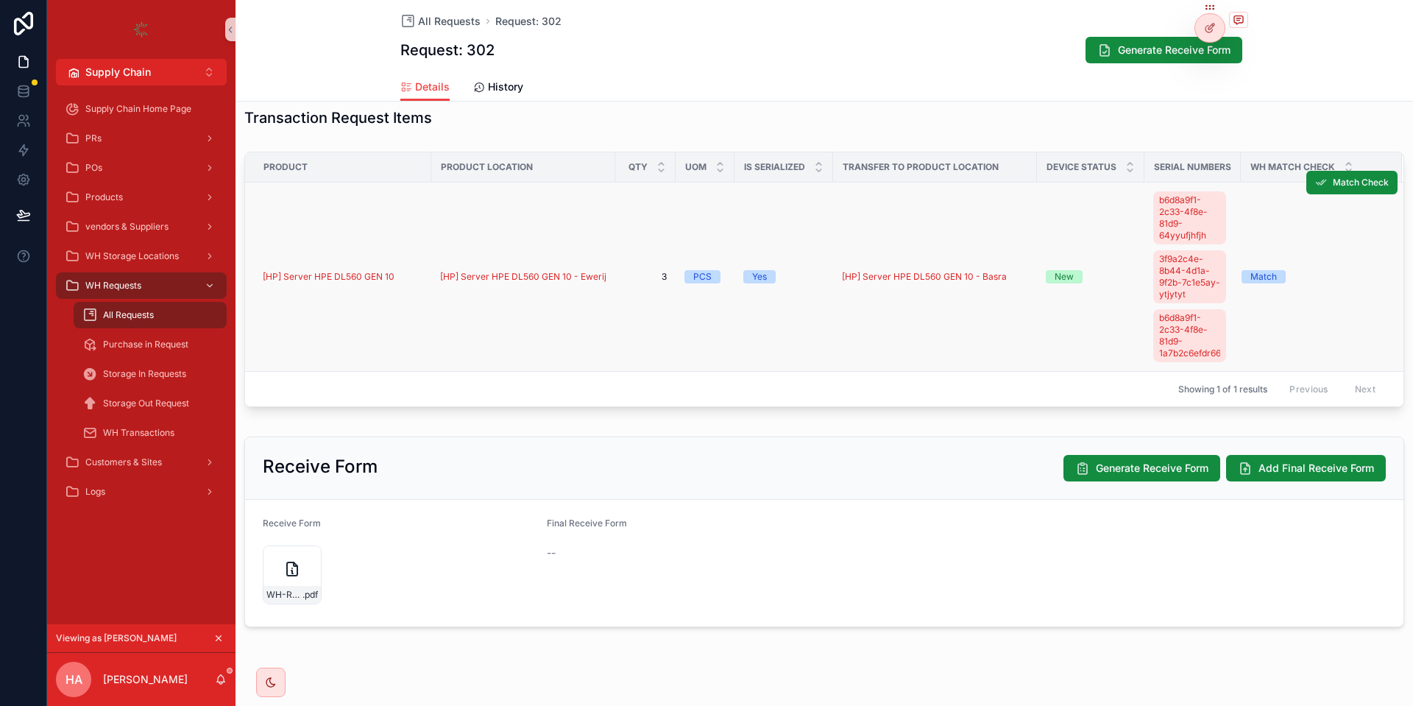
scroll to position [512, 0]
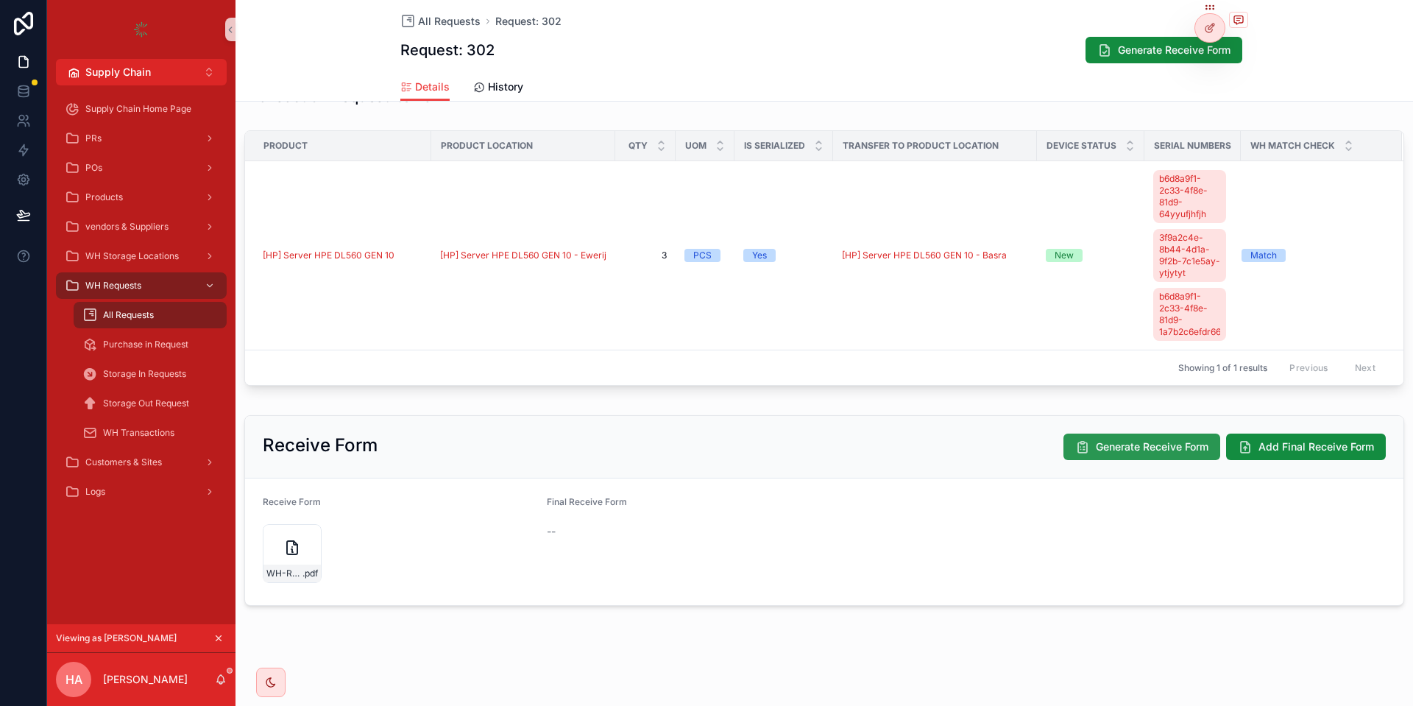
click at [1146, 451] on span "Generate Receive Form" at bounding box center [1151, 446] width 113 height 15
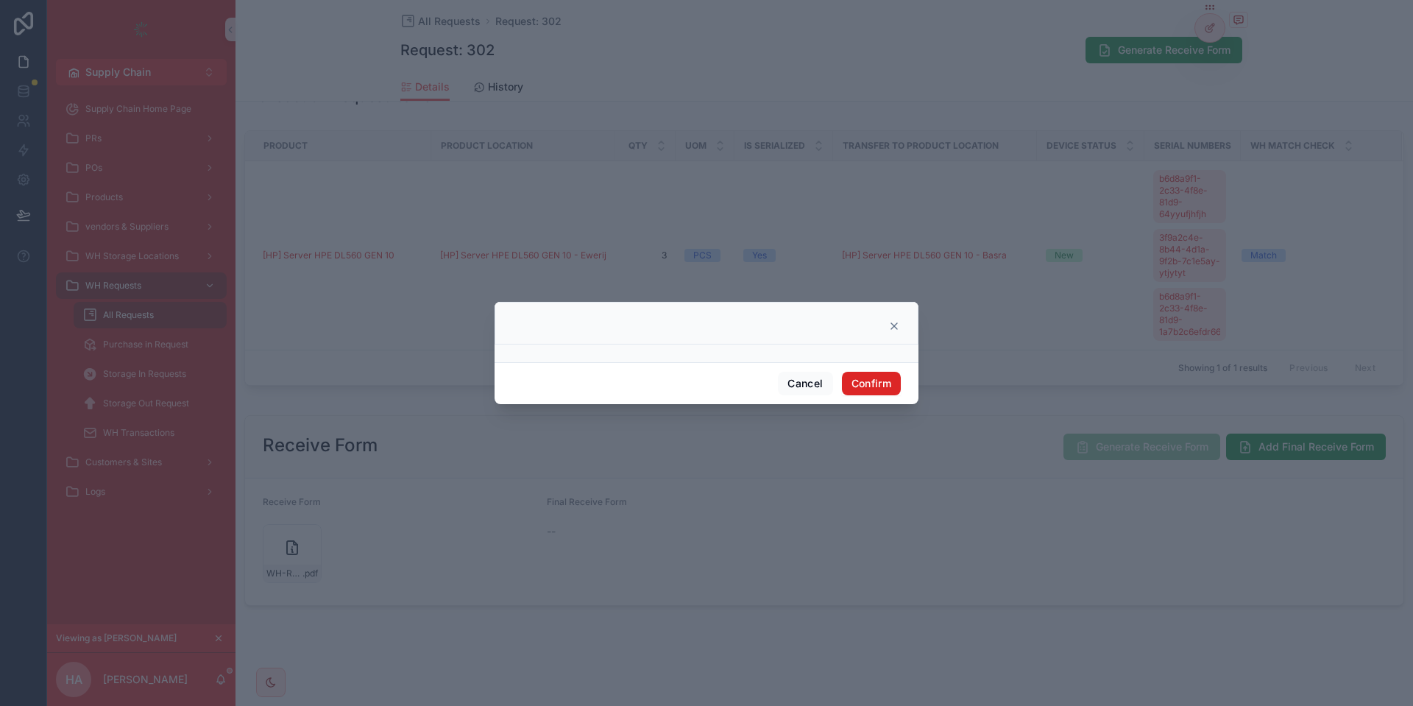
click at [863, 385] on button "Confirm" at bounding box center [871, 384] width 59 height 24
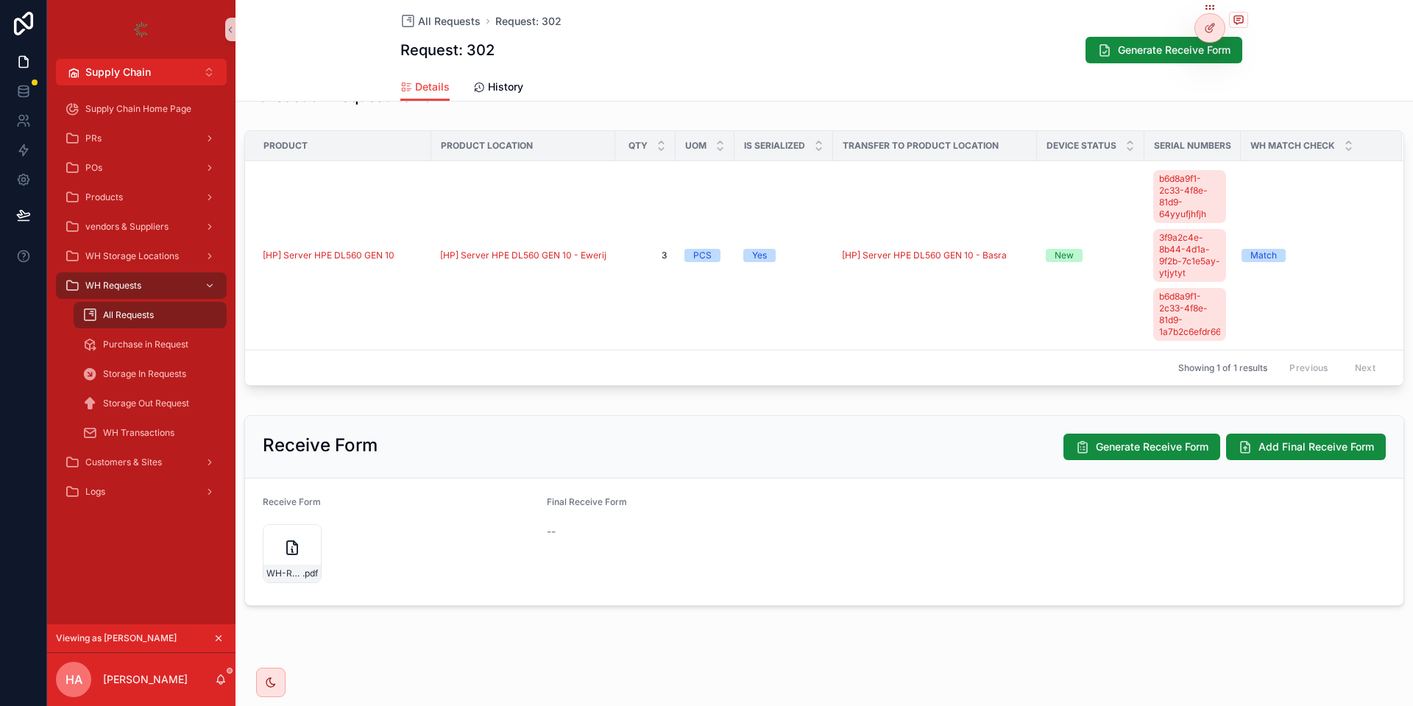
click at [285, 447] on h2 "Receive Form" at bounding box center [320, 445] width 115 height 24
click at [289, 541] on icon "scrollable content" at bounding box center [292, 547] width 10 height 13
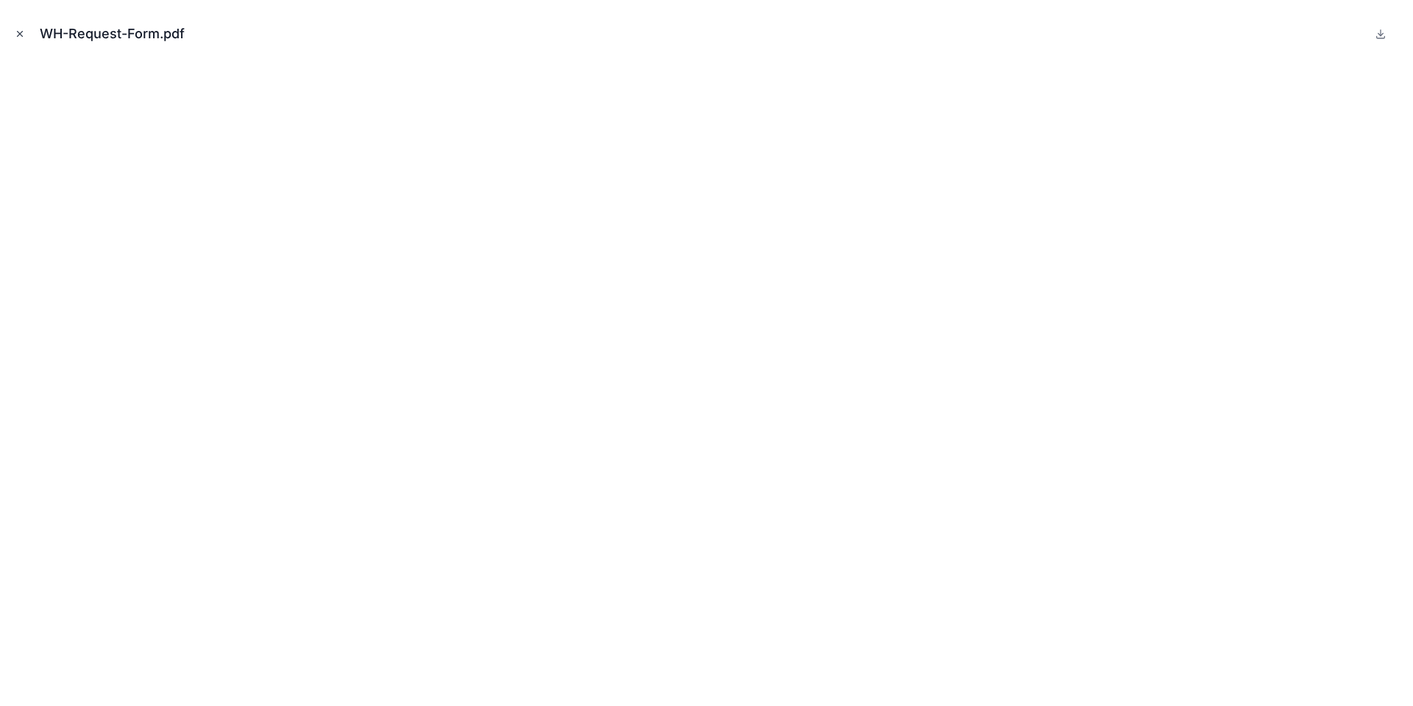
click at [18, 36] on icon "Close modal" at bounding box center [20, 34] width 5 height 5
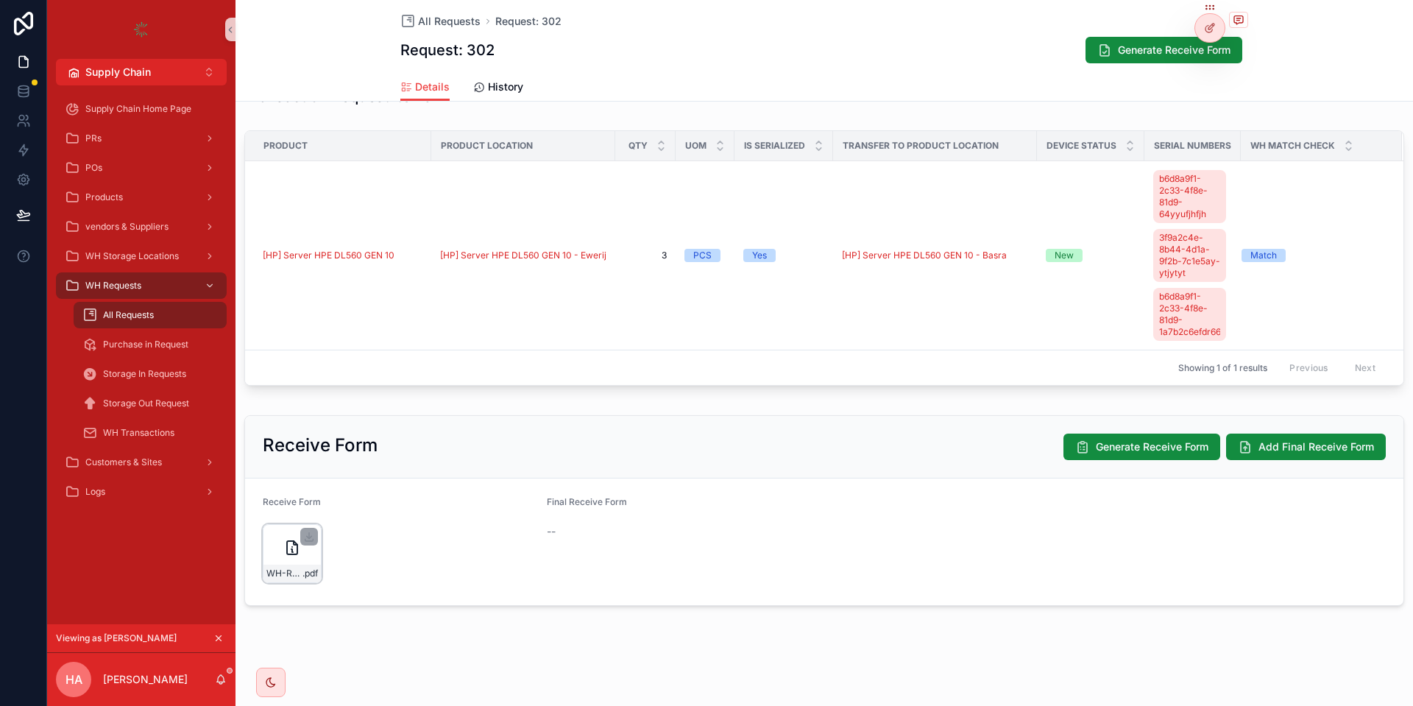
click at [288, 555] on icon "scrollable content" at bounding box center [292, 548] width 18 height 18
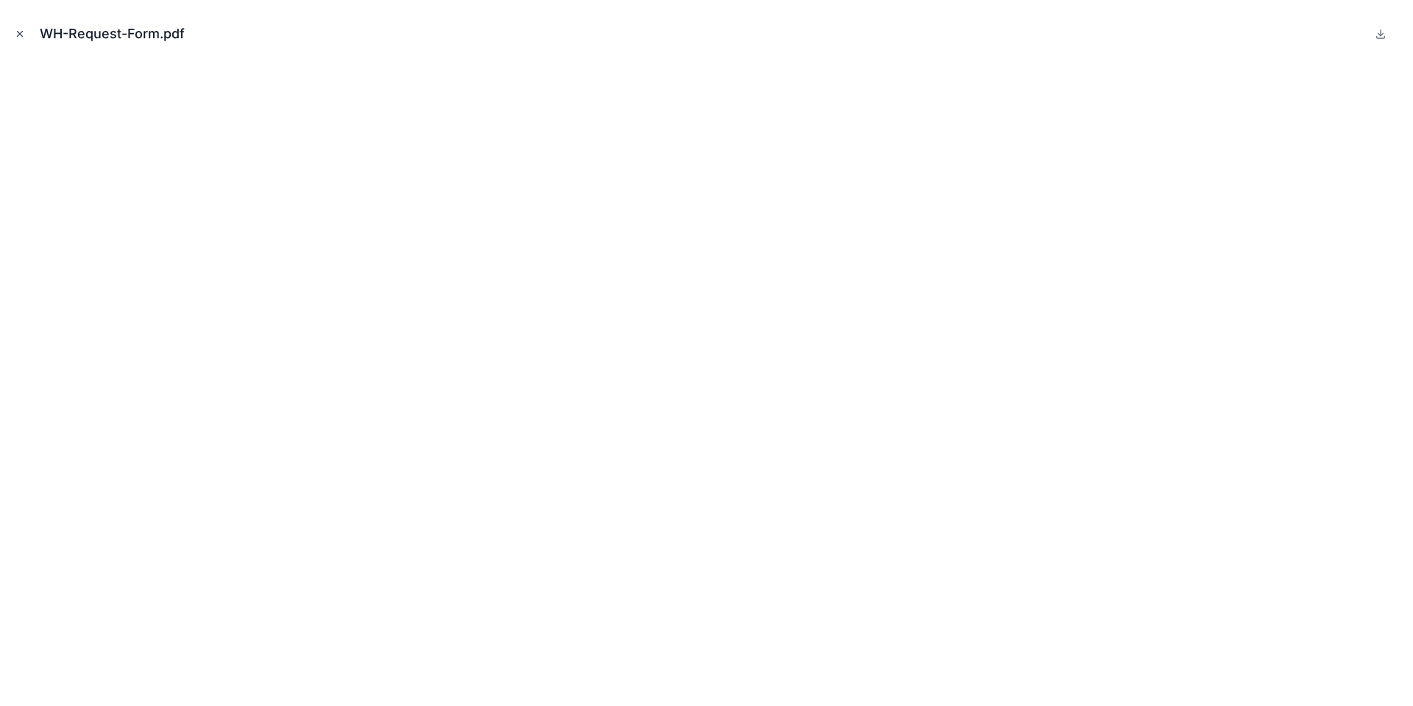
click at [19, 31] on icon "Close modal" at bounding box center [20, 34] width 10 height 10
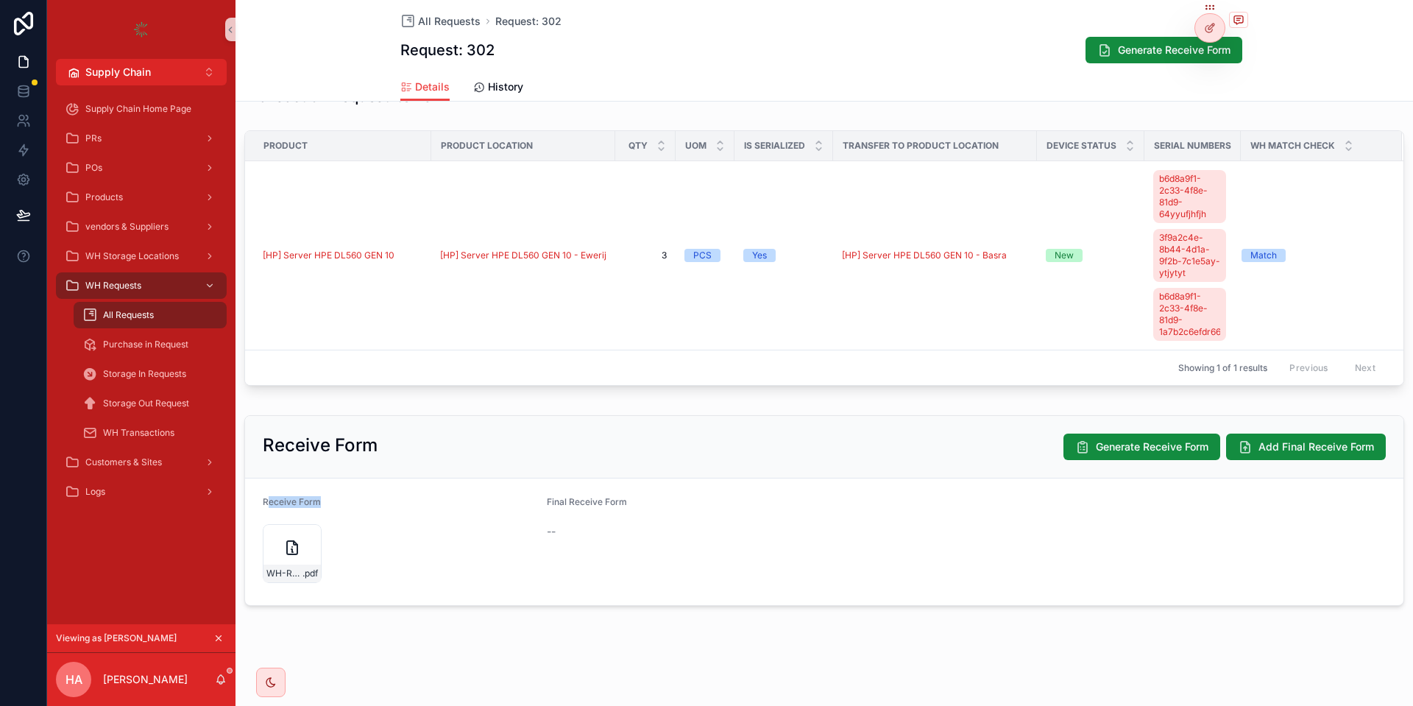
drag, startPoint x: 271, startPoint y: 502, endPoint x: 320, endPoint y: 504, distance: 49.3
click at [320, 504] on div "Receive Form" at bounding box center [399, 505] width 272 height 18
click at [570, 508] on div "Final Receive Form" at bounding box center [683, 505] width 272 height 18
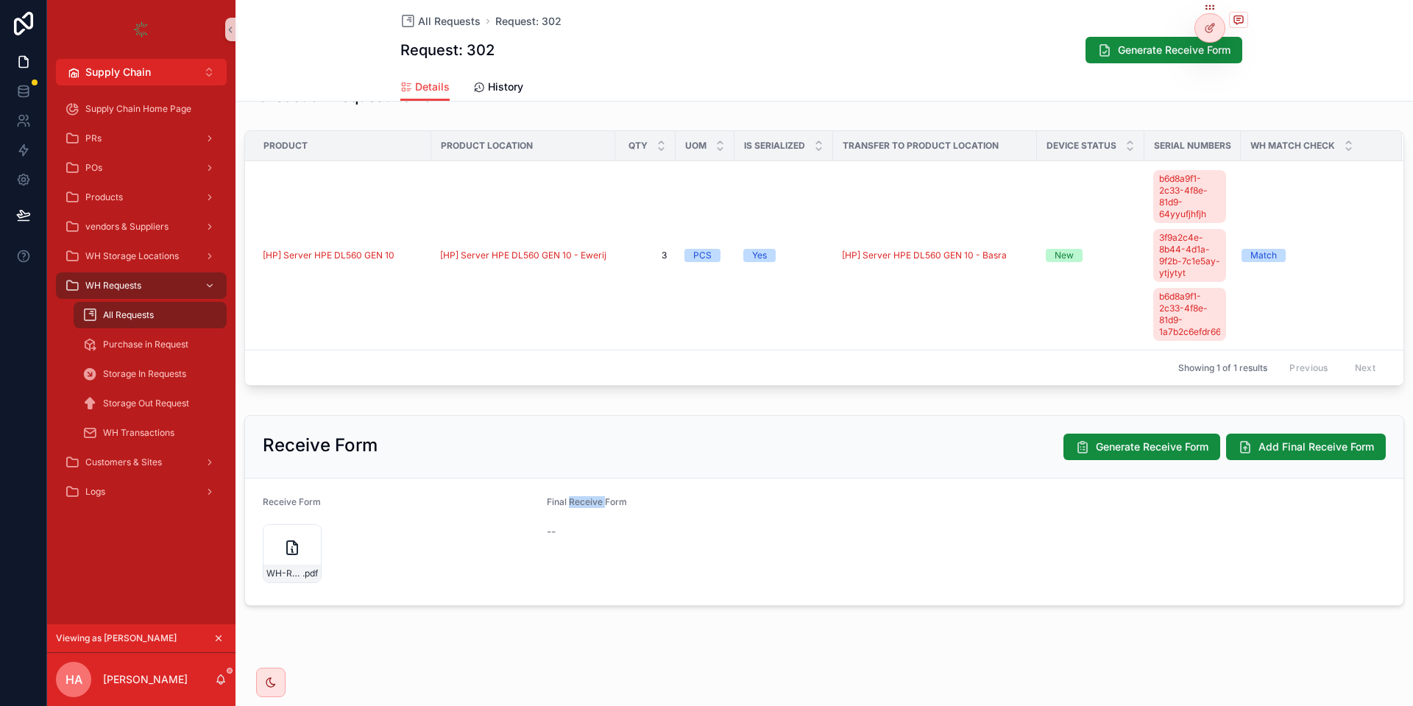
click at [570, 508] on div "Final Receive Form" at bounding box center [683, 505] width 272 height 18
click at [729, 494] on form "Receive Form WH-Request-Form .pdf Final Receive Form --" at bounding box center [824, 541] width 1158 height 127
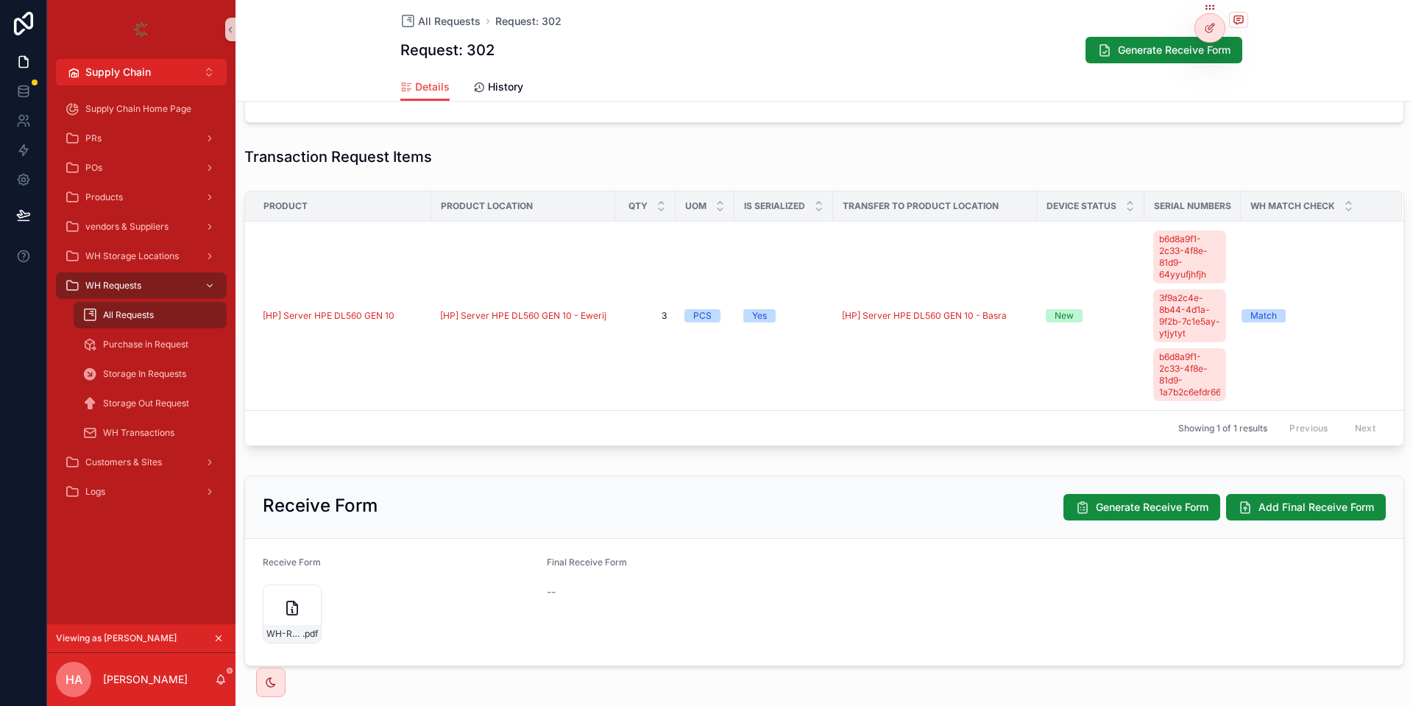
scroll to position [424, 0]
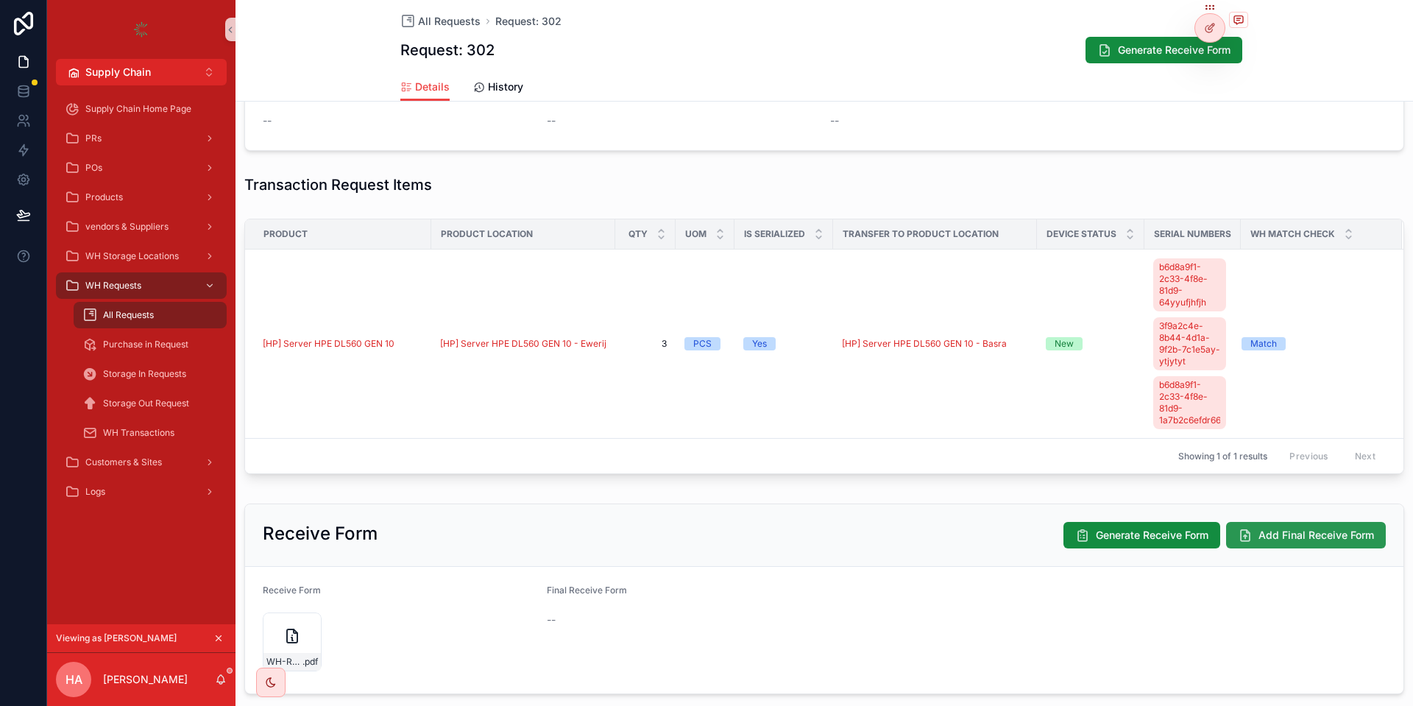
click at [1271, 530] on span "Add Final Receive Form" at bounding box center [1316, 535] width 116 height 15
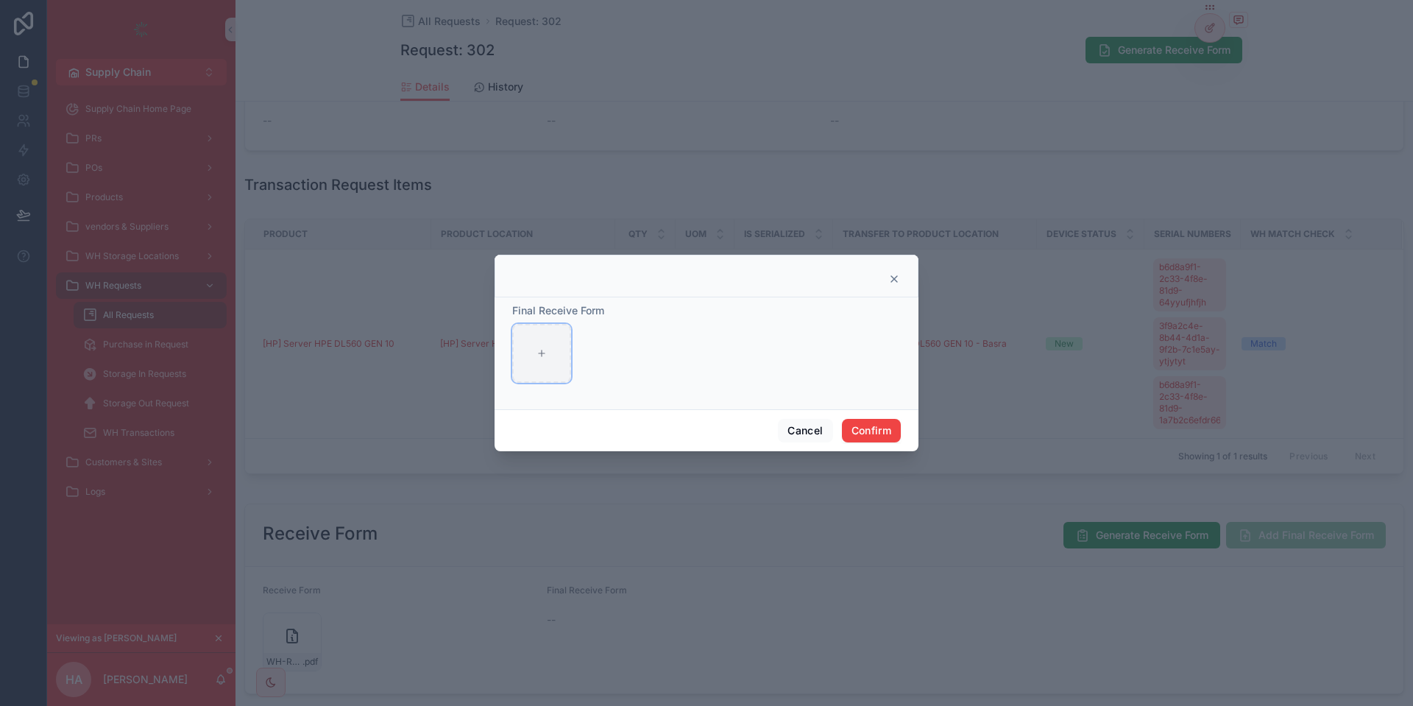
click at [528, 354] on div at bounding box center [541, 353] width 59 height 59
type input "**********"
click at [873, 437] on button "Confirm" at bounding box center [871, 431] width 59 height 24
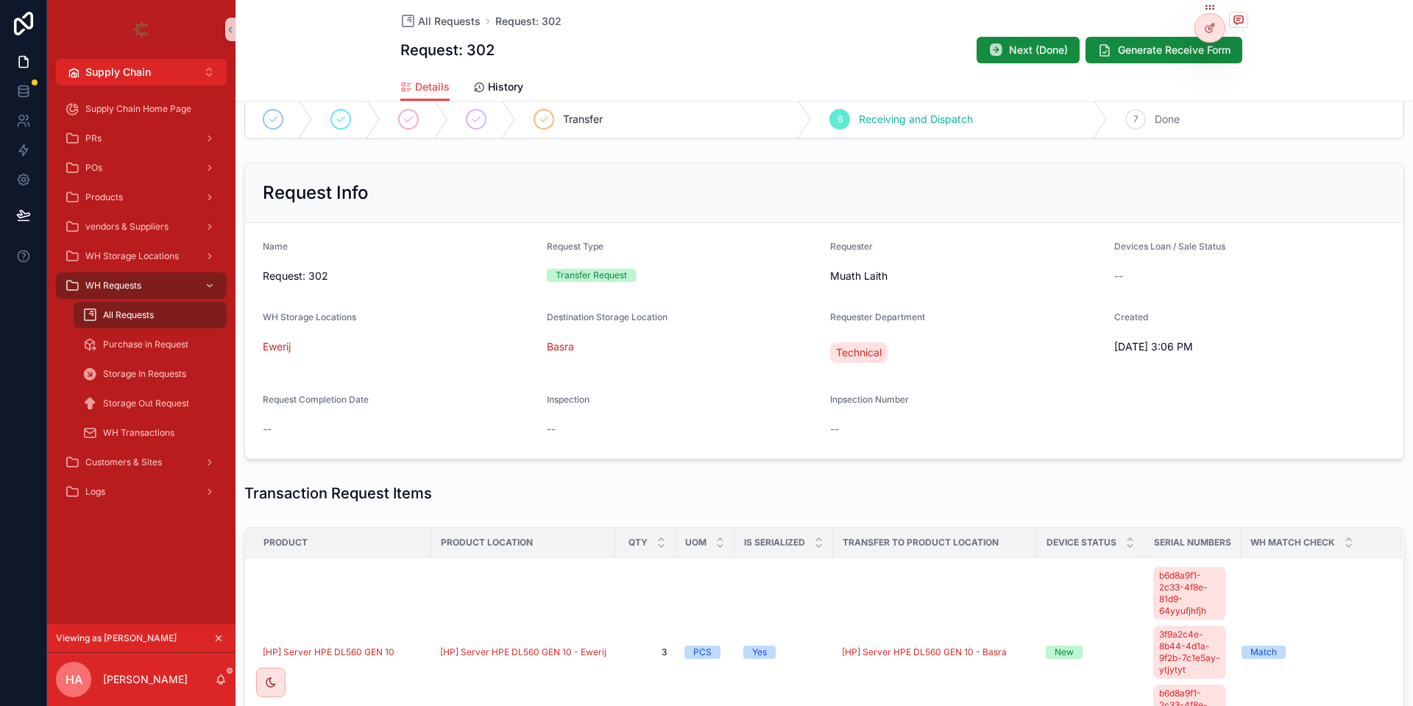
scroll to position [0, 0]
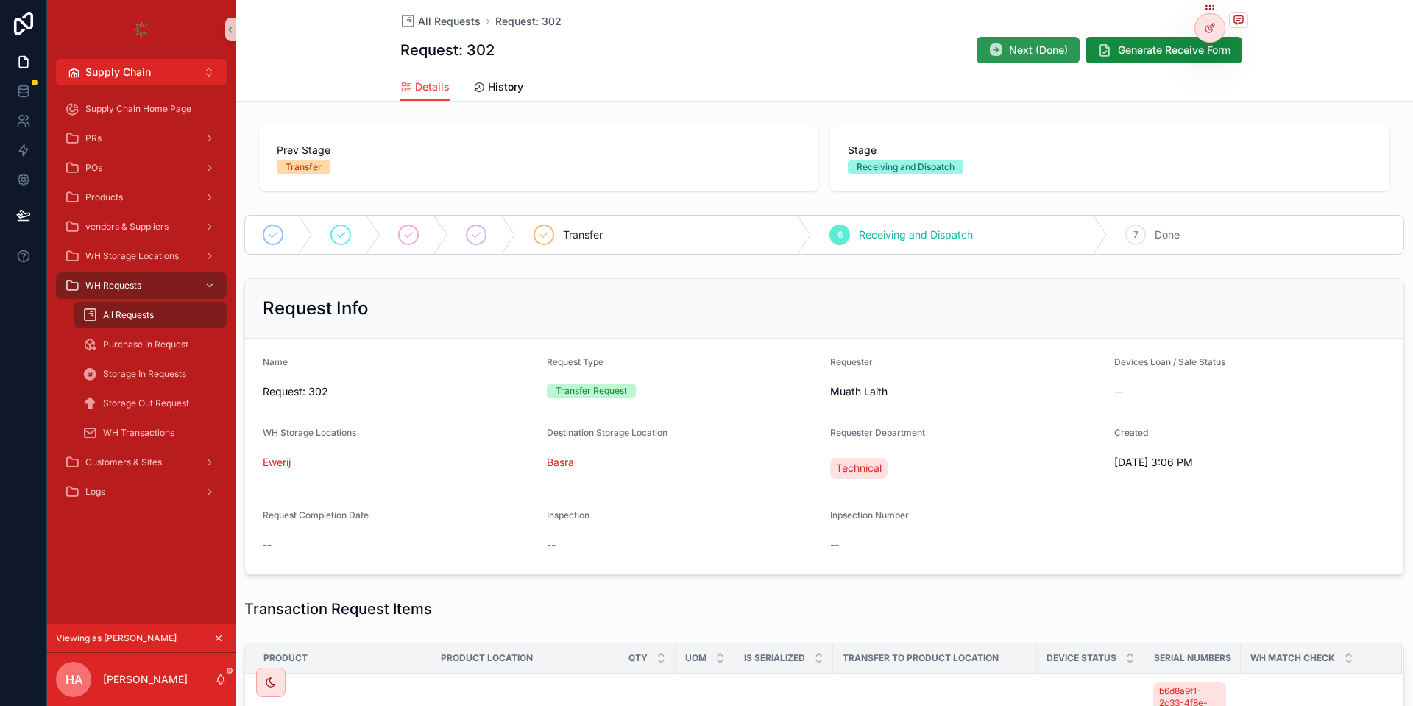
click at [1032, 53] on span "Next (Done)" at bounding box center [1038, 50] width 59 height 15
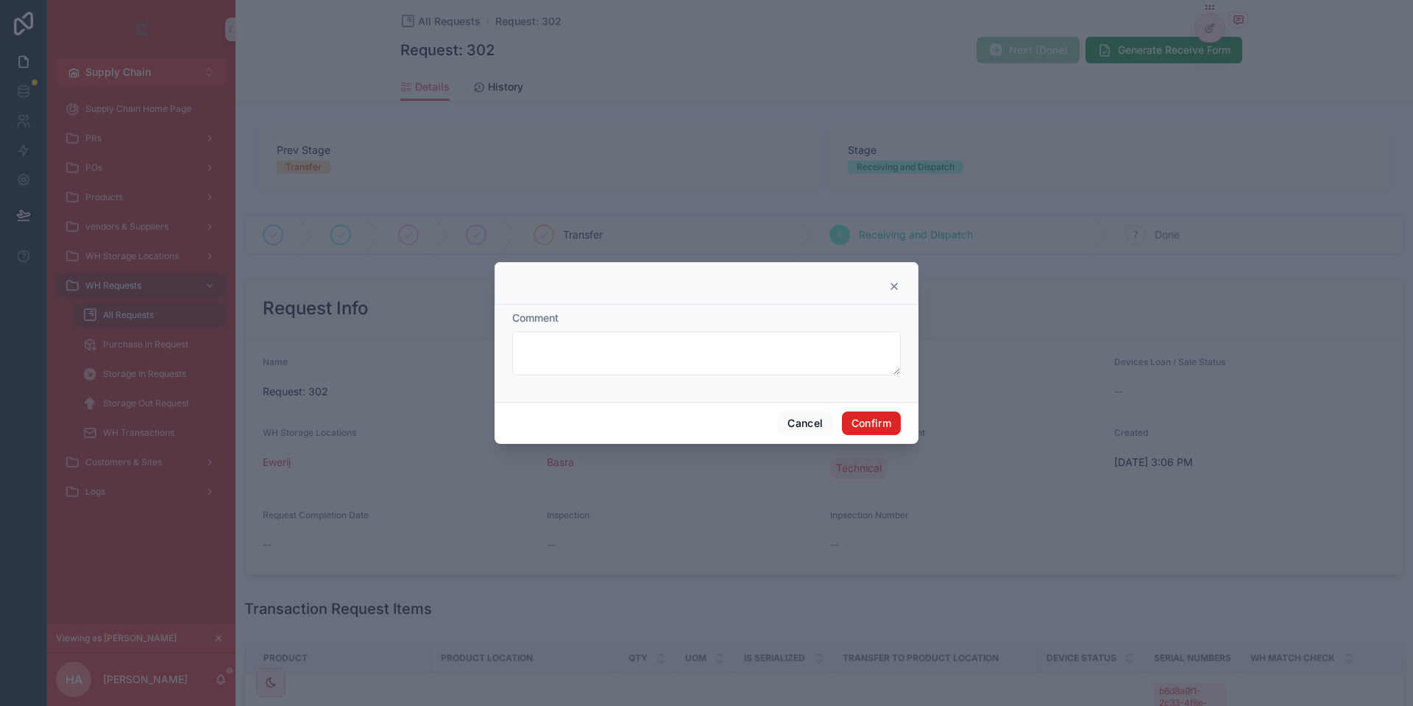
click at [870, 413] on button "Confirm" at bounding box center [871, 423] width 59 height 24
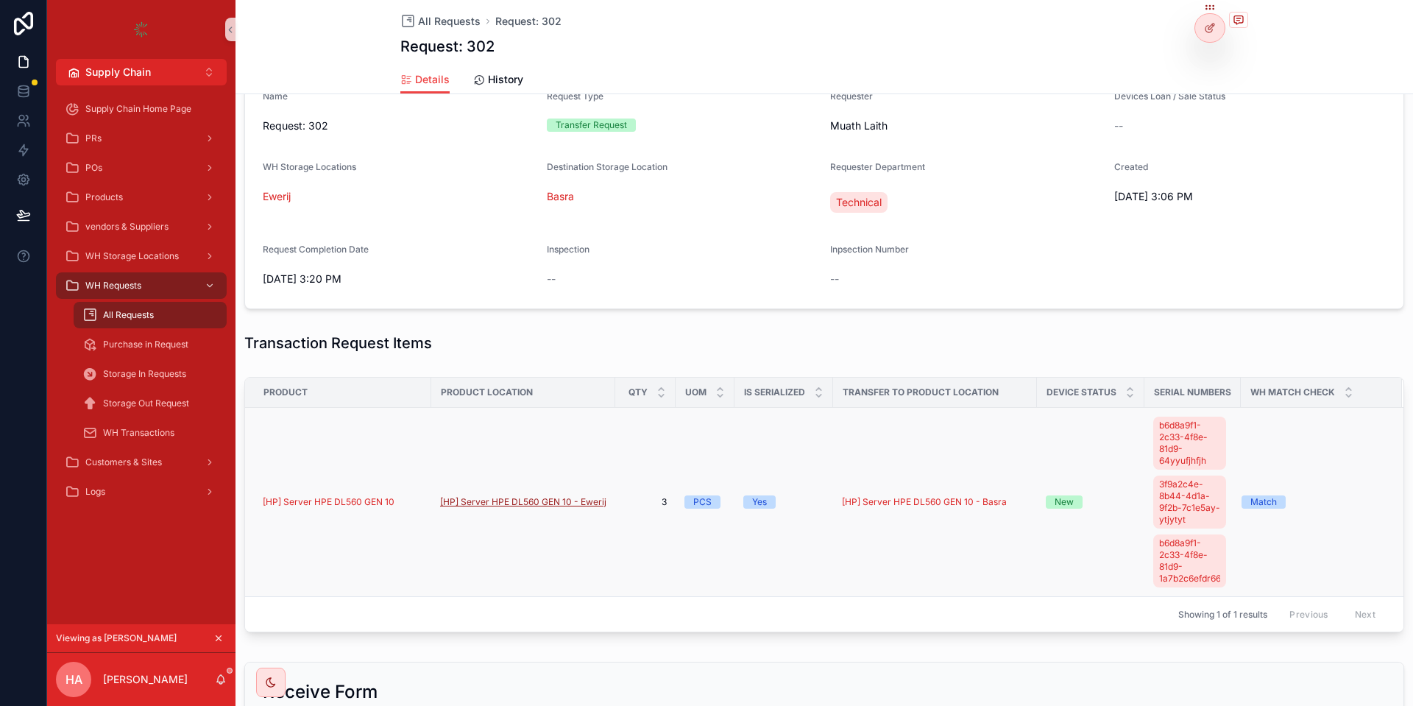
scroll to position [265, 0]
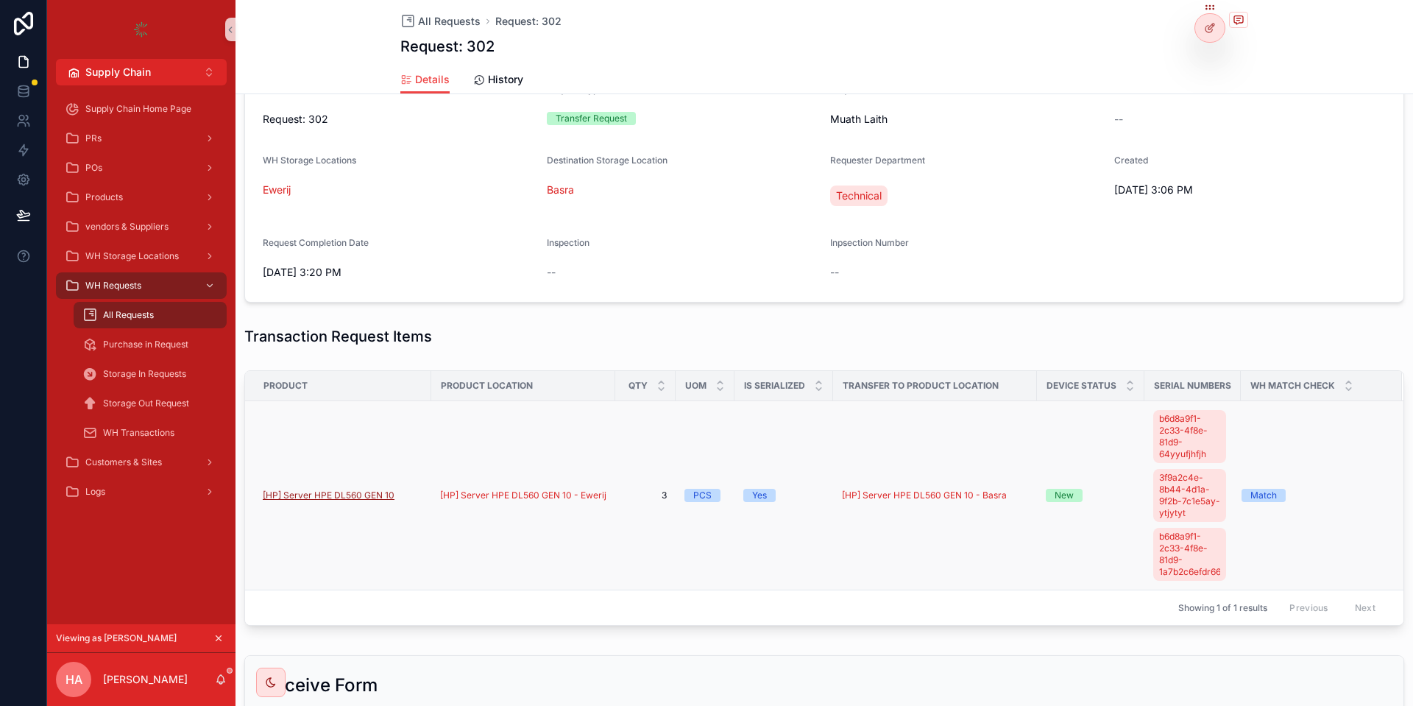
click at [335, 494] on span "[HP] Server HPE DL560 GEN 10" at bounding box center [329, 495] width 132 height 12
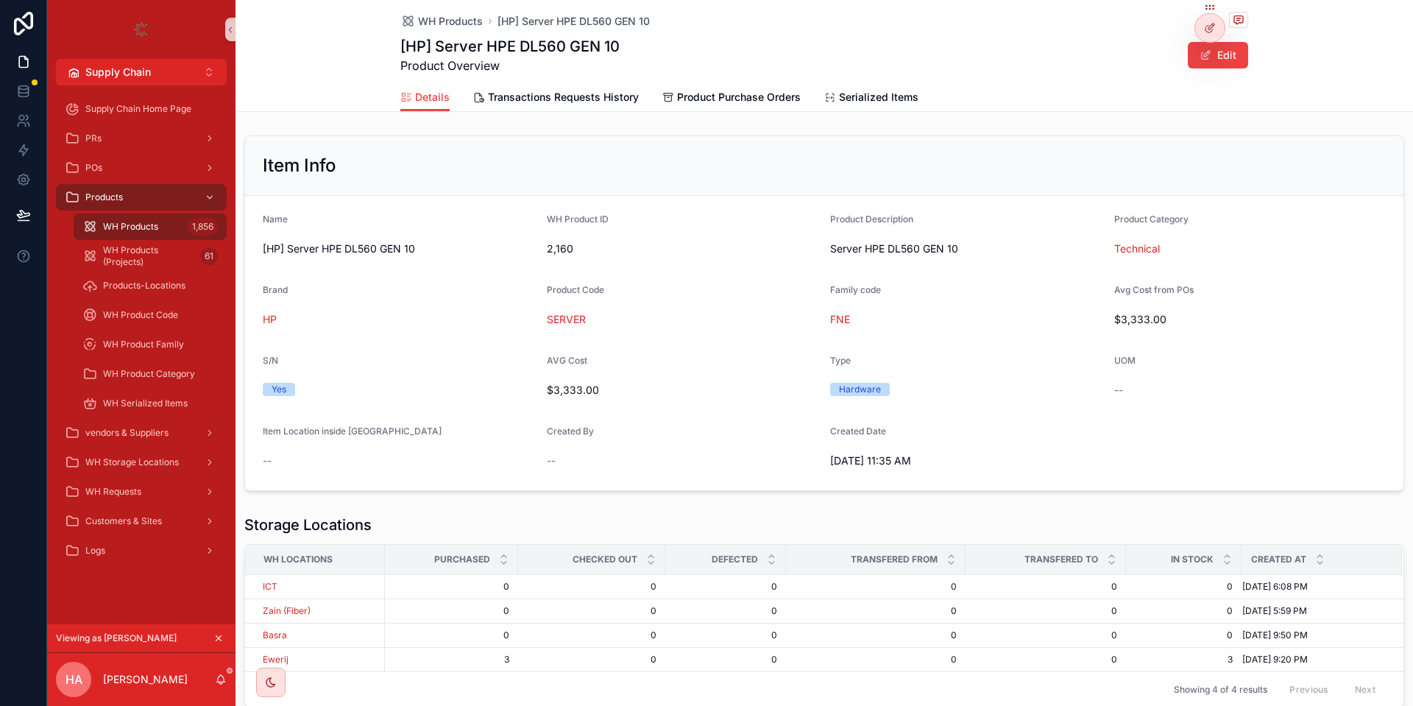
scroll to position [102, 0]
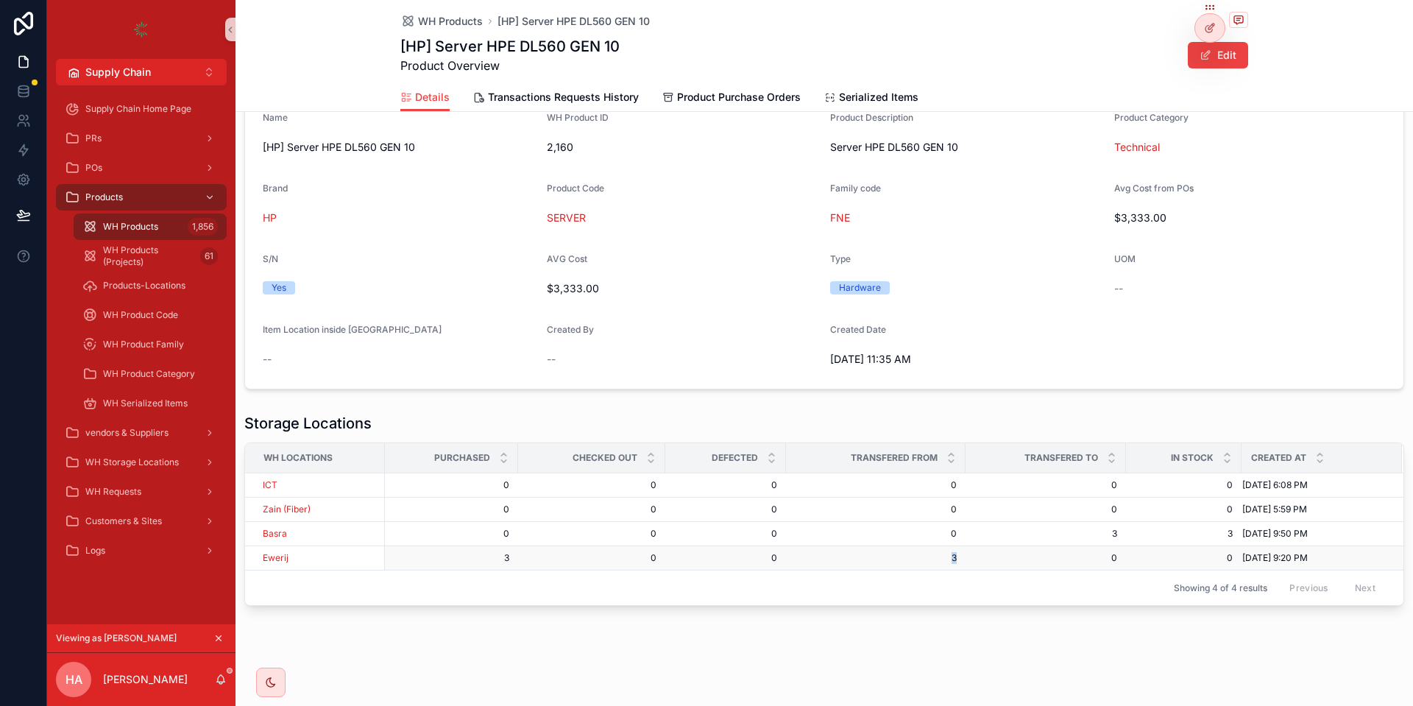
click at [948, 557] on span "3" at bounding box center [876, 558] width 162 height 12
click at [1226, 556] on span "0" at bounding box center [1183, 558] width 98 height 12
click at [1226, 559] on span "0" at bounding box center [1183, 558] width 98 height 12
click at [1118, 535] on td "3 3" at bounding box center [1045, 534] width 160 height 24
click at [1232, 532] on span "3" at bounding box center [1183, 534] width 98 height 12
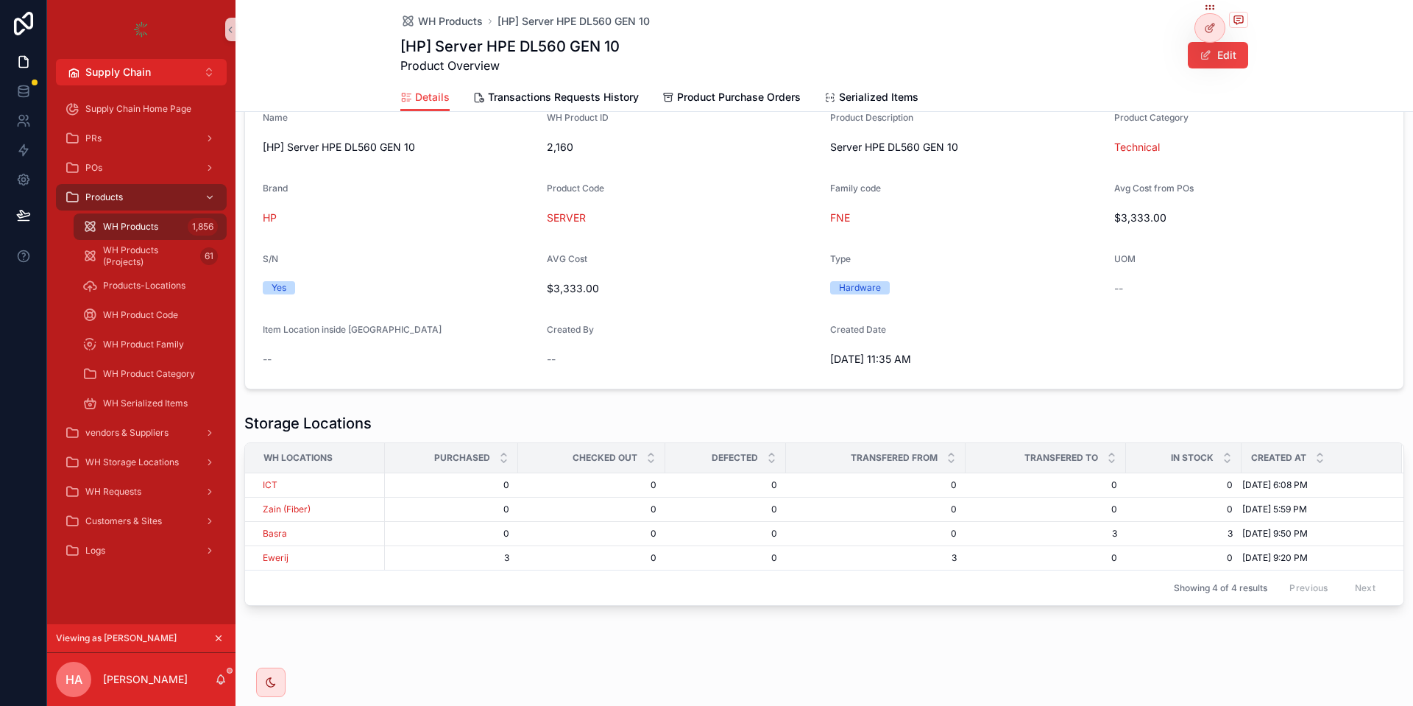
click at [1212, 566] on td "0 0" at bounding box center [1184, 558] width 116 height 24
drag, startPoint x: 1174, startPoint y: 454, endPoint x: 1224, endPoint y: 464, distance: 51.1
click at [1213, 464] on span "In Stock" at bounding box center [1192, 458] width 43 height 12
drag, startPoint x: 1115, startPoint y: 529, endPoint x: 1082, endPoint y: 525, distance: 34.0
click at [1082, 525] on td "3 3" at bounding box center [1045, 534] width 160 height 24
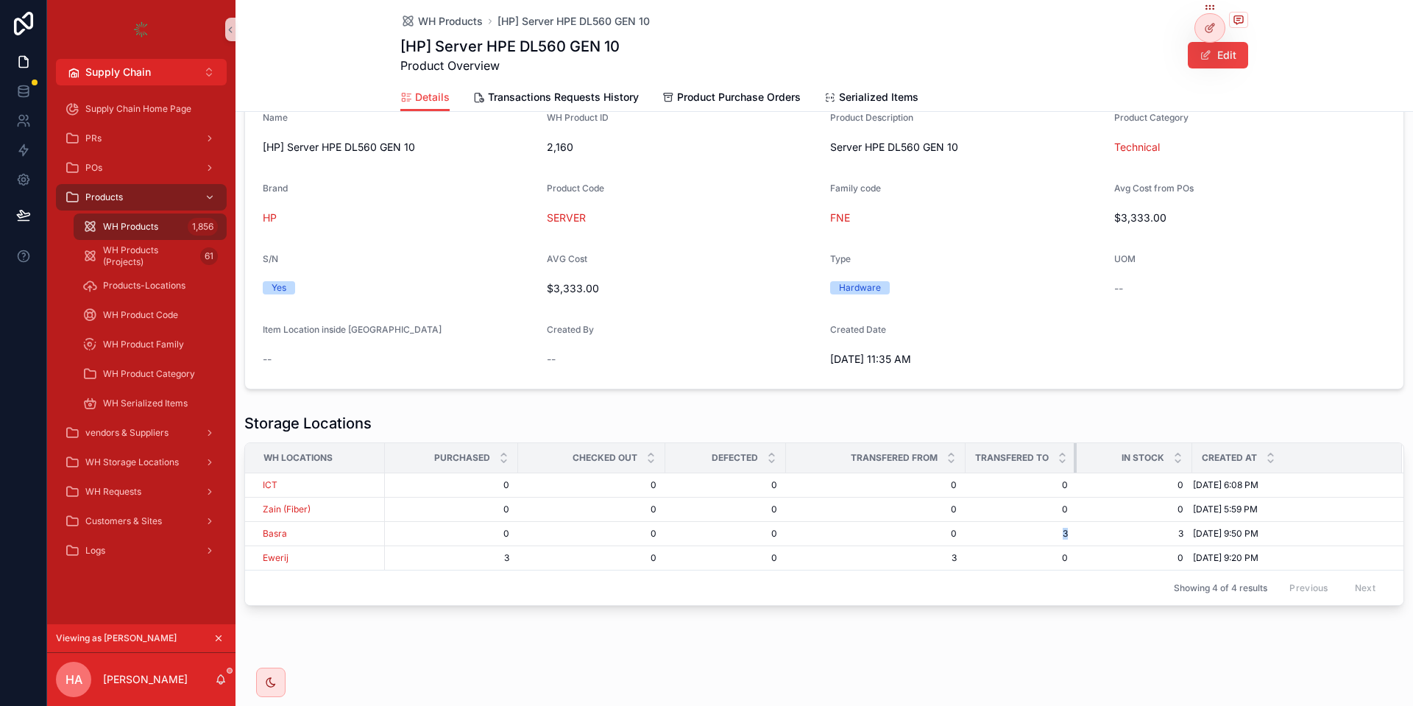
drag, startPoint x: 1123, startPoint y: 459, endPoint x: 1055, endPoint y: 458, distance: 67.7
click at [1055, 458] on th "Transfered To" at bounding box center [1020, 458] width 111 height 30
drag, startPoint x: 1191, startPoint y: 453, endPoint x: 1137, endPoint y: 446, distance: 54.9
click at [1137, 446] on th "In Stock" at bounding box center [1116, 458] width 80 height 30
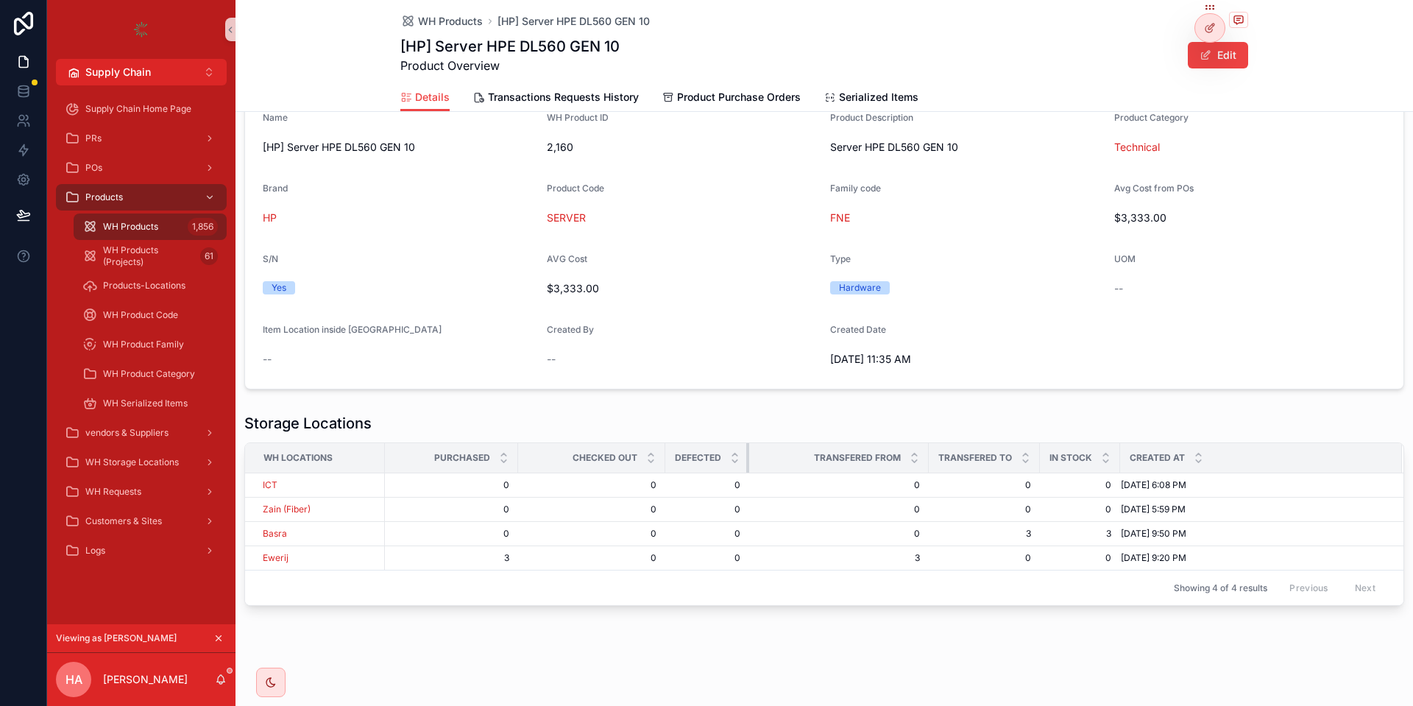
drag, startPoint x: 785, startPoint y: 464, endPoint x: 721, endPoint y: 450, distance: 65.5
click at [721, 450] on th "Defected" at bounding box center [707, 458] width 84 height 30
drag, startPoint x: 739, startPoint y: 489, endPoint x: 720, endPoint y: 554, distance: 67.5
click at [720, 554] on tbody "ICT 0 0 0 0 0 0 0 0 0 0 0 0 9/15/2025 6:08 PM 9/15/2025 6:08 PM Zain (Fiber) 0 …" at bounding box center [824, 521] width 1158 height 97
click at [720, 488] on span "0" at bounding box center [707, 485] width 66 height 12
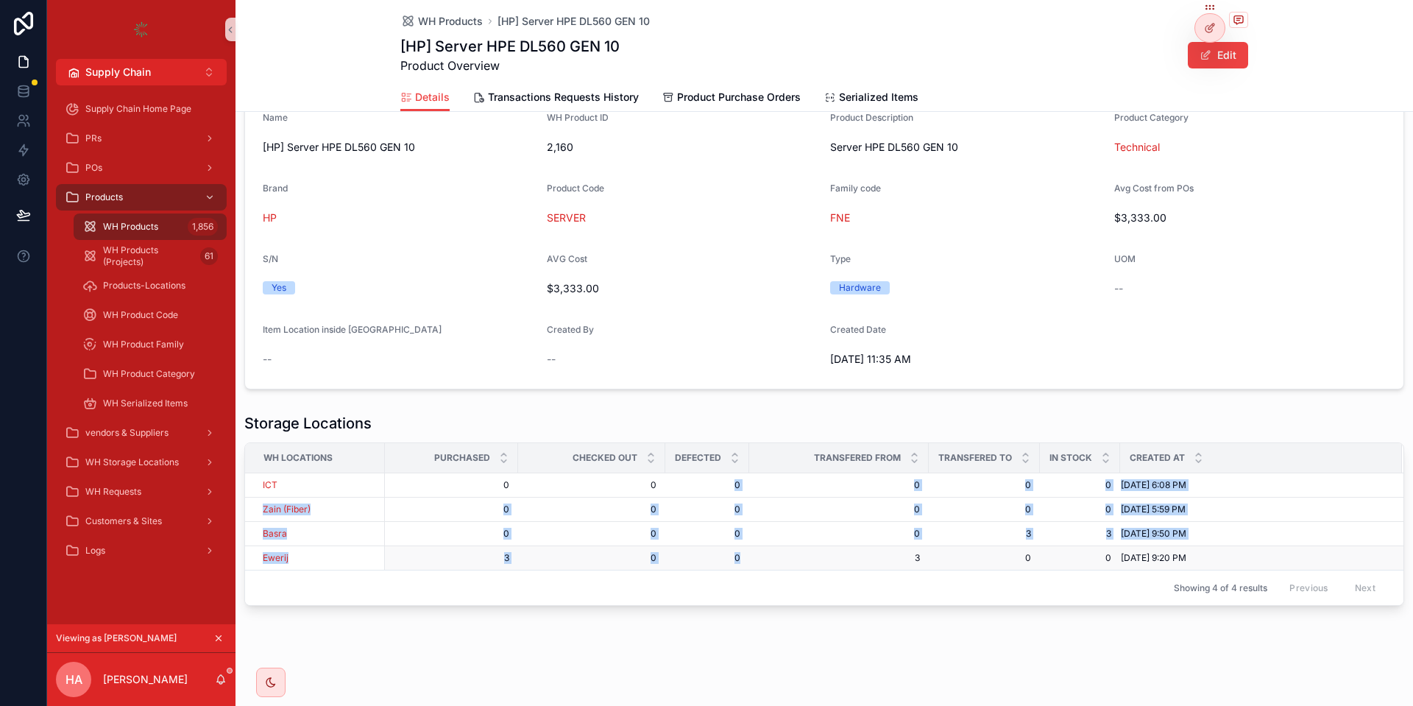
drag, startPoint x: 720, startPoint y: 488, endPoint x: 739, endPoint y: 560, distance: 74.8
click at [739, 560] on tbody "ICT 0 0 0 0 0 0 0 0 0 0 0 0 9/15/2025 6:08 PM 9/15/2025 6:08 PM Zain (Fiber) 0 …" at bounding box center [824, 521] width 1158 height 97
click at [744, 562] on td "0 0" at bounding box center [707, 558] width 84 height 24
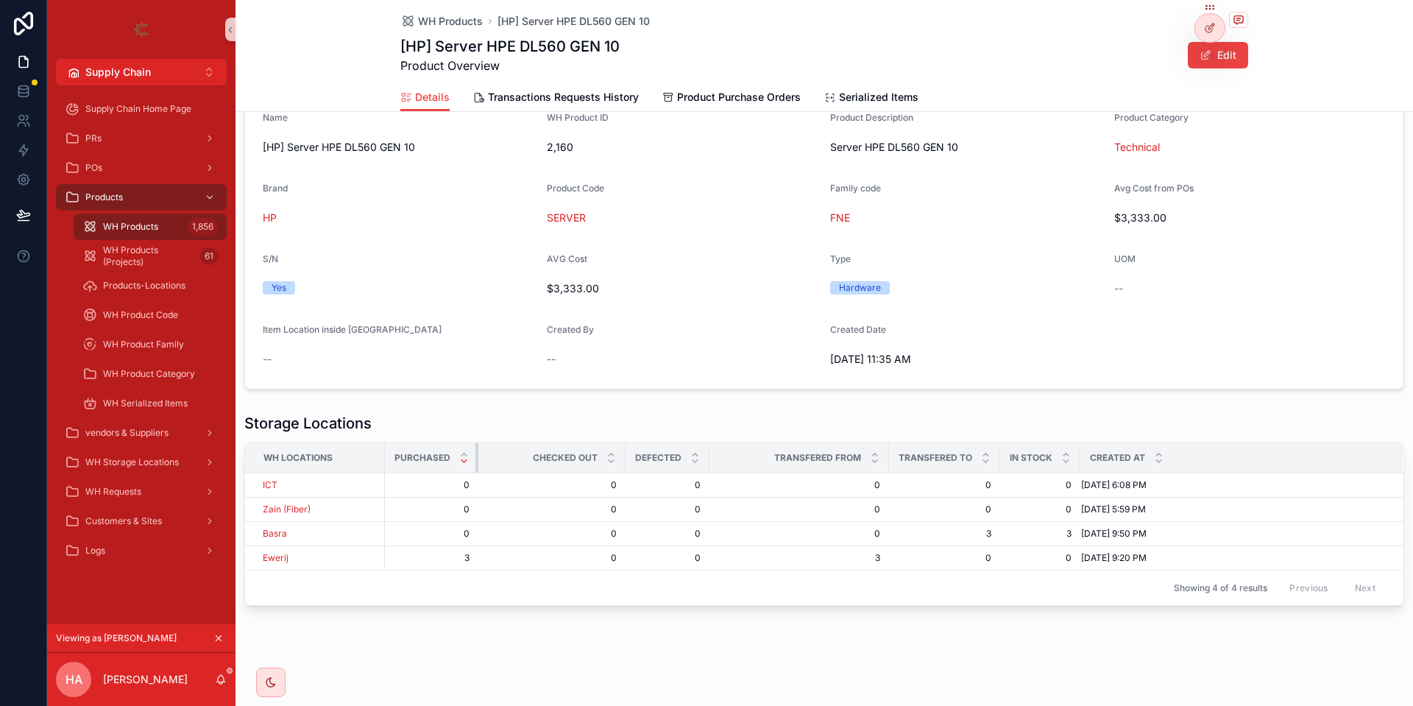
drag, startPoint x: 515, startPoint y: 460, endPoint x: 464, endPoint y: 459, distance: 51.5
click at [464, 459] on th "Purchased" at bounding box center [431, 458] width 93 height 30
click at [623, 461] on th "Checked Out" at bounding box center [551, 458] width 147 height 30
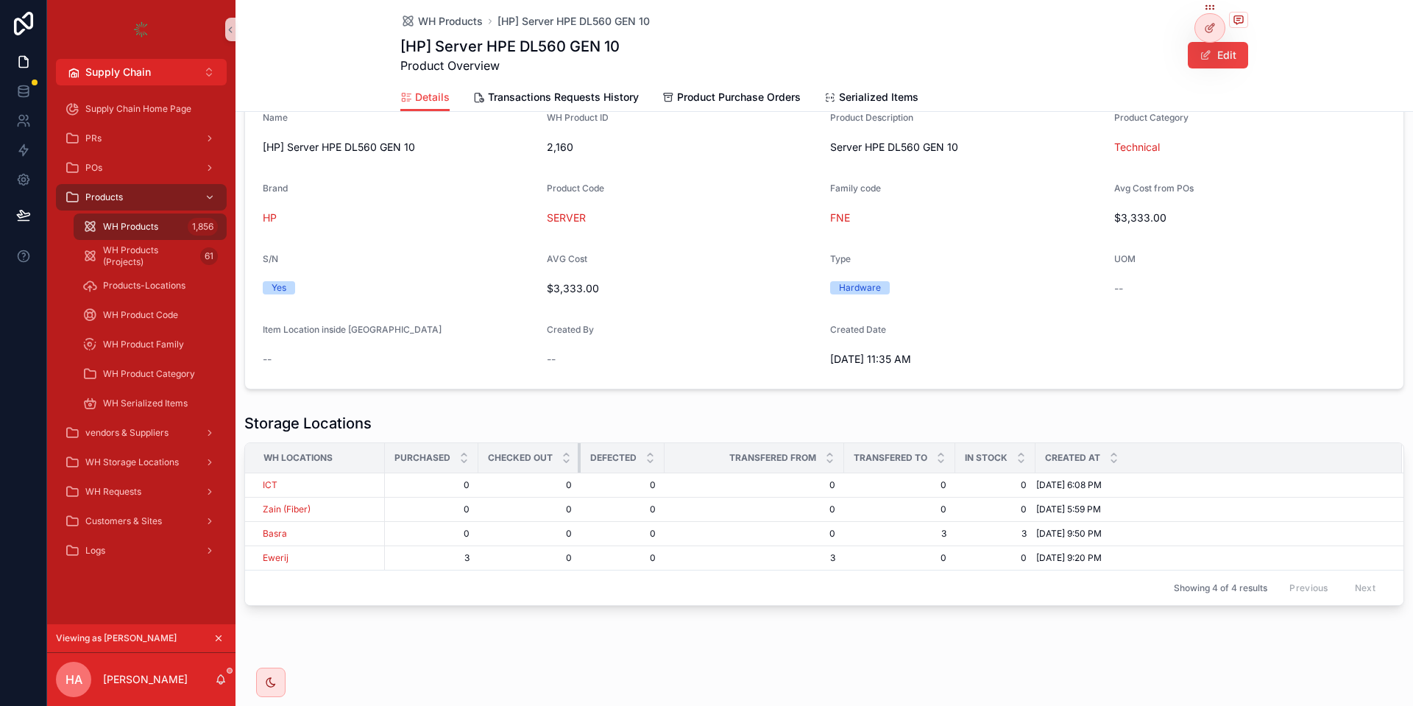
drag, startPoint x: 623, startPoint y: 461, endPoint x: 542, endPoint y: 446, distance: 82.4
click at [542, 446] on th "Checked Out" at bounding box center [529, 458] width 102 height 30
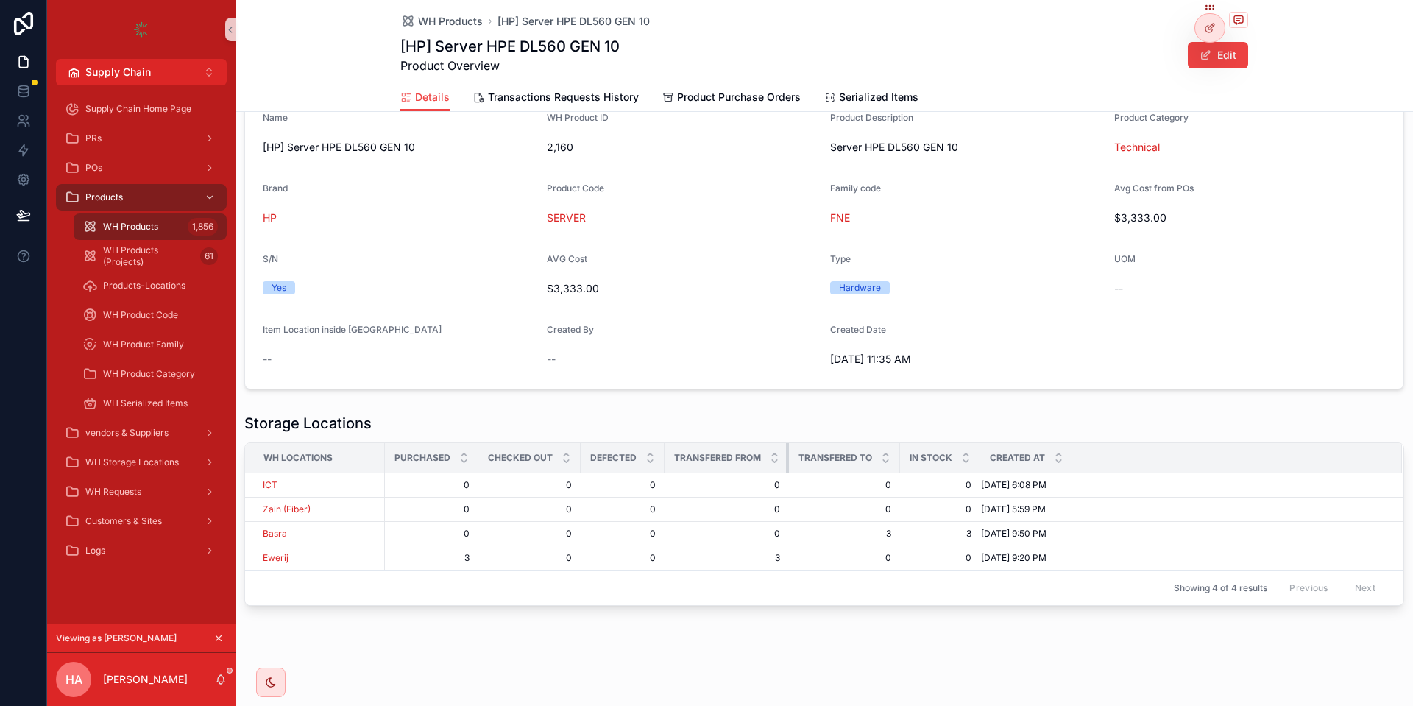
drag, startPoint x: 841, startPoint y: 457, endPoint x: 722, endPoint y: 452, distance: 119.3
click at [722, 452] on th "Transfered From" at bounding box center [726, 458] width 124 height 30
click at [969, 531] on span "3" at bounding box center [940, 534] width 63 height 12
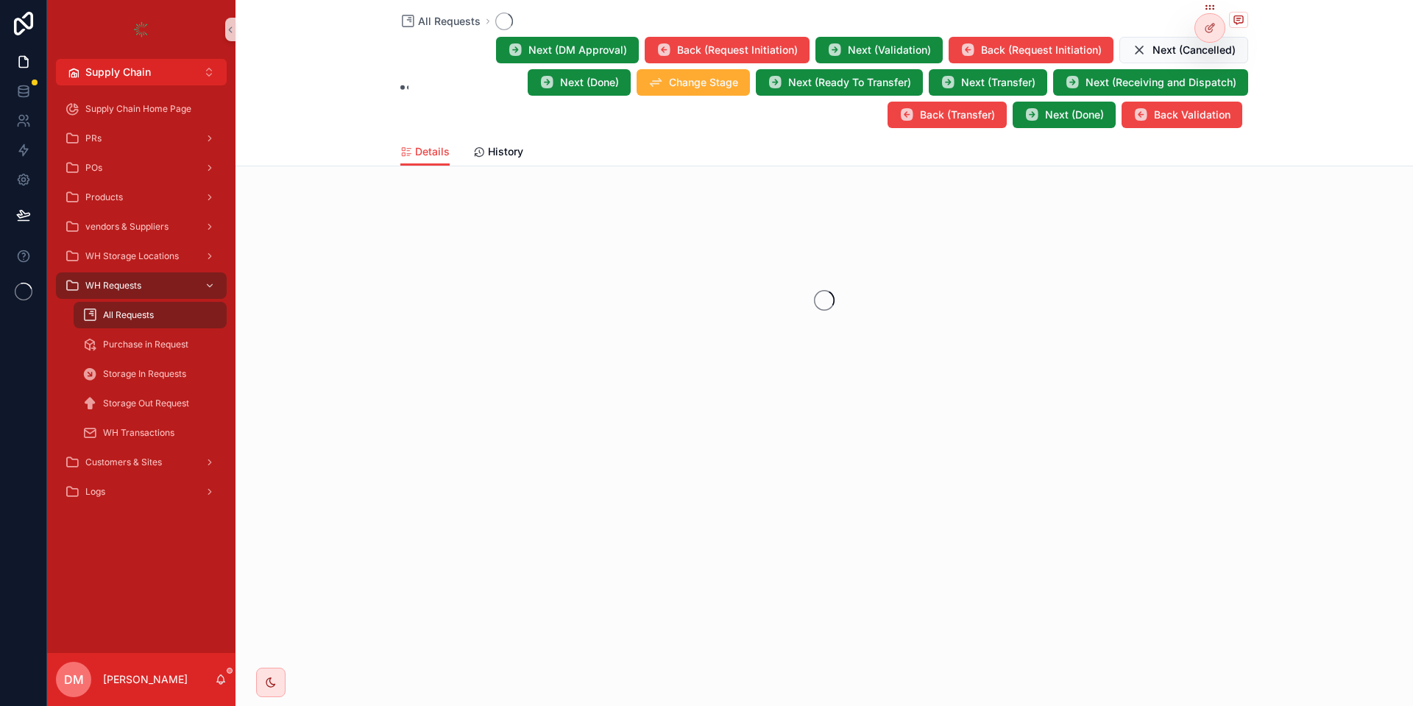
click at [146, 307] on div "All Requests" at bounding box center [149, 315] width 135 height 24
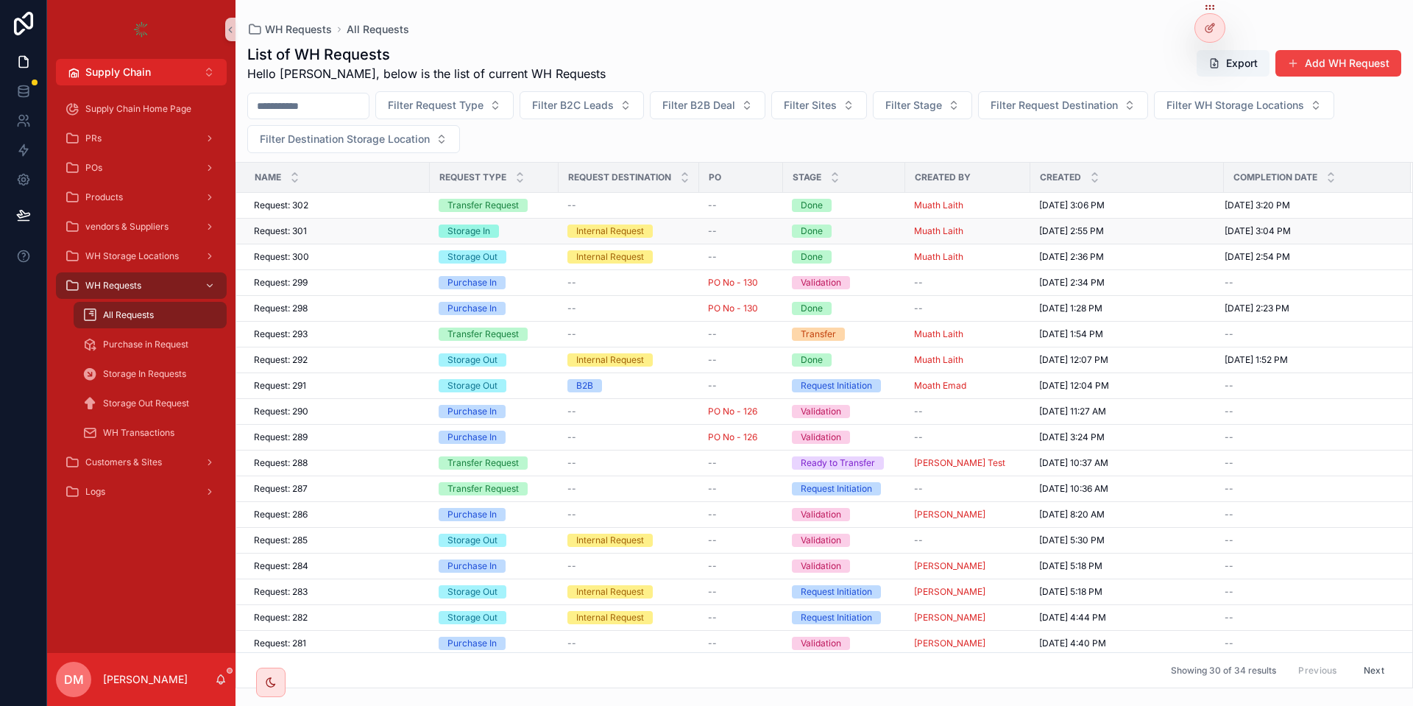
click at [413, 229] on div "Request: 301 Request: 301" at bounding box center [337, 231] width 167 height 12
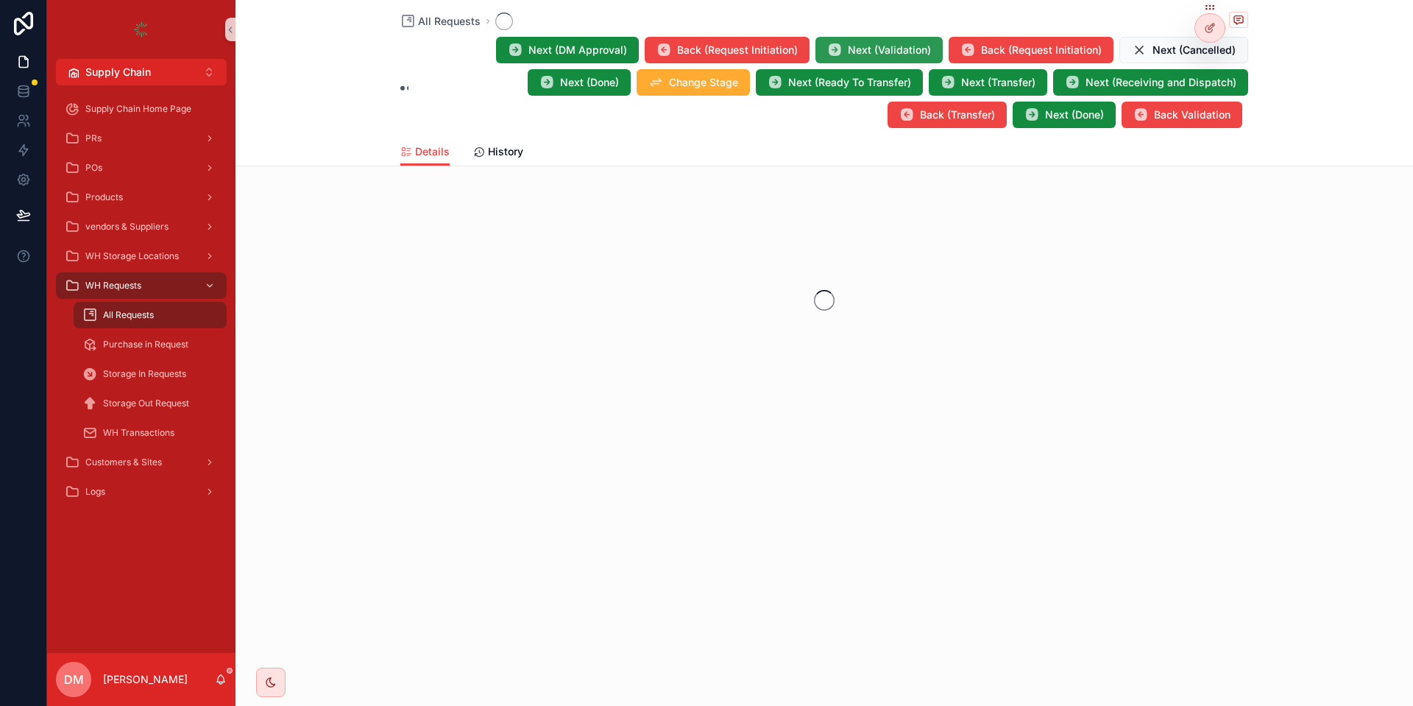
click at [901, 60] on button "Next (Validation)" at bounding box center [878, 50] width 127 height 26
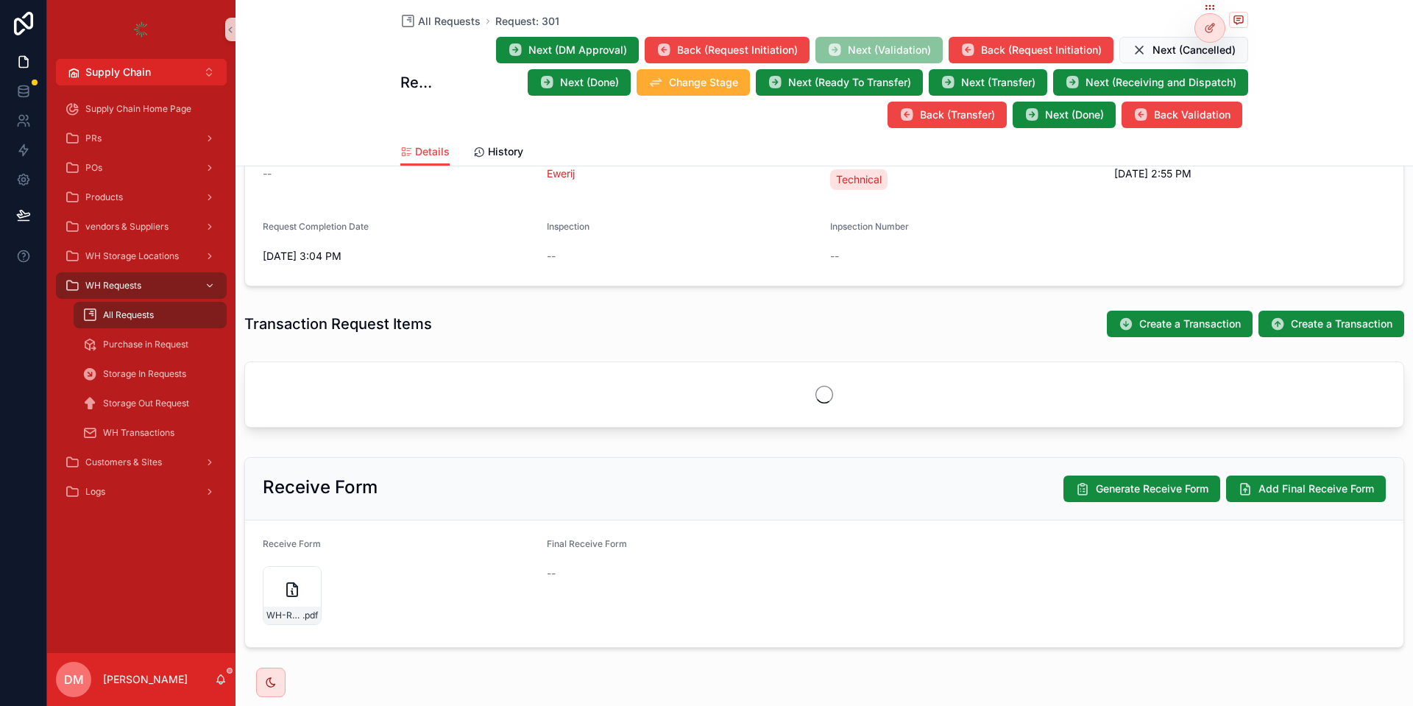
scroll to position [219, 0]
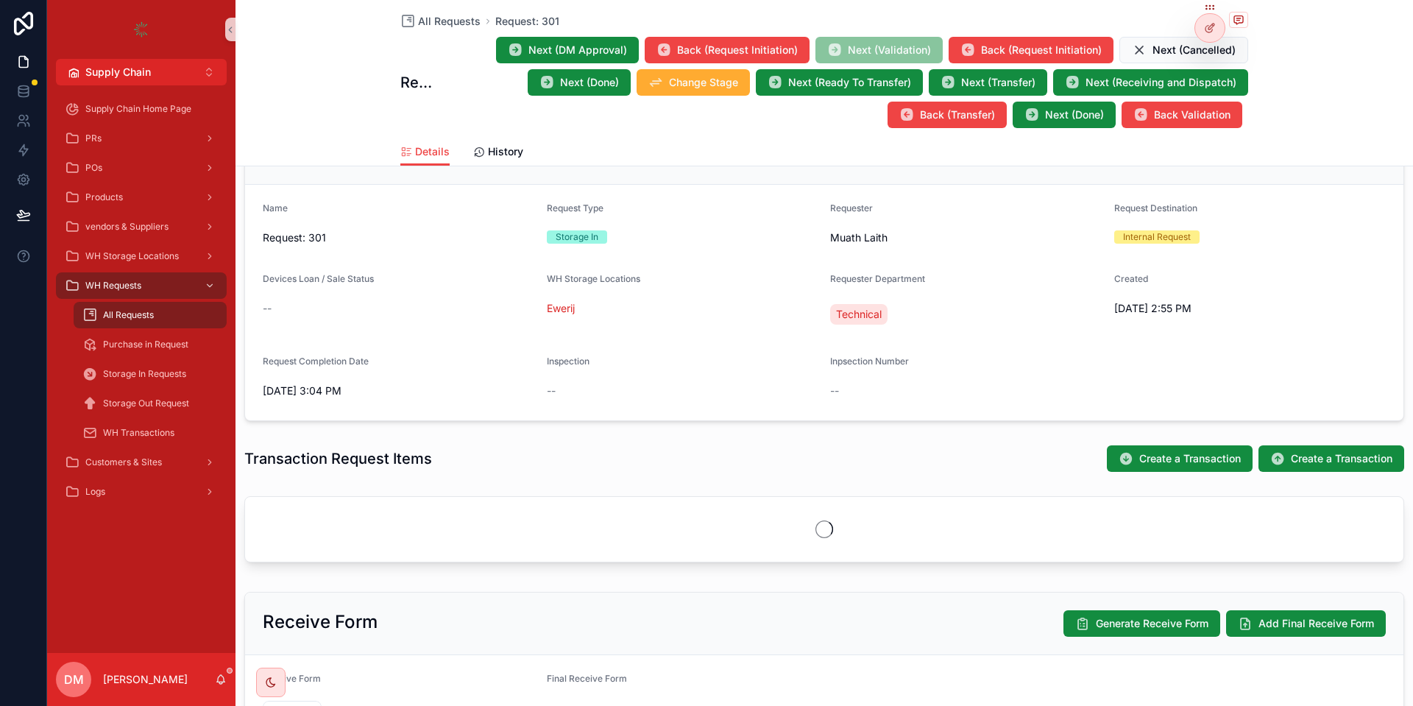
click at [873, 42] on span "Next (Validation)" at bounding box center [878, 50] width 127 height 26
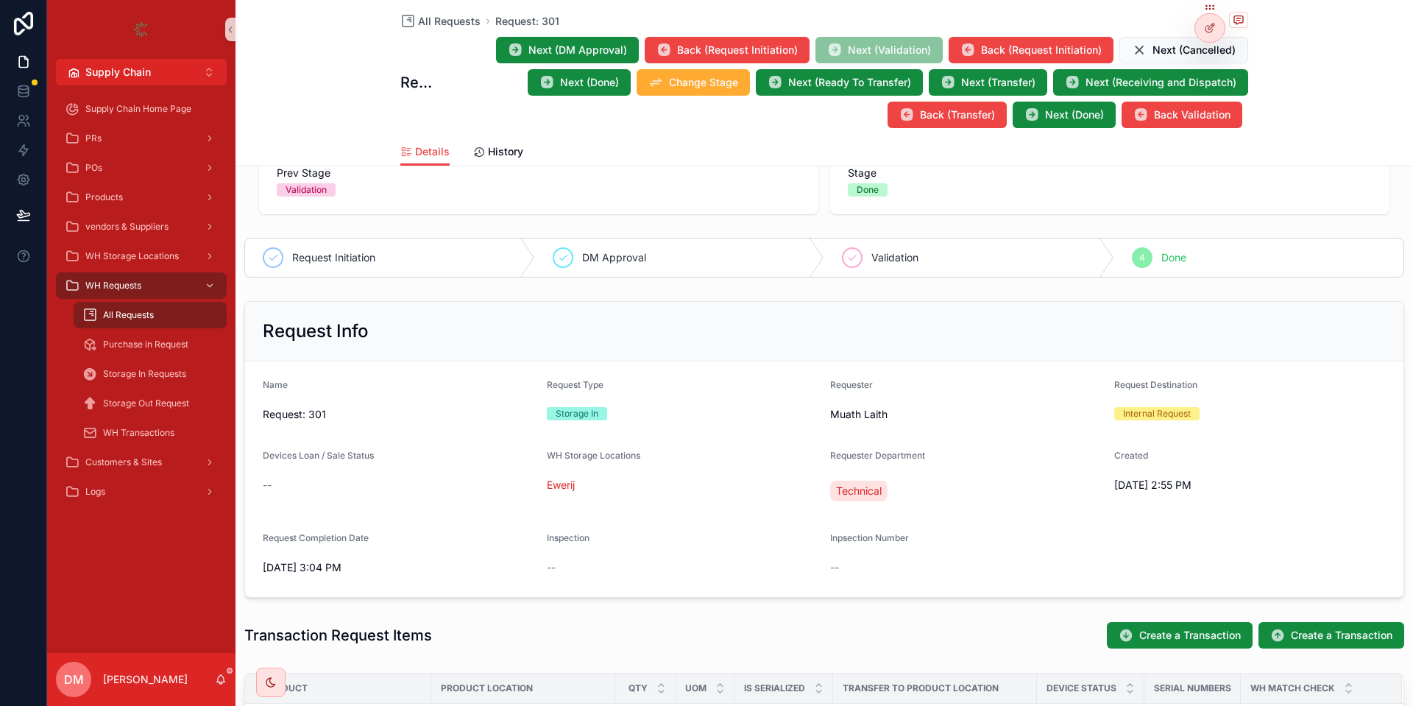
scroll to position [0, 0]
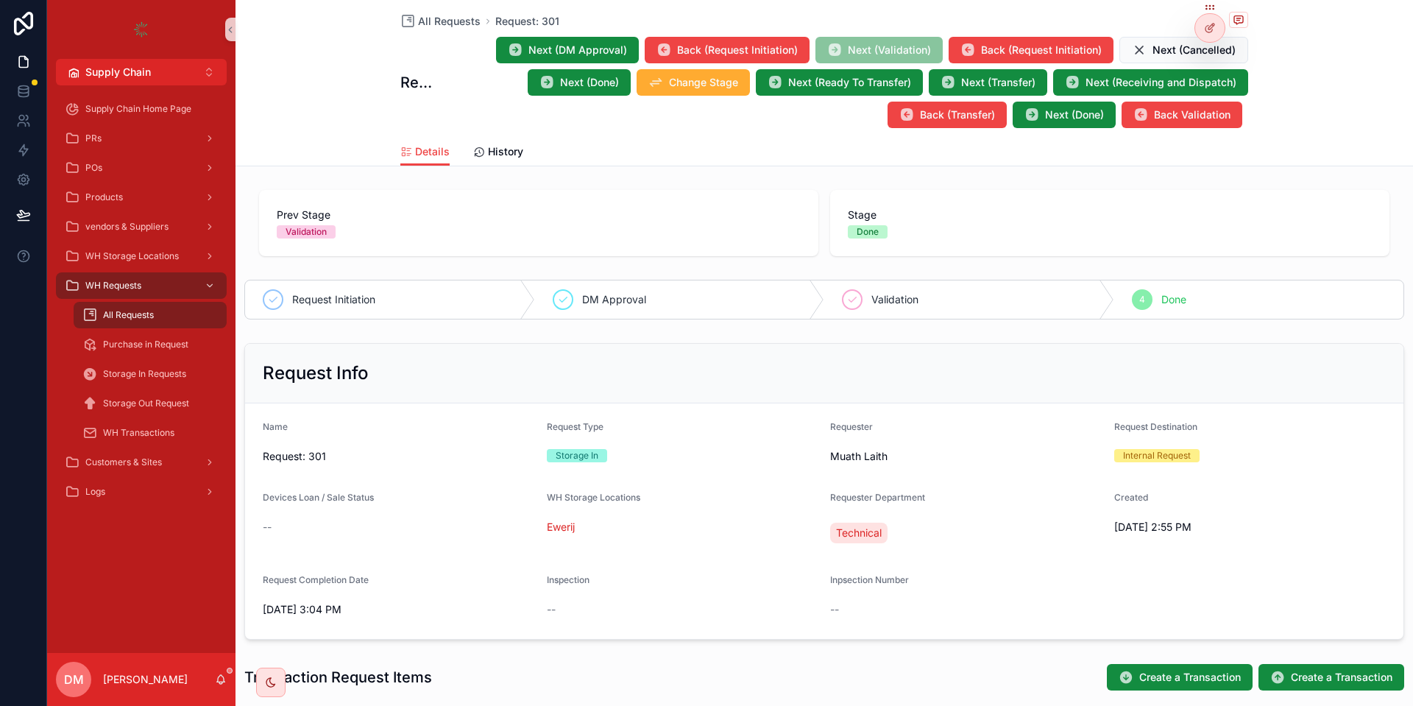
click at [888, 57] on span "Next (Validation)" at bounding box center [878, 50] width 127 height 26
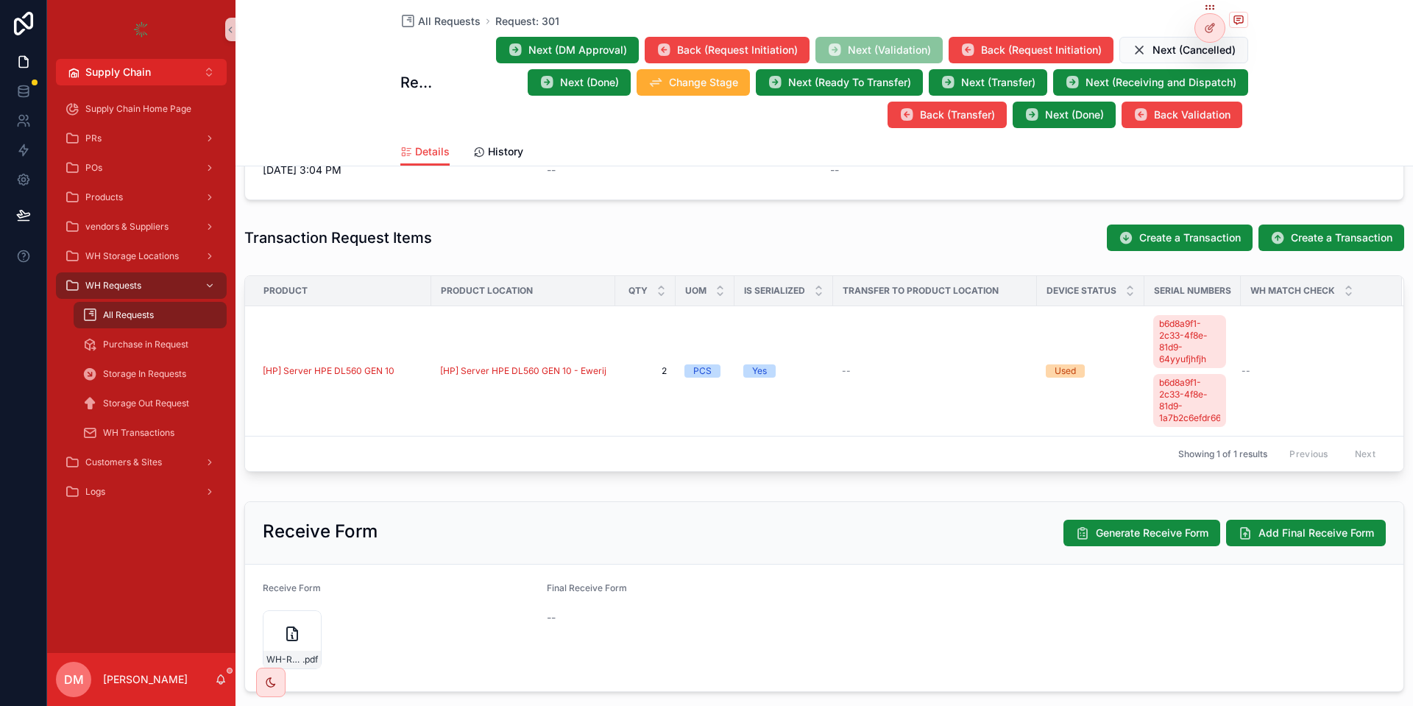
scroll to position [525, 0]
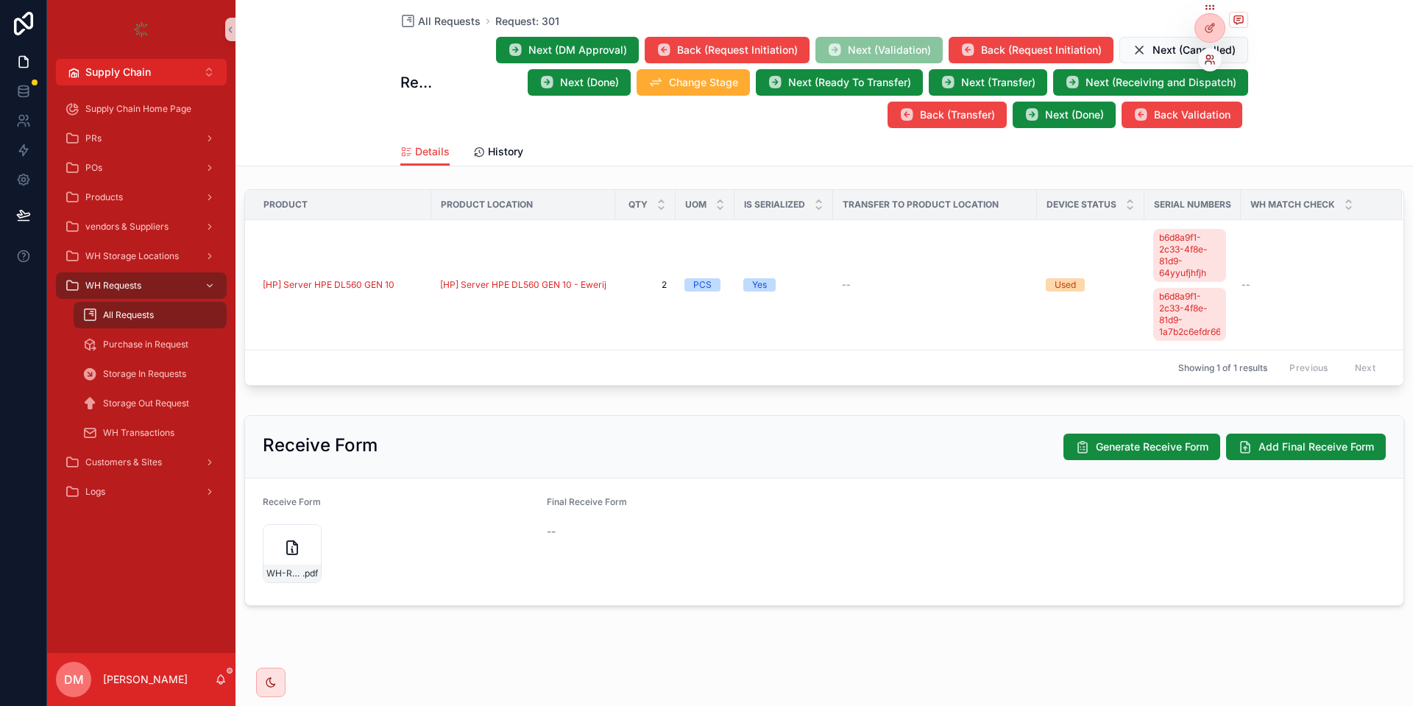
click at [1204, 54] on icon at bounding box center [1210, 60] width 12 height 12
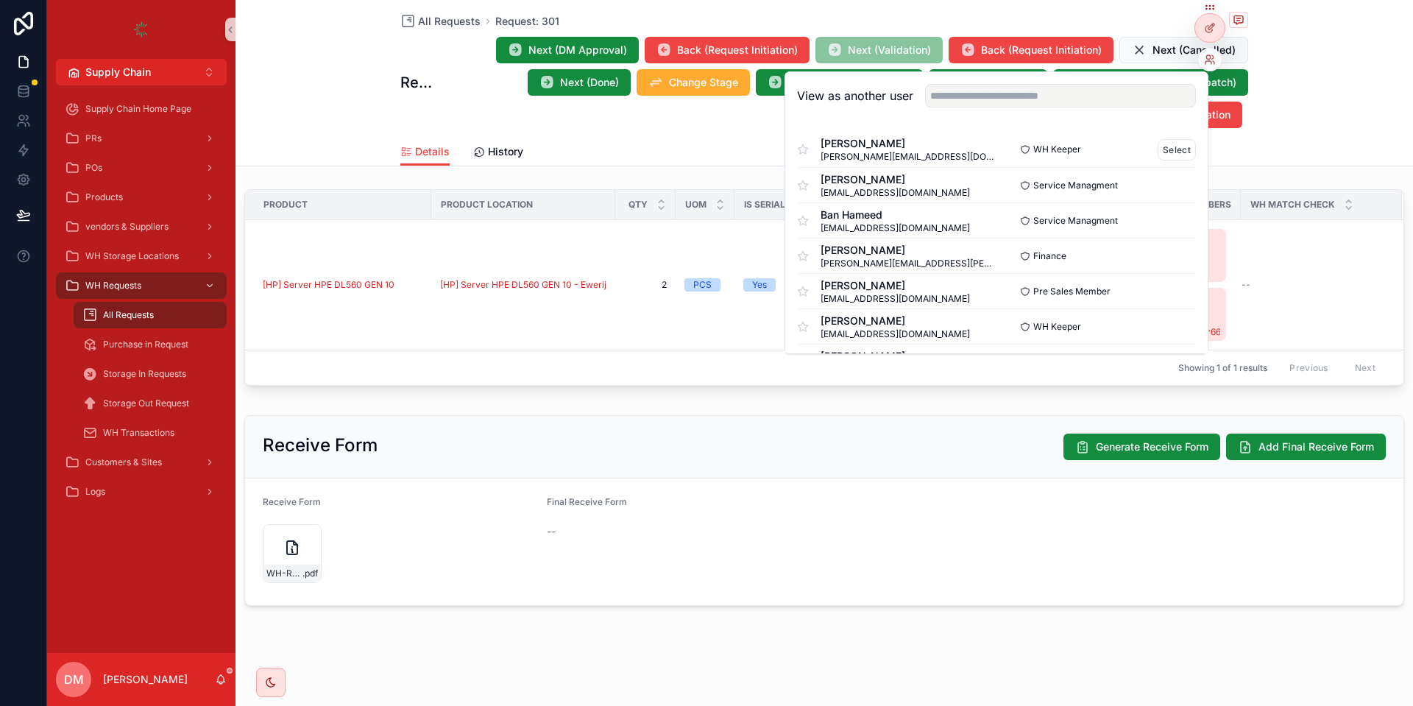
click at [1176, 138] on div "Hassan Abdulshaheed hassan.abdulshaheed@horizonscope.com WH Keeper Select" at bounding box center [996, 149] width 399 height 35
click at [1176, 140] on button "Select" at bounding box center [1176, 149] width 38 height 21
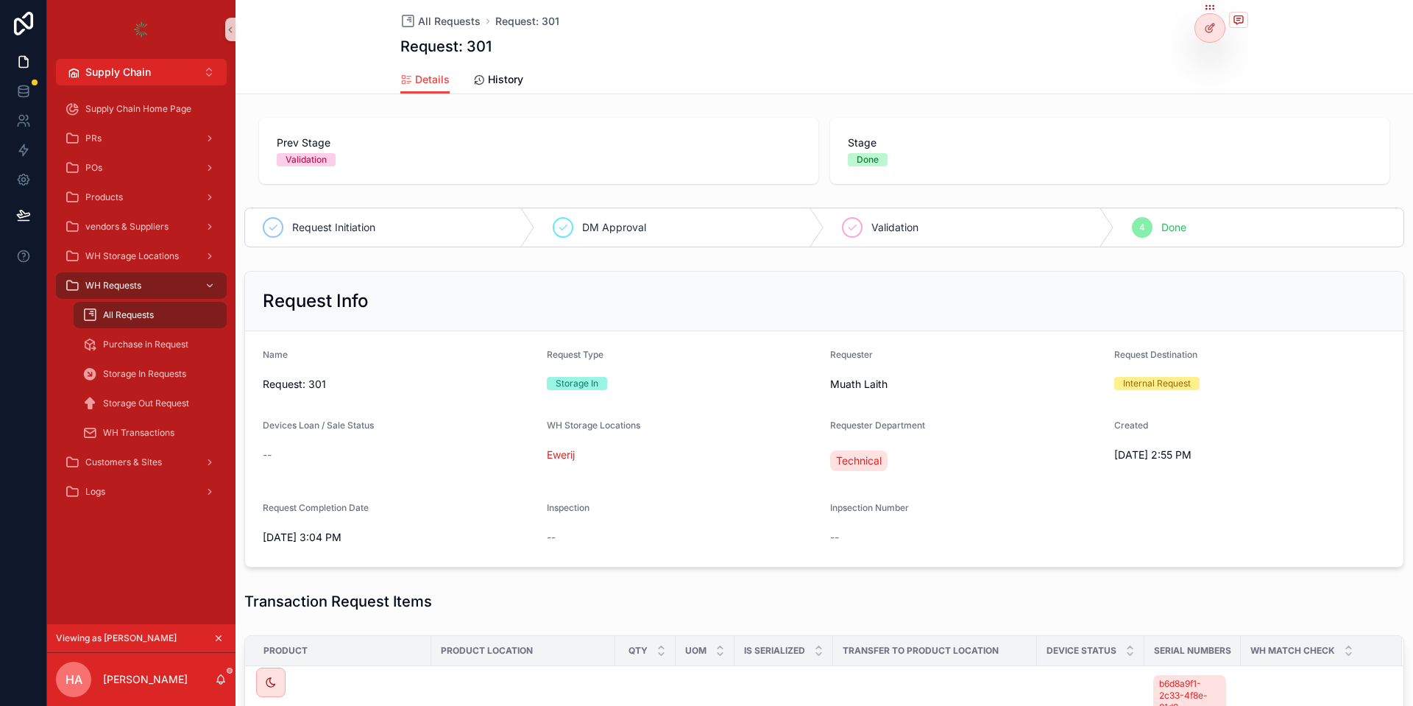
scroll to position [443, 0]
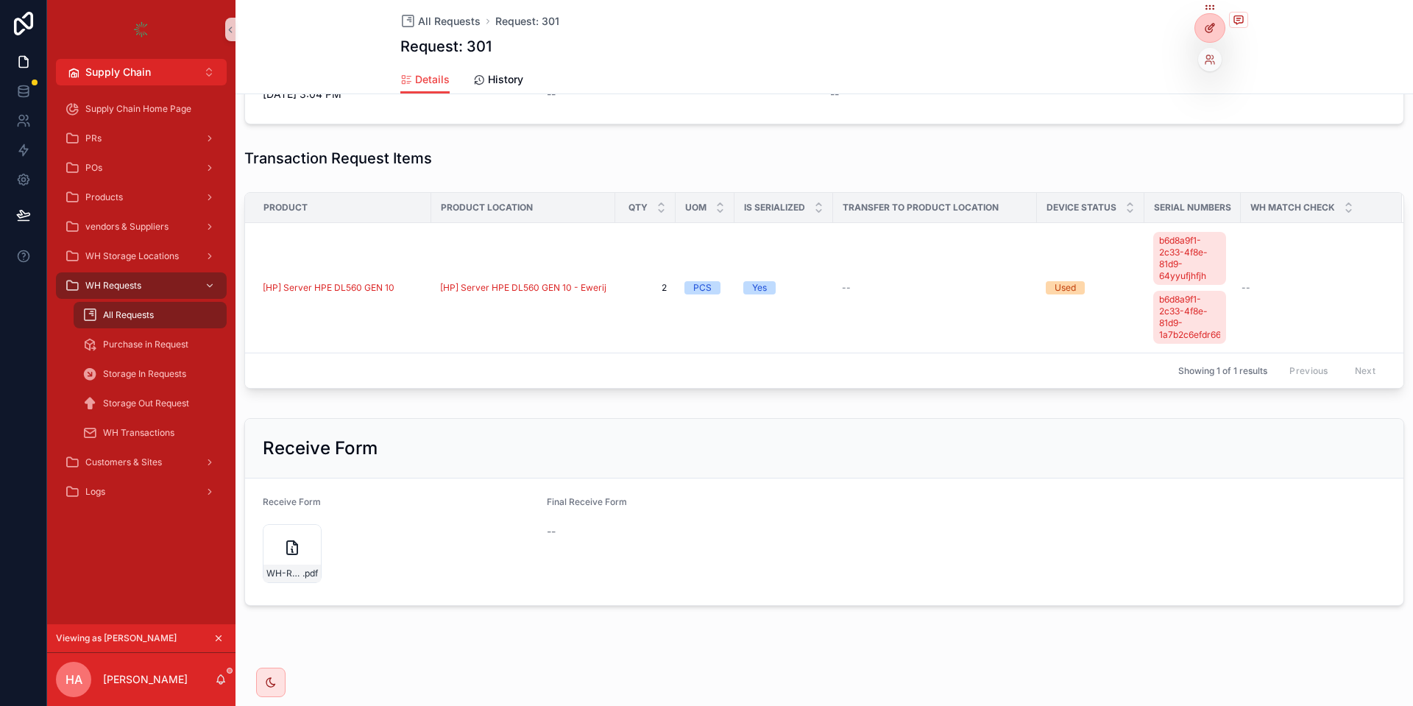
click at [1207, 27] on icon at bounding box center [1210, 28] width 12 height 12
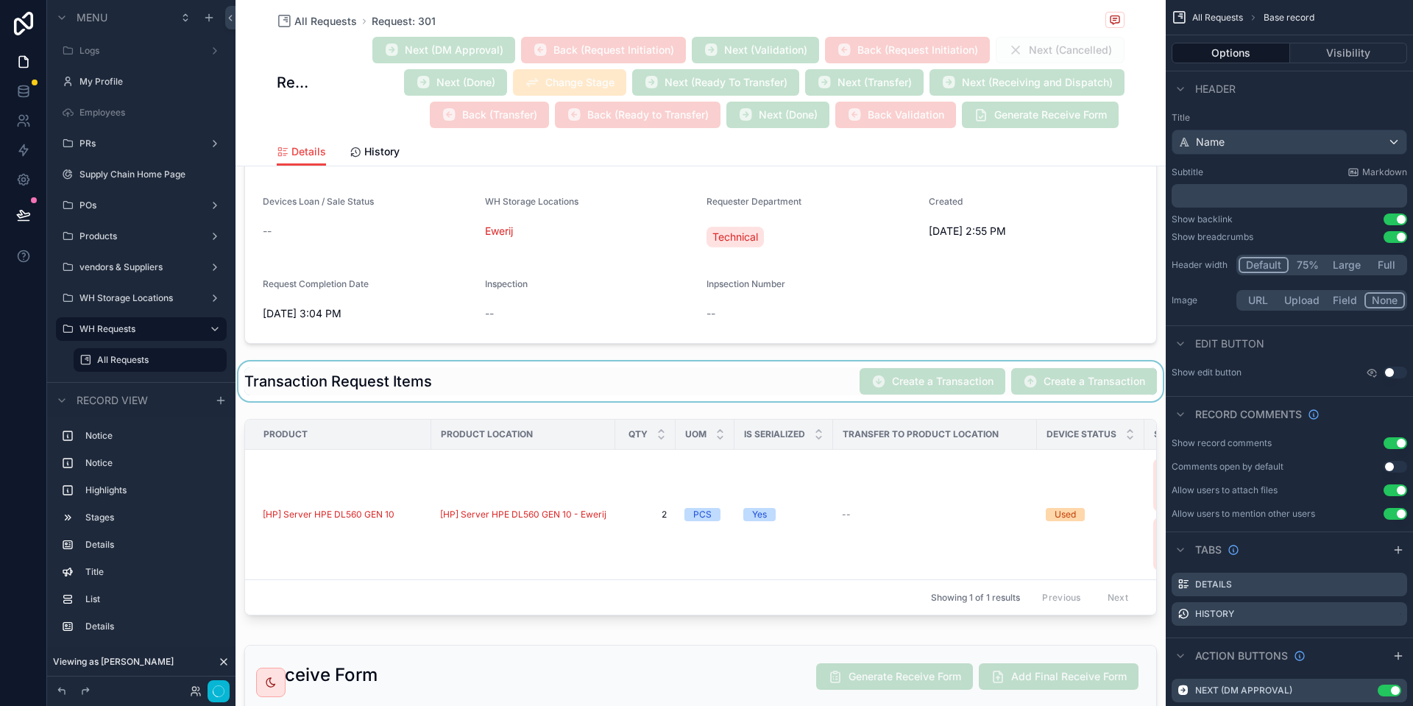
scroll to position [619, 0]
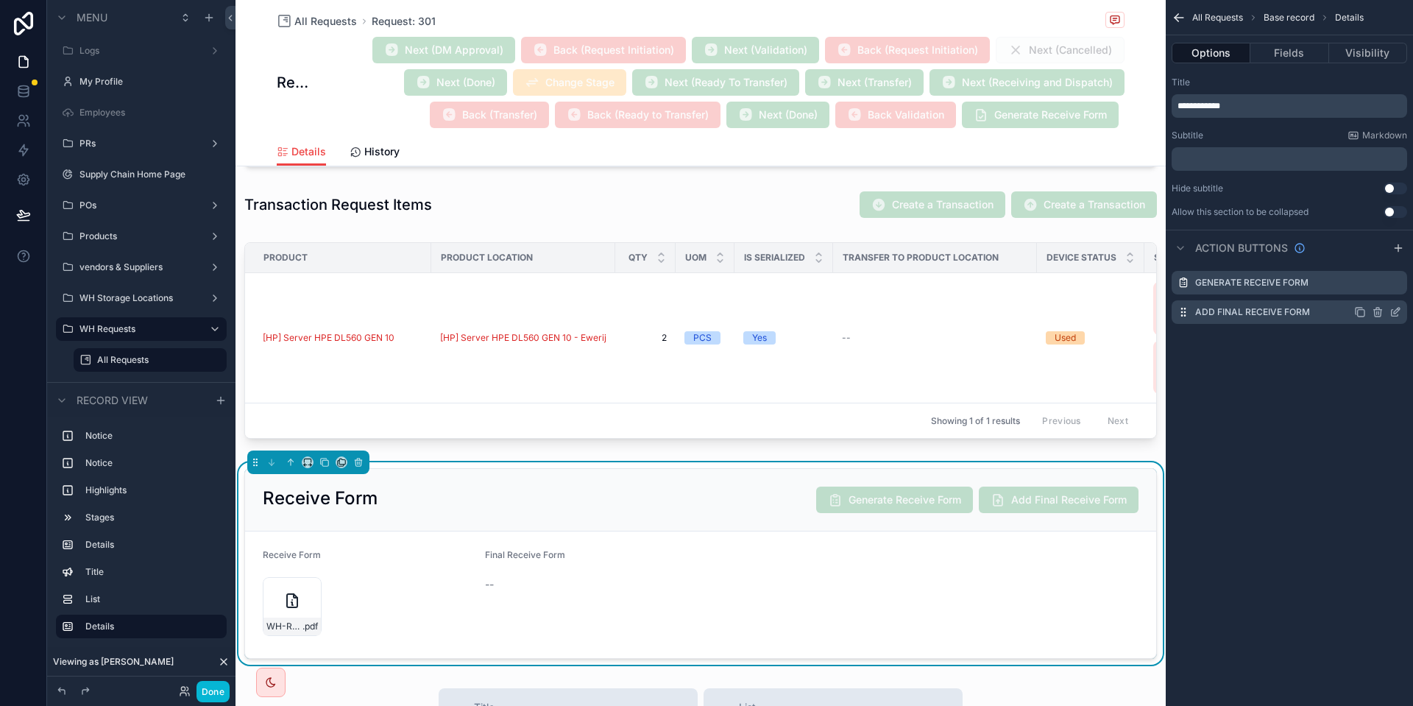
click at [1398, 305] on div "Add Final Receive Form" at bounding box center [1288, 312] width 235 height 24
click at [1397, 309] on icon "scrollable content" at bounding box center [1397, 308] width 1 height 1
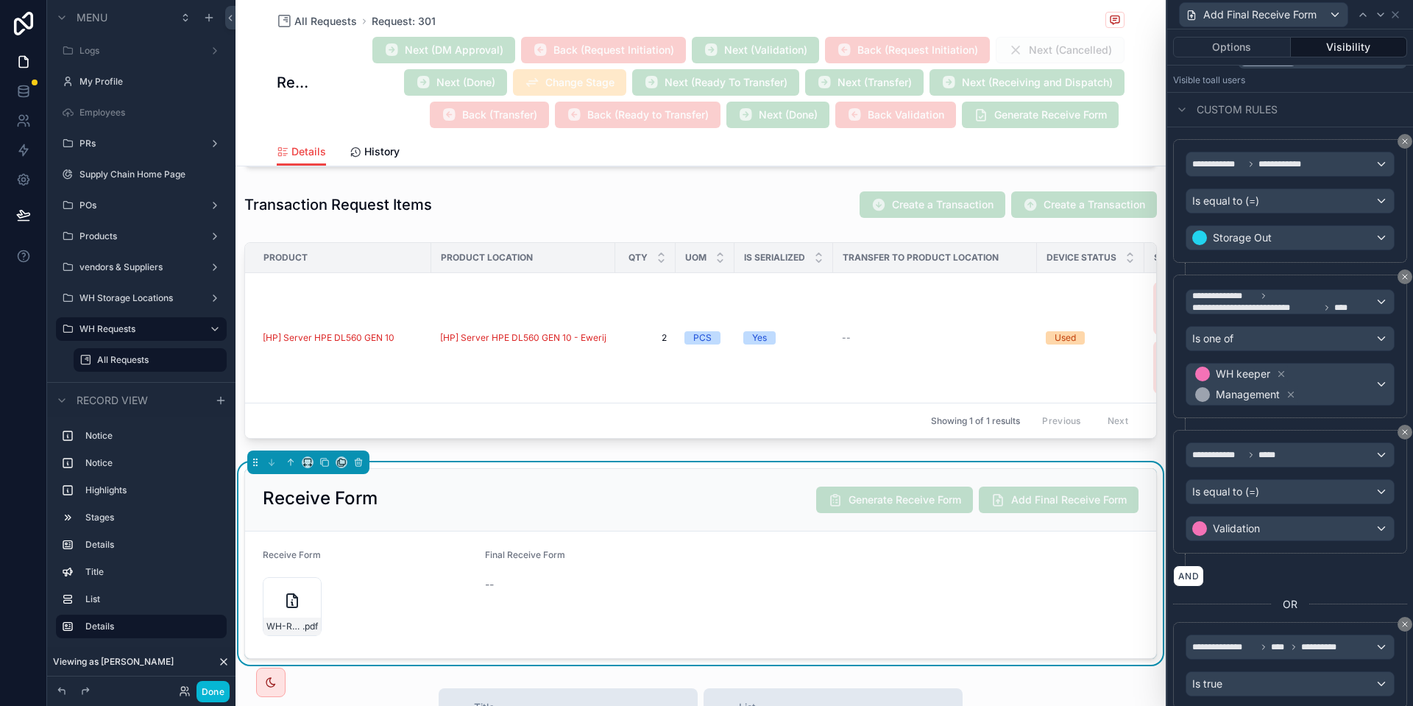
scroll to position [102, 0]
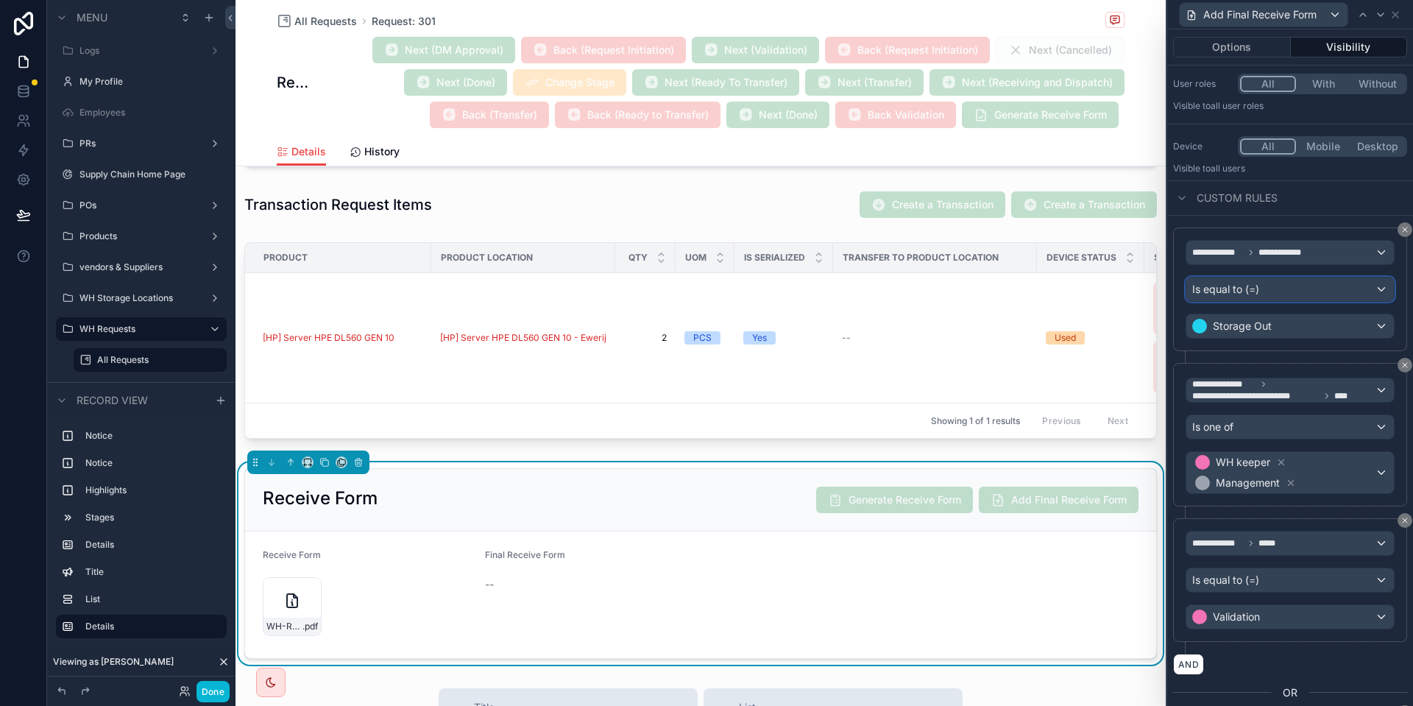
click at [1281, 285] on div "Is equal to (=)" at bounding box center [1289, 289] width 207 height 24
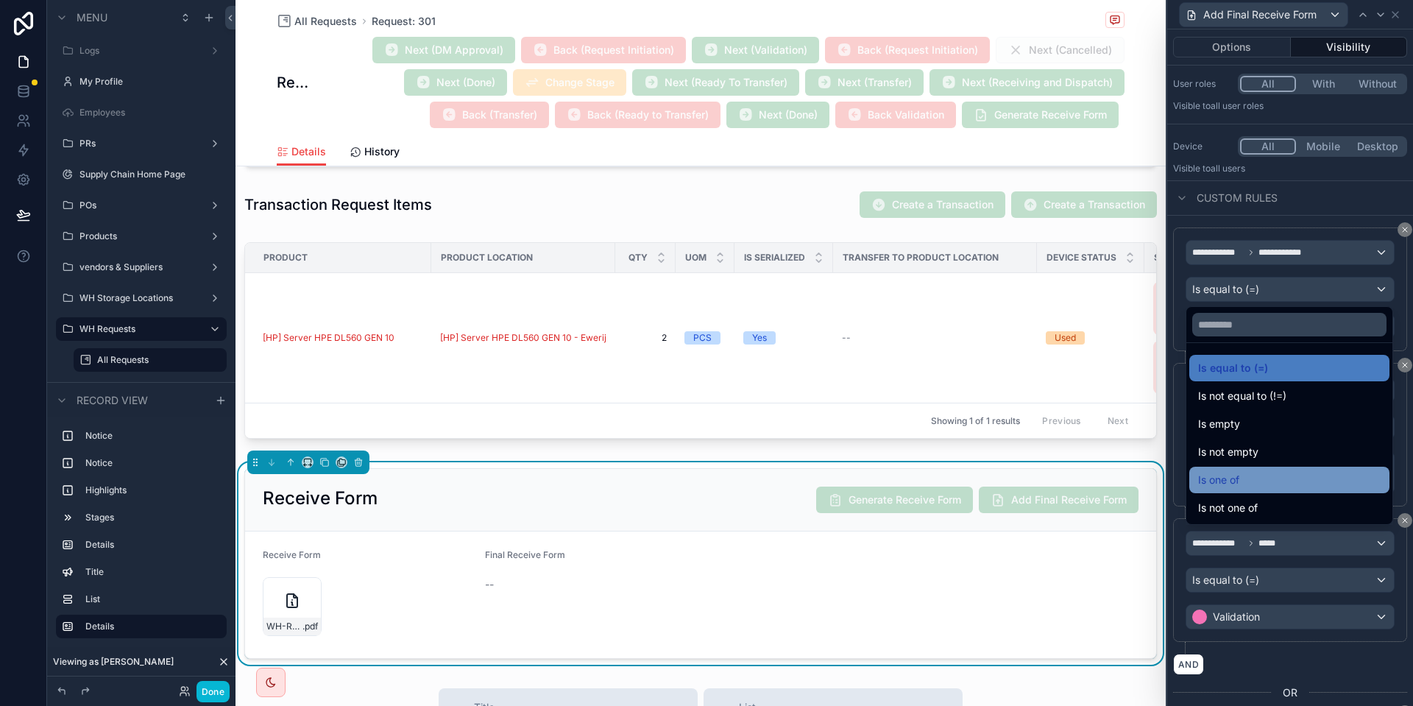
click at [1244, 476] on div "Is one of" at bounding box center [1289, 480] width 182 height 18
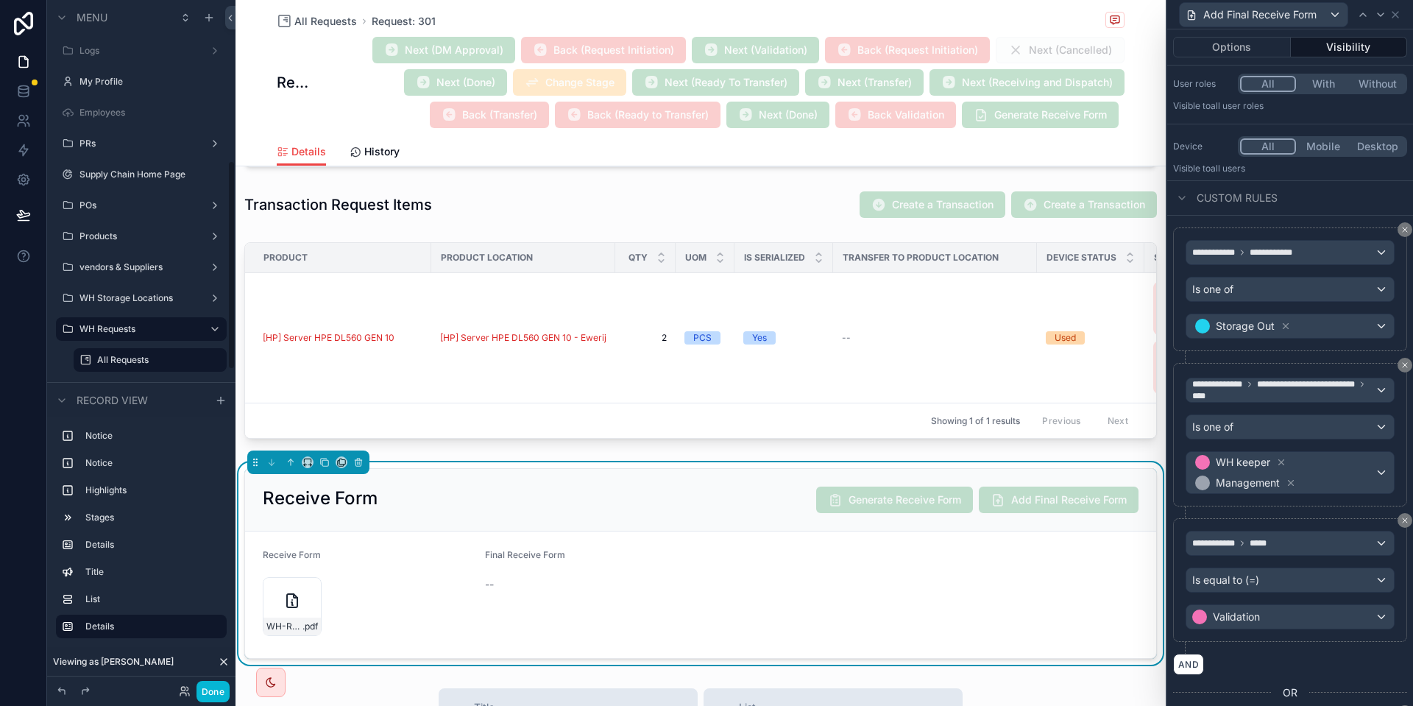
scroll to position [527, 0]
click at [1309, 331] on div "Storage Out" at bounding box center [1289, 326] width 207 height 24
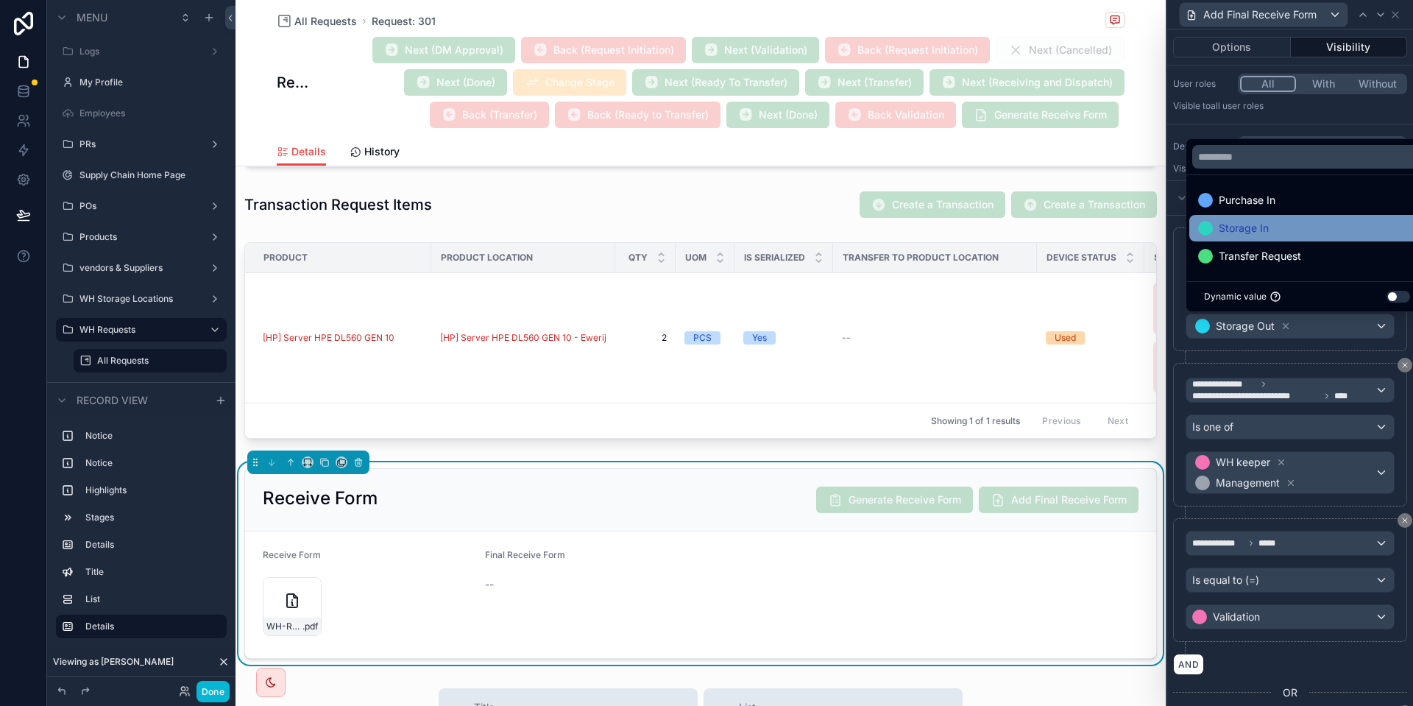
click at [1281, 218] on div "Storage In" at bounding box center [1306, 228] width 235 height 26
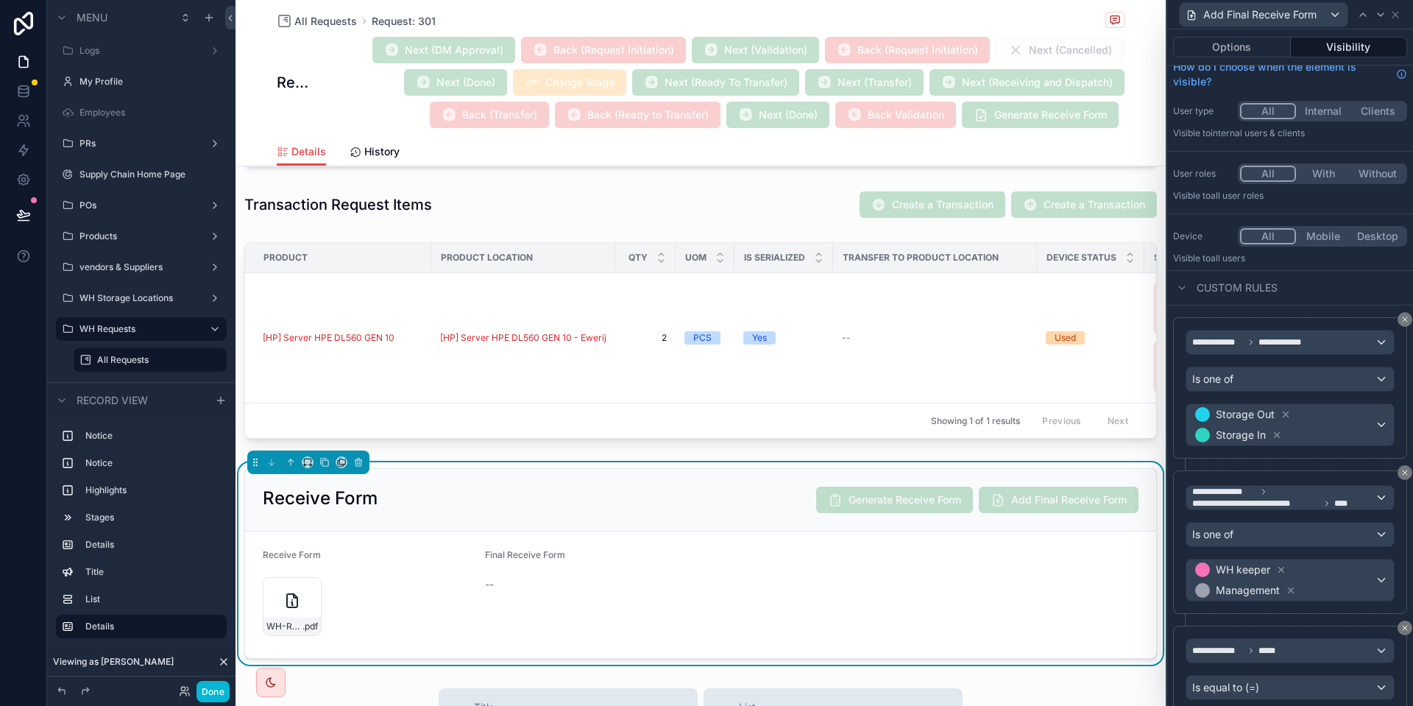
scroll to position [0, 0]
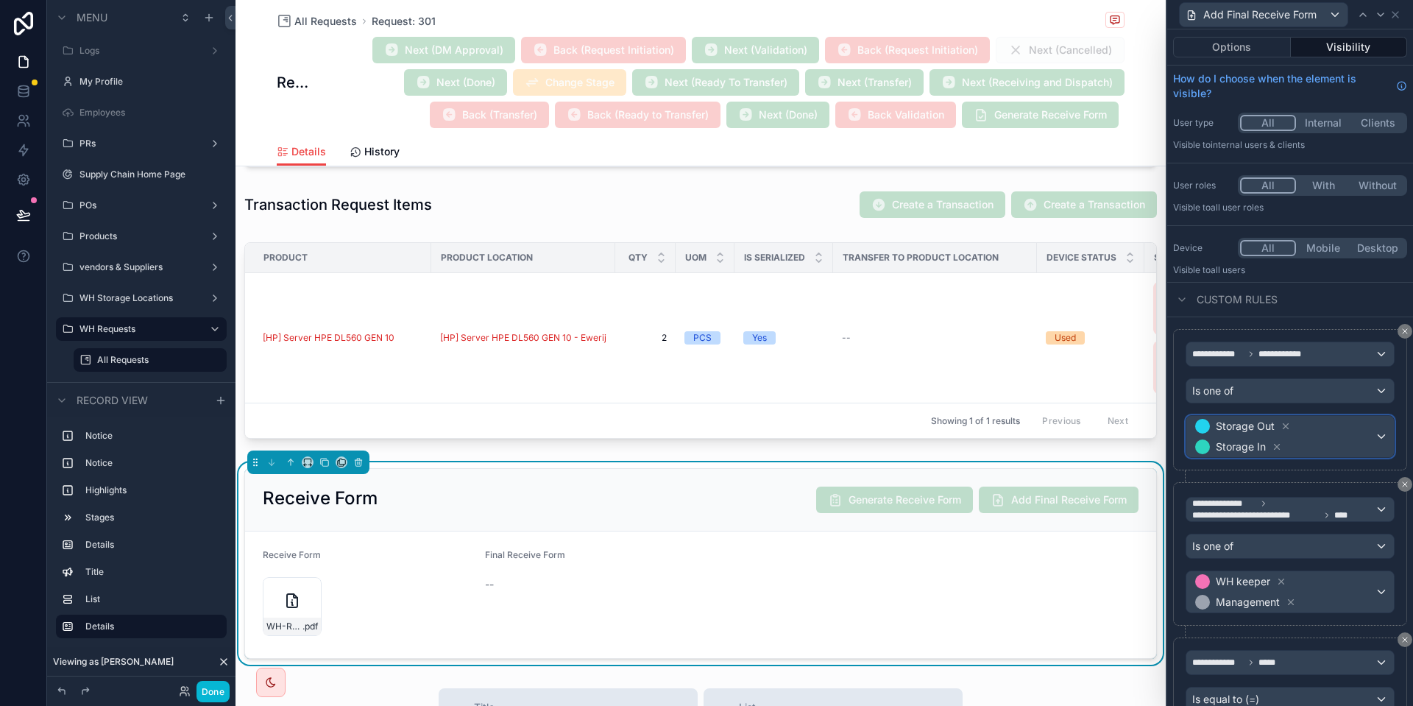
click at [1327, 444] on span "Storage Out Storage In" at bounding box center [1283, 436] width 182 height 41
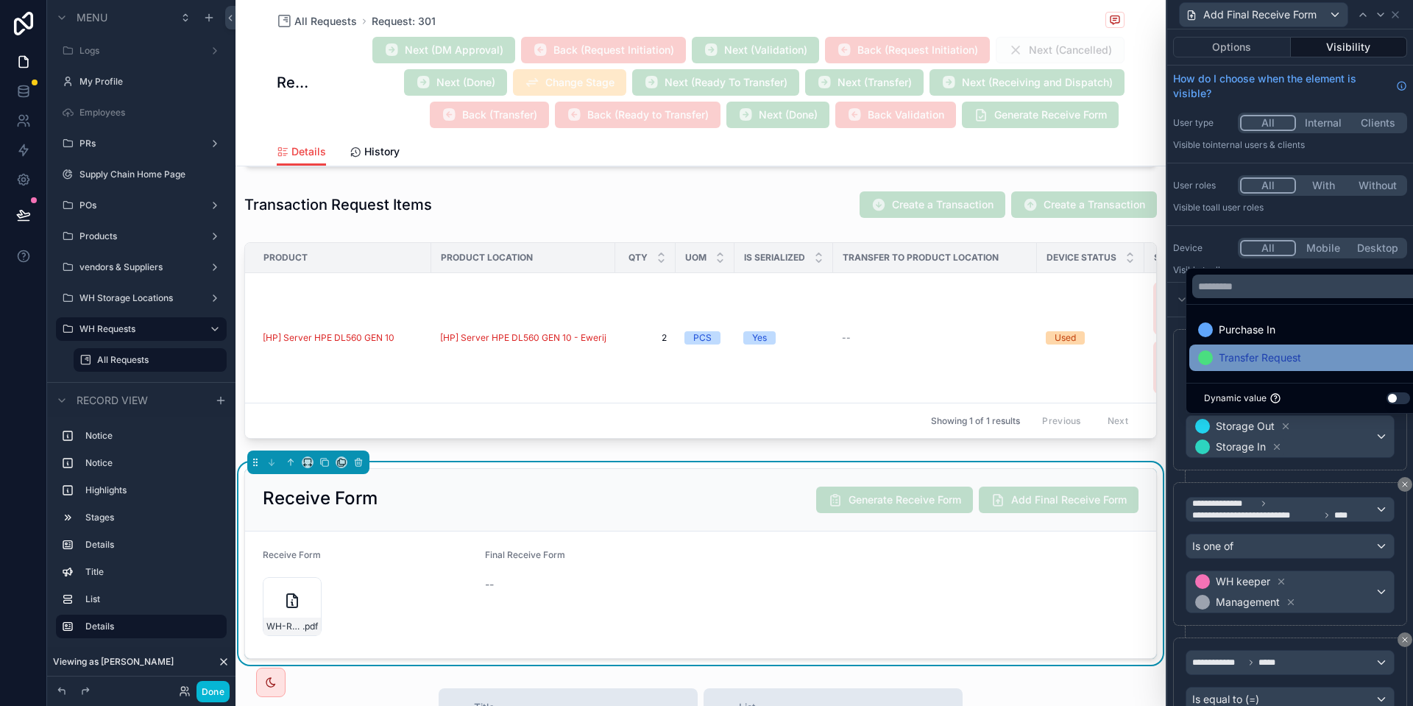
click at [1311, 363] on div "Transfer Request" at bounding box center [1307, 358] width 218 height 18
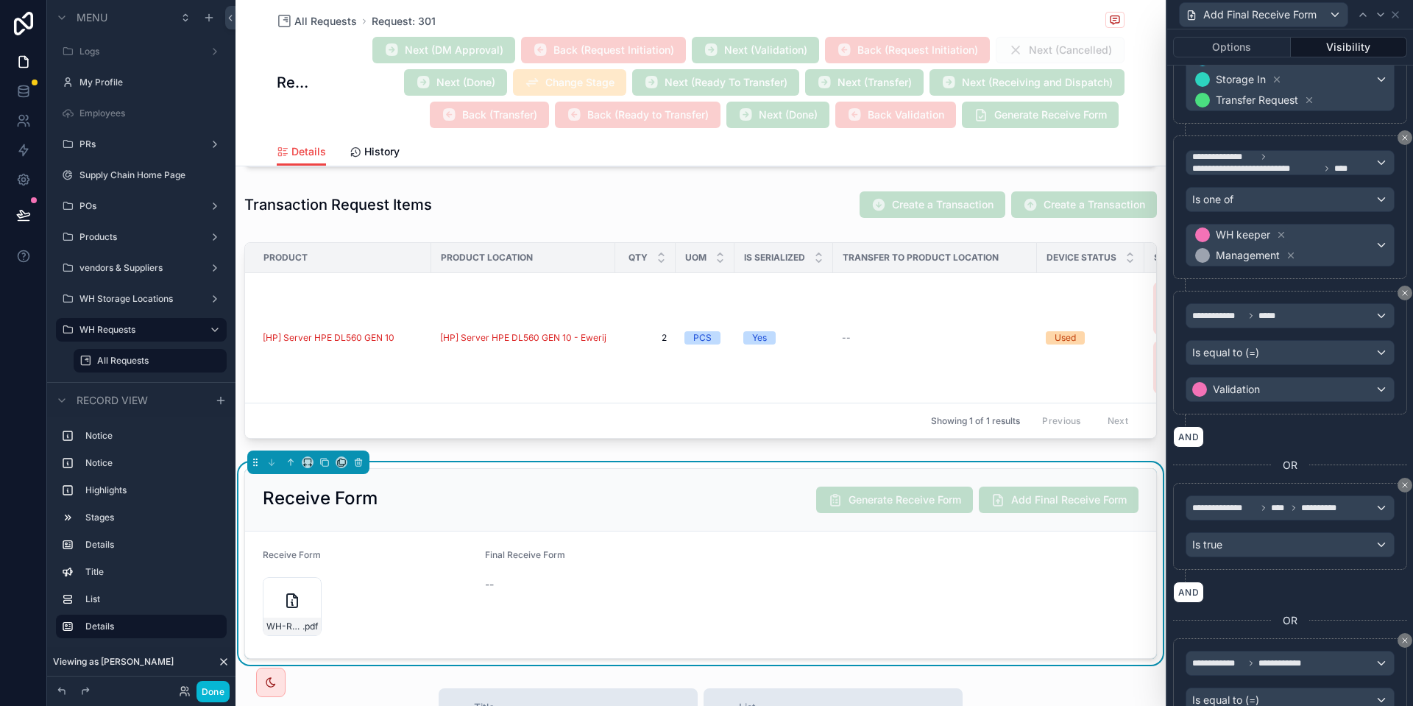
scroll to position [441, 0]
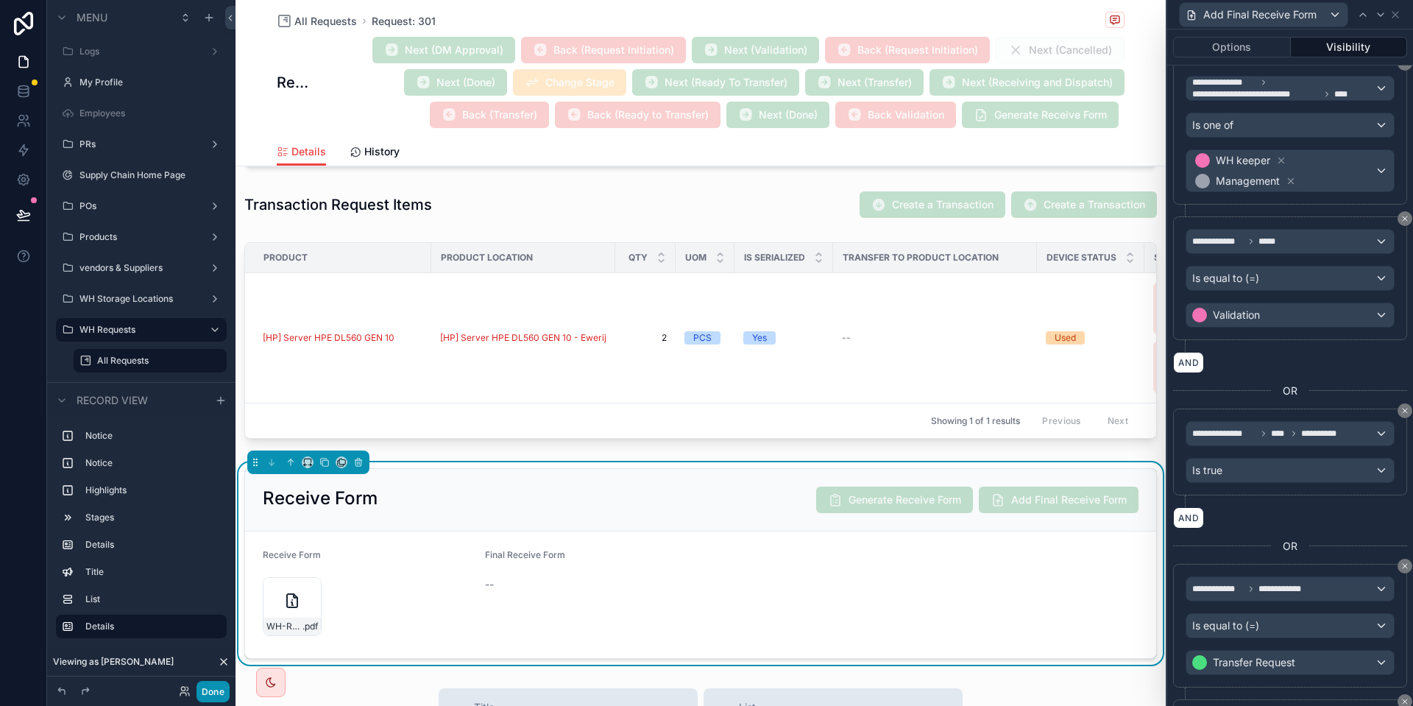
click at [213, 692] on button "Done" at bounding box center [212, 691] width 33 height 21
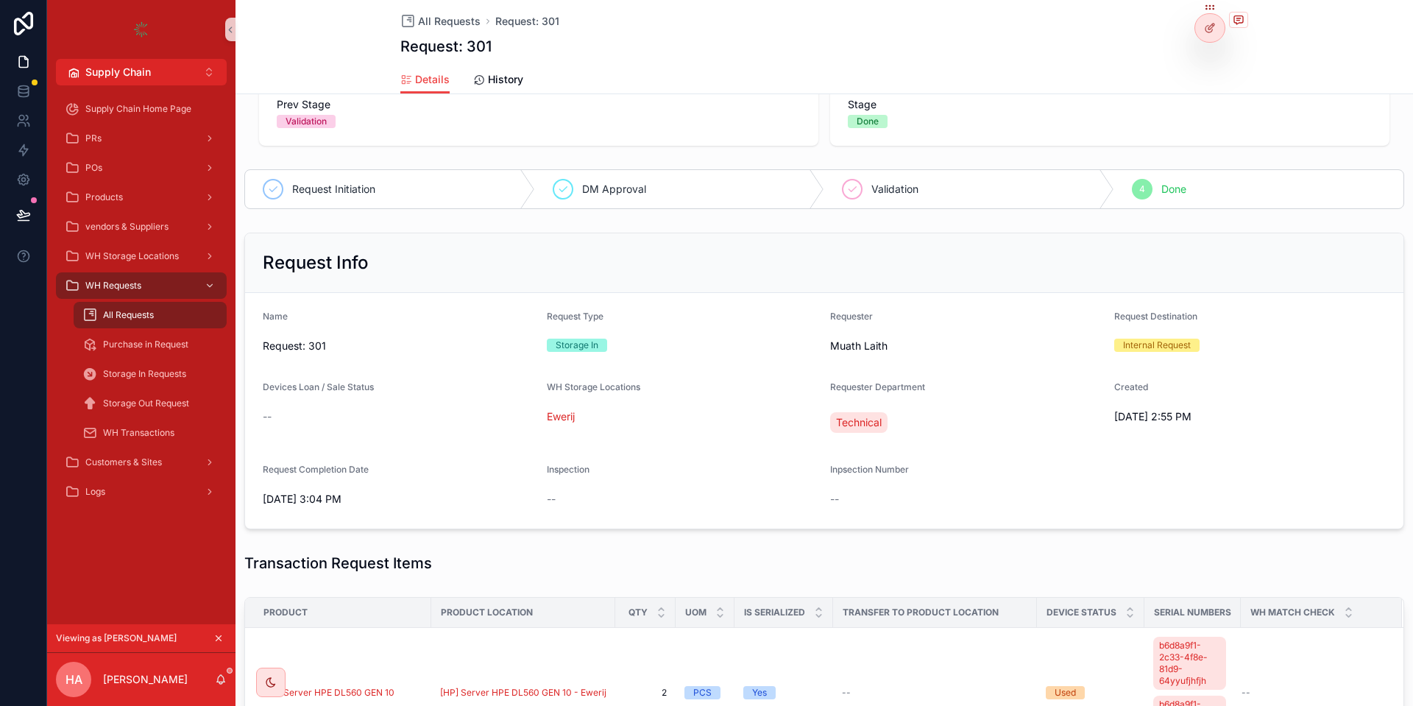
scroll to position [0, 0]
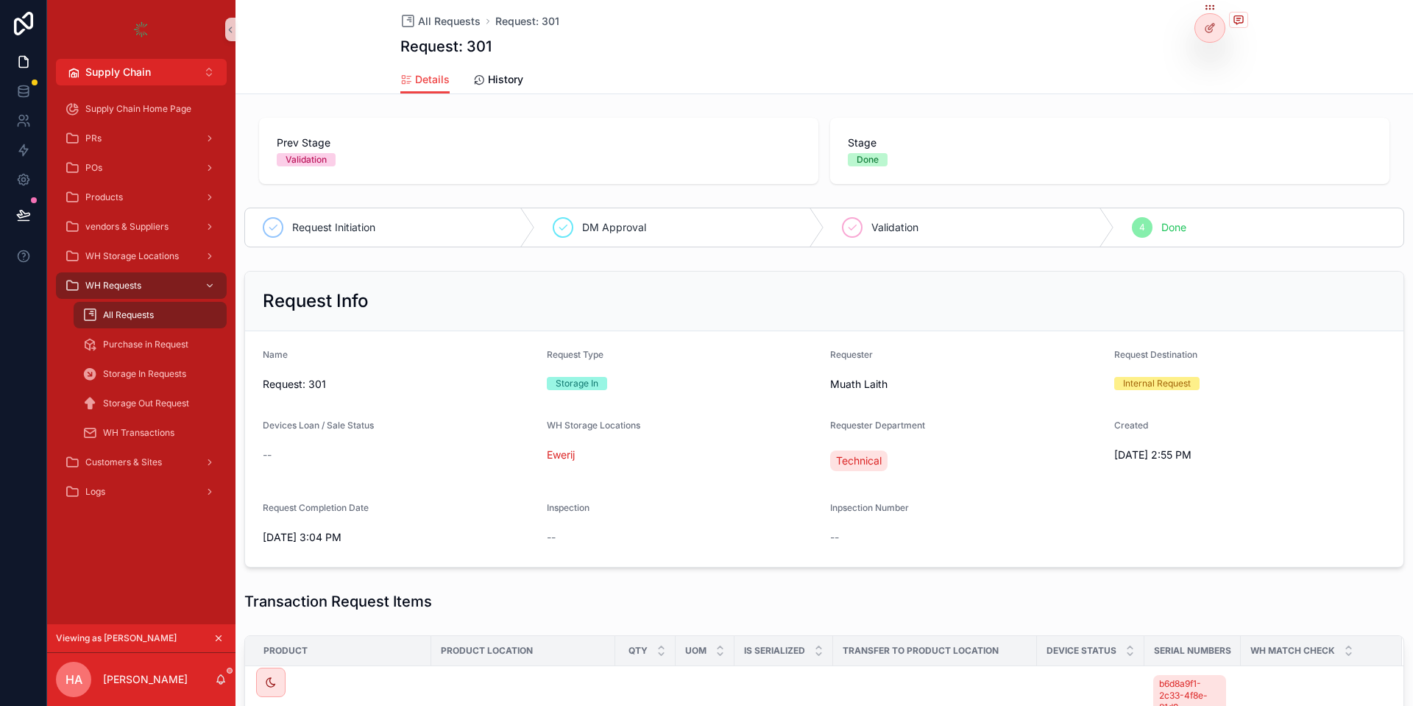
click at [218, 639] on icon "scrollable content" at bounding box center [218, 638] width 10 height 10
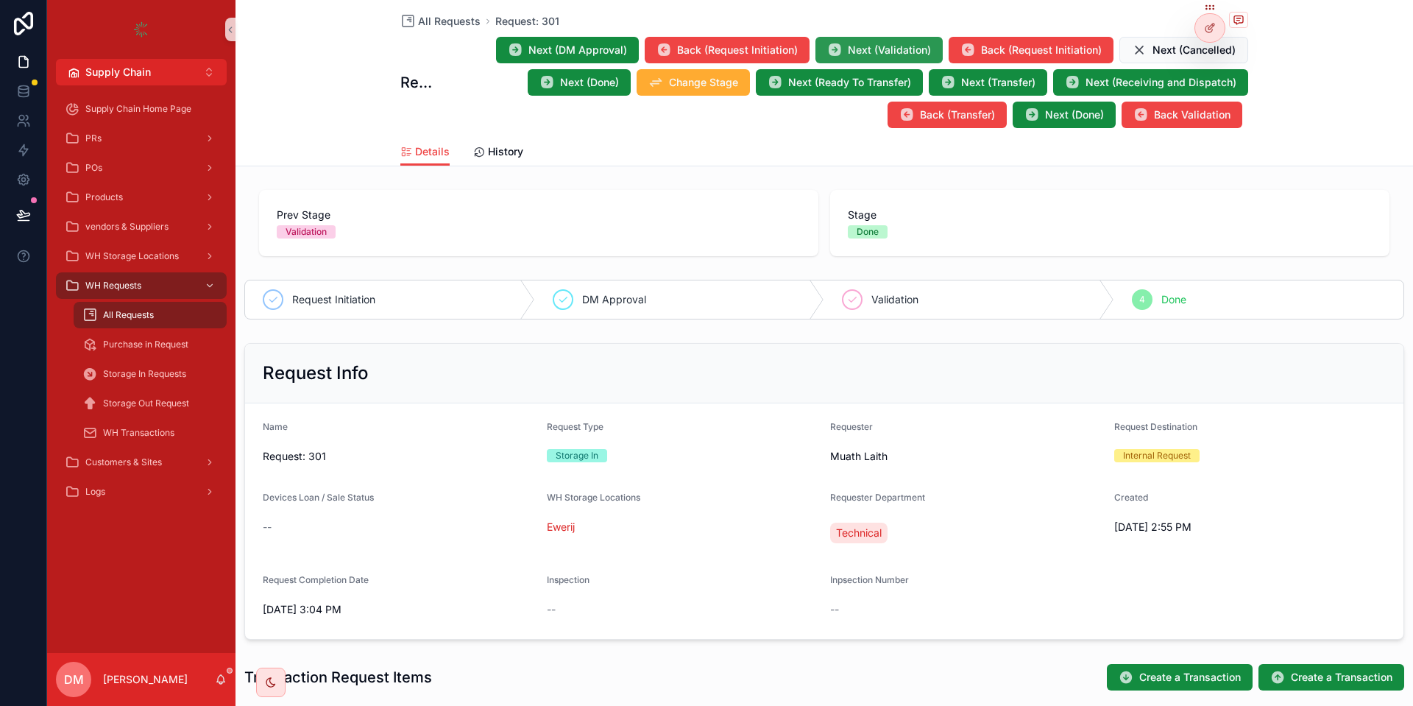
click at [865, 47] on span "Next (Validation)" at bounding box center [889, 50] width 83 height 15
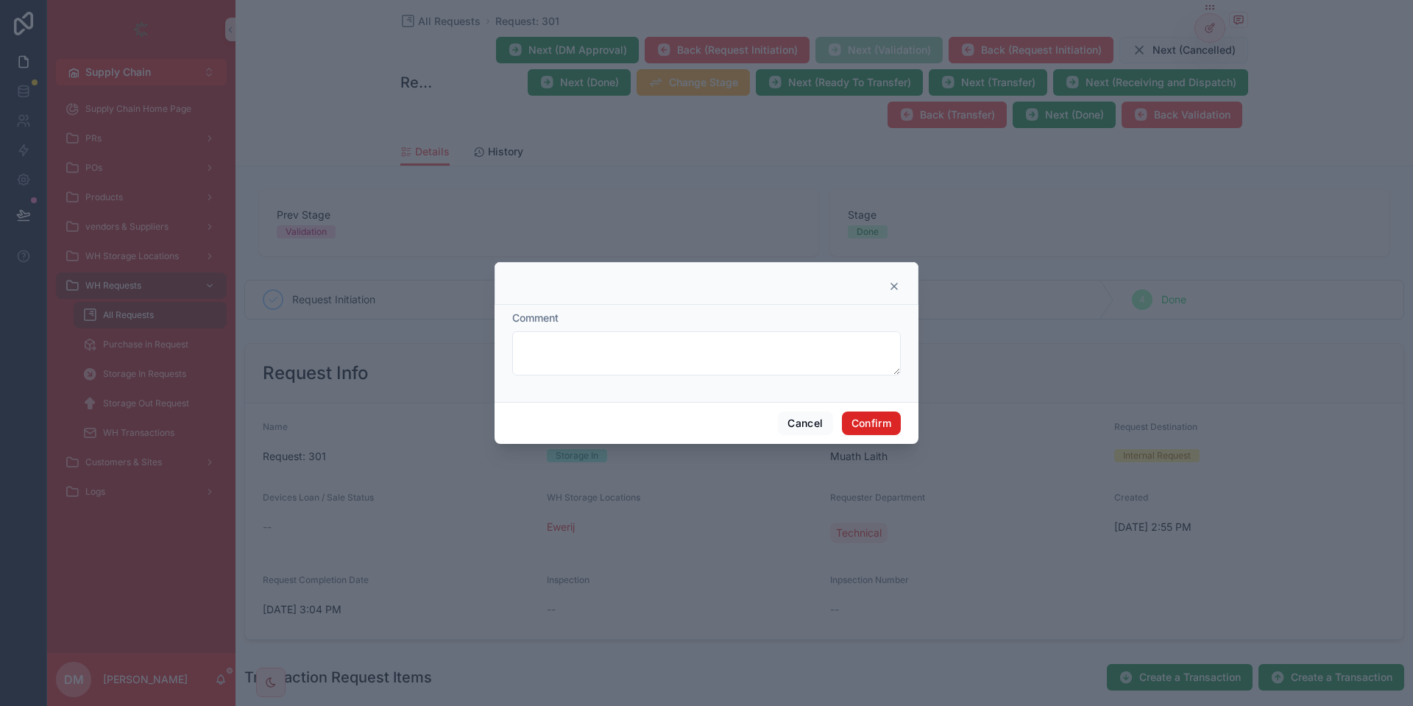
click at [873, 419] on button "Confirm" at bounding box center [871, 423] width 59 height 24
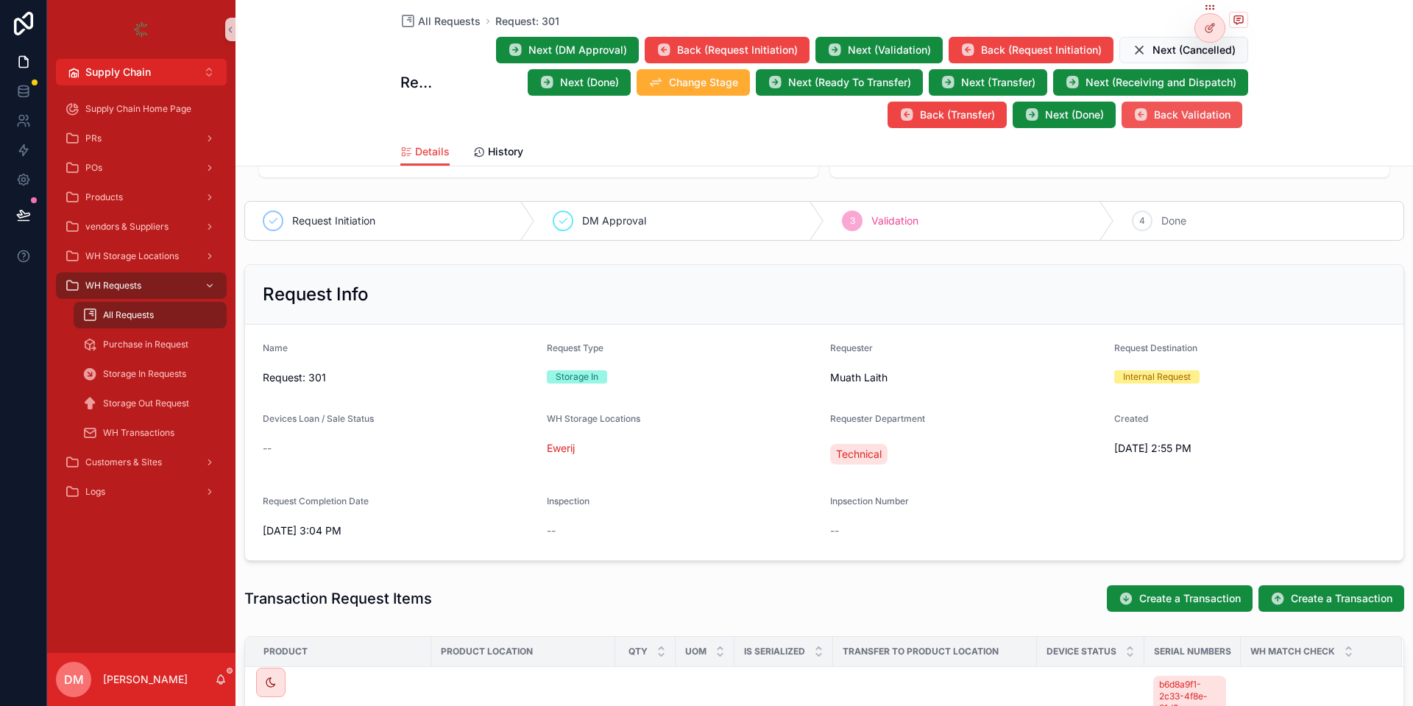
scroll to position [88, 0]
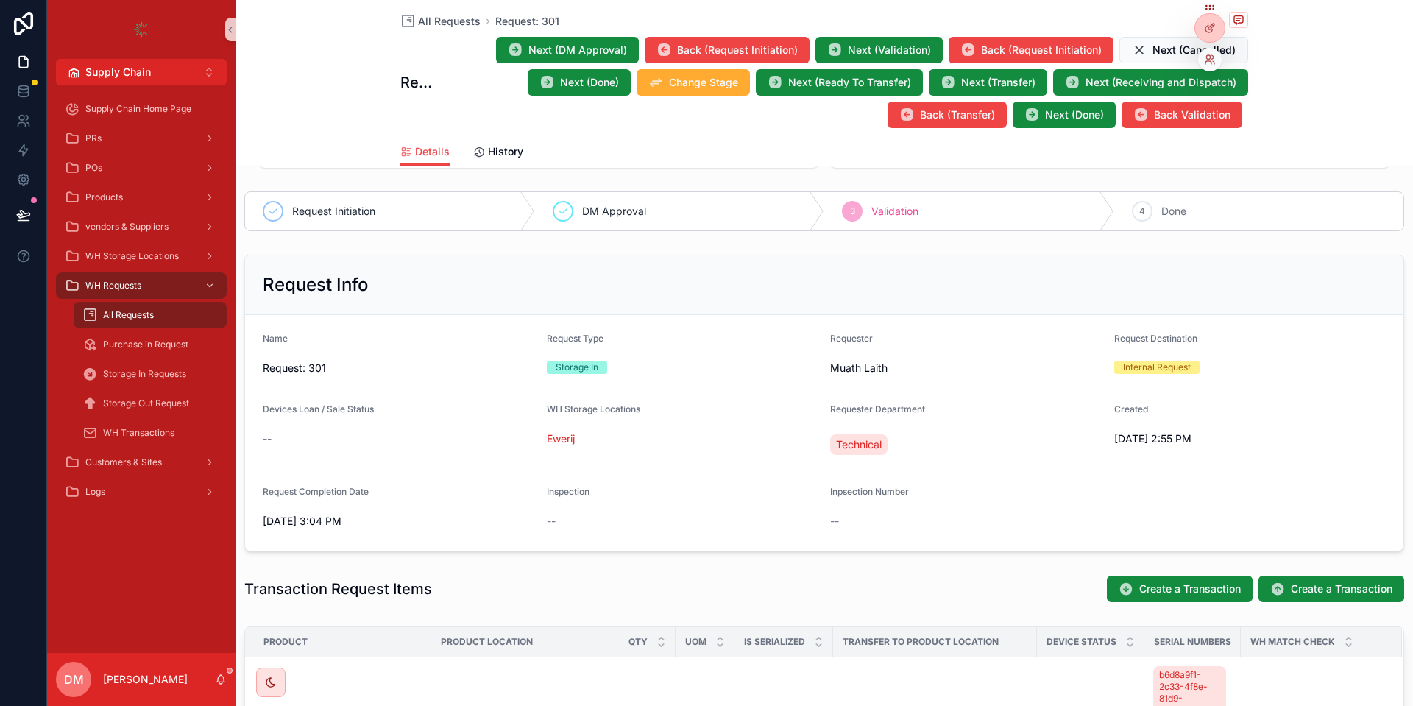
click at [1216, 66] on div at bounding box center [1210, 60] width 24 height 24
click at [1209, 61] on icon at bounding box center [1208, 62] width 6 height 3
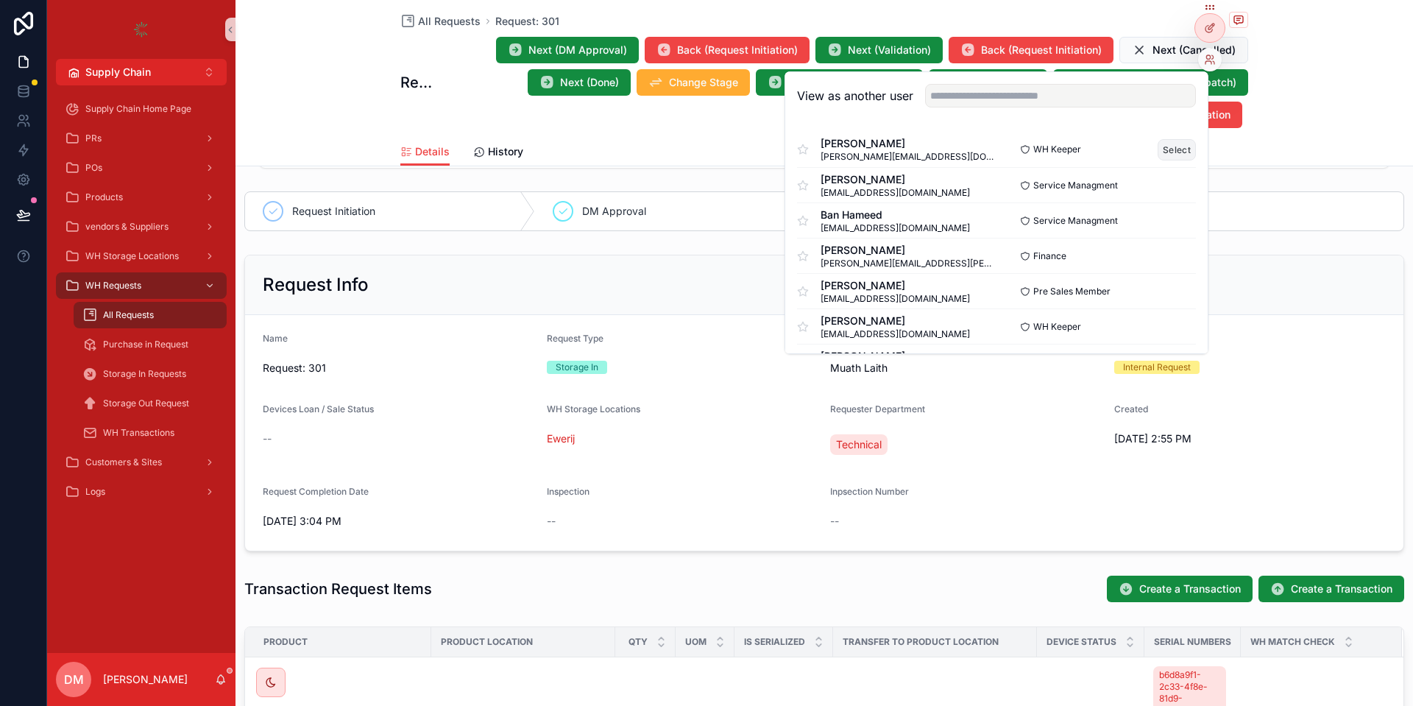
click at [1179, 153] on button "Select" at bounding box center [1176, 149] width 38 height 21
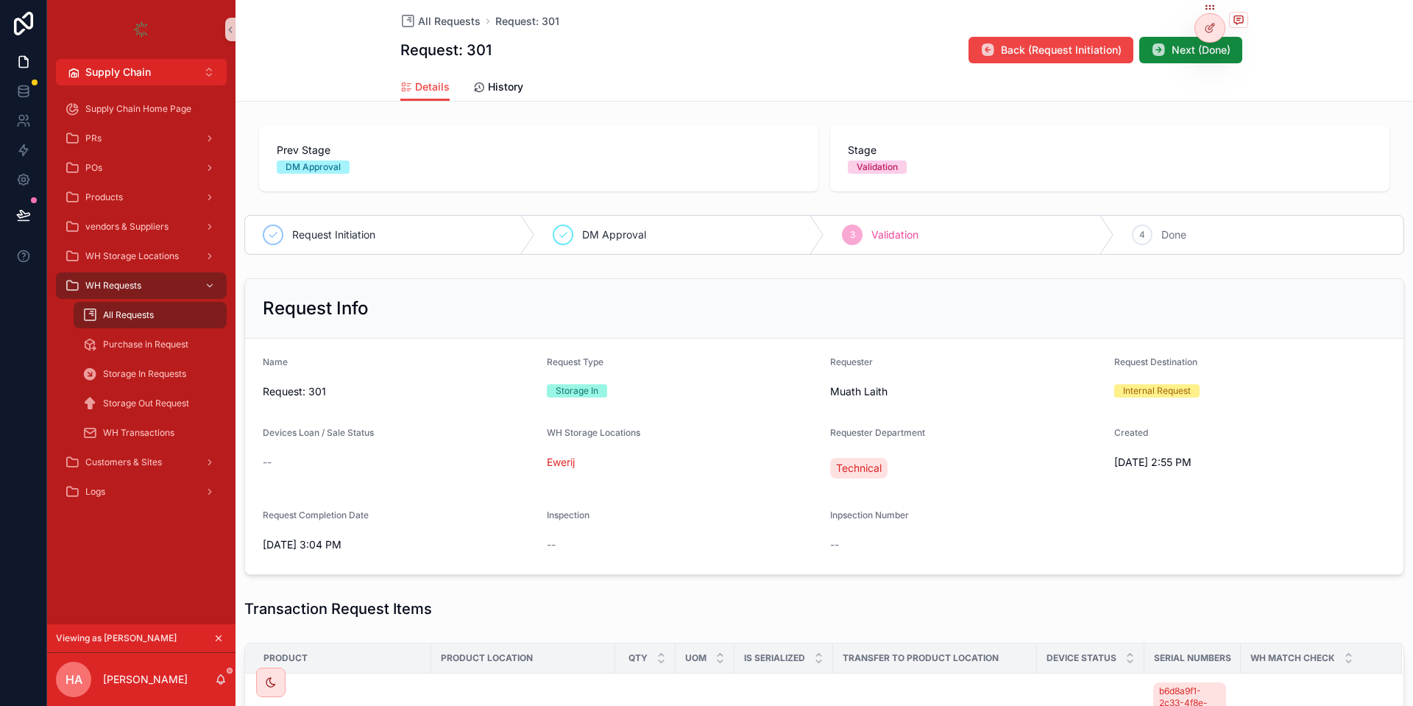
scroll to position [441, 0]
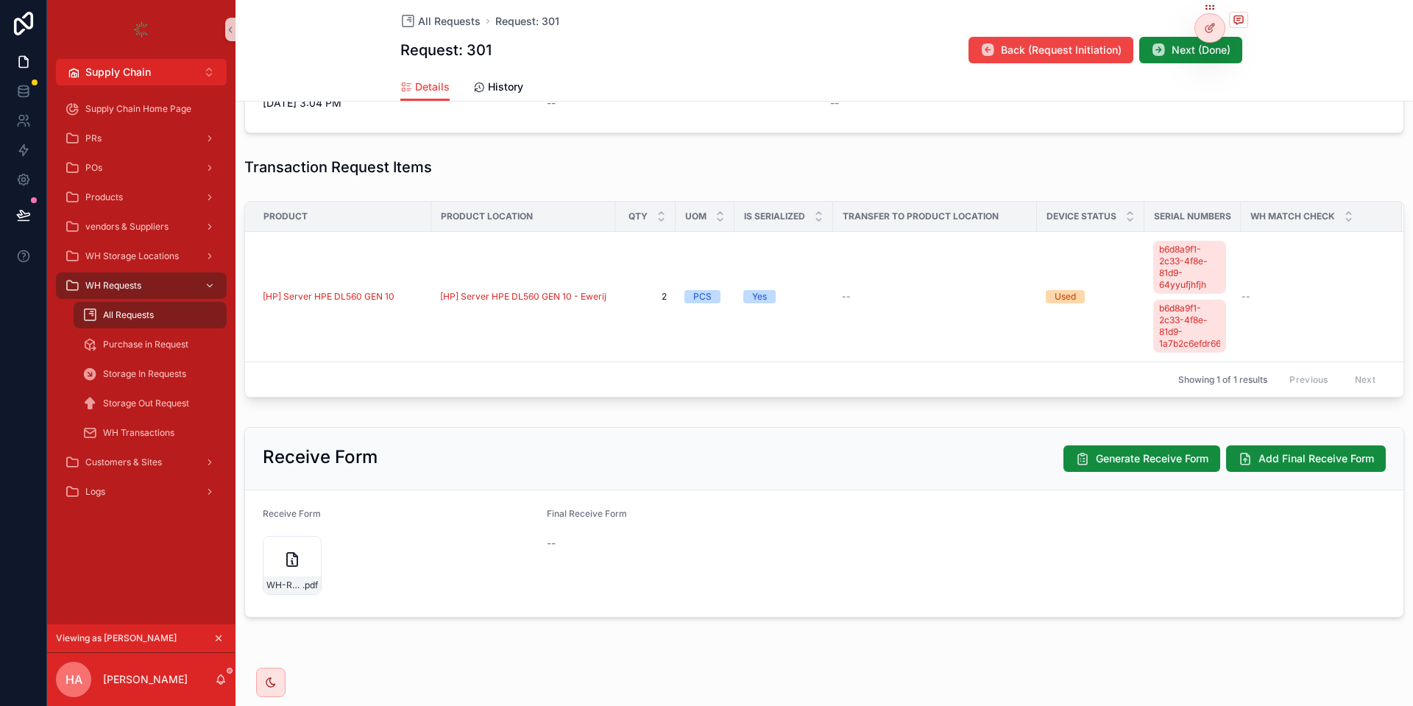
click at [222, 633] on icon "scrollable content" at bounding box center [218, 638] width 10 height 10
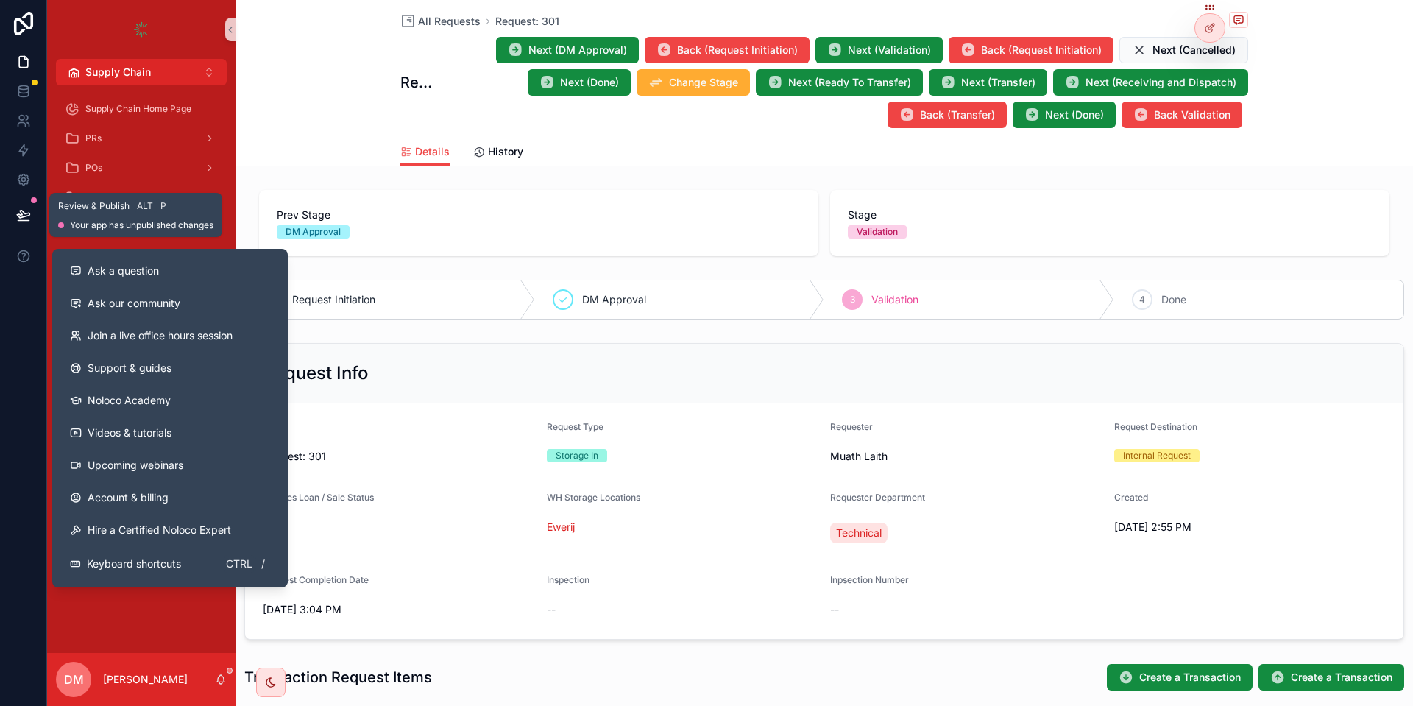
click at [7, 227] on button at bounding box center [23, 214] width 32 height 41
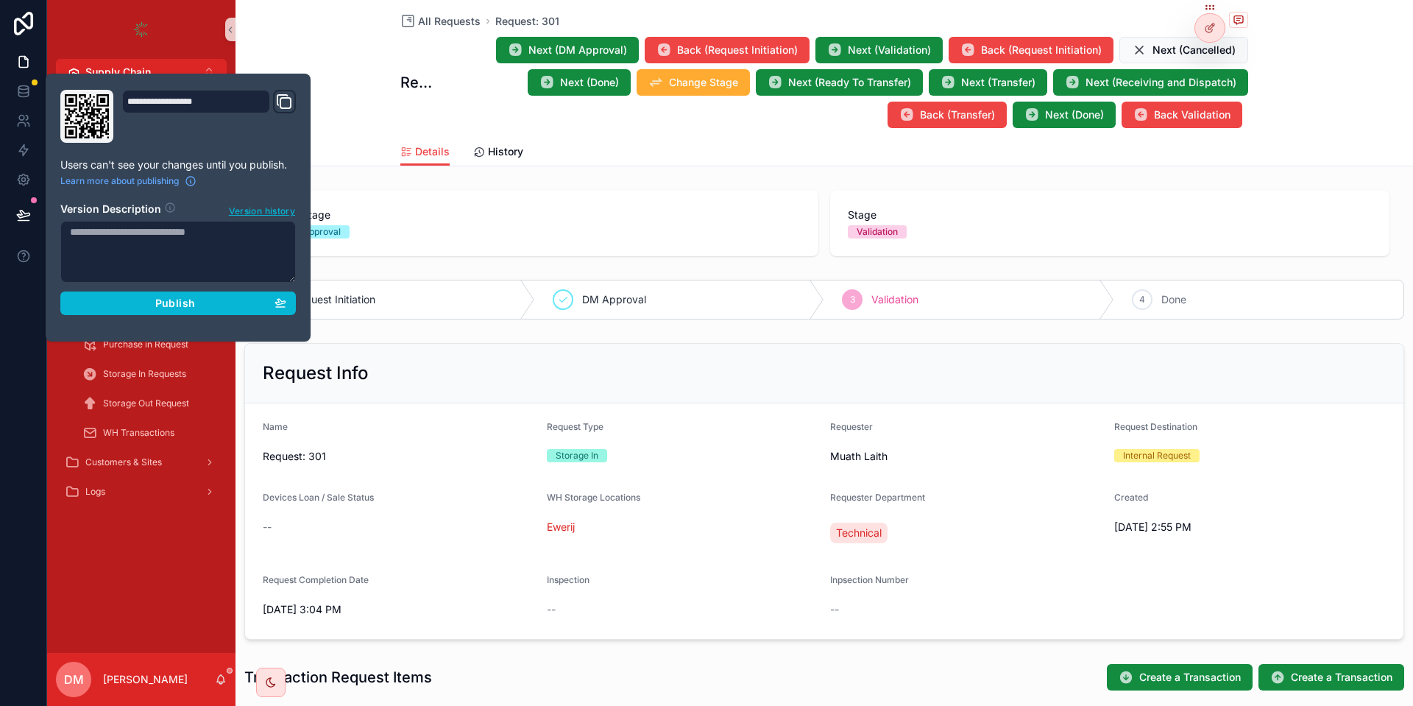
click at [394, 102] on div "All Requests Request: 301 Request: 301 Next (DM Approval) Back (Request Initiat…" at bounding box center [823, 83] width 1177 height 166
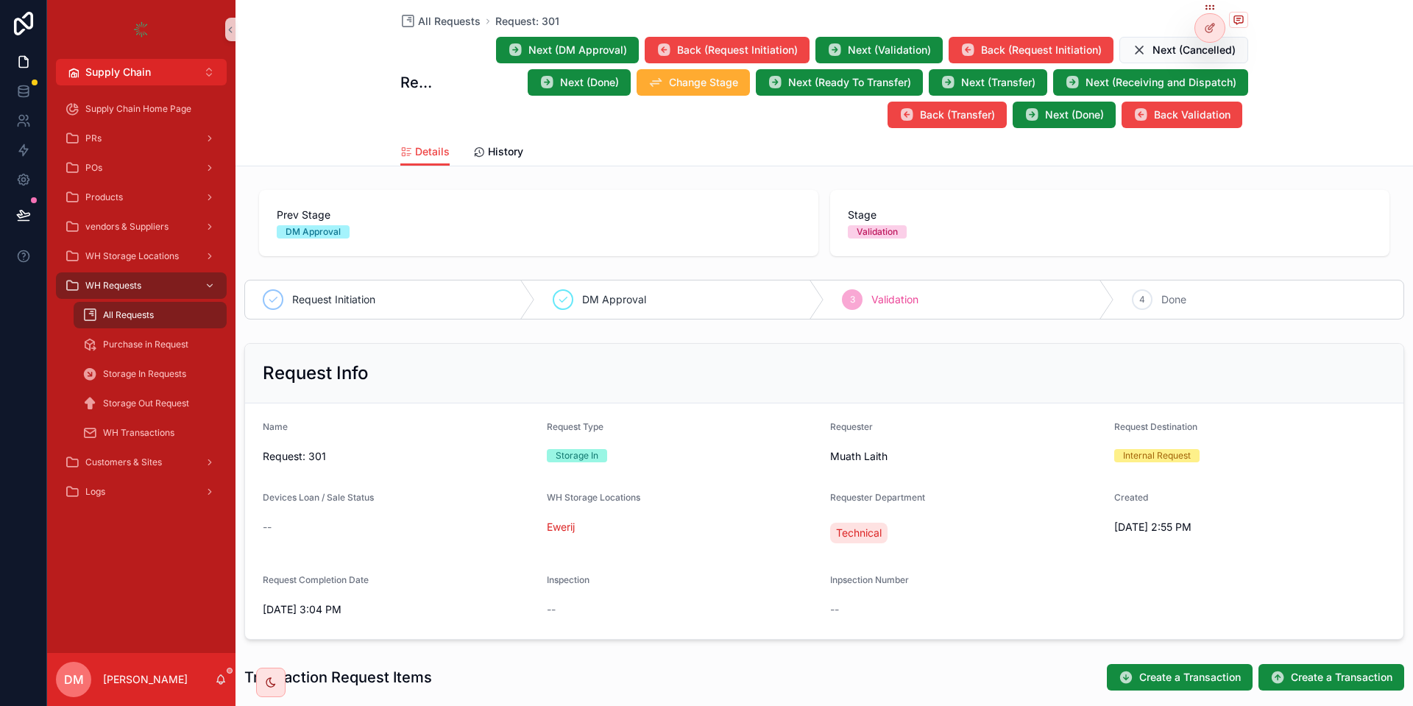
click at [135, 308] on div "All Requests" at bounding box center [149, 315] width 135 height 24
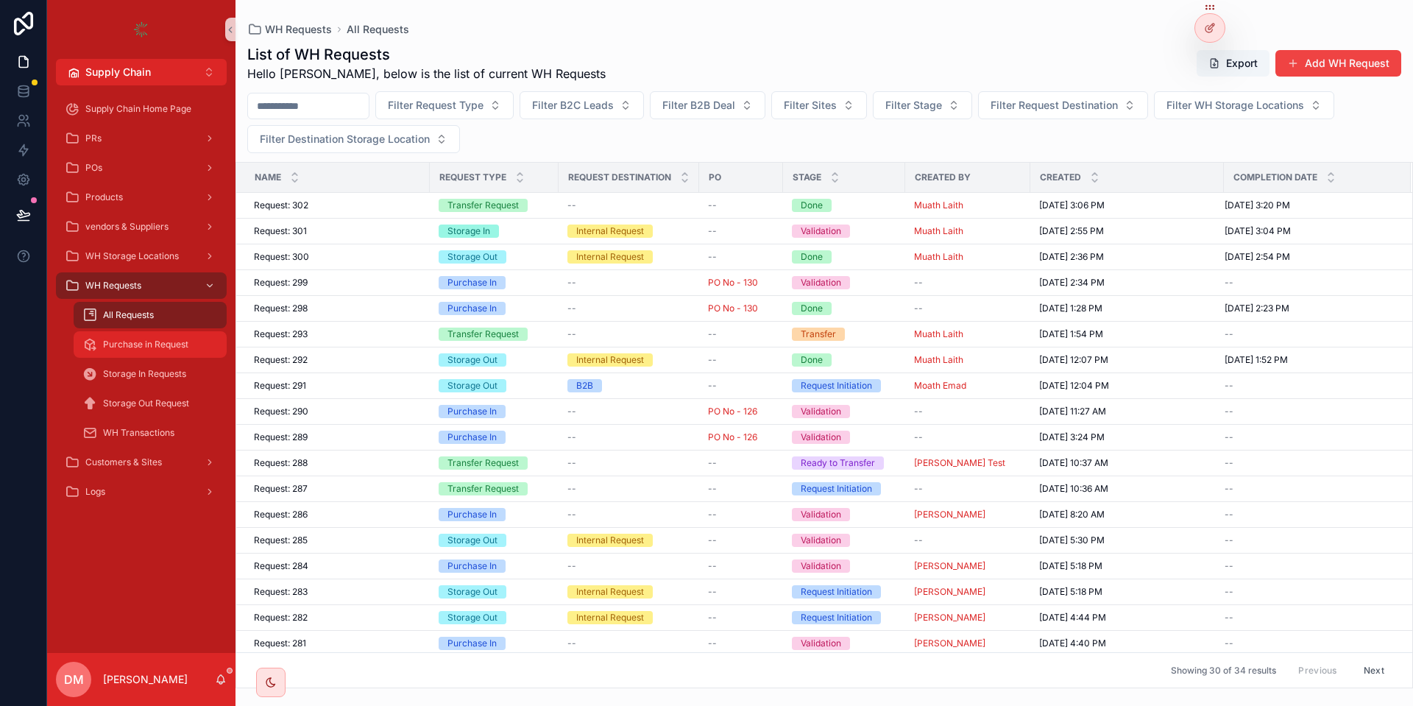
click at [173, 348] on span "Purchase in Request" at bounding box center [145, 344] width 85 height 12
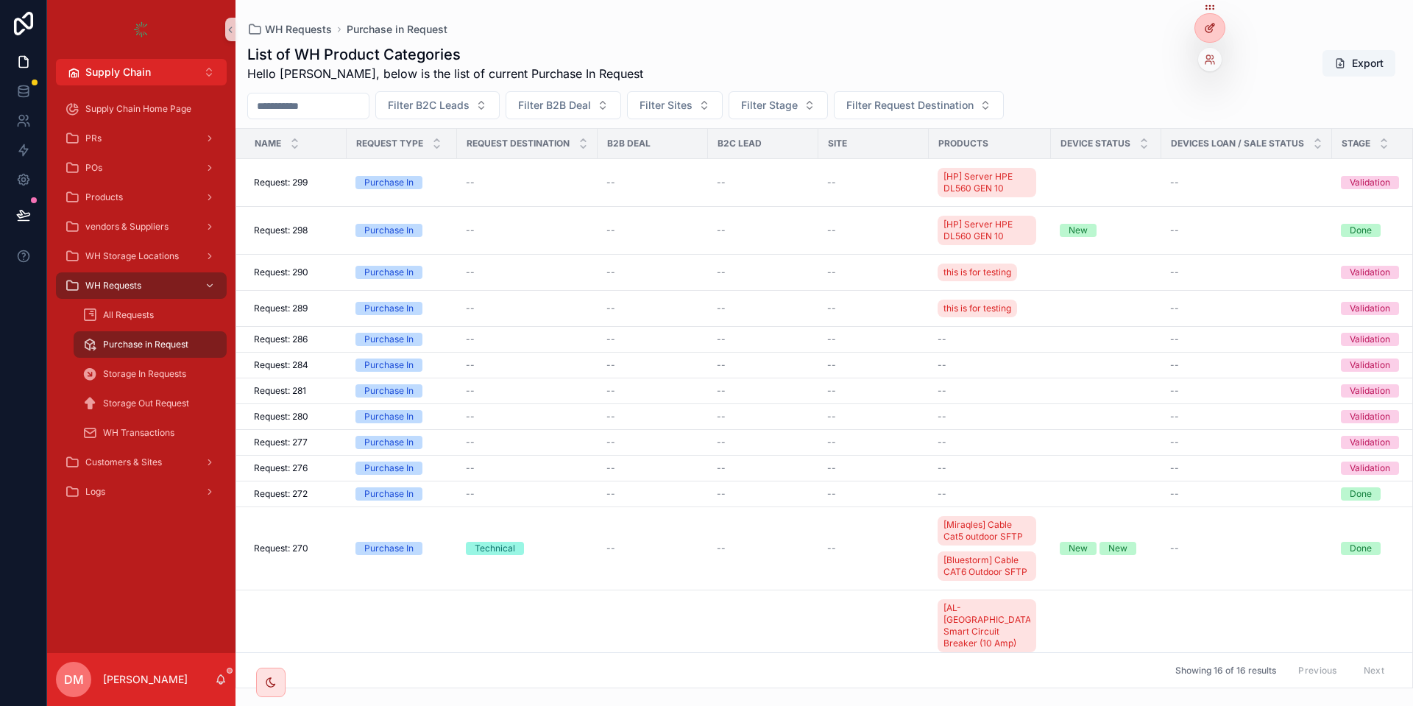
click at [1203, 31] on div at bounding box center [1209, 28] width 29 height 28
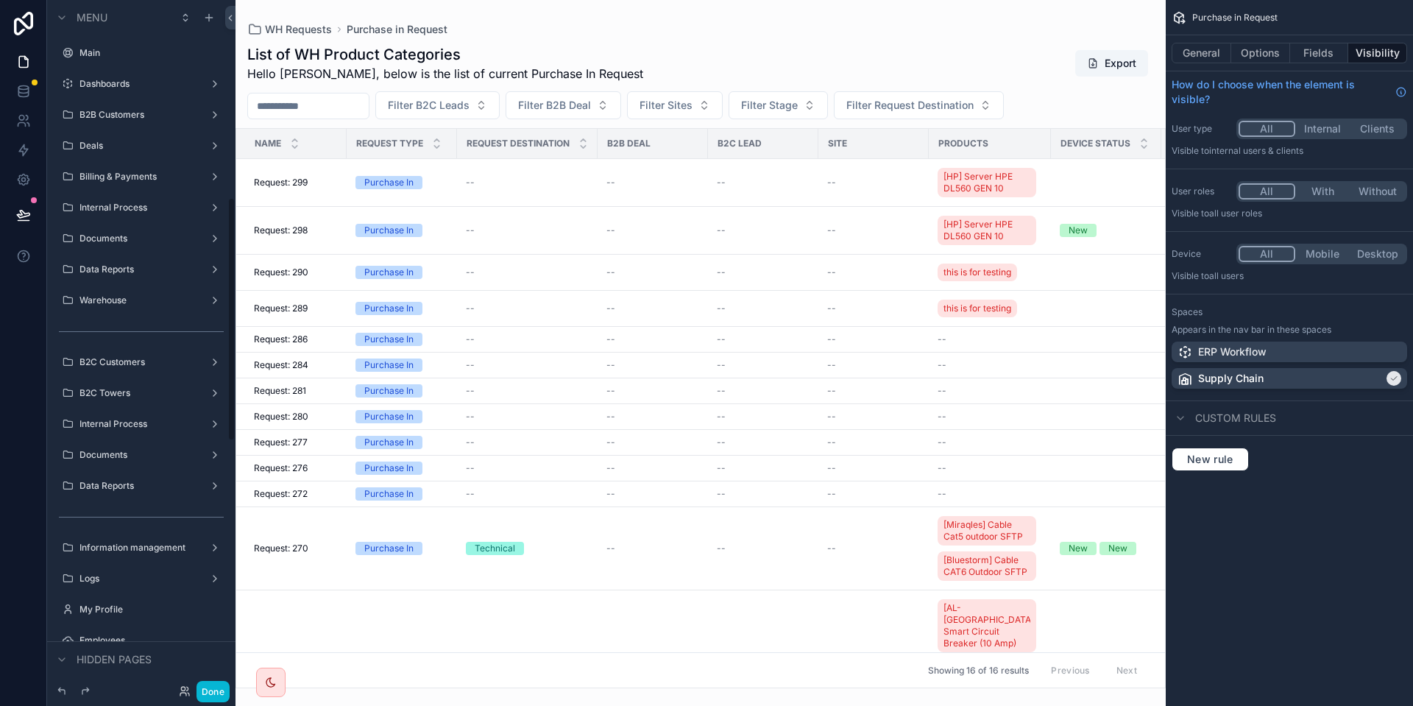
scroll to position [558, 0]
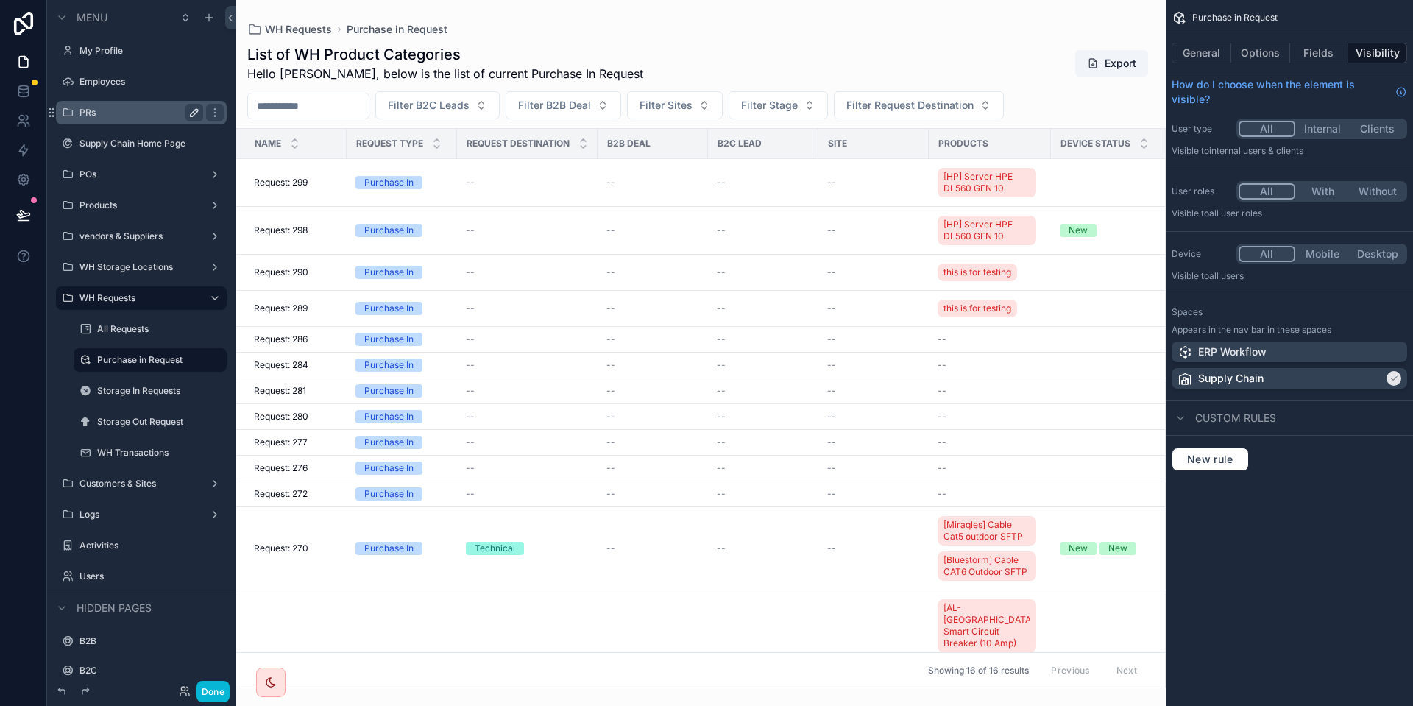
click at [191, 113] on icon "scrollable content" at bounding box center [194, 113] width 12 height 12
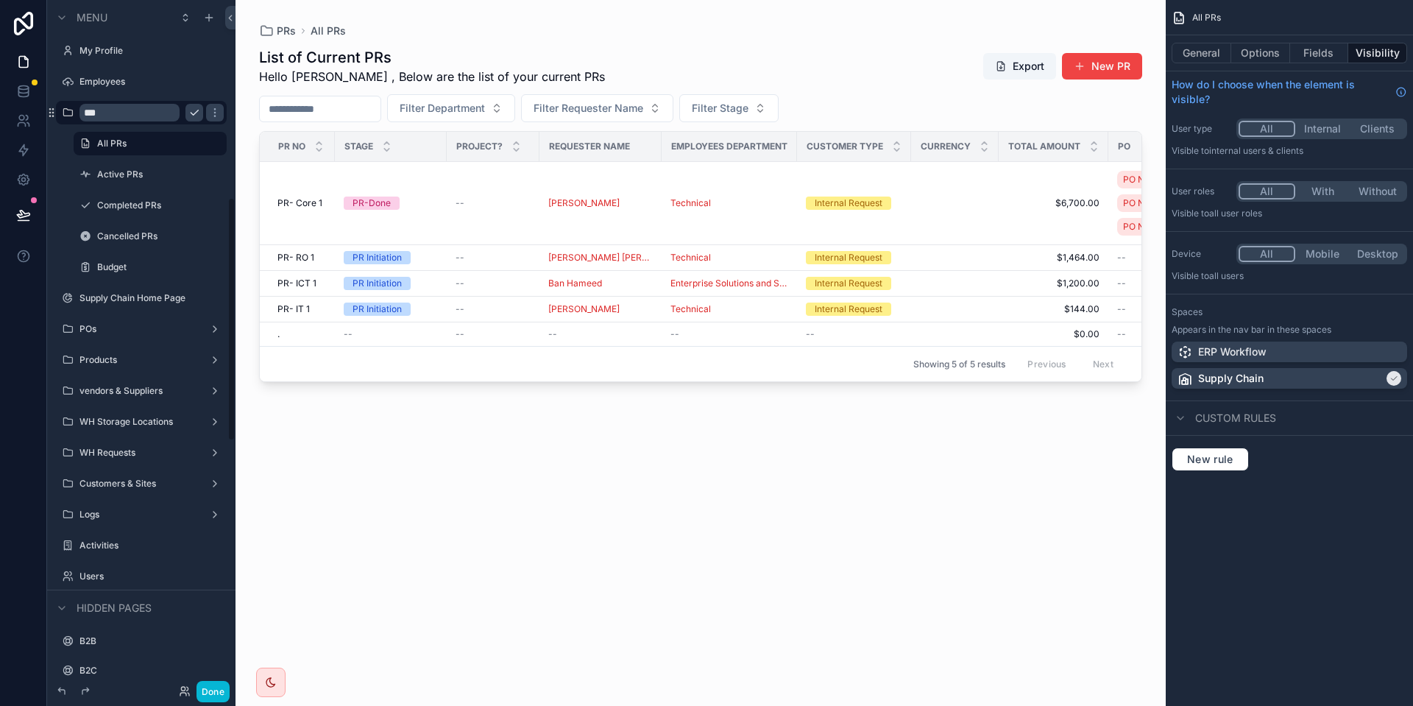
click at [224, 114] on div "***" at bounding box center [141, 113] width 171 height 24
click at [219, 114] on icon "scrollable content" at bounding box center [215, 113] width 12 height 12
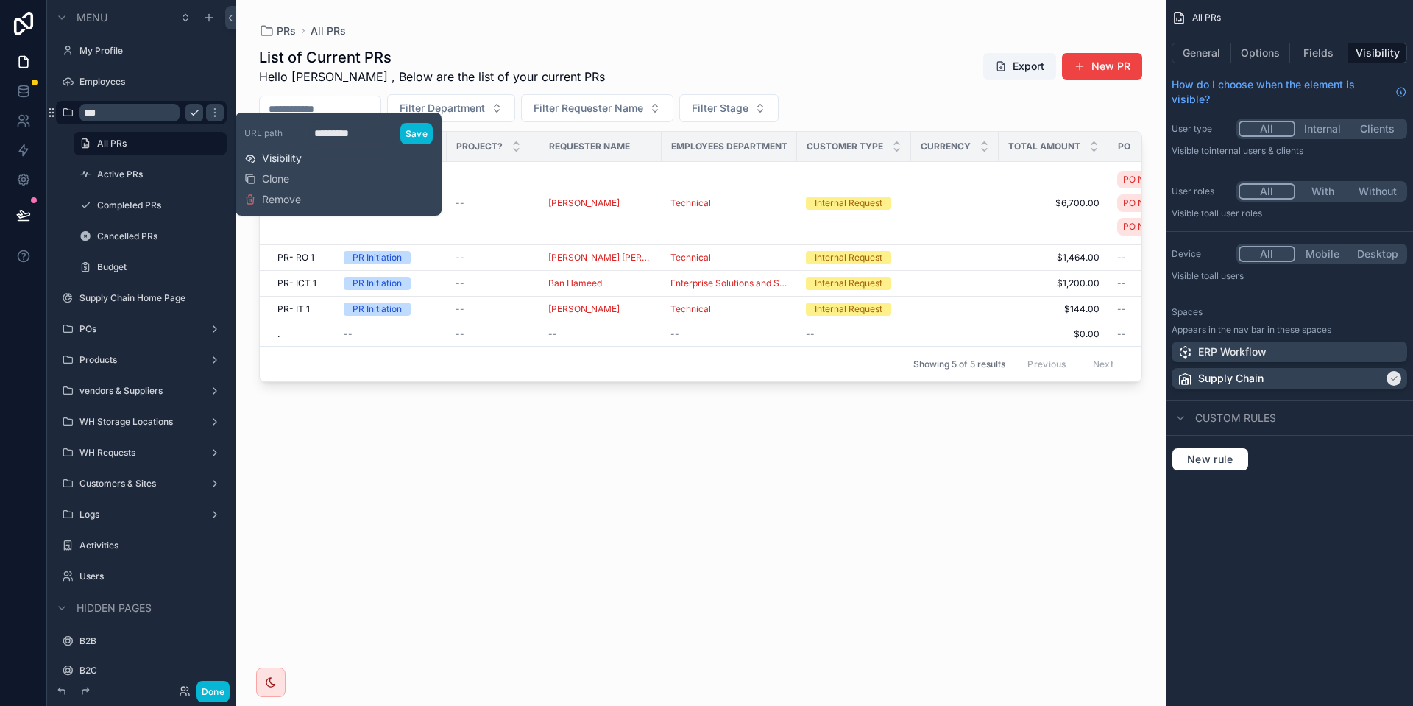
click at [296, 156] on span "Visibility" at bounding box center [282, 158] width 40 height 15
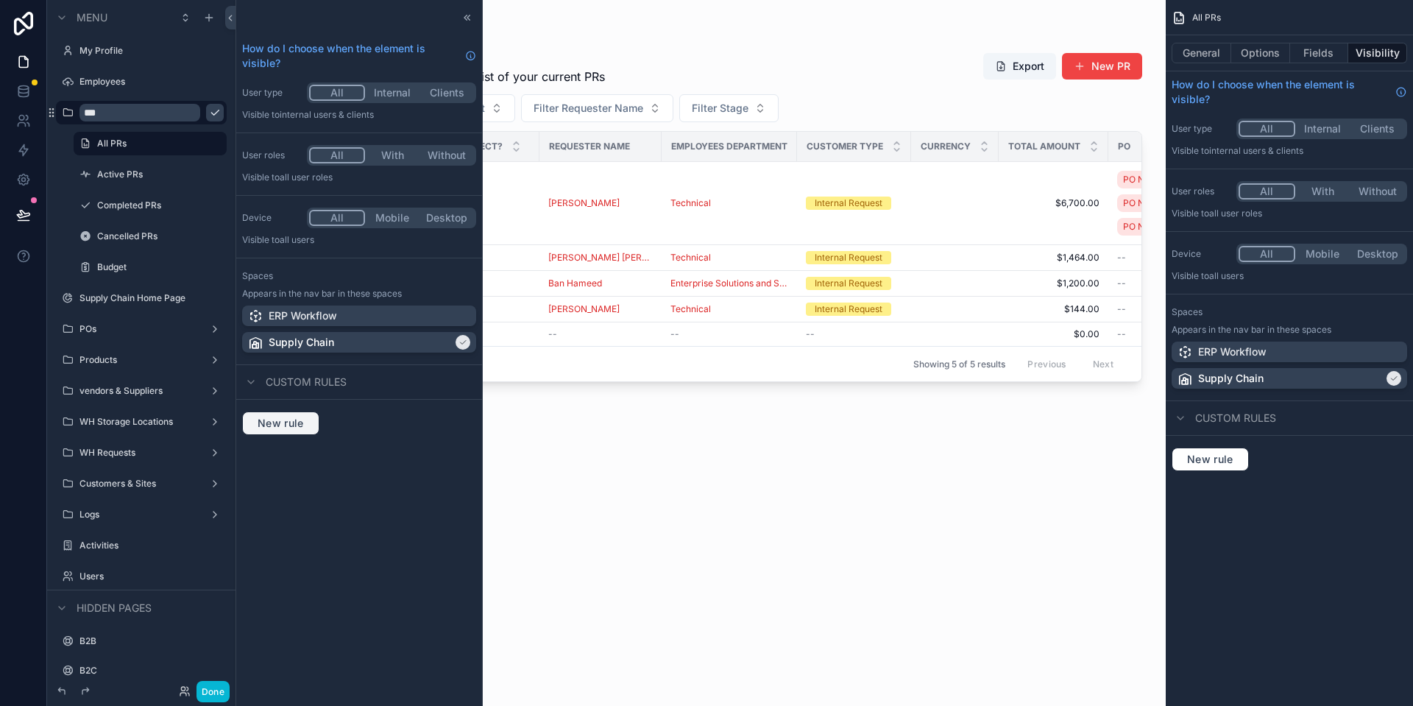
click at [274, 424] on span "New rule" at bounding box center [281, 422] width 58 height 13
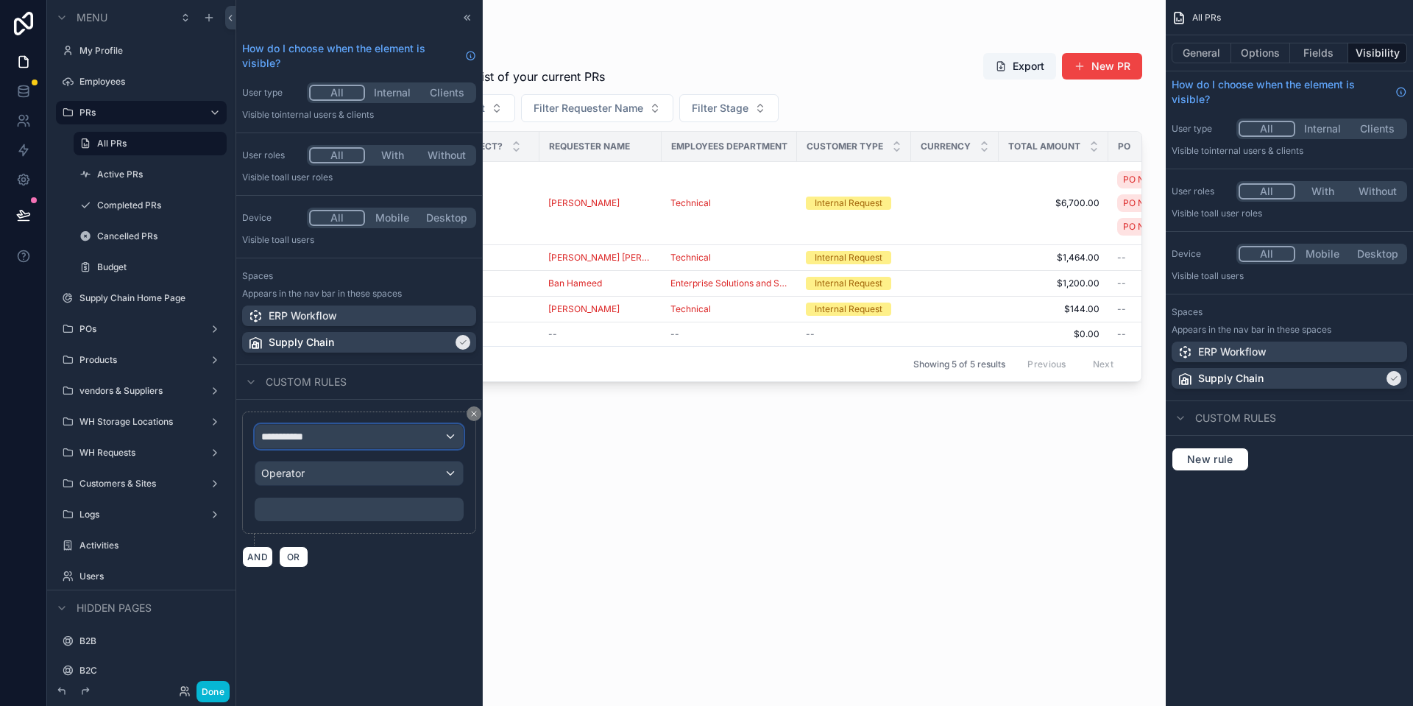
click at [377, 444] on div "**********" at bounding box center [358, 437] width 207 height 24
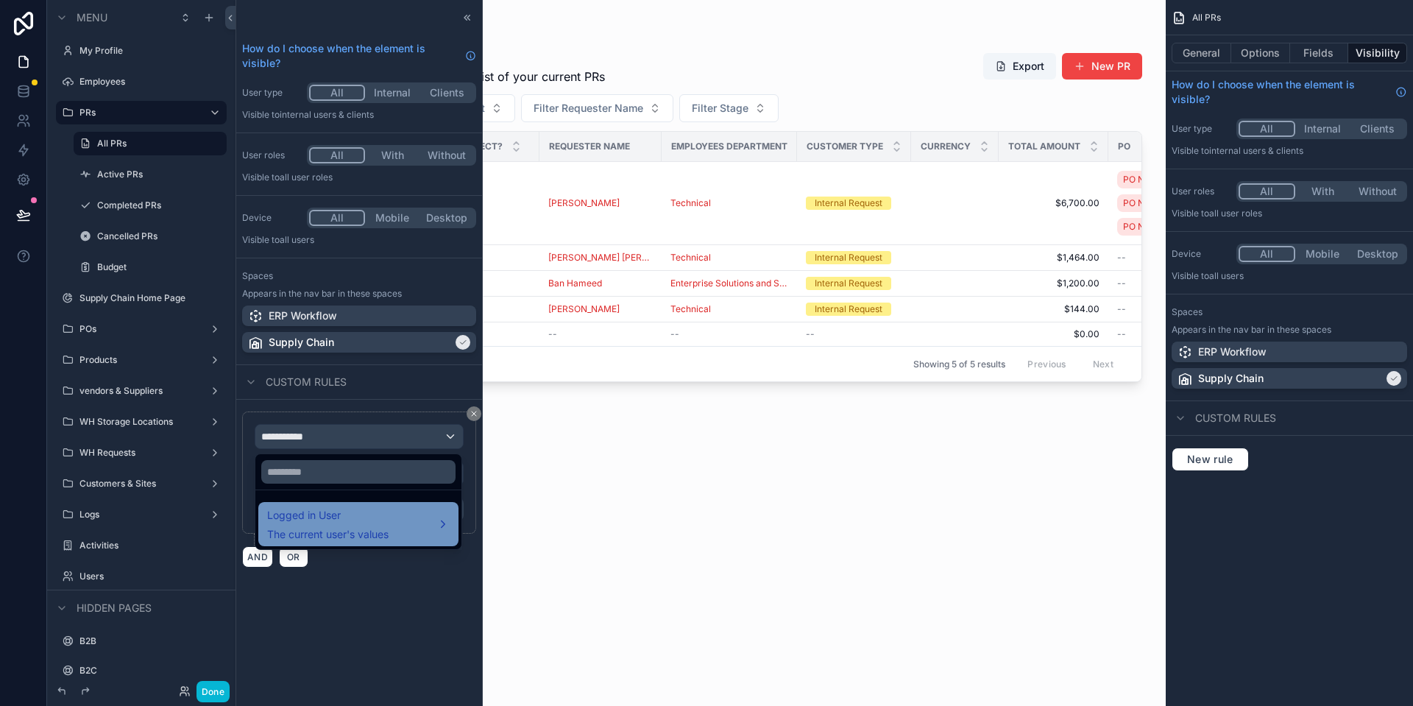
click at [405, 515] on div "Logged in User The current user's values" at bounding box center [358, 523] width 182 height 35
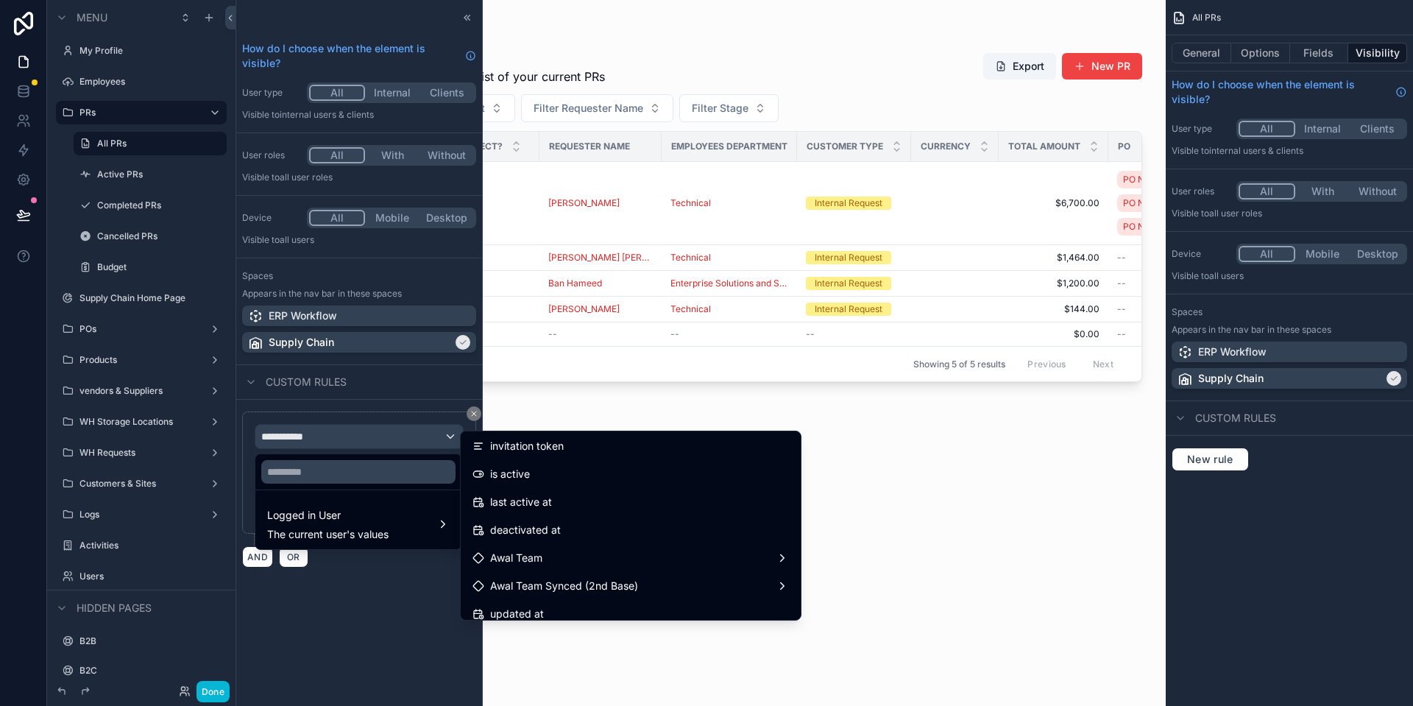
scroll to position [300, 0]
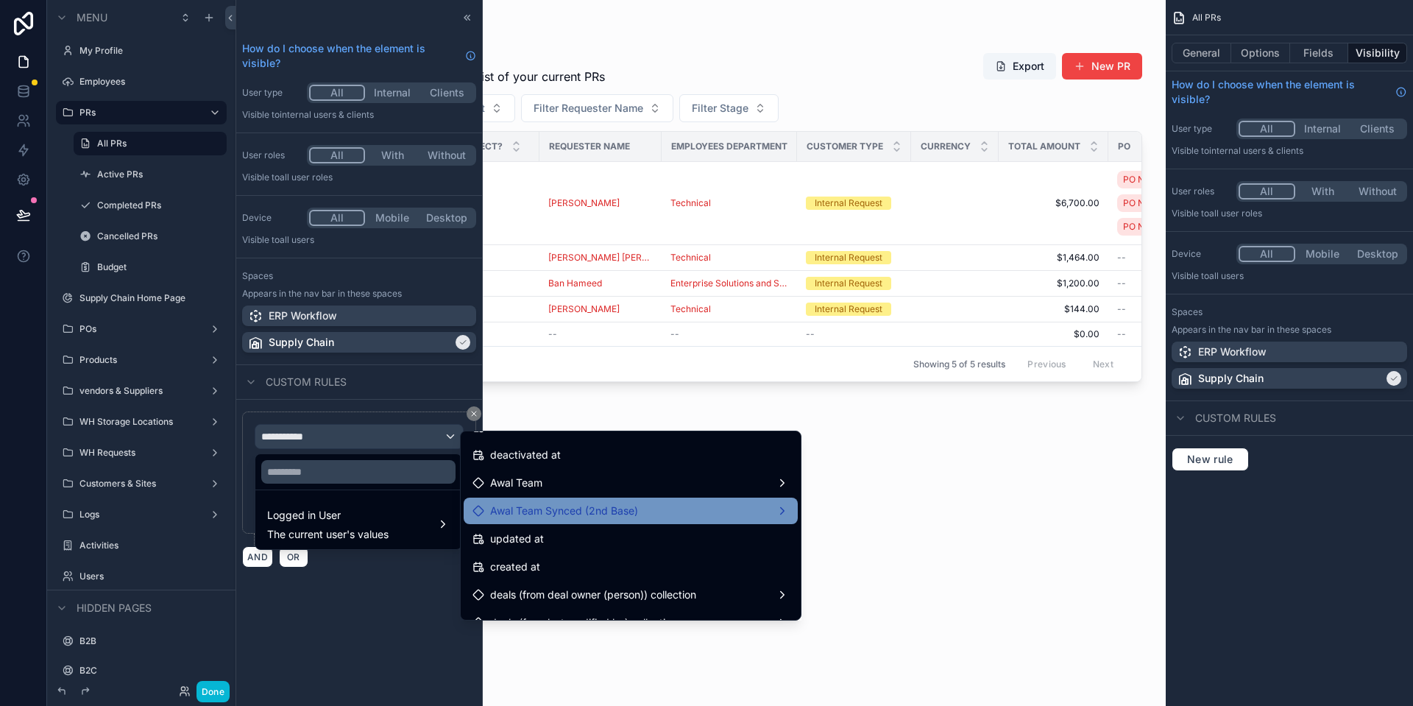
click at [592, 515] on span "Awal Team Synced (2nd Base)" at bounding box center [564, 511] width 148 height 18
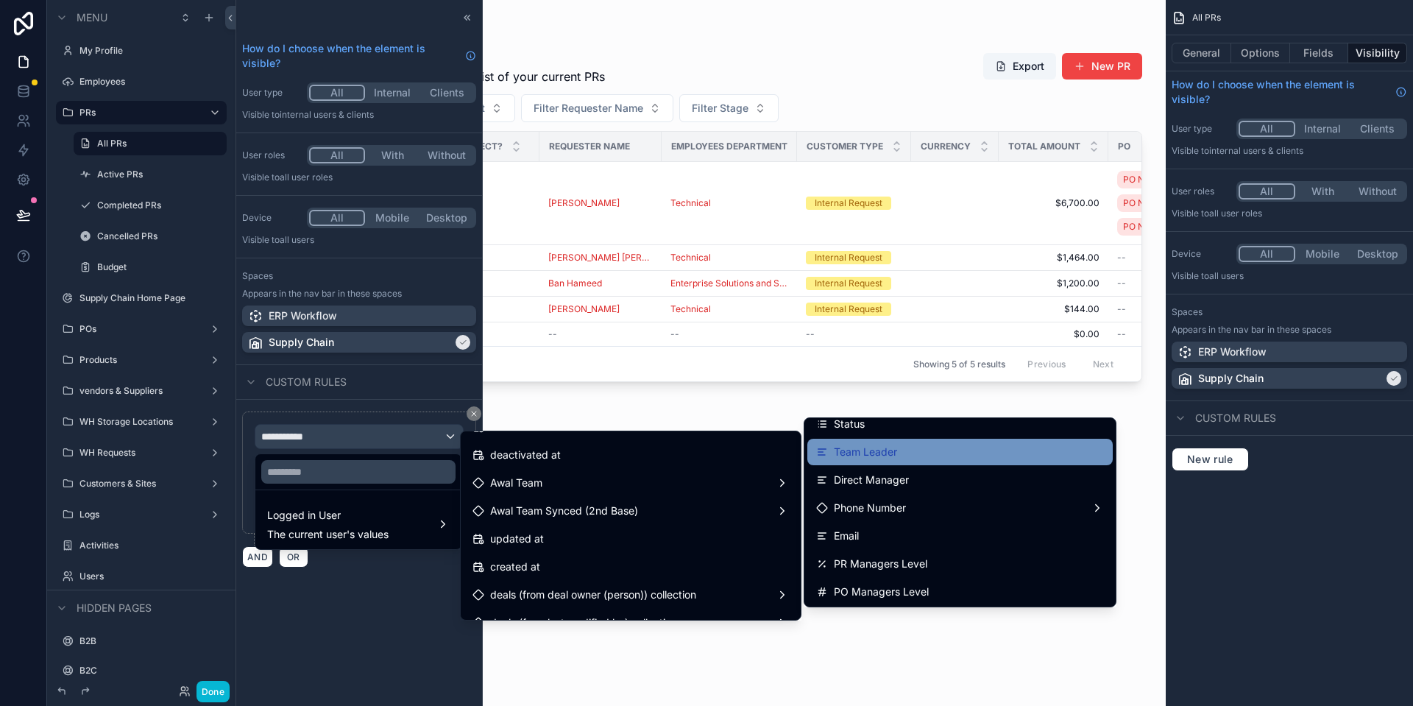
scroll to position [75, 0]
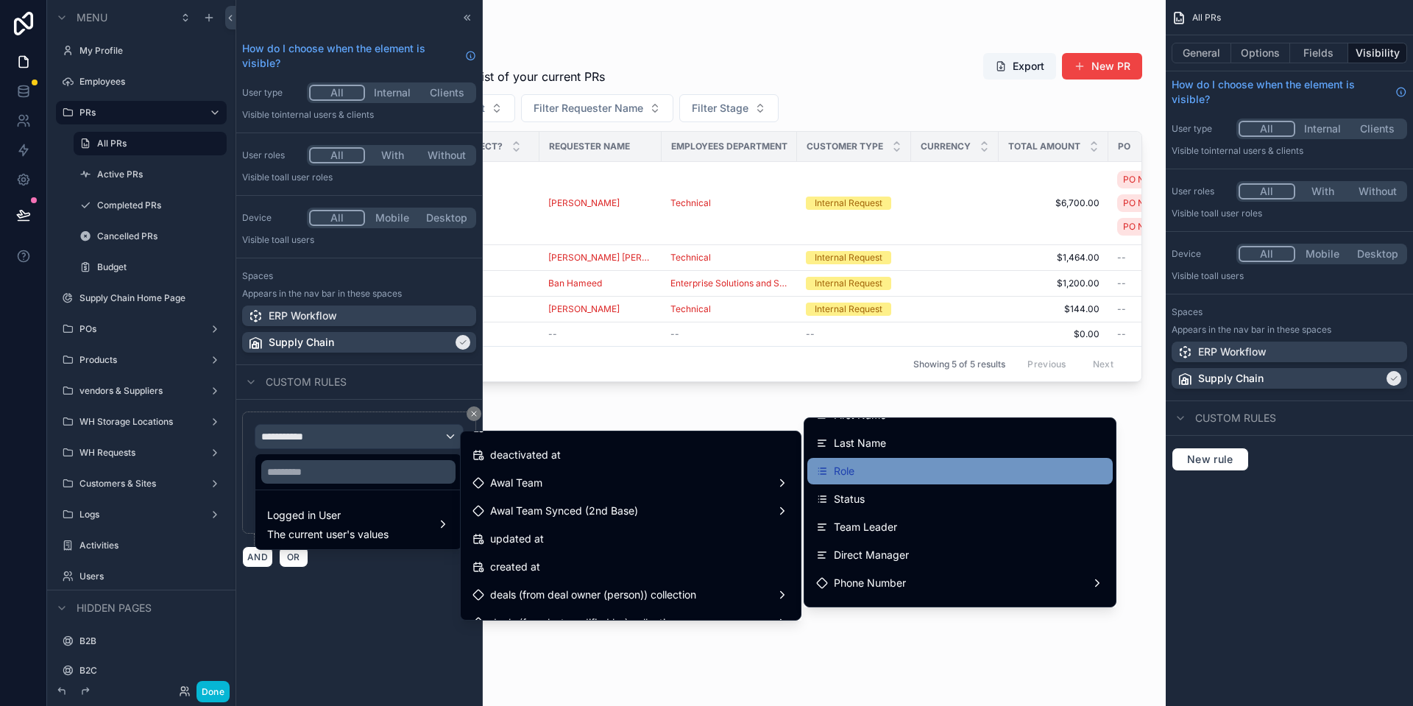
click at [911, 472] on div "Role" at bounding box center [960, 471] width 288 height 18
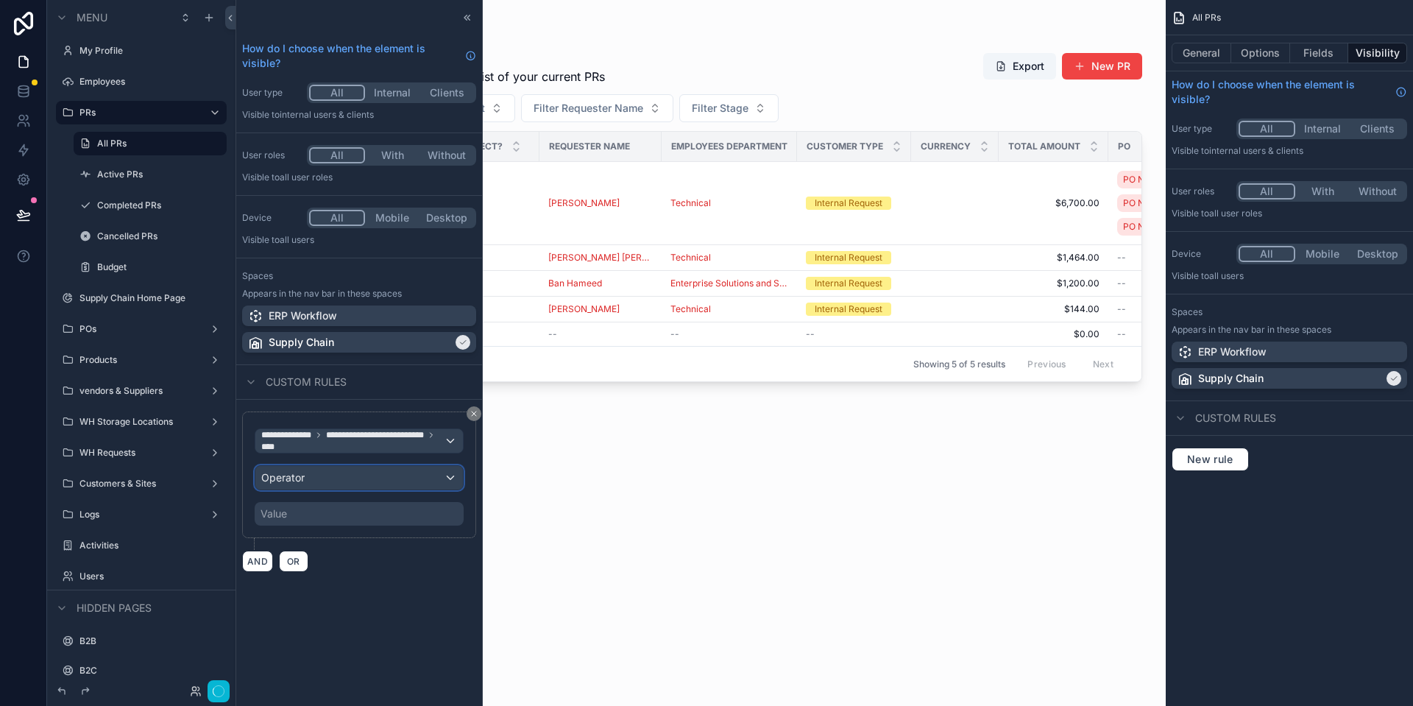
click at [337, 485] on div "Operator" at bounding box center [358, 478] width 207 height 24
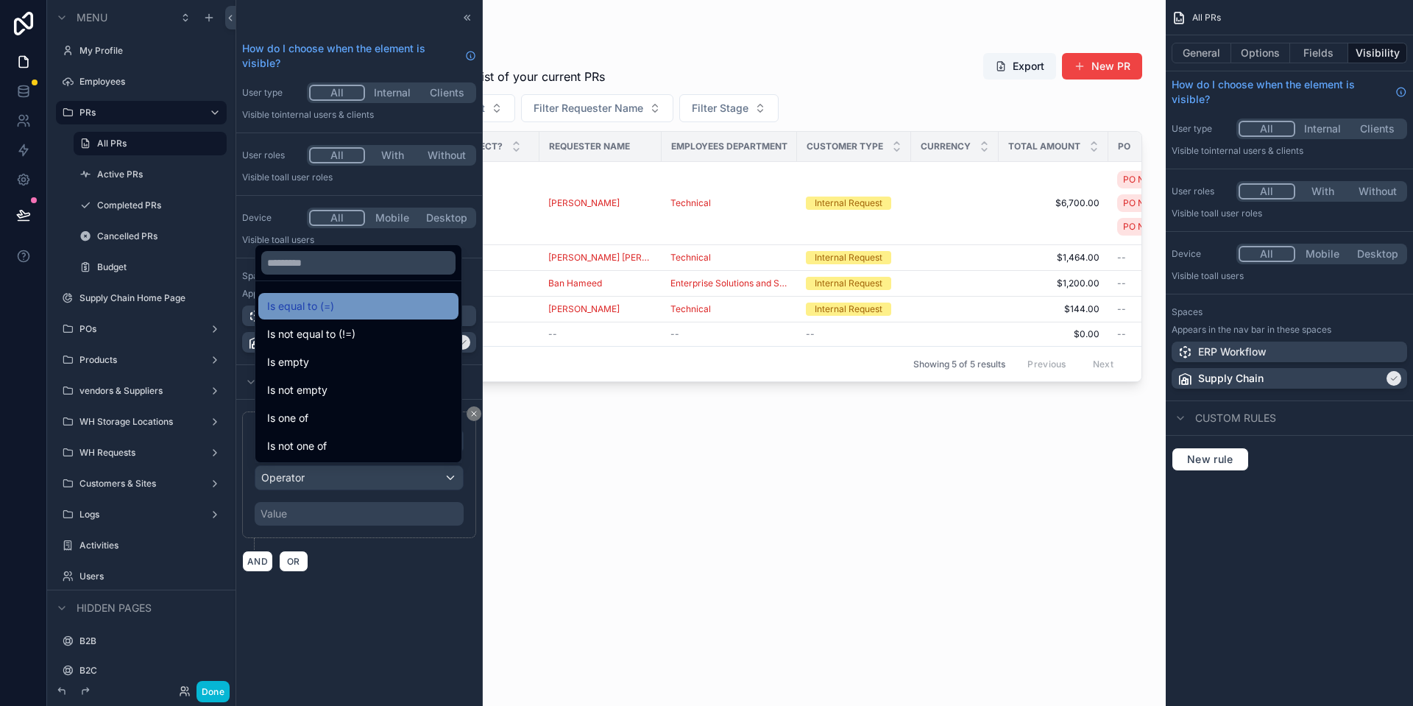
click at [349, 314] on div "Is equal to (=)" at bounding box center [358, 306] width 182 height 18
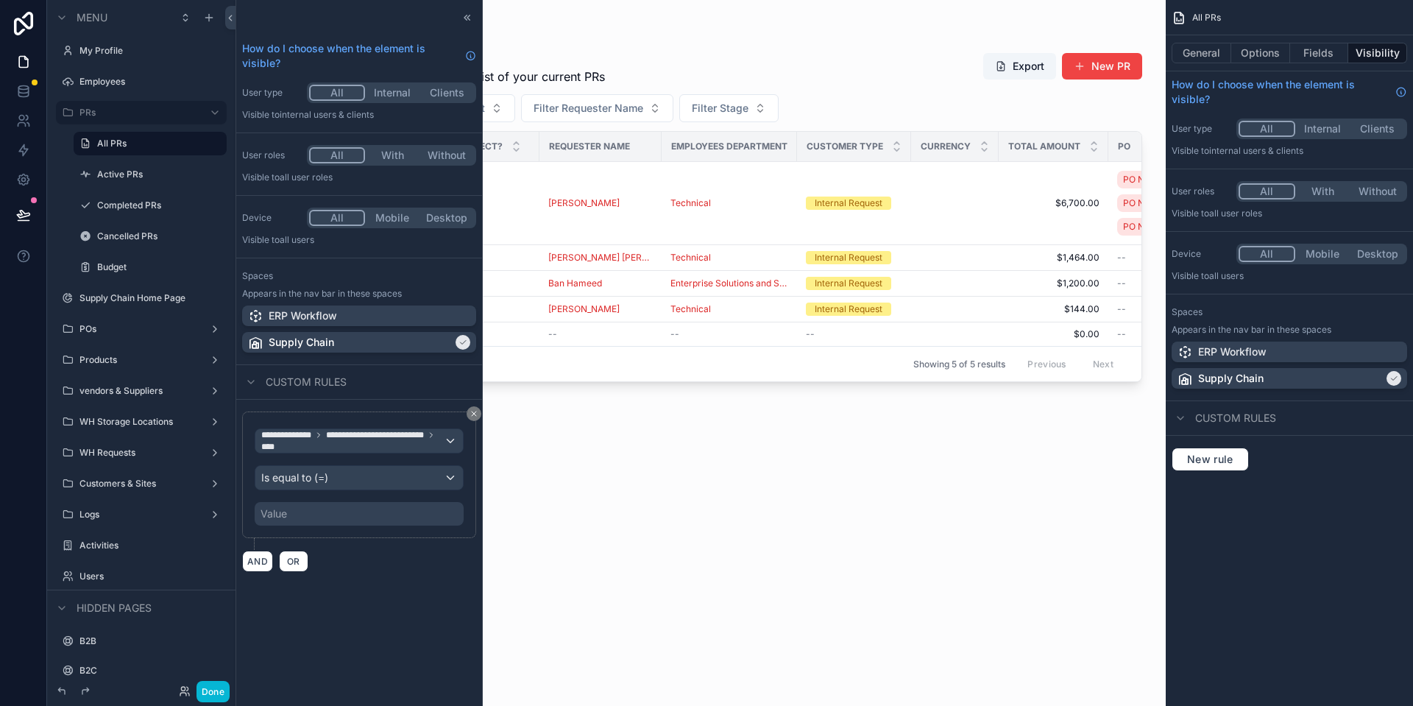
click at [329, 522] on div "Value" at bounding box center [359, 514] width 209 height 24
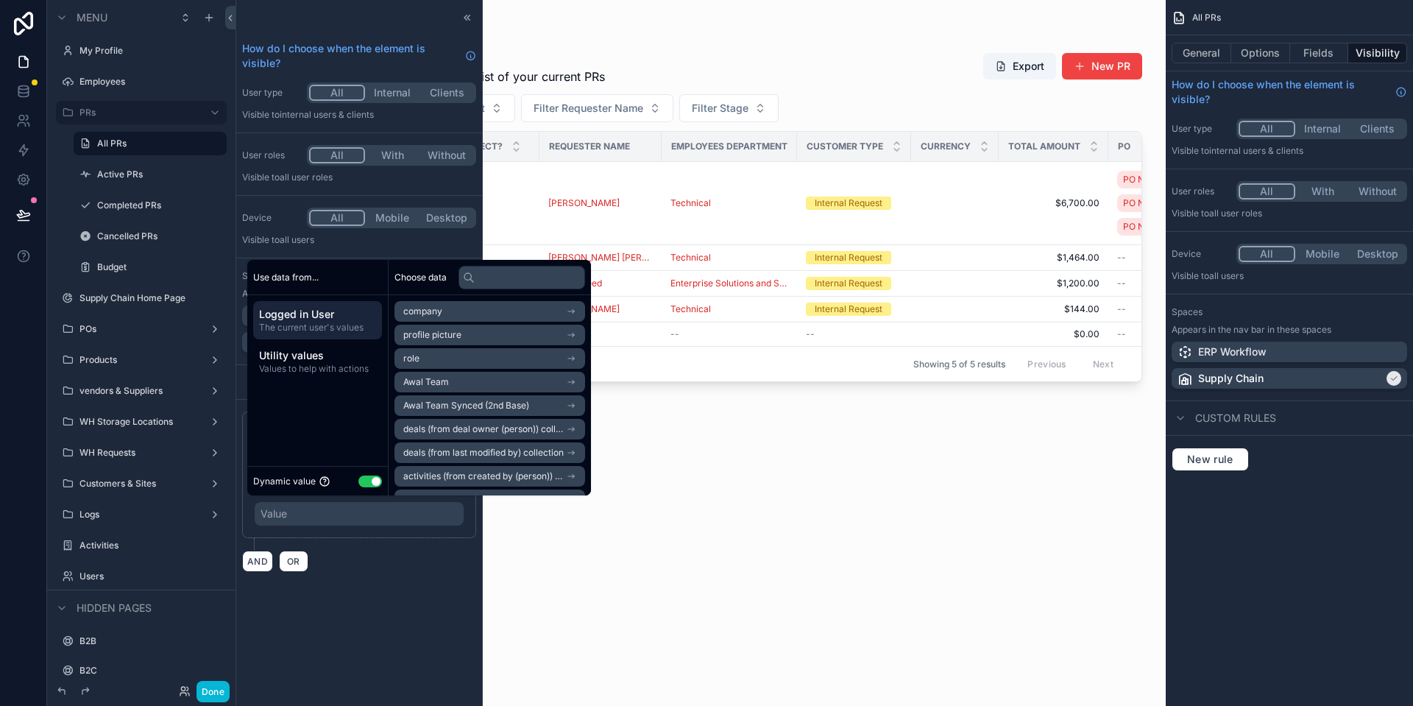
click at [369, 475] on button "Use setting" at bounding box center [370, 481] width 24 height 12
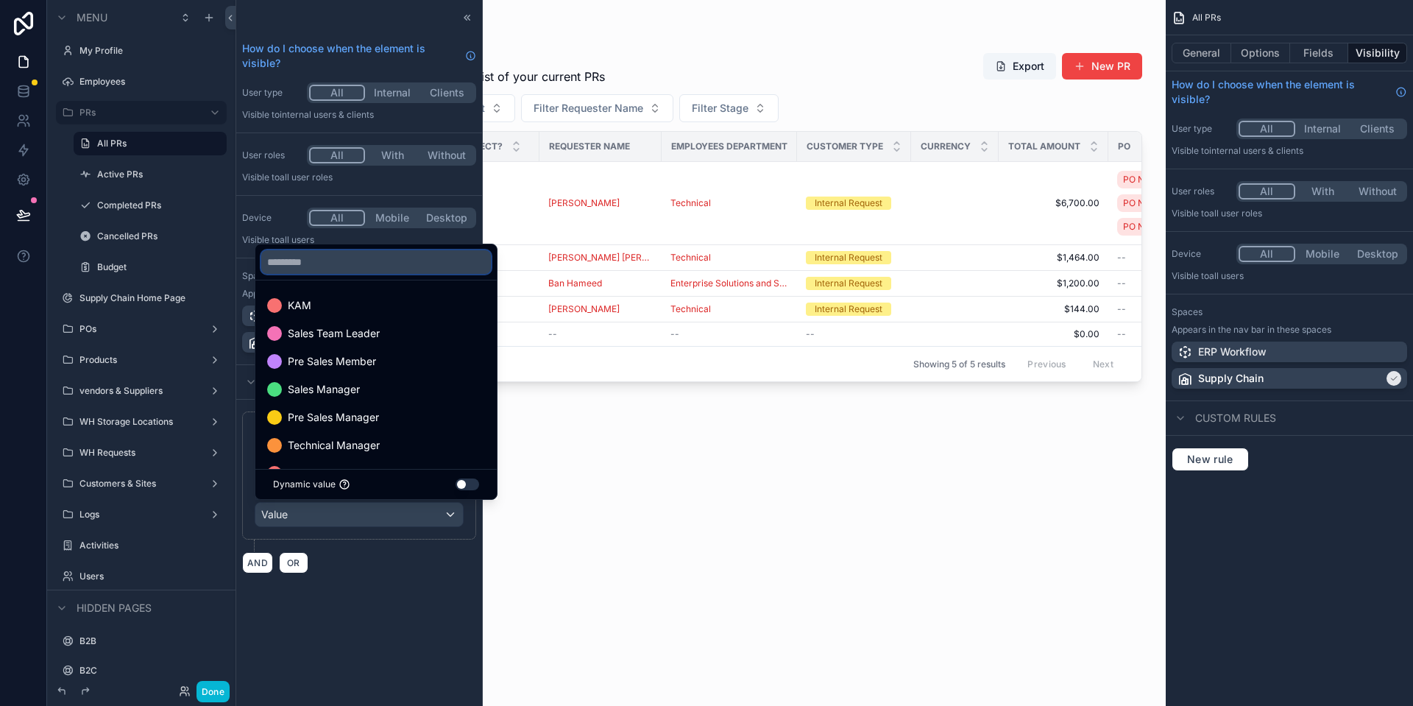
click at [370, 251] on input "text" at bounding box center [376, 262] width 230 height 24
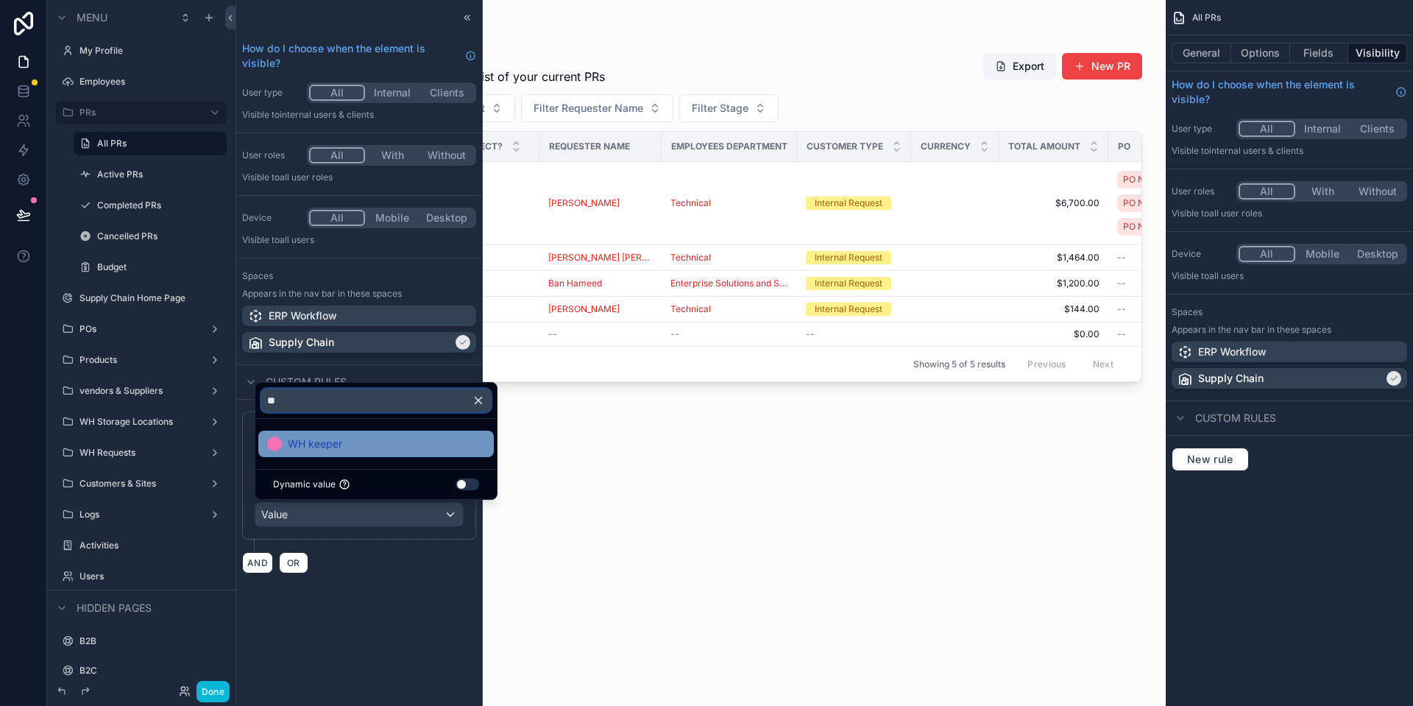
type input "**"
click at [362, 452] on div "WH keeper" at bounding box center [376, 444] width 218 height 18
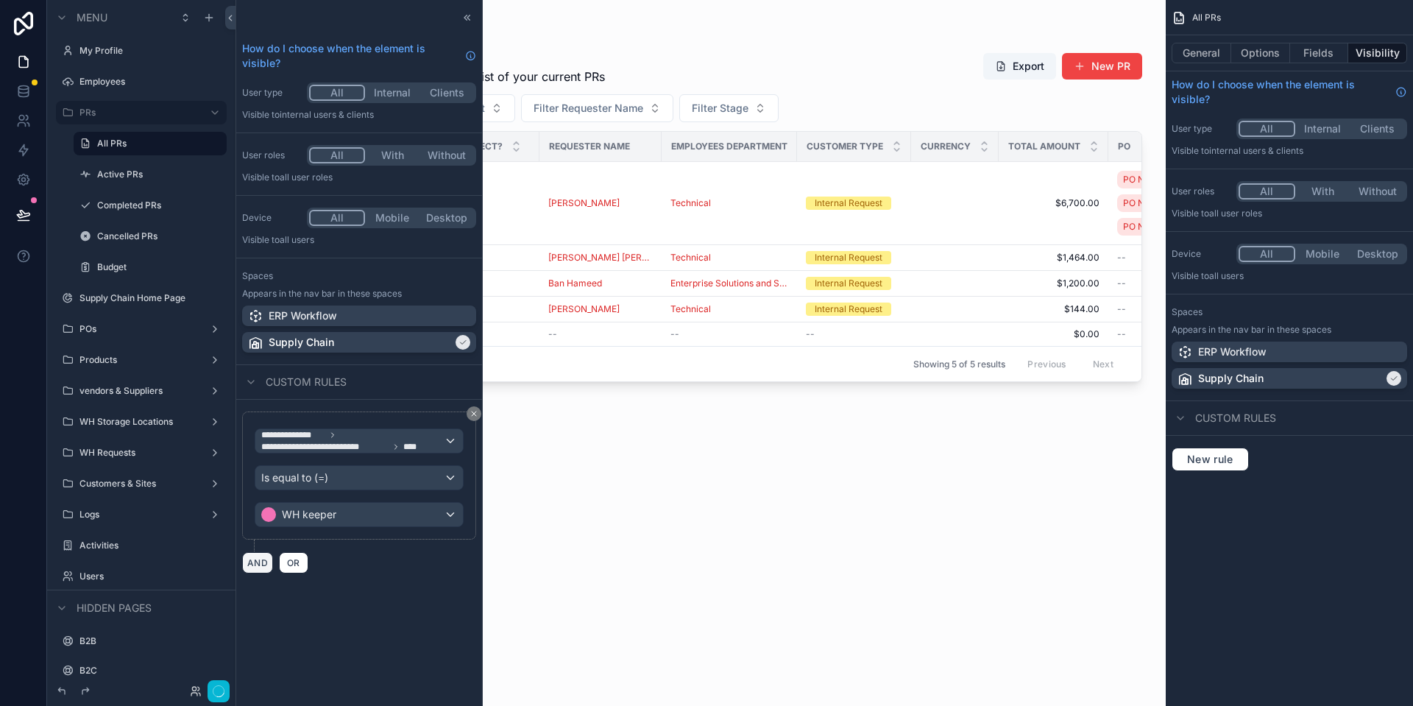
click at [253, 562] on button "AND" at bounding box center [257, 562] width 31 height 21
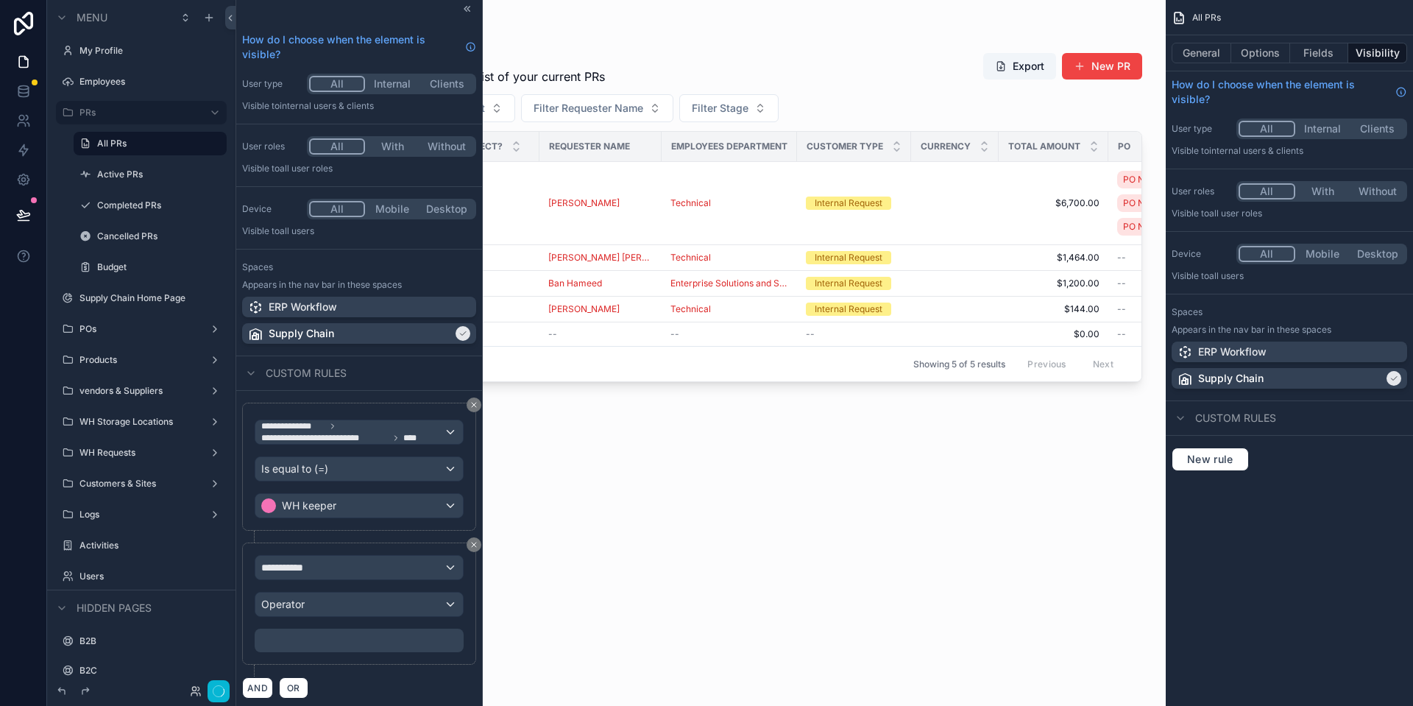
scroll to position [13, 0]
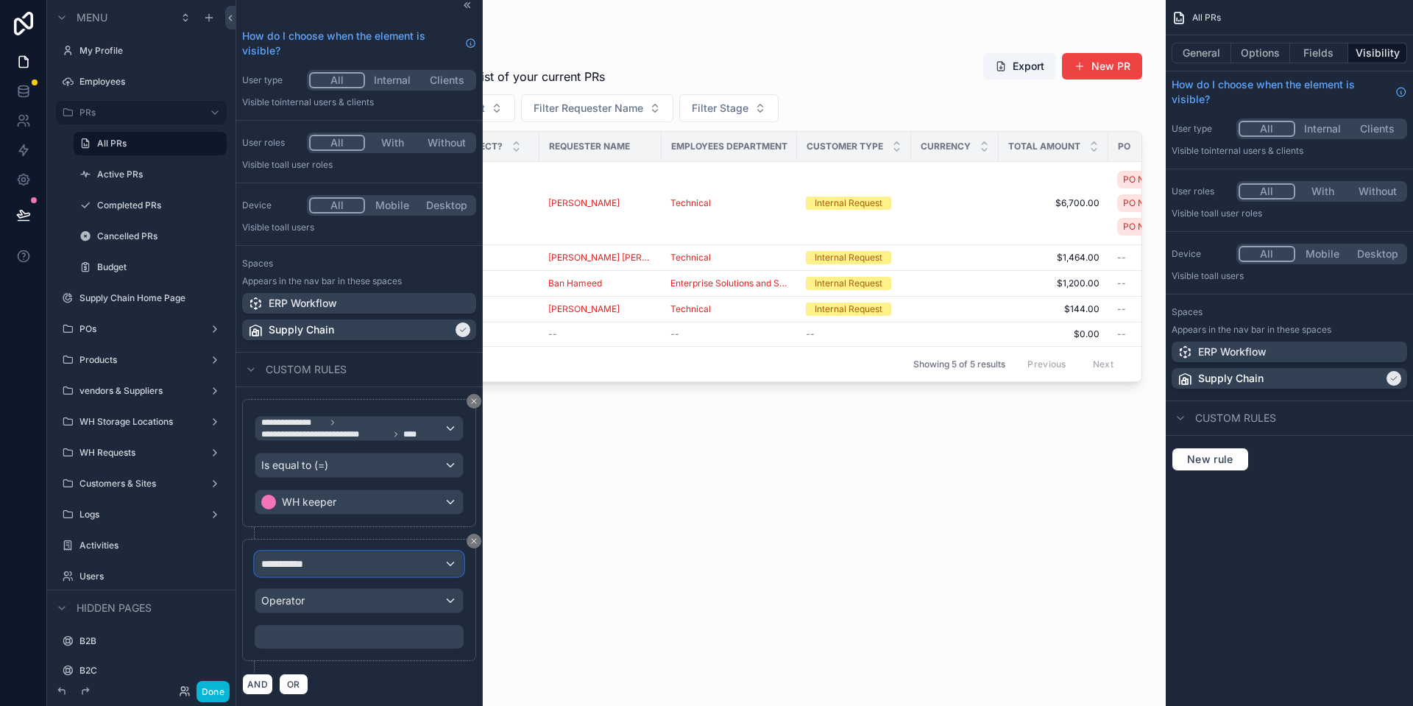
click at [340, 560] on div "**********" at bounding box center [358, 564] width 207 height 24
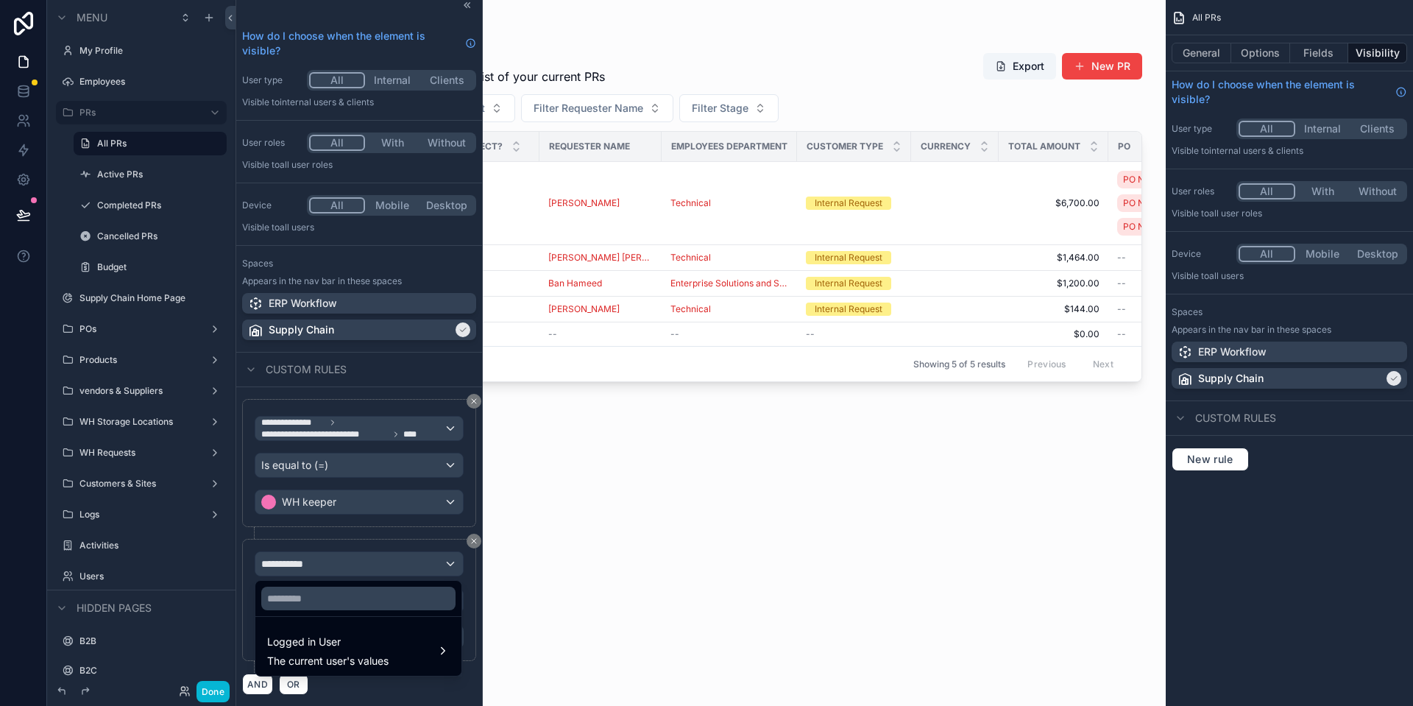
click at [397, 676] on div at bounding box center [359, 353] width 246 height 706
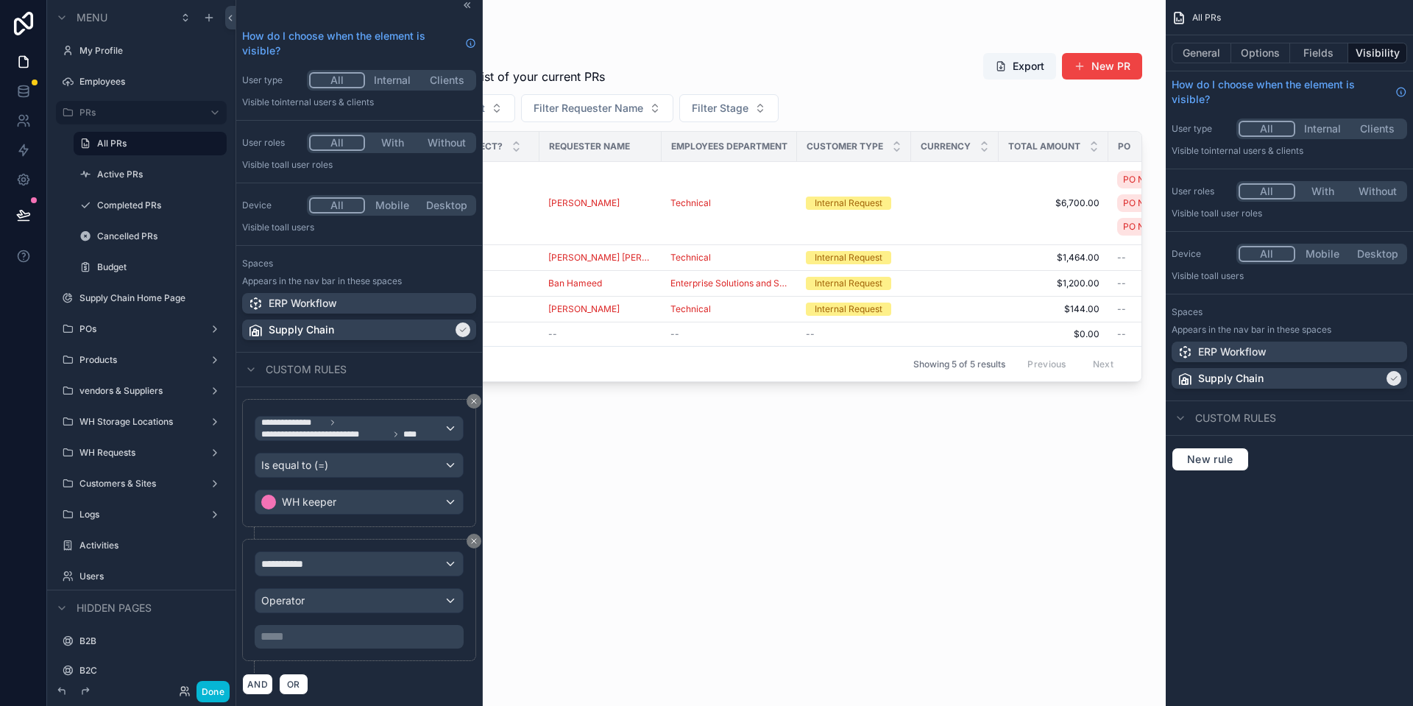
click at [399, 653] on div "**********" at bounding box center [359, 600] width 234 height 122
click at [399, 572] on div "**********" at bounding box center [358, 564] width 207 height 24
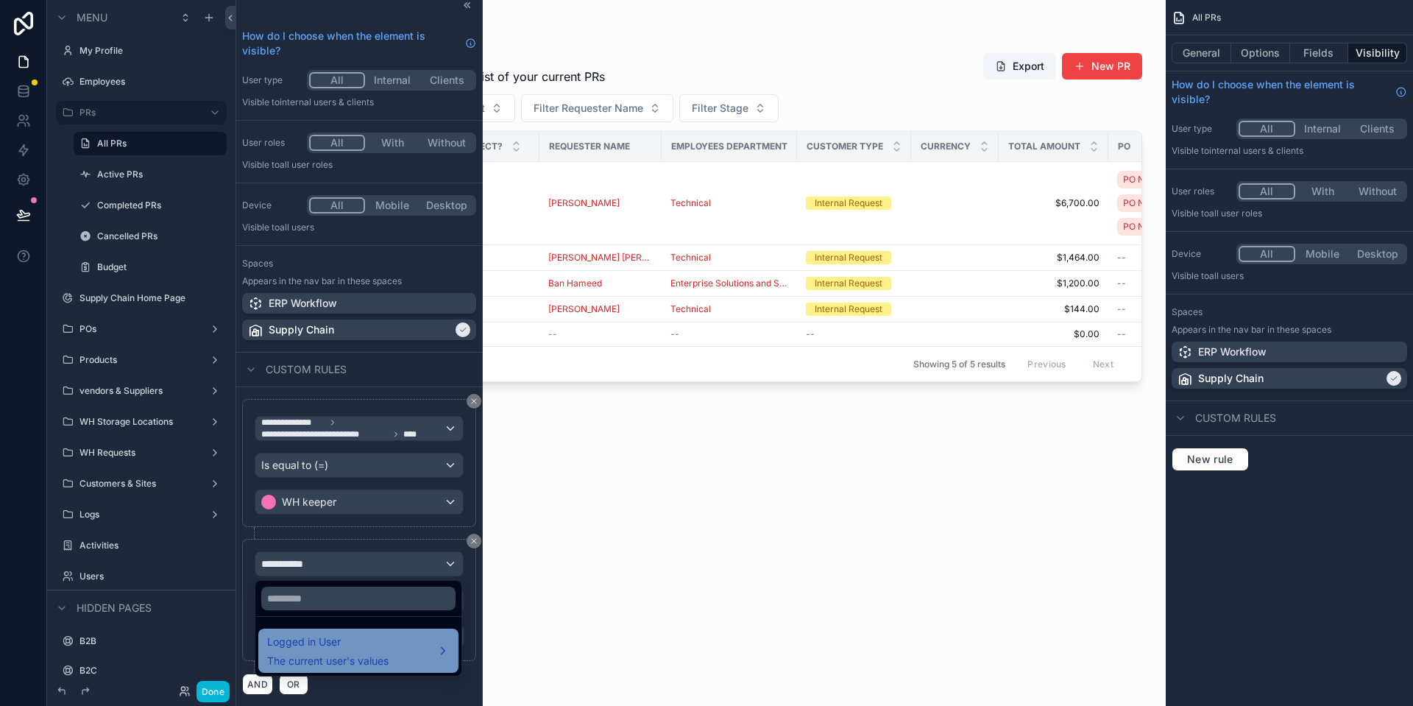
click at [380, 649] on span "Logged in User" at bounding box center [327, 642] width 121 height 18
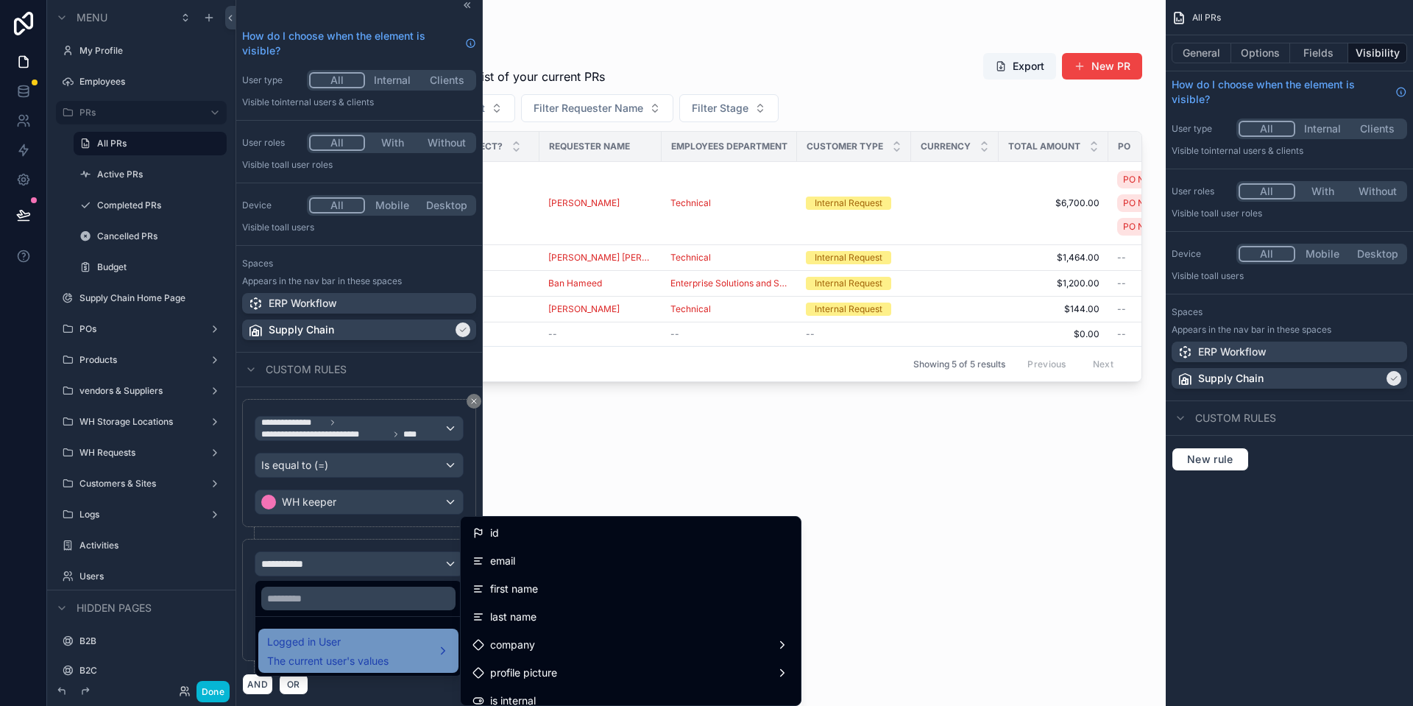
click at [388, 653] on div "Logged in User The current user's values" at bounding box center [327, 650] width 121 height 35
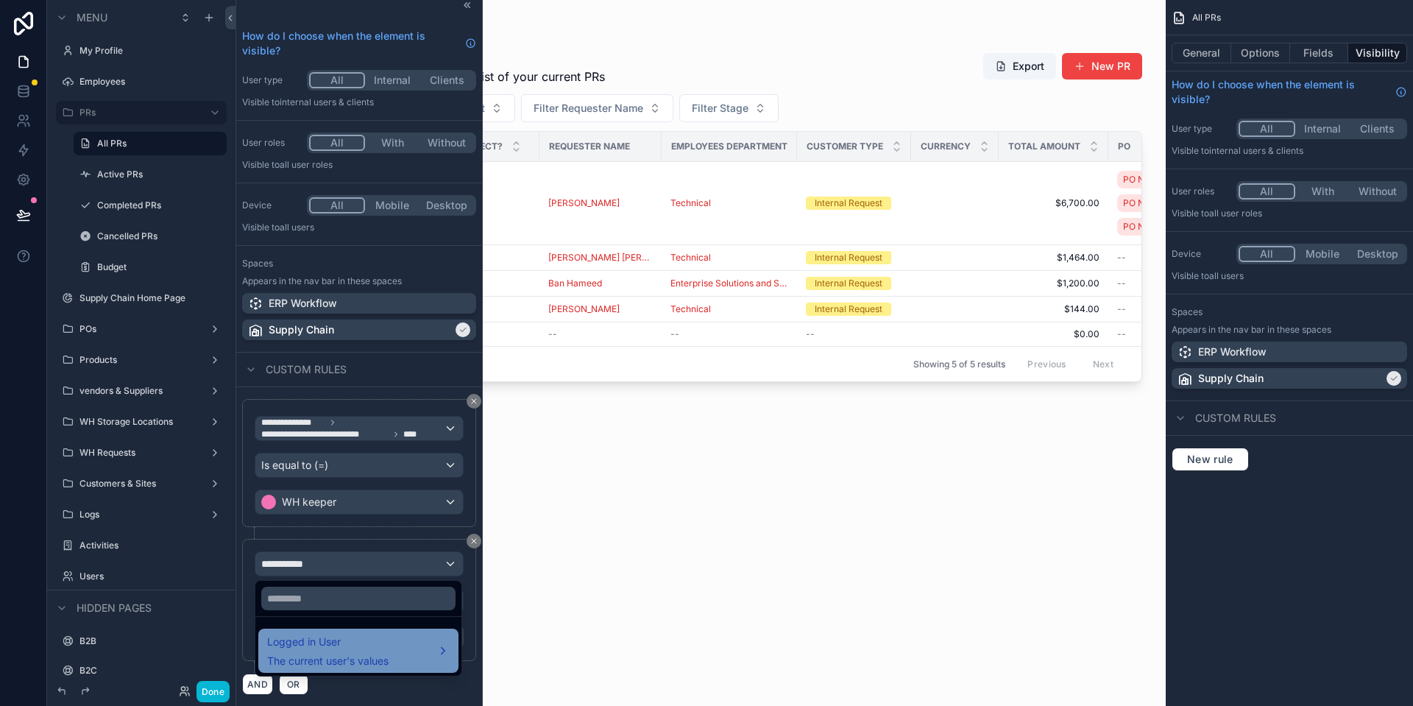
click at [388, 653] on div "Logged in User The current user's values" at bounding box center [327, 650] width 121 height 35
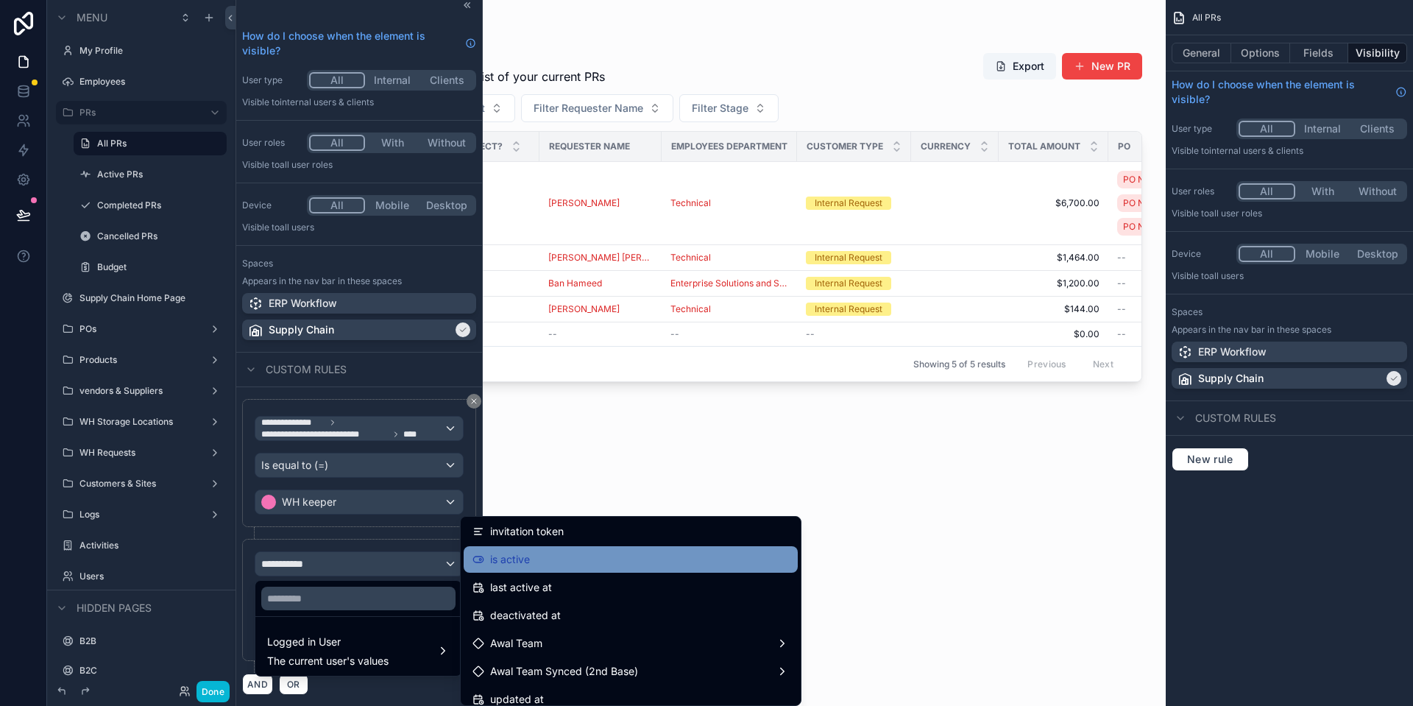
scroll to position [300, 0]
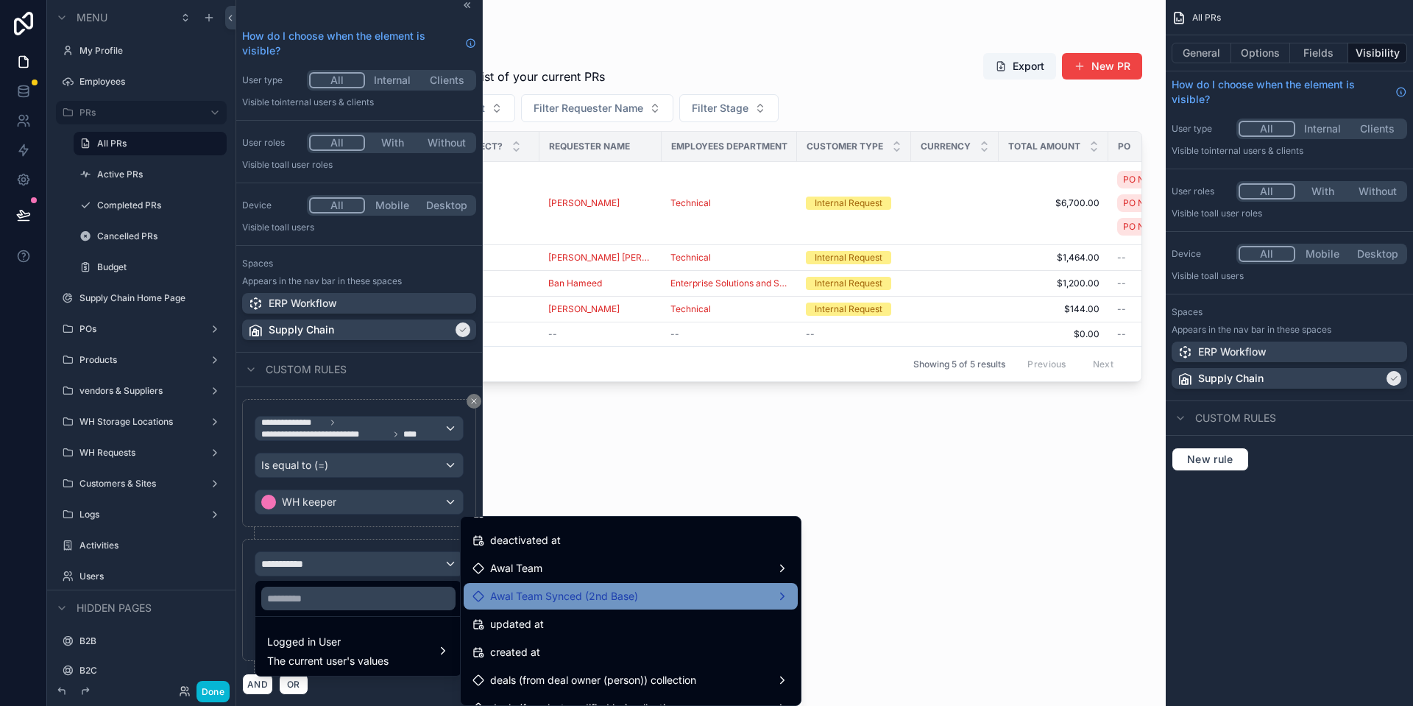
click at [644, 595] on div "Awal Team Synced (2nd Base)" at bounding box center [630, 596] width 316 height 18
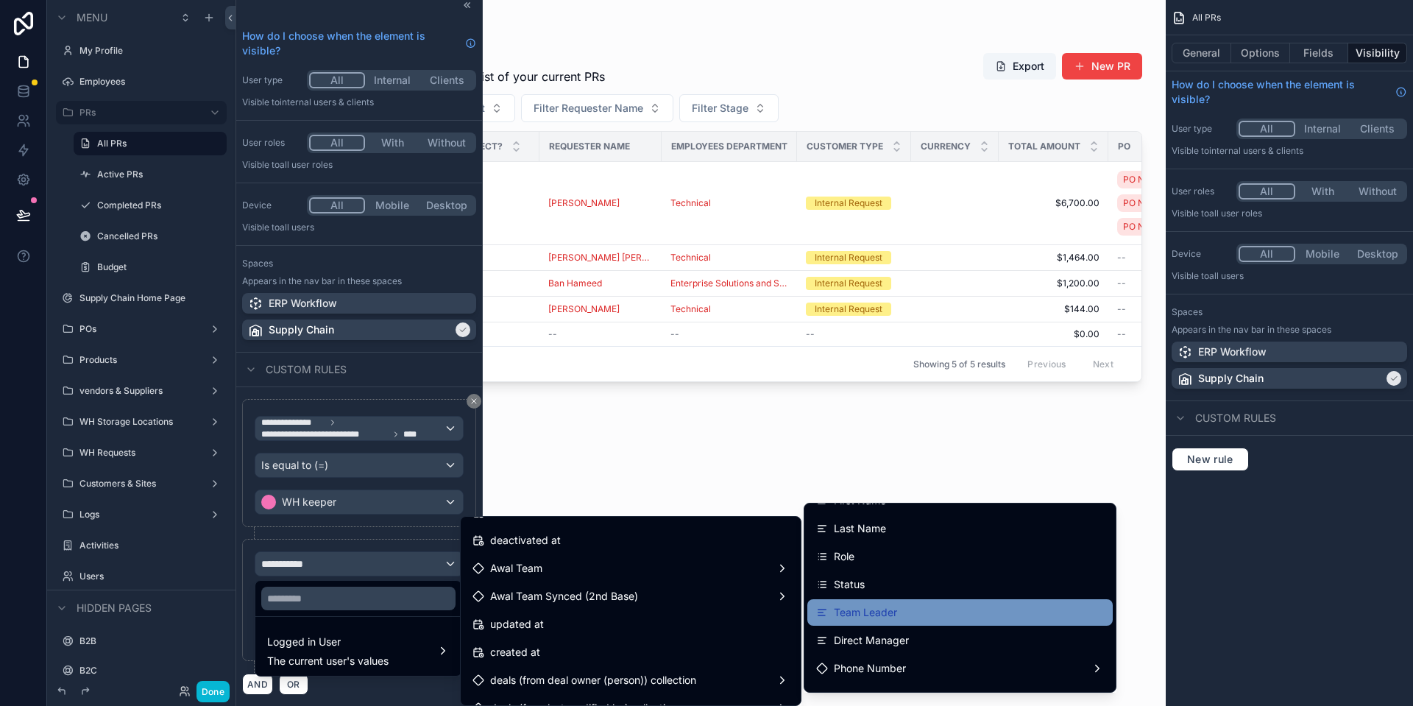
scroll to position [150, 0]
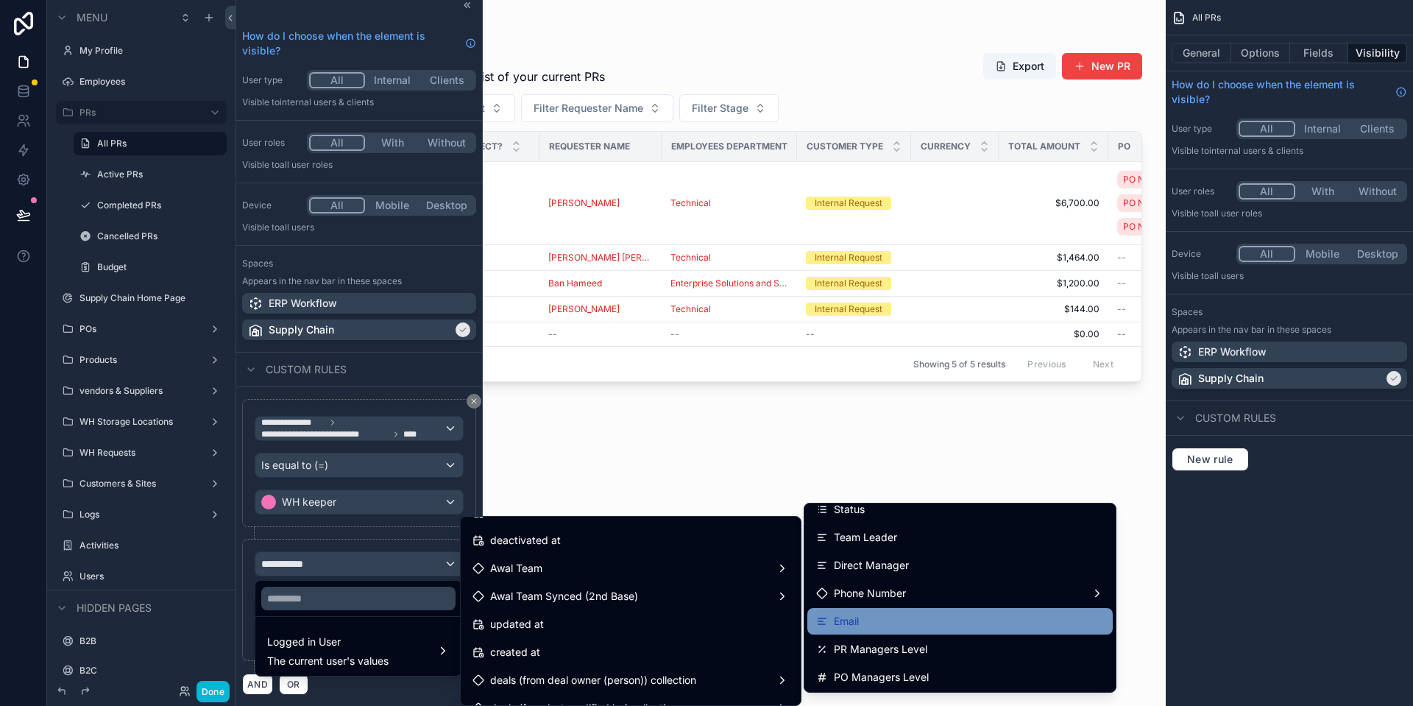
click at [894, 617] on div "Email" at bounding box center [960, 621] width 288 height 18
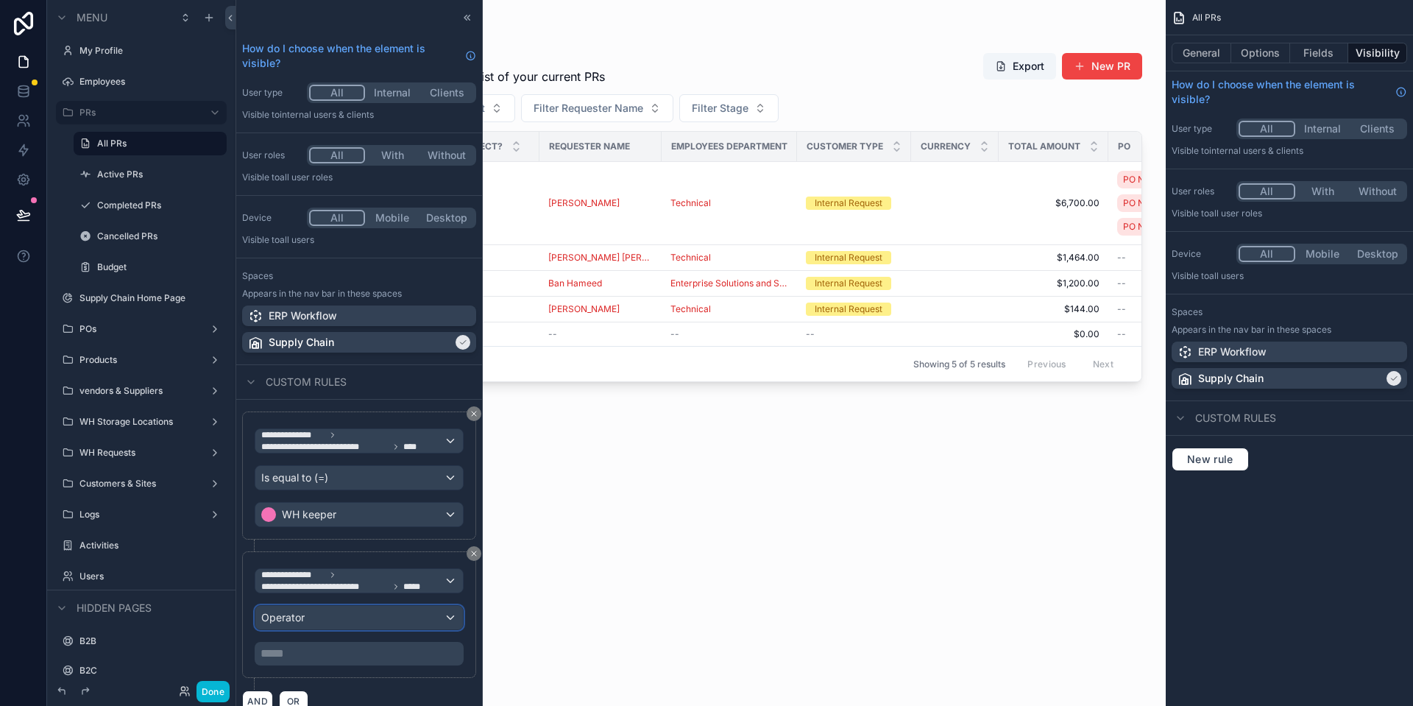
click at [336, 625] on div "Operator" at bounding box center [358, 617] width 207 height 24
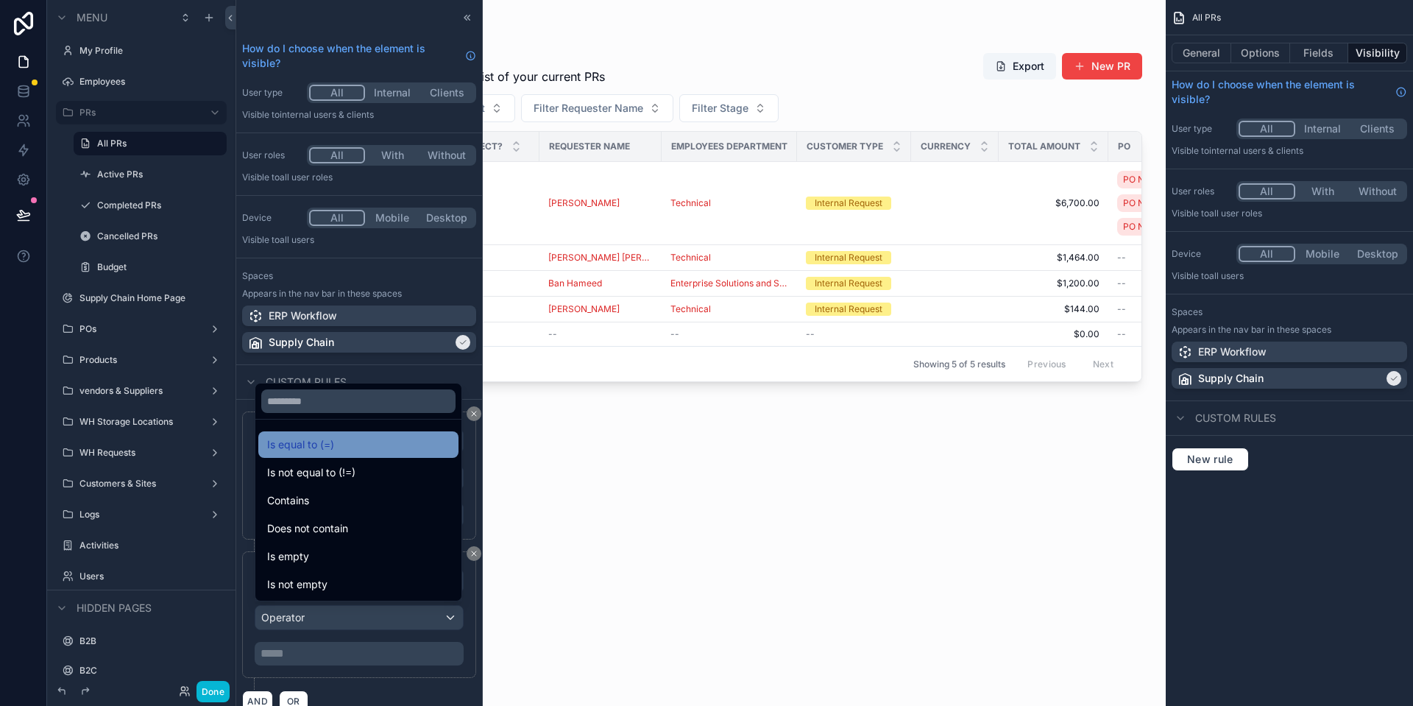
click at [343, 441] on div "Is equal to (=)" at bounding box center [358, 445] width 182 height 18
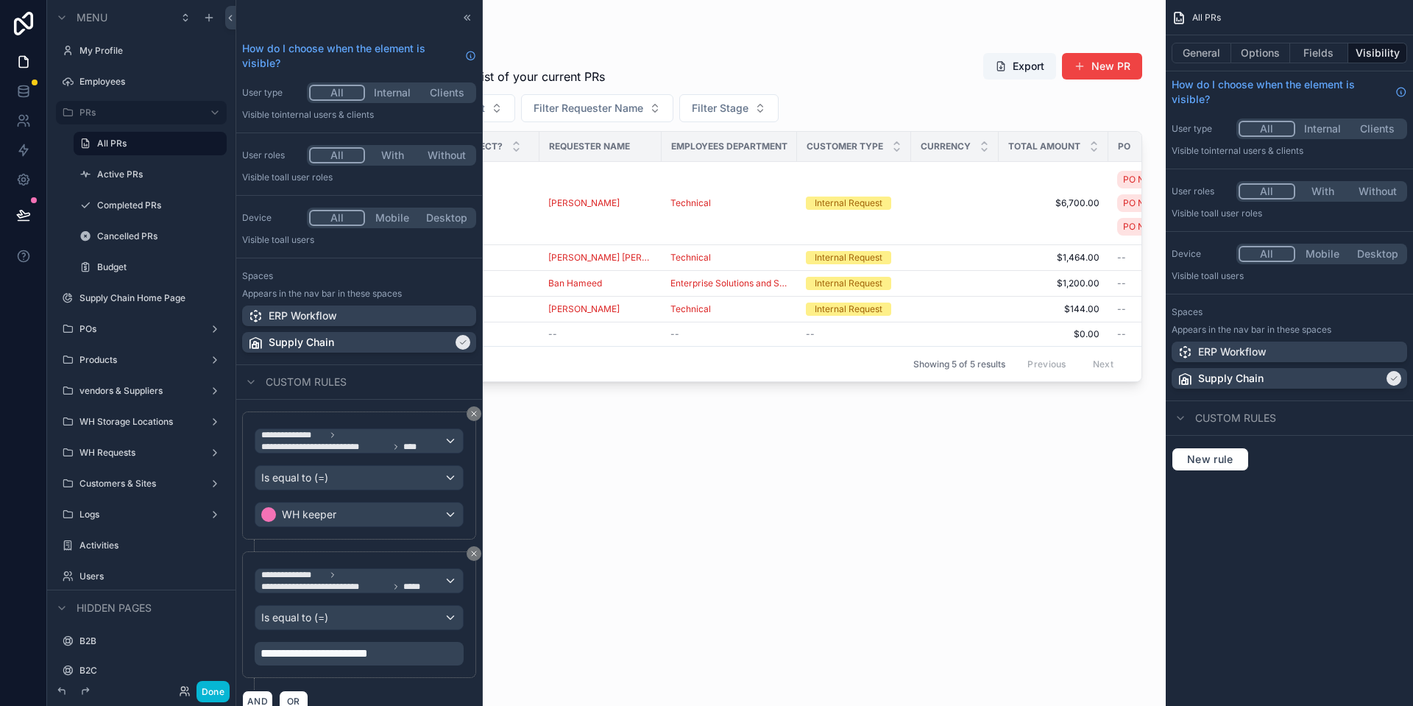
click at [363, 673] on div "**********" at bounding box center [359, 614] width 234 height 127
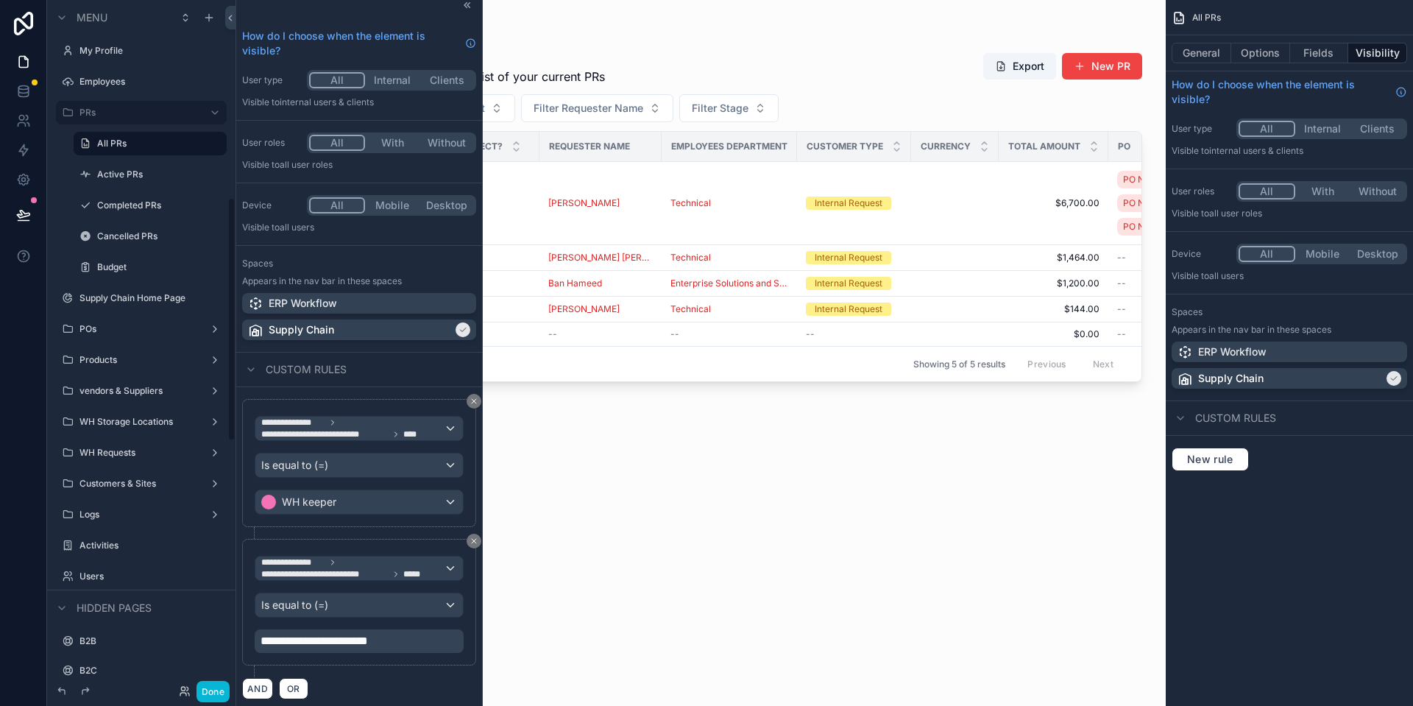
scroll to position [15, 0]
click at [285, 692] on button "OR" at bounding box center [293, 685] width 29 height 21
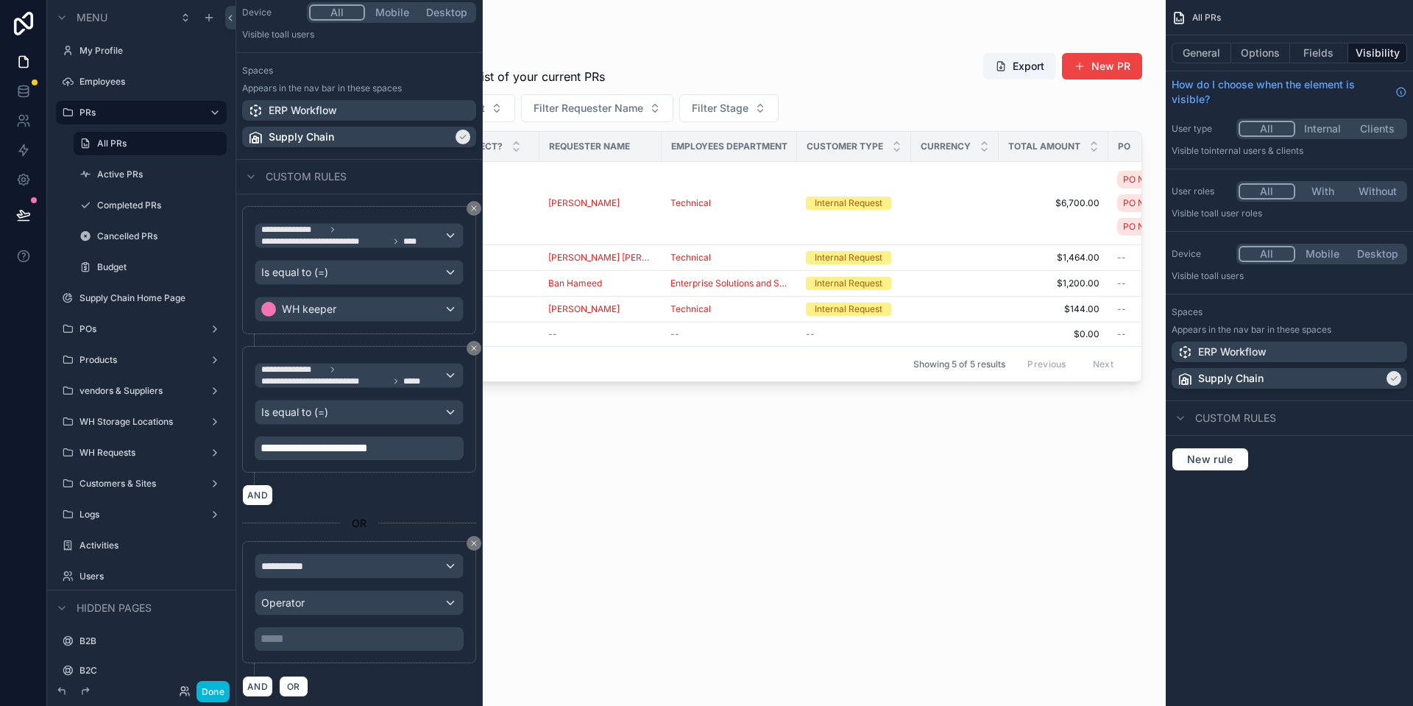
scroll to position [206, 0]
click at [340, 556] on div "**********" at bounding box center [358, 565] width 207 height 24
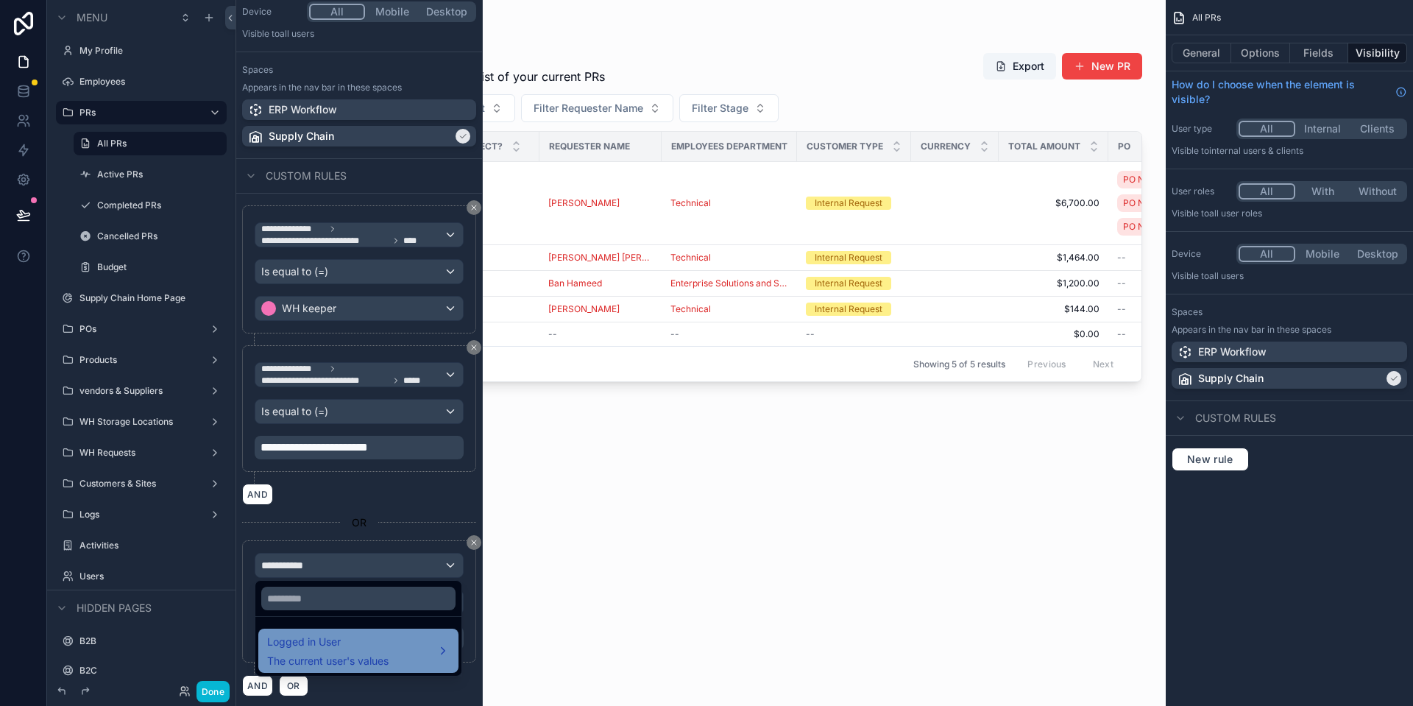
click at [347, 639] on span "Logged in User" at bounding box center [327, 642] width 121 height 18
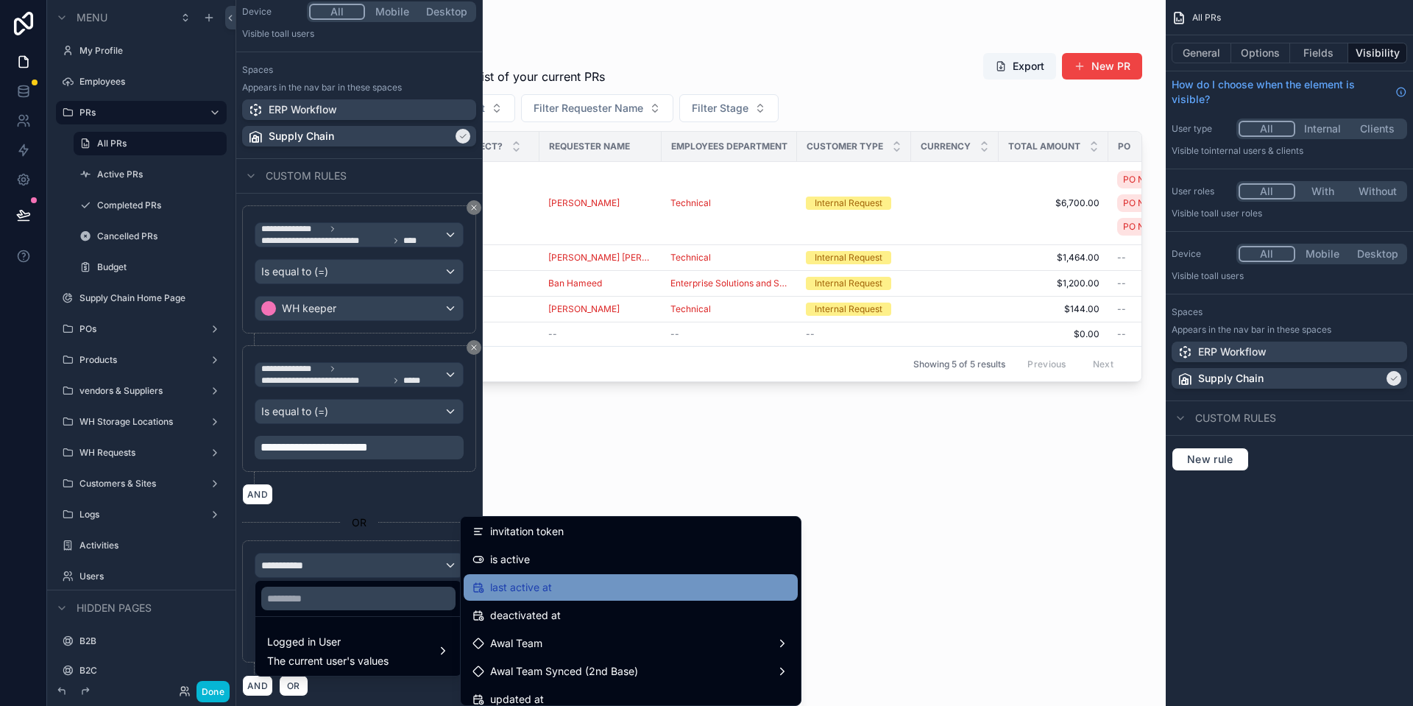
scroll to position [300, 0]
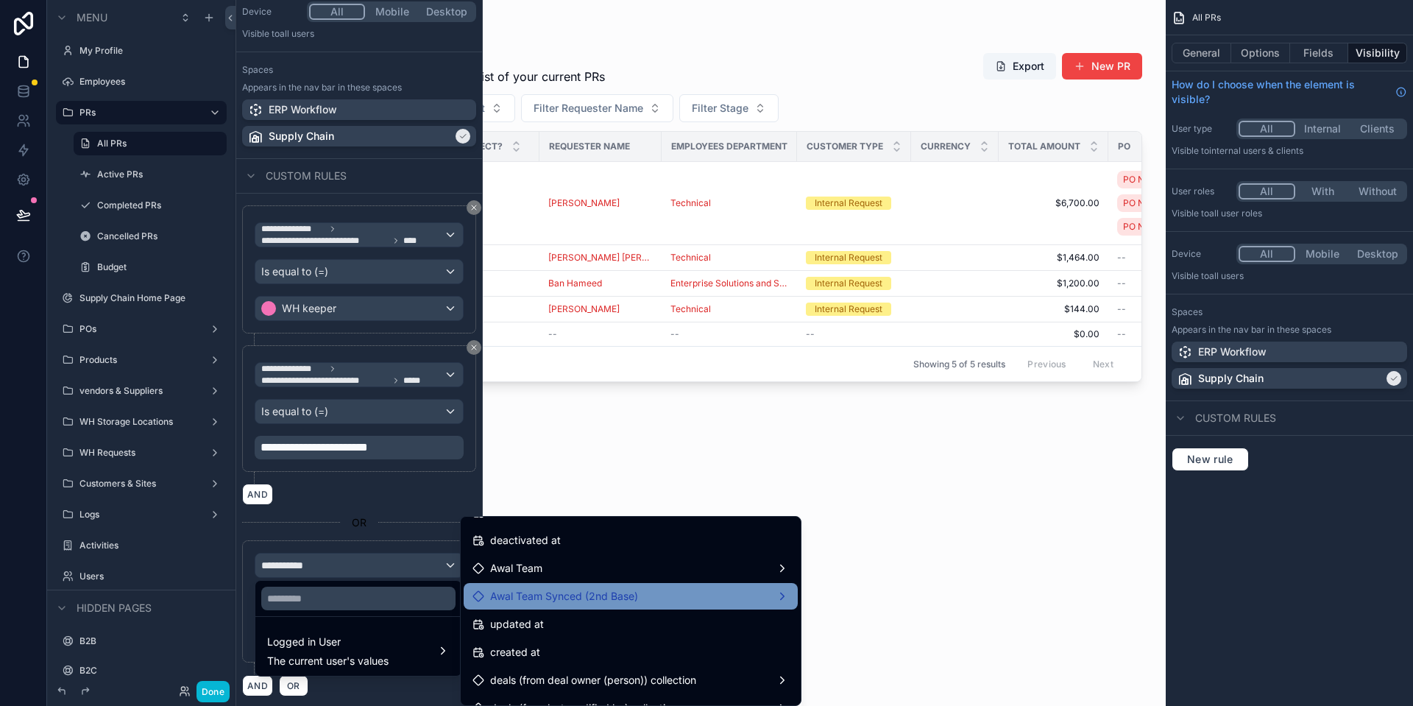
click at [635, 593] on span "Awal Team Synced (2nd Base)" at bounding box center [564, 596] width 148 height 18
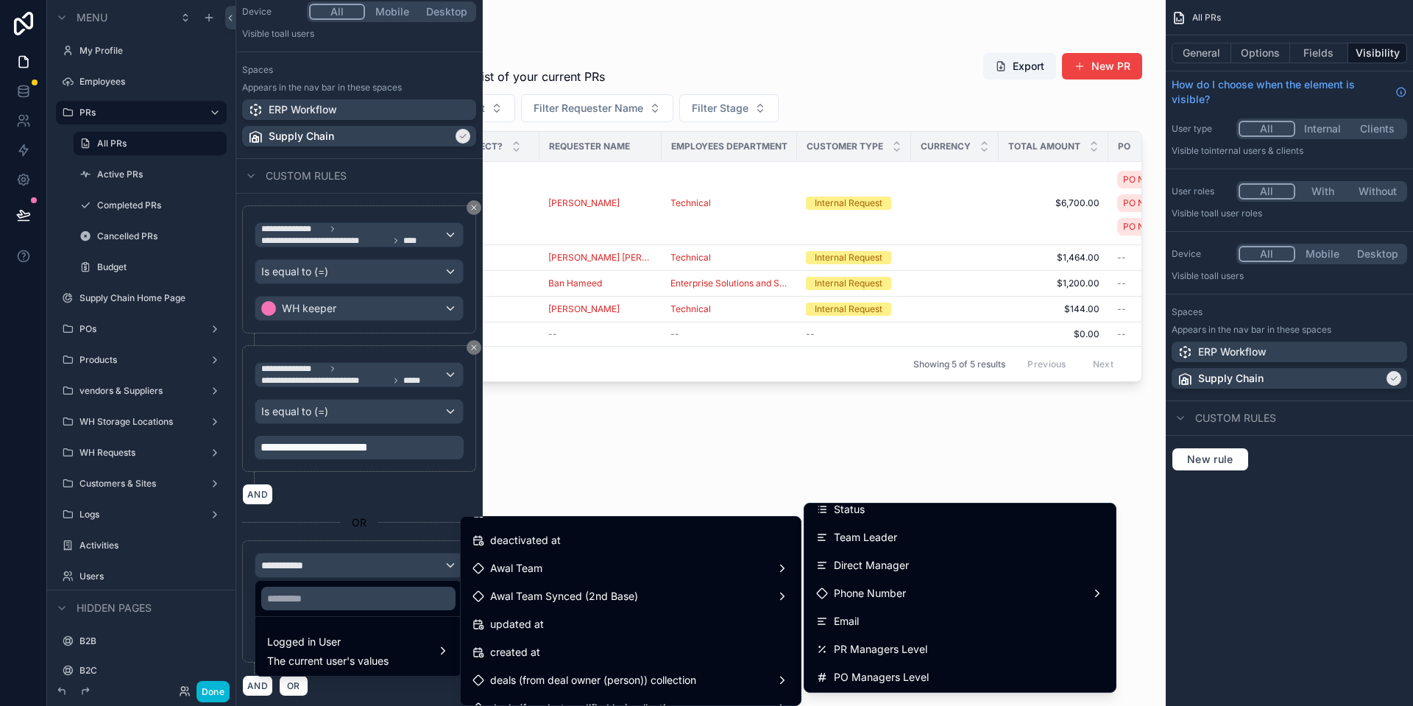
scroll to position [0, 0]
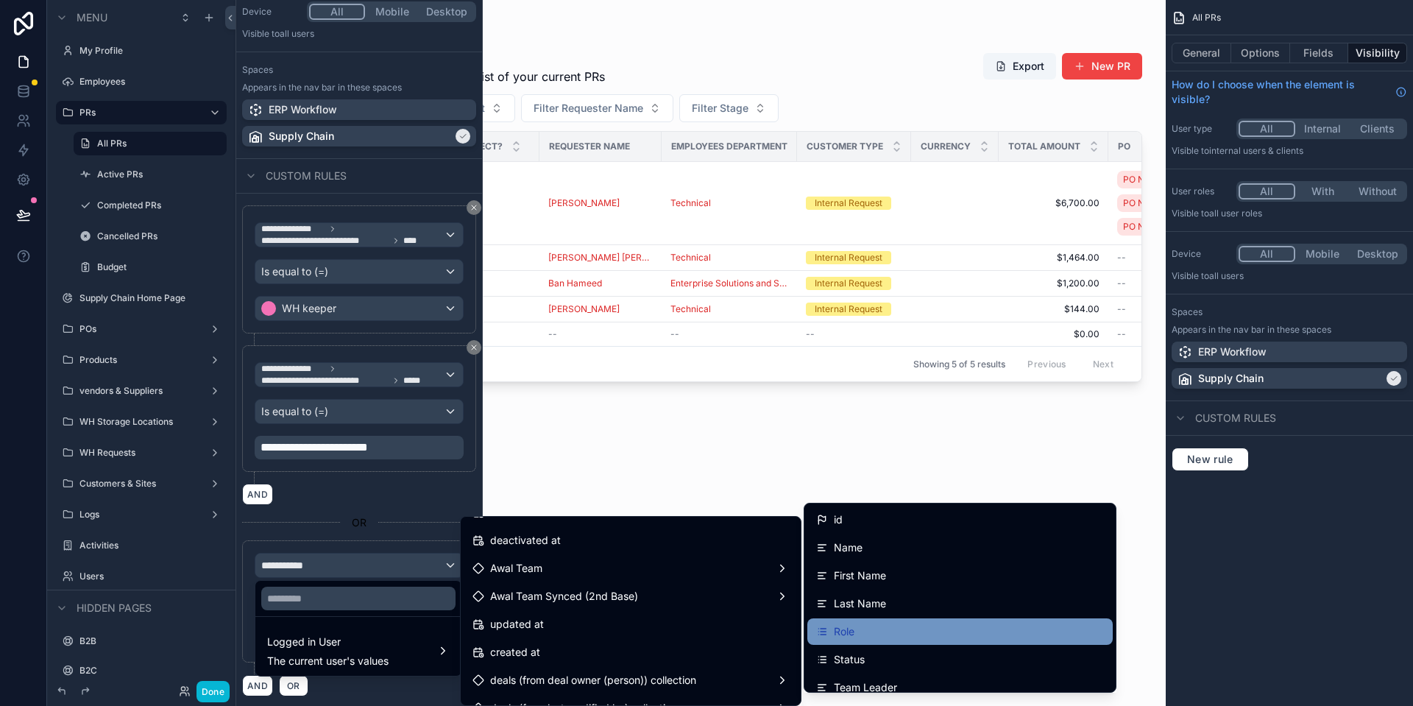
click at [914, 622] on div "Role" at bounding box center [959, 631] width 305 height 26
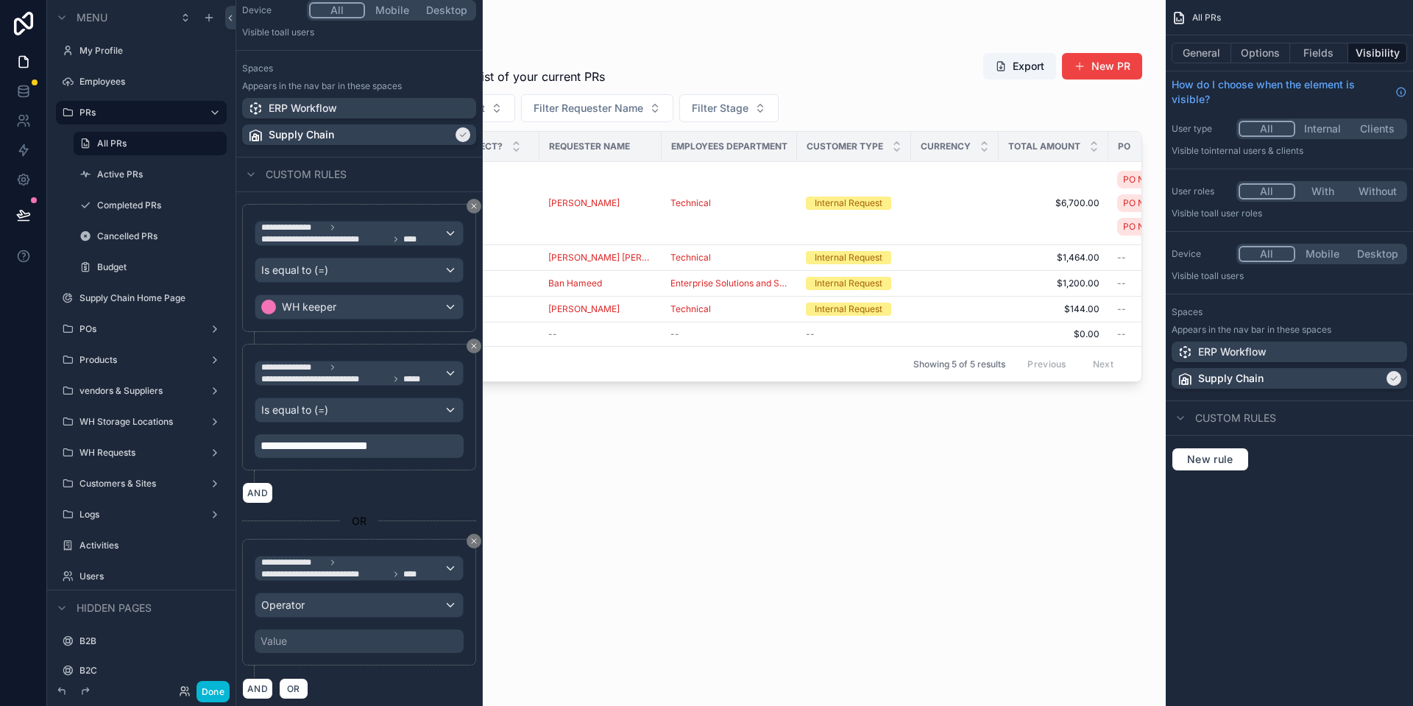
scroll to position [210, 0]
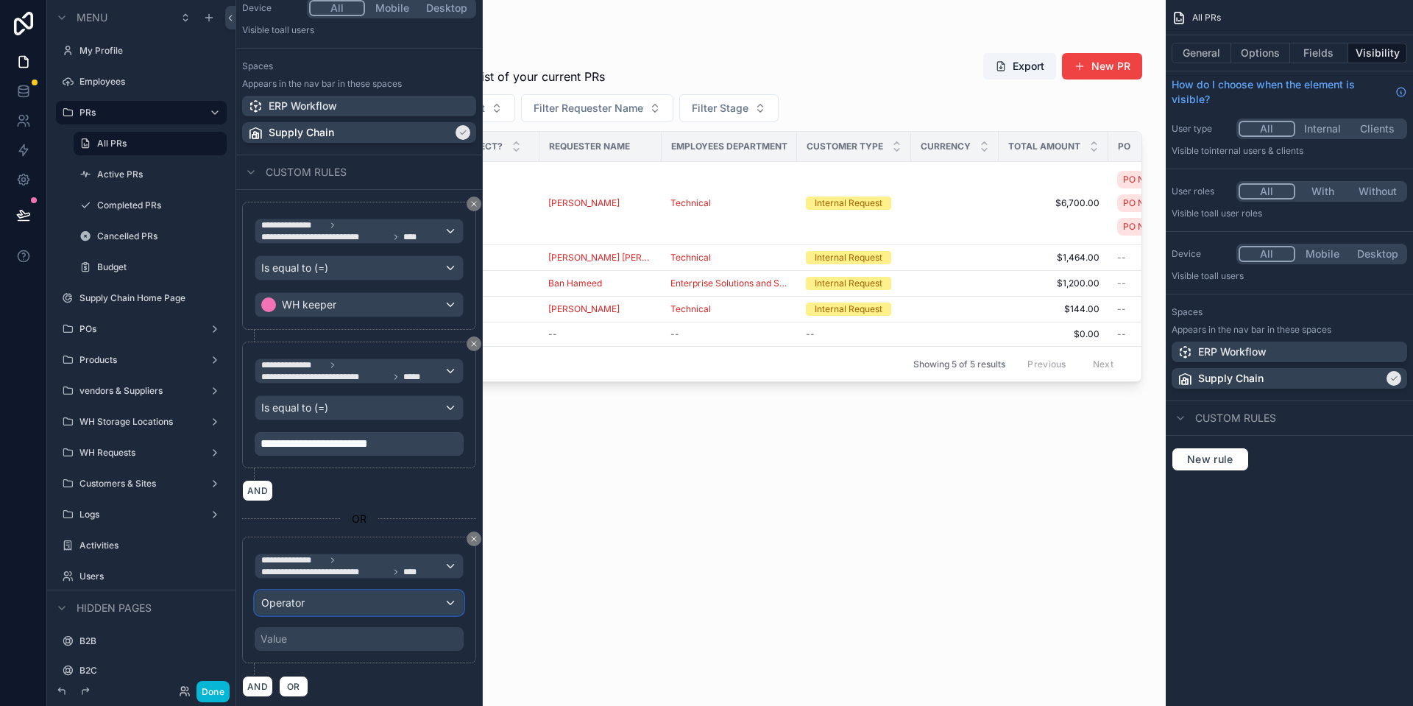
click at [347, 598] on div "Operator" at bounding box center [358, 603] width 207 height 24
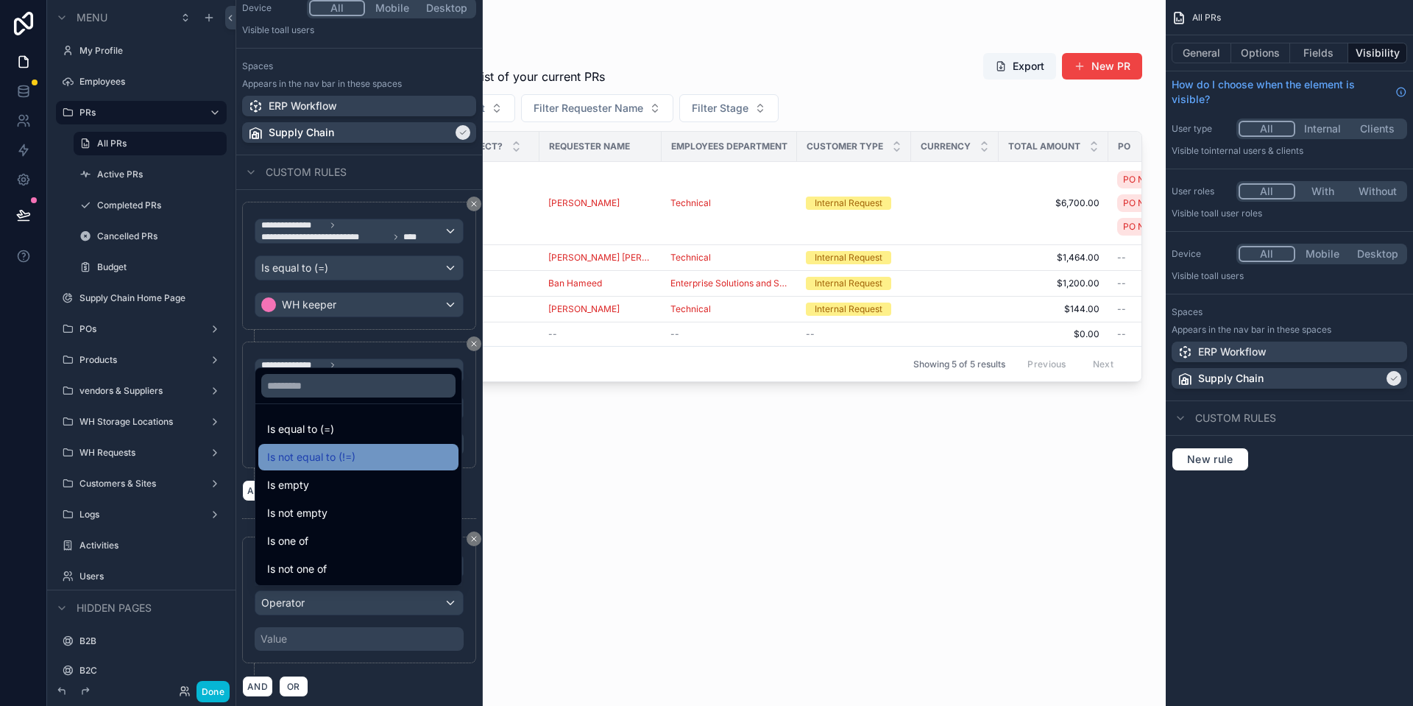
click at [383, 452] on div "Is not equal to (!=)" at bounding box center [358, 457] width 182 height 18
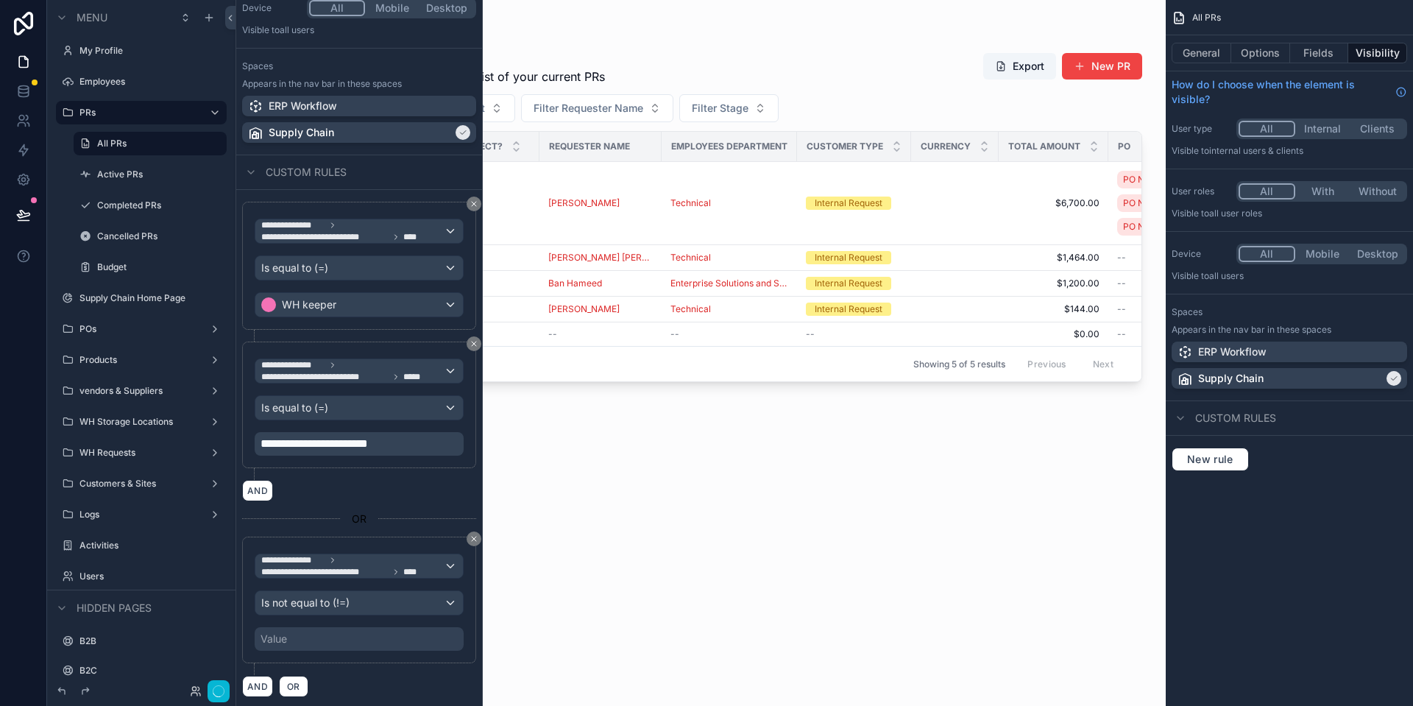
click at [325, 633] on div "Value" at bounding box center [359, 639] width 209 height 24
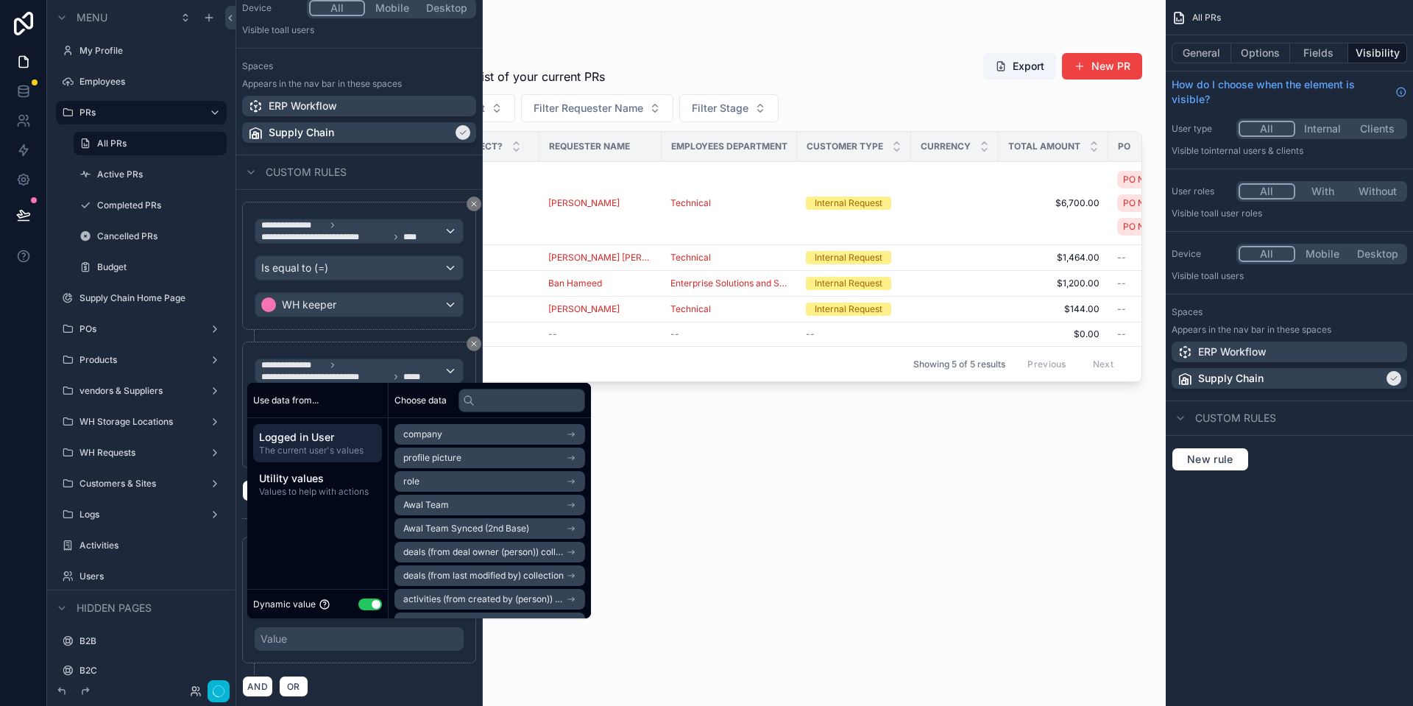
click at [373, 599] on button "Use setting" at bounding box center [370, 604] width 24 height 12
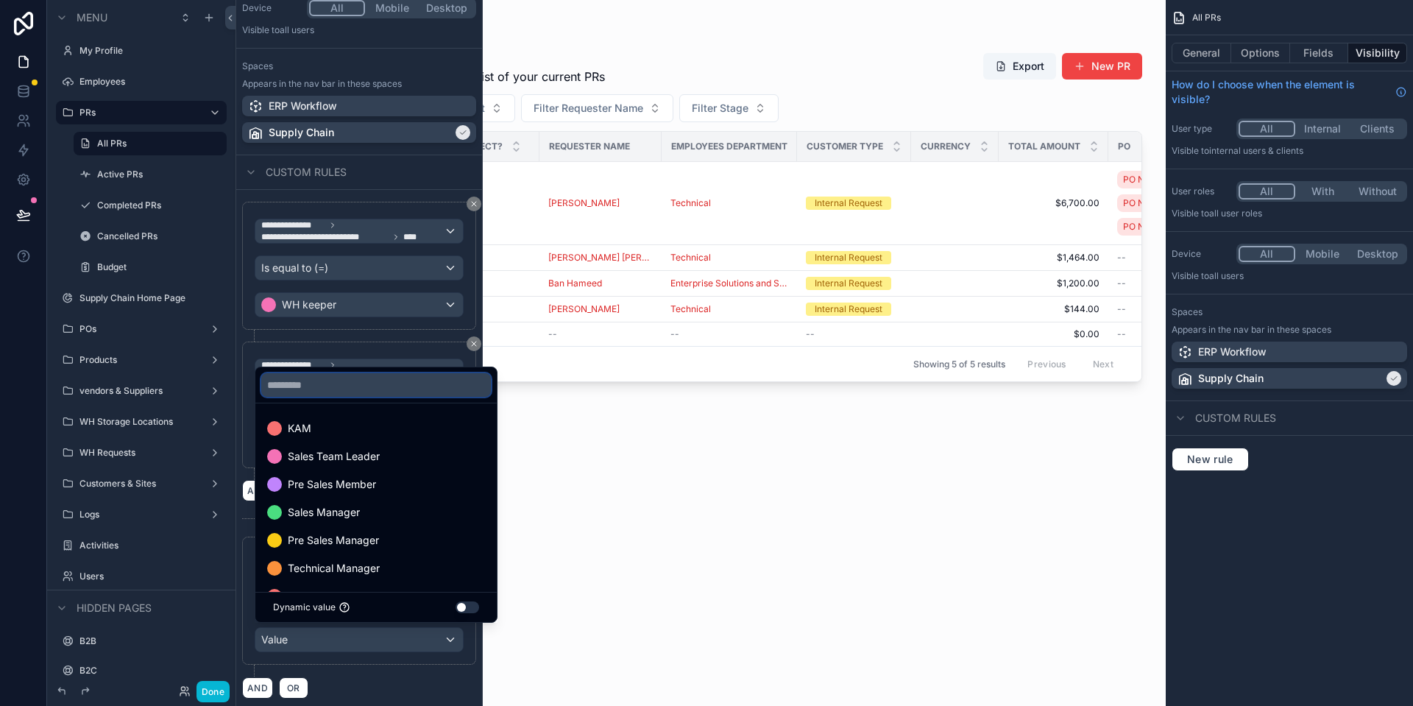
click at [375, 383] on input "text" at bounding box center [376, 385] width 230 height 24
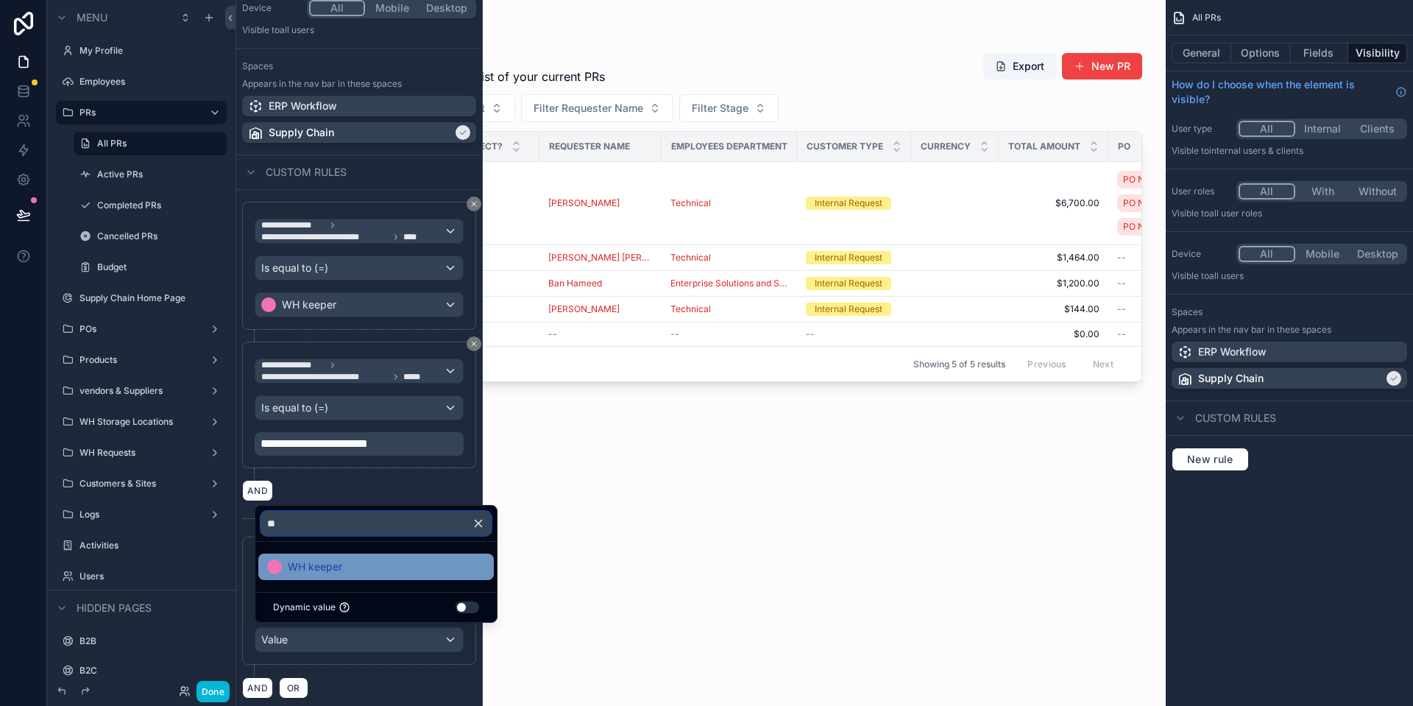
type input "**"
click at [330, 574] on span "WH keeper" at bounding box center [315, 567] width 54 height 18
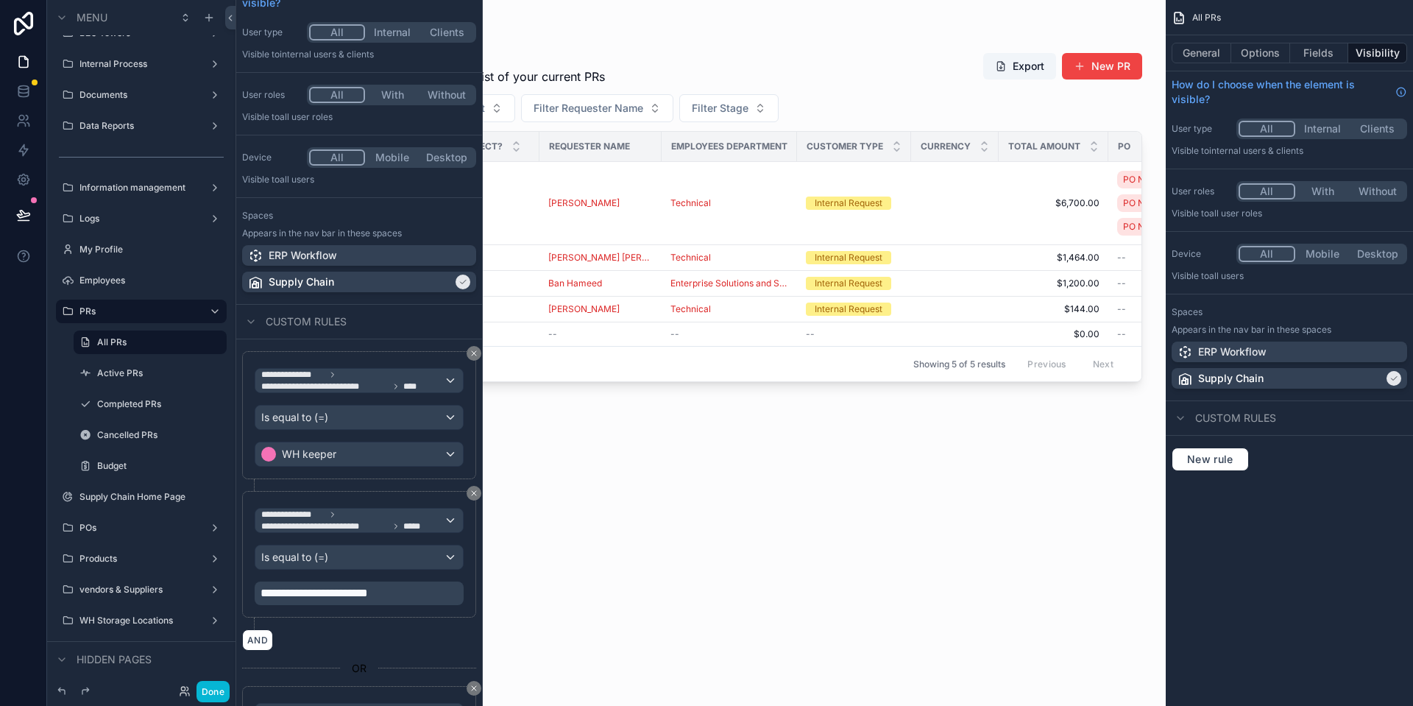
scroll to position [88, 0]
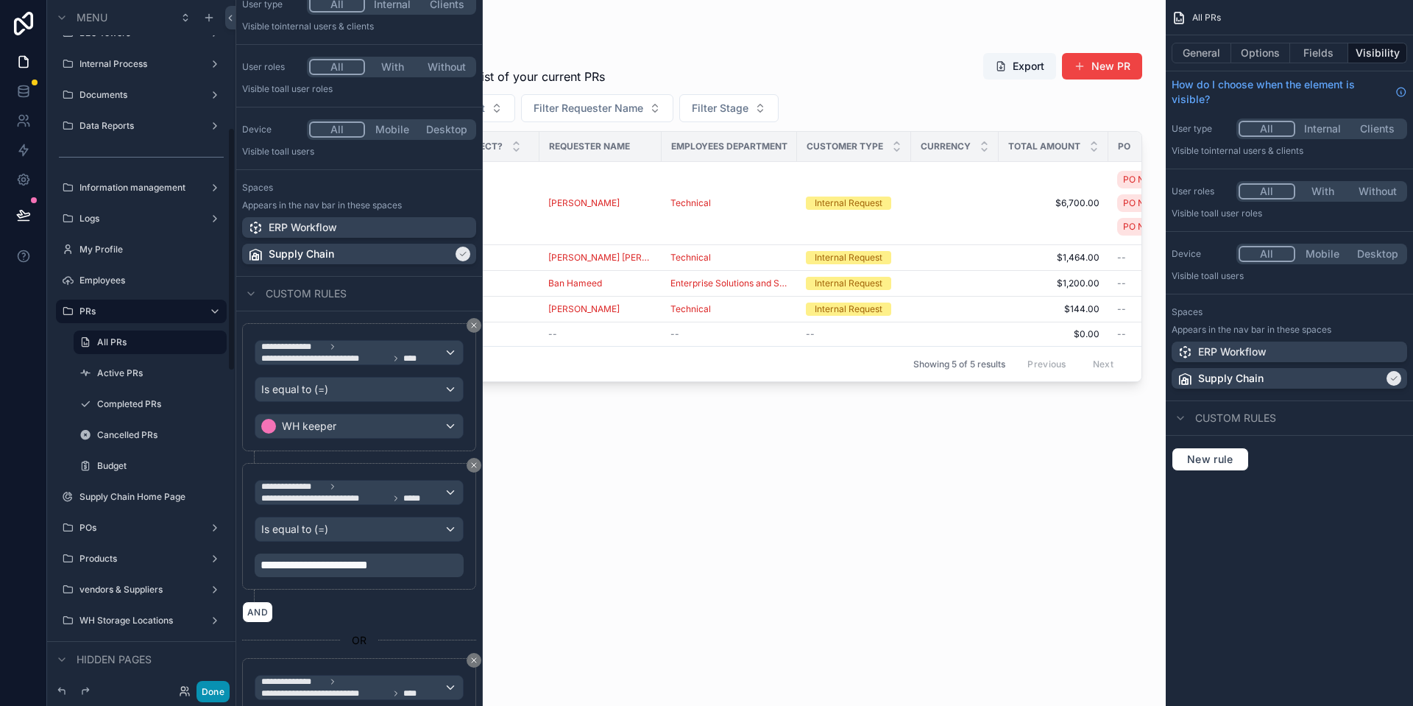
click at [224, 688] on button "Done" at bounding box center [212, 691] width 33 height 21
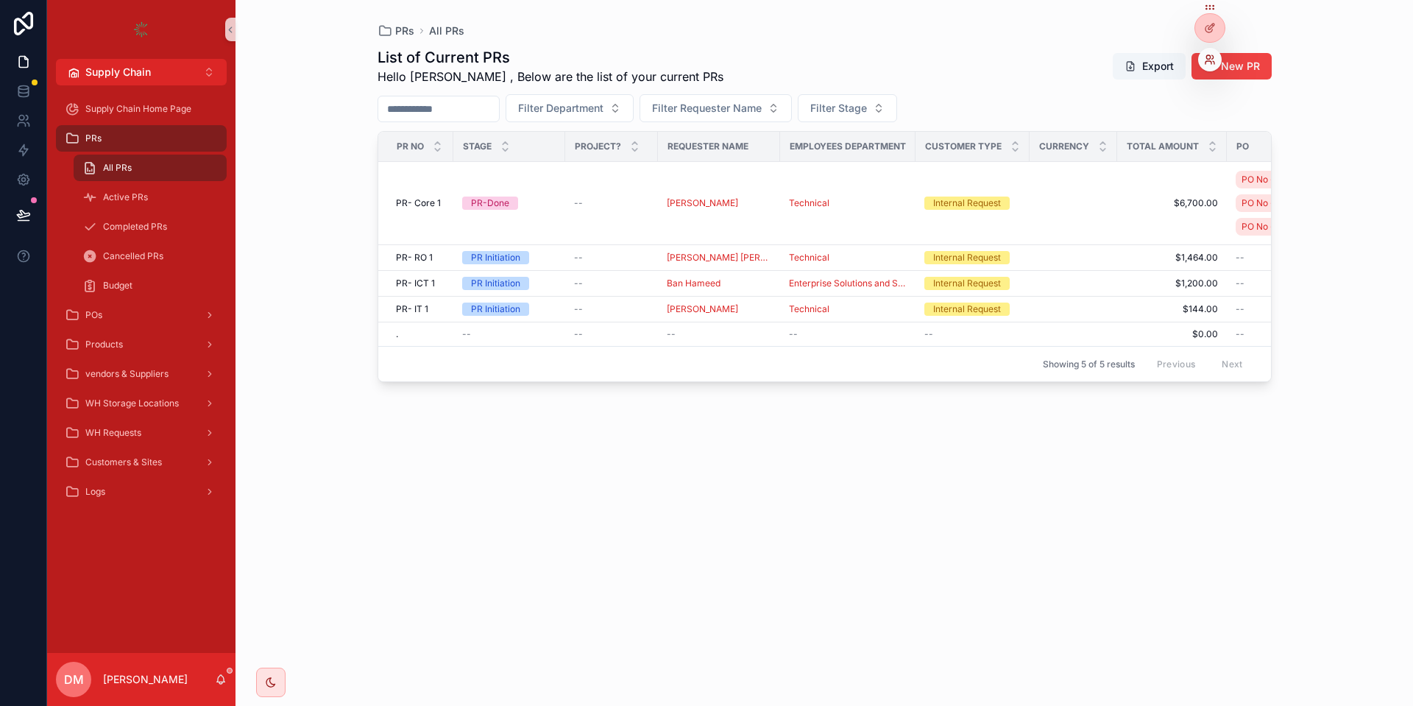
click at [1206, 56] on icon at bounding box center [1210, 60] width 12 height 12
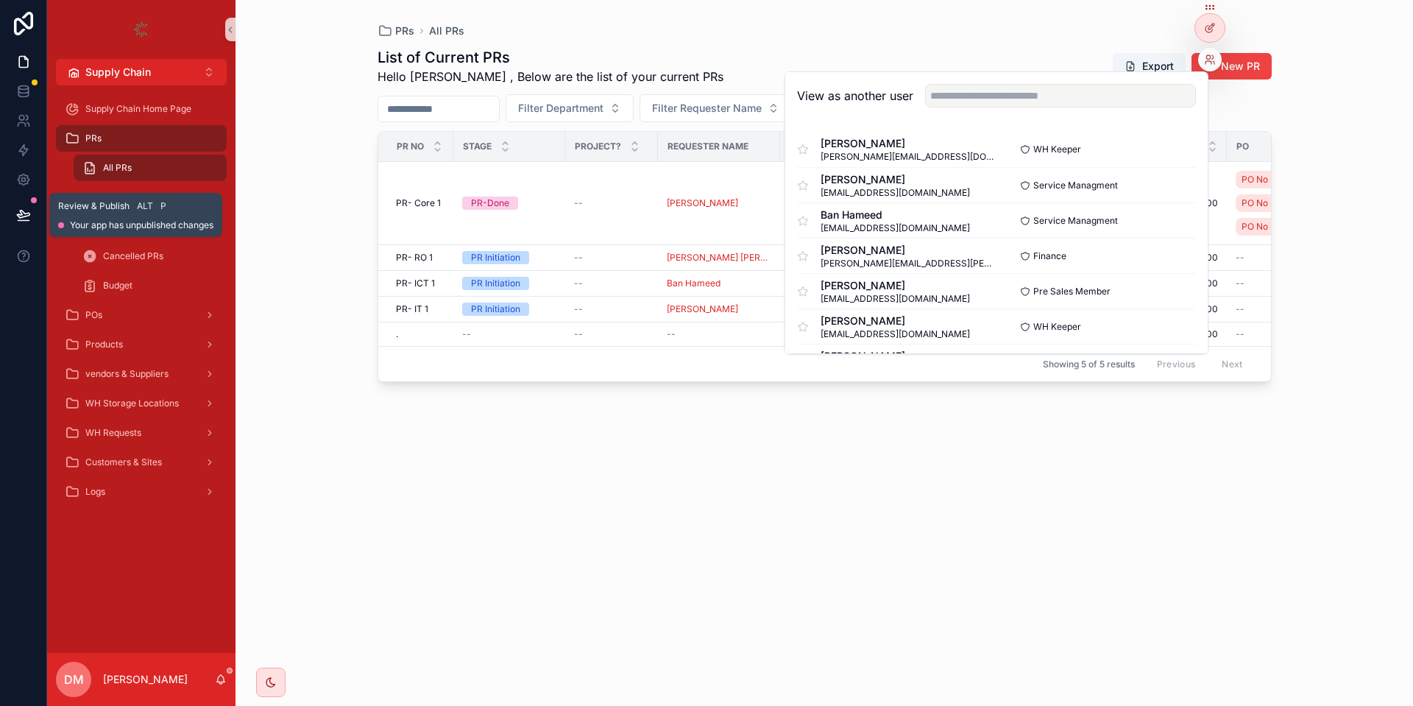
click at [7, 217] on button at bounding box center [23, 214] width 32 height 41
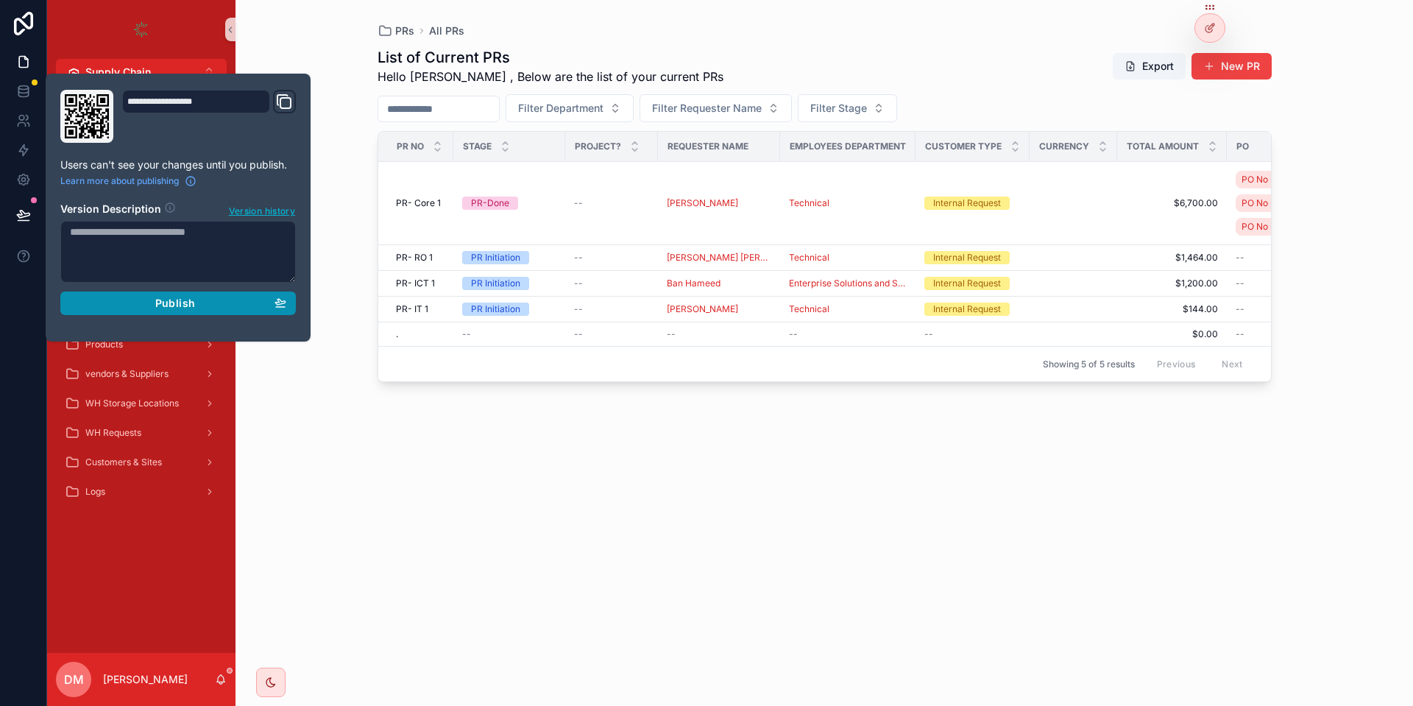
click at [197, 299] on div "Publish" at bounding box center [178, 302] width 216 height 13
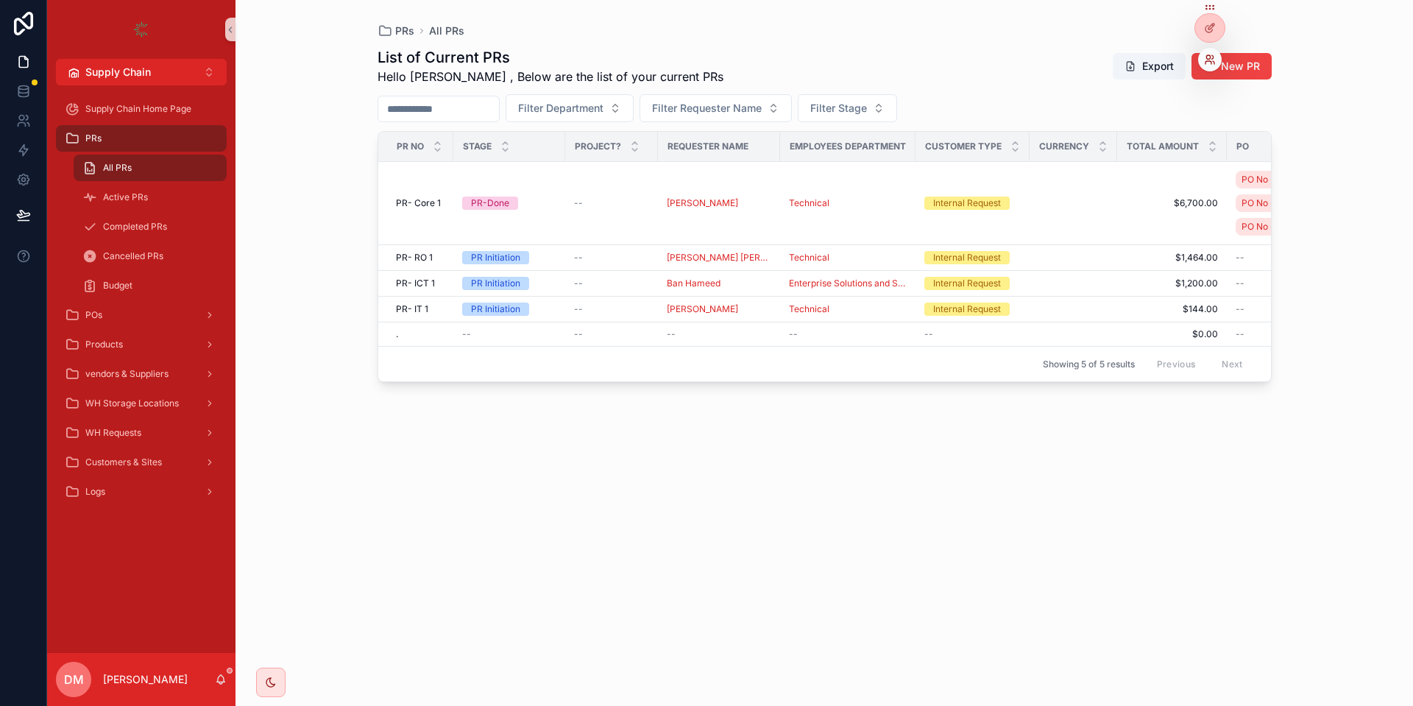
click at [1207, 65] on icon at bounding box center [1210, 60] width 12 height 12
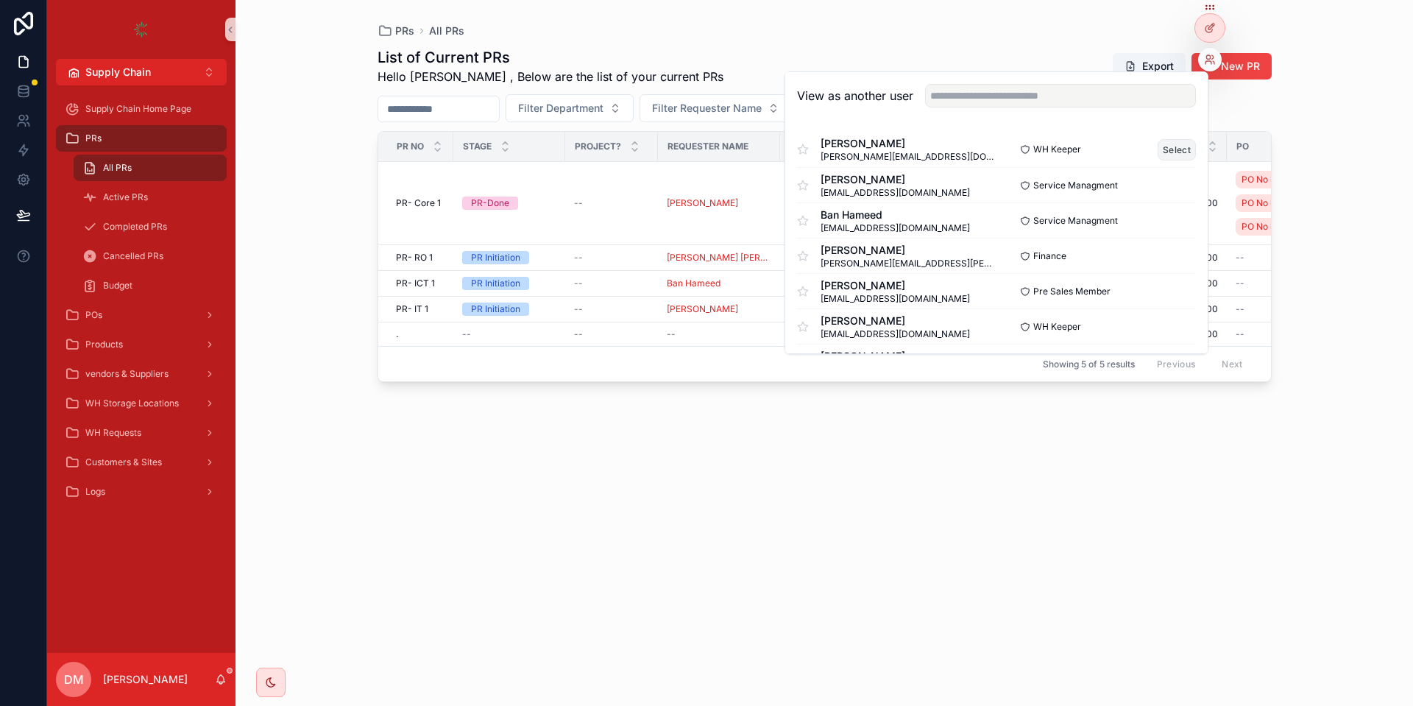
click at [1175, 148] on button "Select" at bounding box center [1176, 149] width 38 height 21
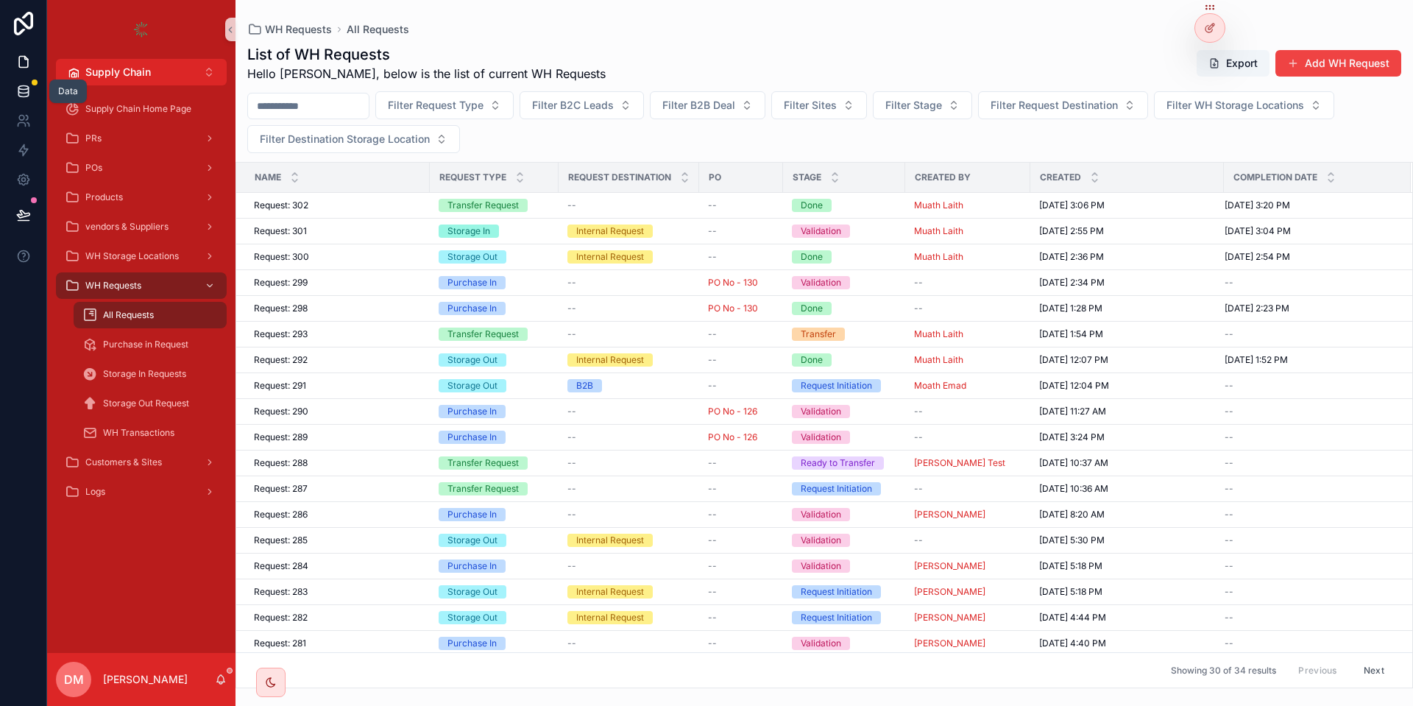
click at [25, 77] on link at bounding box center [23, 91] width 46 height 29
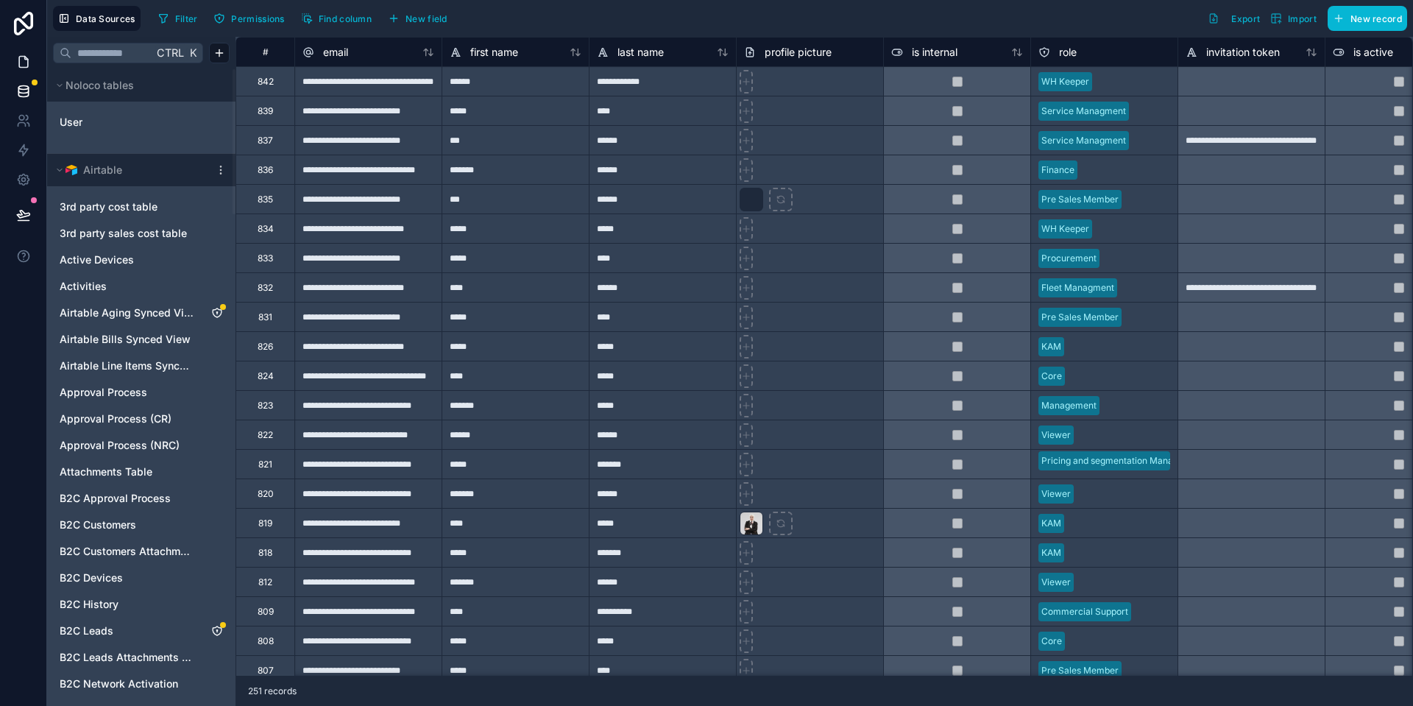
click at [26, 73] on link at bounding box center [23, 61] width 46 height 29
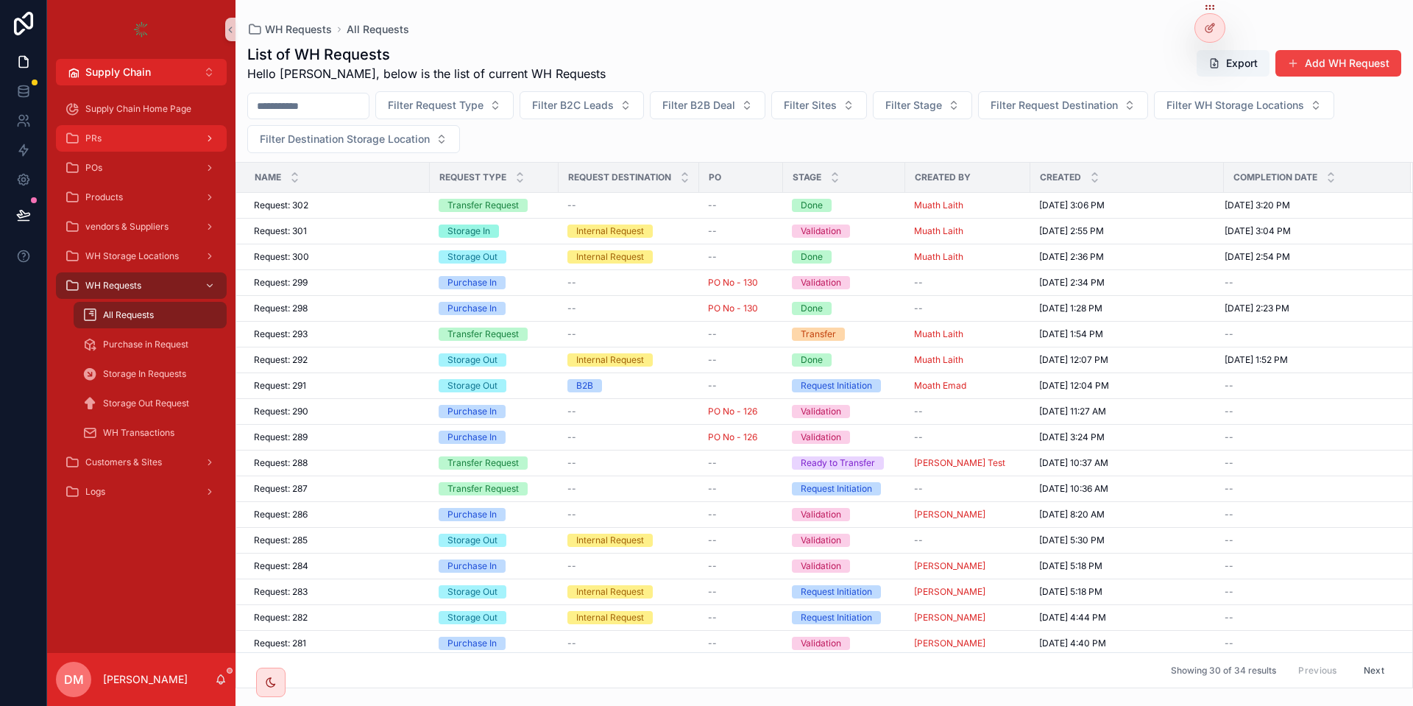
click at [212, 142] on icon "scrollable content" at bounding box center [210, 138] width 10 height 10
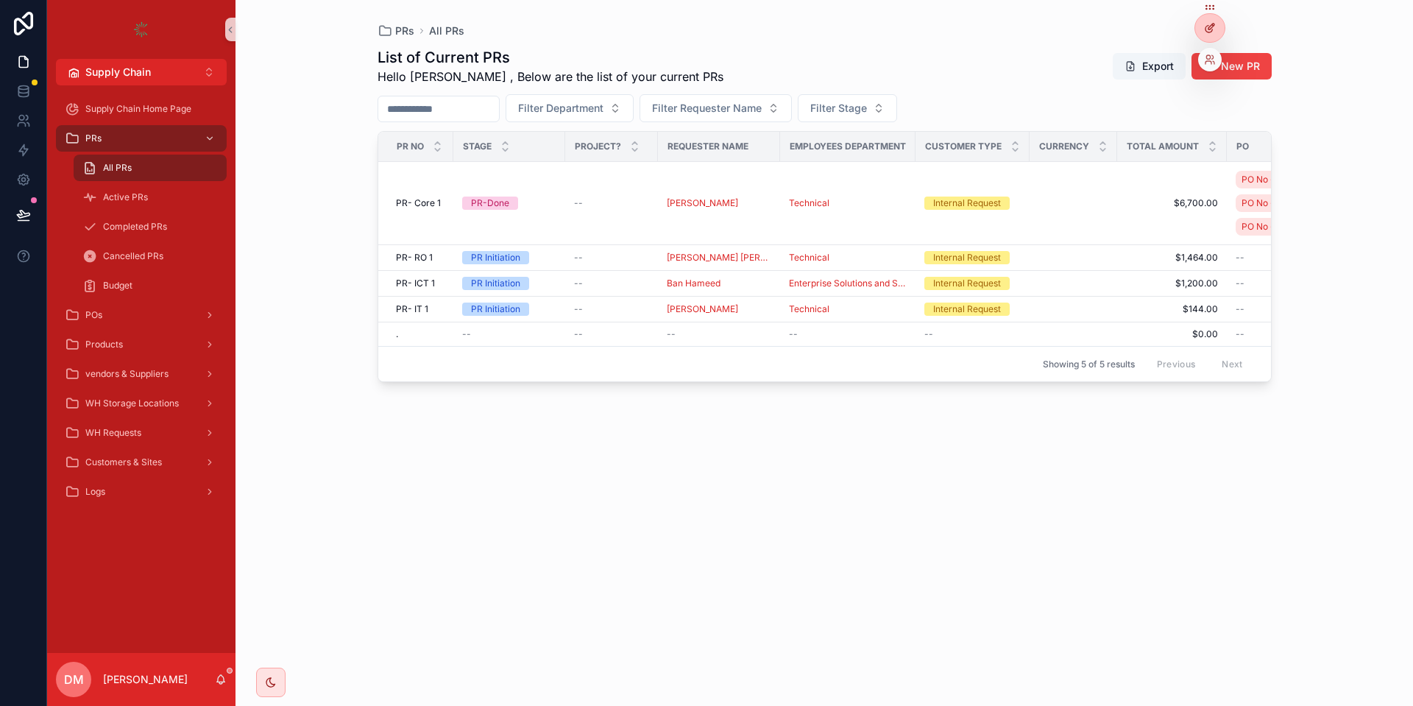
click at [1208, 24] on icon at bounding box center [1210, 28] width 12 height 12
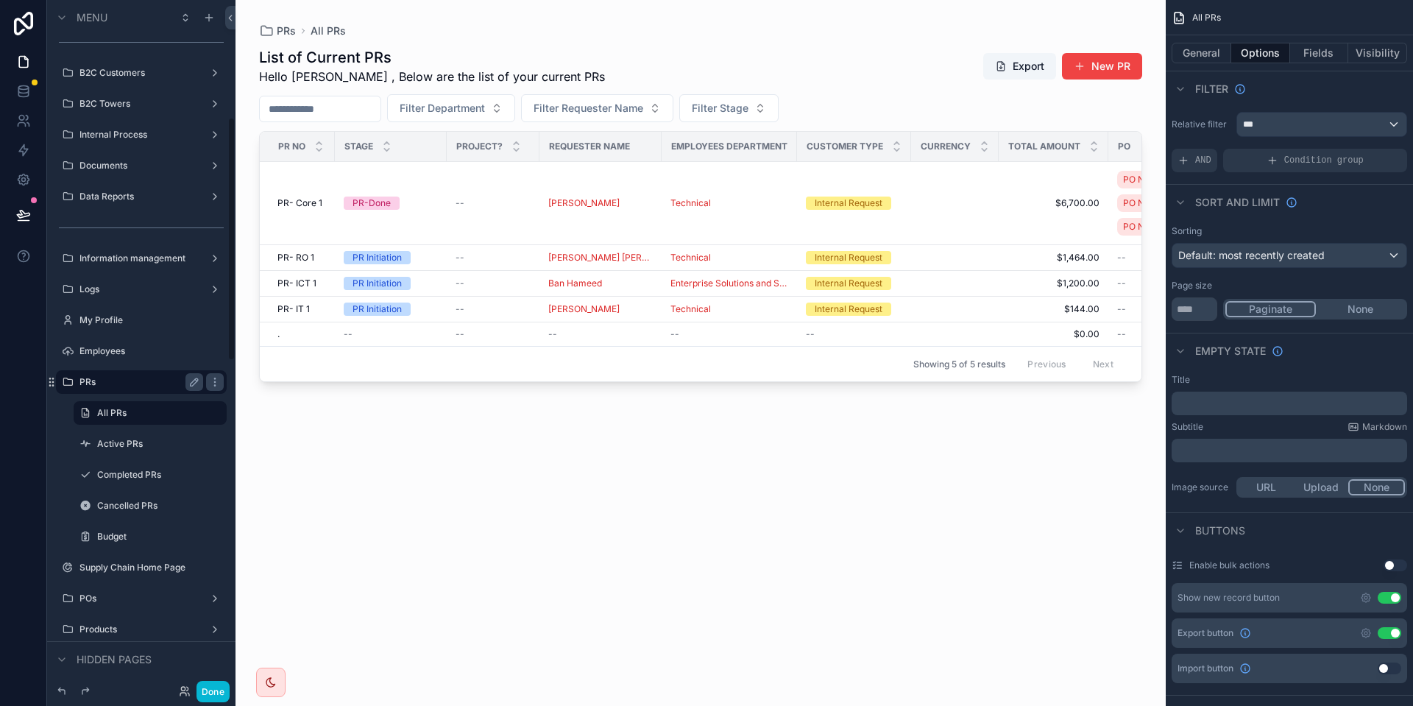
scroll to position [331, 0]
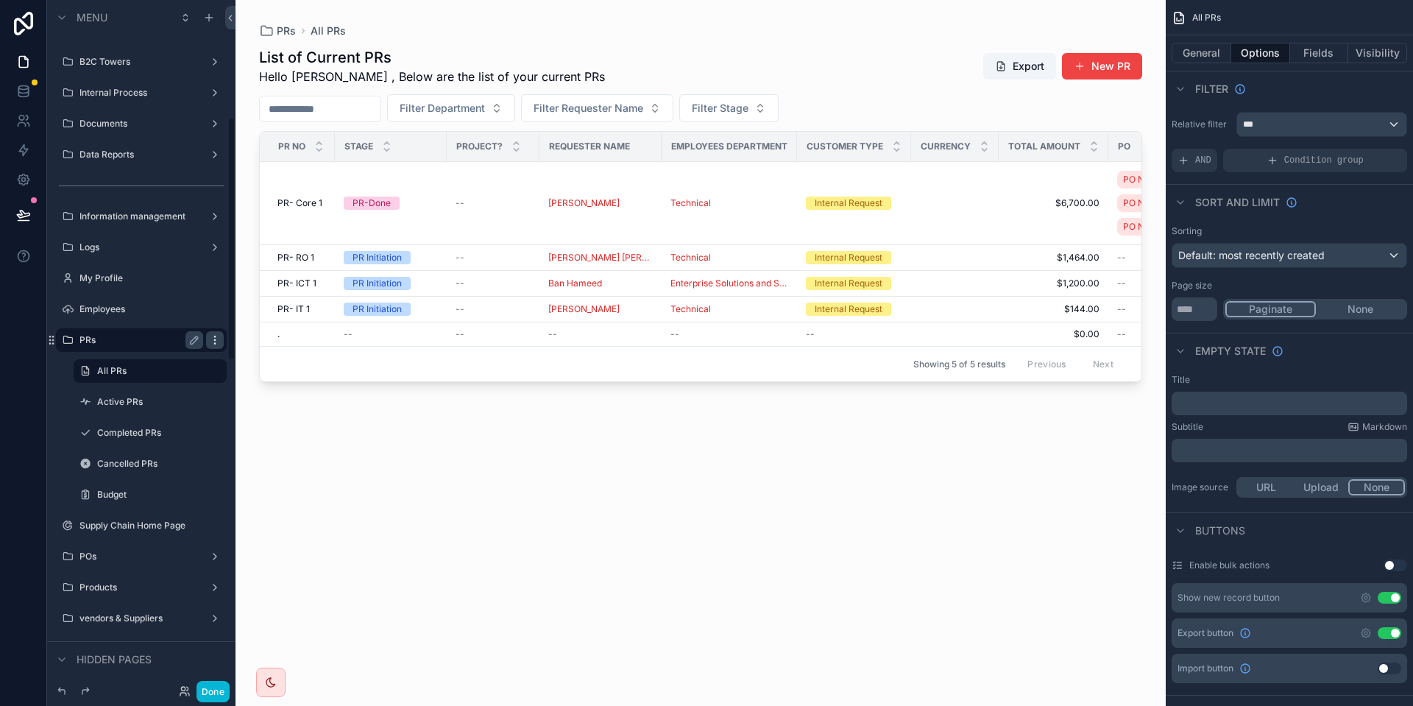
click at [216, 335] on icon "scrollable content" at bounding box center [215, 340] width 12 height 12
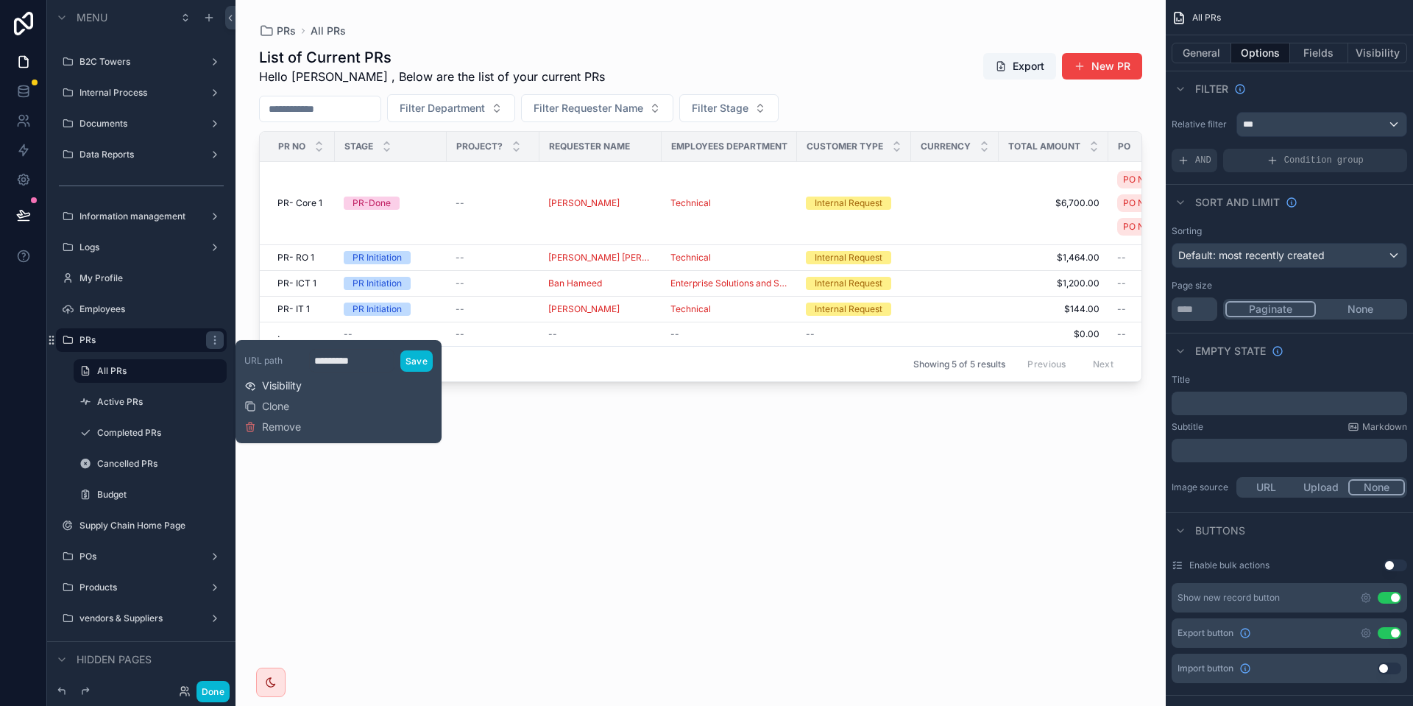
click at [294, 384] on span "Visibility" at bounding box center [282, 385] width 40 height 15
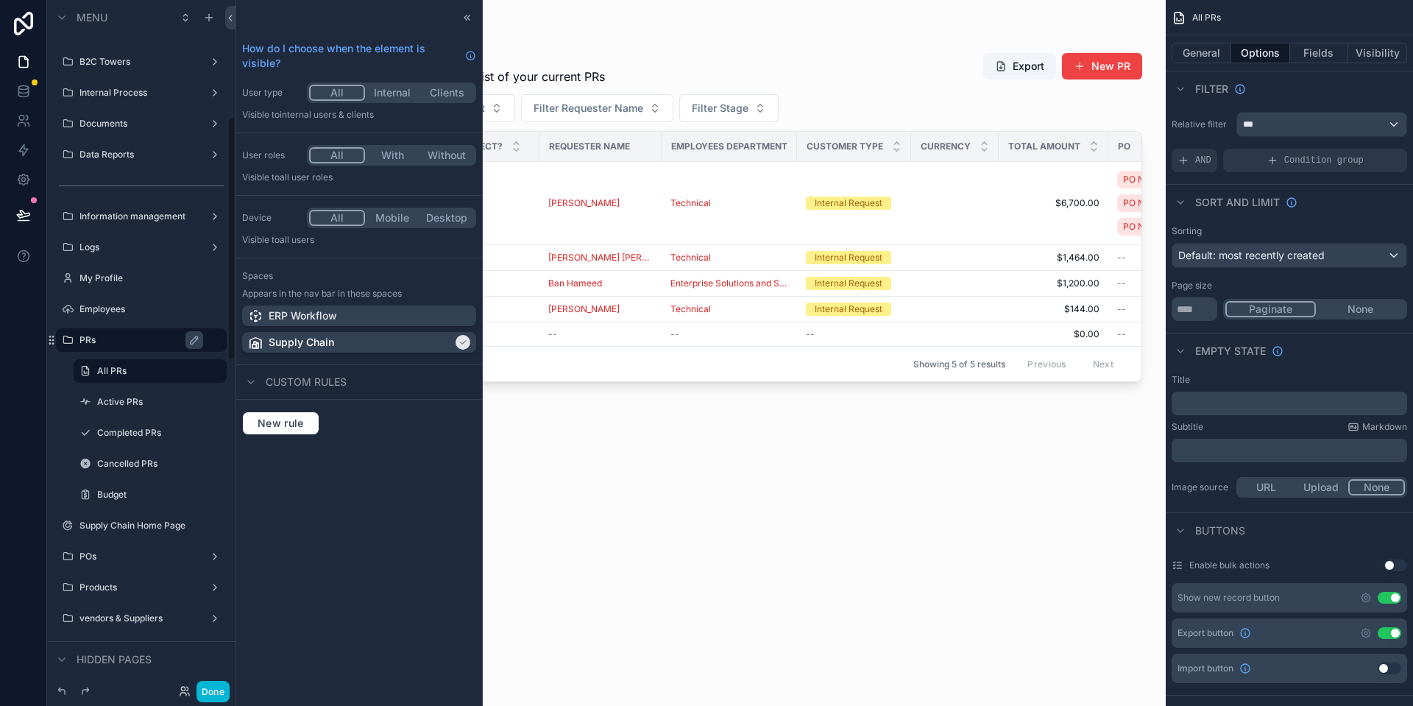
click at [155, 349] on div "PRs" at bounding box center [141, 340] width 165 height 24
click at [154, 337] on label "PRs" at bounding box center [148, 340] width 138 height 12
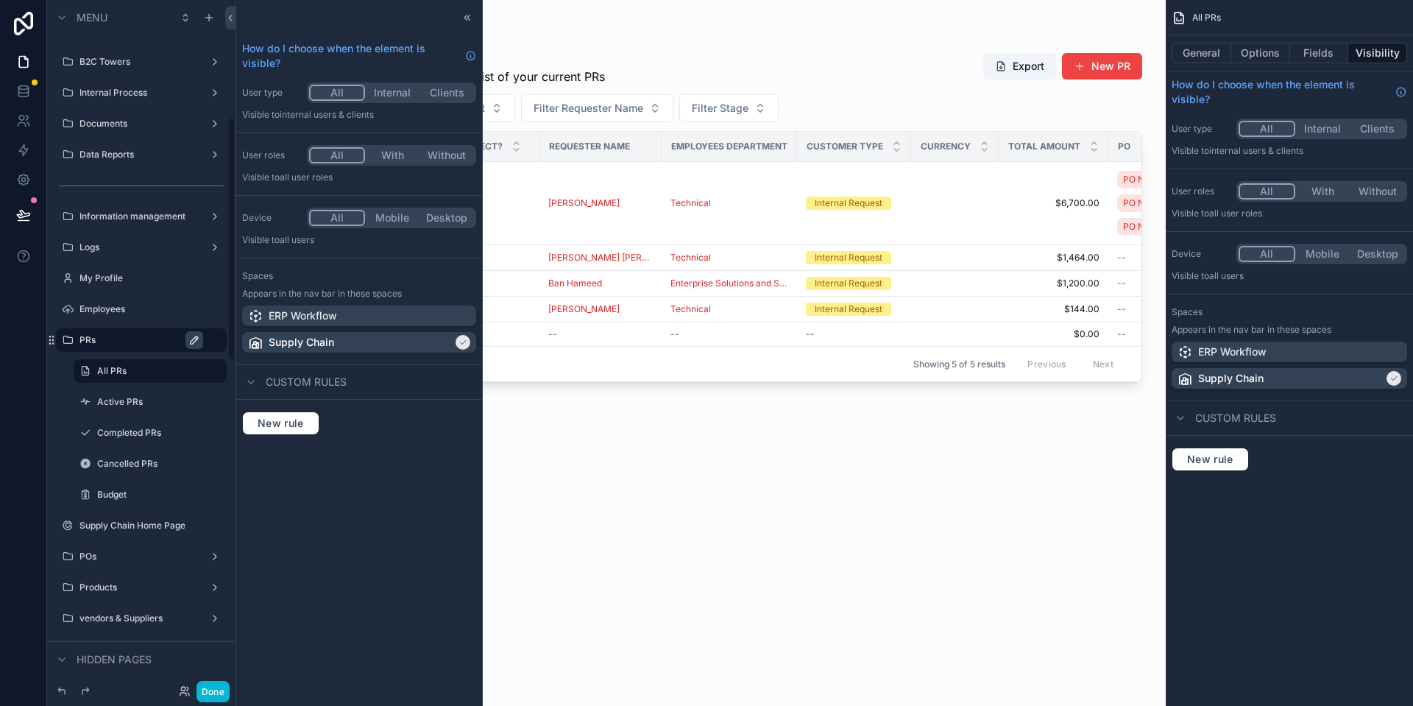
click at [198, 340] on button "scrollable content" at bounding box center [194, 340] width 18 height 18
click at [218, 340] on icon "scrollable content" at bounding box center [215, 340] width 12 height 12
click at [1377, 50] on button "Visibility" at bounding box center [1377, 53] width 59 height 21
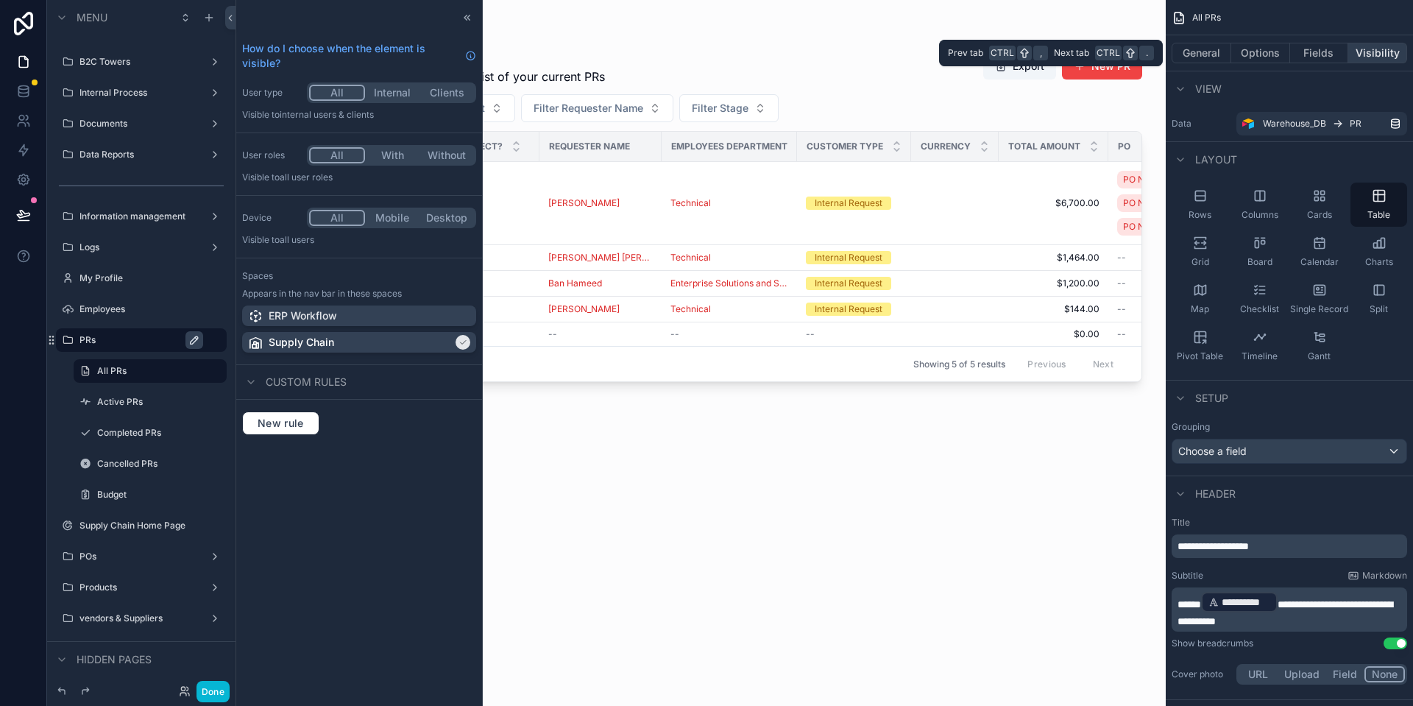
click at [1379, 60] on button "Visibility" at bounding box center [1377, 53] width 59 height 21
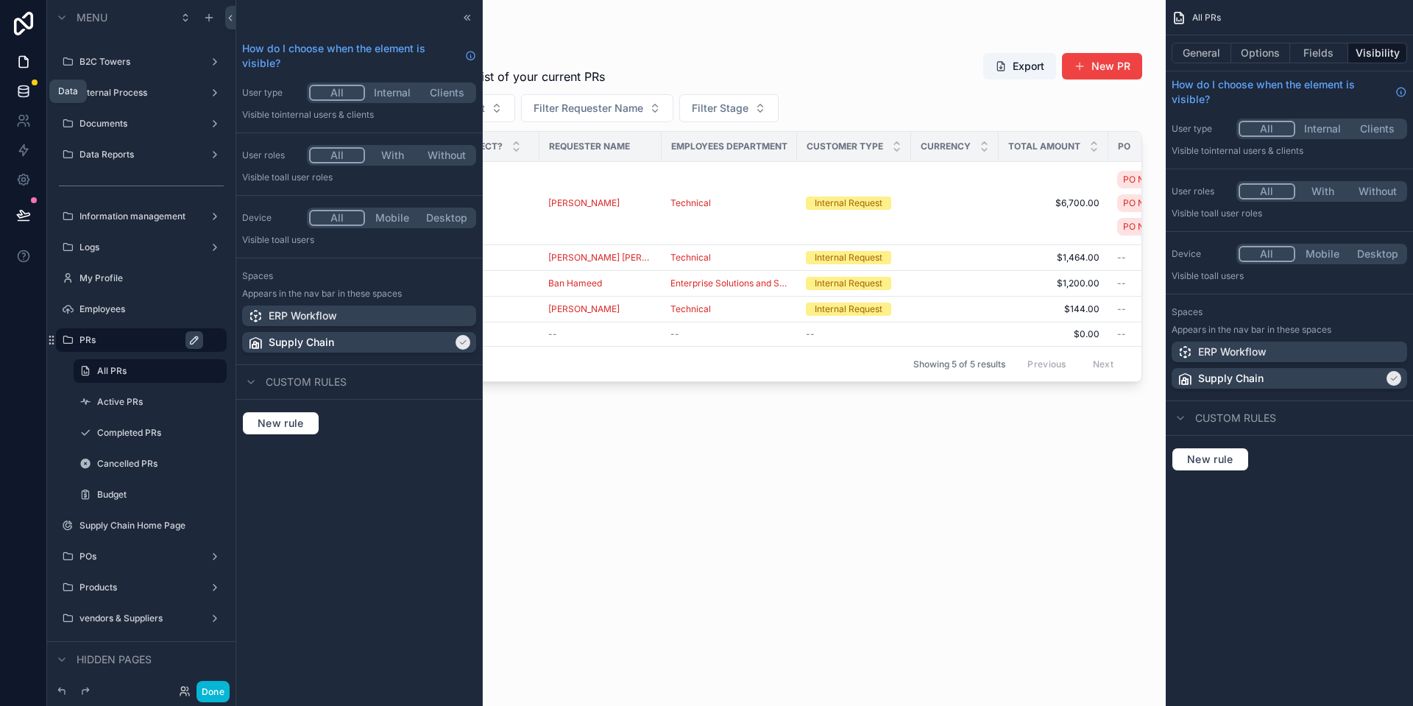
click at [25, 85] on icon at bounding box center [23, 91] width 15 height 15
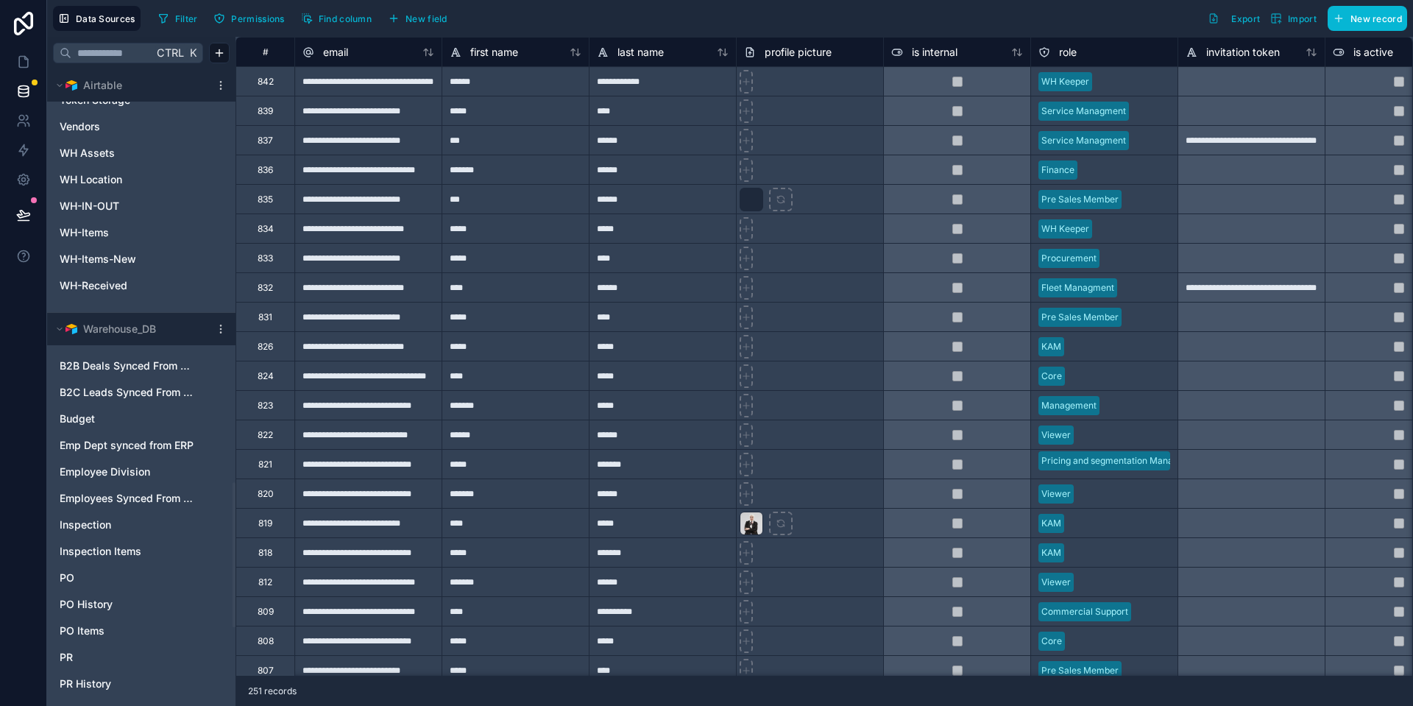
scroll to position [1809, 0]
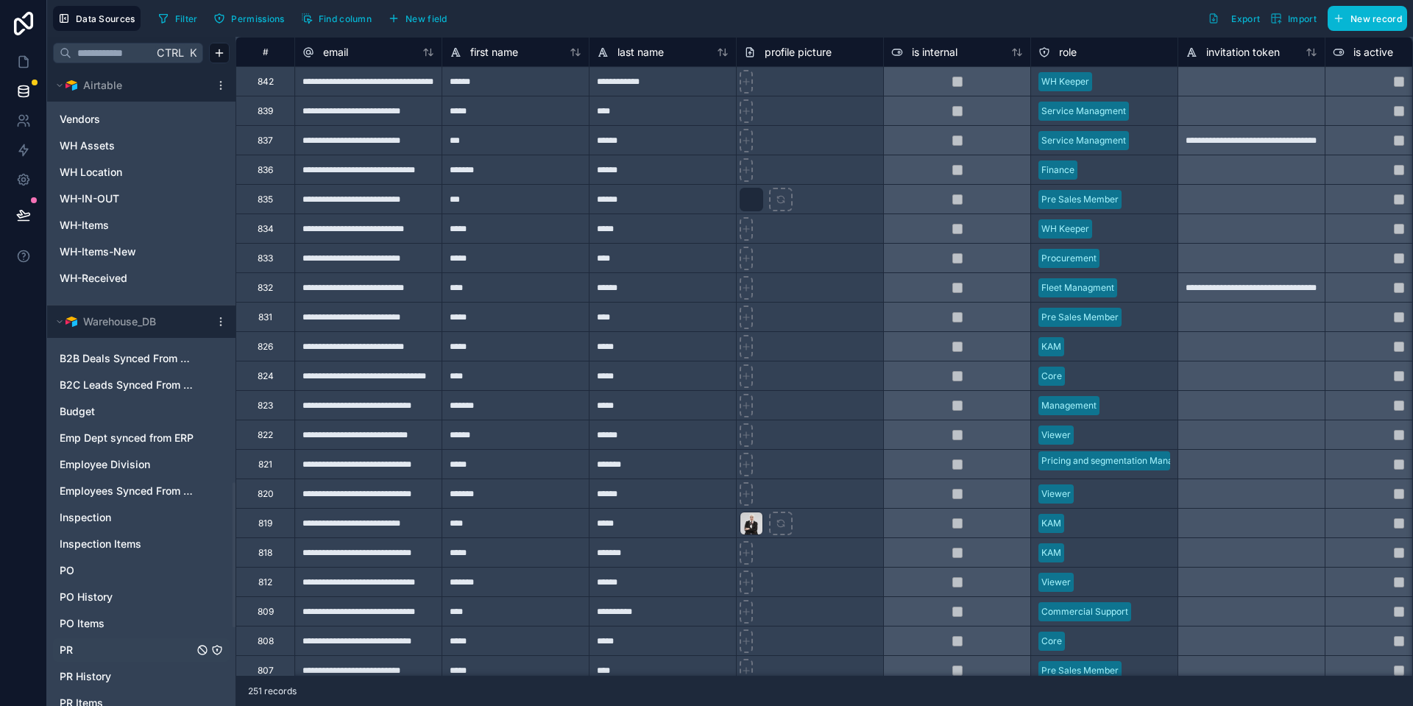
click at [116, 644] on link "PR" at bounding box center [127, 649] width 134 height 15
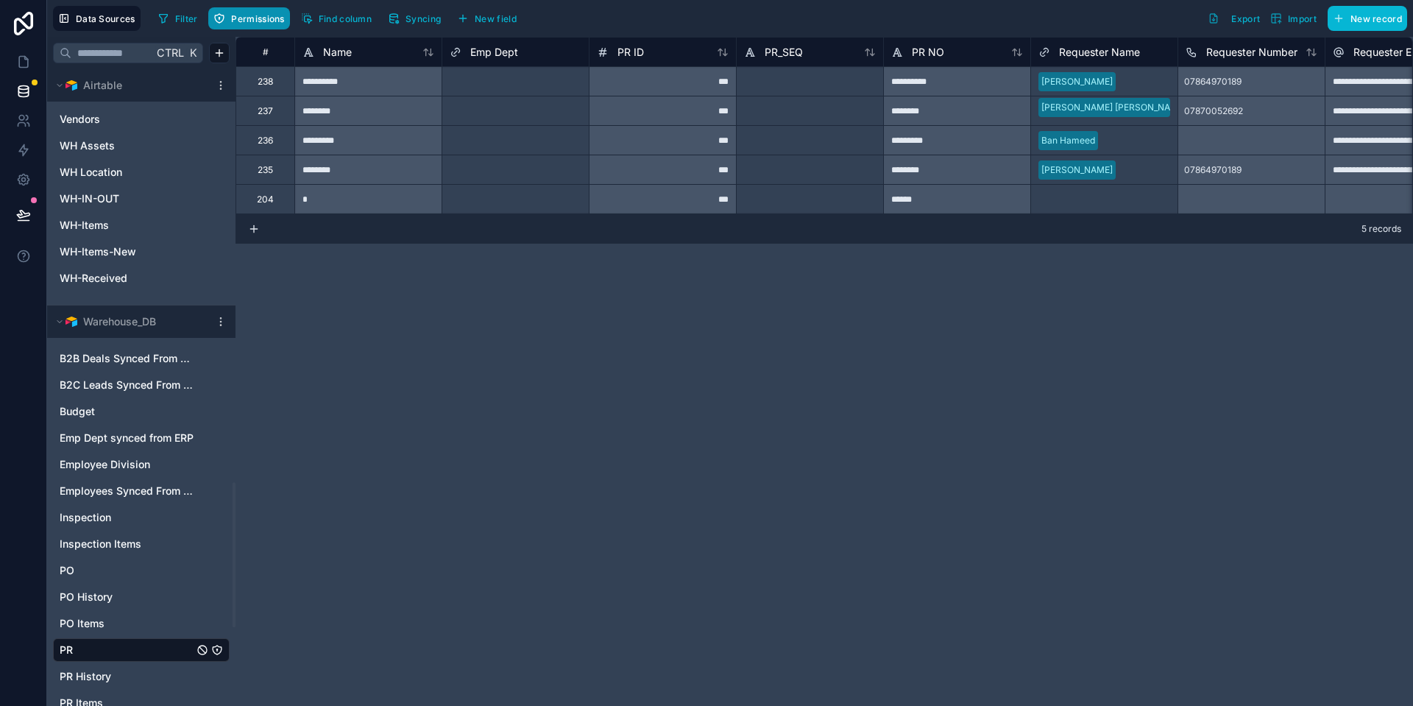
click at [262, 25] on button "Permissions" at bounding box center [248, 18] width 81 height 22
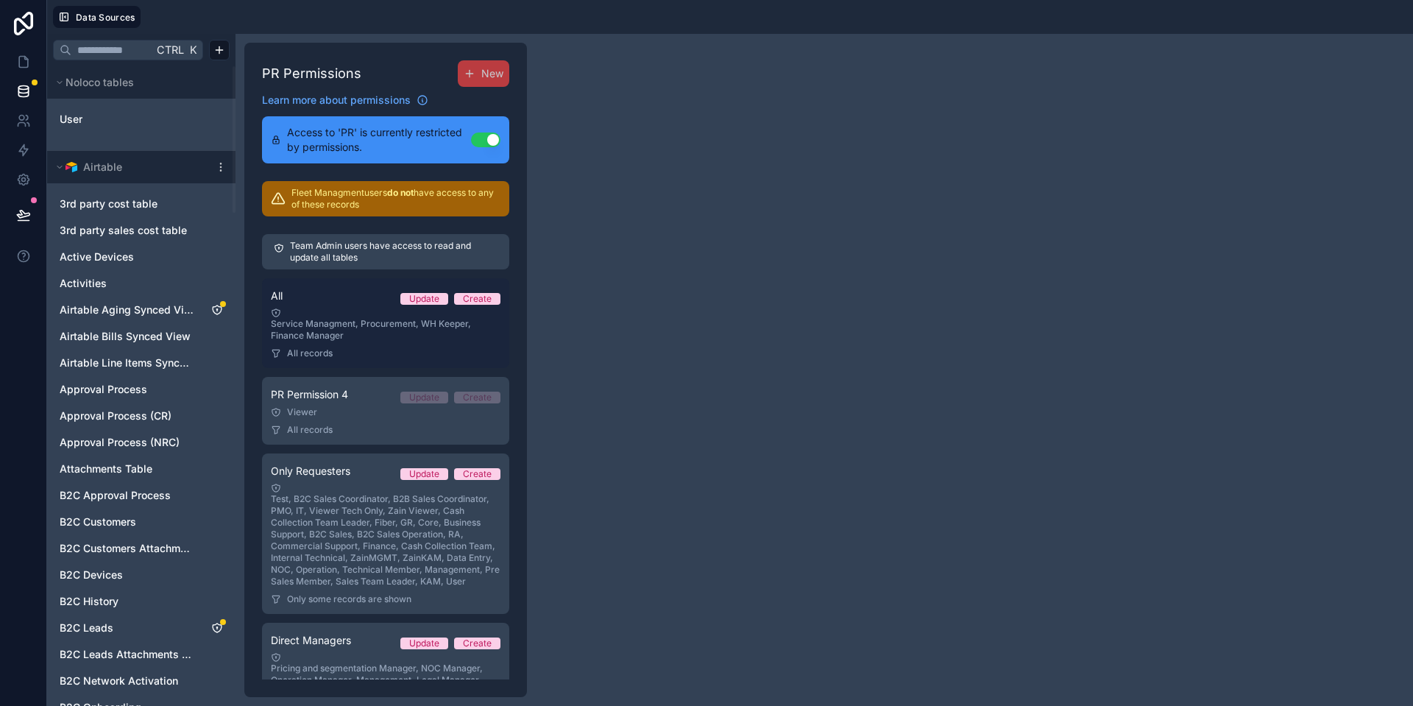
click at [349, 352] on div "All records" at bounding box center [386, 353] width 230 height 12
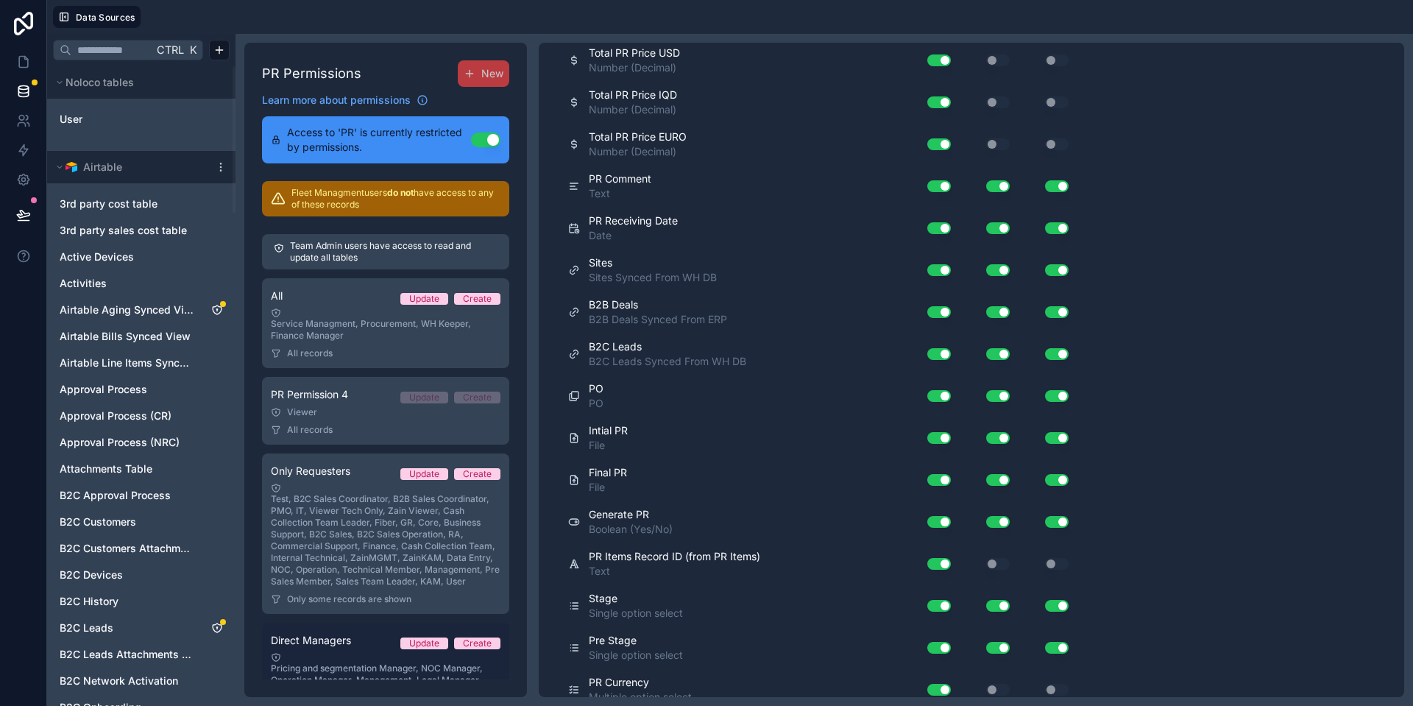
scroll to position [65, 0]
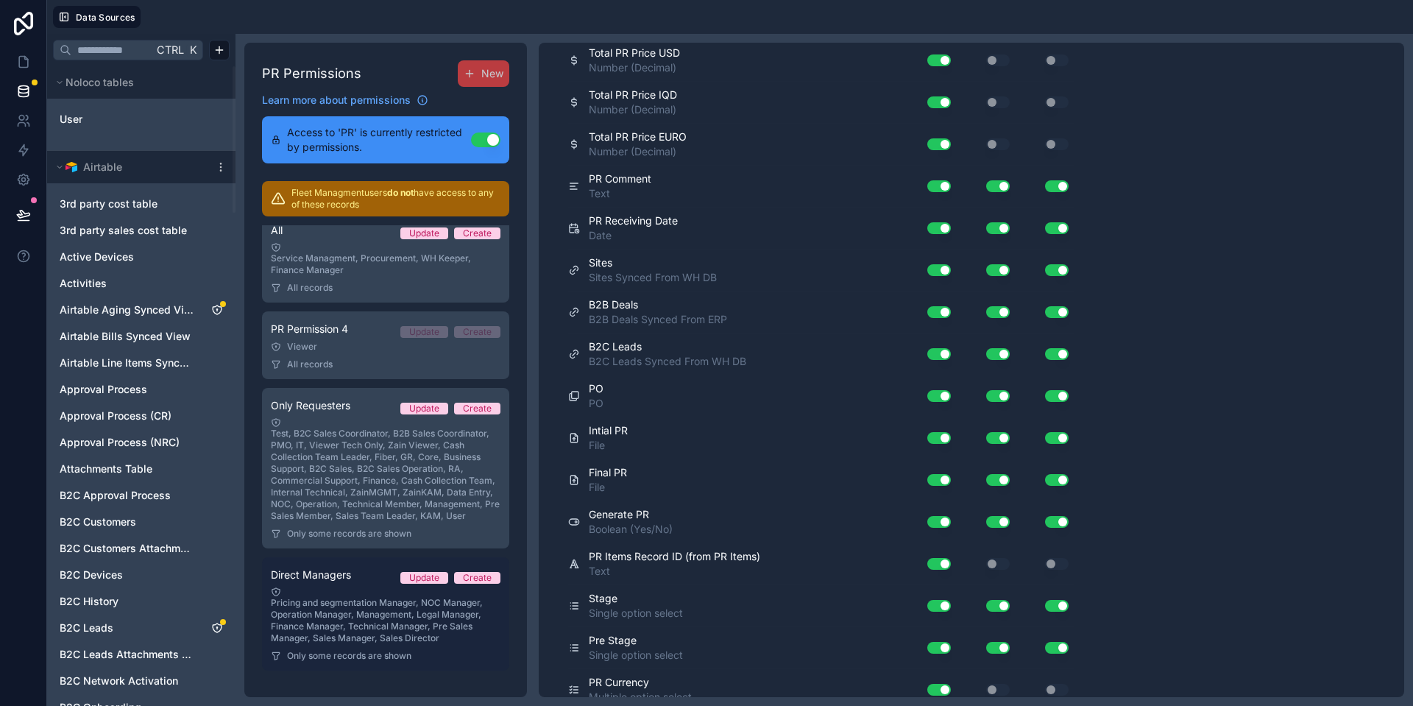
click at [413, 631] on div "Pricing and segmentation Manager, NOC Manager, Operation Manager, Management, L…" at bounding box center [386, 614] width 230 height 57
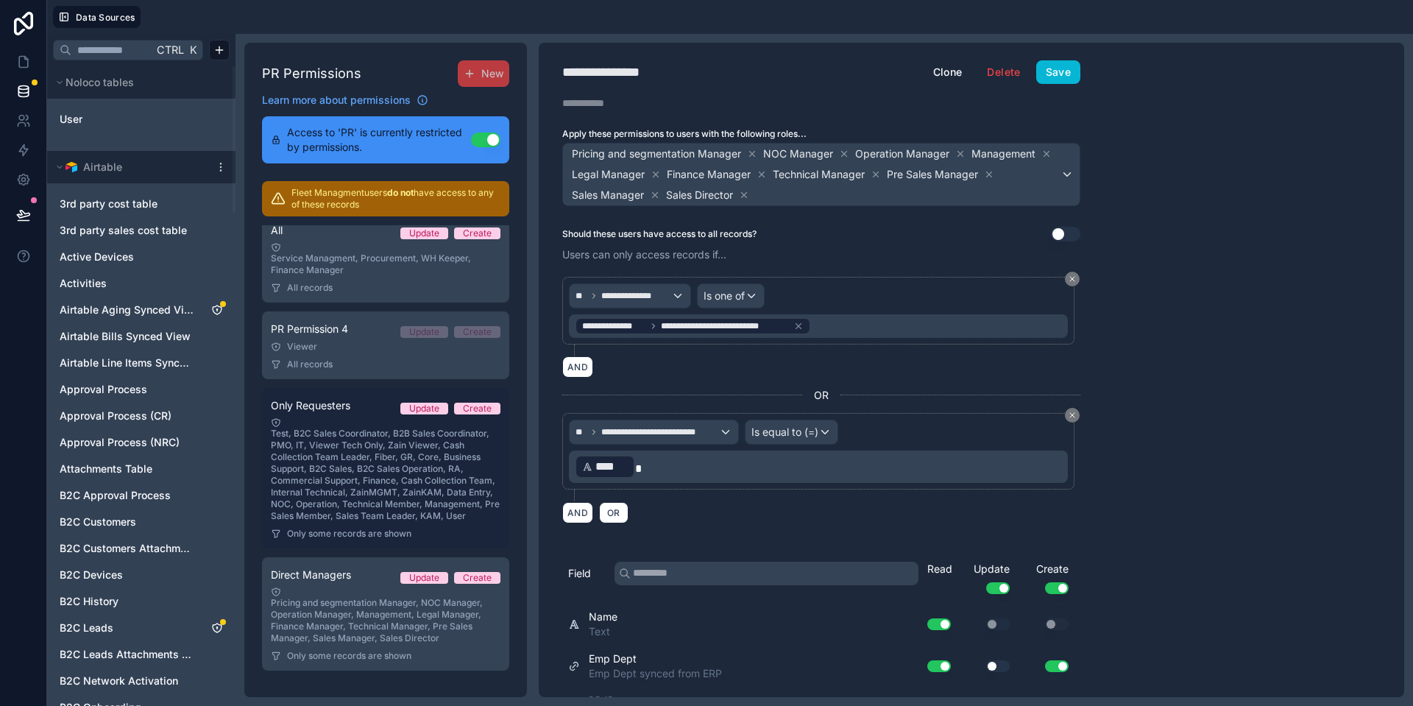
click at [413, 397] on div "Only Requesters Update Create" at bounding box center [386, 406] width 230 height 18
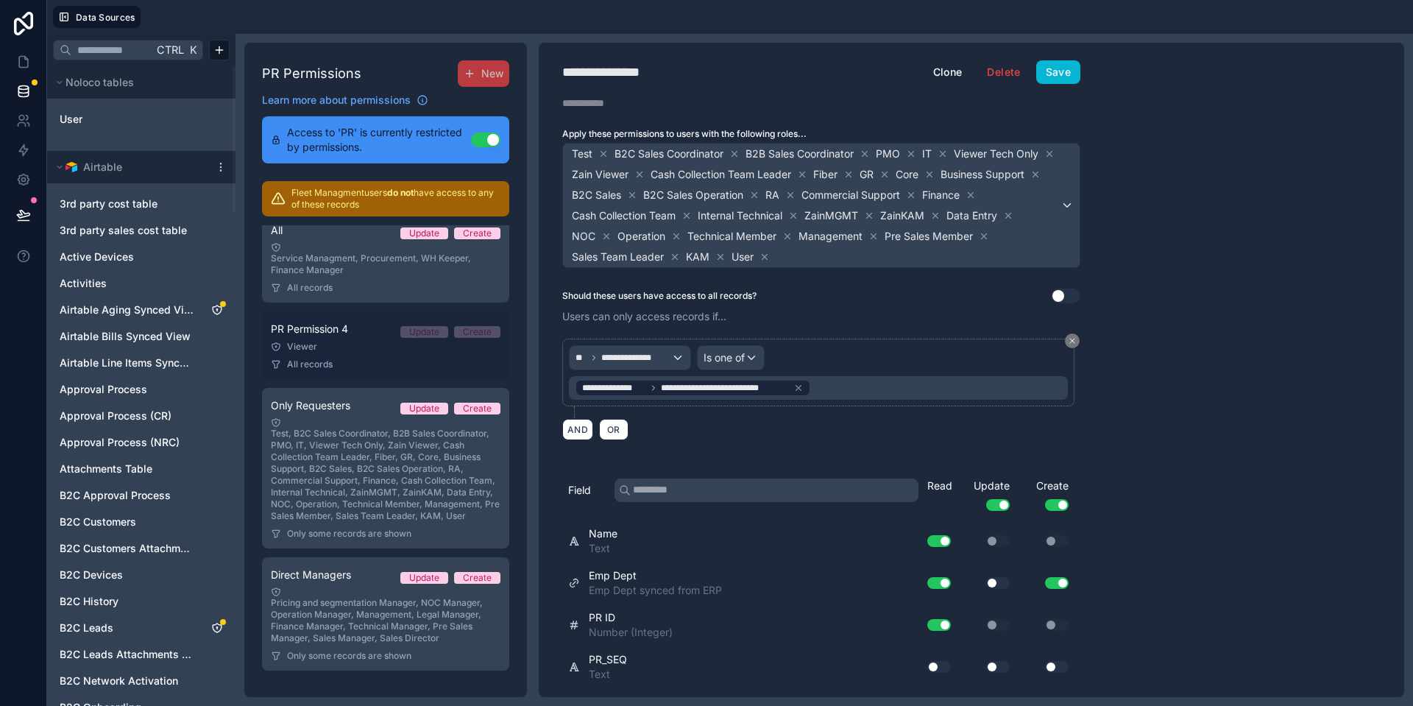
click at [378, 334] on div "PR Permission 4 Update Create" at bounding box center [386, 329] width 230 height 18
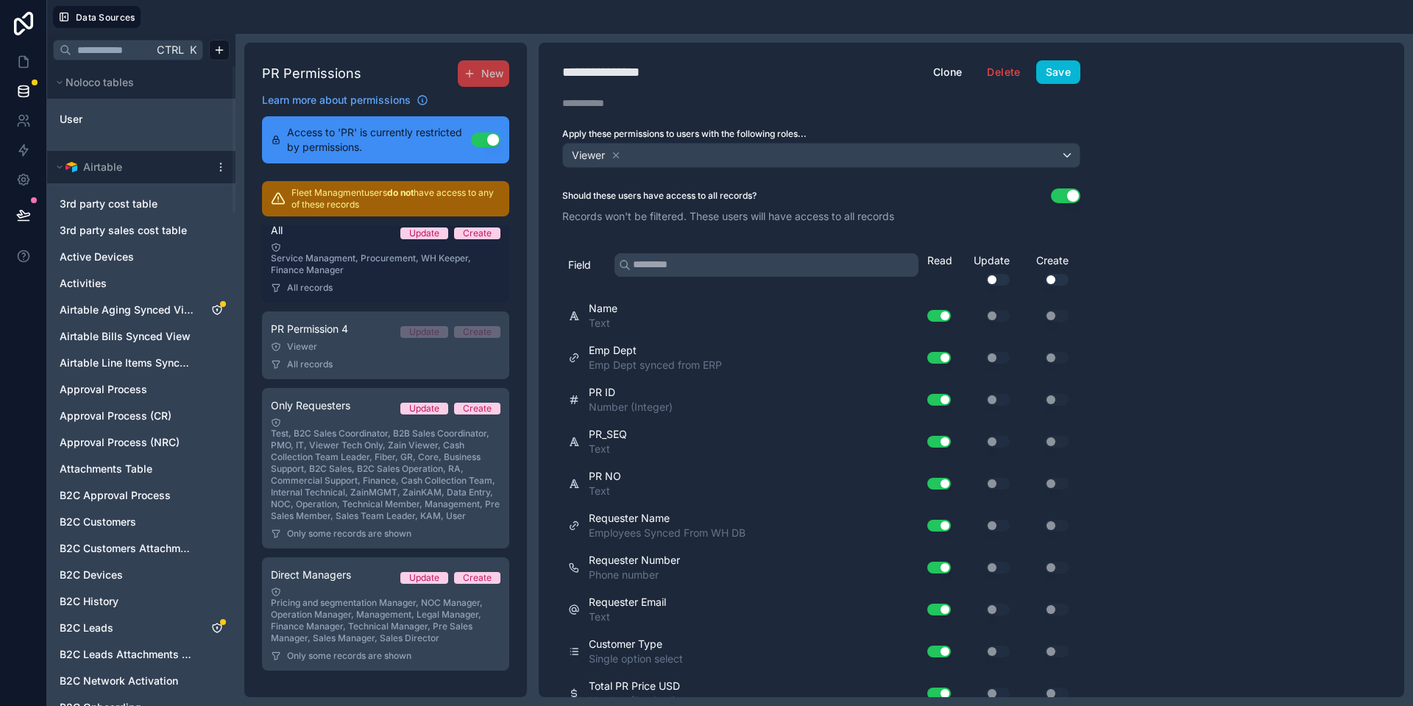
click at [371, 276] on link "All Update Create Service Managment, Procurement, WH Keeper, Finance Manager Al…" at bounding box center [385, 258] width 247 height 90
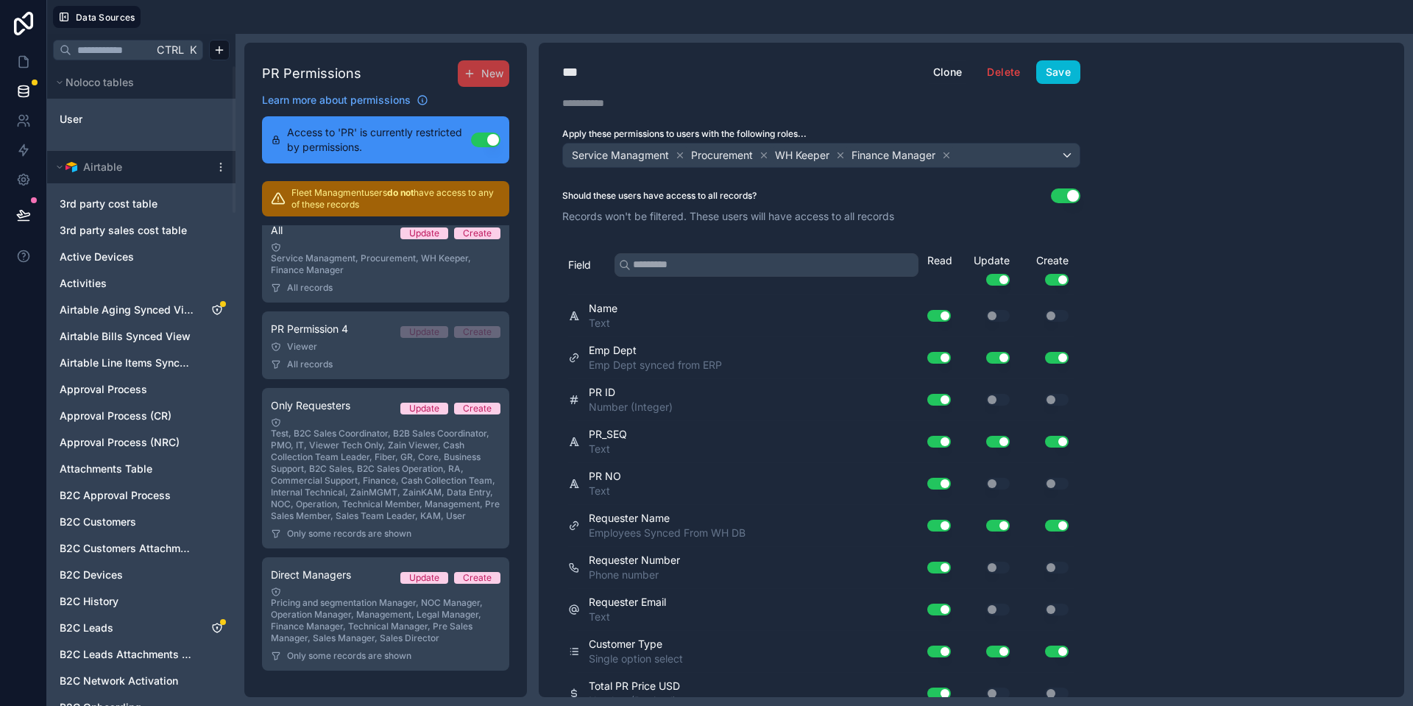
click at [650, 224] on div "*** All Clone Delete Save Description Apply these permissions to users with the…" at bounding box center [821, 370] width 565 height 654
click at [844, 150] on icon at bounding box center [840, 155] width 10 height 10
click at [1045, 71] on button "Save" at bounding box center [1058, 72] width 44 height 24
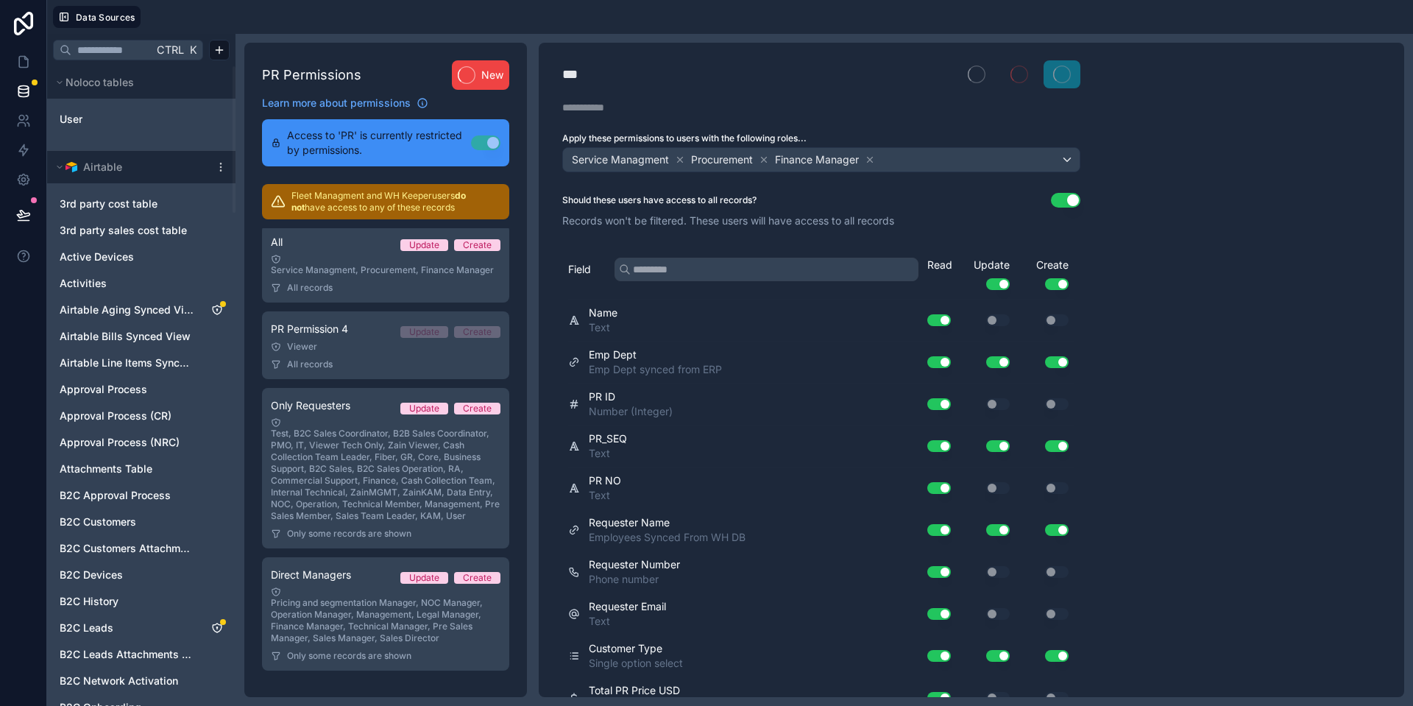
scroll to position [54, 0]
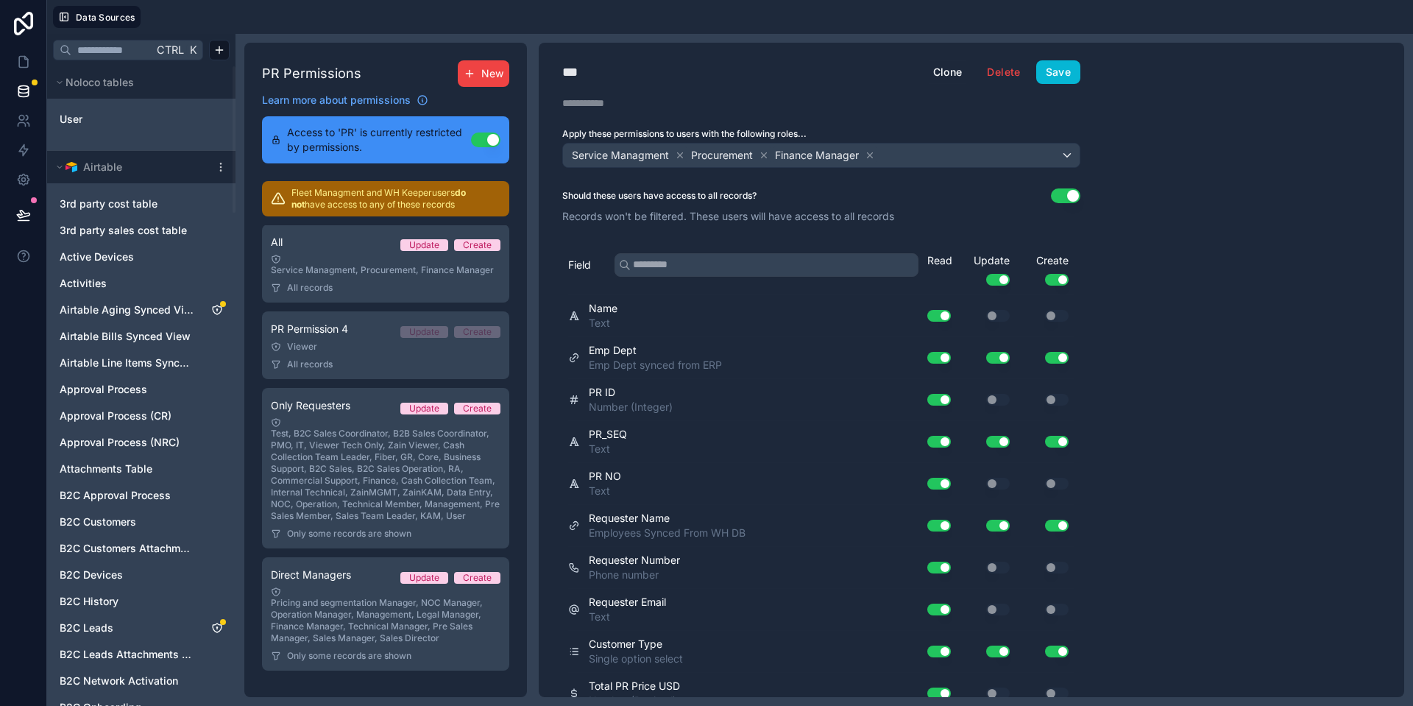
click at [467, 85] on button "New" at bounding box center [484, 73] width 52 height 26
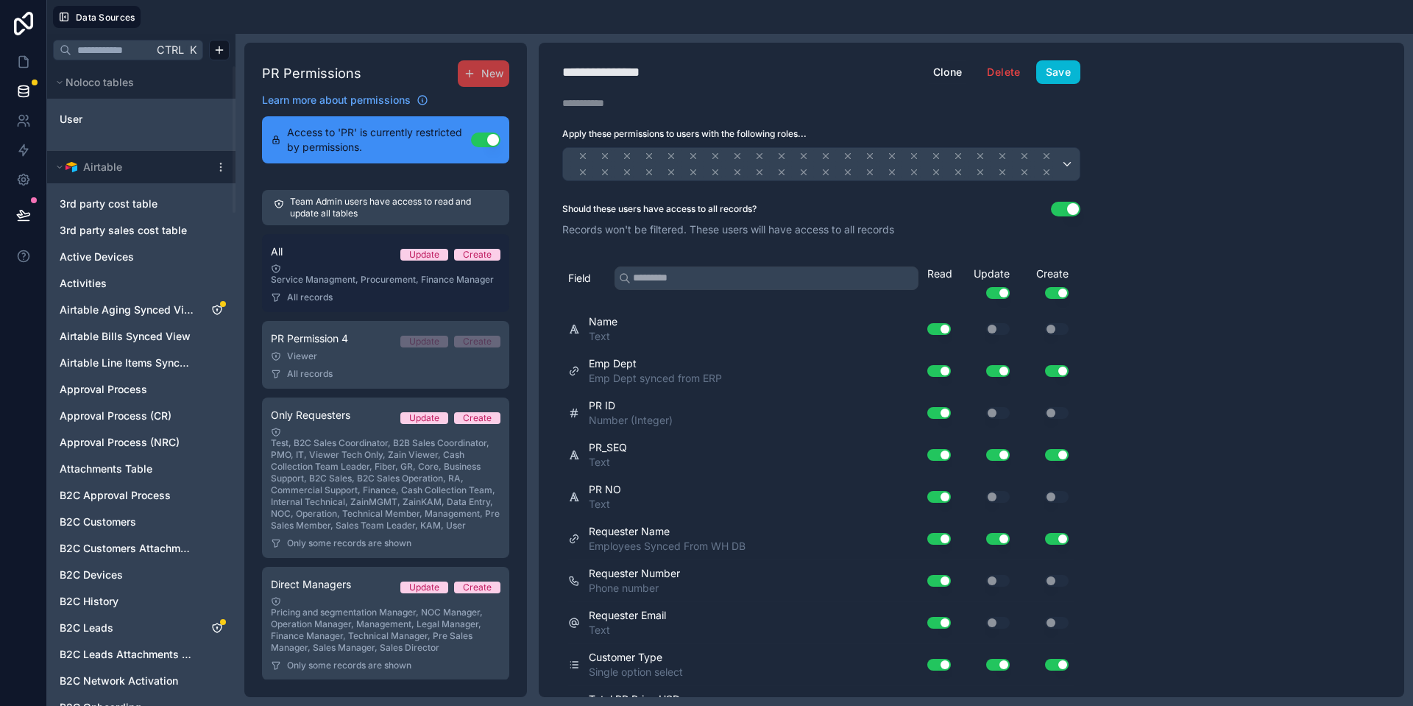
scroll to position [238, 0]
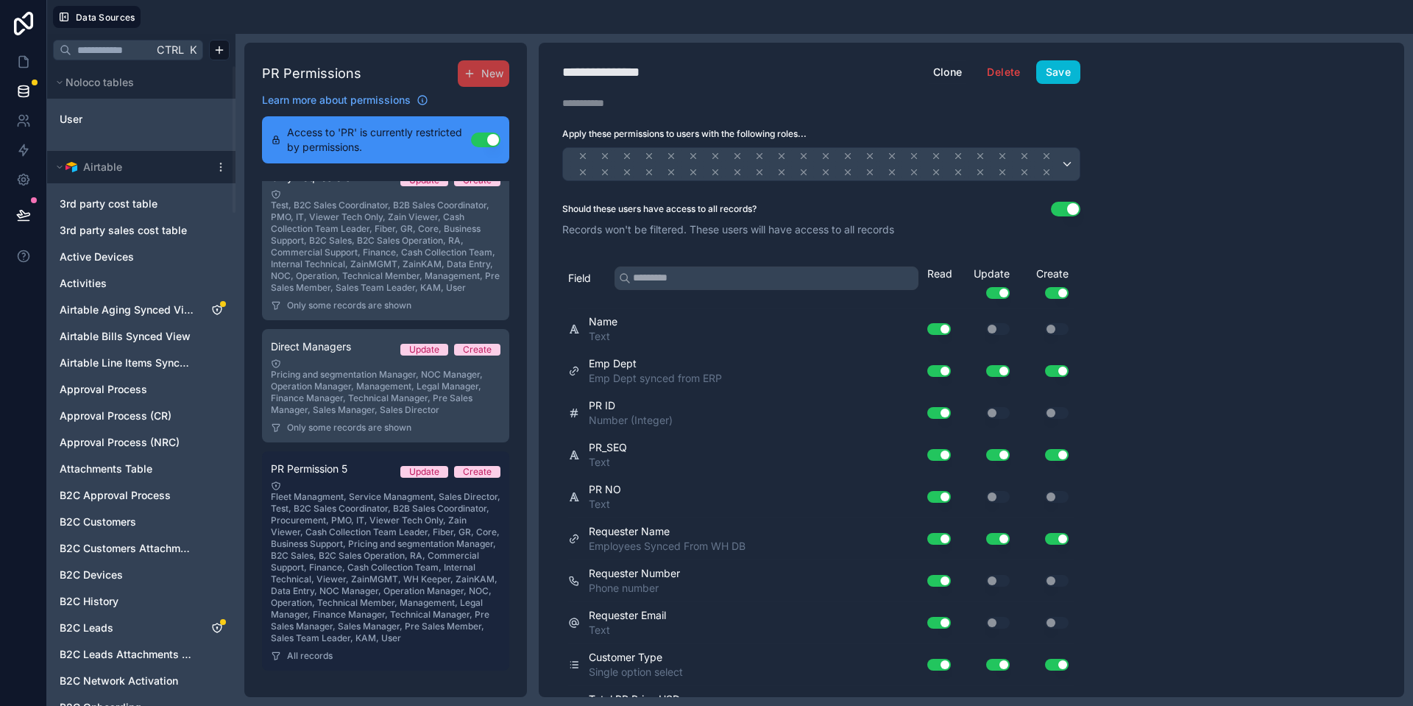
click at [358, 553] on div "Fleet Managment, Service Managment, Sales Director, Test, B2C Sales Coordinator…" at bounding box center [386, 561] width 230 height 163
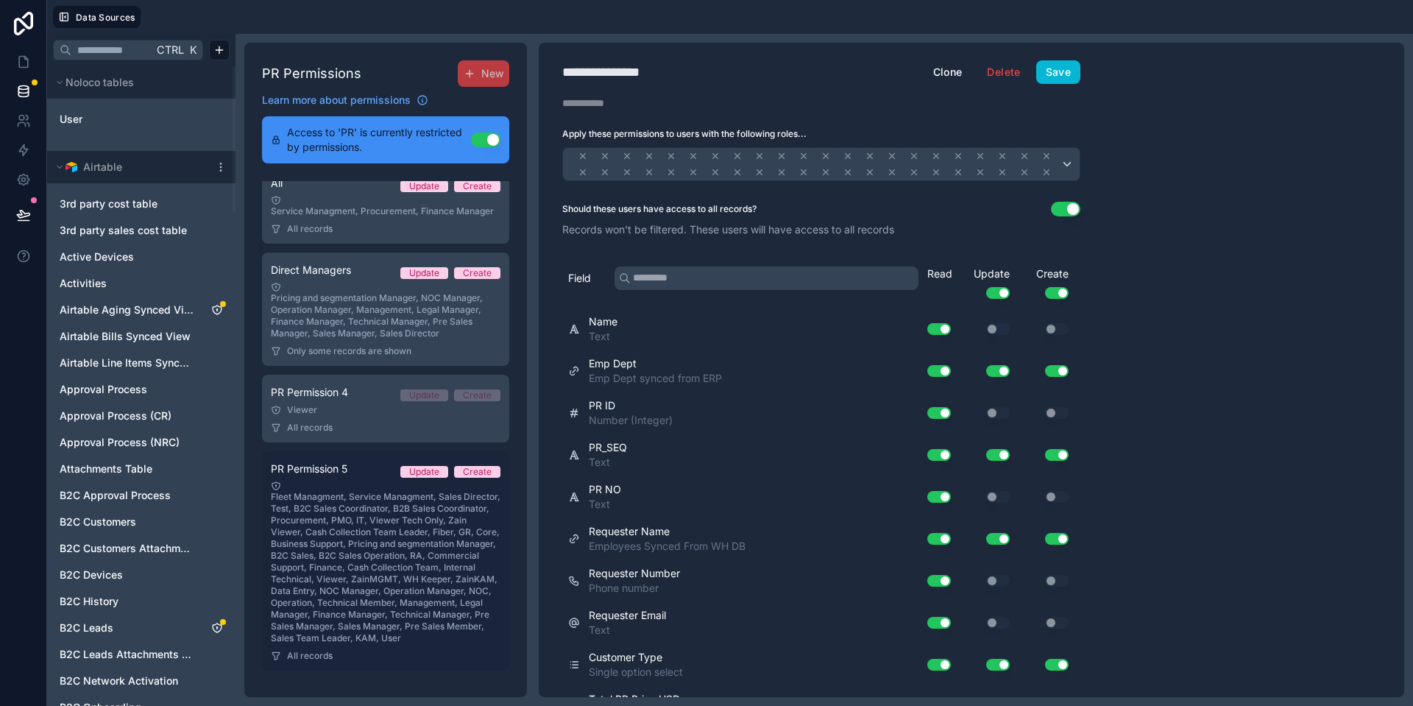
scroll to position [74, 0]
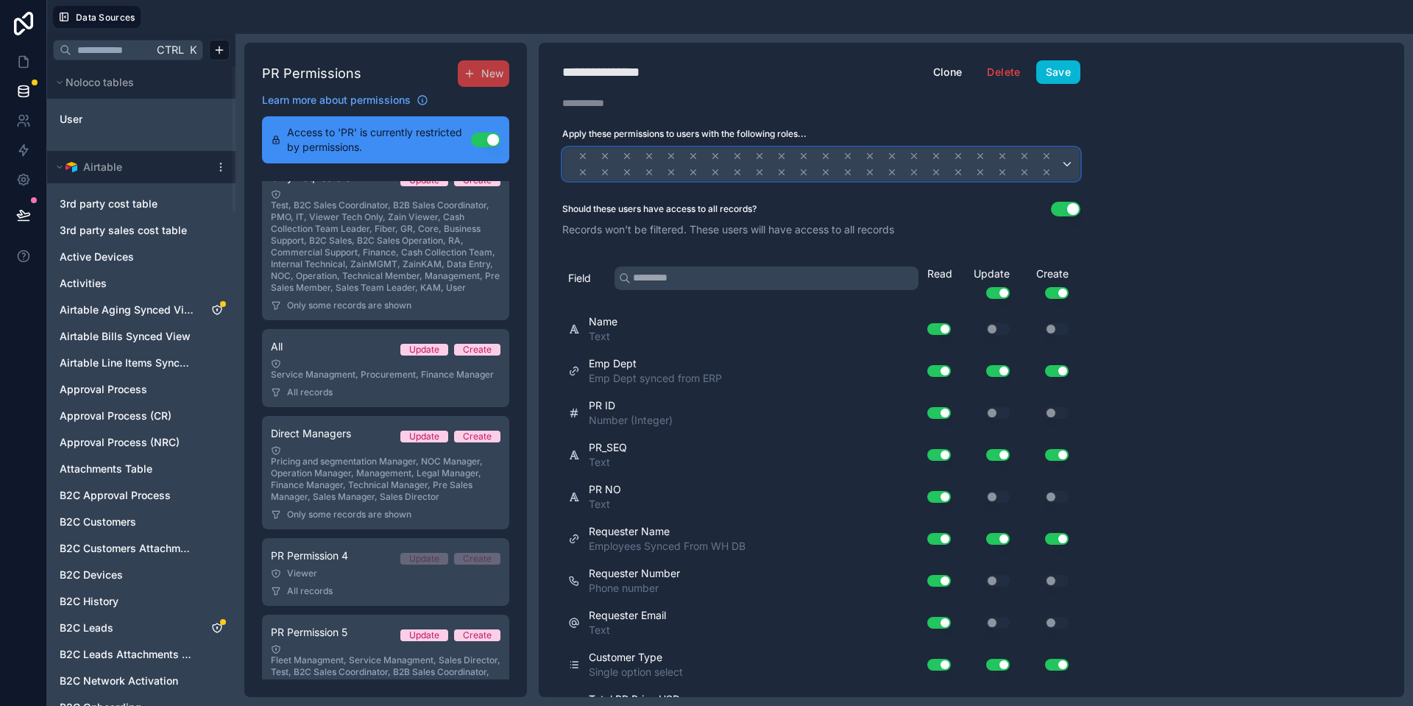
click at [1065, 160] on div at bounding box center [821, 164] width 516 height 32
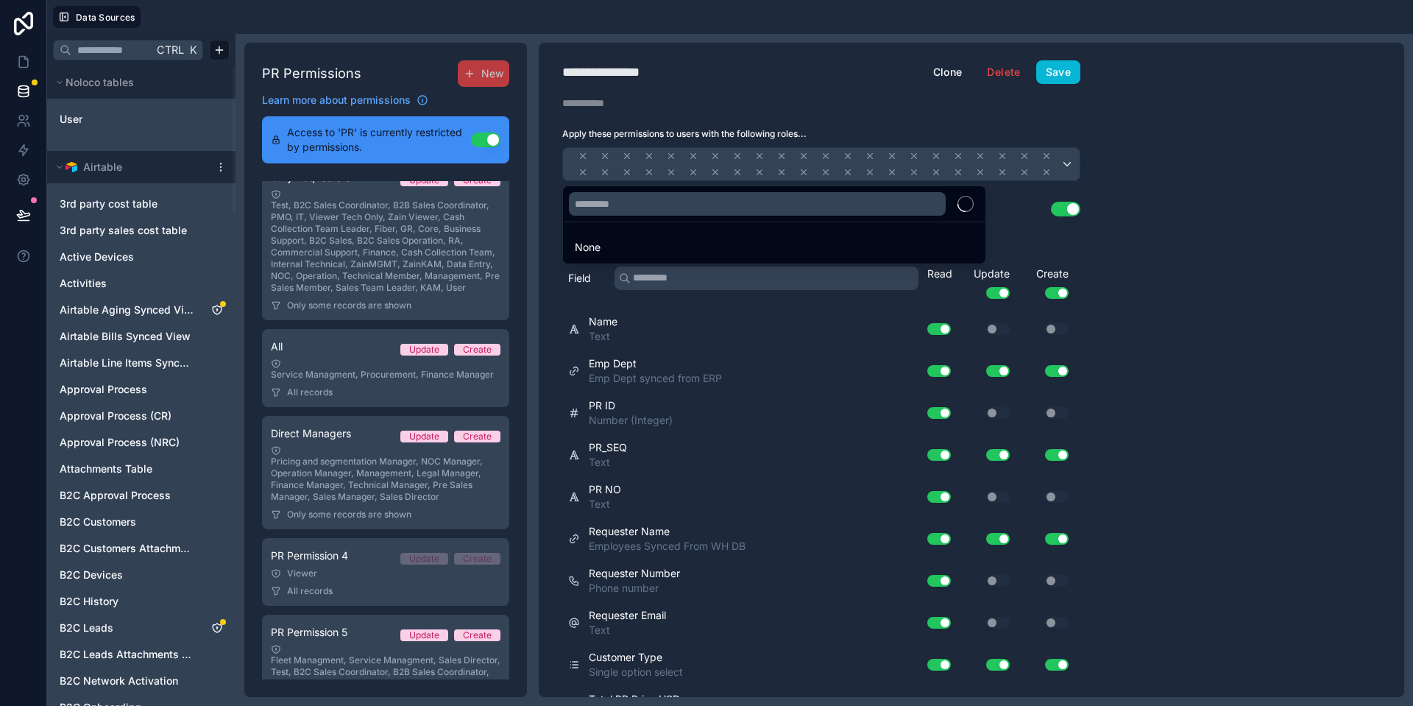
click at [806, 105] on div at bounding box center [706, 353] width 1413 height 706
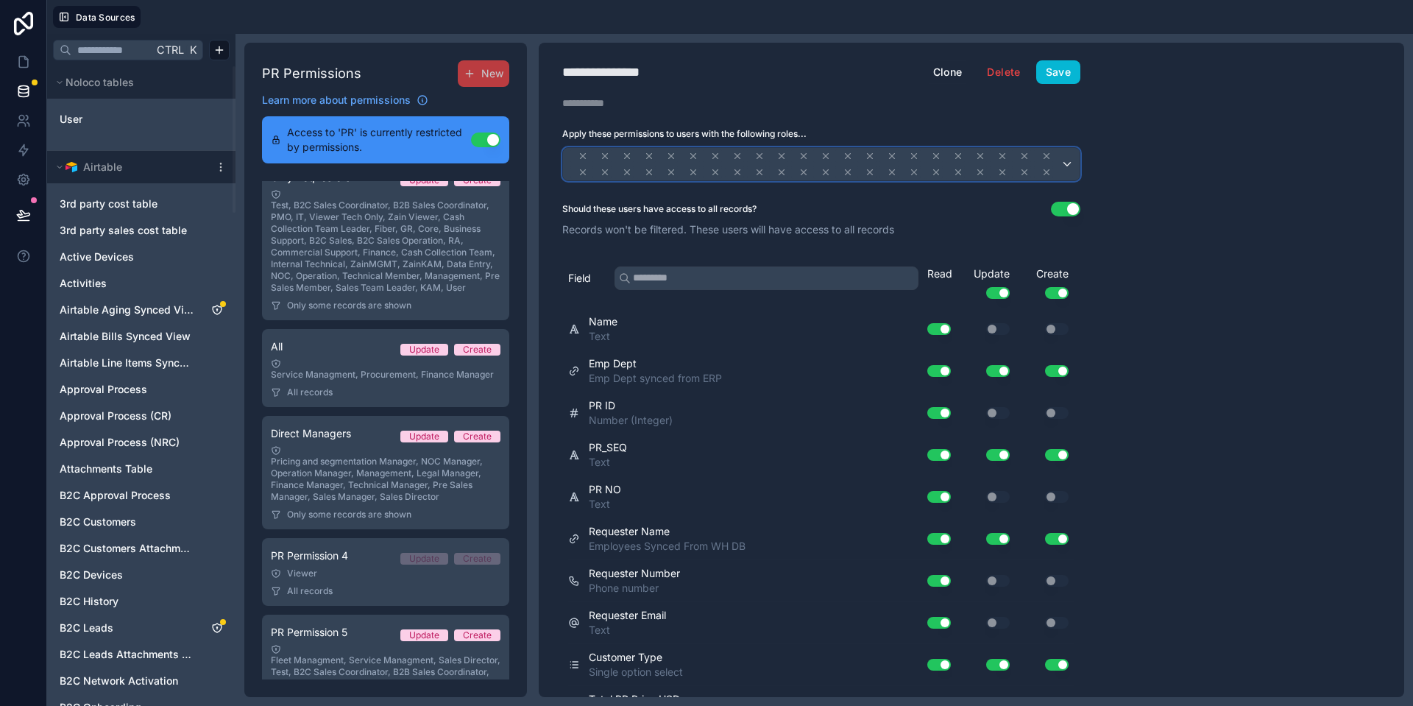
click at [634, 167] on span at bounding box center [814, 164] width 491 height 32
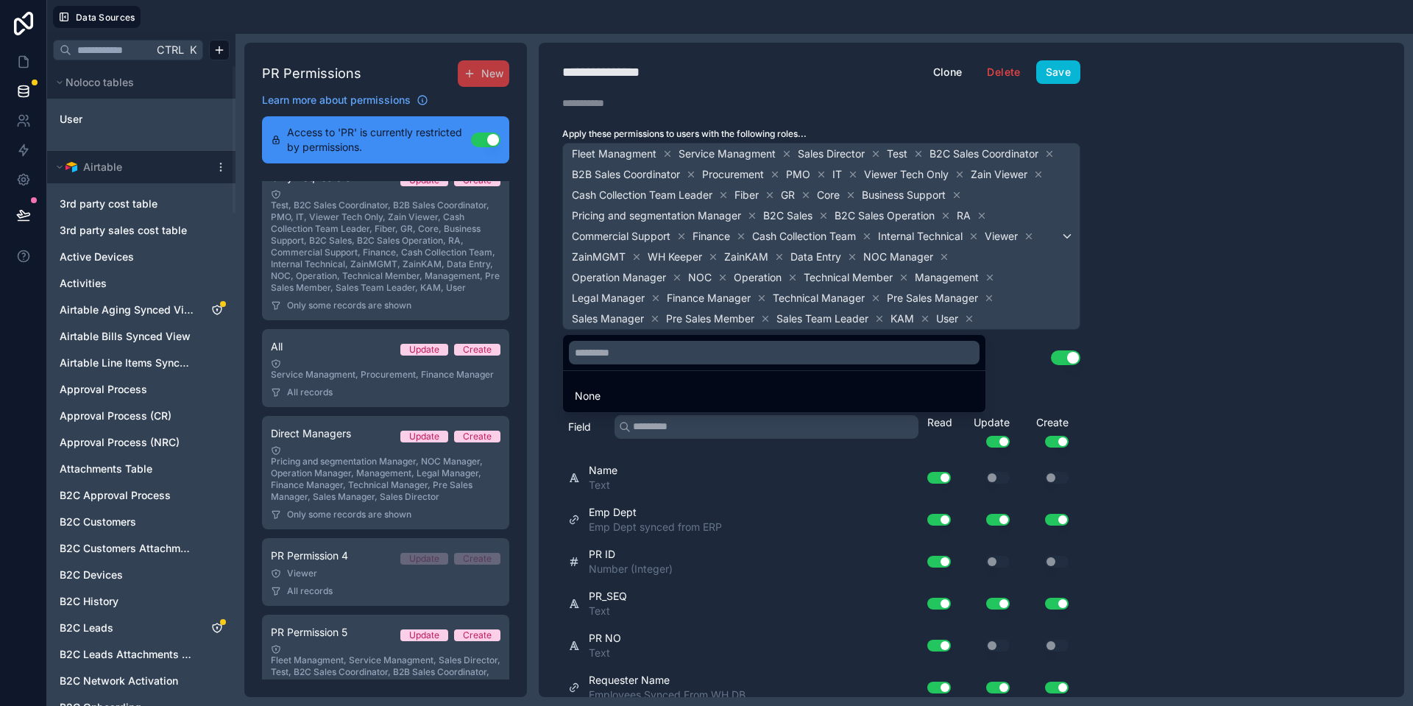
click at [666, 153] on div at bounding box center [706, 353] width 1413 height 706
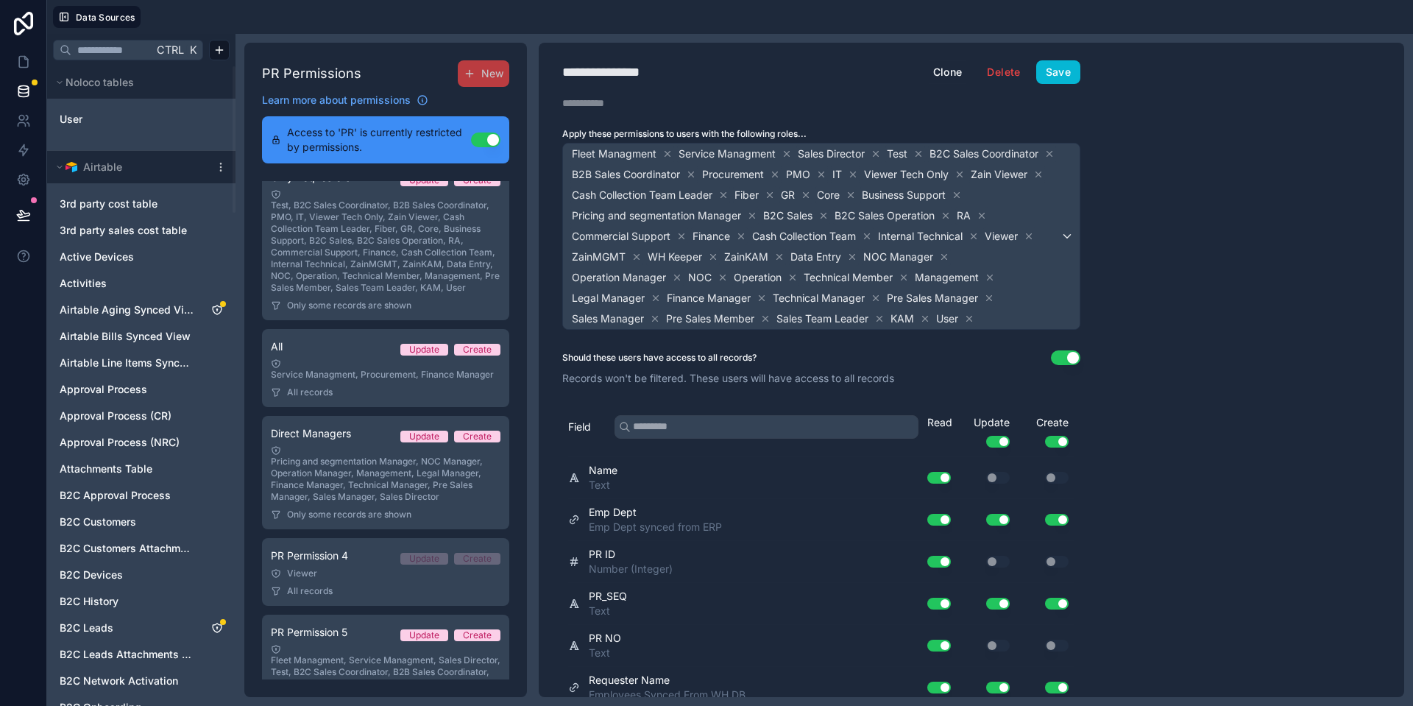
click at [666, 153] on icon at bounding box center [667, 154] width 10 height 10
click at [666, 153] on span "Service Managment" at bounding box center [620, 153] width 97 height 15
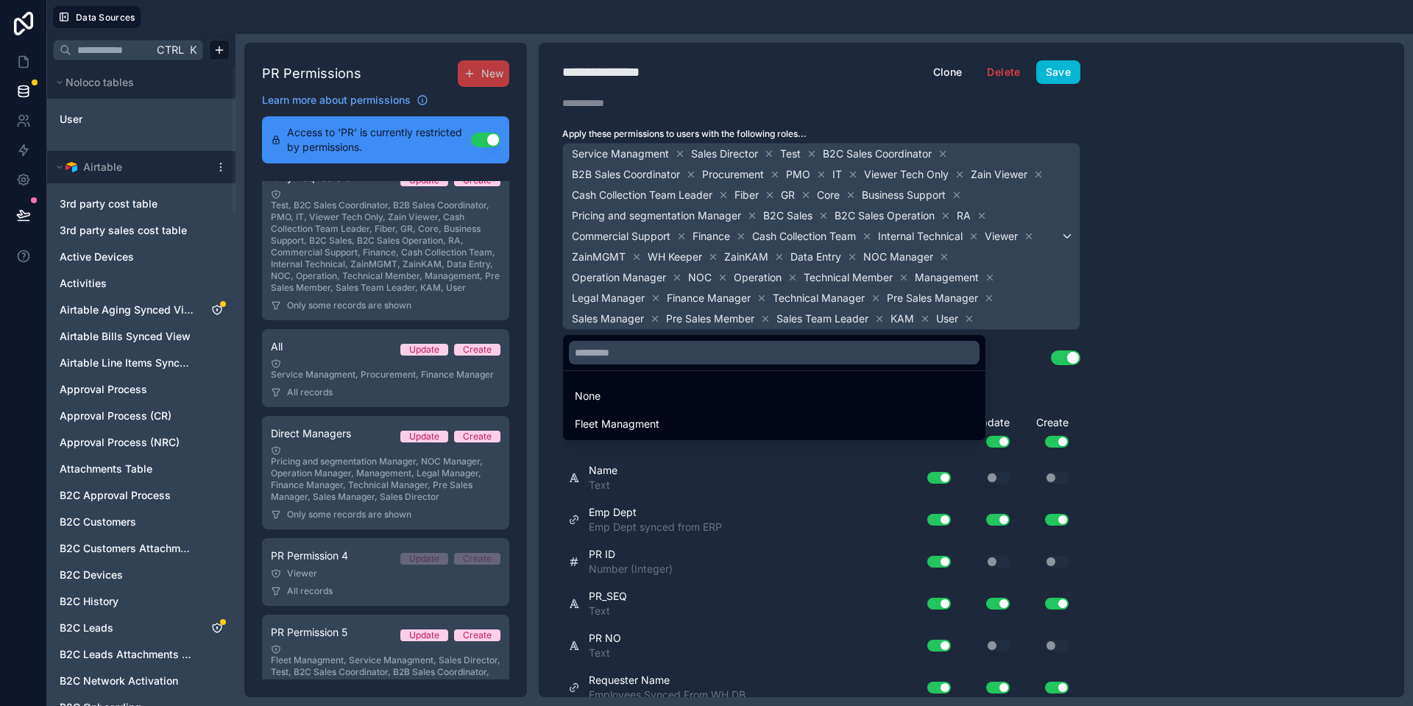
click at [679, 152] on div at bounding box center [706, 353] width 1413 height 706
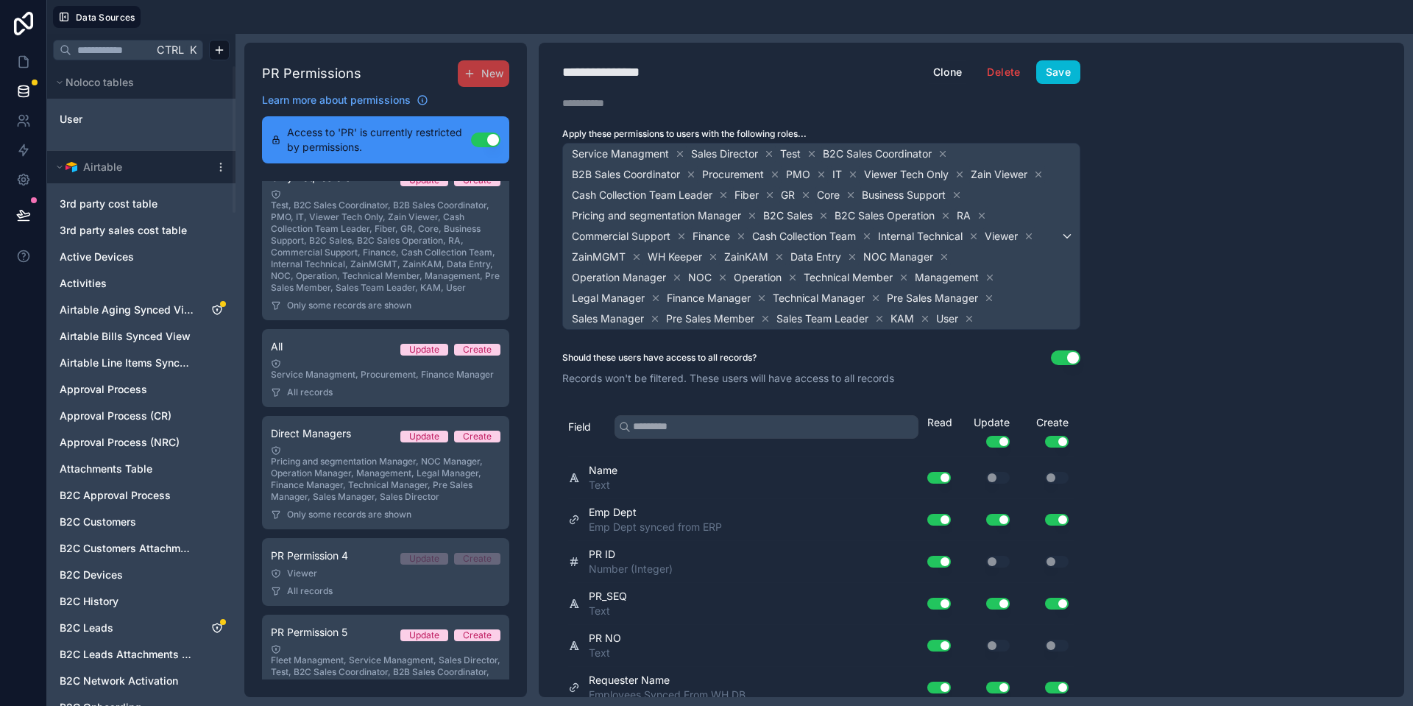
click at [679, 152] on icon at bounding box center [680, 154] width 10 height 10
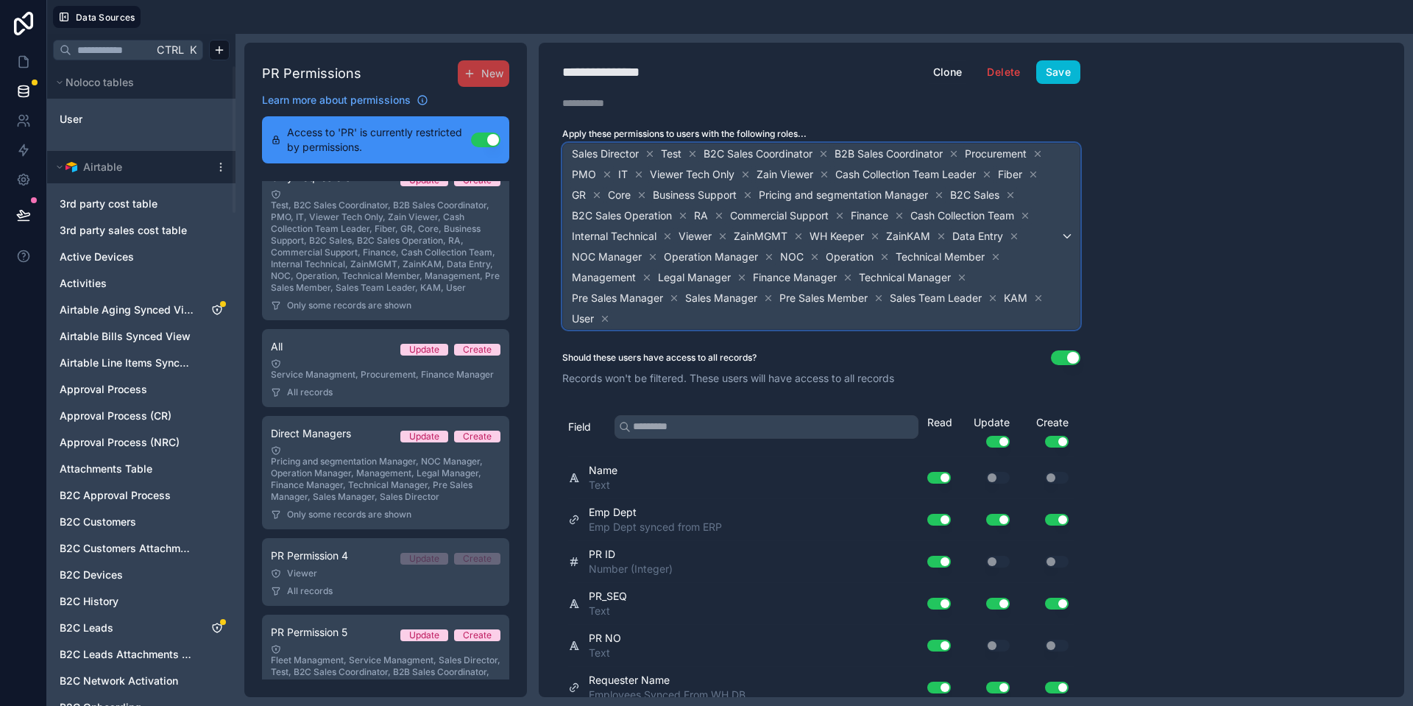
click at [679, 152] on span "Test" at bounding box center [671, 153] width 21 height 15
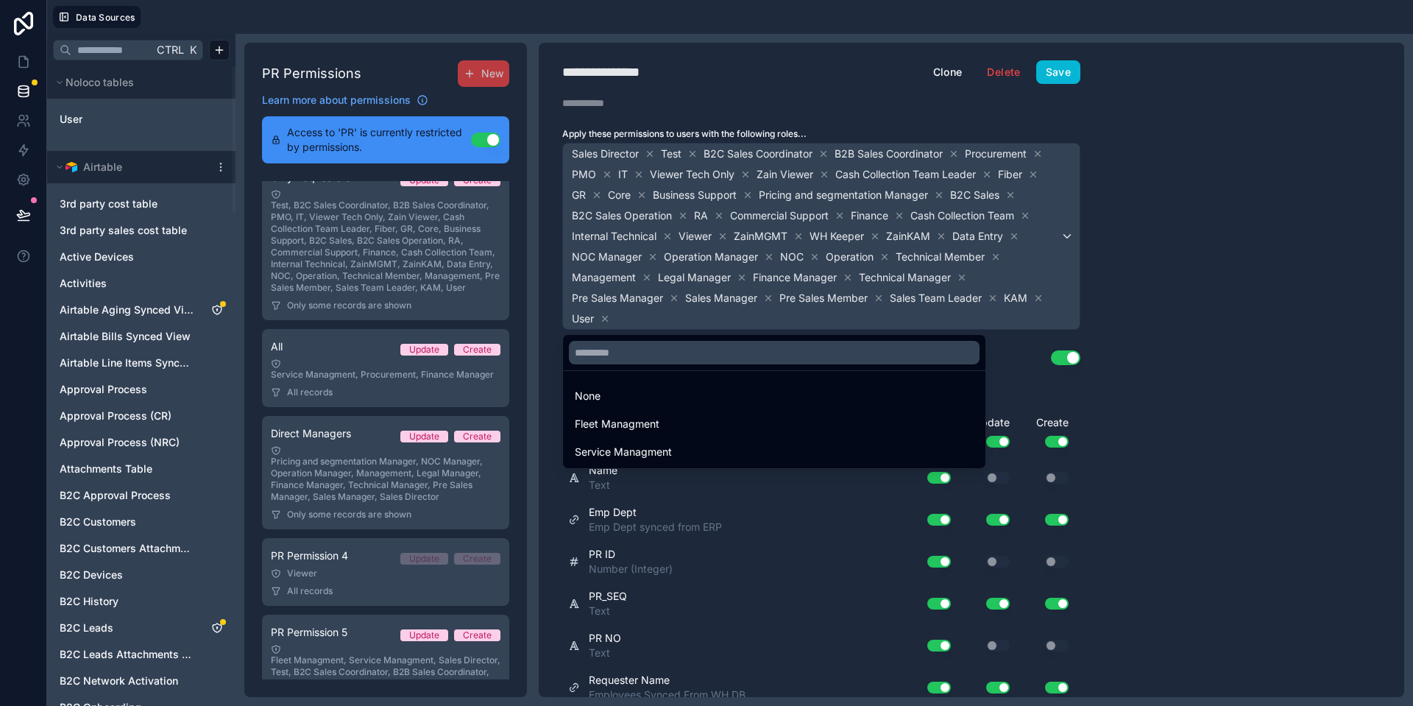
click at [642, 159] on div at bounding box center [706, 353] width 1413 height 706
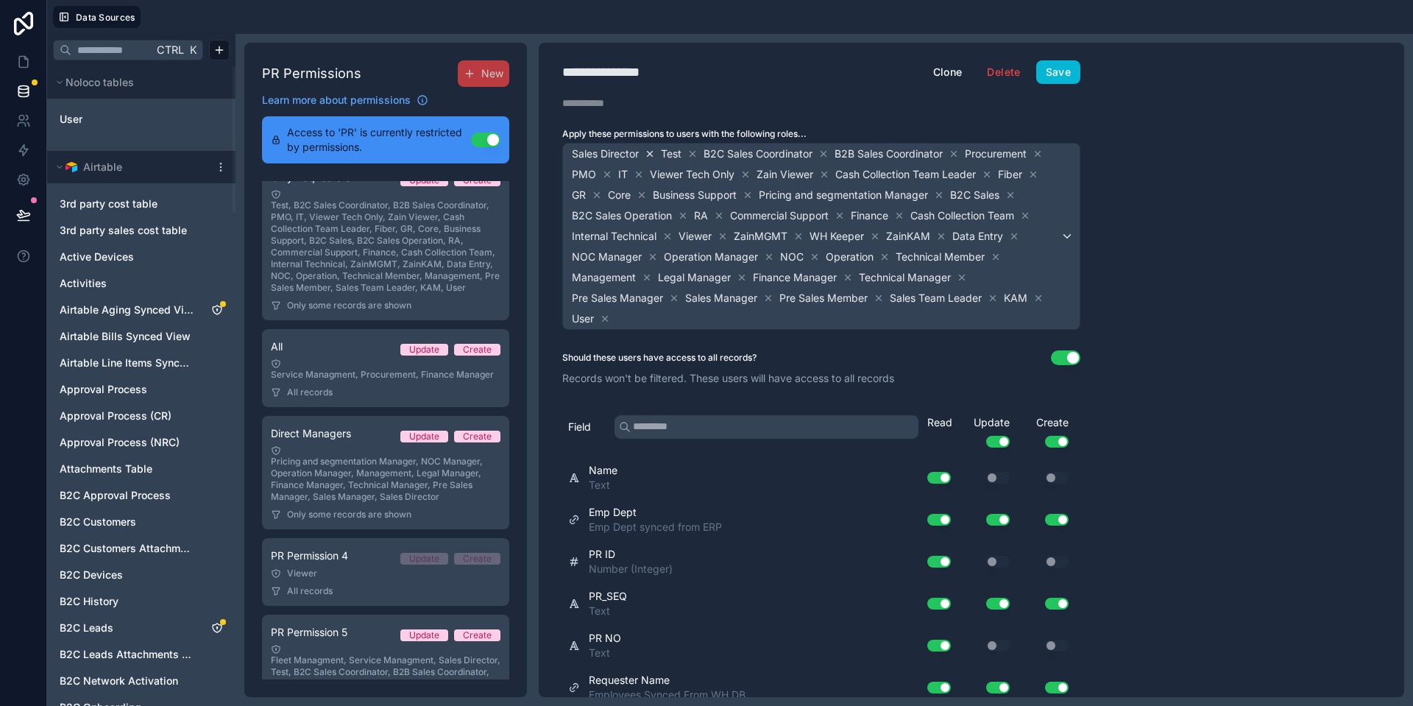
click at [650, 155] on icon at bounding box center [649, 153] width 5 height 5
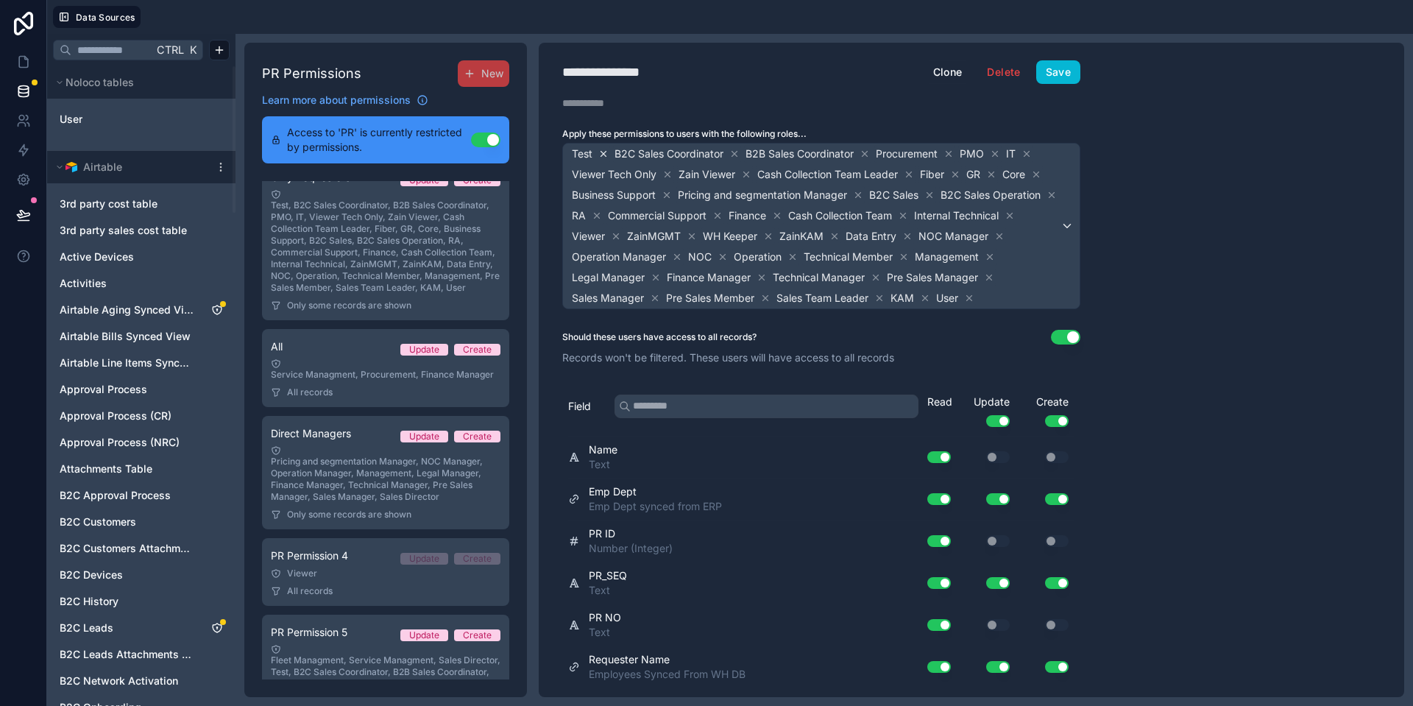
click at [605, 155] on icon at bounding box center [603, 154] width 10 height 10
click at [695, 155] on icon at bounding box center [691, 154] width 10 height 10
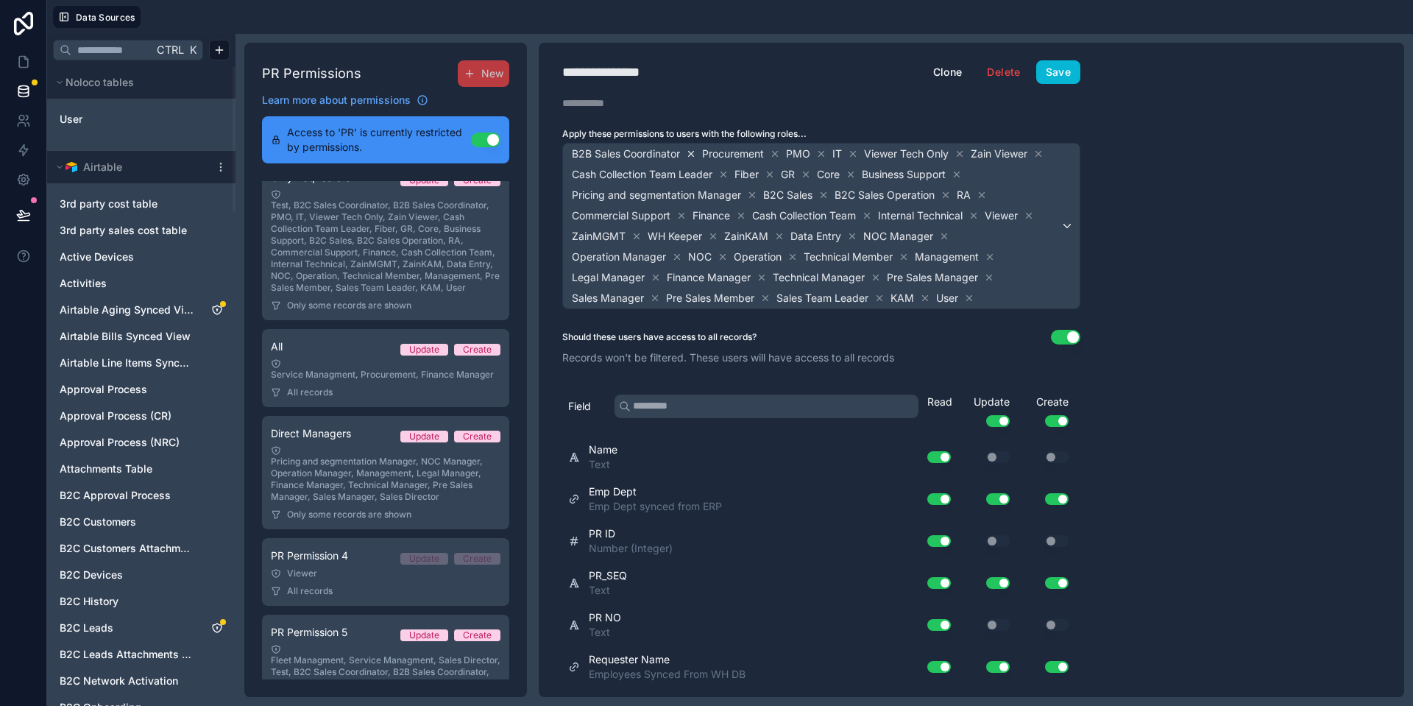
click at [693, 149] on icon at bounding box center [691, 154] width 10 height 10
click at [642, 157] on icon at bounding box center [644, 154] width 10 height 10
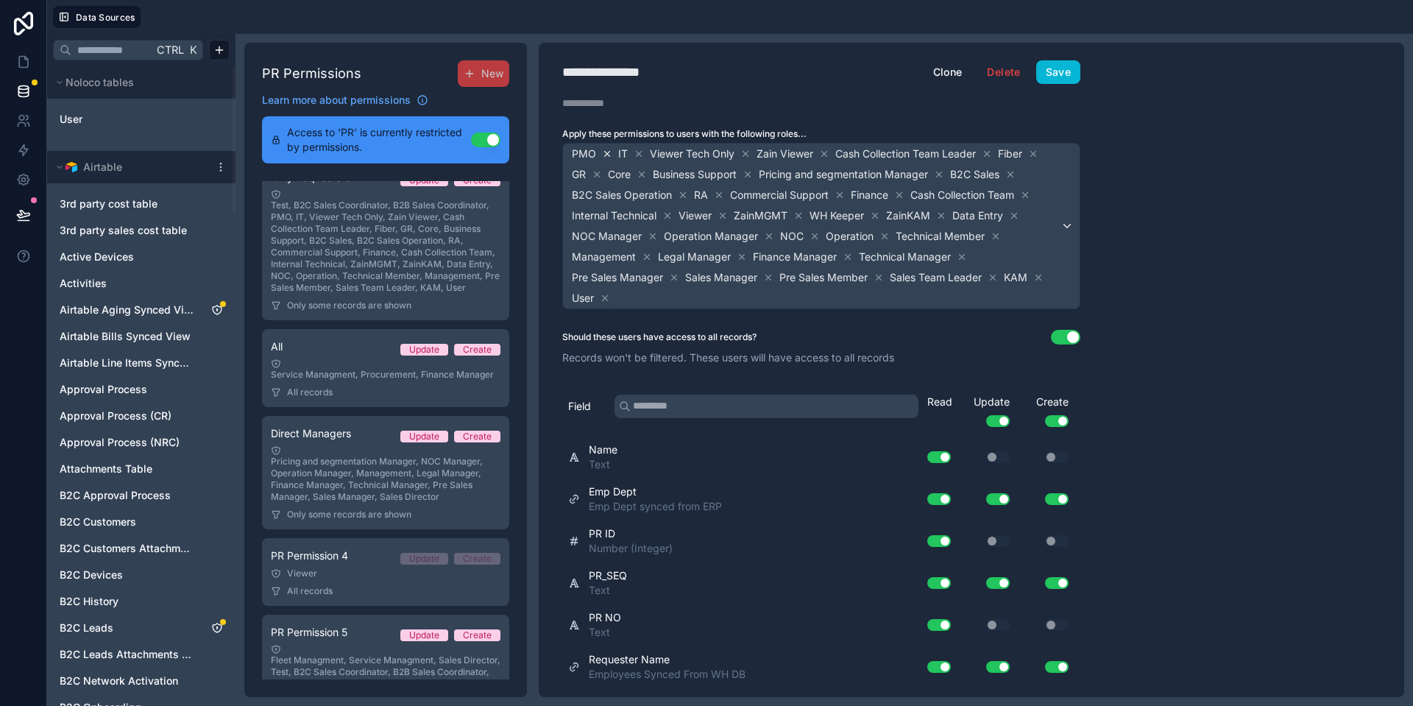
click at [603, 157] on icon at bounding box center [607, 154] width 10 height 10
click at [594, 155] on icon at bounding box center [592, 154] width 10 height 10
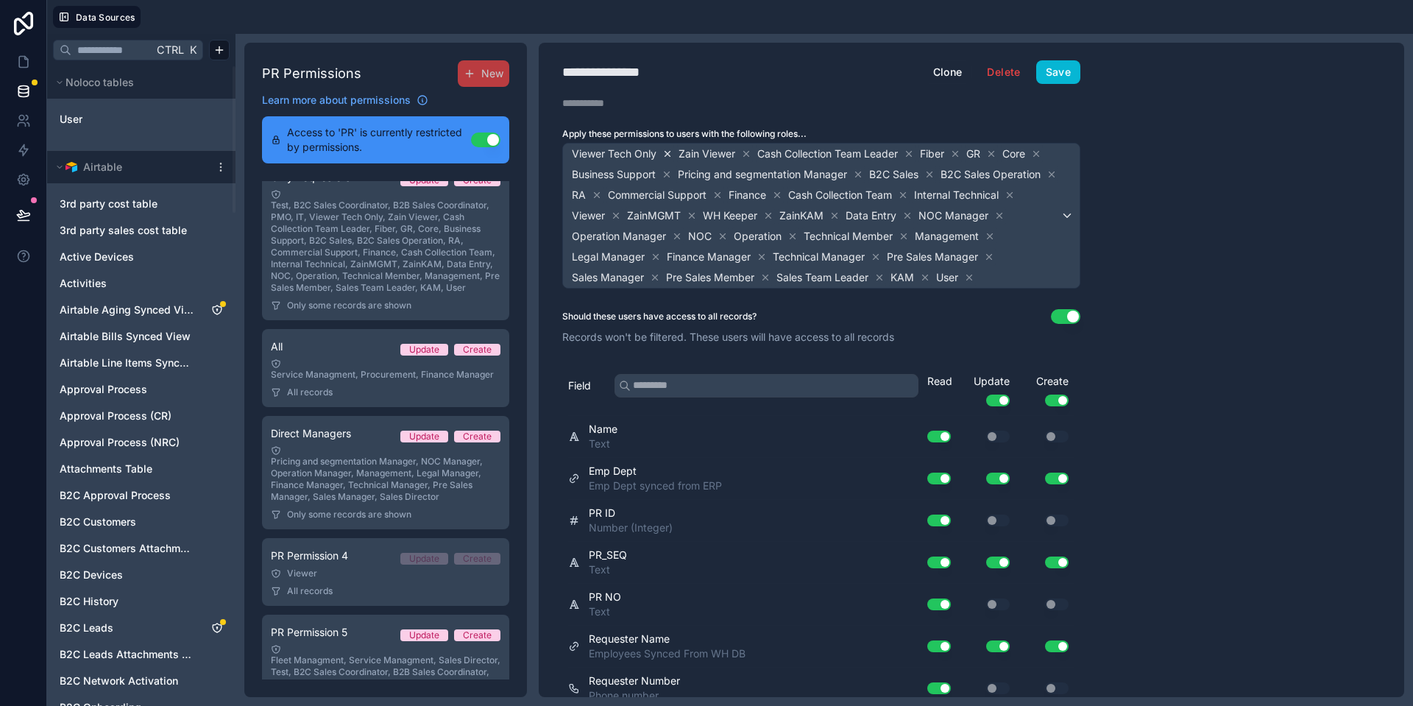
click at [668, 156] on icon at bounding box center [667, 154] width 10 height 10
click at [636, 153] on icon at bounding box center [639, 154] width 10 height 10
click at [722, 155] on icon at bounding box center [723, 154] width 10 height 10
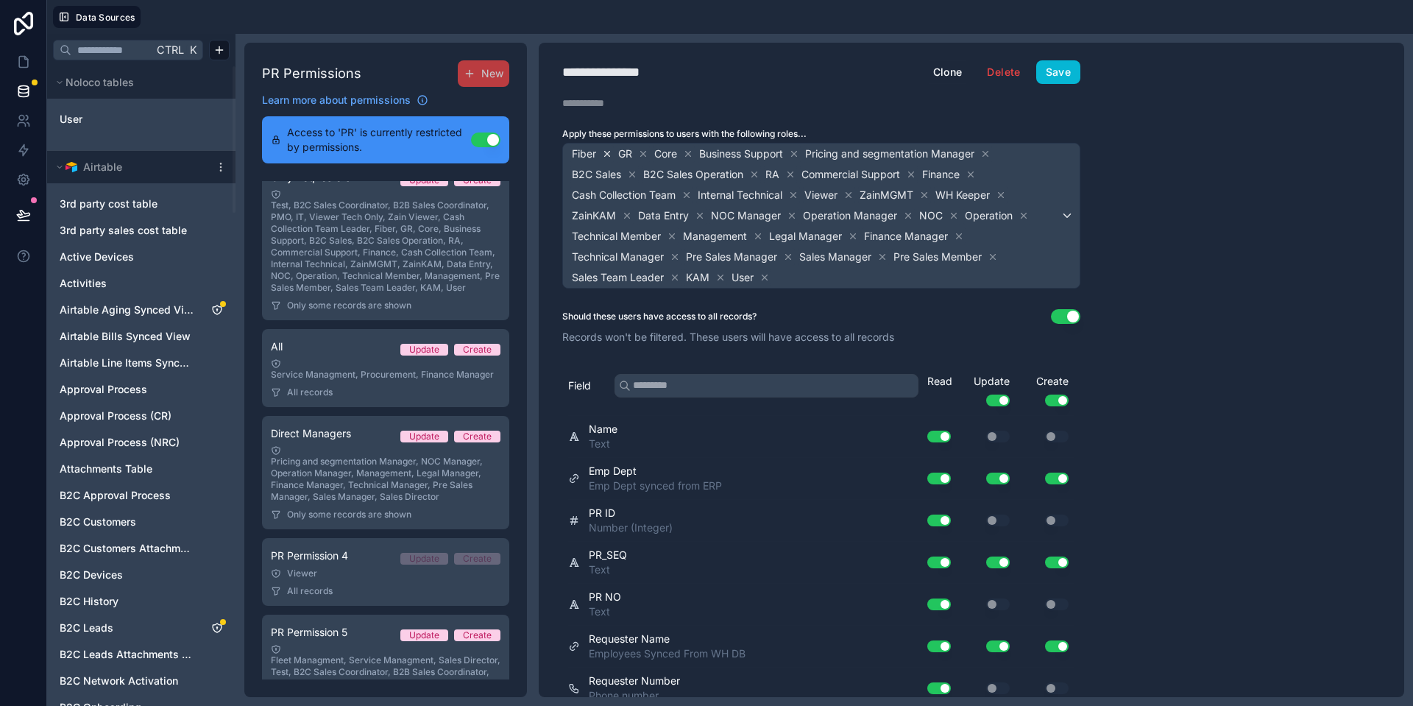
click at [608, 153] on icon at bounding box center [607, 154] width 10 height 10
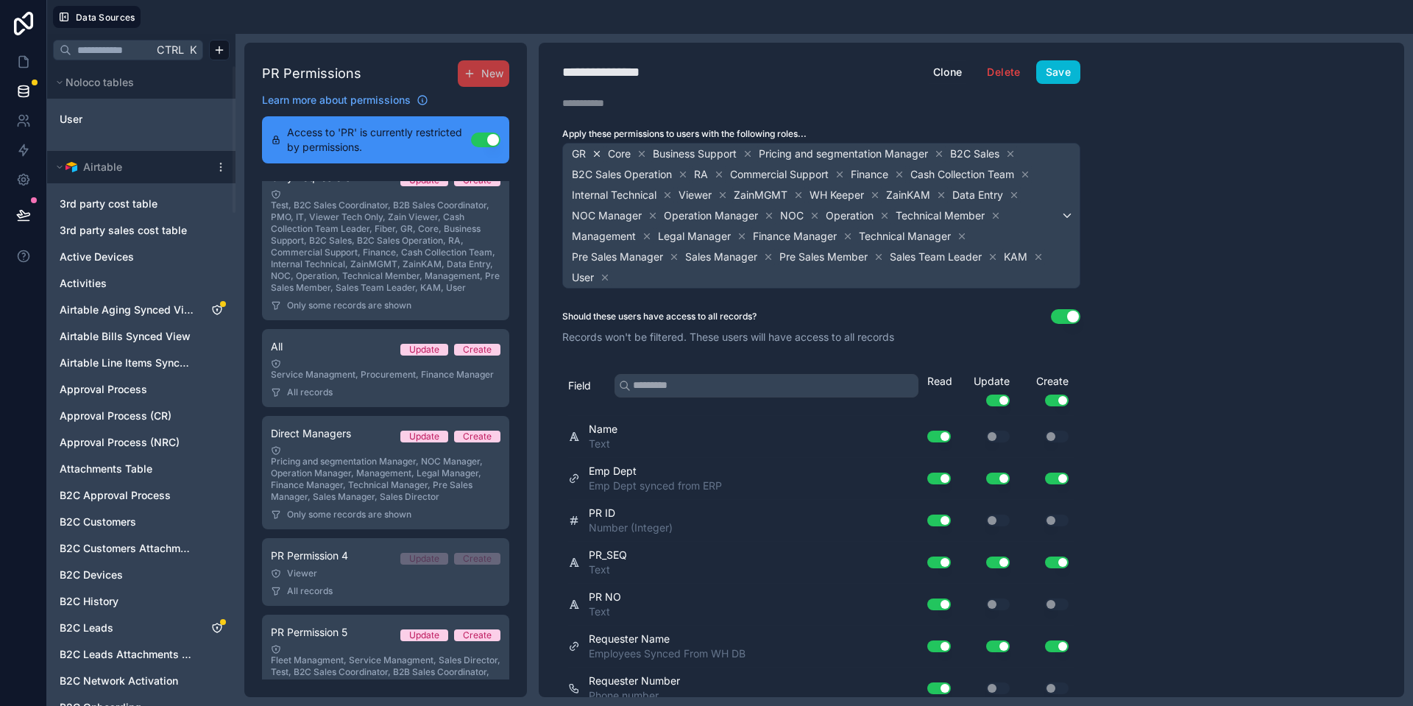
click at [598, 155] on icon at bounding box center [597, 154] width 10 height 10
drag, startPoint x: 598, startPoint y: 155, endPoint x: 612, endPoint y: 160, distance: 14.9
click at [612, 160] on div "Core" at bounding box center [591, 154] width 42 height 18
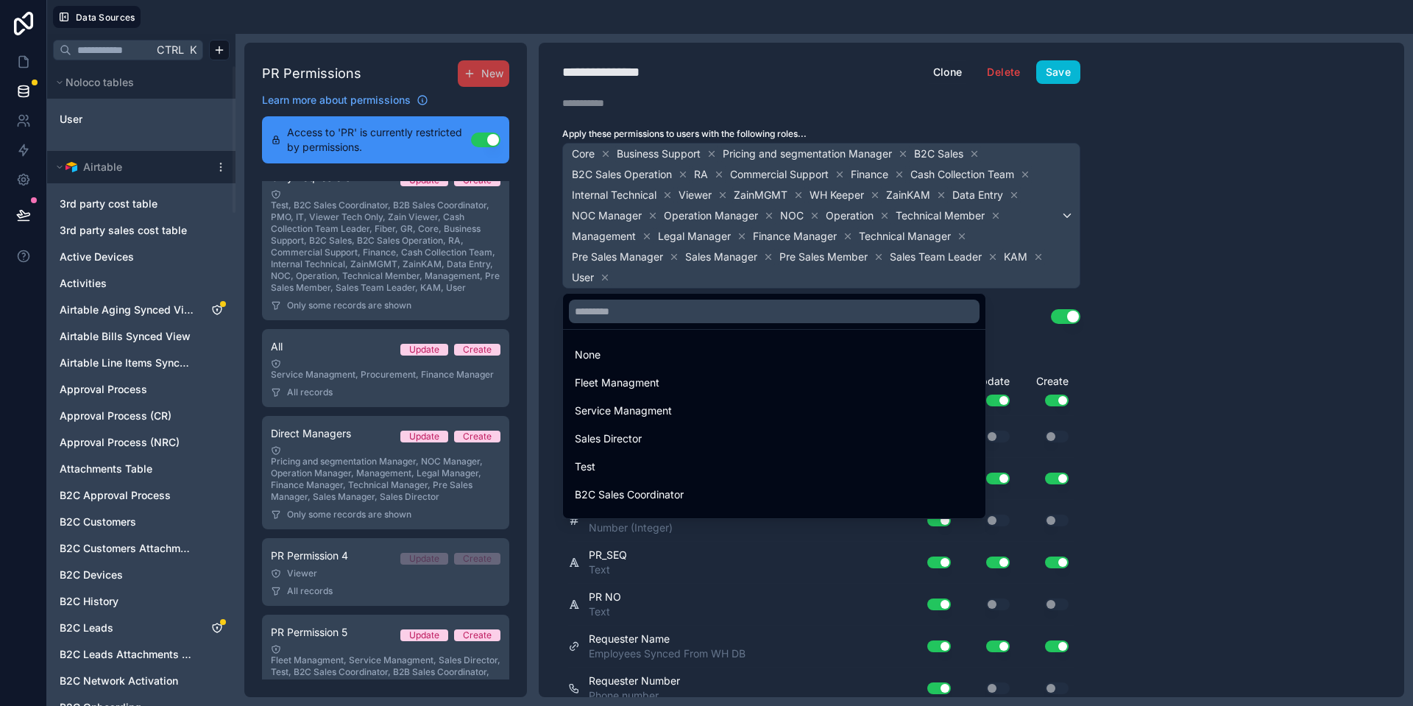
click at [607, 151] on div at bounding box center [706, 353] width 1413 height 706
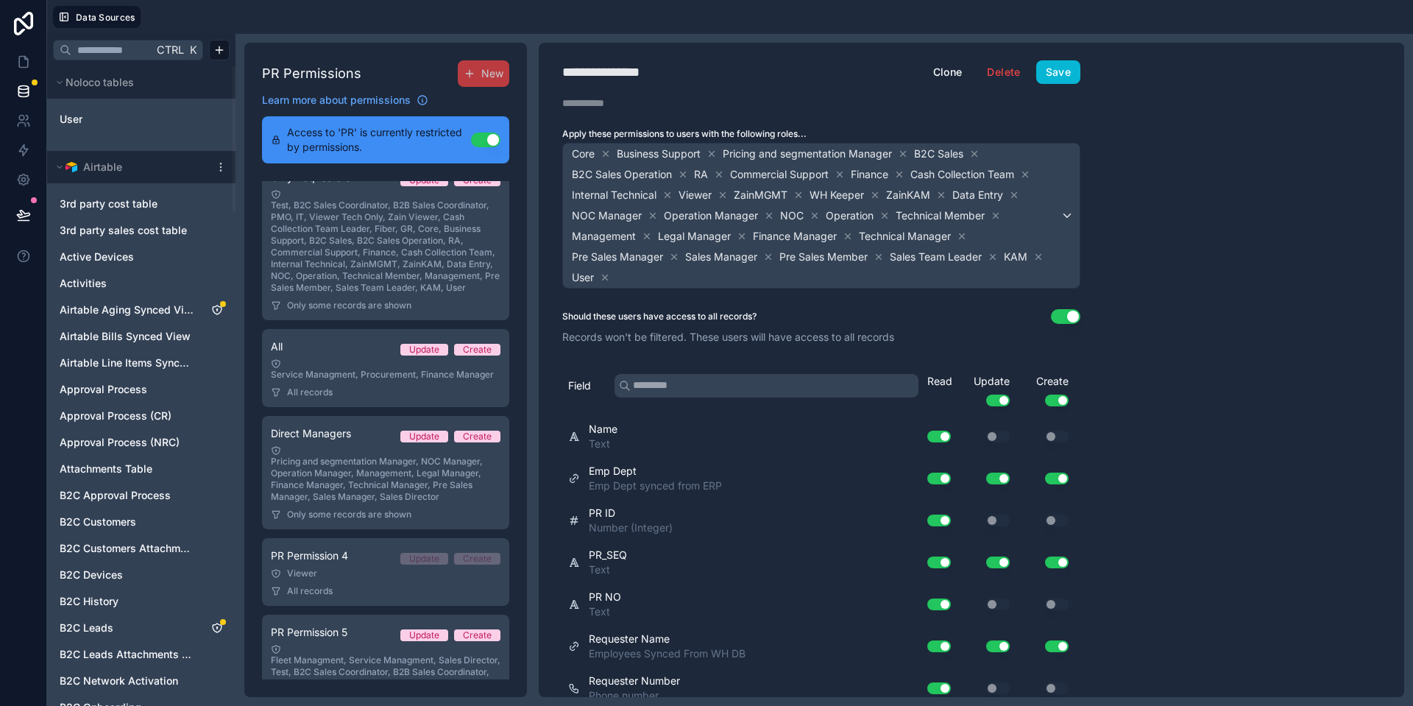
click at [607, 151] on icon at bounding box center [605, 154] width 10 height 10
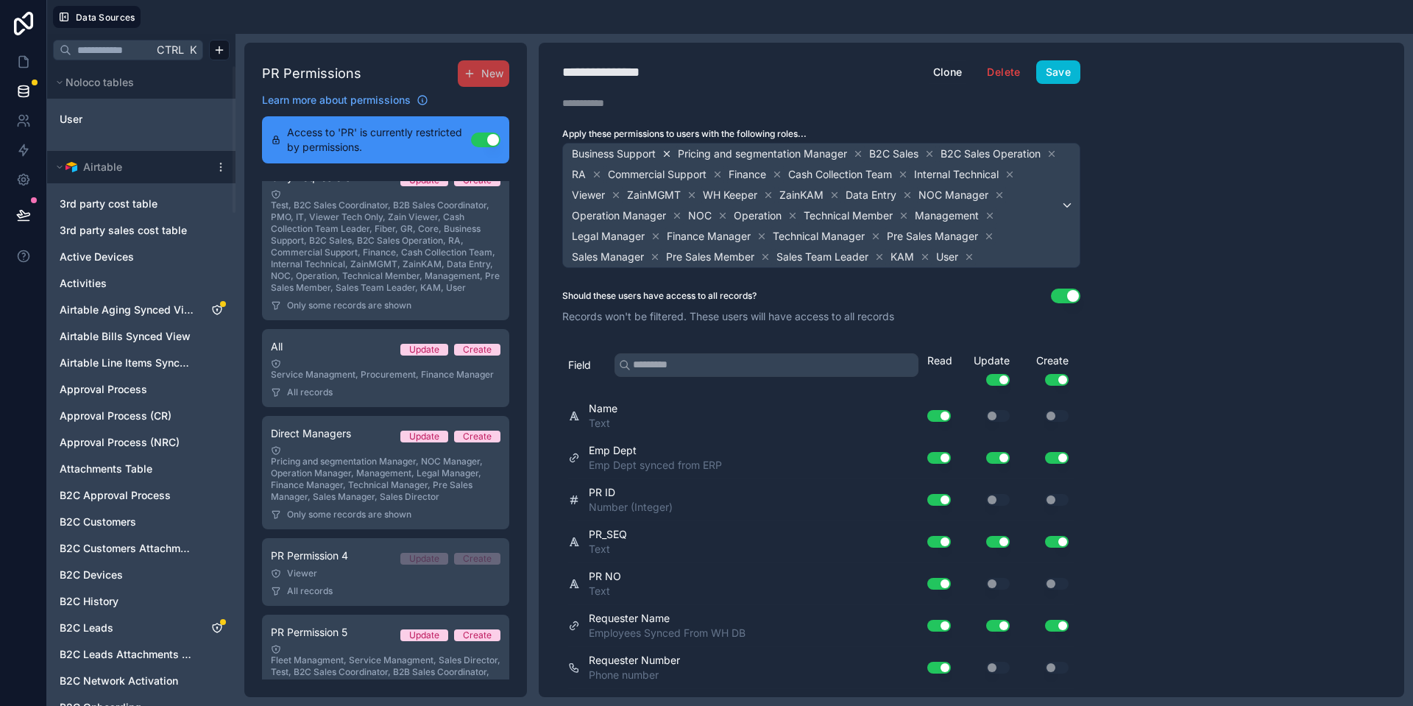
click at [672, 155] on icon at bounding box center [666, 154] width 10 height 10
click at [757, 155] on icon at bounding box center [752, 154] width 10 height 10
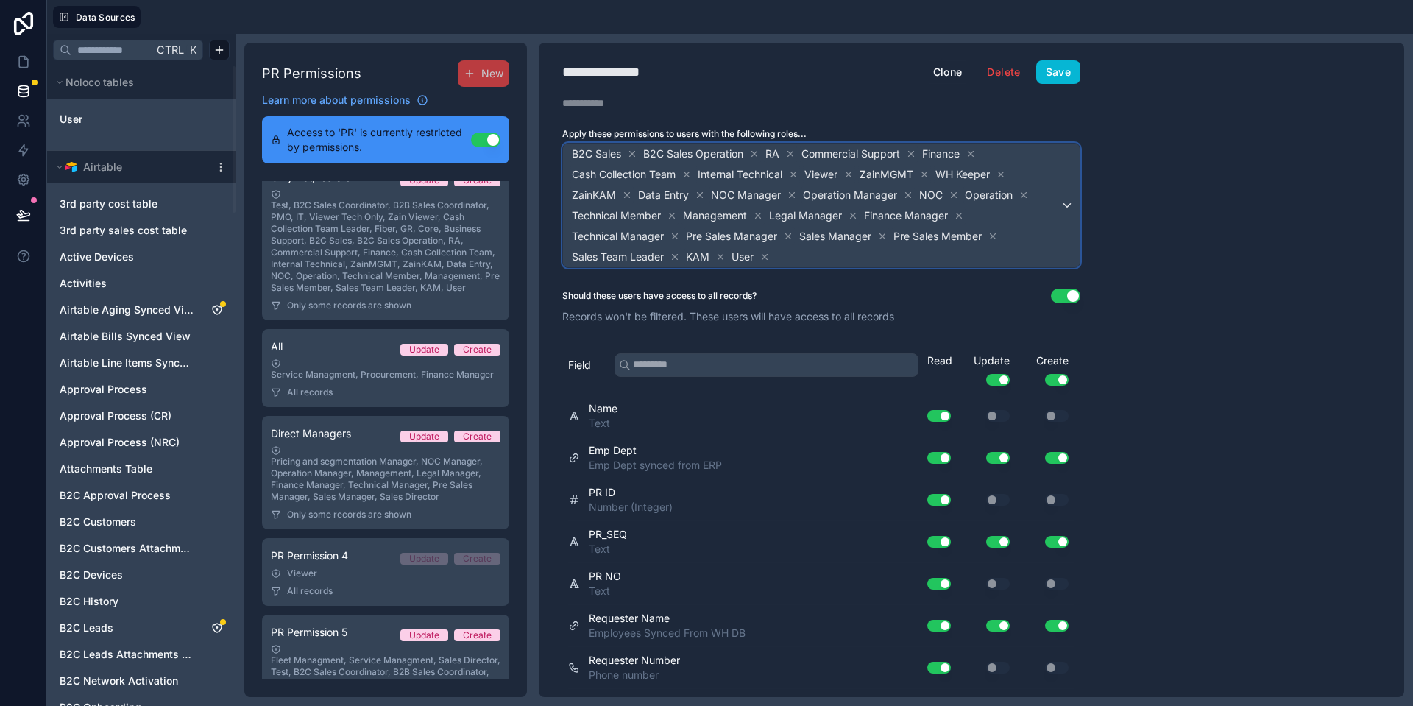
click at [639, 152] on span "B2C Sales B2C Sales Operation RA Commercial Support Finance Cash Collection Tea…" at bounding box center [814, 205] width 491 height 124
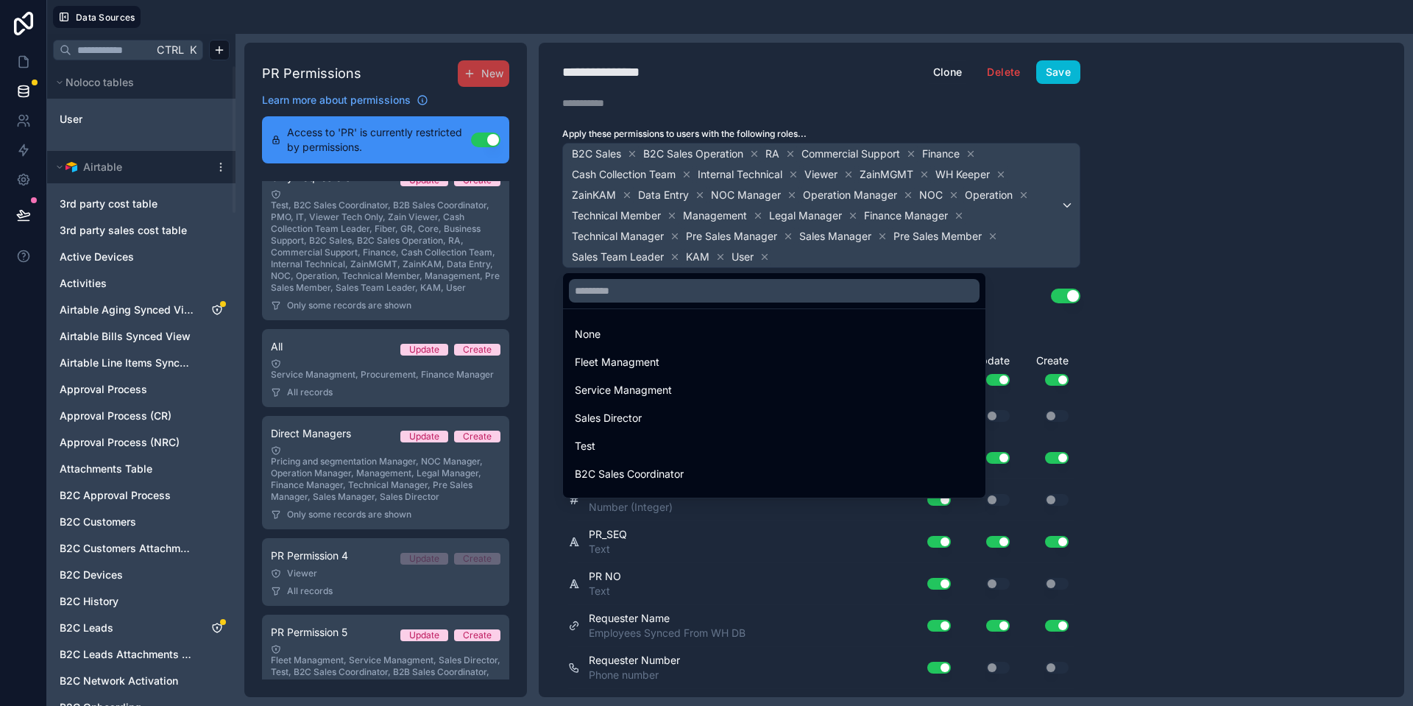
click at [629, 152] on div at bounding box center [706, 353] width 1413 height 706
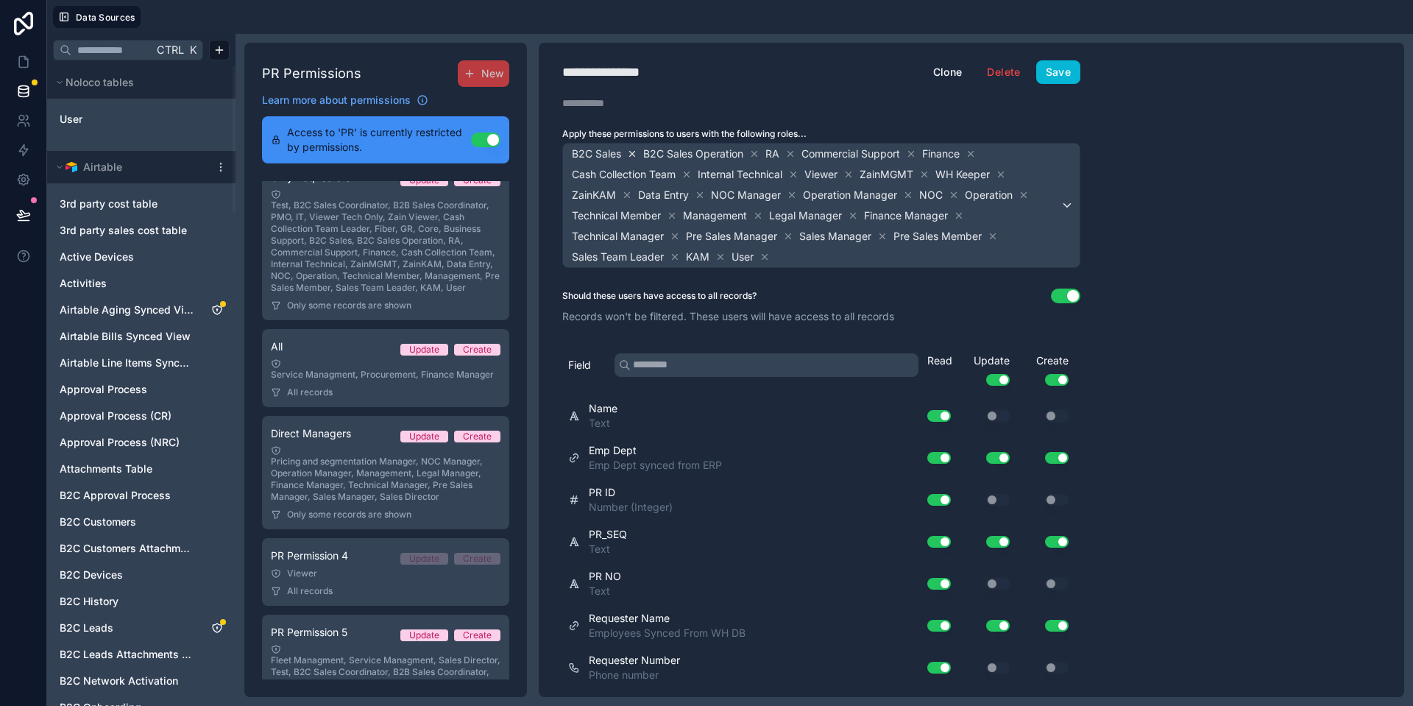
click at [630, 150] on icon at bounding box center [632, 154] width 10 height 10
click at [682, 157] on icon at bounding box center [683, 154] width 10 height 10
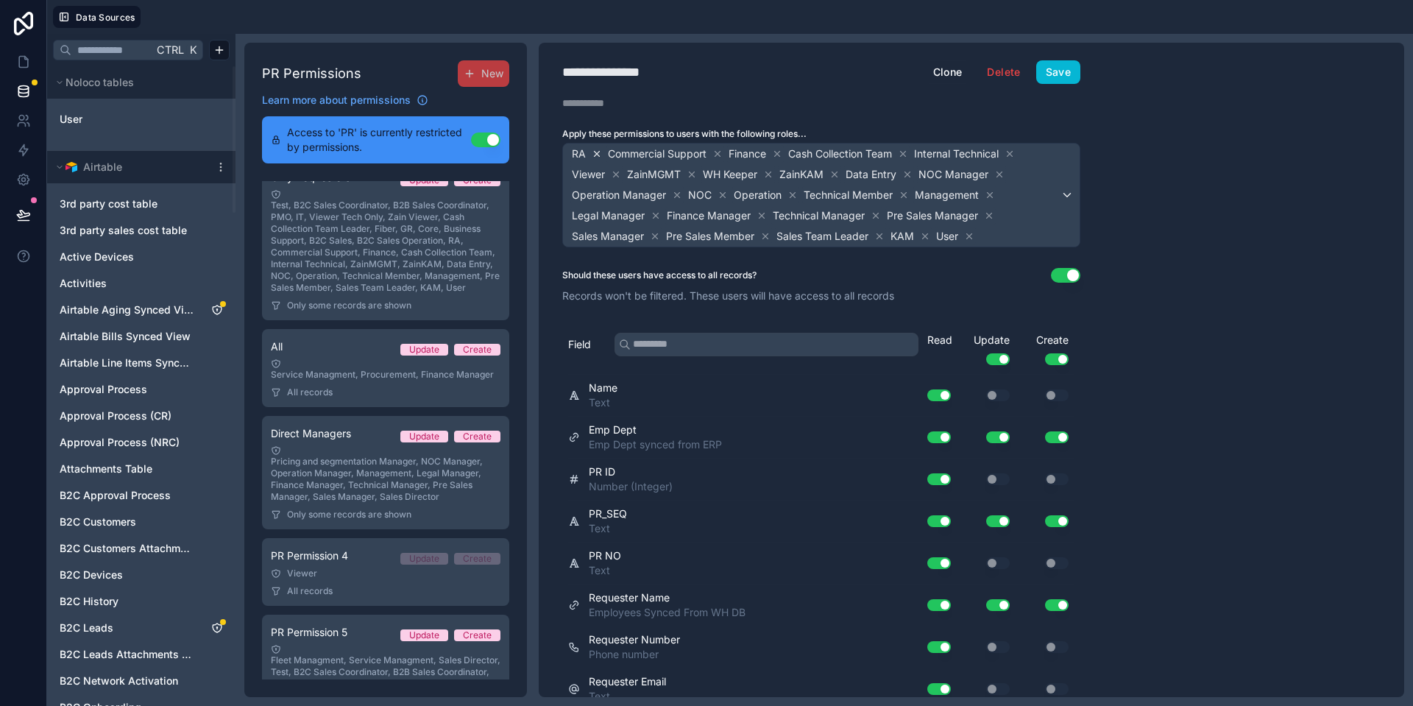
click at [598, 155] on icon at bounding box center [596, 153] width 5 height 5
click at [683, 153] on icon at bounding box center [681, 154] width 10 height 10
click at [631, 76] on div "**********" at bounding box center [618, 72] width 113 height 21
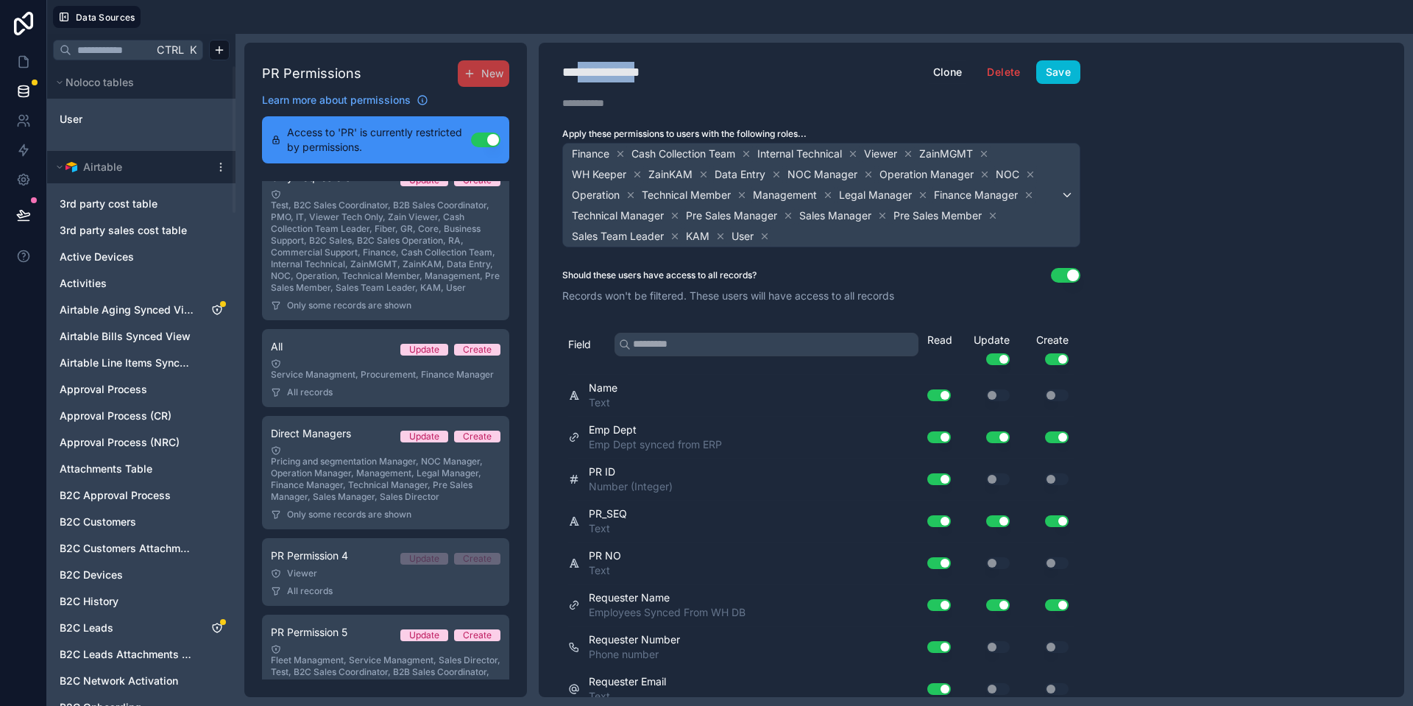
click at [631, 76] on div "**********" at bounding box center [618, 72] width 113 height 21
type div "**********"
click at [620, 154] on icon at bounding box center [620, 154] width 10 height 10
click at [683, 152] on div "Cash Collection Team" at bounding box center [631, 154] width 123 height 18
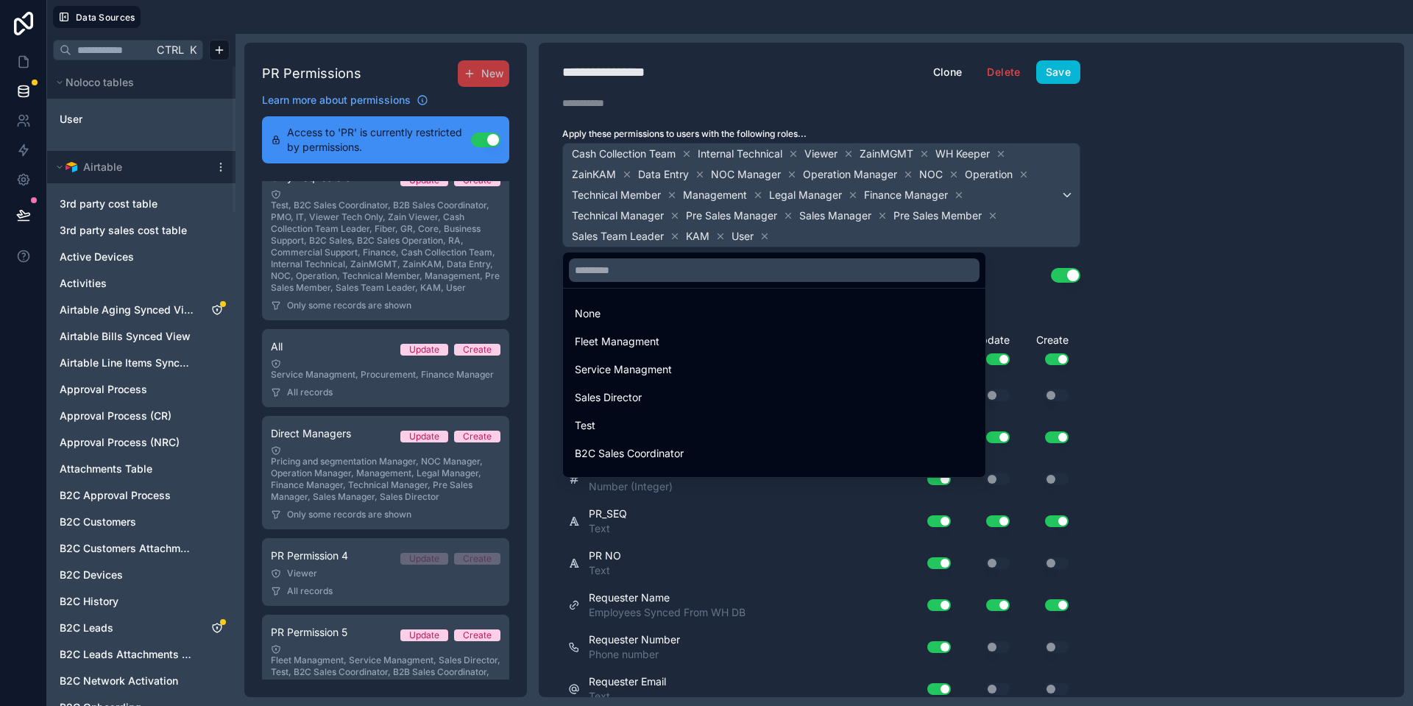
click at [689, 153] on div at bounding box center [706, 353] width 1413 height 706
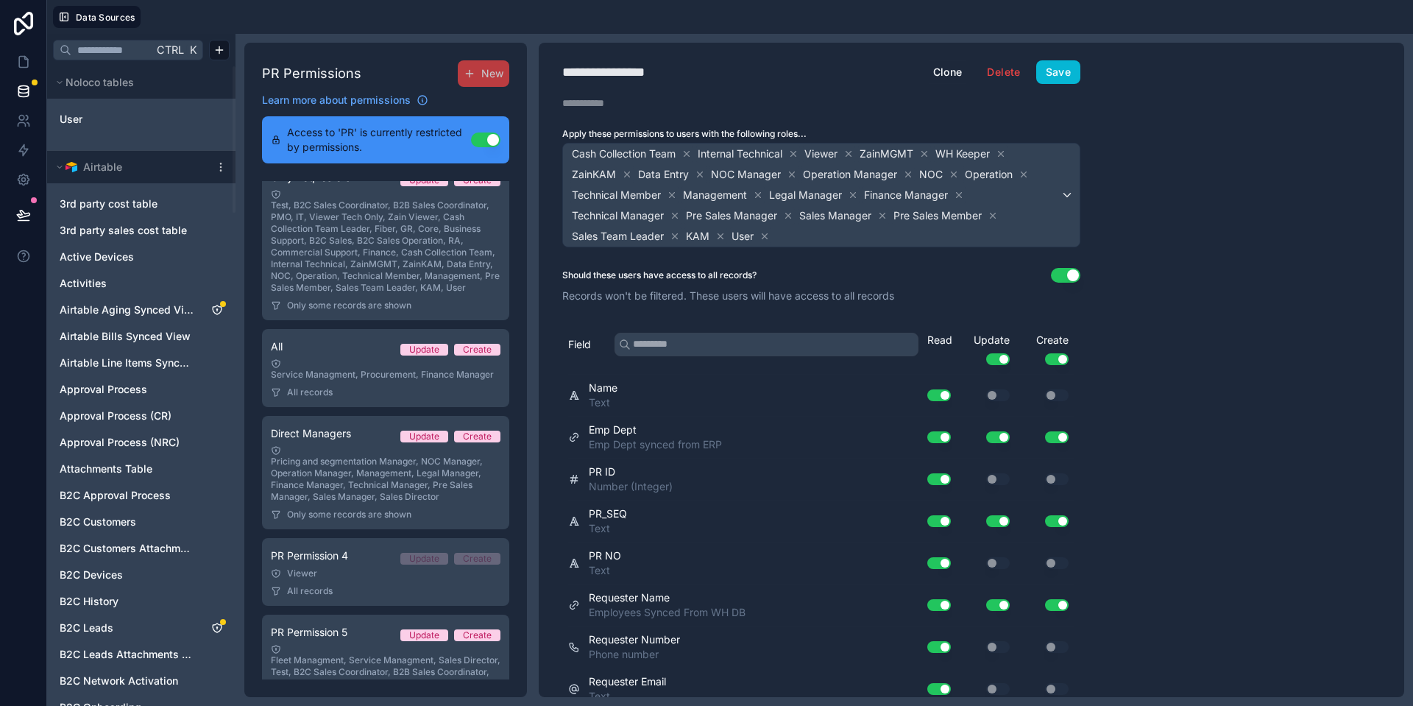
click at [689, 153] on icon at bounding box center [686, 154] width 10 height 10
click at [672, 152] on icon at bounding box center [667, 154] width 10 height 10
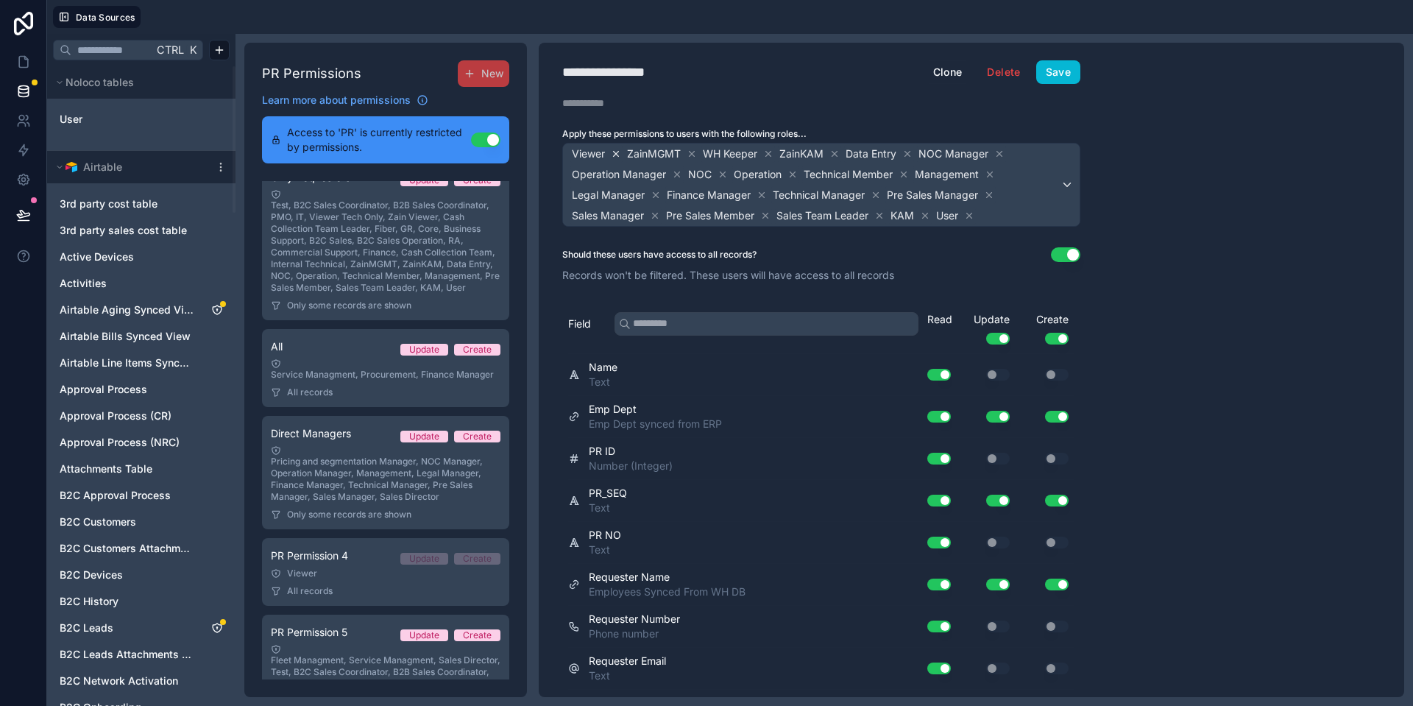
click at [613, 156] on icon at bounding box center [616, 154] width 10 height 10
click at [632, 153] on icon at bounding box center [636, 154] width 10 height 10
click at [708, 155] on icon at bounding box center [703, 154] width 10 height 10
click at [712, 152] on icon at bounding box center [710, 153] width 5 height 5
click at [723, 155] on div "NOC Manager" at bounding box center [691, 154] width 89 height 18
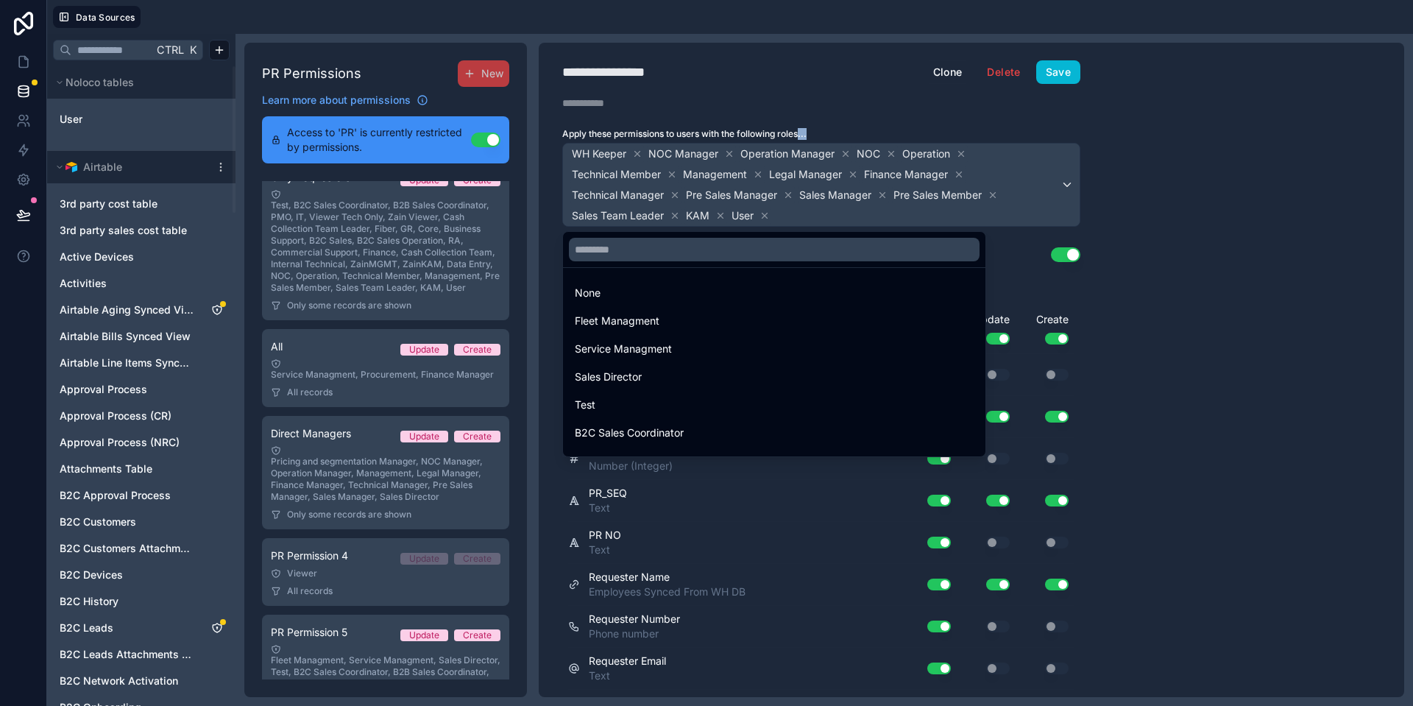
click at [725, 155] on div at bounding box center [706, 353] width 1413 height 706
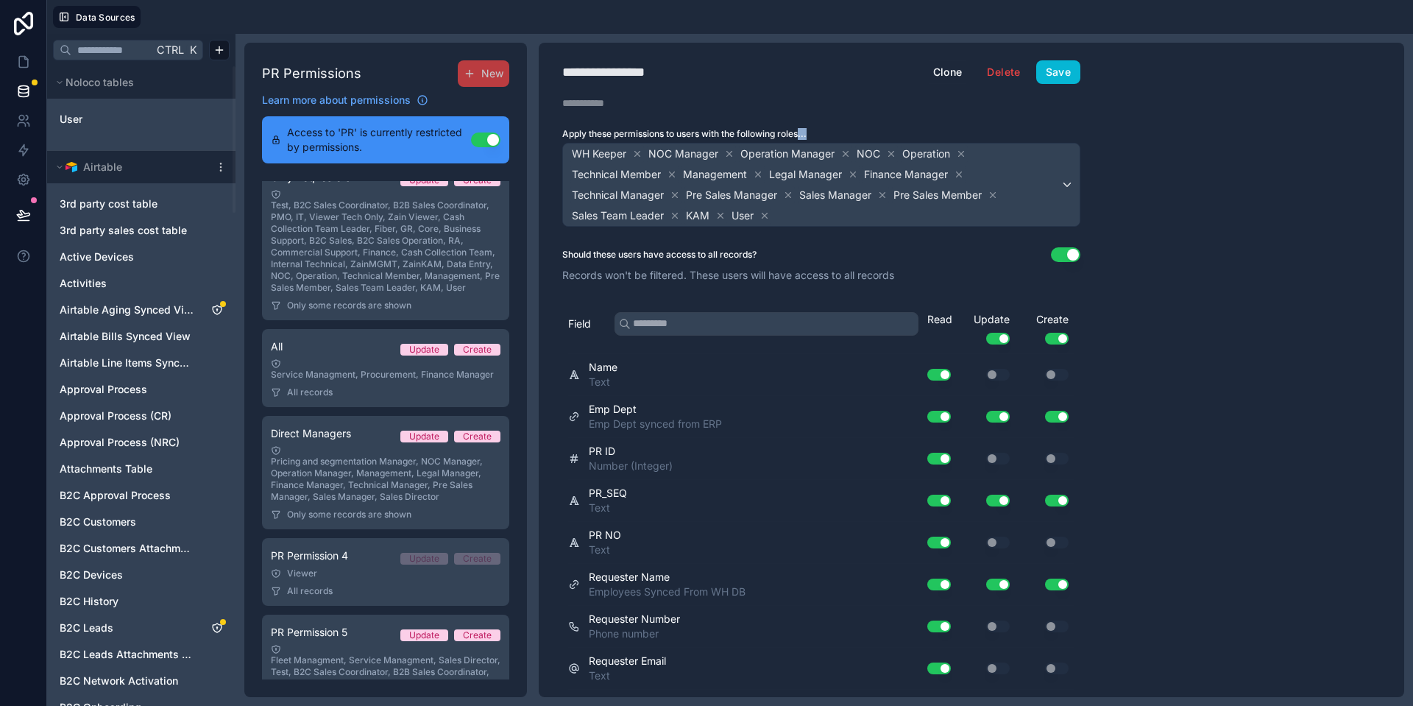
click at [725, 155] on icon at bounding box center [729, 154] width 10 height 10
click at [747, 155] on div "Operation Manager" at bounding box center [703, 154] width 113 height 18
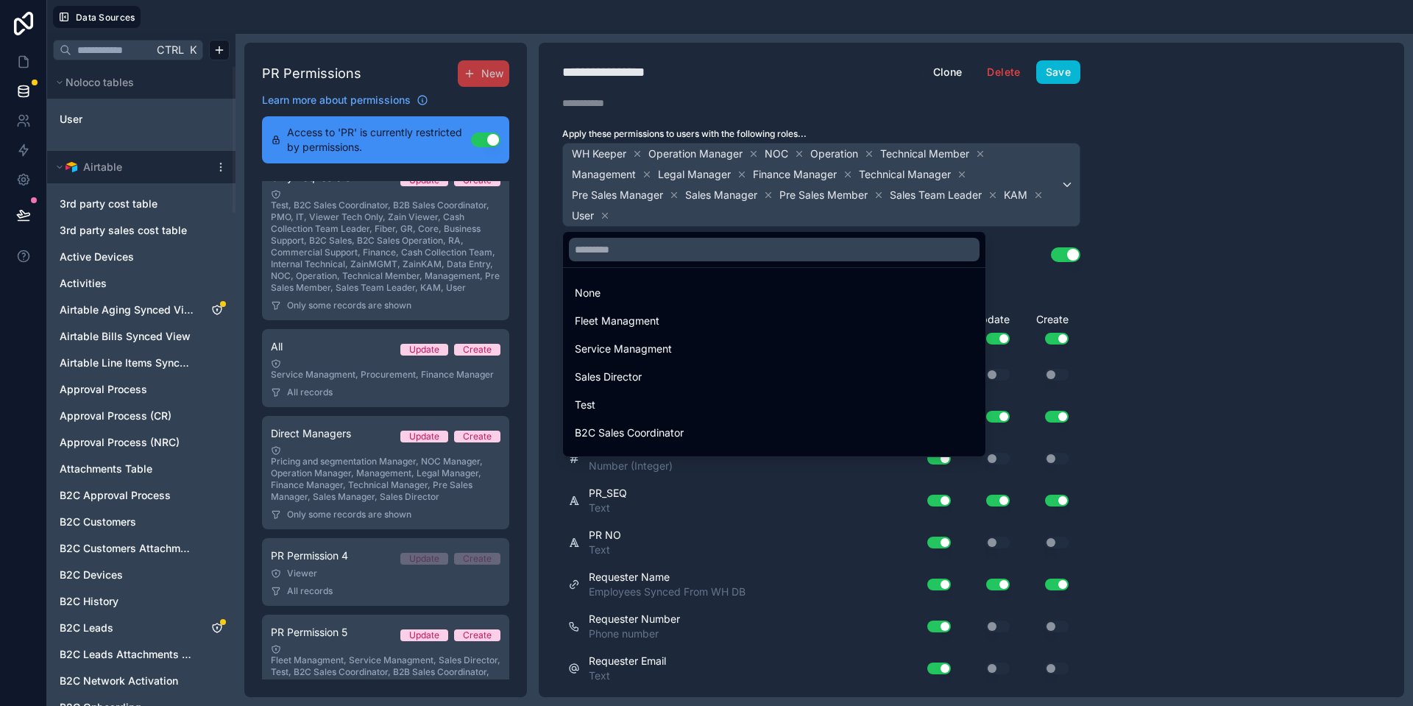
click at [756, 153] on div at bounding box center [706, 353] width 1413 height 706
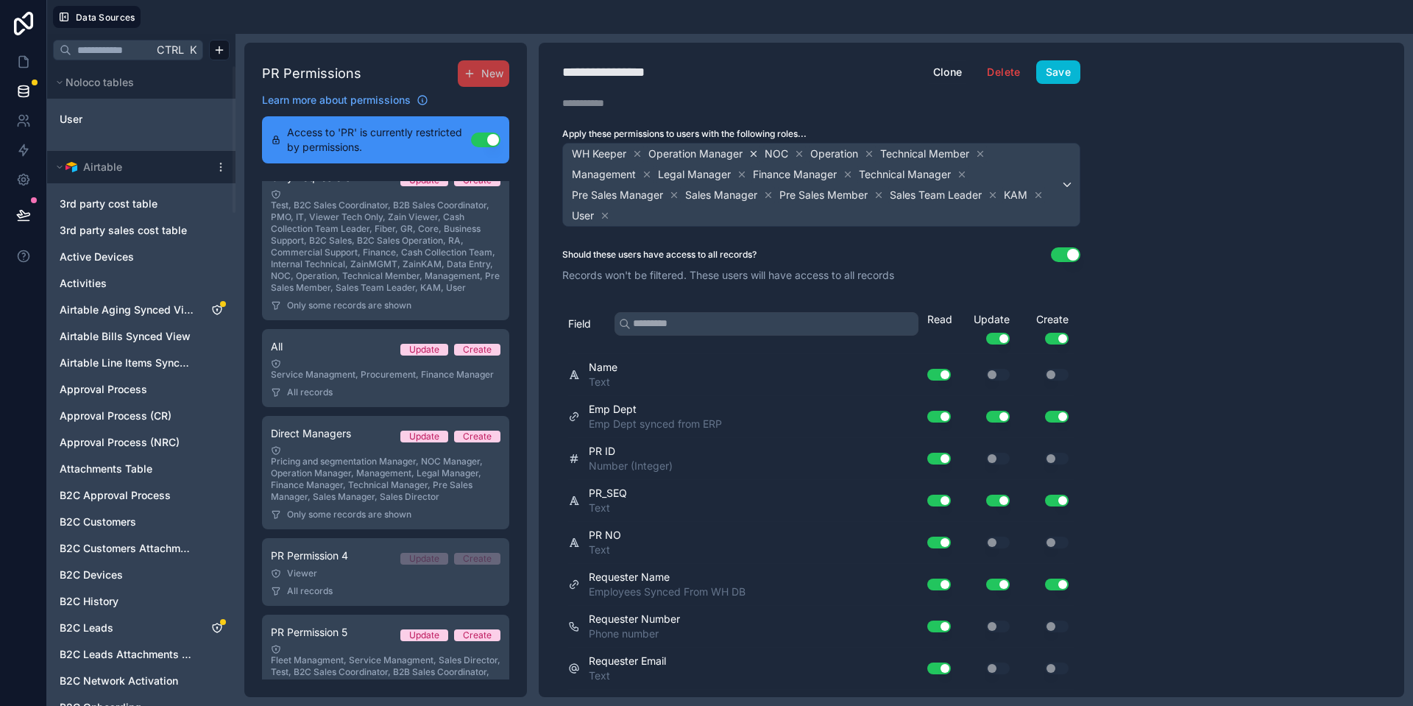
click at [752, 153] on icon at bounding box center [753, 154] width 10 height 10
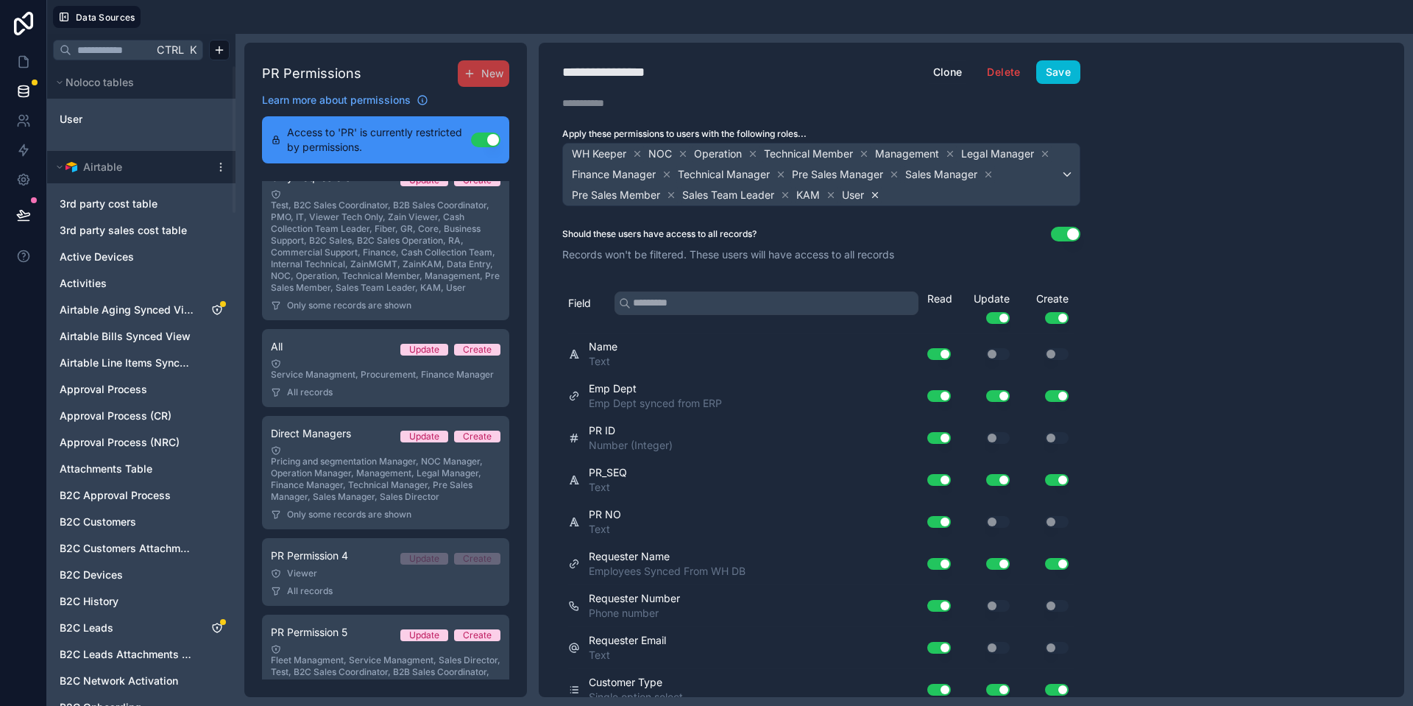
click at [880, 192] on icon at bounding box center [875, 195] width 10 height 10
click at [834, 191] on icon at bounding box center [830, 195] width 10 height 10
click at [784, 199] on icon at bounding box center [785, 195] width 10 height 10
click at [672, 193] on icon at bounding box center [671, 195] width 10 height 10
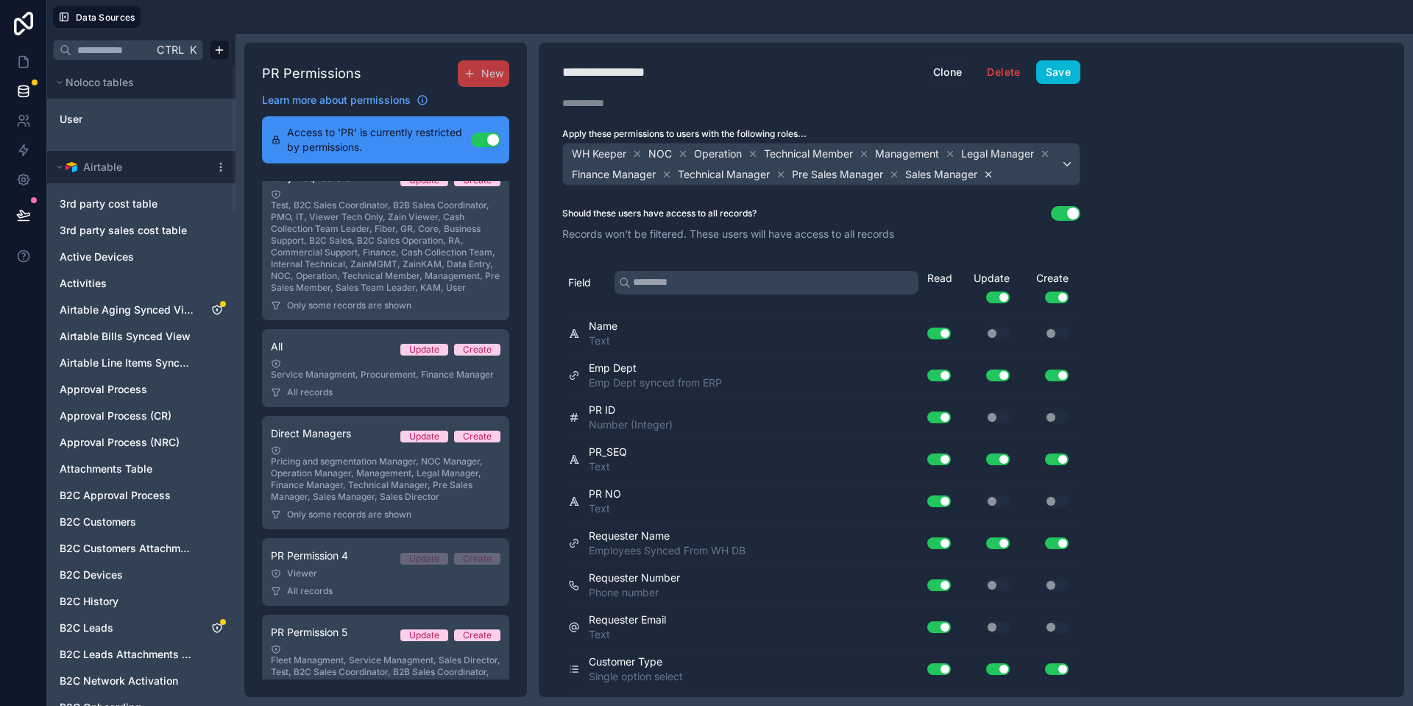
click at [992, 177] on icon at bounding box center [988, 174] width 10 height 10
click at [892, 178] on icon at bounding box center [894, 174] width 10 height 10
click at [780, 175] on icon at bounding box center [780, 174] width 10 height 10
click at [662, 176] on icon at bounding box center [666, 174] width 10 height 10
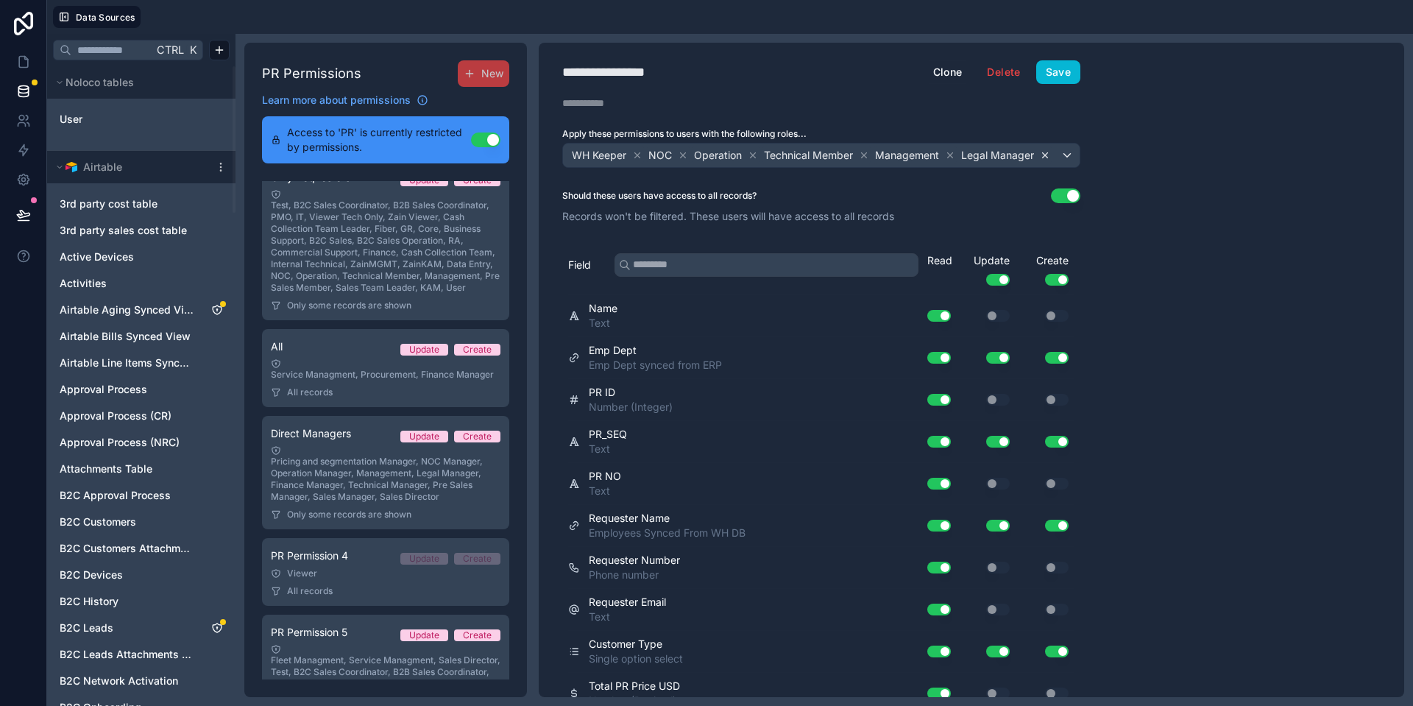
click at [1046, 152] on icon at bounding box center [1045, 155] width 10 height 10
click at [945, 152] on div "Management" at bounding box center [914, 155] width 83 height 18
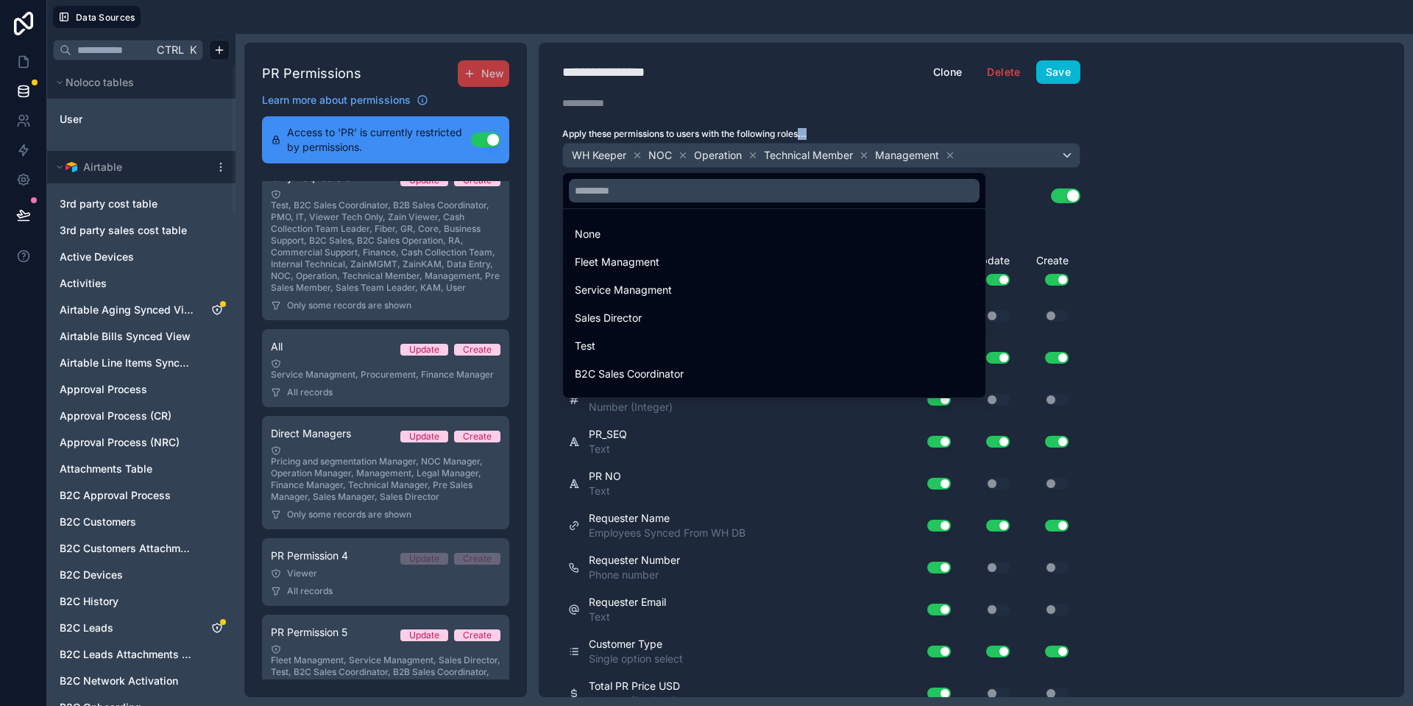
click at [945, 152] on div at bounding box center [706, 353] width 1413 height 706
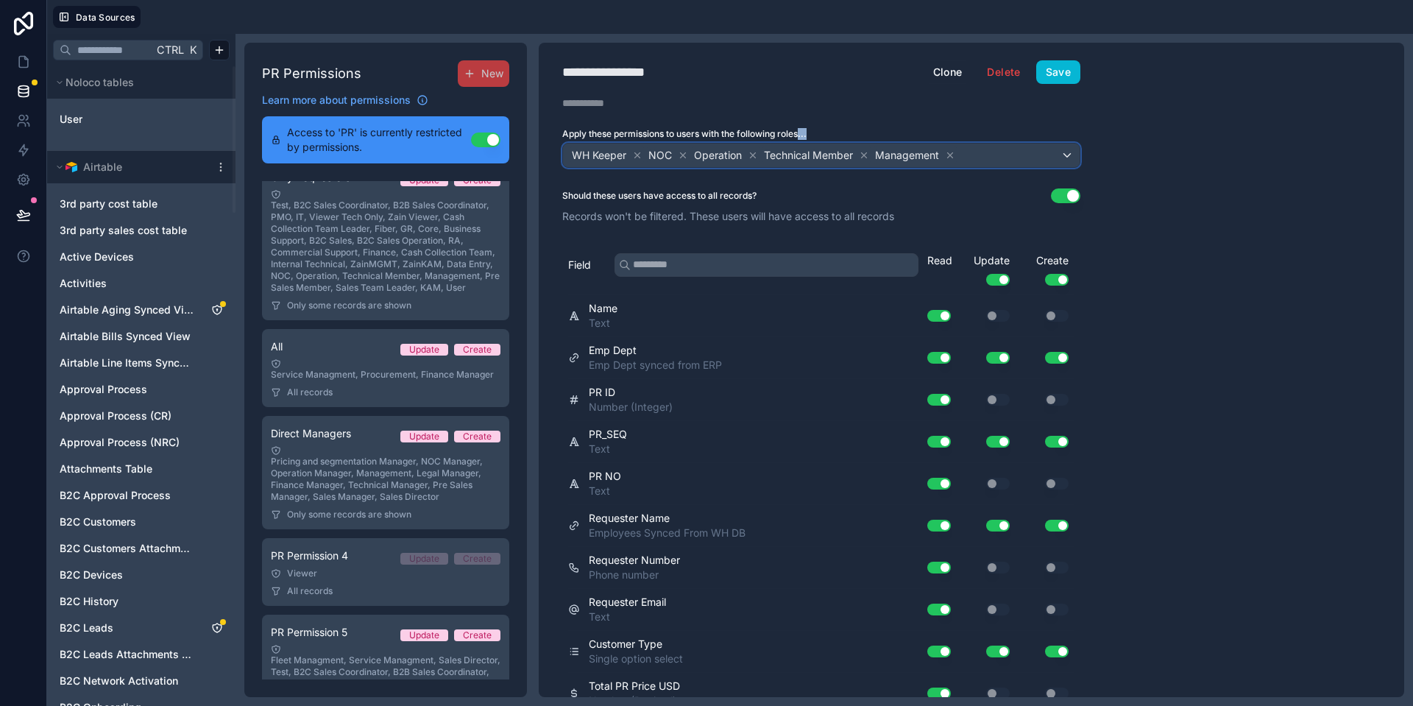
click at [945, 152] on div "Management" at bounding box center [914, 155] width 83 height 18
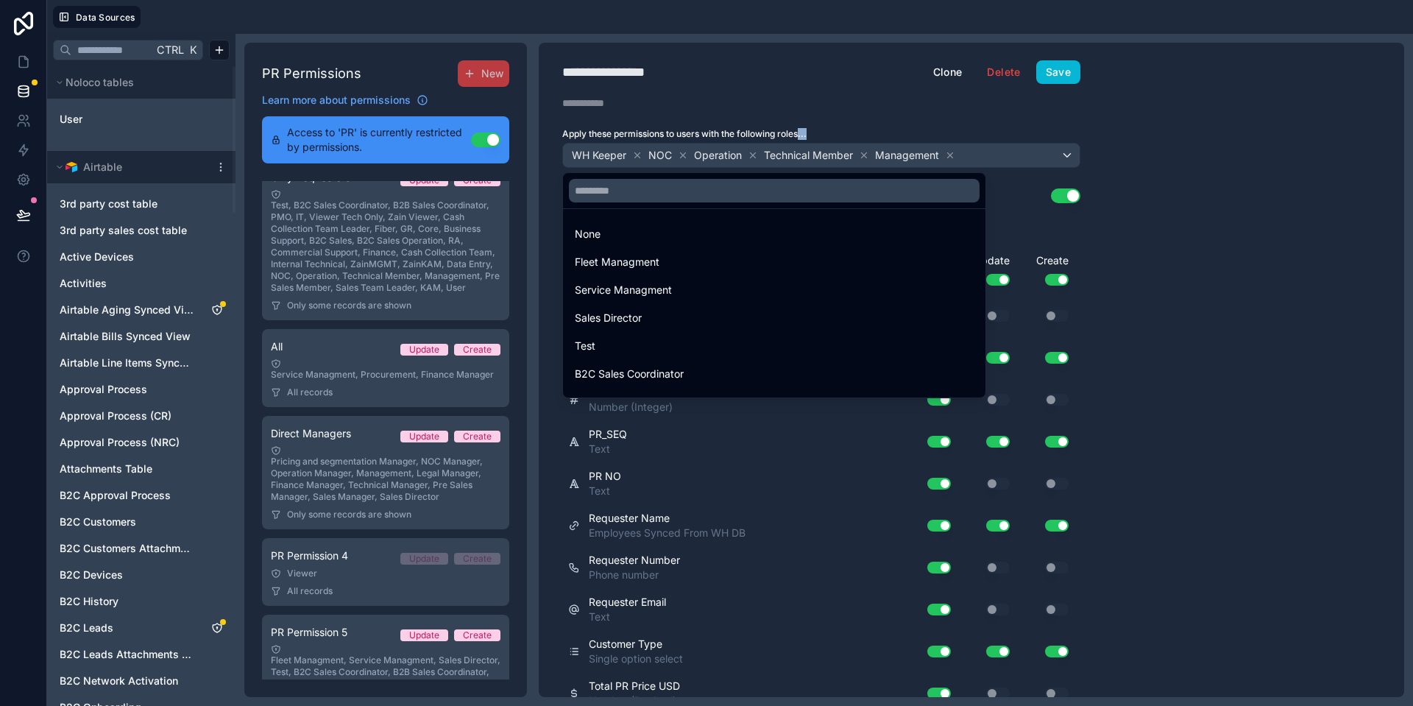
click at [945, 152] on div at bounding box center [706, 353] width 1413 height 706
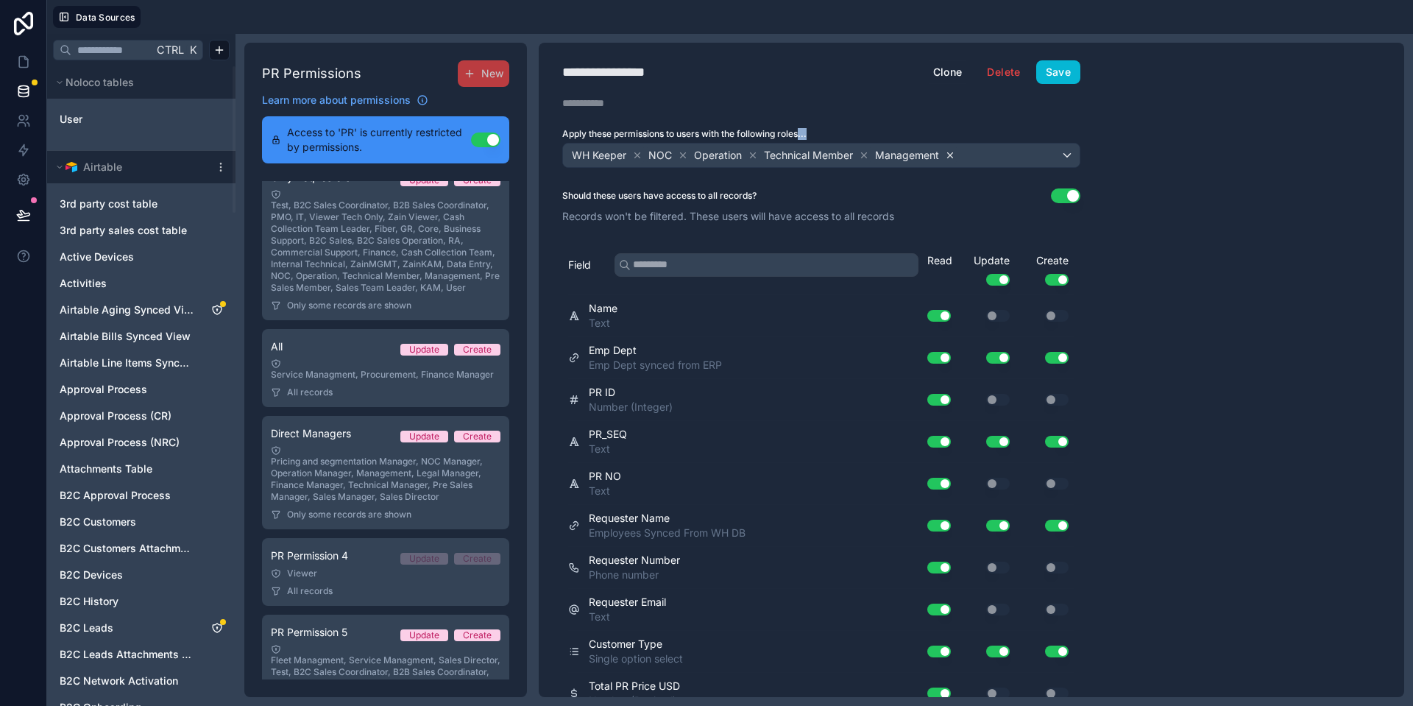
click at [949, 155] on icon at bounding box center [950, 155] width 10 height 10
click at [864, 155] on icon at bounding box center [864, 154] width 5 height 5
click at [737, 155] on span "Operation" at bounding box center [718, 155] width 48 height 15
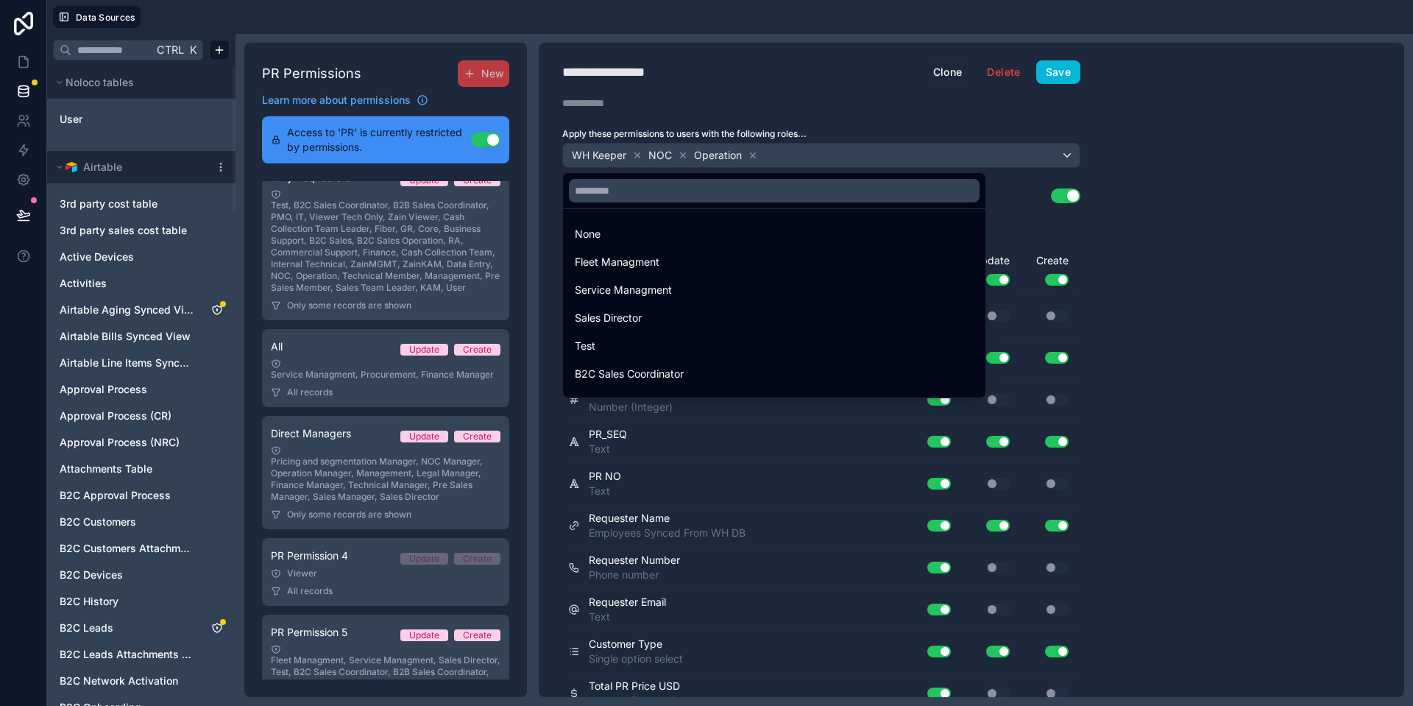
click at [747, 155] on div at bounding box center [706, 353] width 1413 height 706
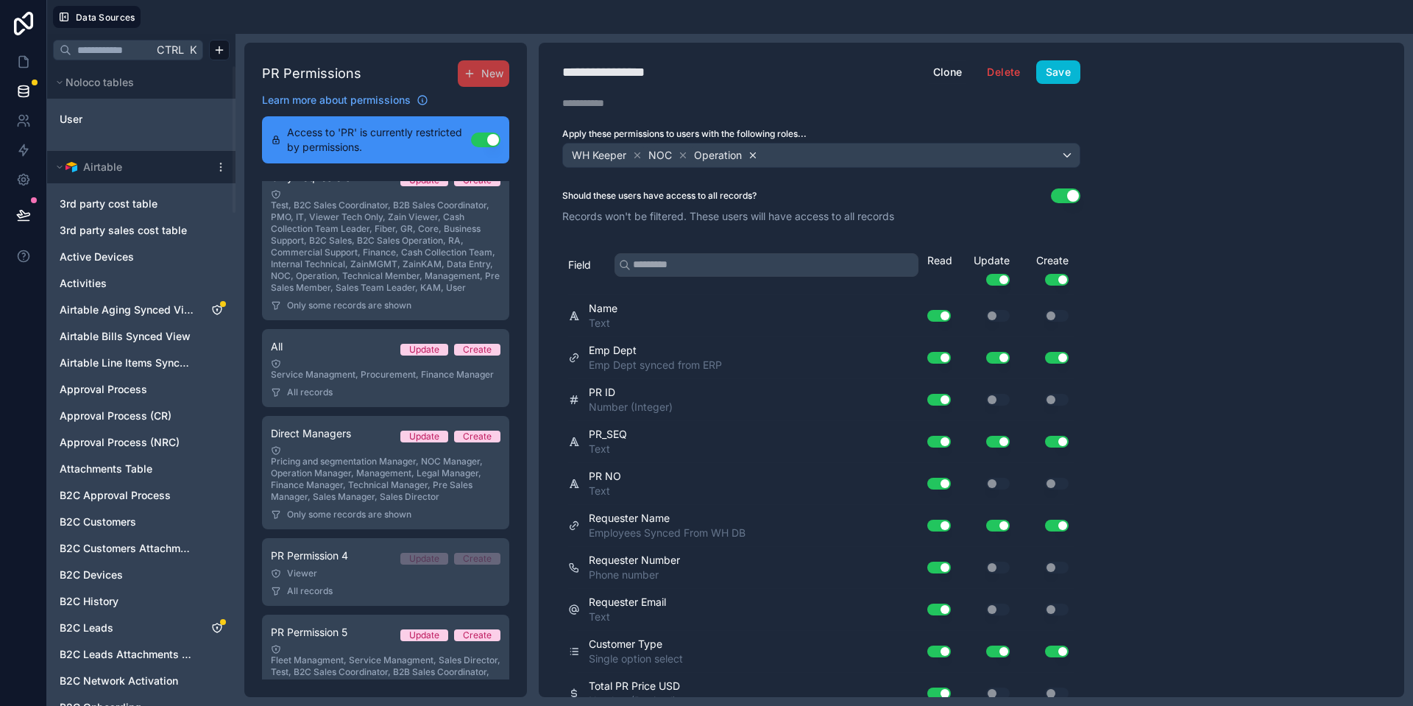
click at [752, 155] on icon at bounding box center [752, 155] width 10 height 10
click at [682, 152] on icon at bounding box center [683, 155] width 10 height 10
click at [1065, 201] on button "Use setting" at bounding box center [1065, 195] width 29 height 15
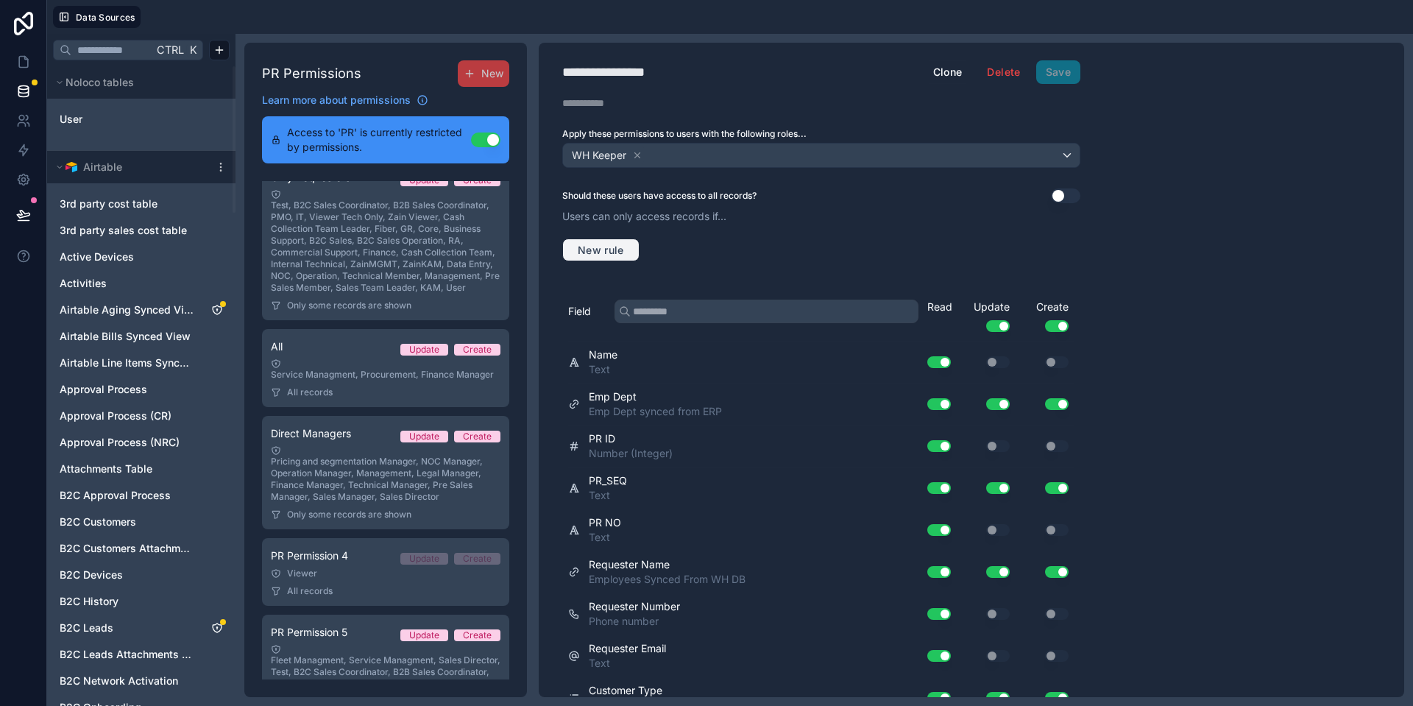
click at [625, 246] on span "New rule" at bounding box center [601, 250] width 58 height 13
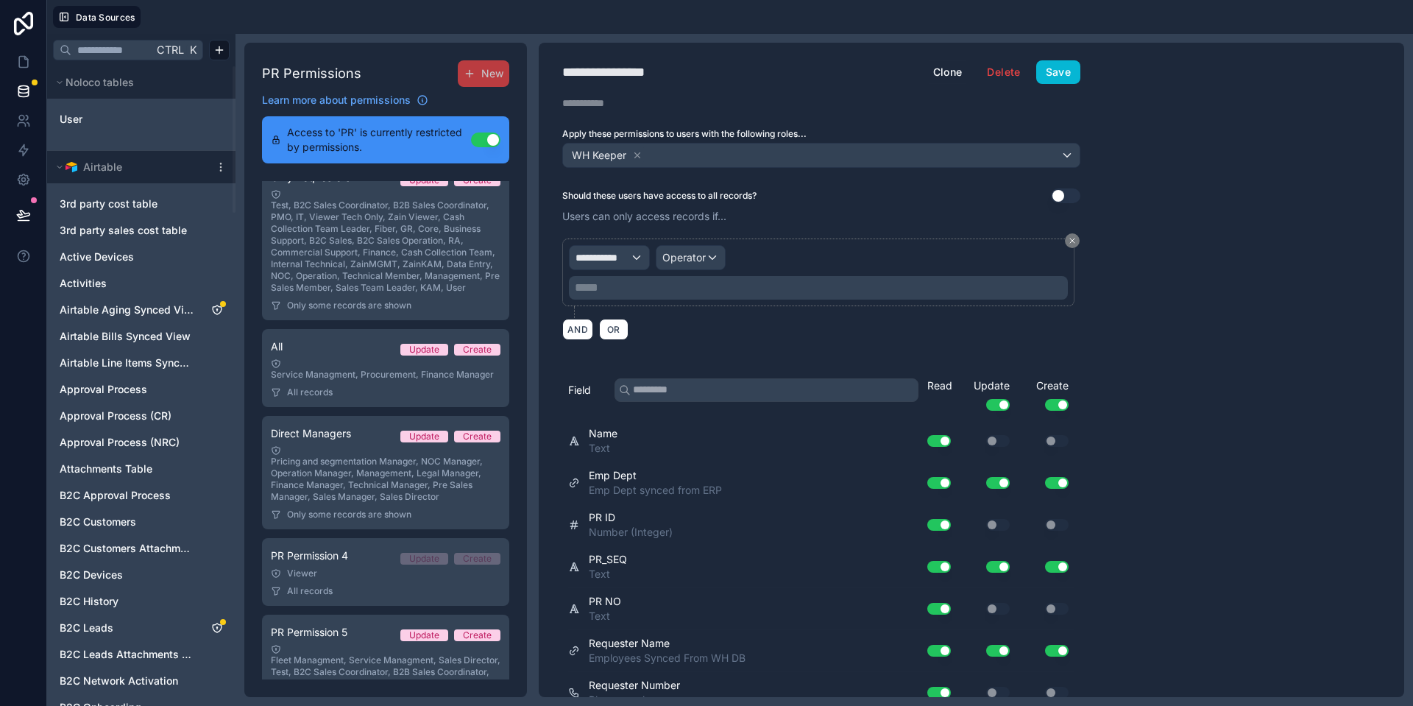
click at [604, 237] on div "**********" at bounding box center [821, 289] width 518 height 119
click at [608, 255] on span "**********" at bounding box center [602, 257] width 54 height 15
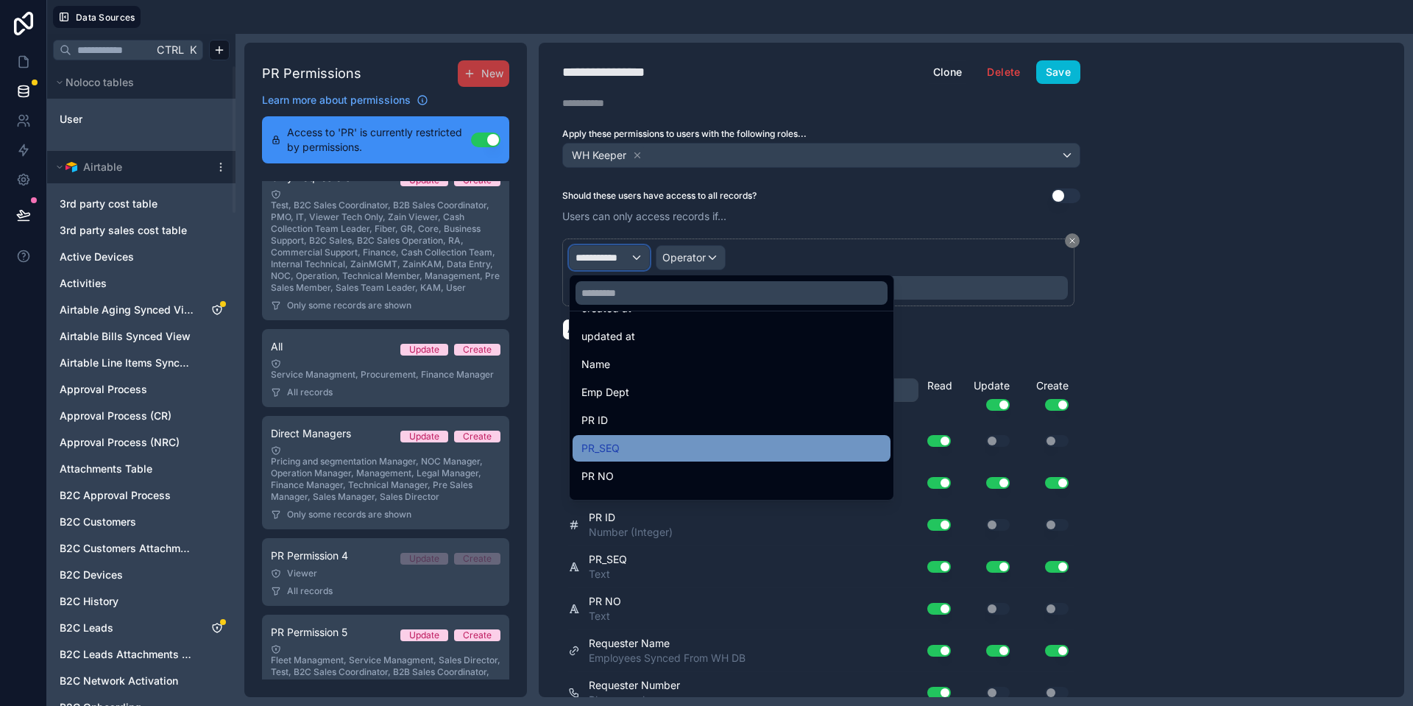
scroll to position [0, 0]
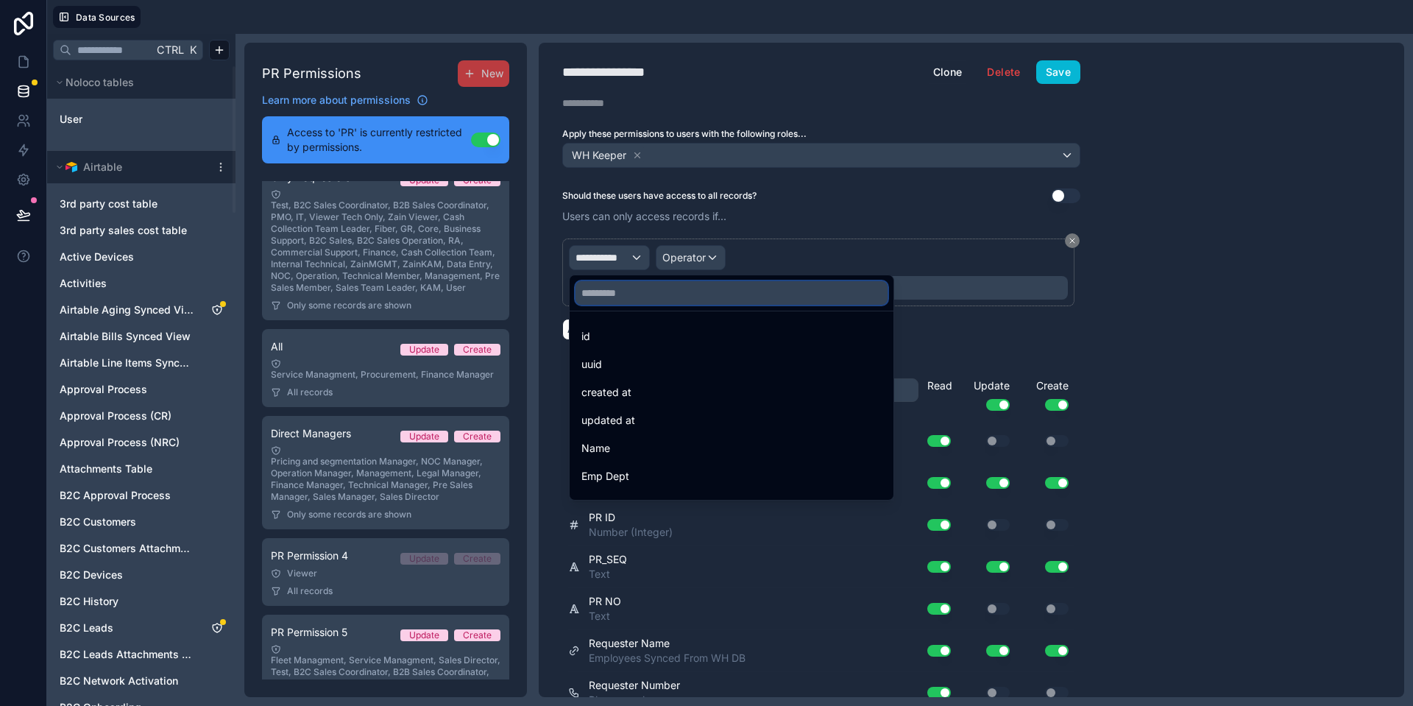
click at [658, 284] on input "text" at bounding box center [731, 293] width 312 height 24
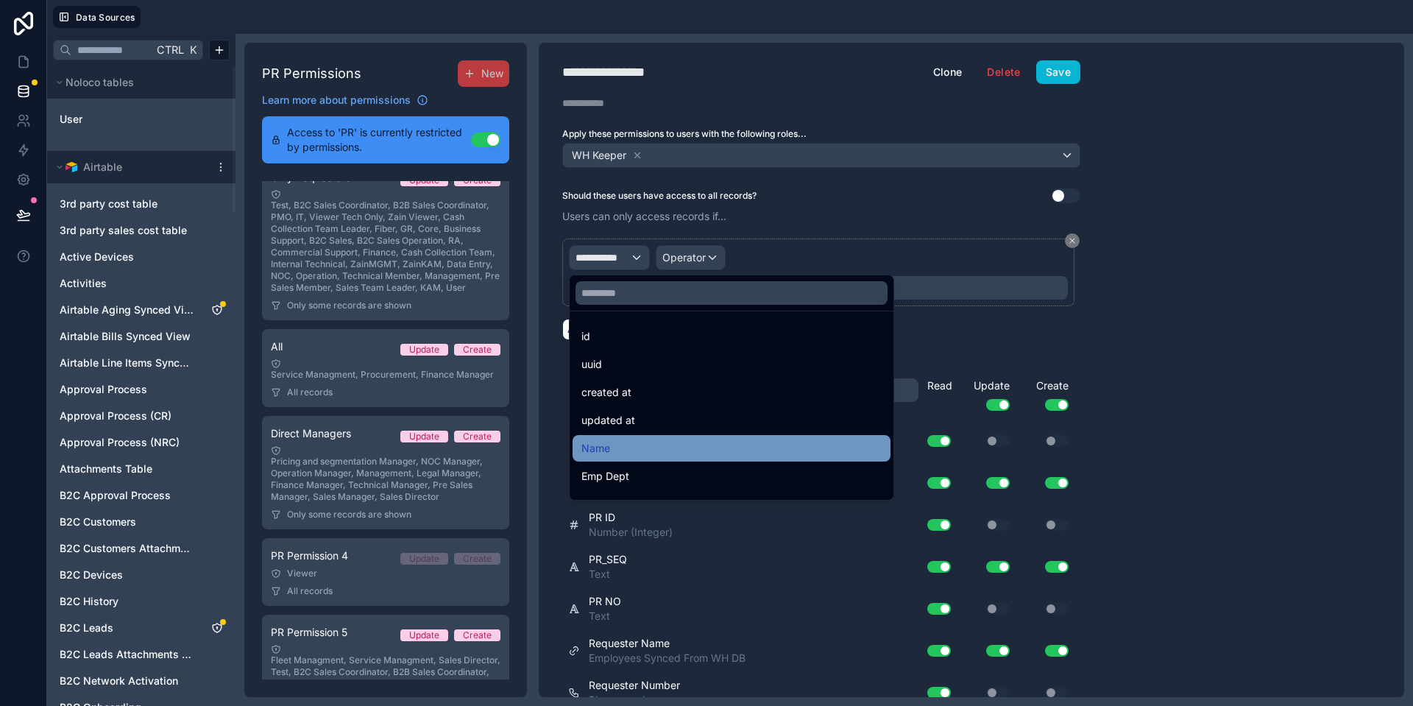
click at [647, 455] on div "Name" at bounding box center [731, 448] width 300 height 18
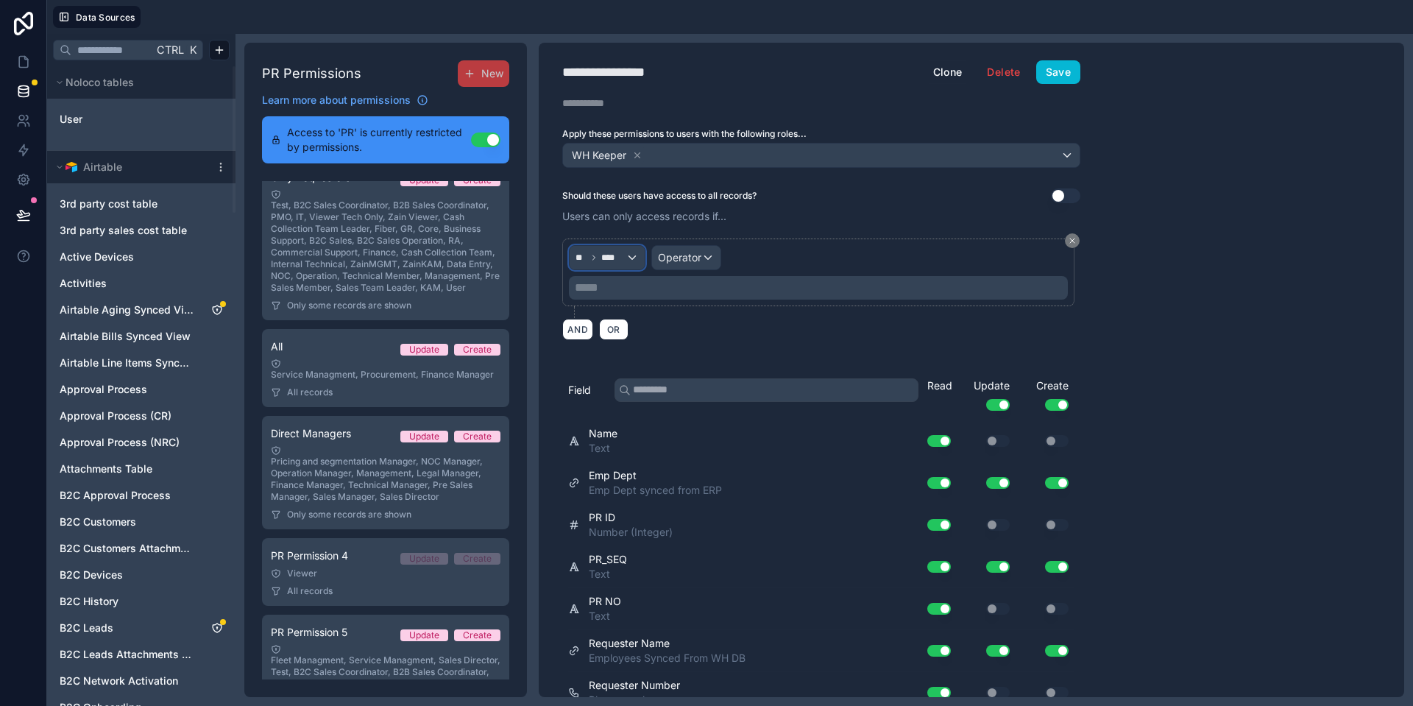
click at [617, 252] on span "****" at bounding box center [613, 258] width 24 height 12
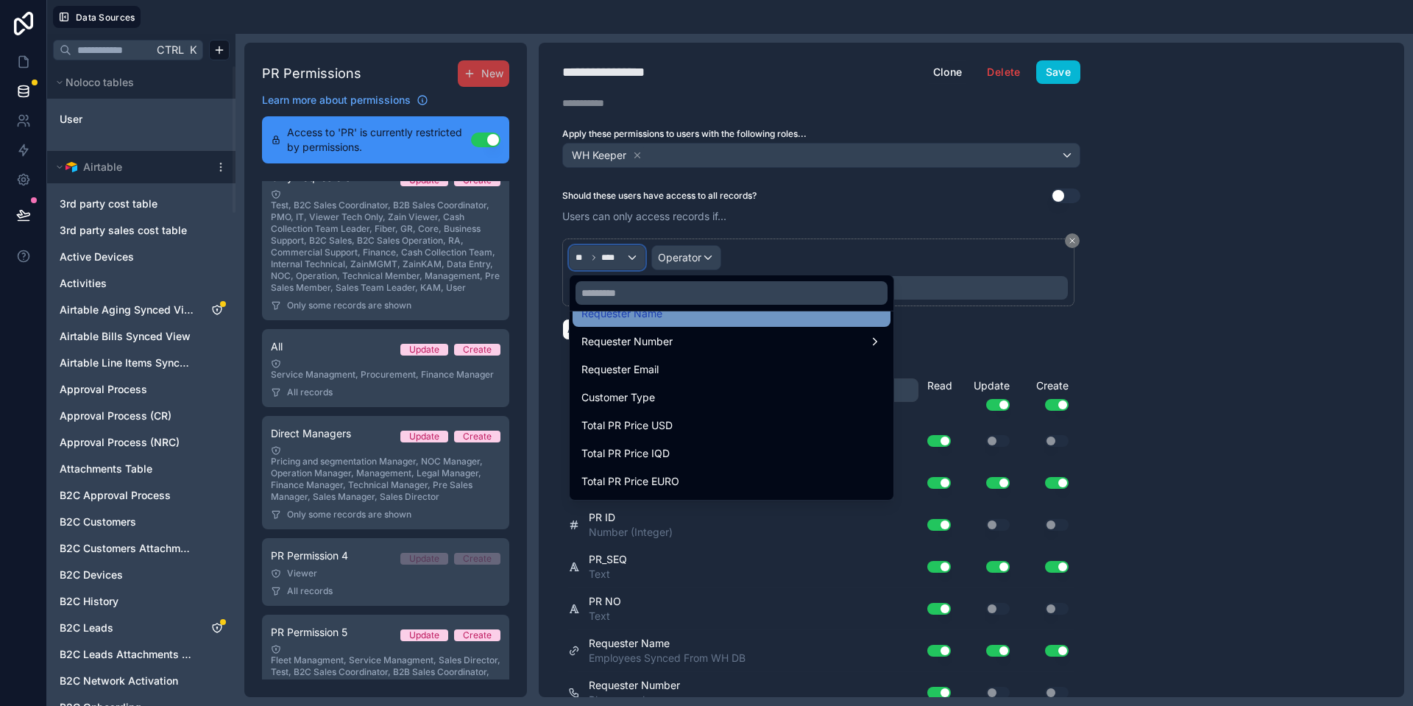
scroll to position [300, 0]
click at [635, 257] on div at bounding box center [706, 353] width 1413 height 706
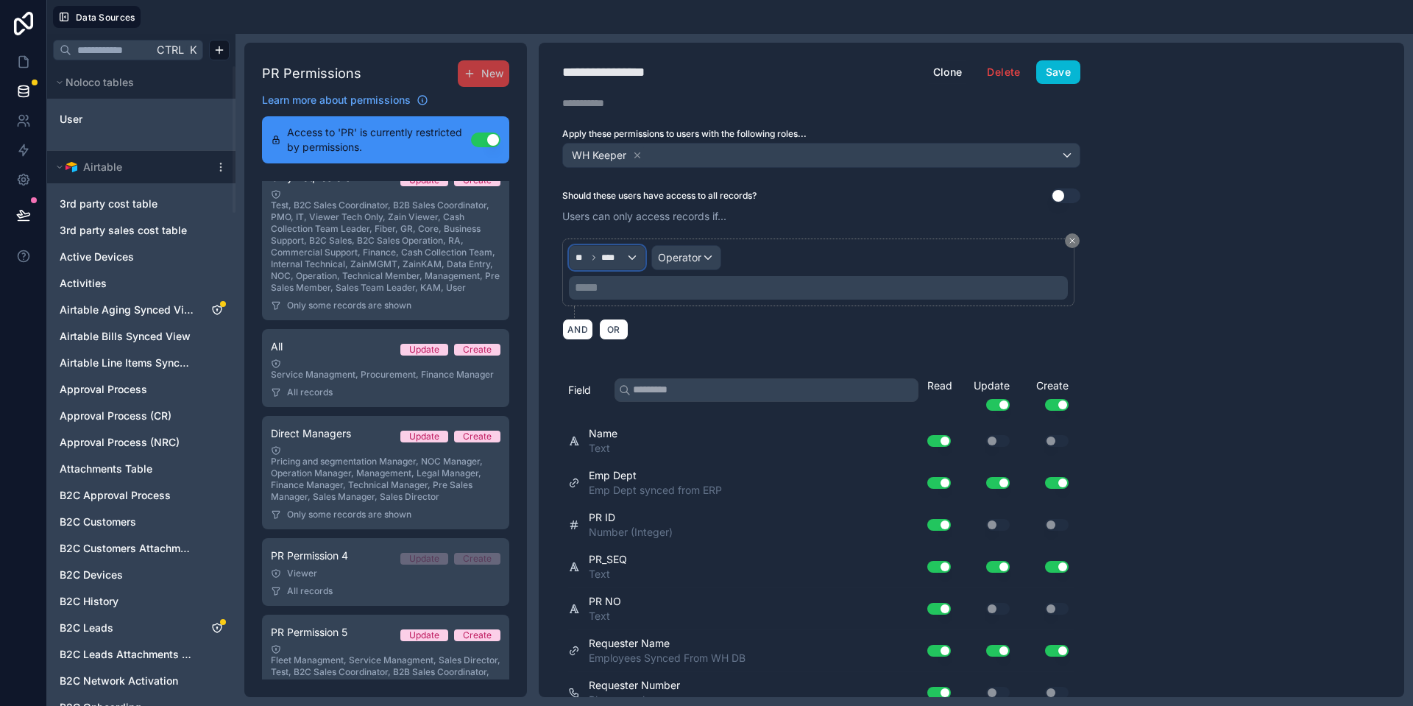
click at [635, 257] on div "** ****" at bounding box center [606, 258] width 75 height 24
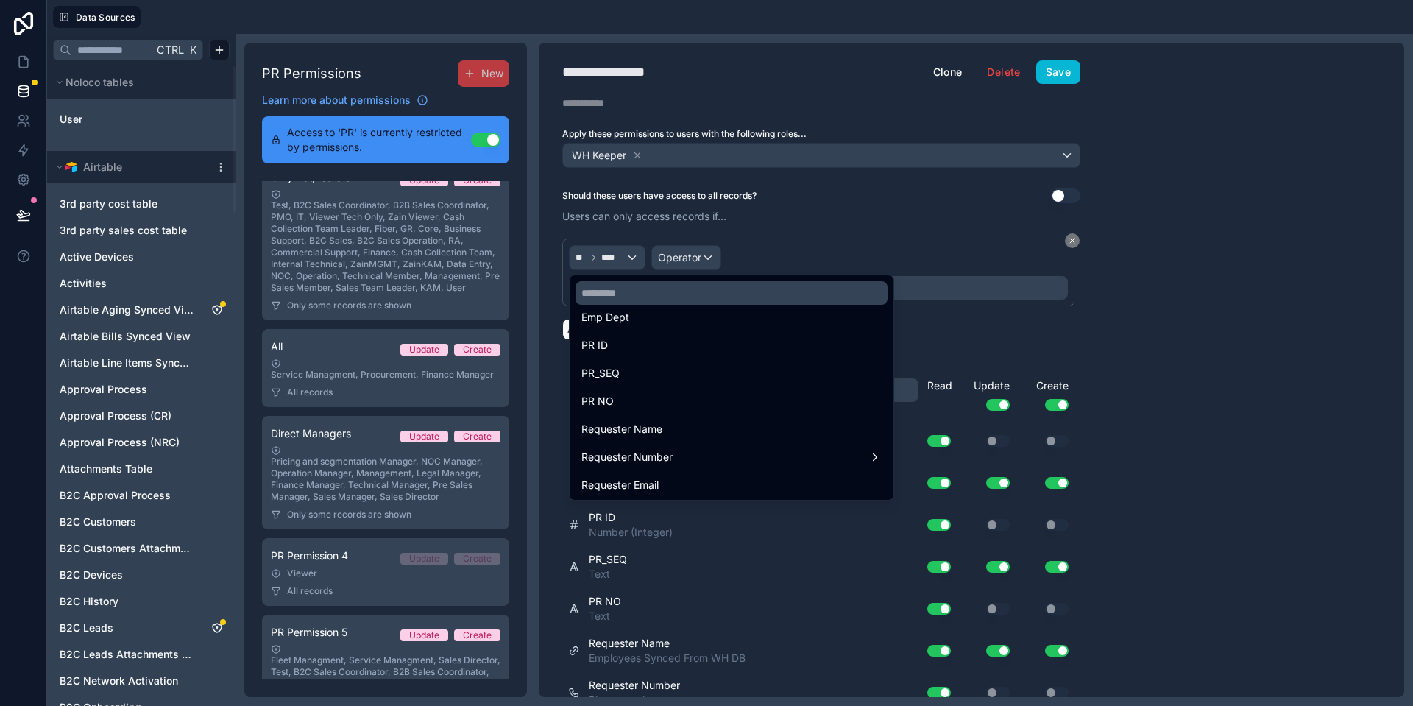
scroll to position [0, 0]
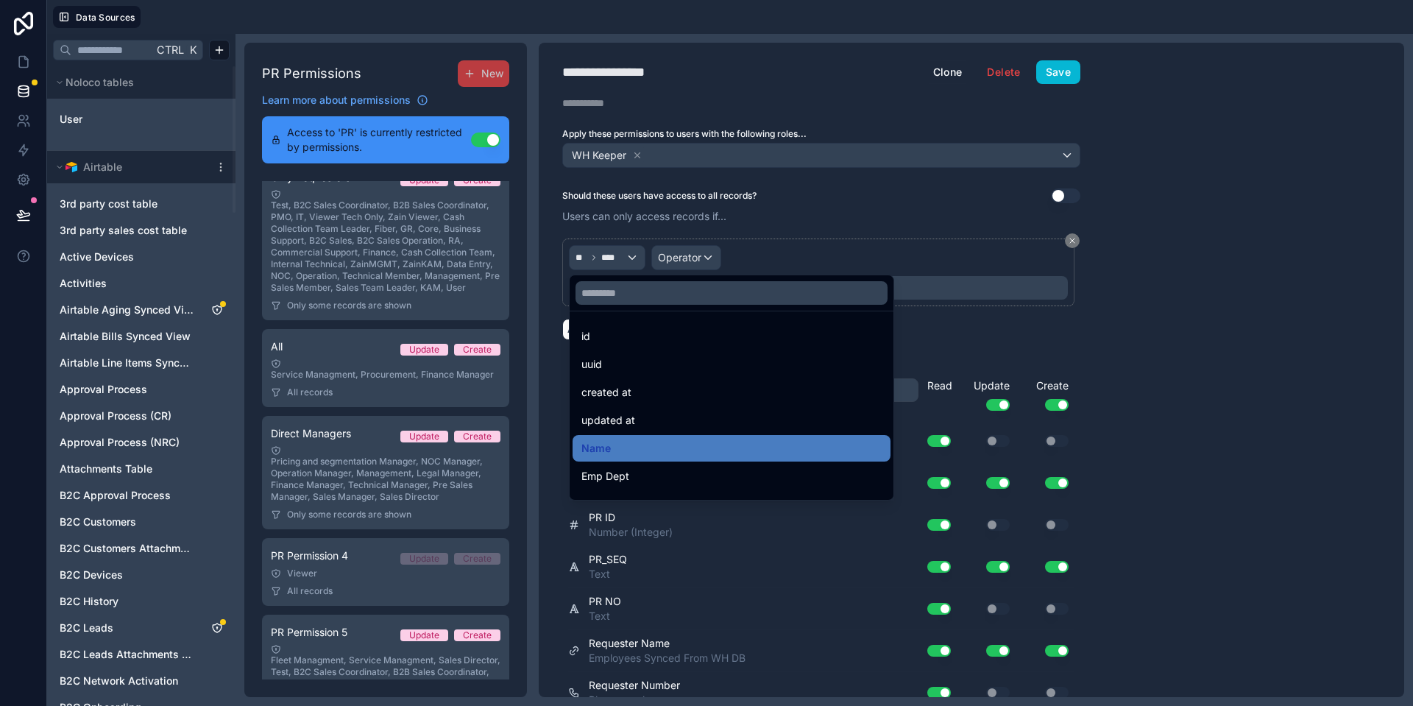
click at [769, 255] on div at bounding box center [706, 353] width 1413 height 706
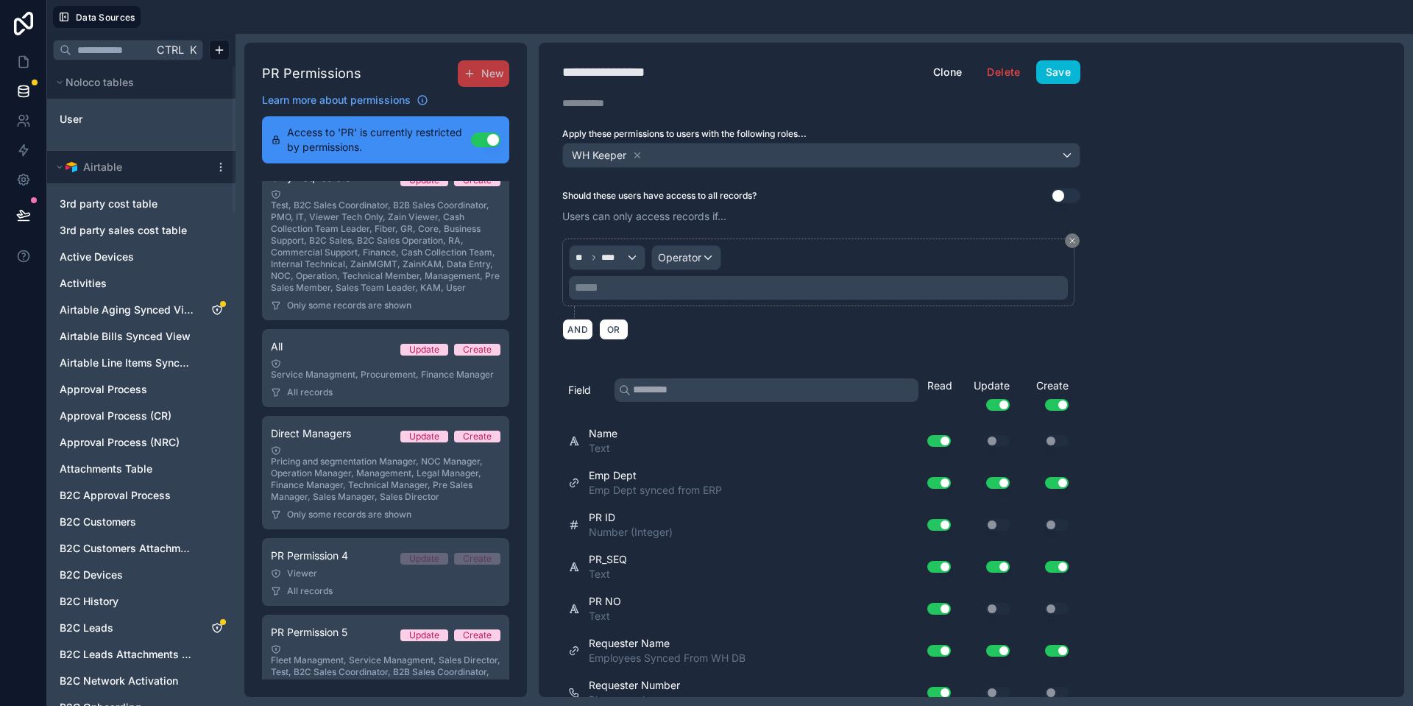
click at [1068, 232] on div "** **** Operator ***** ﻿ AND OR" at bounding box center [821, 289] width 518 height 119
click at [1070, 240] on icon at bounding box center [1072, 240] width 9 height 9
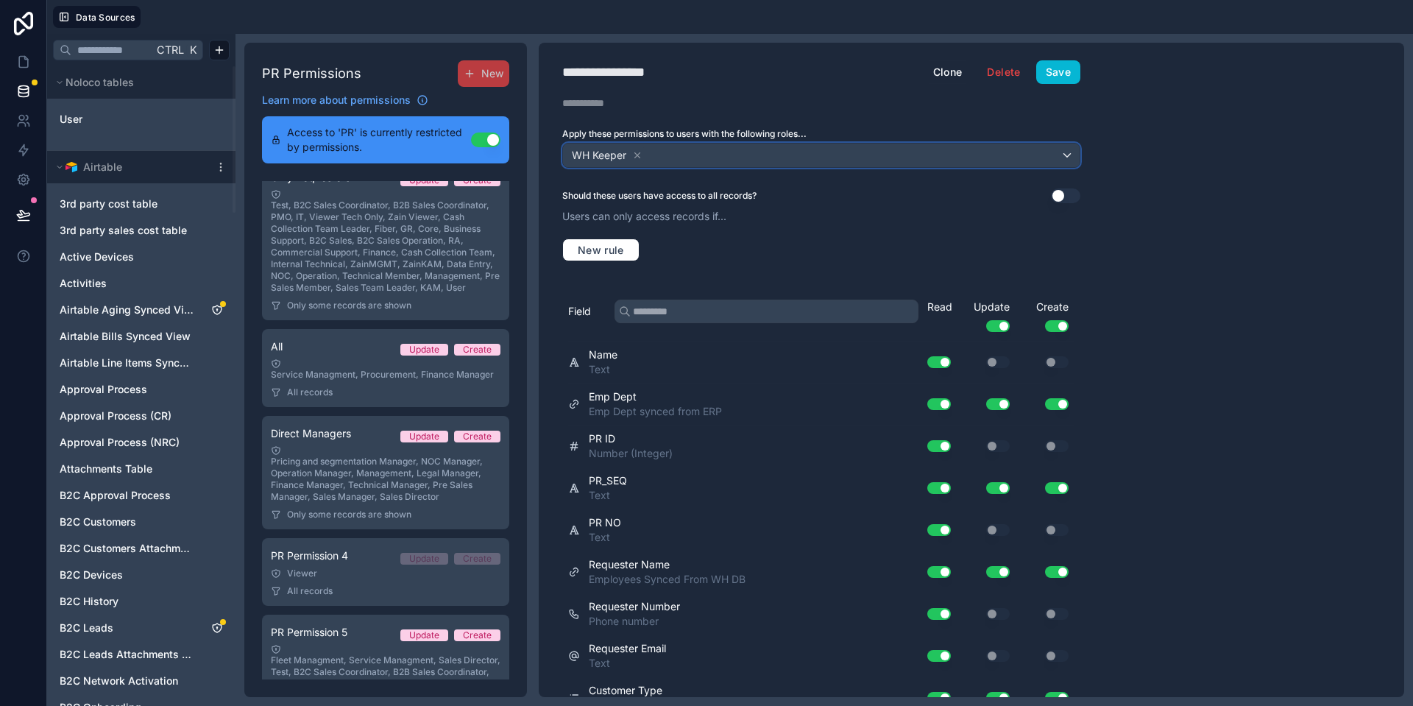
click at [917, 150] on div "WH Keeper" at bounding box center [821, 155] width 516 height 24
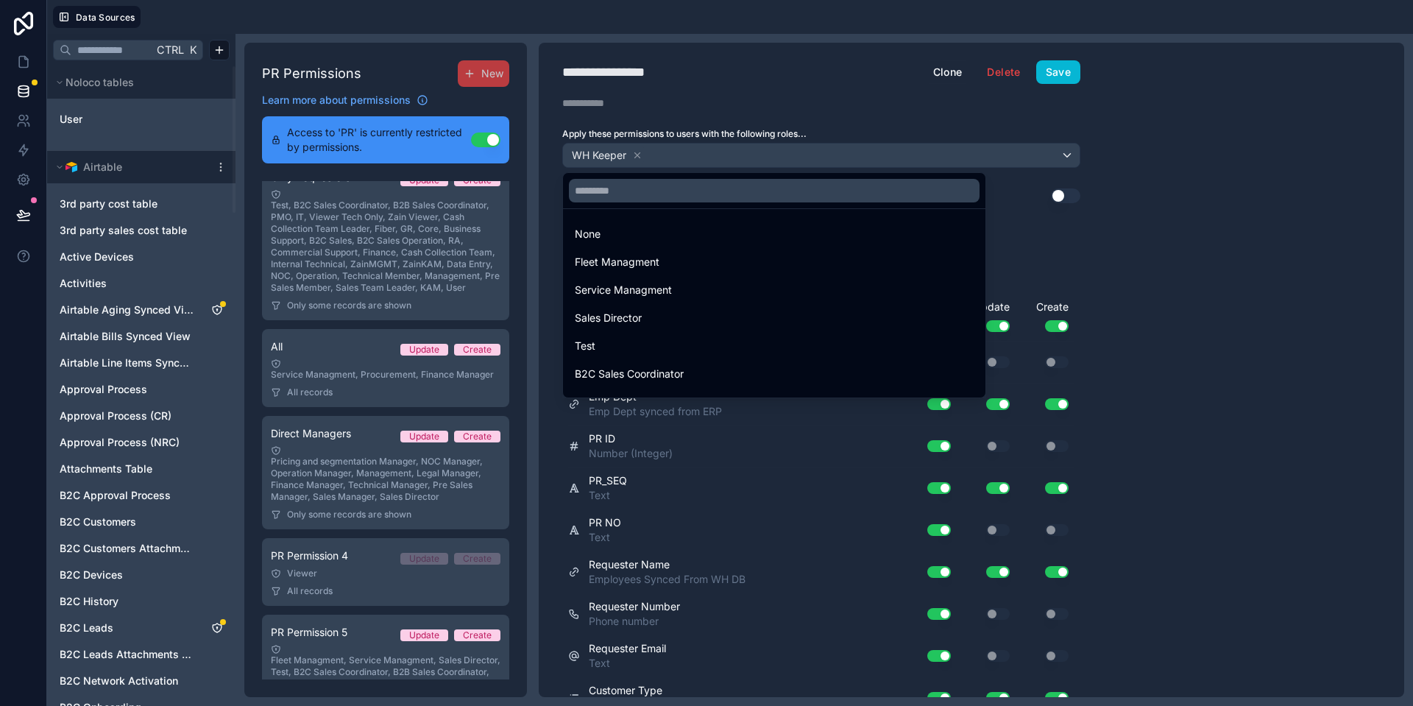
click at [917, 150] on div at bounding box center [706, 353] width 1413 height 706
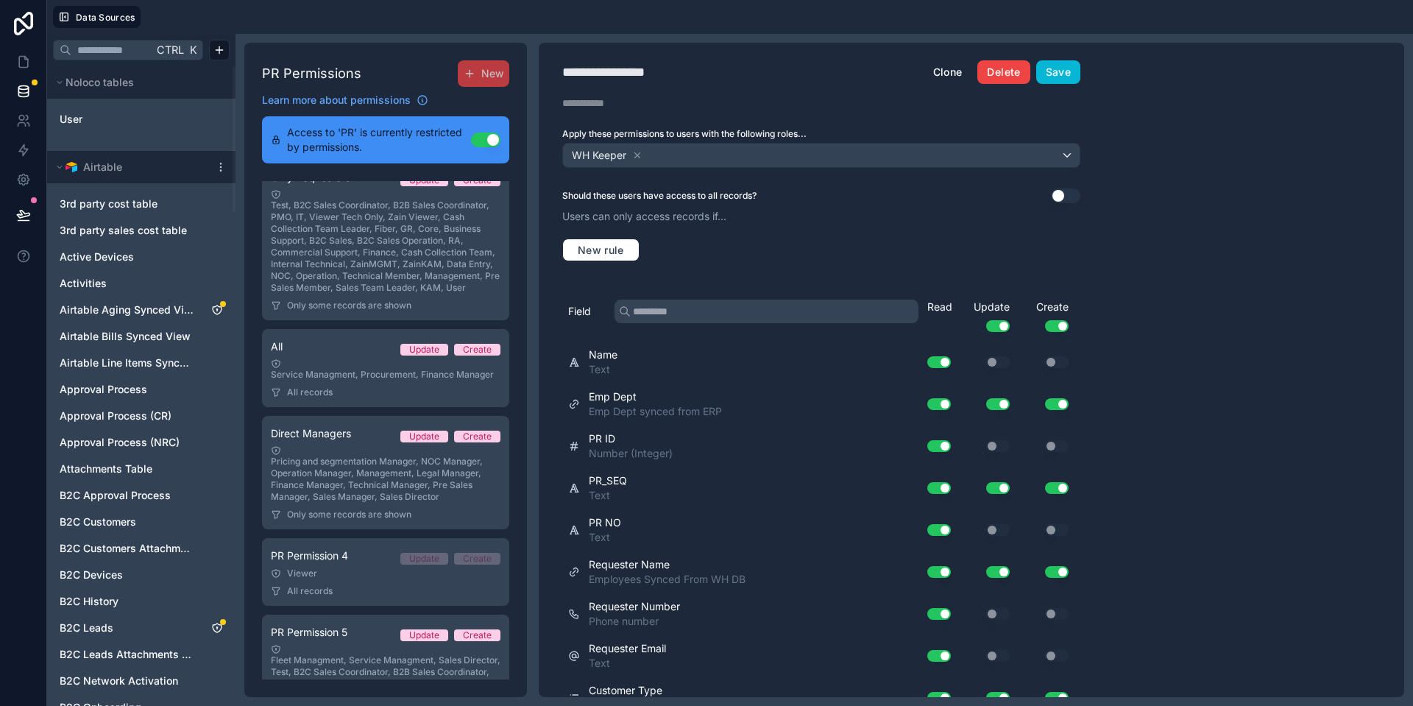
click at [1005, 78] on button "Delete" at bounding box center [1003, 72] width 52 height 24
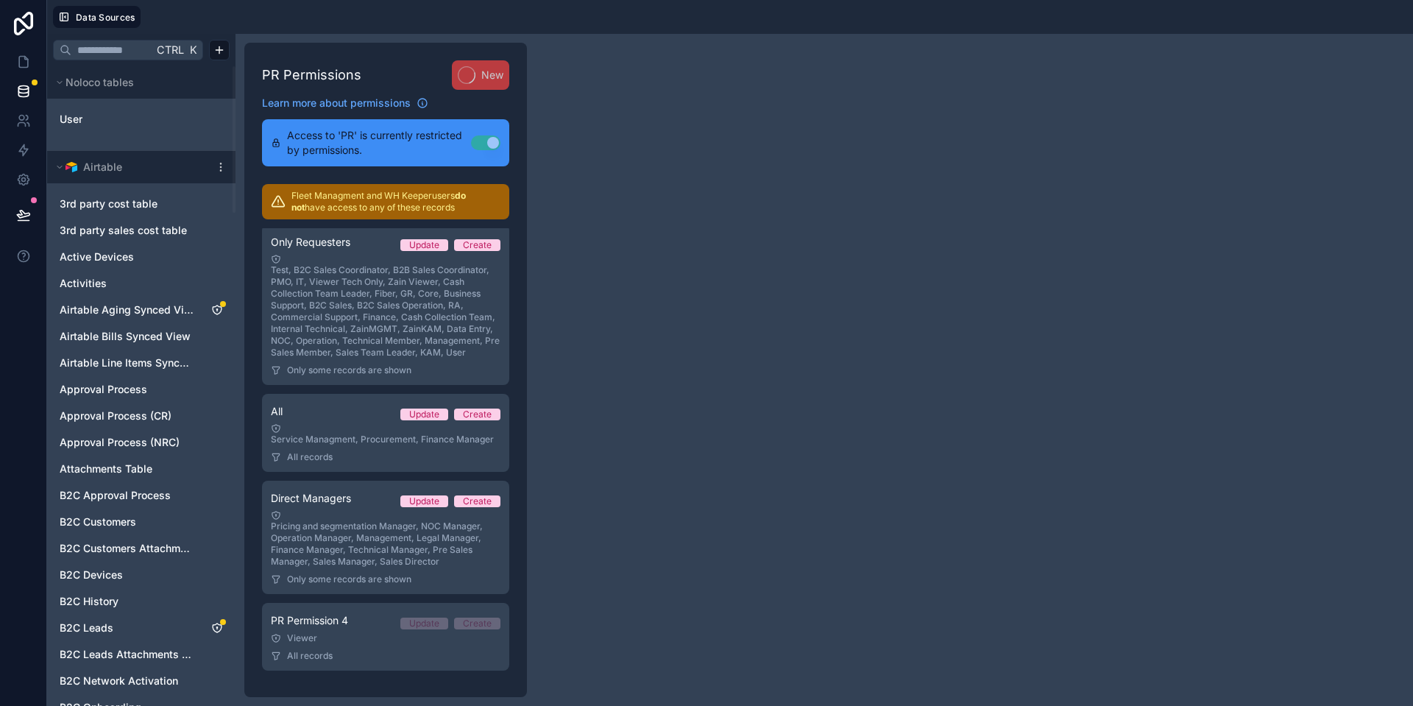
scroll to position [54, 0]
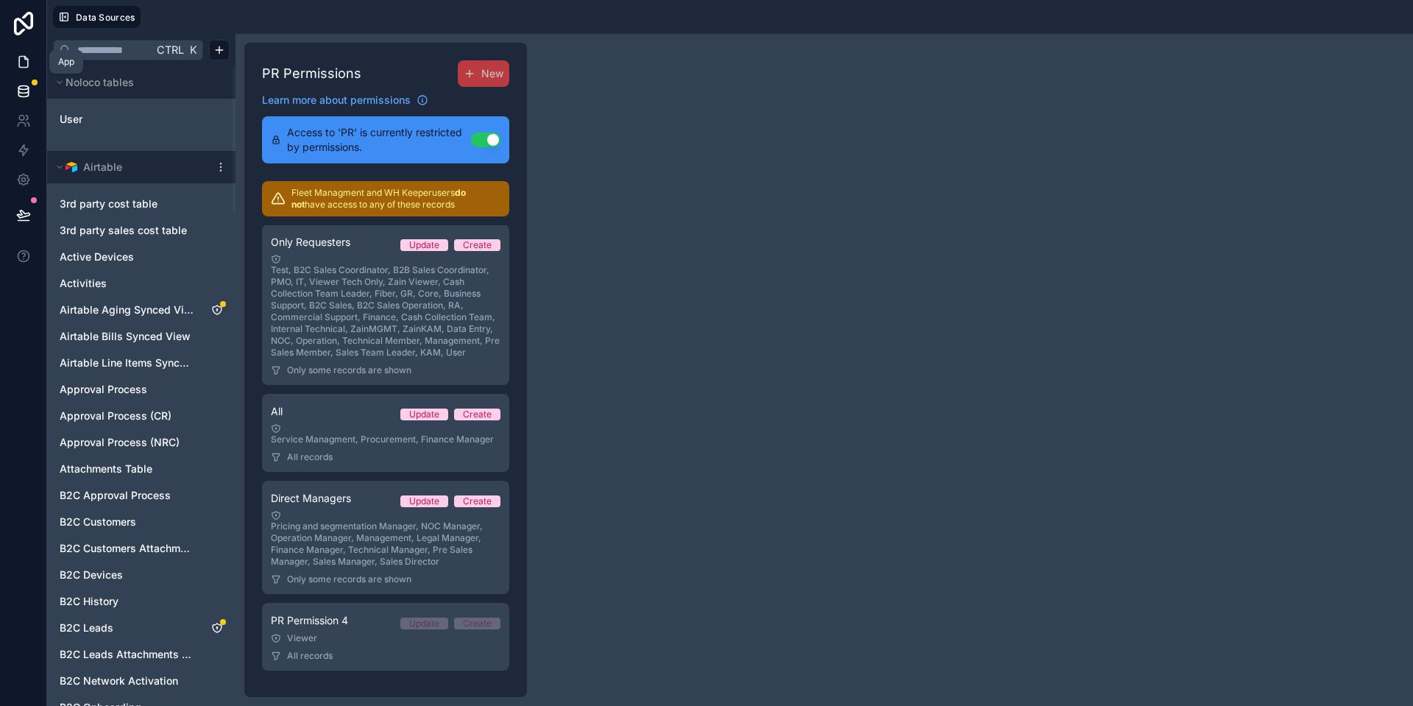
click at [14, 63] on link at bounding box center [23, 61] width 46 height 29
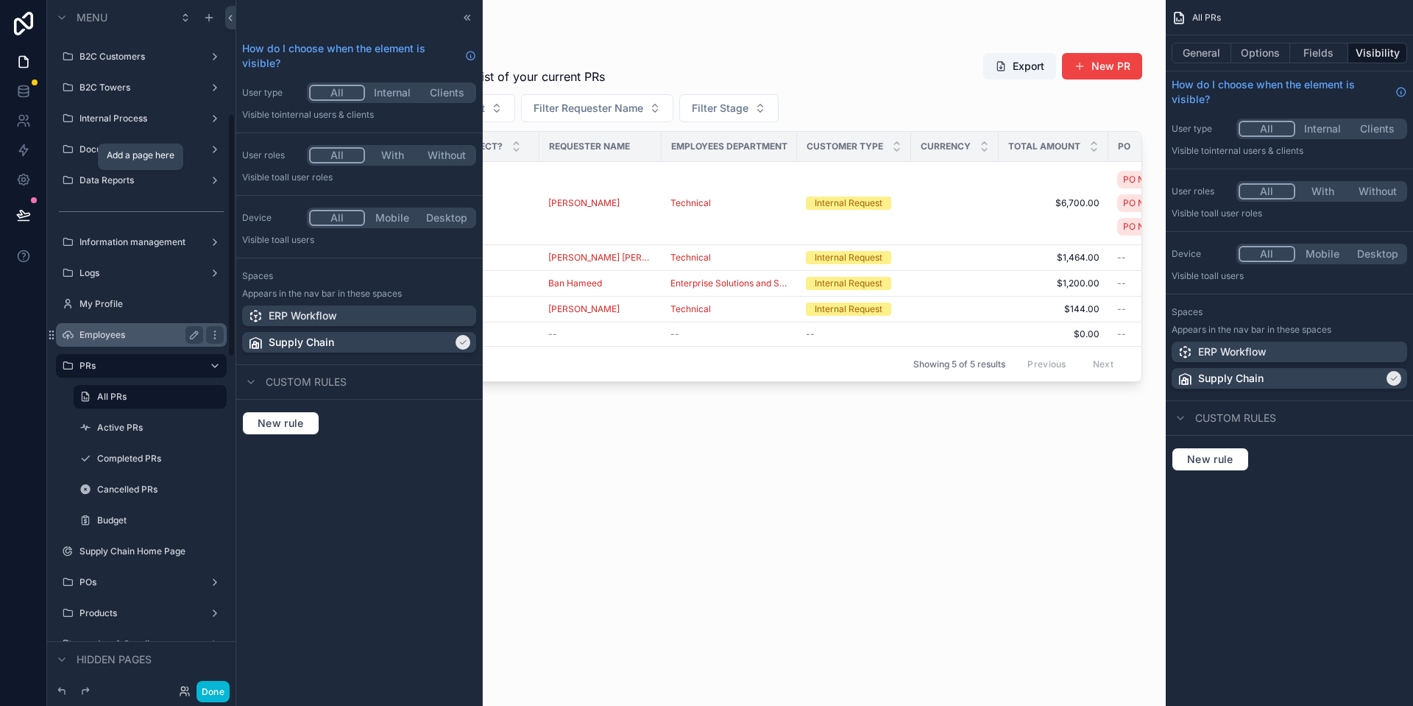
scroll to position [331, 0]
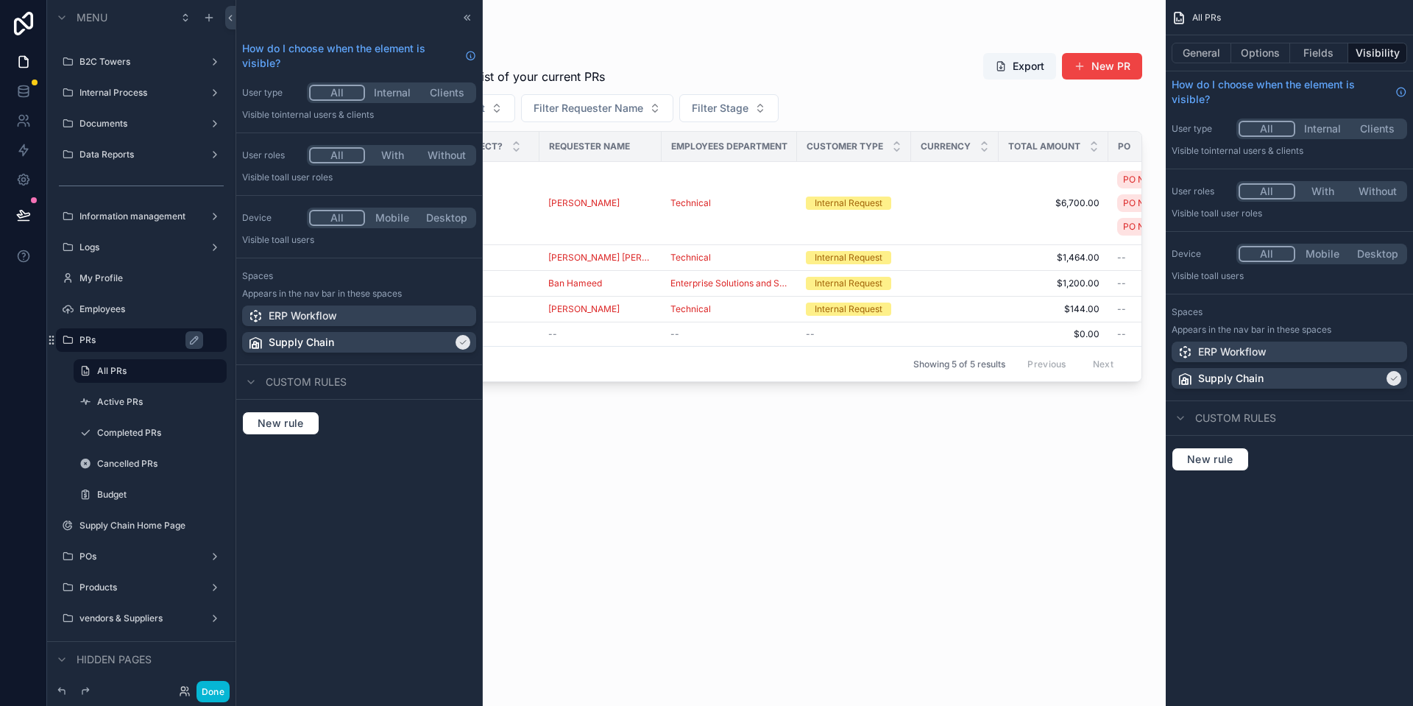
click at [210, 339] on label "PRs" at bounding box center [148, 340] width 138 height 12
click at [135, 342] on label "PRs" at bounding box center [148, 340] width 138 height 12
click at [211, 338] on label "PRs" at bounding box center [148, 340] width 138 height 12
click at [1235, 447] on div "New rule" at bounding box center [1288, 459] width 247 height 47
click at [1226, 456] on span "New rule" at bounding box center [1210, 458] width 58 height 13
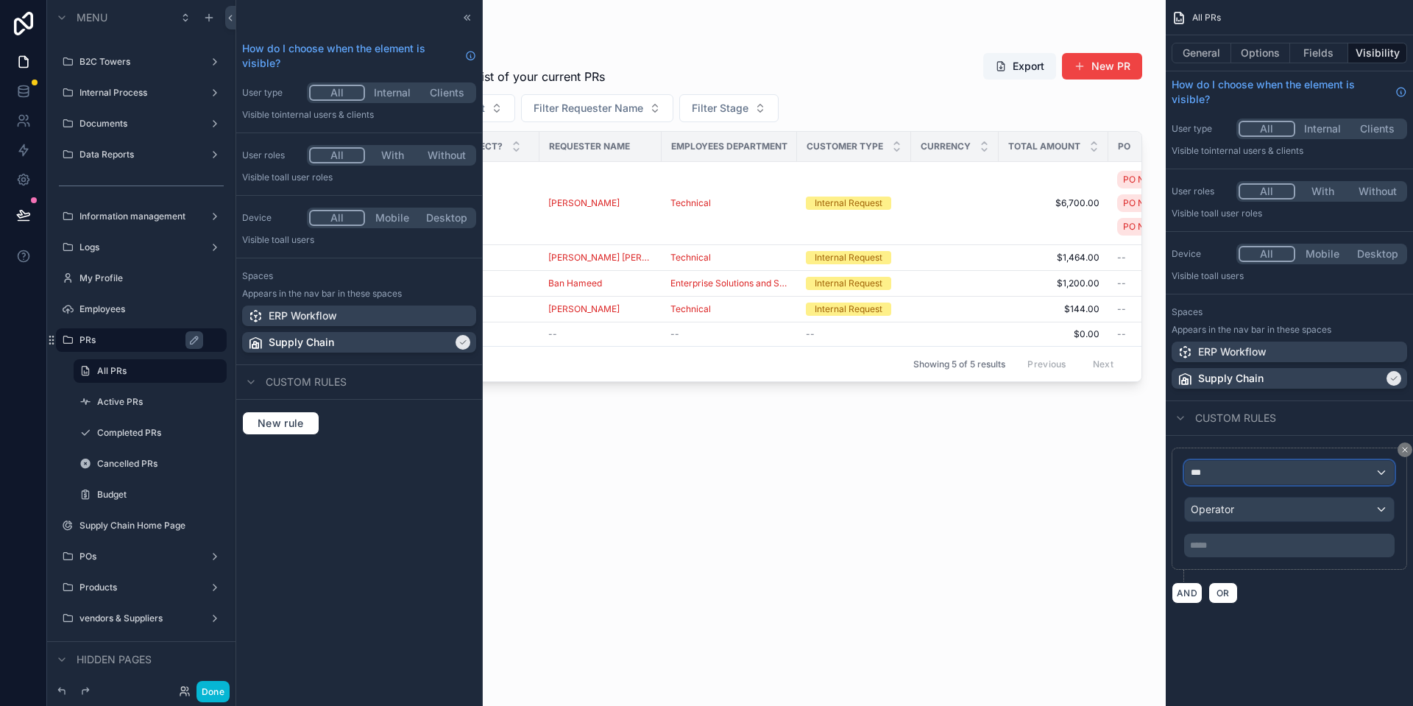
click at [1220, 471] on div "***" at bounding box center [1289, 473] width 209 height 24
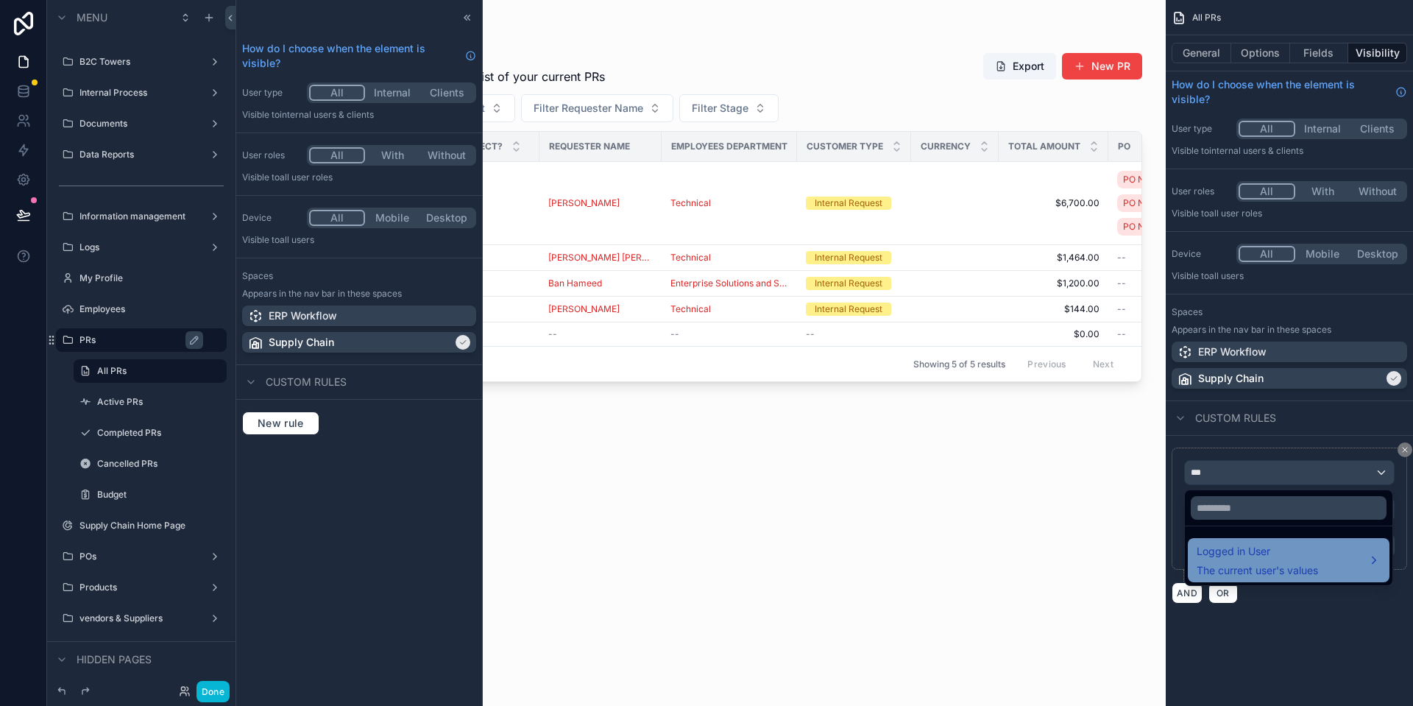
click at [1300, 548] on span "Logged in User" at bounding box center [1256, 551] width 121 height 18
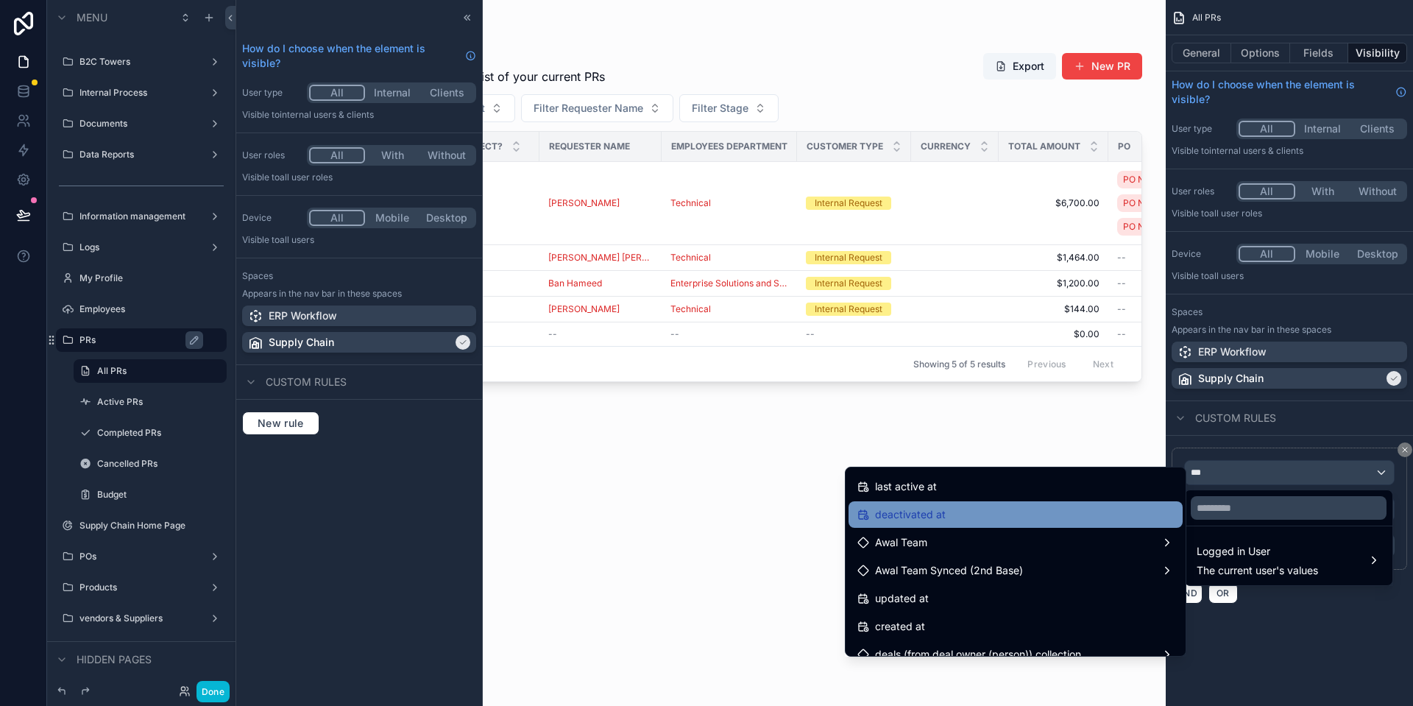
scroll to position [300, 0]
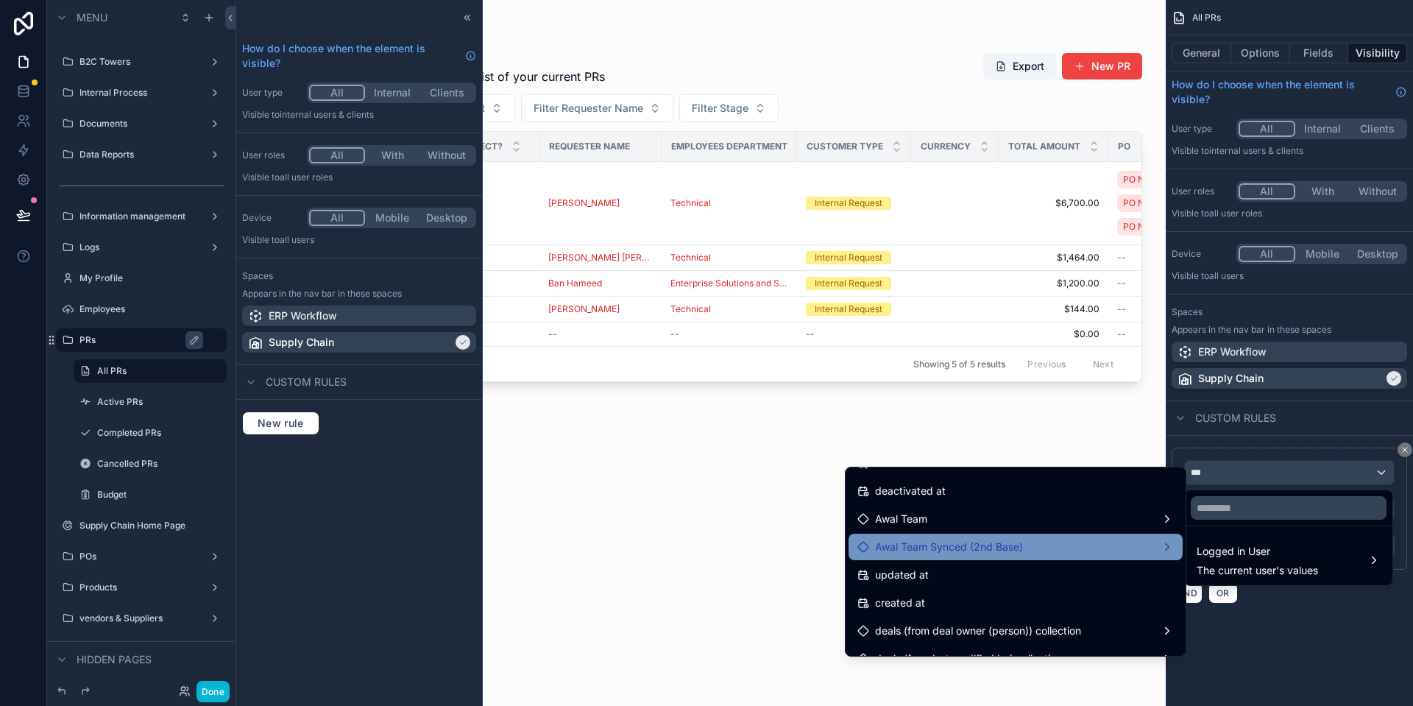
click at [1038, 544] on div "Awal Team Synced (2nd Base)" at bounding box center [1015, 547] width 316 height 18
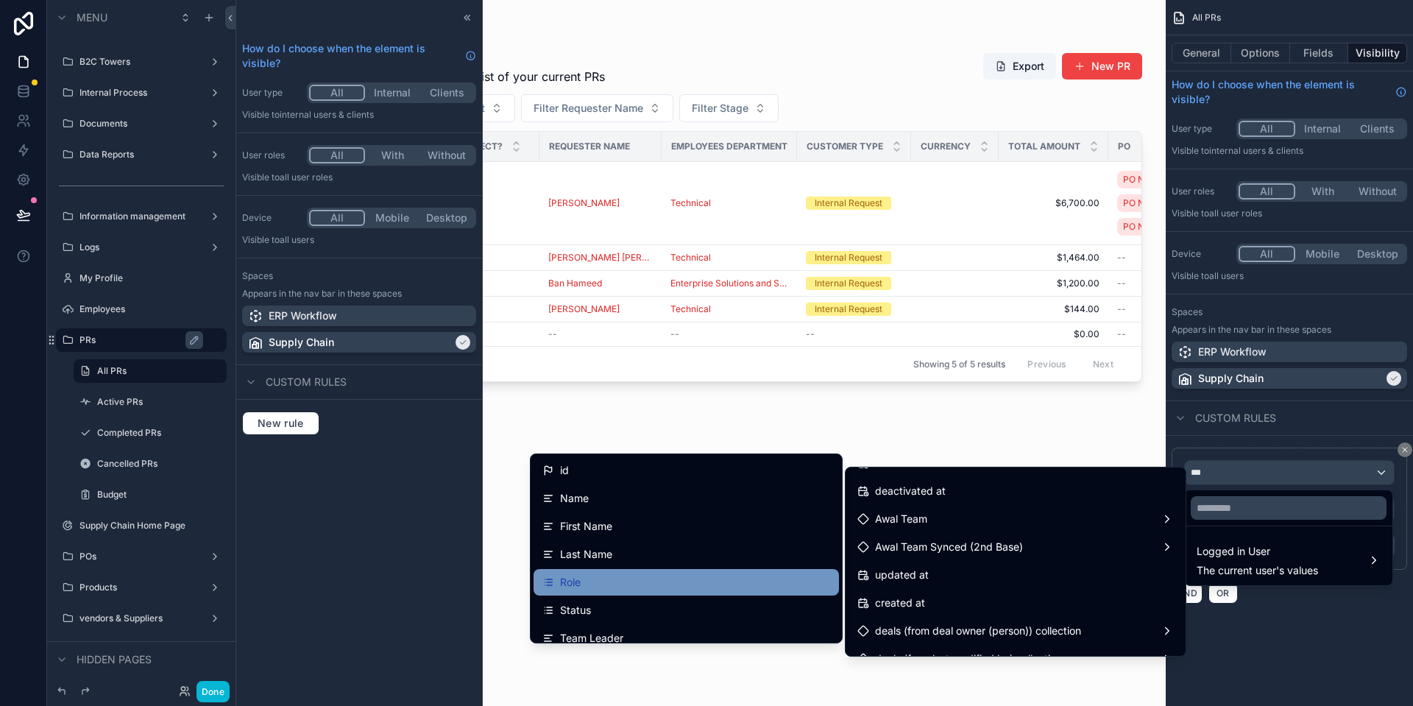
click at [690, 585] on div "Role" at bounding box center [686, 582] width 288 height 18
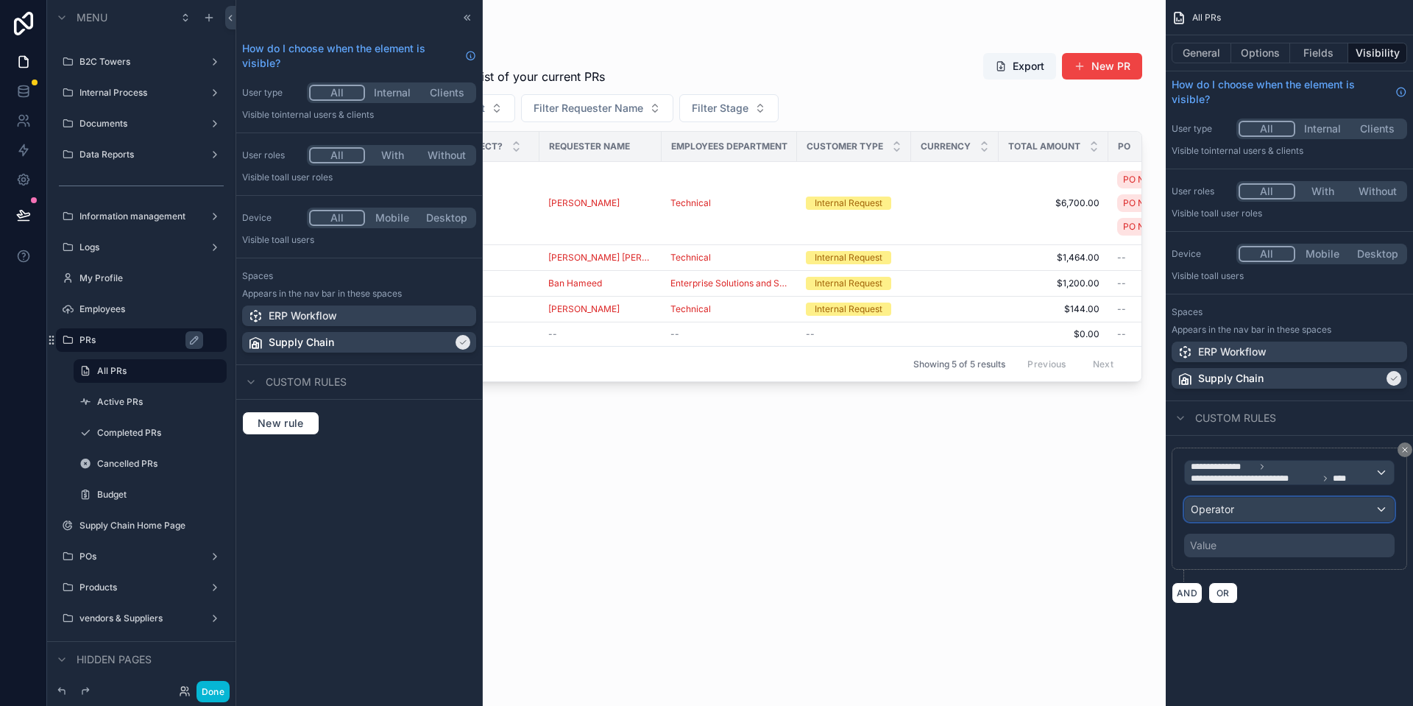
click at [1307, 507] on div "Operator" at bounding box center [1289, 509] width 209 height 24
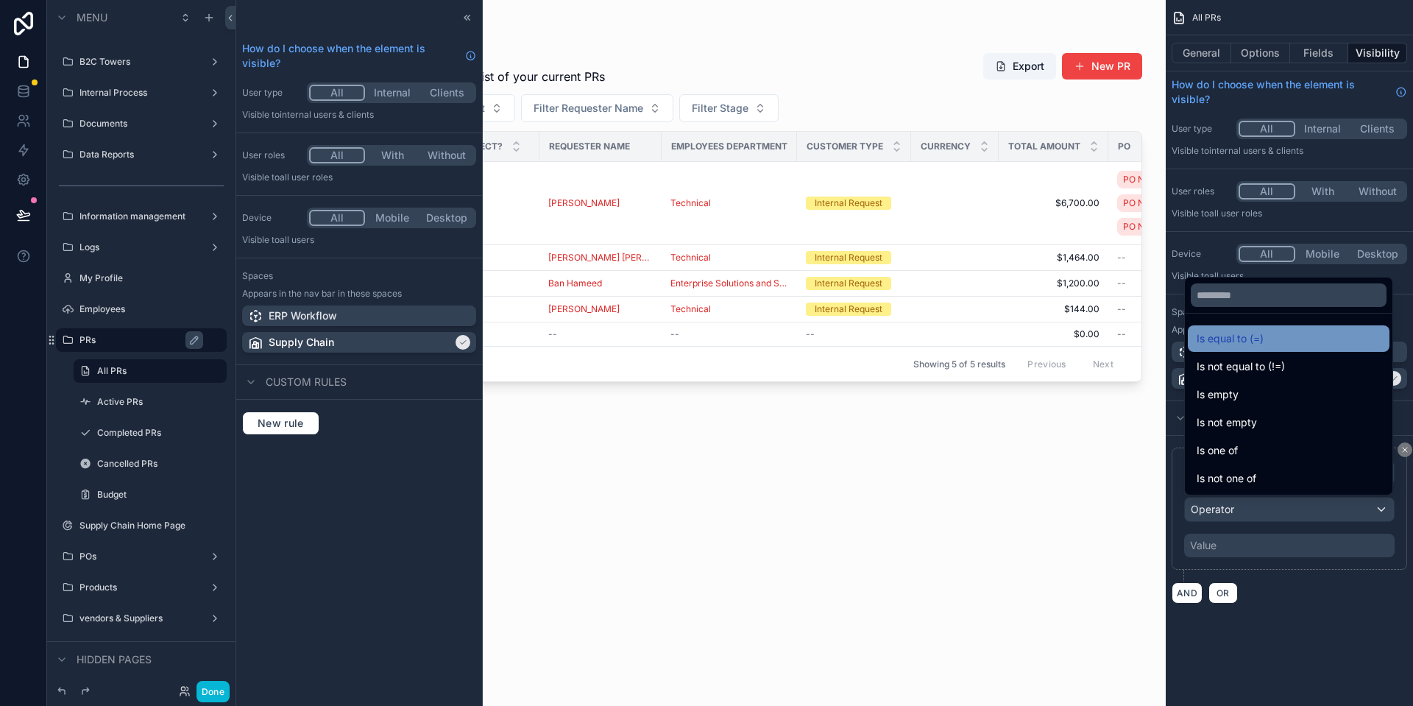
click at [1237, 334] on span "Is equal to (=)" at bounding box center [1229, 339] width 67 height 18
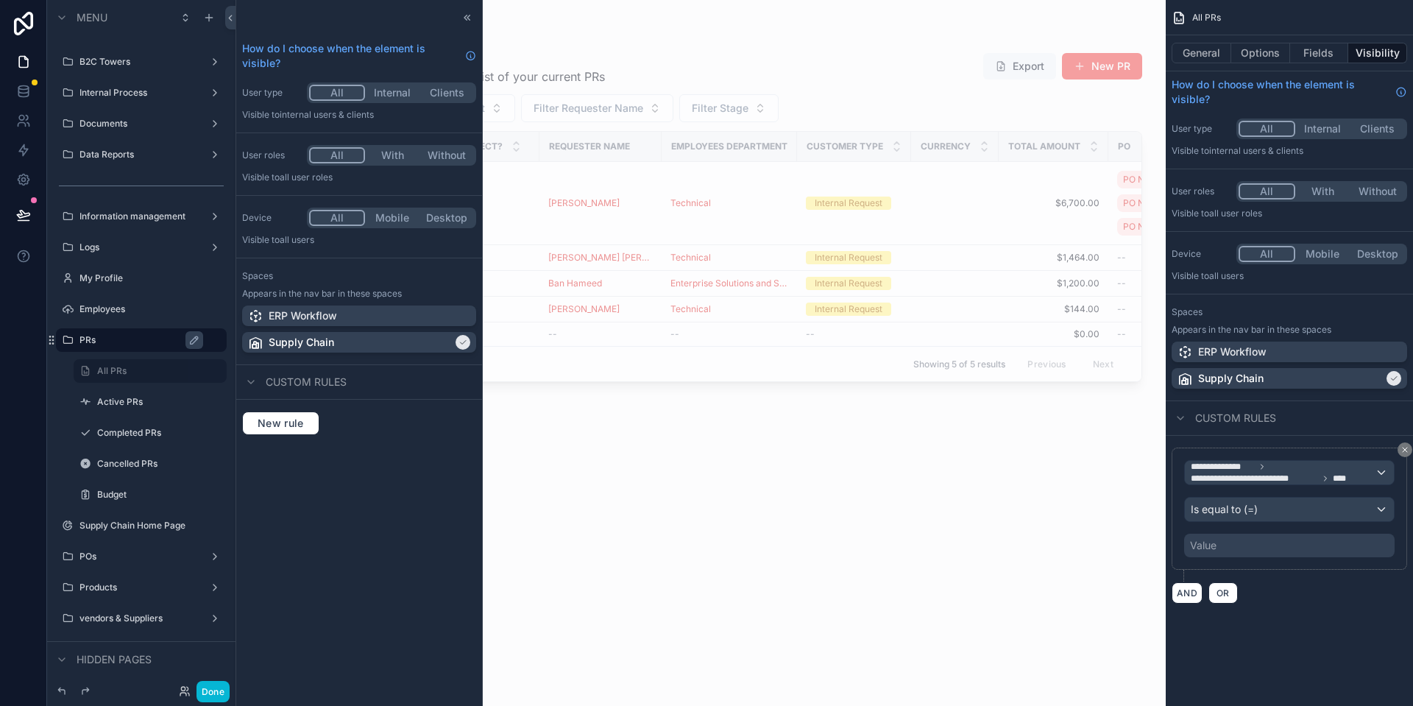
click at [1235, 537] on div "Value" at bounding box center [1289, 545] width 210 height 24
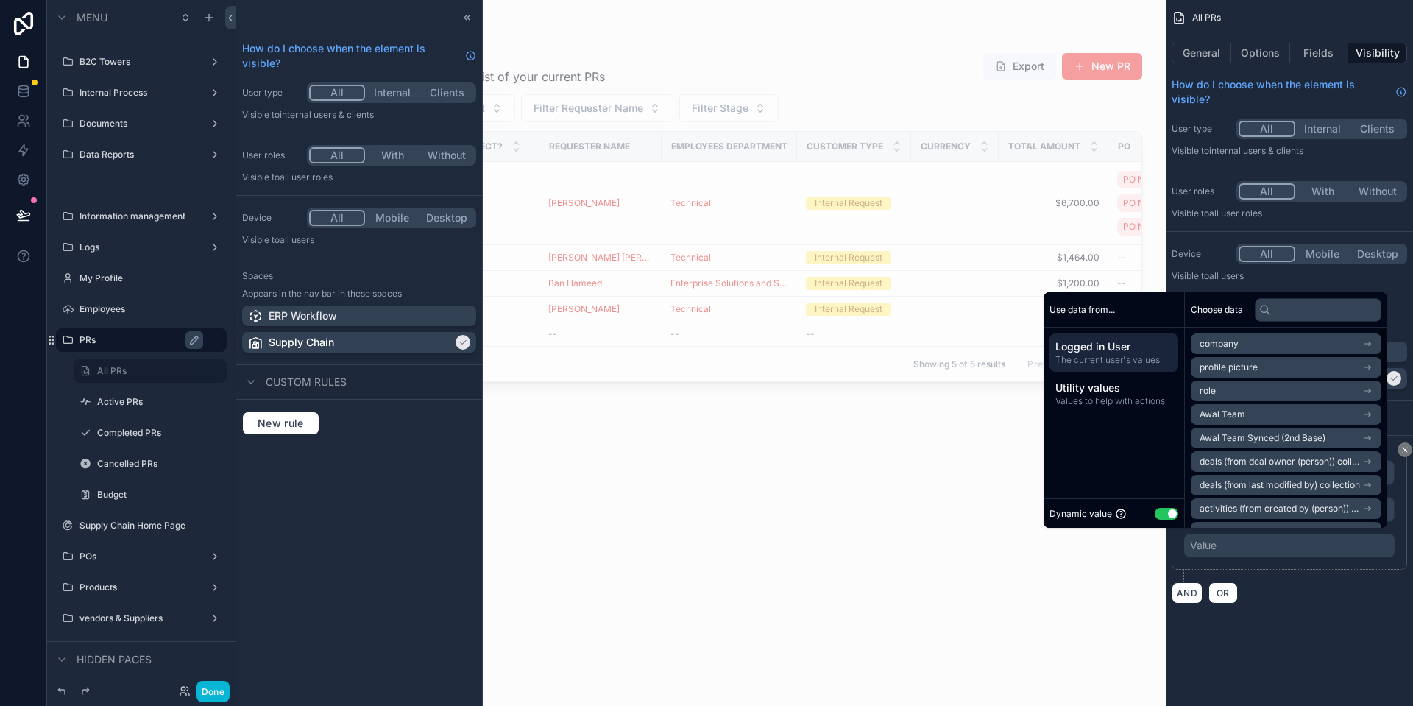
click at [1159, 505] on div "Dynamic value Use setting" at bounding box center [1113, 513] width 129 height 17
click at [1160, 514] on button "Use setting" at bounding box center [1166, 514] width 24 height 12
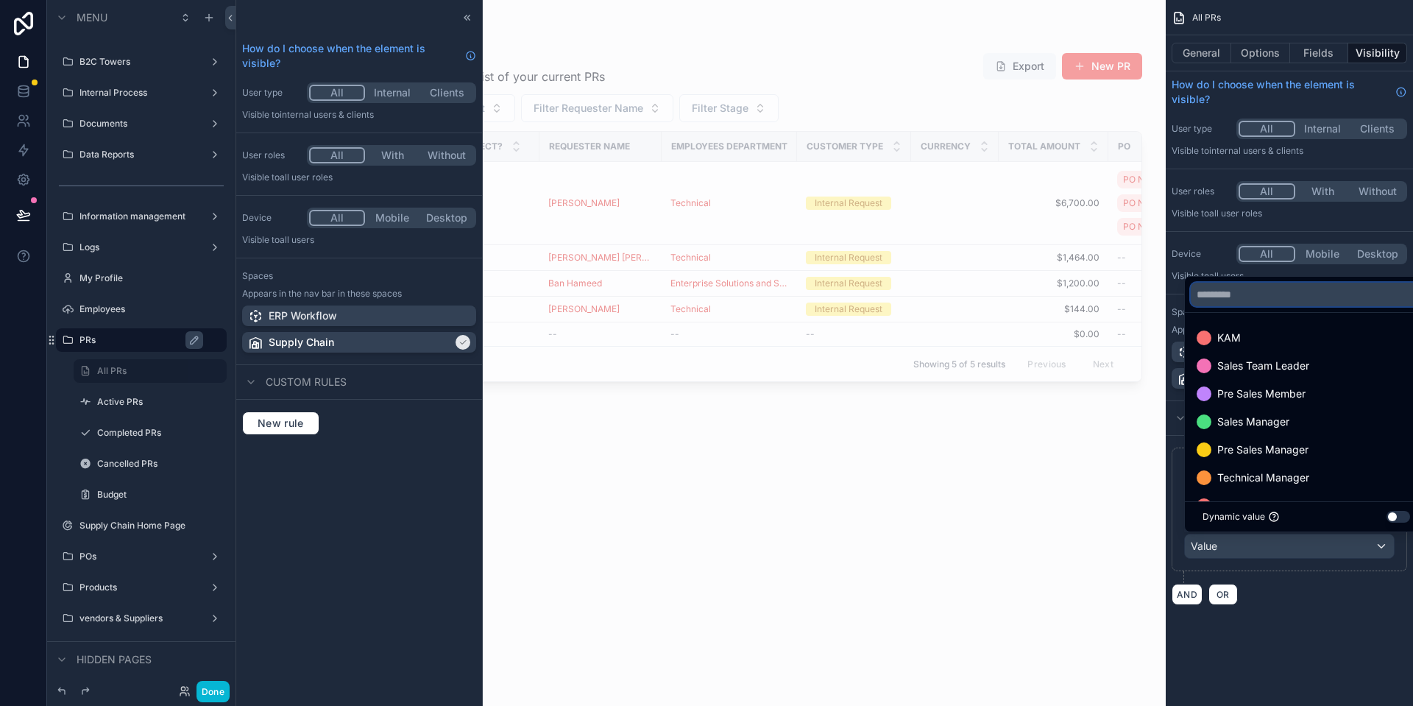
click at [1275, 301] on input "text" at bounding box center [1305, 295] width 231 height 24
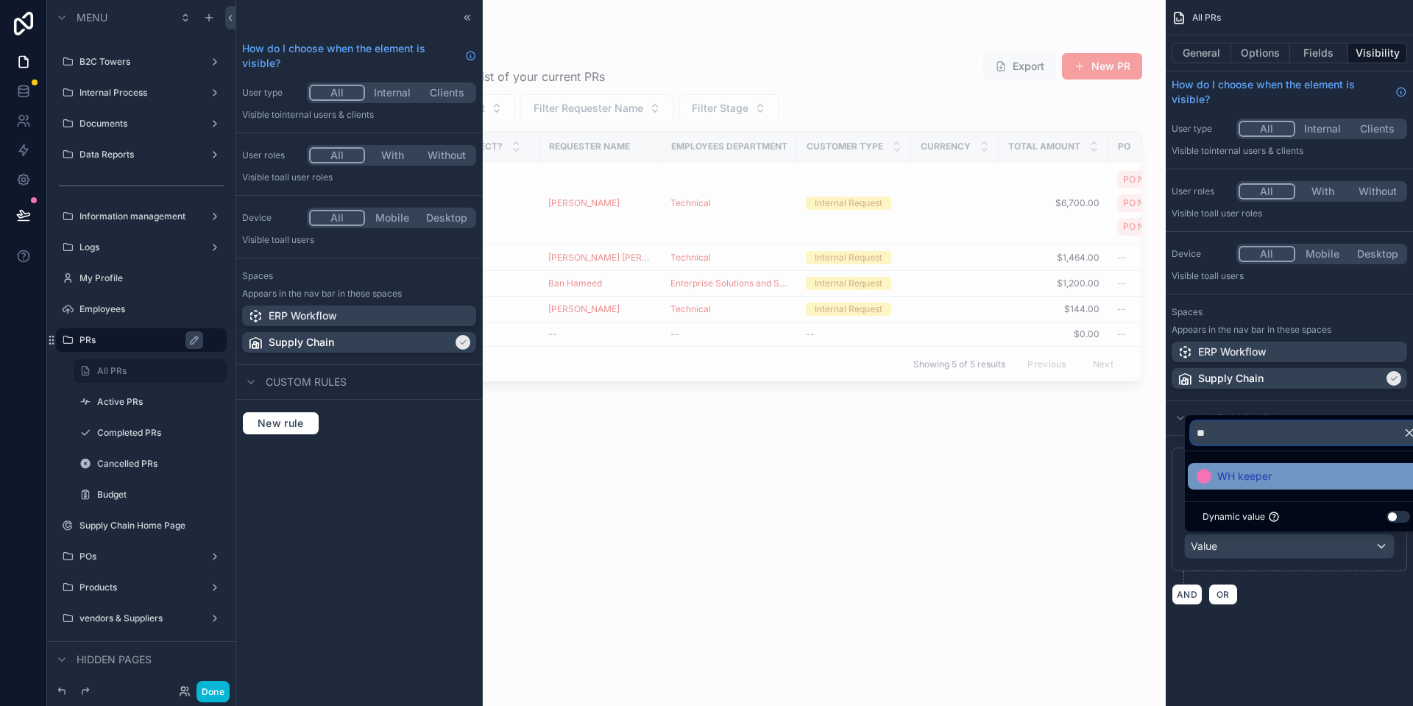
type input "**"
click at [1243, 469] on span "WH keeper" at bounding box center [1244, 476] width 54 height 18
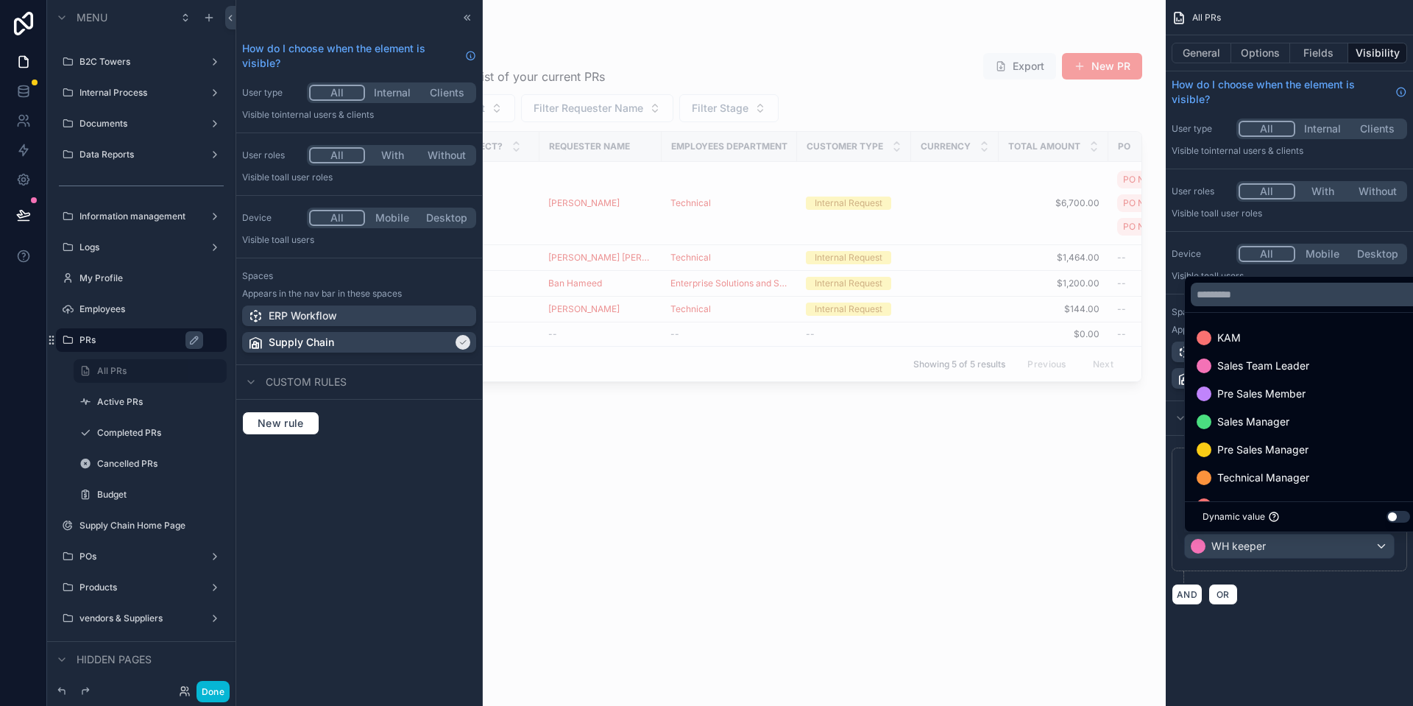
click at [1339, 587] on div "AND OR" at bounding box center [1288, 594] width 235 height 22
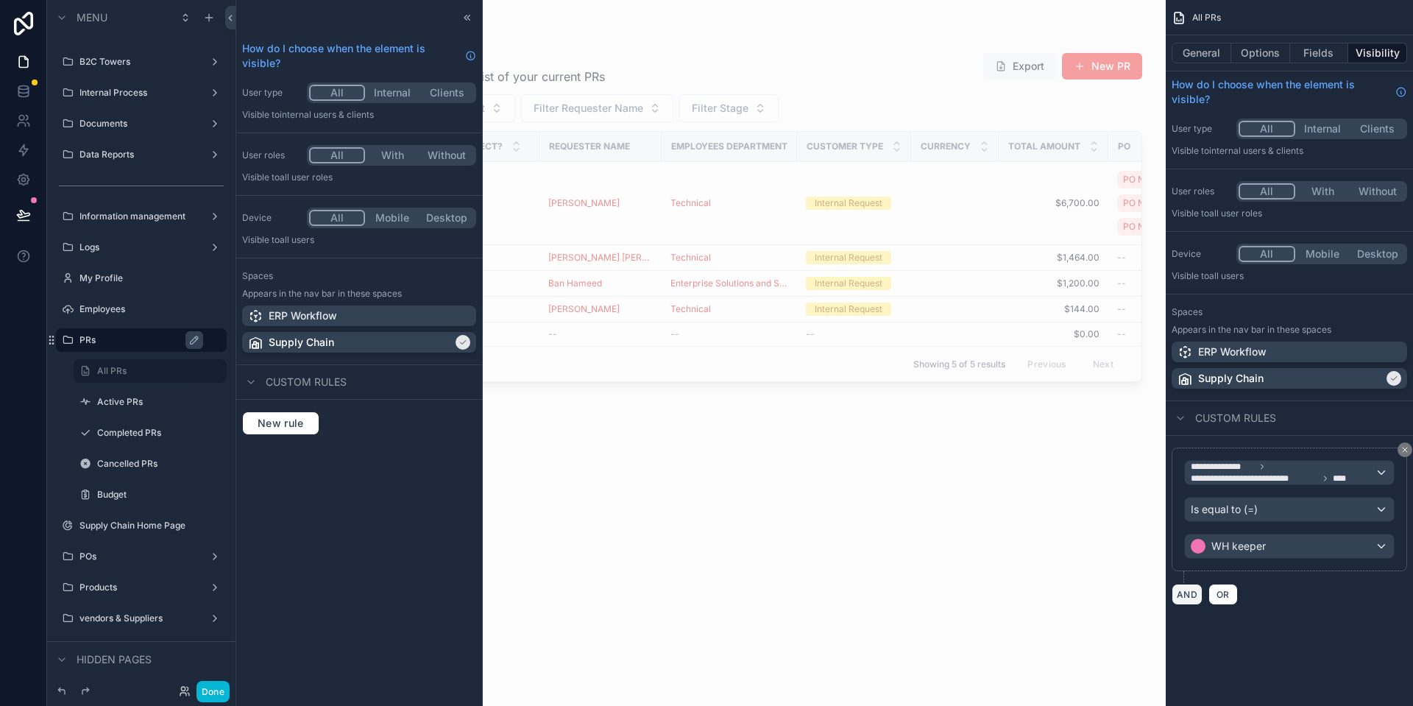
click at [1179, 592] on button "AND" at bounding box center [1186, 593] width 31 height 21
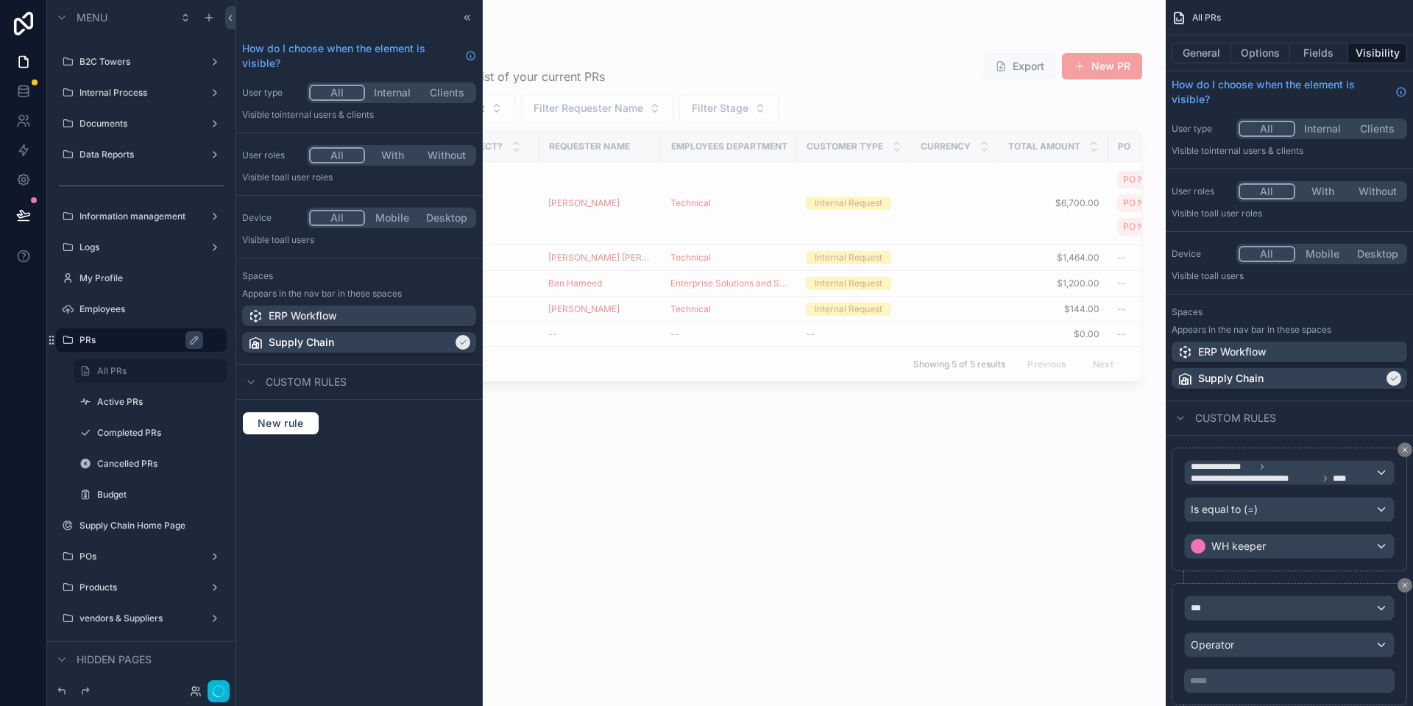
click at [1282, 622] on div "*** Operator ***** ﻿" at bounding box center [1289, 643] width 210 height 97
click at [1290, 611] on div "***" at bounding box center [1289, 608] width 209 height 24
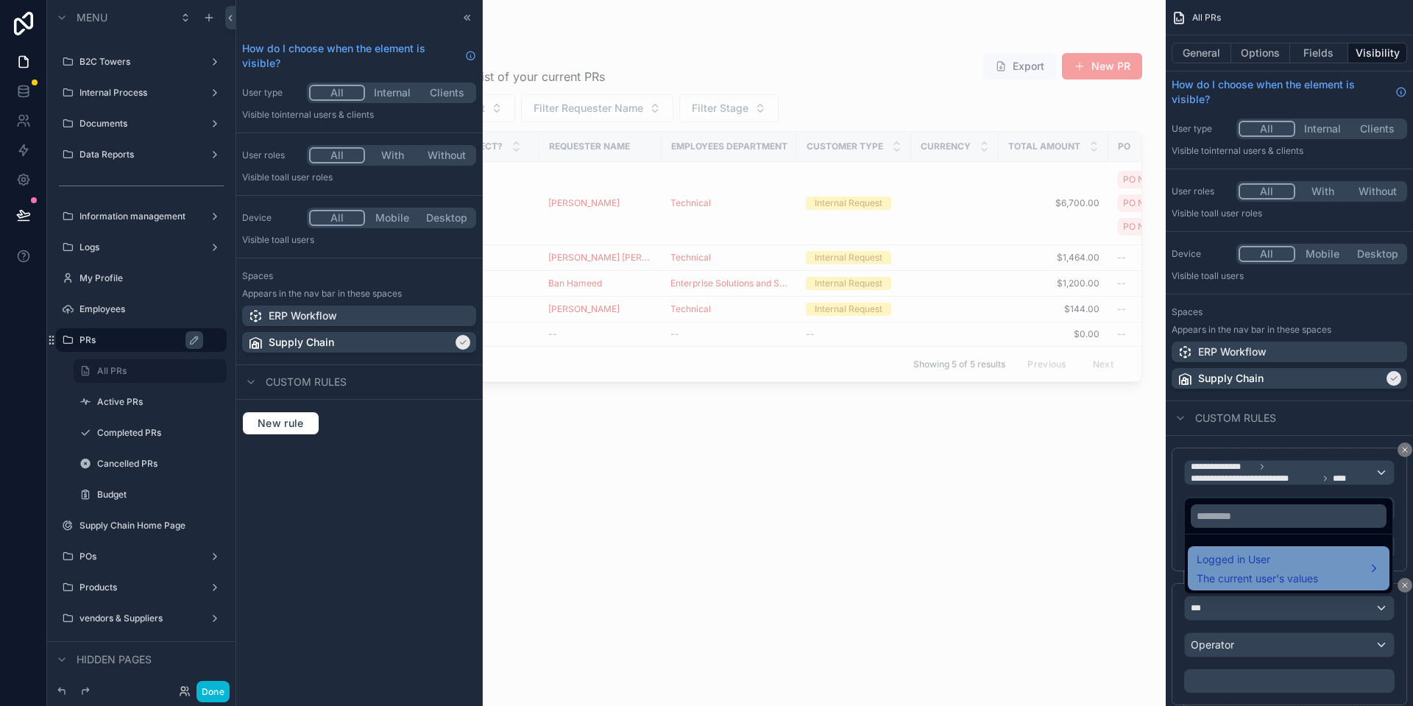
click at [1309, 573] on span "The current user's values" at bounding box center [1256, 578] width 121 height 15
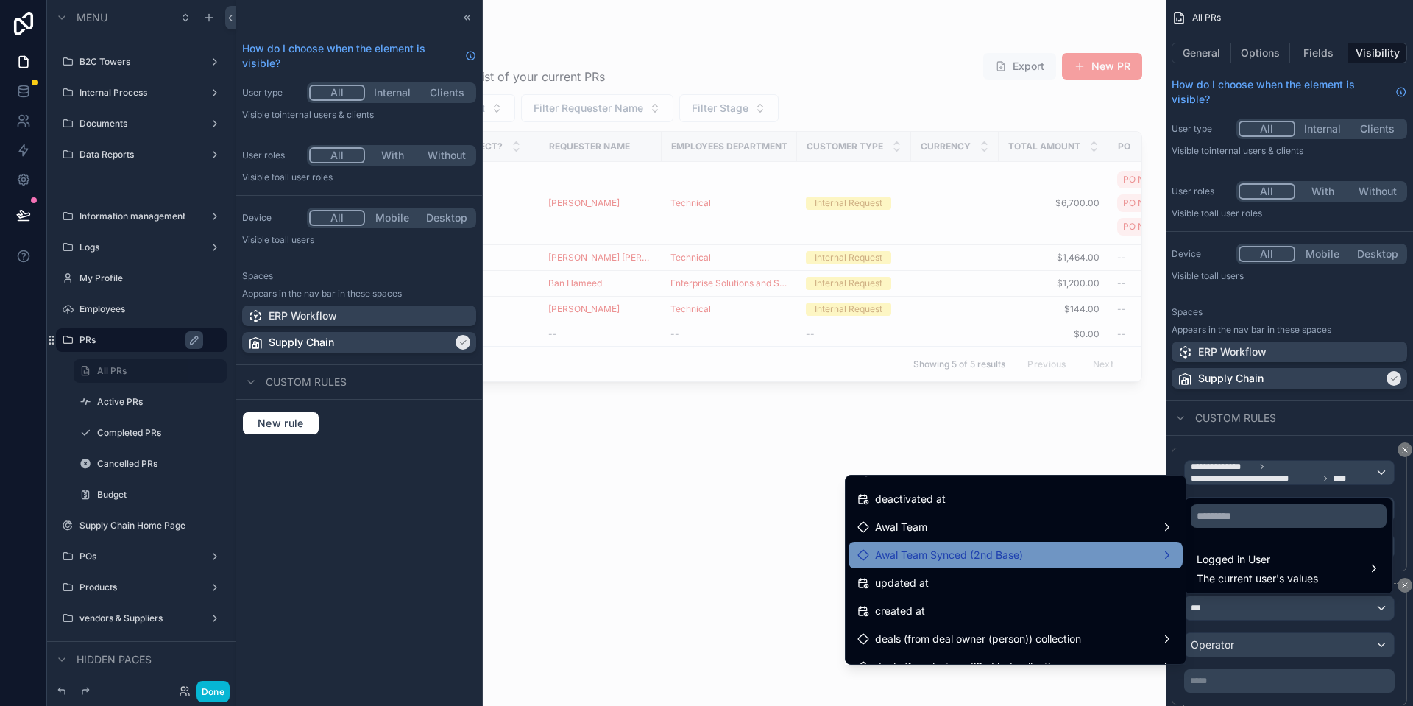
click at [1118, 562] on div "Awal Team Synced (2nd Base)" at bounding box center [1015, 555] width 316 height 18
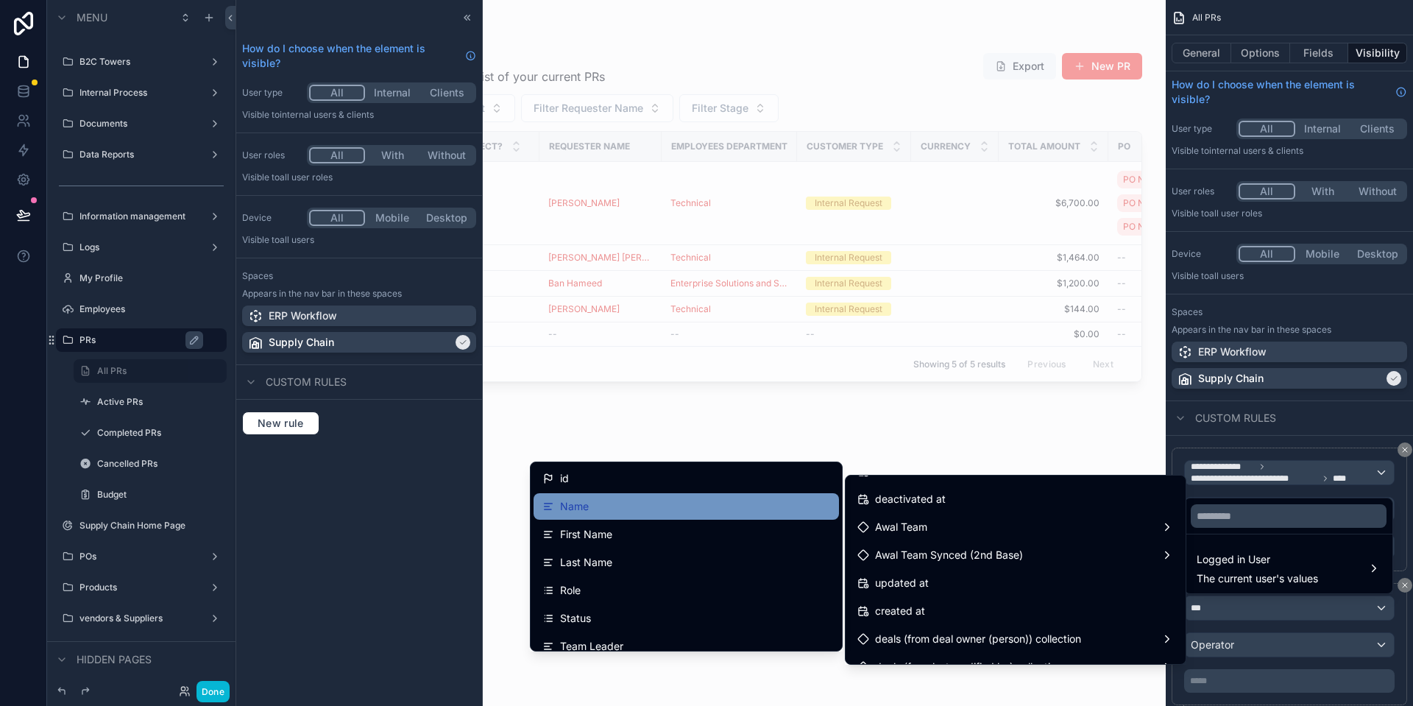
click at [703, 503] on div "Name" at bounding box center [686, 506] width 288 height 18
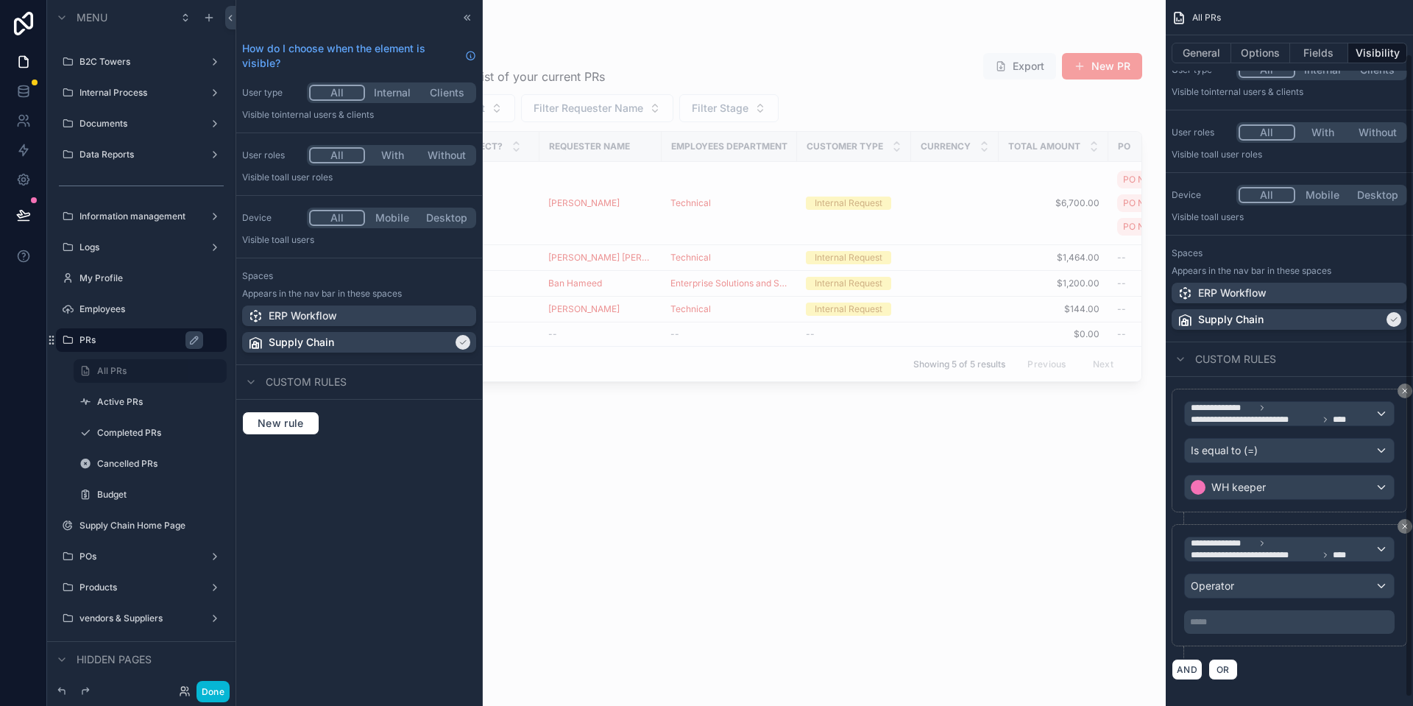
scroll to position [68, 0]
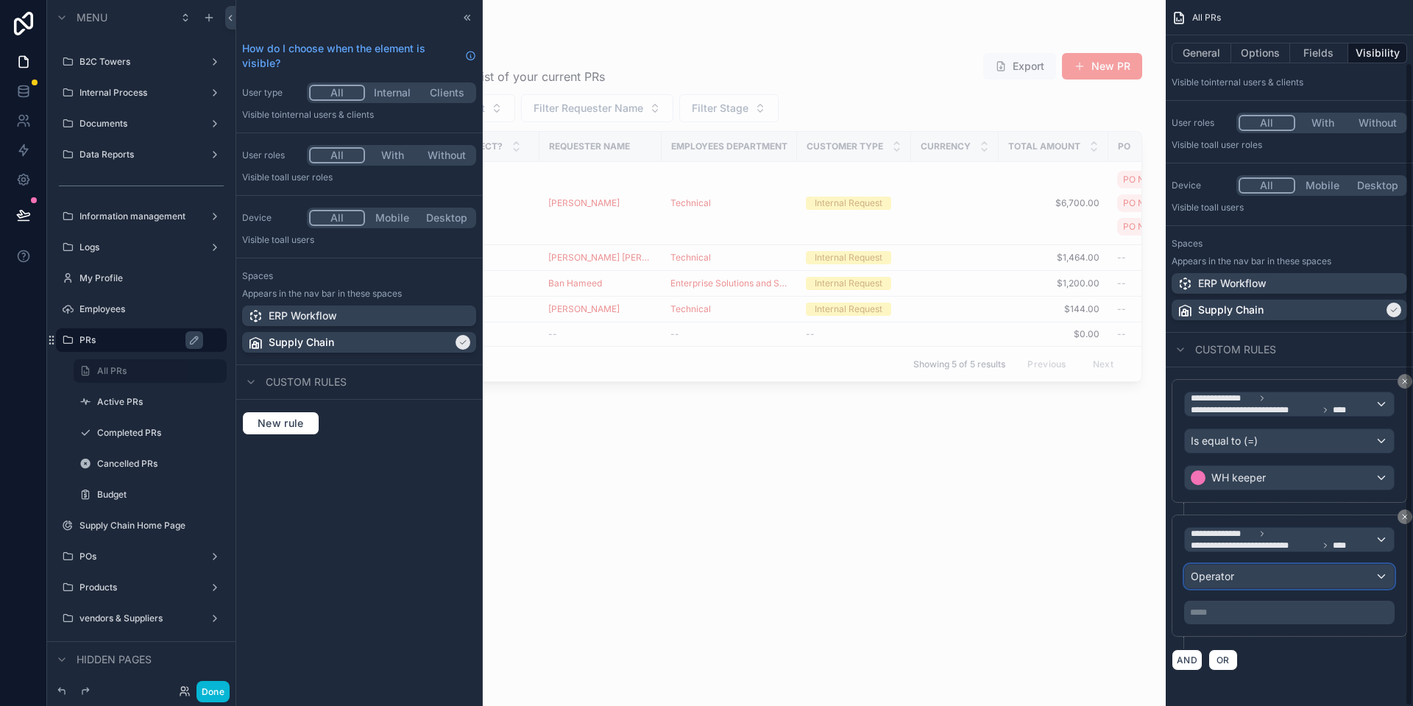
click at [1253, 588] on button "Operator" at bounding box center [1289, 576] width 210 height 25
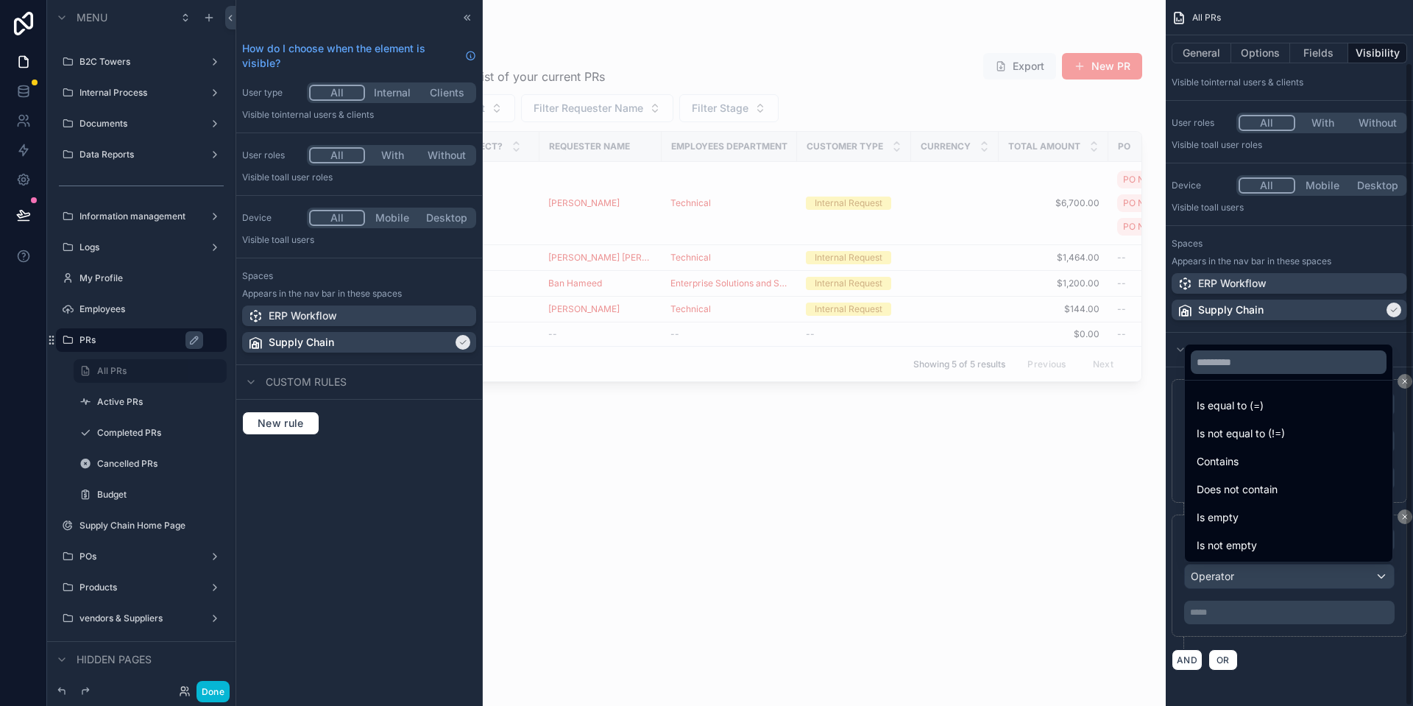
click at [1300, 615] on div "scrollable content" at bounding box center [706, 353] width 1413 height 706
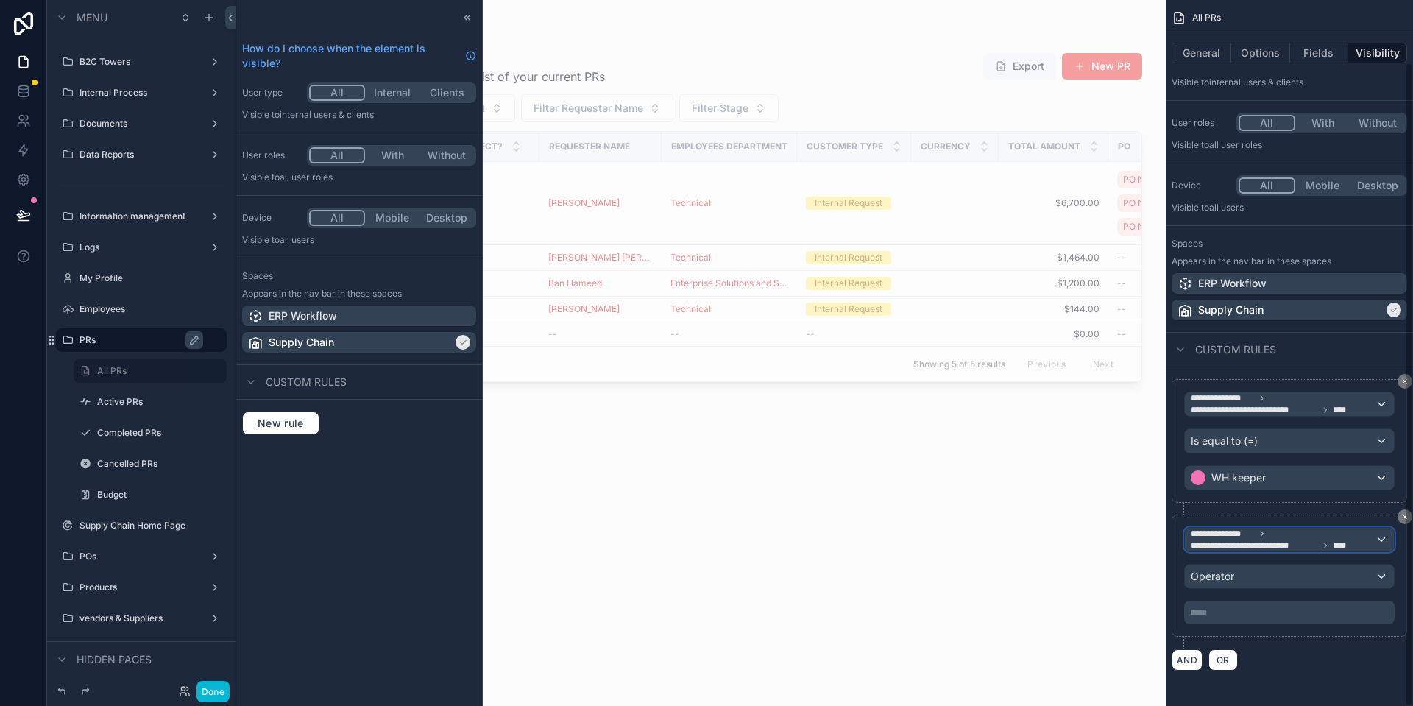
click at [1334, 545] on span "****" at bounding box center [1344, 545] width 24 height 12
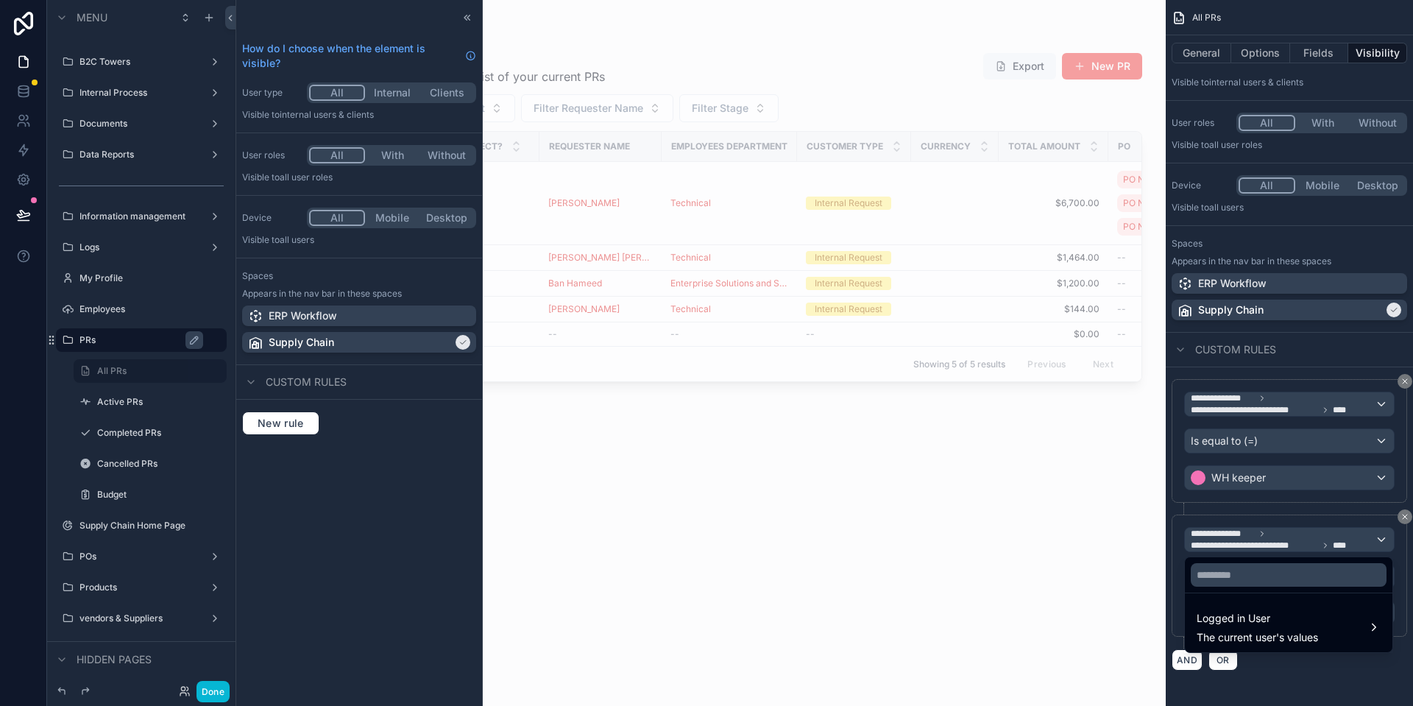
click at [1334, 545] on div "scrollable content" at bounding box center [706, 353] width 1413 height 706
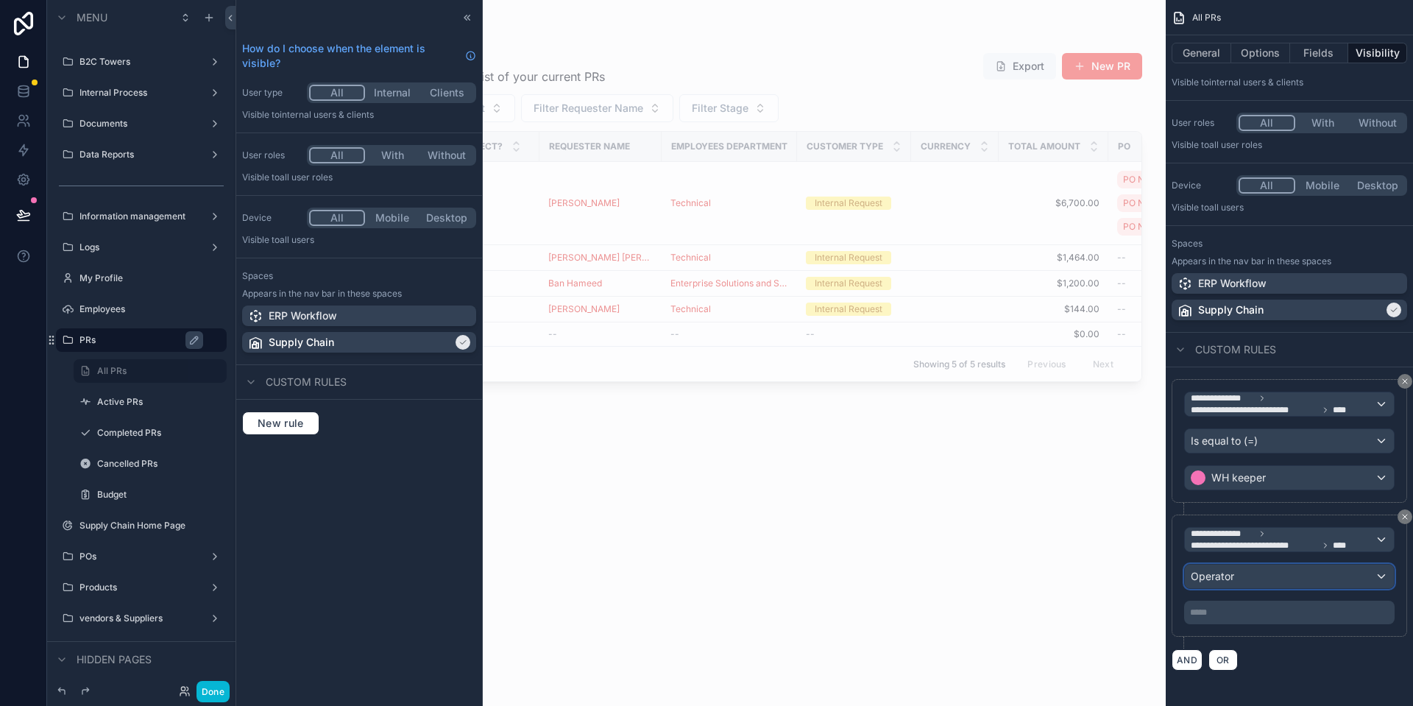
click at [1255, 587] on div "Operator" at bounding box center [1289, 576] width 209 height 24
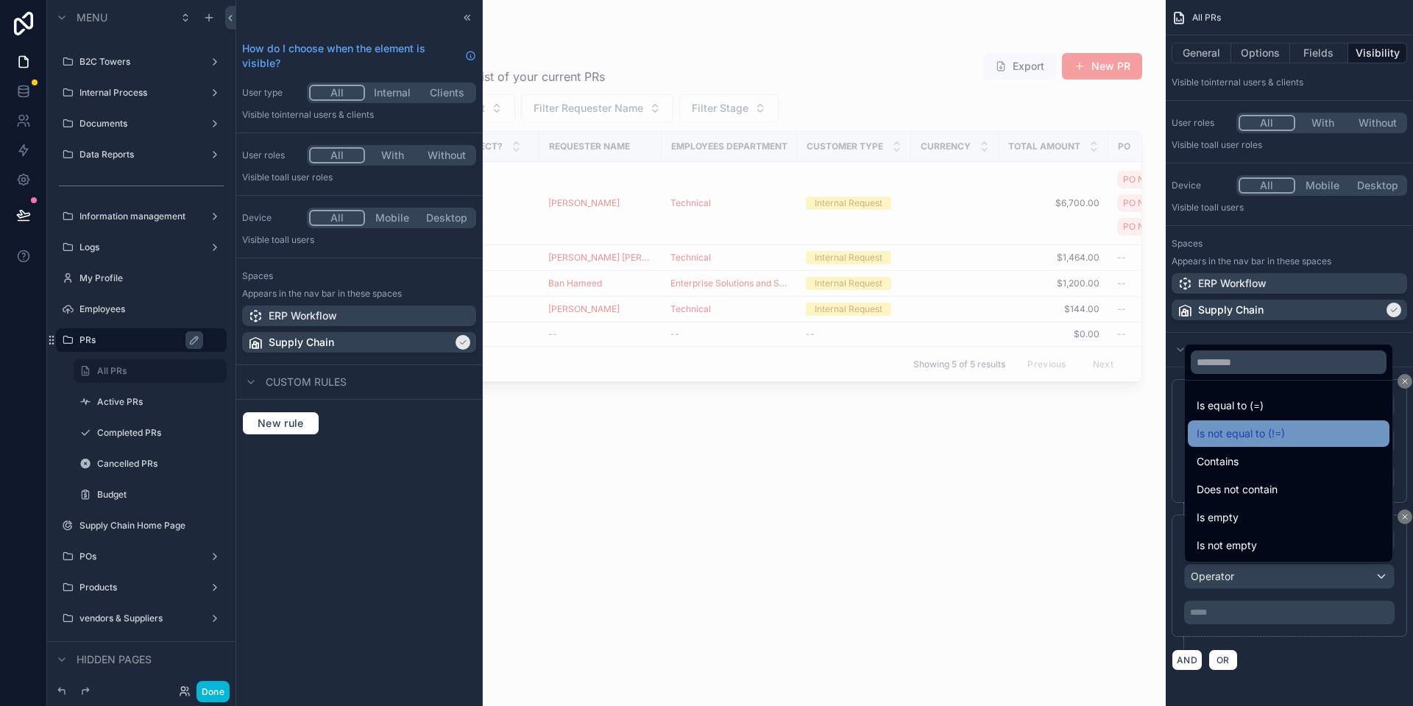
click at [1263, 427] on span "Is not equal to (!=)" at bounding box center [1240, 434] width 88 height 18
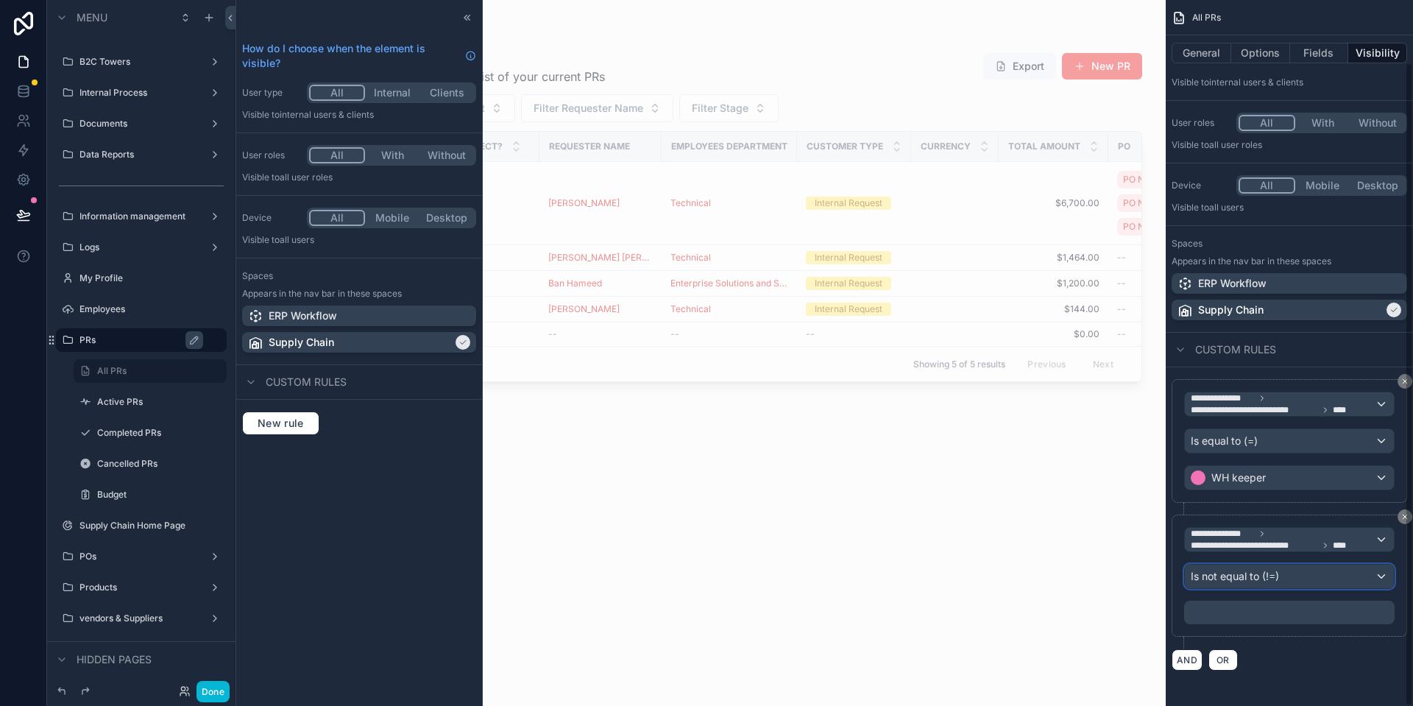
click at [1246, 572] on span "Is not equal to (!=)" at bounding box center [1234, 576] width 88 height 15
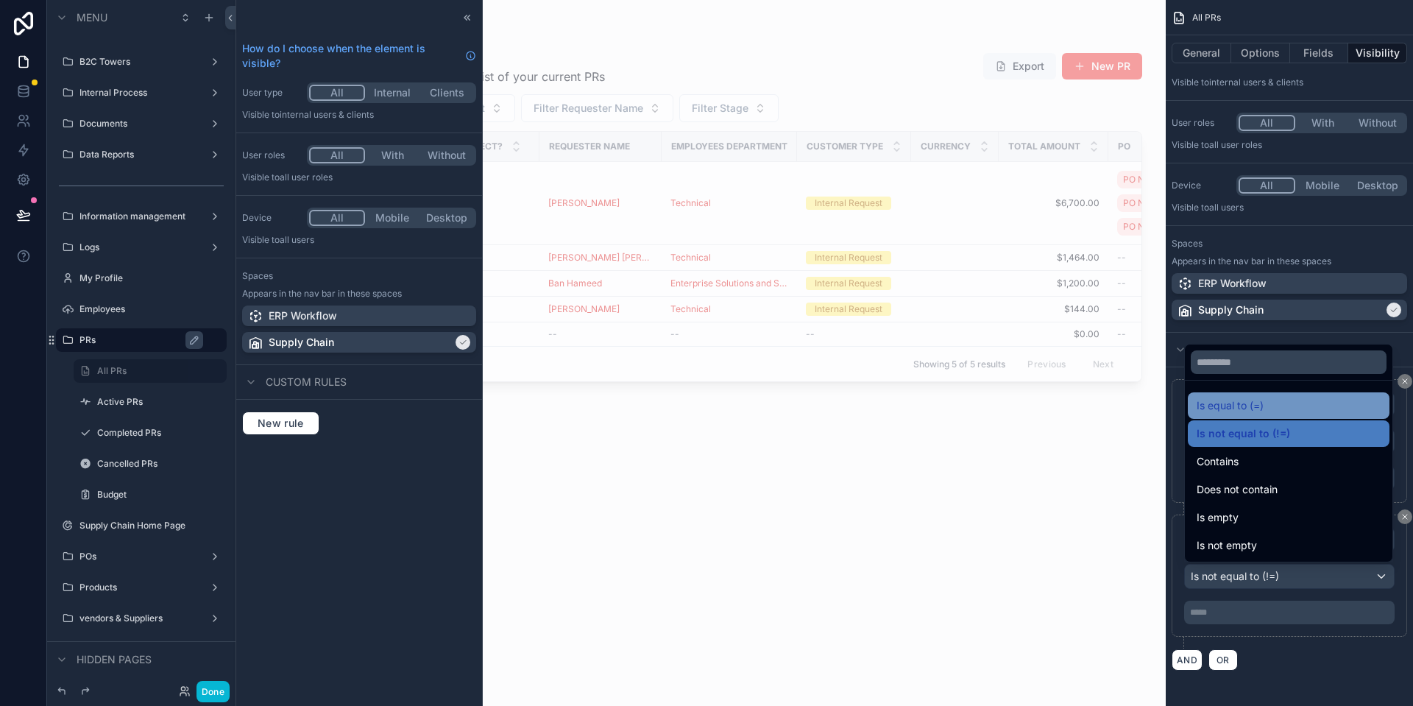
click at [1271, 409] on div "Is equal to (=)" at bounding box center [1288, 406] width 184 height 18
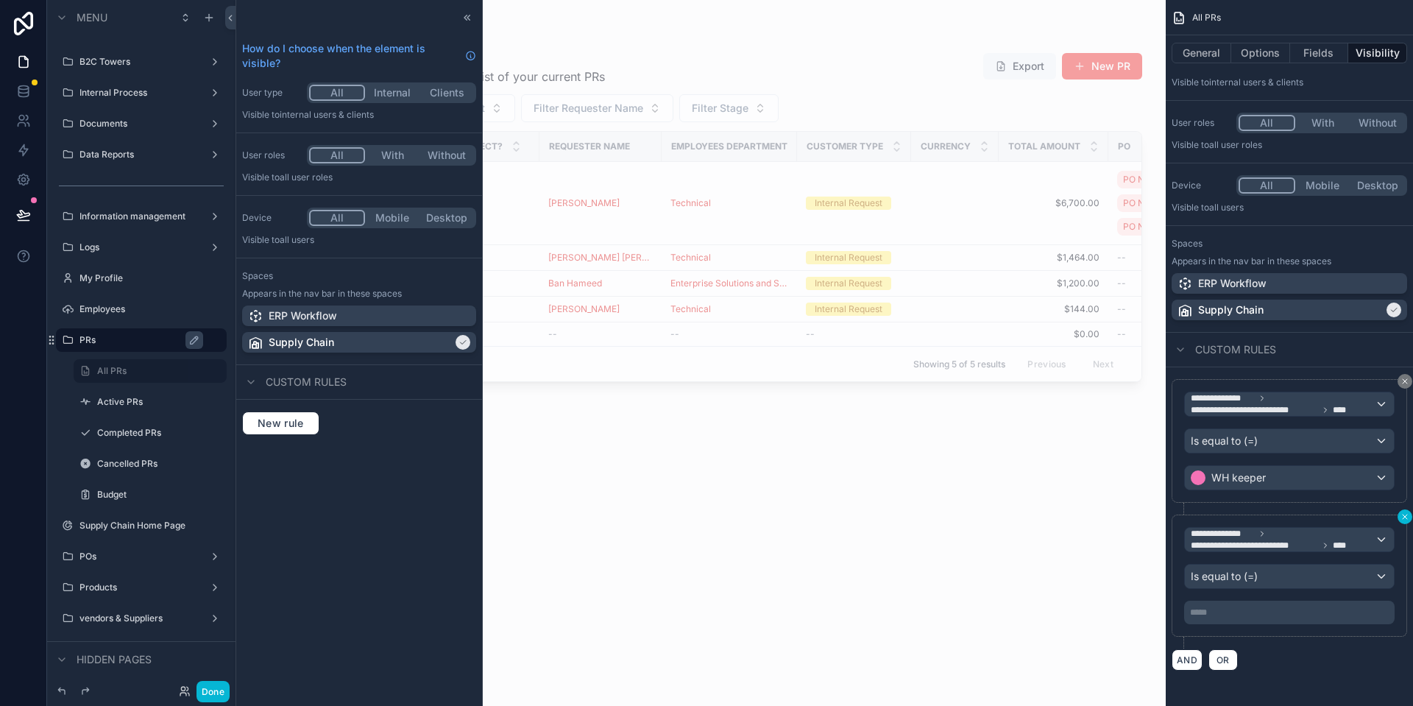
click at [1400, 515] on icon "scrollable content" at bounding box center [1404, 516] width 9 height 9
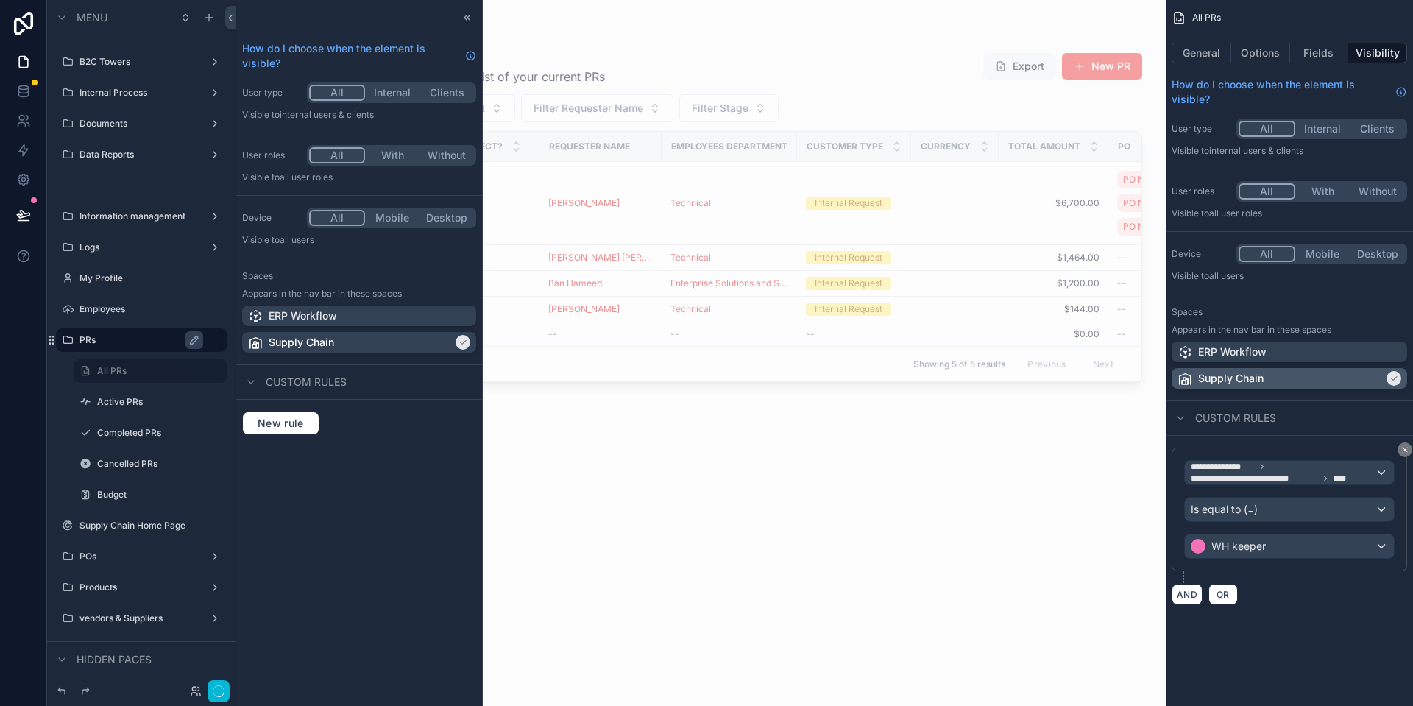
scroll to position [0, 0]
click at [1403, 452] on icon "scrollable content" at bounding box center [1404, 449] width 9 height 9
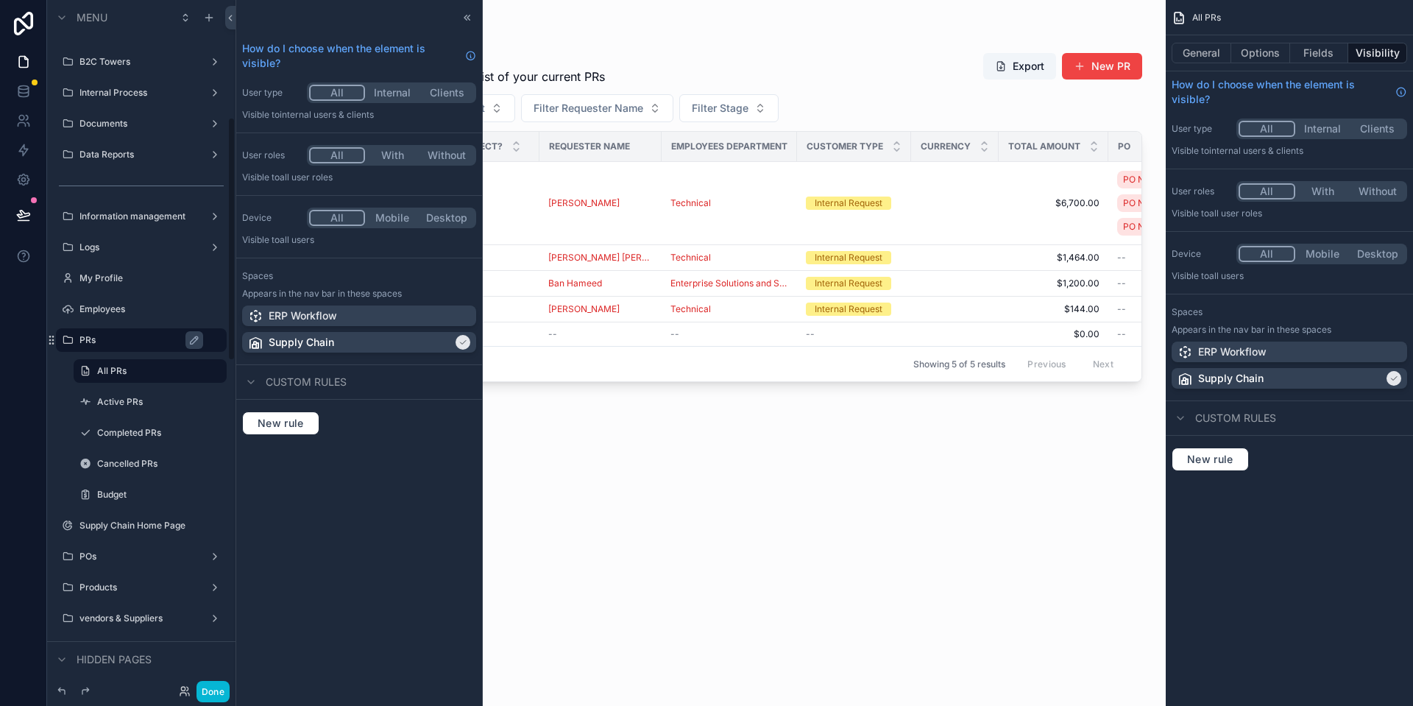
click at [121, 345] on label "PRs" at bounding box center [148, 340] width 138 height 12
click at [215, 338] on label "PRs" at bounding box center [148, 340] width 138 height 12
click at [200, 341] on button "scrollable content" at bounding box center [194, 340] width 18 height 18
click at [214, 339] on icon "scrollable content" at bounding box center [215, 340] width 12 height 12
click at [207, 693] on button "Done" at bounding box center [212, 691] width 33 height 21
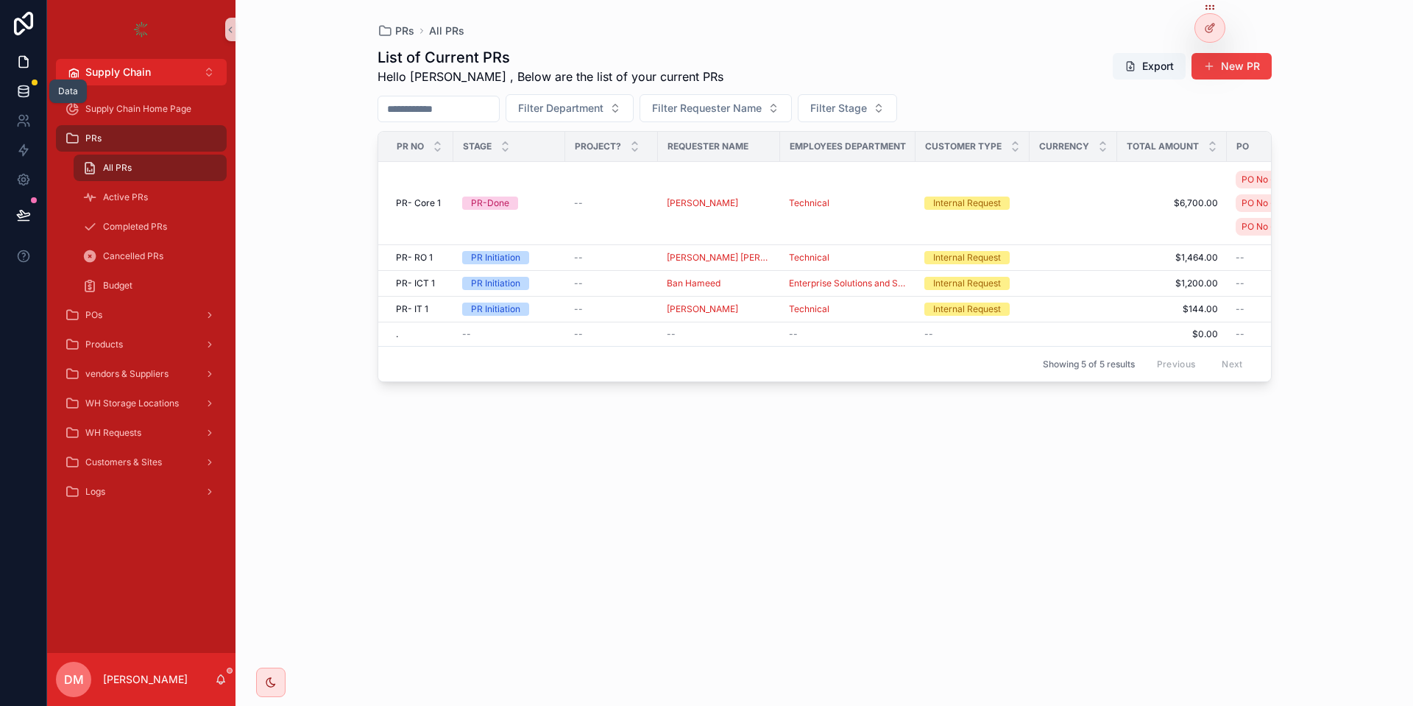
click at [35, 97] on link at bounding box center [23, 91] width 46 height 29
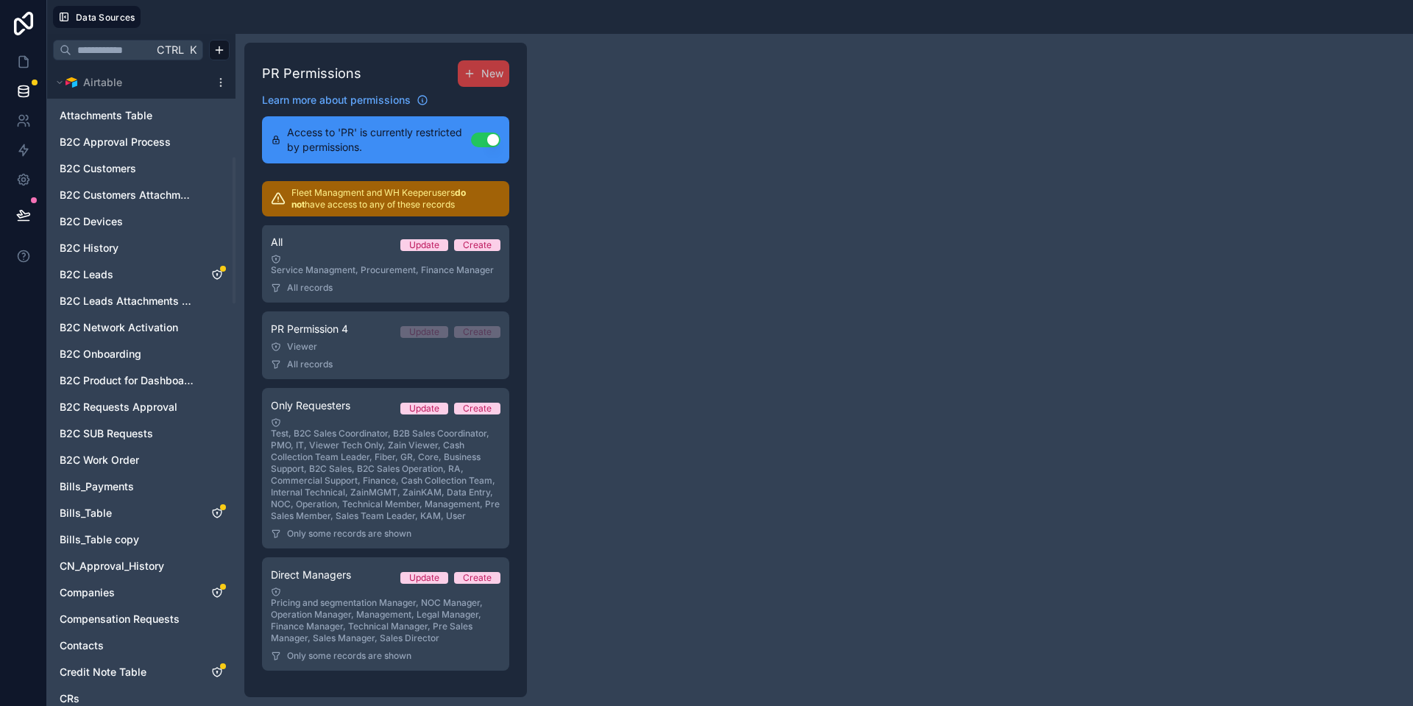
scroll to position [706, 0]
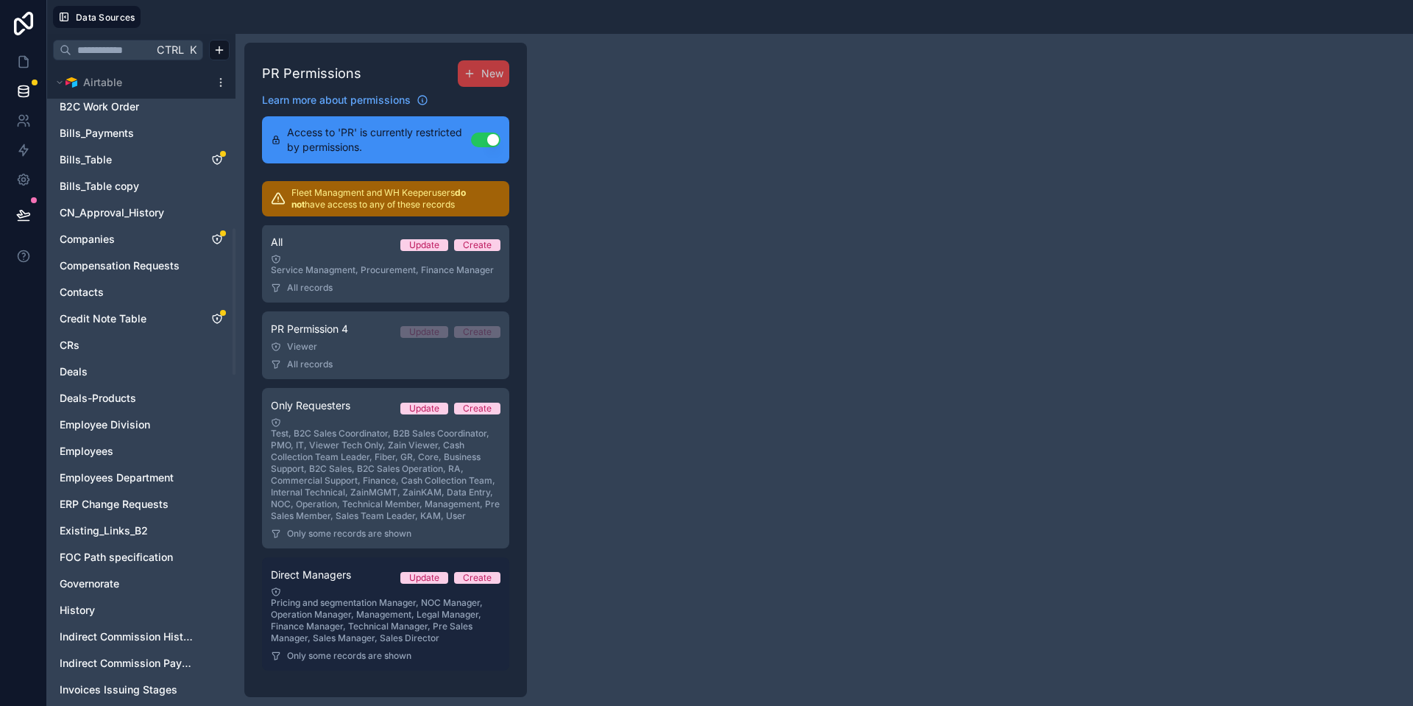
click at [383, 567] on div "Direct Managers Update Create" at bounding box center [386, 575] width 230 height 18
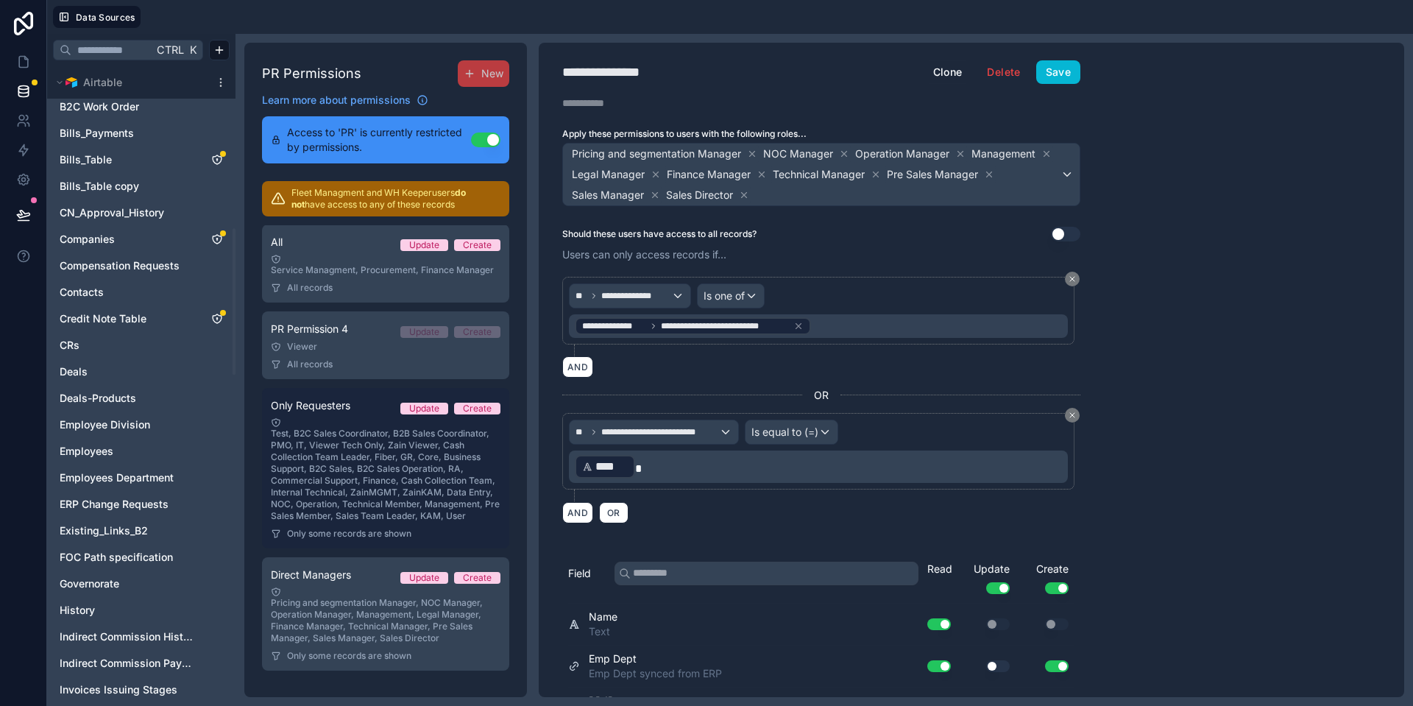
click at [333, 439] on div "Test, B2C Sales Coordinator, B2B Sales Coordinator, PMO, IT, Viewer Tech Only, …" at bounding box center [386, 469] width 230 height 104
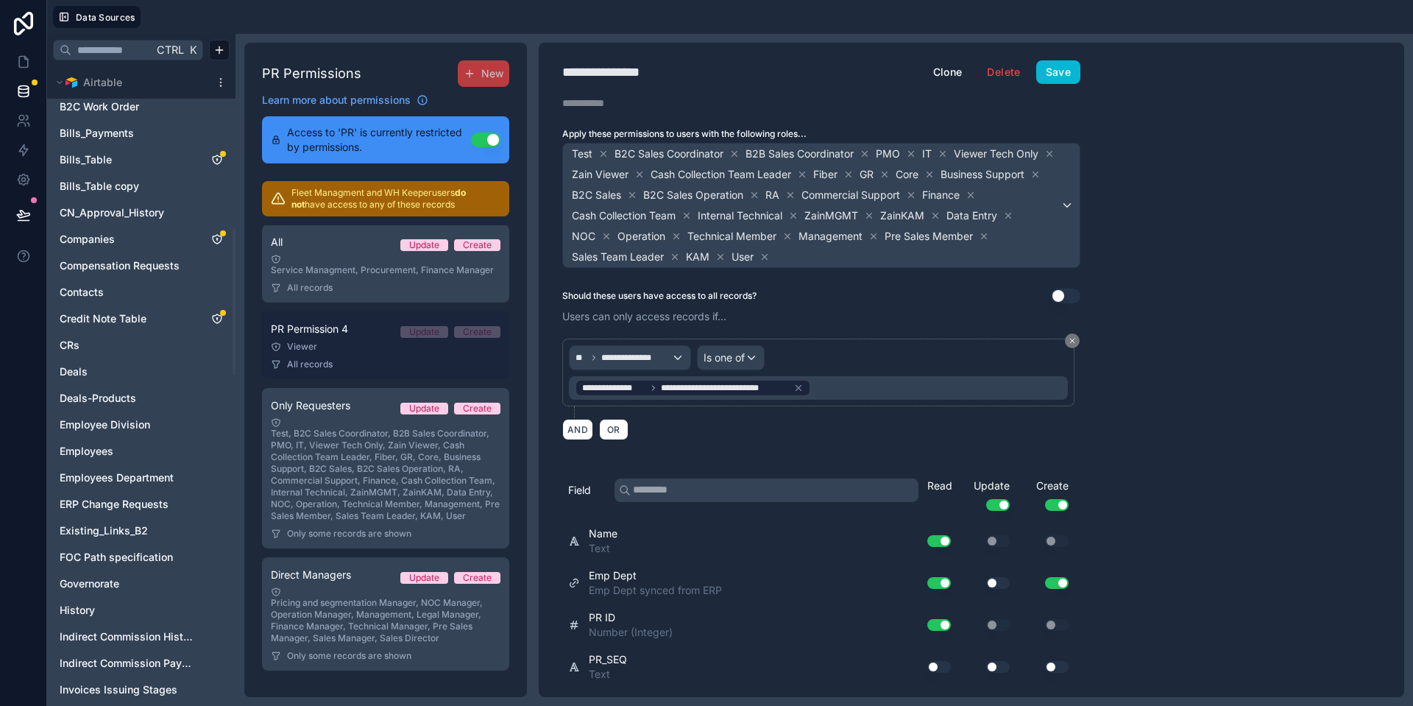
click at [316, 327] on span "PR Permission 4" at bounding box center [309, 329] width 77 height 15
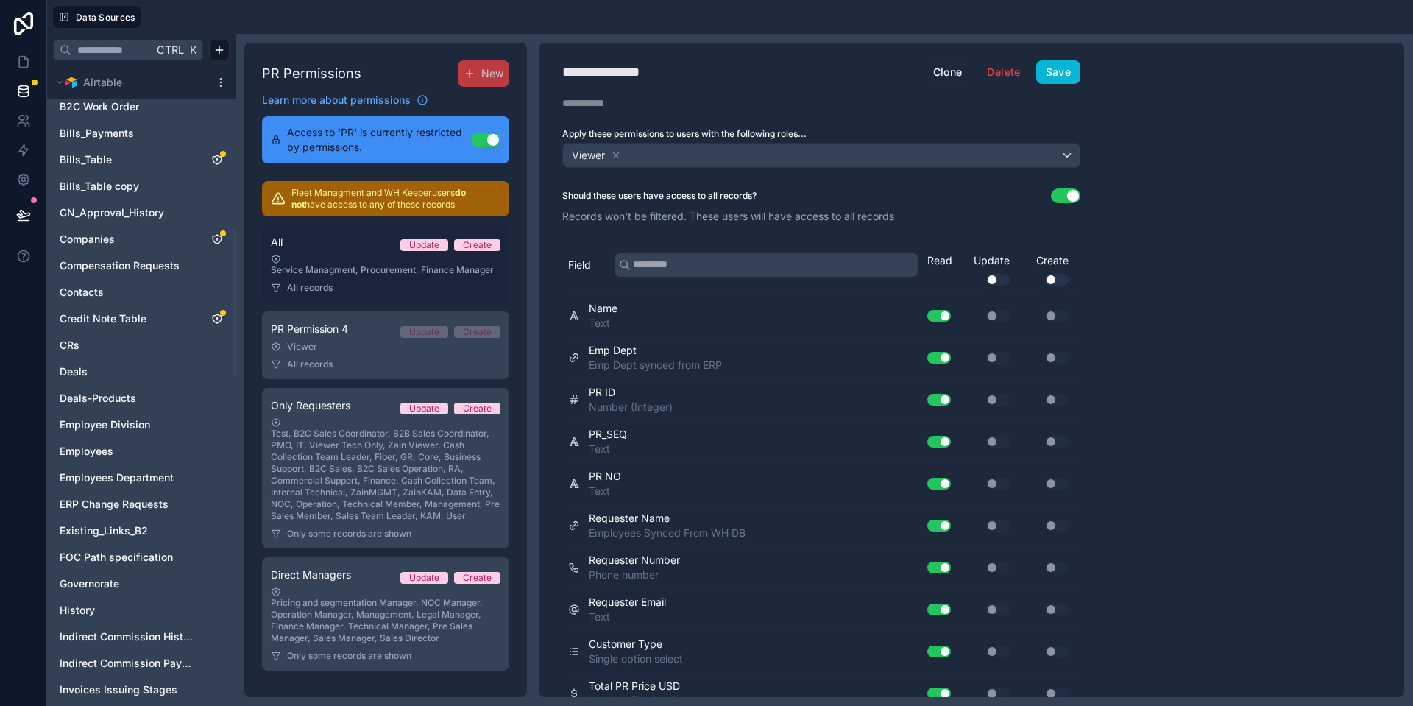
click at [327, 273] on div "Service Managment, Procurement, Finance Manager" at bounding box center [386, 265] width 230 height 22
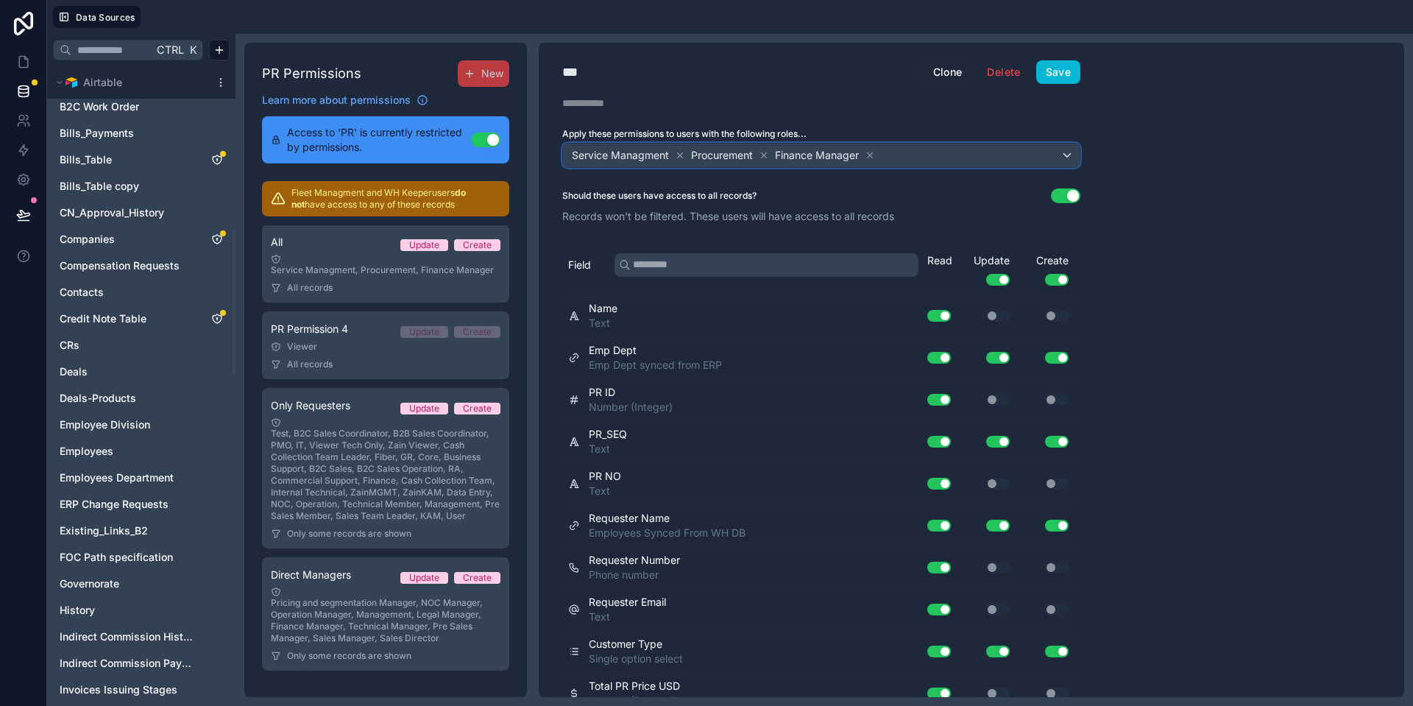
click at [940, 152] on div "Service Managment Procurement Finance Manager" at bounding box center [821, 155] width 516 height 24
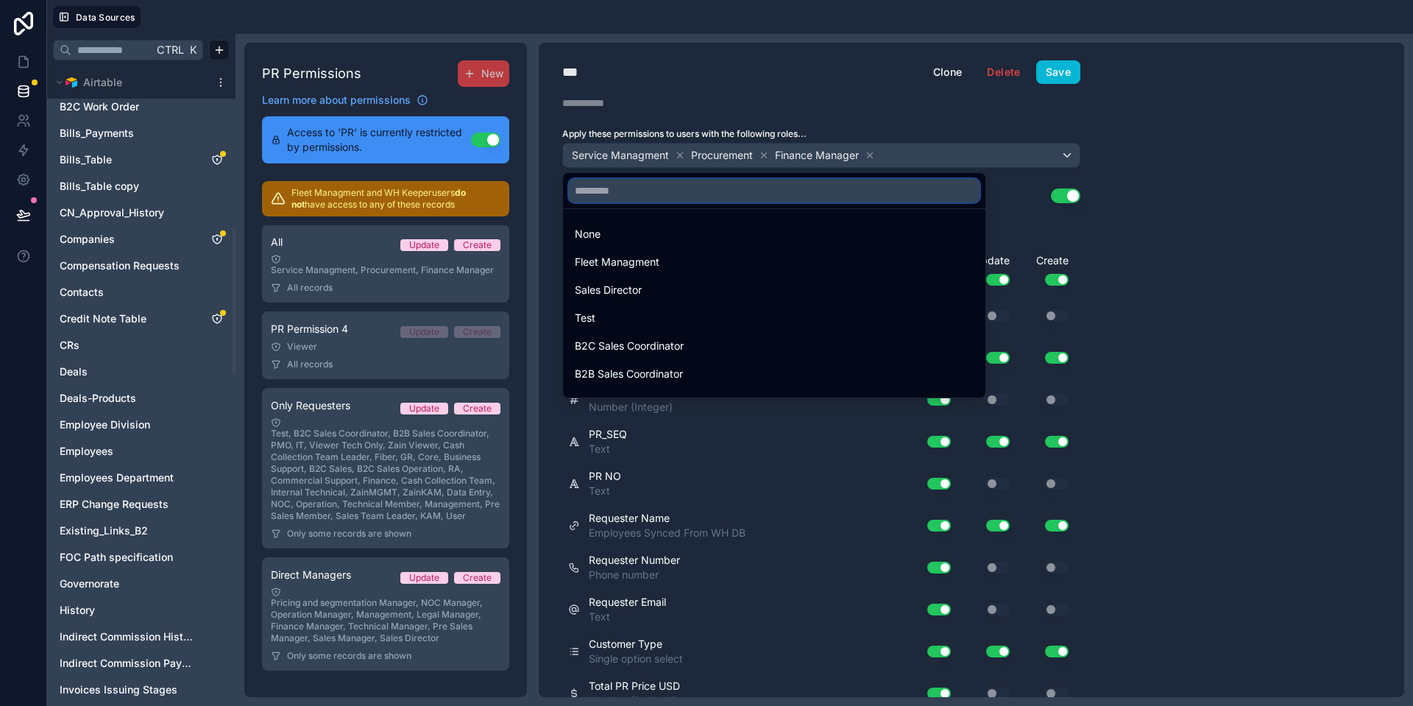
click at [829, 189] on input "text" at bounding box center [774, 191] width 411 height 24
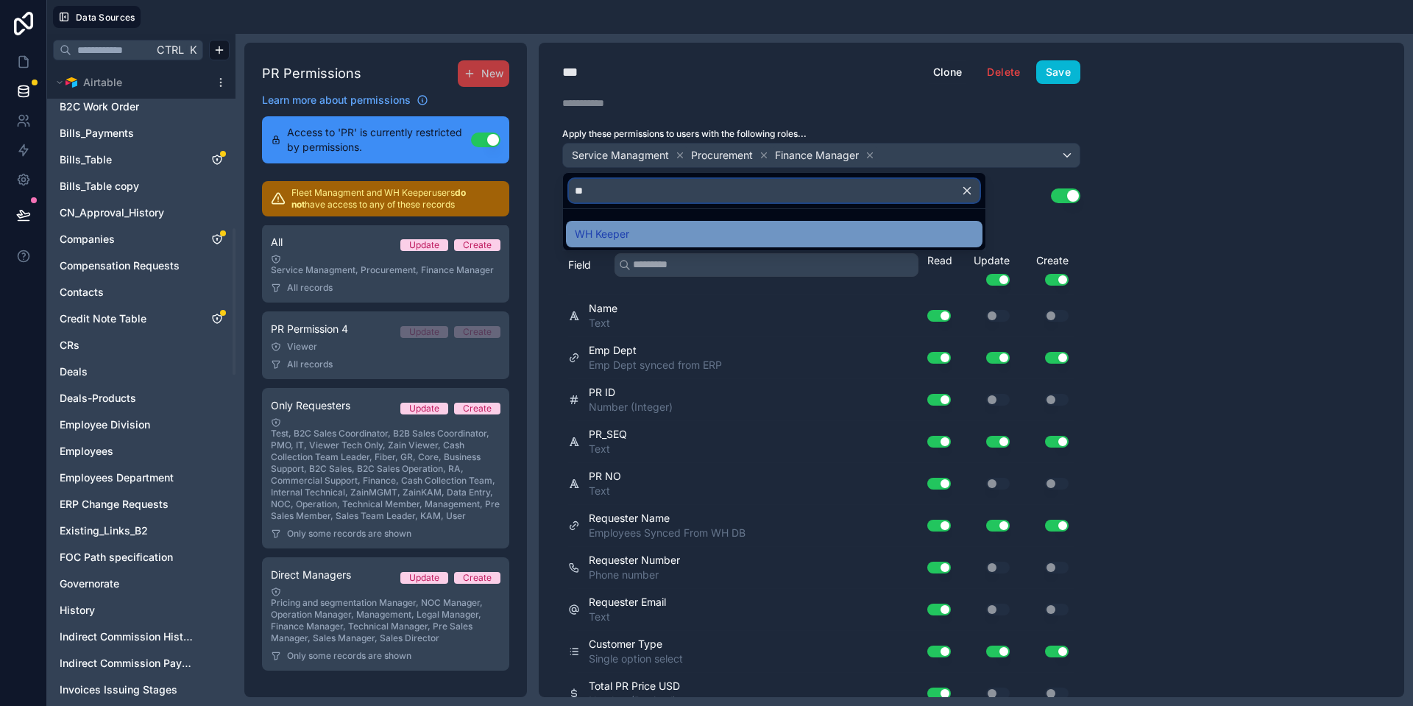
type input "**"
click at [718, 234] on div "WH Keeper" at bounding box center [774, 234] width 399 height 18
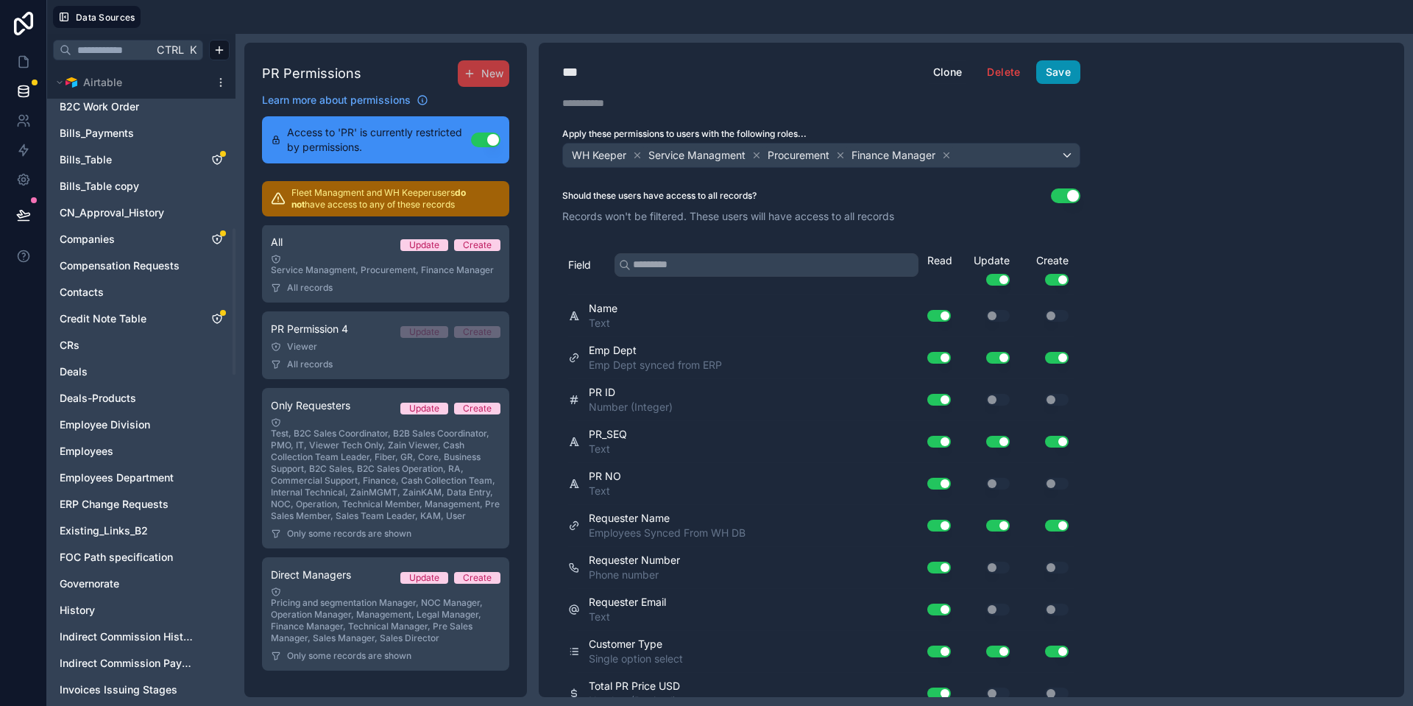
click at [1061, 80] on button "Save" at bounding box center [1058, 72] width 44 height 24
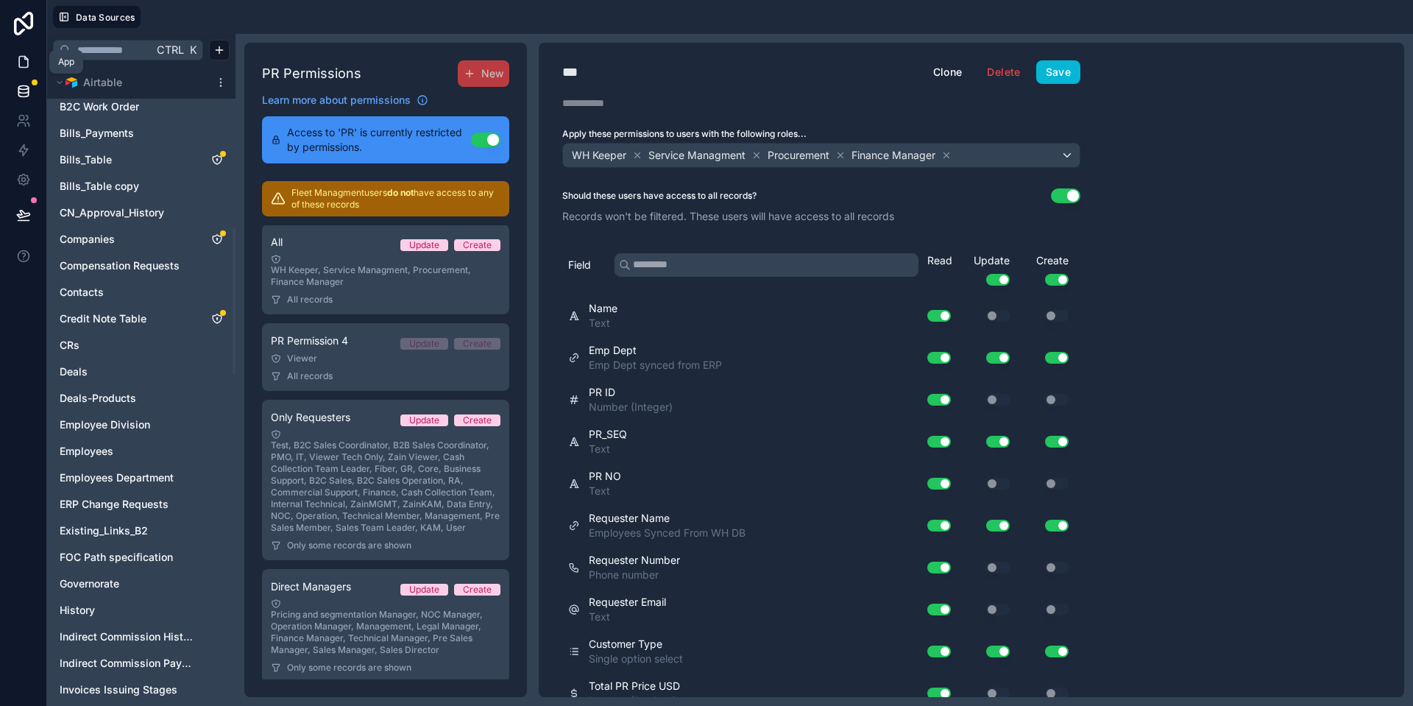
click at [26, 67] on icon at bounding box center [23, 62] width 9 height 11
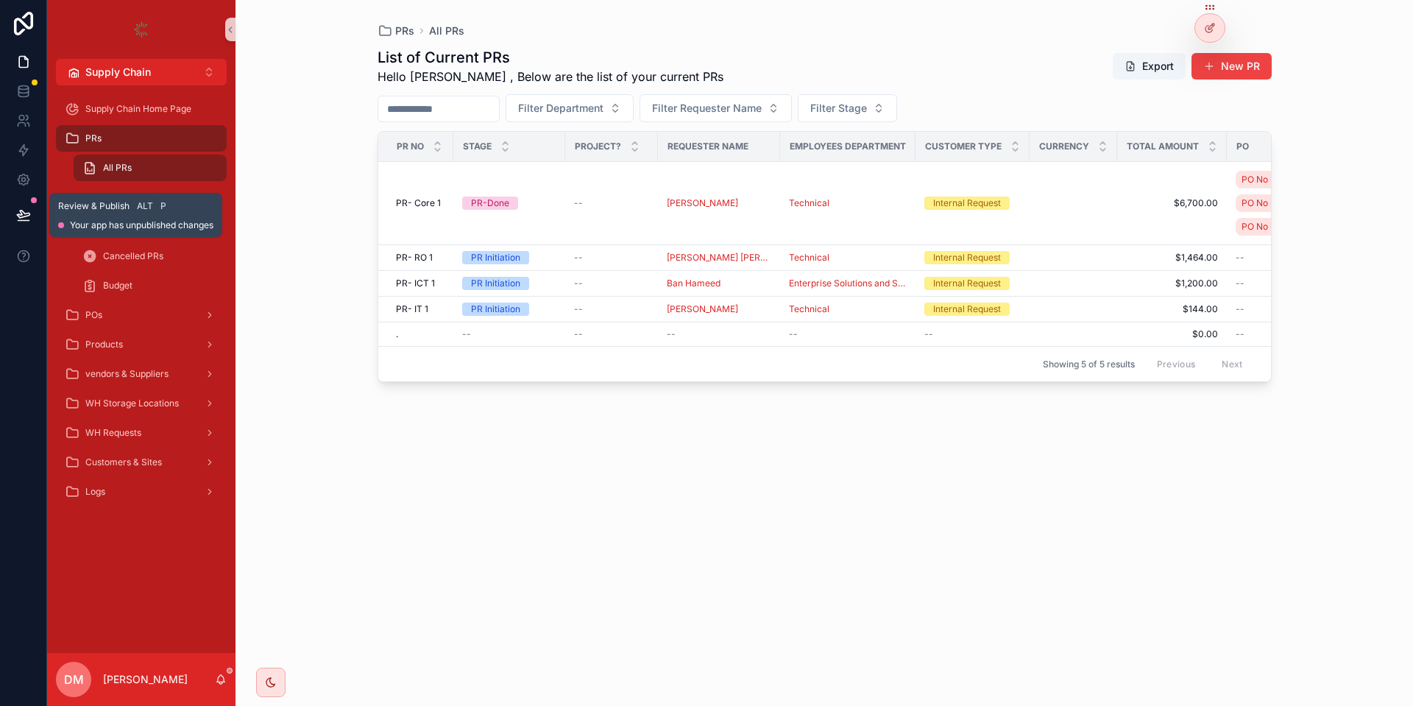
click at [15, 223] on button at bounding box center [23, 214] width 32 height 41
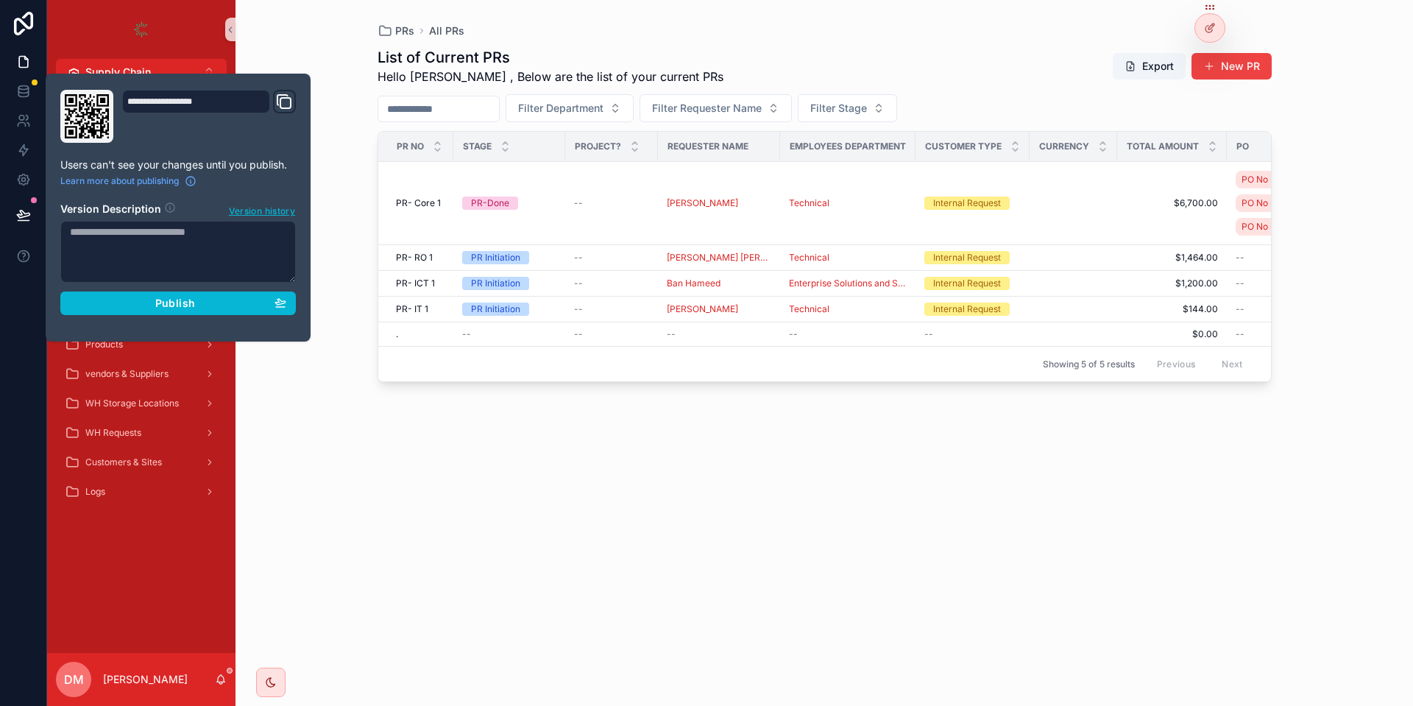
click at [243, 315] on div "**********" at bounding box center [177, 207] width 247 height 235
click at [248, 312] on button "Publish" at bounding box center [177, 303] width 235 height 24
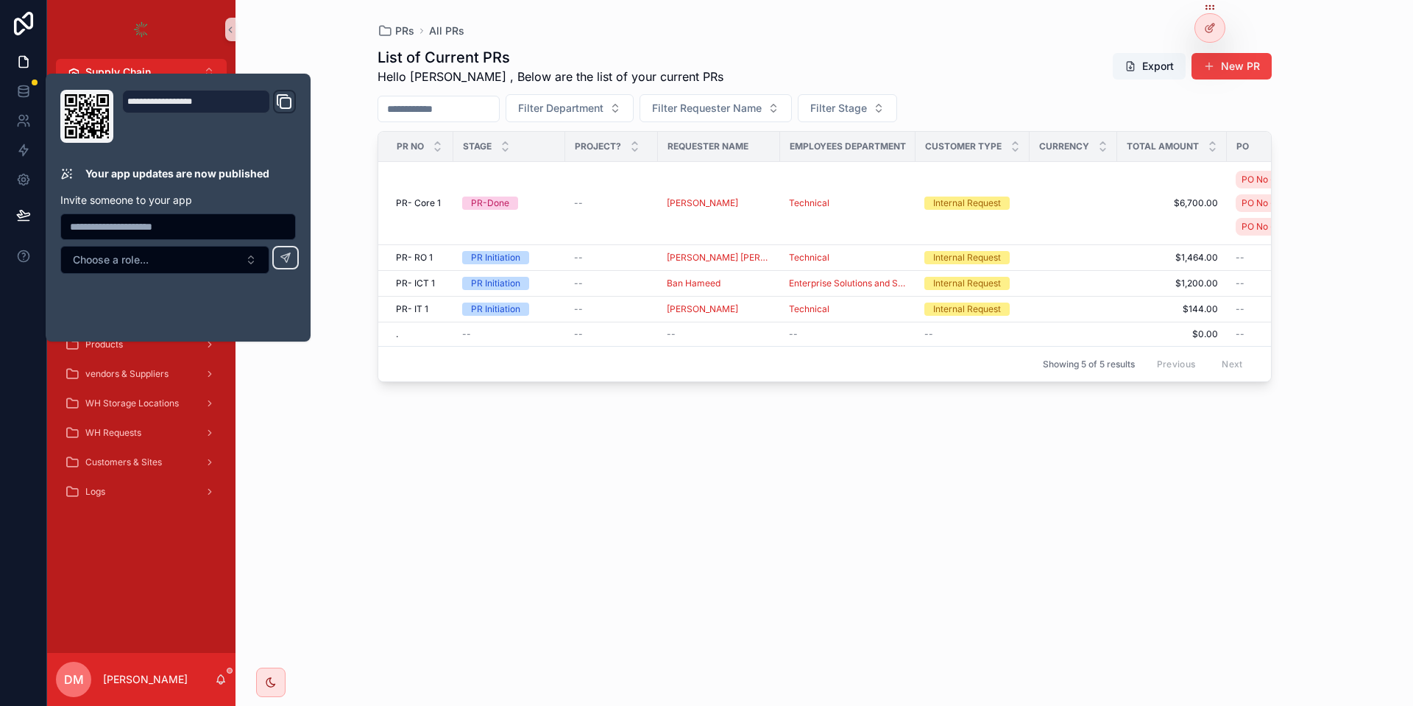
click at [941, 45] on div "List of Current PRs Hello Danya , Below are the list of your current PRs Export…" at bounding box center [824, 363] width 894 height 650
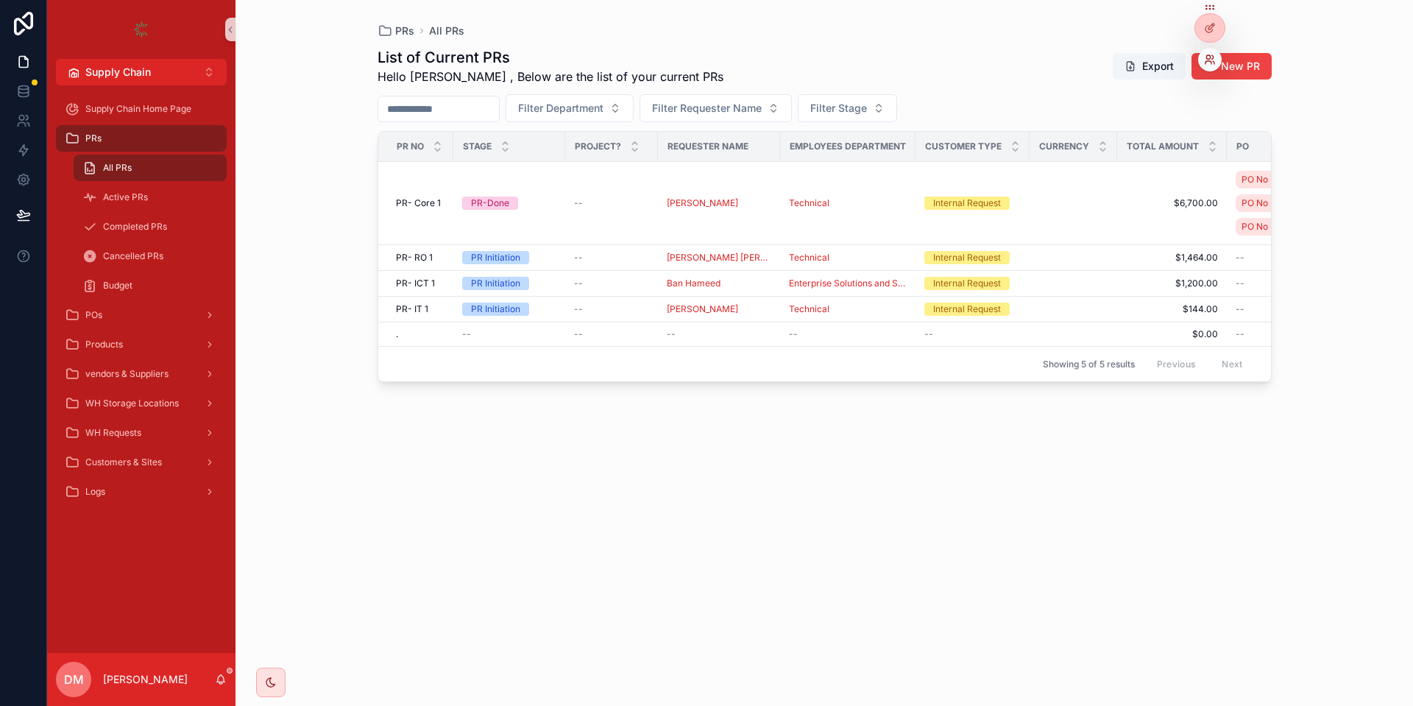
click at [1207, 56] on icon at bounding box center [1208, 57] width 4 height 4
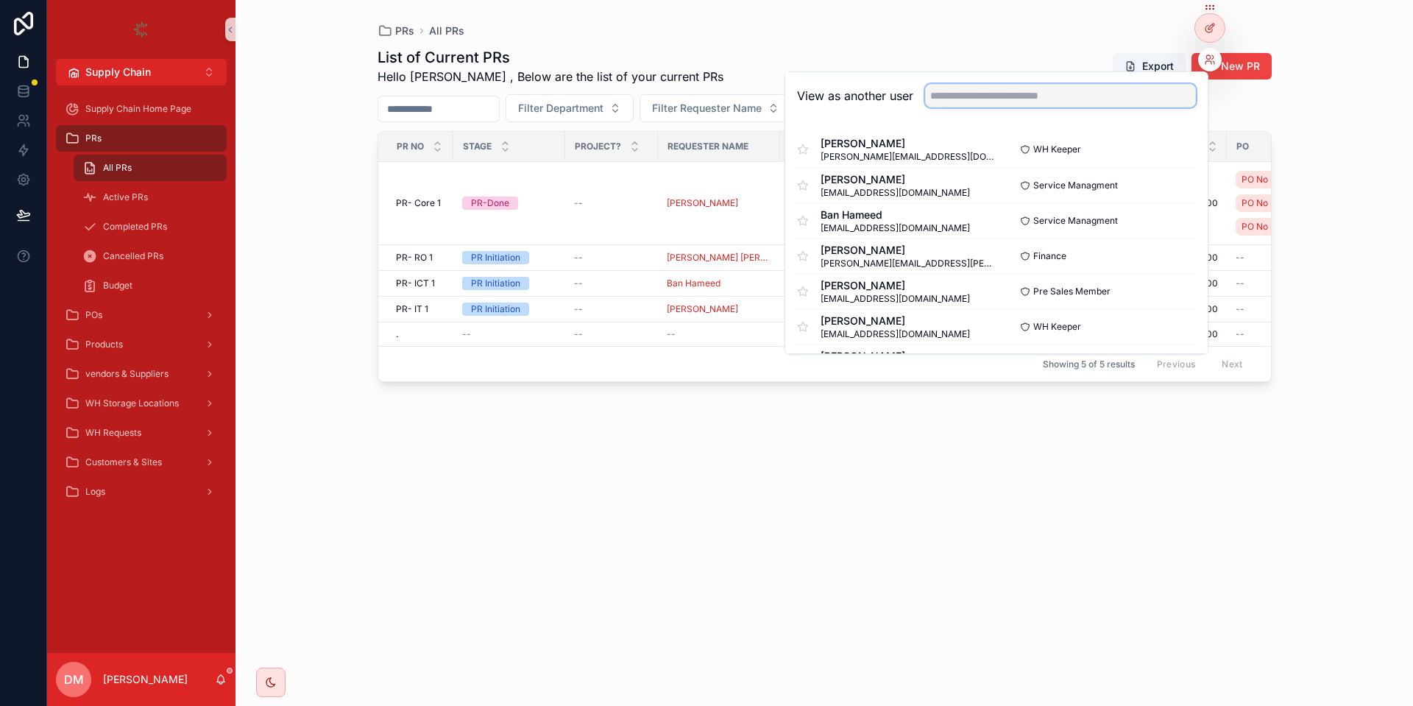
click at [1001, 104] on input "text" at bounding box center [1060, 96] width 271 height 24
type input "****"
click at [1180, 151] on button "Select" at bounding box center [1176, 149] width 38 height 21
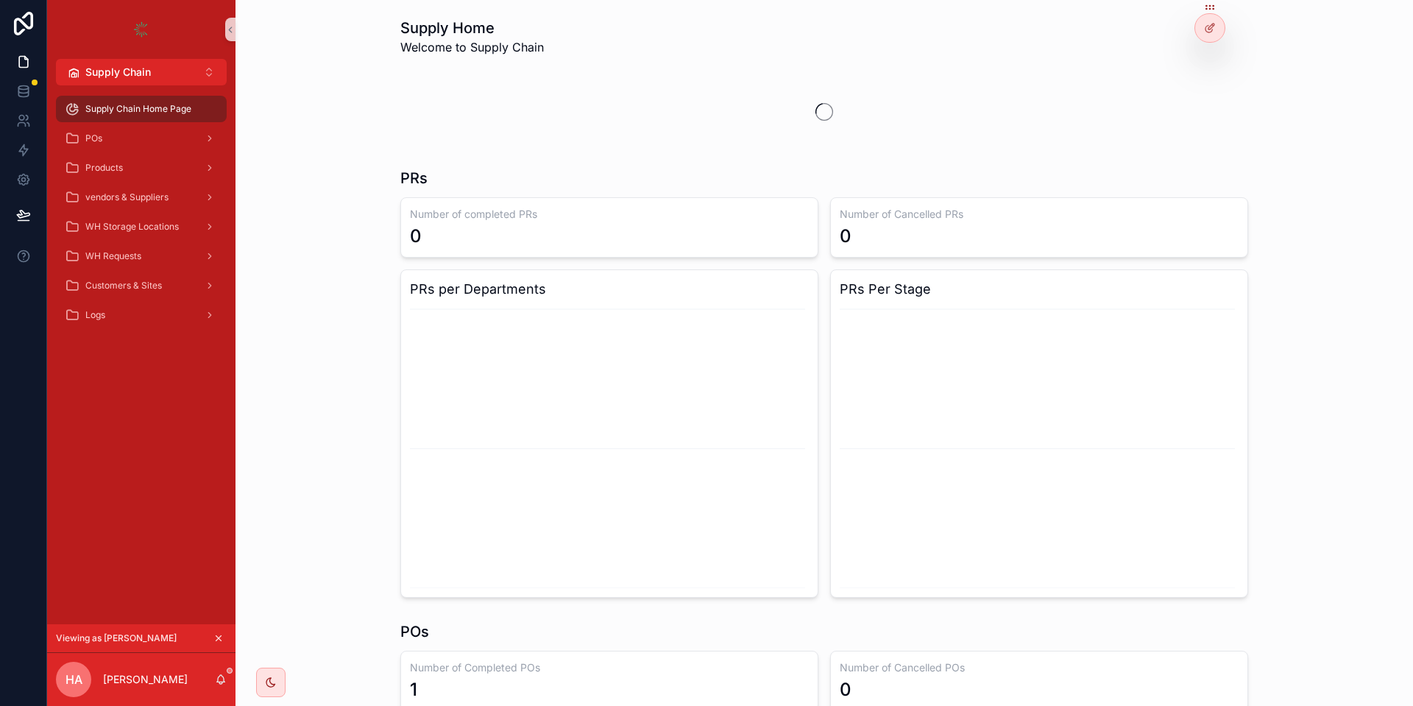
click at [221, 635] on icon "scrollable content" at bounding box center [218, 638] width 10 height 10
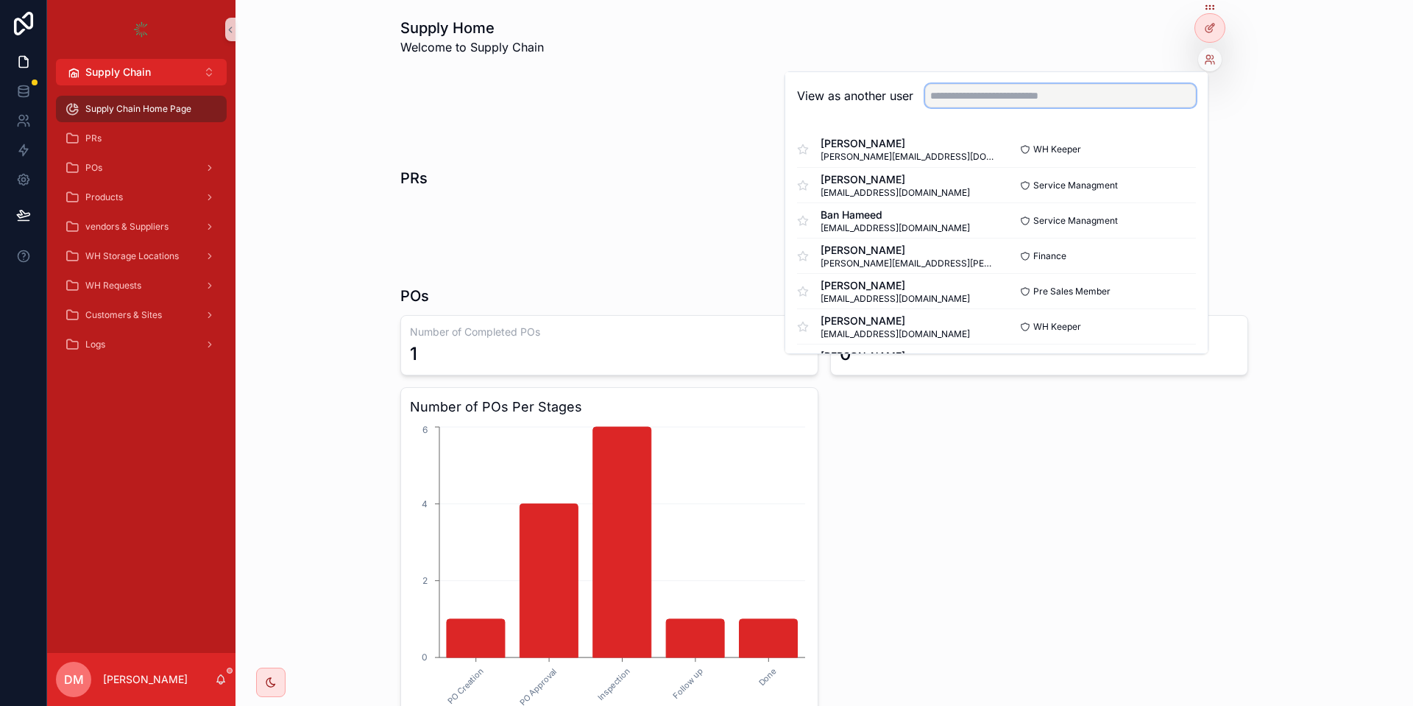
click at [1046, 90] on input "text" at bounding box center [1060, 96] width 271 height 24
type input "****"
click at [1168, 146] on button "Select" at bounding box center [1176, 149] width 38 height 21
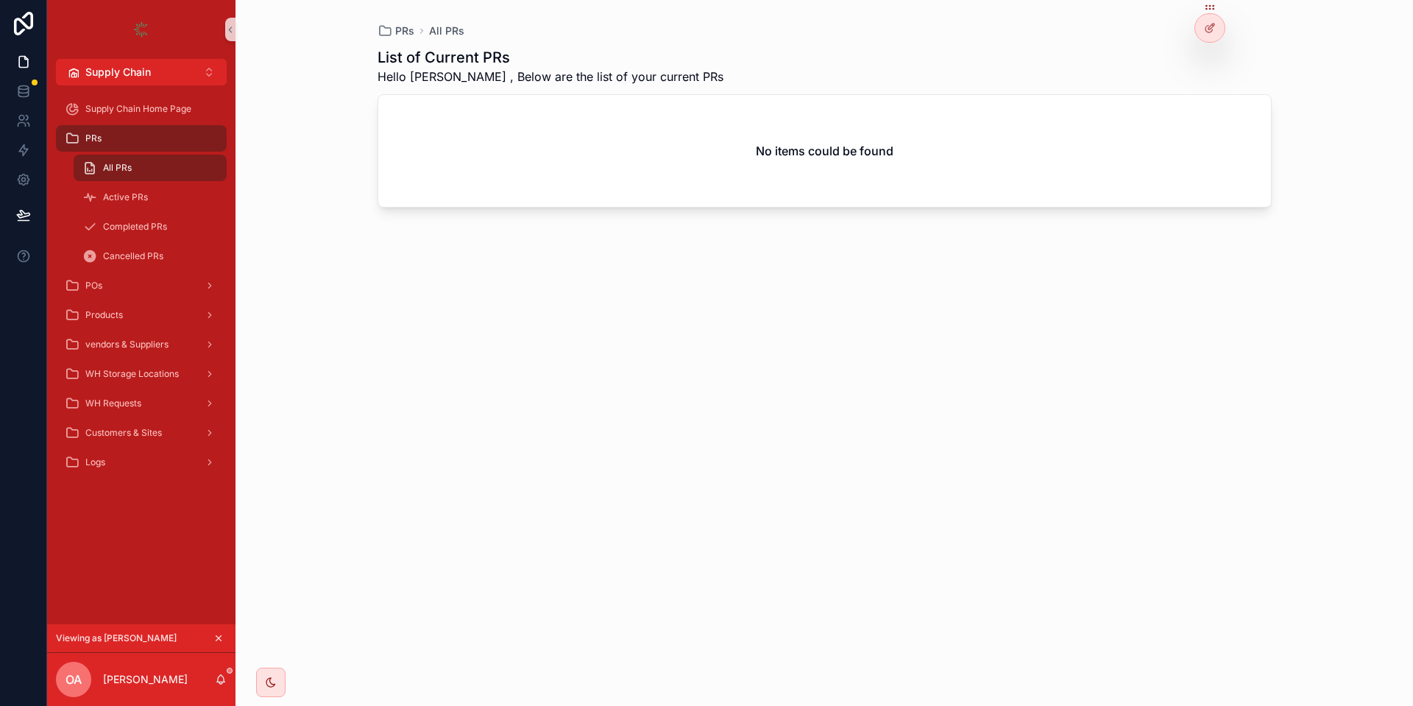
click at [146, 164] on div "All PRs" at bounding box center [149, 168] width 135 height 24
click at [123, 191] on div "Active PRs" at bounding box center [149, 197] width 135 height 24
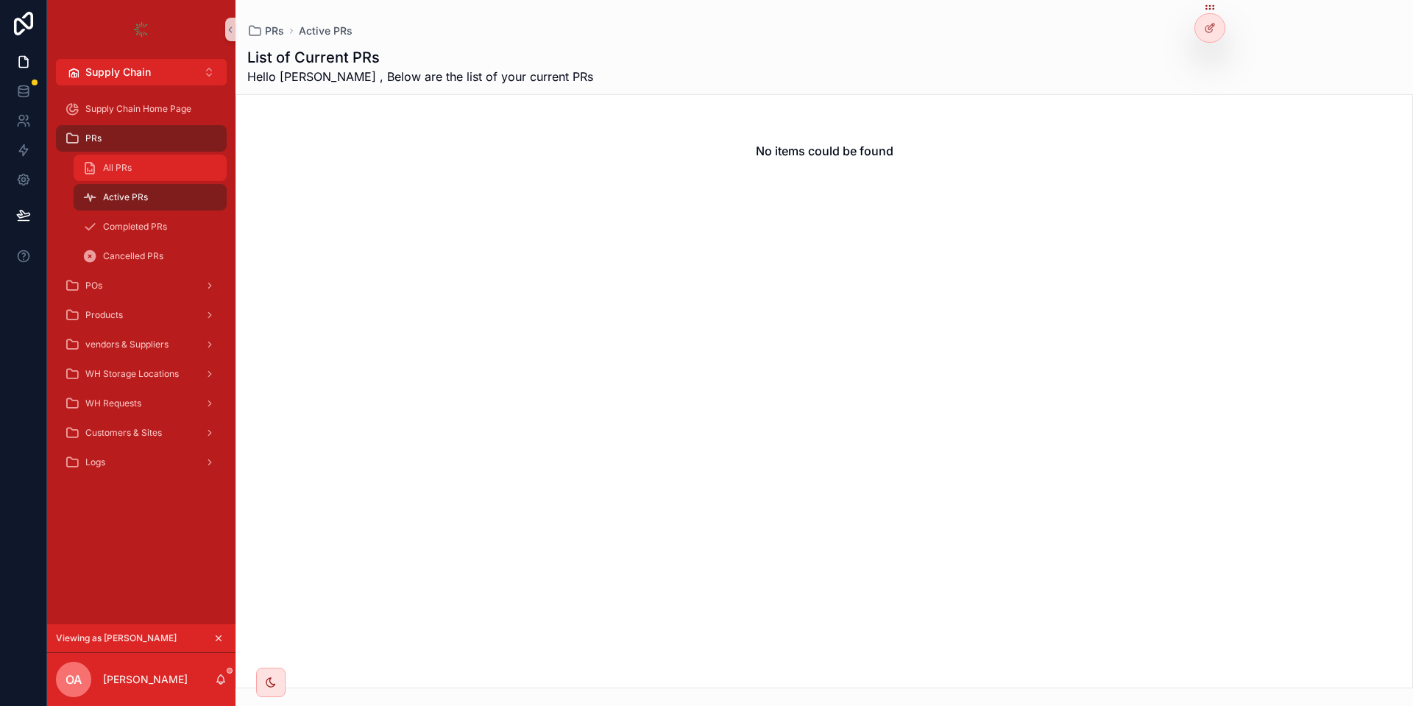
click at [166, 163] on div "All PRs" at bounding box center [149, 168] width 135 height 24
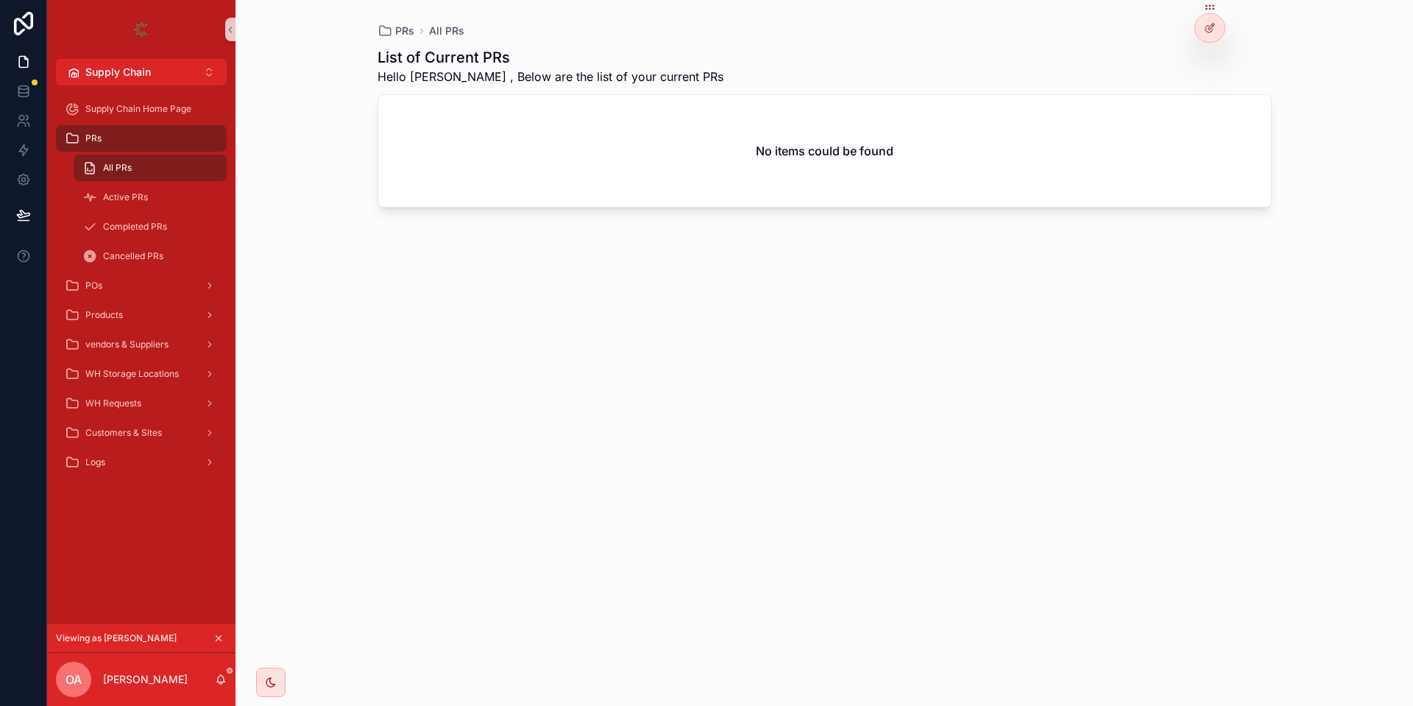
click at [1191, 32] on div "PRs All PRs" at bounding box center [824, 31] width 894 height 15
click at [1198, 32] on div at bounding box center [1209, 28] width 29 height 28
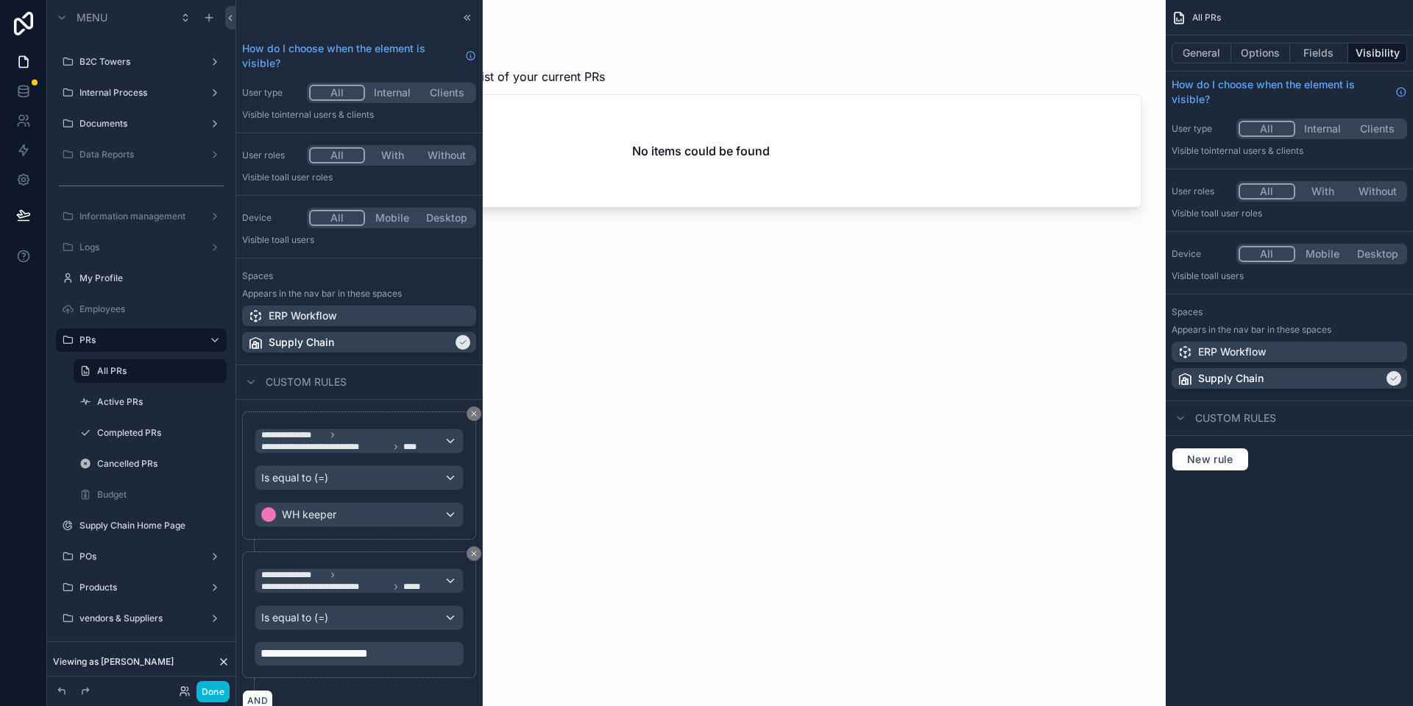
scroll to position [211, 0]
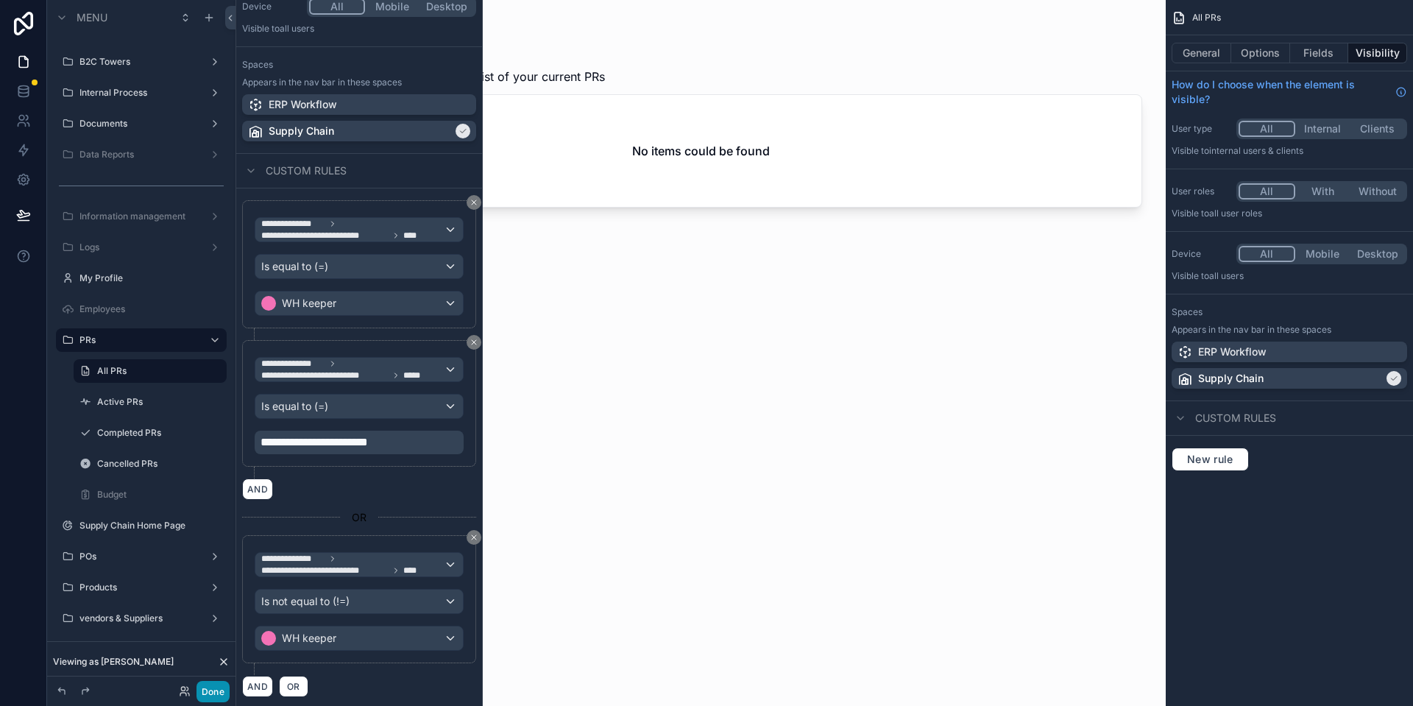
click at [222, 688] on button "Done" at bounding box center [212, 691] width 33 height 21
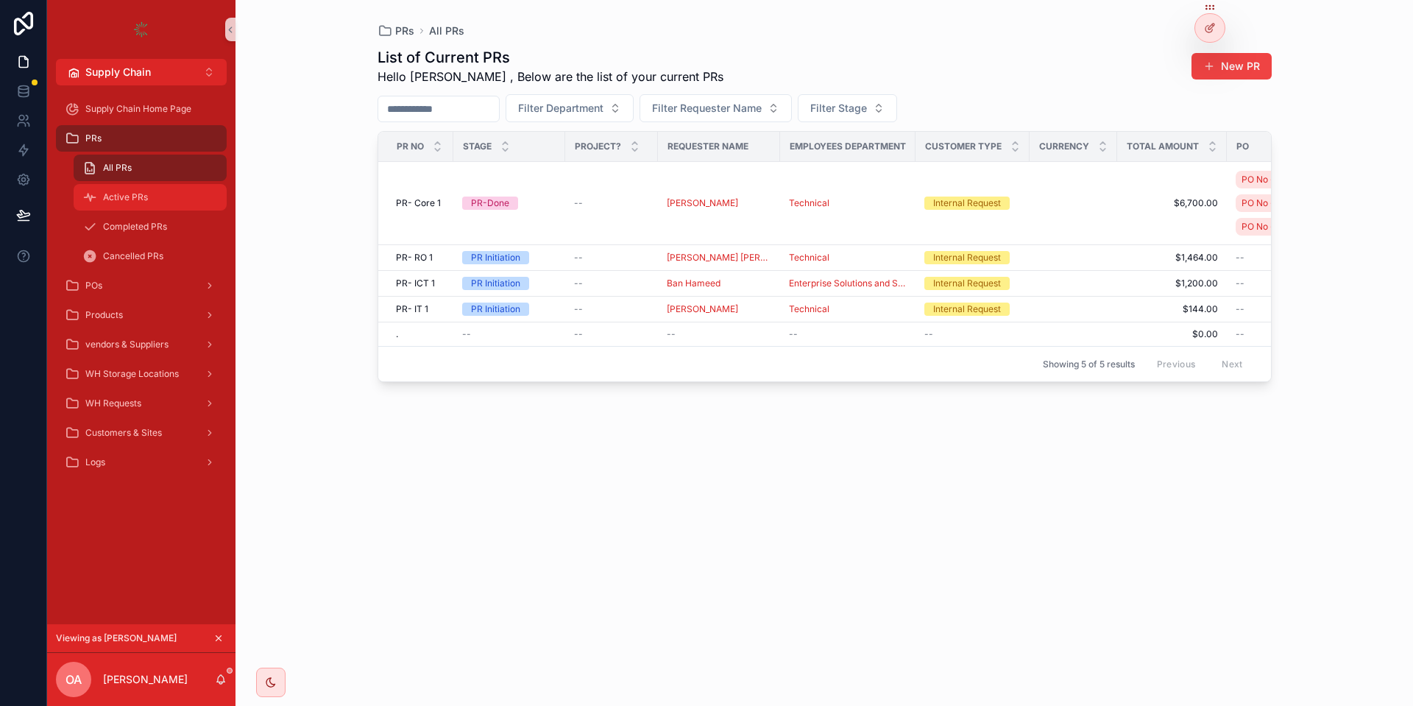
click at [143, 193] on span "Active PRs" at bounding box center [125, 197] width 45 height 12
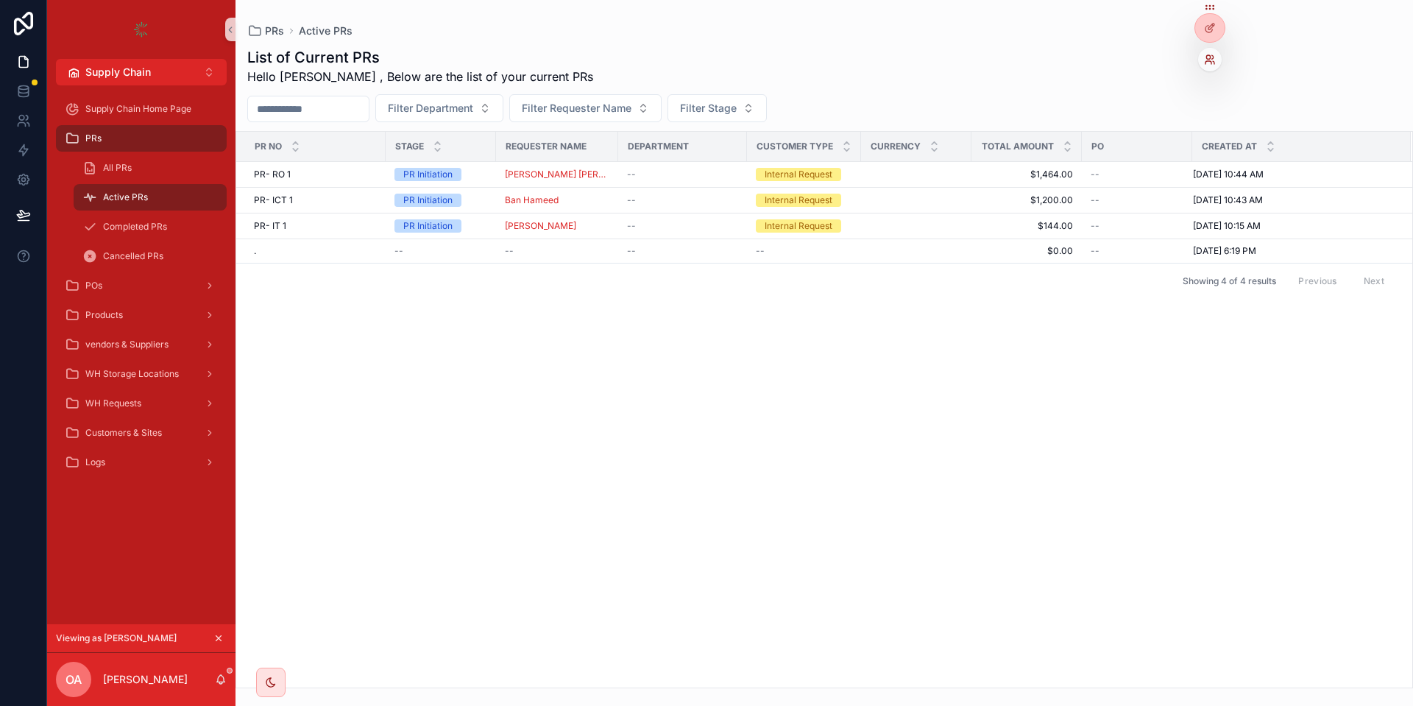
click at [1210, 58] on icon at bounding box center [1208, 57] width 4 height 4
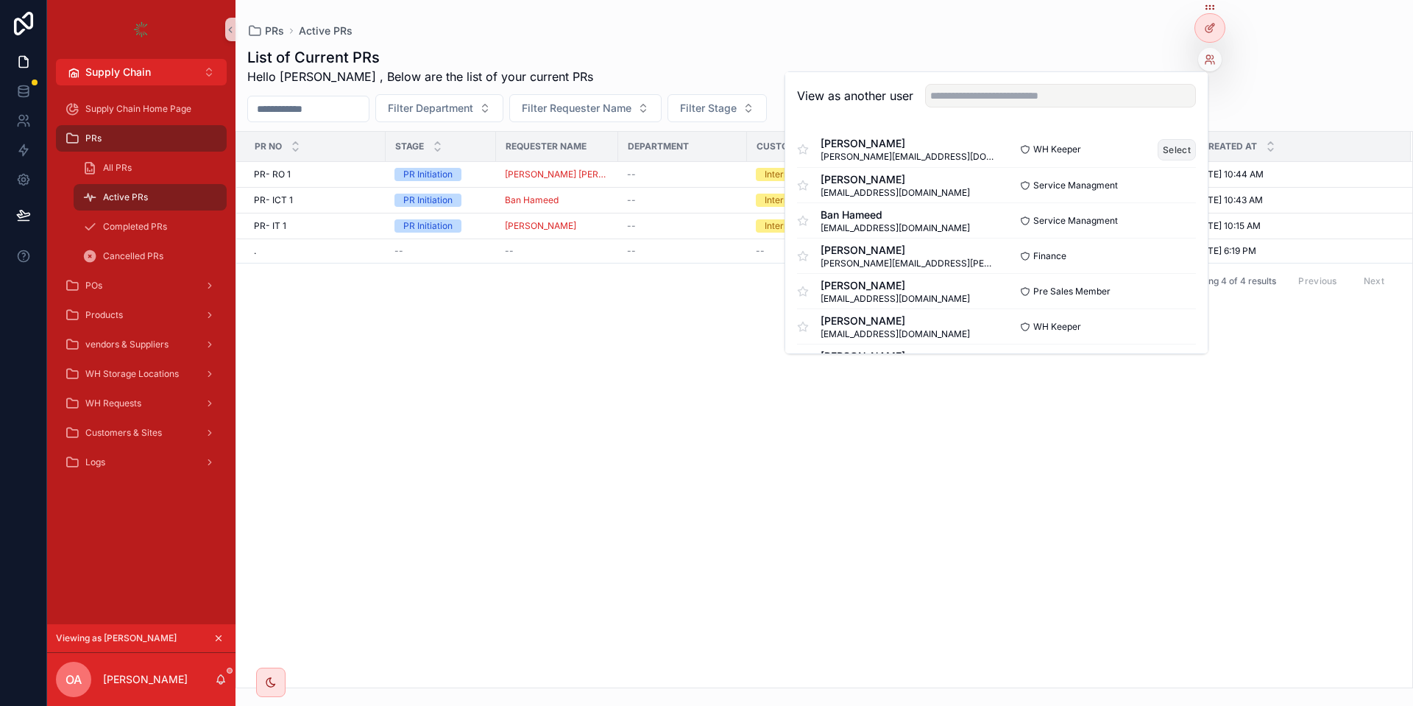
click at [1183, 149] on button "Select" at bounding box center [1176, 149] width 38 height 21
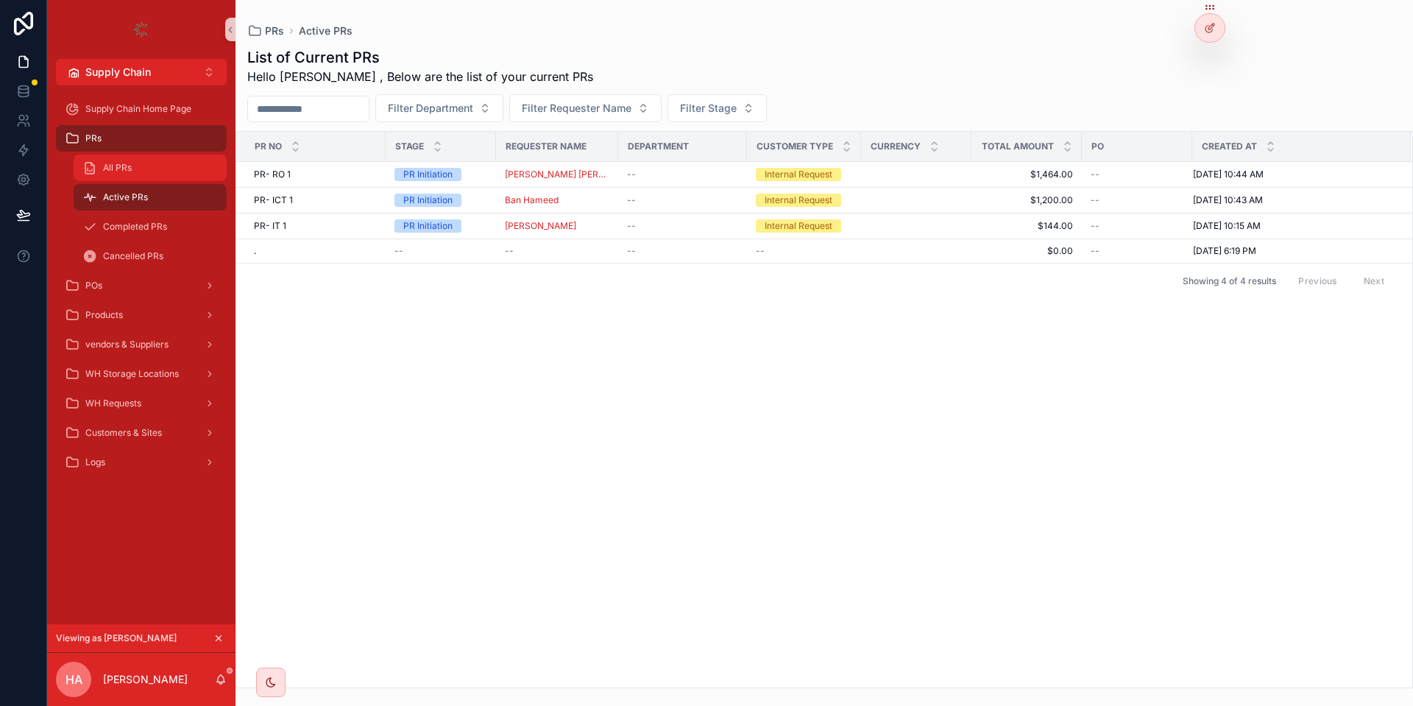
click at [179, 169] on div "All PRs" at bounding box center [149, 168] width 135 height 24
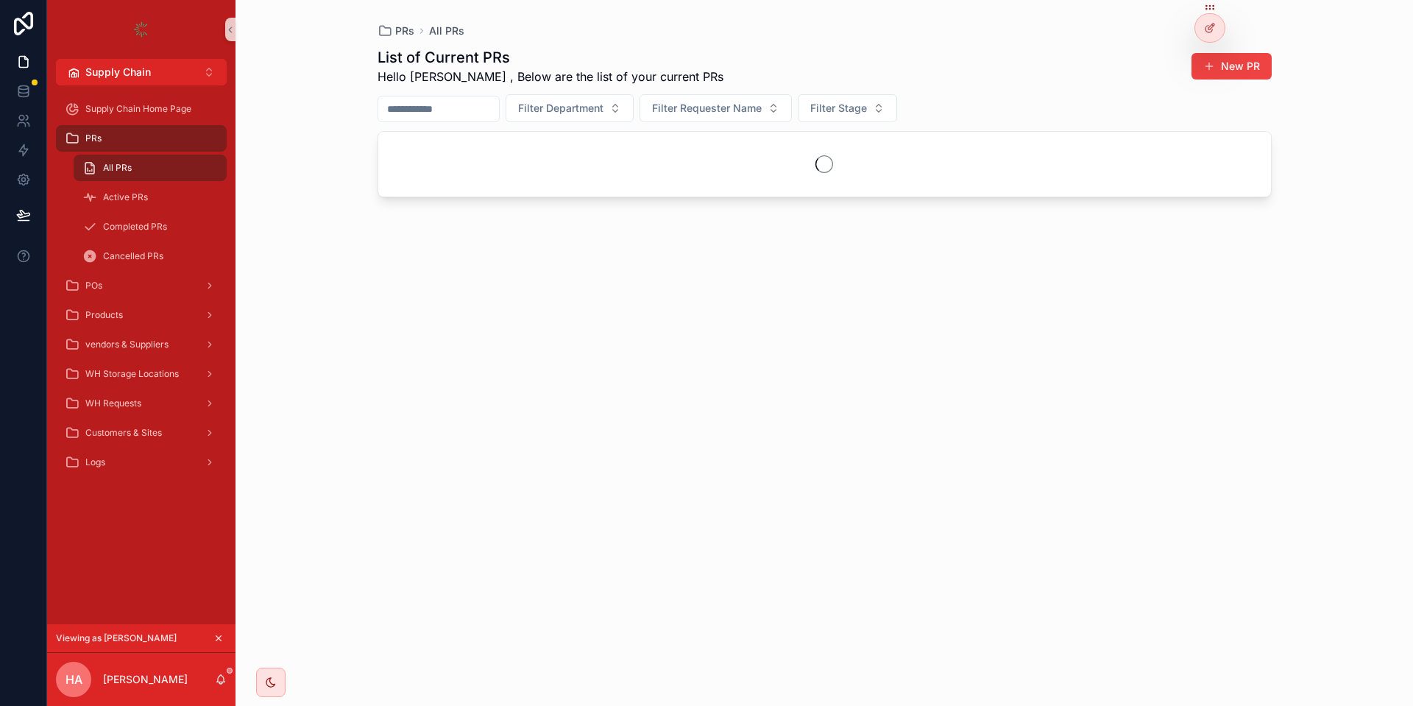
click at [221, 630] on button "scrollable content" at bounding box center [218, 638] width 16 height 16
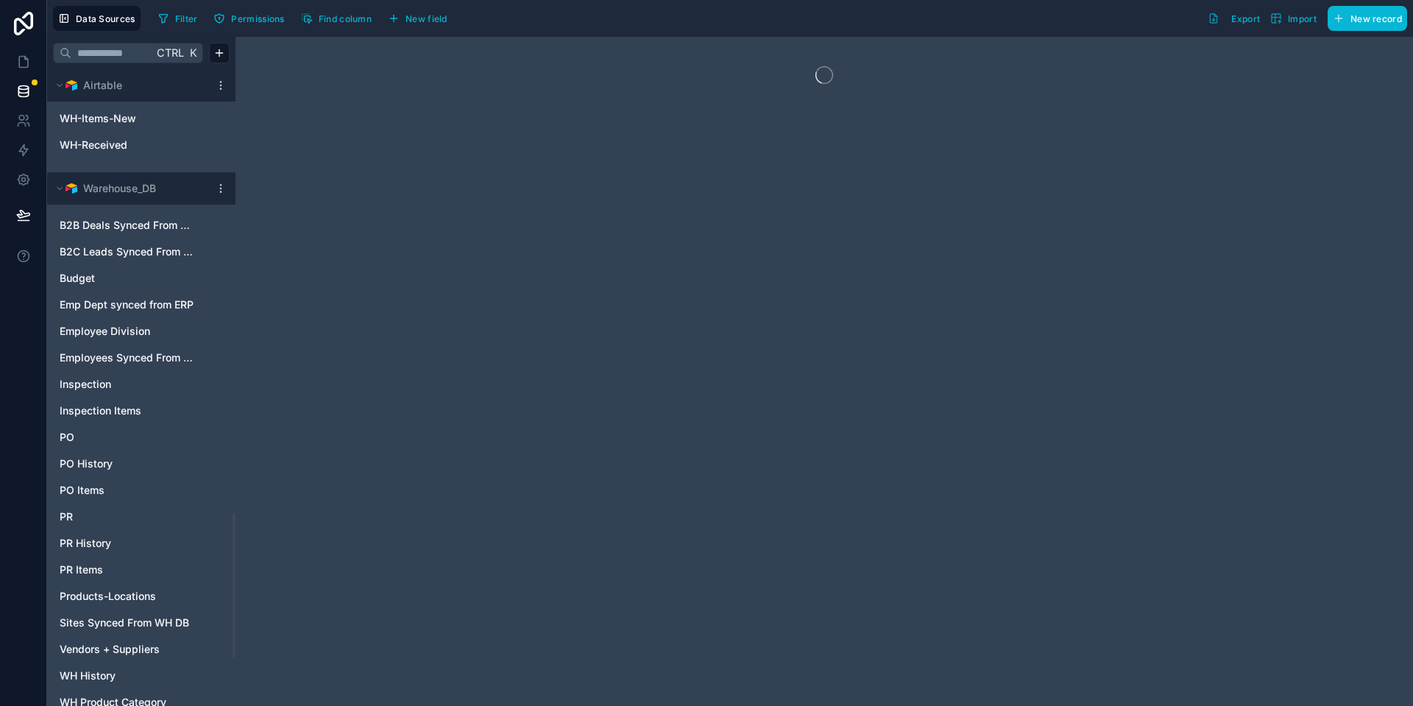
scroll to position [2151, 0]
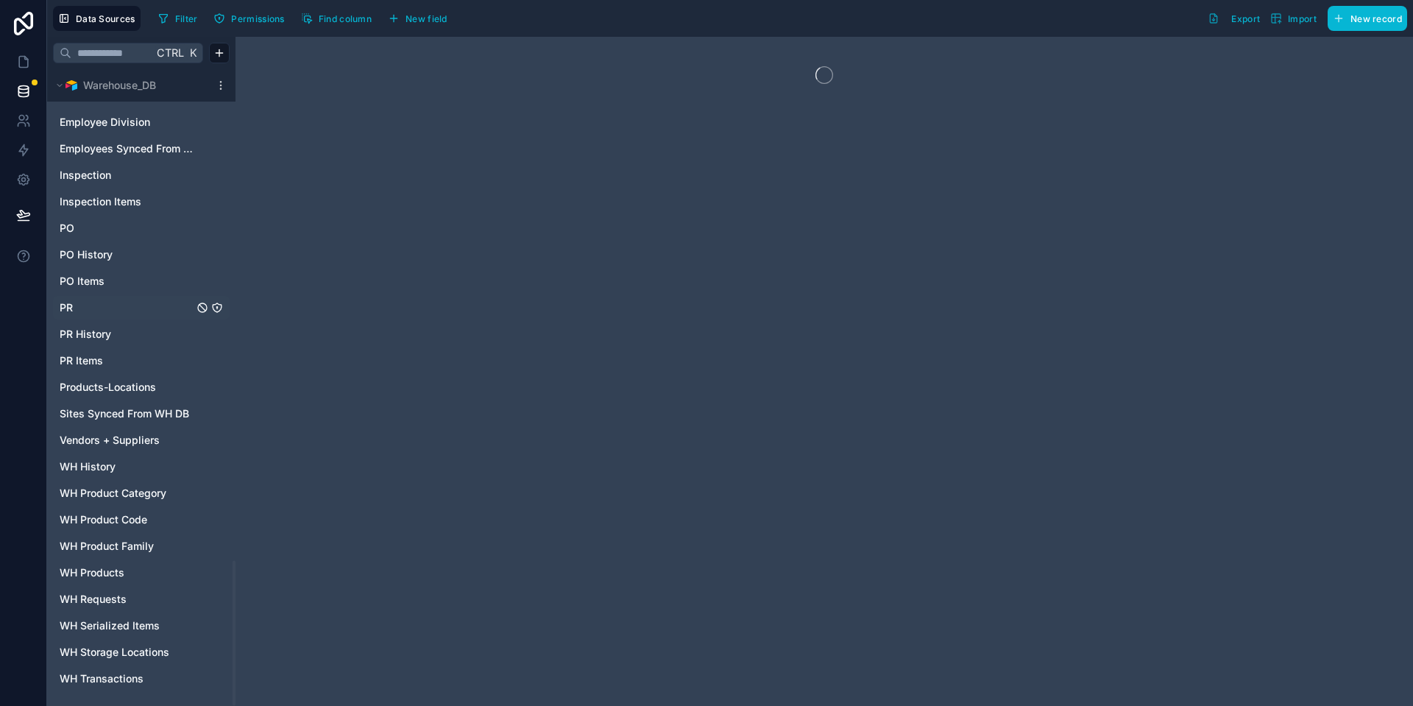
click at [98, 305] on link "PR" at bounding box center [127, 307] width 134 height 15
click at [245, 21] on span "Permissions" at bounding box center [257, 18] width 53 height 11
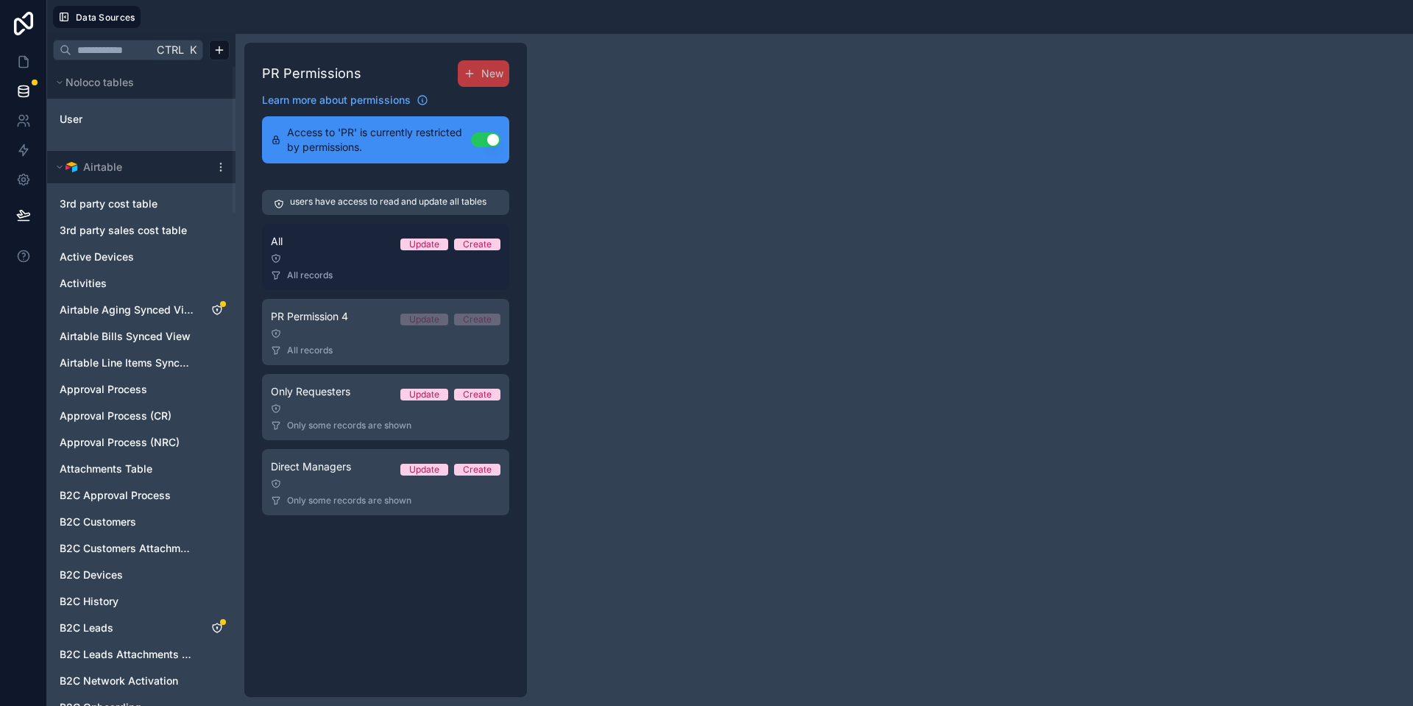
click at [370, 271] on div "All records" at bounding box center [386, 275] width 230 height 12
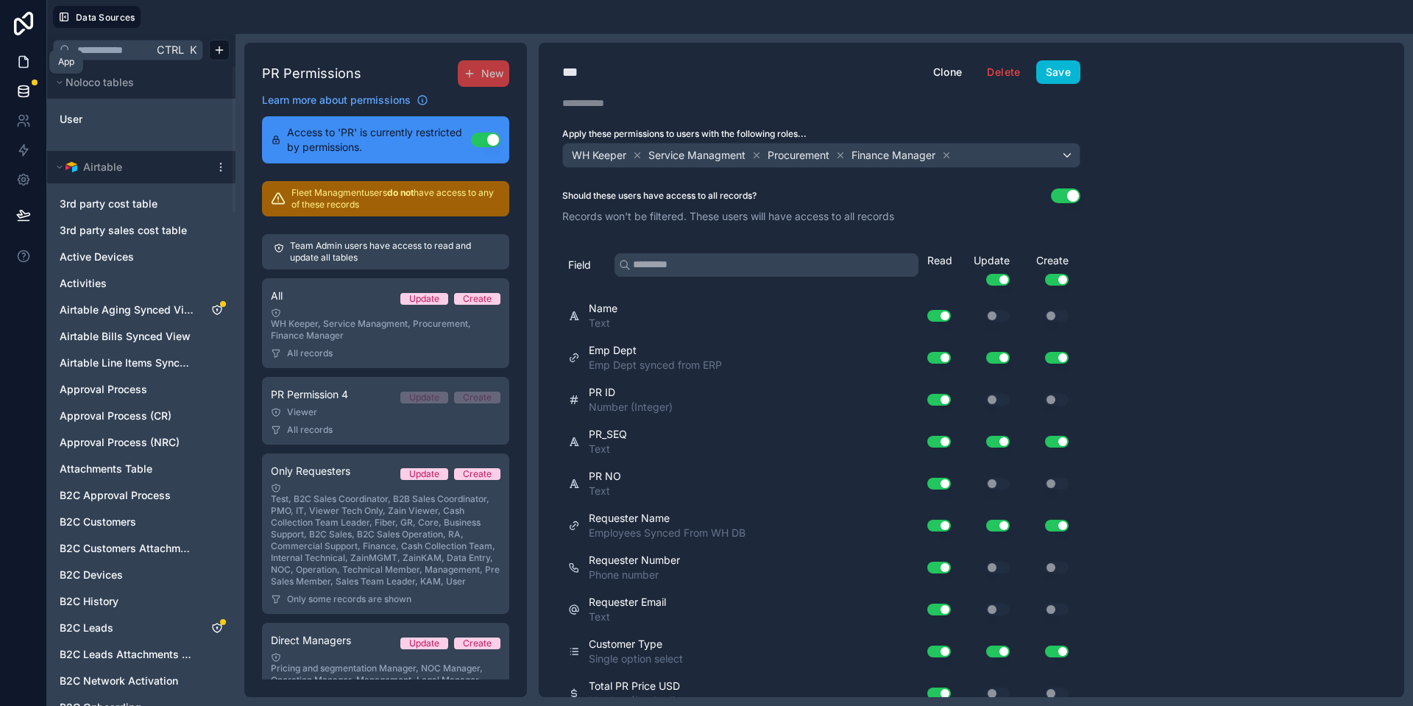
click at [22, 66] on icon at bounding box center [23, 61] width 15 height 15
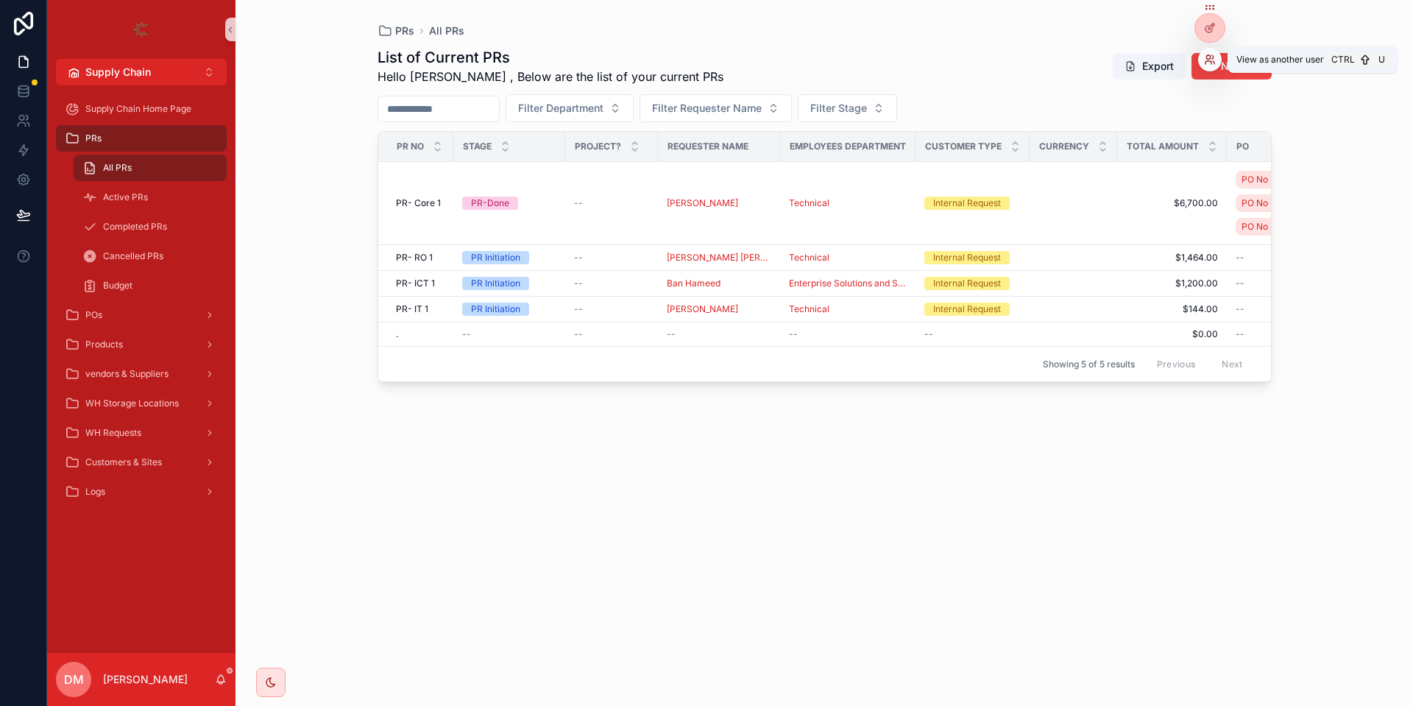
click at [1211, 62] on icon at bounding box center [1208, 62] width 6 height 3
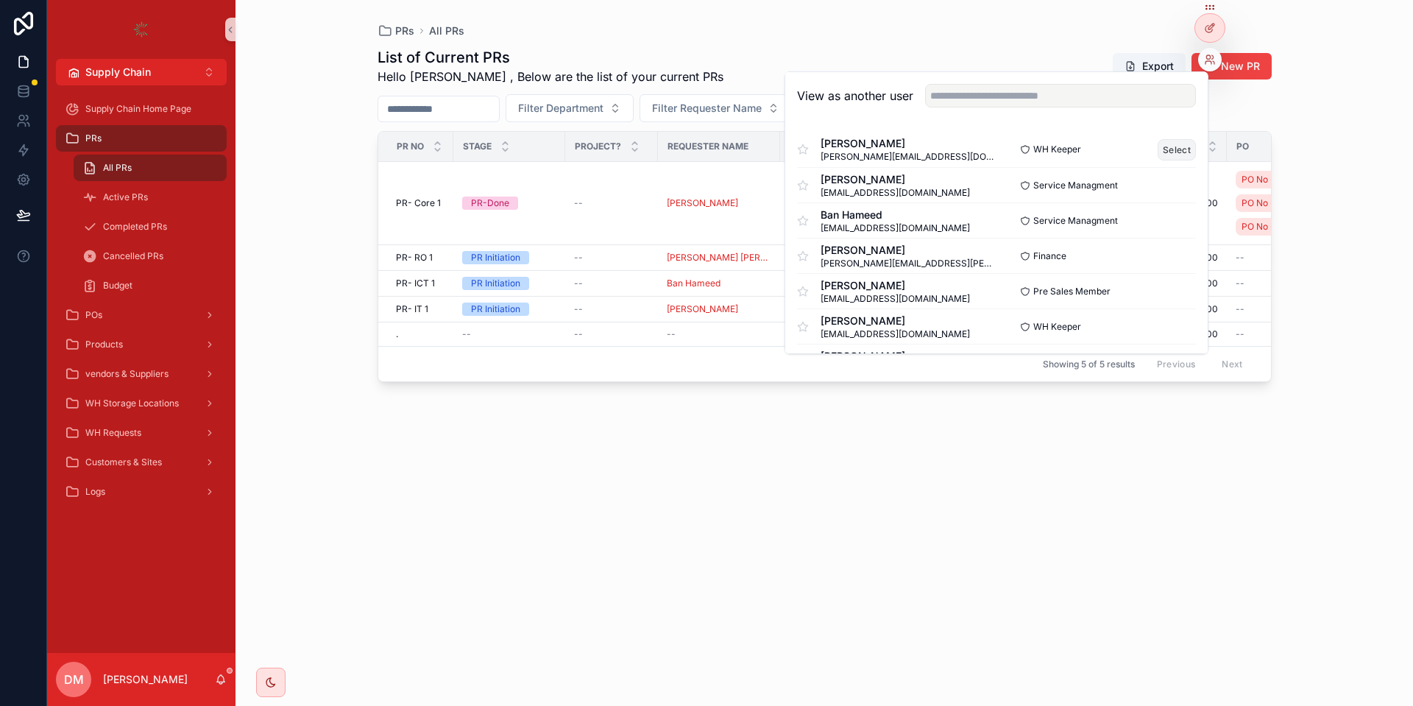
click at [1186, 142] on button "Select" at bounding box center [1176, 149] width 38 height 21
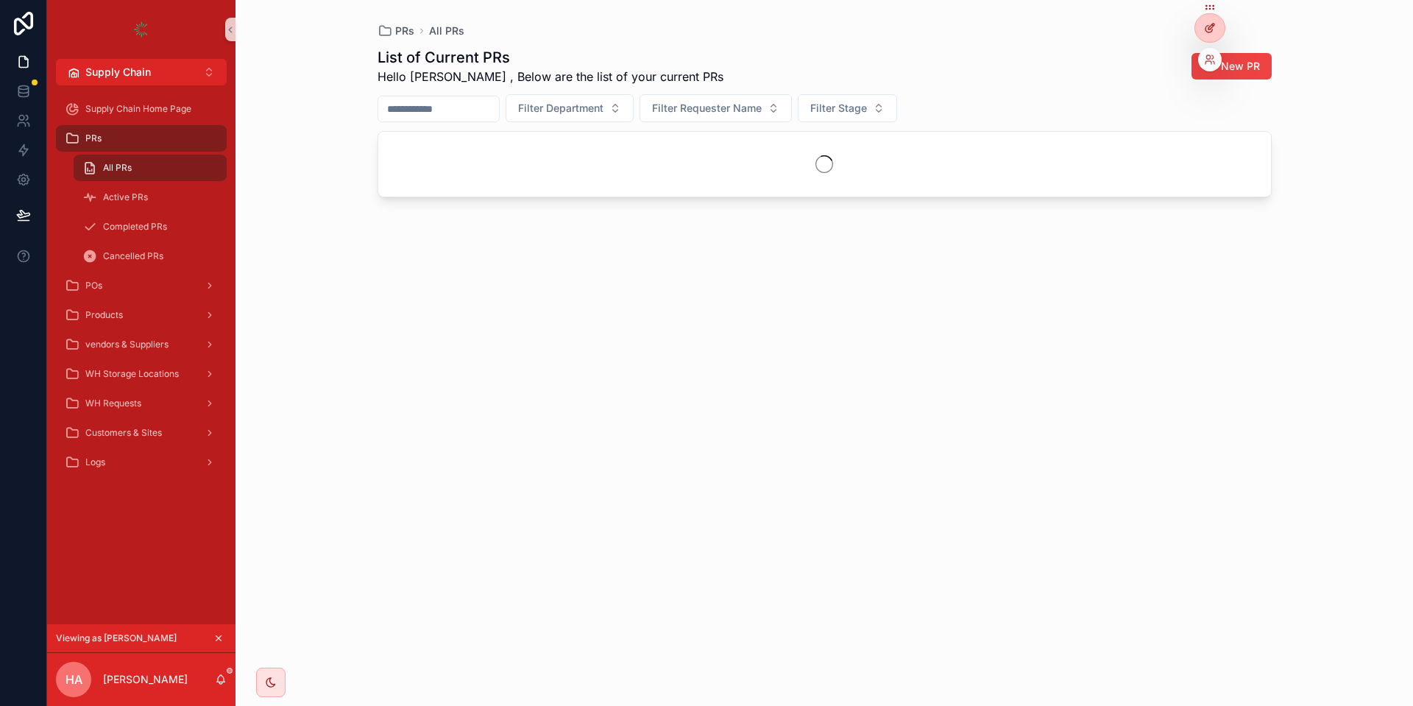
click at [1211, 18] on div at bounding box center [1209, 28] width 29 height 28
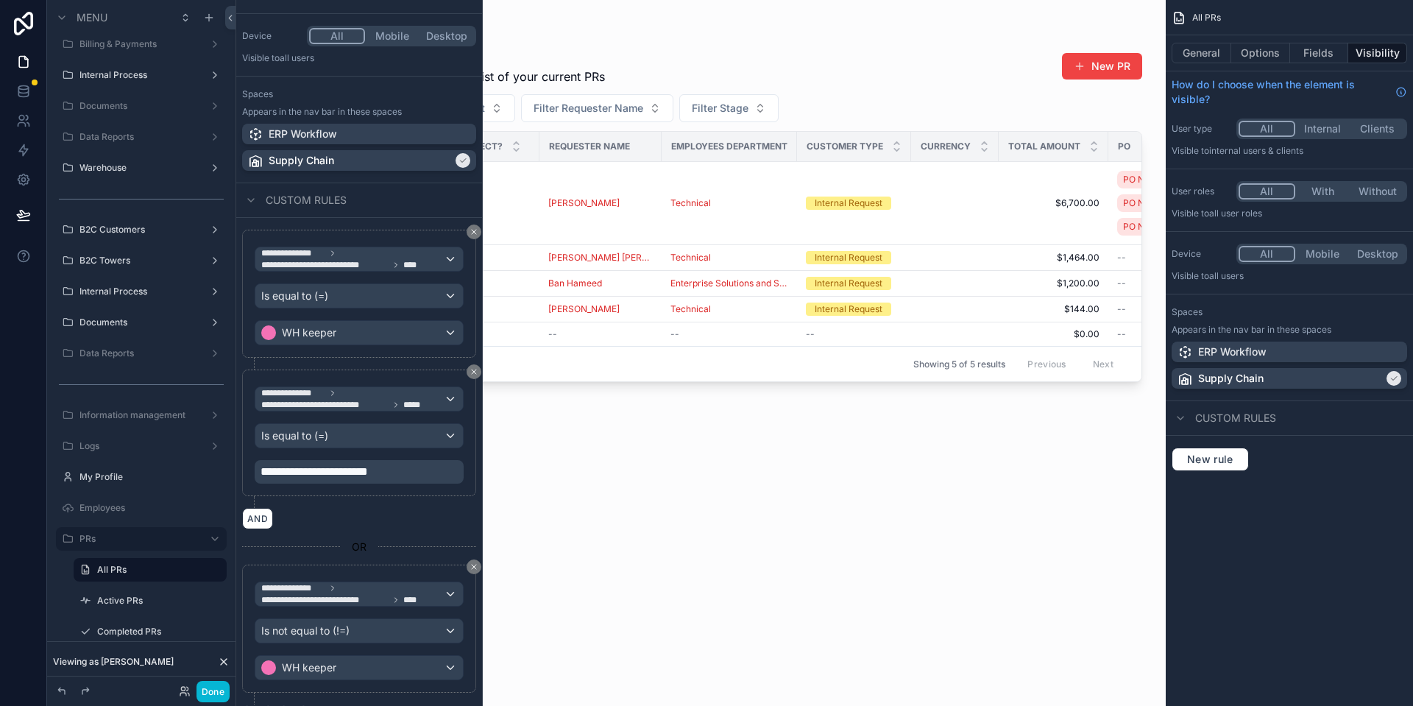
scroll to position [211, 0]
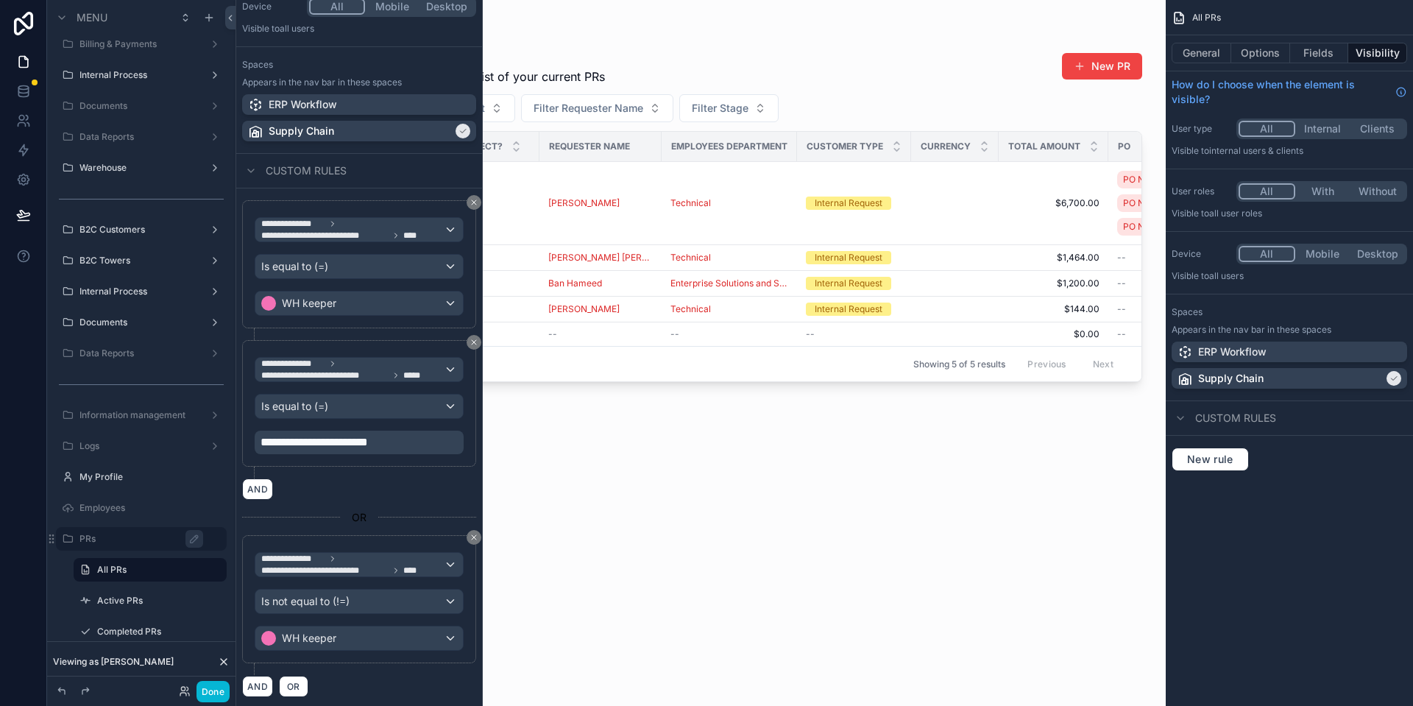
click at [136, 540] on label "PRs" at bounding box center [148, 539] width 138 height 12
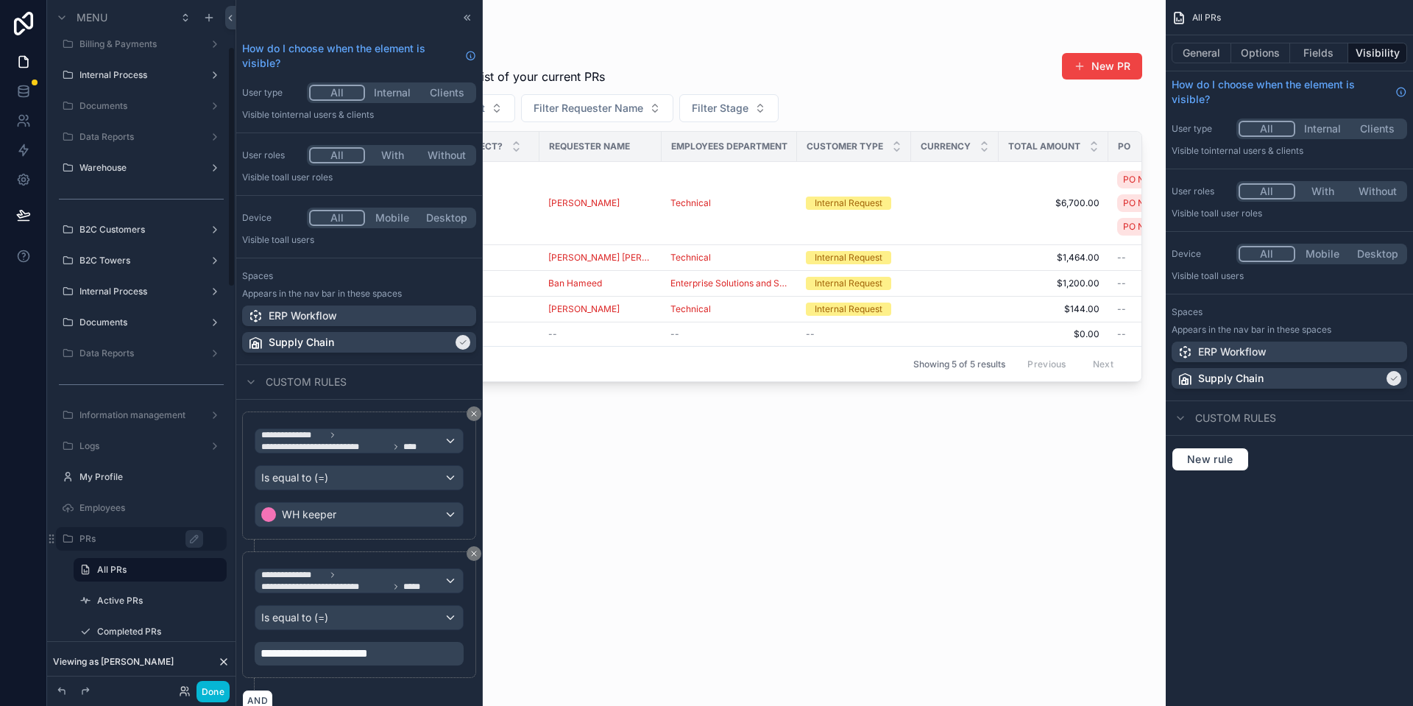
click at [230, 694] on div "Done" at bounding box center [141, 690] width 188 height 29
click at [221, 684] on button "Done" at bounding box center [212, 691] width 33 height 21
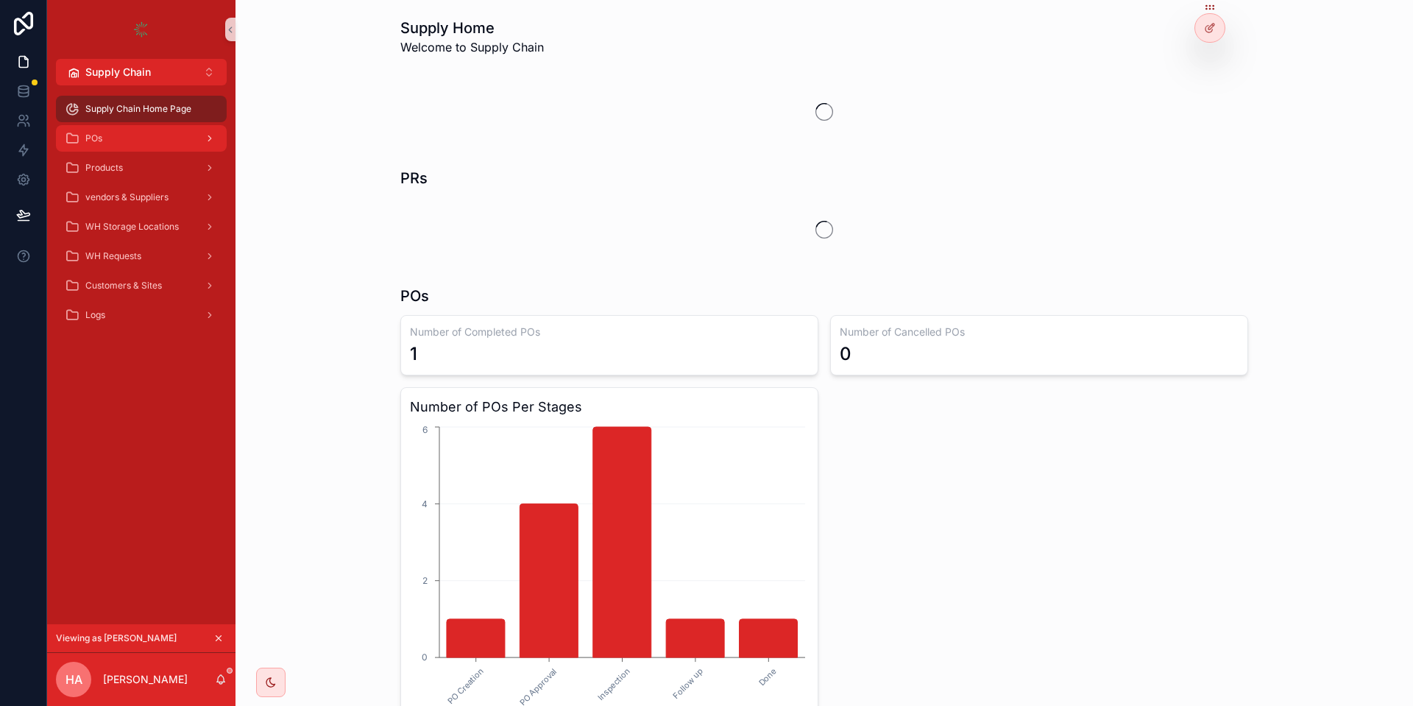
click at [195, 143] on div "POs" at bounding box center [141, 139] width 153 height 24
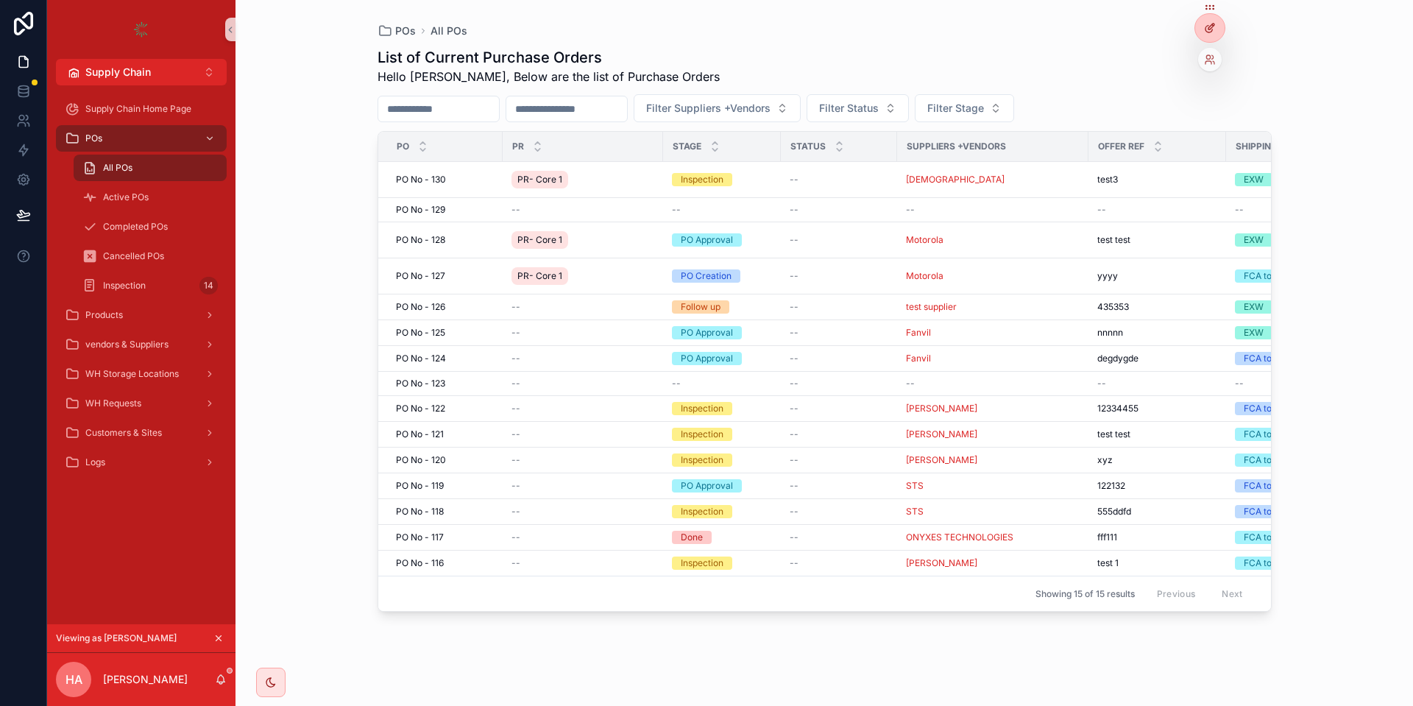
click at [1206, 33] on div at bounding box center [1209, 28] width 29 height 28
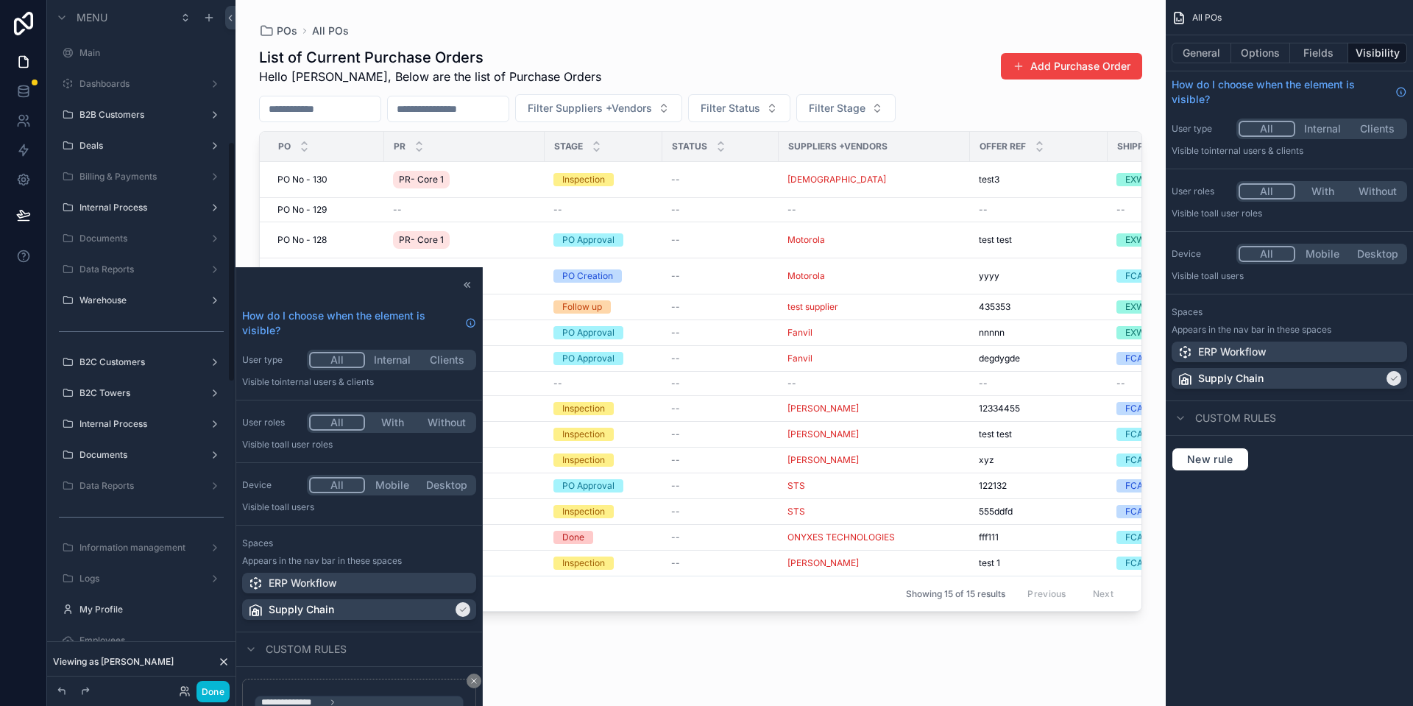
scroll to position [404, 0]
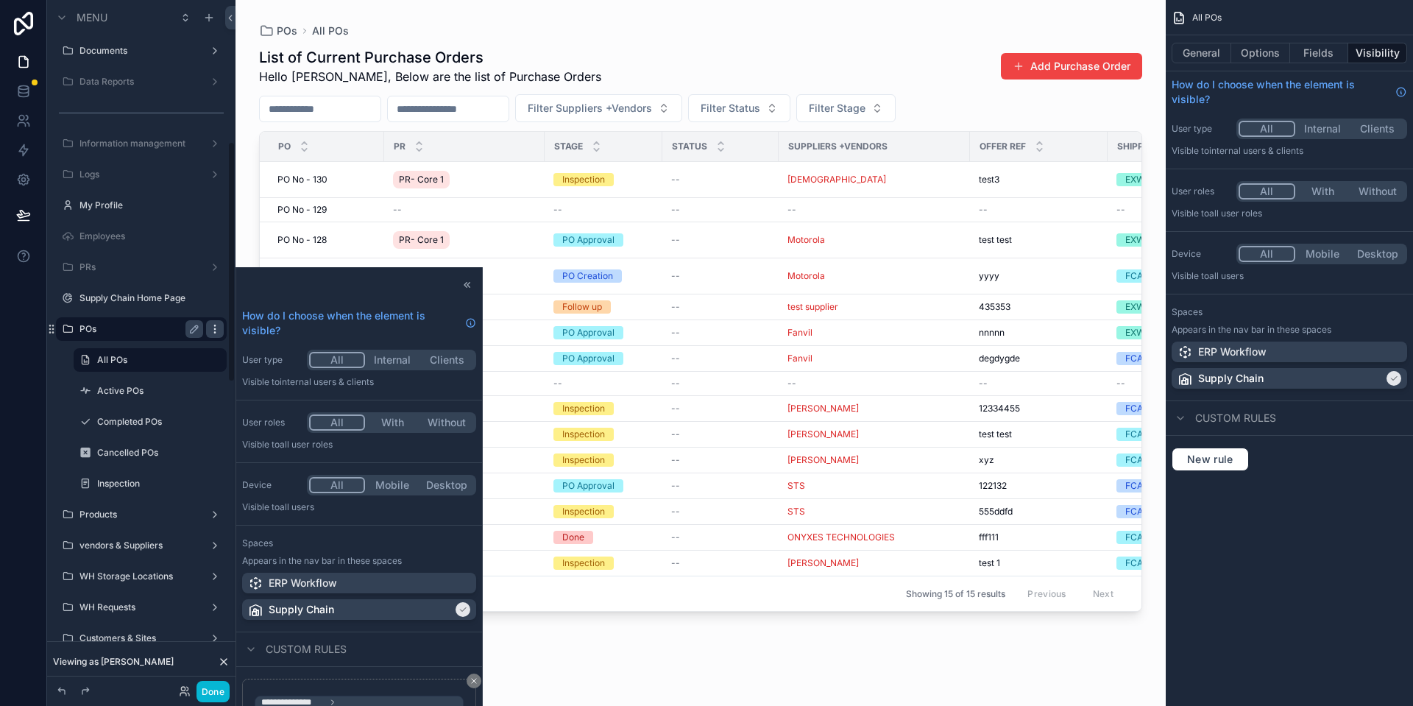
click at [223, 330] on div "scrollable content" at bounding box center [215, 329] width 18 height 18
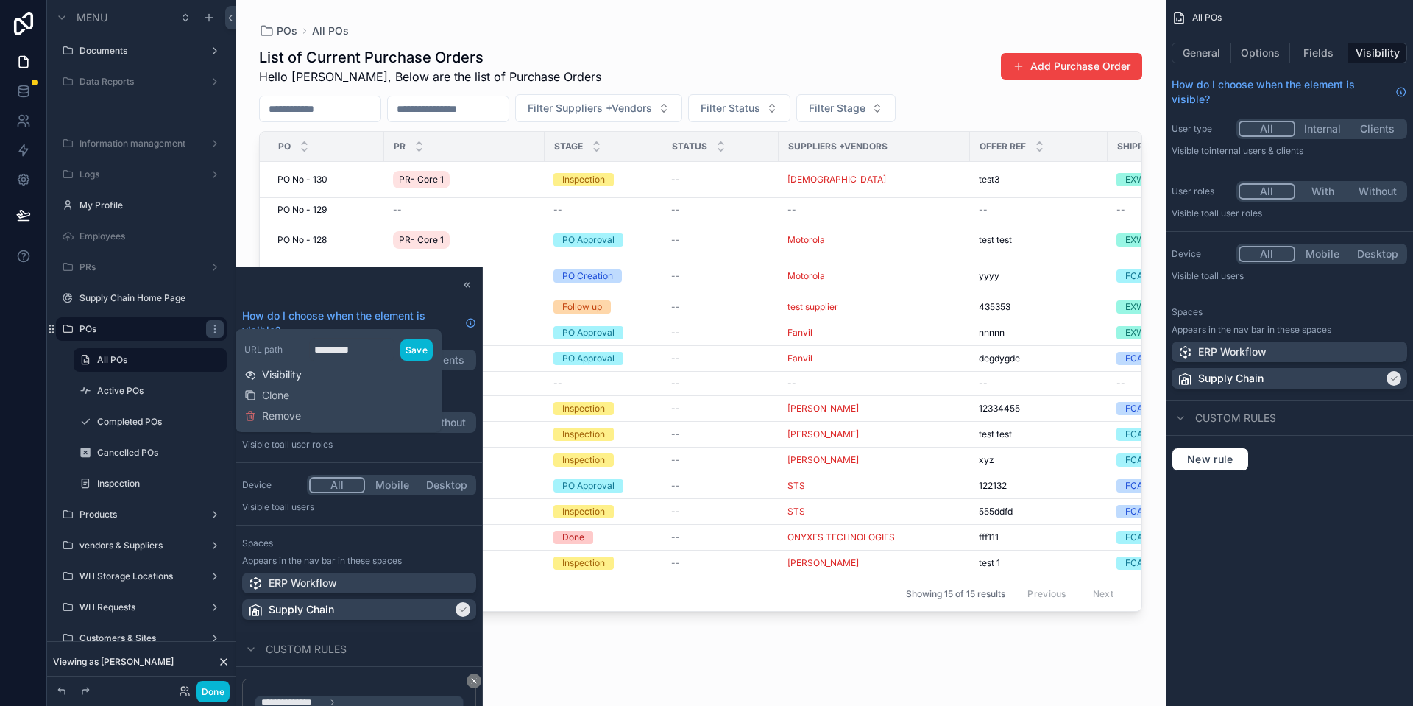
click at [281, 375] on span "Visibility" at bounding box center [282, 374] width 40 height 15
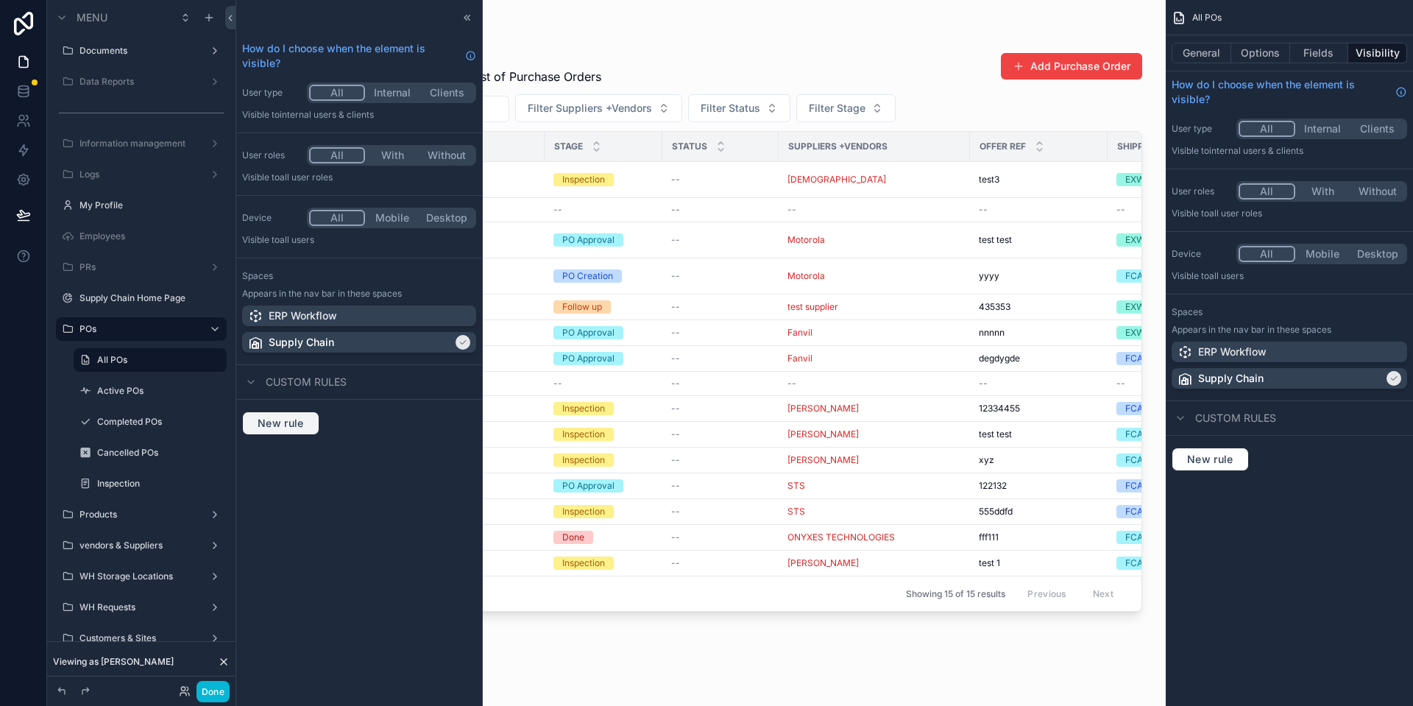
click at [287, 411] on button "New rule" at bounding box center [280, 423] width 77 height 24
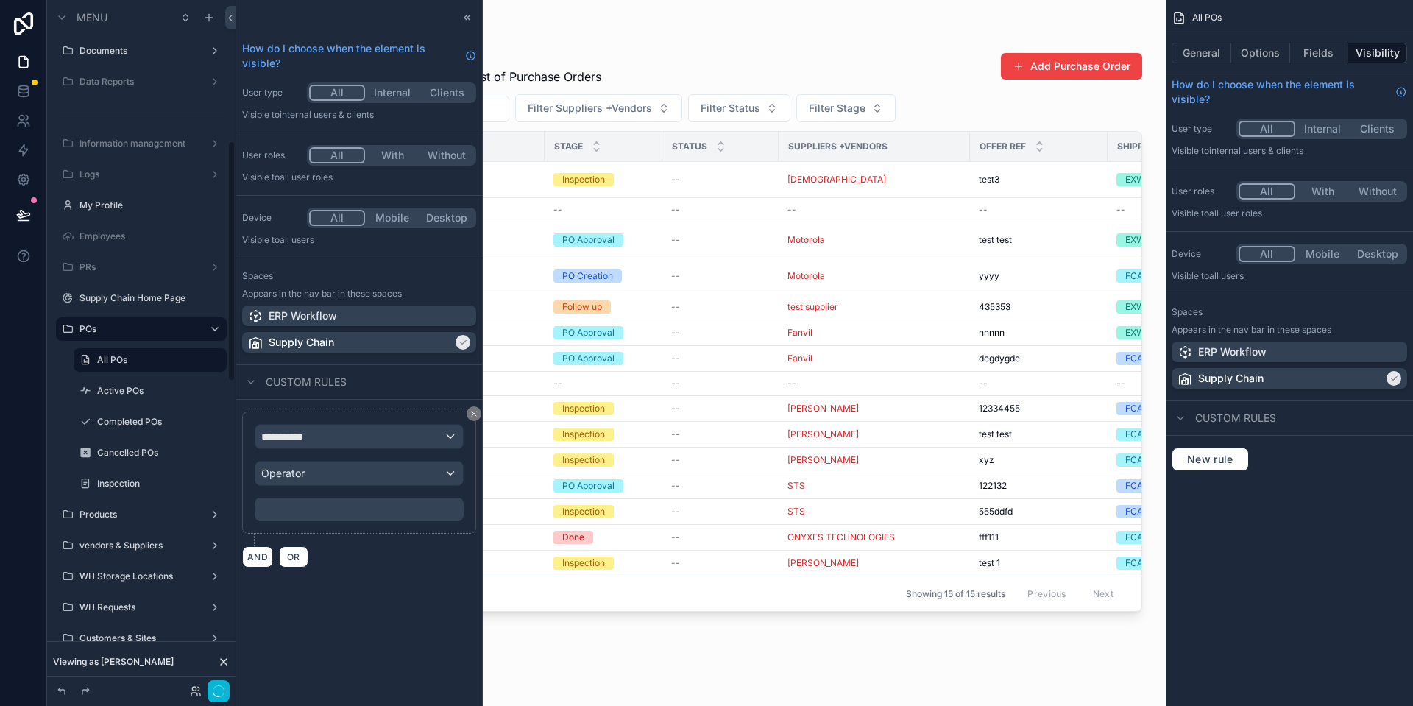
scroll to position [403, 0]
click at [316, 443] on span "**********" at bounding box center [288, 436] width 54 height 15
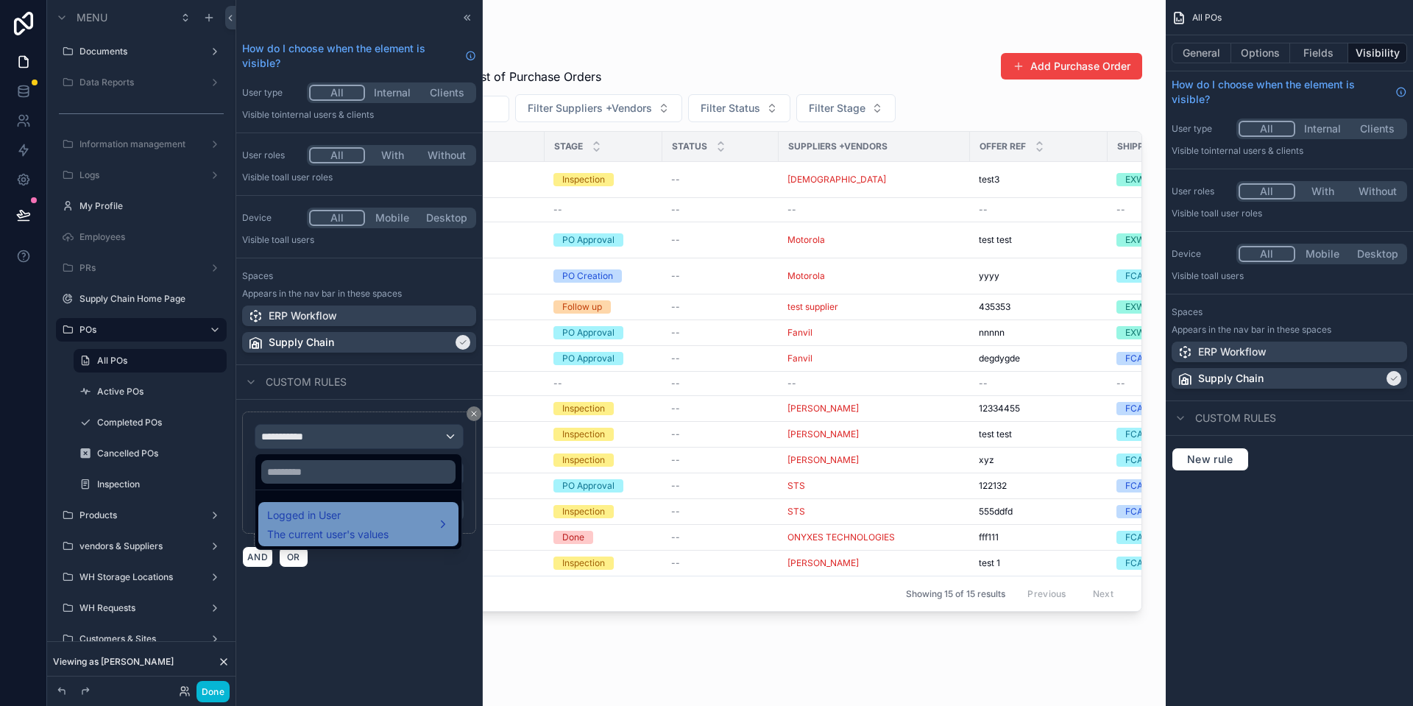
click at [371, 513] on span "Logged in User" at bounding box center [327, 515] width 121 height 18
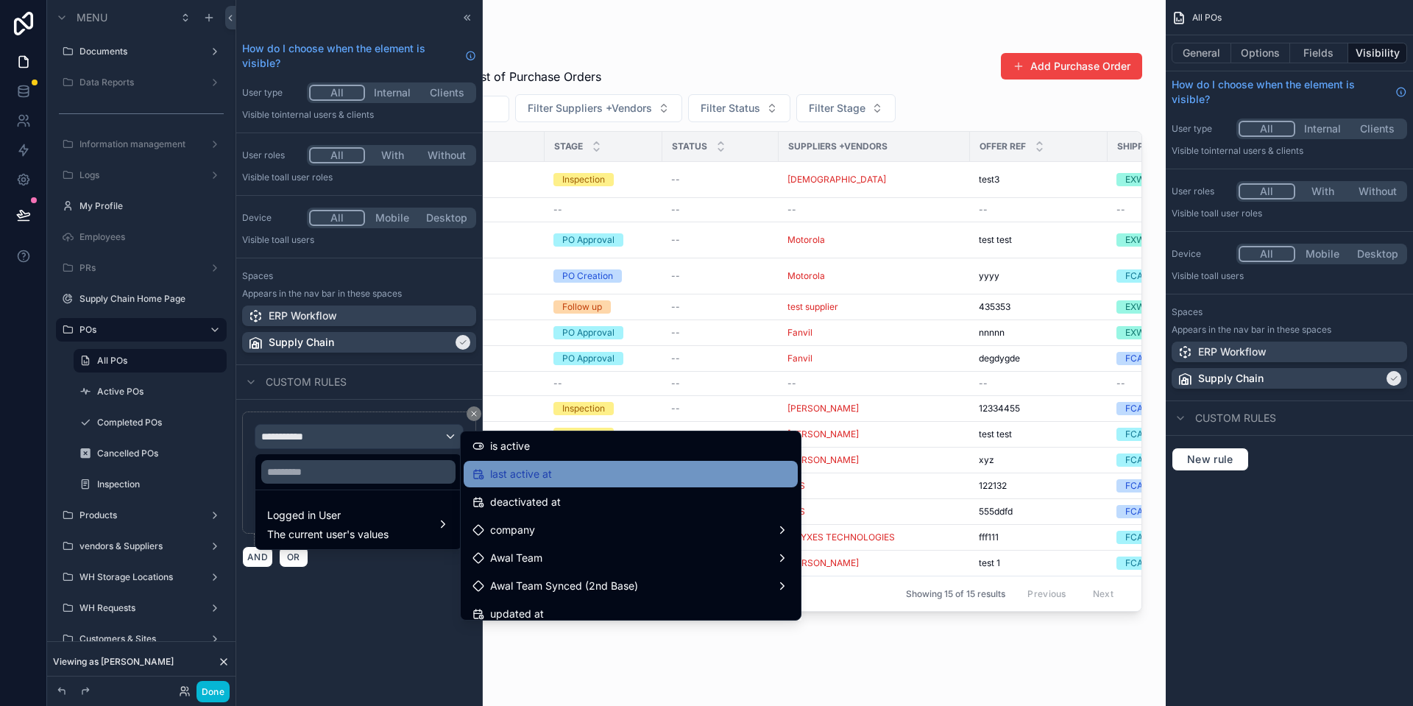
scroll to position [300, 0]
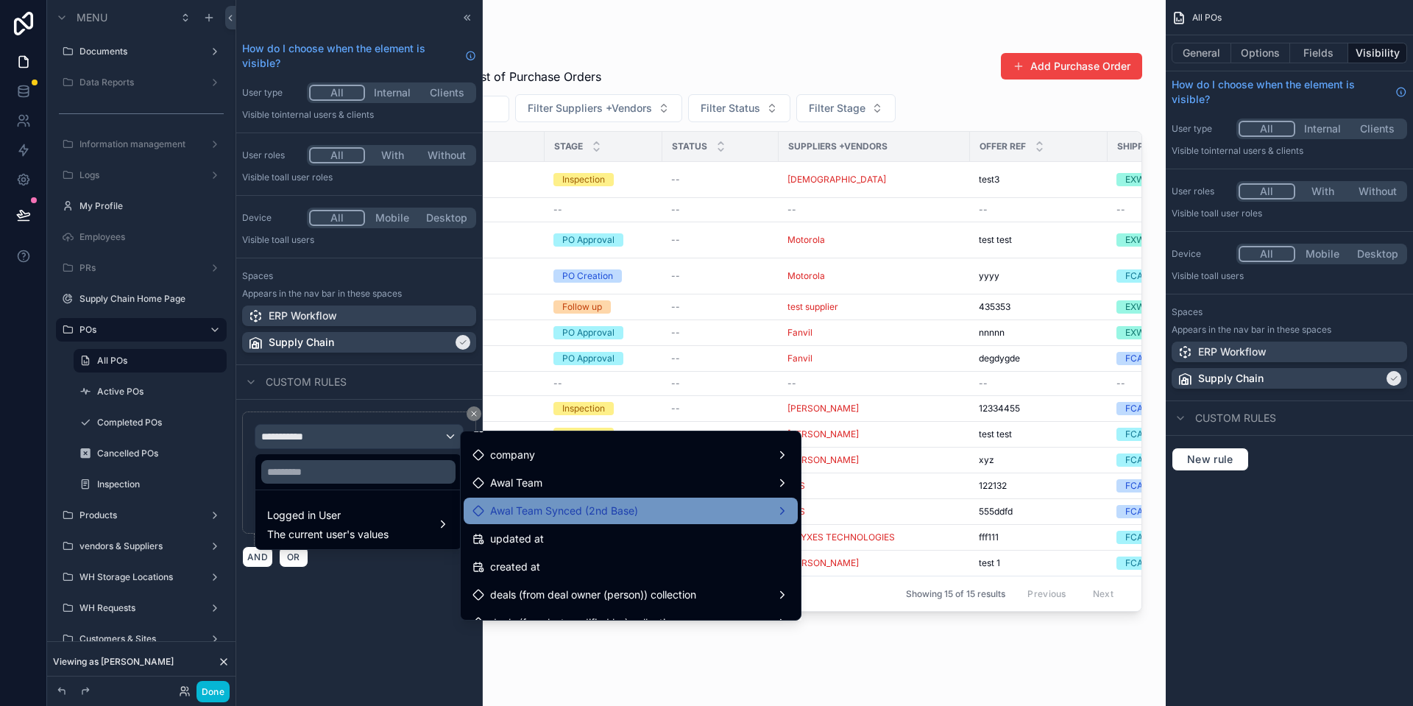
click at [645, 517] on div "Awal Team Synced (2nd Base)" at bounding box center [630, 511] width 316 height 18
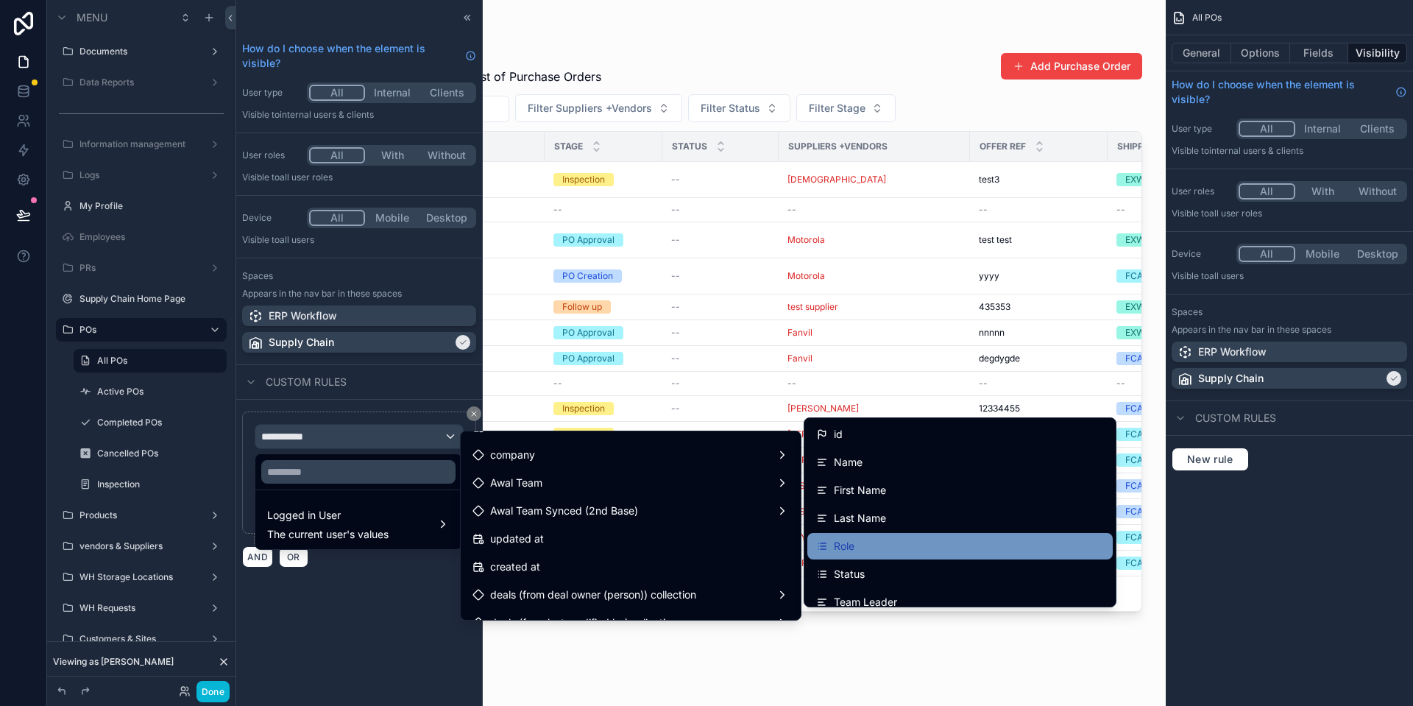
scroll to position [75, 0]
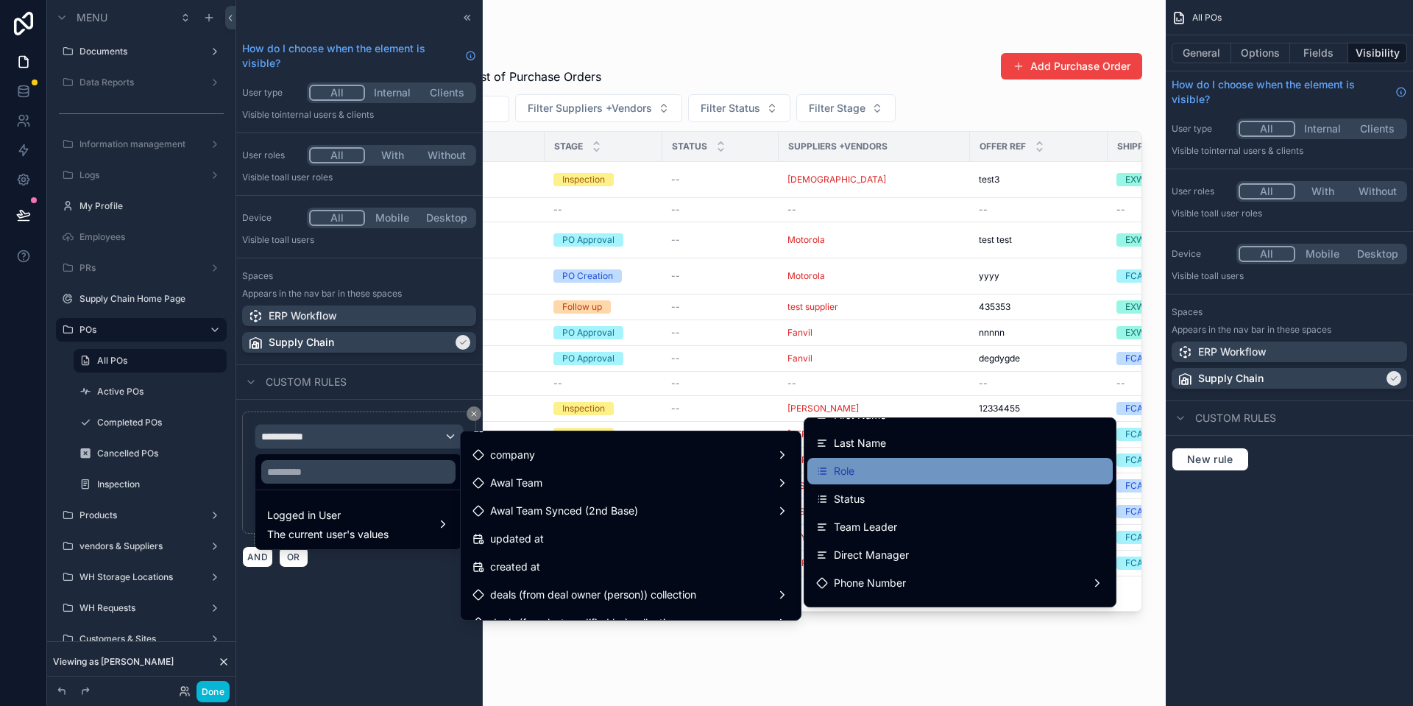
click at [903, 478] on div "Role" at bounding box center [960, 471] width 288 height 18
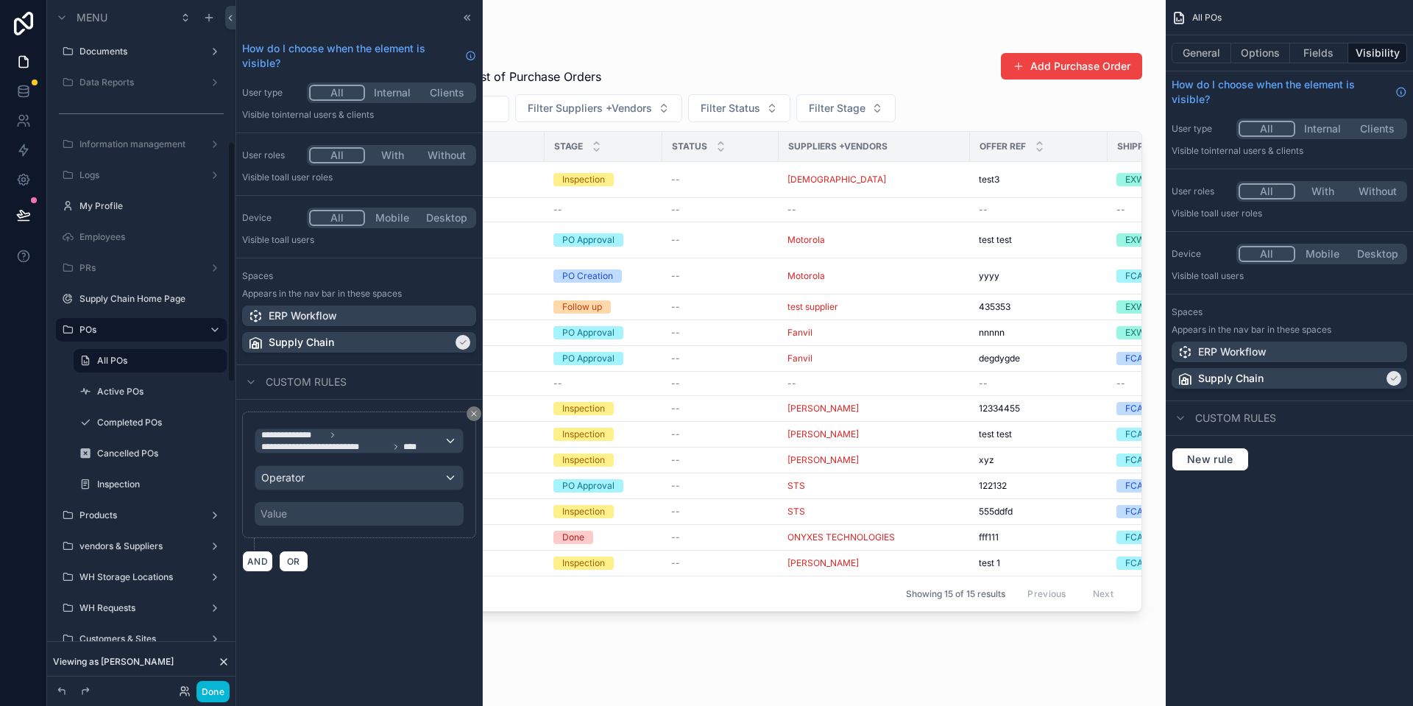
scroll to position [404, 0]
click at [320, 487] on div "Operator" at bounding box center [358, 478] width 207 height 24
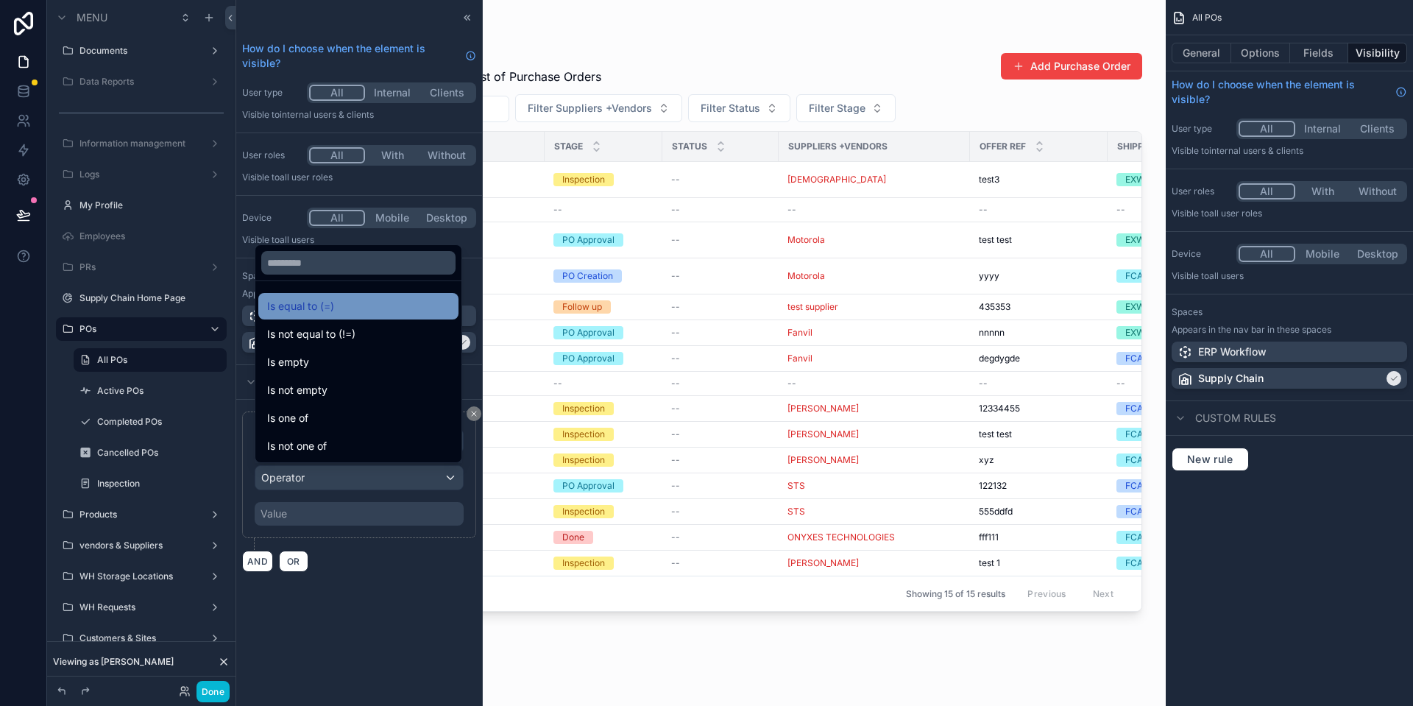
click at [369, 310] on div "Is equal to (=)" at bounding box center [358, 306] width 182 height 18
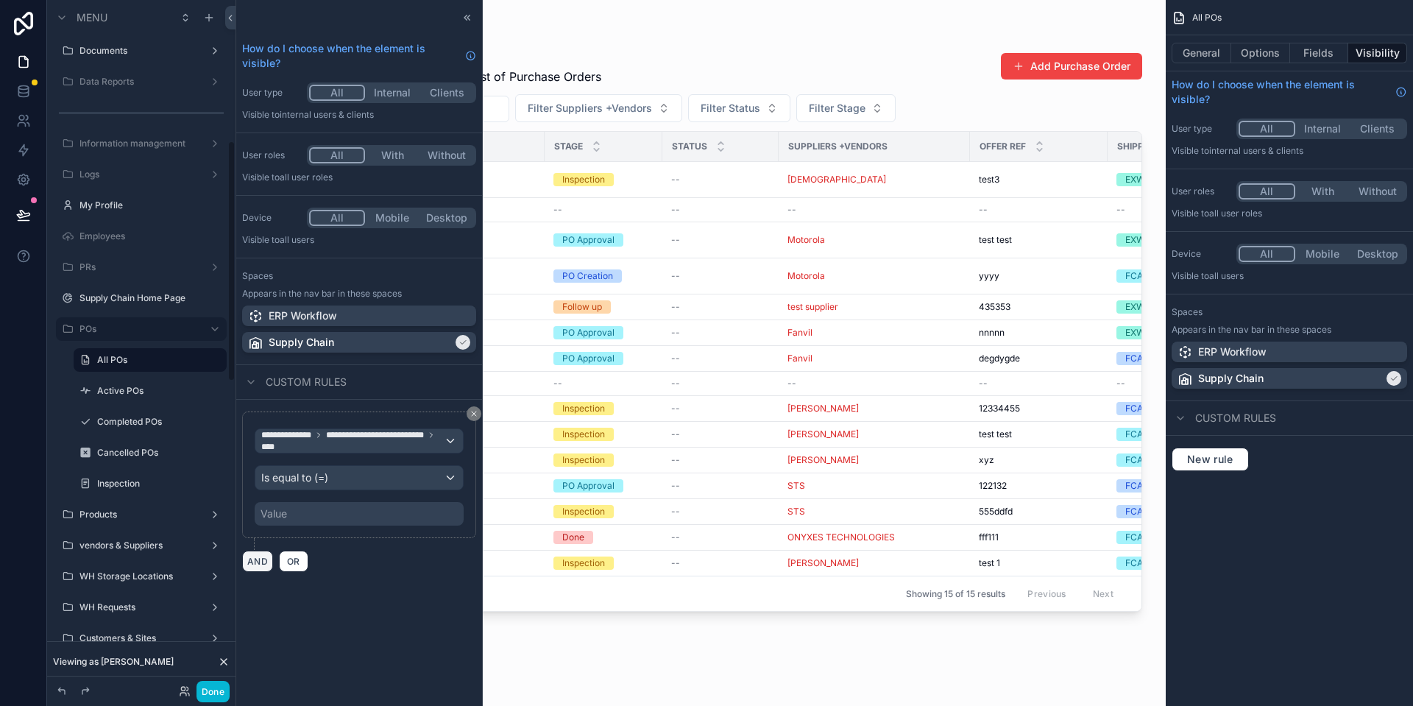
scroll to position [403, 0]
click at [402, 514] on div "Value" at bounding box center [359, 514] width 209 height 24
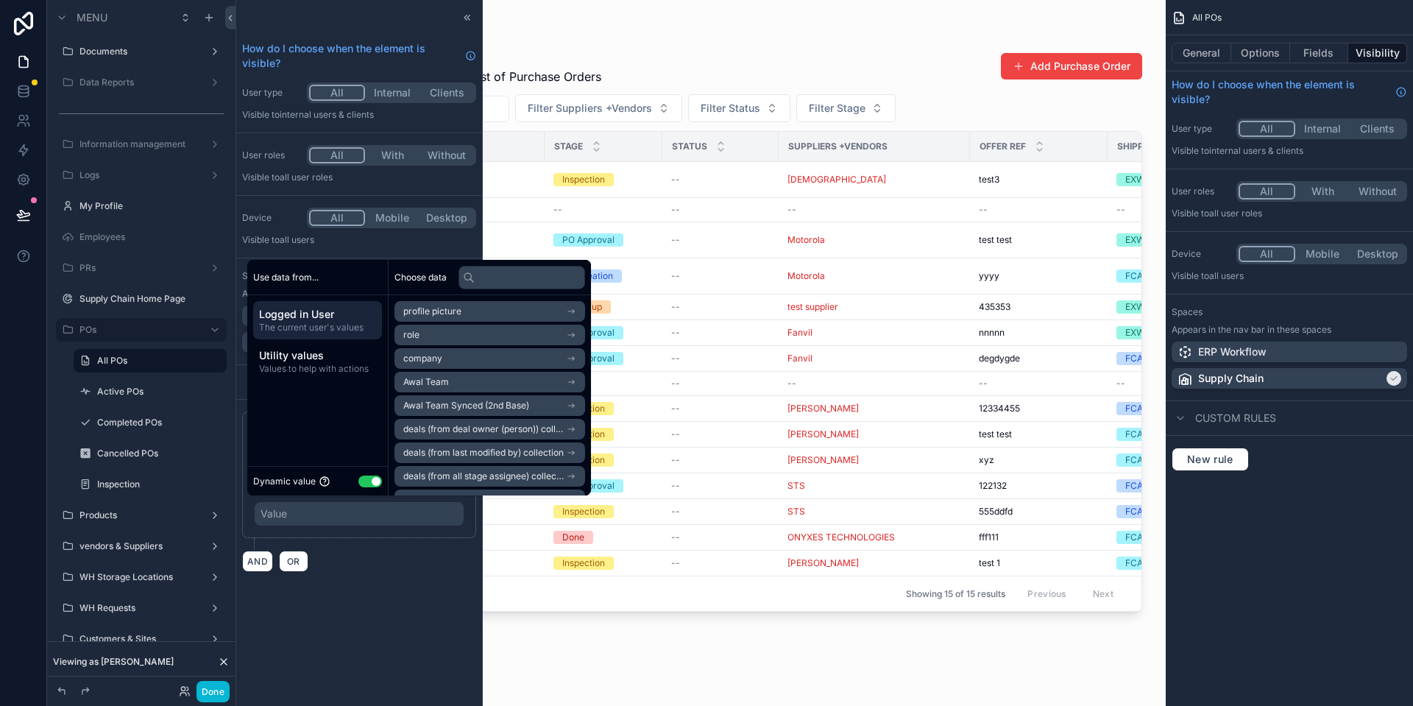
click at [374, 479] on button "Use setting" at bounding box center [370, 481] width 24 height 12
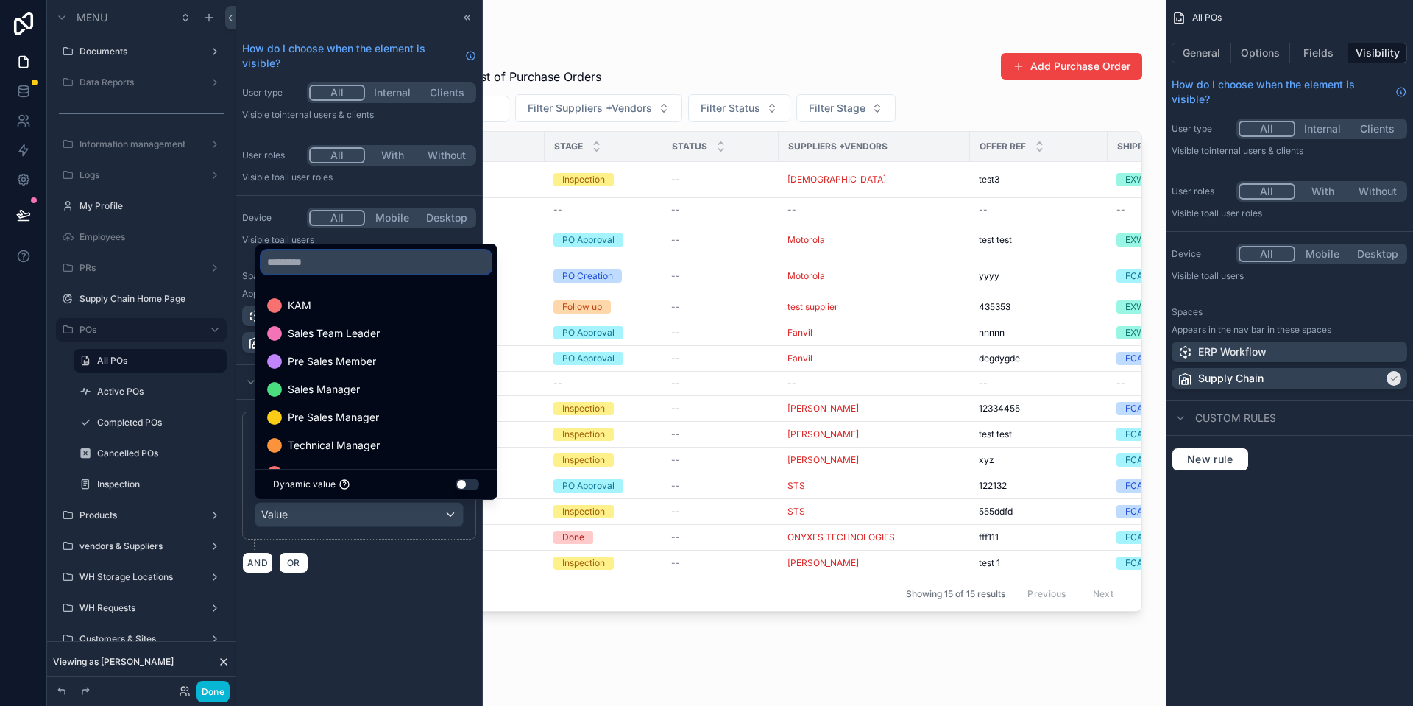
click at [442, 267] on input "text" at bounding box center [376, 262] width 230 height 24
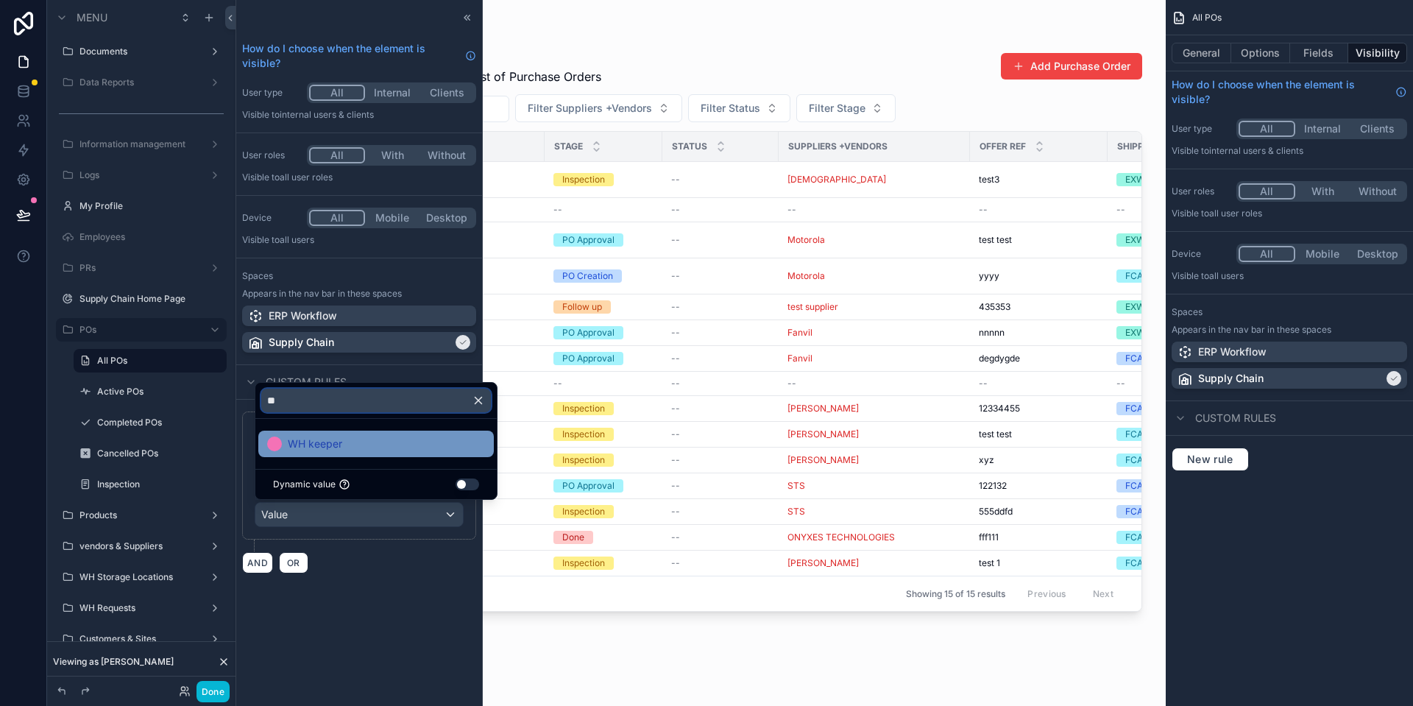
type input "**"
click at [300, 441] on span "WH keeper" at bounding box center [315, 444] width 54 height 18
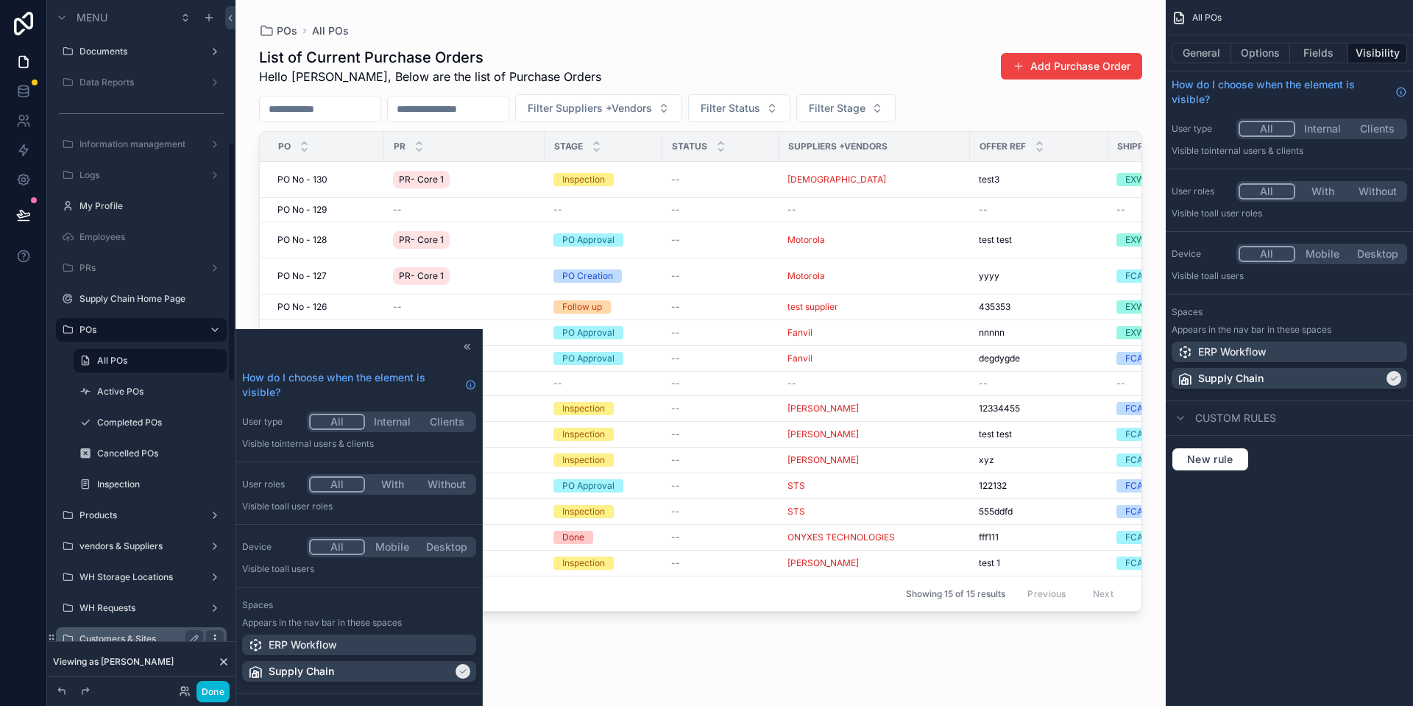
scroll to position [404, 0]
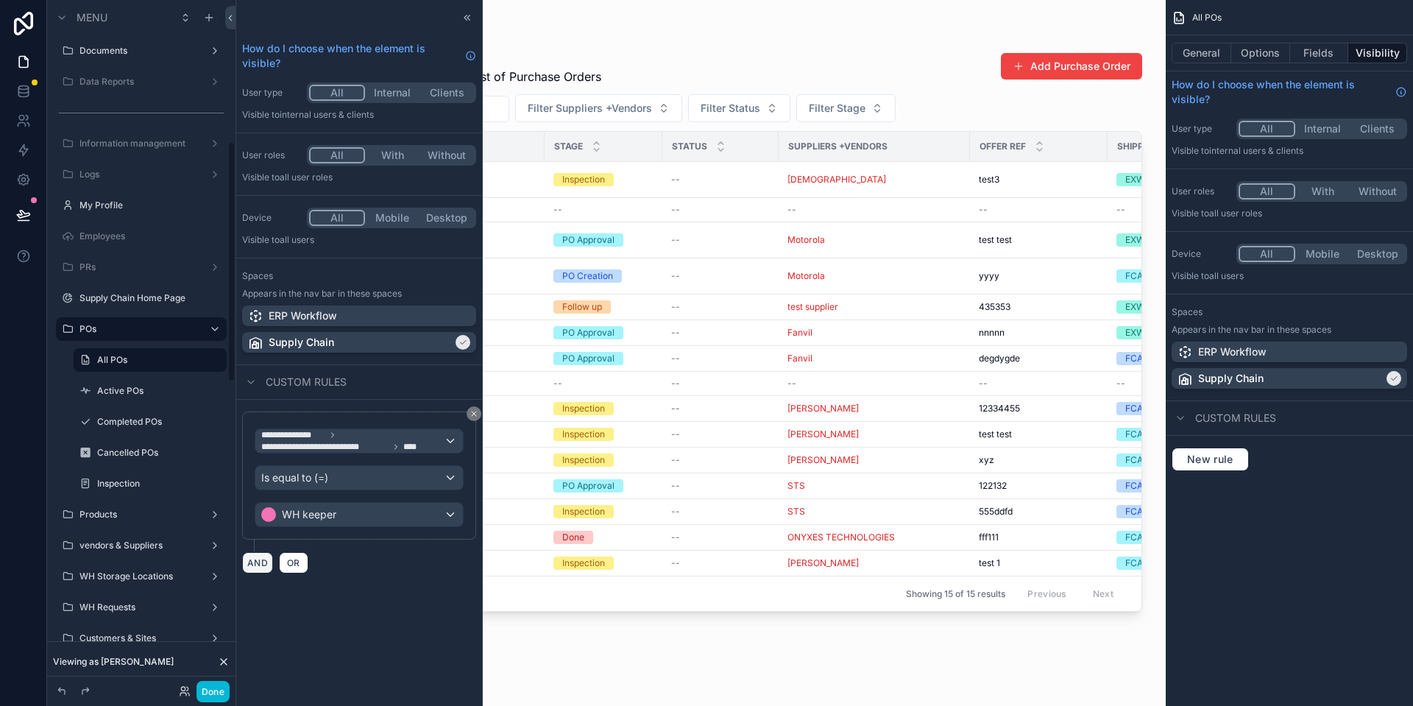
click at [264, 567] on button "AND" at bounding box center [257, 562] width 31 height 21
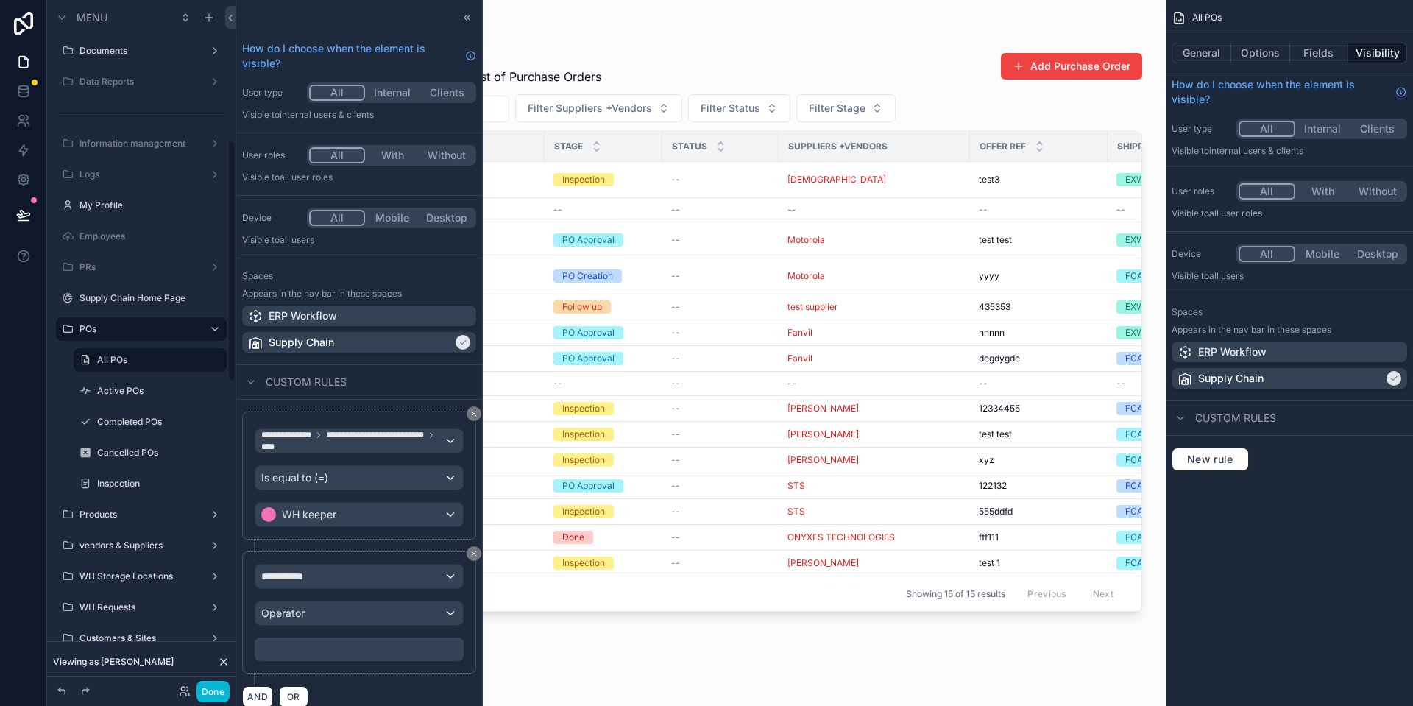
scroll to position [403, 0]
click at [363, 564] on button "**********" at bounding box center [359, 576] width 209 height 25
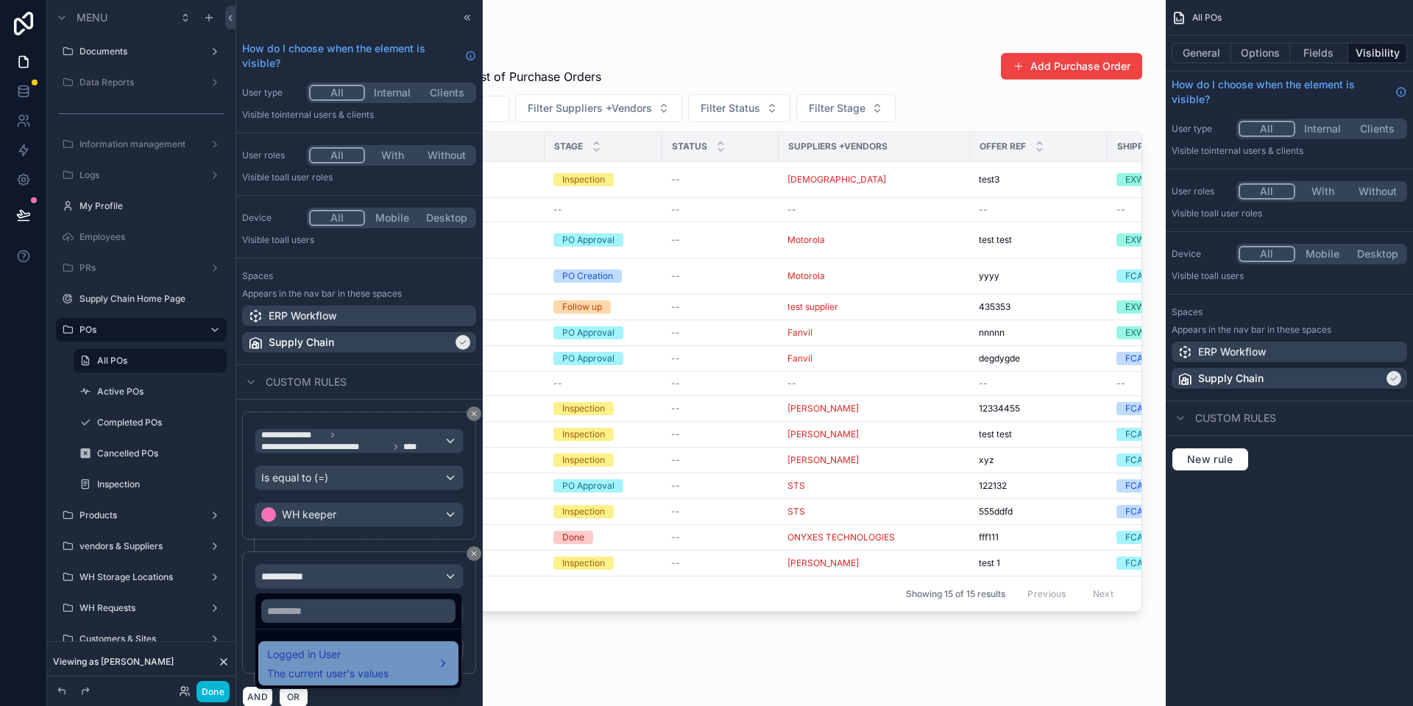
click at [369, 658] on span "Logged in User" at bounding box center [327, 654] width 121 height 18
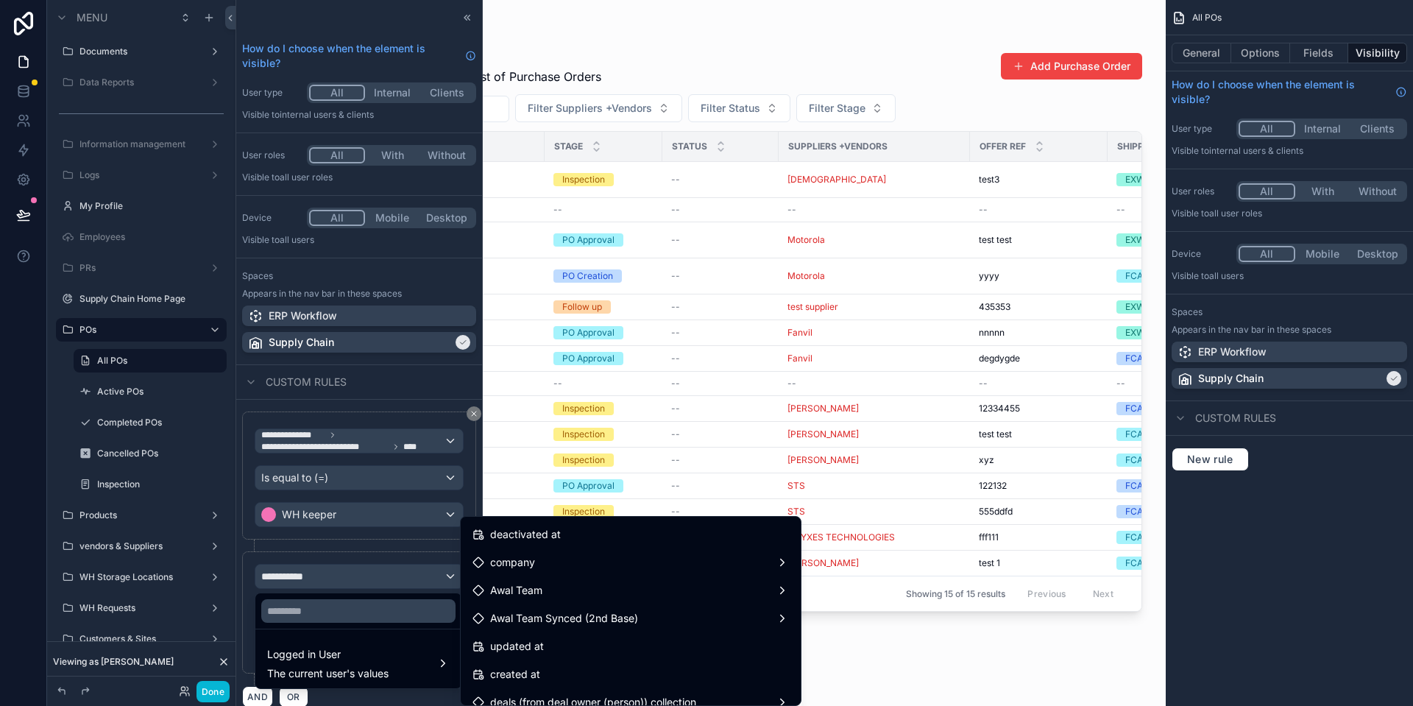
scroll to position [300, 0]
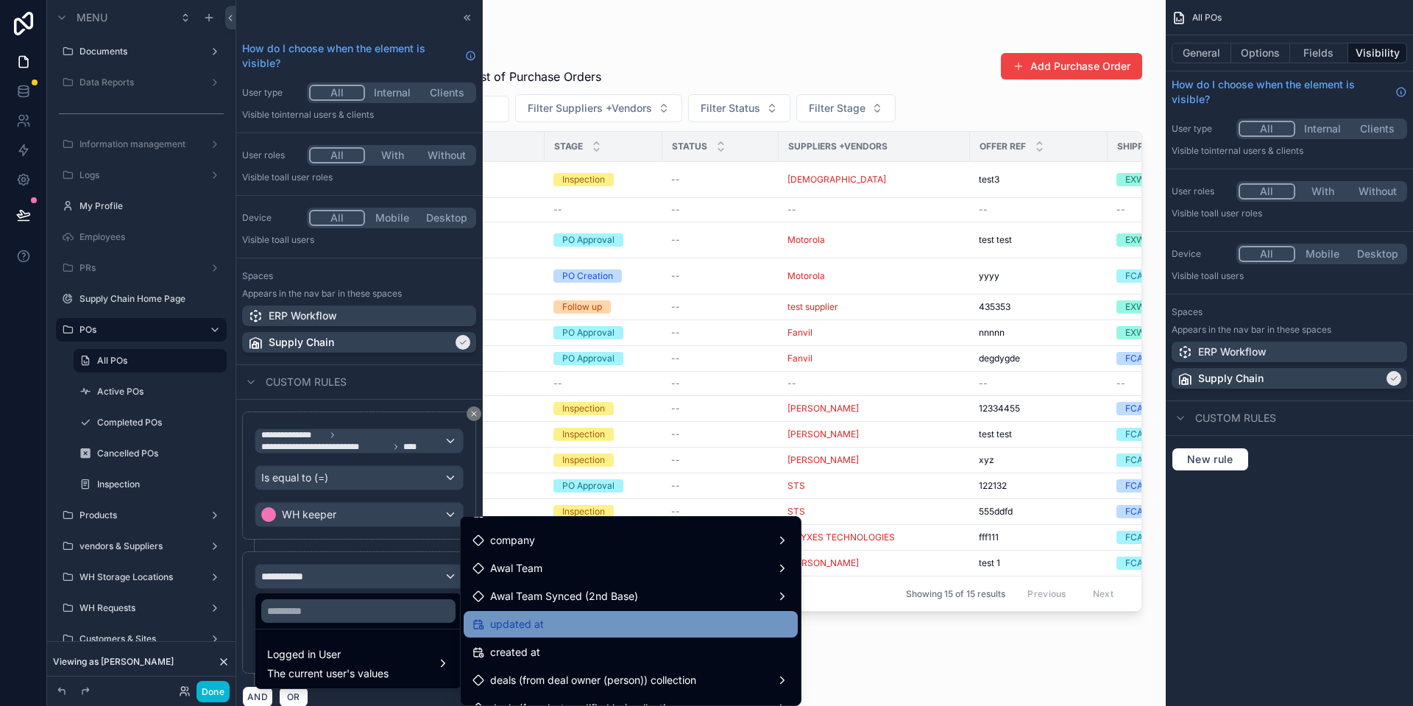
click at [661, 614] on div "updated at" at bounding box center [631, 624] width 334 height 26
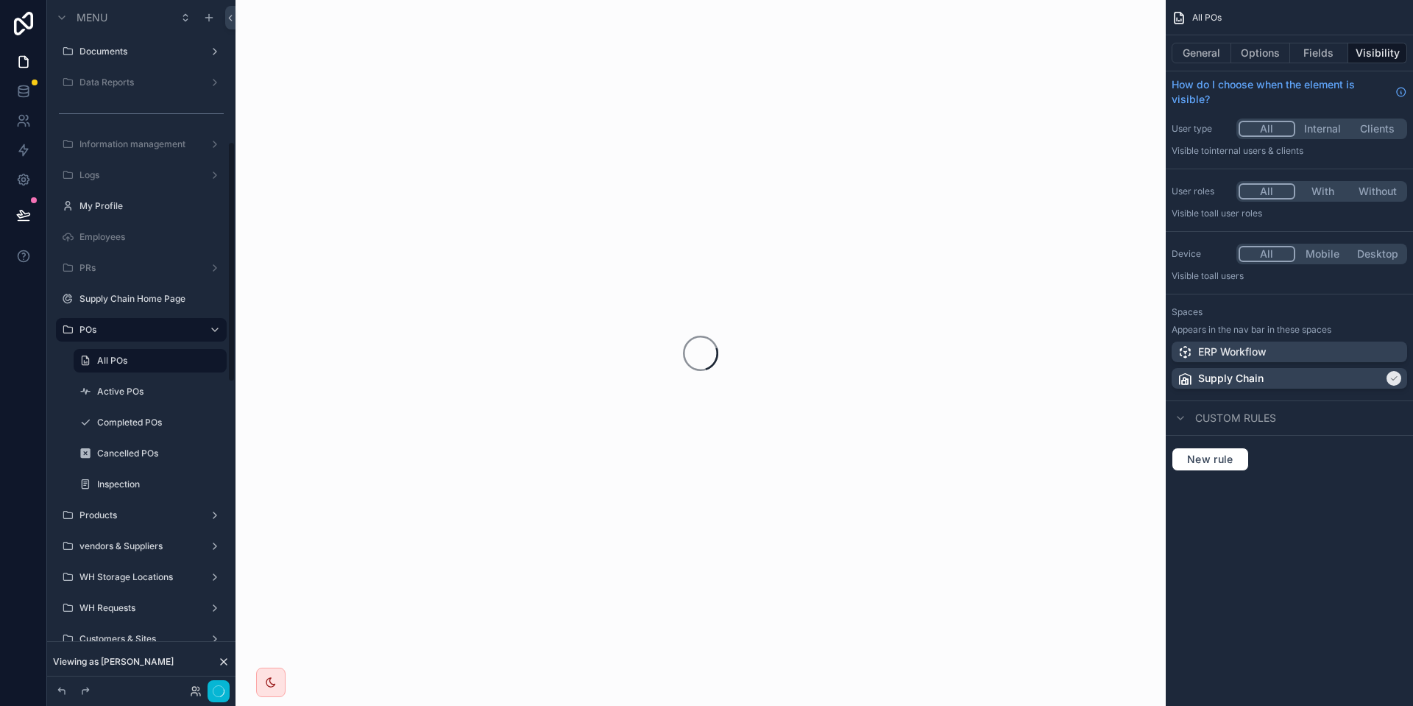
scroll to position [404, 0]
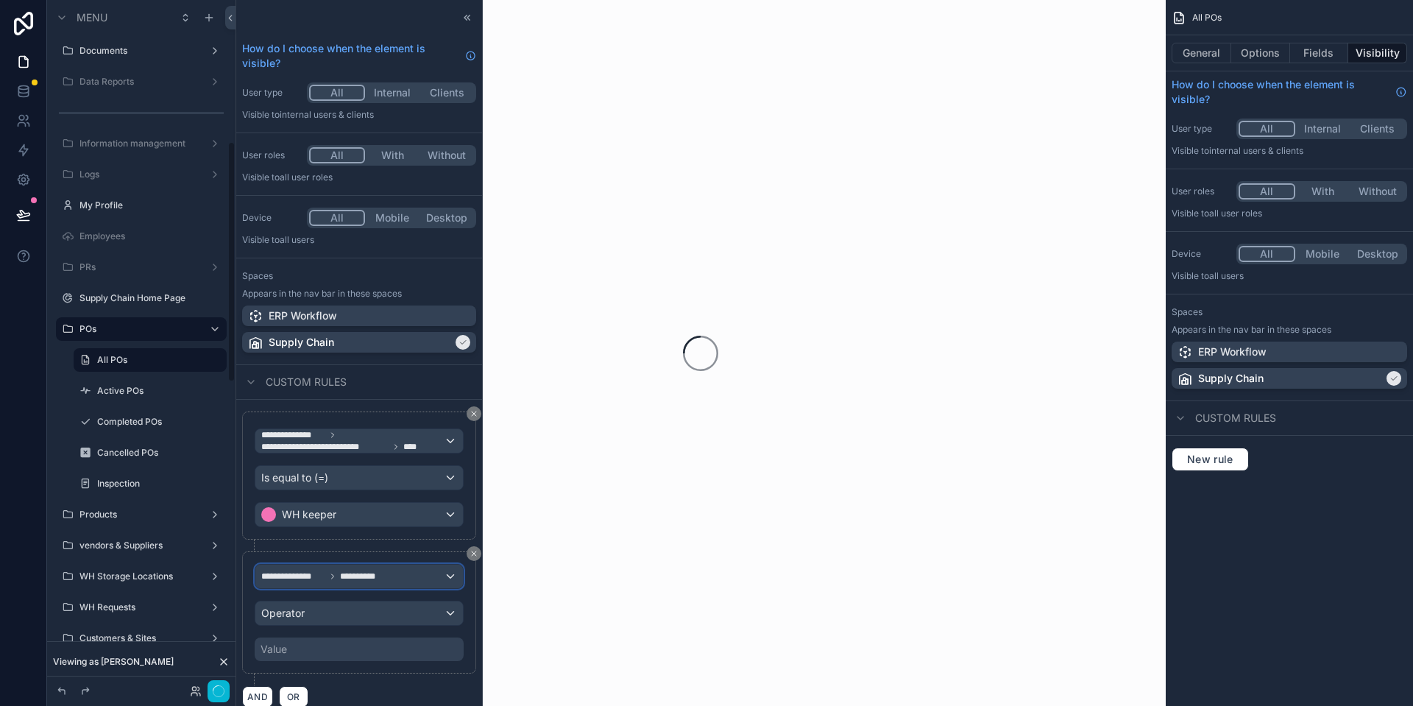
click at [349, 569] on div "**********" at bounding box center [358, 576] width 207 height 24
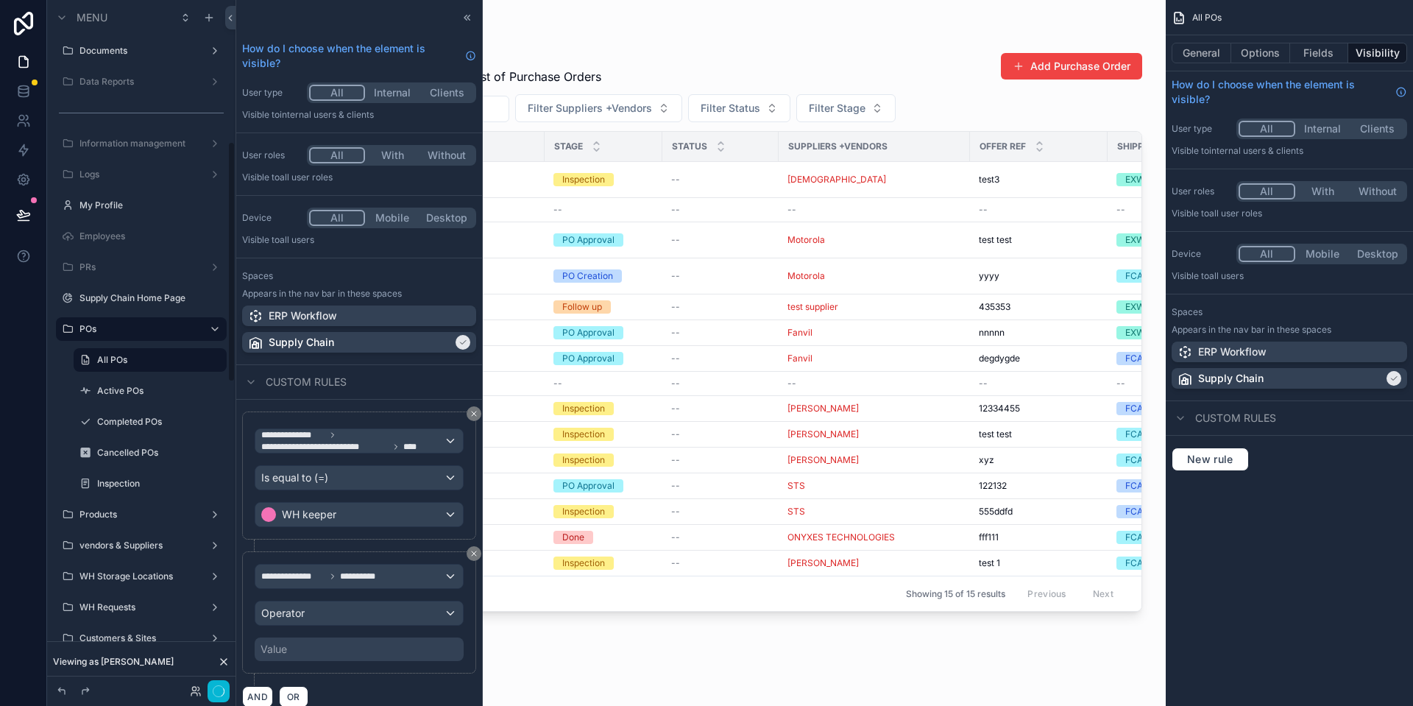
click at [0, 0] on span "Logged in User" at bounding box center [0, 0] width 0 height 0
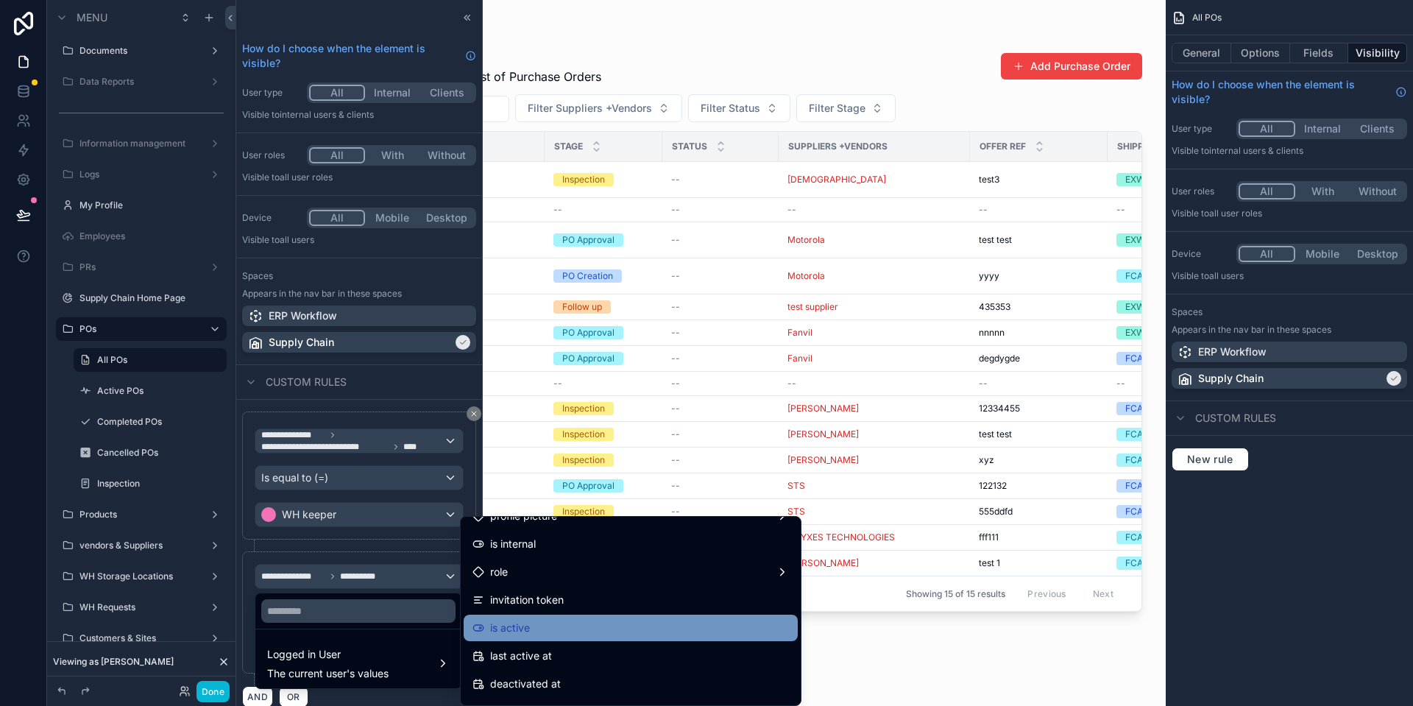
scroll to position [225, 0]
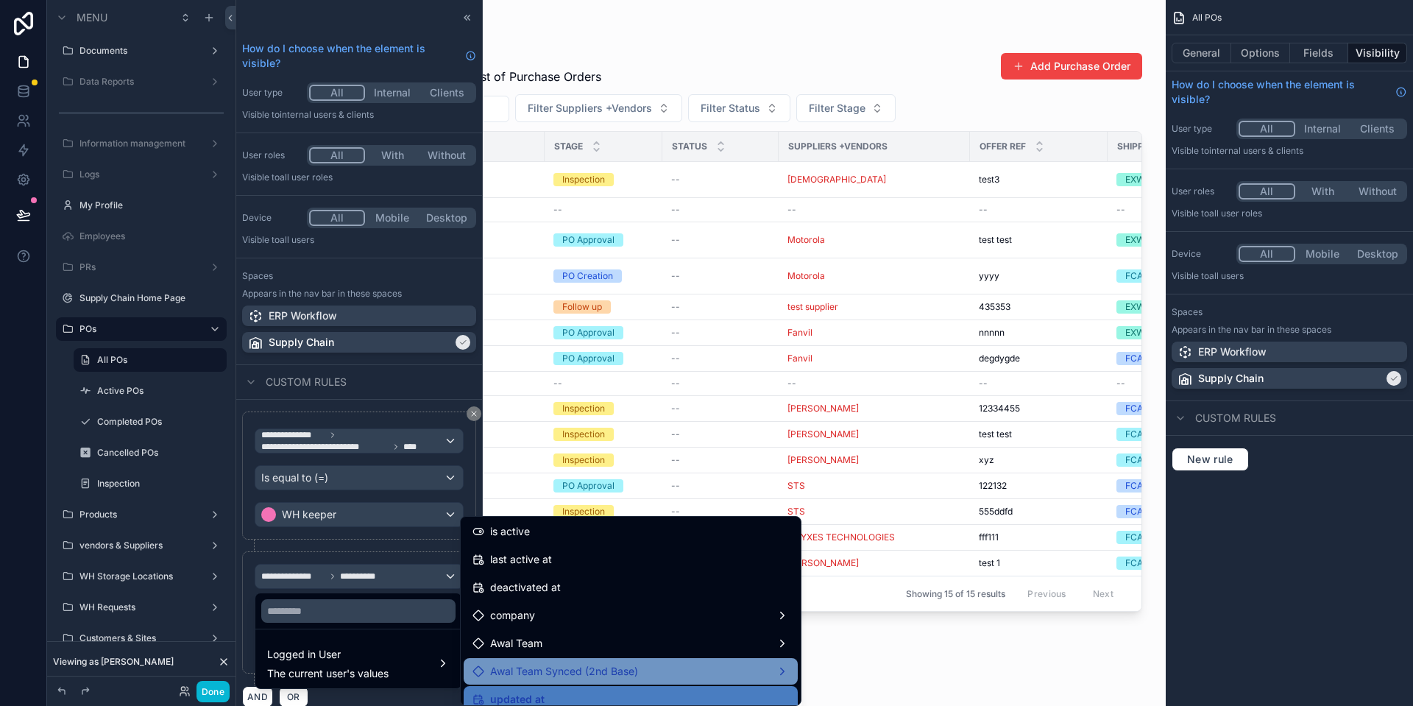
click at [619, 674] on span "Awal Team Synced (2nd Base)" at bounding box center [564, 671] width 148 height 18
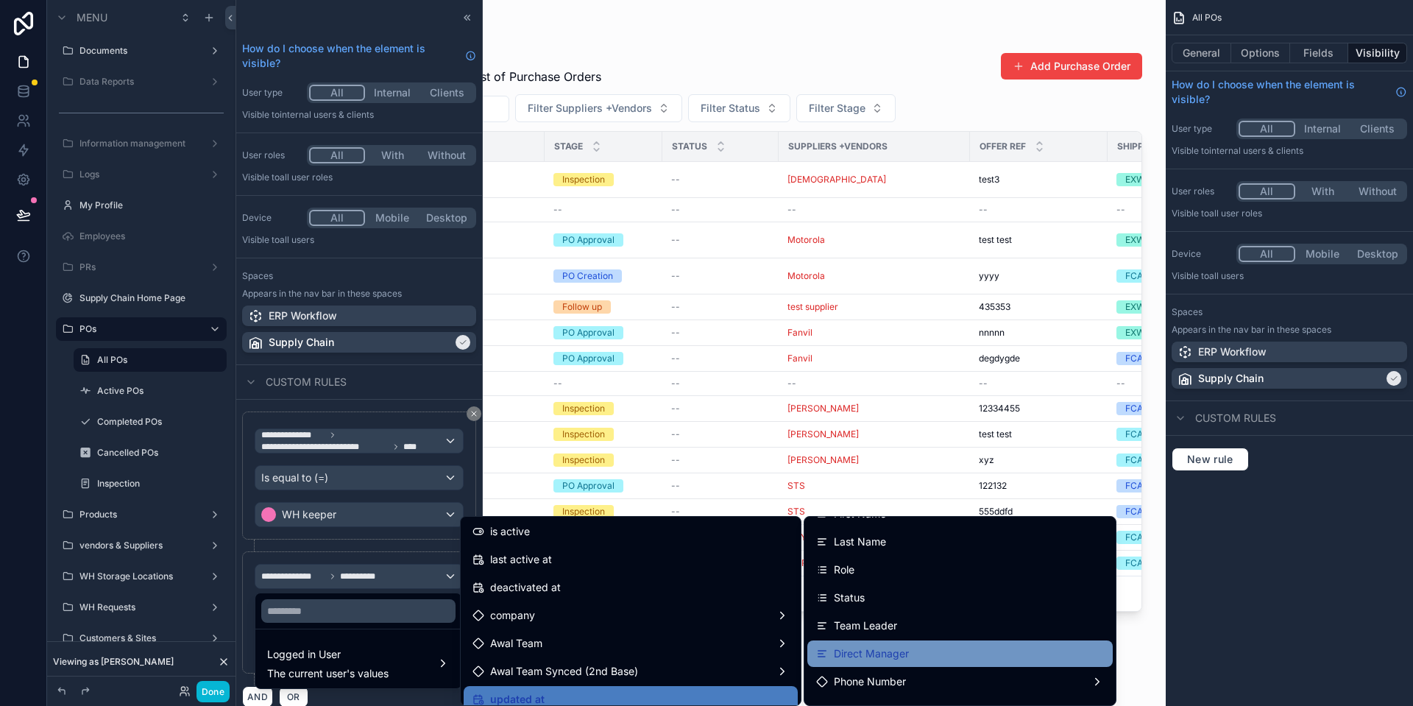
scroll to position [150, 0]
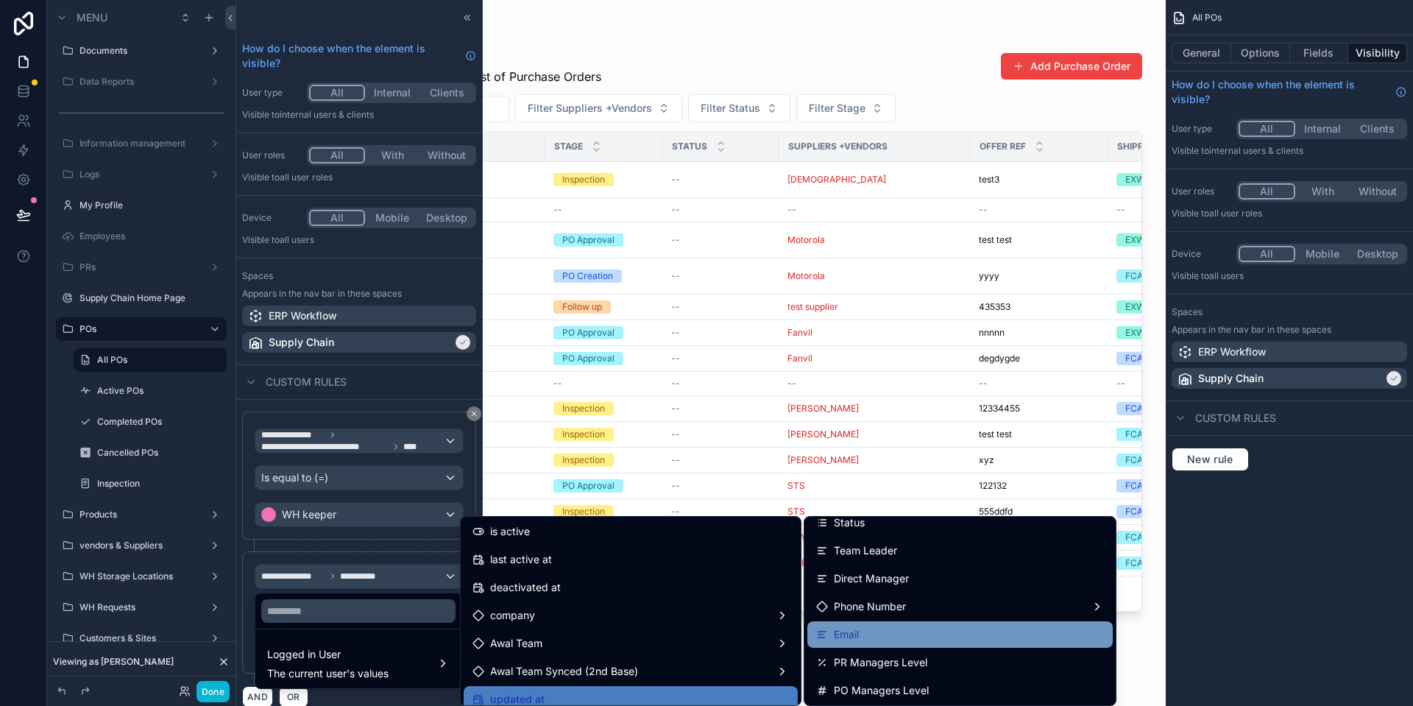
click at [898, 635] on div "Email" at bounding box center [960, 634] width 288 height 18
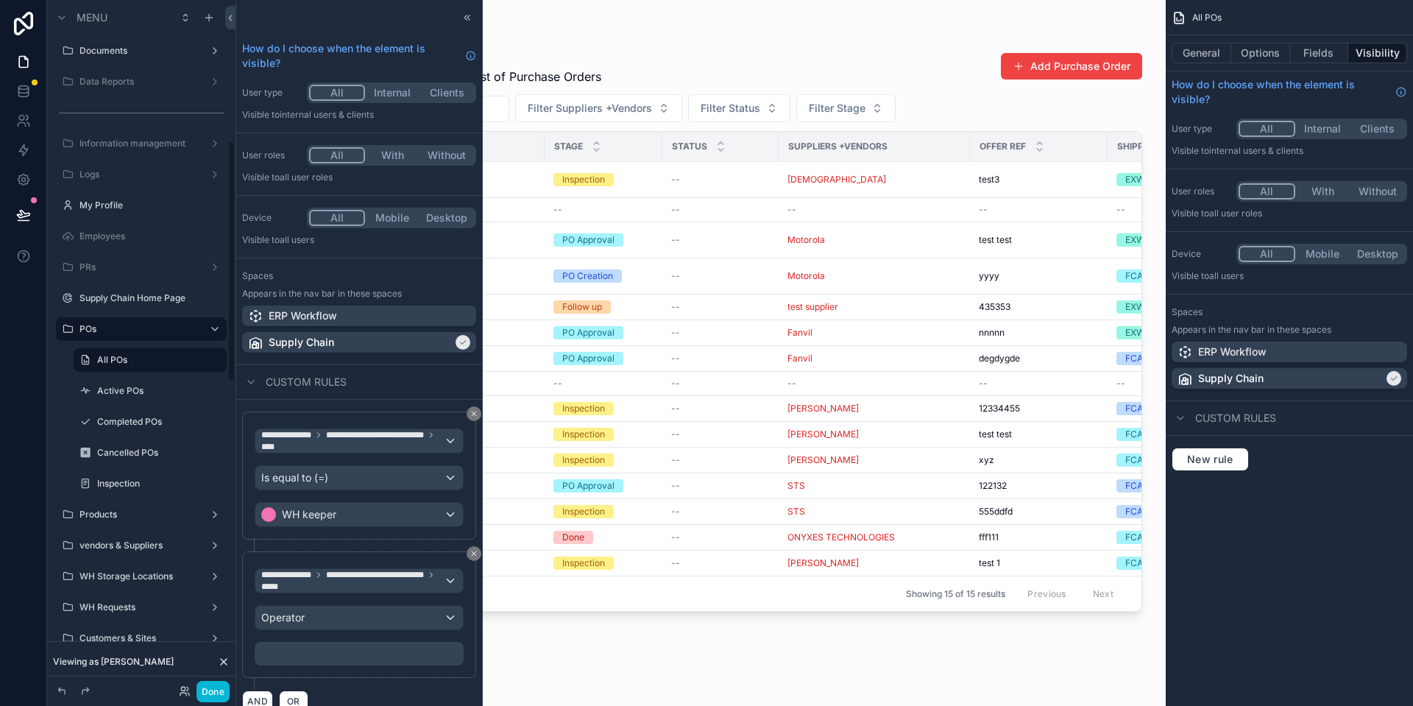
scroll to position [403, 0]
click at [406, 618] on div "Operator" at bounding box center [358, 617] width 207 height 24
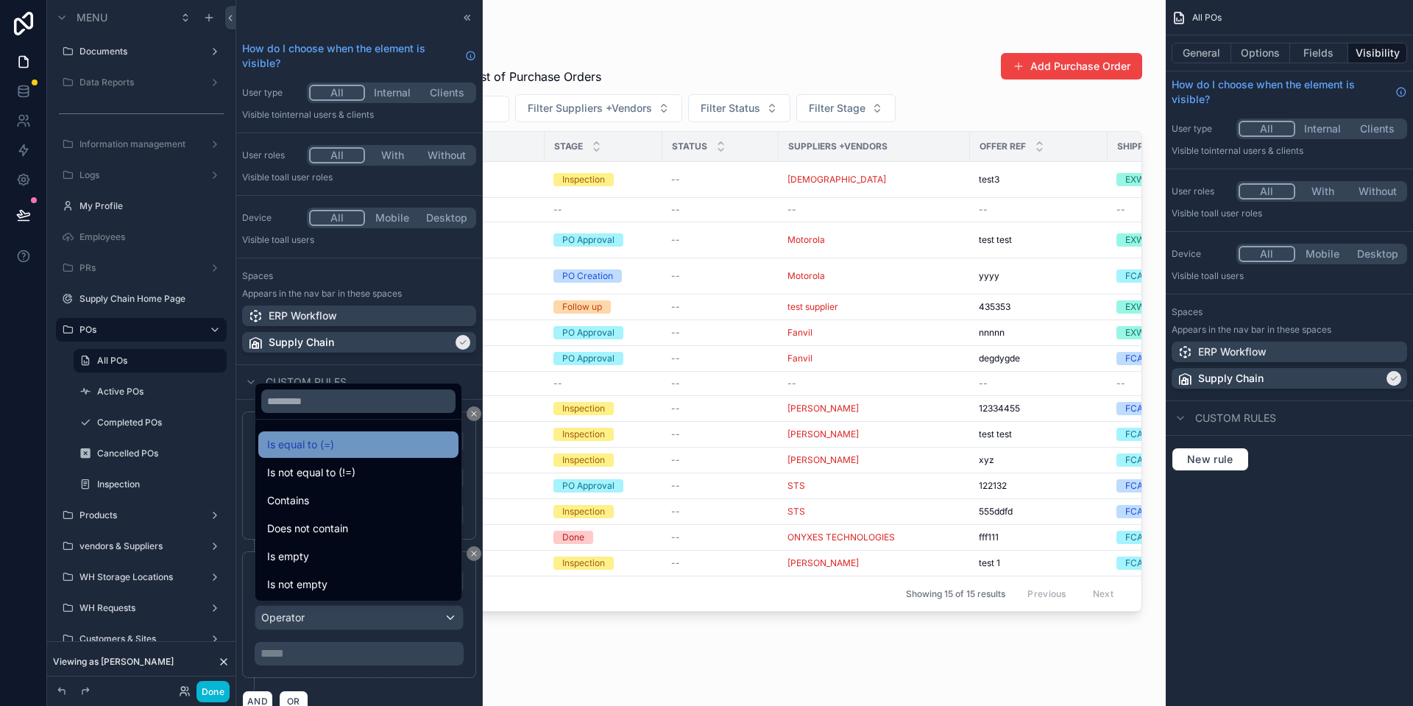
click at [395, 438] on div "Is equal to (=)" at bounding box center [358, 445] width 182 height 18
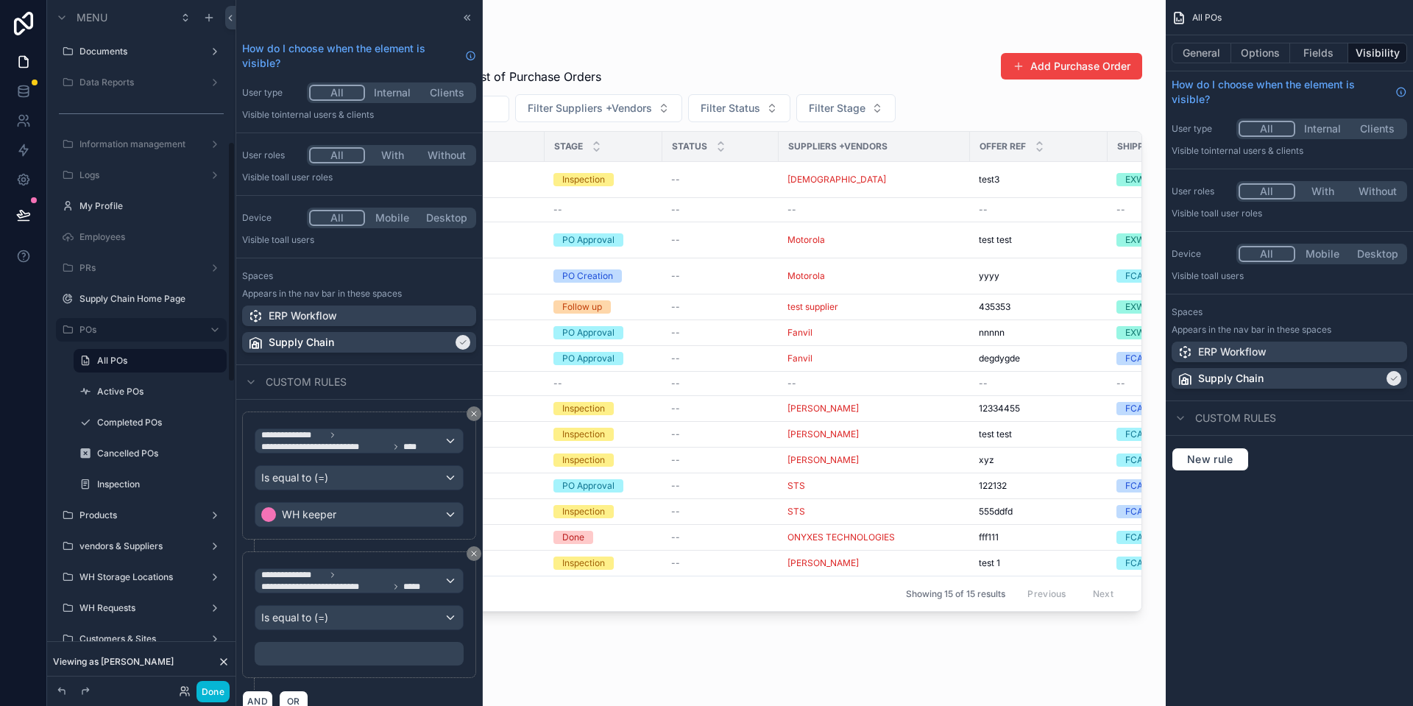
scroll to position [404, 0]
click at [306, 653] on p "***** ﻿" at bounding box center [360, 653] width 200 height 18
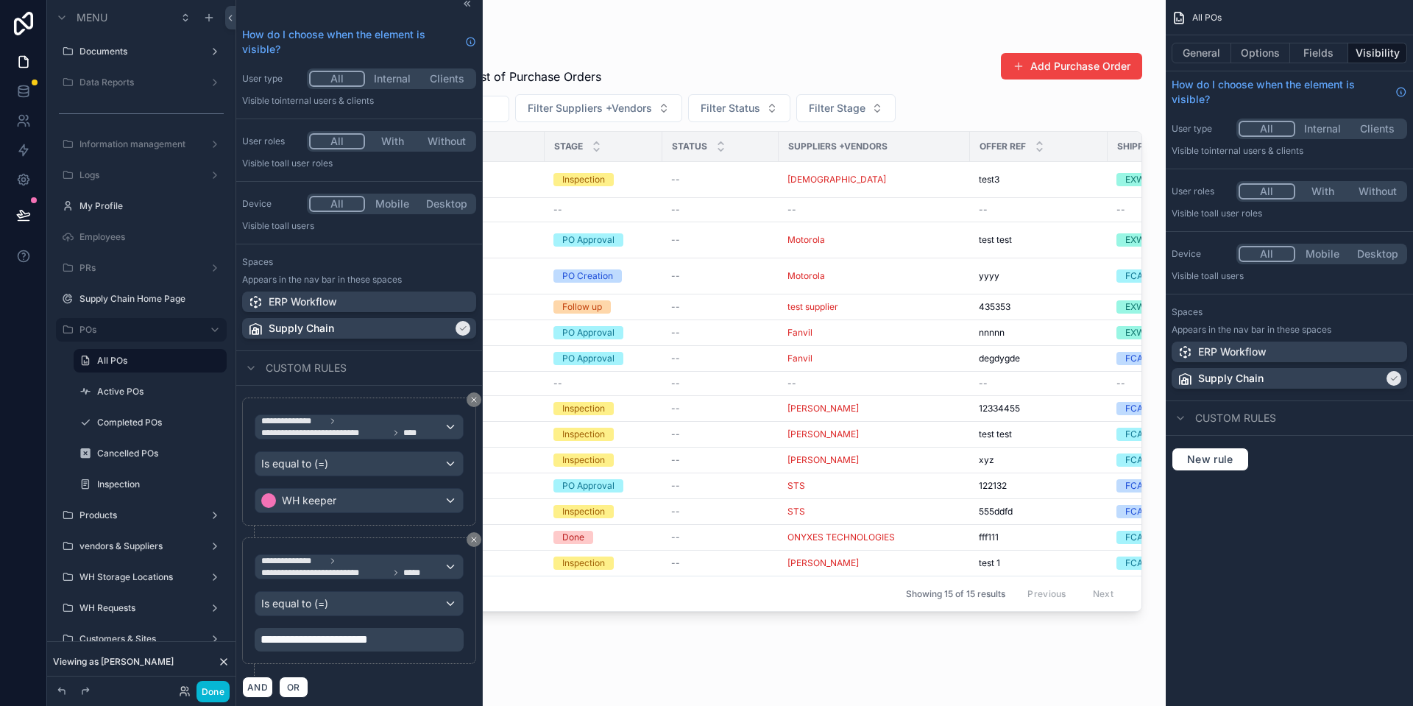
scroll to position [15, 0]
click at [285, 675] on button "OR" at bounding box center [293, 685] width 29 height 21
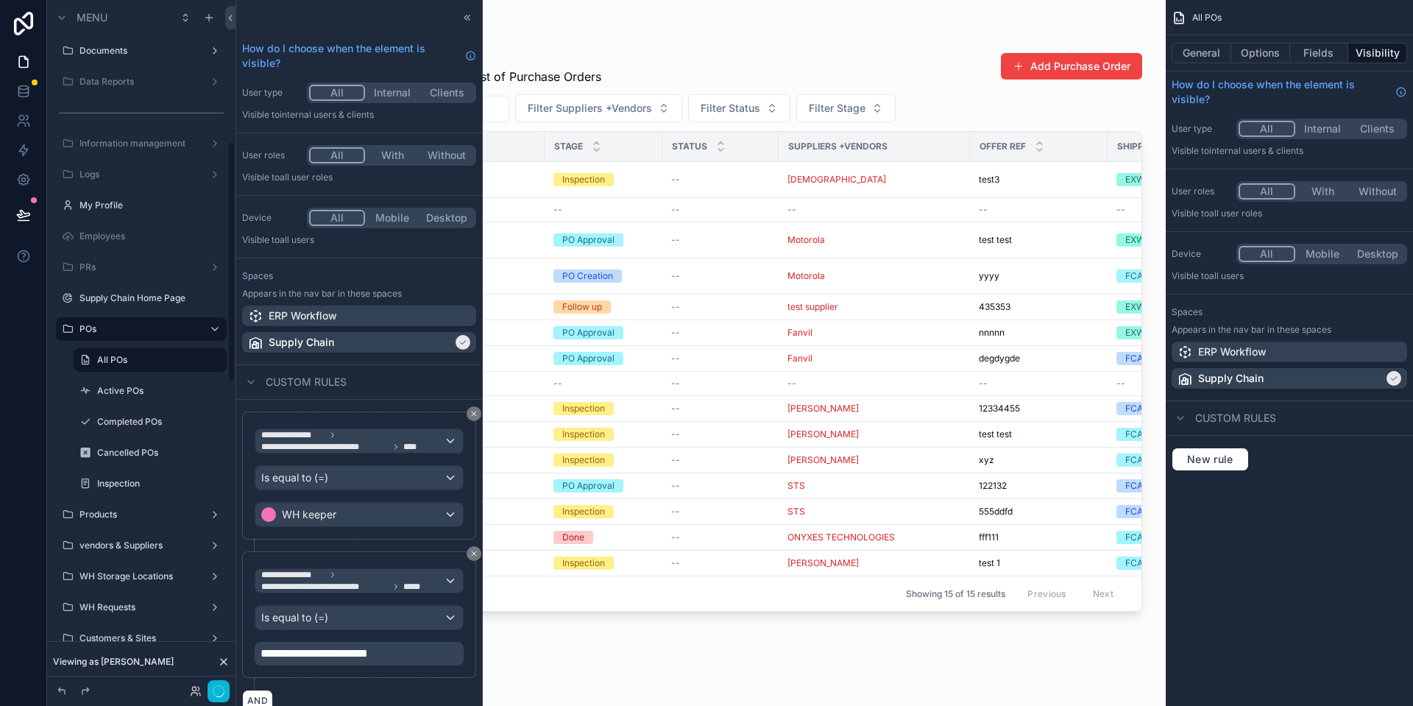
scroll to position [177, 0]
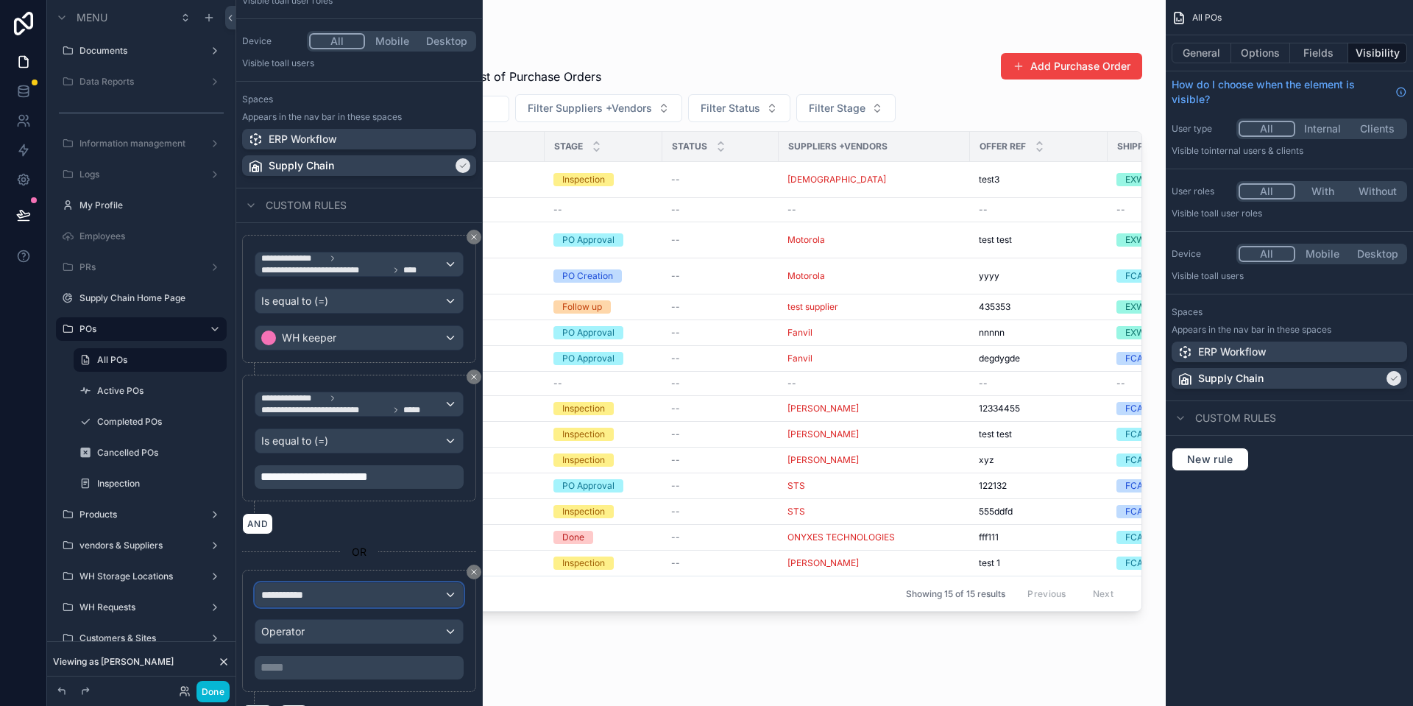
click at [316, 591] on div "**********" at bounding box center [358, 595] width 207 height 24
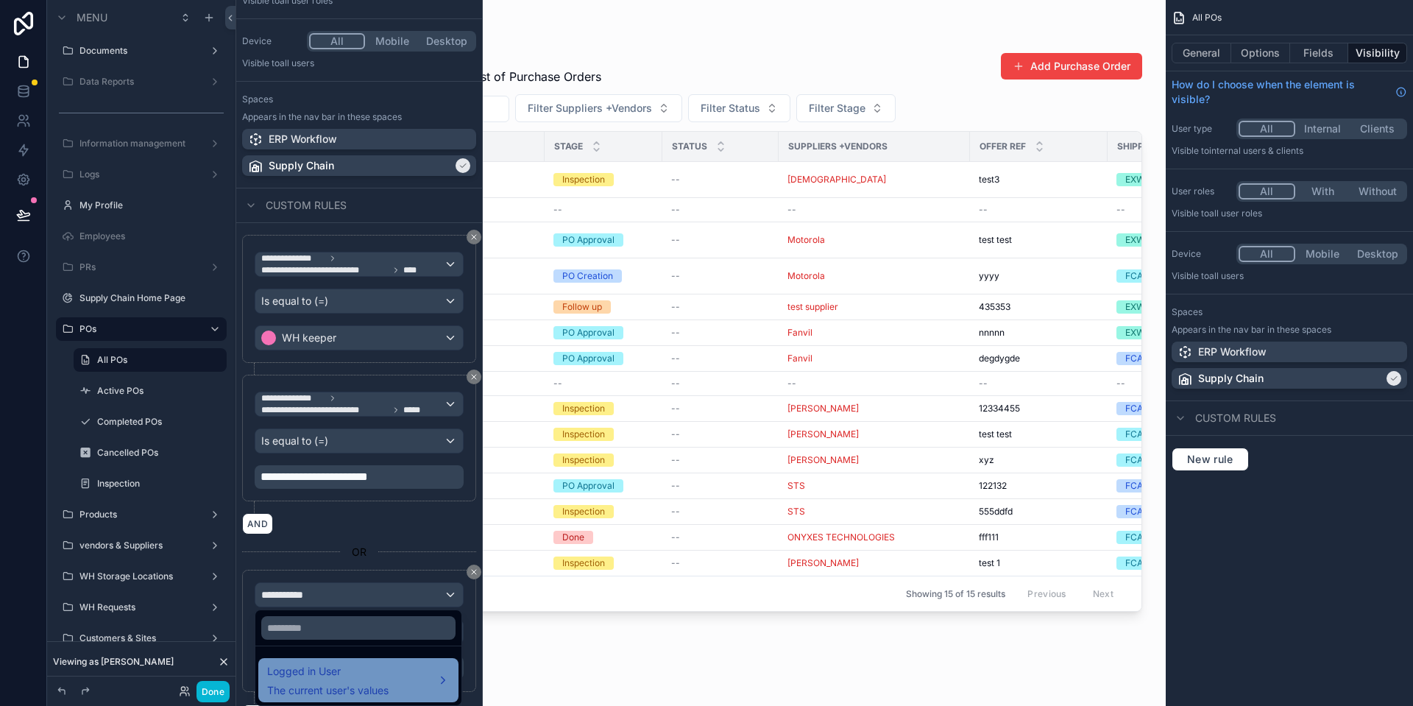
click at [360, 671] on span "Logged in User" at bounding box center [327, 671] width 121 height 18
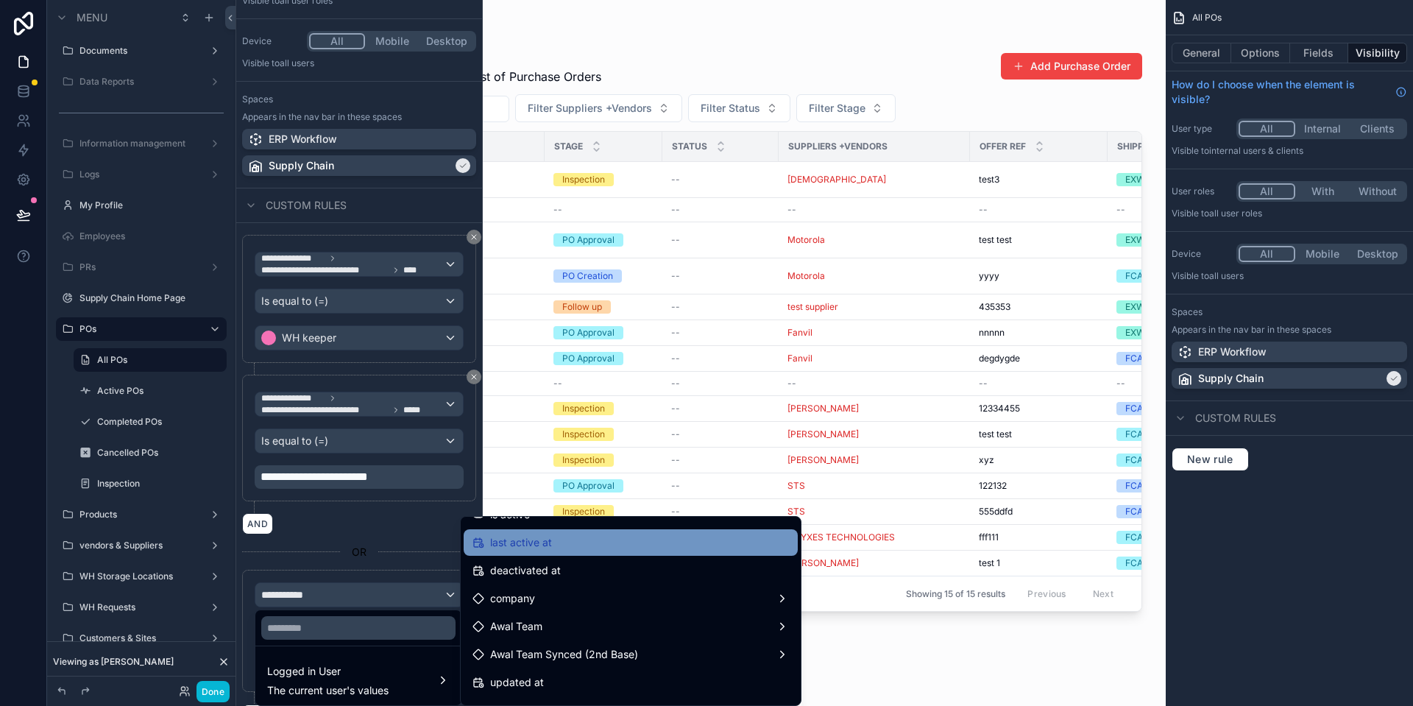
scroll to position [300, 0]
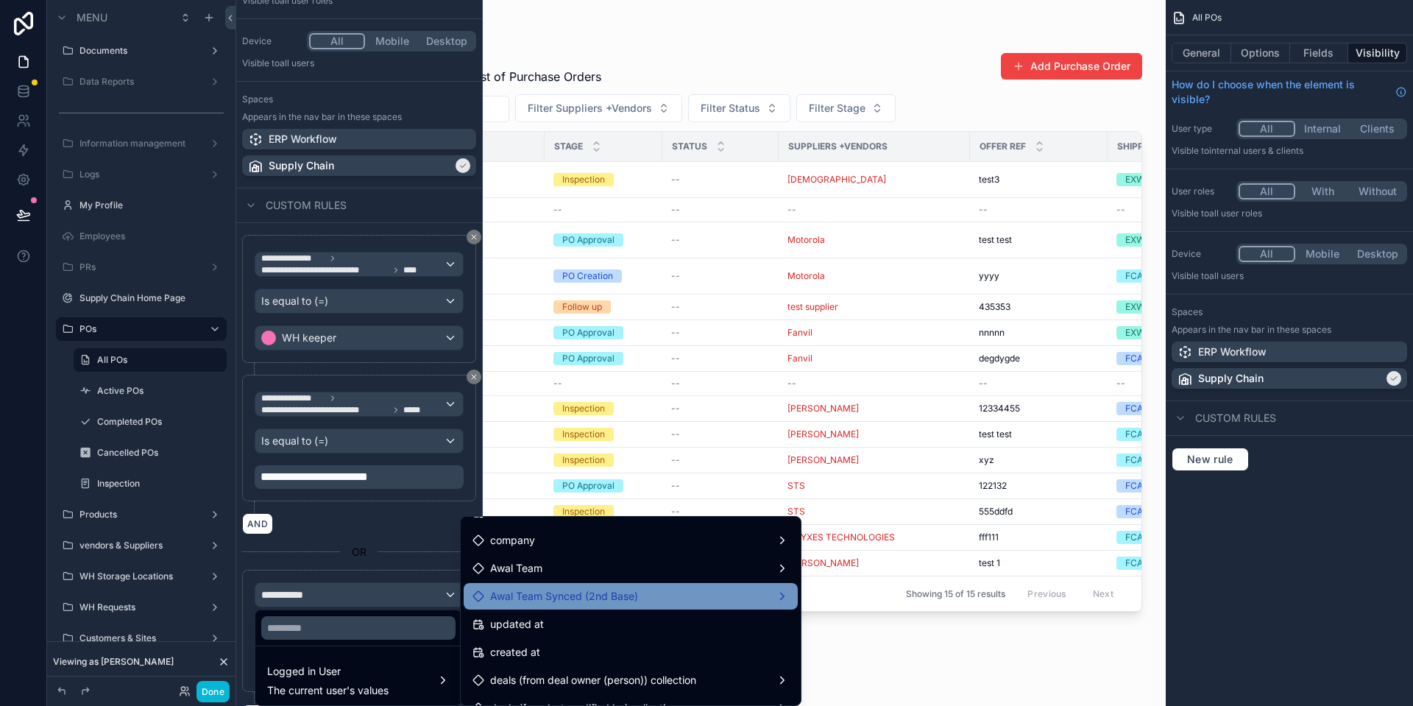
click at [597, 597] on span "Awal Team Synced (2nd Base)" at bounding box center [564, 596] width 148 height 18
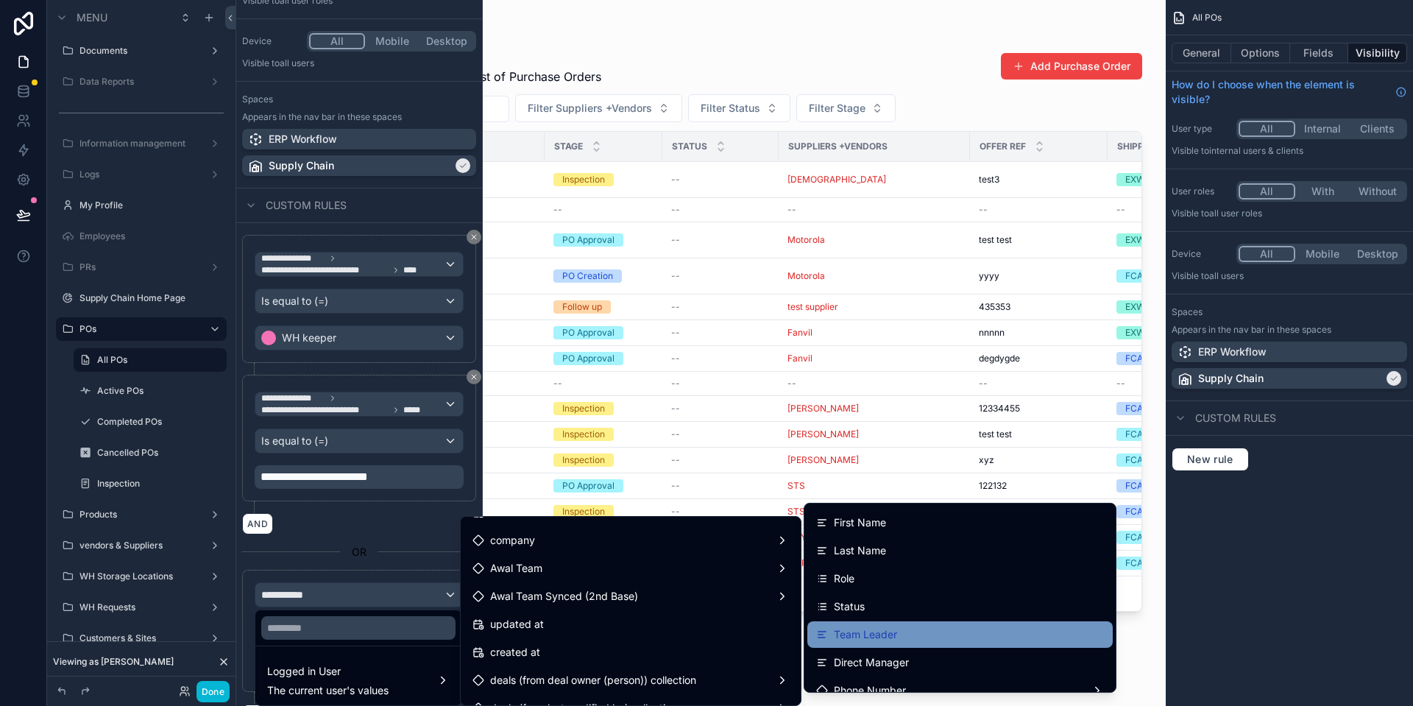
scroll to position [75, 0]
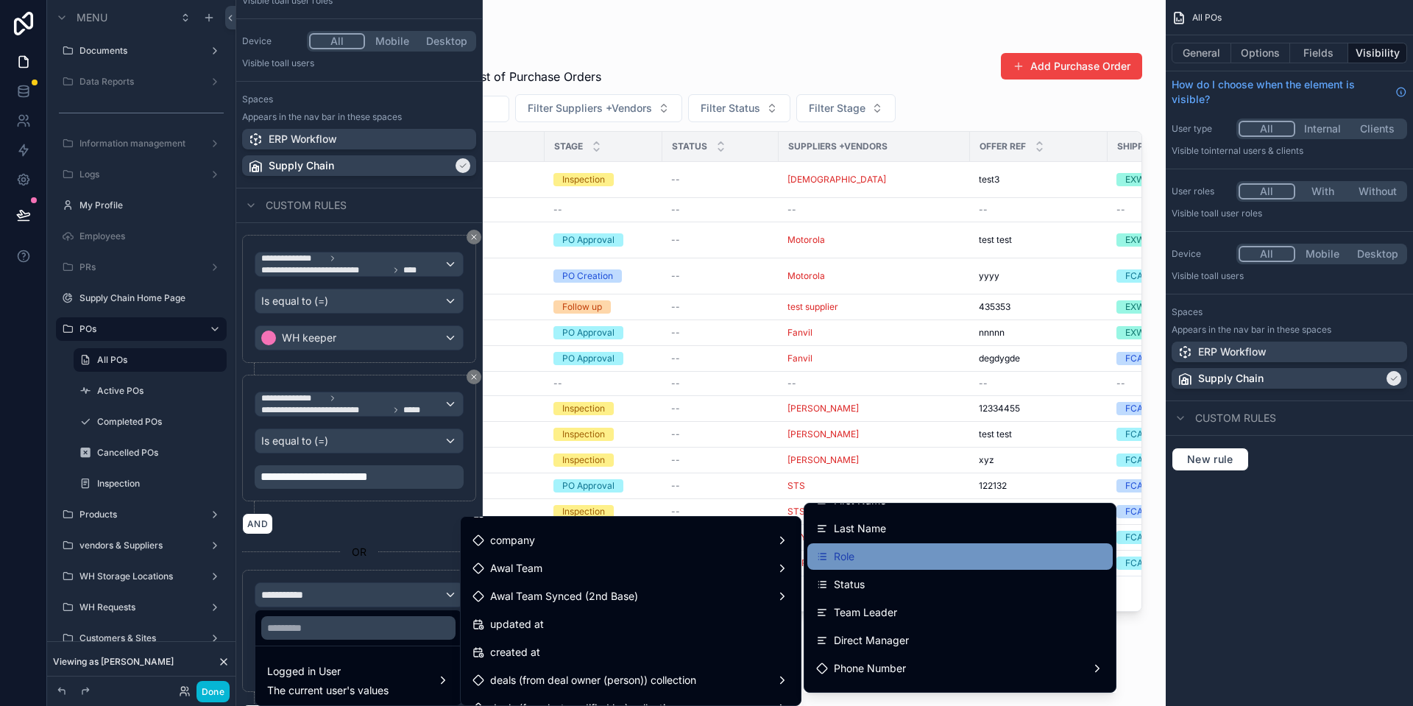
click at [916, 562] on div "Role" at bounding box center [960, 556] width 288 height 18
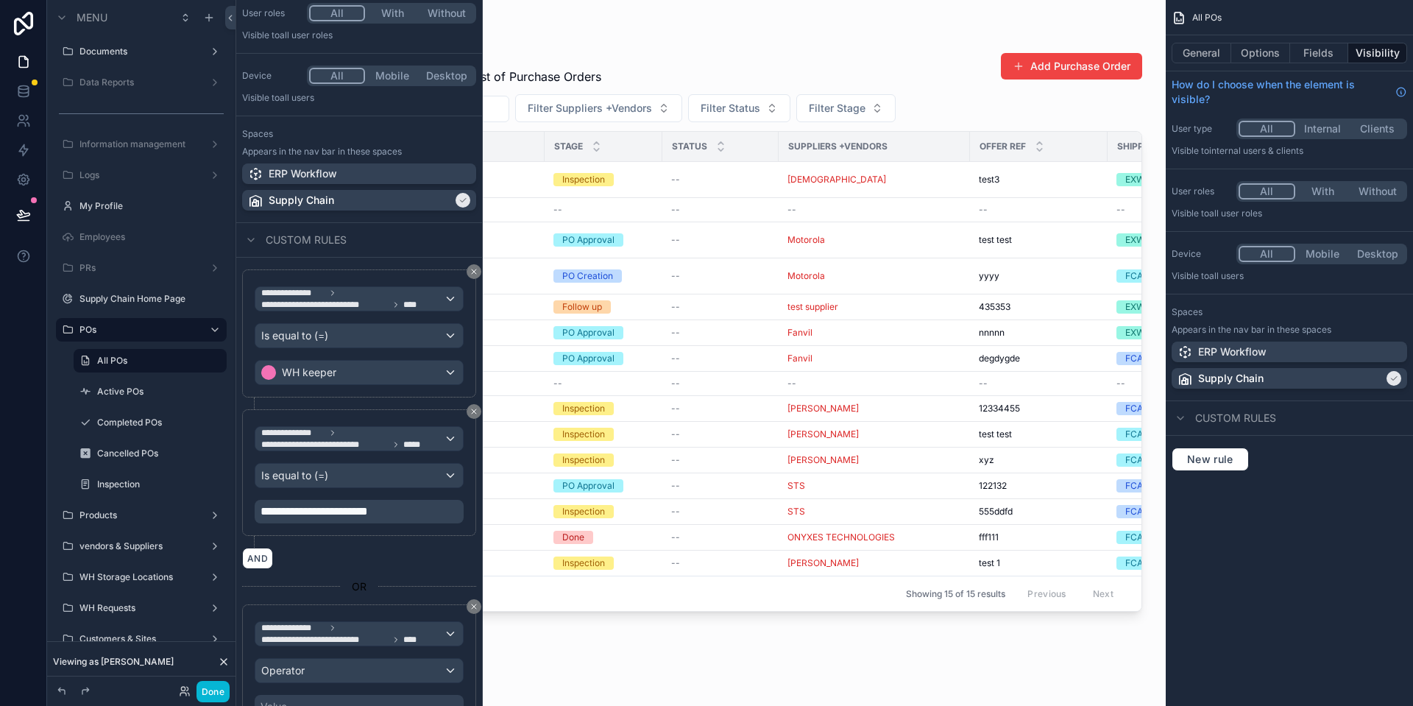
scroll to position [210, 0]
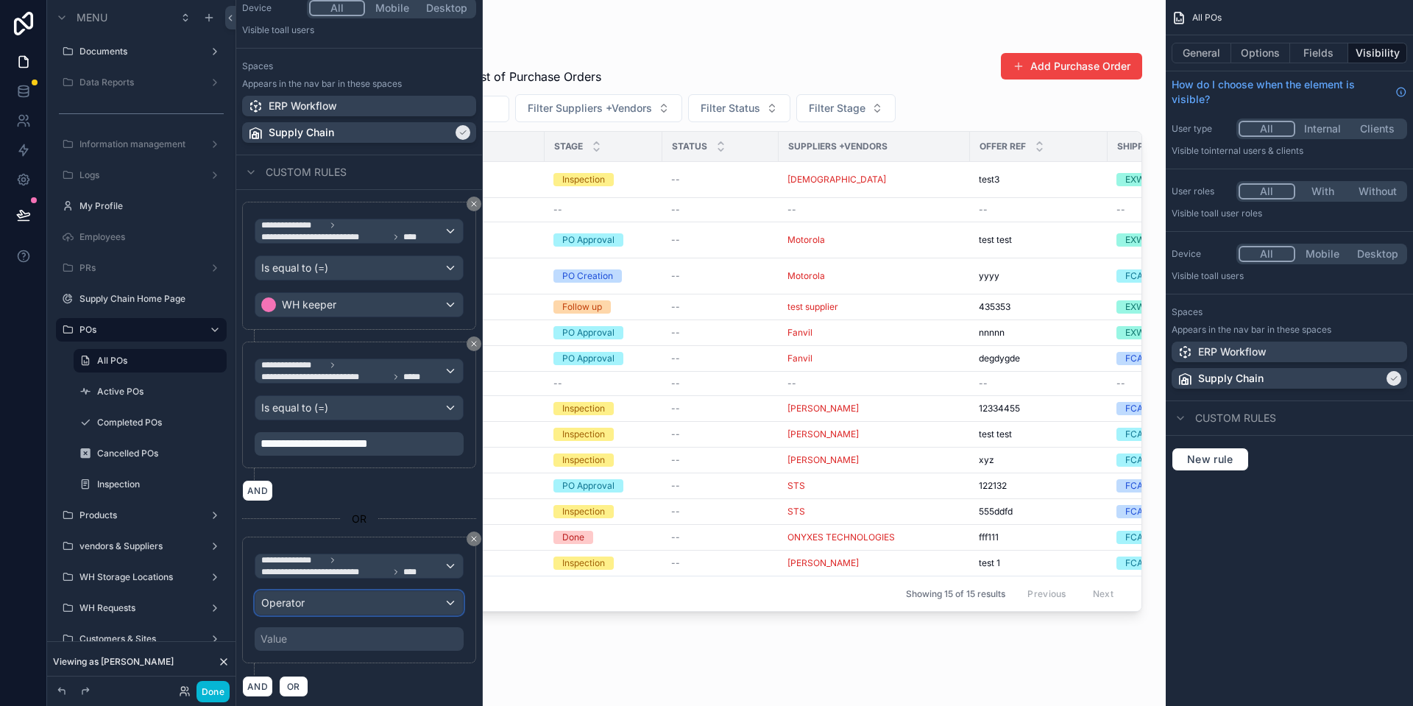
click at [350, 607] on div "Operator" at bounding box center [358, 603] width 207 height 24
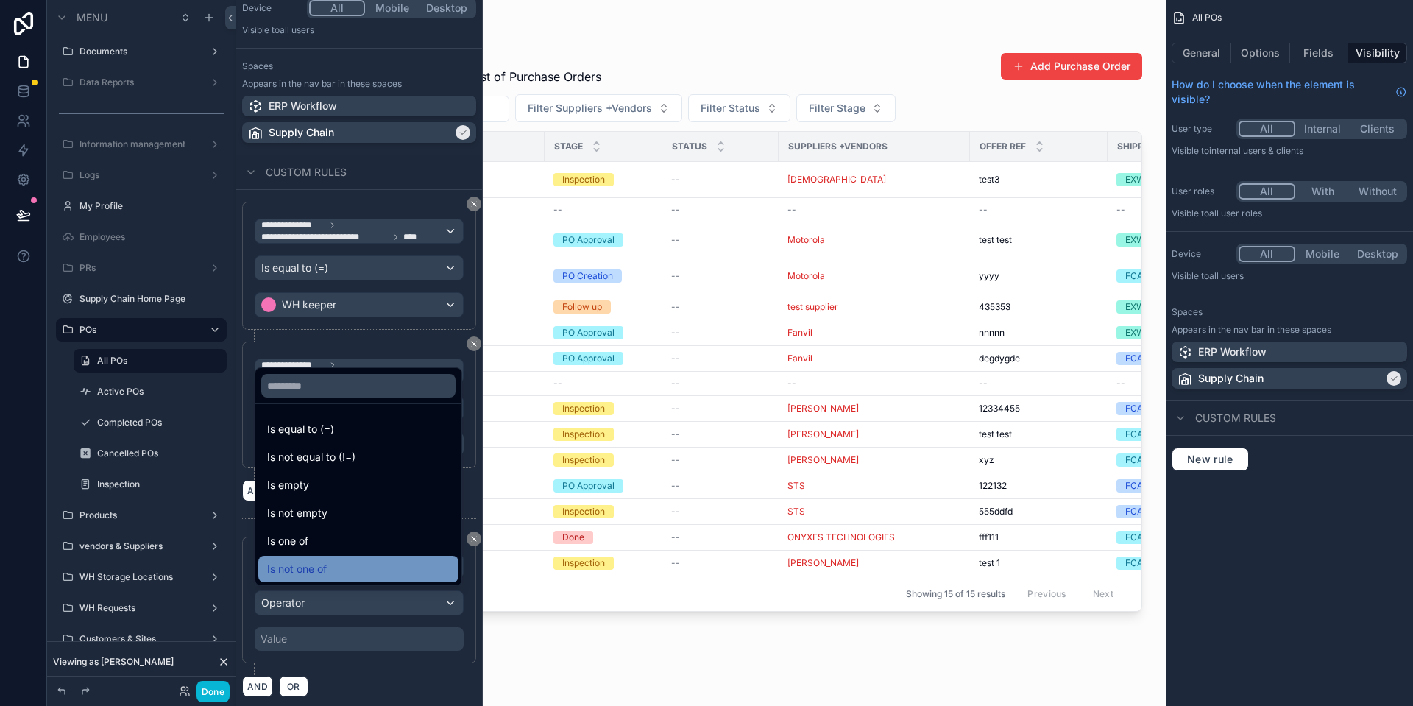
click at [383, 566] on div "Is not one of" at bounding box center [358, 569] width 182 height 18
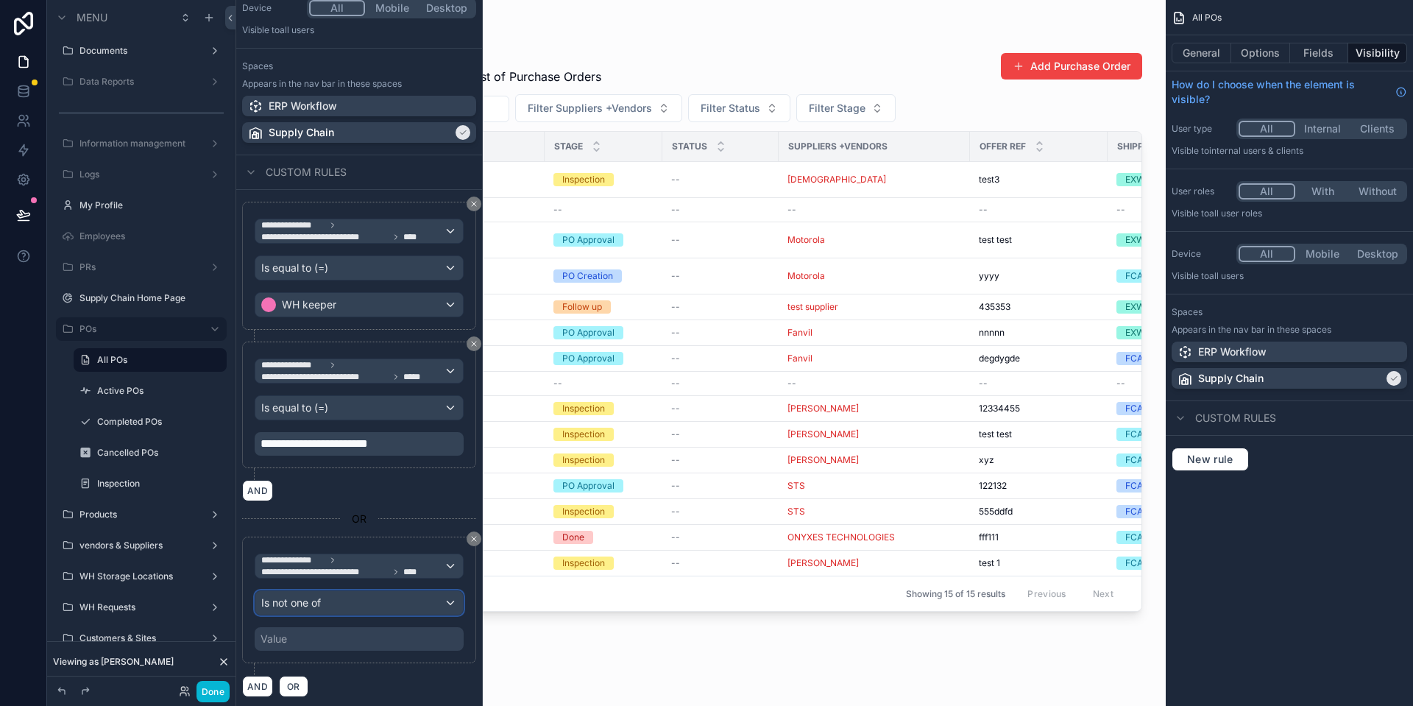
click at [296, 607] on div "Is not one of" at bounding box center [358, 603] width 207 height 24
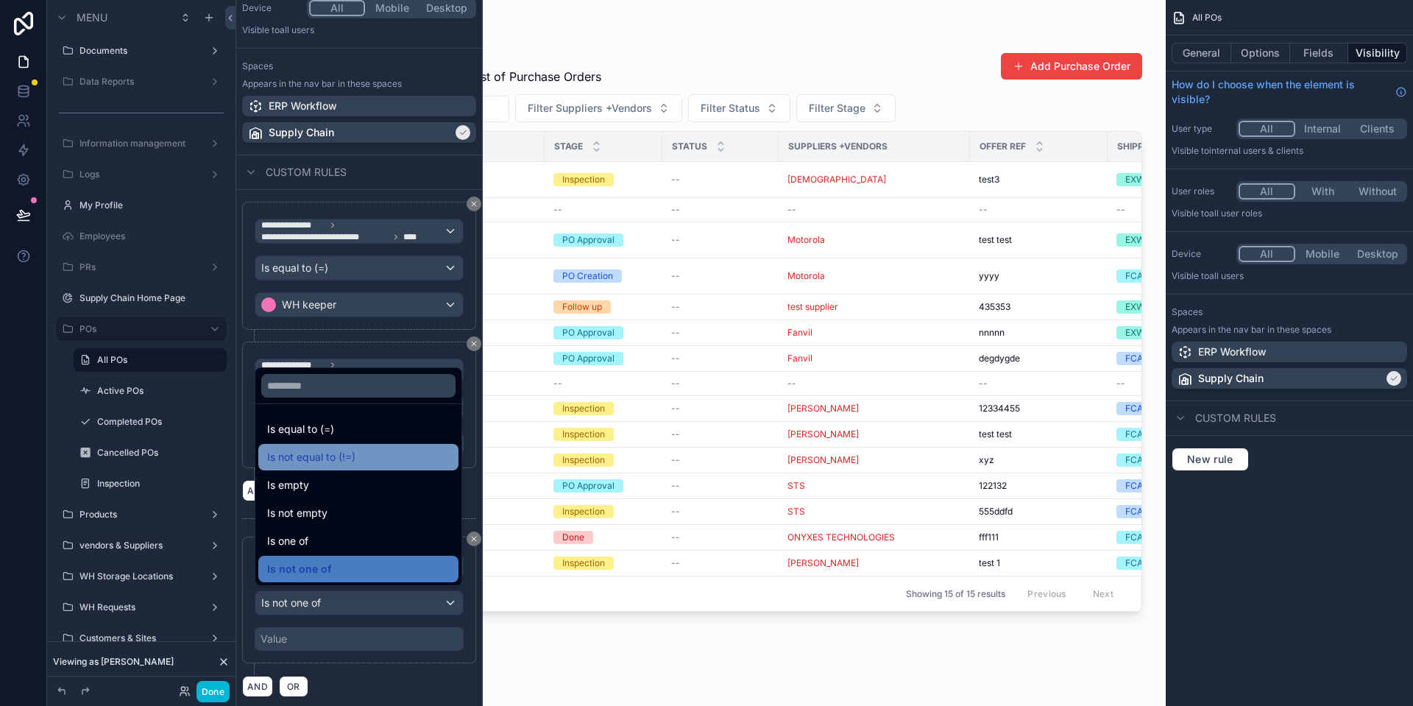
click at [372, 461] on div "Is not equal to (!=)" at bounding box center [358, 457] width 182 height 18
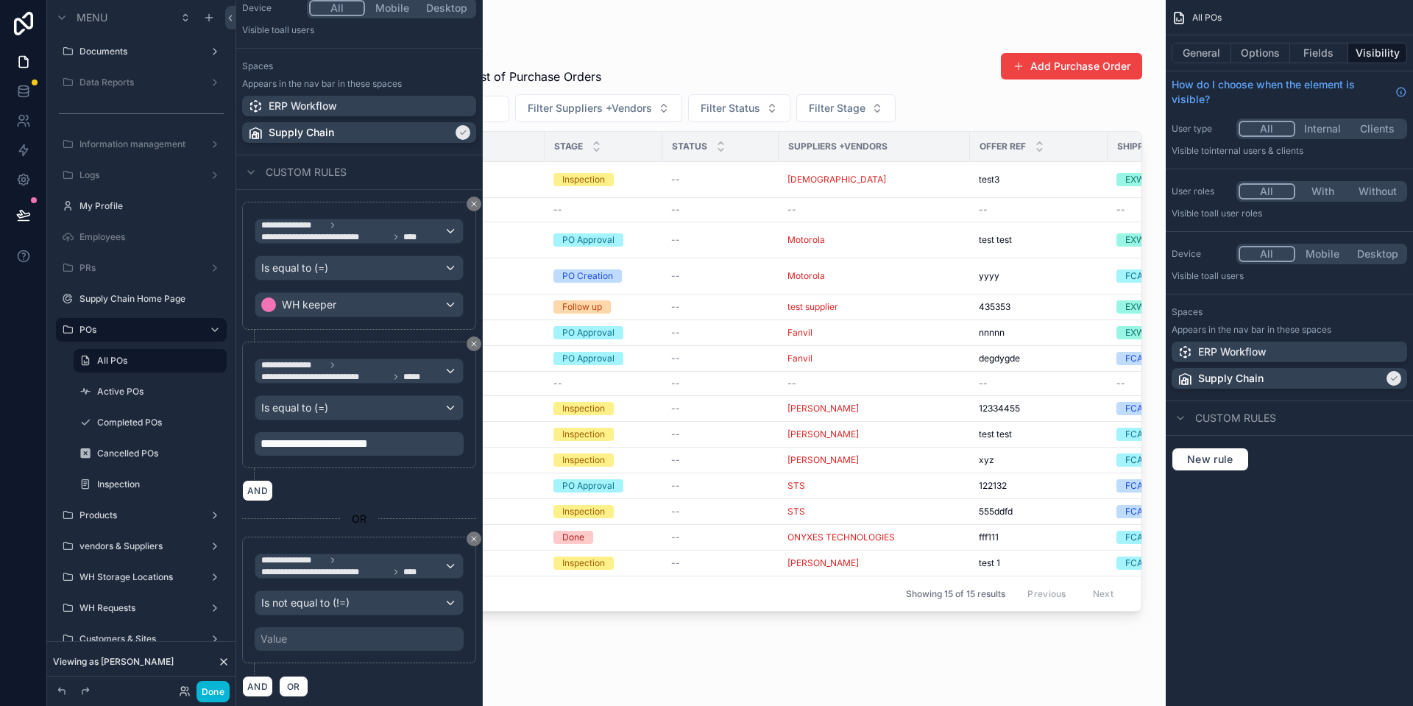
click at [285, 635] on div "Value" at bounding box center [273, 638] width 26 height 15
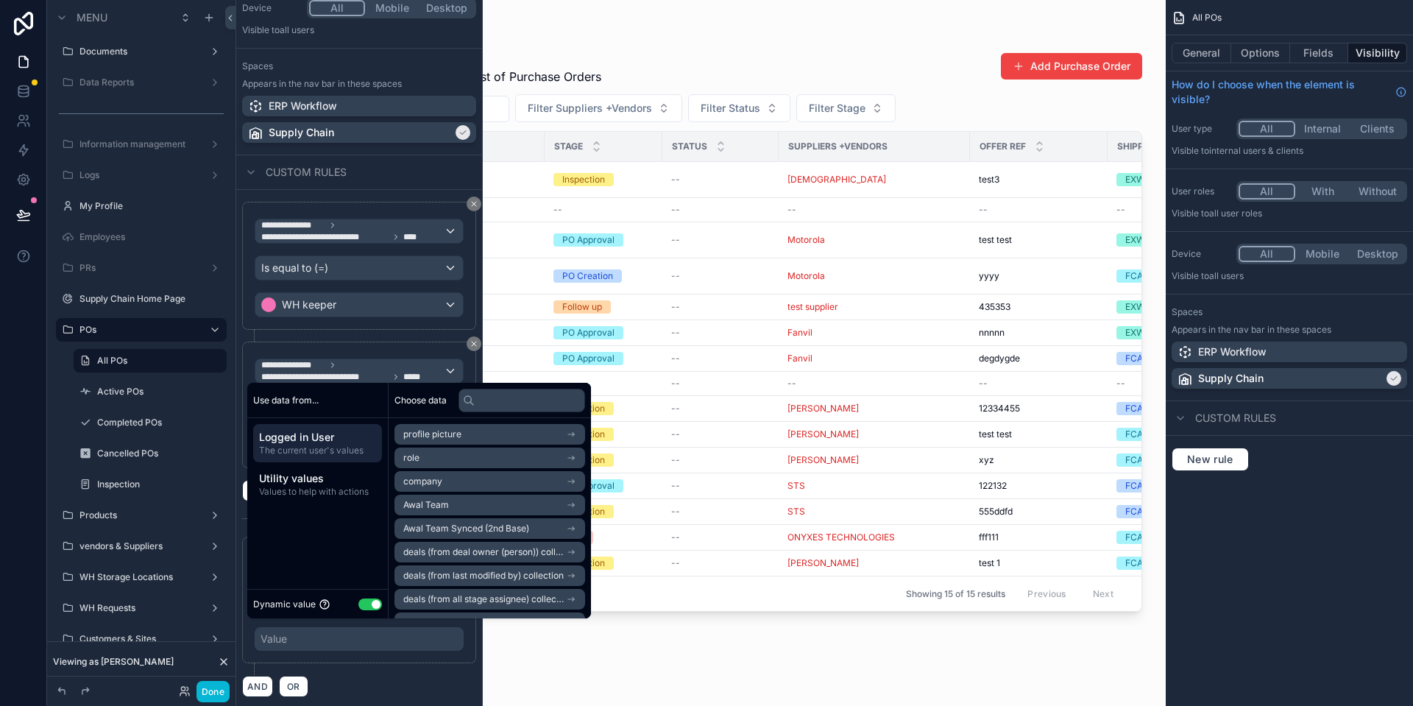
click at [371, 597] on div "Dynamic value Use setting" at bounding box center [317, 603] width 129 height 17
click at [366, 603] on button "Use setting" at bounding box center [370, 604] width 24 height 12
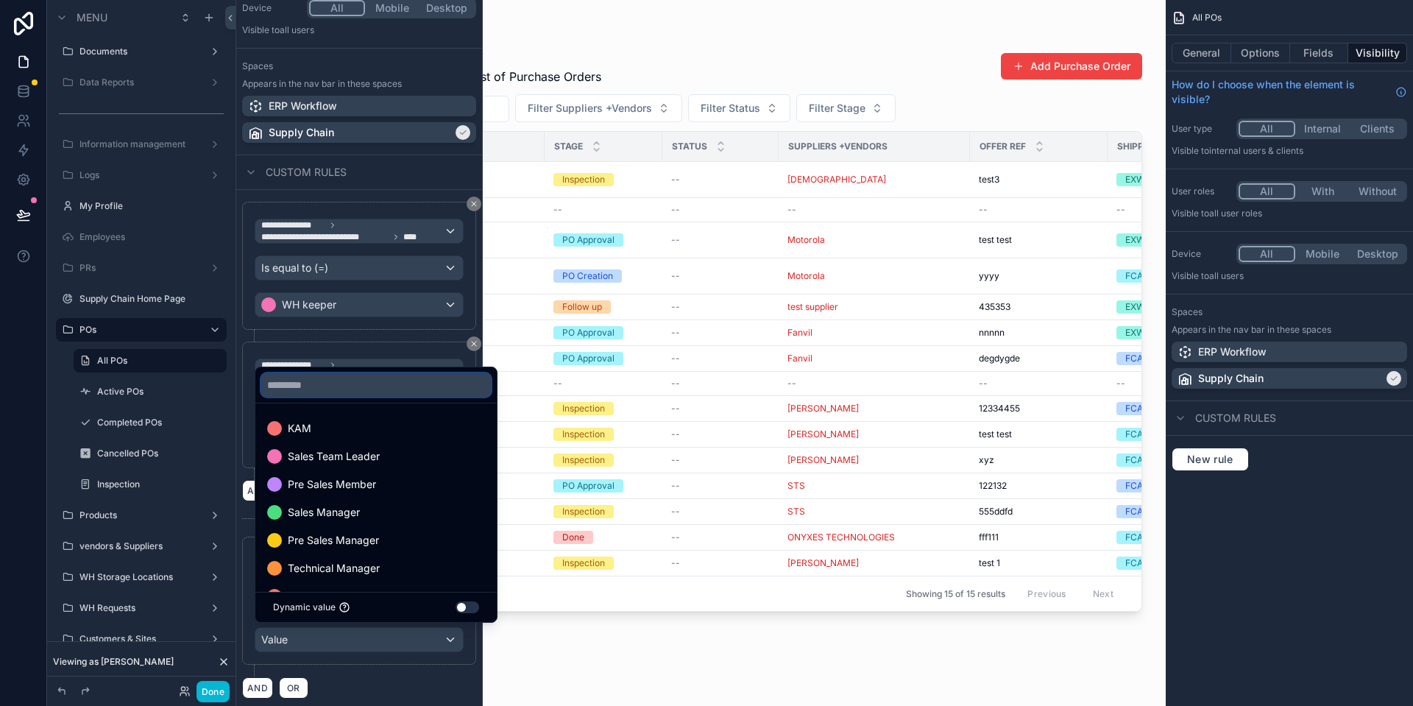
click at [342, 384] on input "text" at bounding box center [376, 385] width 230 height 24
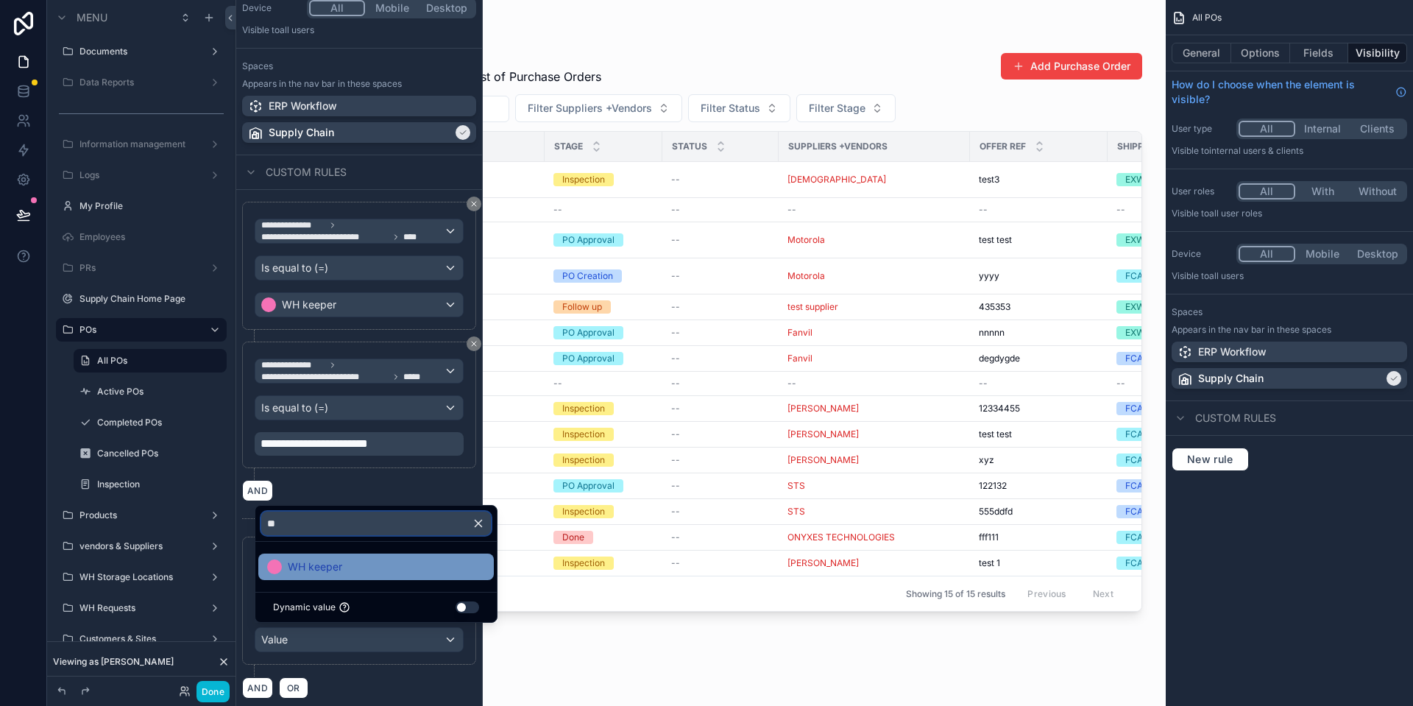
type input "**"
click at [335, 567] on span "WH keeper" at bounding box center [315, 567] width 54 height 18
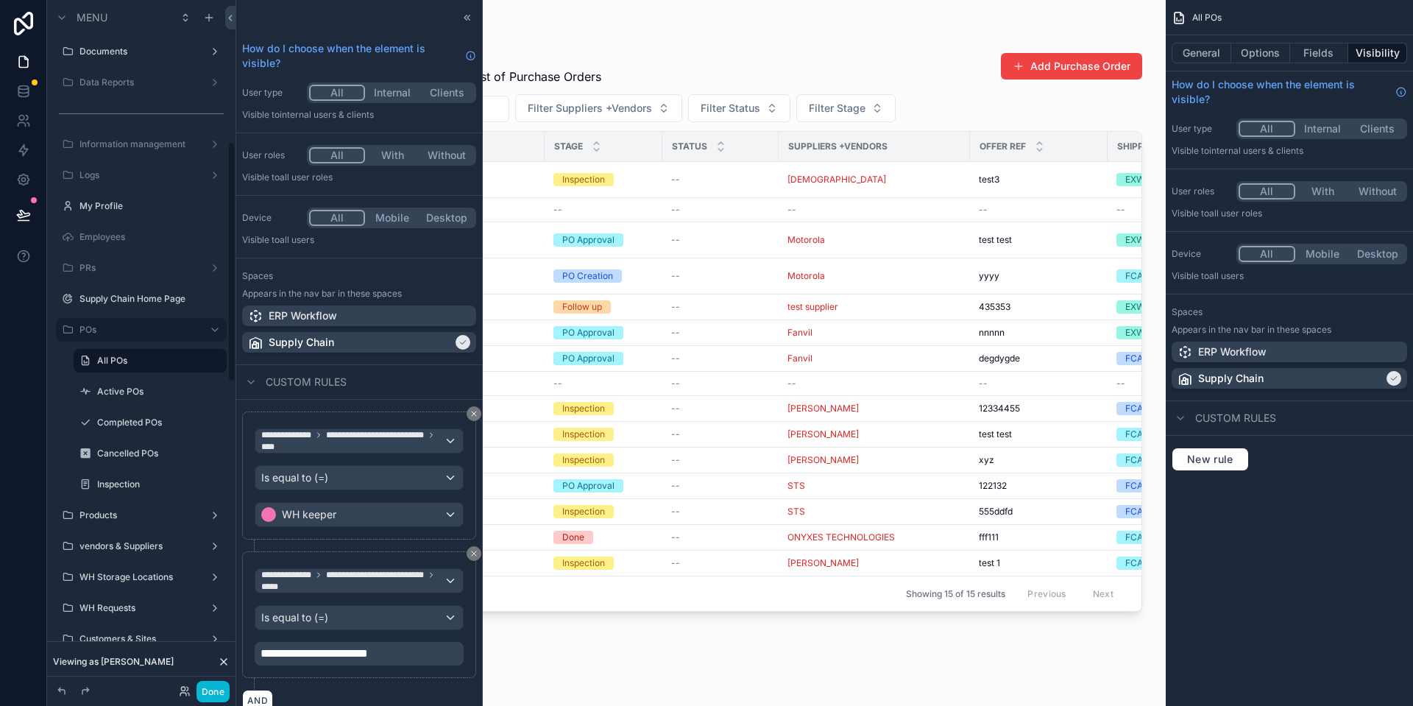
scroll to position [404, 0]
click at [358, 669] on div "**********" at bounding box center [359, 614] width 234 height 127
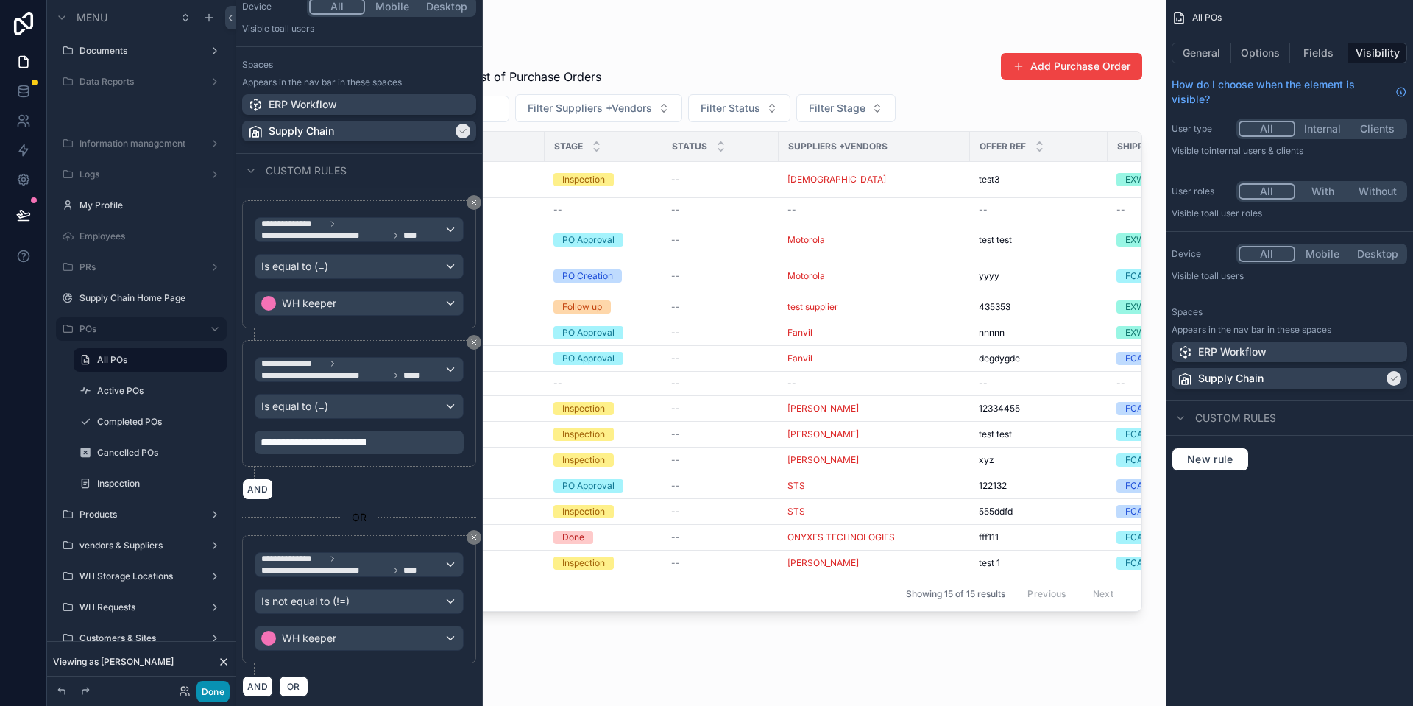
click at [204, 695] on button "Done" at bounding box center [212, 691] width 33 height 21
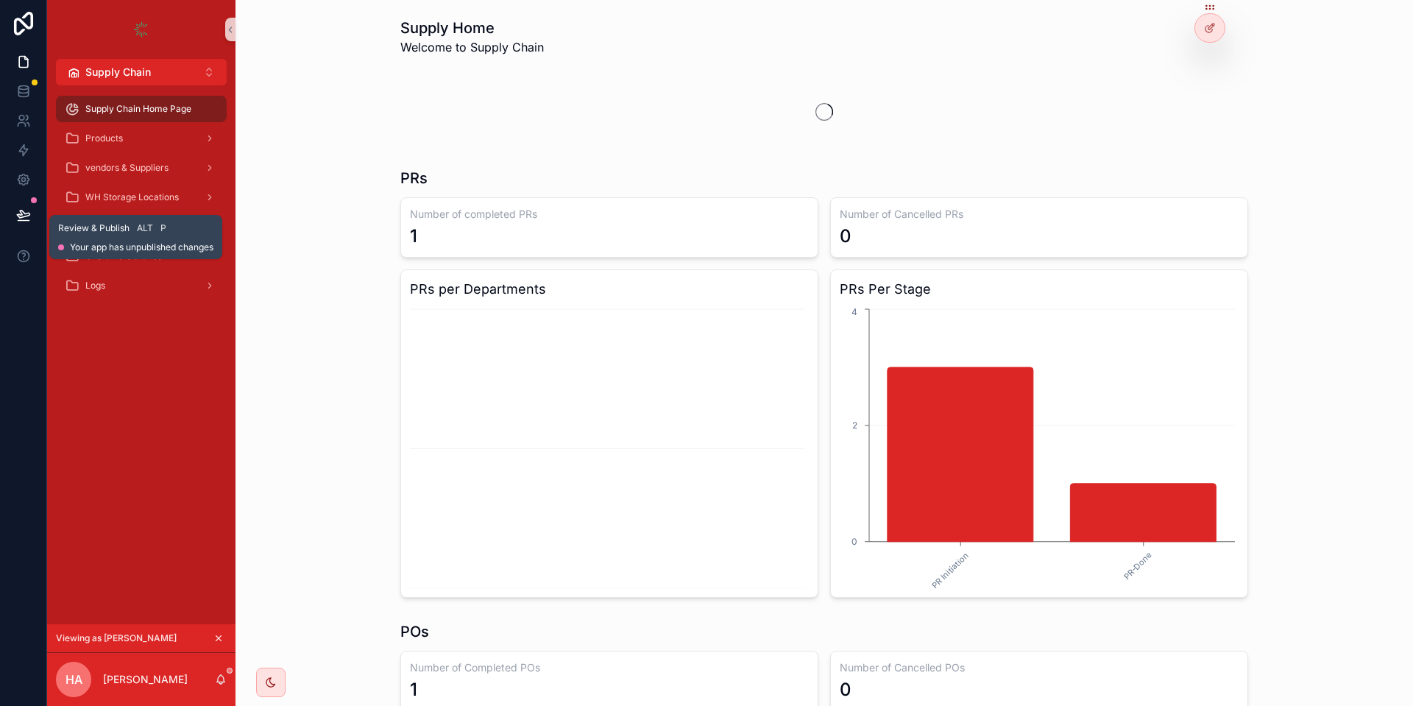
click at [19, 212] on icon at bounding box center [23, 214] width 15 height 15
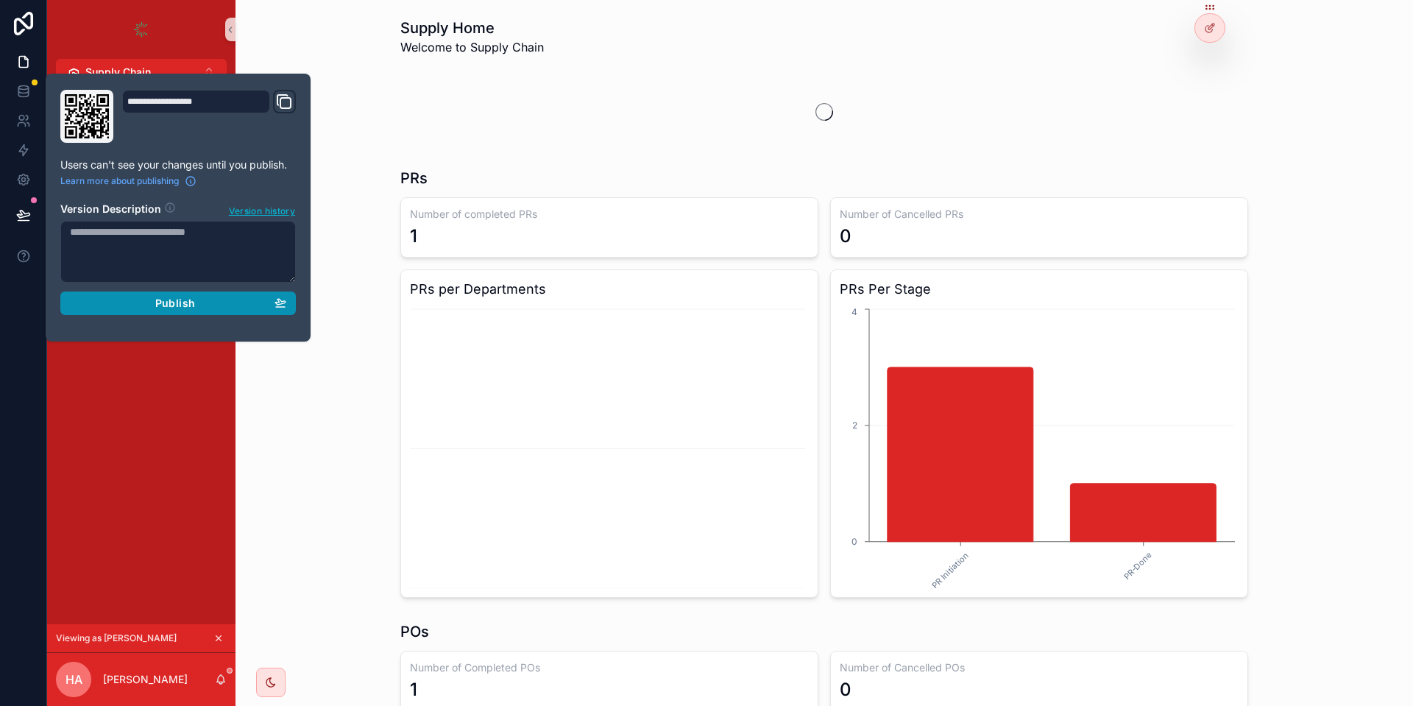
click at [236, 301] on div "Publish" at bounding box center [178, 302] width 216 height 13
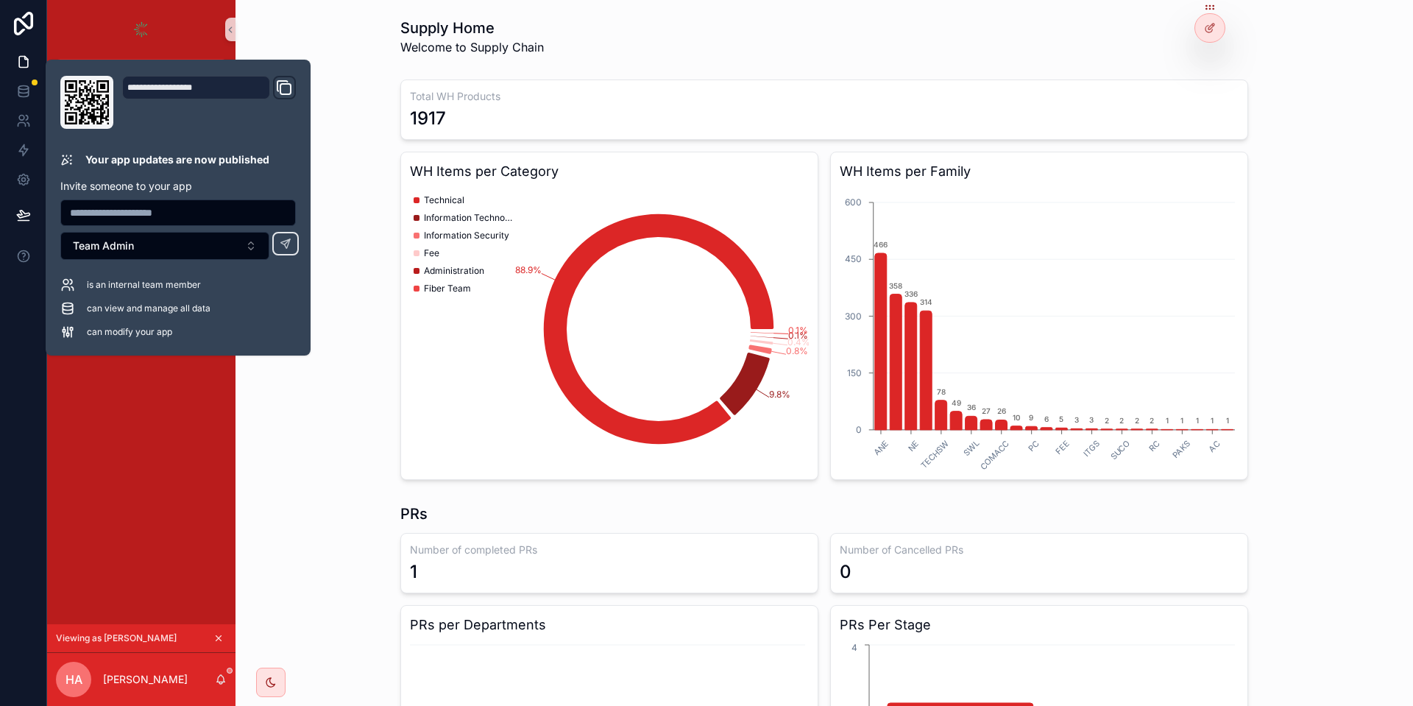
click at [363, 114] on div "Total WH Products 1917 WH Items per Category 88.9% 9.8% 0.8% 0.4% 0.1% 0.1% Tec…" at bounding box center [824, 280] width 1154 height 412
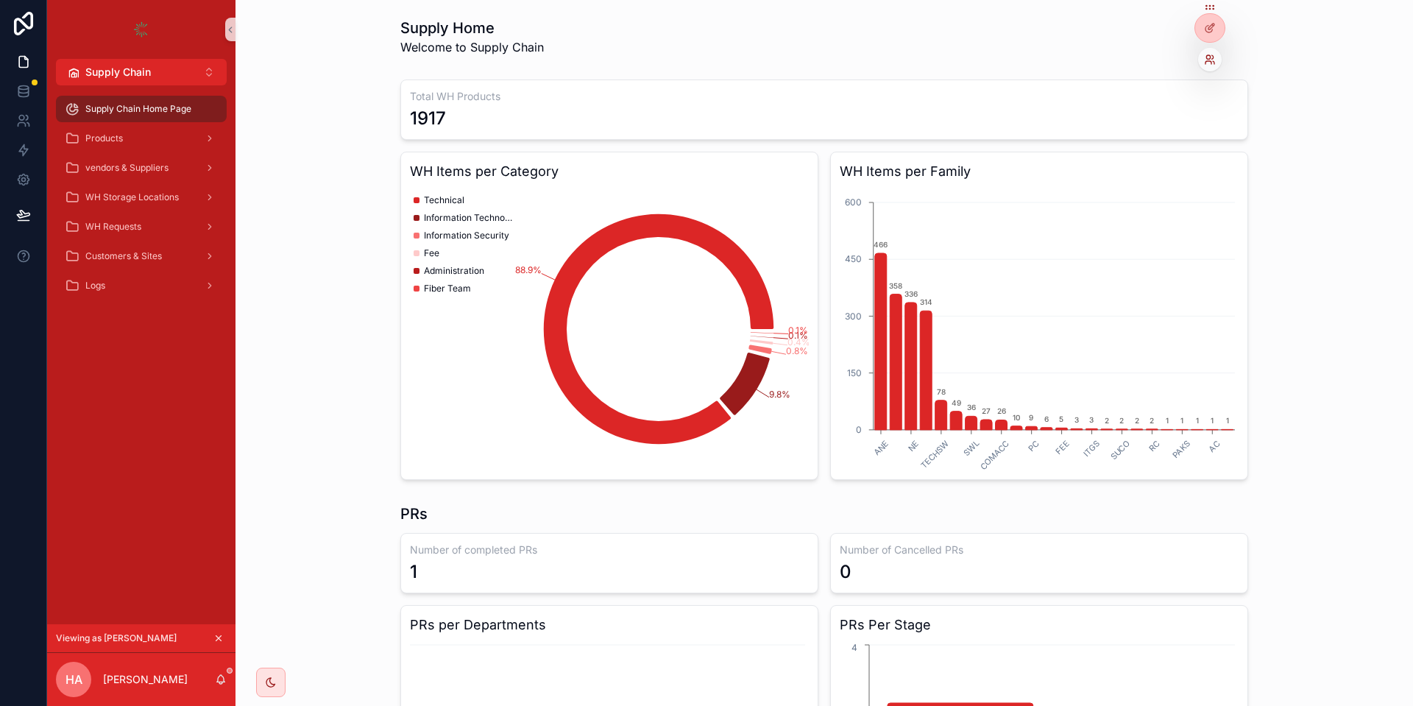
click at [1213, 57] on icon at bounding box center [1212, 57] width 1 height 4
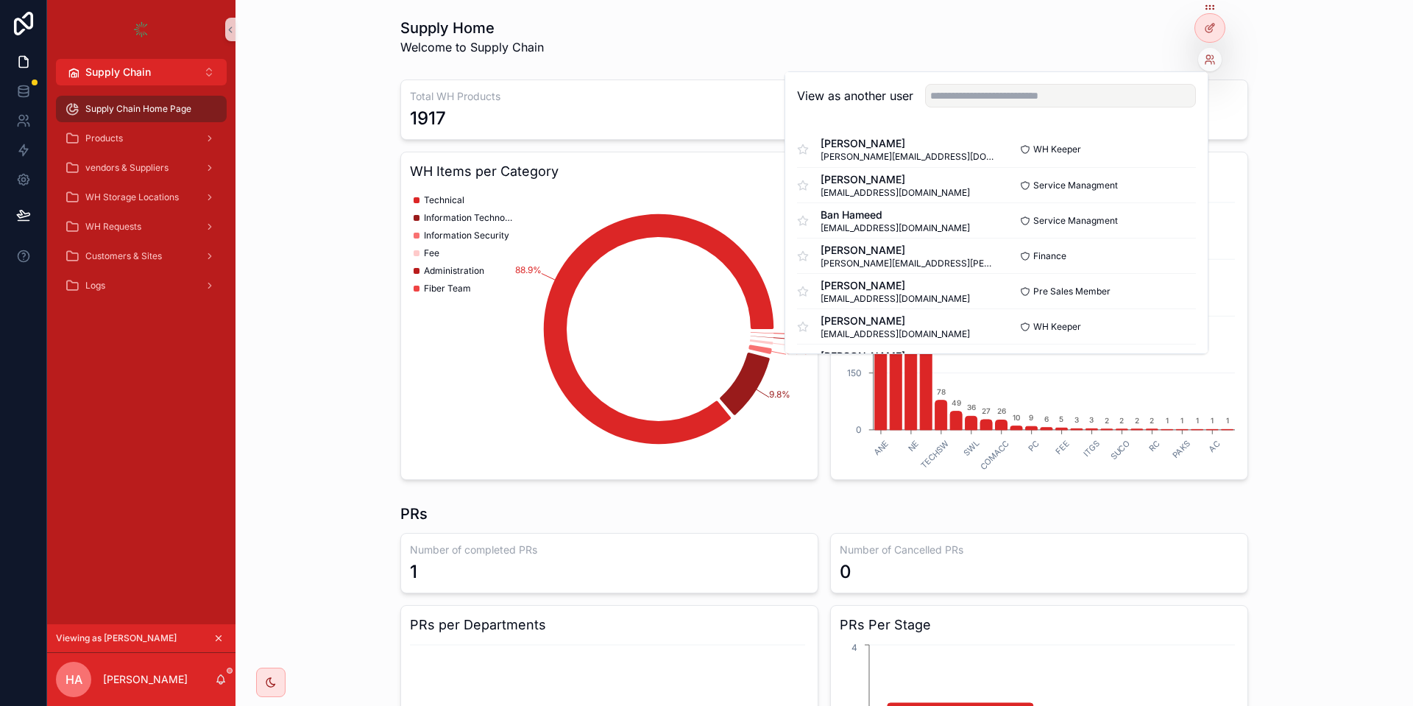
click at [1155, 82] on div "View as another user" at bounding box center [996, 96] width 422 height 48
click at [1131, 99] on input "text" at bounding box center [1060, 96] width 271 height 24
type input "****"
click at [1173, 149] on button "Select" at bounding box center [1176, 149] width 38 height 21
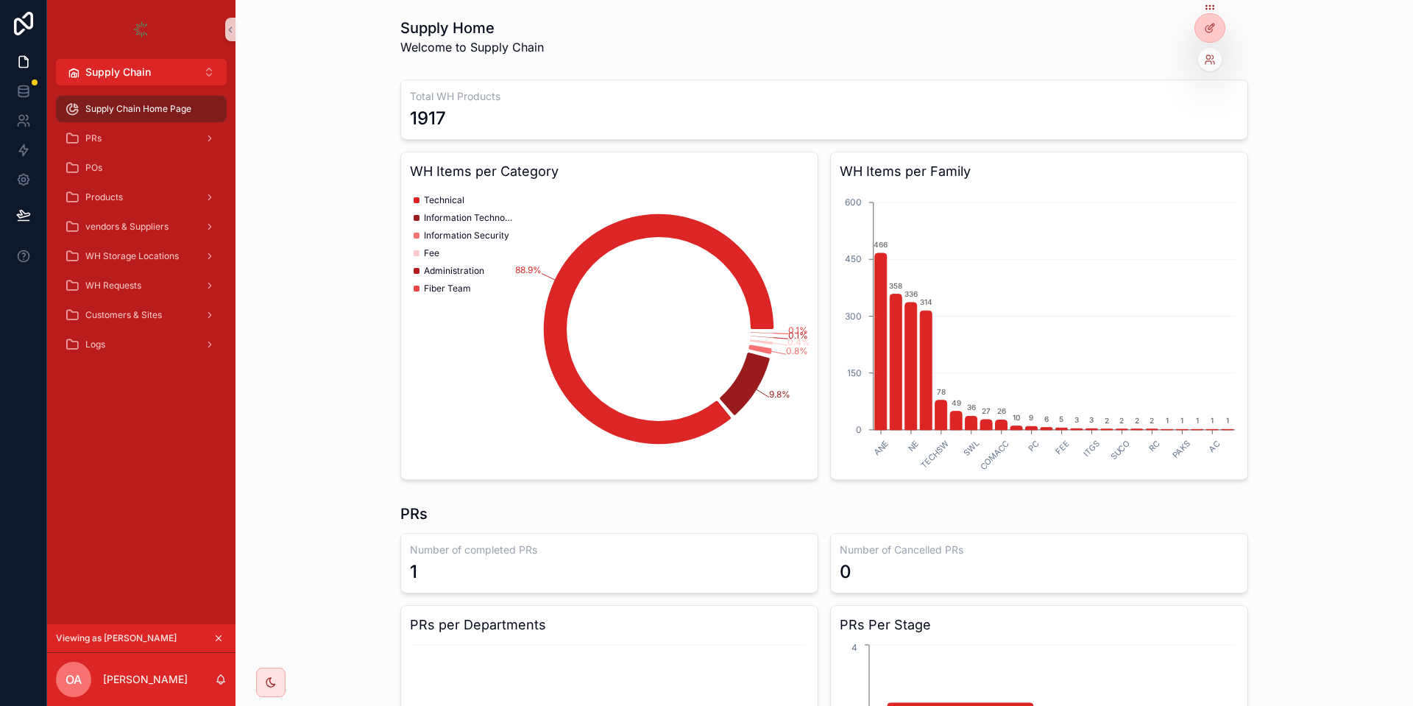
click at [1216, 57] on div at bounding box center [1210, 60] width 24 height 24
click at [1212, 60] on icon at bounding box center [1210, 60] width 12 height 12
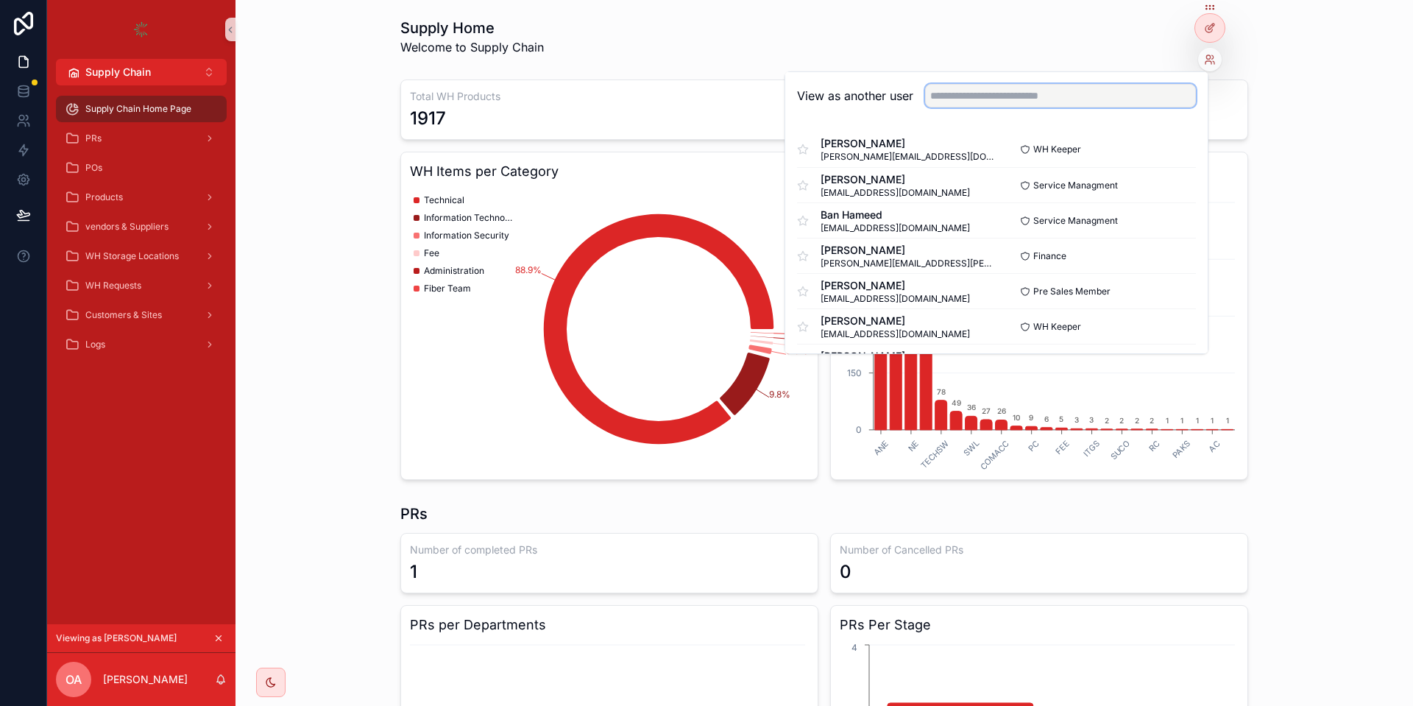
click at [1076, 93] on input "text" at bounding box center [1060, 96] width 271 height 24
type input "***"
click at [1166, 151] on button "Select" at bounding box center [1176, 149] width 38 height 21
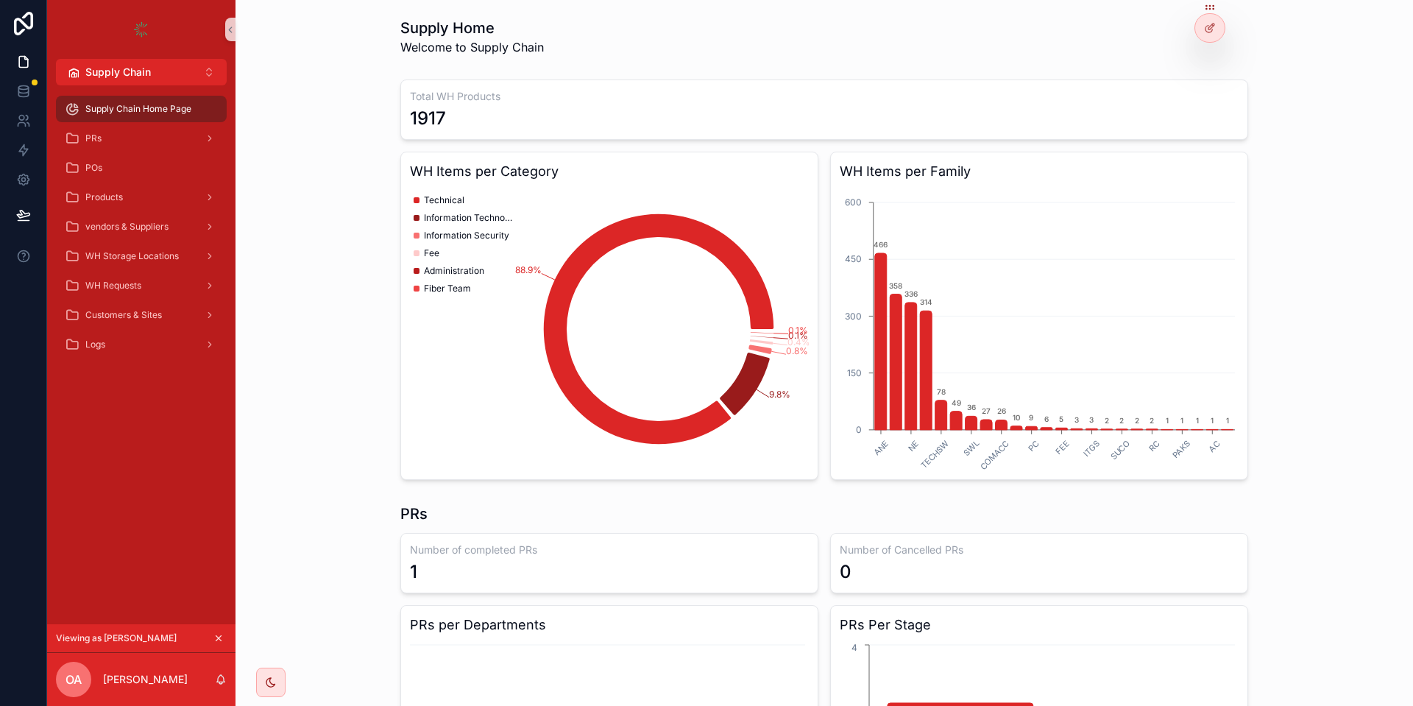
click at [274, 283] on div "Total WH Products 1917 WH Items per Category 88.9% 9.8% 0.8% 0.4% 0.1% 0.1% Tec…" at bounding box center [824, 280] width 1154 height 412
click at [216, 636] on icon "scrollable content" at bounding box center [218, 638] width 10 height 10
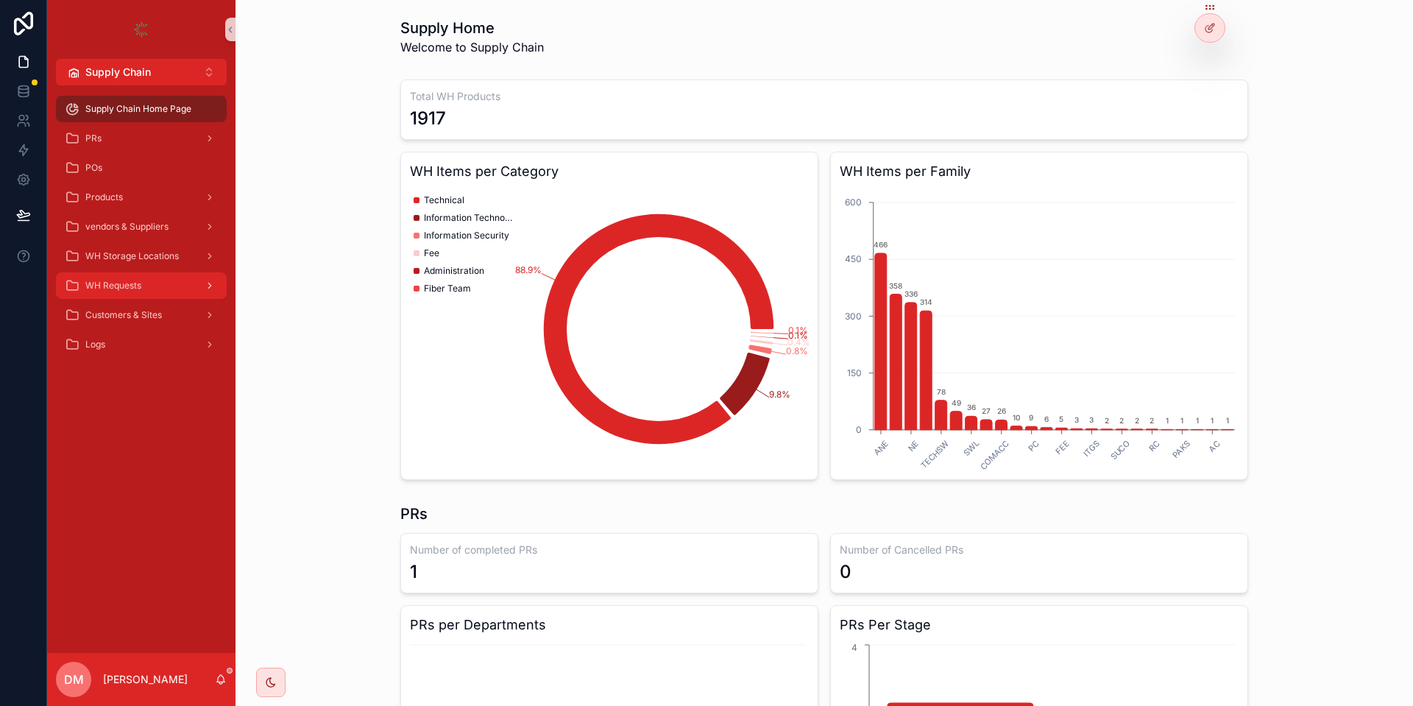
click at [192, 285] on div "WH Requests" at bounding box center [141, 286] width 153 height 24
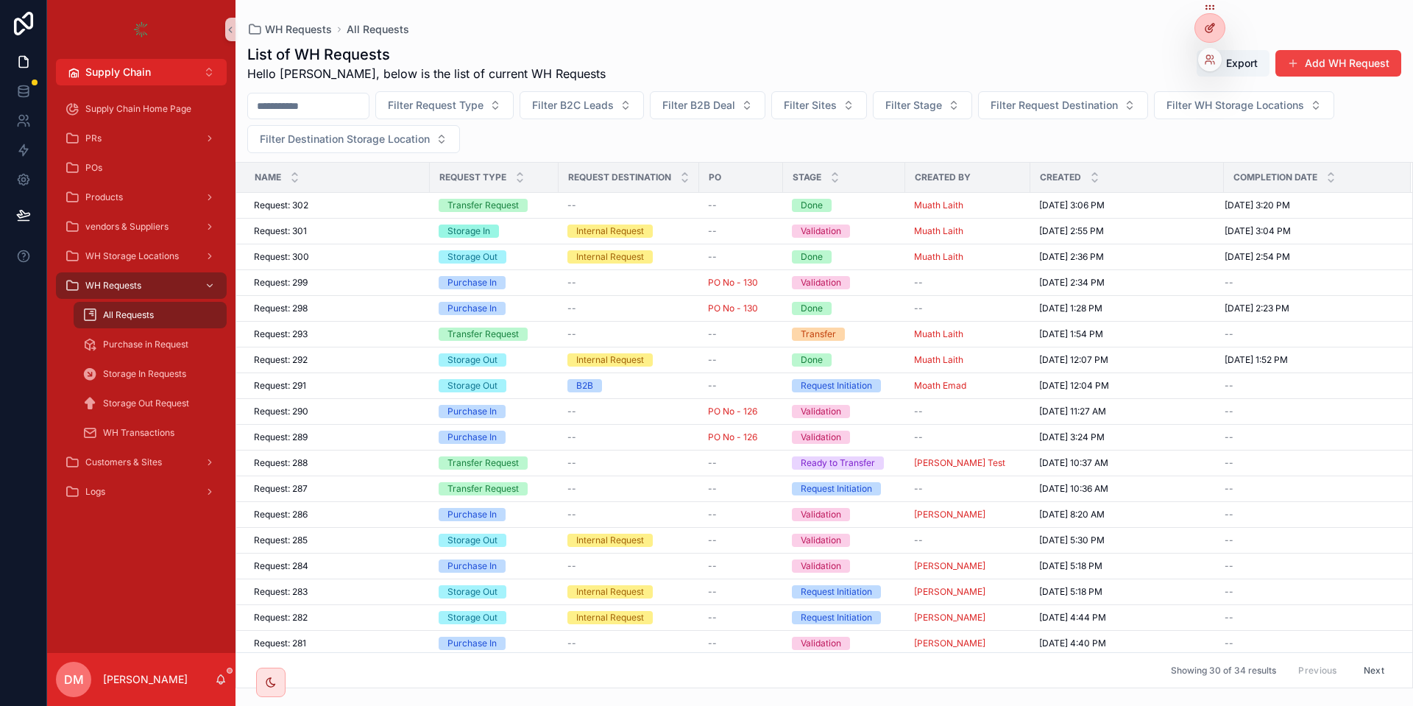
click at [1218, 29] on div at bounding box center [1209, 28] width 29 height 28
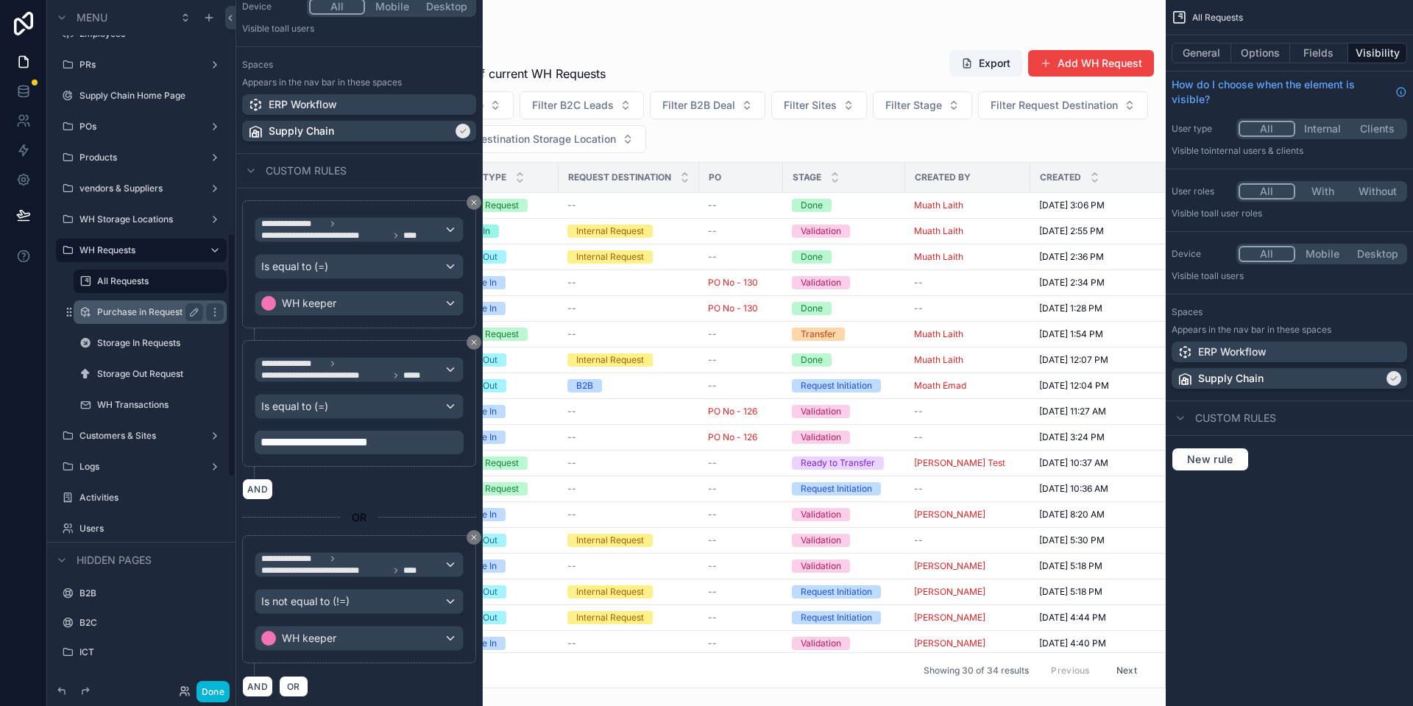
scroll to position [660, 0]
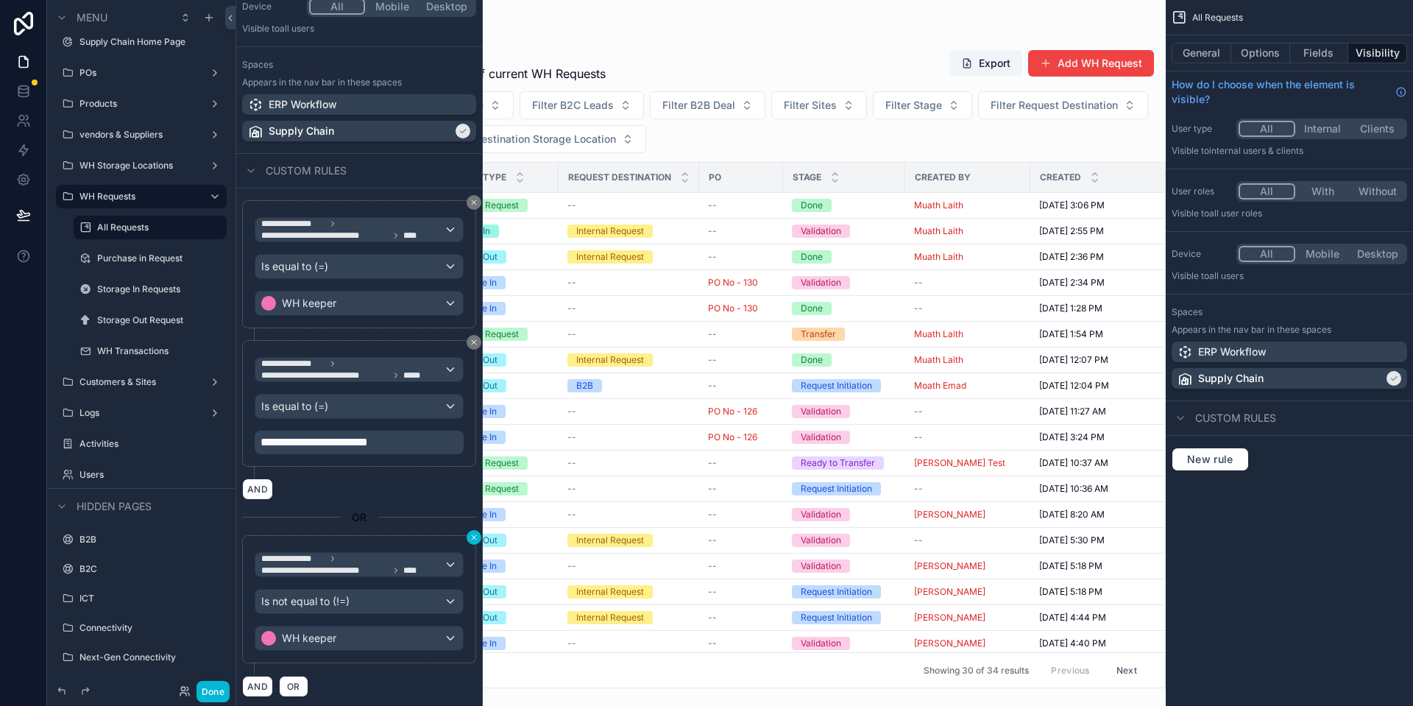
click at [466, 535] on button at bounding box center [473, 537] width 15 height 15
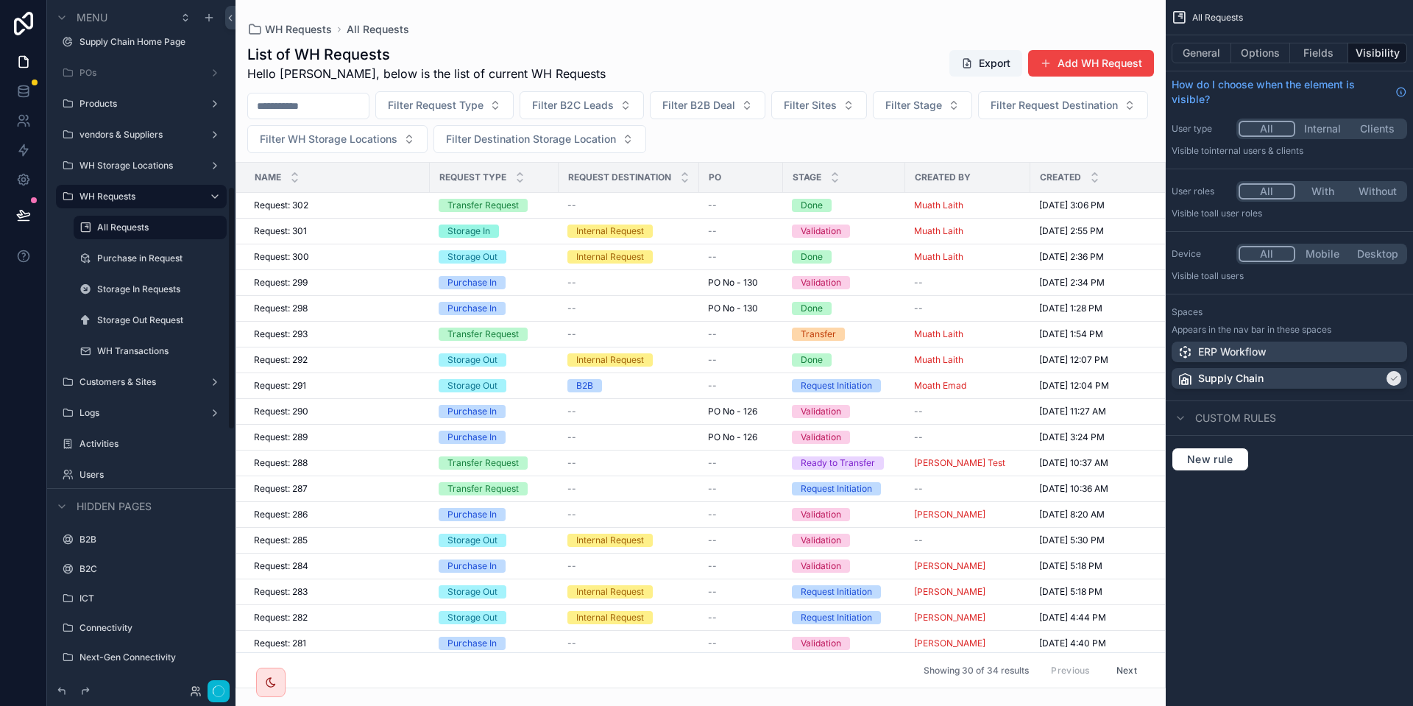
scroll to position [527, 0]
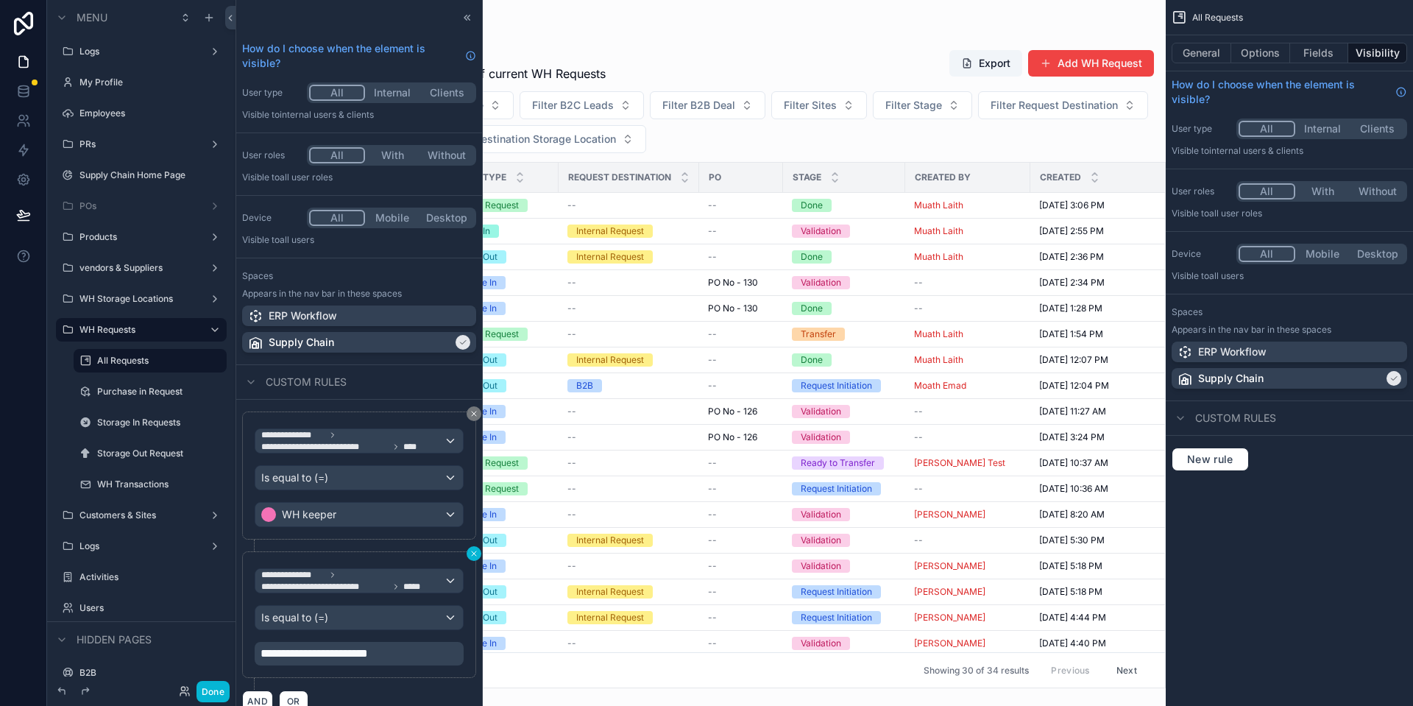
click at [468, 551] on button at bounding box center [473, 553] width 15 height 15
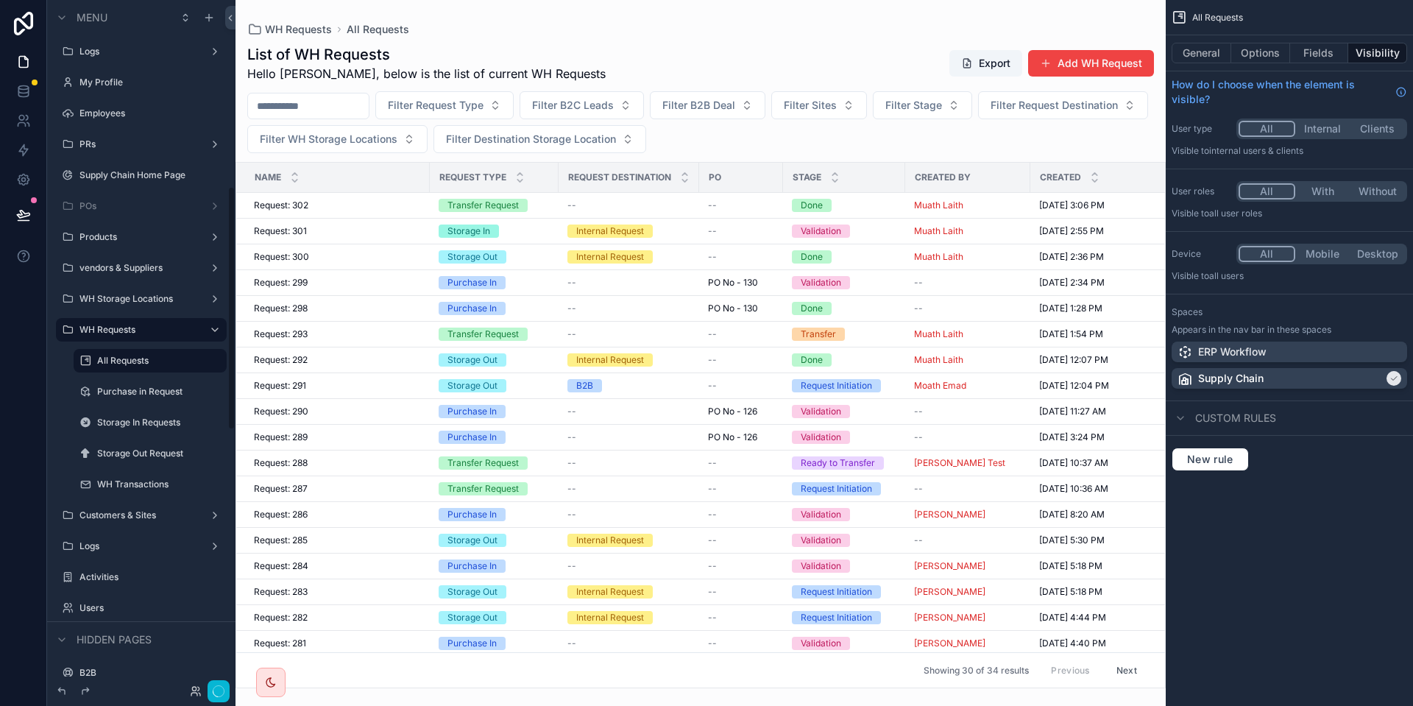
scroll to position [528, 0]
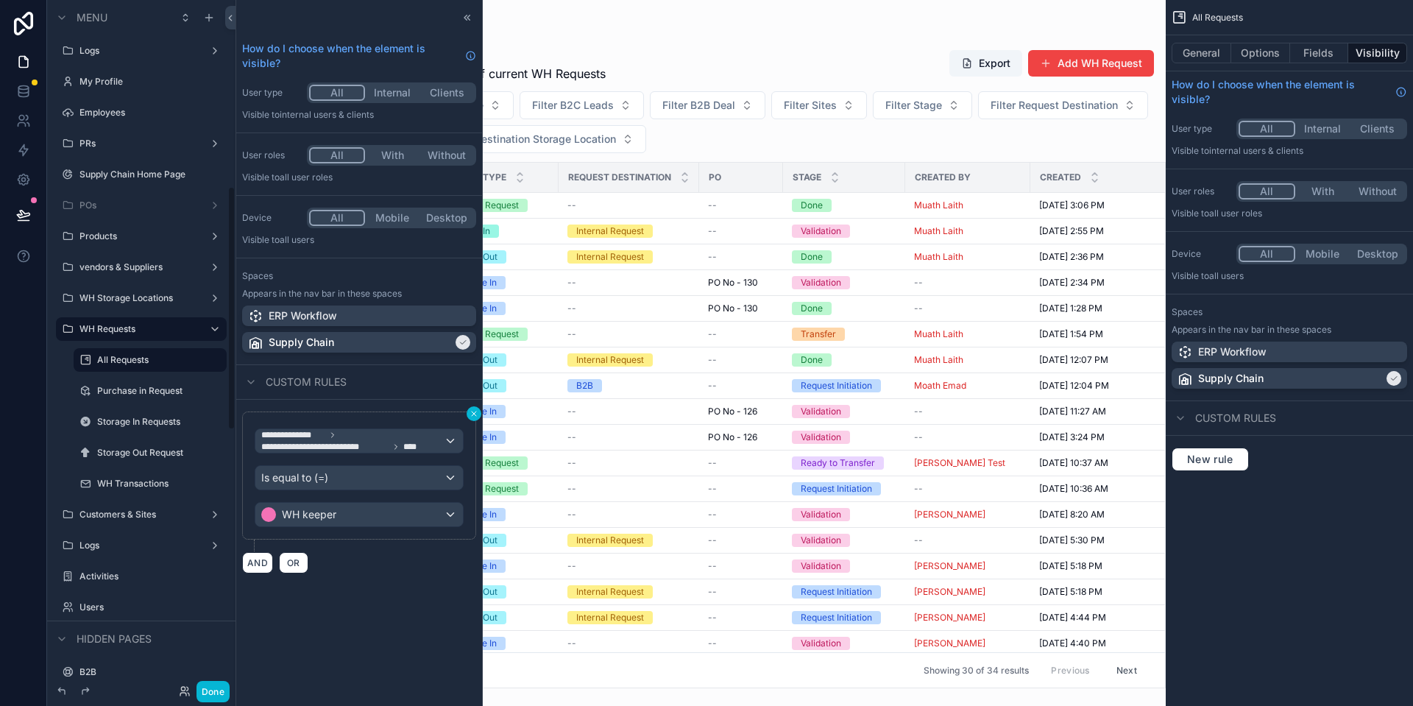
click at [472, 413] on icon at bounding box center [473, 413] width 9 height 9
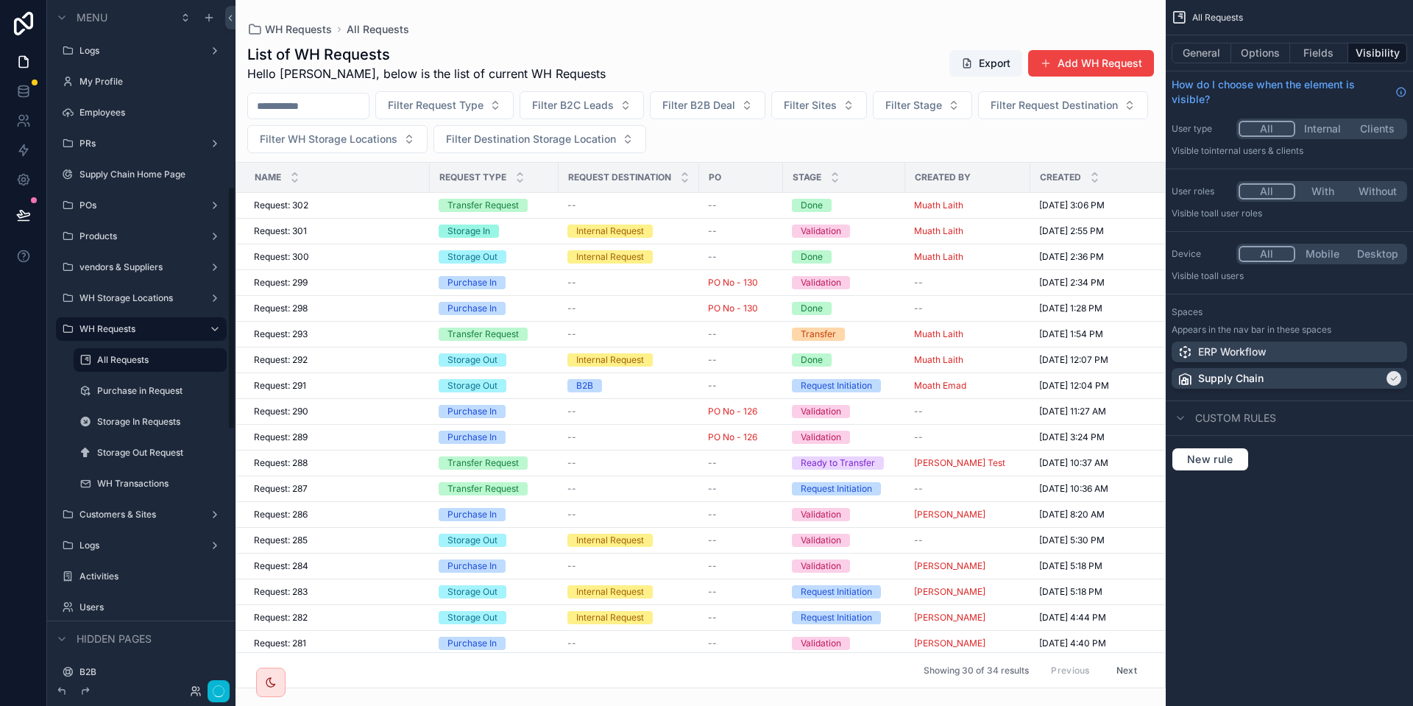
scroll to position [527, 0]
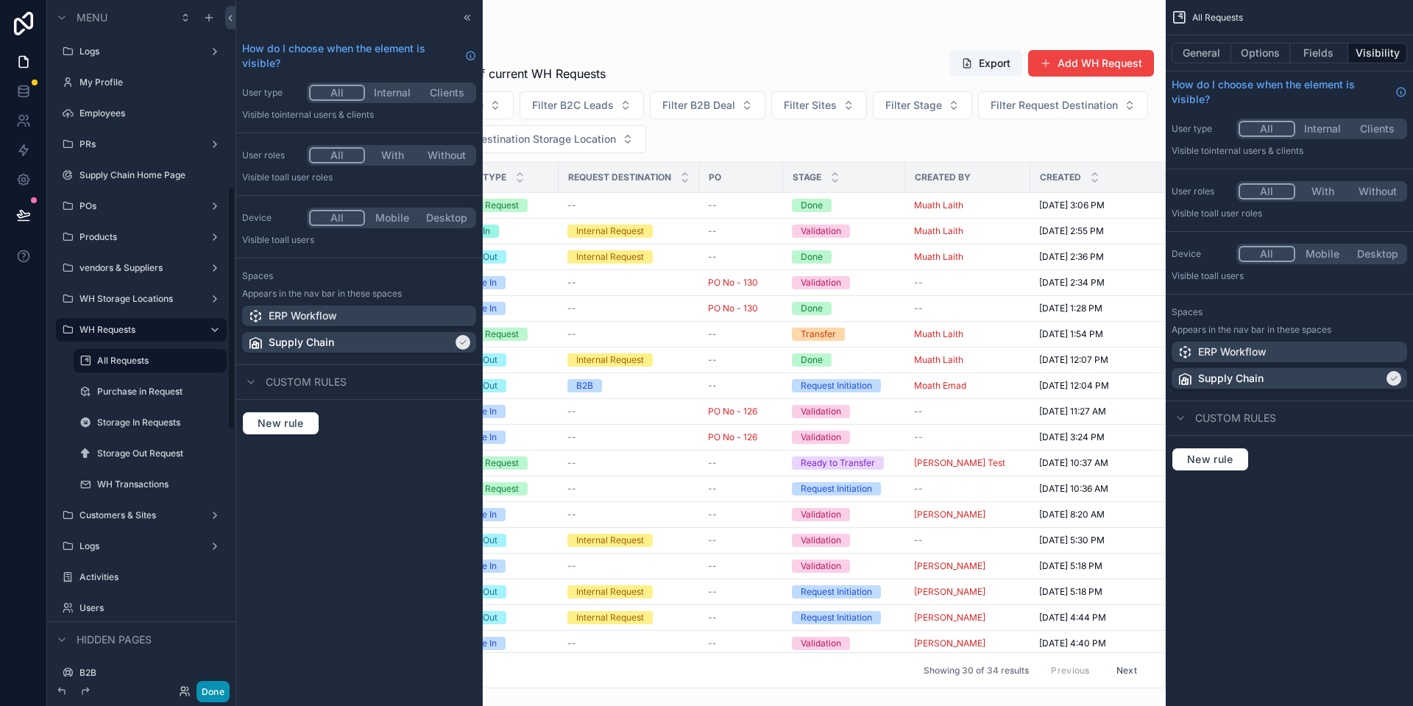
click at [221, 686] on button "Done" at bounding box center [212, 691] width 33 height 21
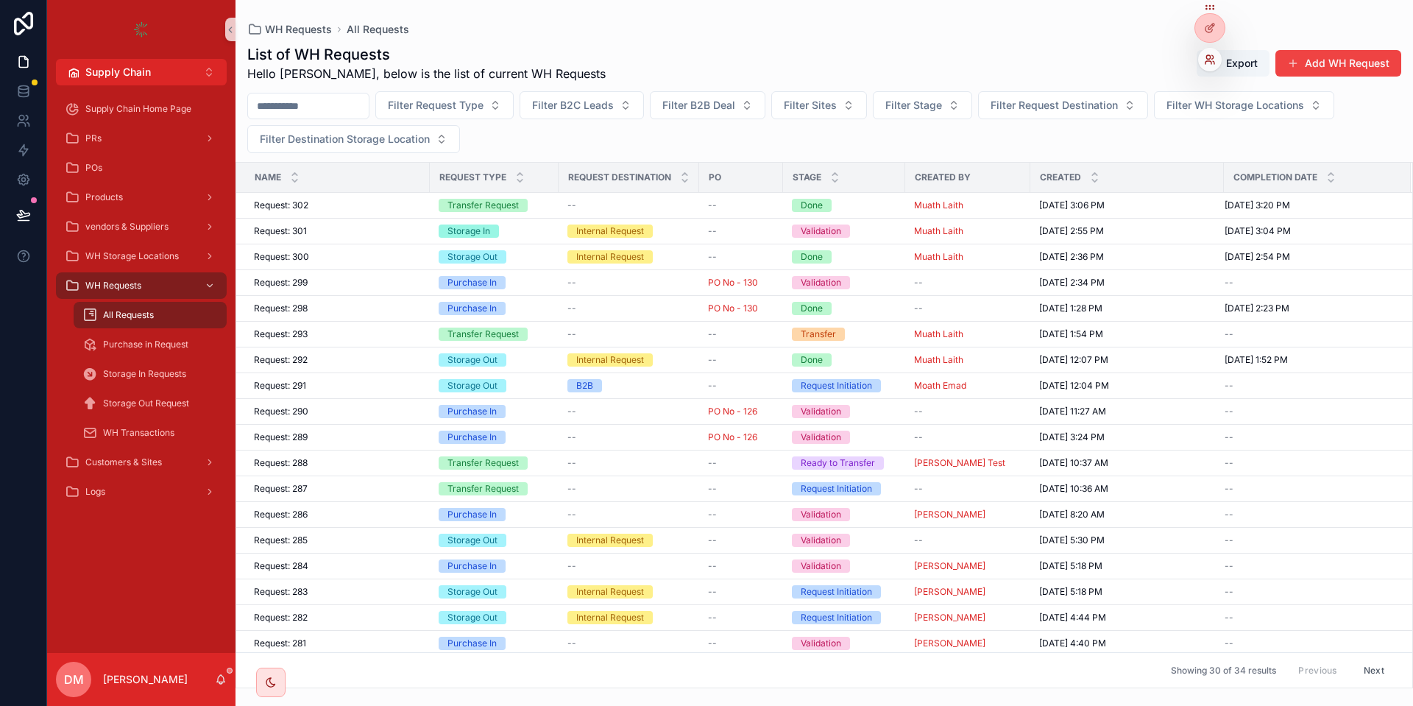
click at [1206, 55] on icon at bounding box center [1210, 60] width 12 height 12
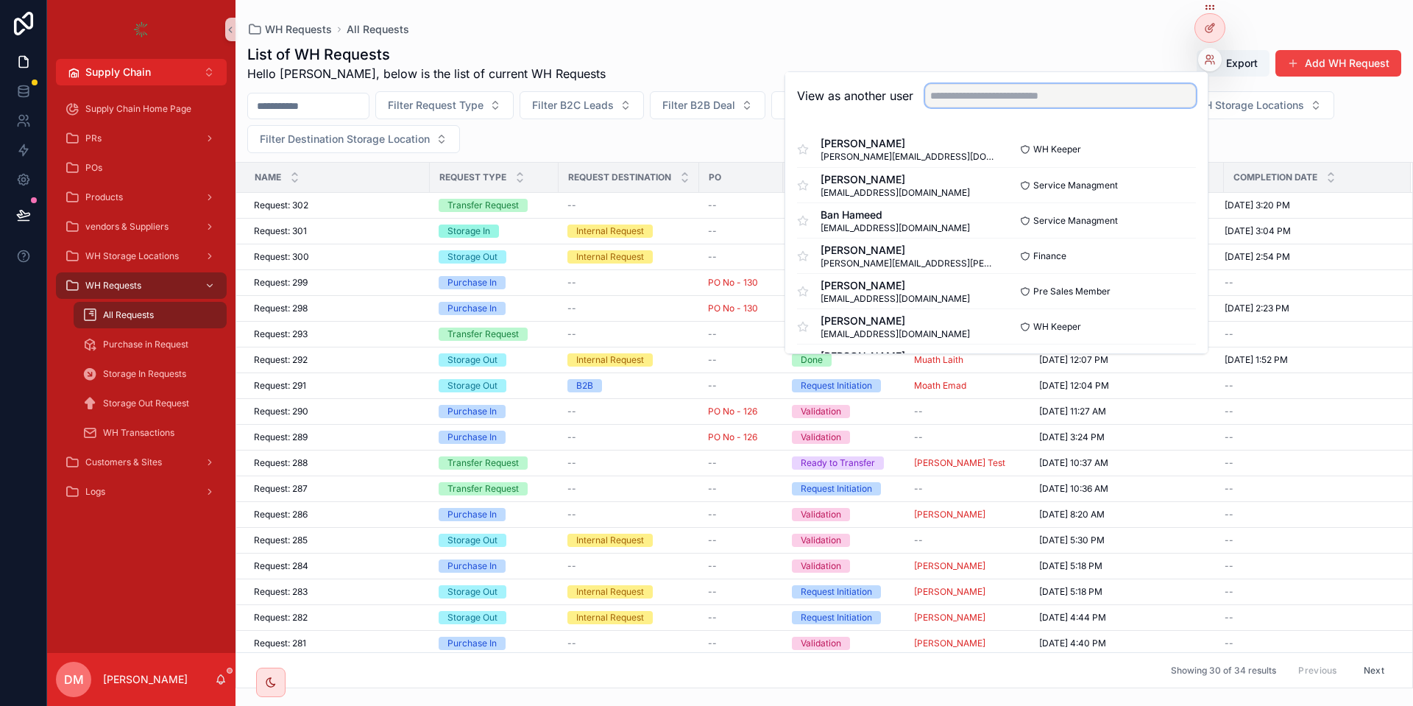
click at [1093, 106] on input "text" at bounding box center [1060, 96] width 271 height 24
click at [1187, 153] on button "Select" at bounding box center [1176, 149] width 38 height 21
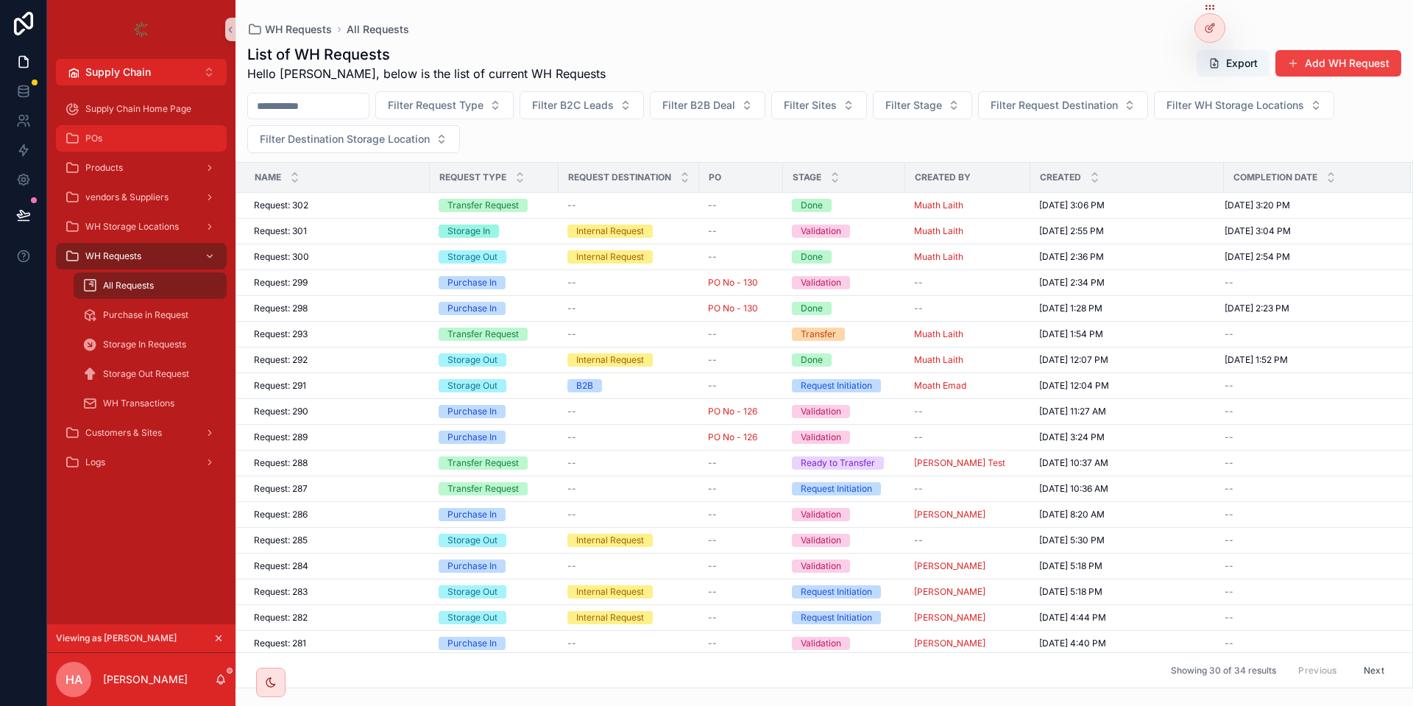
click at [192, 132] on div "POs" at bounding box center [141, 139] width 153 height 24
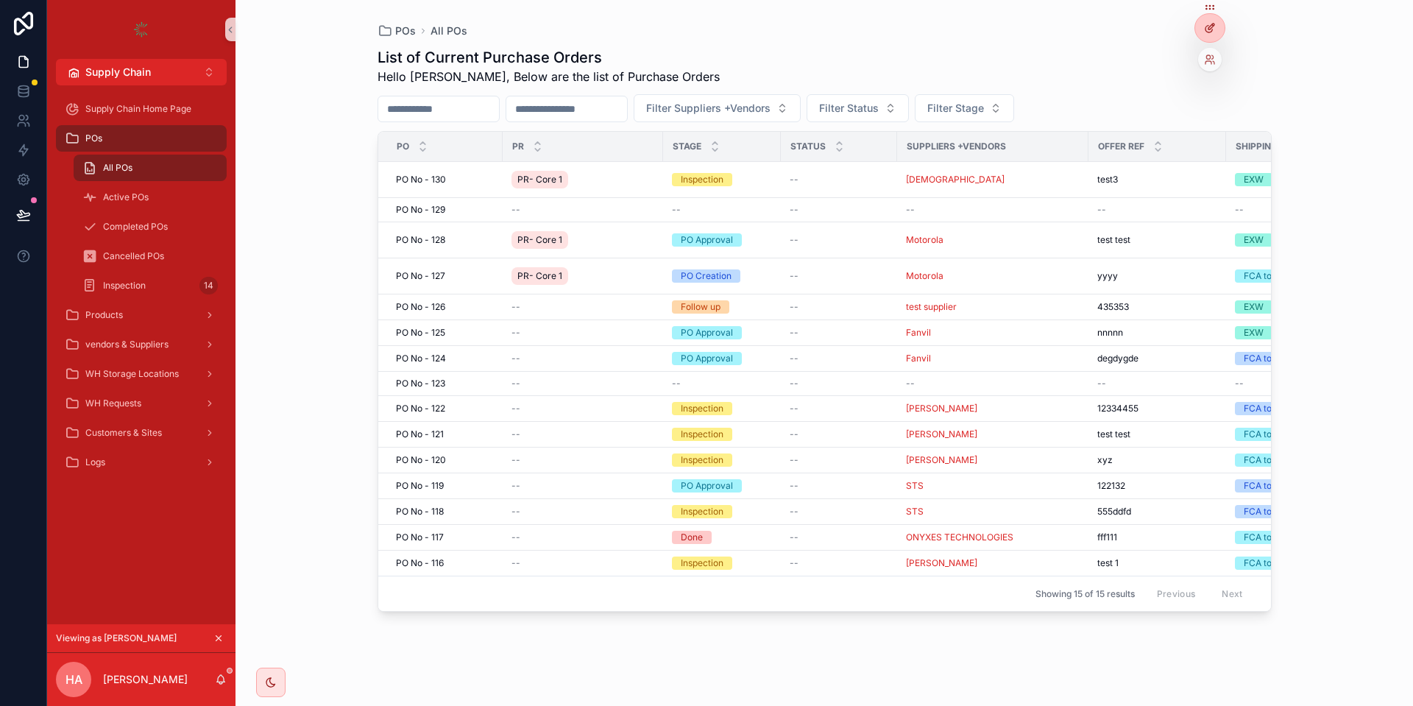
click at [1213, 26] on icon at bounding box center [1210, 28] width 12 height 12
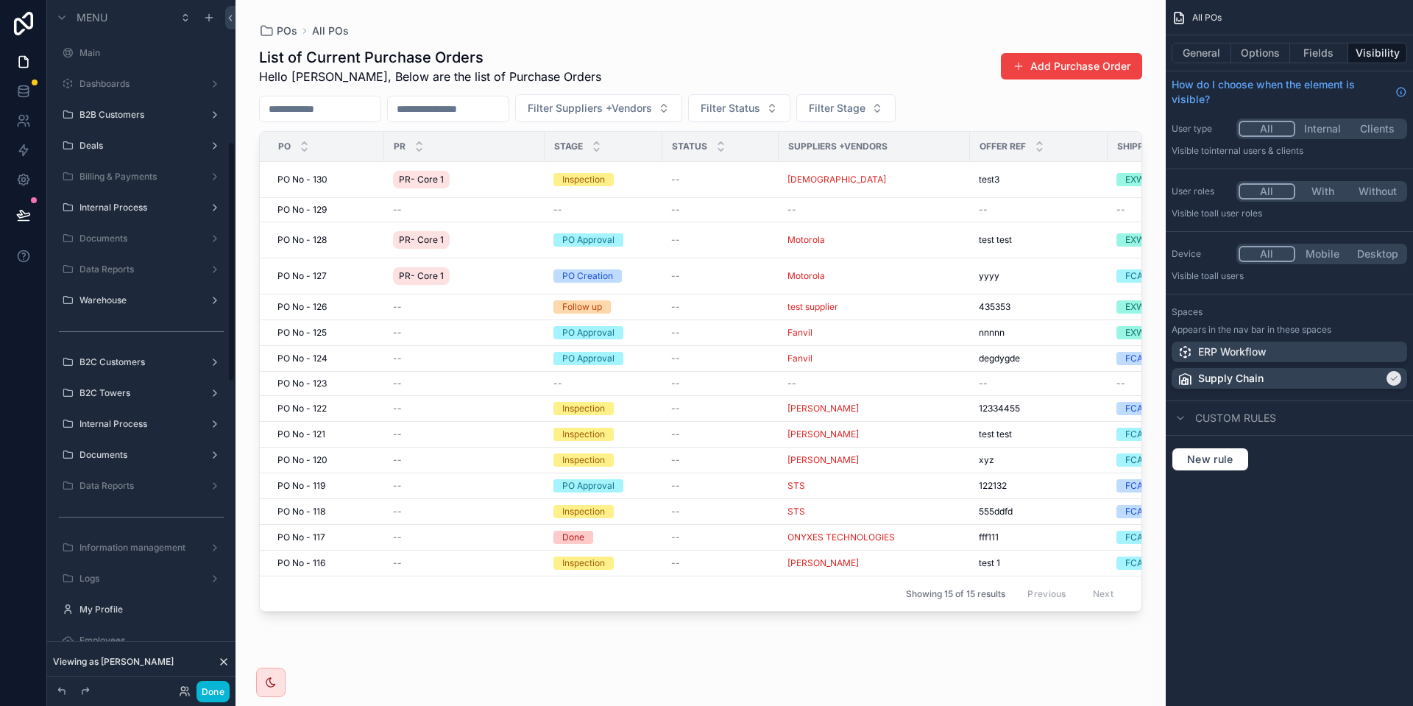
scroll to position [404, 0]
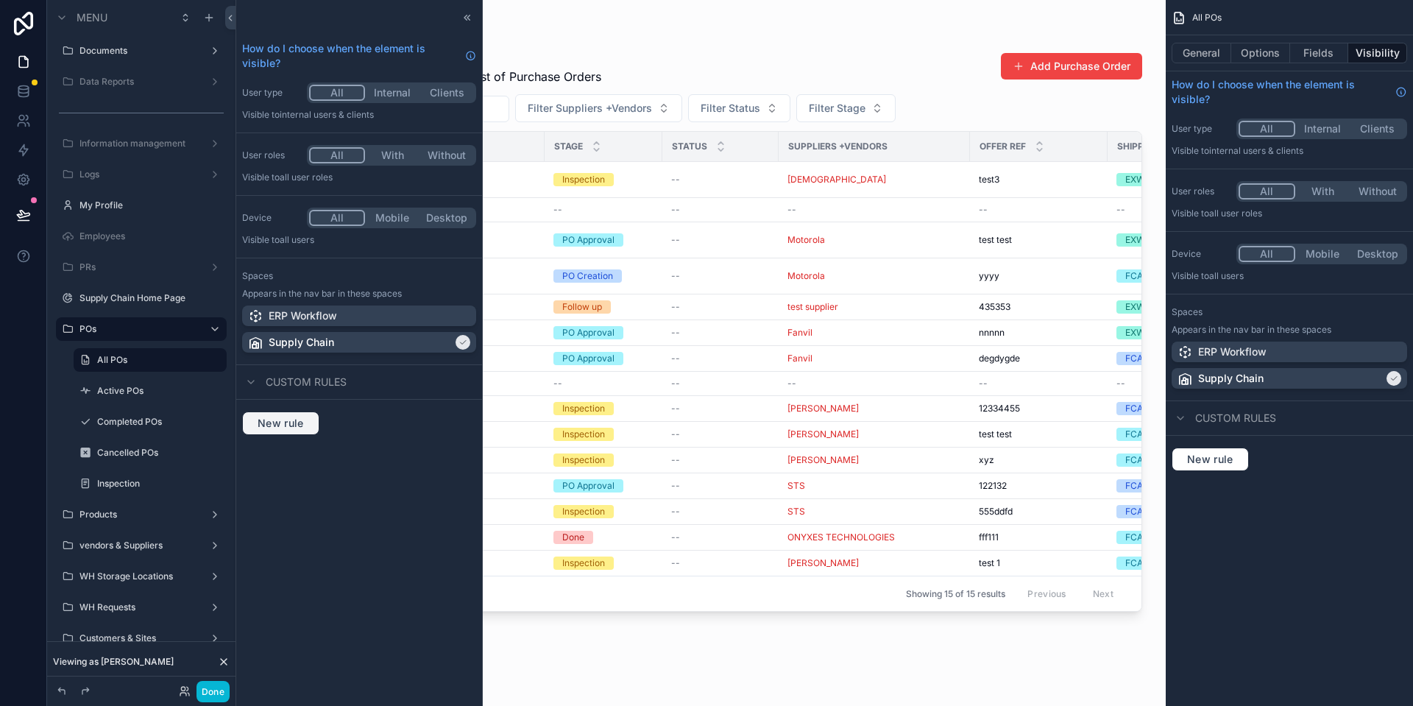
click at [288, 418] on span "New rule" at bounding box center [281, 422] width 58 height 13
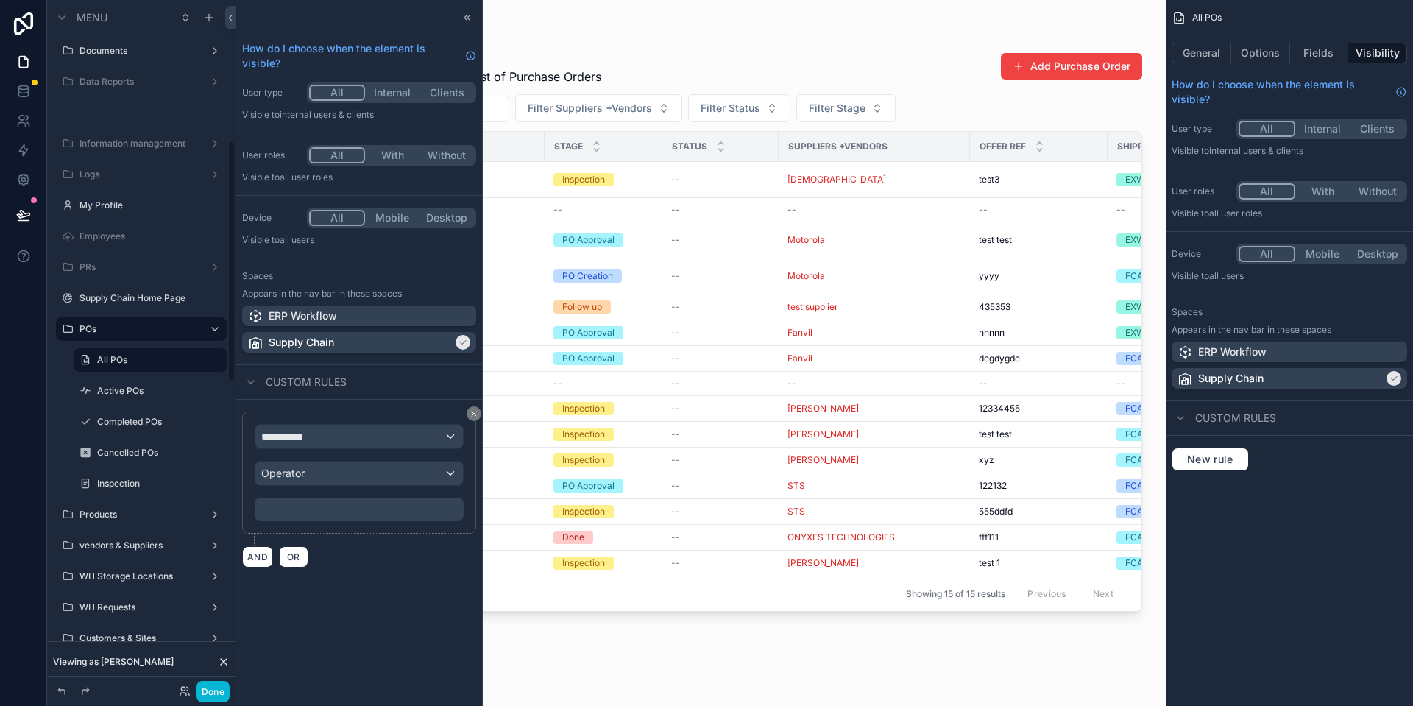
scroll to position [403, 0]
click at [469, 415] on icon at bounding box center [473, 413] width 9 height 9
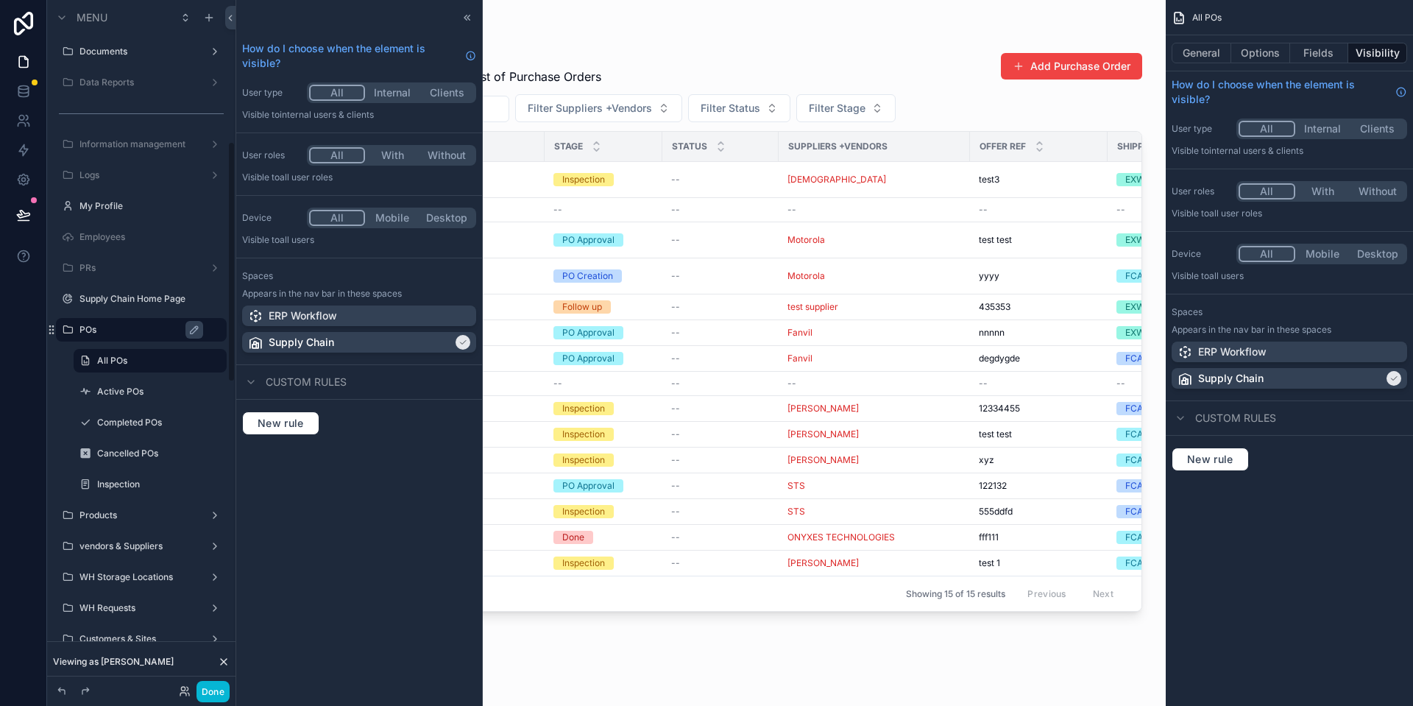
scroll to position [404, 0]
click at [216, 330] on label "POs" at bounding box center [148, 329] width 138 height 12
click at [199, 328] on icon "scrollable content" at bounding box center [194, 330] width 12 height 12
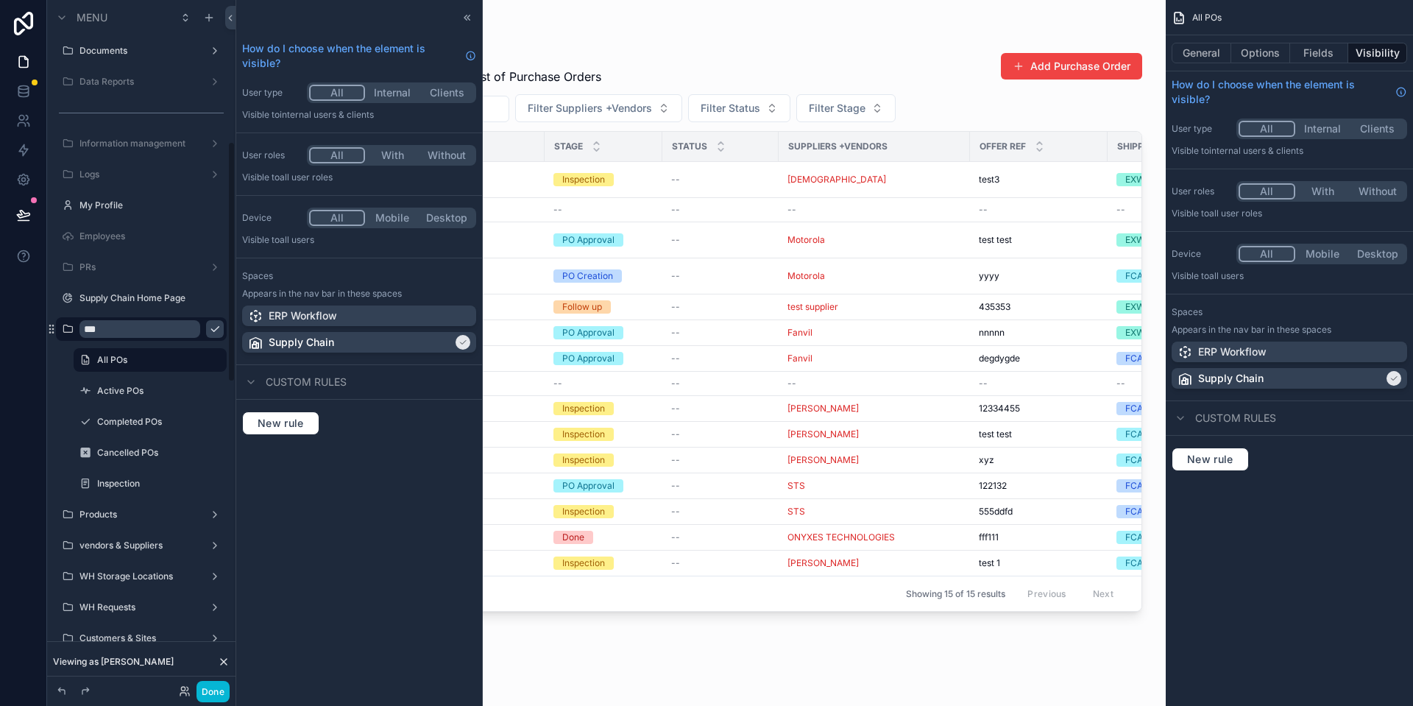
click at [216, 324] on icon "scrollable content" at bounding box center [215, 329] width 12 height 12
click at [124, 324] on label "POs" at bounding box center [138, 330] width 118 height 12
click at [197, 327] on label "POs" at bounding box center [138, 329] width 118 height 12
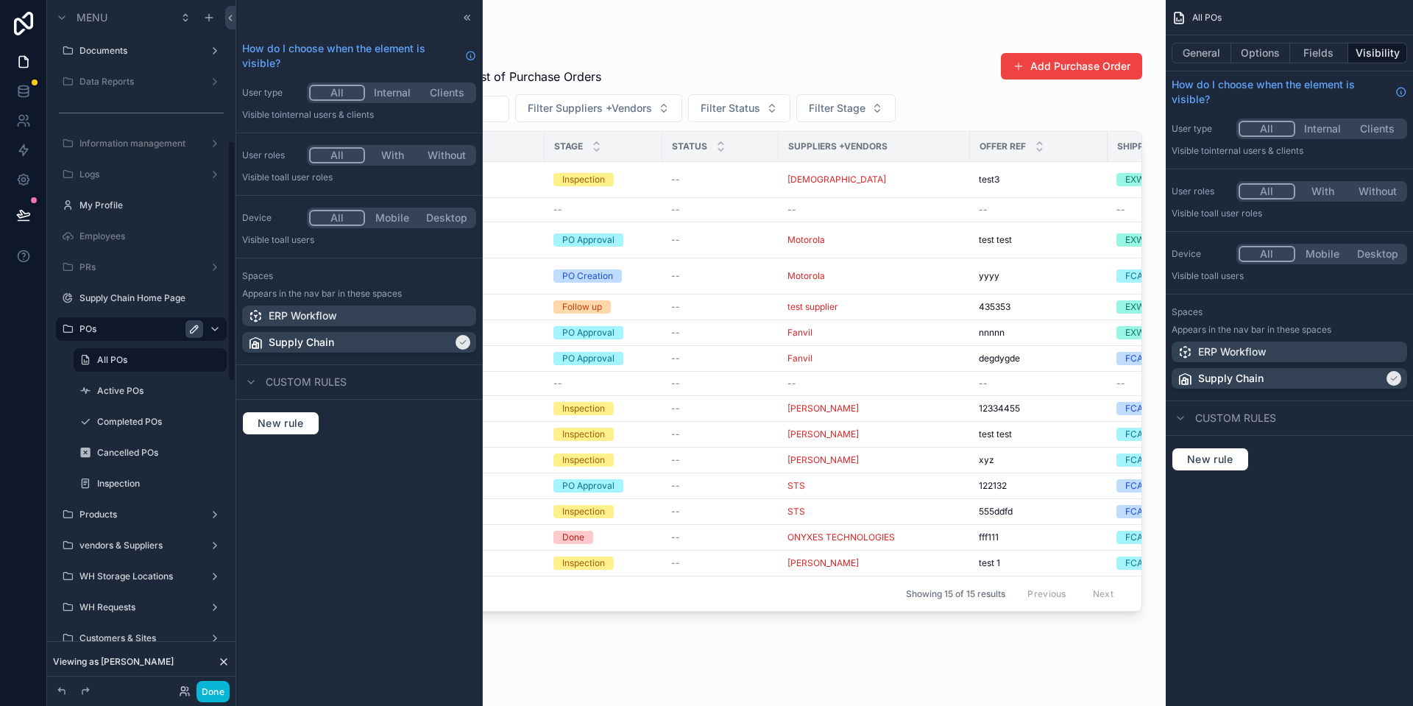
scroll to position [403, 0]
click at [293, 419] on span "New rule" at bounding box center [281, 422] width 58 height 13
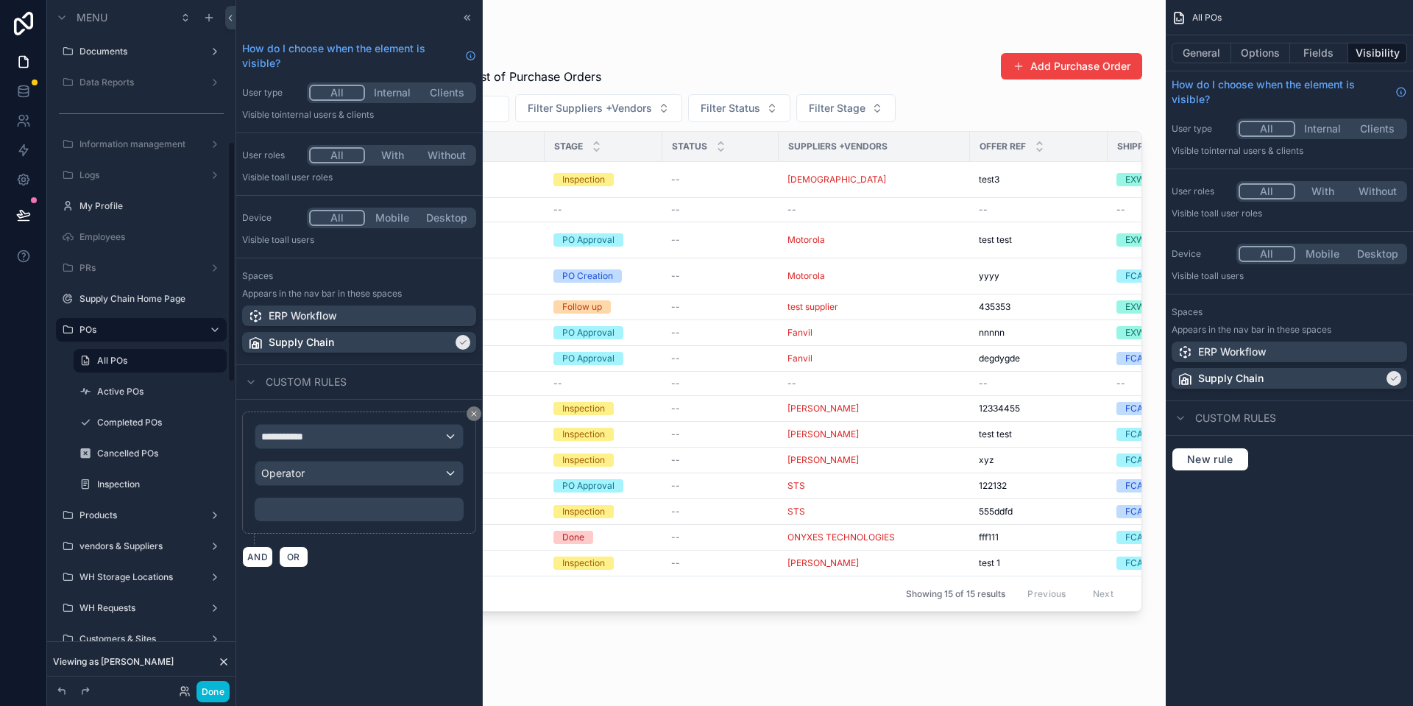
scroll to position [404, 0]
click at [343, 422] on div "**********" at bounding box center [359, 472] width 234 height 122
click at [339, 438] on div "**********" at bounding box center [358, 437] width 207 height 24
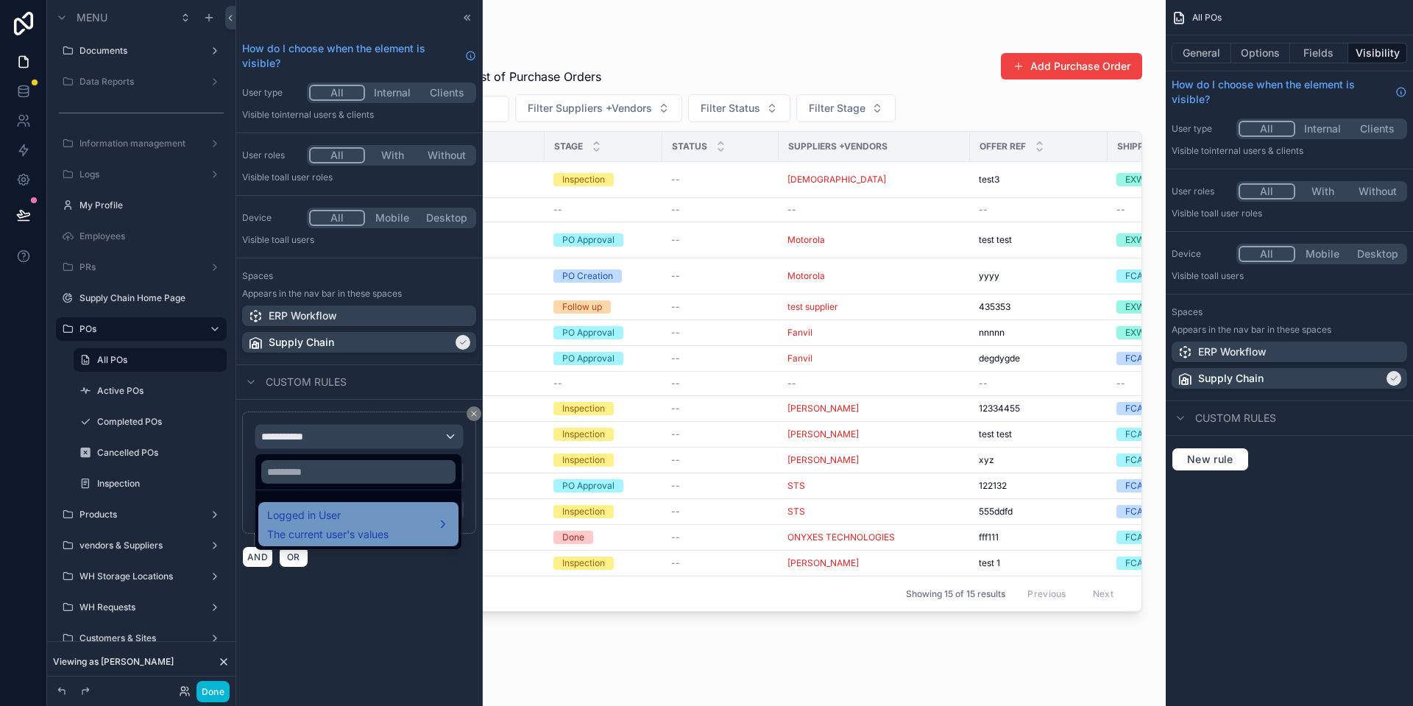
click at [381, 503] on div "Logged in User The current user's values" at bounding box center [358, 524] width 200 height 44
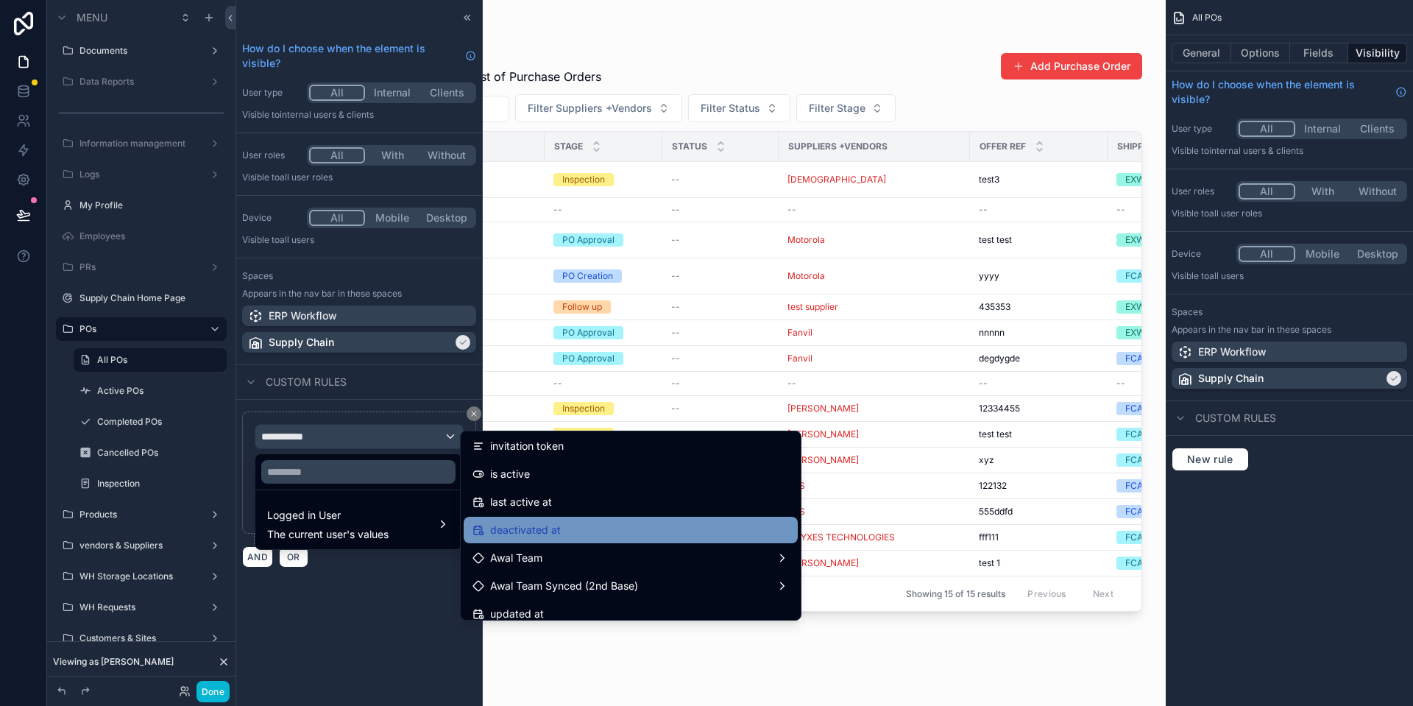
scroll to position [300, 0]
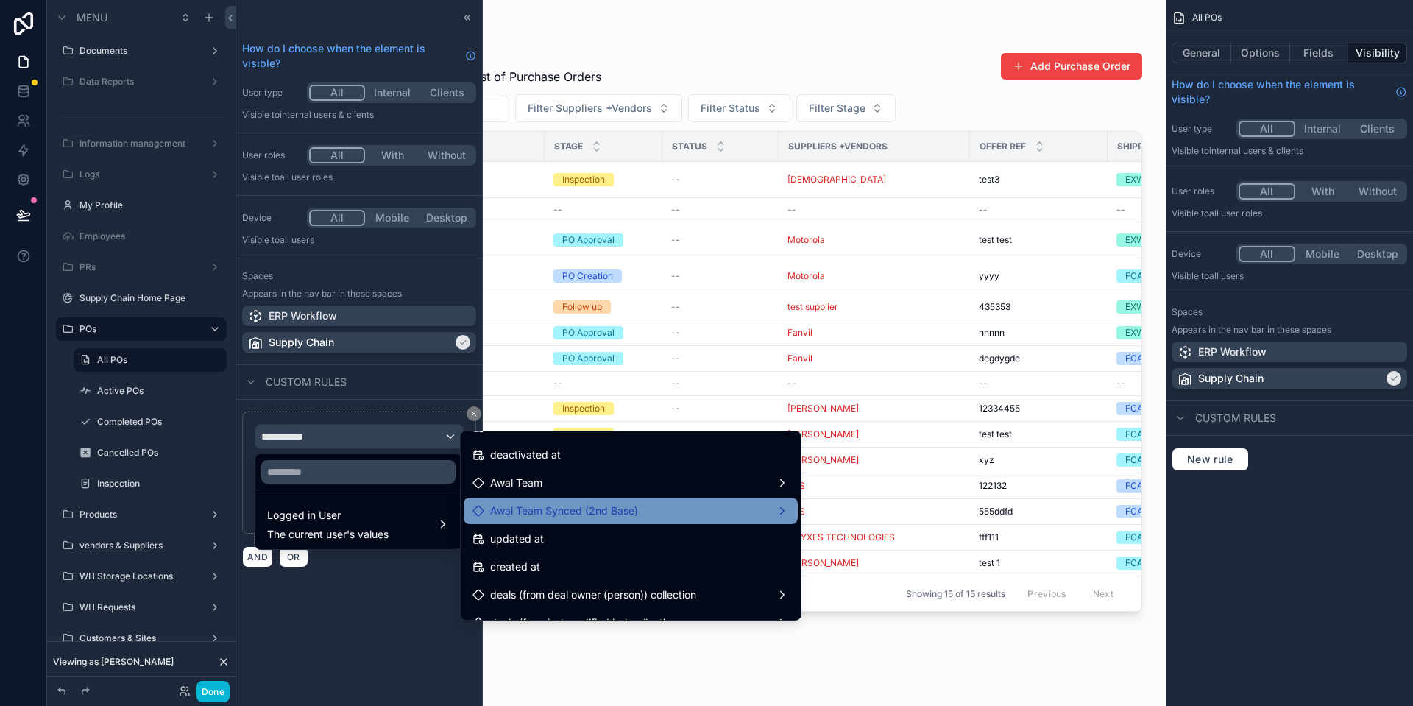
click at [627, 517] on span "Awal Team Synced (2nd Base)" at bounding box center [564, 511] width 148 height 18
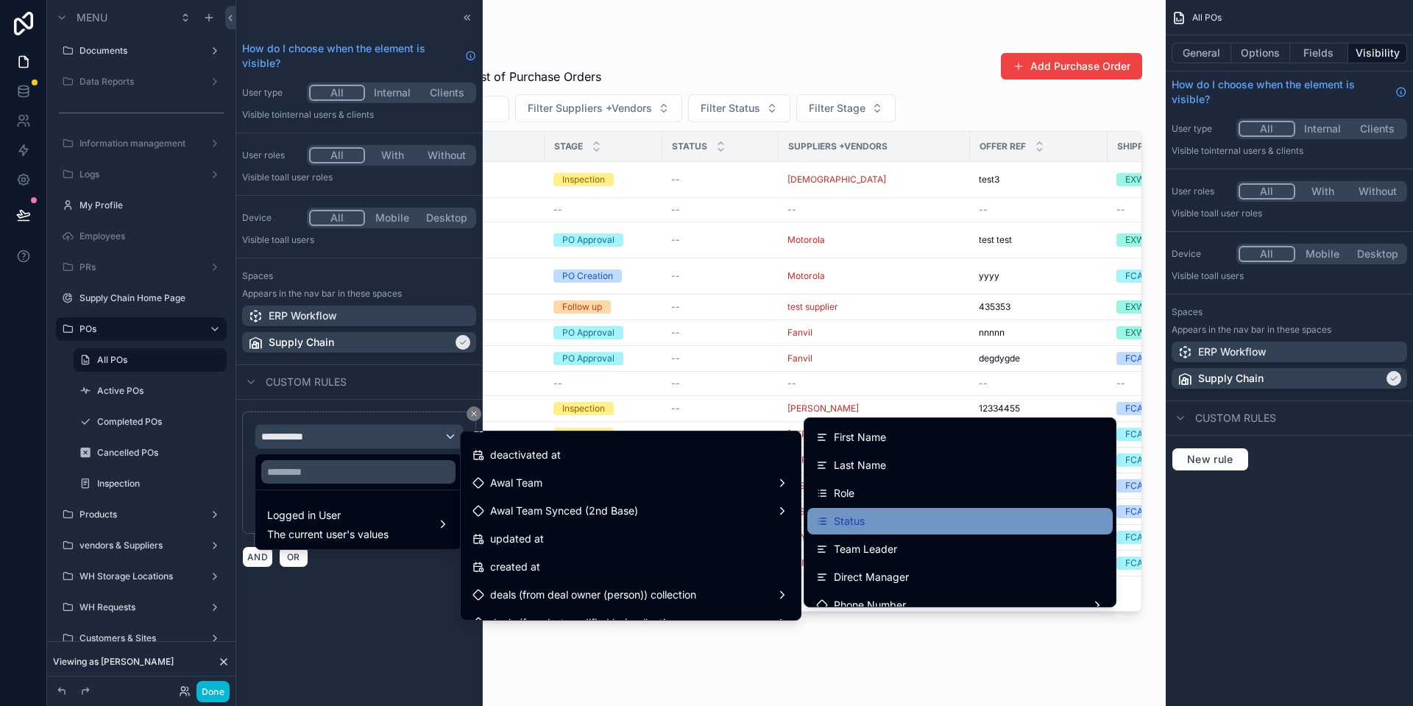
scroll to position [75, 0]
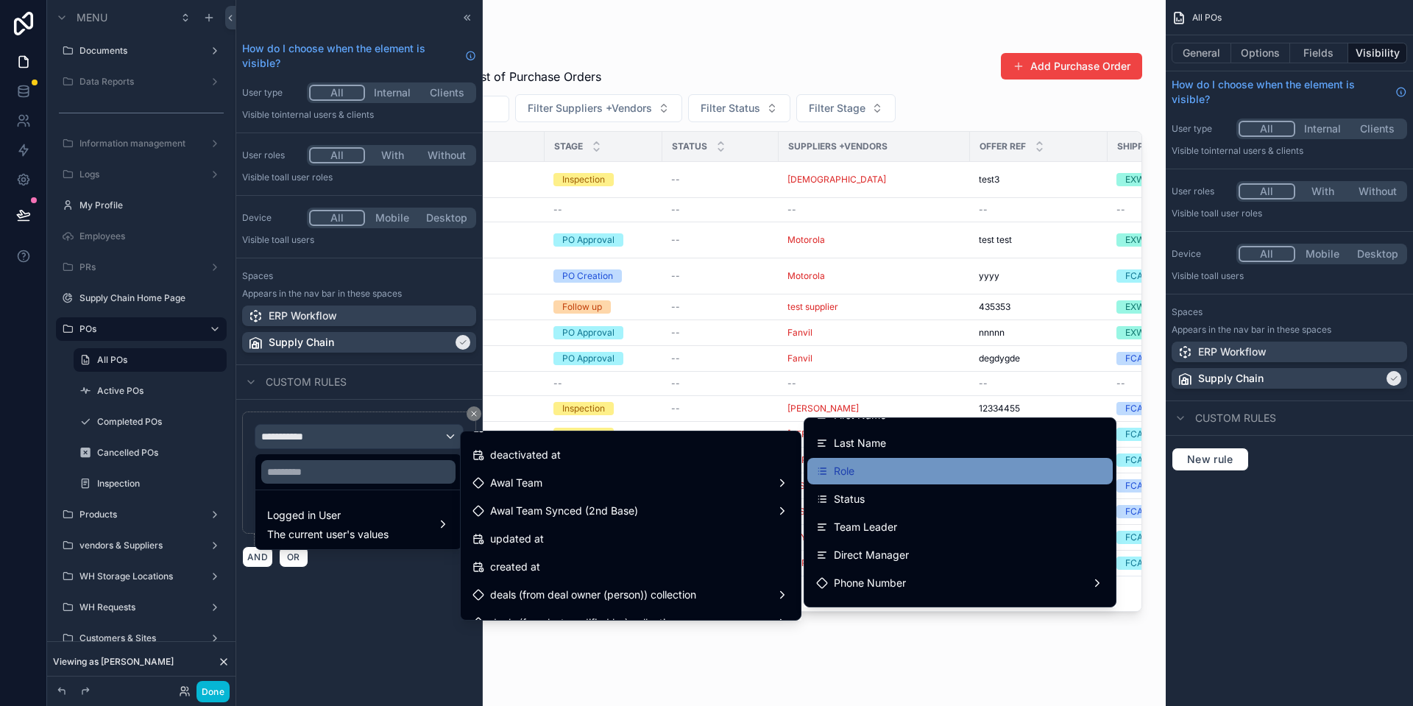
click at [876, 469] on div "Role" at bounding box center [960, 471] width 288 height 18
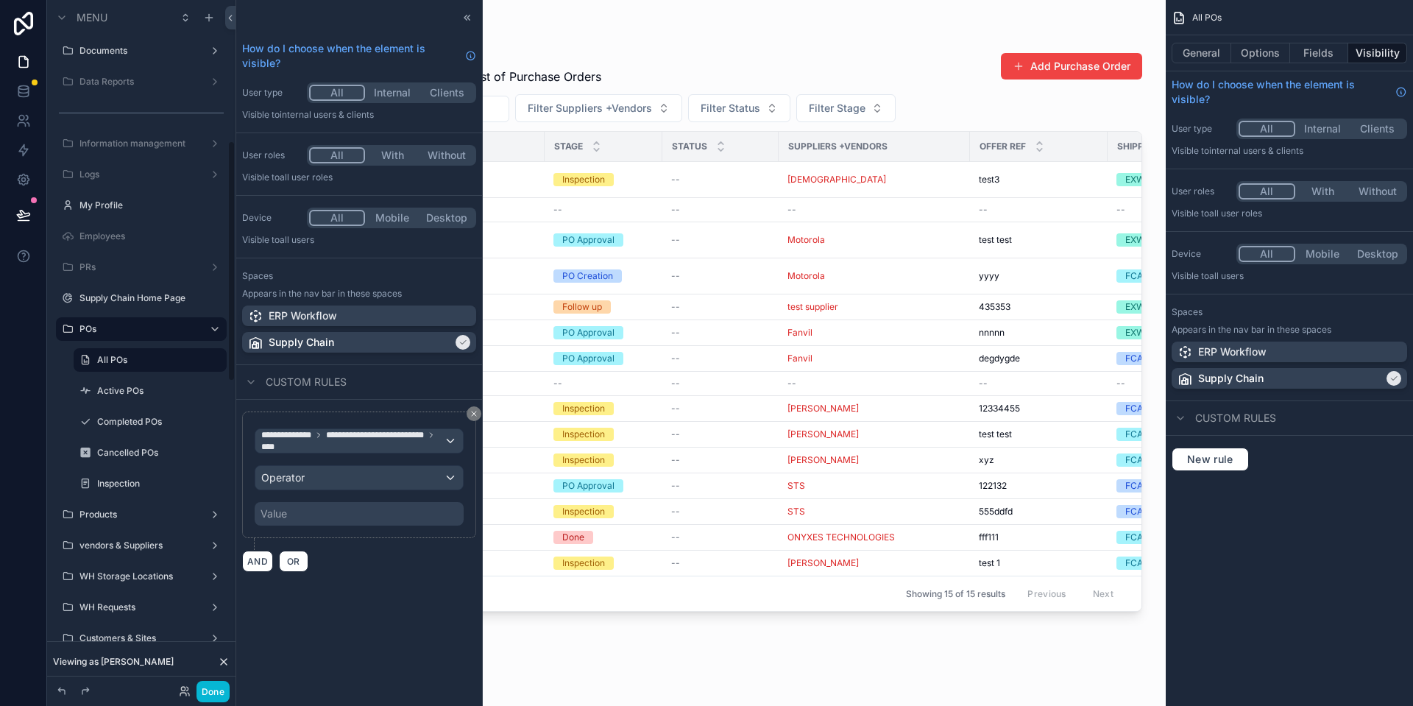
scroll to position [403, 0]
click at [376, 489] on div "**********" at bounding box center [359, 475] width 209 height 102
click at [387, 487] on div "Operator" at bounding box center [358, 478] width 207 height 24
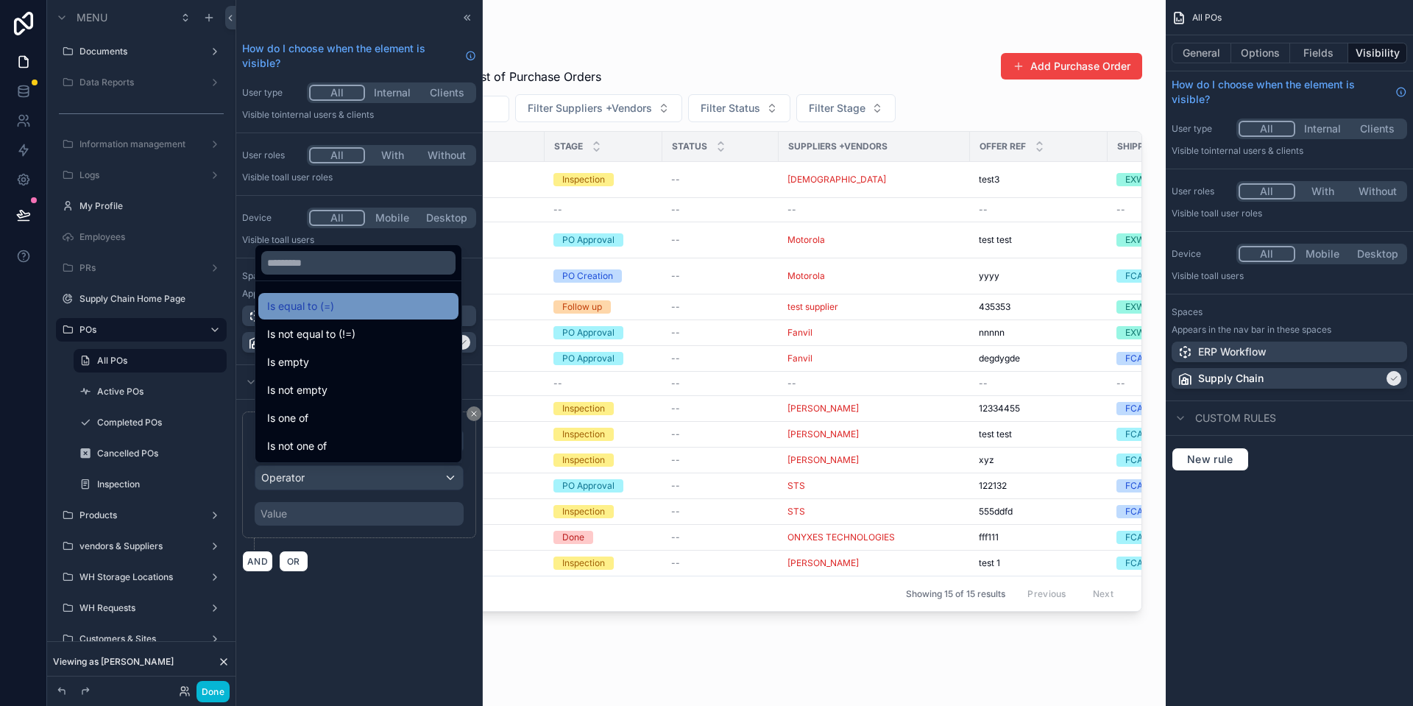
click at [371, 297] on div "Is equal to (=)" at bounding box center [358, 306] width 182 height 18
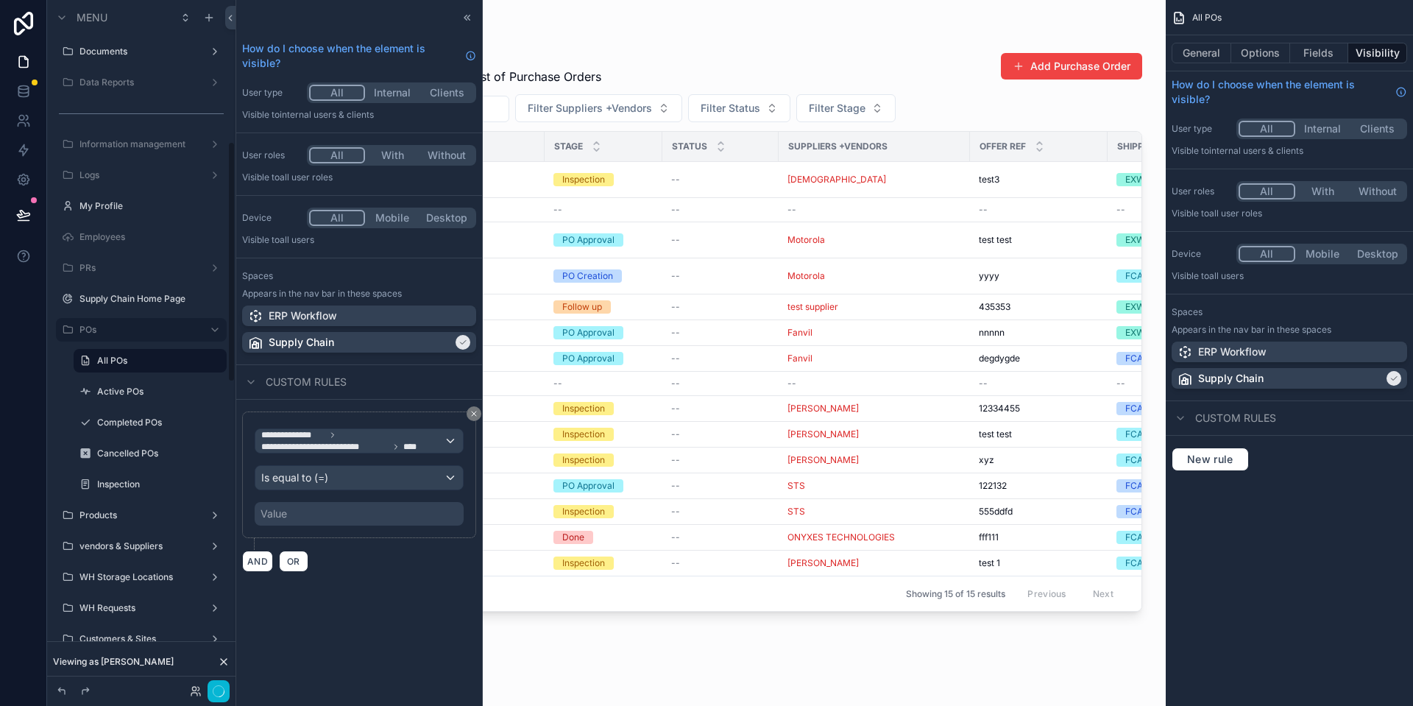
scroll to position [404, 0]
click at [344, 504] on div "Value" at bounding box center [359, 514] width 209 height 24
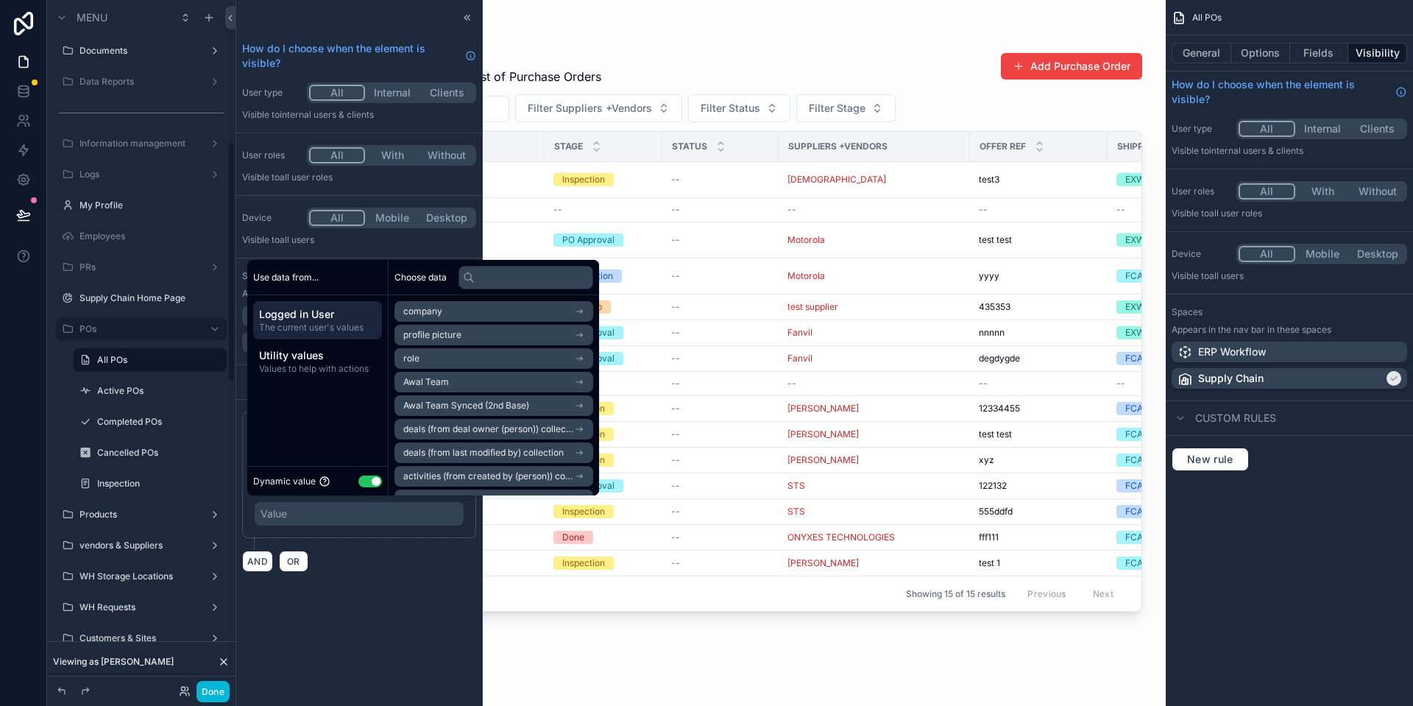
click at [326, 514] on div "Value" at bounding box center [359, 514] width 209 height 24
click at [379, 475] on div "Dynamic value Use setting" at bounding box center [317, 480] width 129 height 17
click at [377, 477] on button "Use setting" at bounding box center [370, 481] width 24 height 12
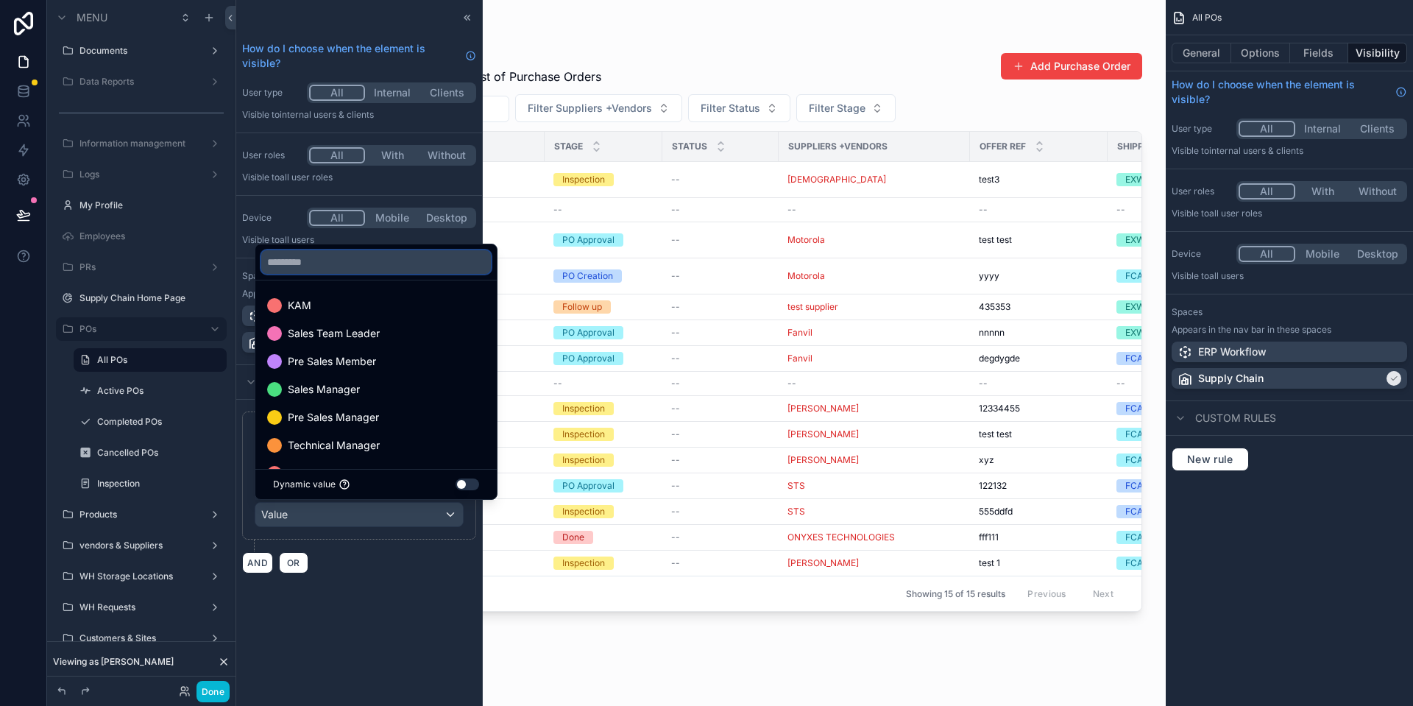
click at [441, 272] on input "text" at bounding box center [376, 262] width 230 height 24
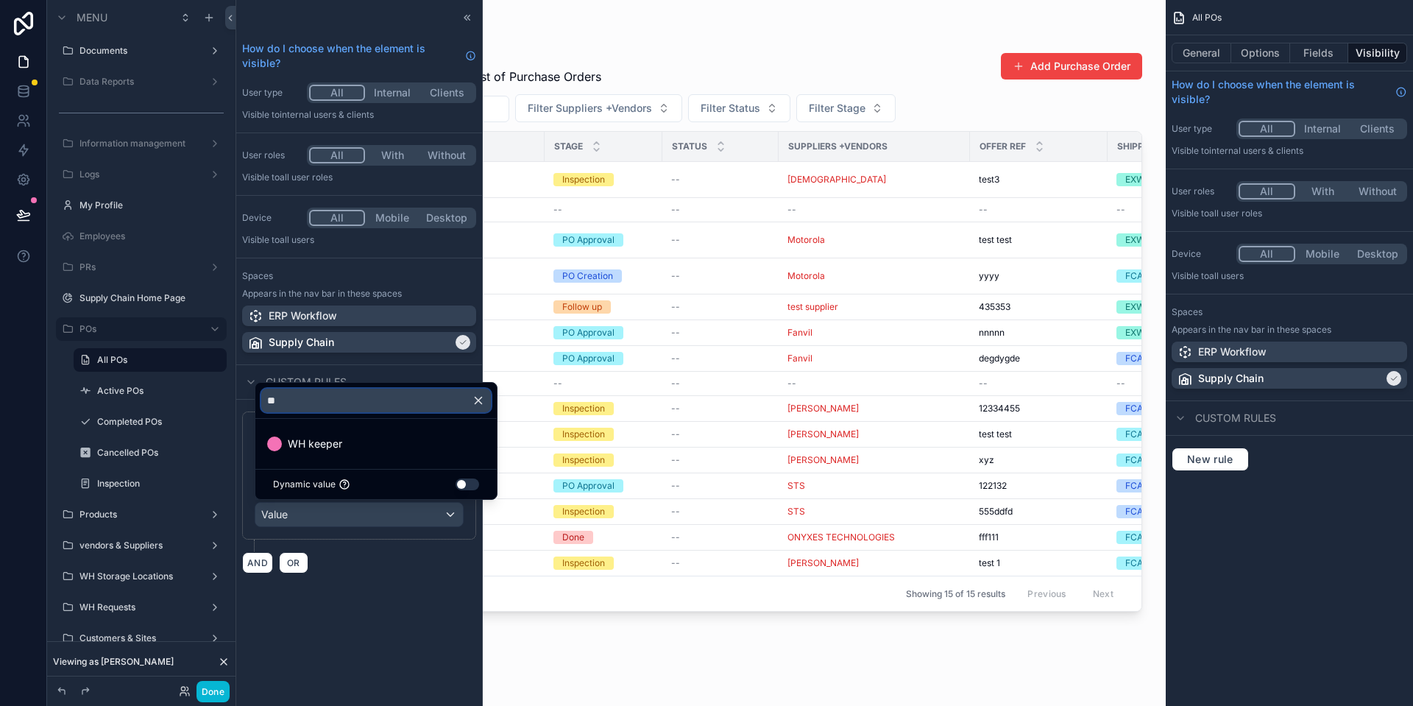
type input "**"
click at [383, 418] on div "**" at bounding box center [375, 401] width 241 height 36
drag, startPoint x: 383, startPoint y: 420, endPoint x: 372, endPoint y: 430, distance: 15.1
click at [383, 421] on ul "WH keeper" at bounding box center [375, 444] width 241 height 50
click at [372, 430] on div "WH keeper" at bounding box center [375, 443] width 235 height 26
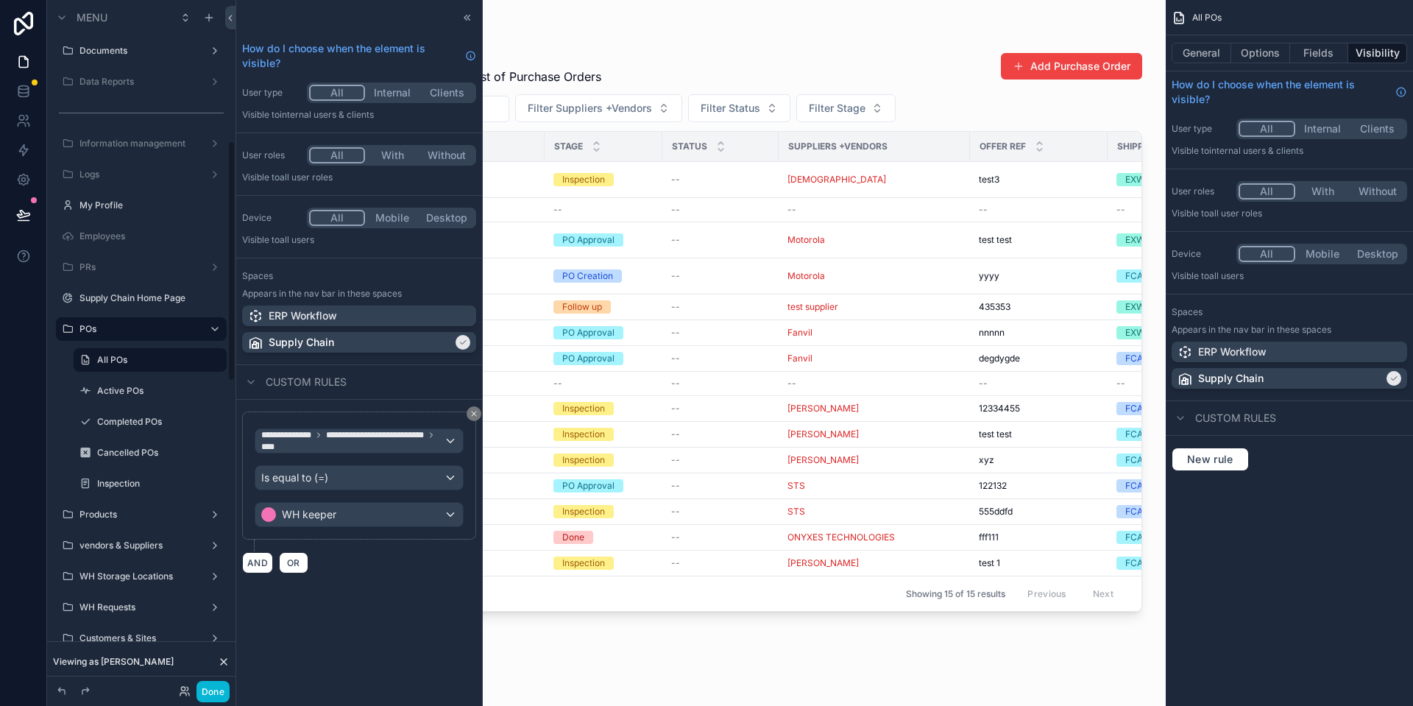
scroll to position [403, 0]
click at [255, 561] on button "AND" at bounding box center [257, 562] width 31 height 21
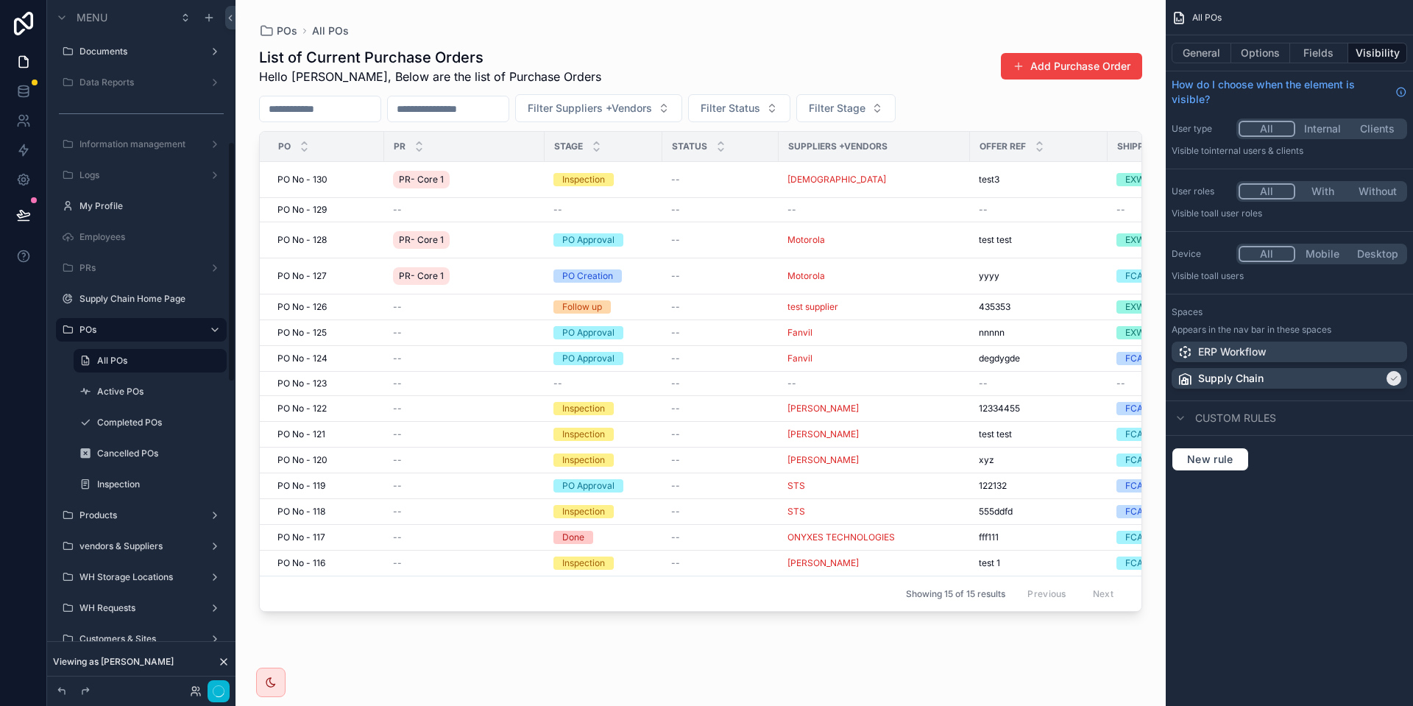
scroll to position [404, 0]
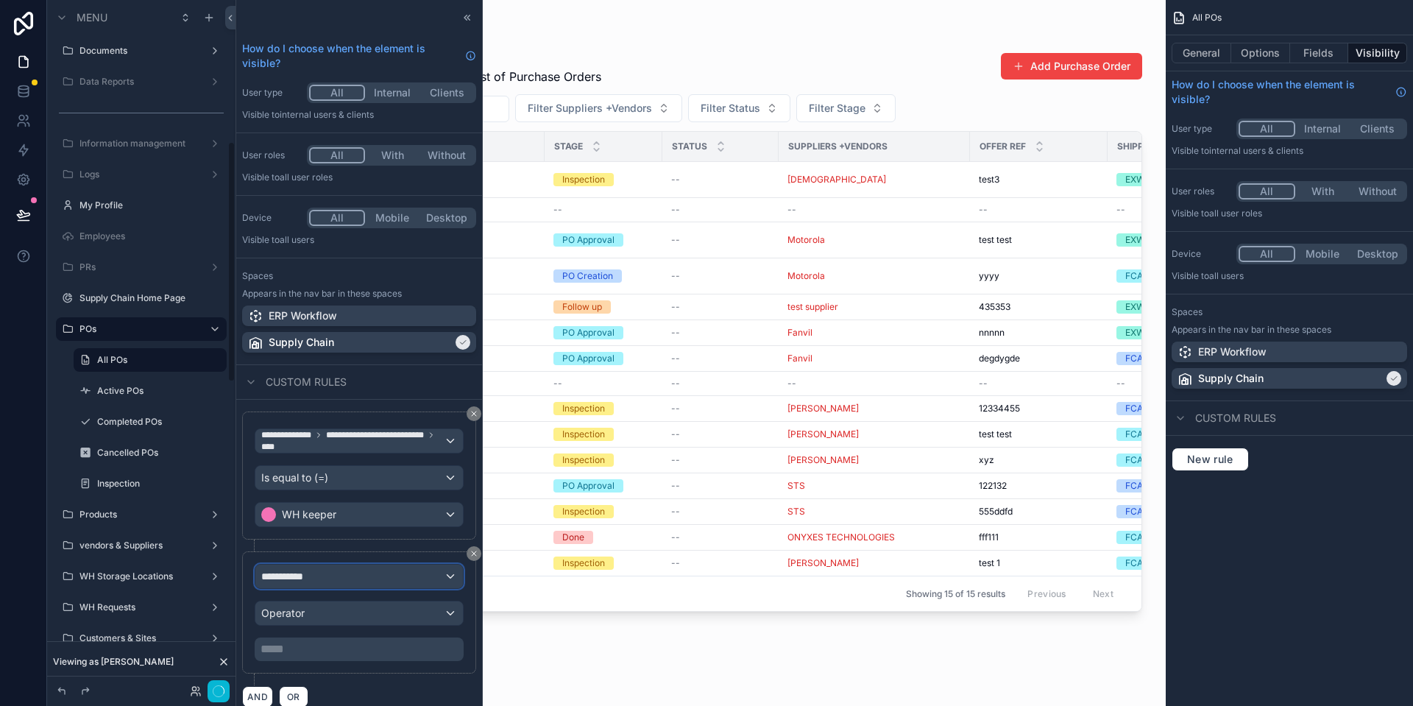
click at [376, 572] on div "**********" at bounding box center [358, 576] width 207 height 24
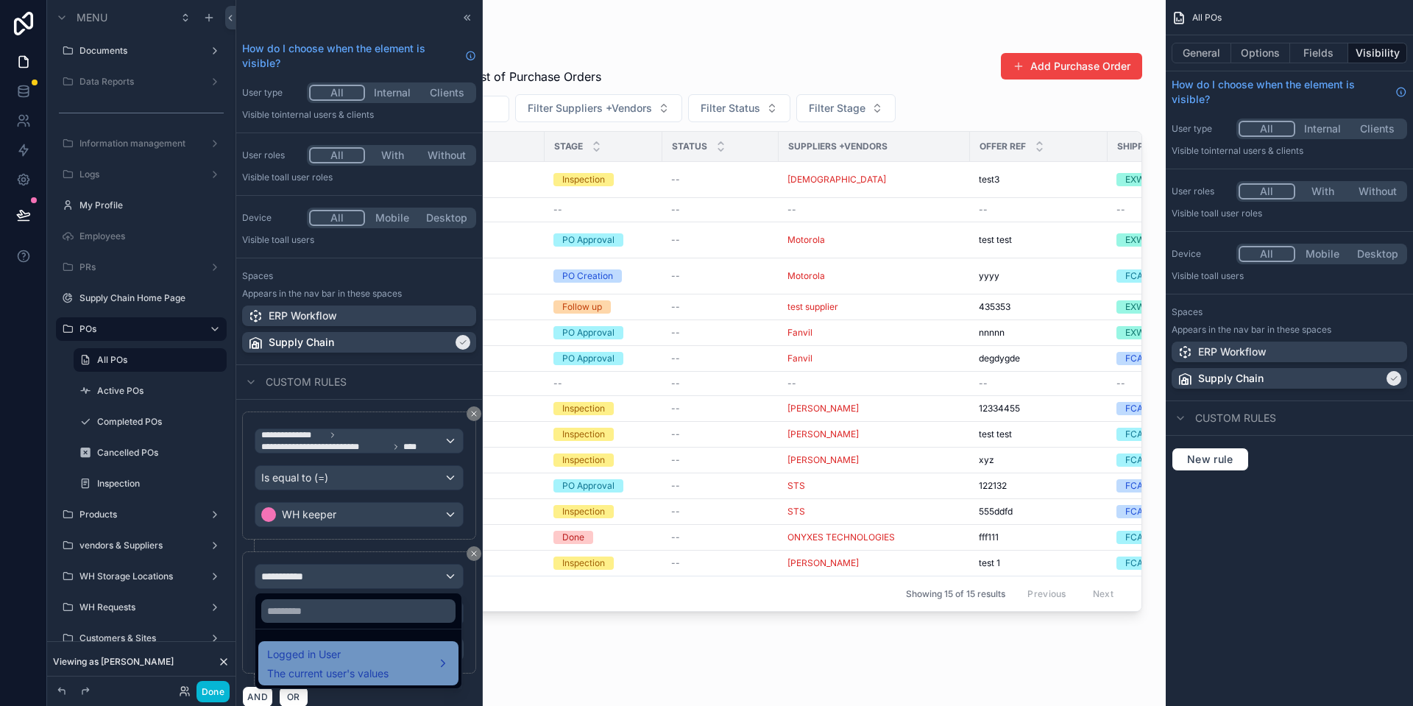
click at [353, 657] on span "Logged in User" at bounding box center [327, 654] width 121 height 18
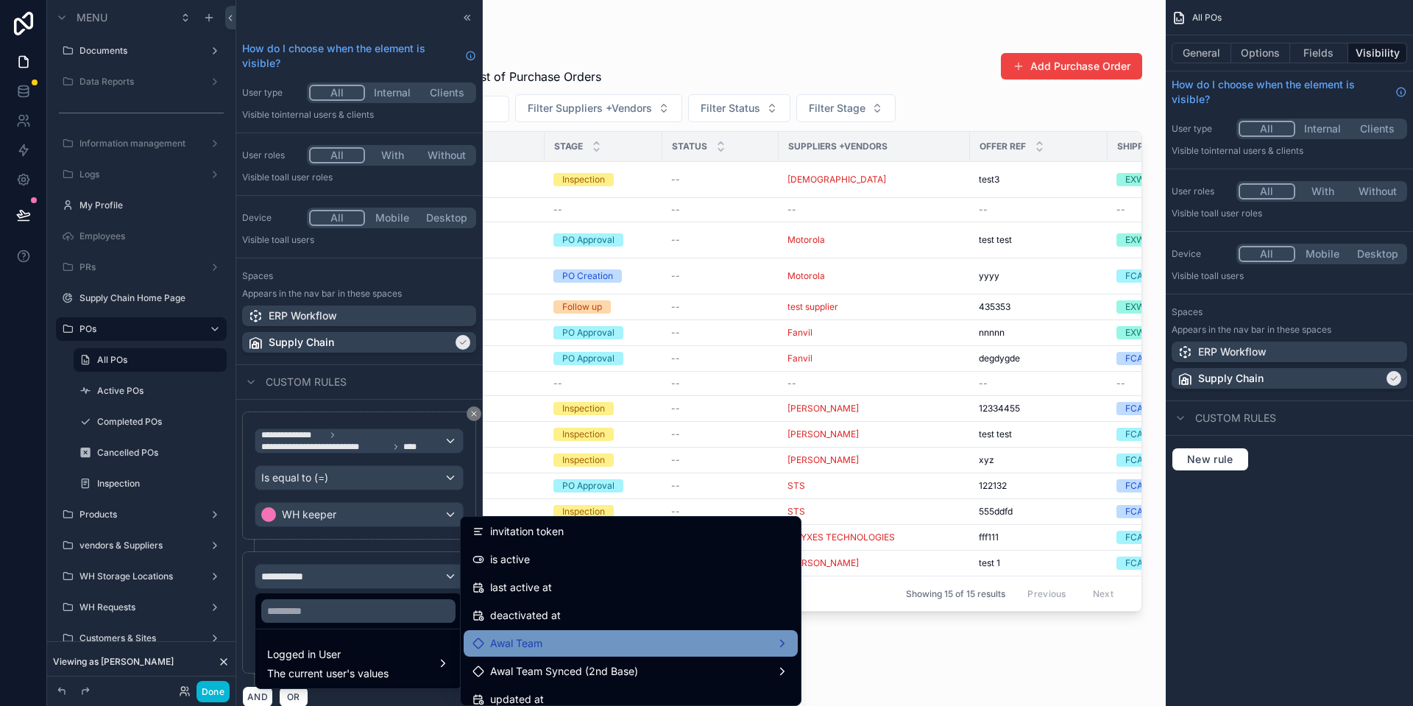
scroll to position [375, 0]
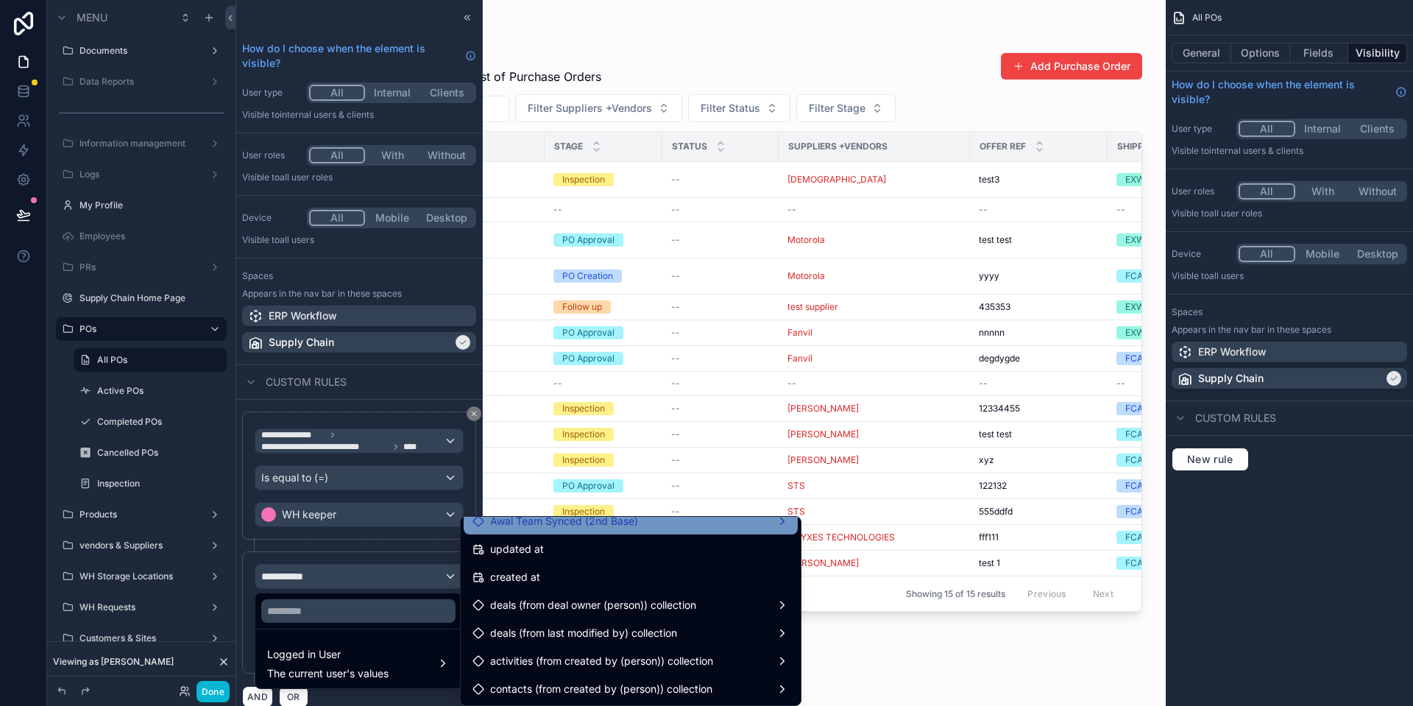
click at [668, 528] on div "Awal Team Synced (2nd Base)" at bounding box center [630, 521] width 316 height 18
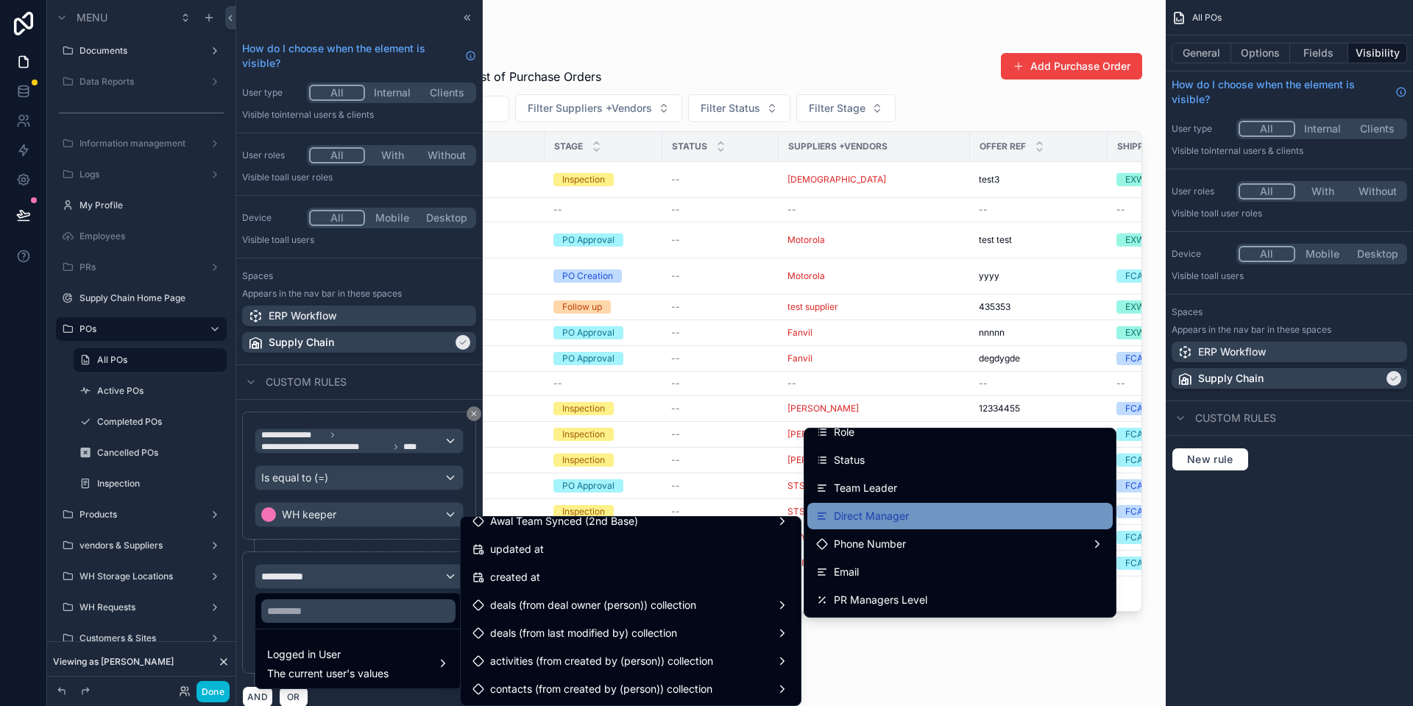
scroll to position [150, 0]
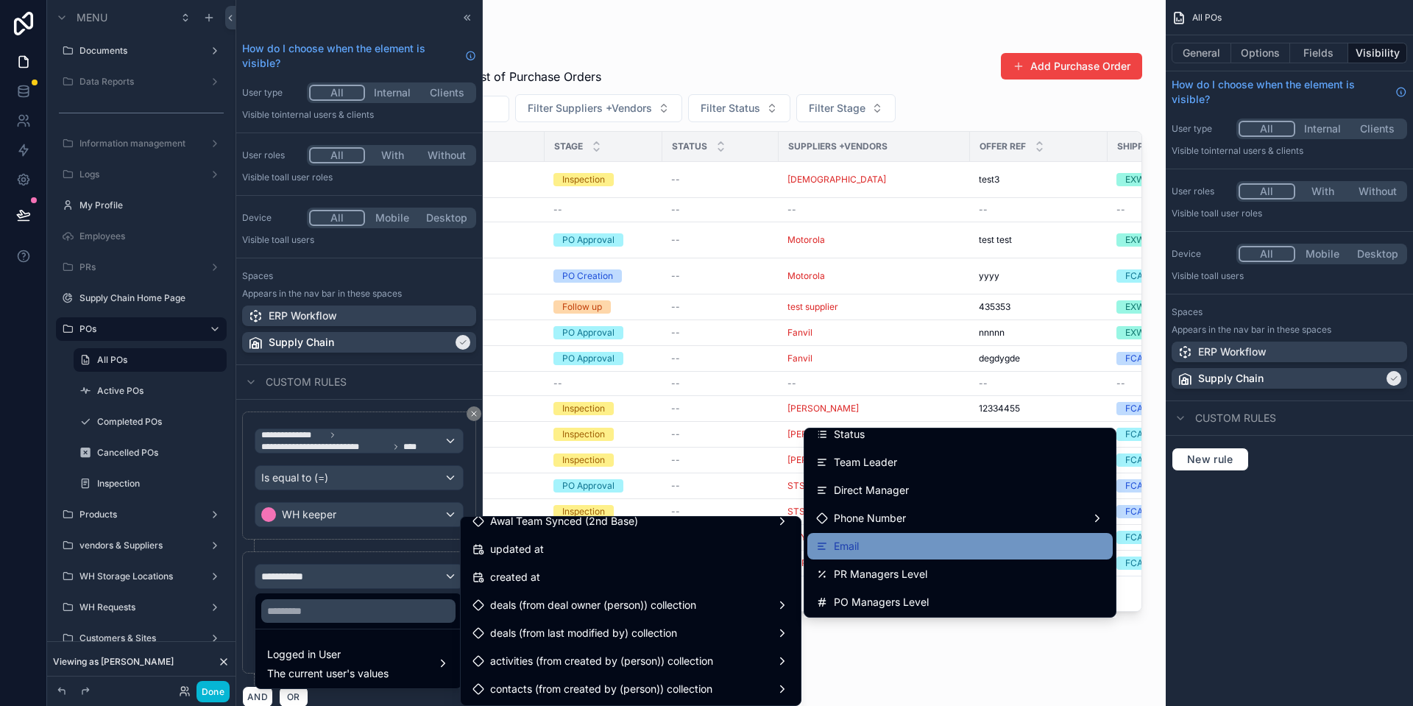
click at [906, 541] on div "Email" at bounding box center [960, 546] width 288 height 18
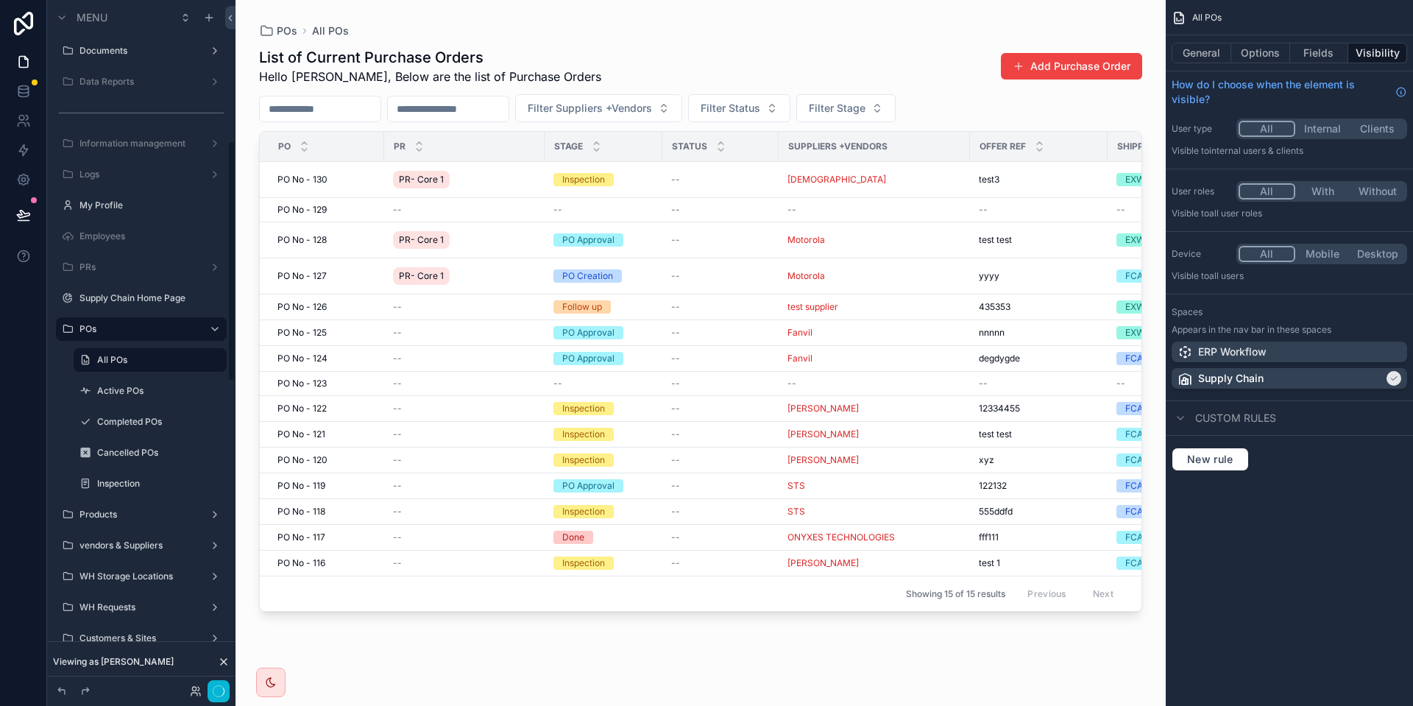
scroll to position [403, 0]
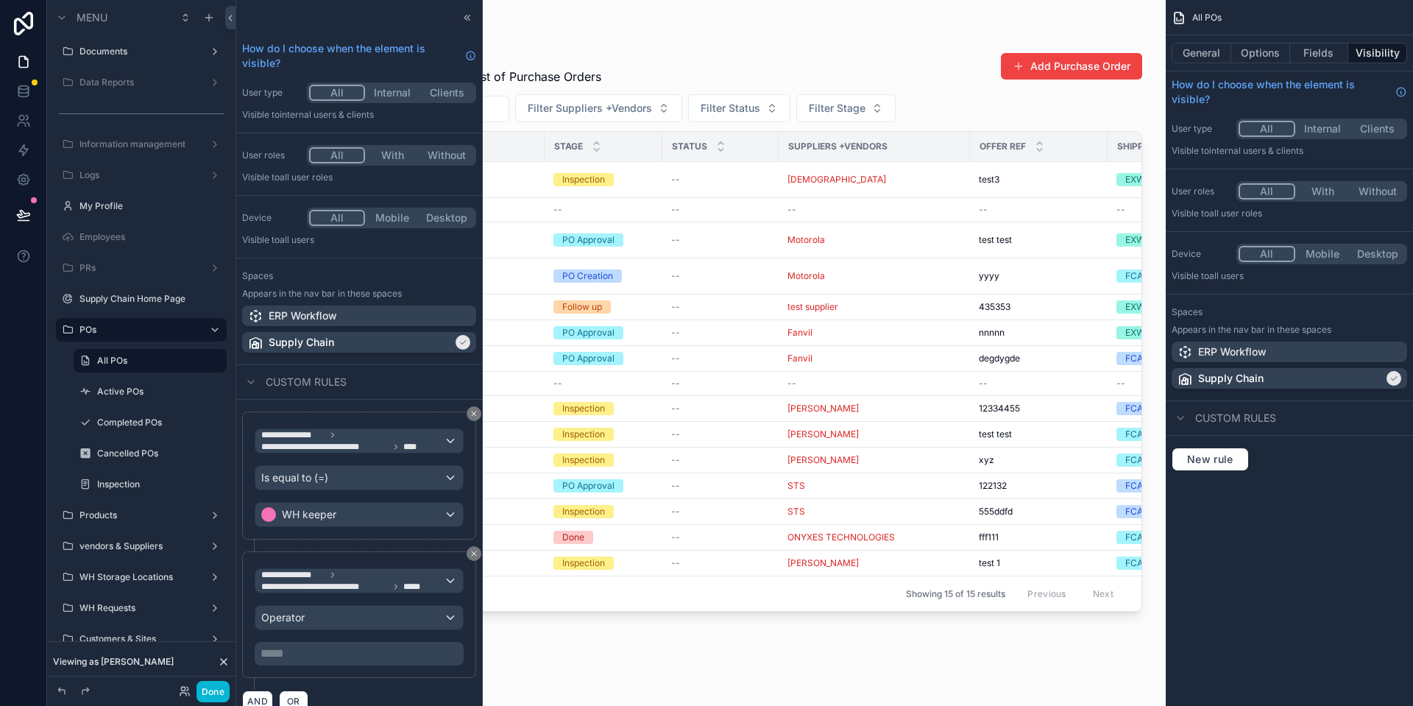
click at [349, 659] on p "***** ﻿" at bounding box center [360, 653] width 200 height 18
click at [294, 676] on div "**********" at bounding box center [359, 620] width 234 height 138
click at [403, 620] on div "Operator" at bounding box center [358, 617] width 207 height 24
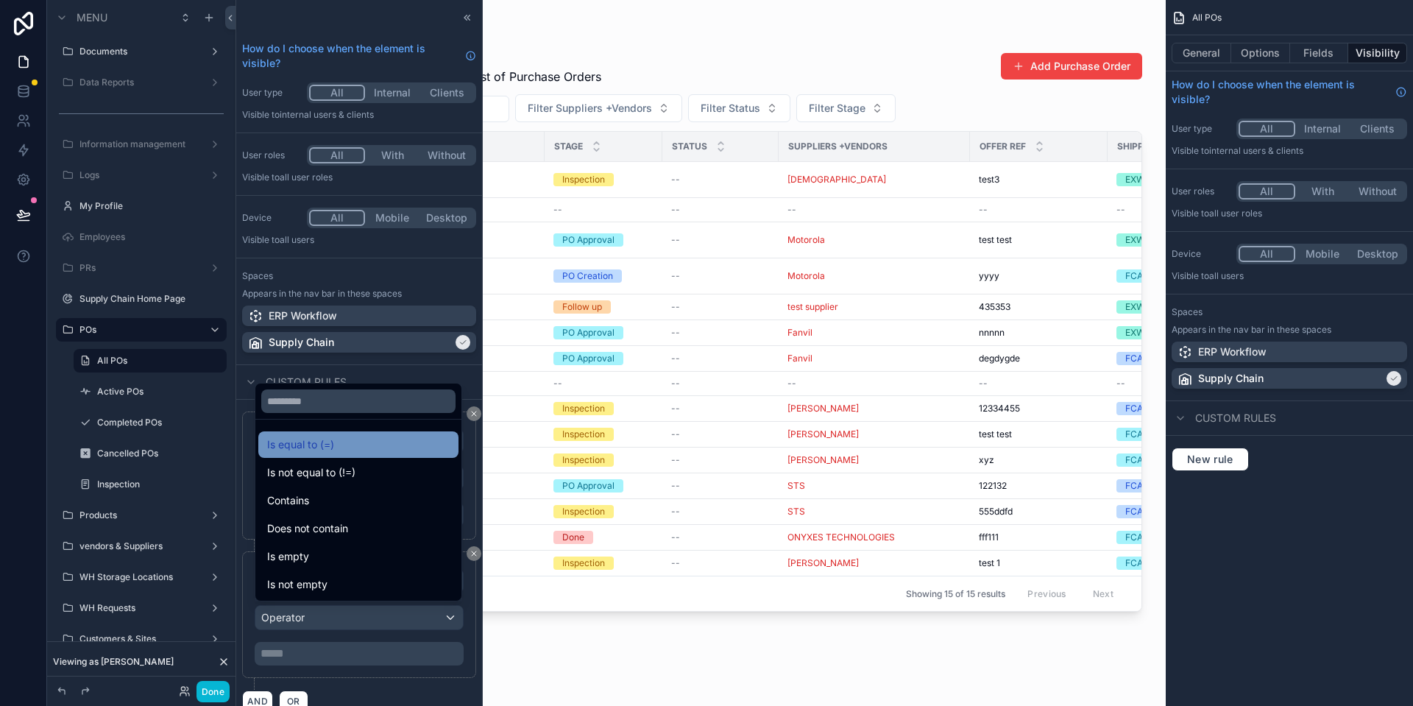
click at [410, 440] on div "Is equal to (=)" at bounding box center [358, 445] width 182 height 18
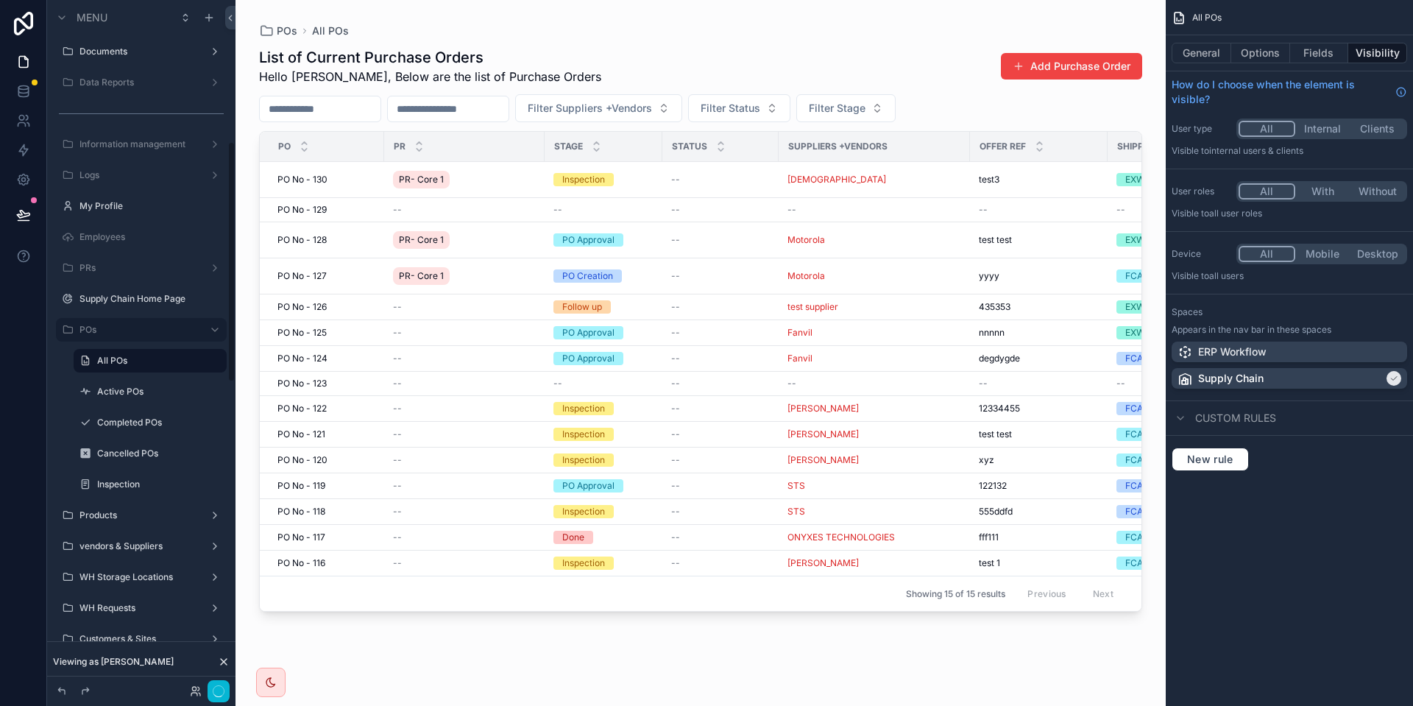
scroll to position [404, 0]
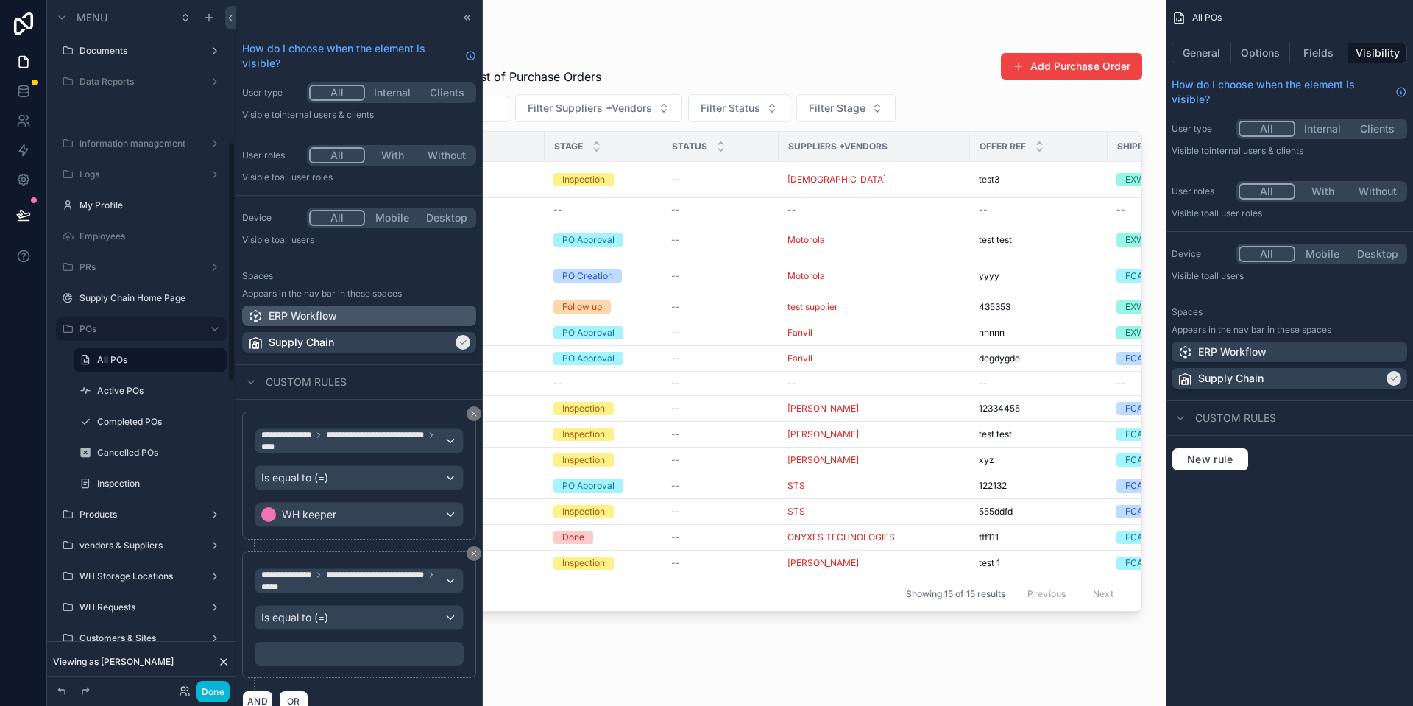
click at [368, 652] on p "﻿" at bounding box center [360, 653] width 200 height 18
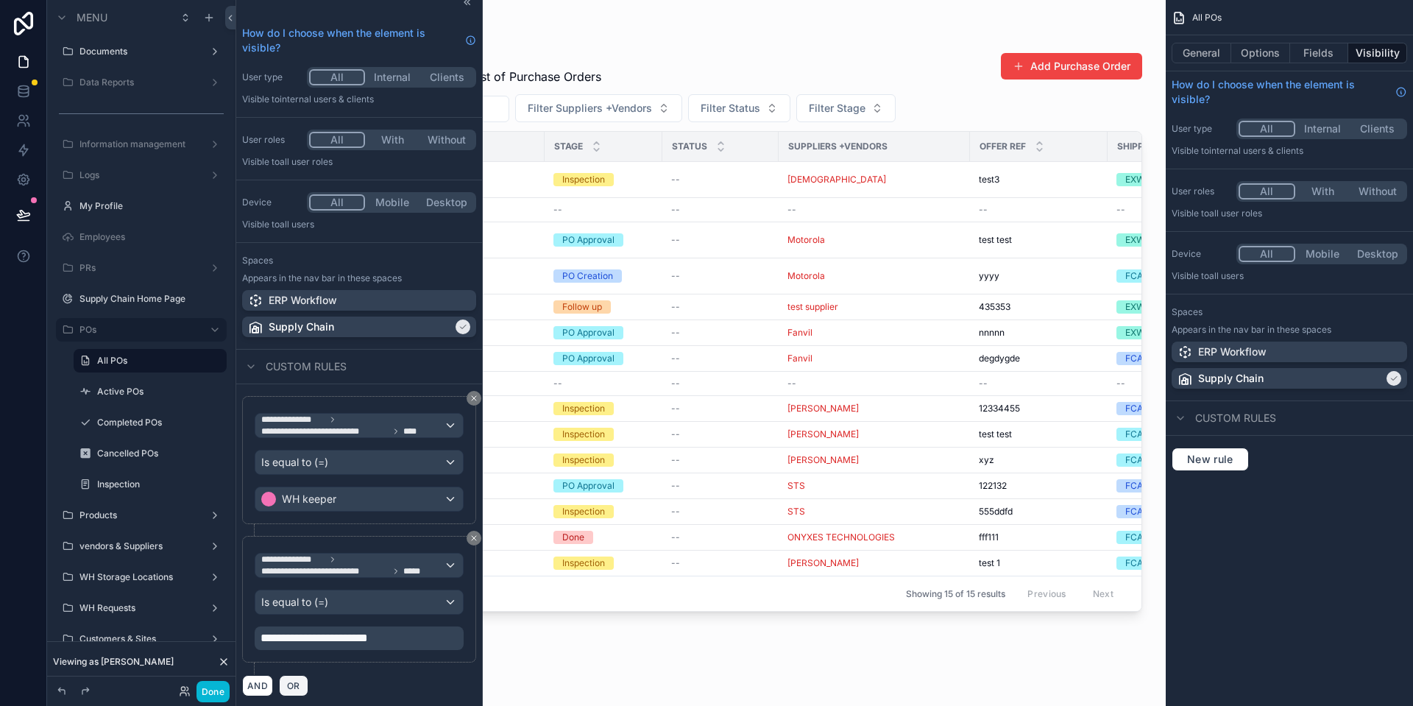
click at [302, 680] on span "OR" at bounding box center [293, 685] width 19 height 11
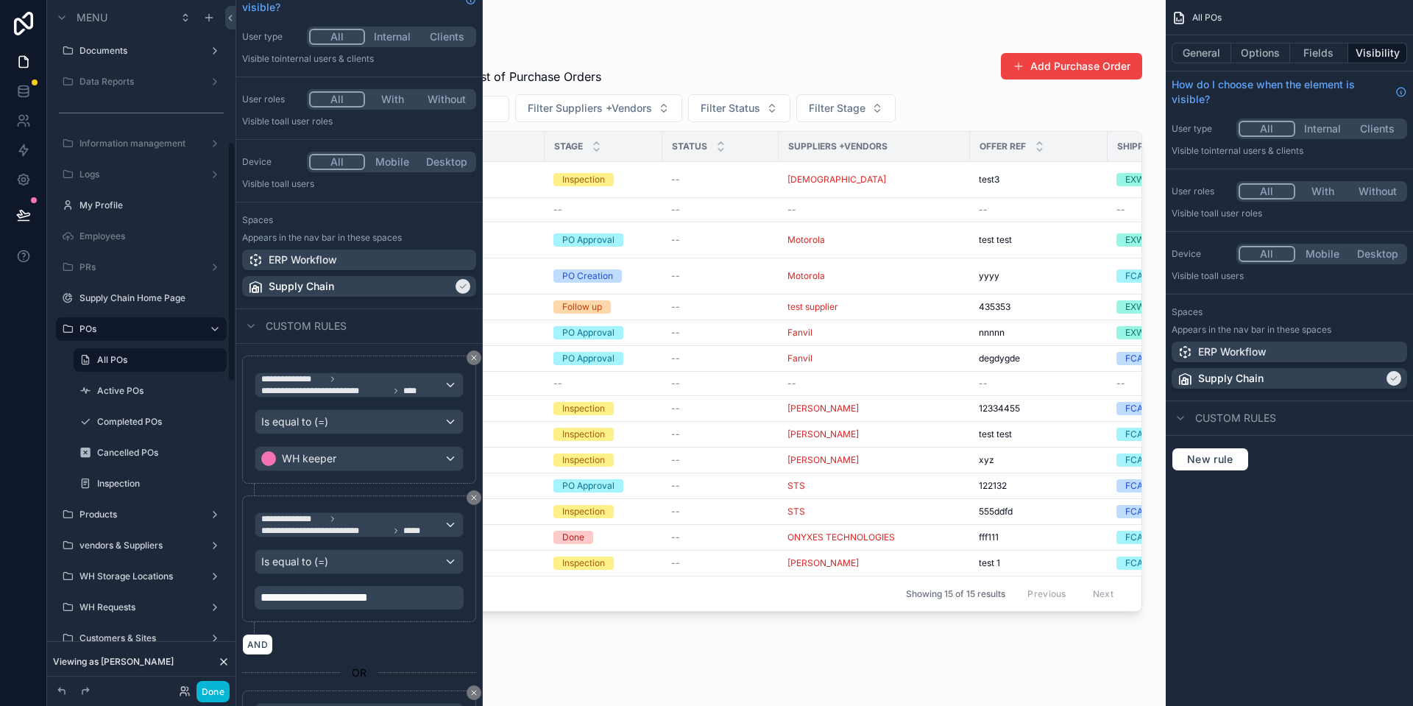
scroll to position [206, 0]
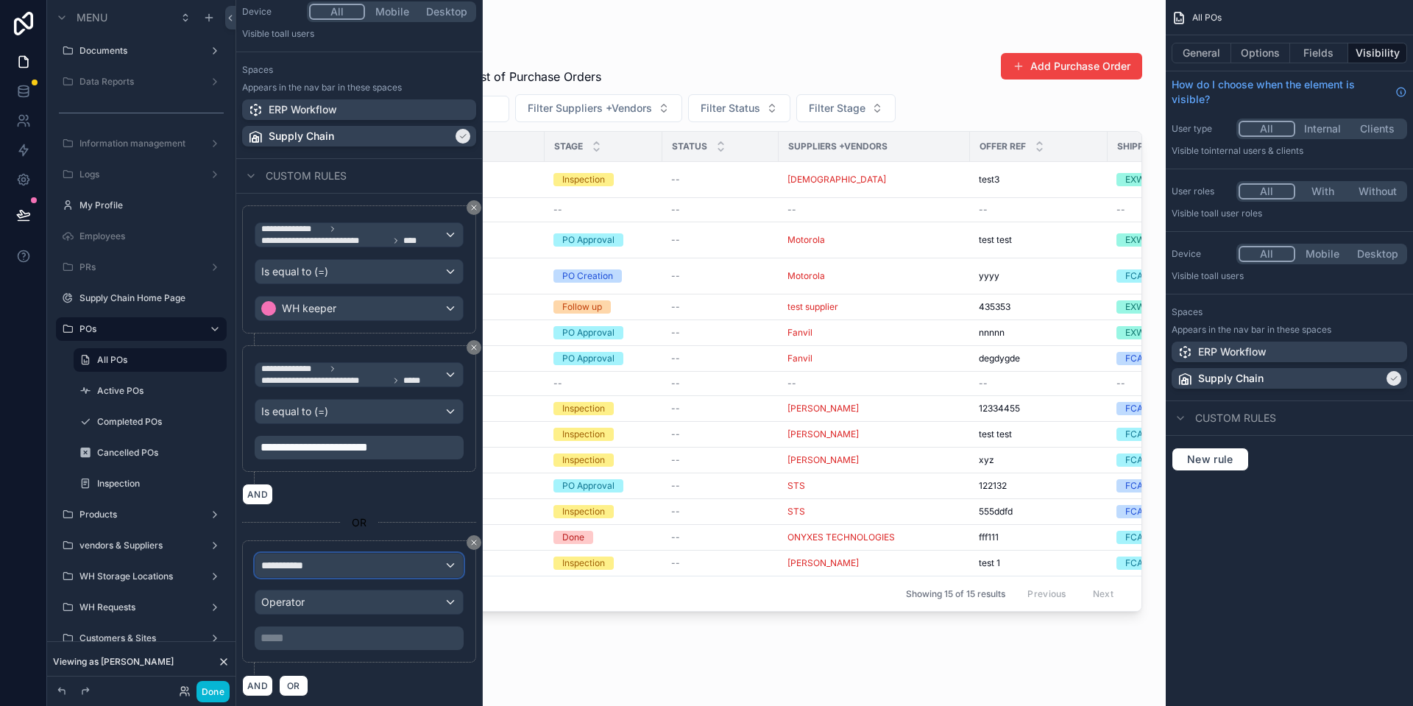
click at [335, 571] on div "**********" at bounding box center [358, 565] width 207 height 24
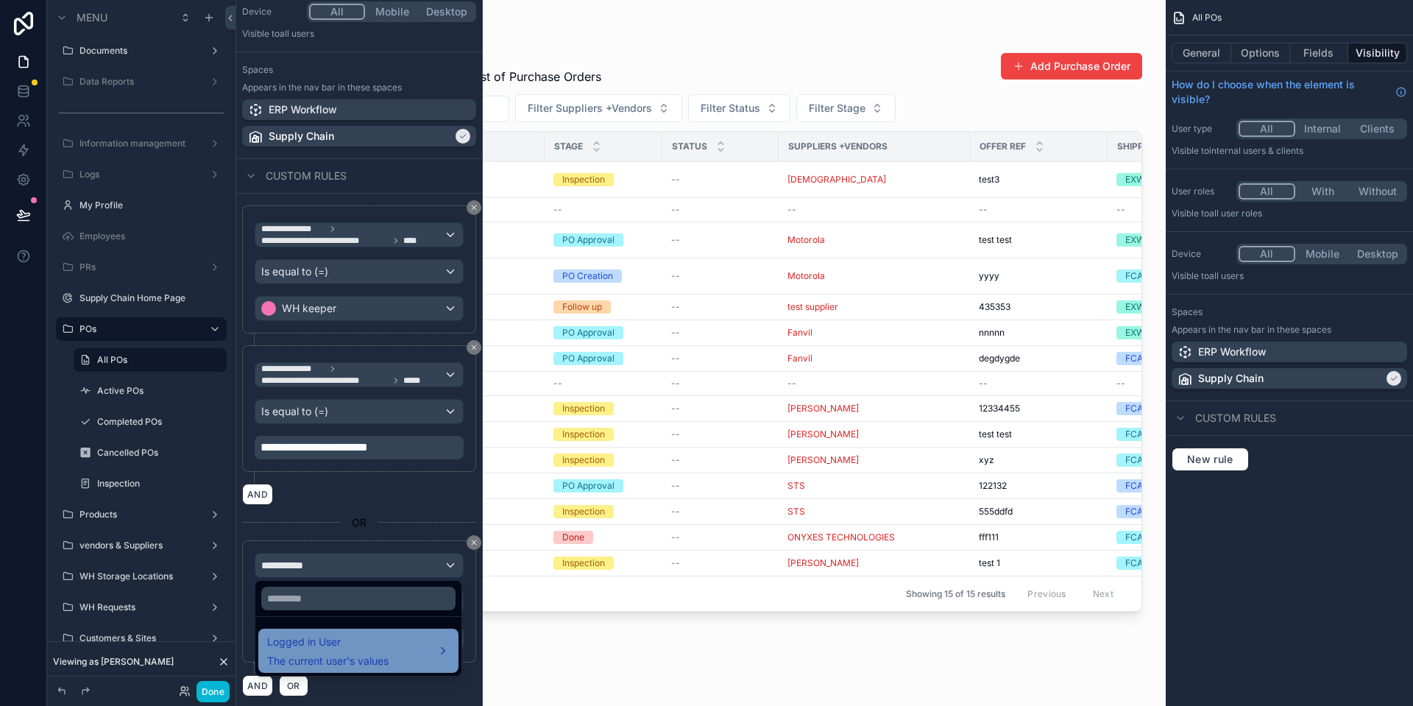
click at [353, 644] on span "Logged in User" at bounding box center [327, 642] width 121 height 18
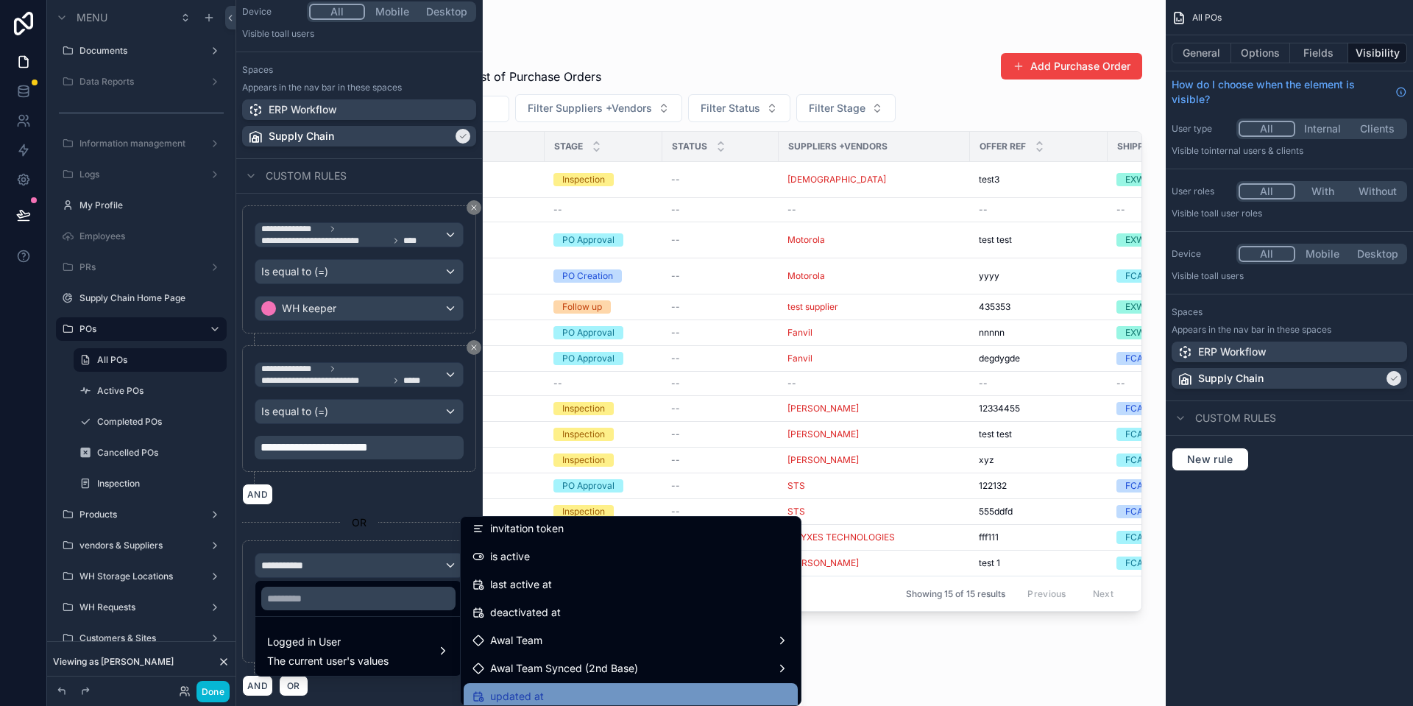
scroll to position [300, 0]
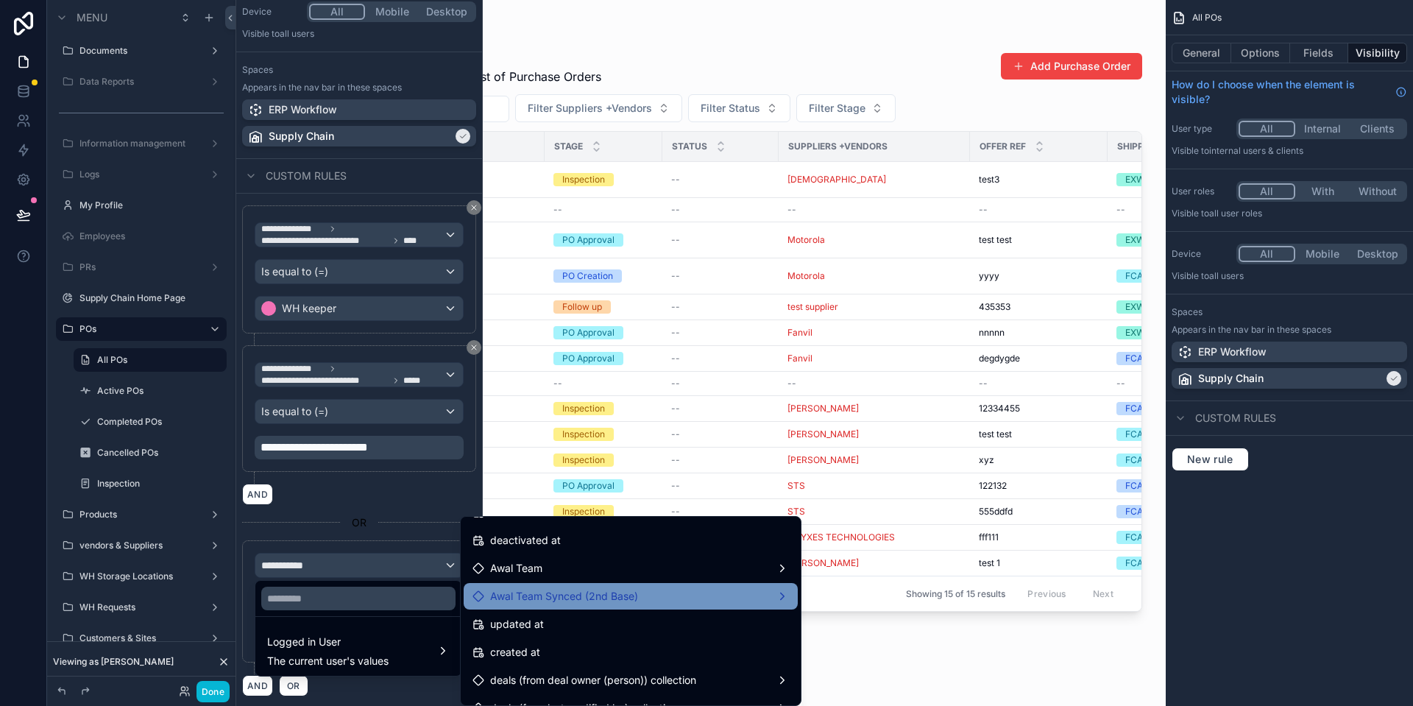
click at [690, 604] on div "Awal Team Synced (2nd Base)" at bounding box center [630, 596] width 316 height 18
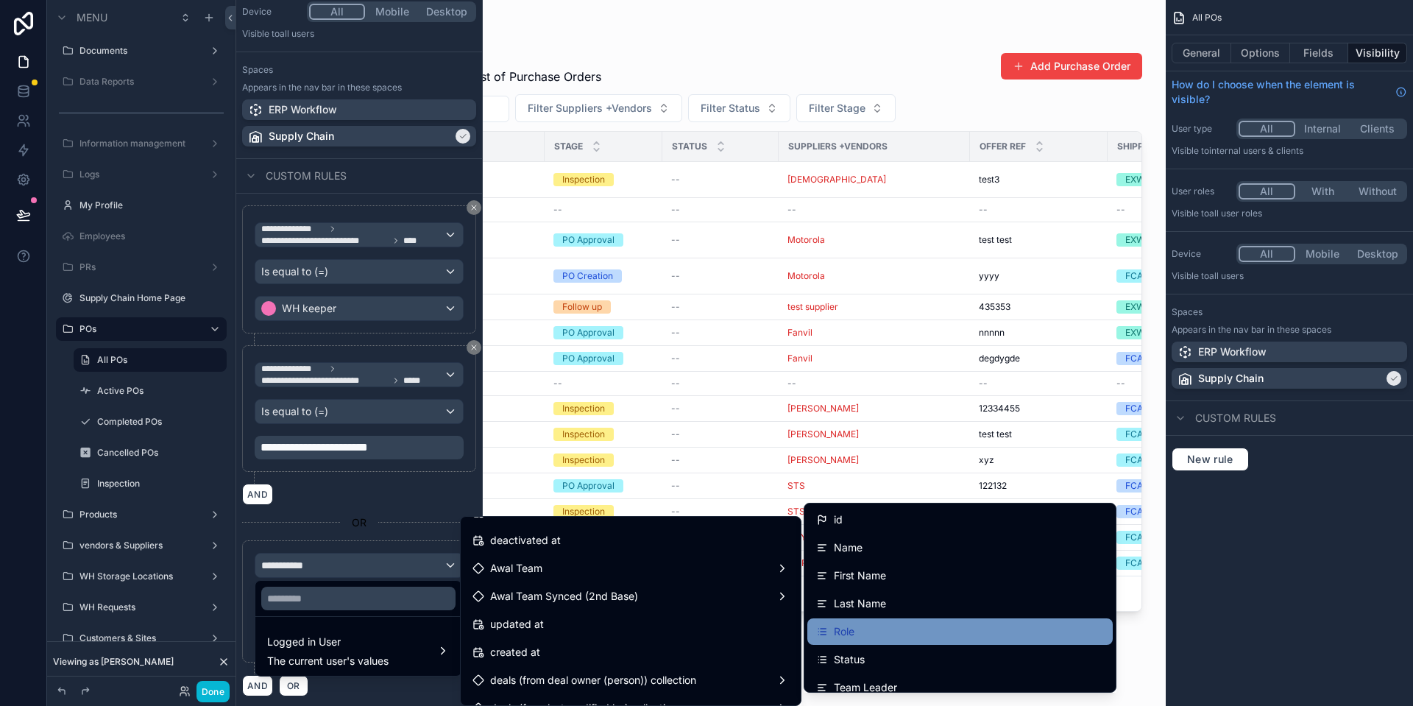
click at [882, 627] on div "Role" at bounding box center [960, 631] width 288 height 18
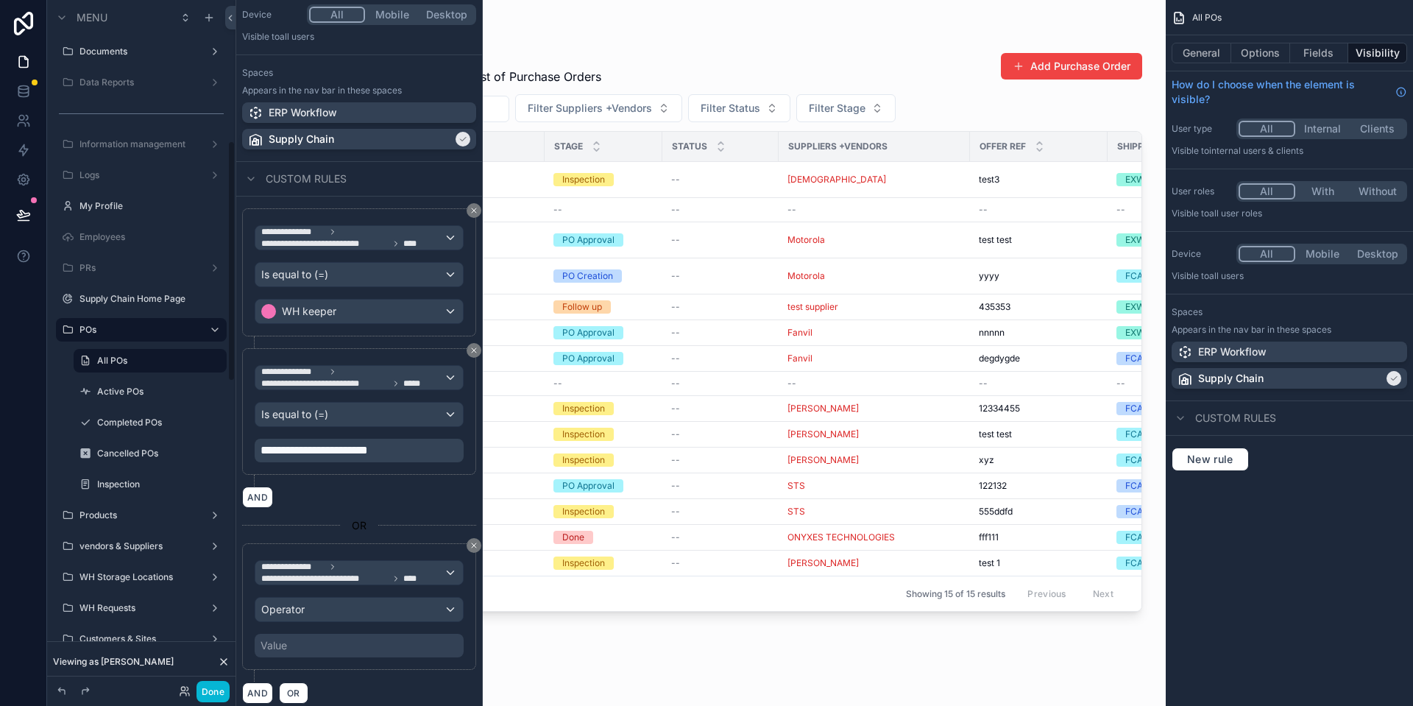
scroll to position [210, 0]
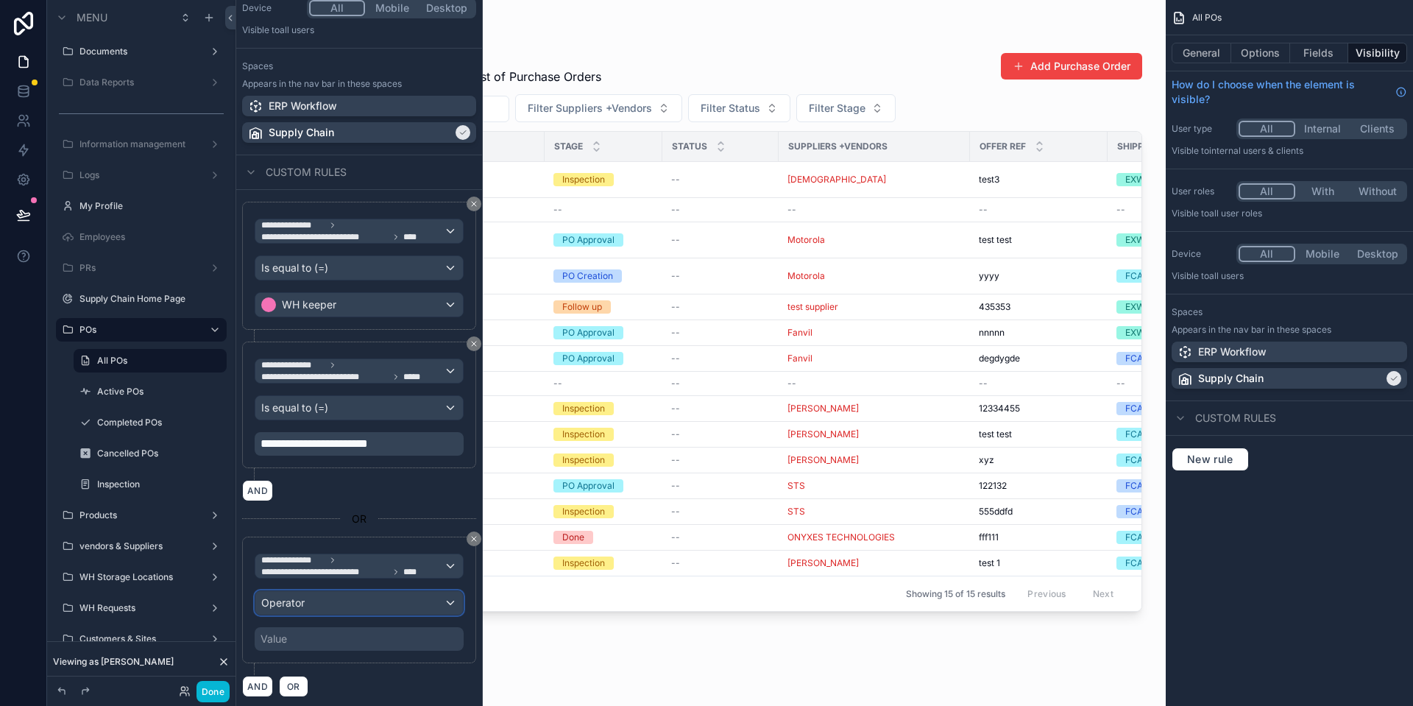
click at [329, 597] on div "Operator" at bounding box center [358, 603] width 207 height 24
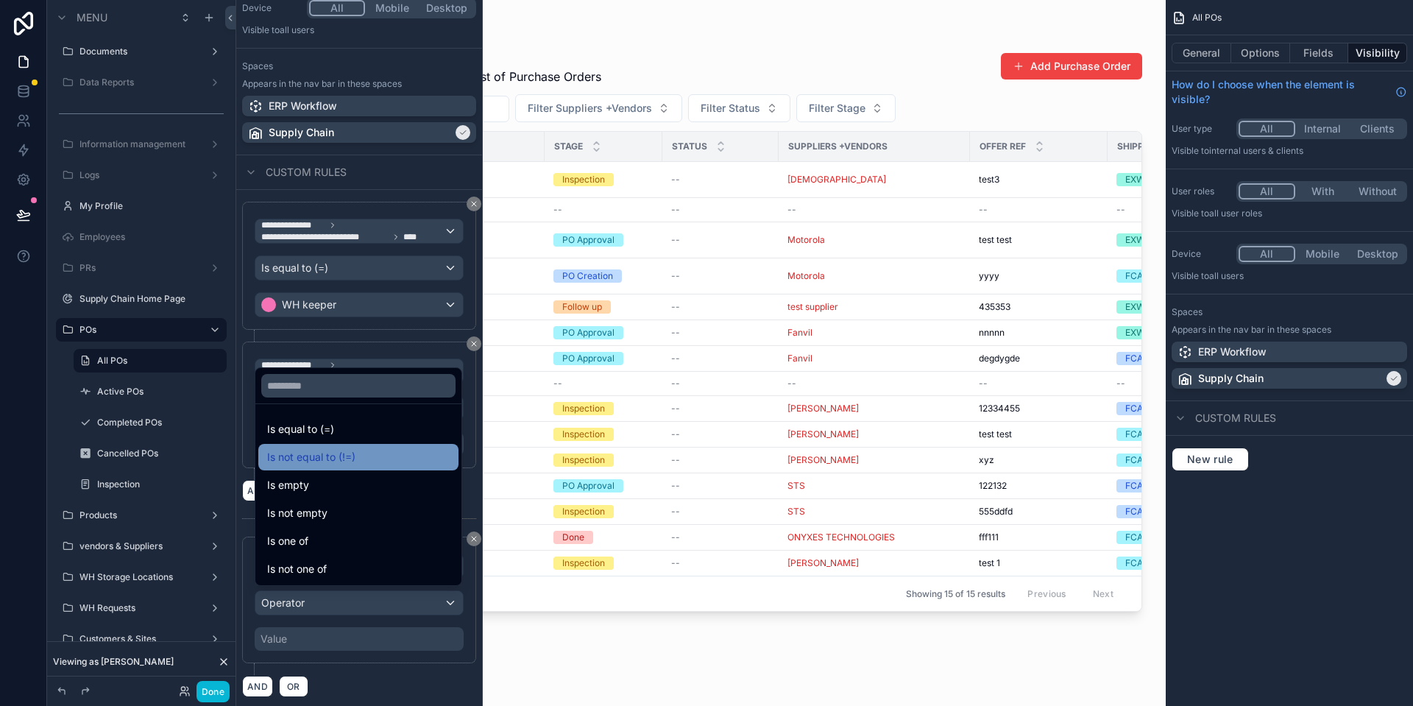
click at [379, 466] on div "Is not equal to (!=)" at bounding box center [358, 457] width 200 height 26
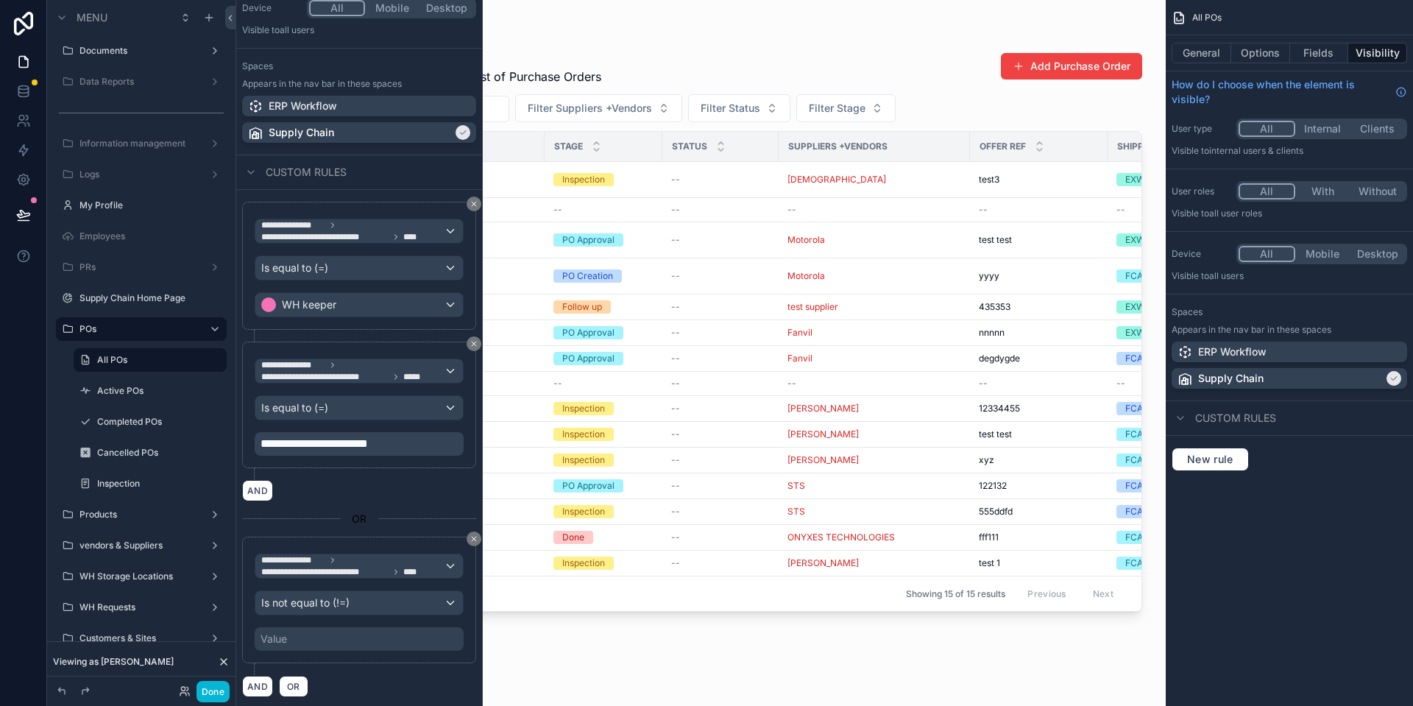
click at [355, 640] on div "Value" at bounding box center [359, 639] width 209 height 24
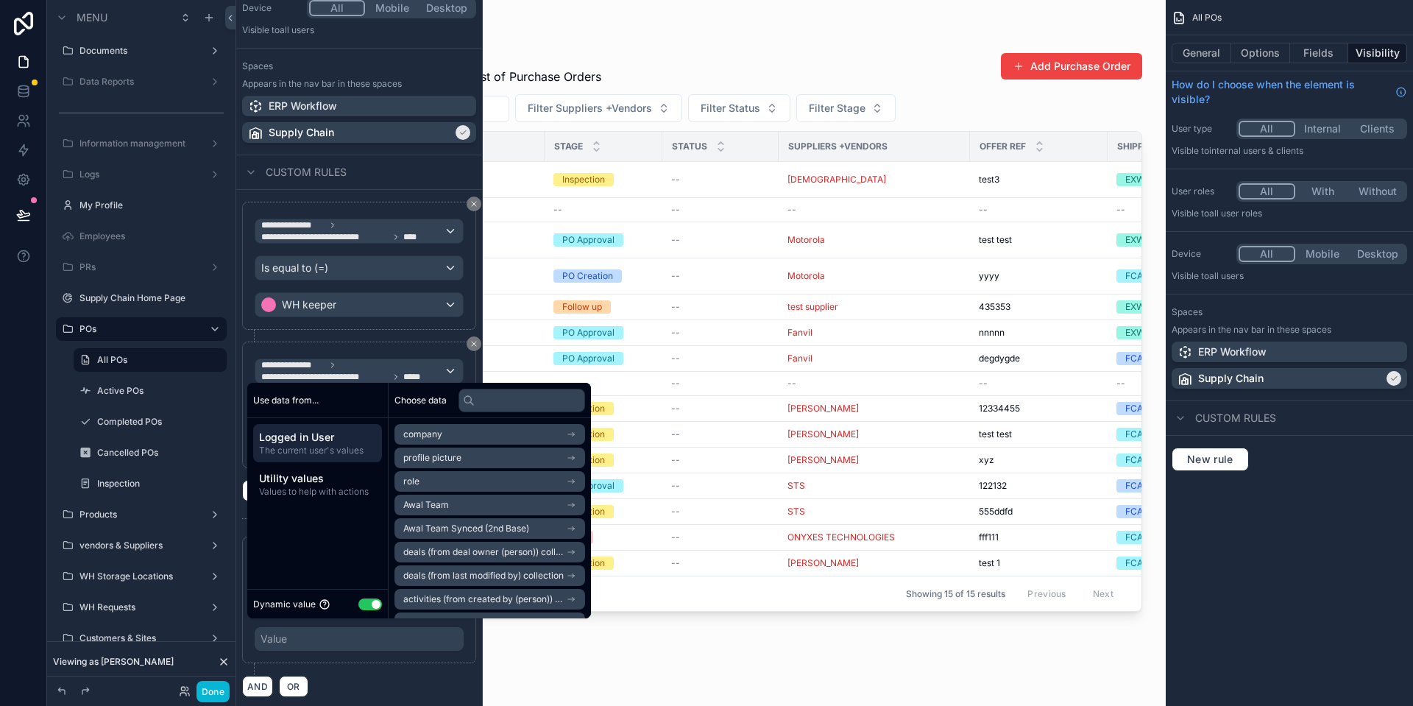
click at [376, 609] on button "Use setting" at bounding box center [370, 604] width 24 height 12
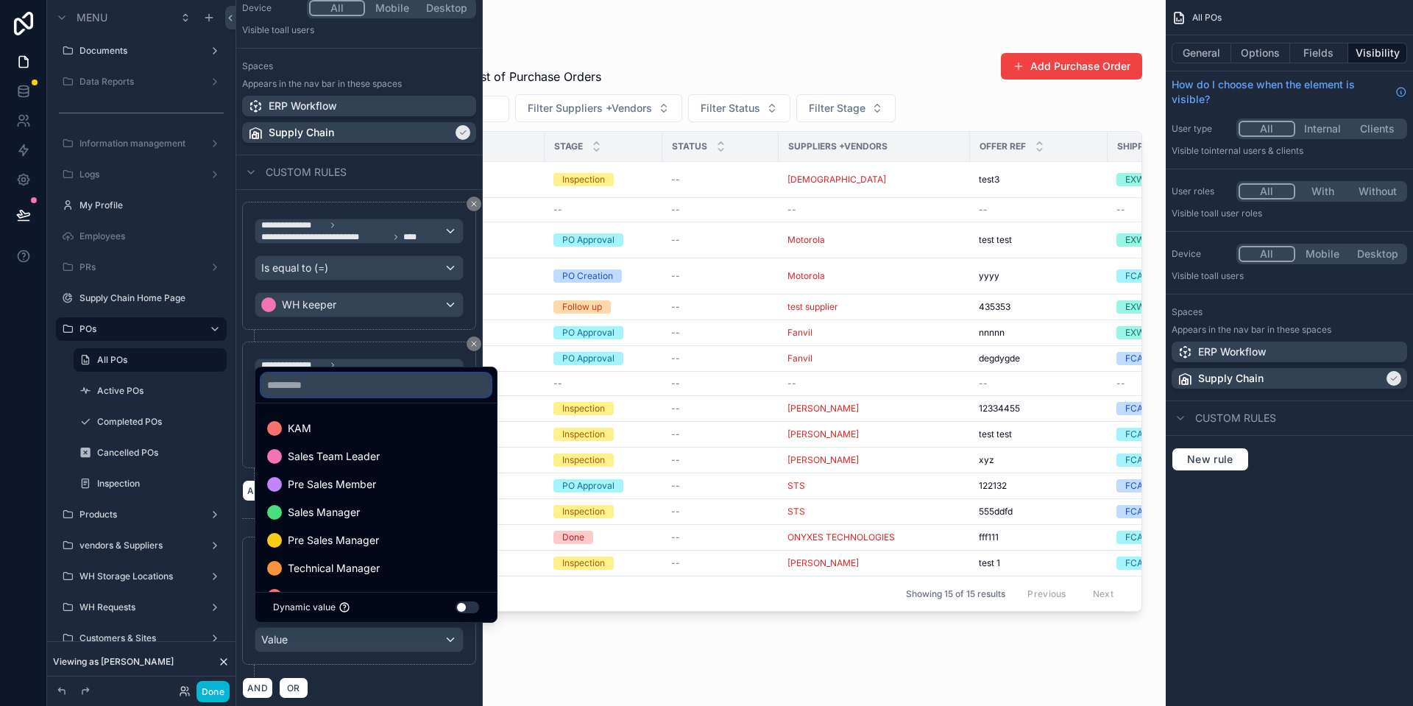
click at [410, 394] on input "text" at bounding box center [376, 385] width 230 height 24
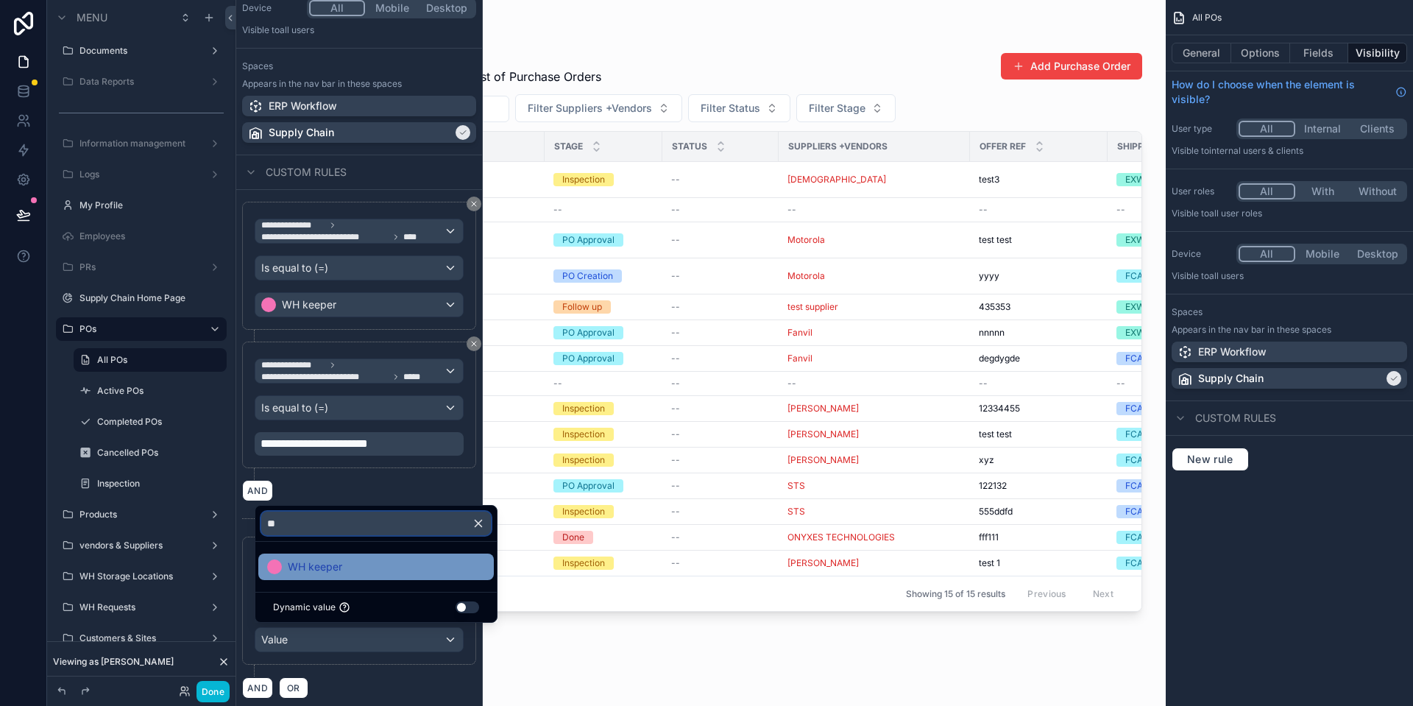
type input "**"
click at [310, 579] on div "WH keeper" at bounding box center [375, 566] width 235 height 26
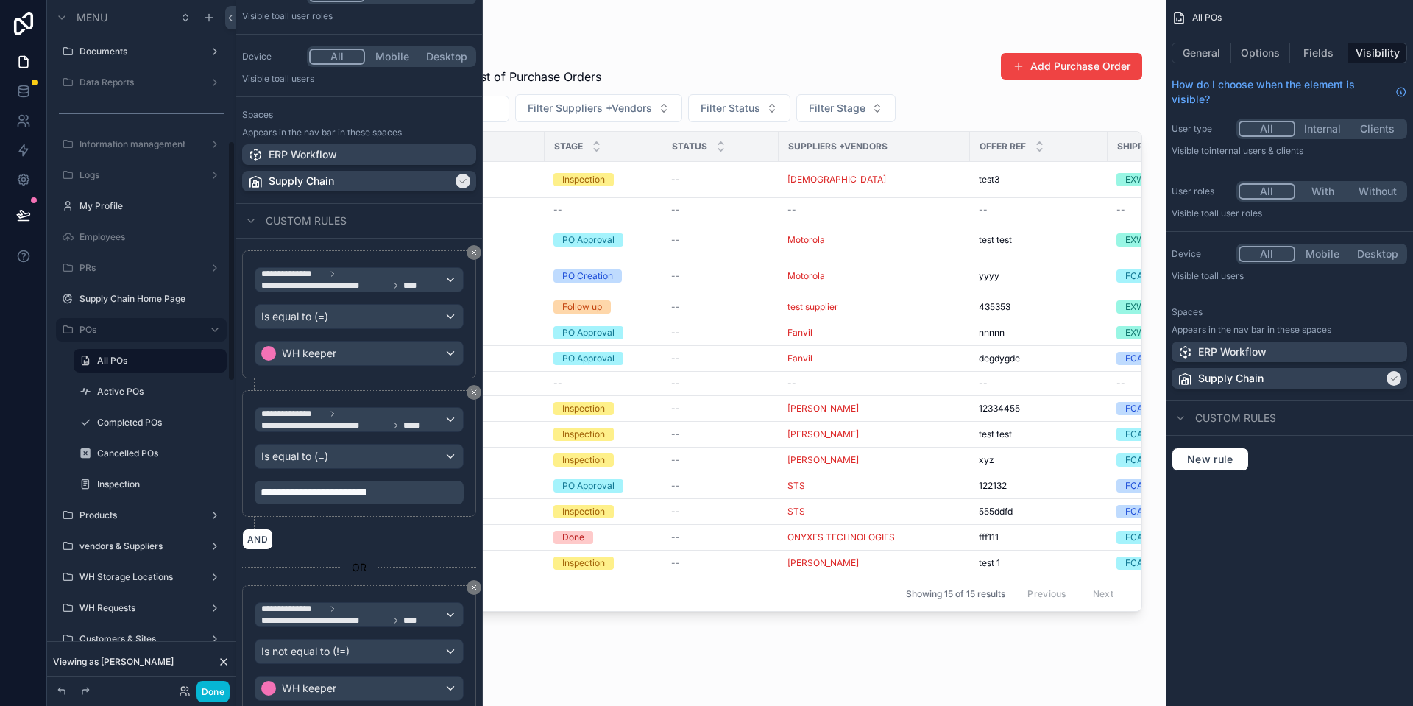
scroll to position [211, 0]
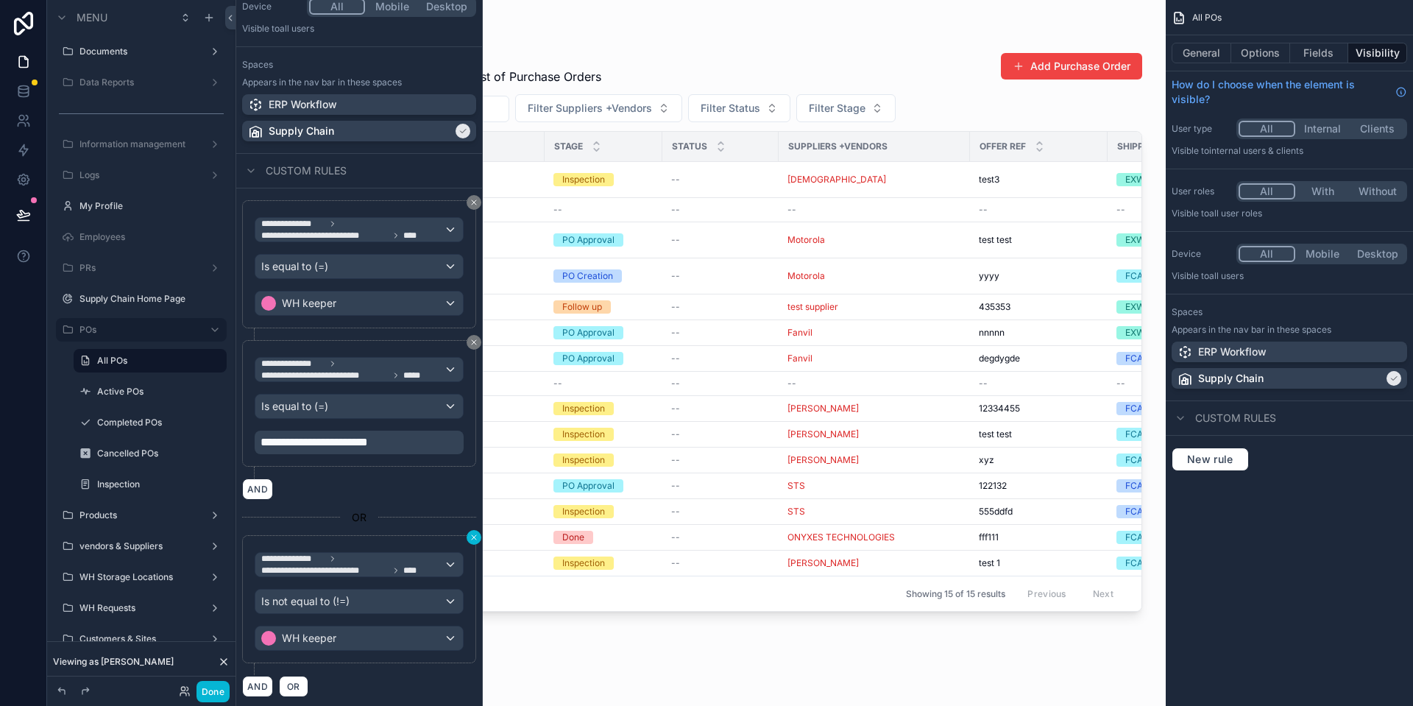
click at [468, 535] on button at bounding box center [473, 537] width 15 height 15
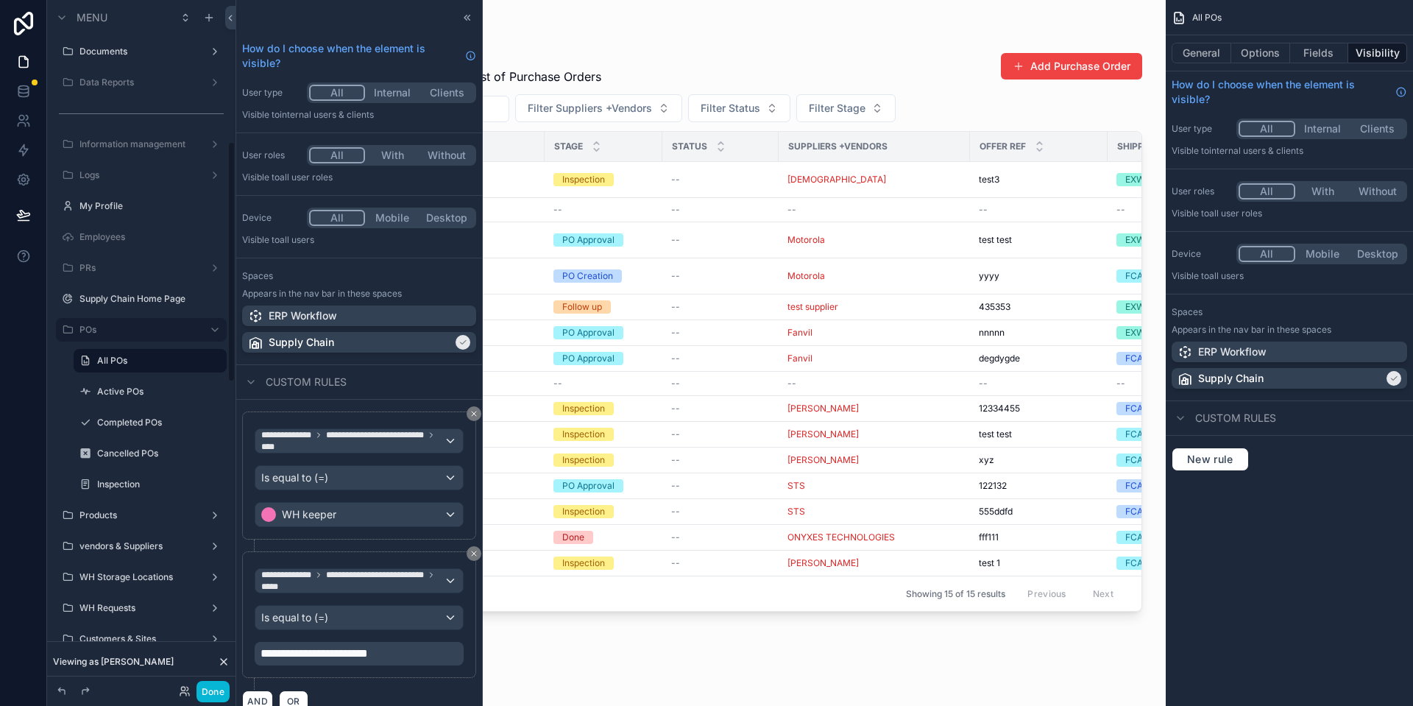
scroll to position [404, 0]
click at [467, 550] on button at bounding box center [473, 553] width 15 height 15
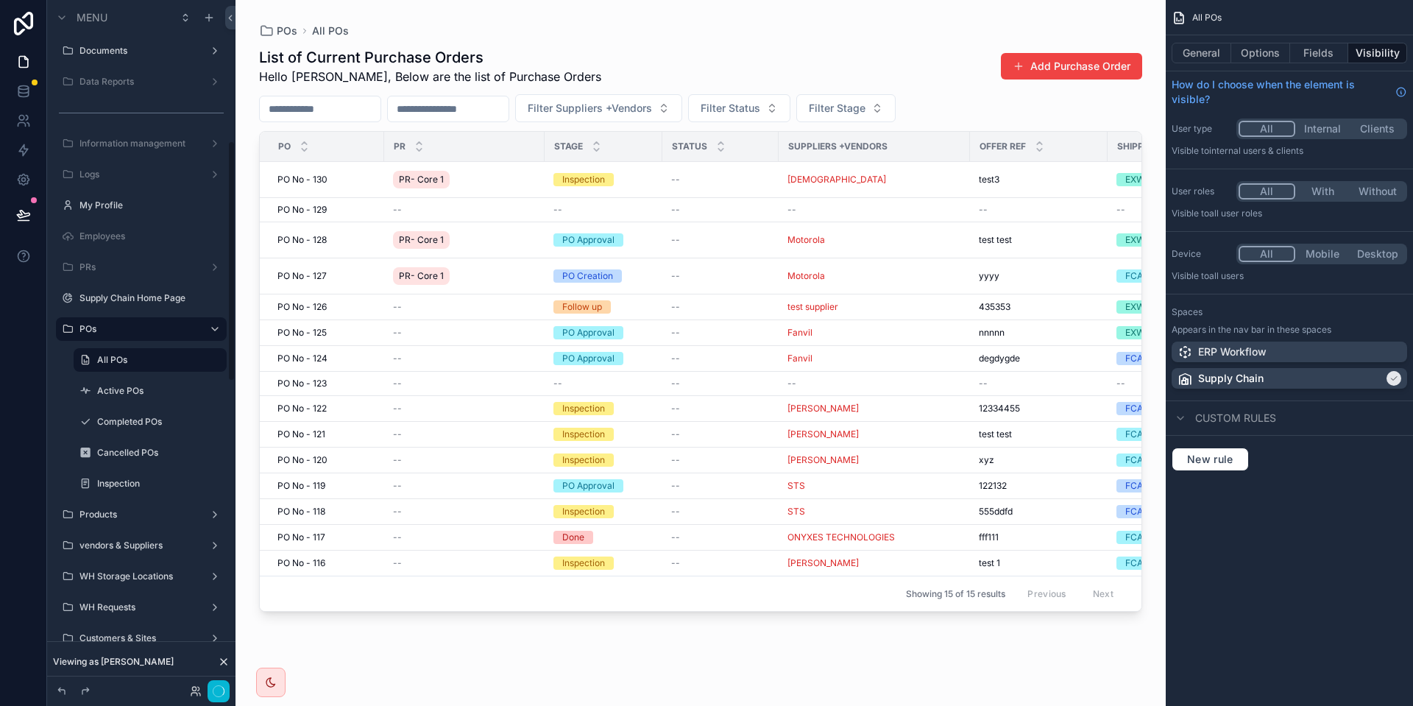
scroll to position [403, 0]
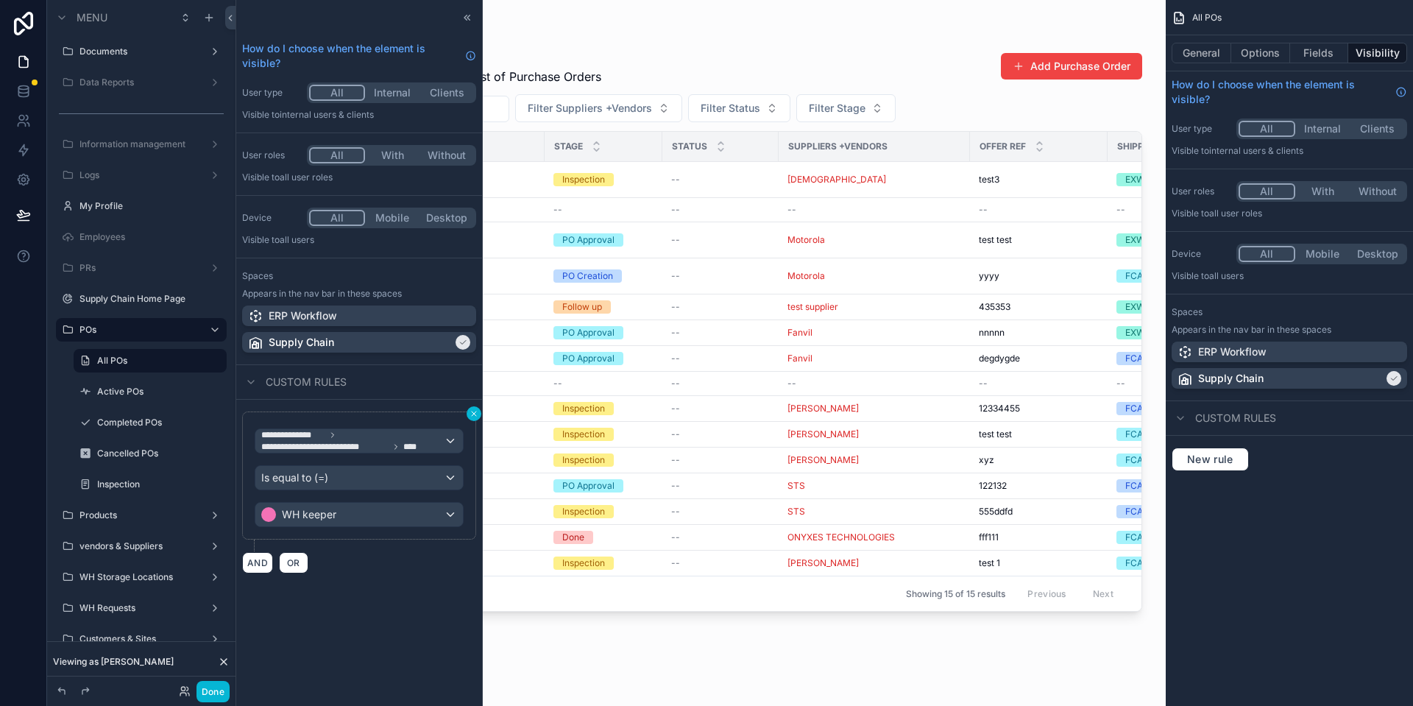
click at [471, 416] on icon at bounding box center [473, 413] width 9 height 9
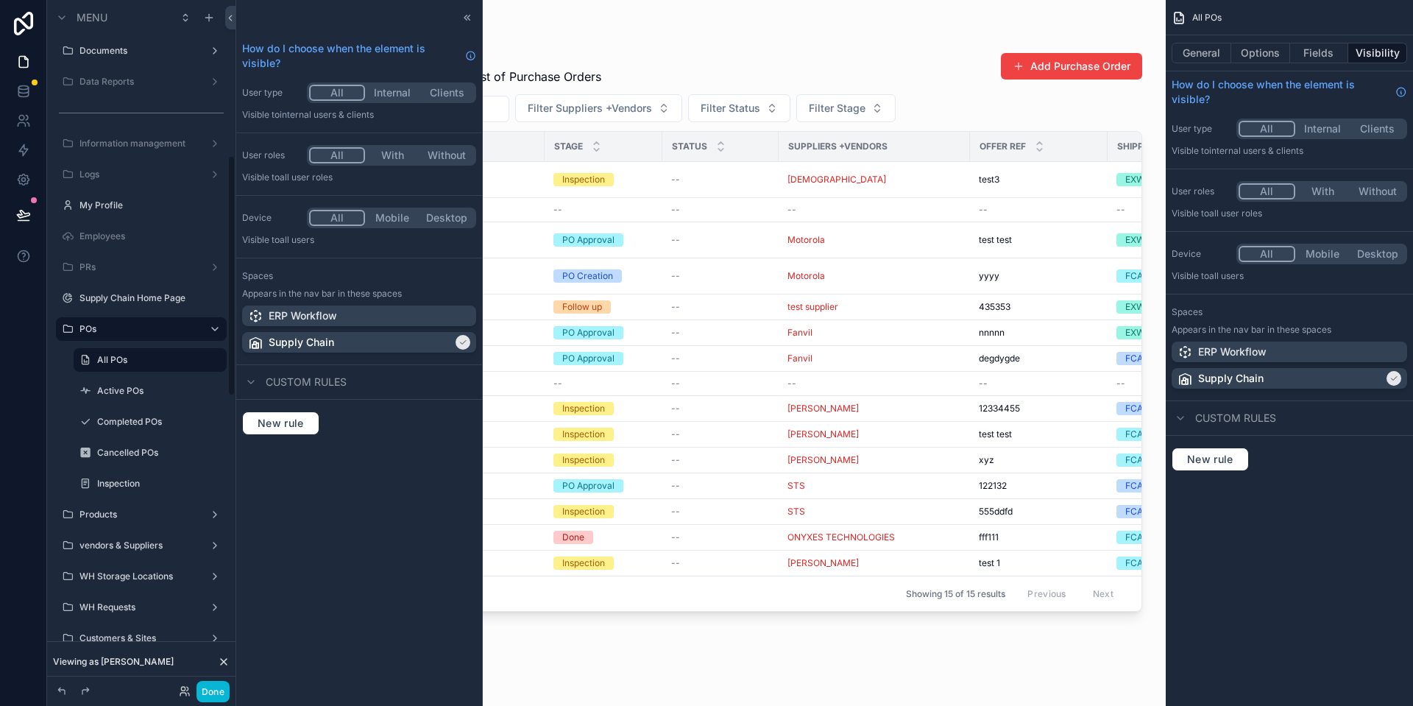
scroll to position [470, 0]
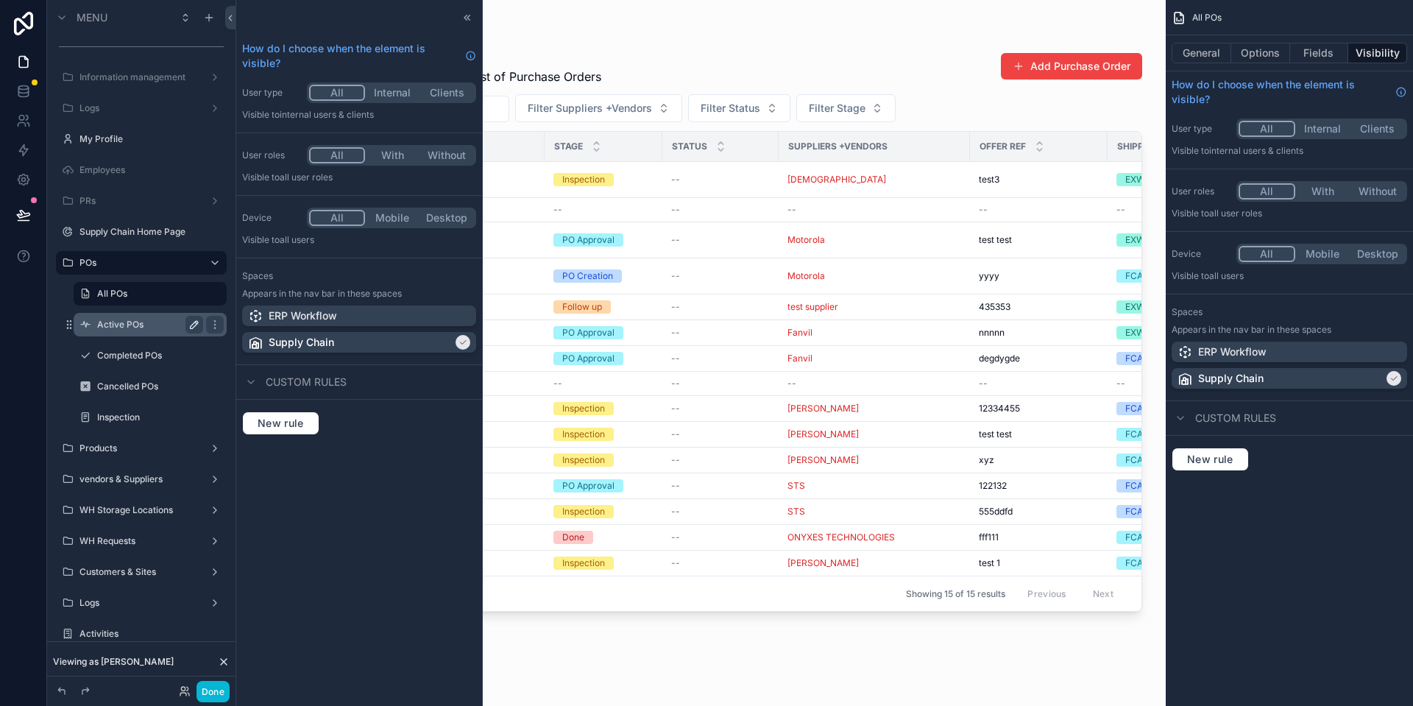
click at [200, 324] on button "scrollable content" at bounding box center [194, 325] width 18 height 18
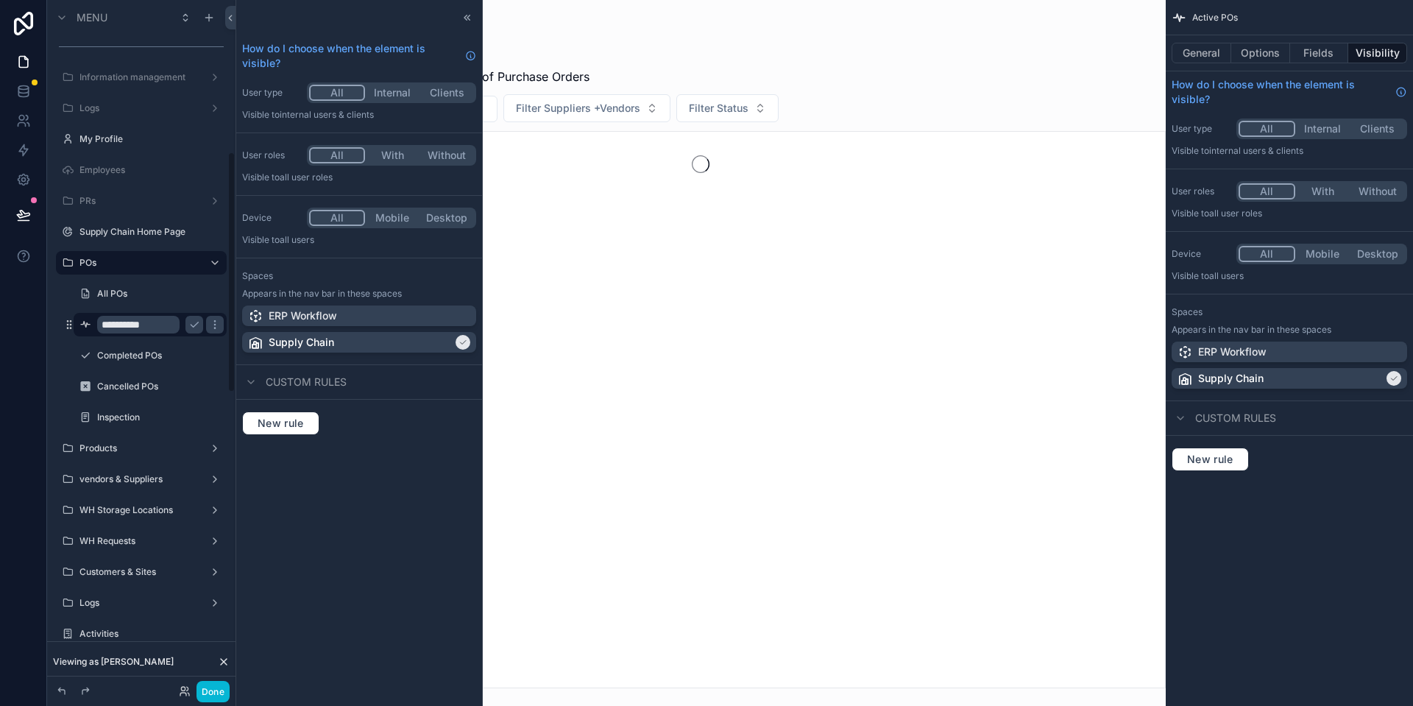
scroll to position [434, 0]
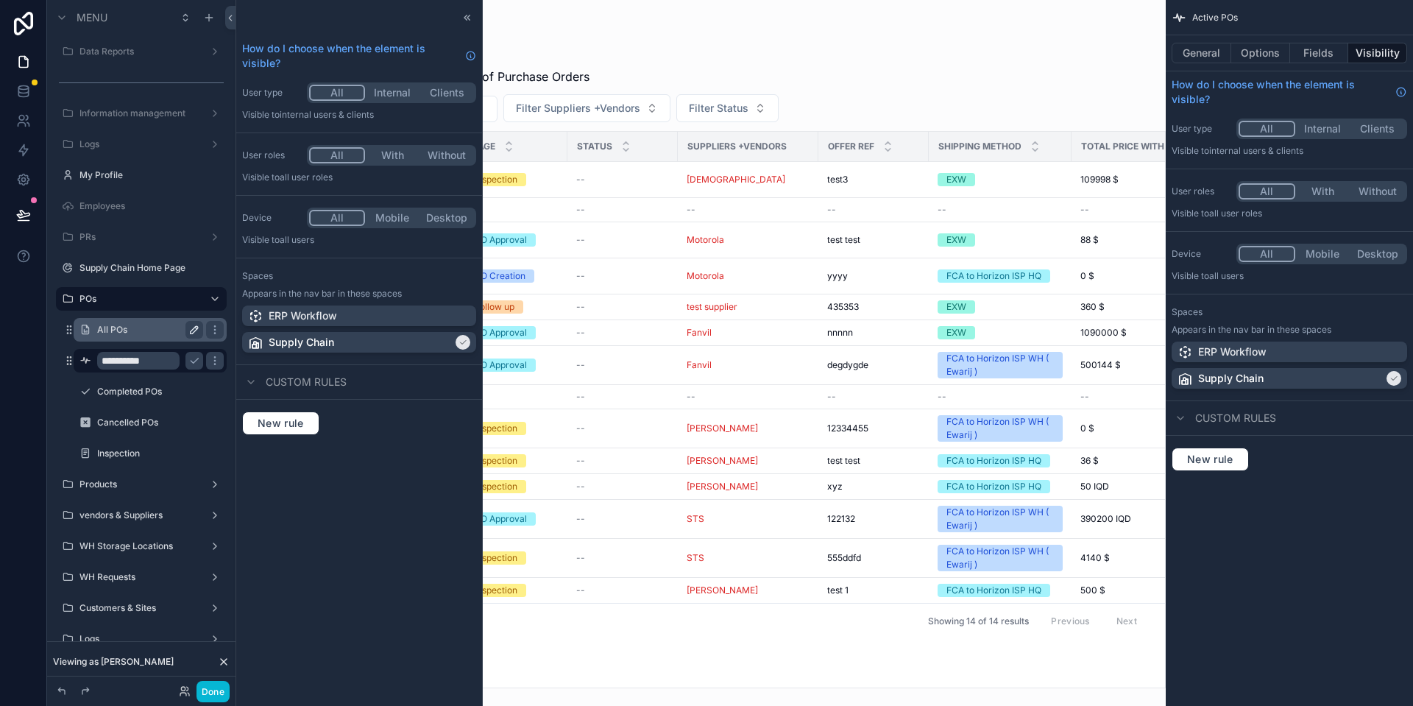
click at [196, 325] on icon "scrollable content" at bounding box center [194, 330] width 12 height 12
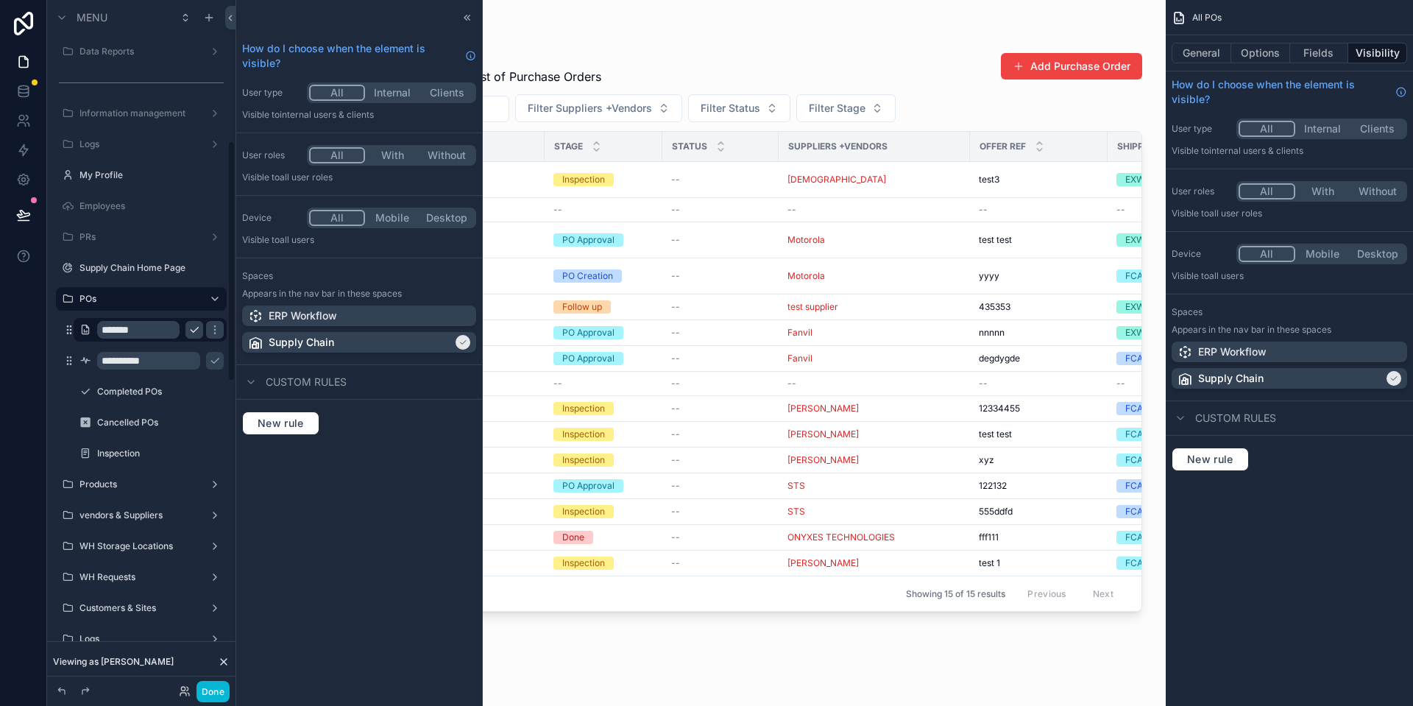
scroll to position [403, 0]
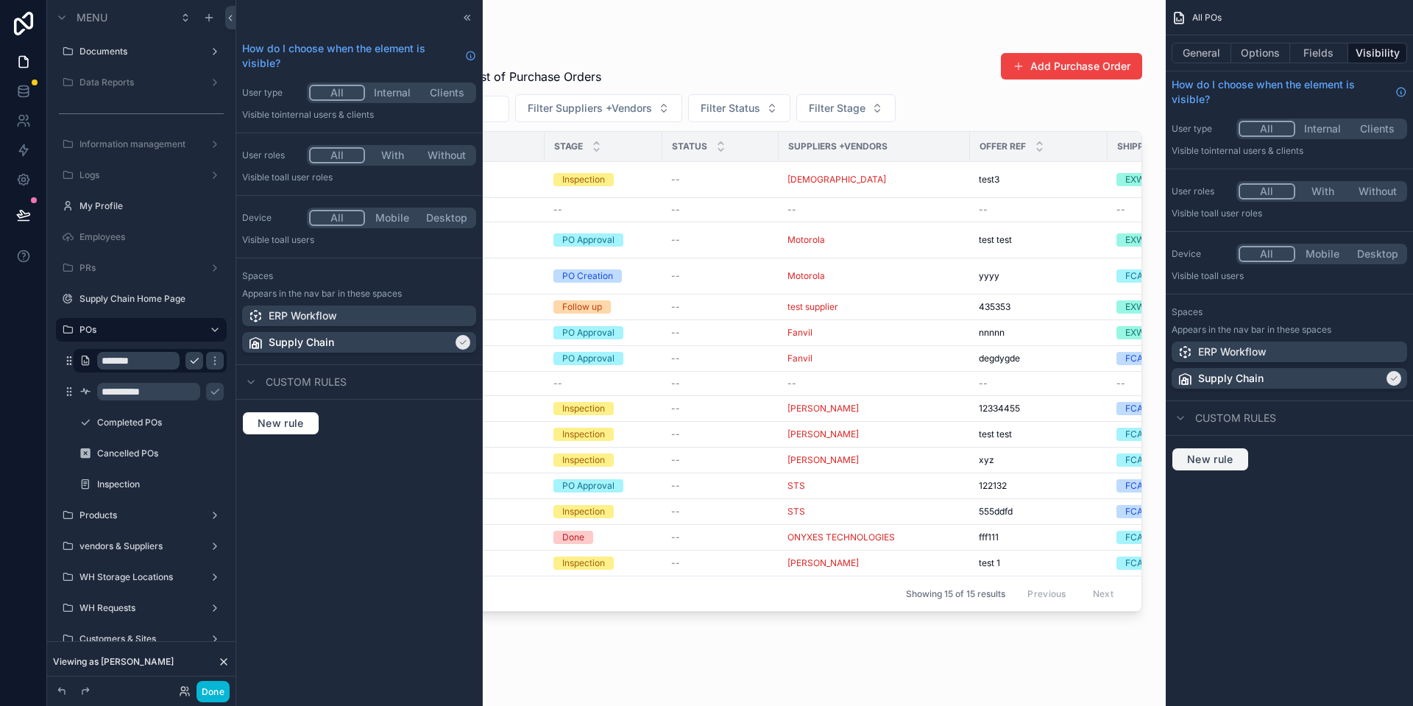
click at [1232, 462] on span "New rule" at bounding box center [1210, 458] width 58 height 13
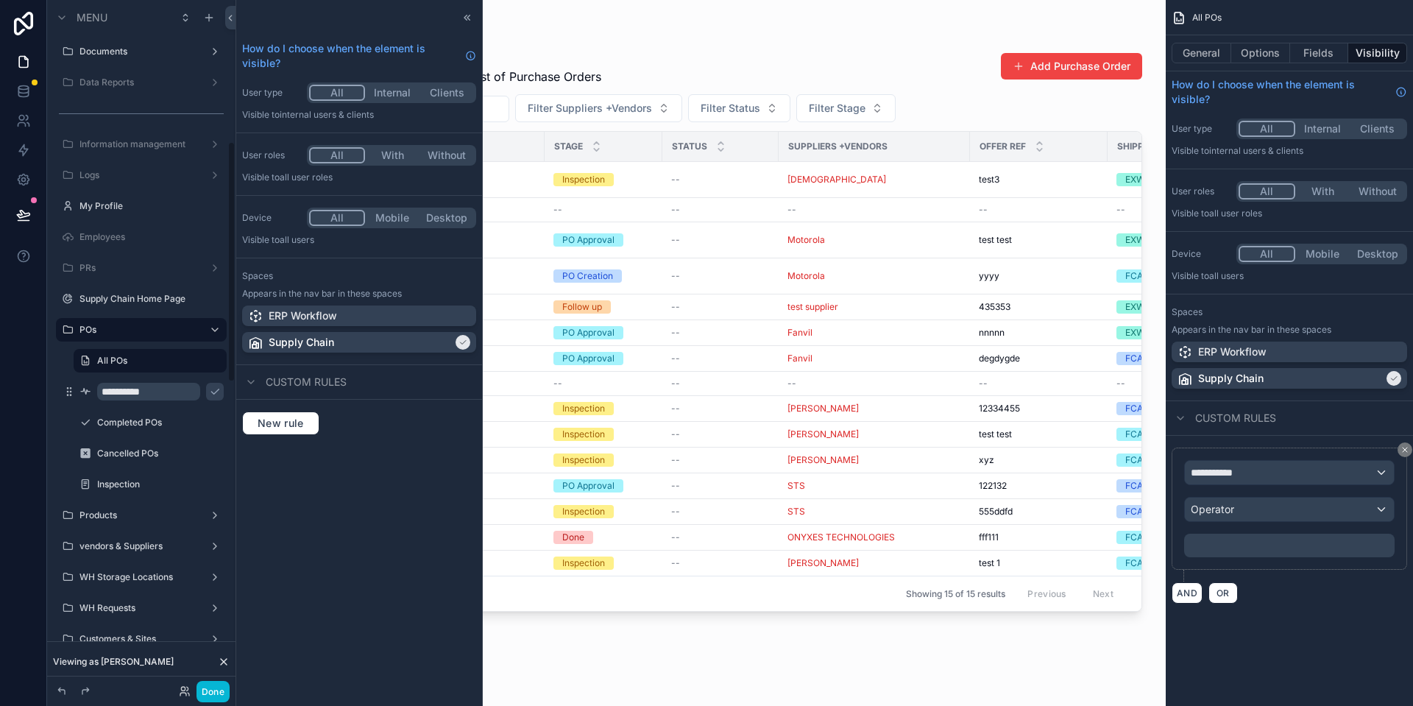
scroll to position [404, 0]
click at [1234, 472] on span "**********" at bounding box center [1217, 472] width 54 height 15
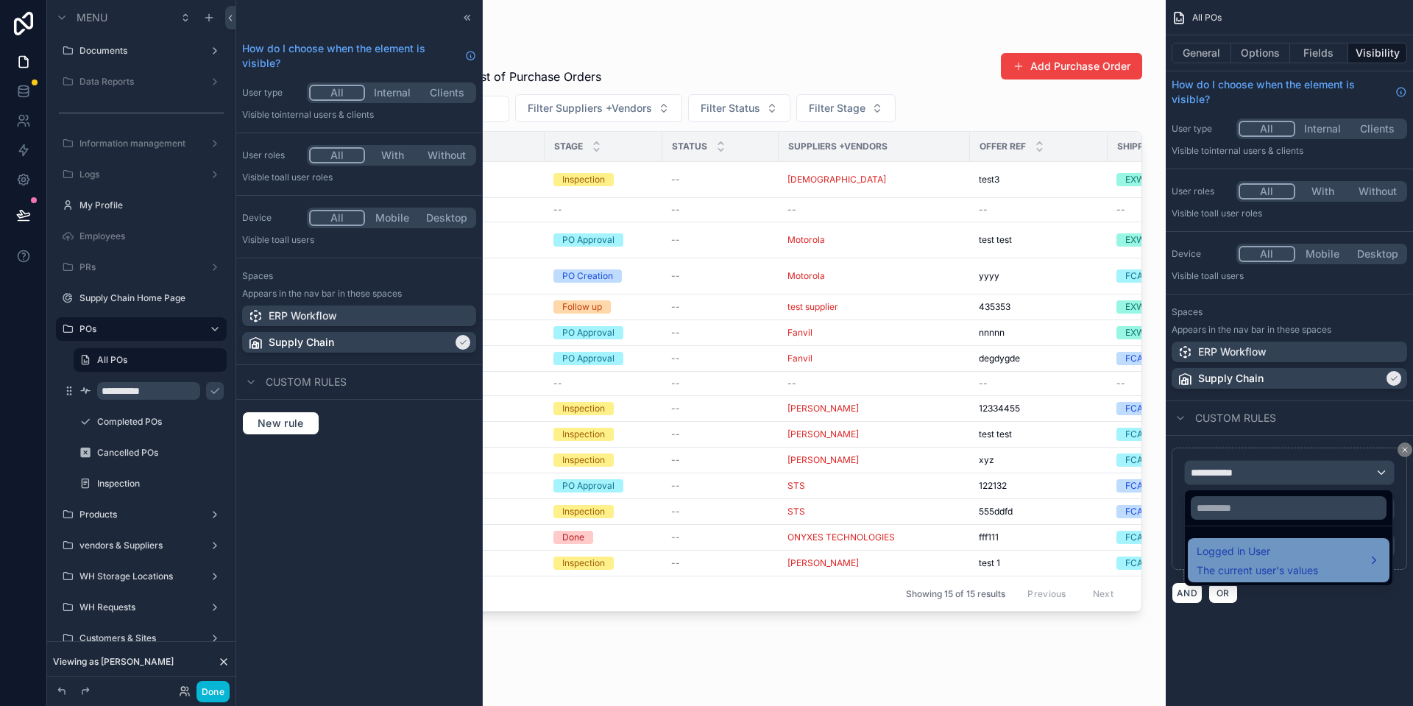
click at [1282, 553] on span "Logged in User" at bounding box center [1256, 551] width 121 height 18
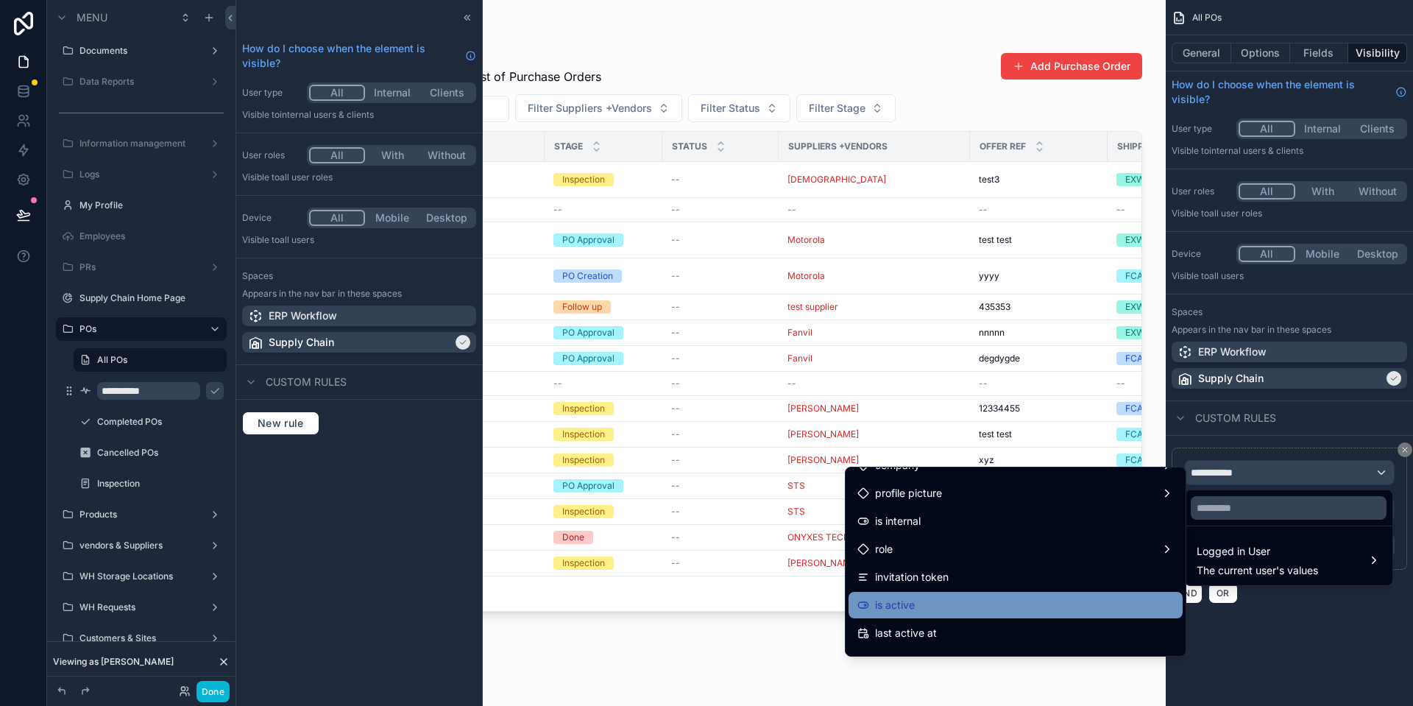
scroll to position [150, 0]
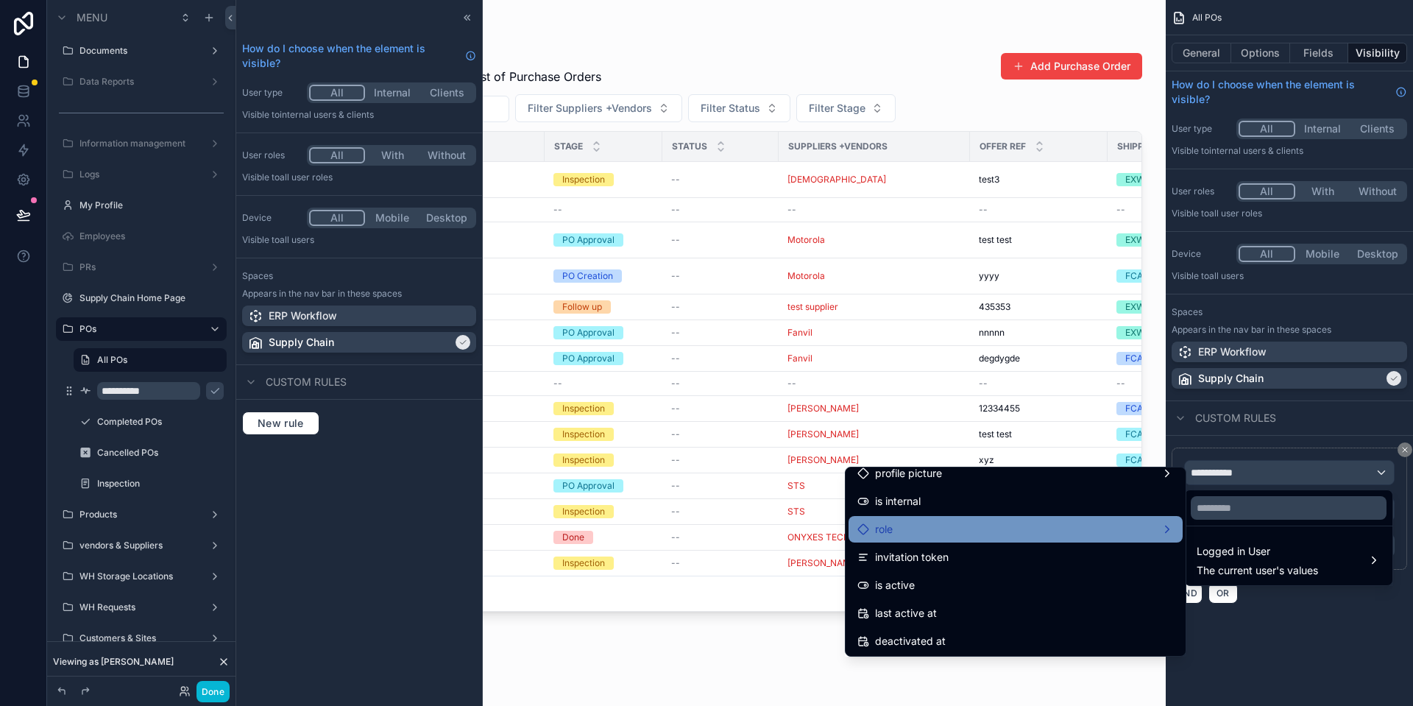
click at [985, 534] on div "role" at bounding box center [1015, 529] width 316 height 18
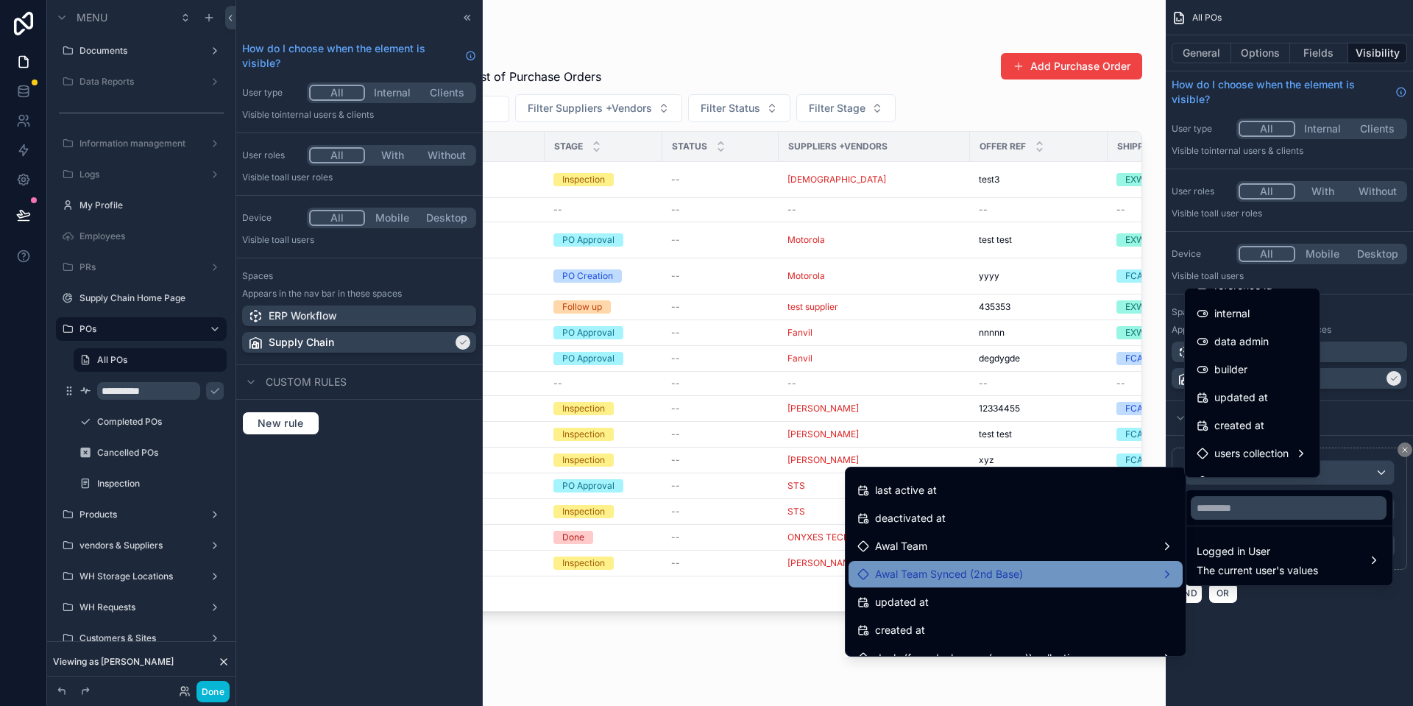
scroll to position [300, 0]
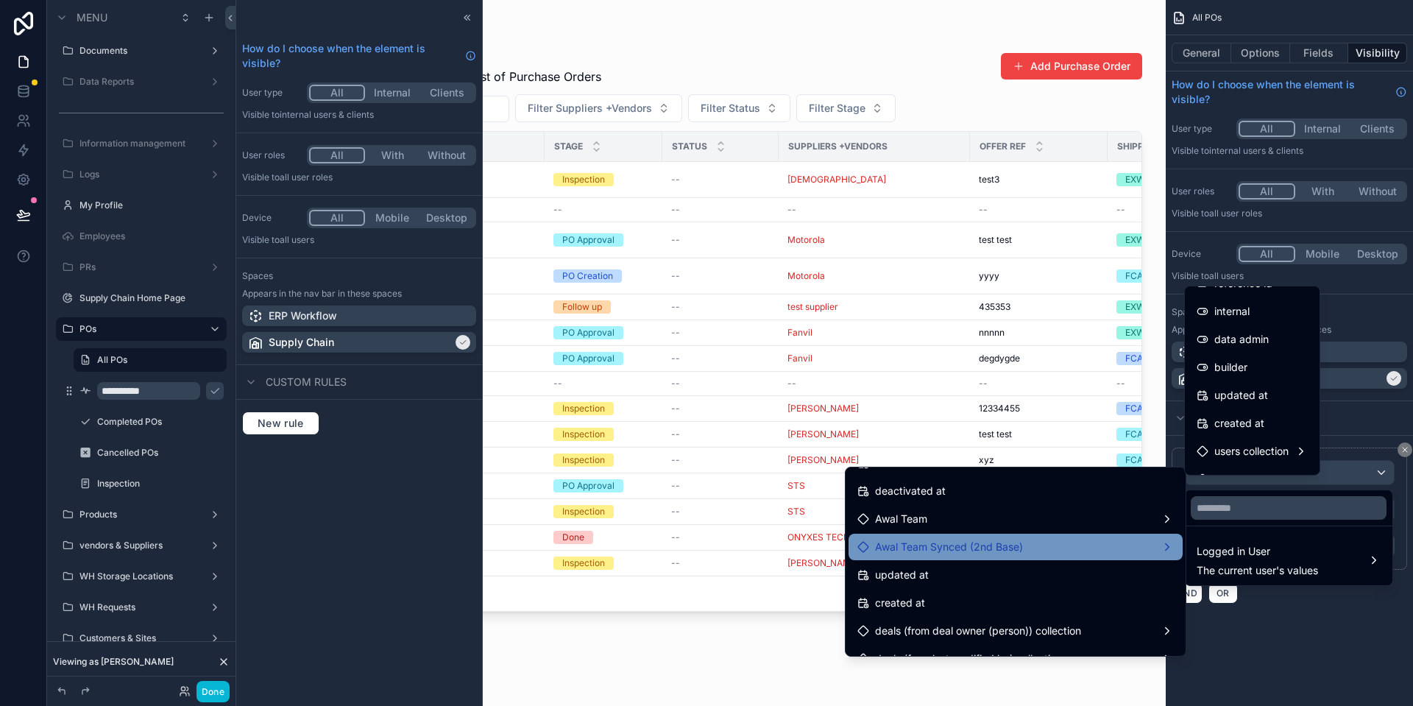
click at [1025, 545] on div "Awal Team Synced (2nd Base)" at bounding box center [1015, 547] width 316 height 18
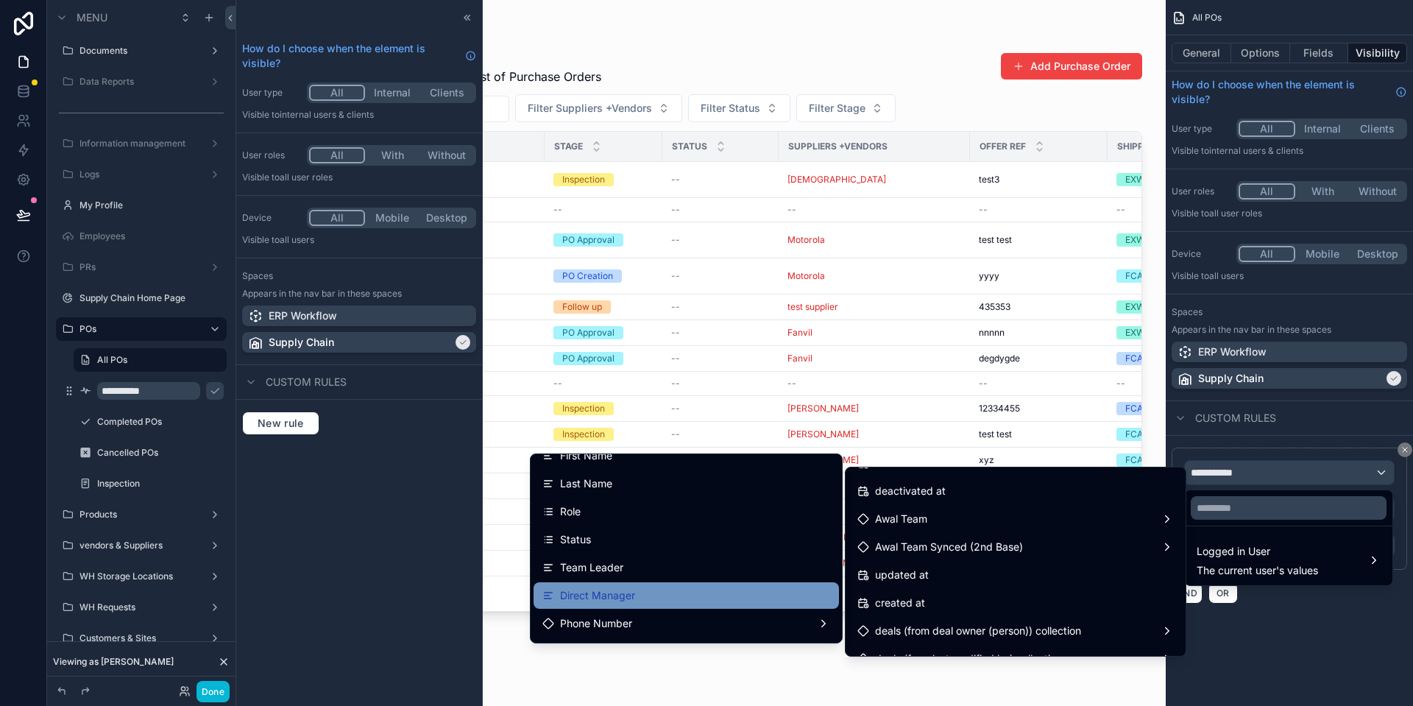
scroll to position [0, 0]
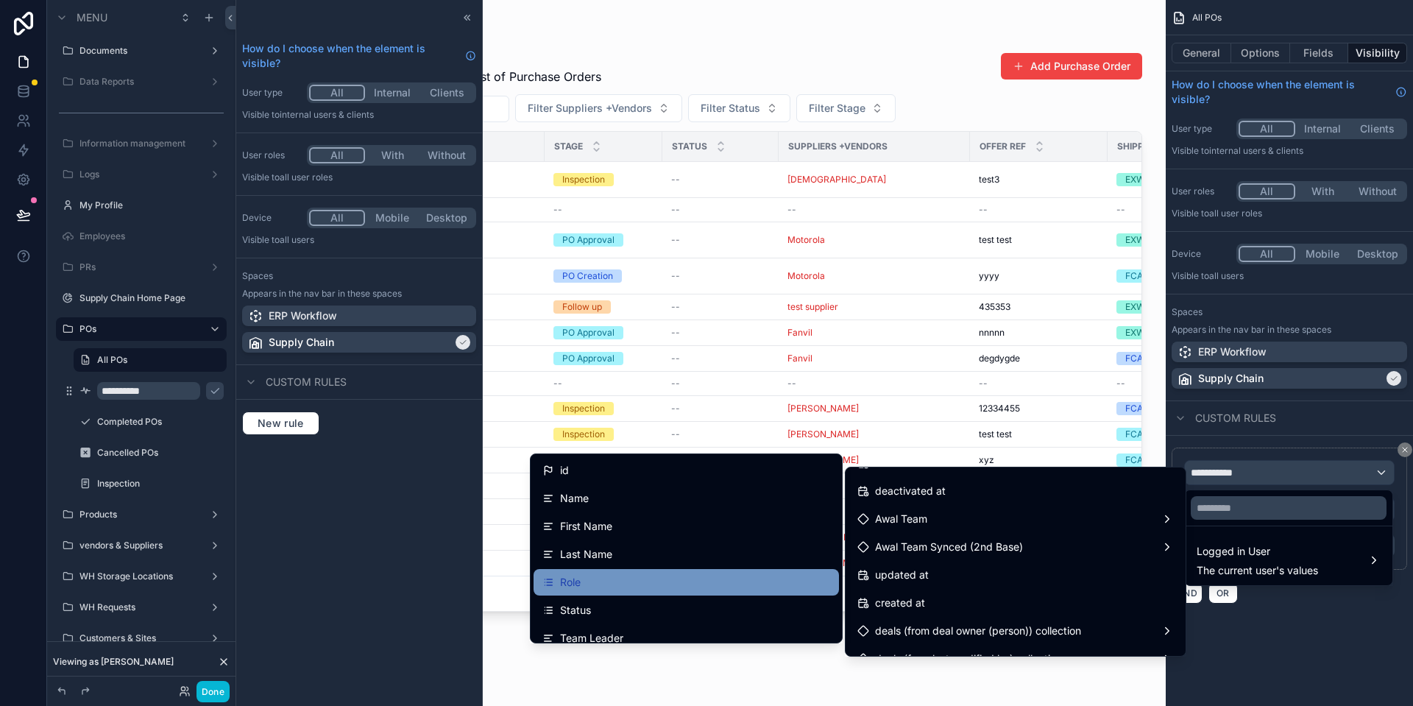
click at [619, 573] on div "Role" at bounding box center [686, 582] width 288 height 18
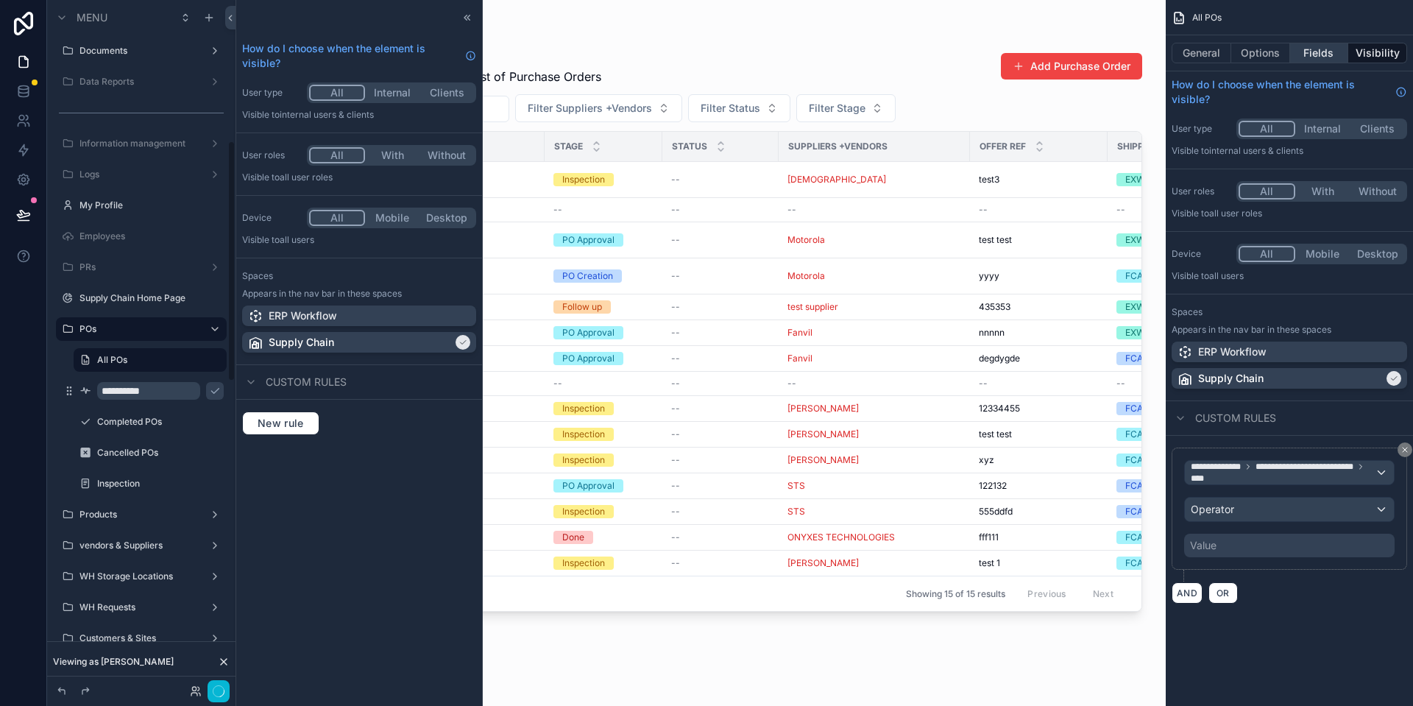
scroll to position [403, 0]
click at [1257, 508] on div "Operator" at bounding box center [1289, 509] width 209 height 24
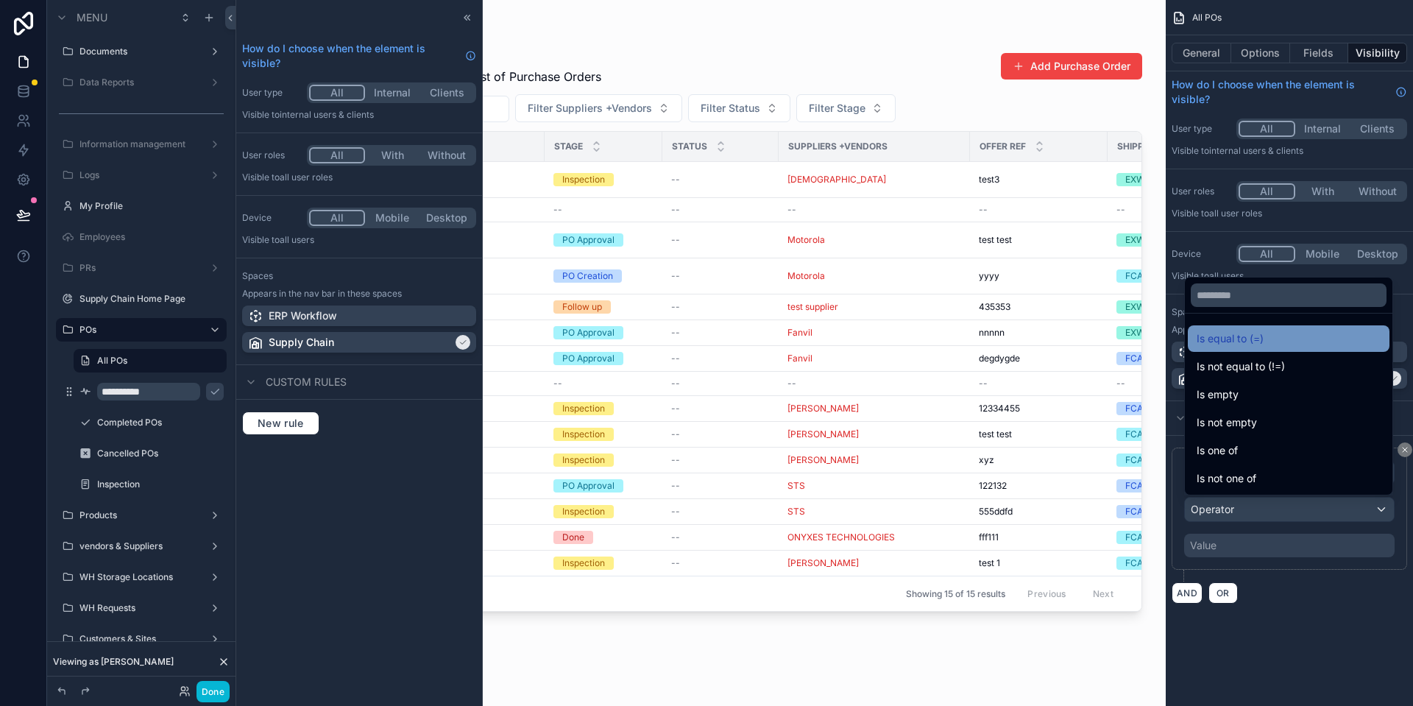
click at [1249, 338] on span "Is equal to (=)" at bounding box center [1229, 339] width 67 height 18
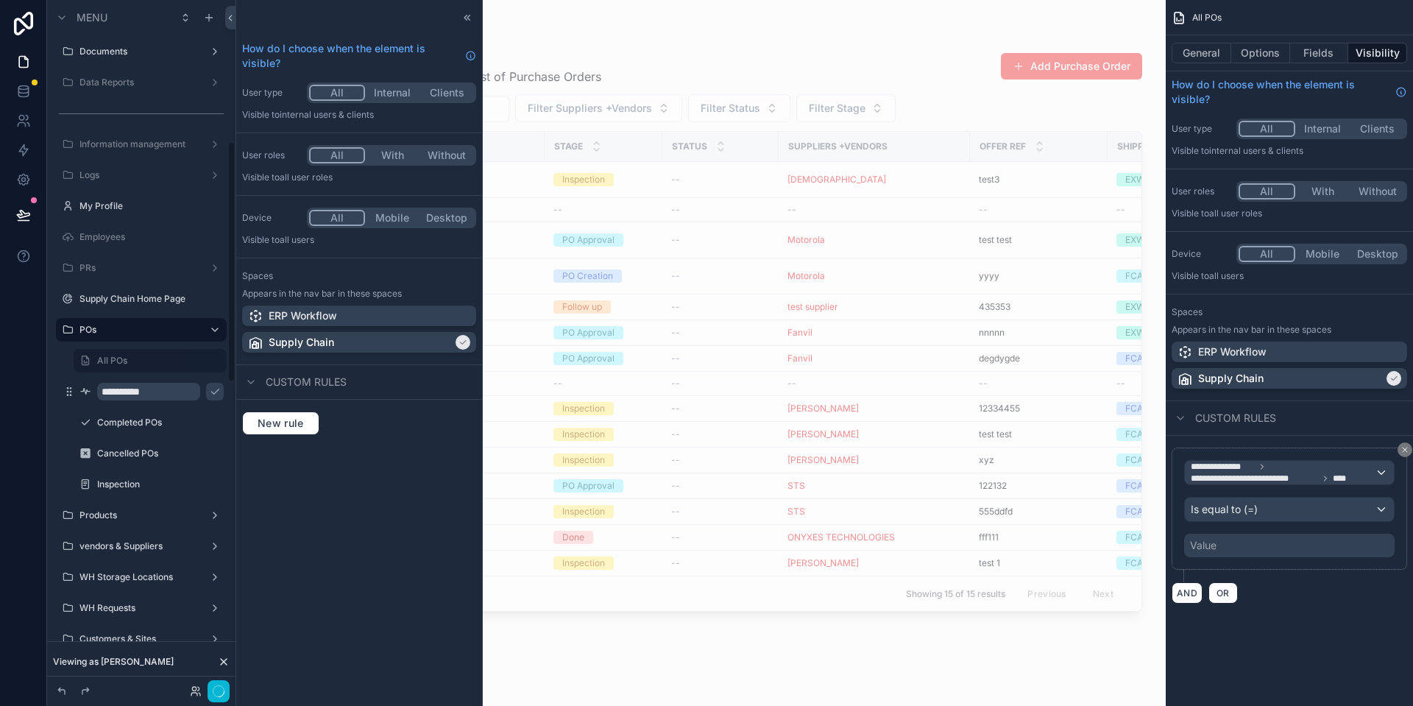
scroll to position [404, 0]
click at [1273, 548] on div "Value" at bounding box center [1289, 545] width 210 height 24
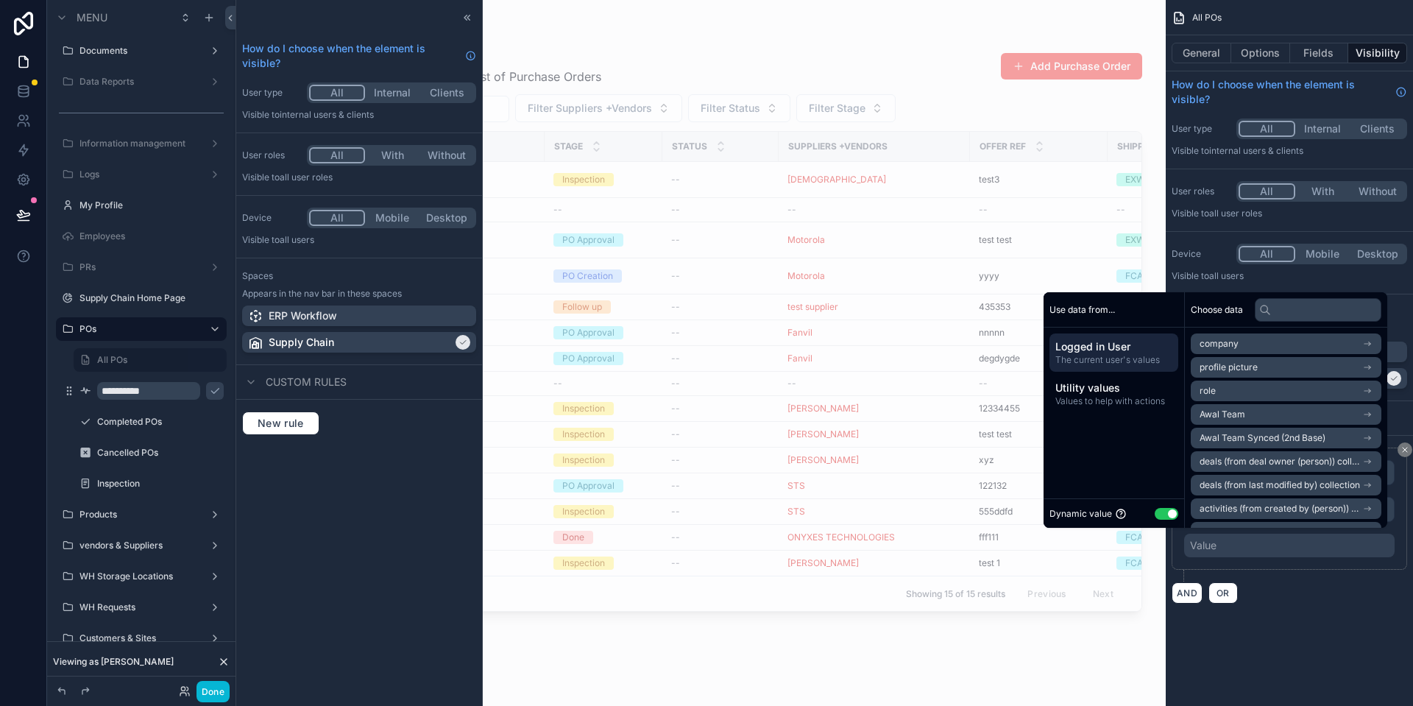
click at [1164, 516] on button "Use setting" at bounding box center [1166, 514] width 24 height 12
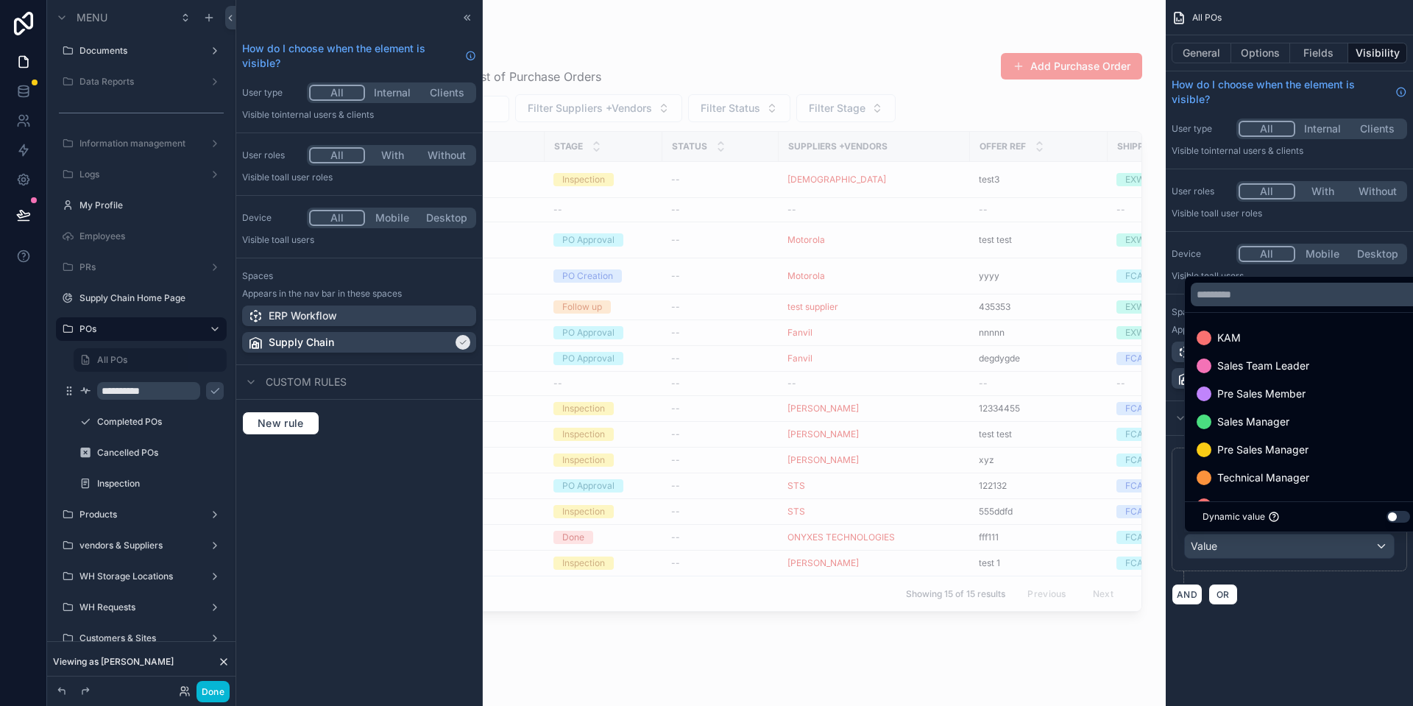
click at [1404, 600] on div "scrollable content" at bounding box center [706, 353] width 1413 height 706
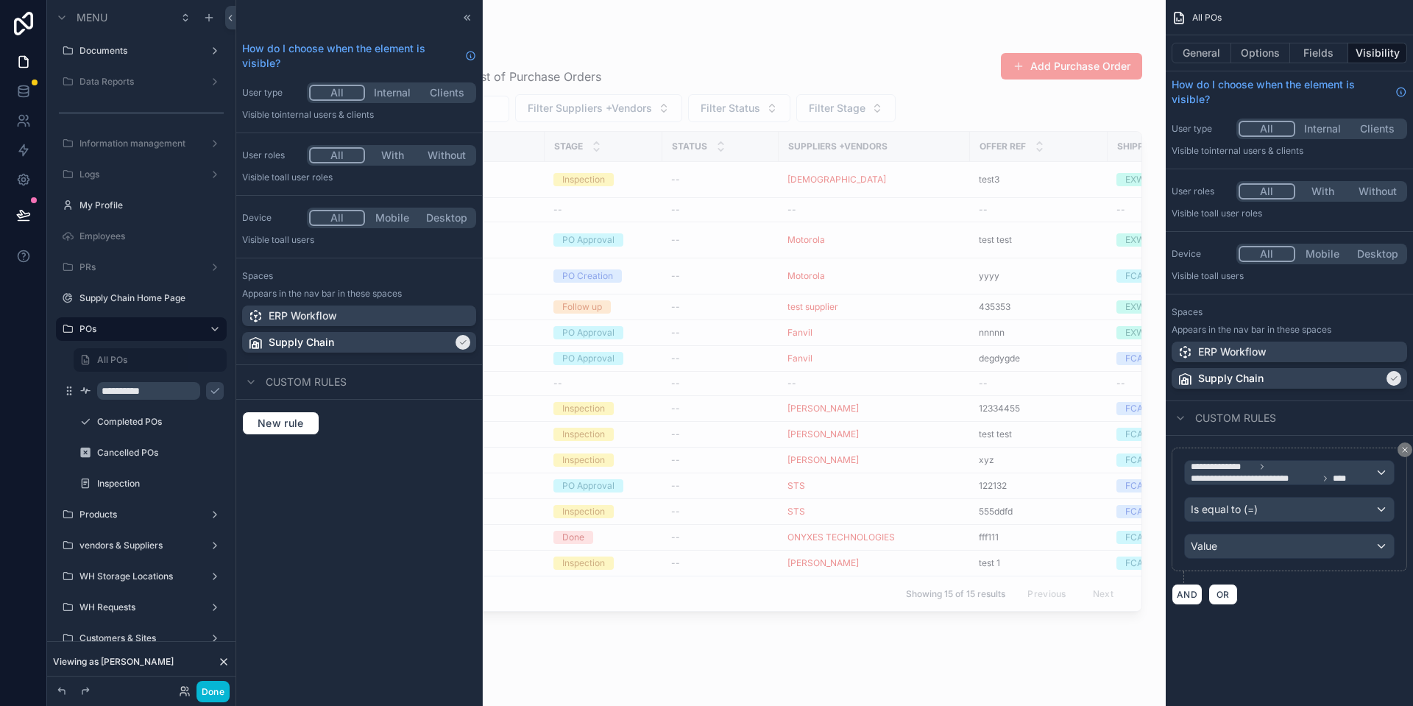
click at [1282, 559] on div "**********" at bounding box center [1288, 509] width 235 height 124
click at [1282, 544] on div "Value" at bounding box center [1289, 546] width 209 height 24
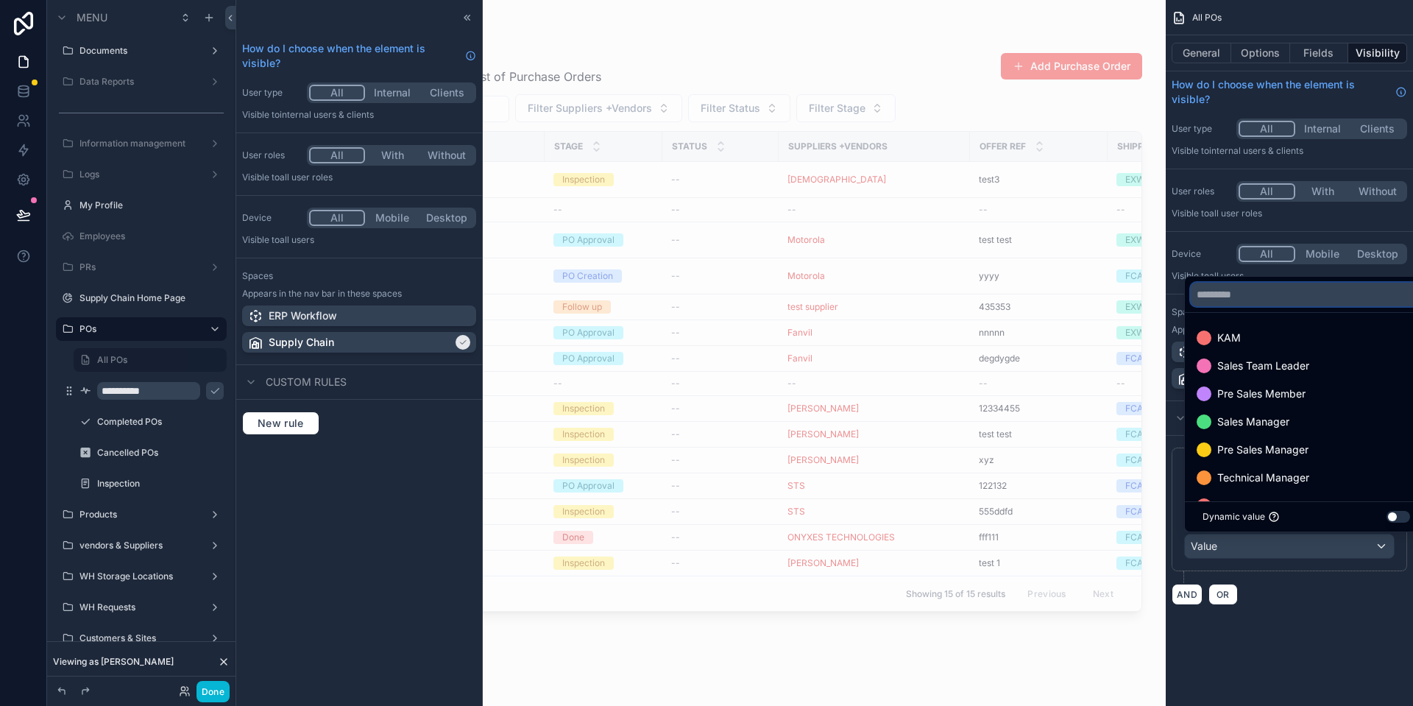
click at [1263, 303] on input "text" at bounding box center [1305, 295] width 231 height 24
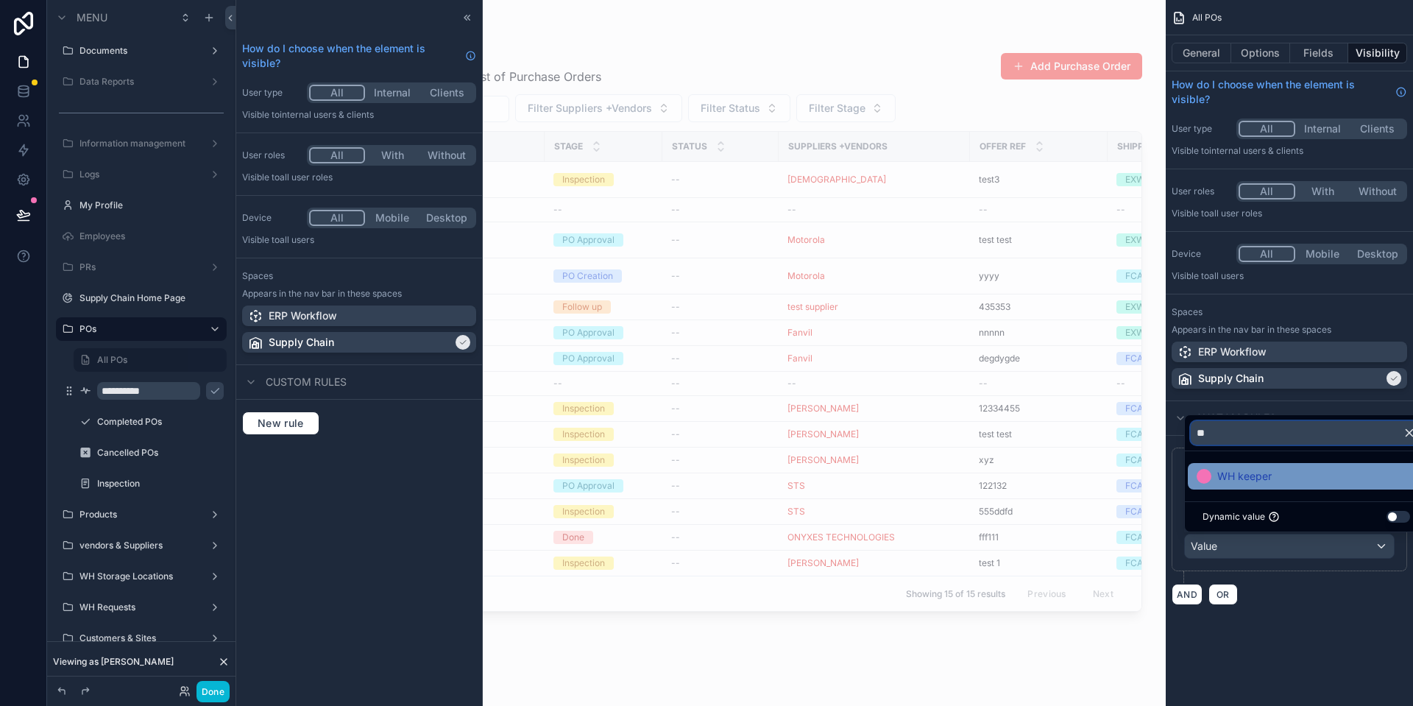
type input "**"
click at [1228, 481] on span "WH keeper" at bounding box center [1244, 476] width 54 height 18
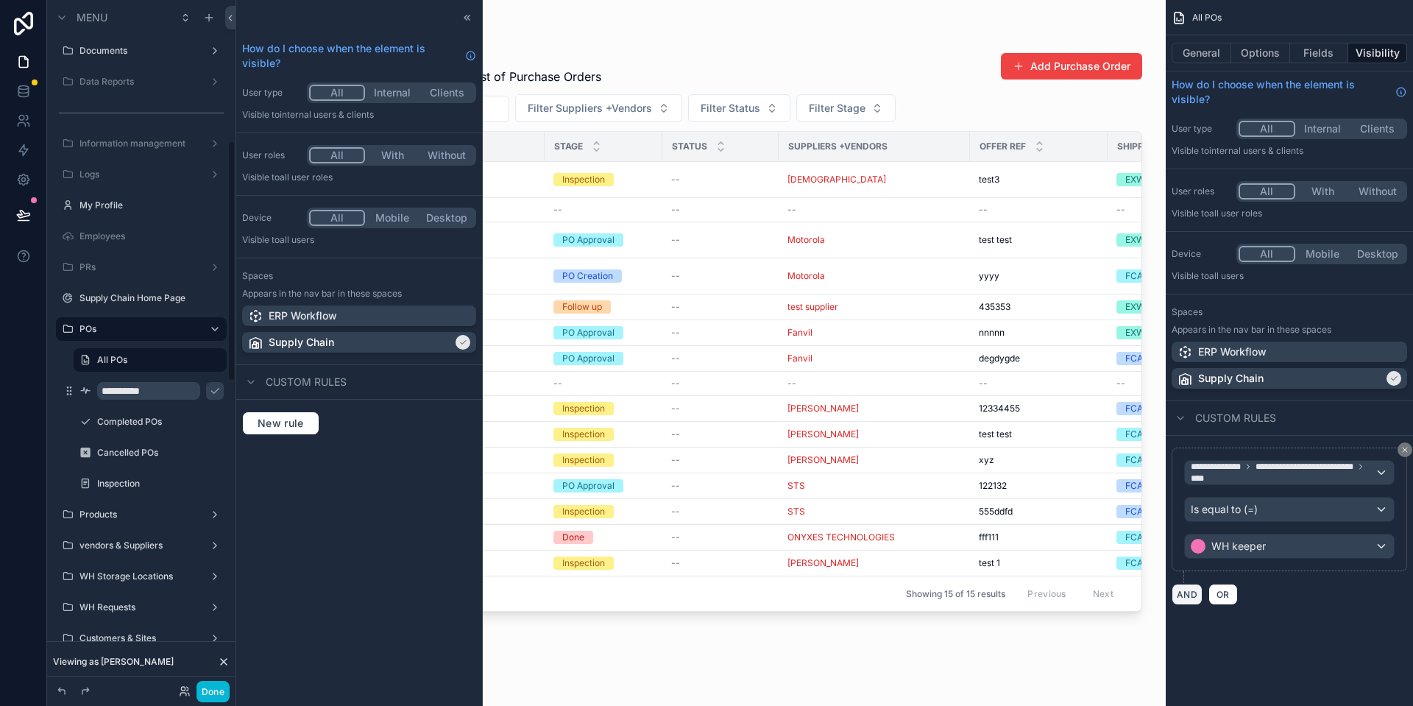
click at [1193, 594] on button "AND" at bounding box center [1186, 593] width 31 height 21
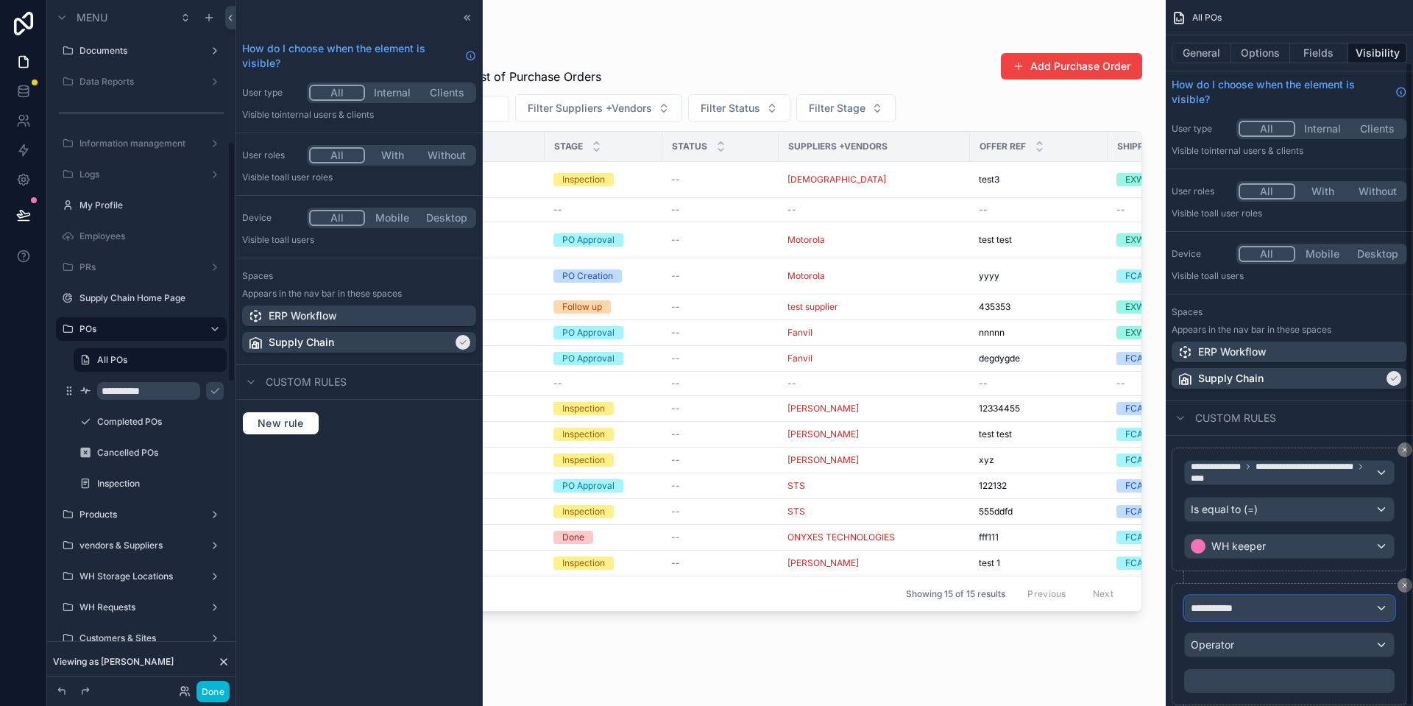
click at [1232, 600] on span "**********" at bounding box center [1211, 607] width 42 height 15
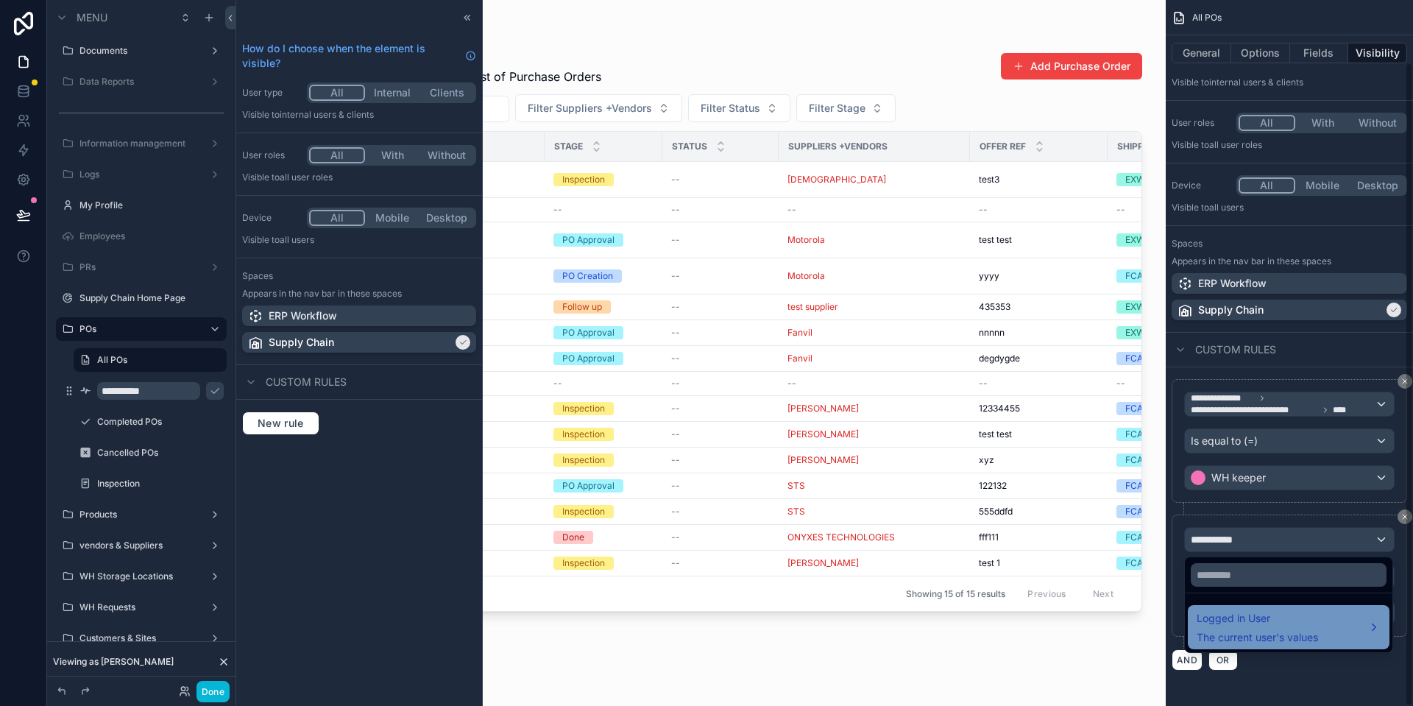
click at [1255, 619] on span "Logged in User" at bounding box center [1256, 618] width 121 height 18
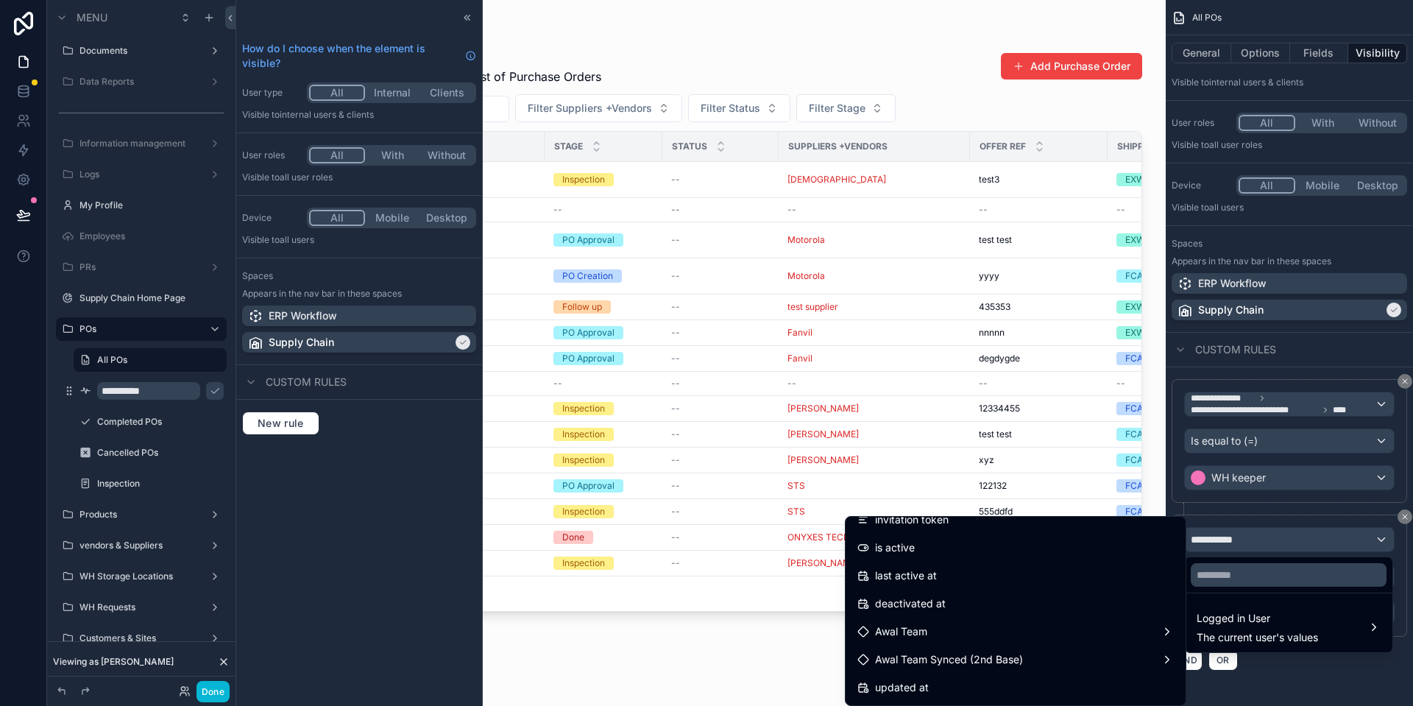
scroll to position [300, 0]
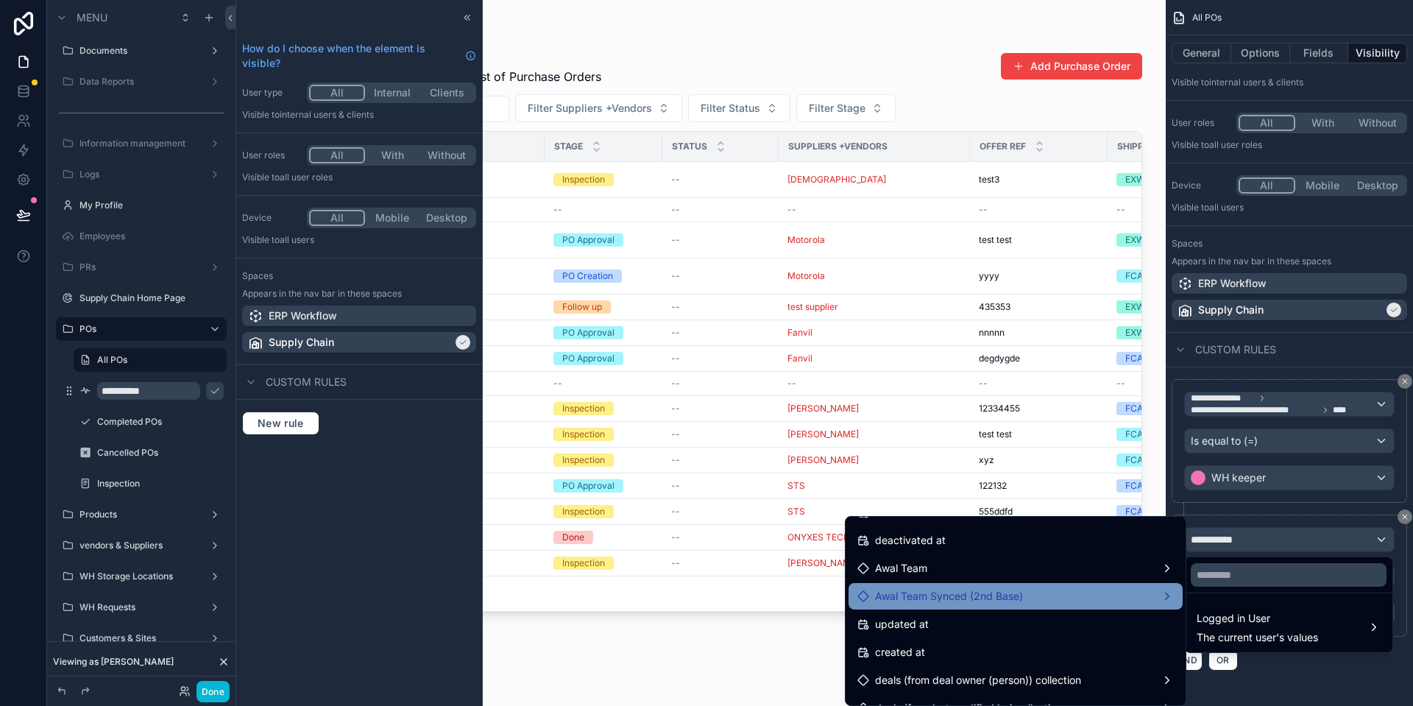
click at [1037, 599] on div "Awal Team Synced (2nd Base)" at bounding box center [1015, 596] width 316 height 18
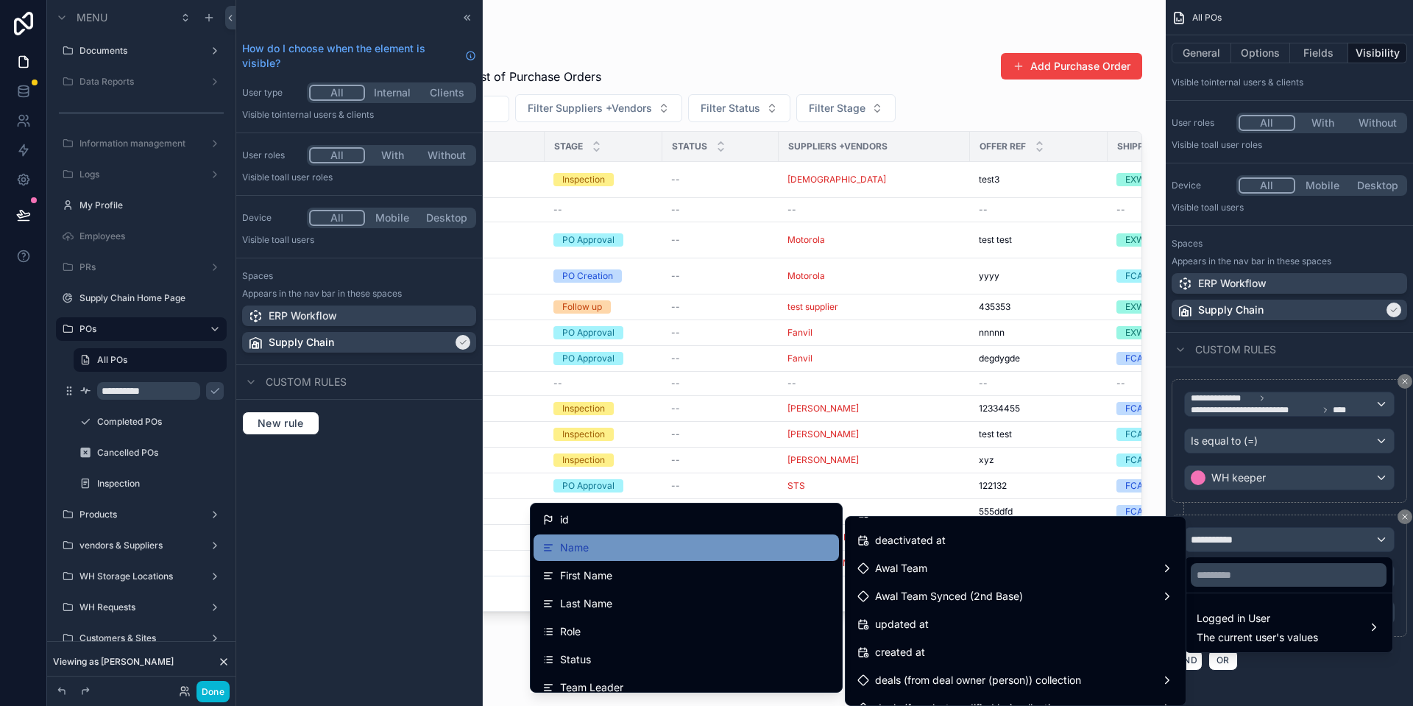
scroll to position [150, 0]
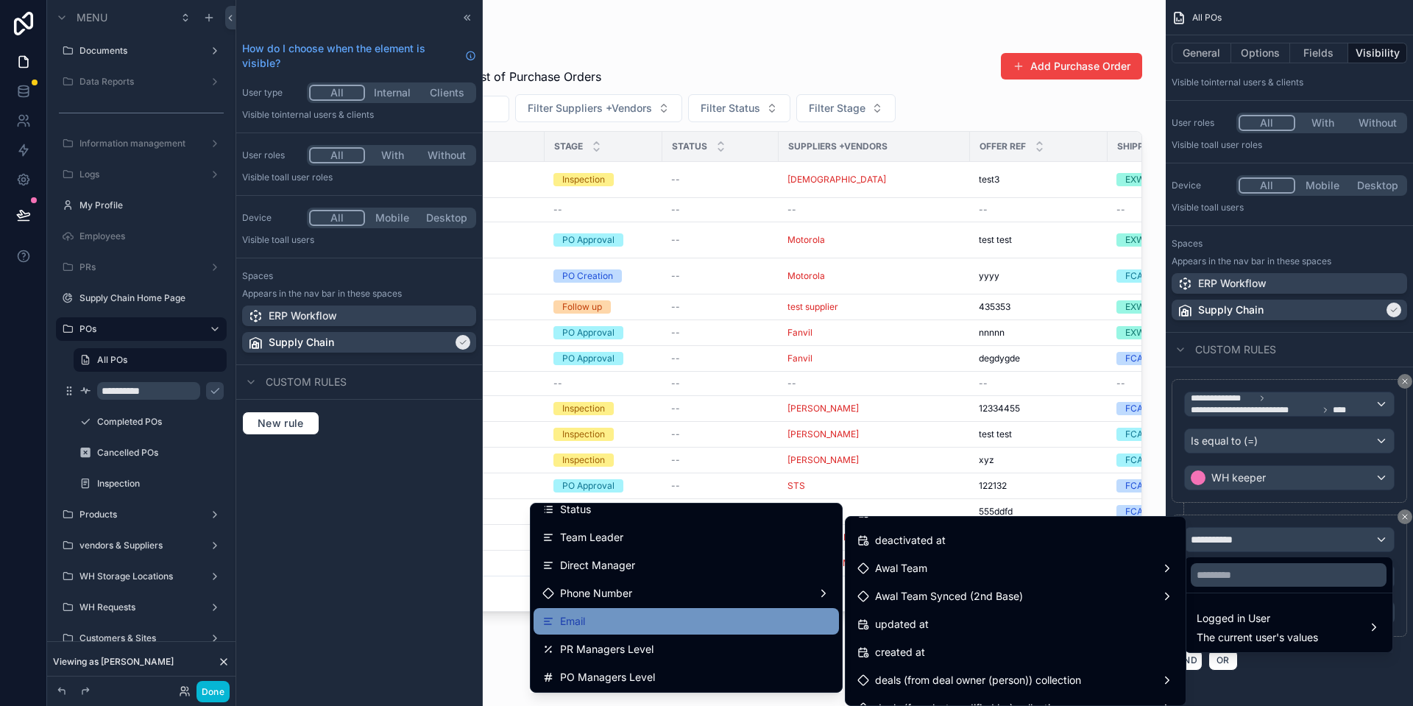
click at [598, 619] on div "Email" at bounding box center [686, 621] width 288 height 18
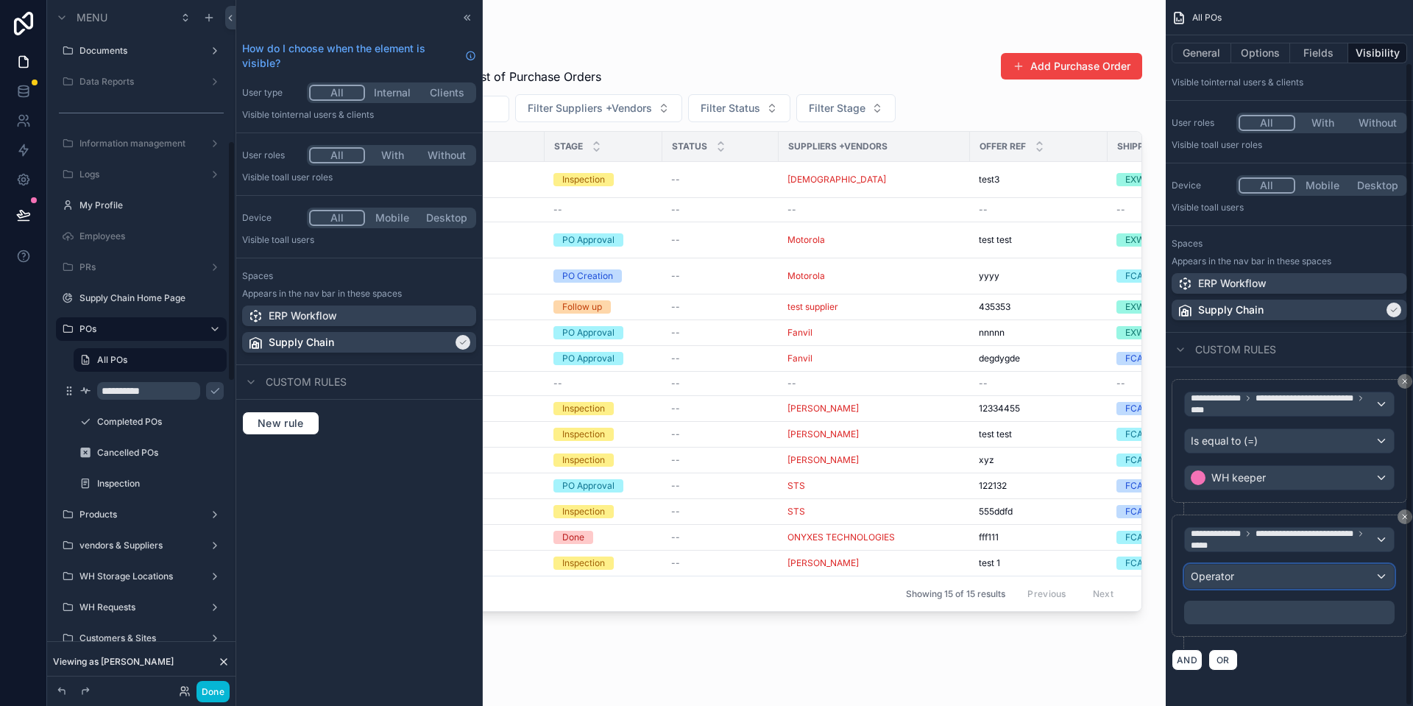
click at [1247, 578] on div "Operator" at bounding box center [1289, 576] width 209 height 24
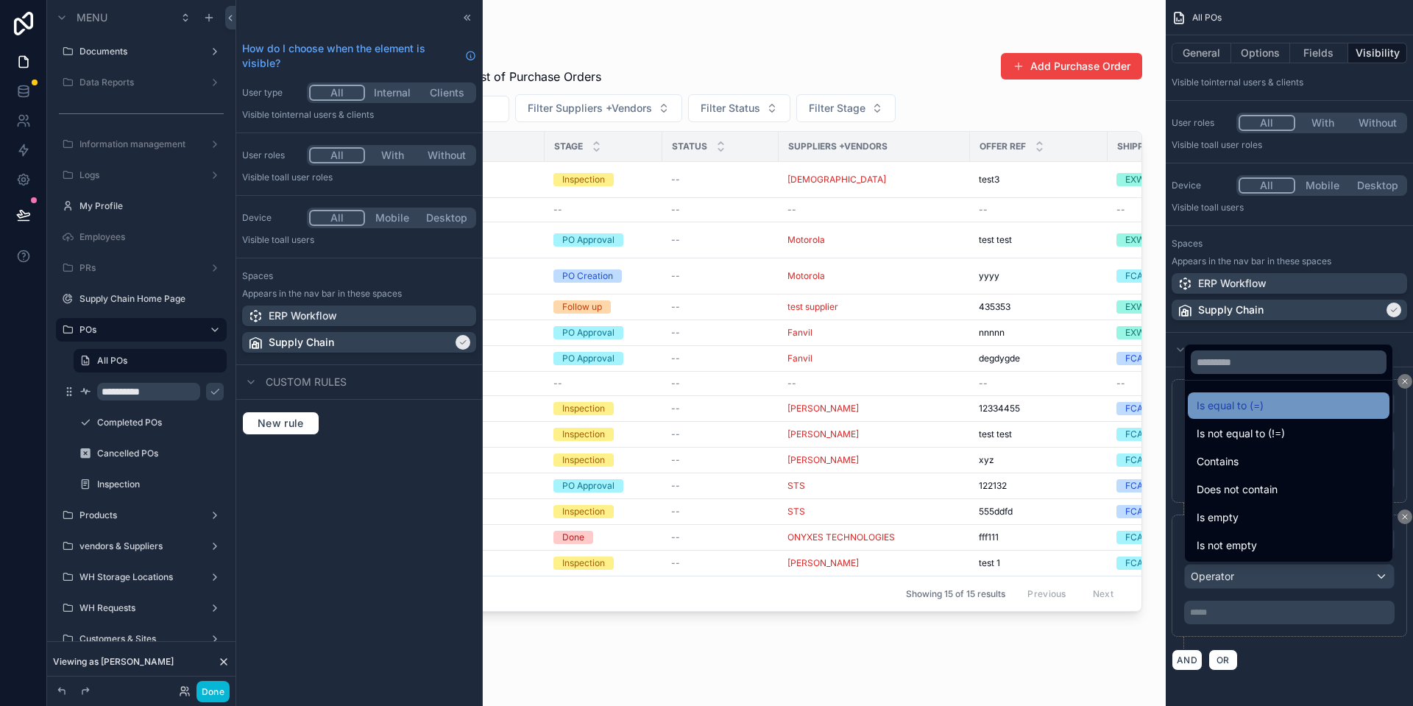
click at [1259, 403] on span "Is equal to (=)" at bounding box center [1229, 406] width 67 height 18
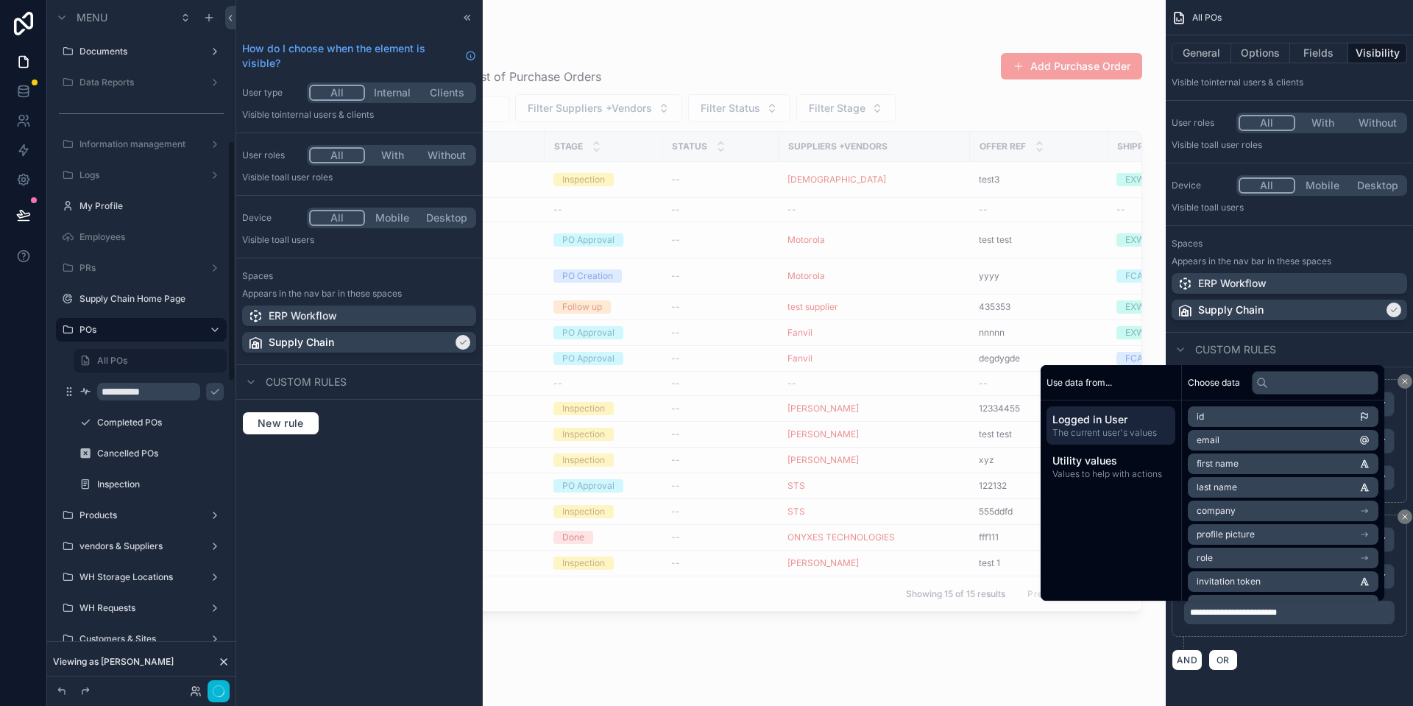
click at [1286, 662] on div "AND OR" at bounding box center [1288, 659] width 235 height 22
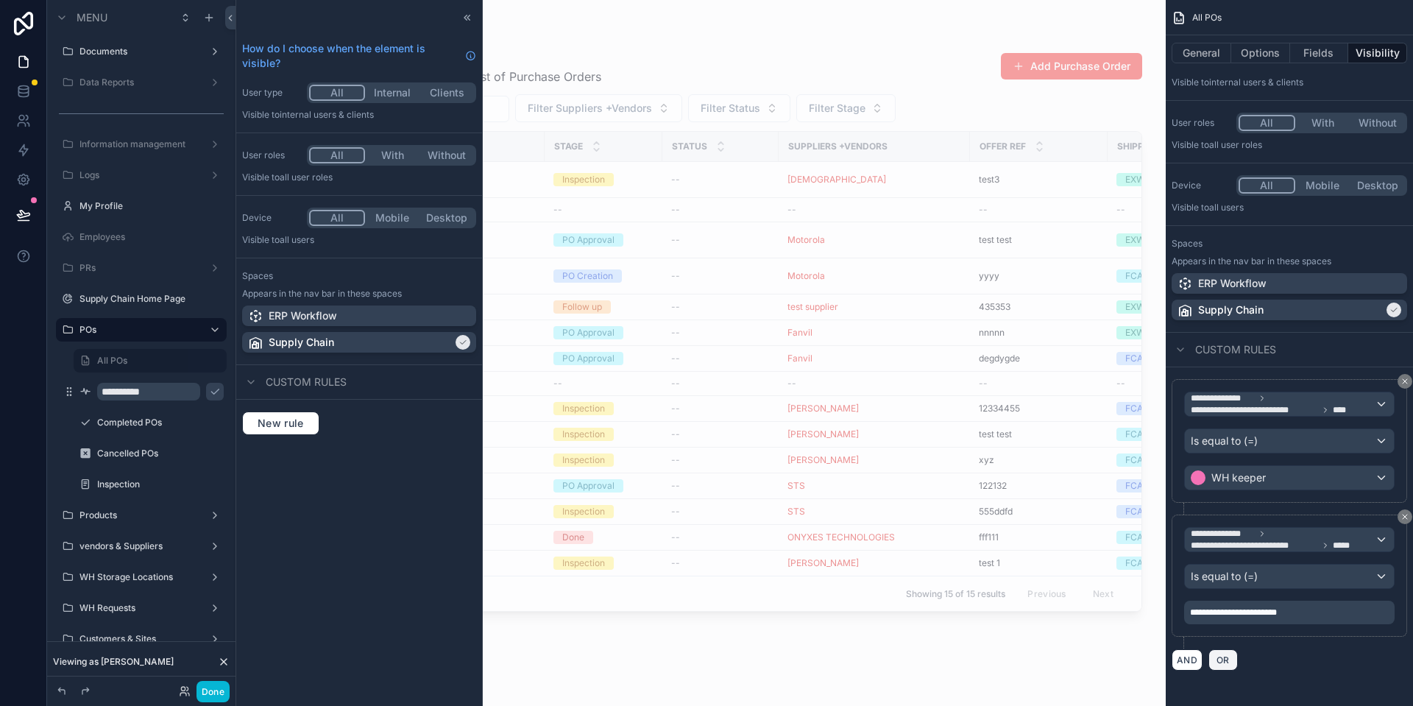
click at [1227, 659] on span "OR" at bounding box center [1222, 659] width 19 height 11
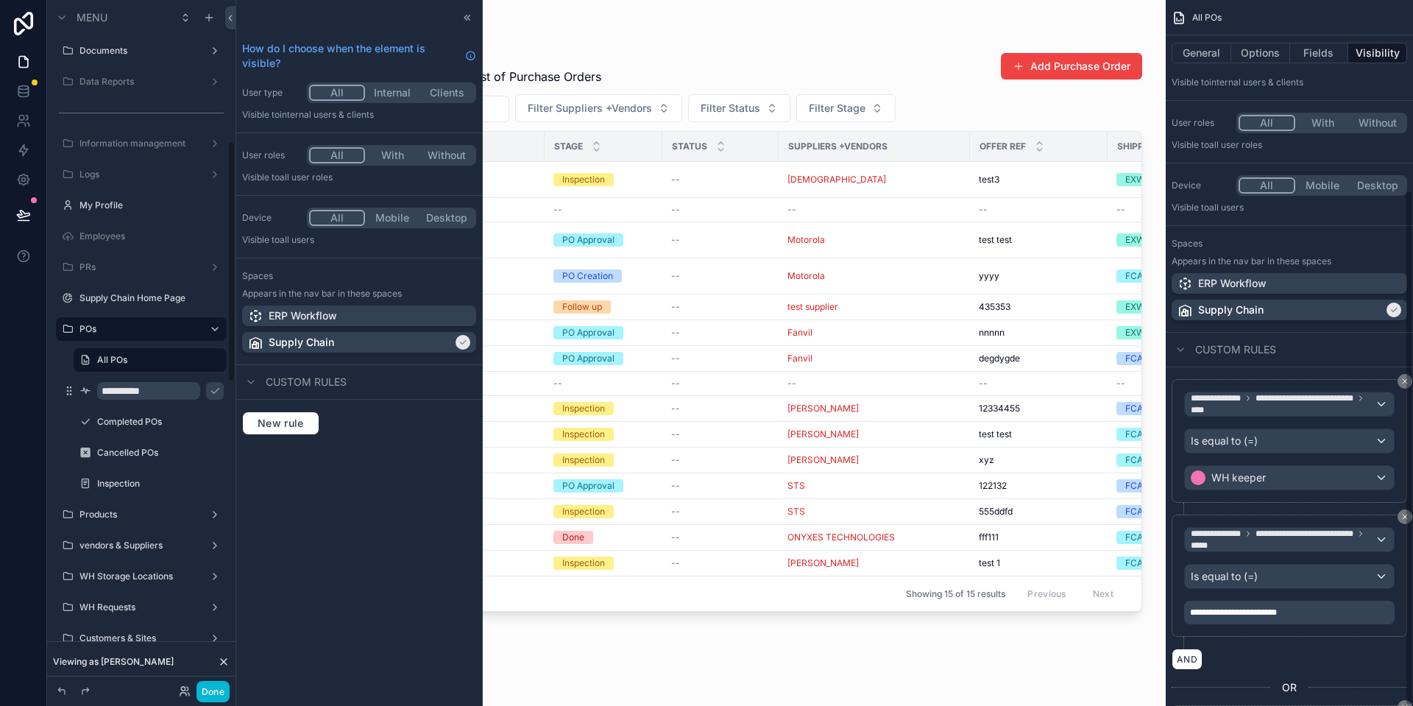
scroll to position [259, 0]
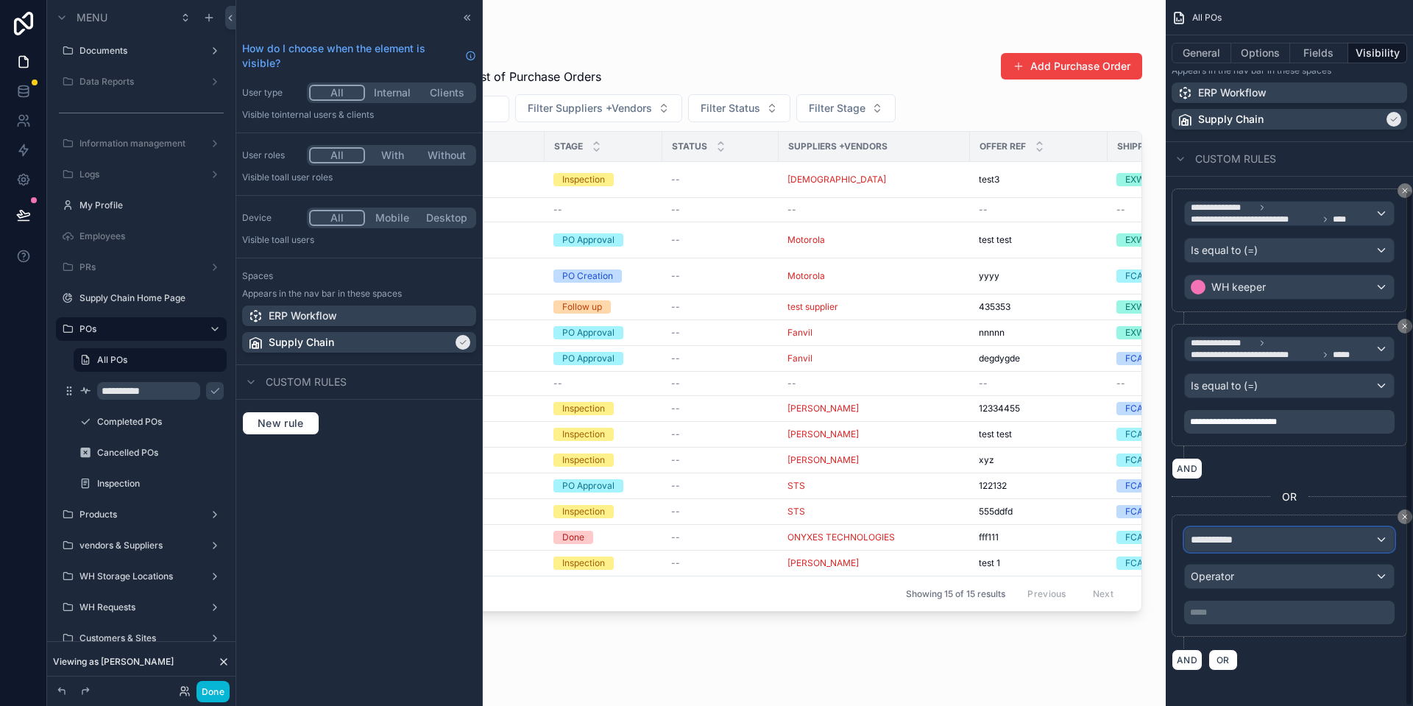
click at [1319, 541] on div "**********" at bounding box center [1289, 540] width 209 height 24
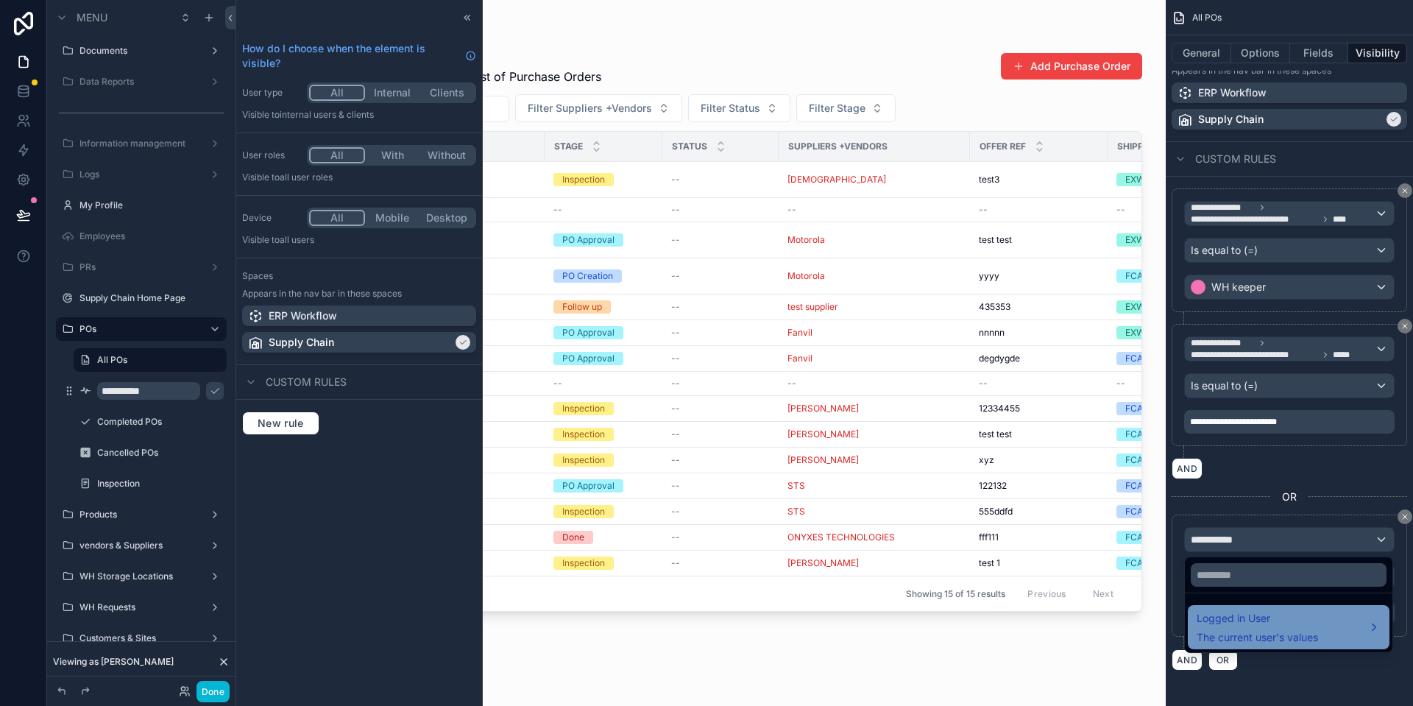
click at [1290, 635] on span "The current user's values" at bounding box center [1256, 637] width 121 height 15
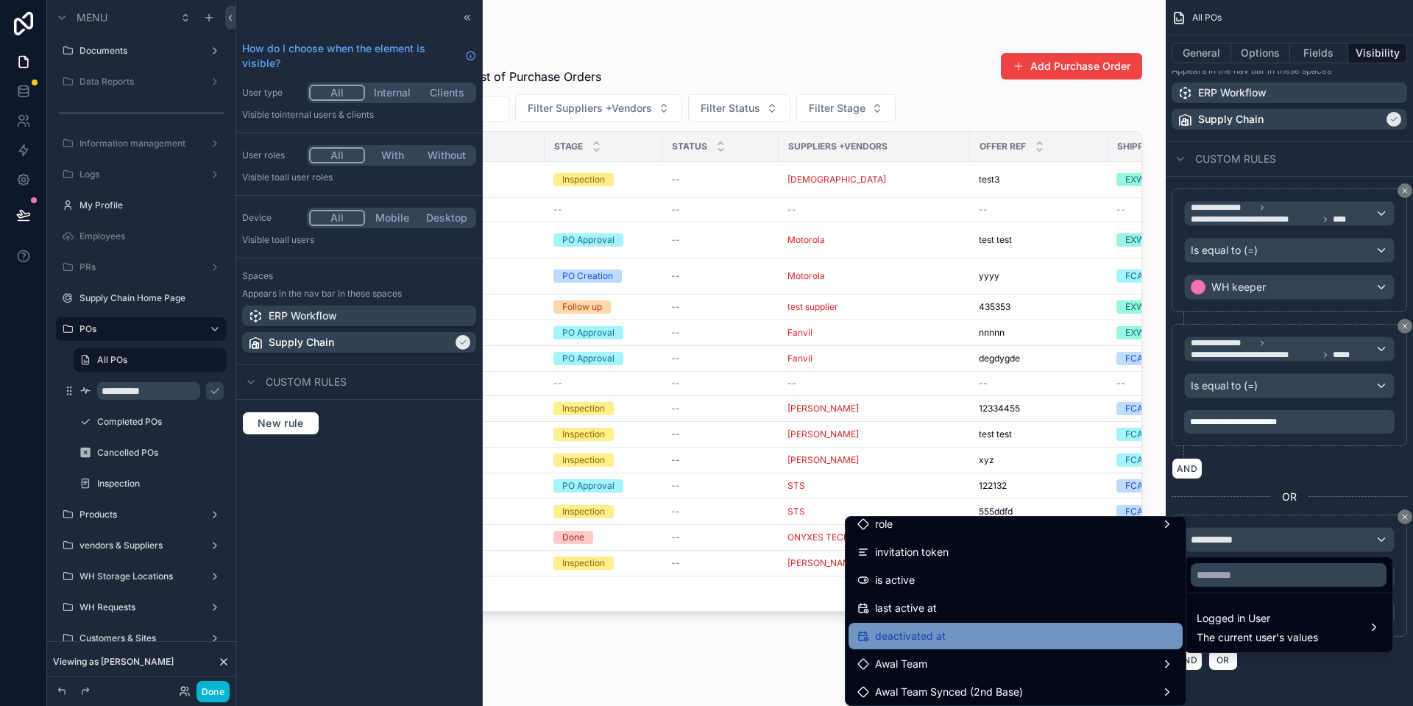
scroll to position [225, 0]
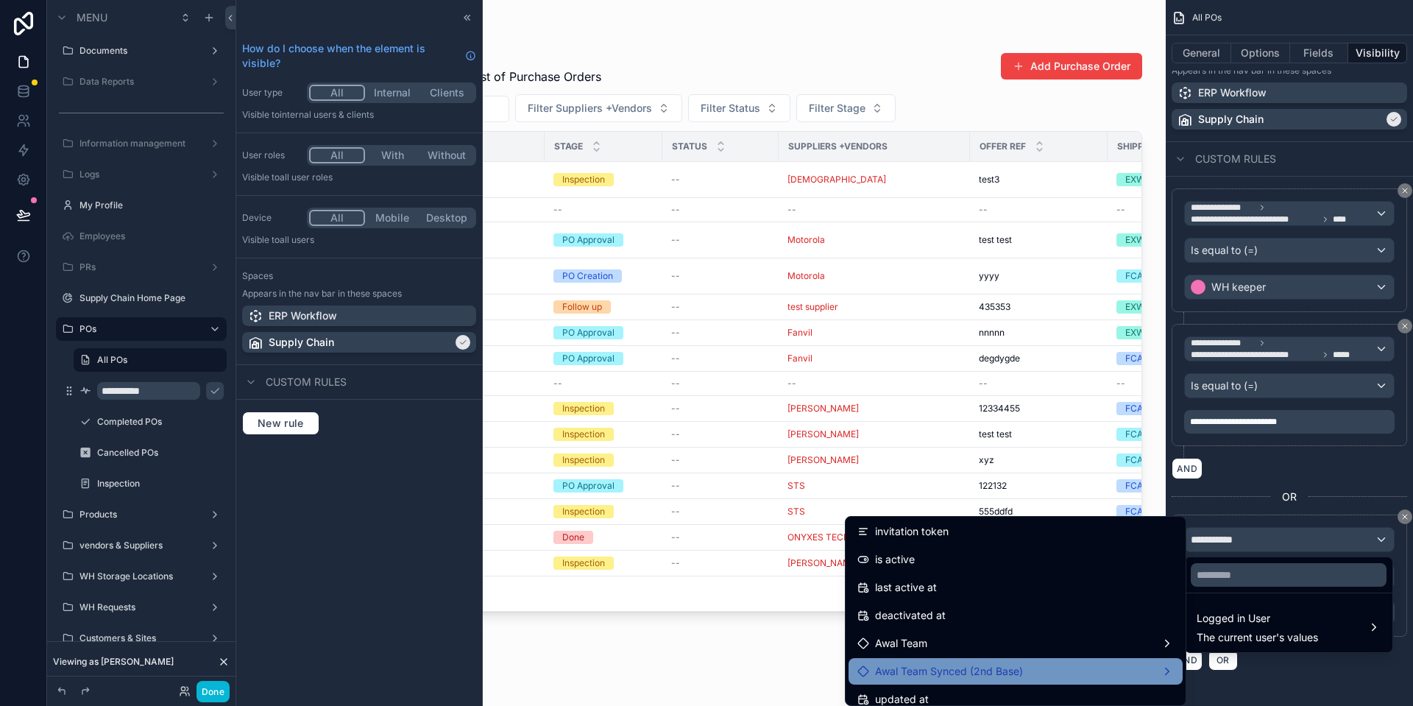
click at [971, 665] on span "Awal Team Synced (2nd Base)" at bounding box center [949, 671] width 148 height 18
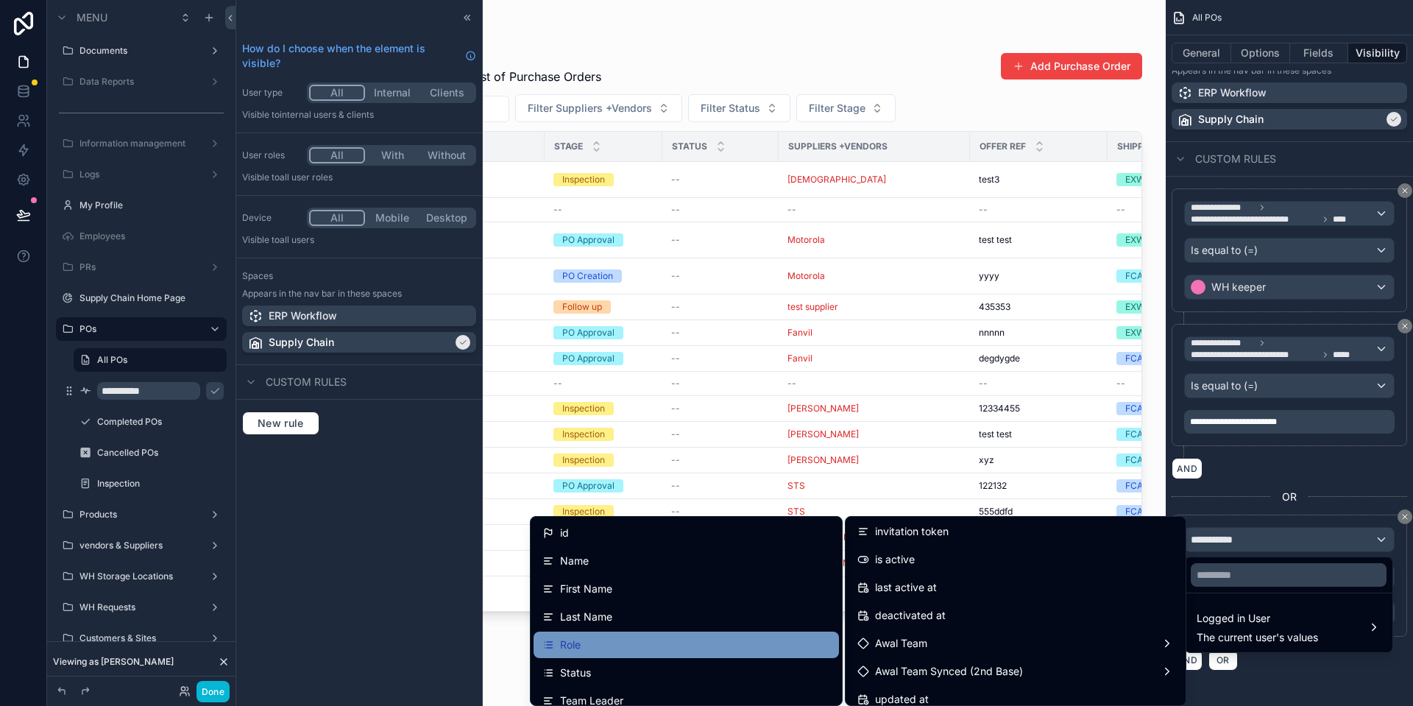
click at [597, 644] on div "Role" at bounding box center [686, 645] width 288 height 18
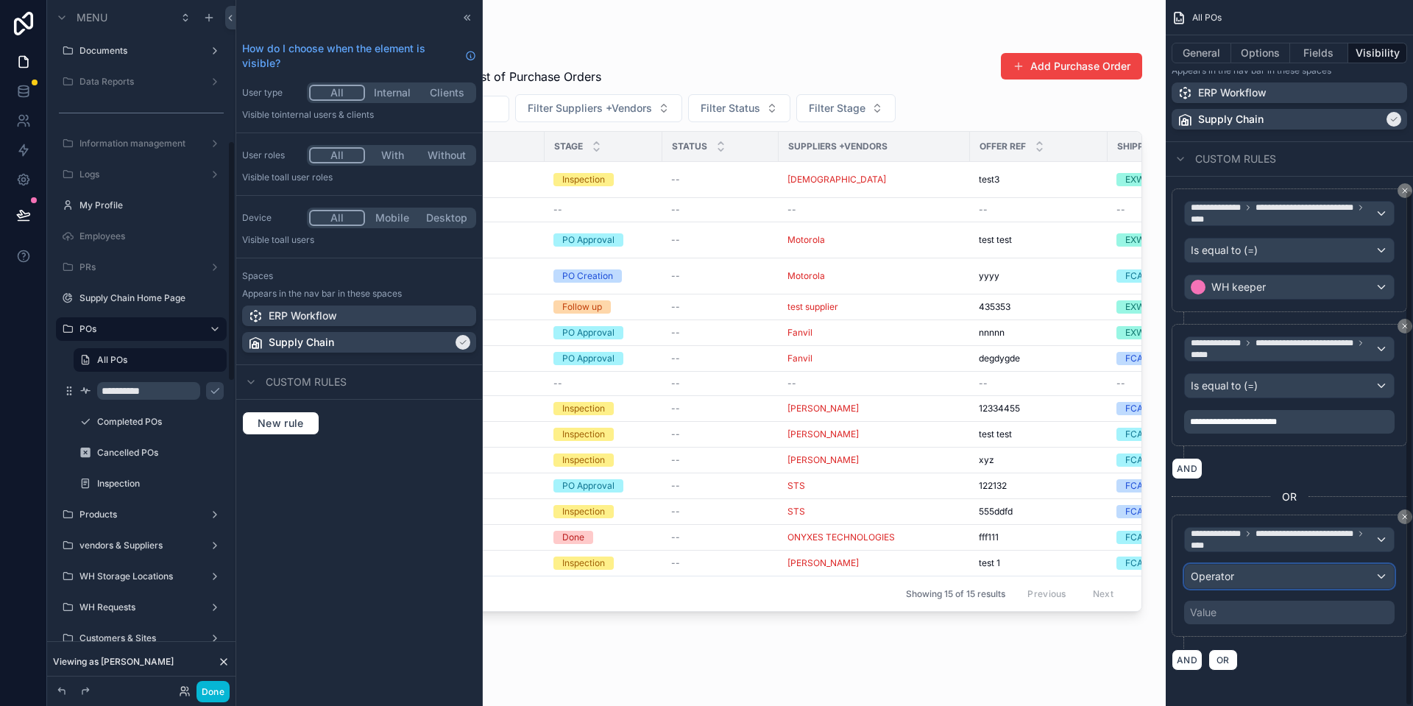
click at [1248, 571] on div "Operator" at bounding box center [1289, 576] width 209 height 24
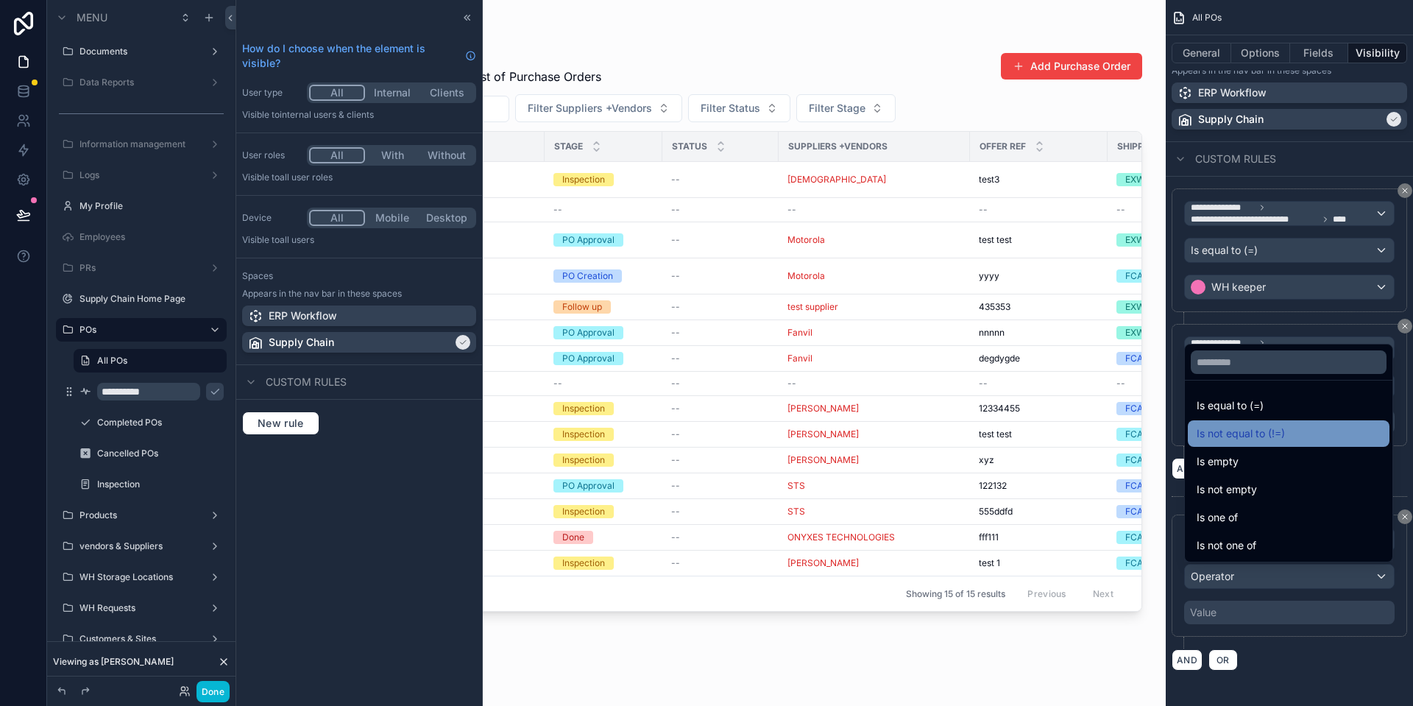
click at [1251, 436] on span "Is not equal to (!=)" at bounding box center [1240, 434] width 88 height 18
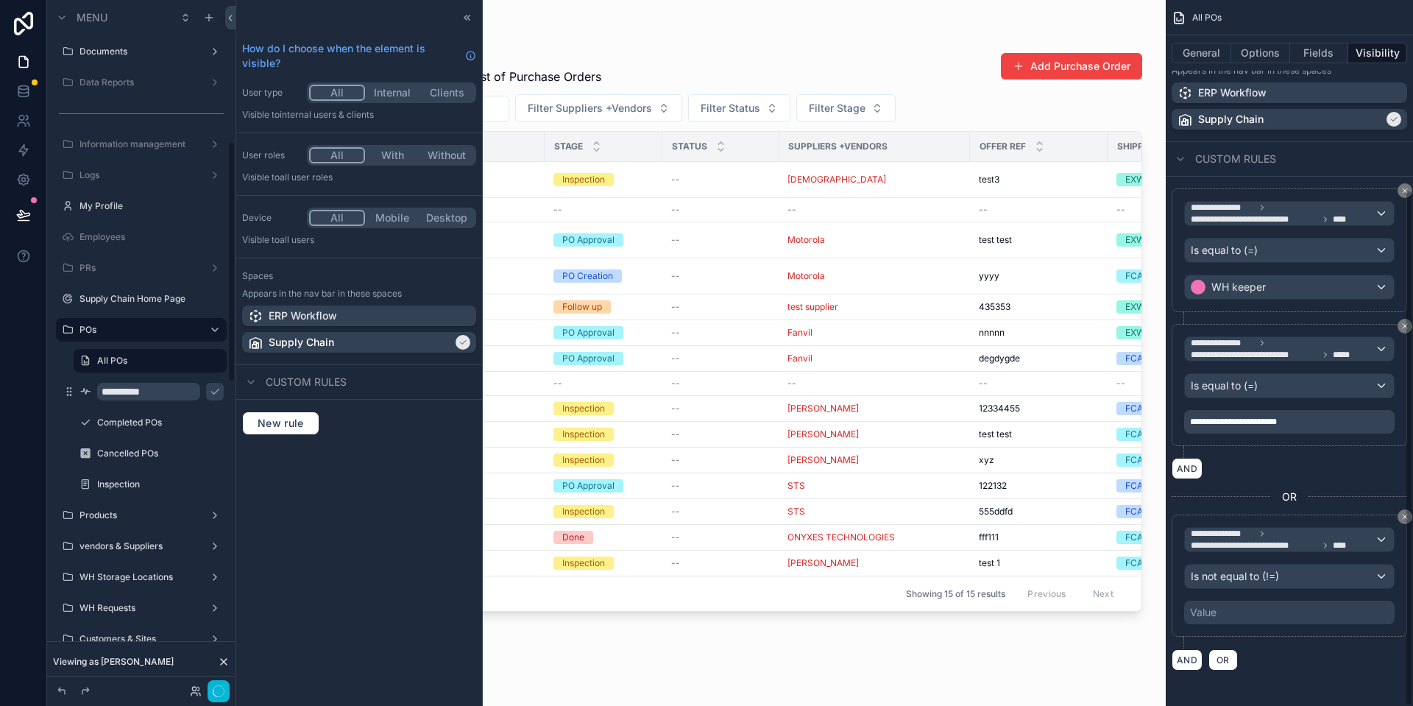
click at [1246, 615] on div "Value" at bounding box center [1289, 612] width 210 height 24
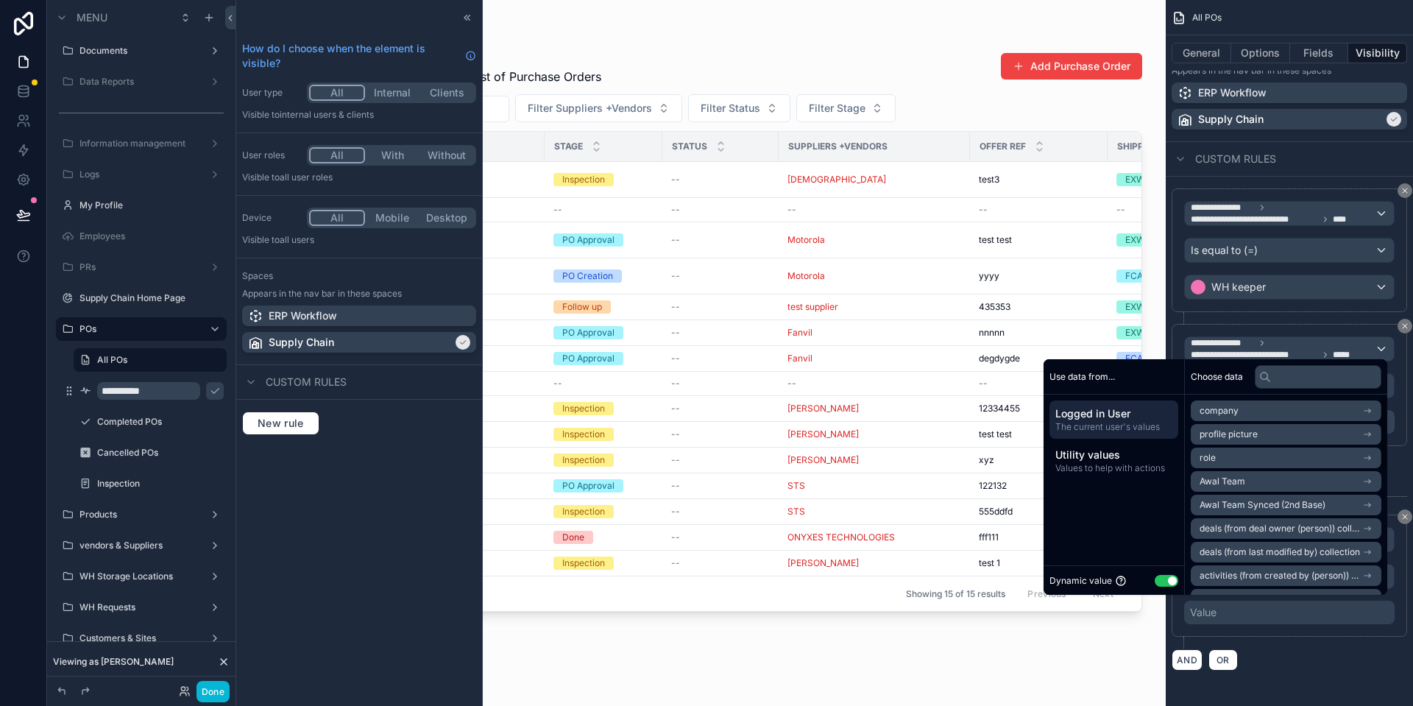
click at [1151, 574] on div "Dynamic value Use setting" at bounding box center [1113, 580] width 129 height 17
click at [1158, 581] on button "Use setting" at bounding box center [1166, 581] width 24 height 12
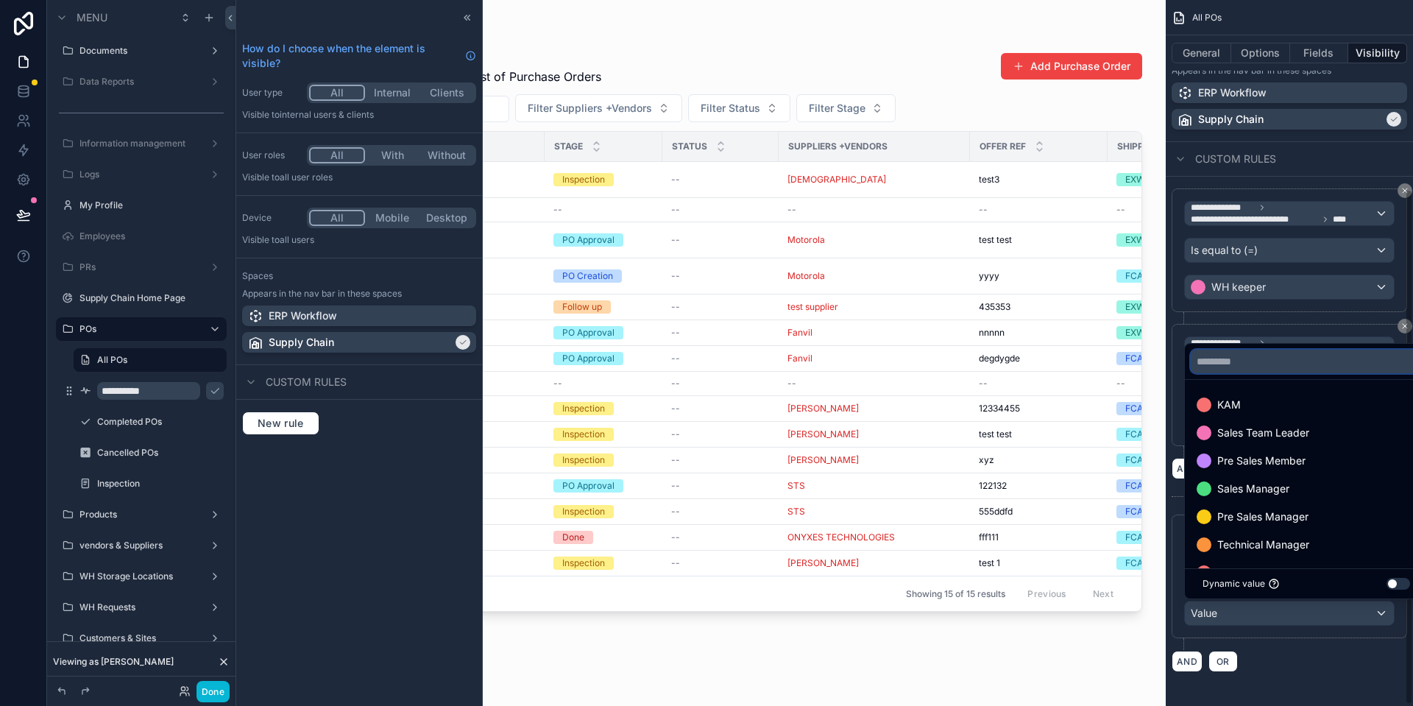
click at [1237, 357] on input "text" at bounding box center [1305, 361] width 231 height 24
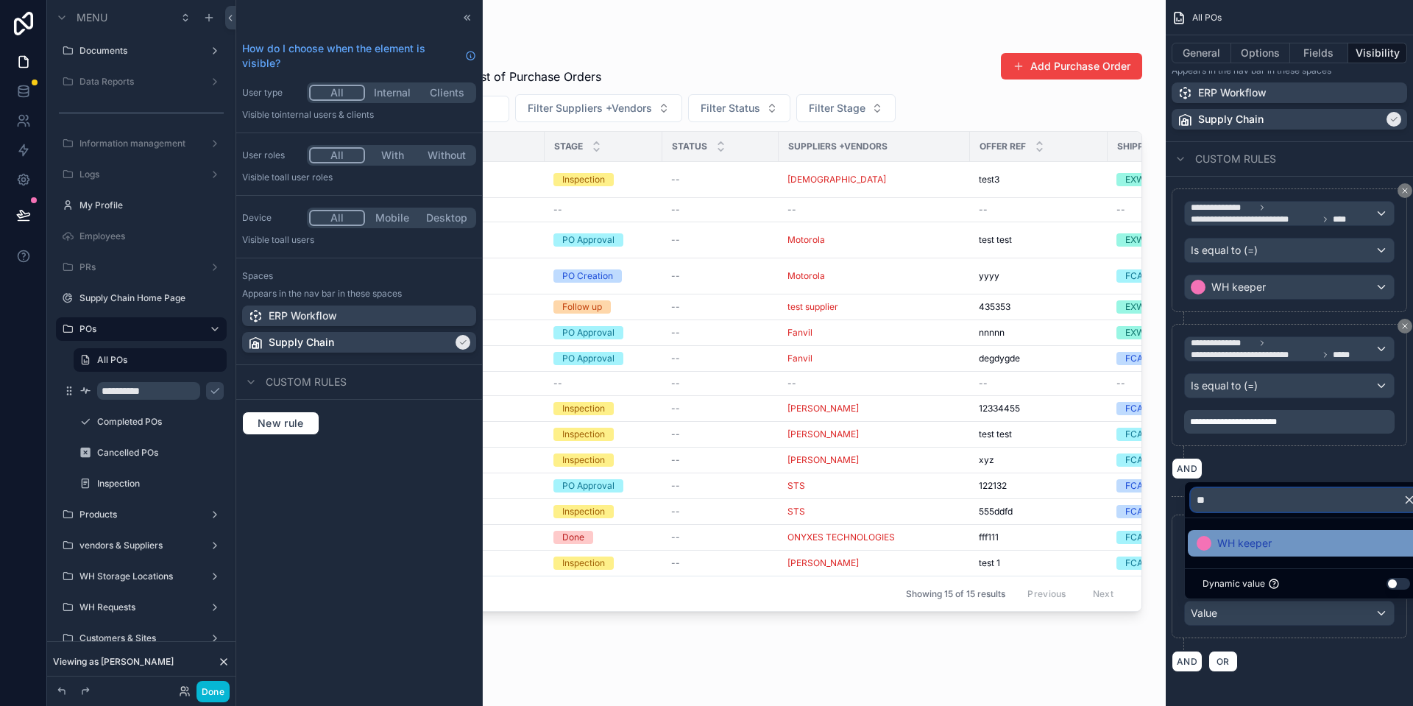
type input "**"
click at [1223, 553] on div "WH keeper" at bounding box center [1305, 543] width 237 height 26
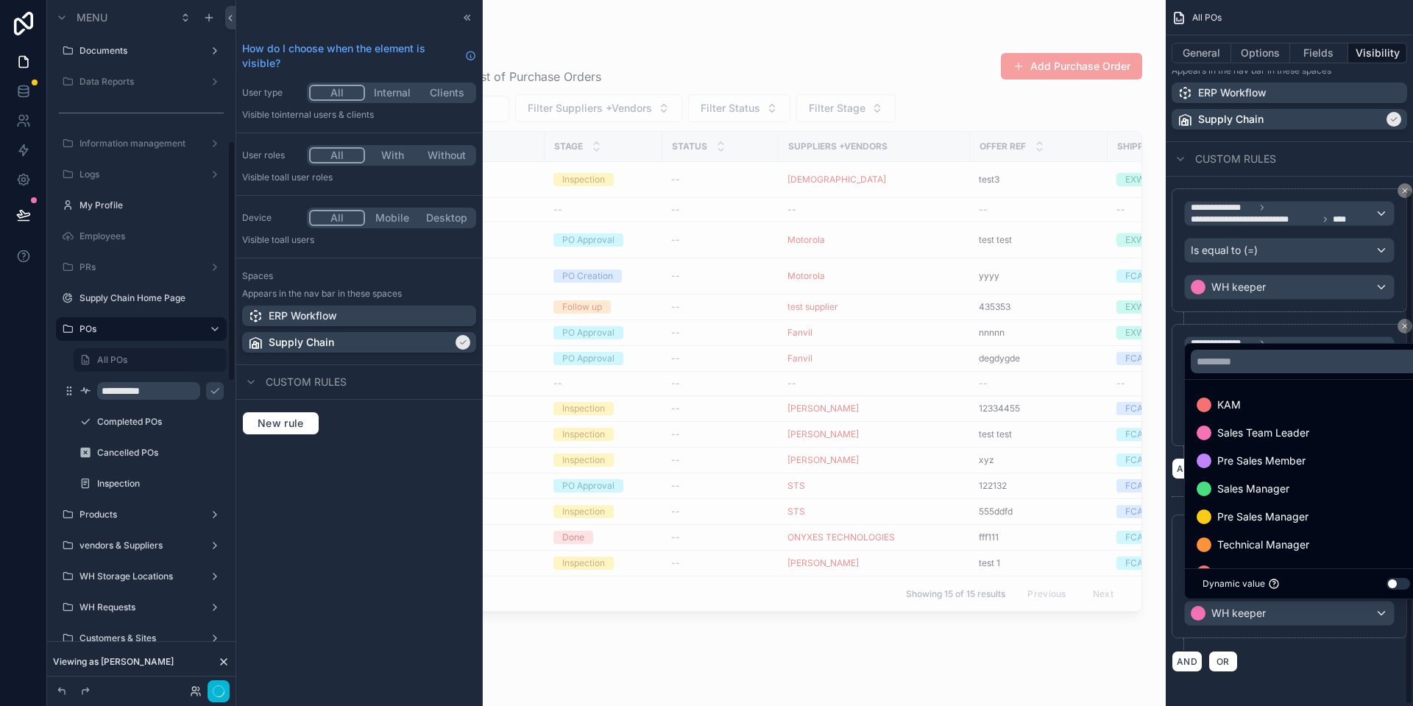
scroll to position [403, 0]
click at [1291, 679] on div "**********" at bounding box center [1288, 430] width 247 height 507
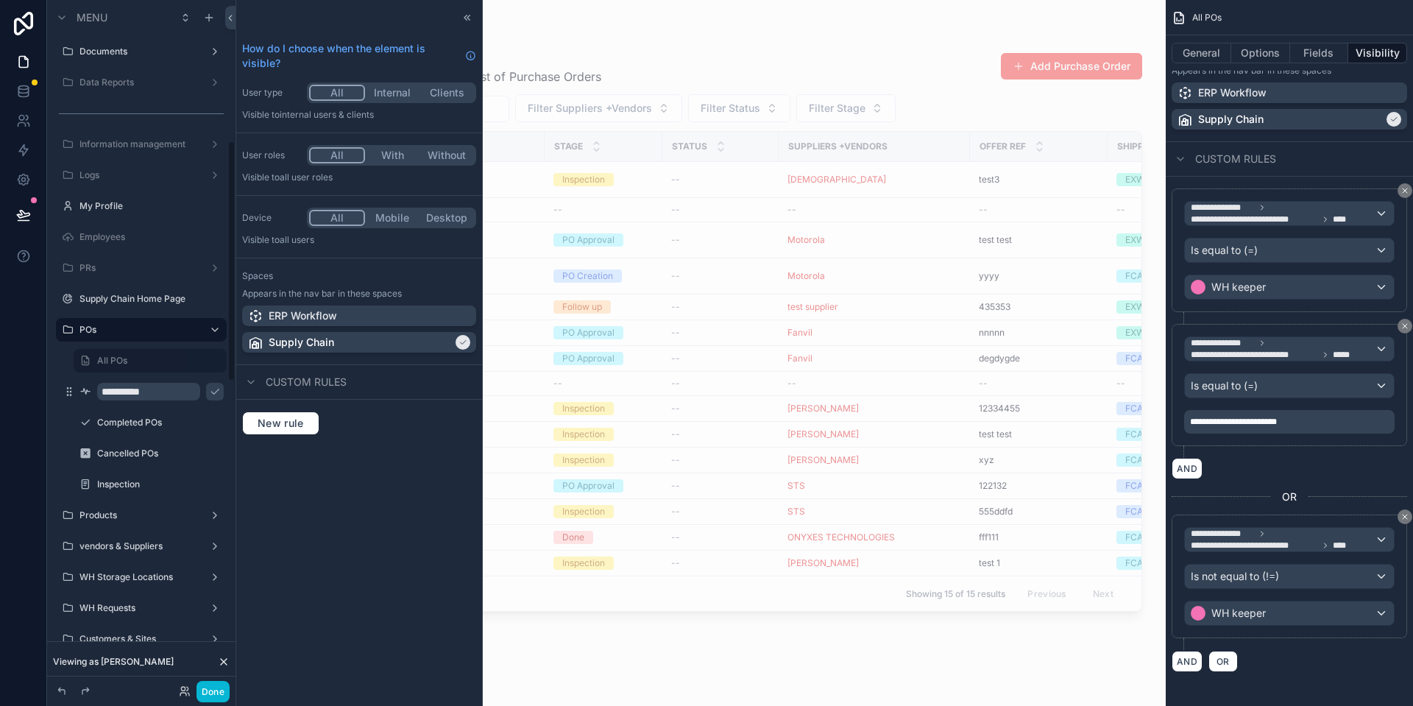
click at [378, 467] on div "How do I choose when the element is visible? User type All Internal Clients Vis…" at bounding box center [359, 353] width 246 height 706
click at [217, 397] on div "scrollable content" at bounding box center [215, 392] width 18 height 18
click at [218, 397] on icon "scrollable content" at bounding box center [215, 392] width 12 height 12
click at [334, 495] on div "How do I choose when the element is visible? User type All Internal Clients Vis…" at bounding box center [359, 353] width 246 height 706
click at [213, 391] on icon "scrollable content" at bounding box center [215, 392] width 12 height 12
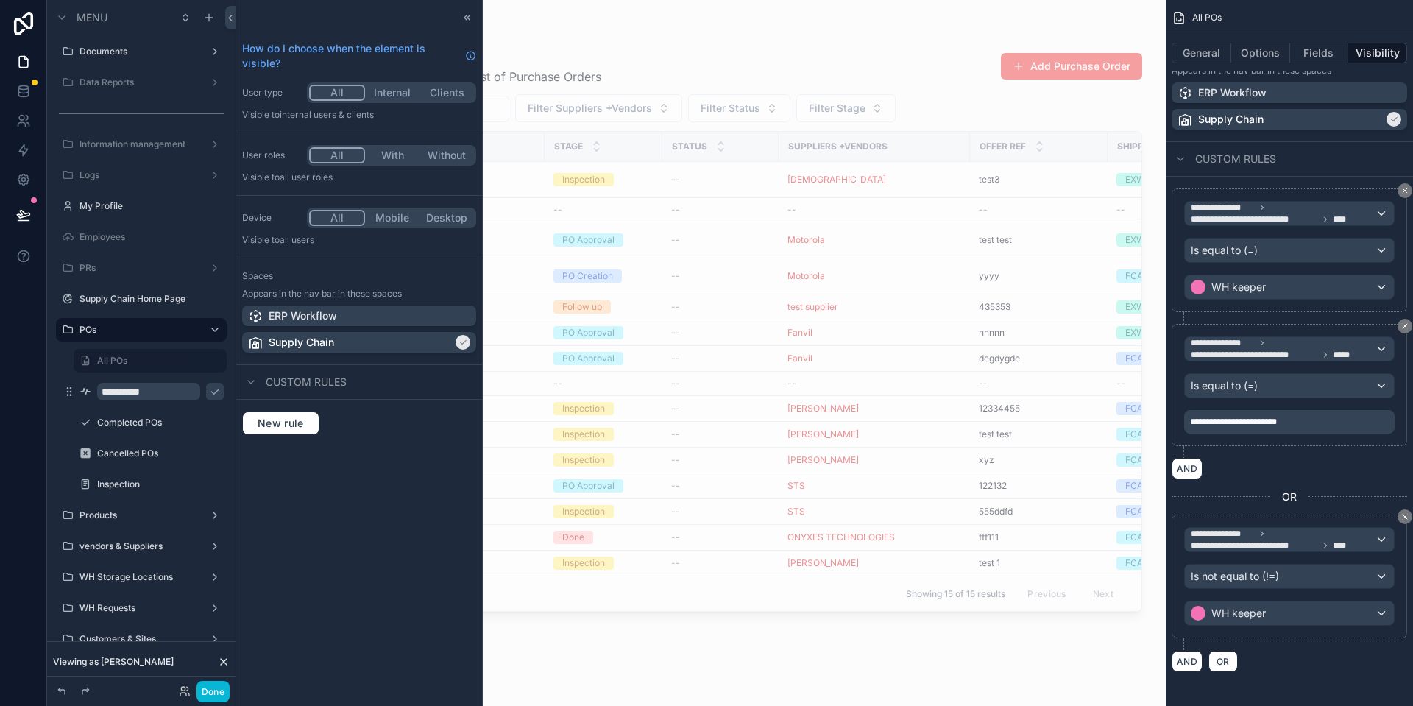
click at [355, 538] on div "How do I choose when the element is visible? User type All Internal Clients Vis…" at bounding box center [359, 353] width 246 height 706
click at [212, 687] on button "Done" at bounding box center [212, 691] width 33 height 21
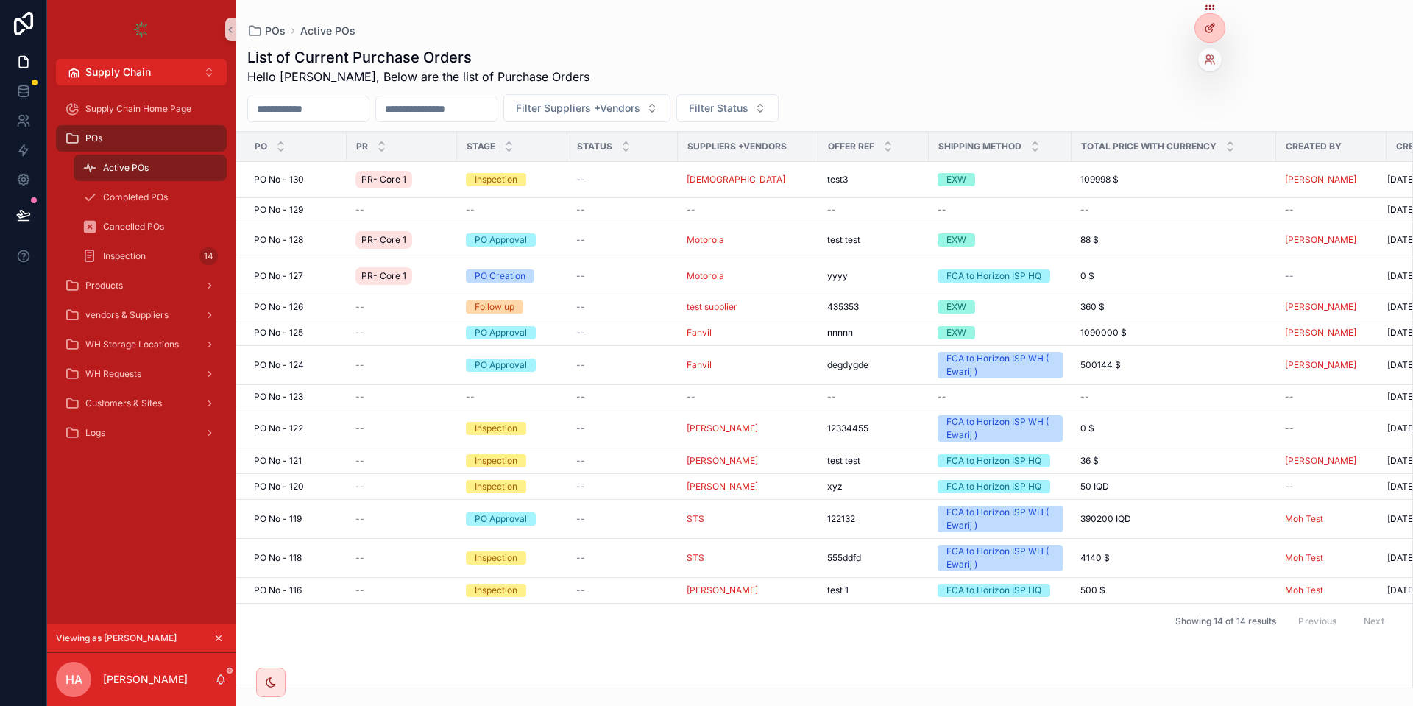
click at [1199, 24] on div at bounding box center [1209, 28] width 29 height 28
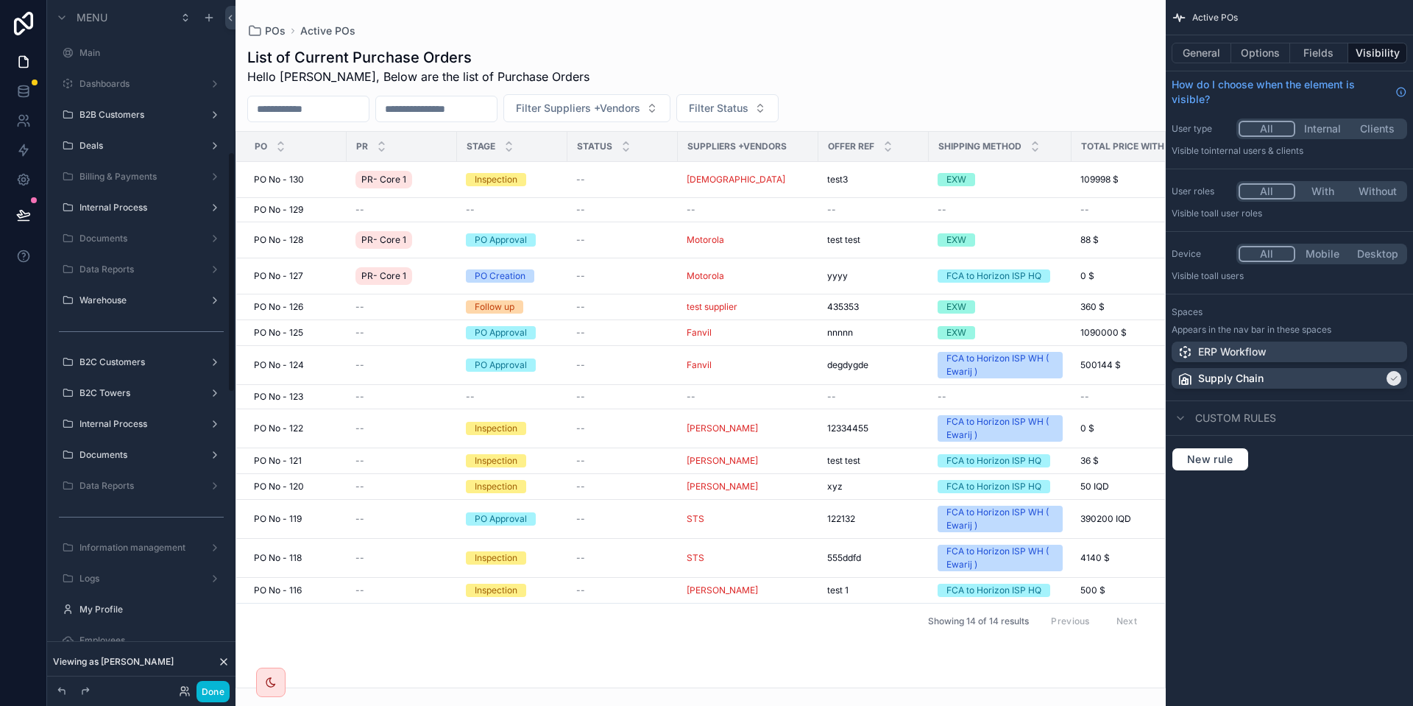
scroll to position [435, 0]
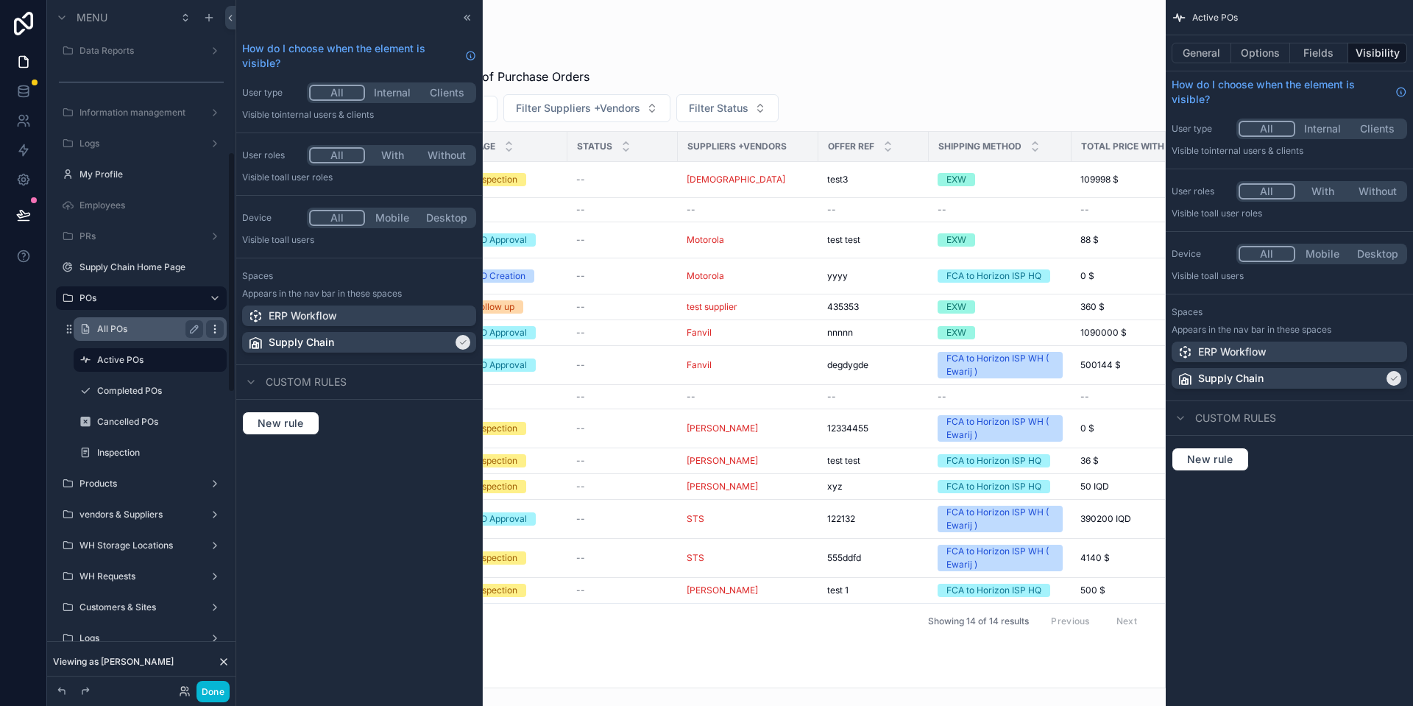
click at [213, 329] on icon "scrollable content" at bounding box center [215, 329] width 12 height 12
click at [378, 474] on div "How do I choose when the element is visible? User type All Internal Clients Vis…" at bounding box center [359, 353] width 246 height 706
click at [190, 329] on icon "scrollable content" at bounding box center [194, 329] width 12 height 12
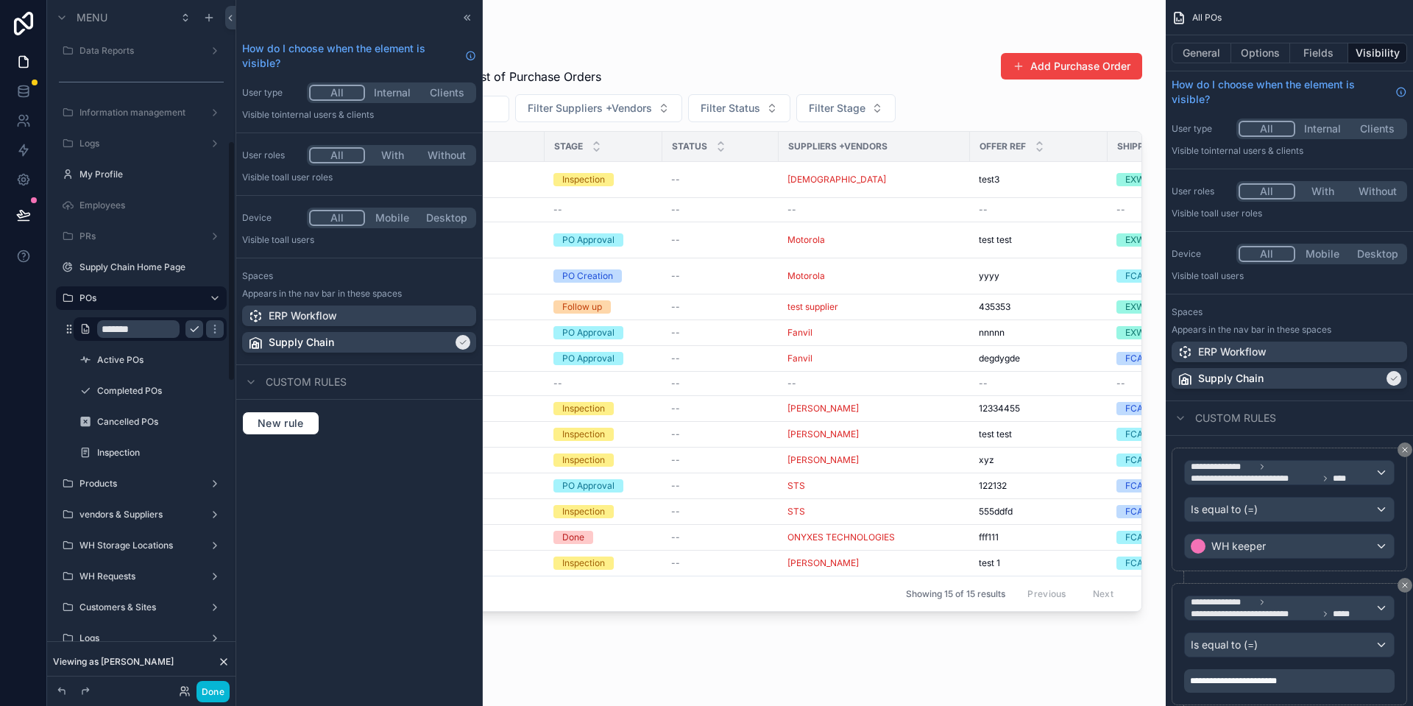
scroll to position [403, 0]
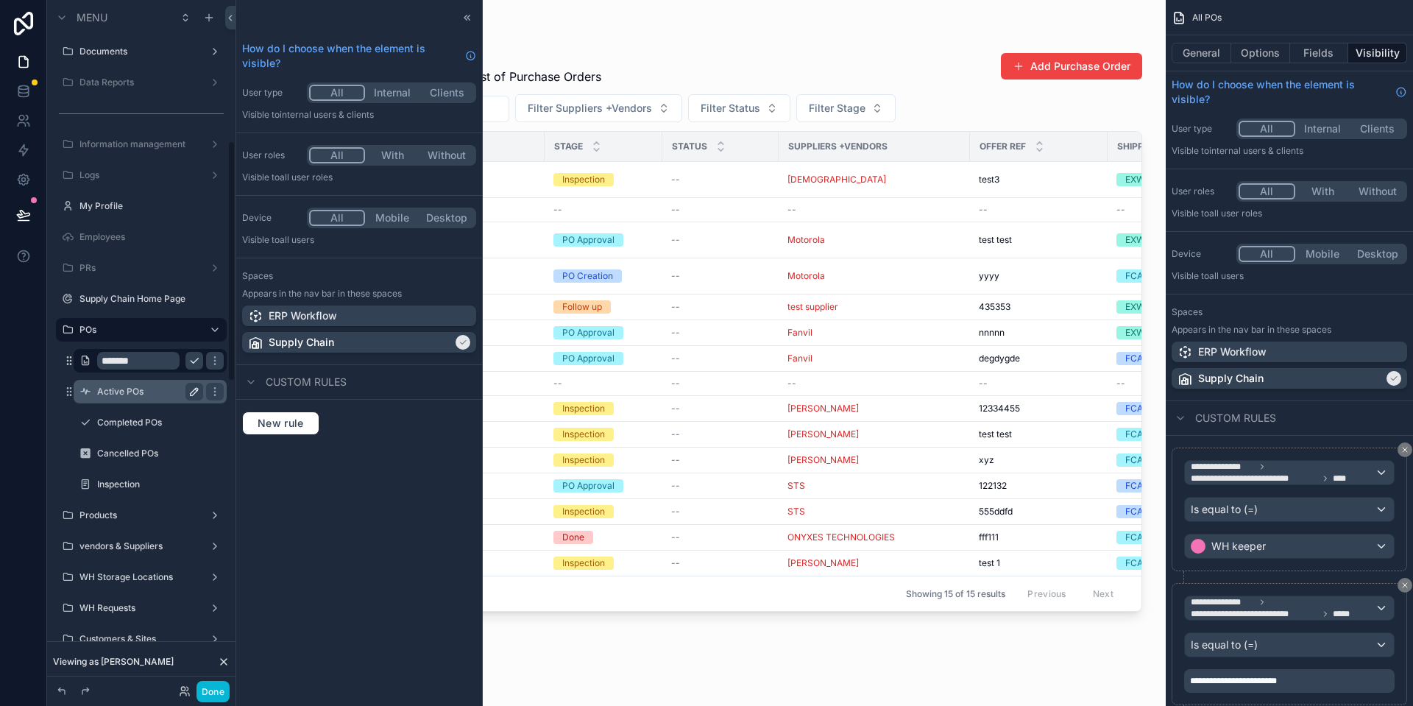
click at [194, 391] on icon "scrollable content" at bounding box center [194, 392] width 12 height 12
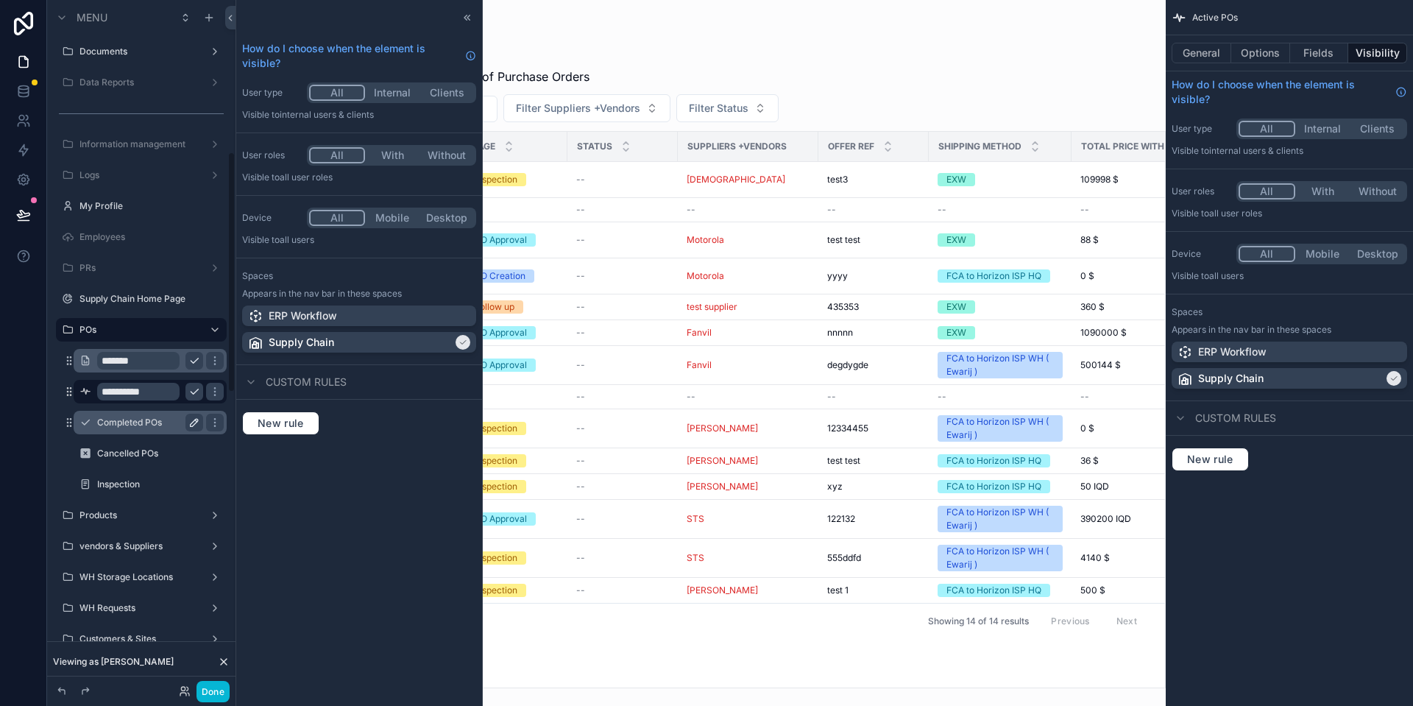
scroll to position [435, 0]
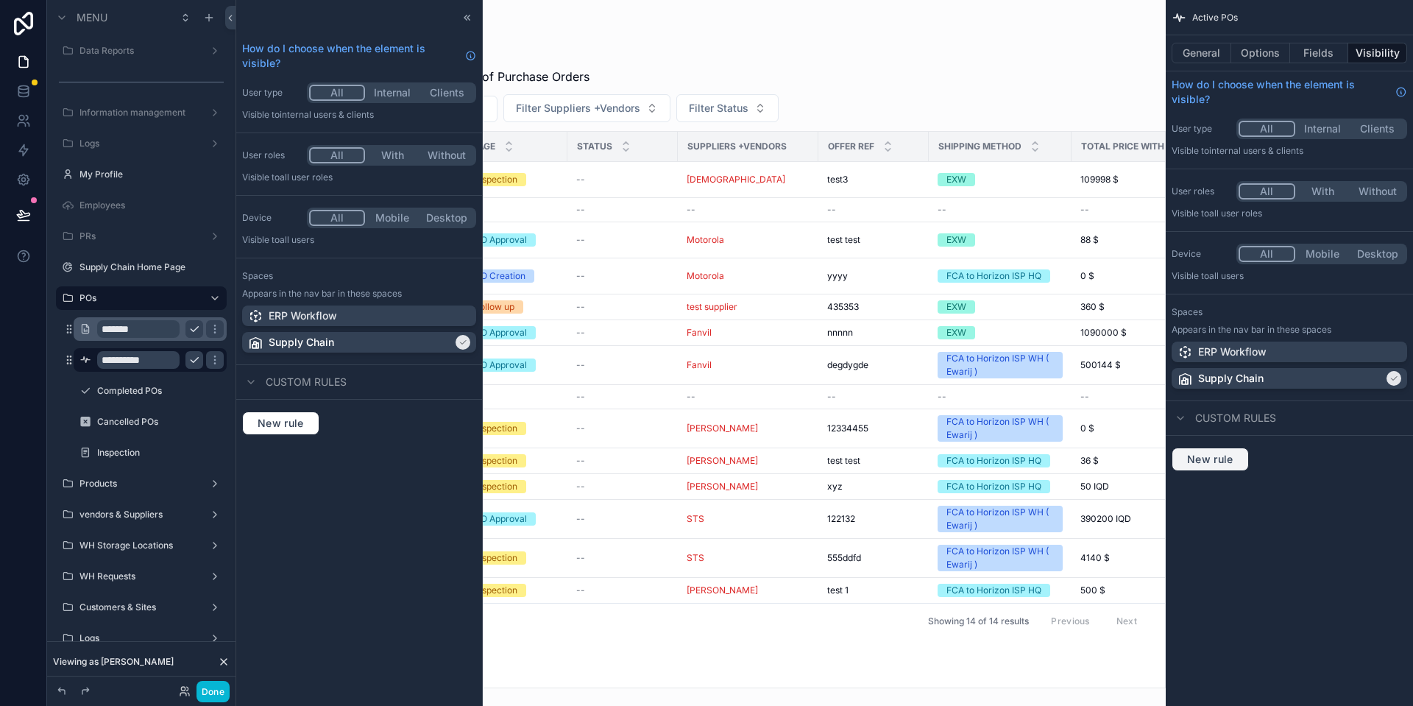
click at [1176, 452] on button "New rule" at bounding box center [1209, 459] width 77 height 24
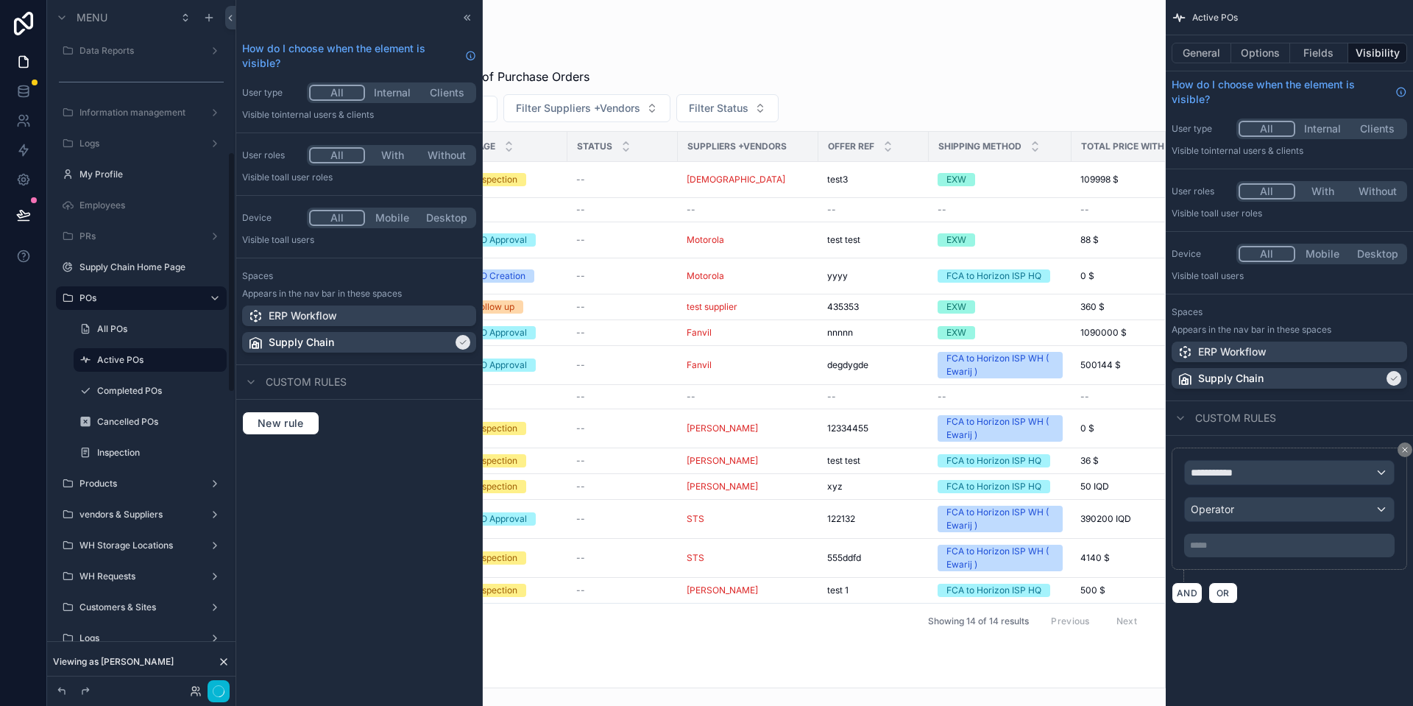
scroll to position [434, 0]
click at [1279, 472] on div "**********" at bounding box center [1289, 473] width 209 height 24
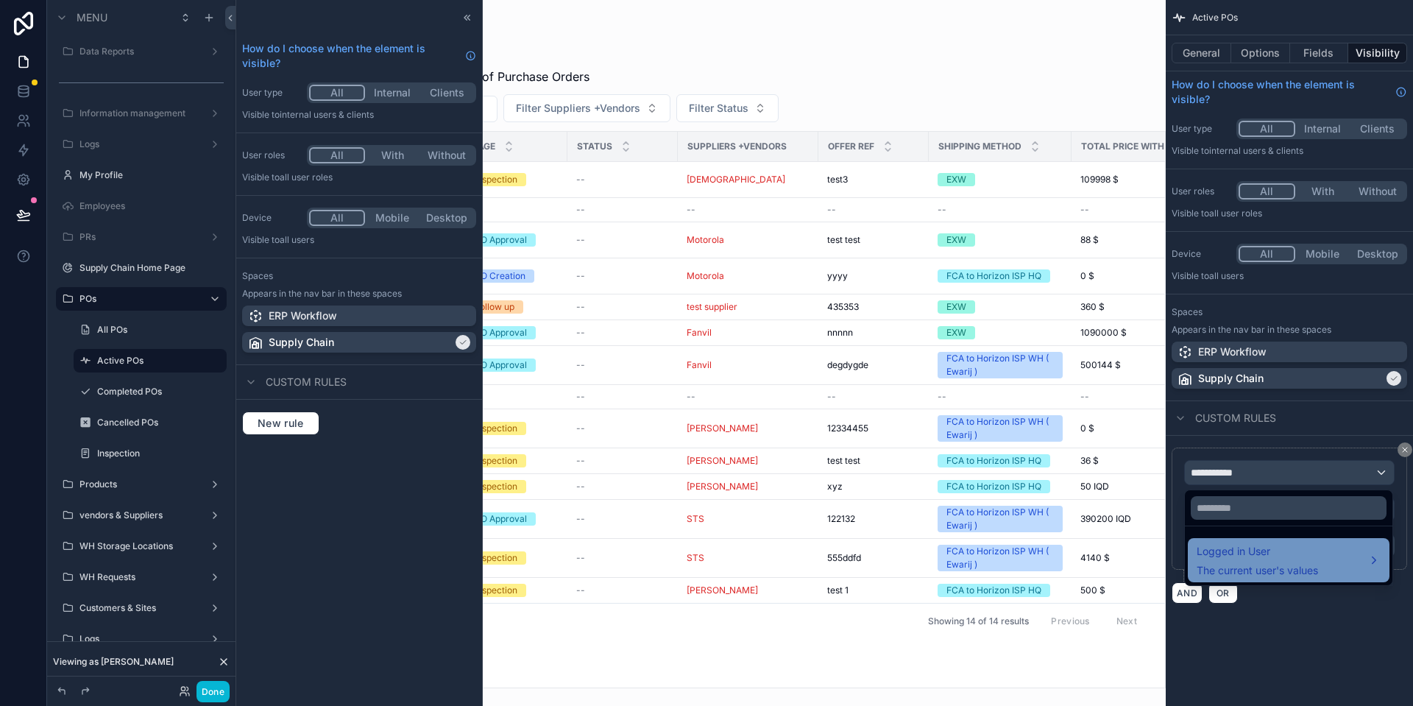
click at [1277, 544] on span "Logged in User" at bounding box center [1256, 551] width 121 height 18
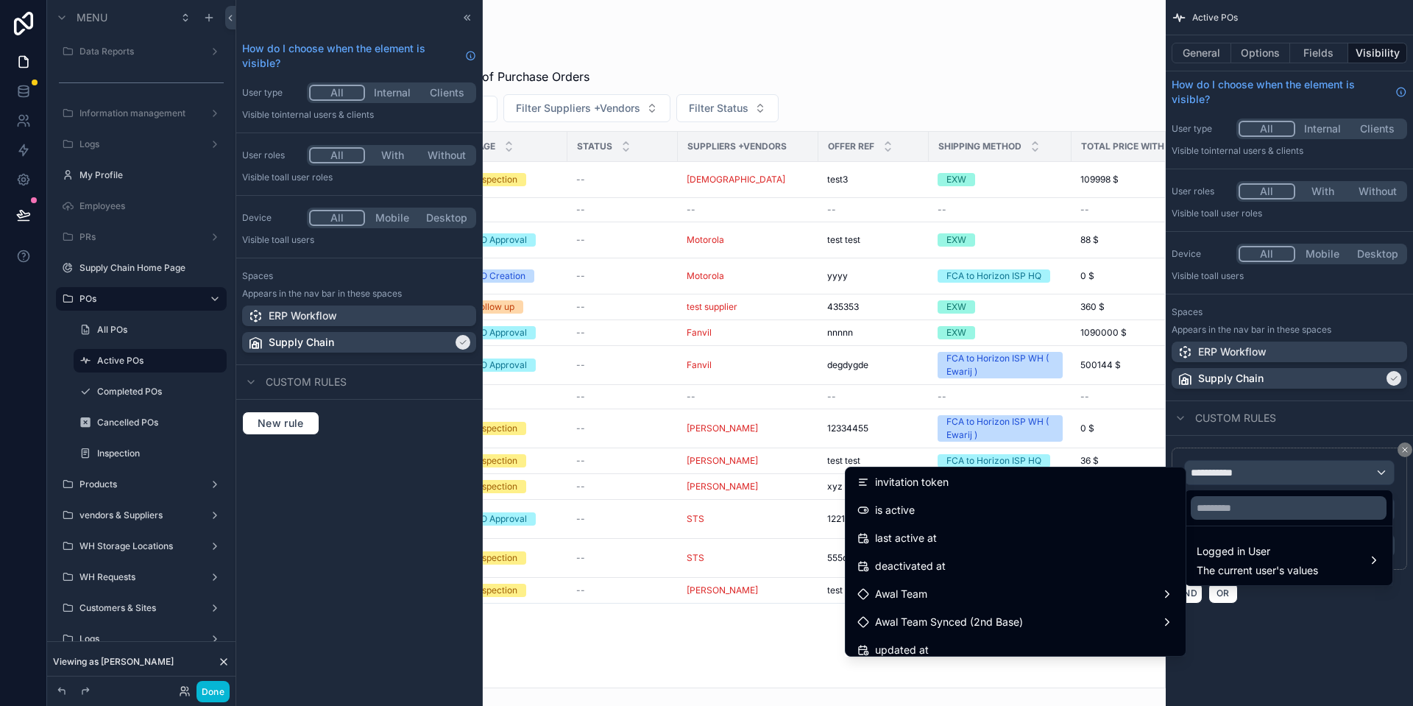
scroll to position [300, 0]
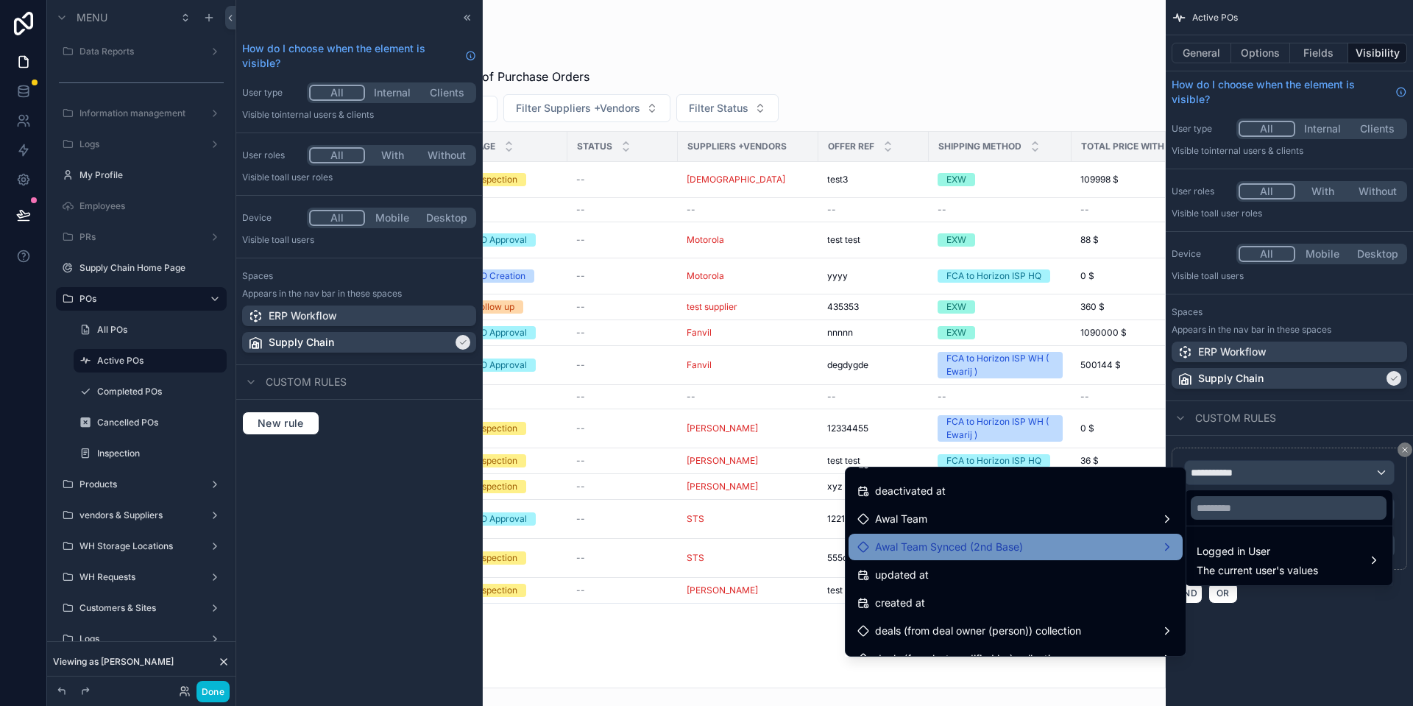
click at [981, 551] on span "Awal Team Synced (2nd Base)" at bounding box center [949, 547] width 148 height 18
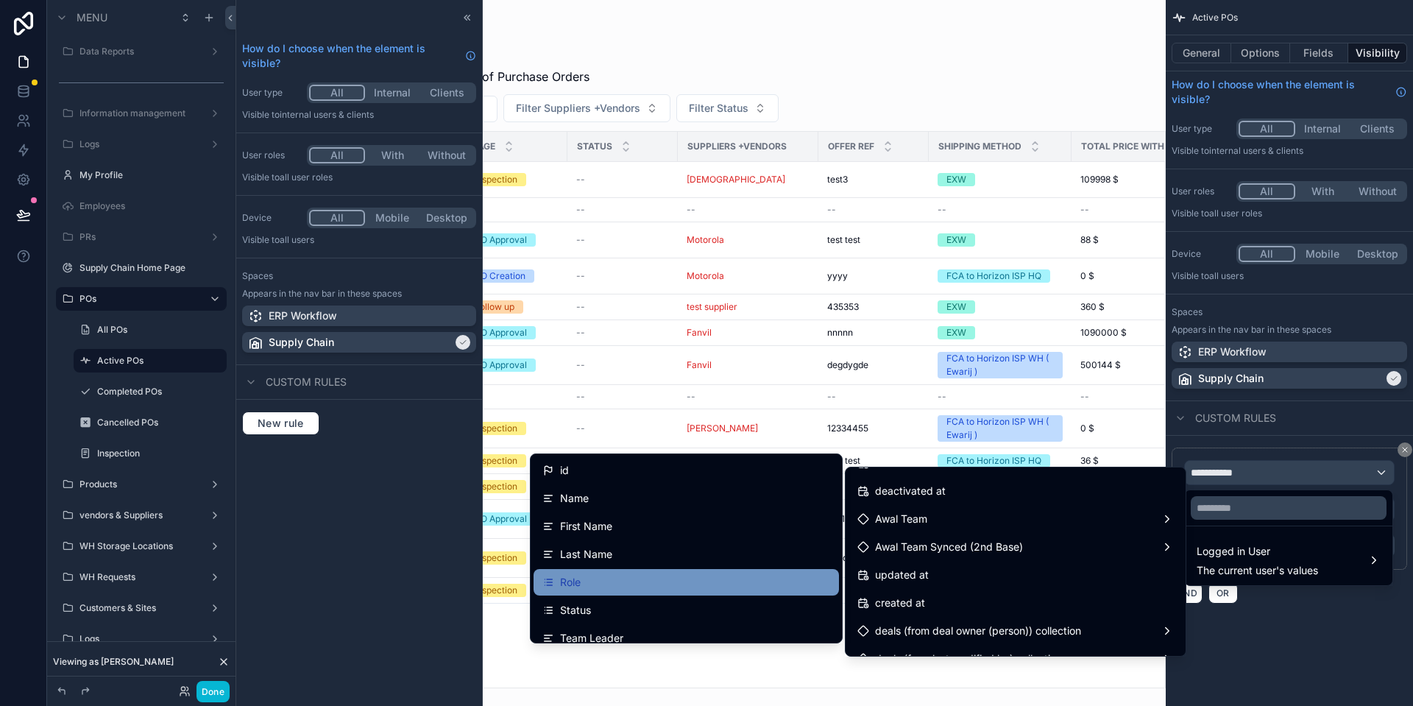
click at [645, 583] on div "Role" at bounding box center [686, 582] width 288 height 18
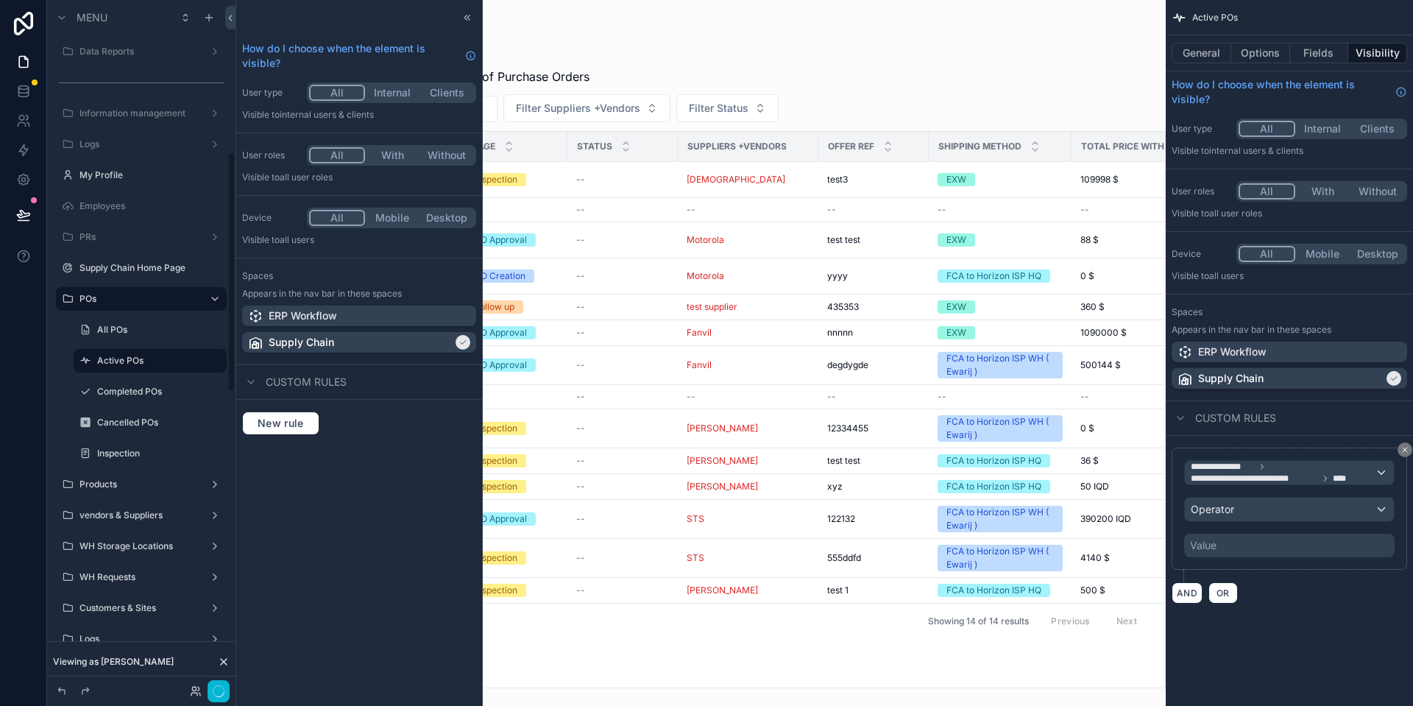
scroll to position [435, 0]
click at [1257, 509] on div "Operator" at bounding box center [1289, 509] width 209 height 24
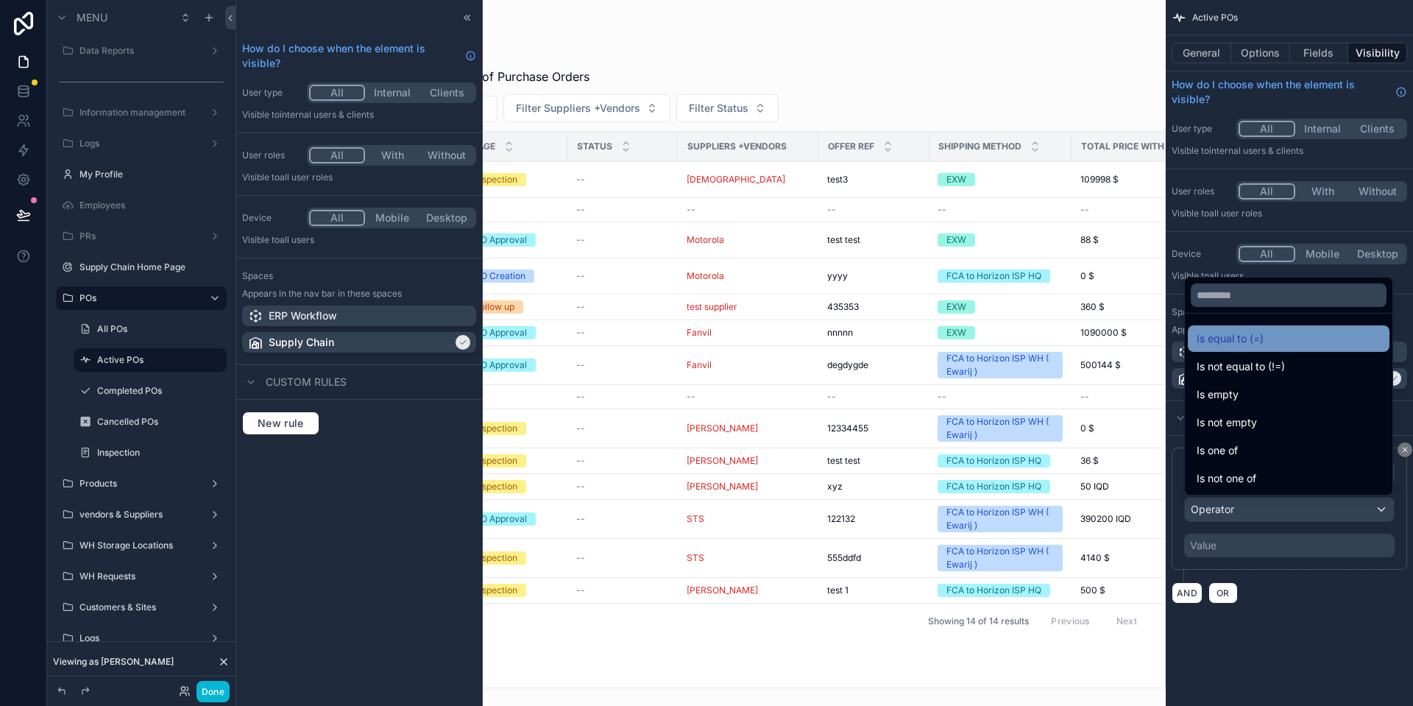
click at [1266, 336] on div "Is equal to (=)" at bounding box center [1288, 339] width 184 height 18
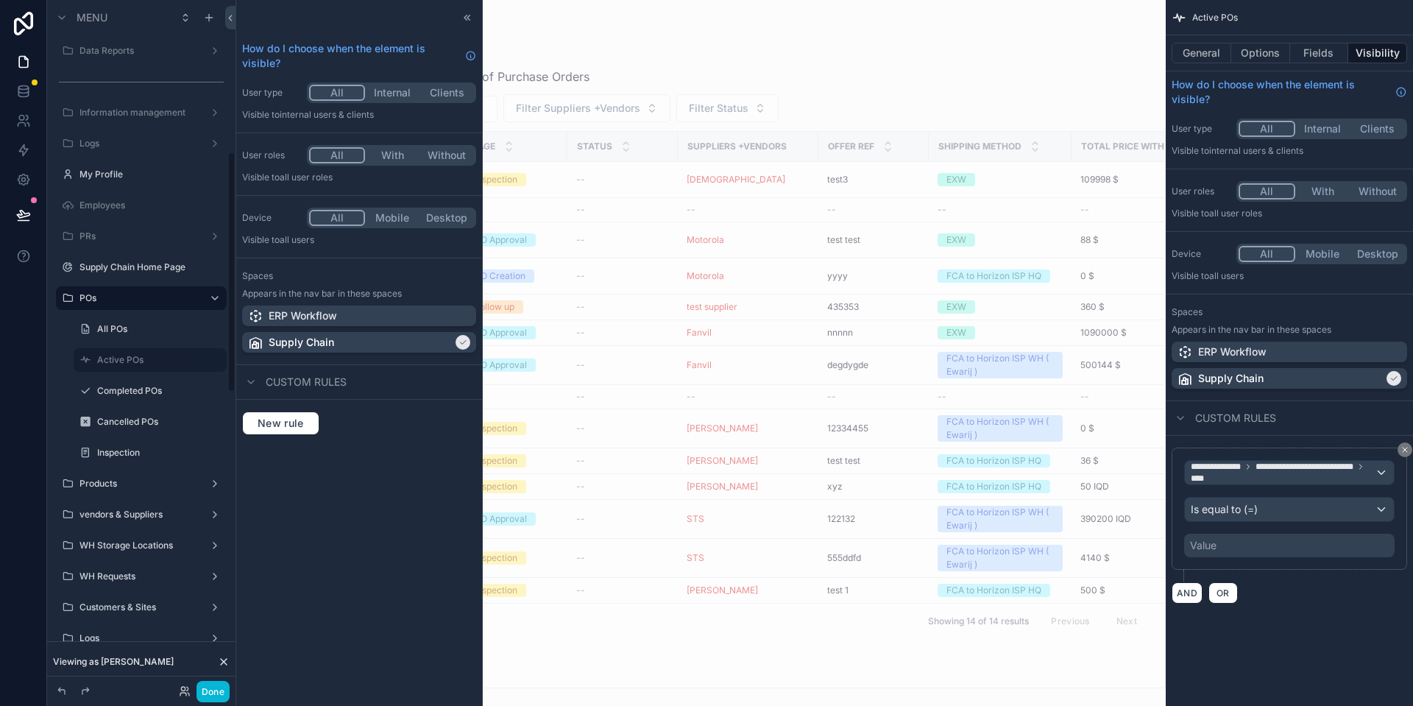
scroll to position [434, 0]
click at [1260, 562] on div "**********" at bounding box center [1288, 508] width 235 height 122
click at [1248, 541] on div "Value" at bounding box center [1289, 545] width 210 height 24
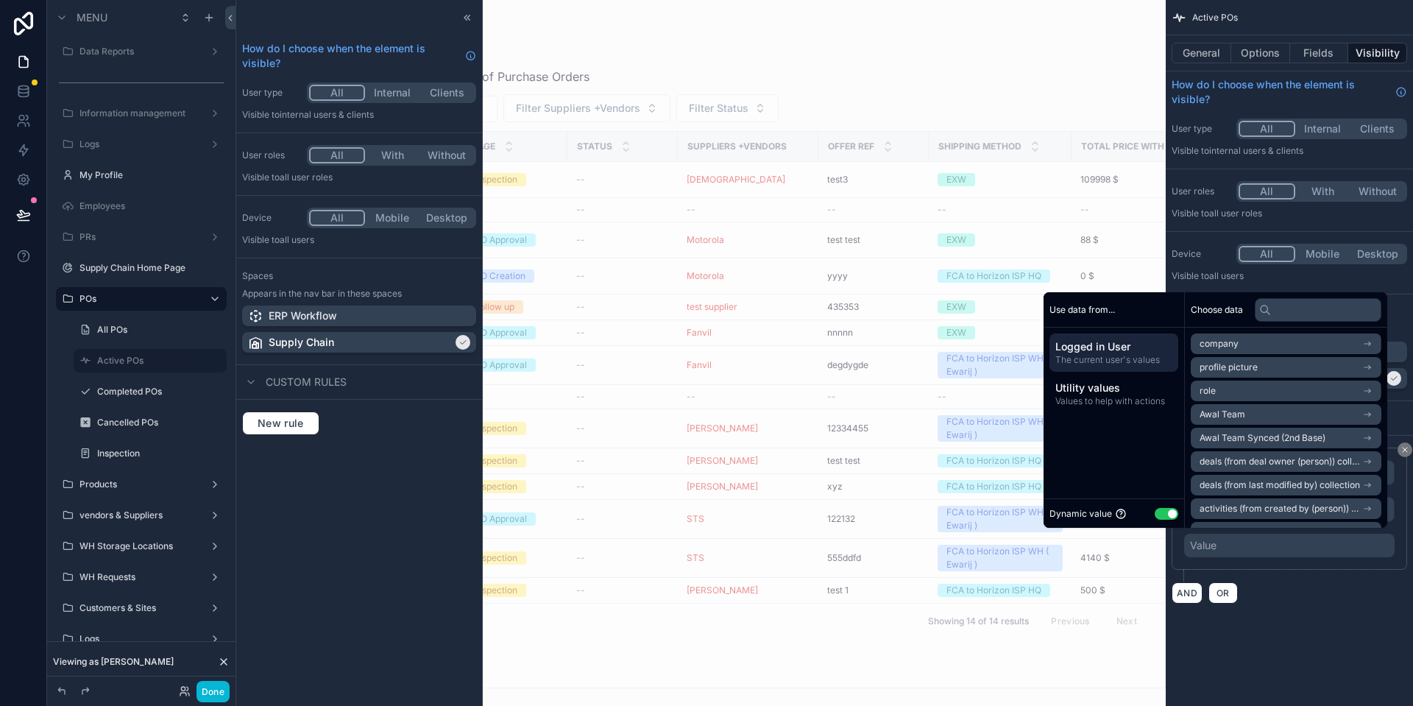
click at [1162, 514] on button "Use setting" at bounding box center [1166, 514] width 24 height 12
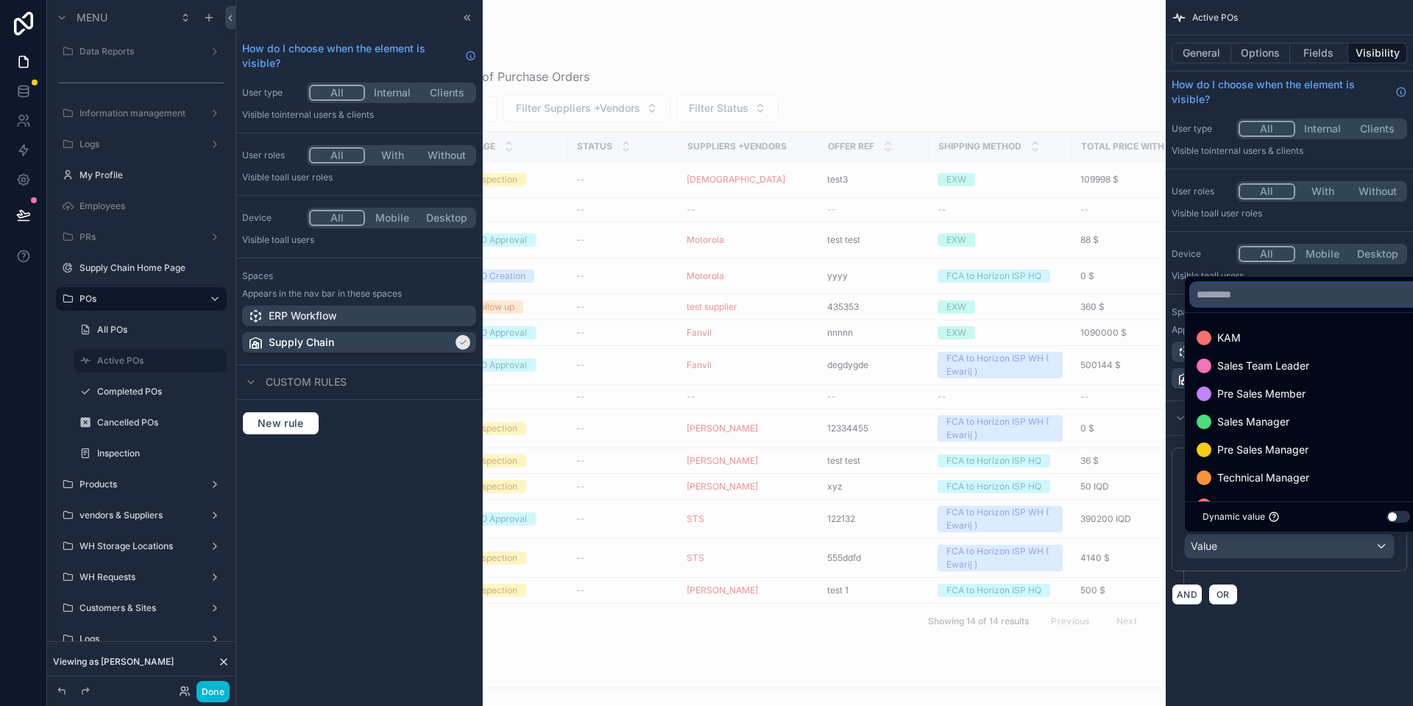
click at [1282, 300] on input "text" at bounding box center [1305, 295] width 231 height 24
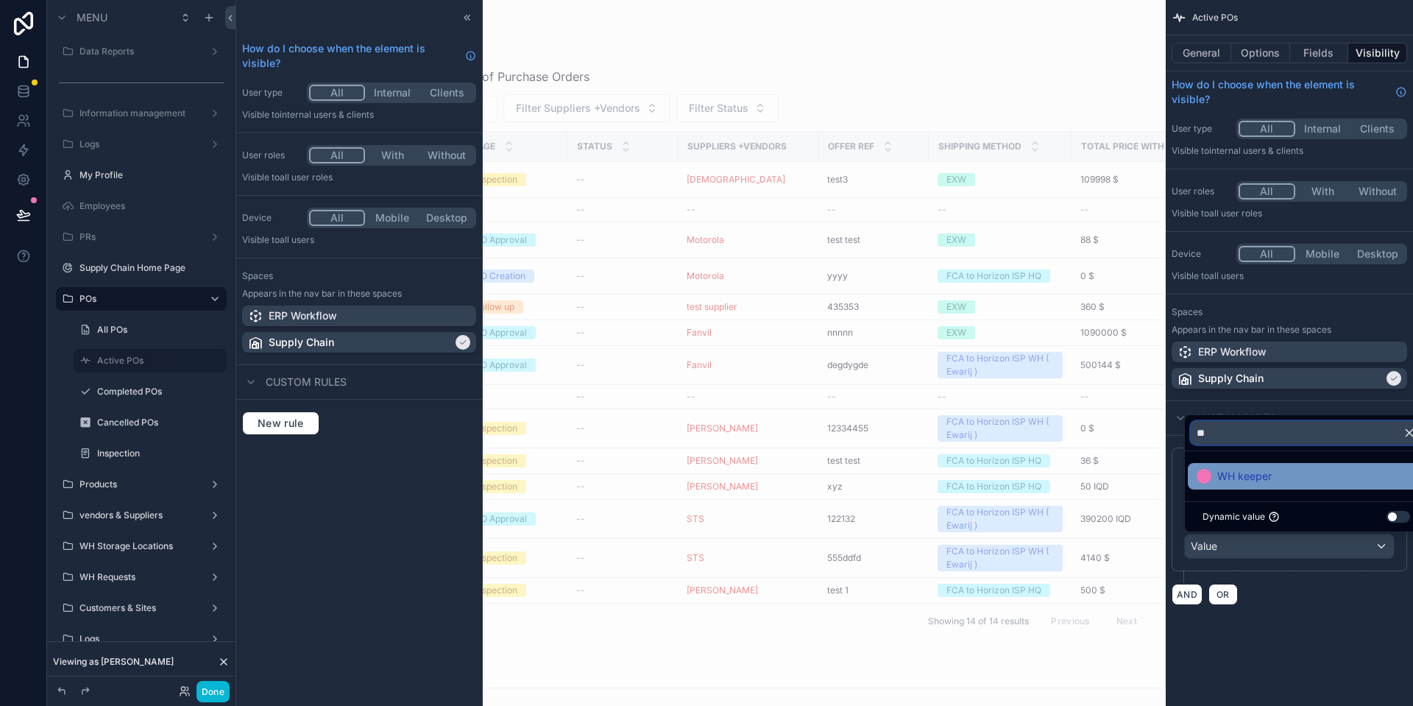
type input "**"
click at [1300, 482] on div "WH keeper" at bounding box center [1305, 476] width 219 height 18
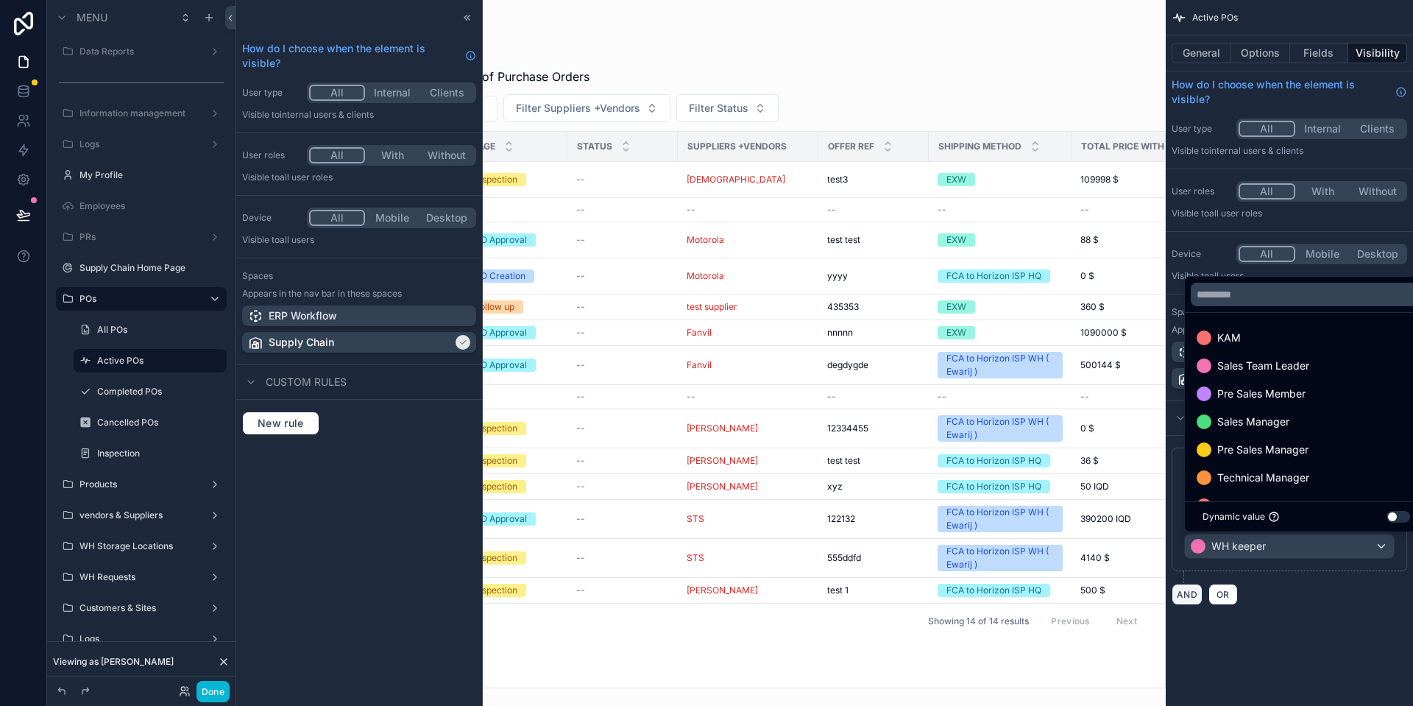
click at [1187, 597] on button "AND" at bounding box center [1186, 593] width 31 height 21
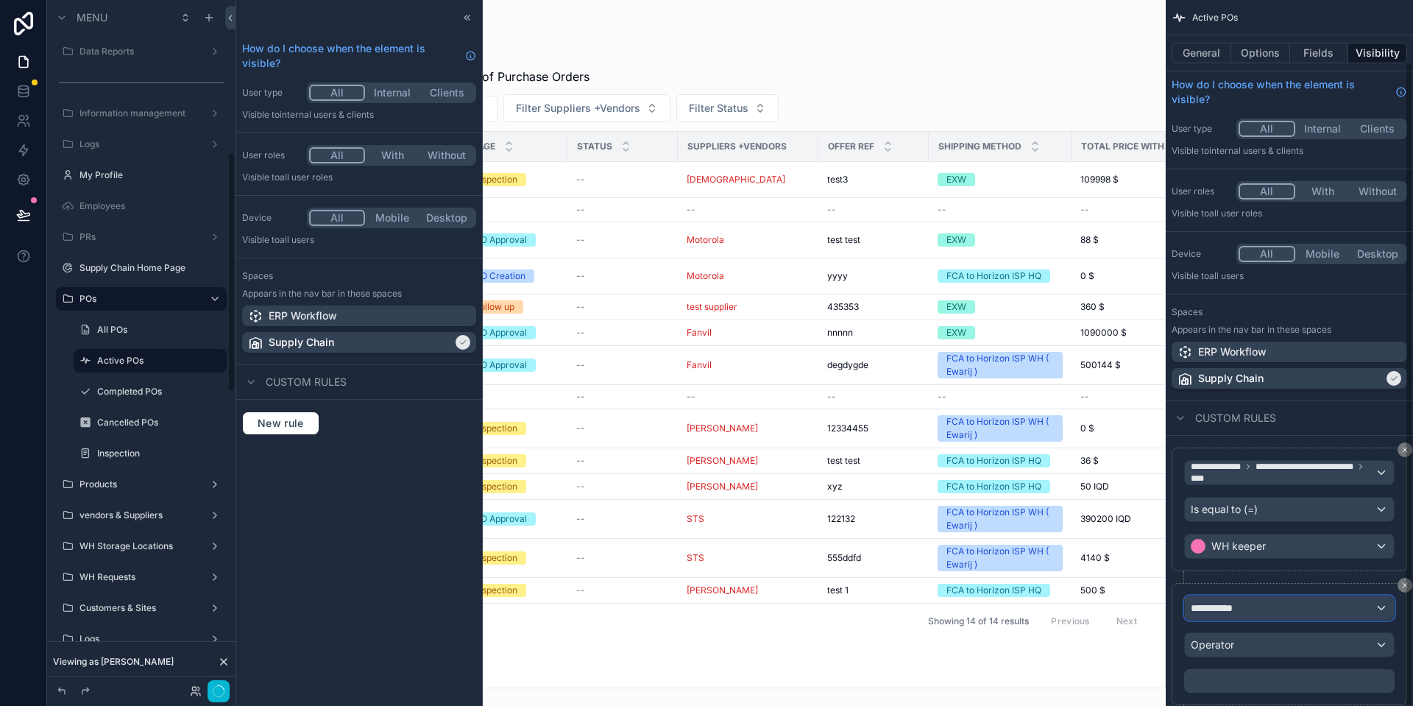
click at [1250, 596] on div "**********" at bounding box center [1289, 608] width 209 height 24
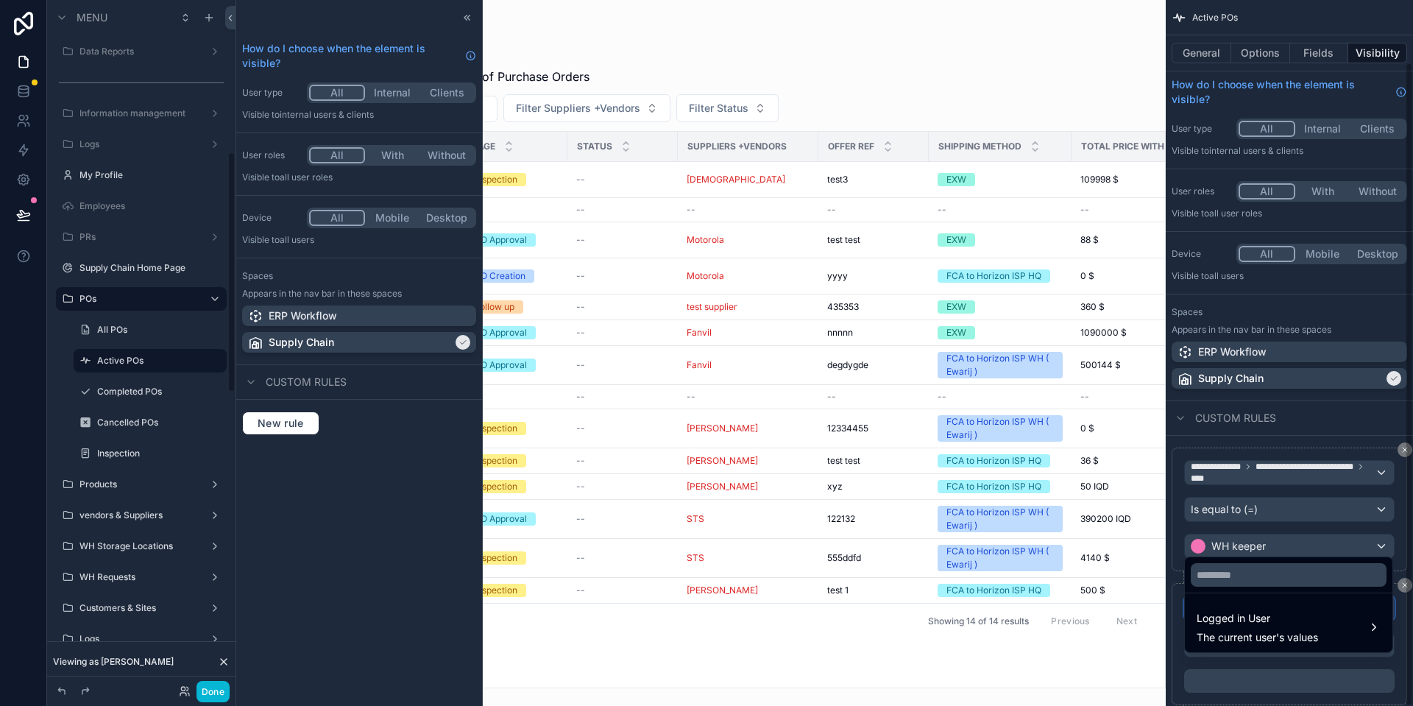
scroll to position [68, 0]
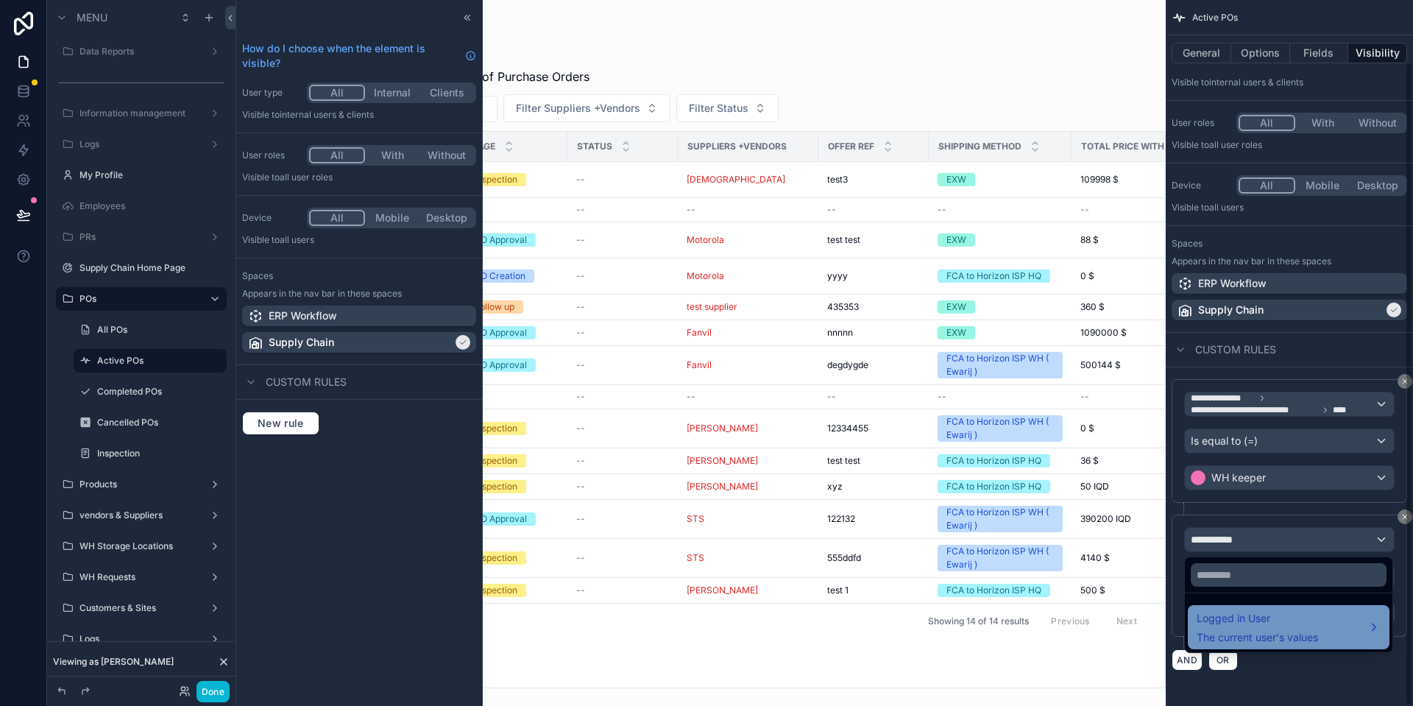
click at [1221, 611] on span "Logged in User" at bounding box center [1256, 618] width 121 height 18
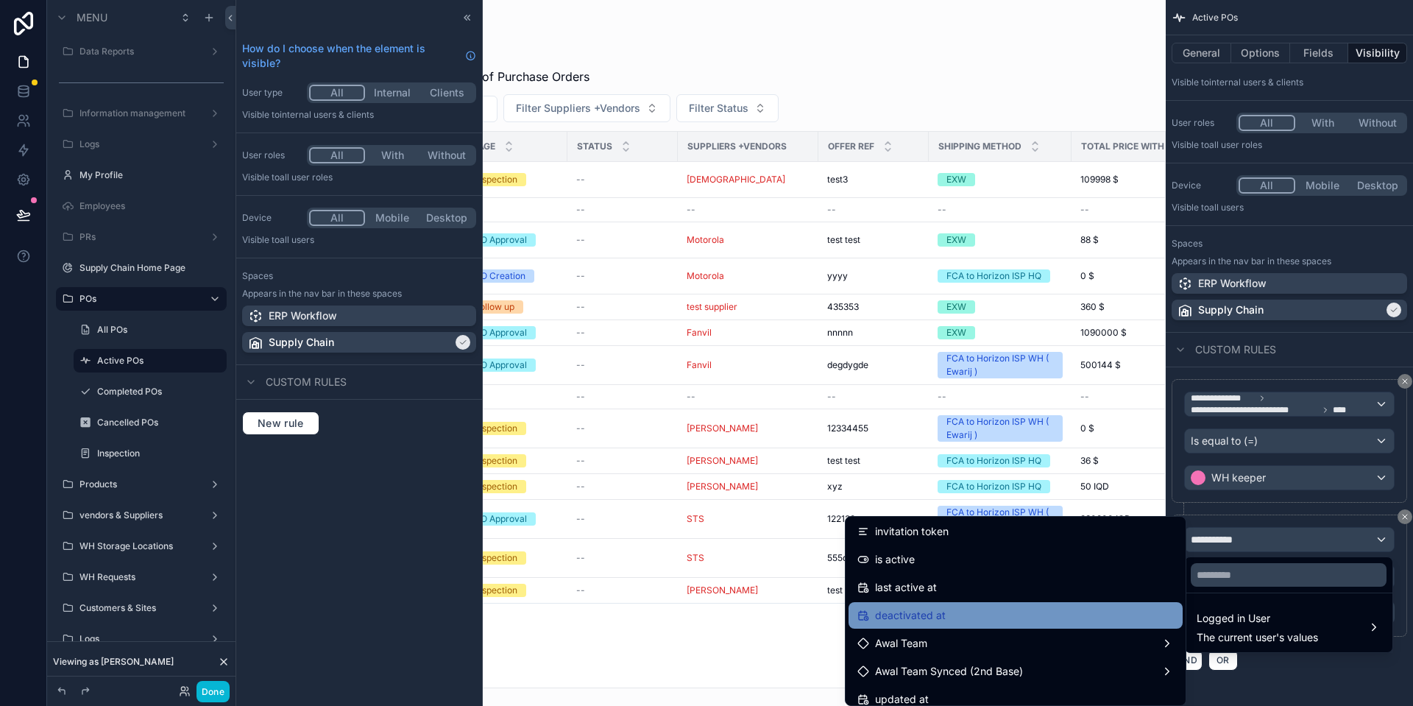
scroll to position [300, 0]
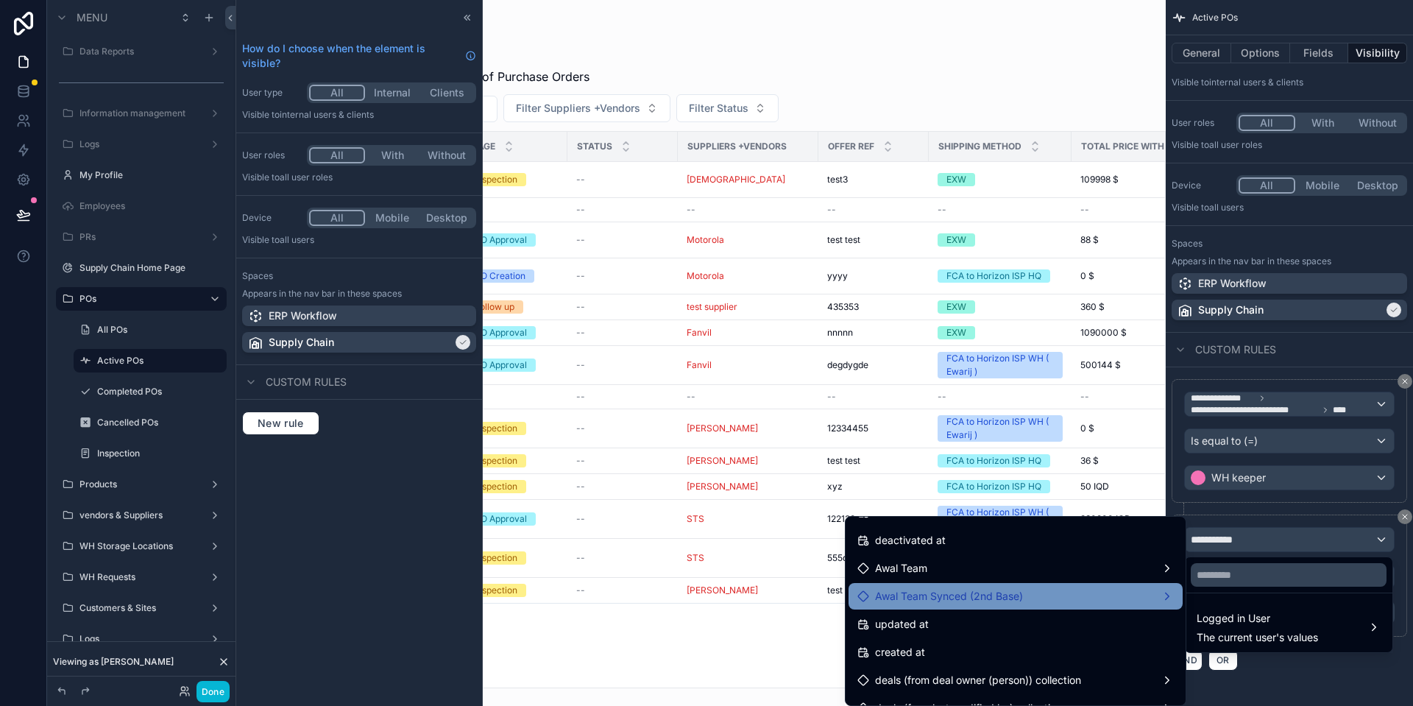
click at [1017, 605] on div "Awal Team Synced (2nd Base)" at bounding box center [1015, 596] width 334 height 26
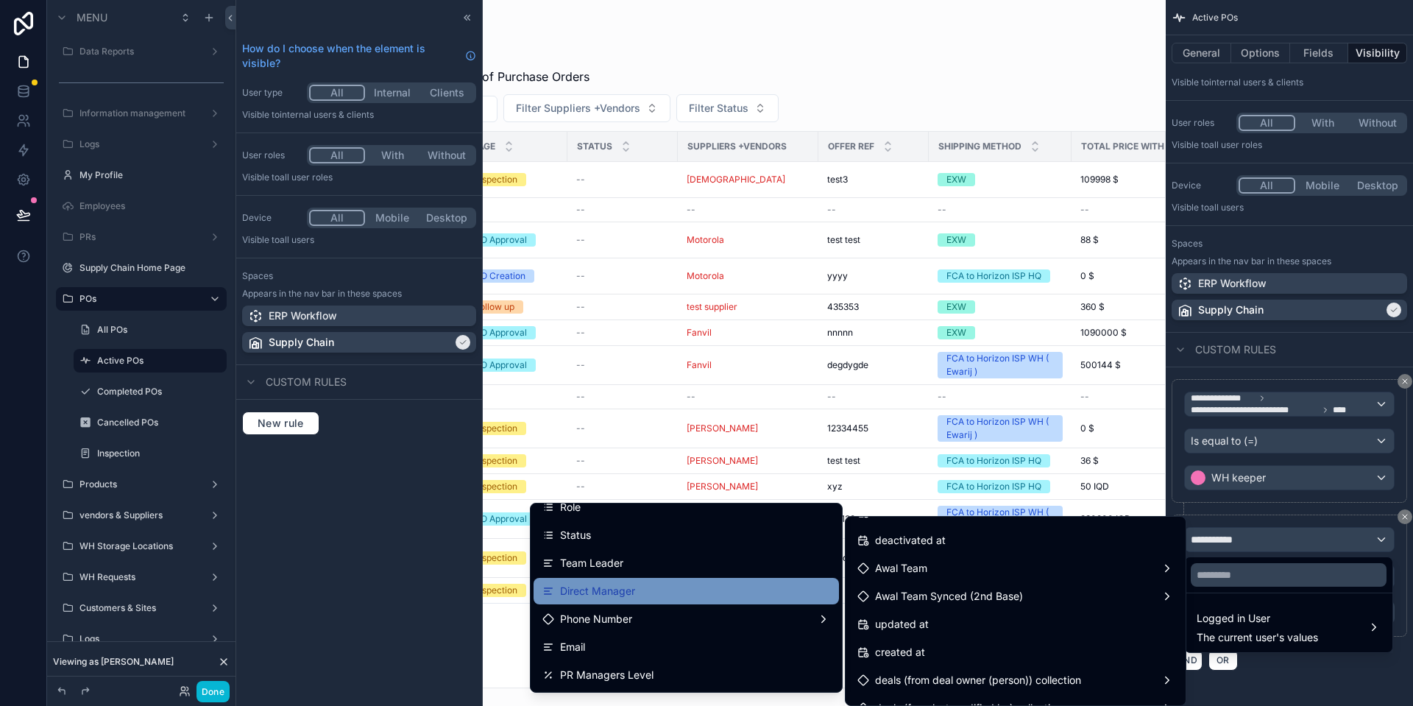
scroll to position [150, 0]
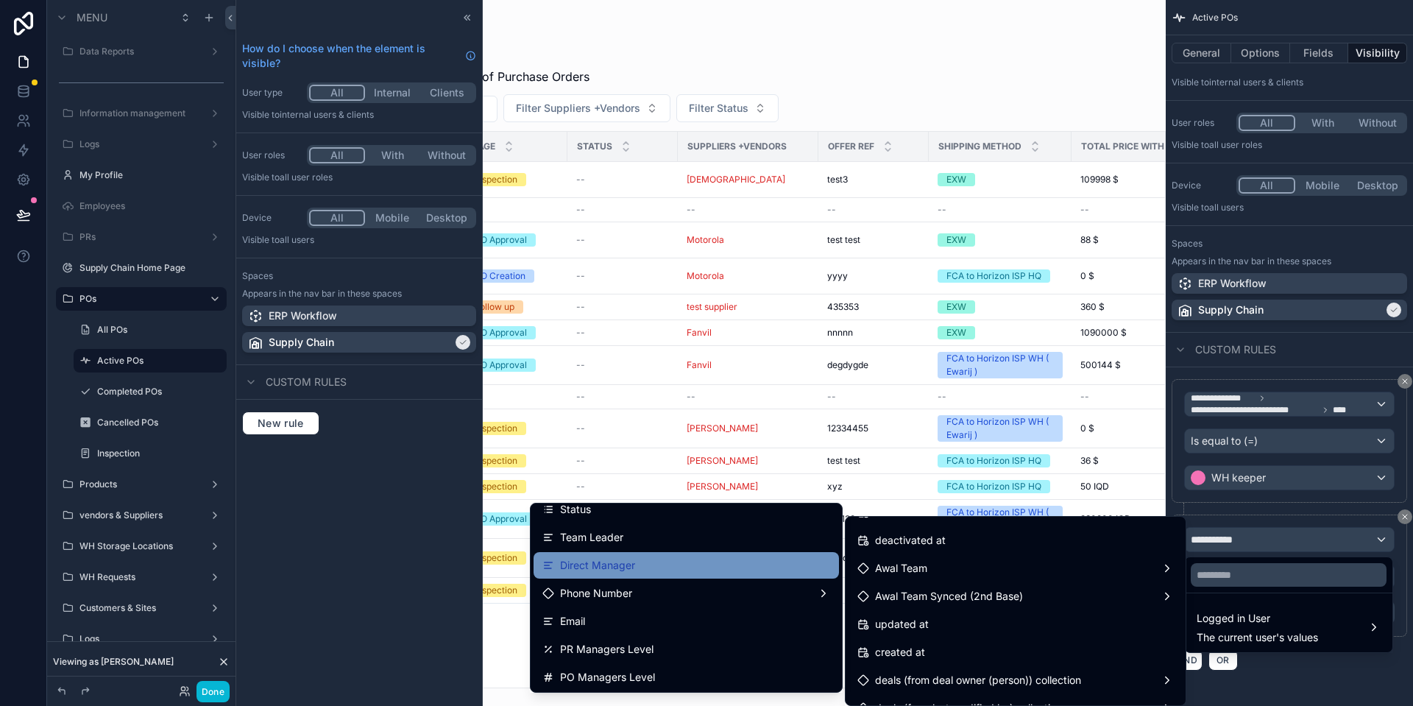
click at [727, 627] on div "Email" at bounding box center [686, 621] width 288 height 18
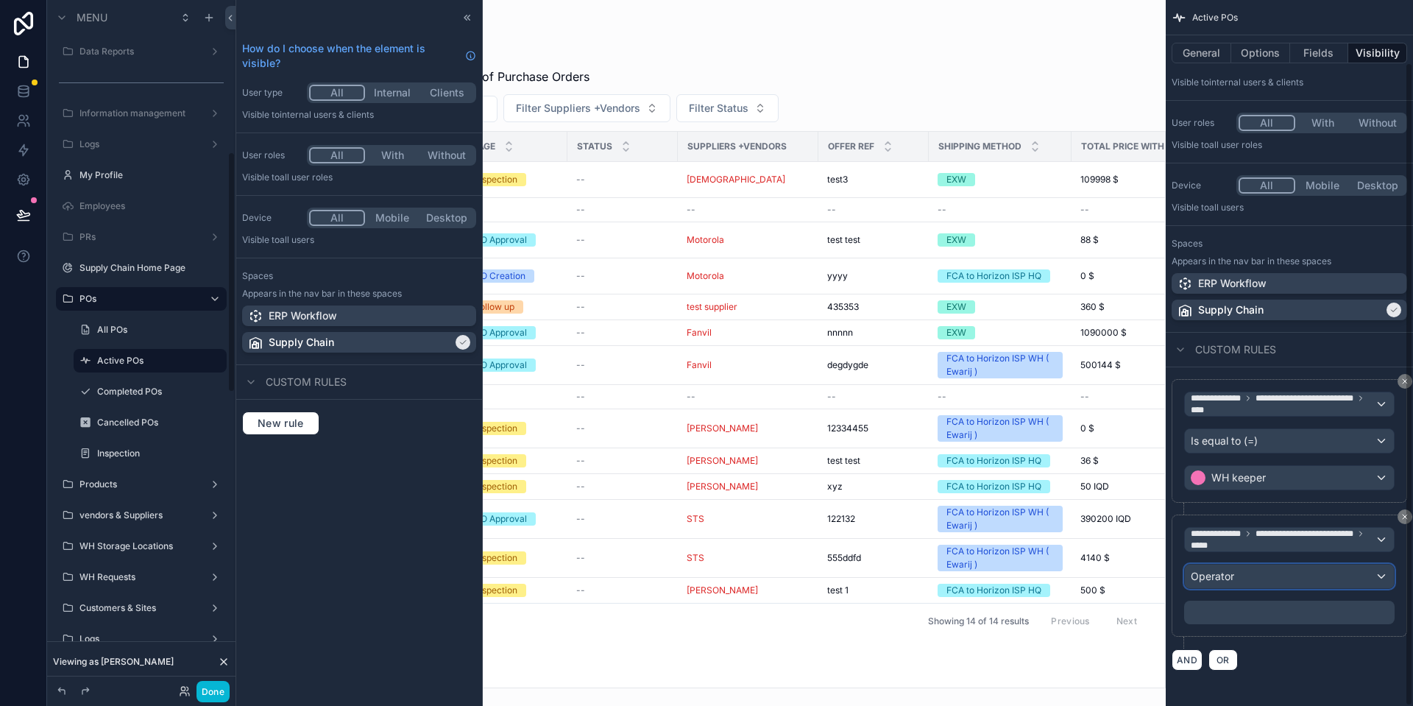
scroll to position [435, 0]
click at [1244, 570] on div "Operator" at bounding box center [1289, 576] width 209 height 24
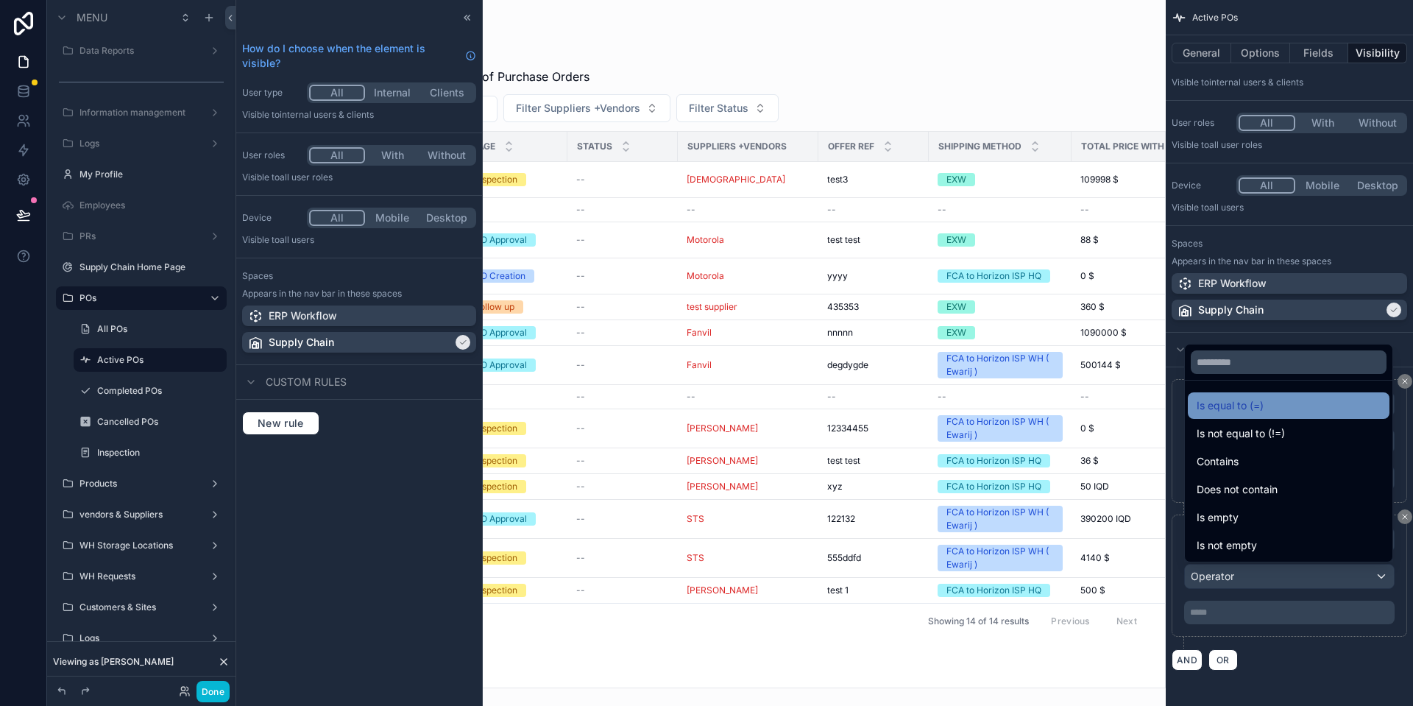
click at [1233, 405] on span "Is equal to (=)" at bounding box center [1229, 406] width 67 height 18
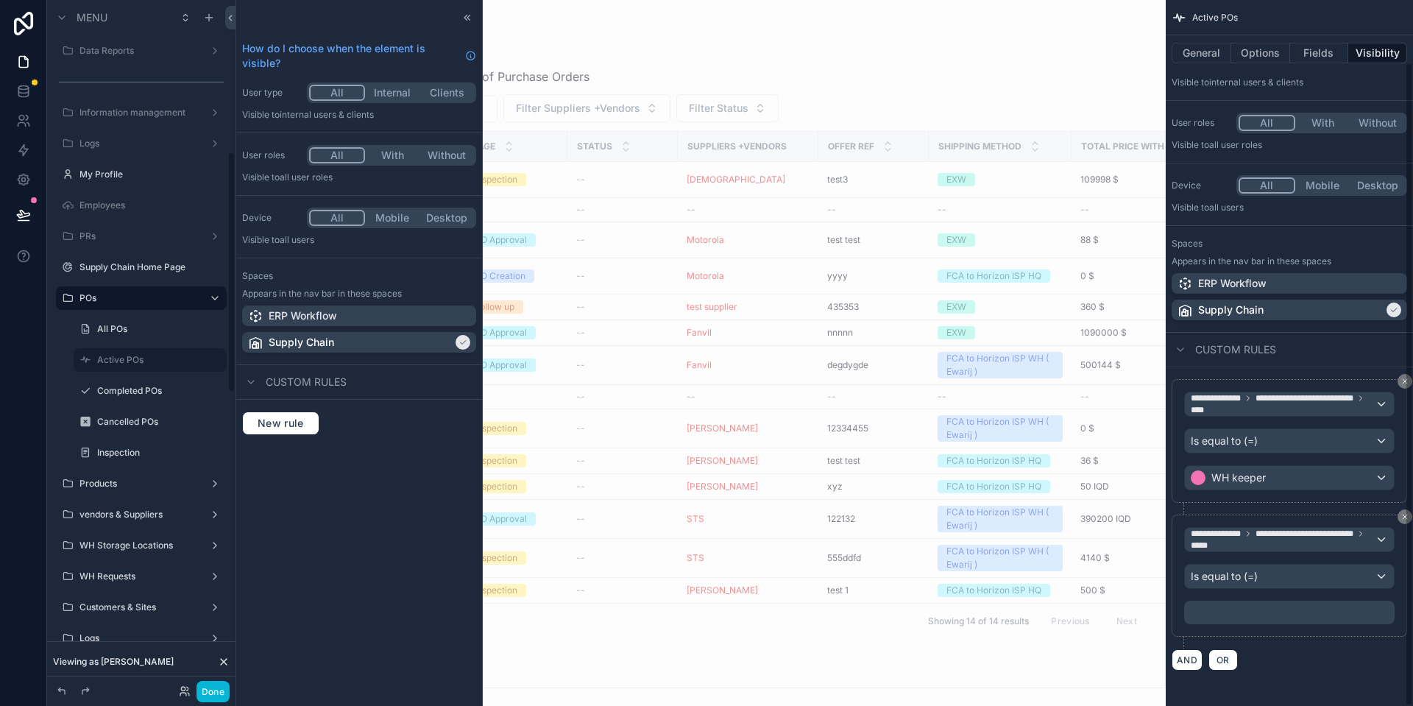
scroll to position [434, 0]
click at [1228, 614] on p "﻿" at bounding box center [1291, 612] width 202 height 12
click at [1330, 629] on div "**********" at bounding box center [1288, 575] width 235 height 122
click at [1229, 653] on button "OR" at bounding box center [1222, 659] width 29 height 21
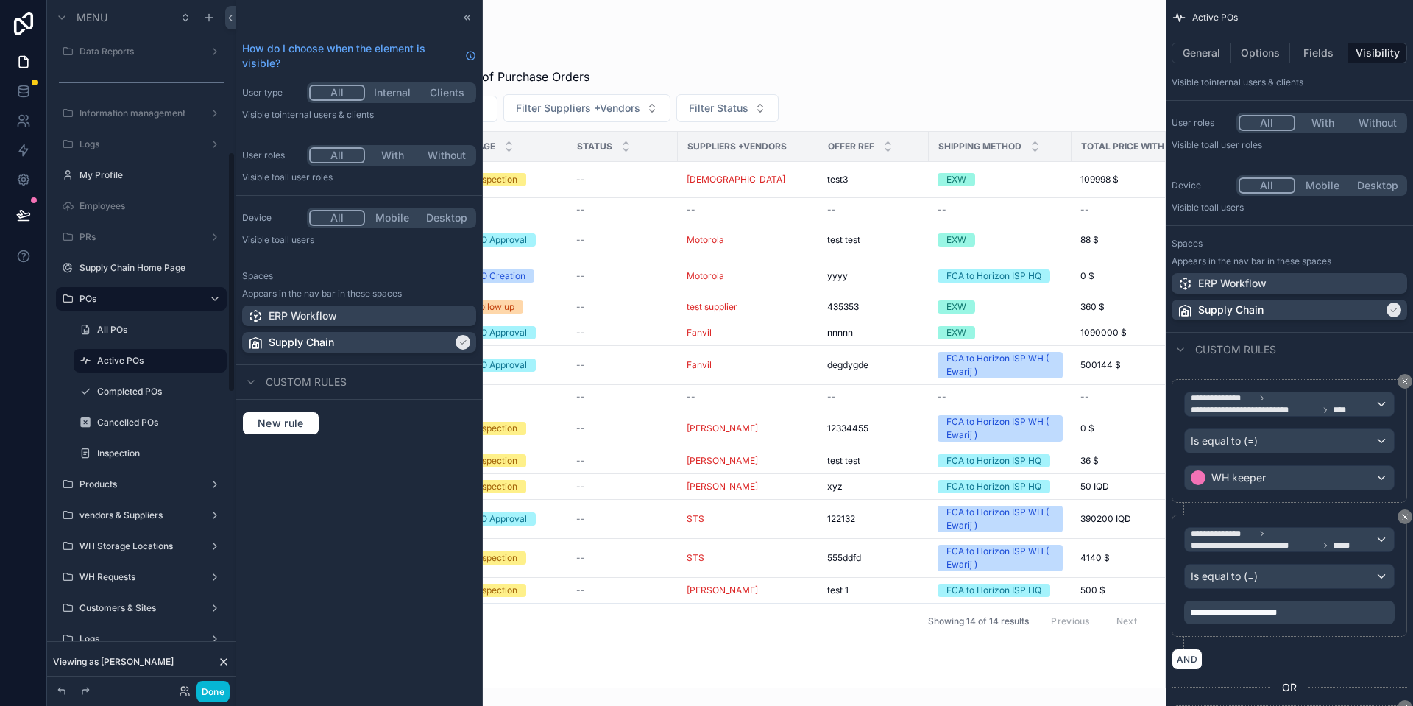
scroll to position [259, 0]
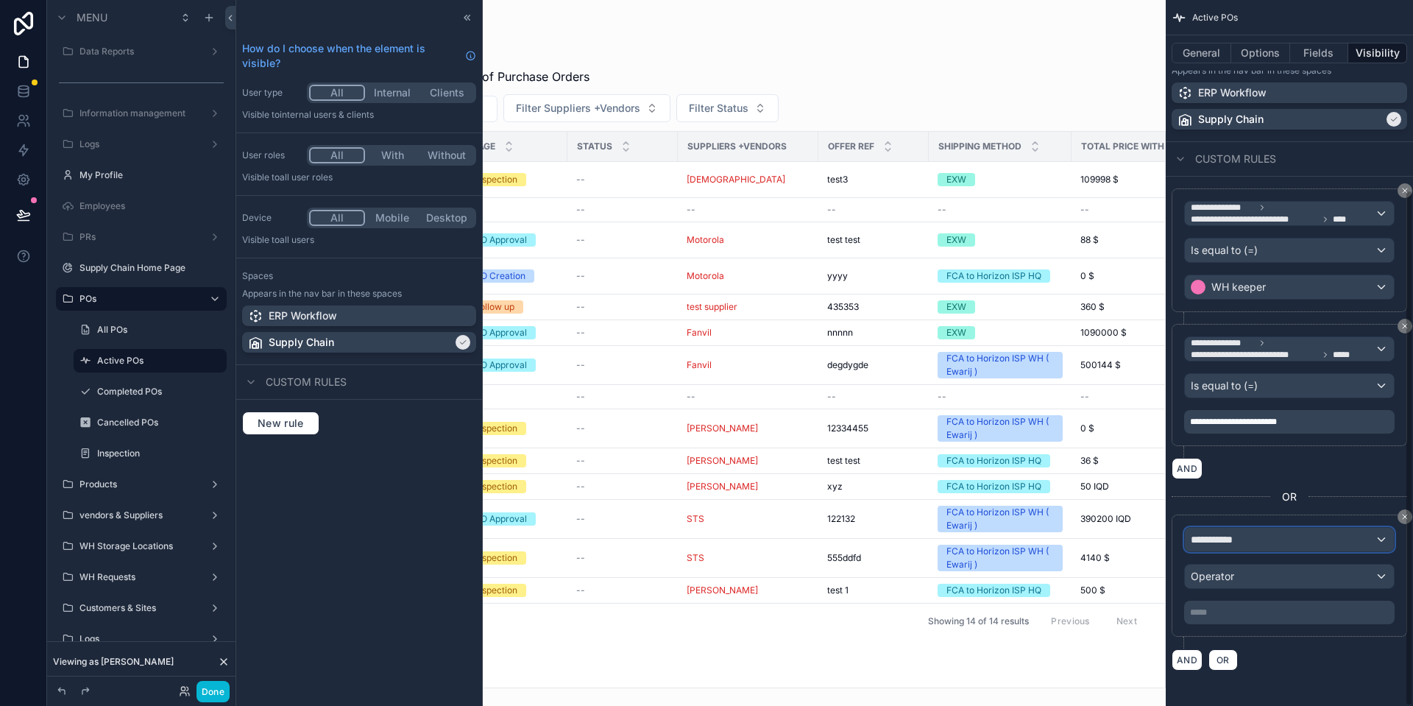
click at [1281, 533] on div "**********" at bounding box center [1289, 540] width 209 height 24
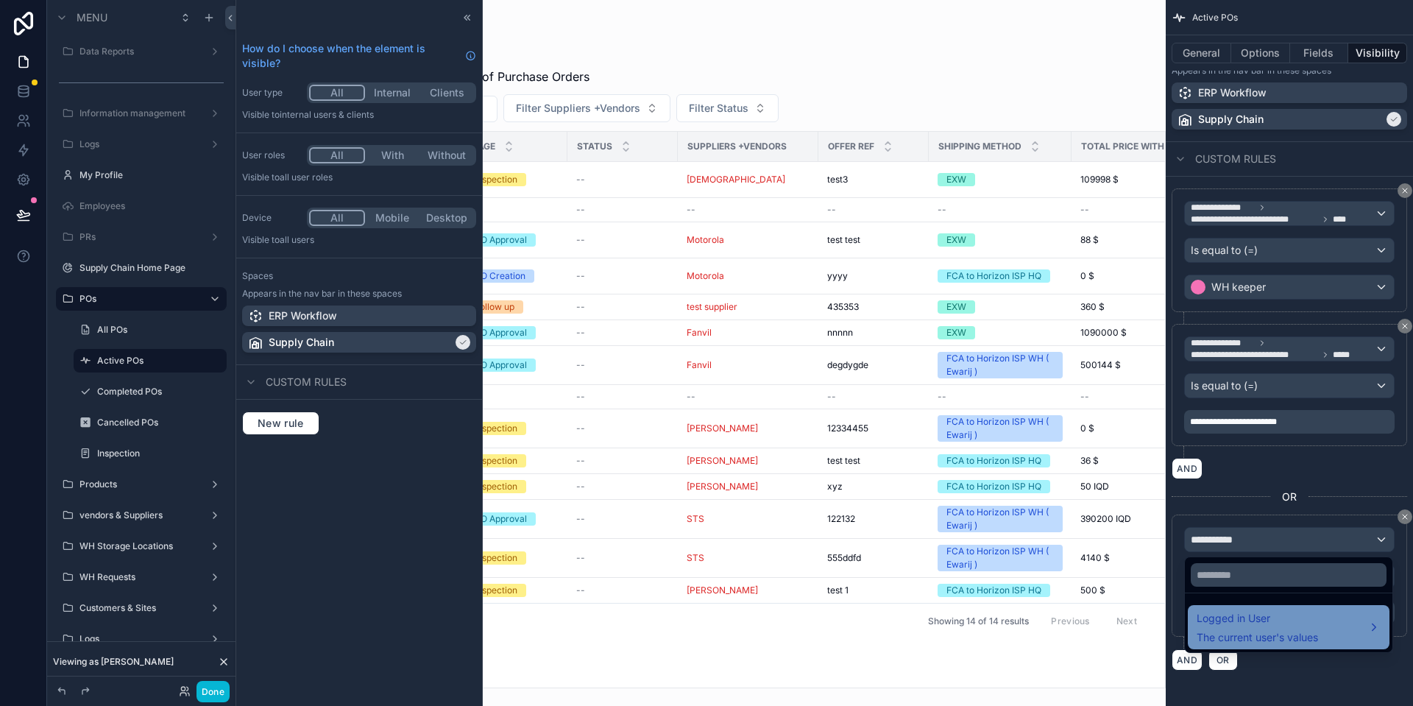
click at [1269, 622] on span "Logged in User" at bounding box center [1256, 618] width 121 height 18
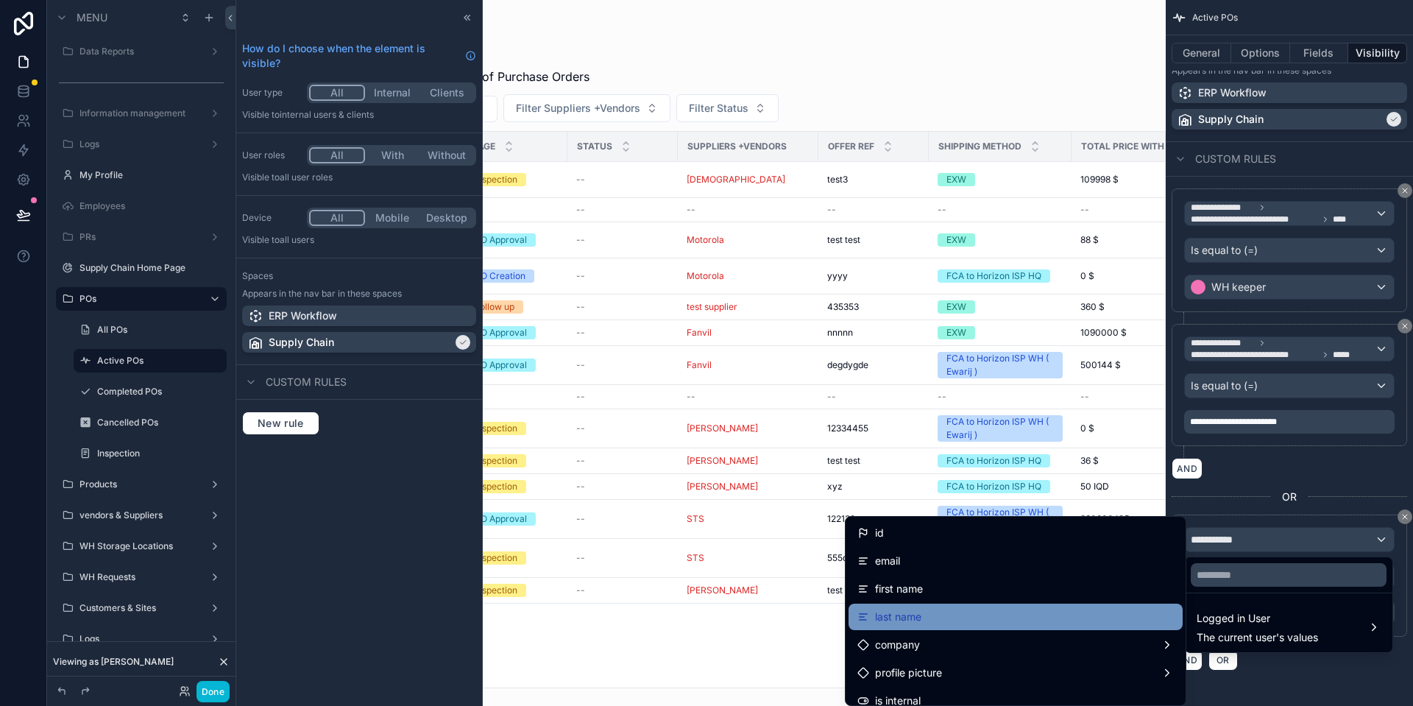
scroll to position [150, 0]
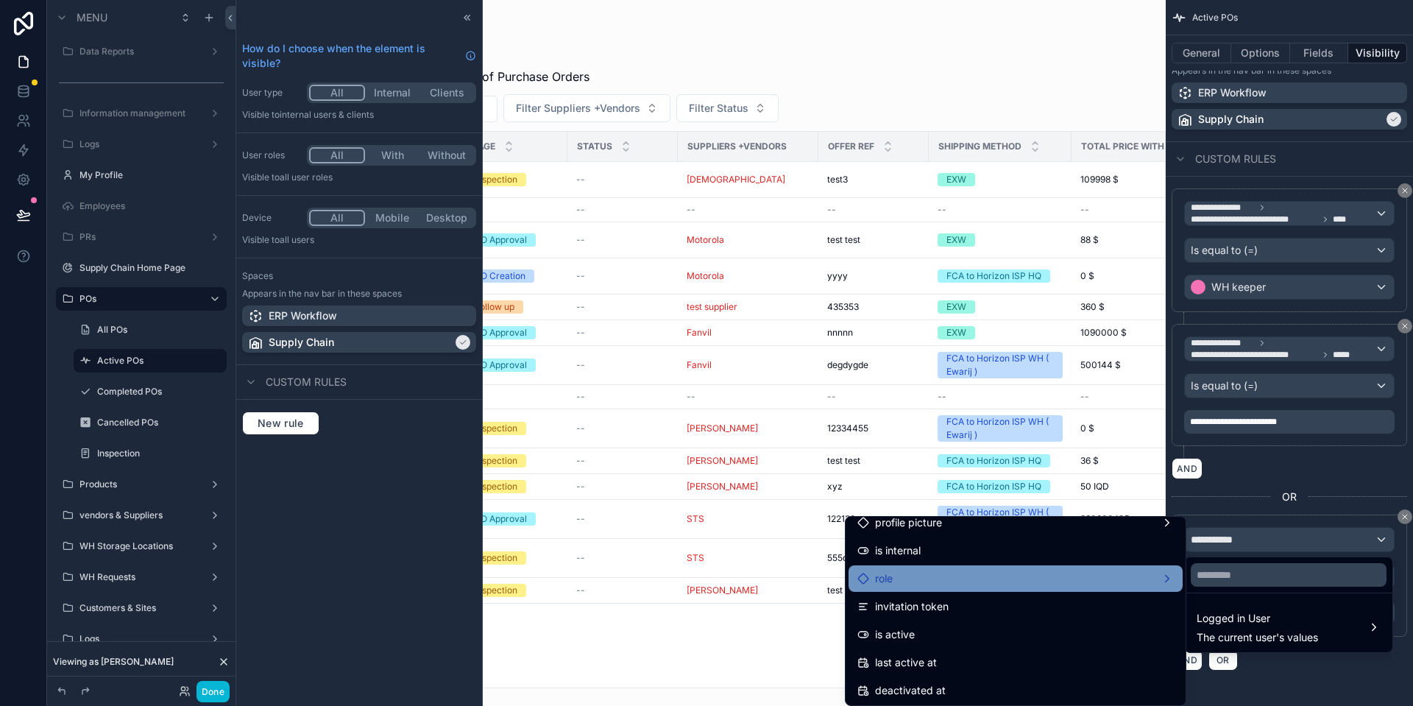
click at [929, 575] on div "role" at bounding box center [1015, 578] width 316 height 18
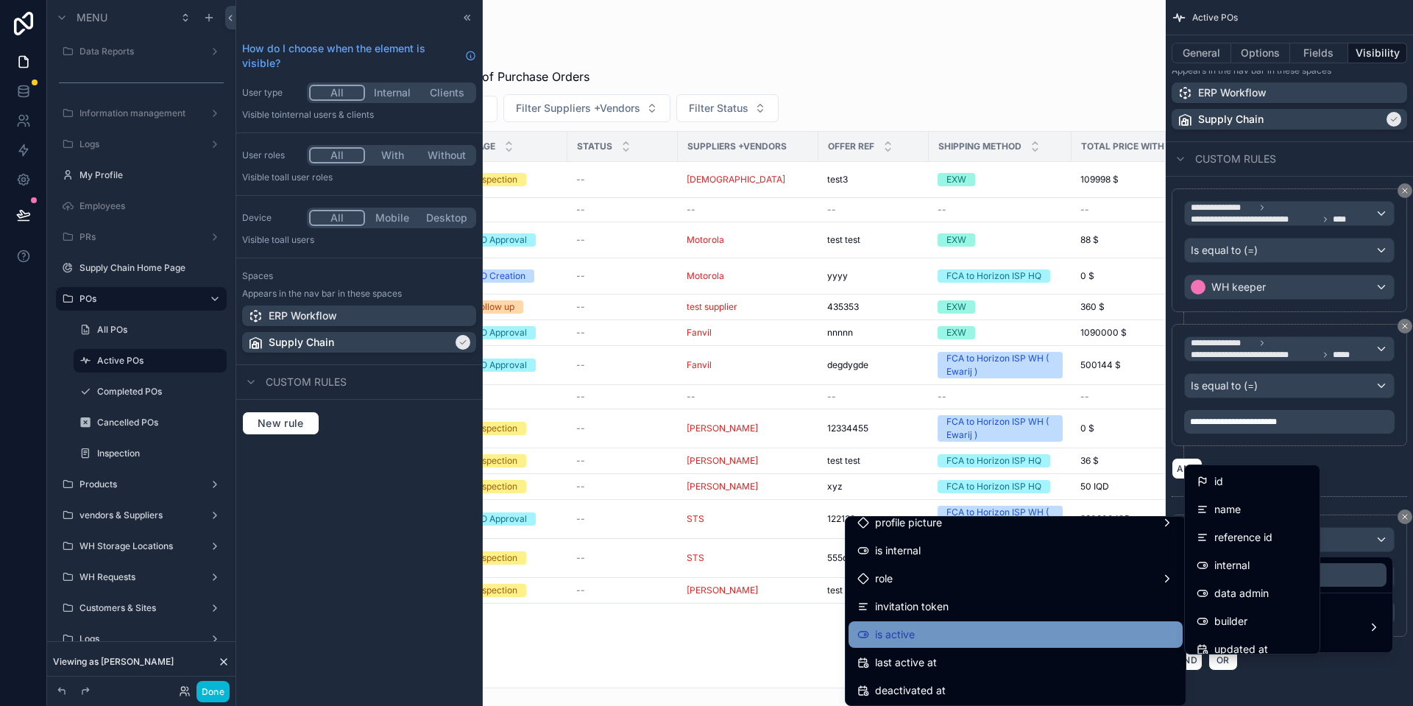
scroll to position [225, 0]
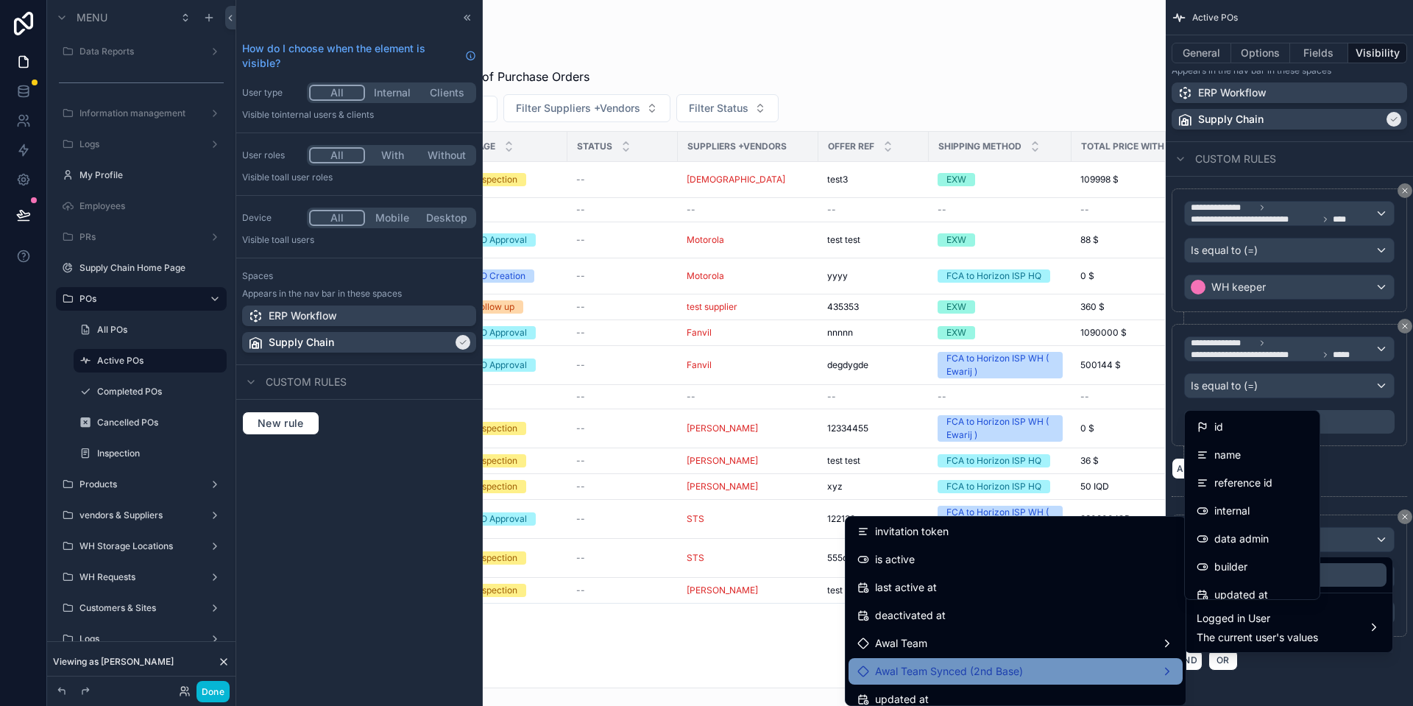
click at [1012, 658] on div "Awal Team Synced (2nd Base)" at bounding box center [1015, 671] width 334 height 26
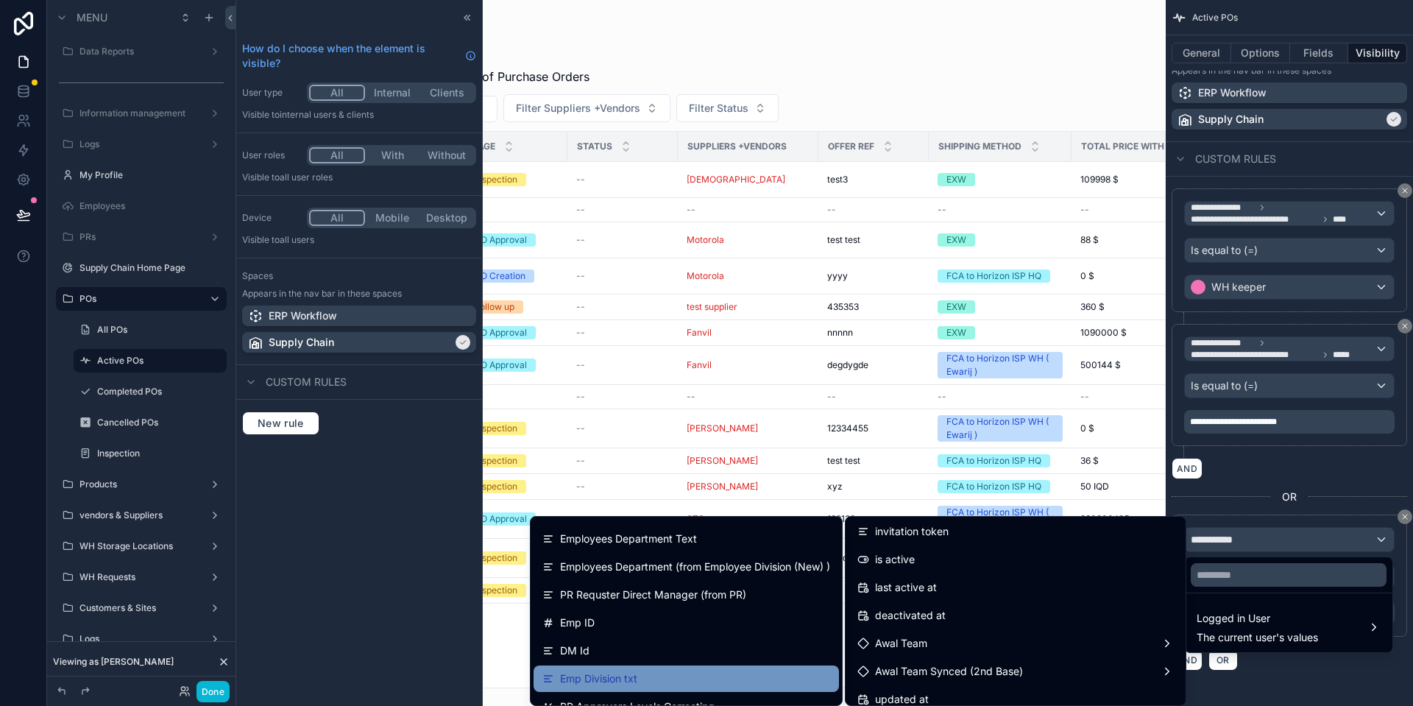
scroll to position [150, 0]
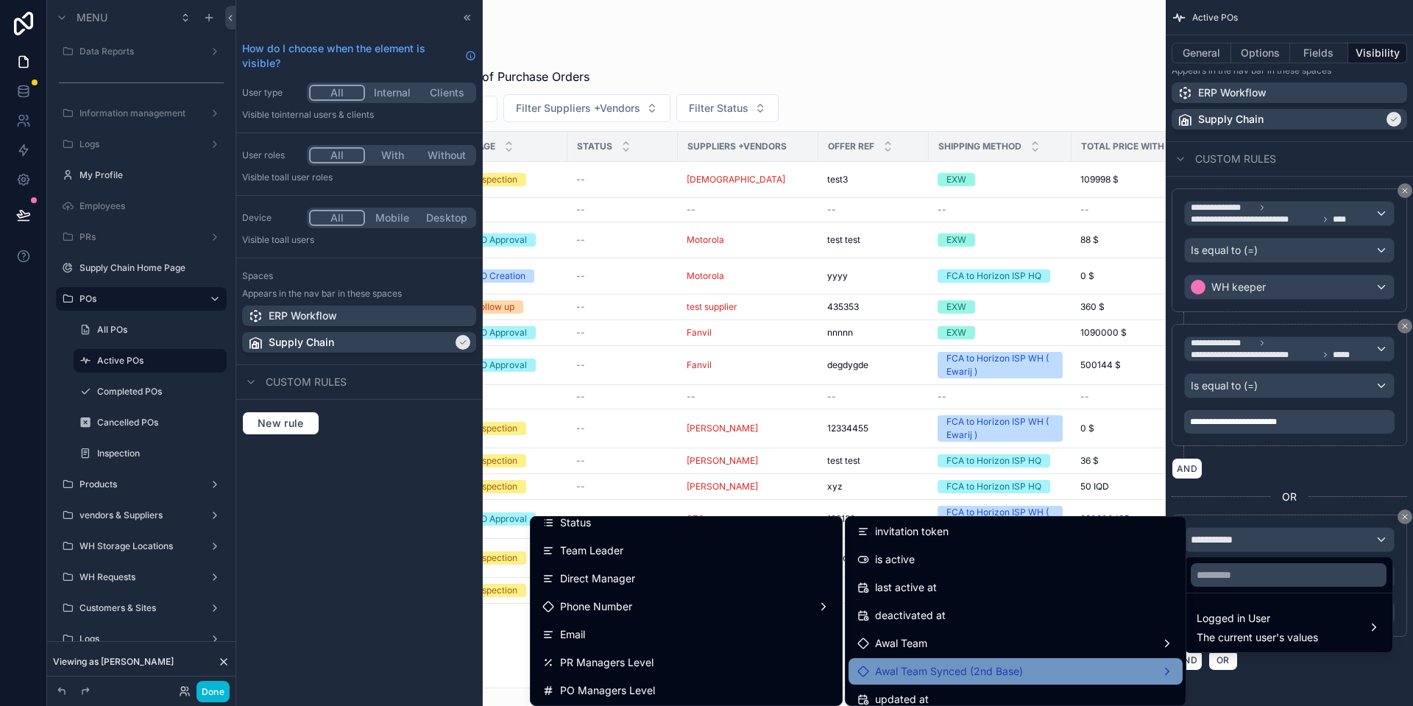
click at [1050, 672] on div "Awal Team Synced (2nd Base)" at bounding box center [1015, 671] width 316 height 18
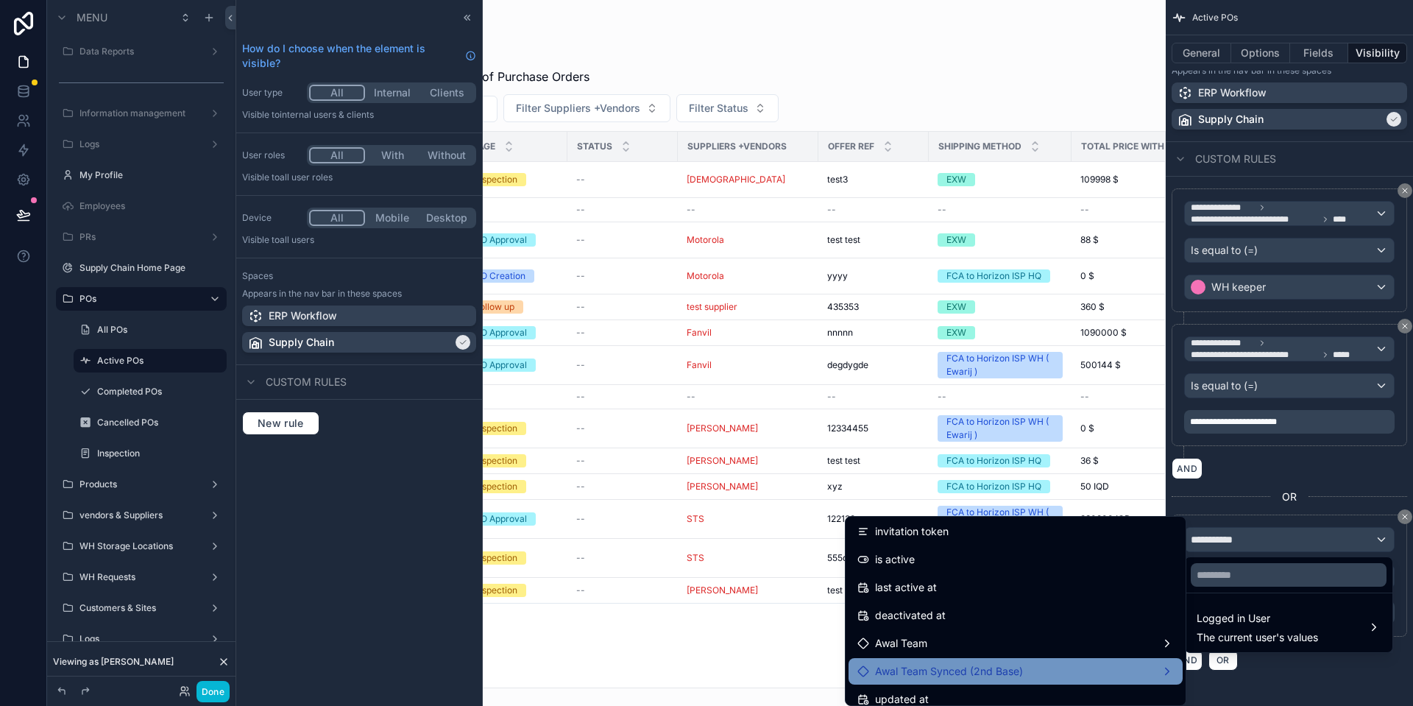
click at [1050, 672] on div "Awal Team Synced (2nd Base)" at bounding box center [1015, 671] width 316 height 18
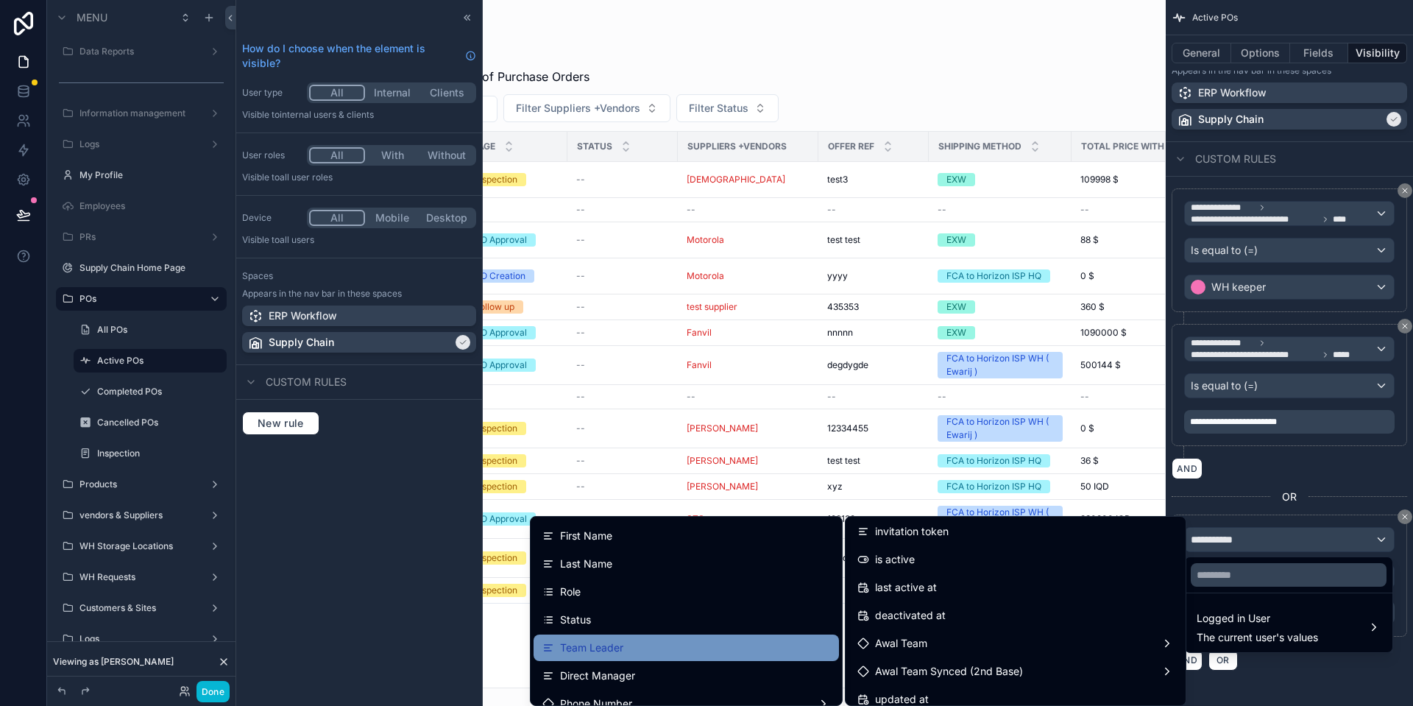
scroll to position [75, 0]
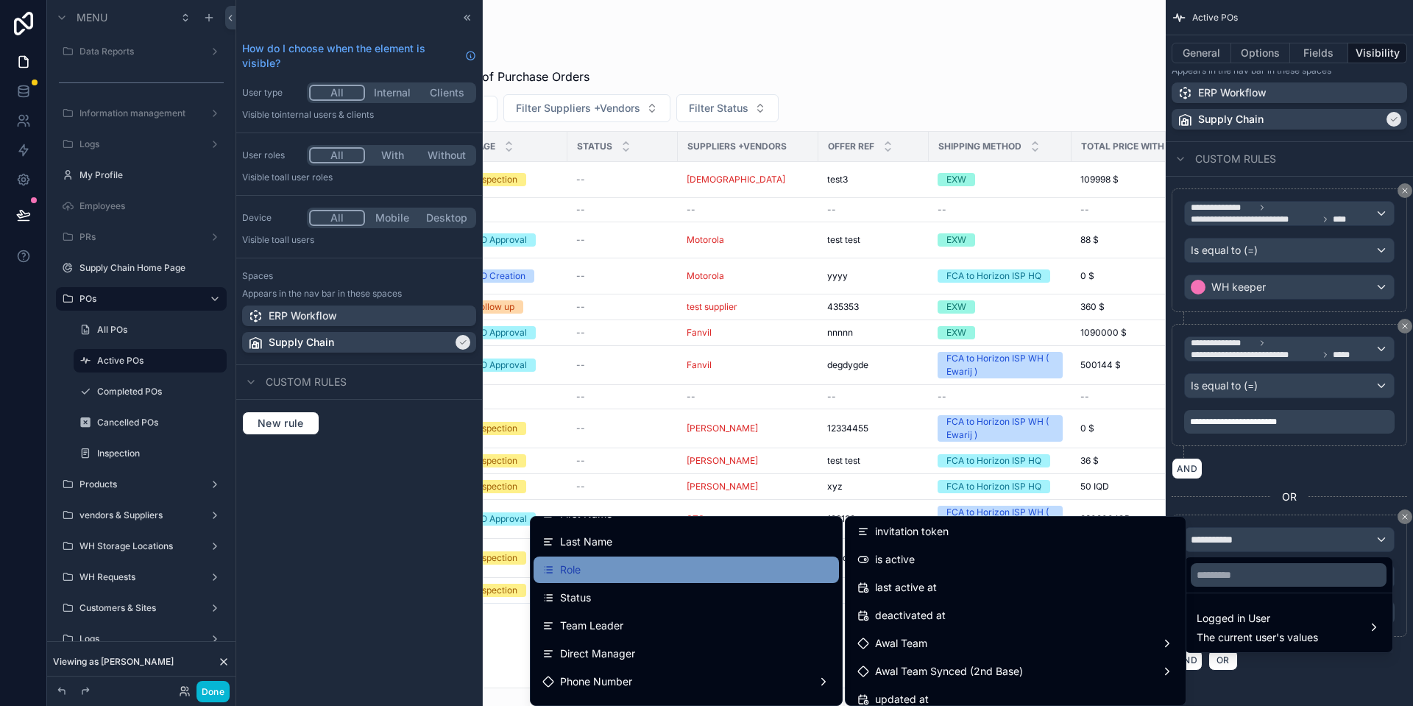
click at [614, 573] on div "Role" at bounding box center [686, 570] width 288 height 18
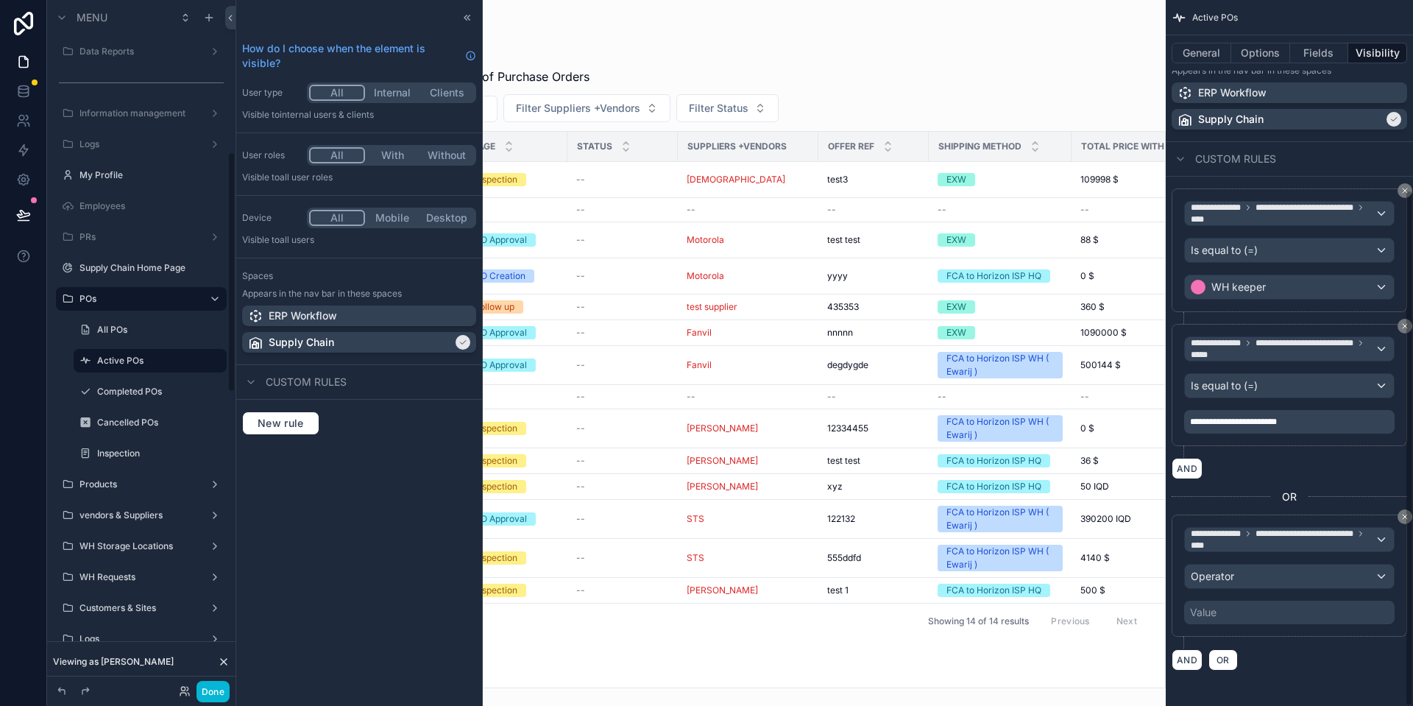
scroll to position [435, 0]
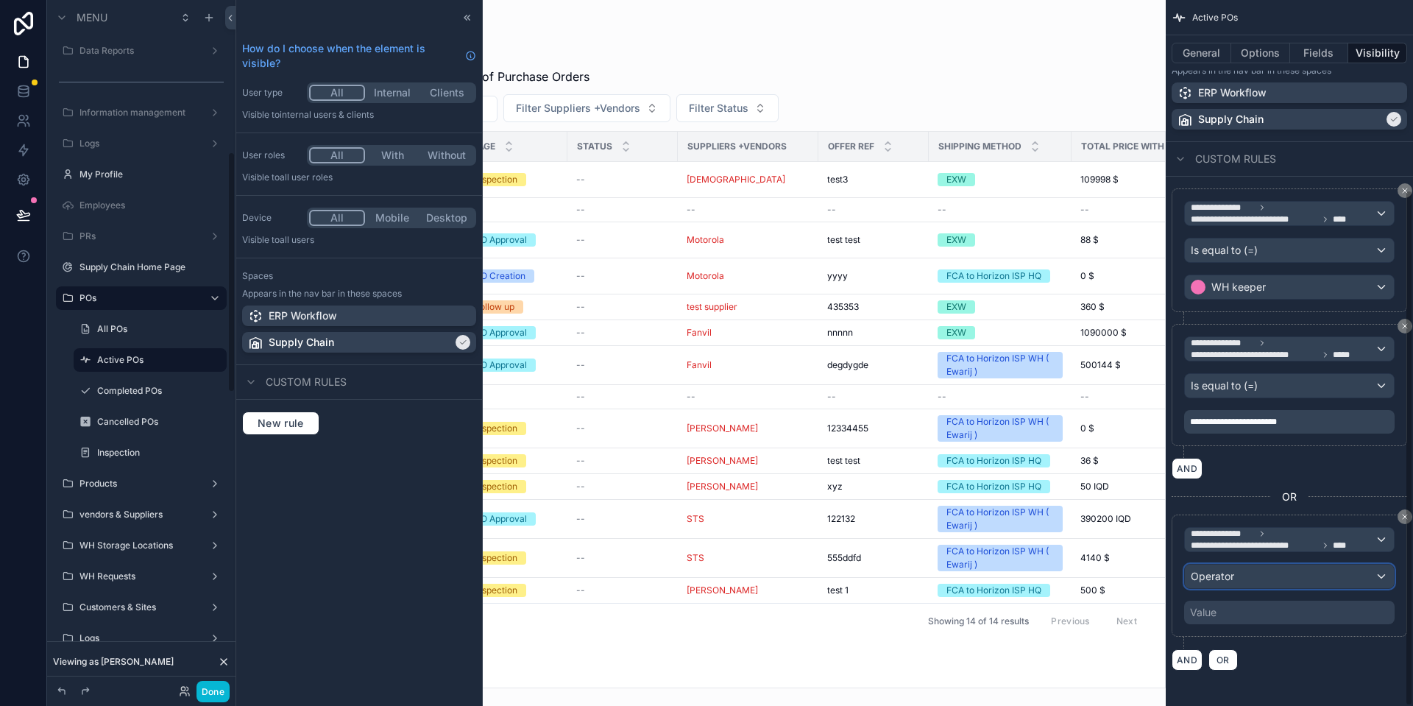
click at [1242, 585] on div "Operator" at bounding box center [1289, 576] width 209 height 24
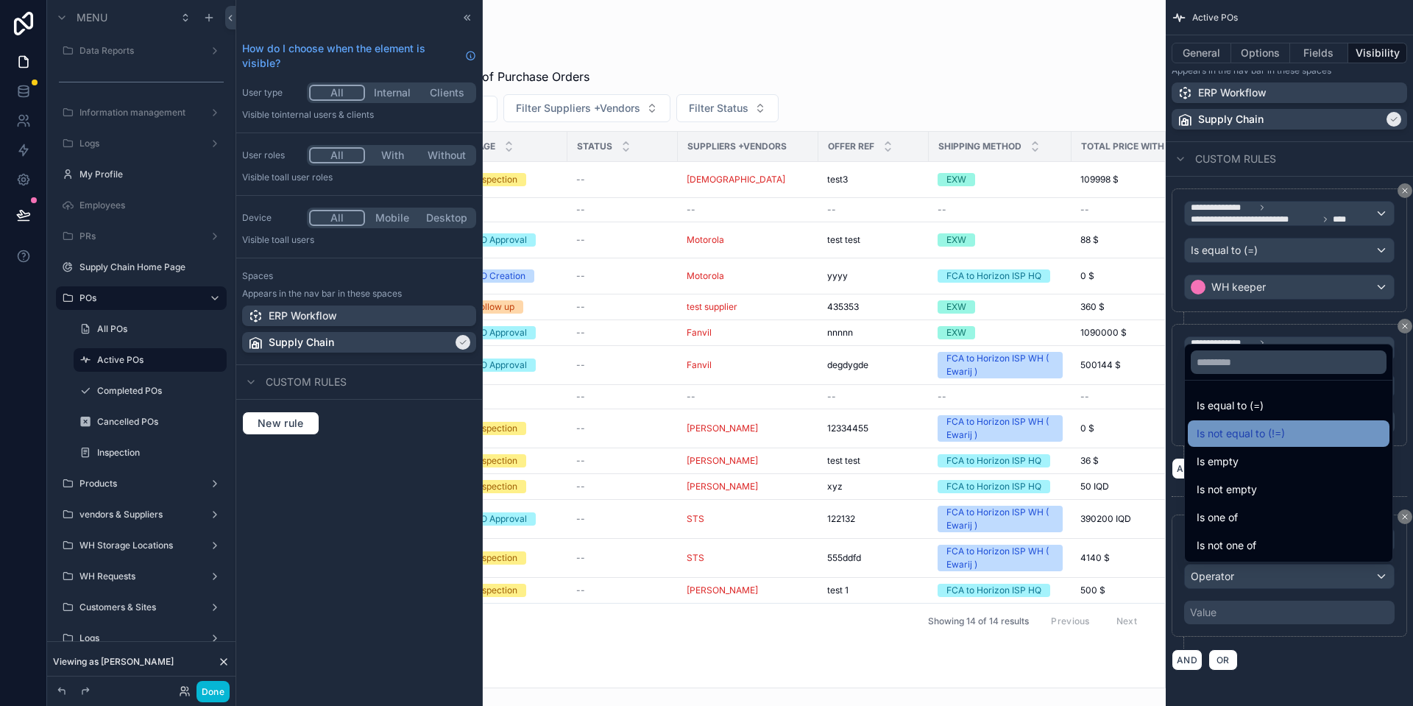
click at [1313, 425] on div "Is not equal to (!=)" at bounding box center [1288, 434] width 184 height 18
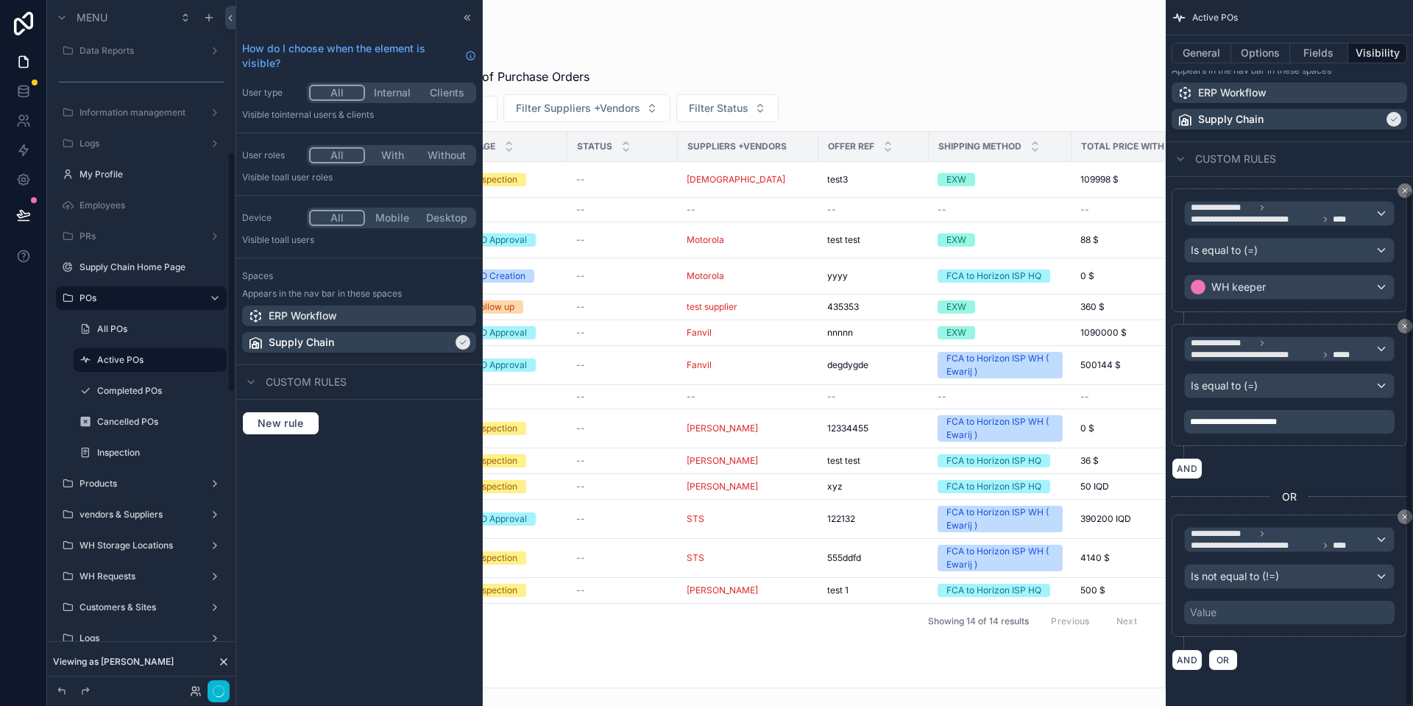
scroll to position [434, 0]
click at [1226, 611] on div "Value" at bounding box center [1289, 612] width 210 height 24
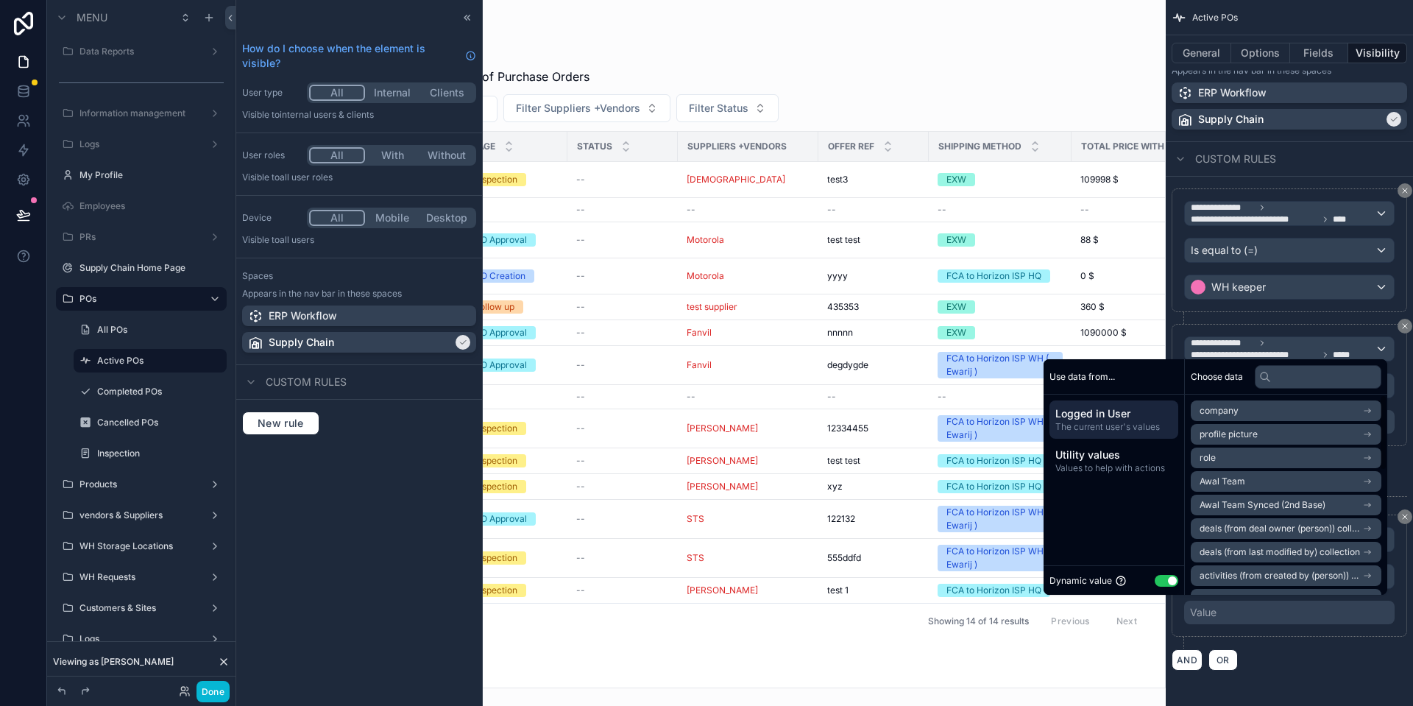
click at [1162, 578] on button "Use setting" at bounding box center [1166, 581] width 24 height 12
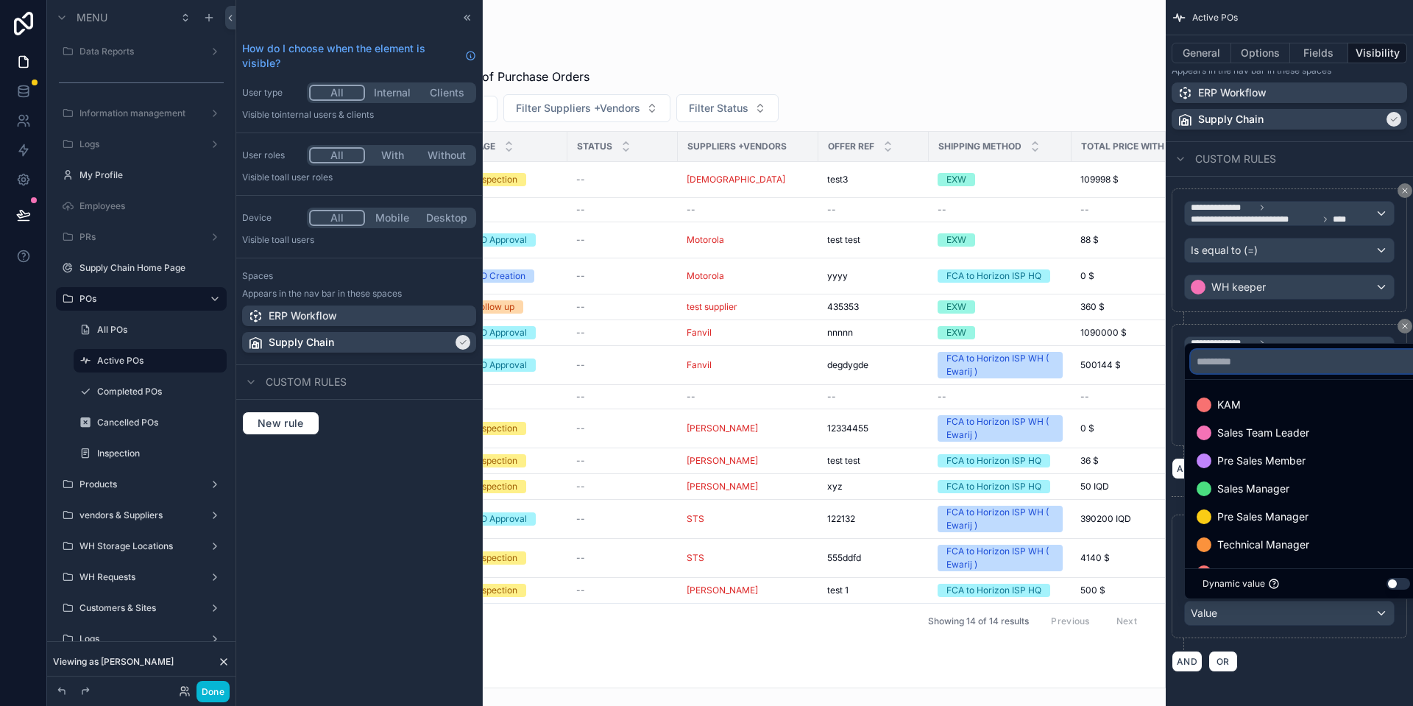
click at [1266, 366] on input "text" at bounding box center [1305, 361] width 231 height 24
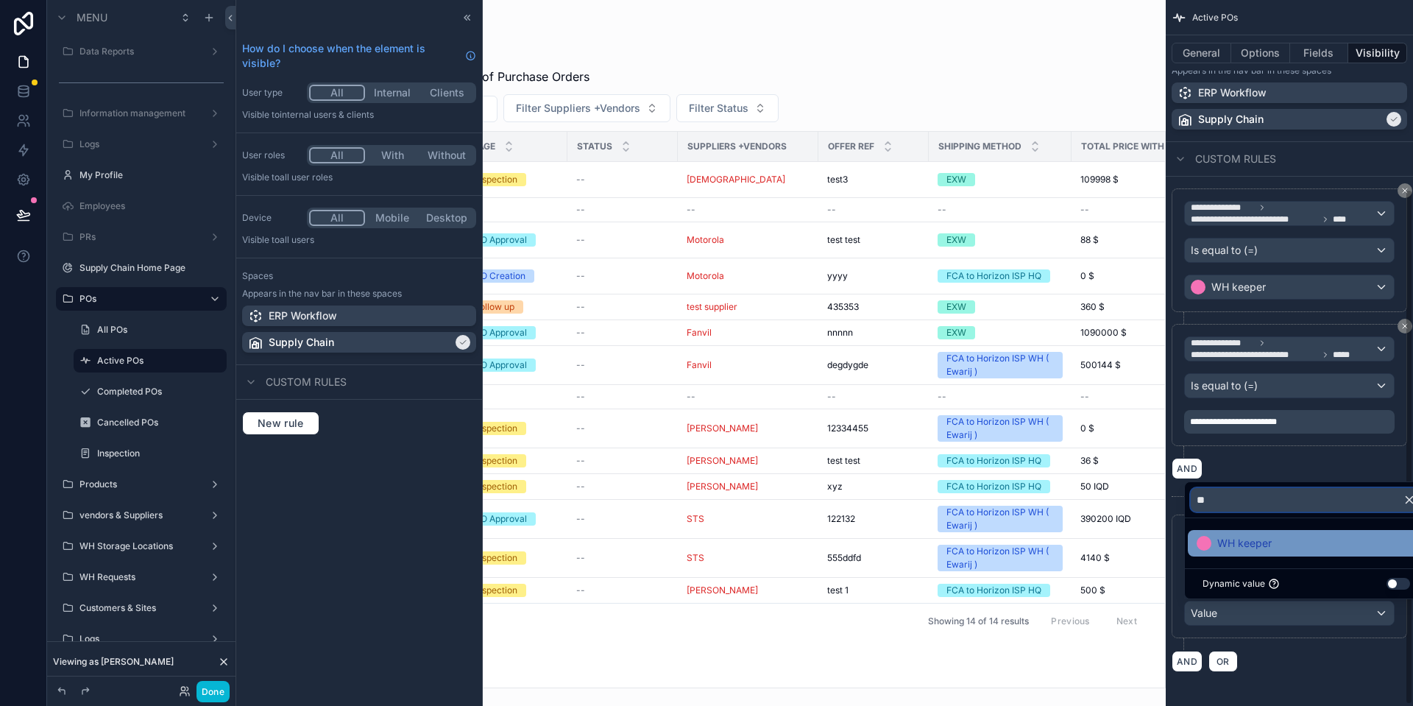
type input "**"
click at [1236, 547] on span "WH keeper" at bounding box center [1244, 543] width 54 height 18
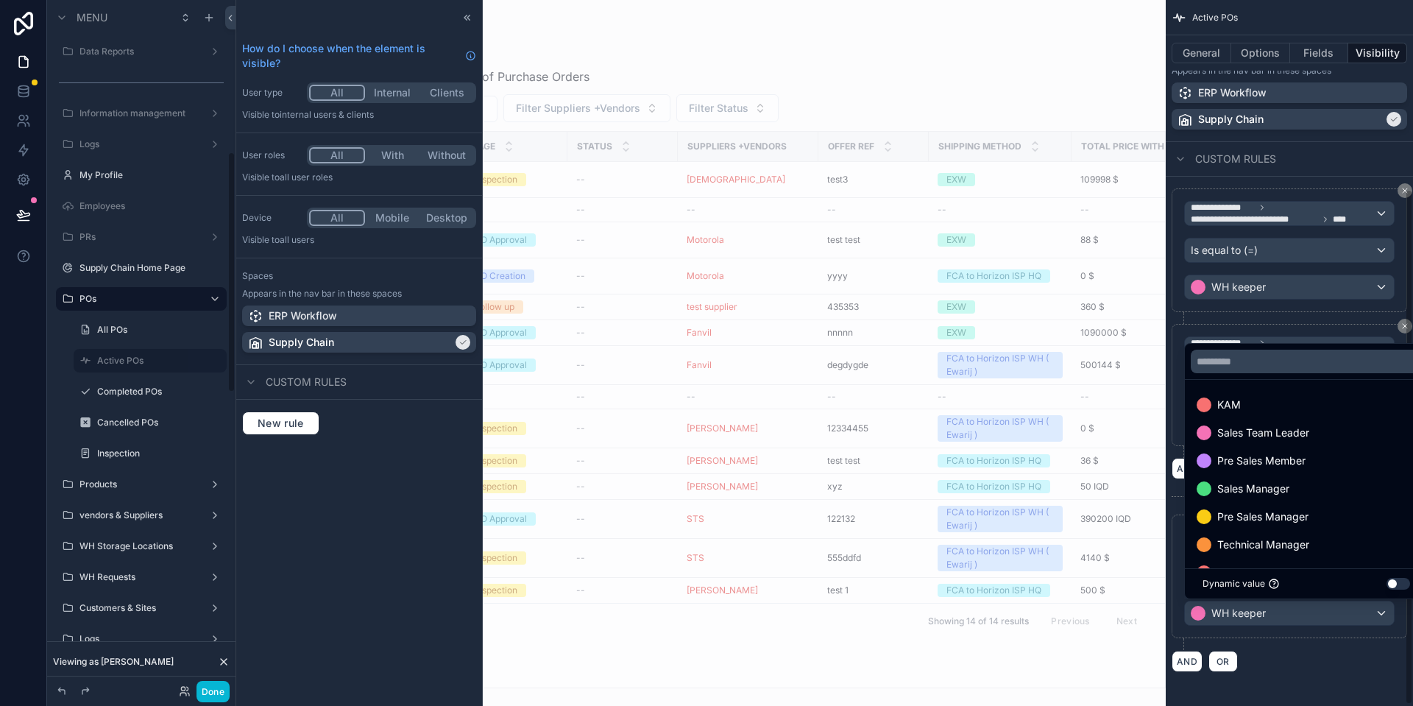
scroll to position [435, 0]
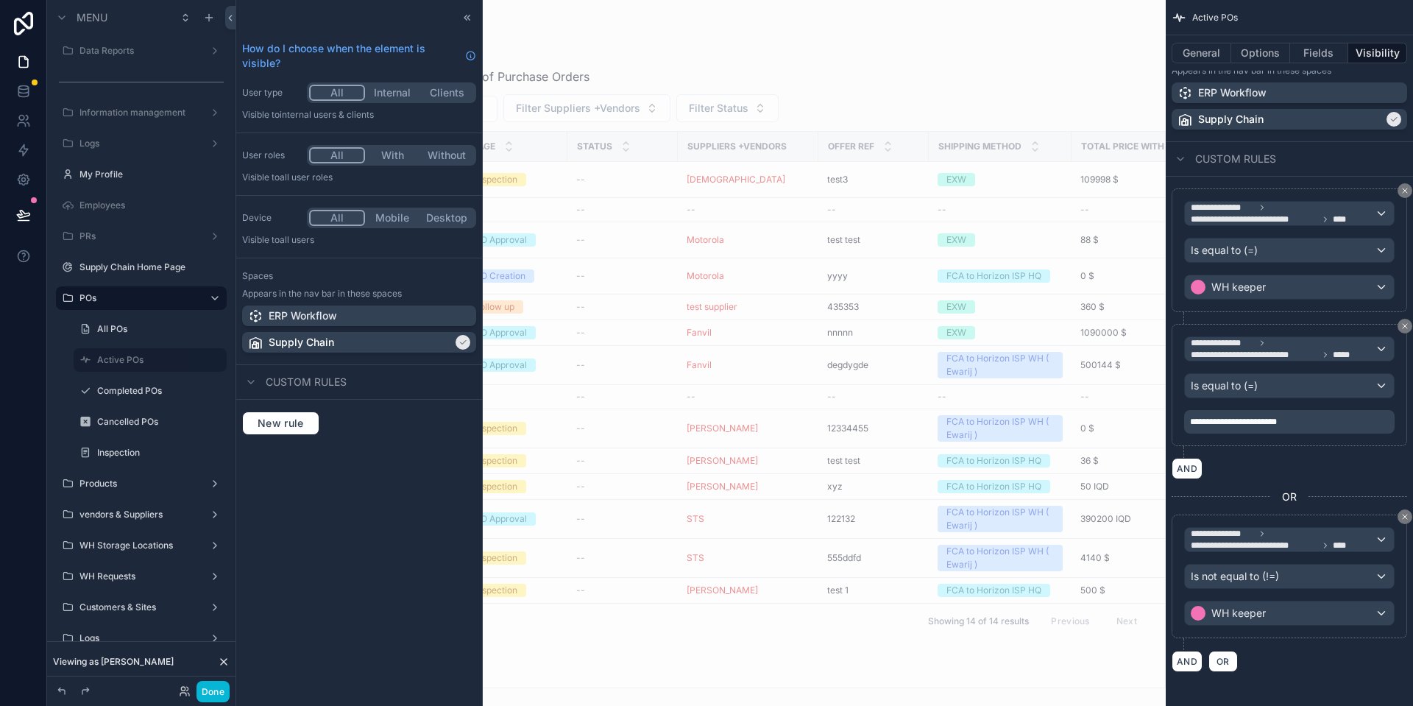
click at [1298, 665] on div "AND OR" at bounding box center [1288, 661] width 235 height 22
click at [211, 690] on button "Done" at bounding box center [212, 691] width 33 height 21
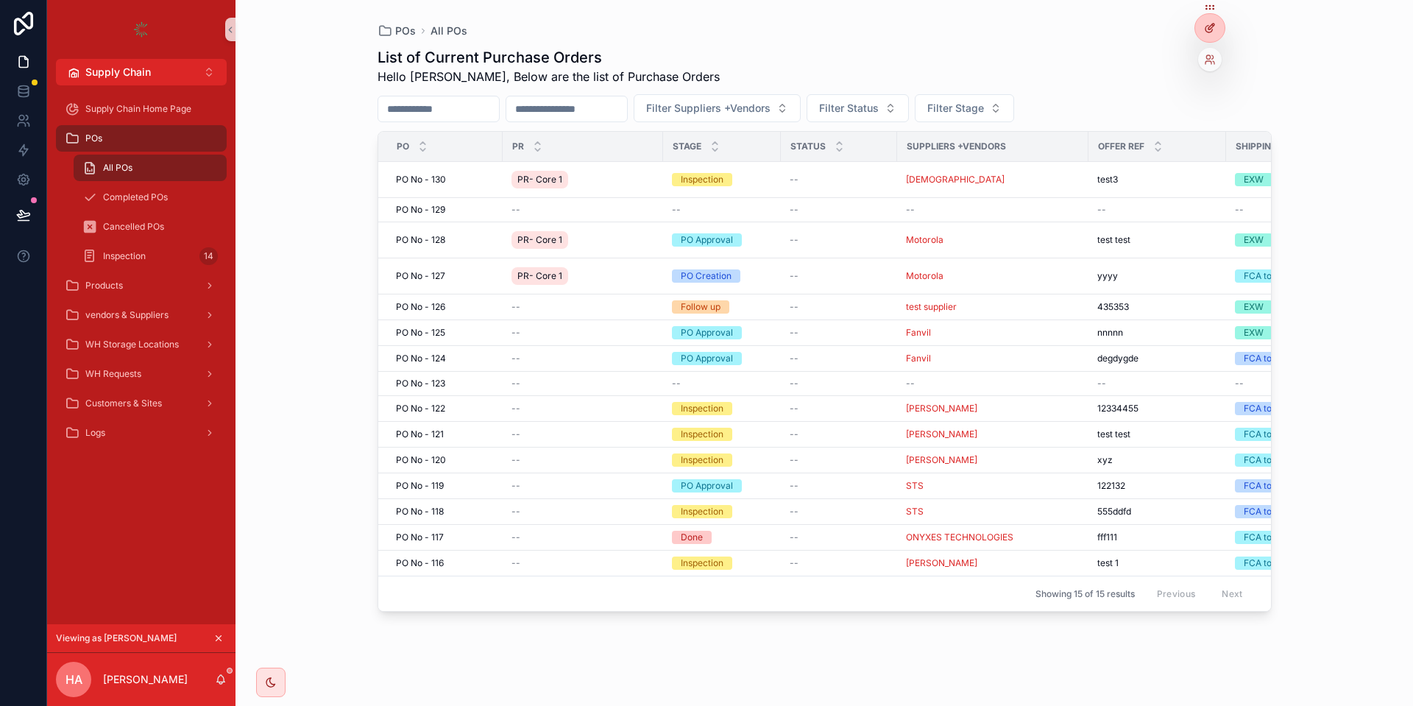
click at [1198, 30] on div at bounding box center [1209, 28] width 29 height 28
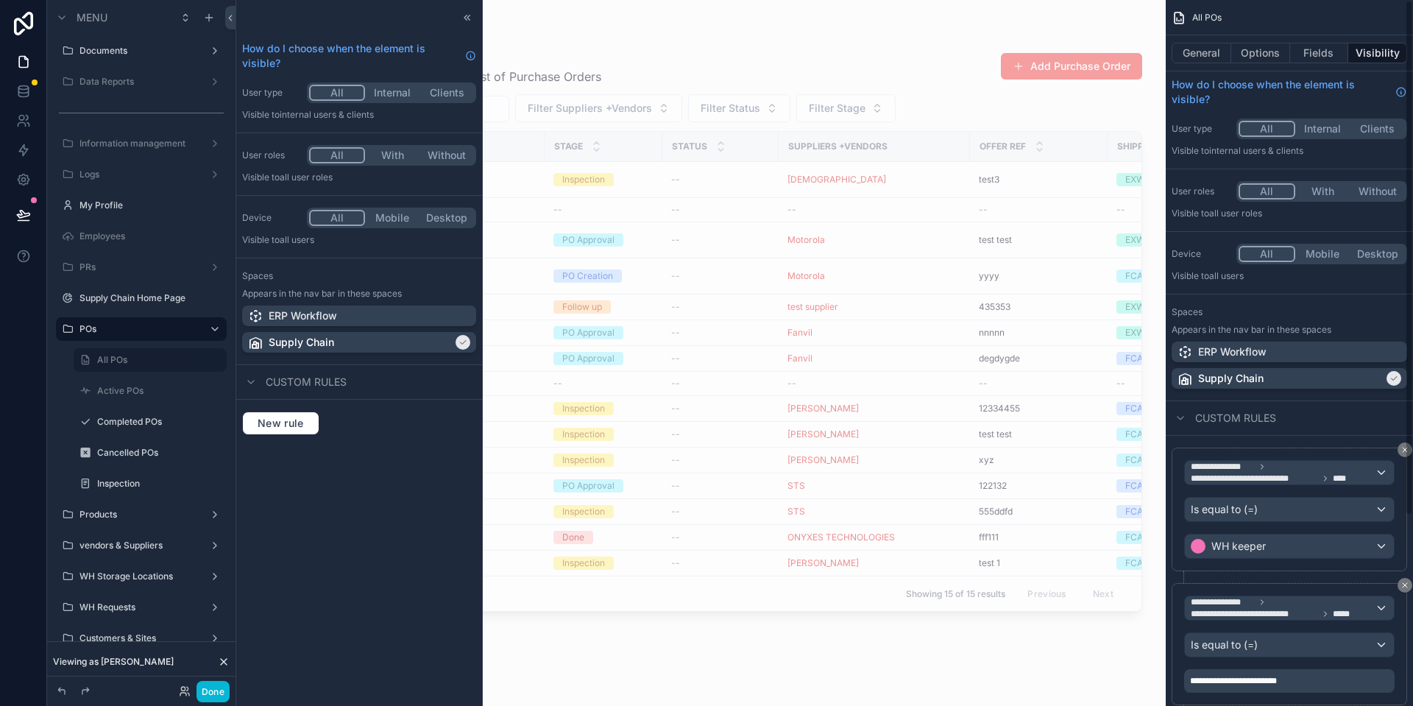
scroll to position [66, 0]
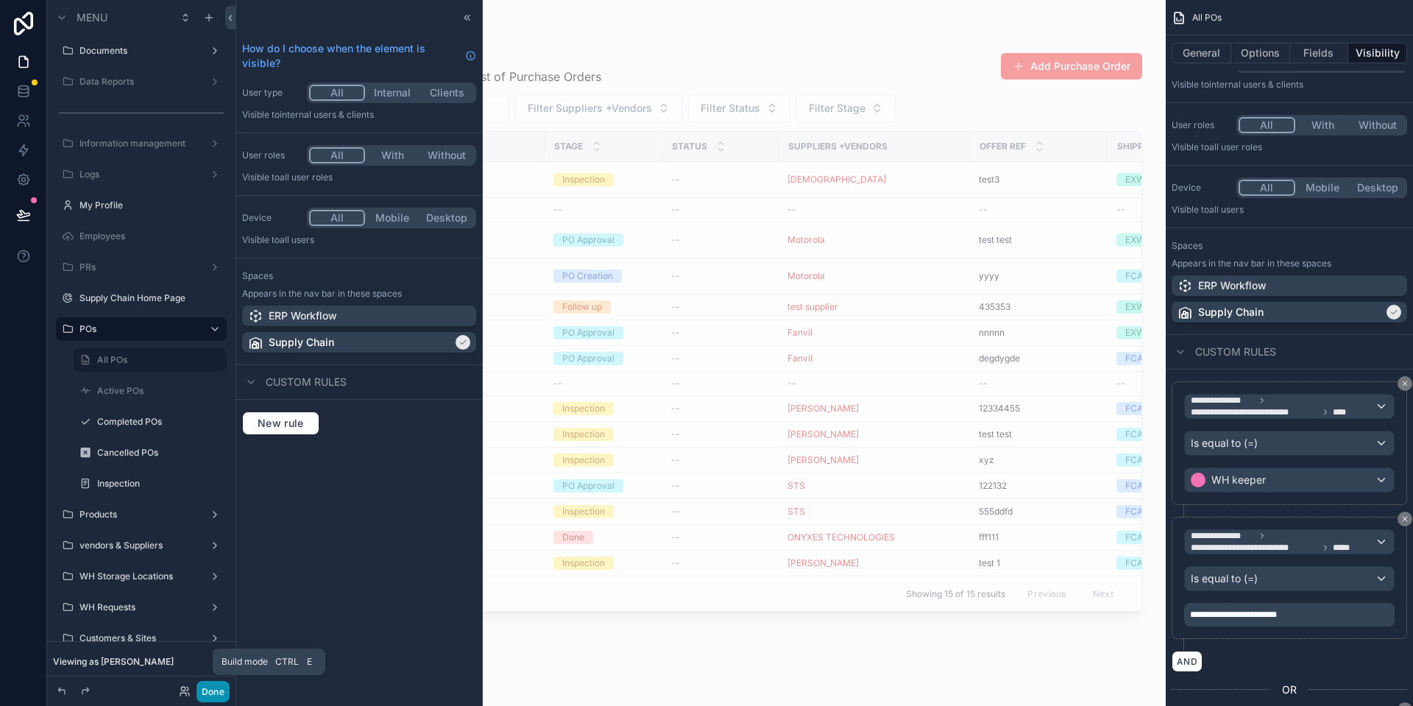
click at [223, 699] on button "Done" at bounding box center [212, 691] width 33 height 21
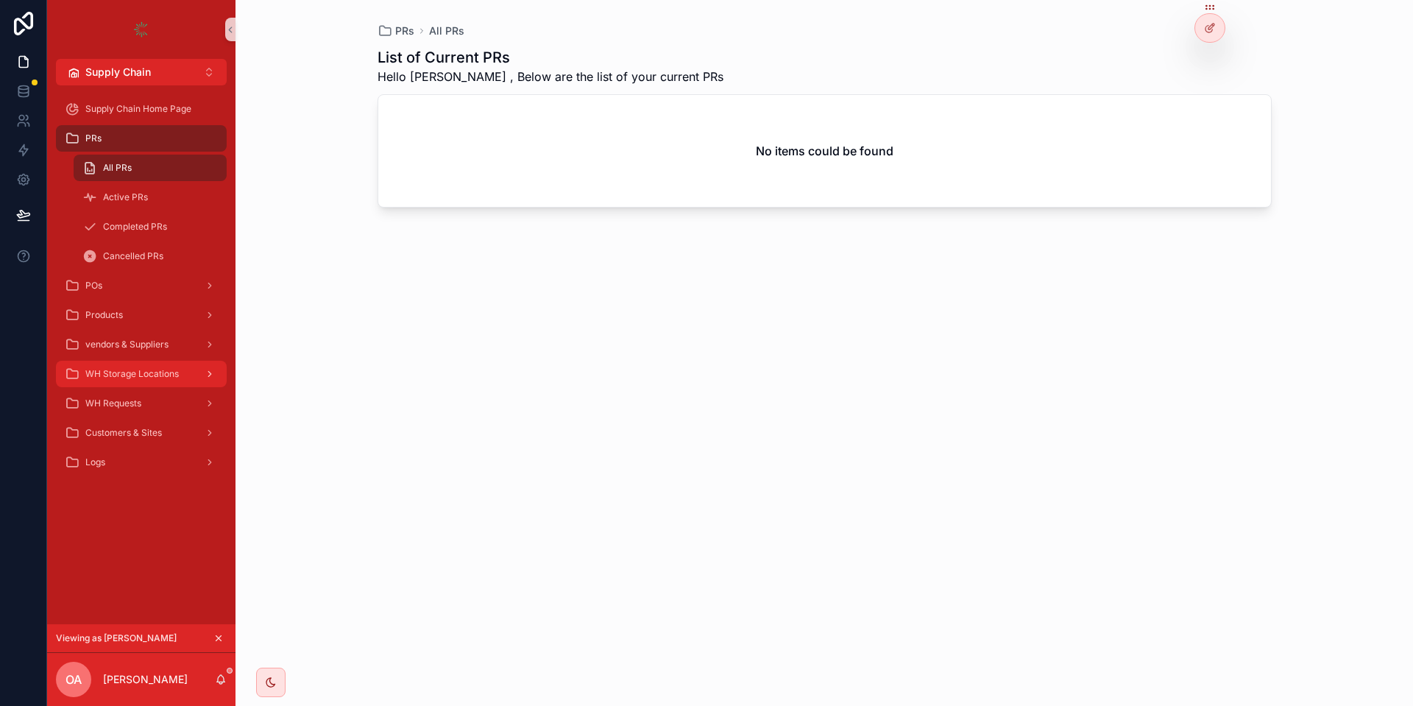
click at [171, 380] on div "WH Storage Locations" at bounding box center [141, 374] width 153 height 24
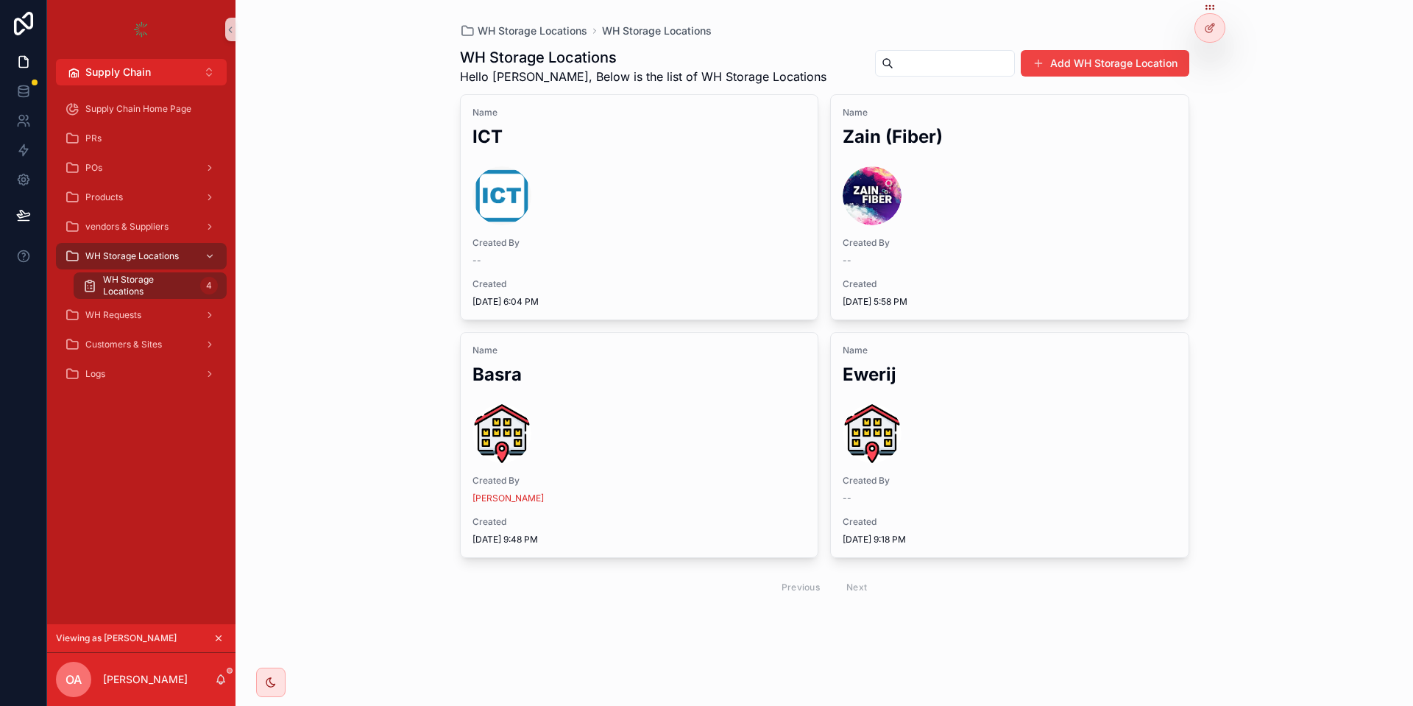
click at [219, 632] on button "scrollable content" at bounding box center [218, 638] width 16 height 16
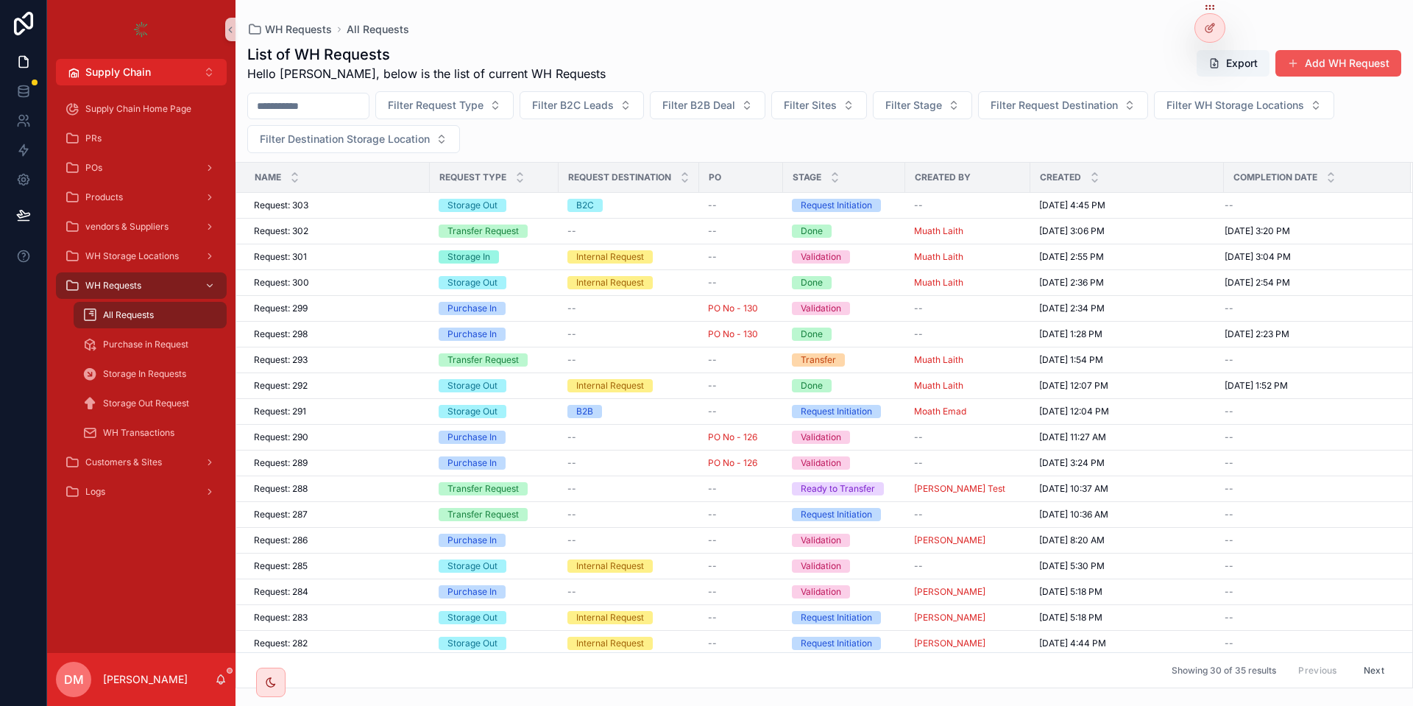
click at [1313, 74] on button "Add WH Request" at bounding box center [1338, 63] width 126 height 26
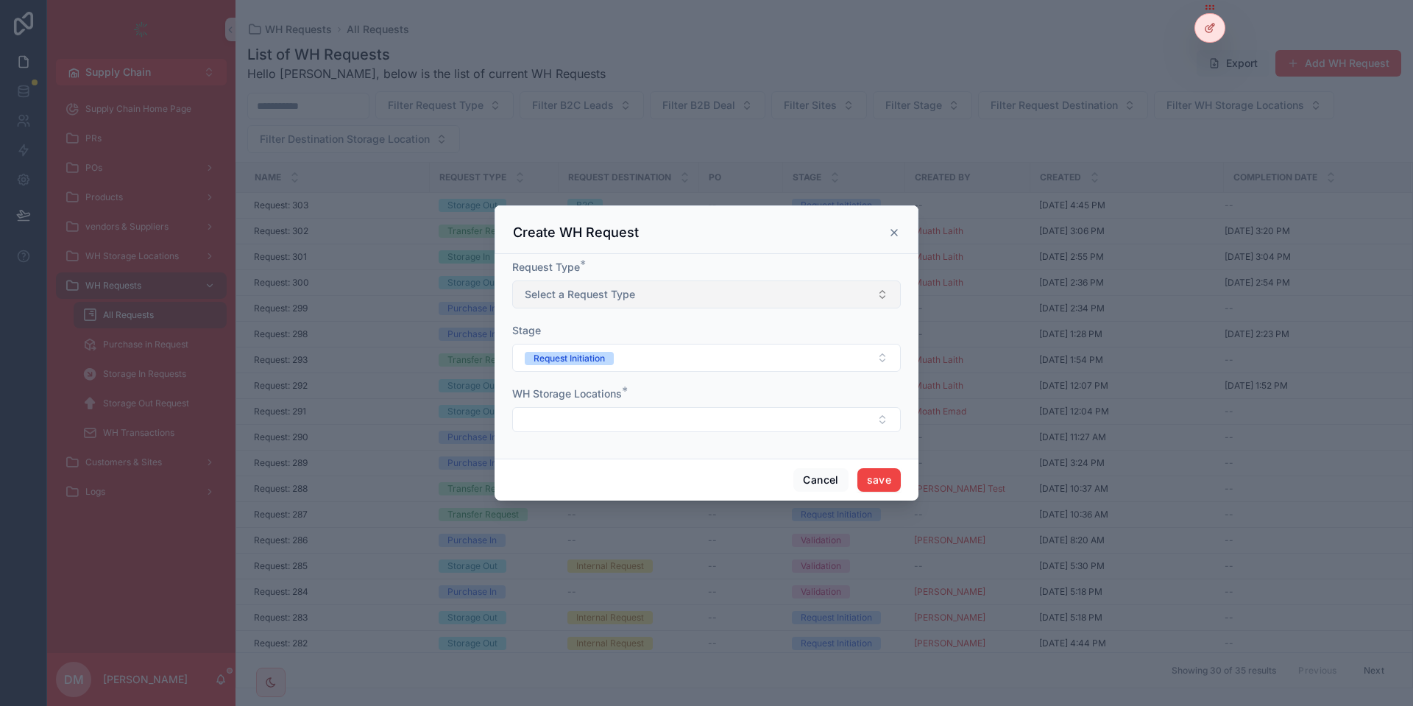
click at [683, 284] on button "Select a Request Type" at bounding box center [706, 294] width 388 height 28
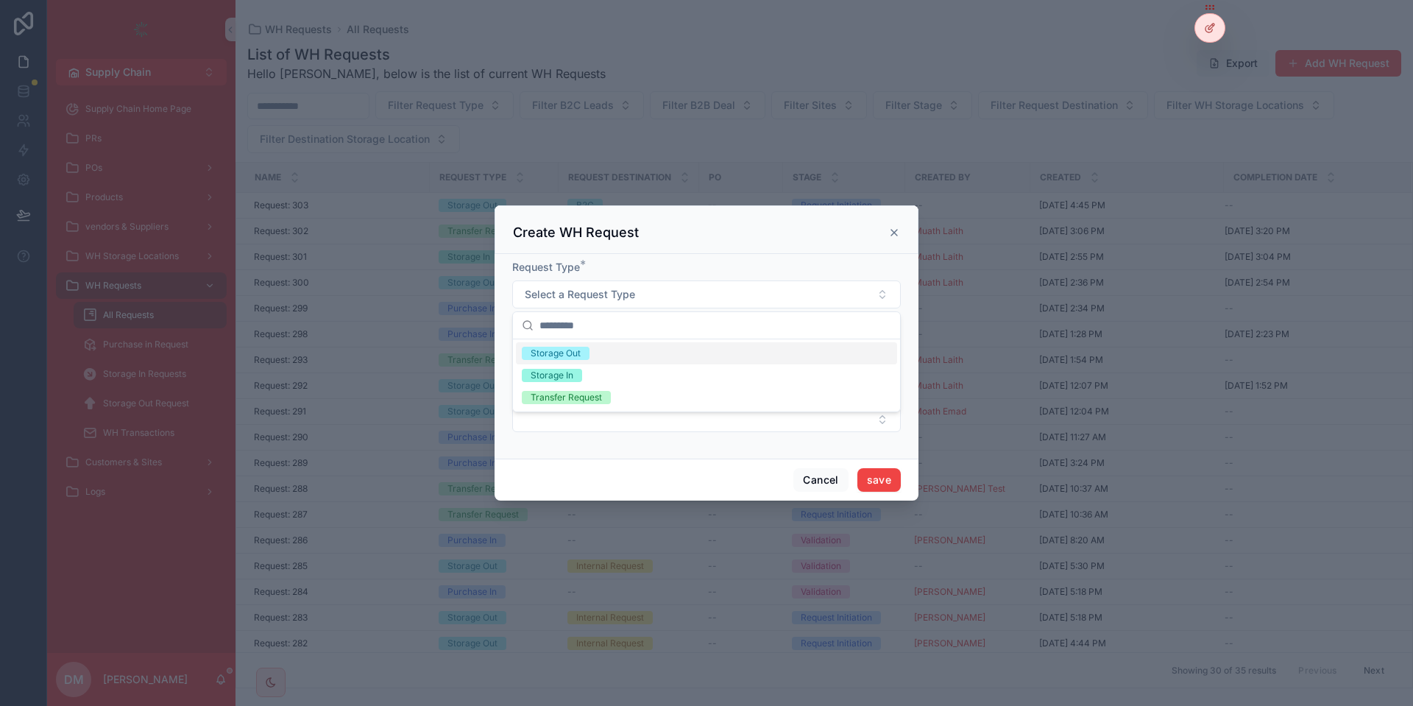
click at [580, 347] on span "Storage Out" at bounding box center [556, 353] width 68 height 13
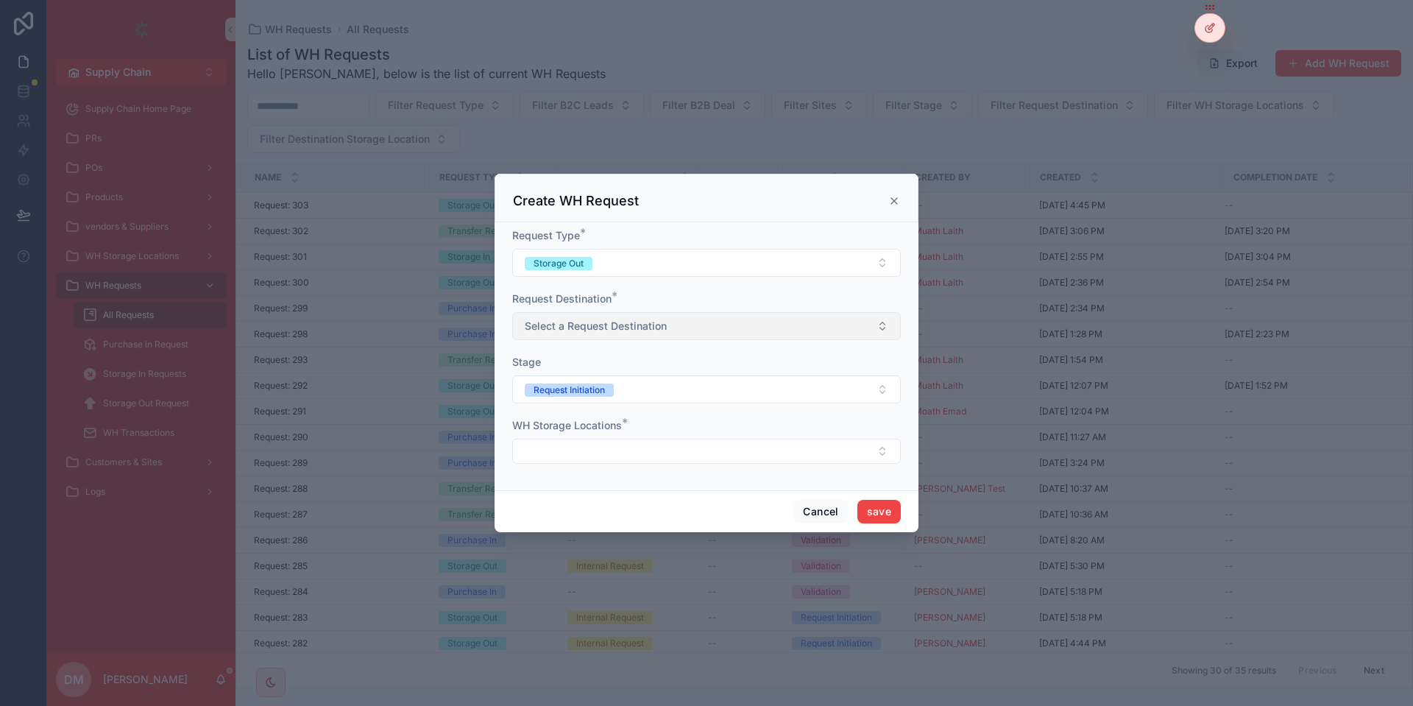
click at [565, 333] on button "Select a Request Destination" at bounding box center [706, 326] width 388 height 28
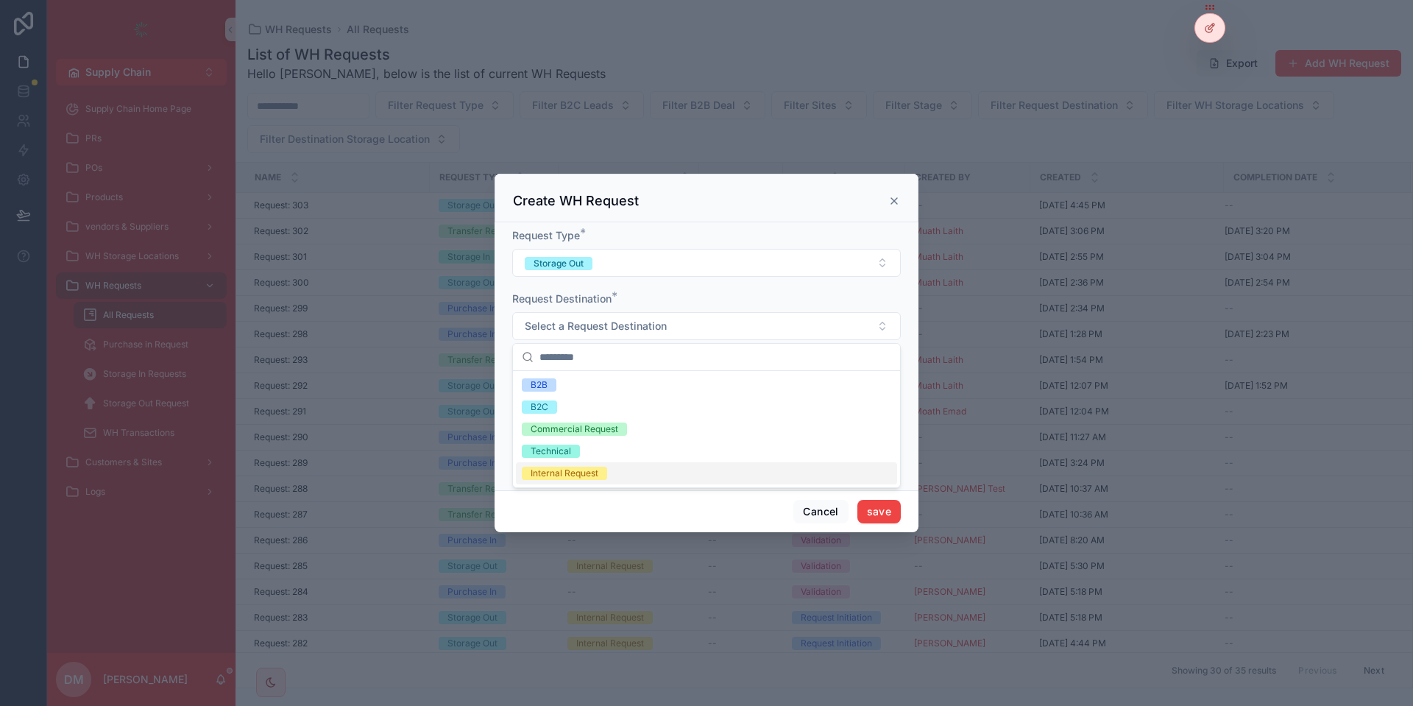
click at [576, 481] on div "Internal Request" at bounding box center [706, 473] width 381 height 22
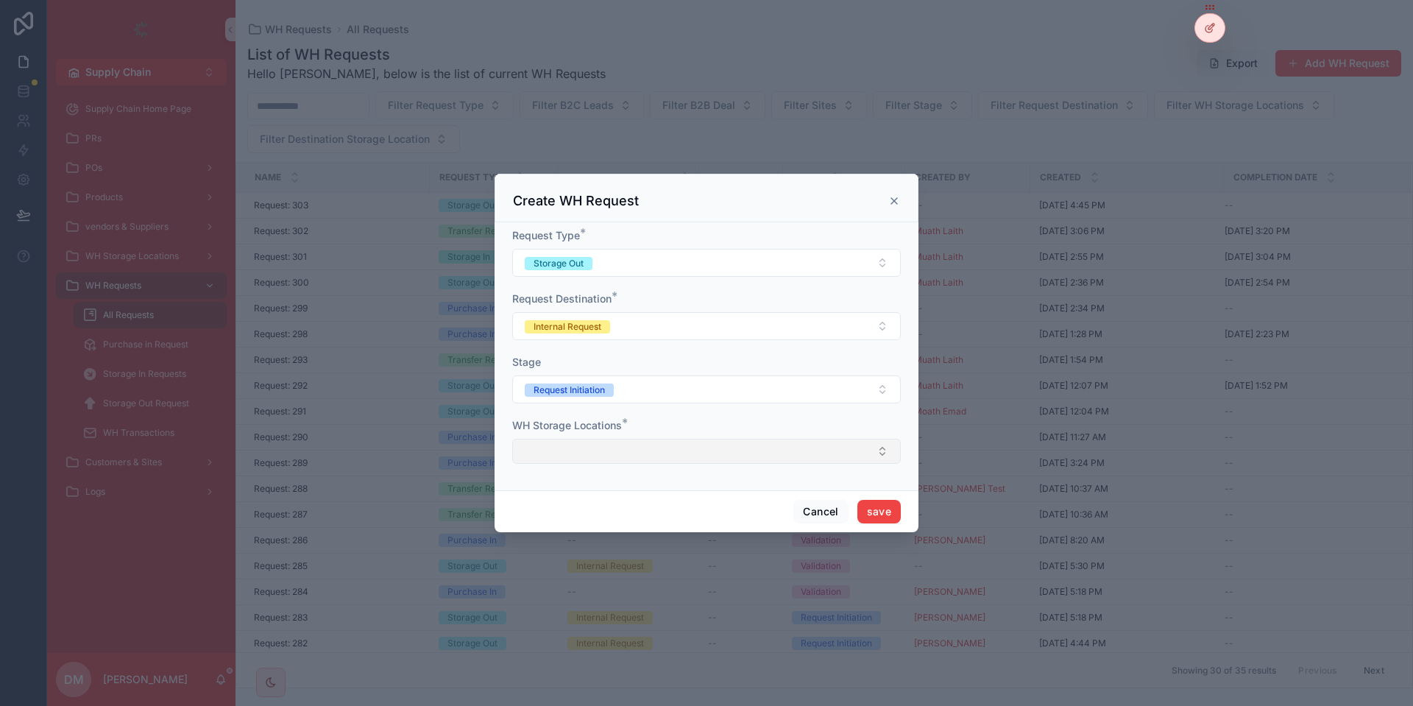
drag, startPoint x: 582, startPoint y: 434, endPoint x: 575, endPoint y: 446, distance: 13.5
click at [576, 444] on div "WH Storage Locations *" at bounding box center [706, 441] width 388 height 46
click at [573, 447] on button "Select Button" at bounding box center [706, 450] width 388 height 25
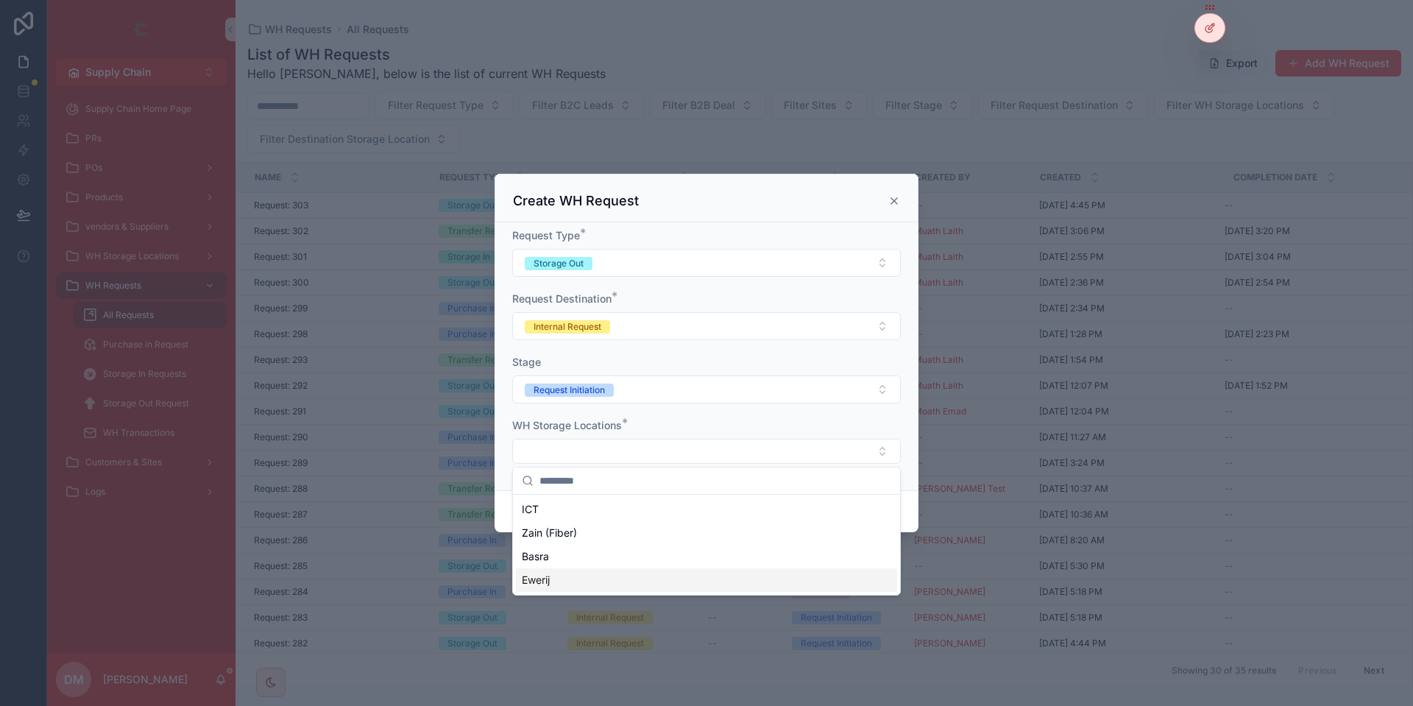
click at [542, 577] on span "Ewerij" at bounding box center [536, 579] width 28 height 15
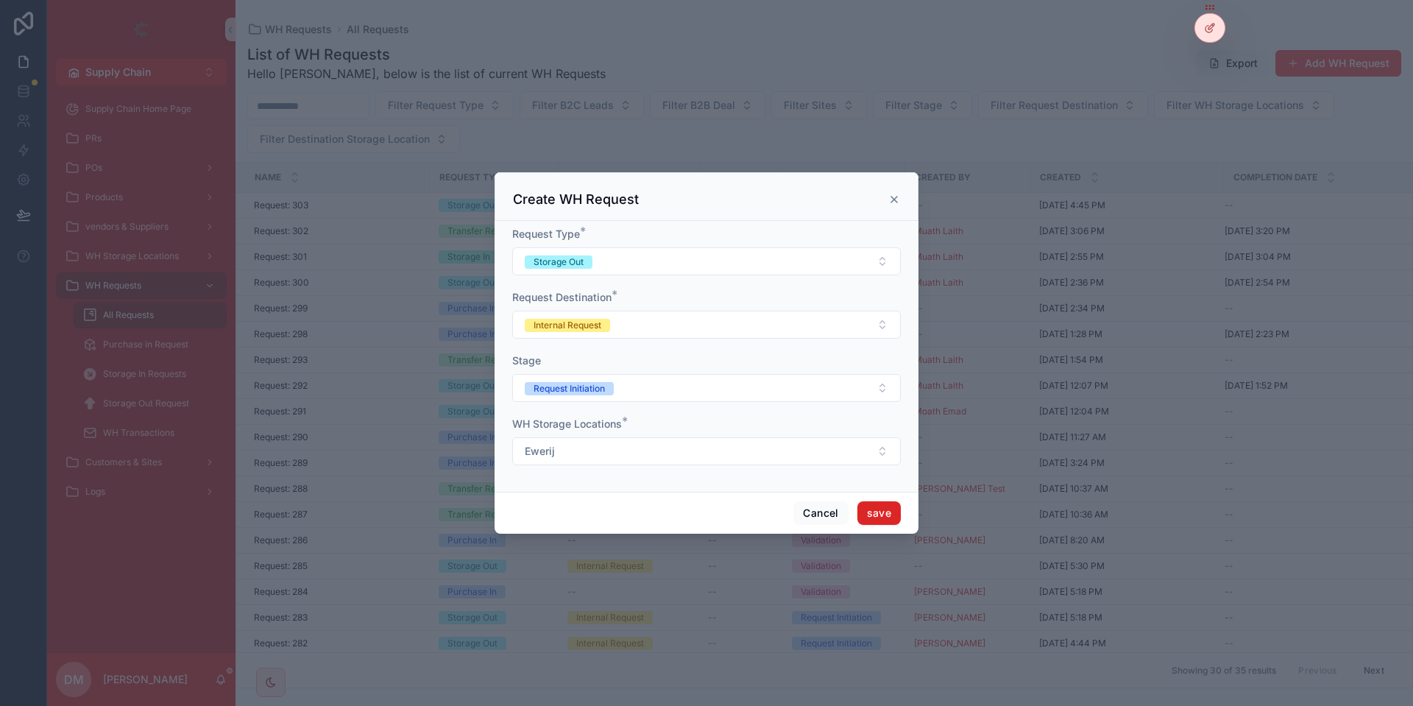
drag, startPoint x: 888, startPoint y: 497, endPoint x: 882, endPoint y: 502, distance: 7.8
click at [887, 498] on div "Cancel save" at bounding box center [706, 512] width 424 height 42
click at [864, 516] on button "save" at bounding box center [878, 513] width 43 height 24
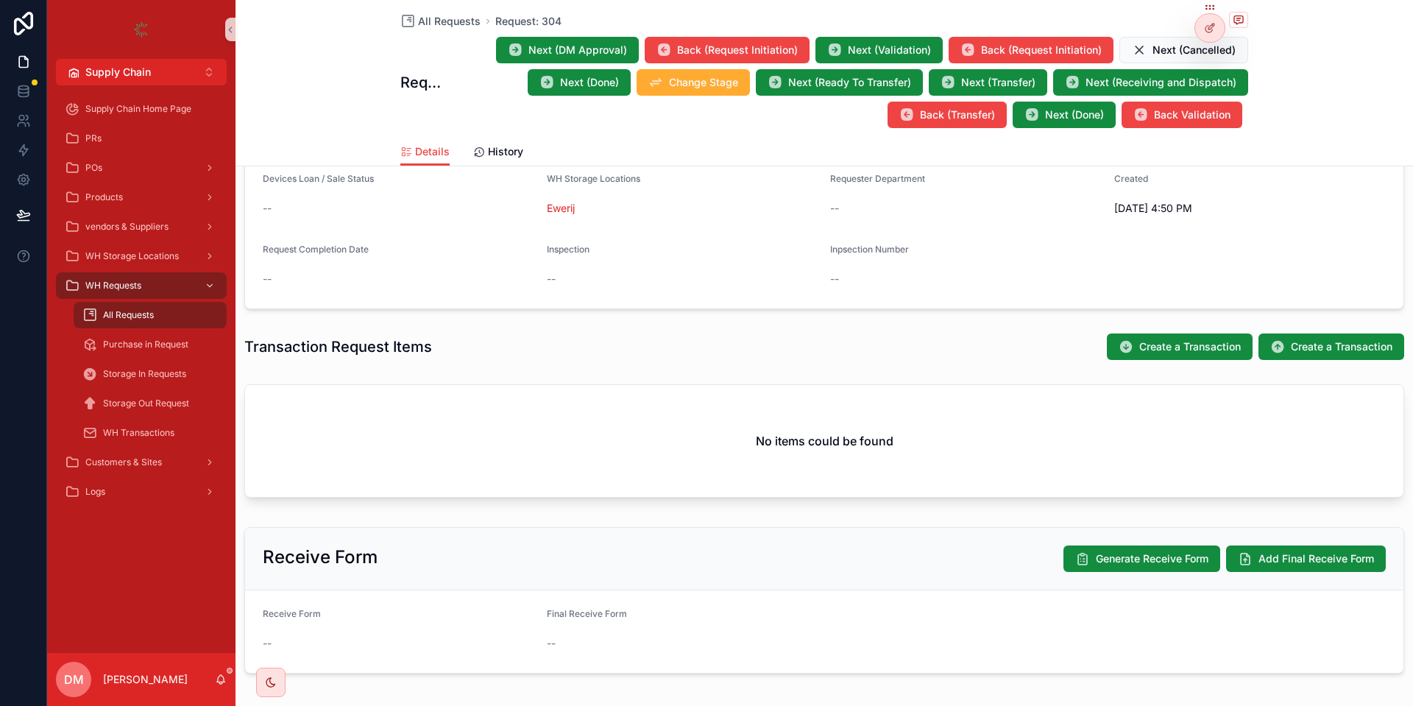
scroll to position [329, 0]
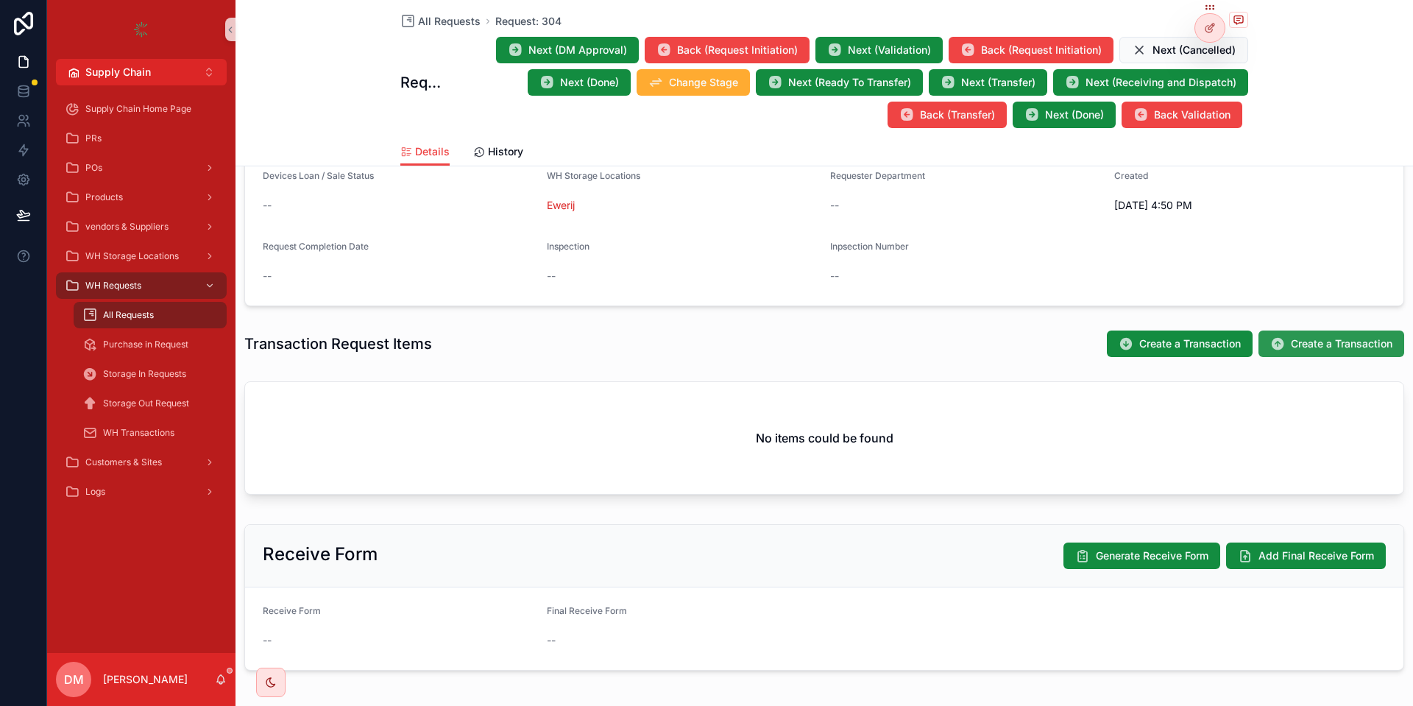
click at [1292, 347] on span "Create a Transaction" at bounding box center [1341, 343] width 102 height 15
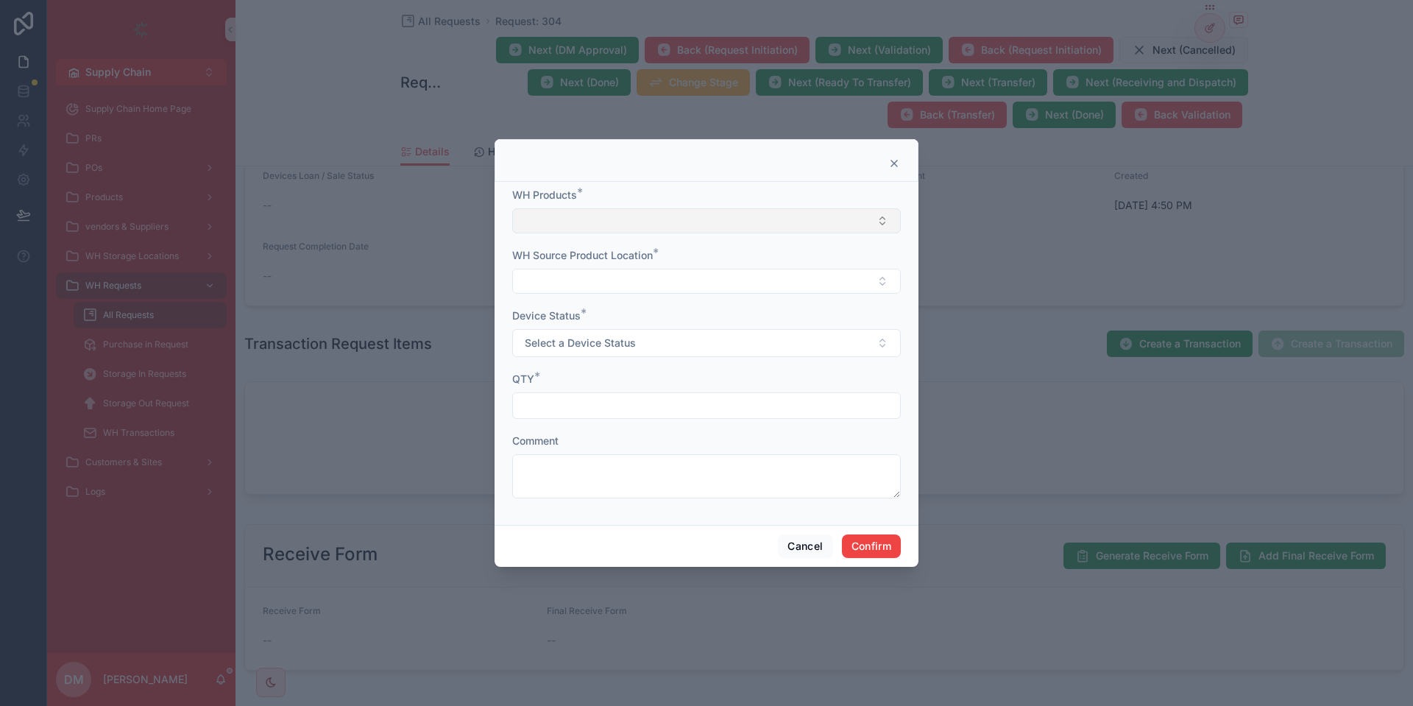
click at [631, 222] on button "Select Button" at bounding box center [706, 220] width 388 height 25
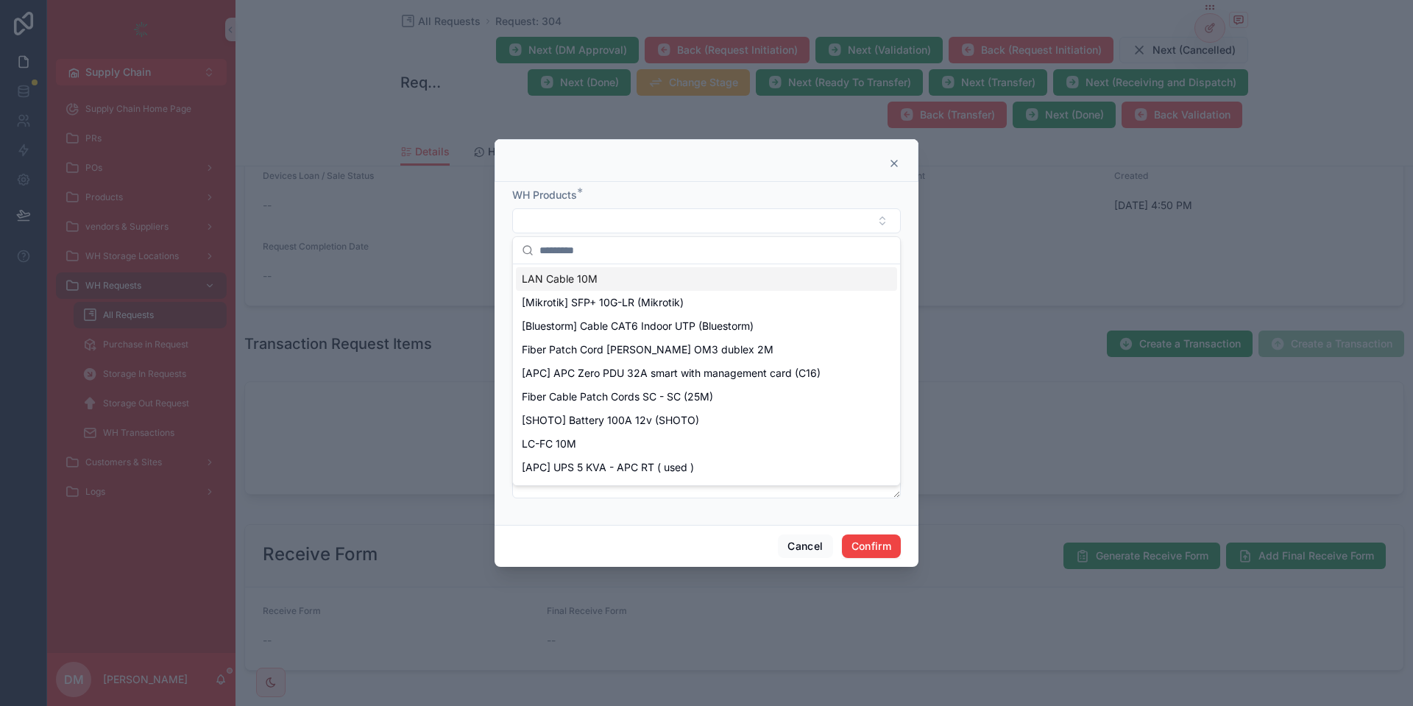
paste input "**********"
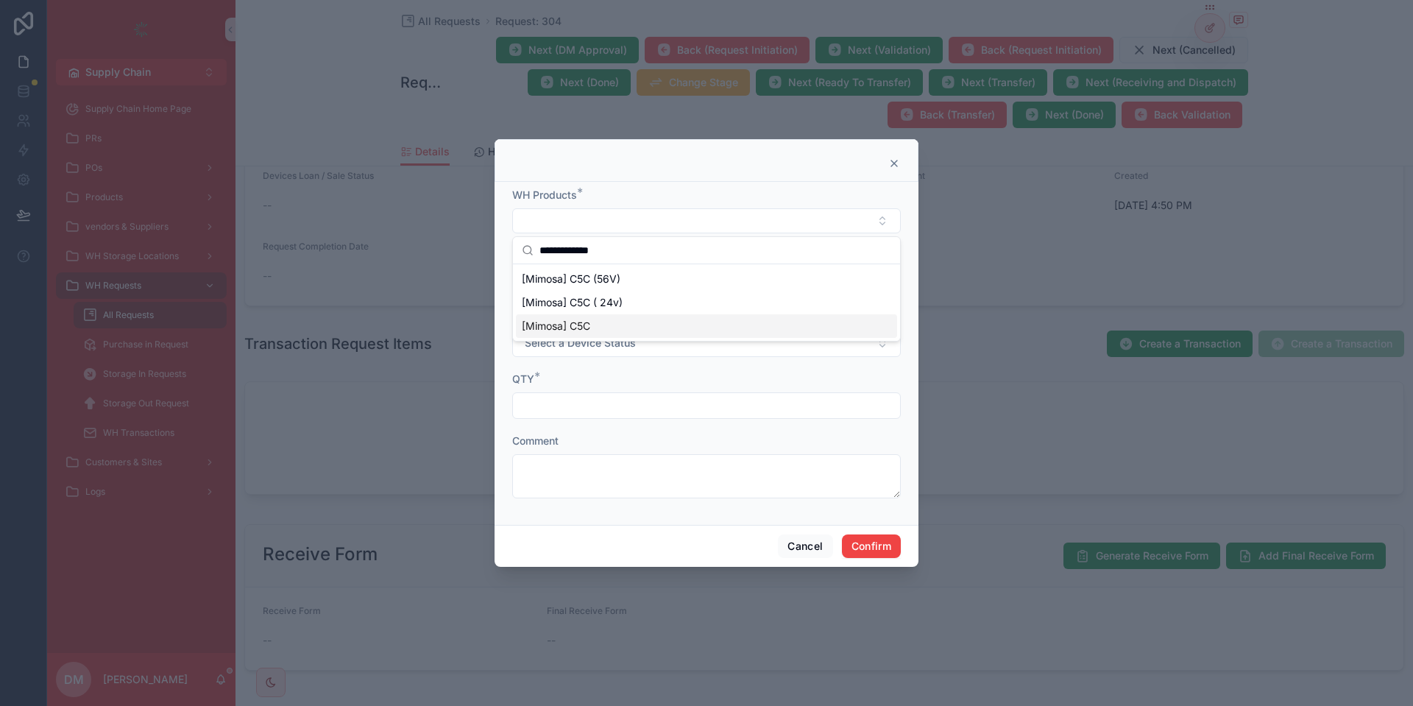
type input "**********"
click at [575, 337] on div "[Mimosa] C5C" at bounding box center [706, 326] width 381 height 24
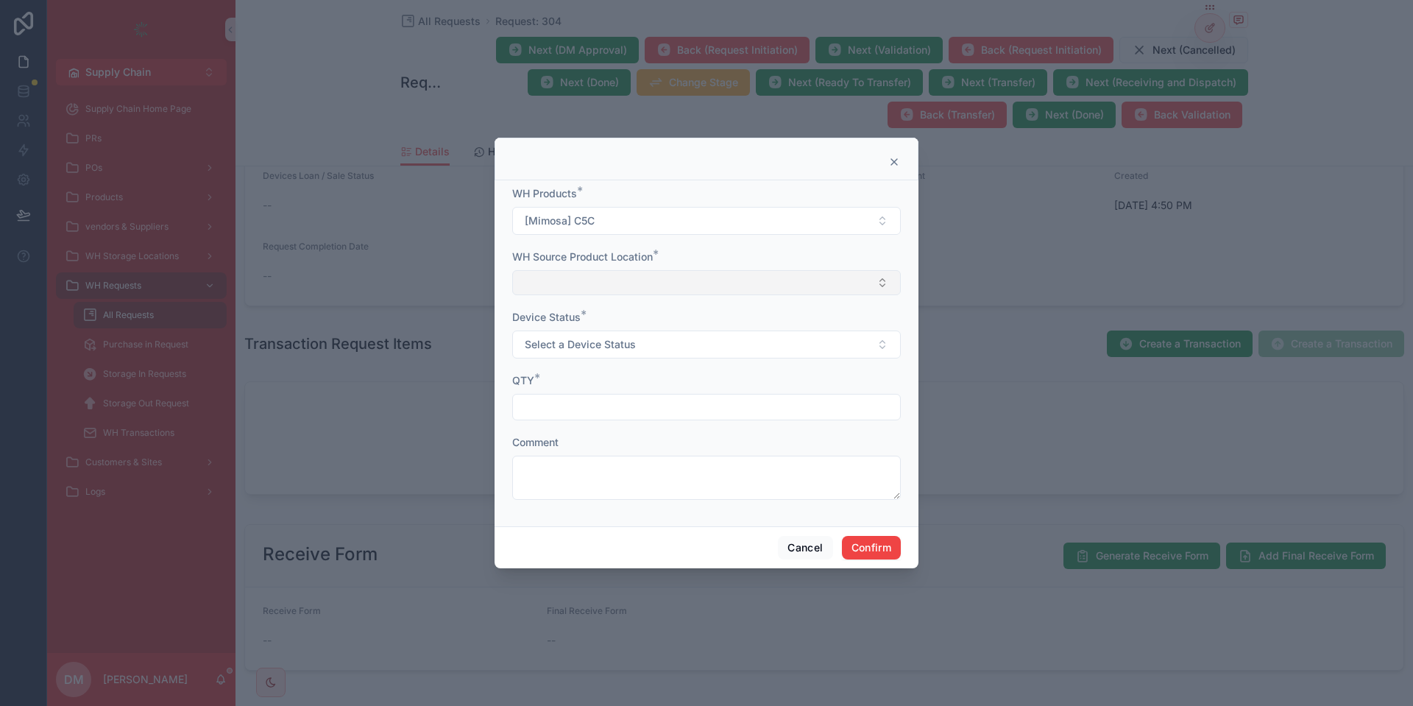
click at [605, 276] on button "Select Button" at bounding box center [706, 282] width 388 height 25
click at [589, 336] on span "[Mimosa] C5C - Ewerij" at bounding box center [575, 340] width 107 height 15
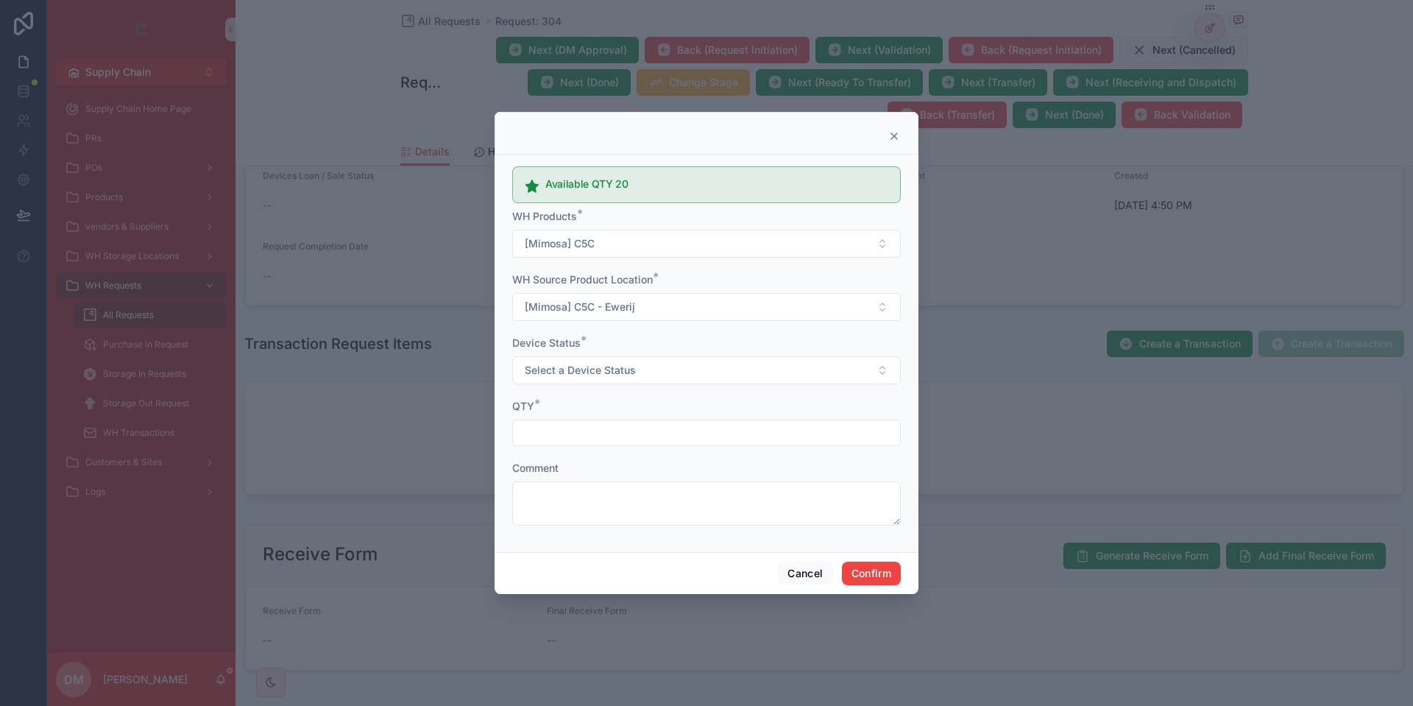
click at [586, 437] on input "text" at bounding box center [706, 432] width 387 height 21
type input "*"
click at [869, 566] on button "Confirm" at bounding box center [871, 573] width 59 height 24
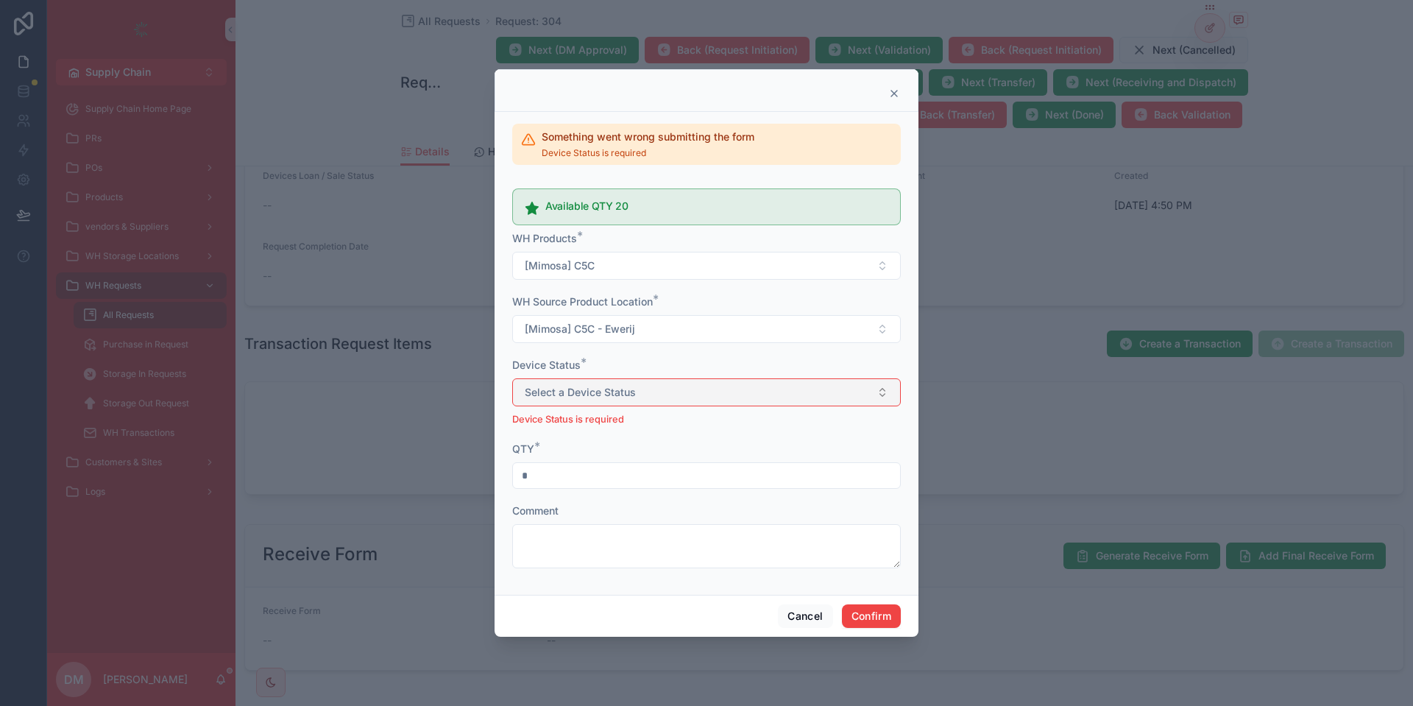
click at [665, 399] on button "Select a Device Status" at bounding box center [706, 392] width 388 height 28
click at [566, 468] on div "Used" at bounding box center [706, 473] width 381 height 22
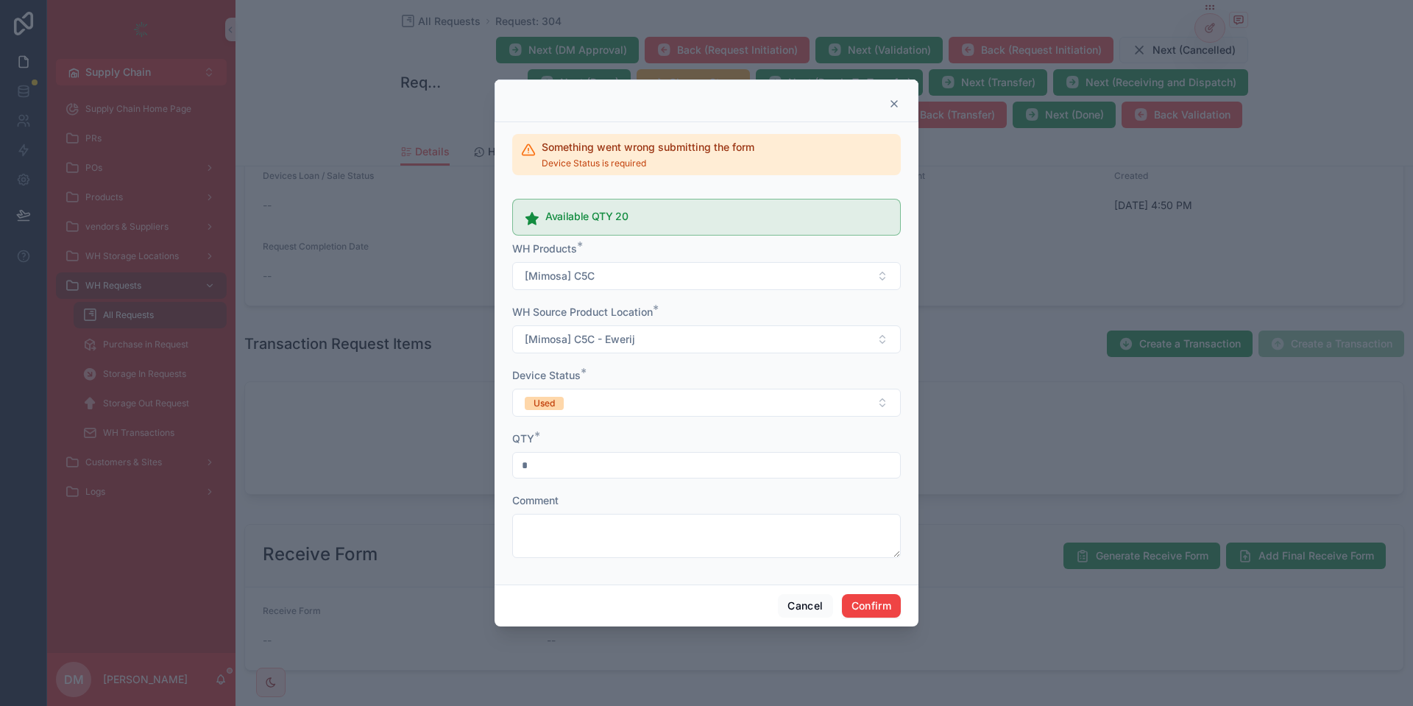
click at [869, 592] on div "Cancel Confirm" at bounding box center [706, 605] width 424 height 42
click at [869, 602] on button "Confirm" at bounding box center [871, 606] width 59 height 24
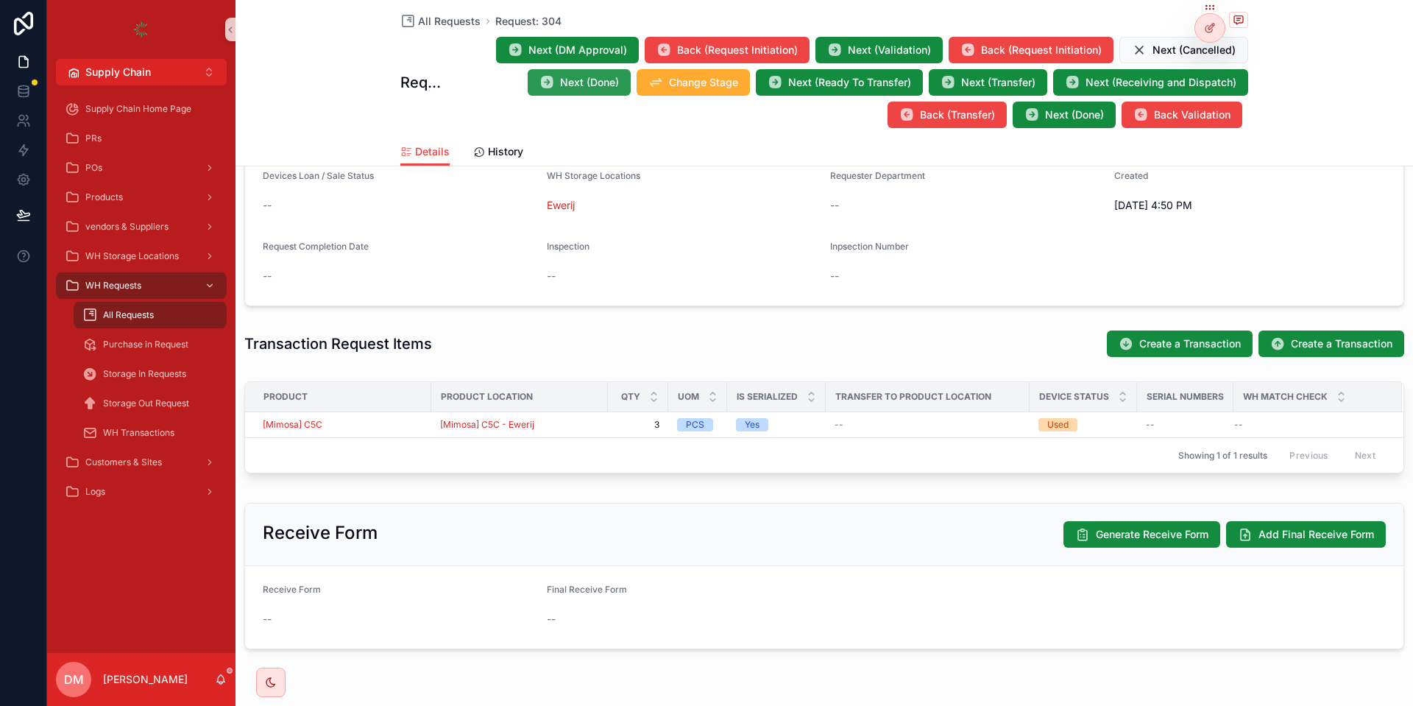
click at [597, 92] on button "Next (Done)" at bounding box center [579, 82] width 103 height 26
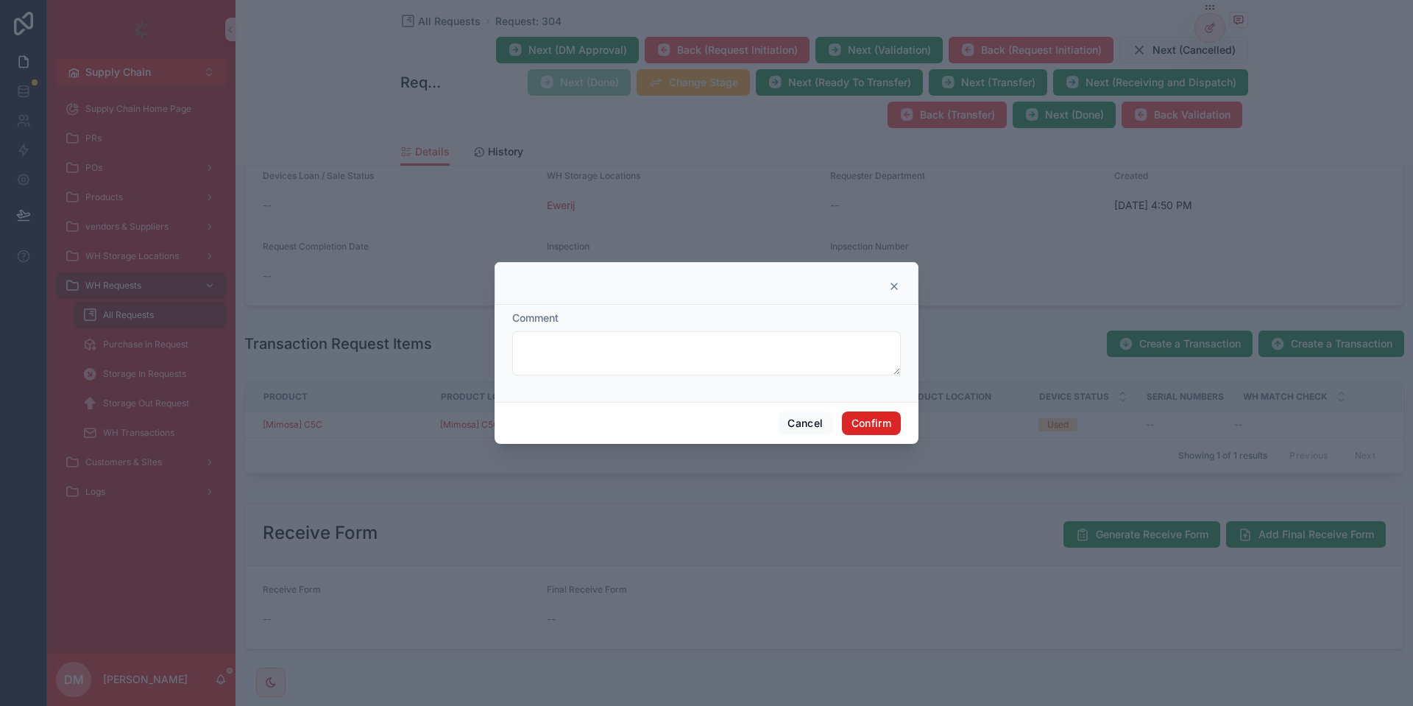
click at [876, 412] on button "Confirm" at bounding box center [871, 423] width 59 height 24
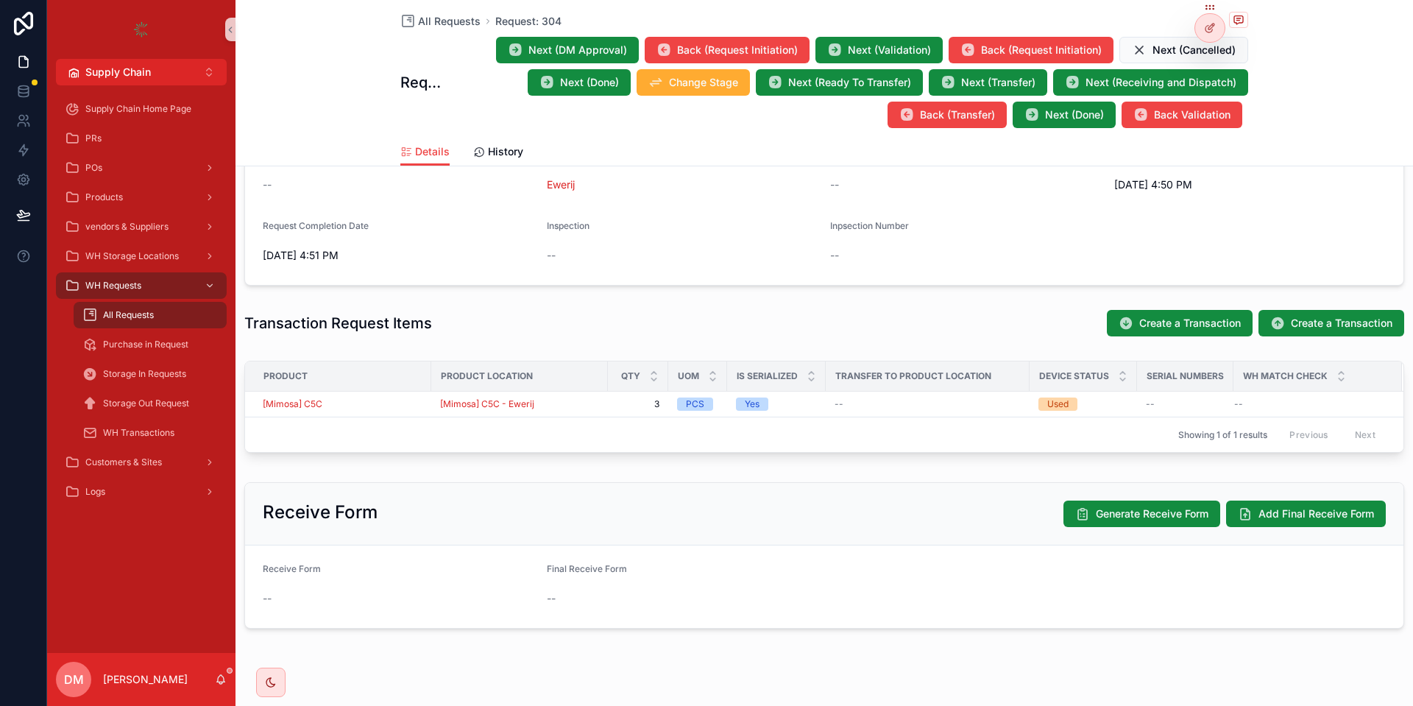
scroll to position [350, 0]
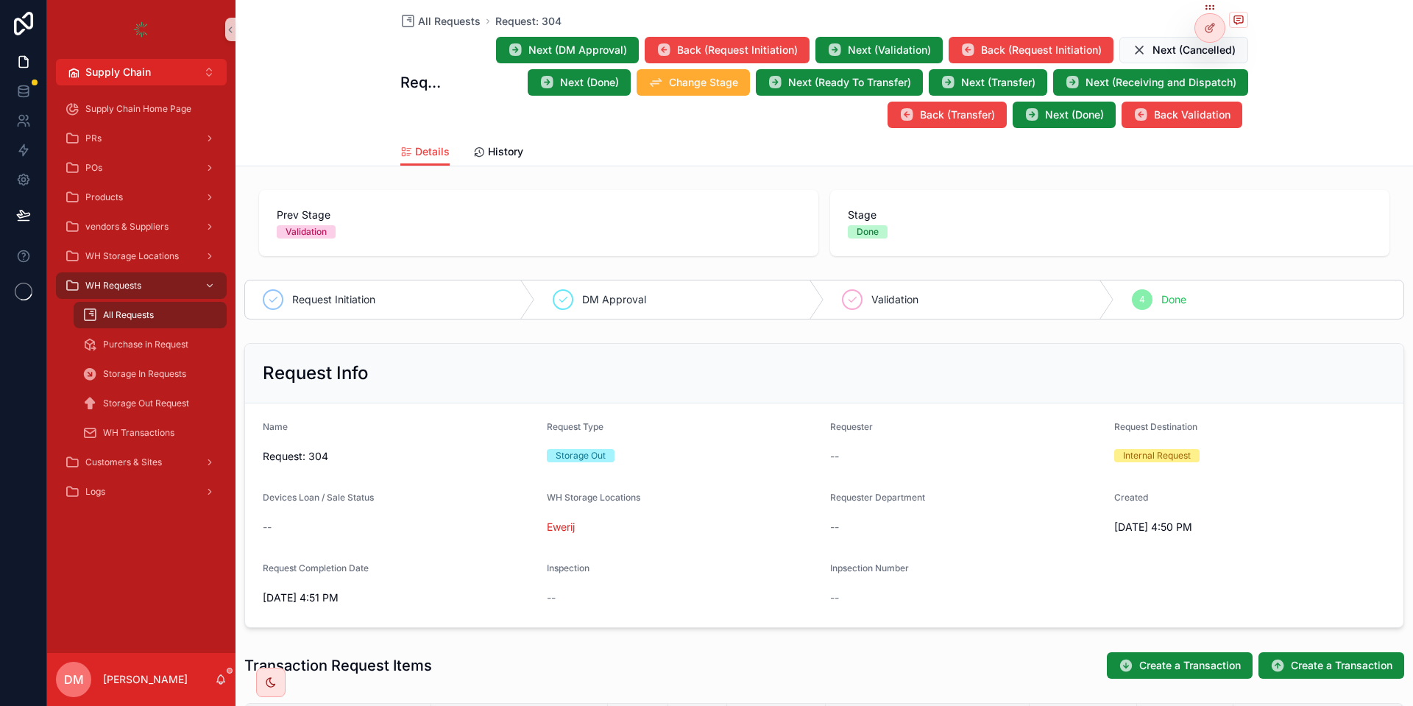
scroll to position [227, 0]
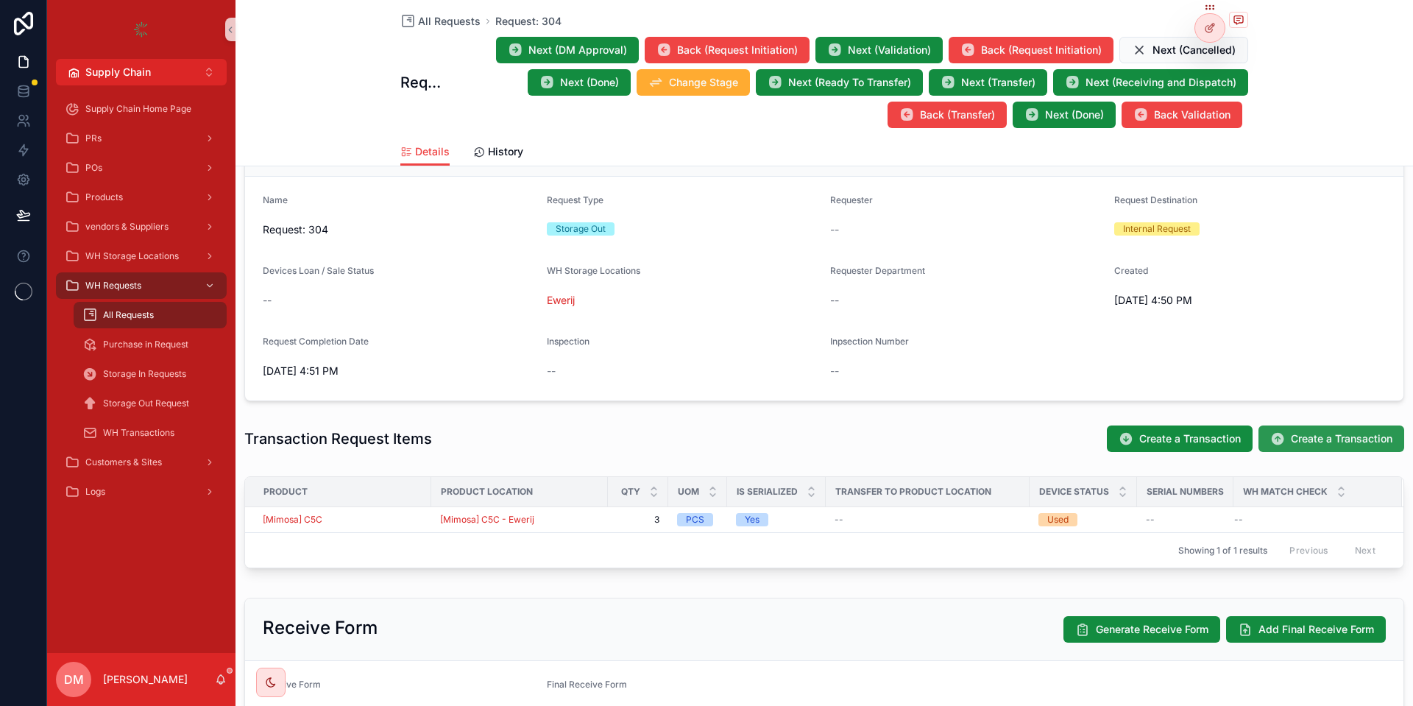
click at [1292, 435] on span "Create a Transaction" at bounding box center [1341, 438] width 102 height 15
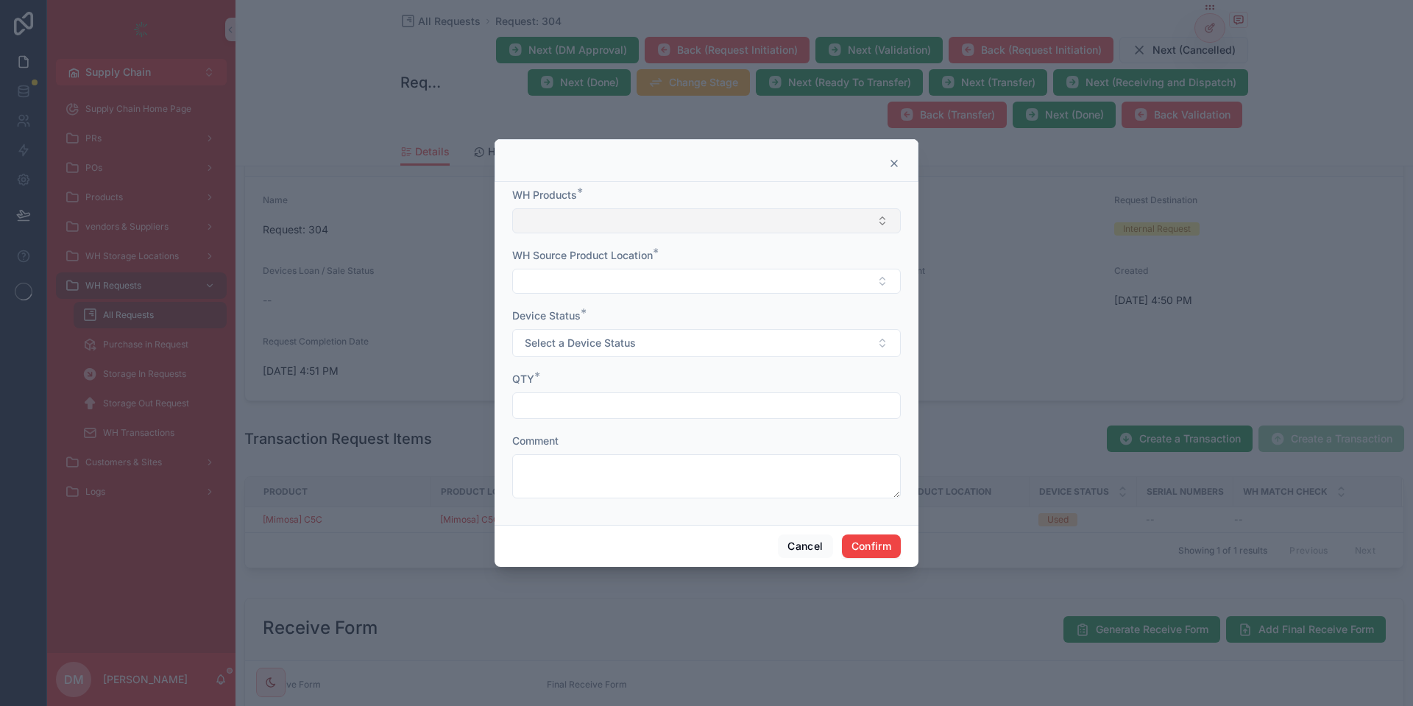
click at [663, 216] on button "Select Button" at bounding box center [706, 220] width 388 height 25
type input "**********"
click at [589, 326] on span "[Mimosa] C5C" at bounding box center [556, 326] width 68 height 15
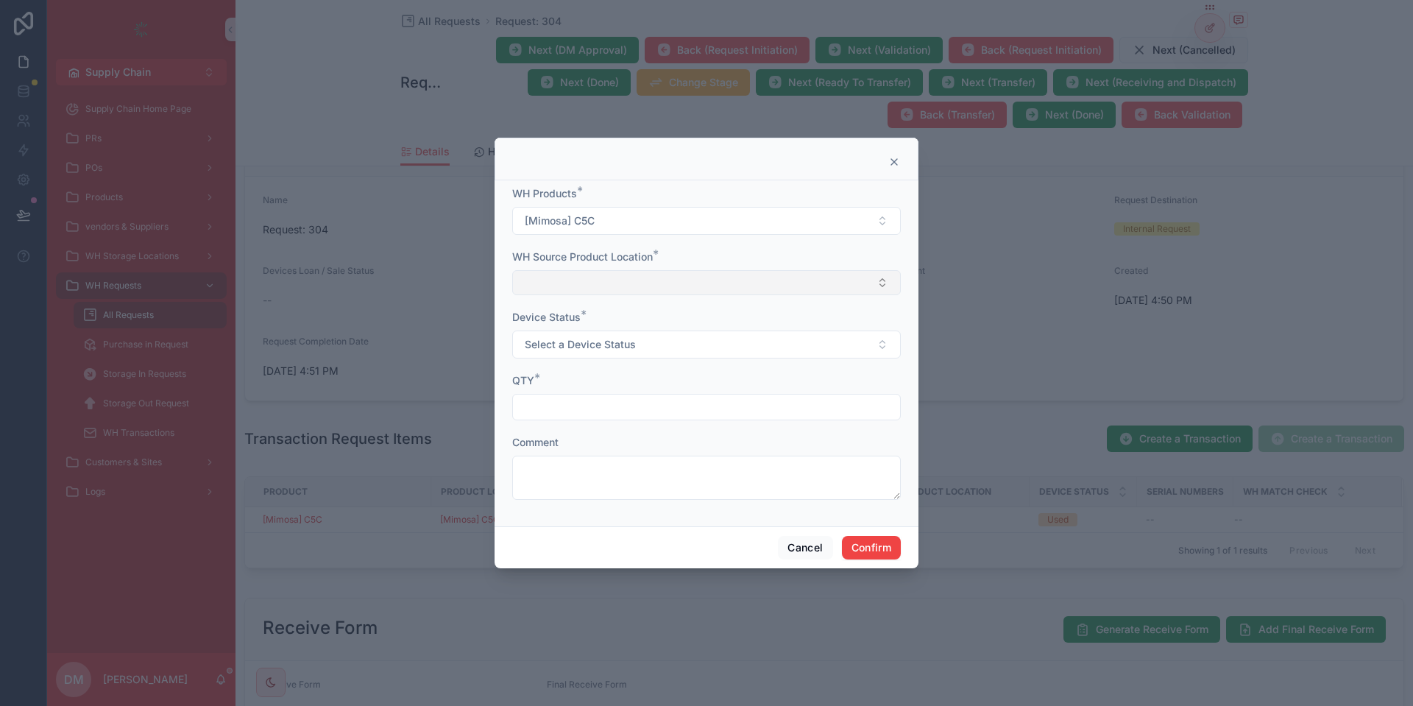
click at [544, 278] on button "Select Button" at bounding box center [706, 282] width 388 height 25
click at [570, 341] on span "[Mimosa] C5C - Ewerij" at bounding box center [575, 340] width 107 height 15
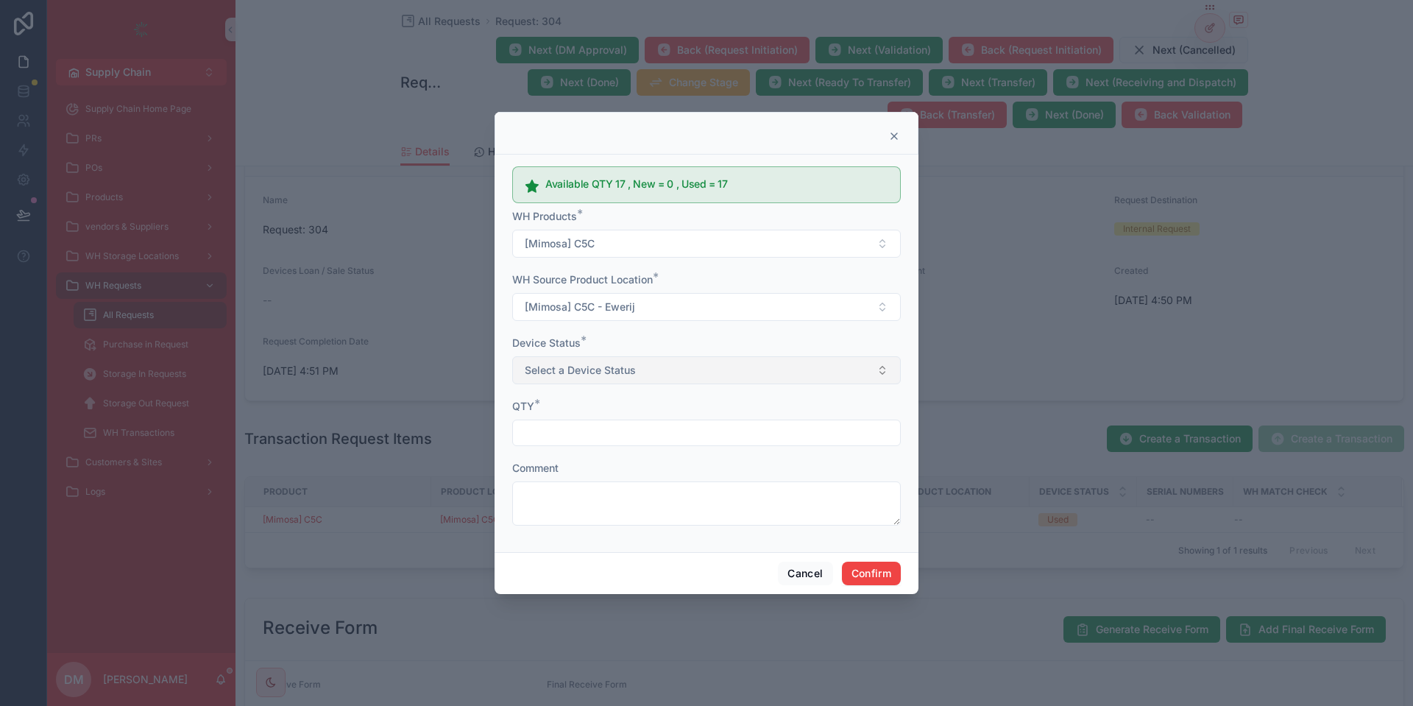
click at [592, 363] on span "Select a Device Status" at bounding box center [580, 370] width 111 height 15
click at [558, 448] on span "Used" at bounding box center [541, 450] width 39 height 13
click at [604, 438] on input "text" at bounding box center [706, 432] width 387 height 21
click at [605, 380] on button "Used" at bounding box center [706, 370] width 388 height 28
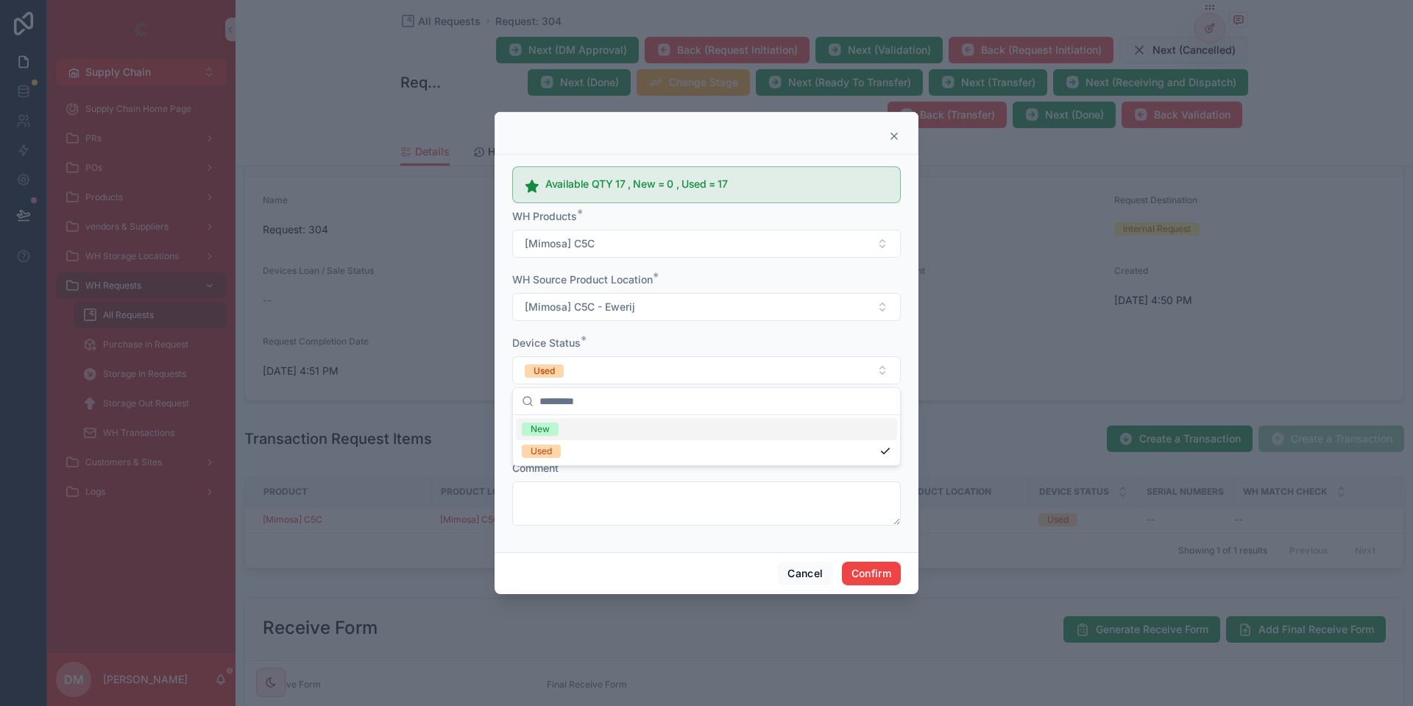
click at [568, 431] on div "New" at bounding box center [706, 429] width 381 height 22
click at [548, 437] on input "text" at bounding box center [706, 432] width 387 height 21
type input "**"
click at [792, 575] on button "Cancel" at bounding box center [805, 573] width 54 height 24
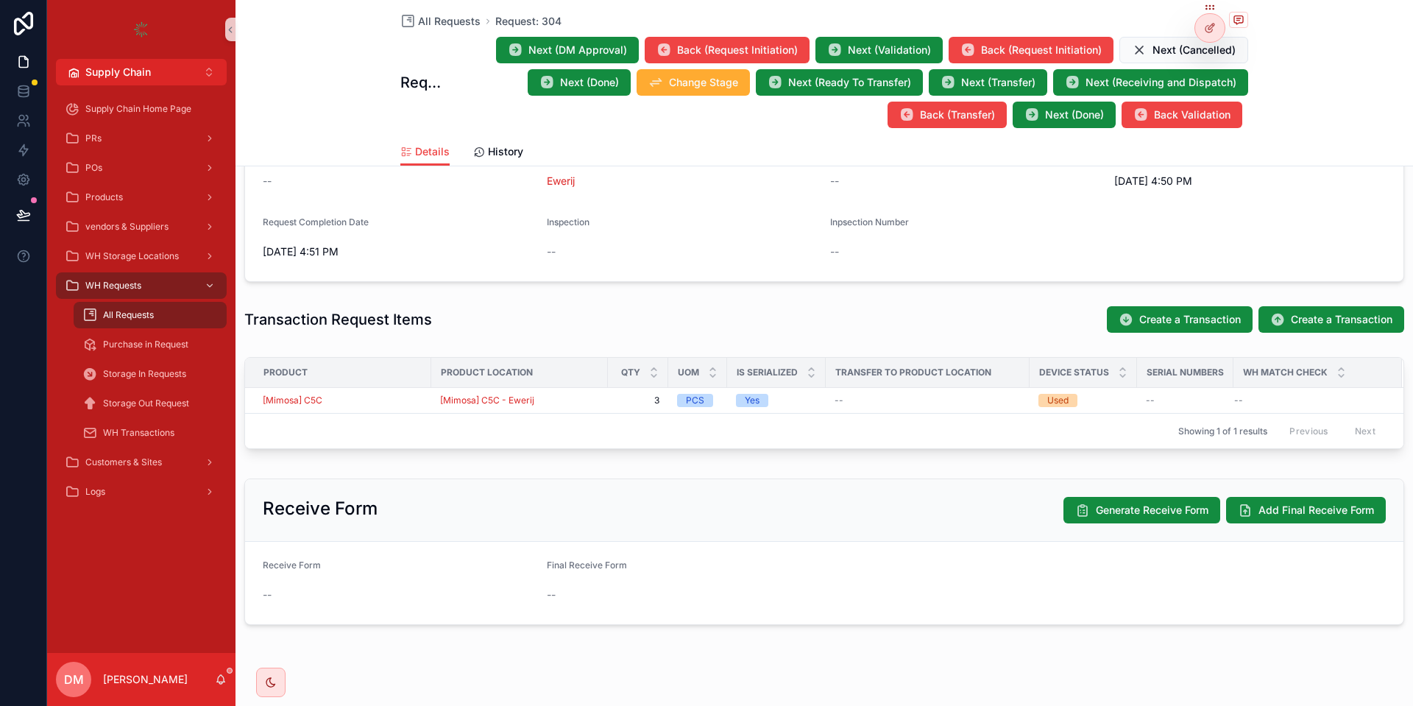
scroll to position [365, 0]
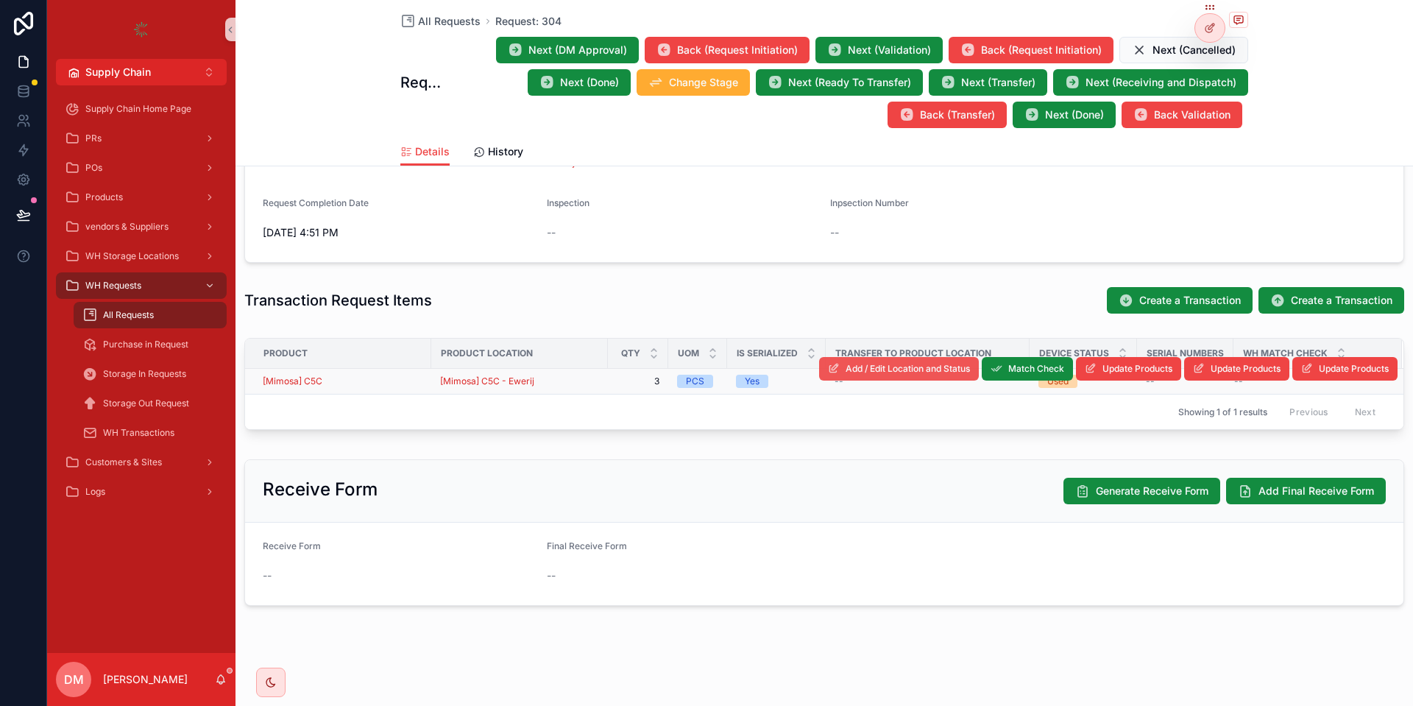
click at [928, 377] on button "Add / Edit Location and Status" at bounding box center [899, 369] width 160 height 24
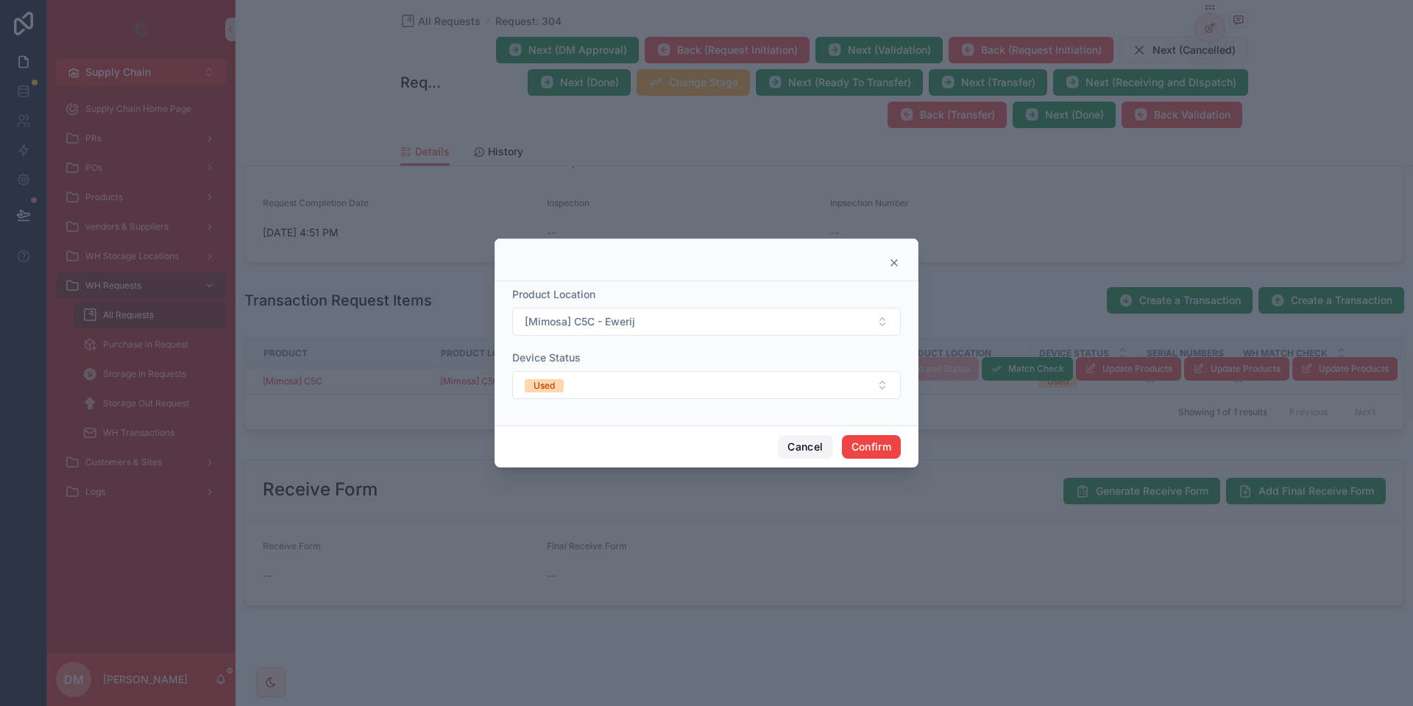
click at [802, 439] on button "Cancel" at bounding box center [805, 447] width 54 height 24
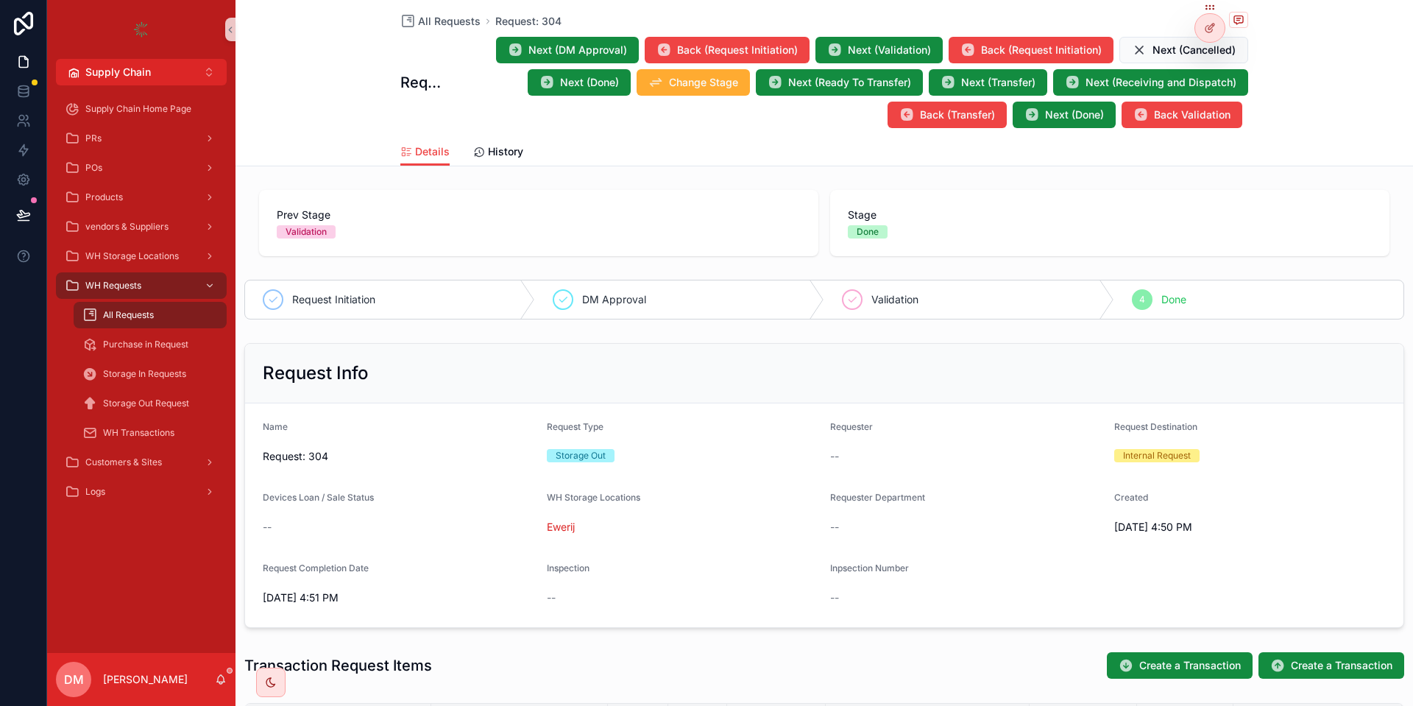
scroll to position [192, 0]
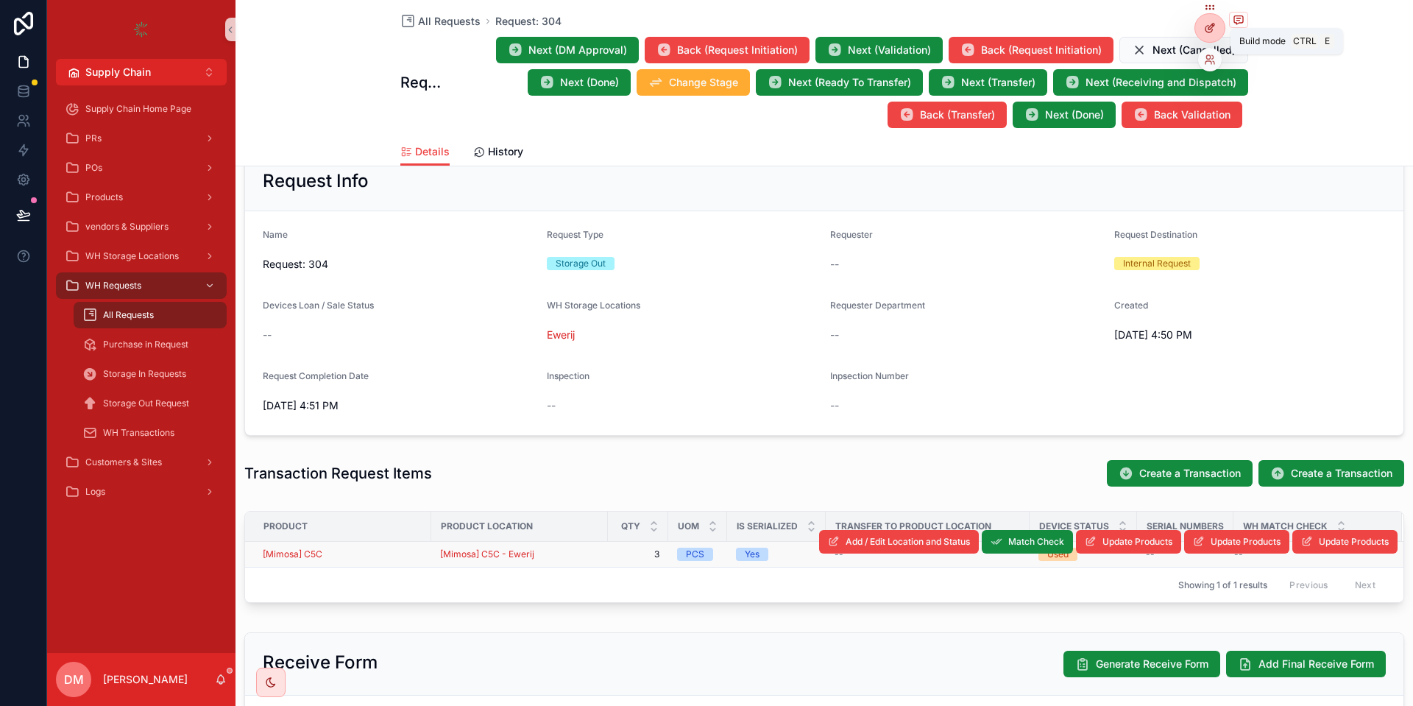
click at [1206, 29] on icon at bounding box center [1210, 28] width 12 height 12
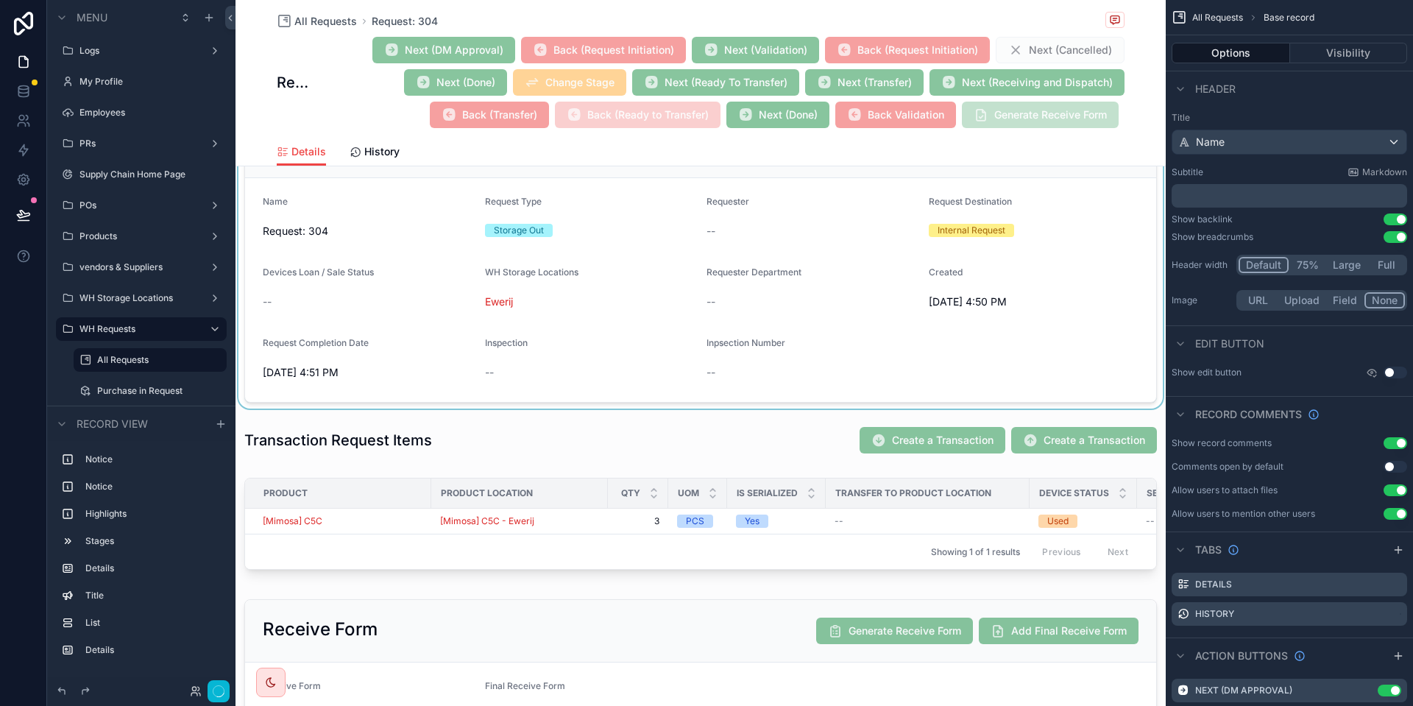
scroll to position [381, 0]
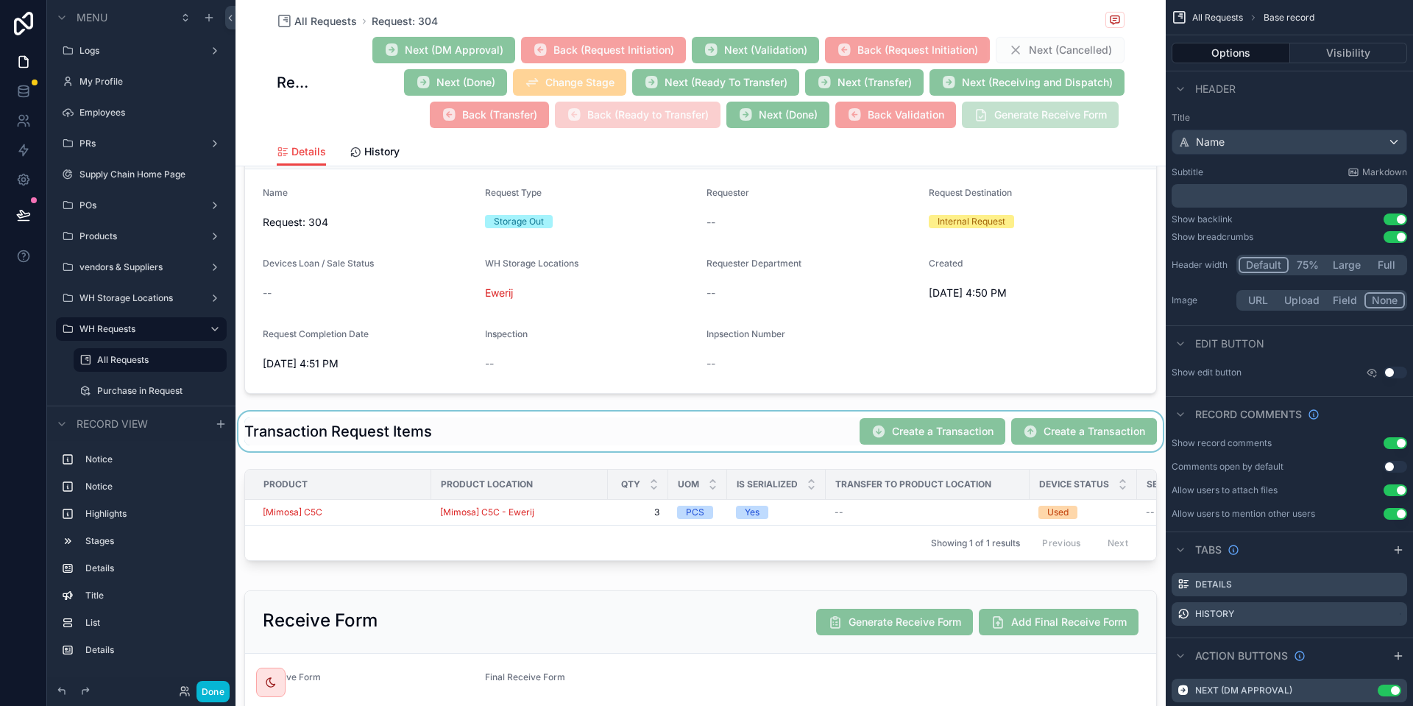
click at [781, 448] on div "scrollable content" at bounding box center [700, 431] width 930 height 40
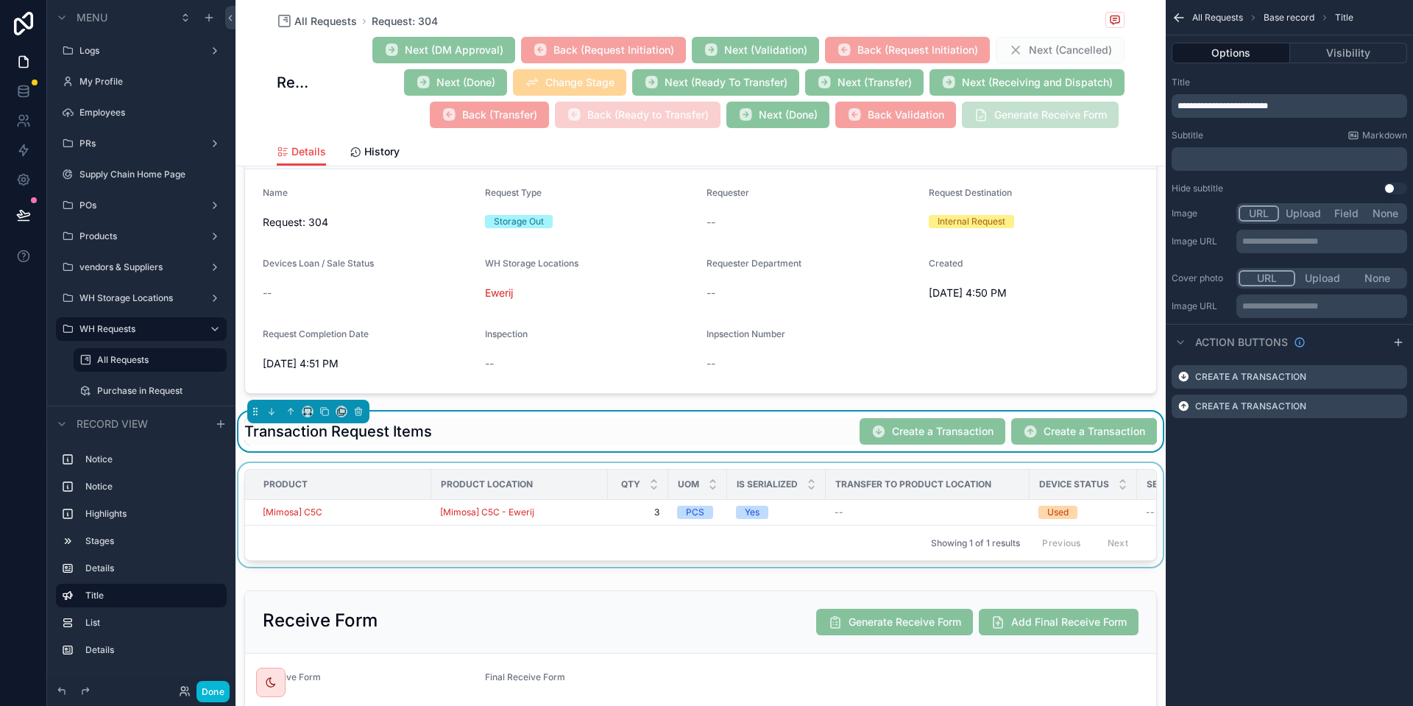
click at [967, 518] on div "scrollable content" at bounding box center [700, 518] width 930 height 110
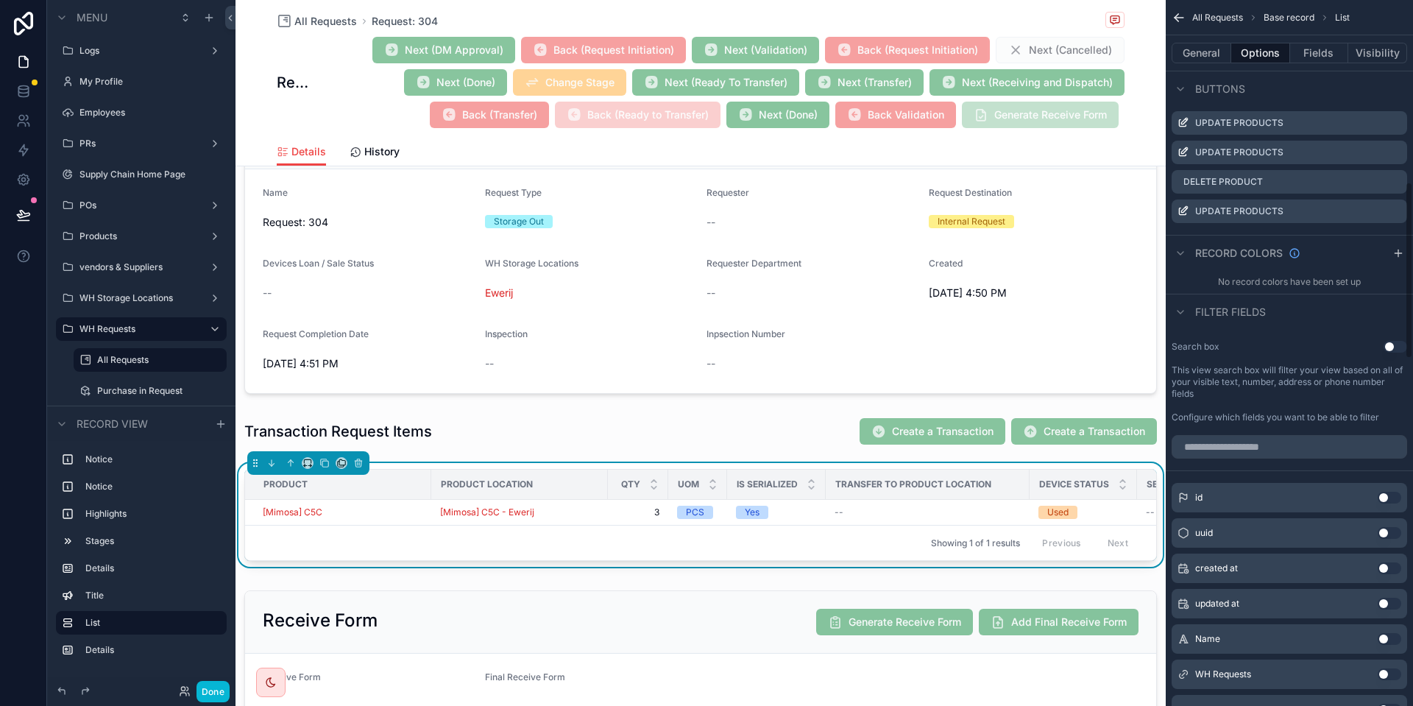
scroll to position [747, 0]
click at [1179, 301] on div "scrollable content" at bounding box center [1180, 308] width 18 height 18
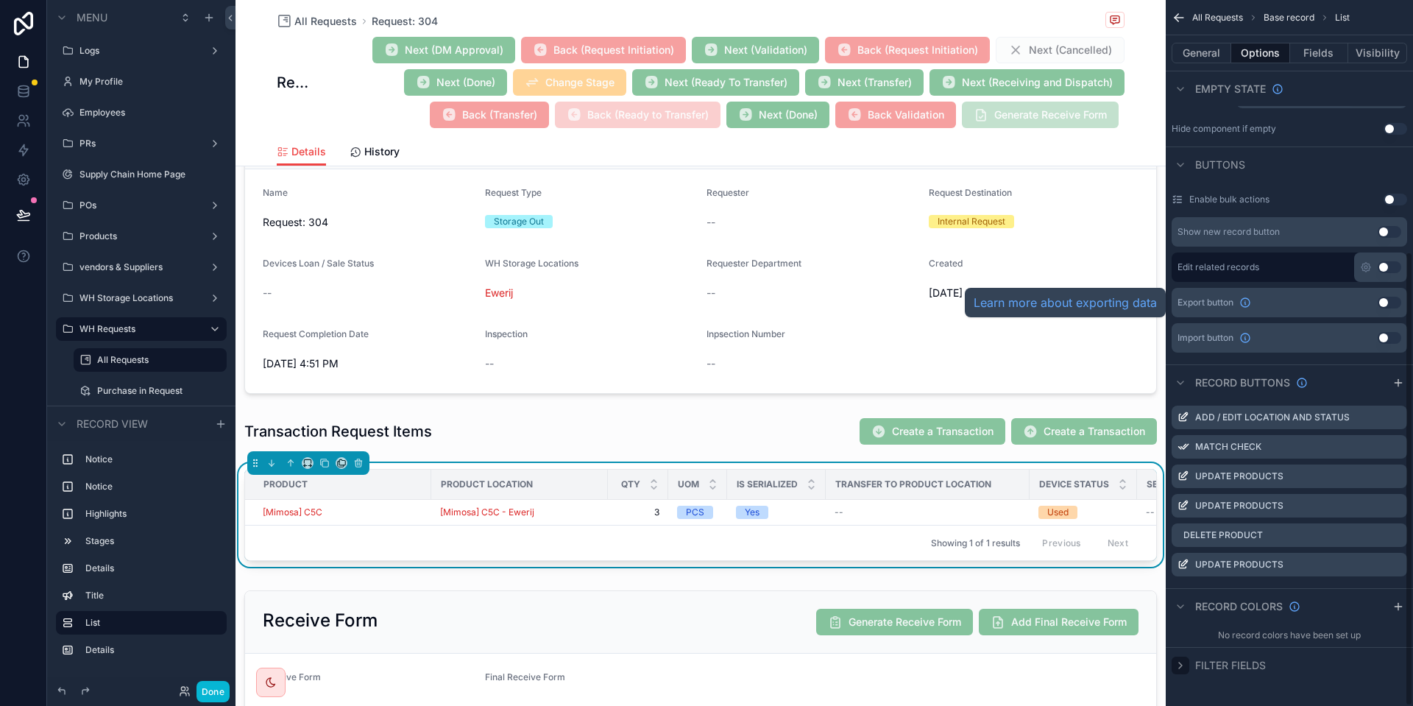
scroll to position [390, 0]
click at [1182, 609] on icon "scrollable content" at bounding box center [1180, 606] width 12 height 12
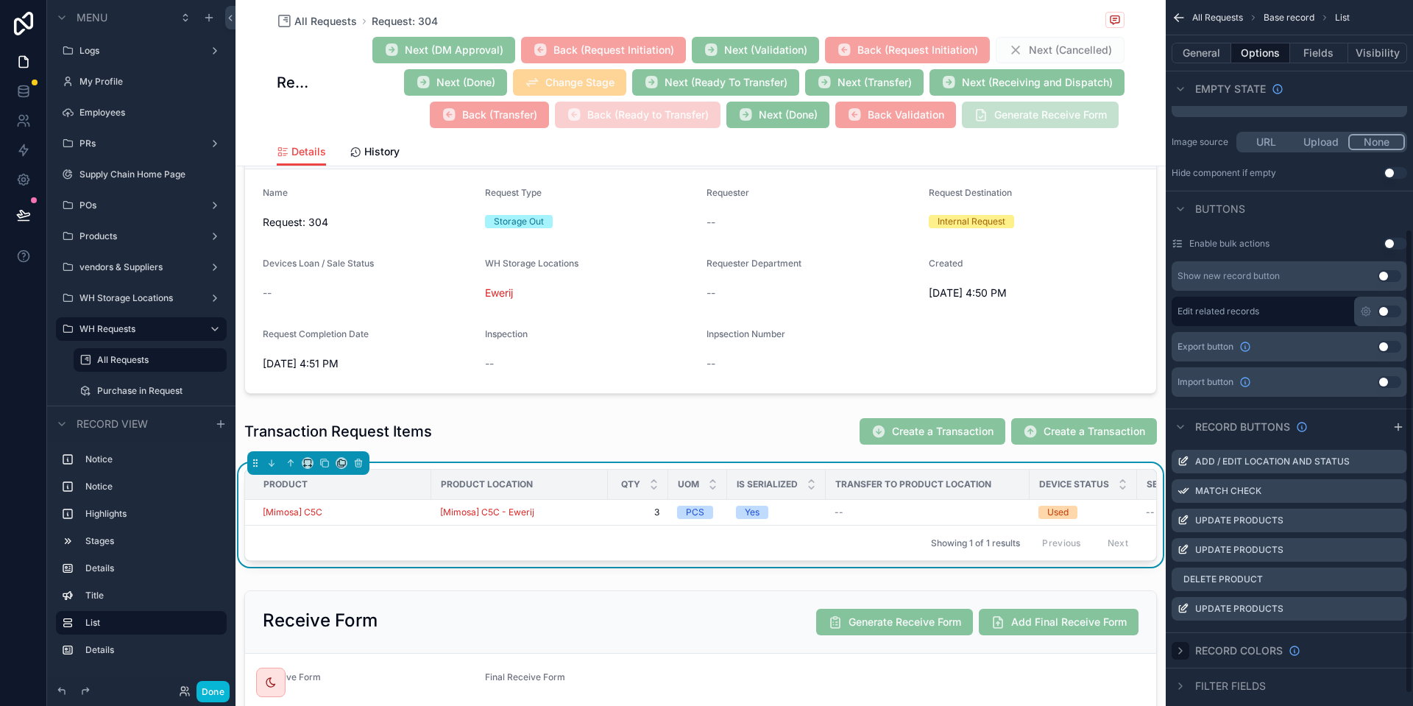
scroll to position [366, 0]
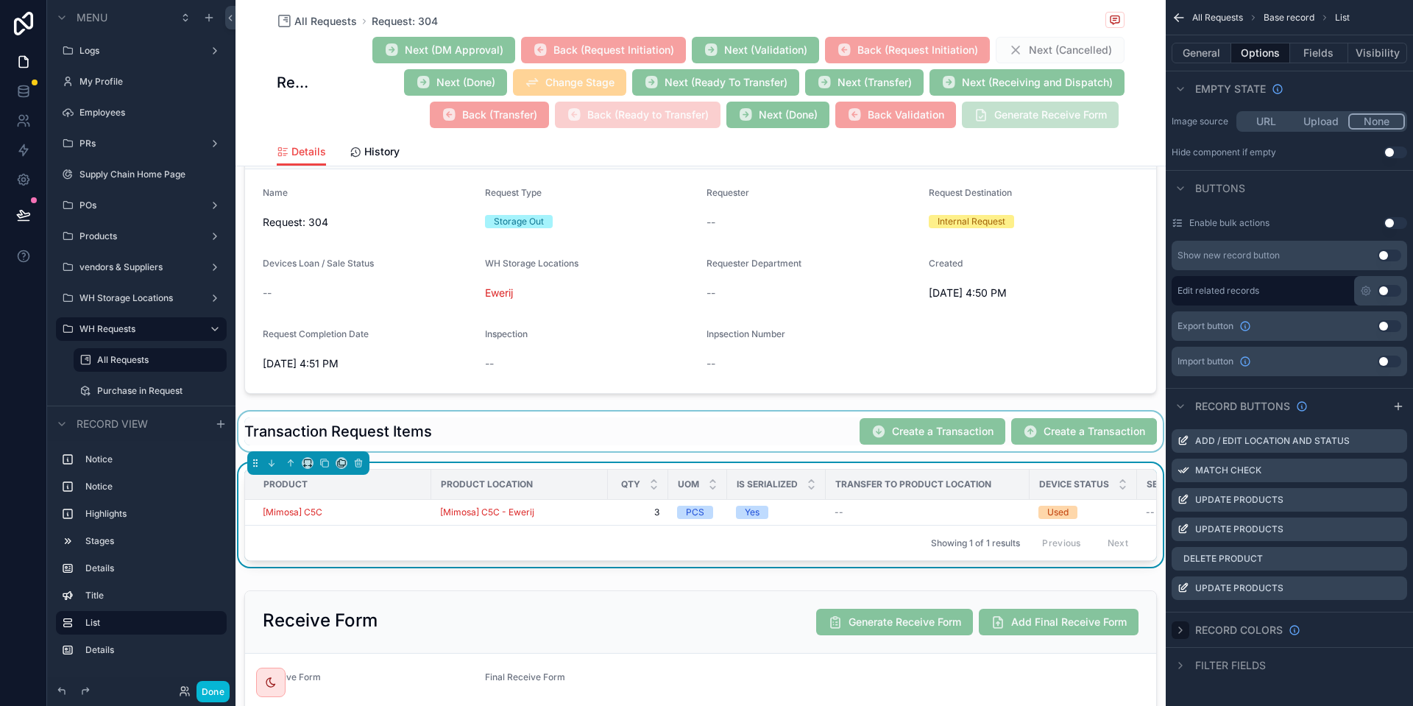
click at [892, 432] on div "scrollable content" at bounding box center [700, 431] width 930 height 40
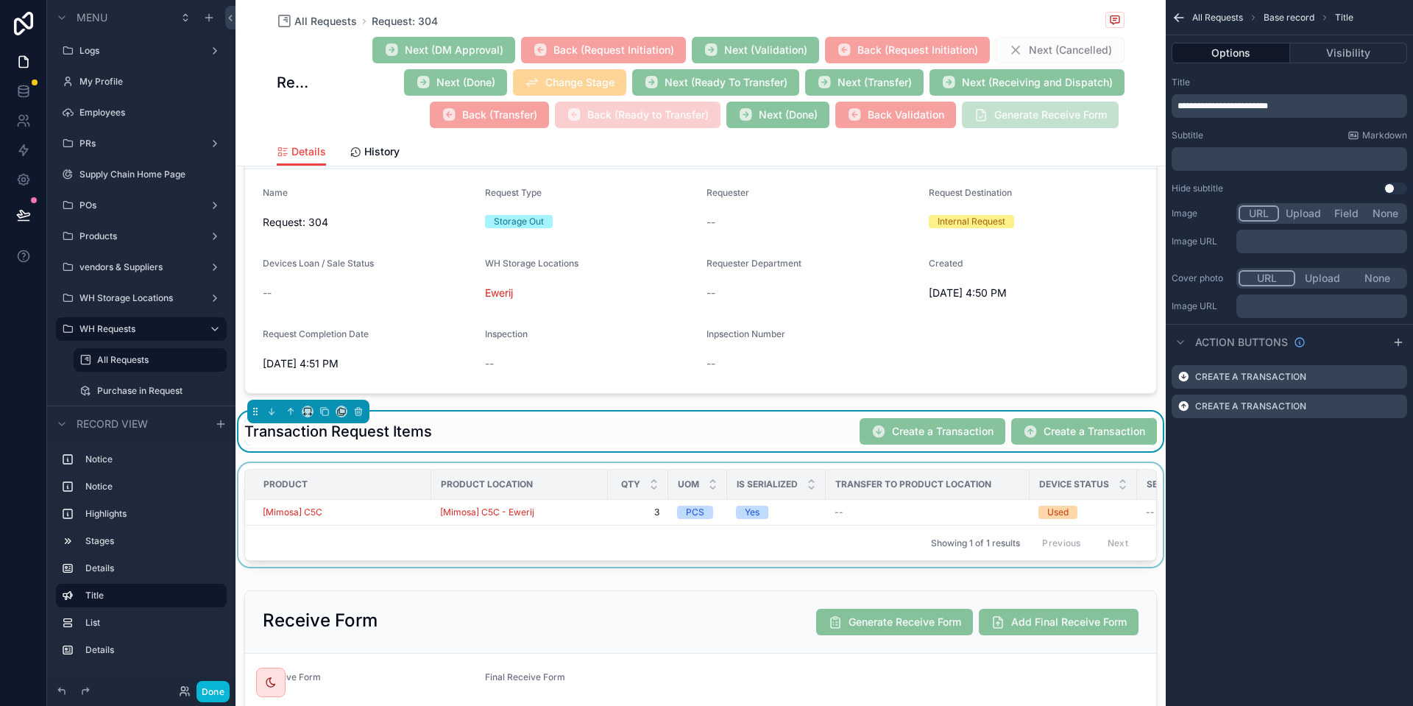
scroll to position [0, 0]
click at [1395, 405] on icon "scrollable content" at bounding box center [1395, 406] width 12 height 12
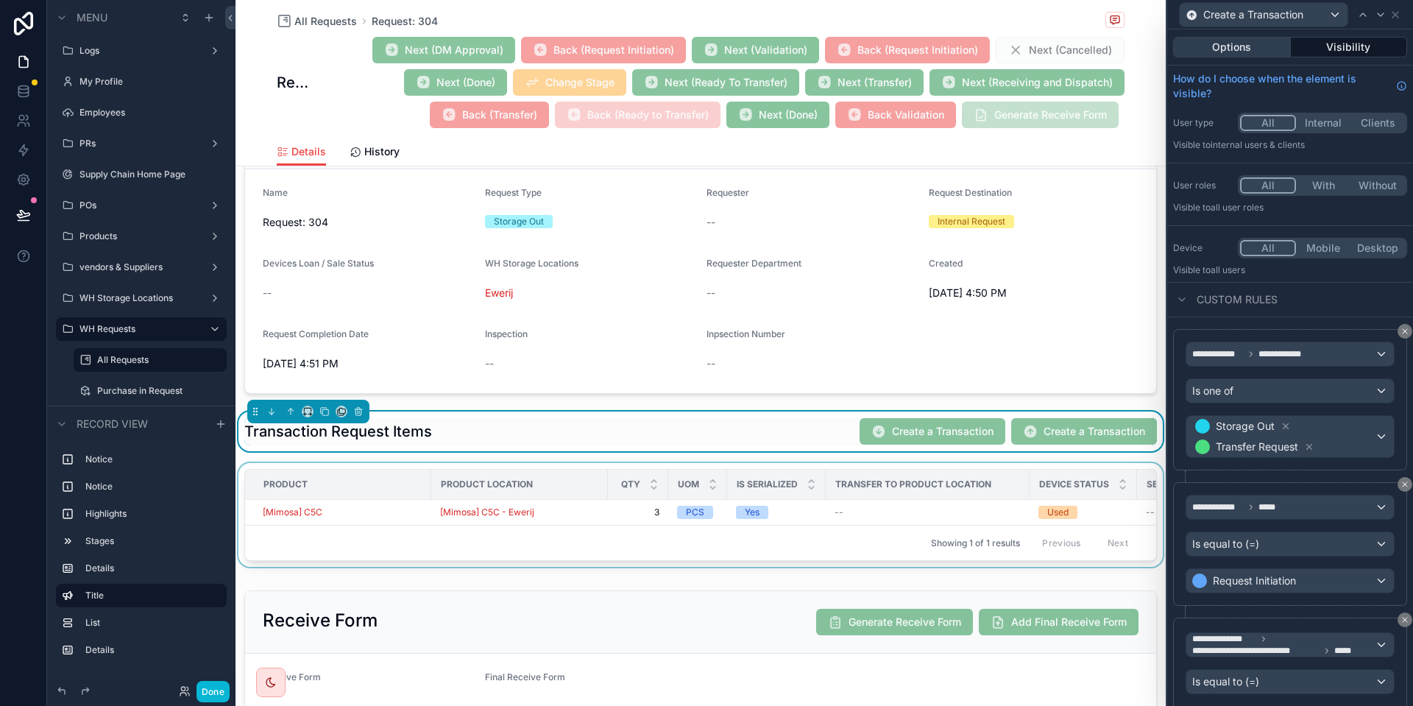
click at [1250, 55] on button "Options" at bounding box center [1232, 47] width 118 height 21
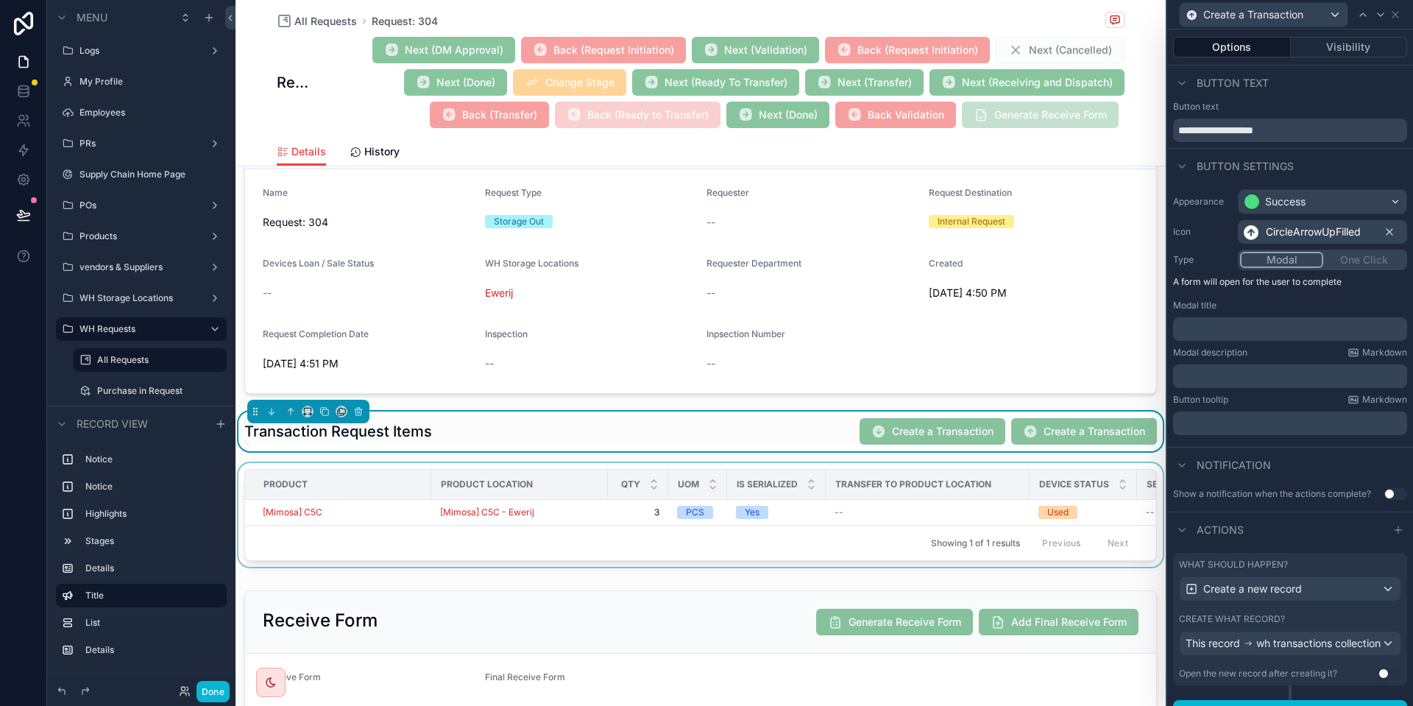
scroll to position [32, 0]
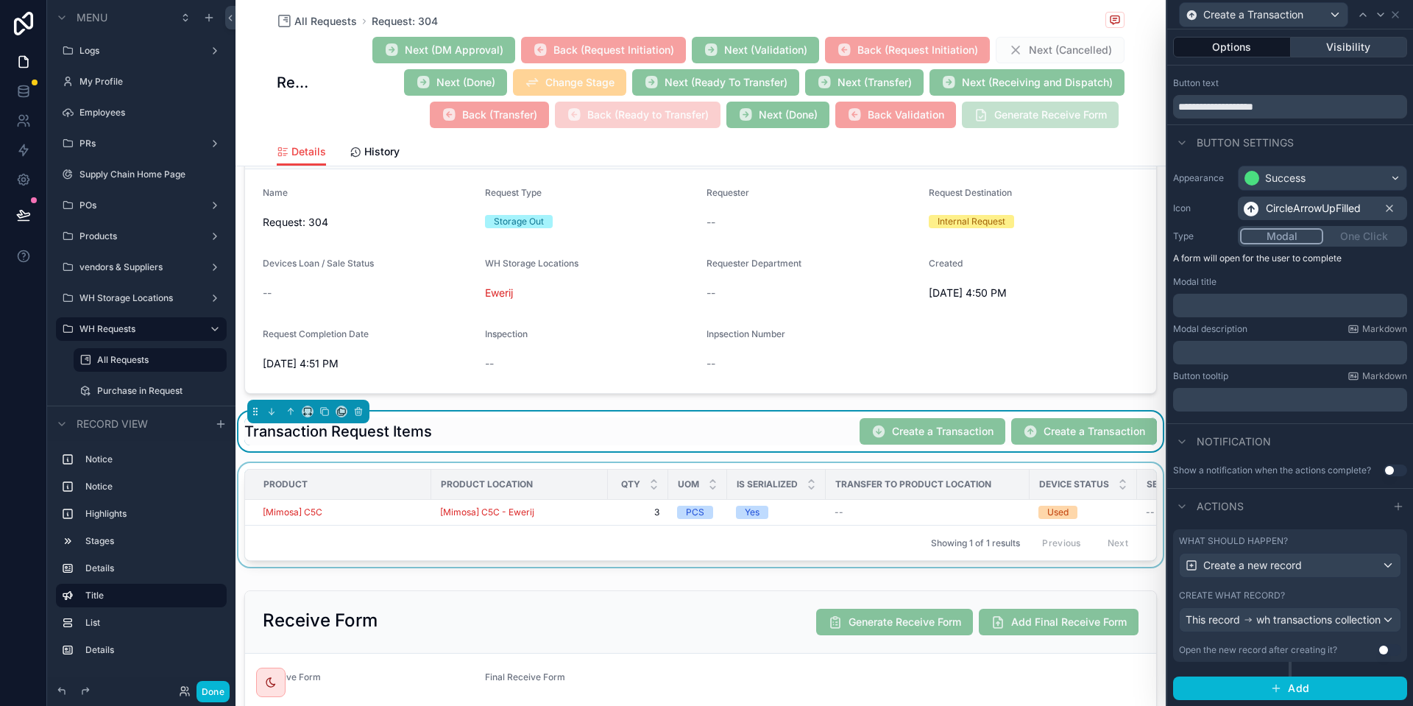
click at [1326, 51] on button "Visibility" at bounding box center [1348, 47] width 117 height 21
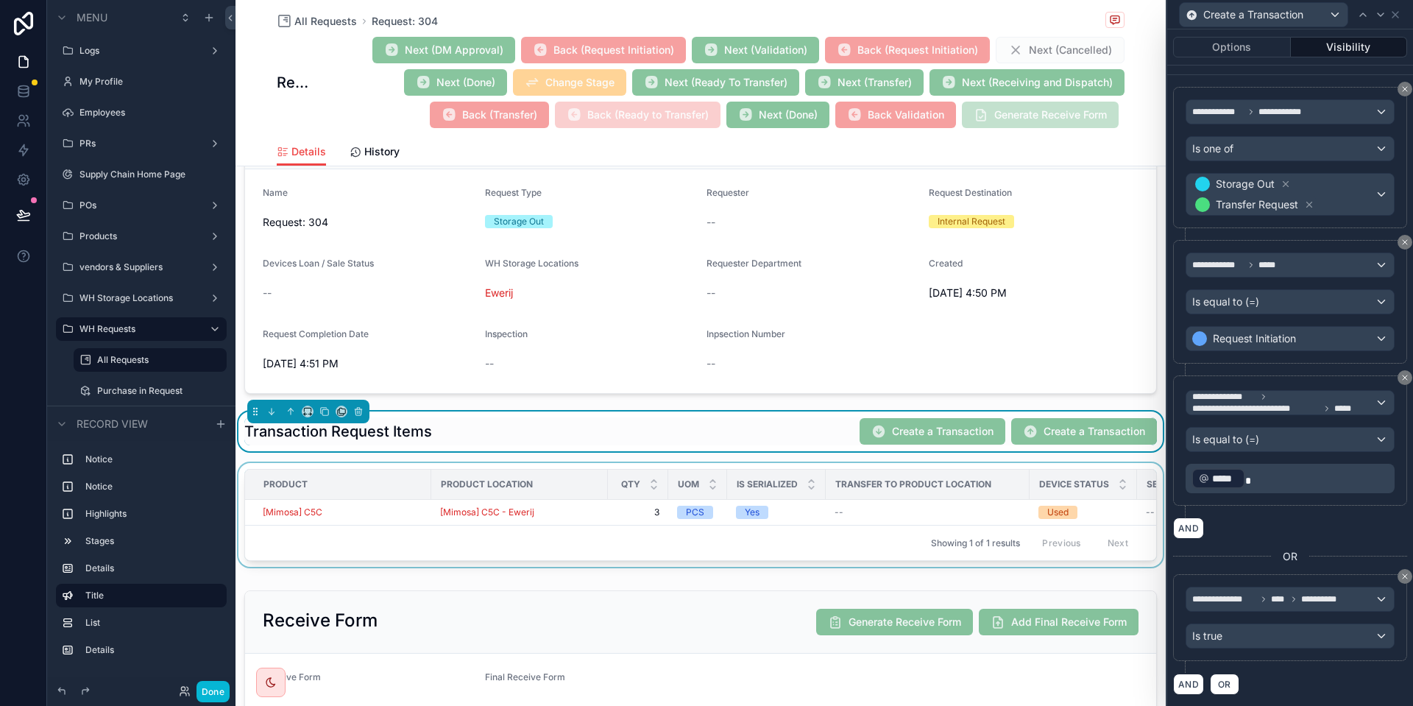
scroll to position [0, 0]
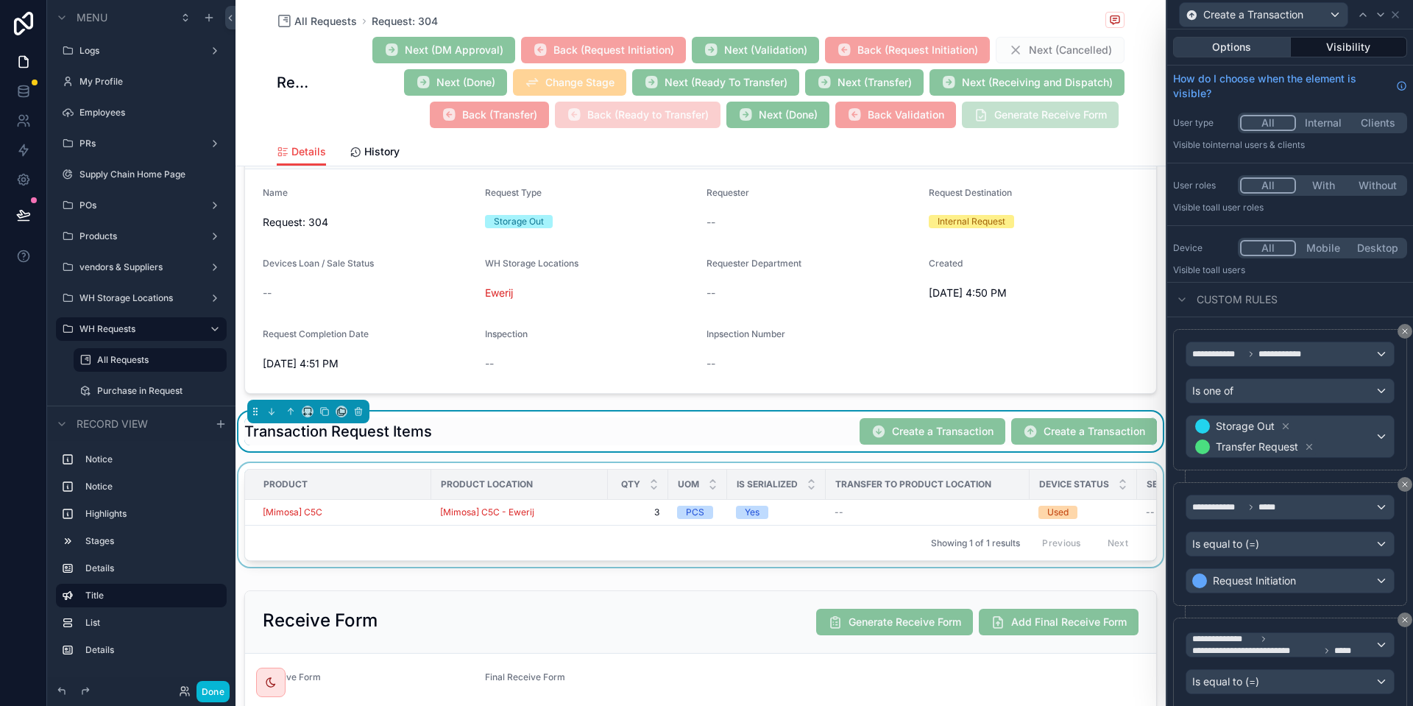
click at [1218, 43] on button "Options" at bounding box center [1232, 47] width 118 height 21
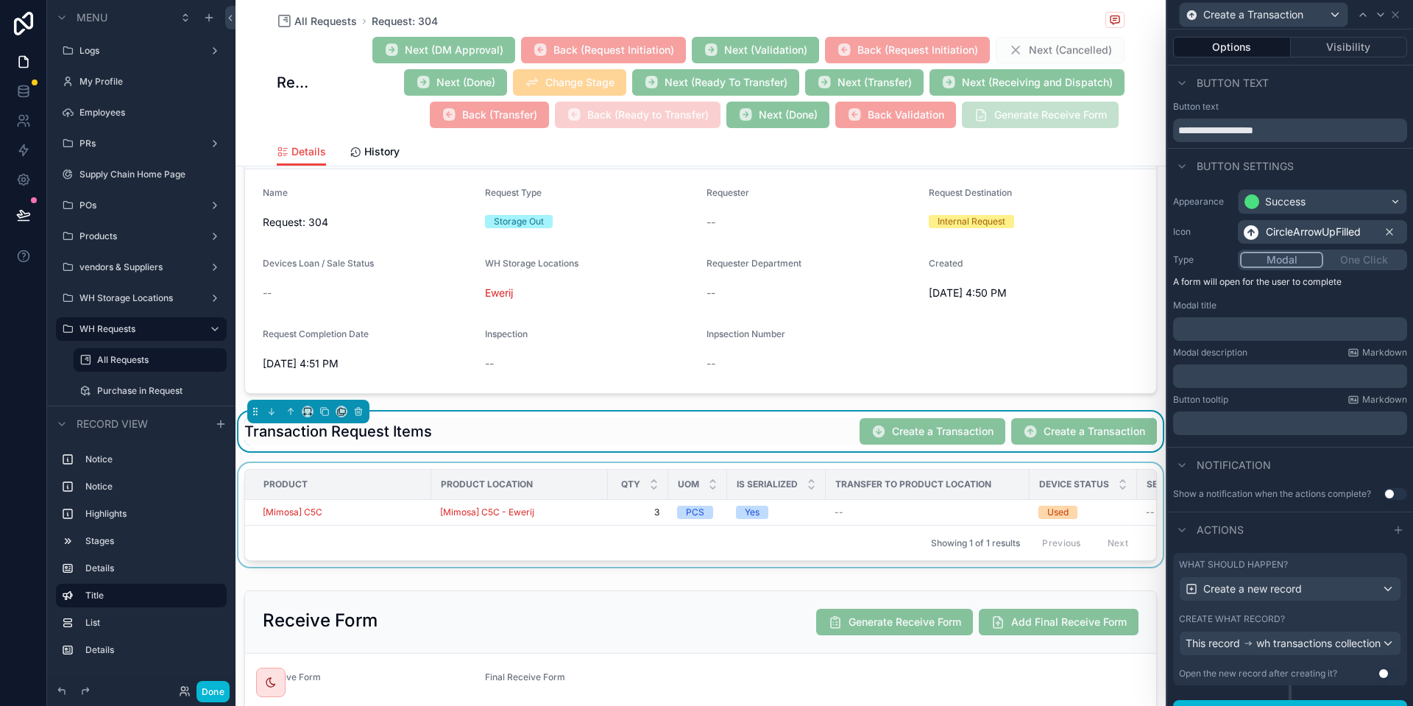
scroll to position [32, 0]
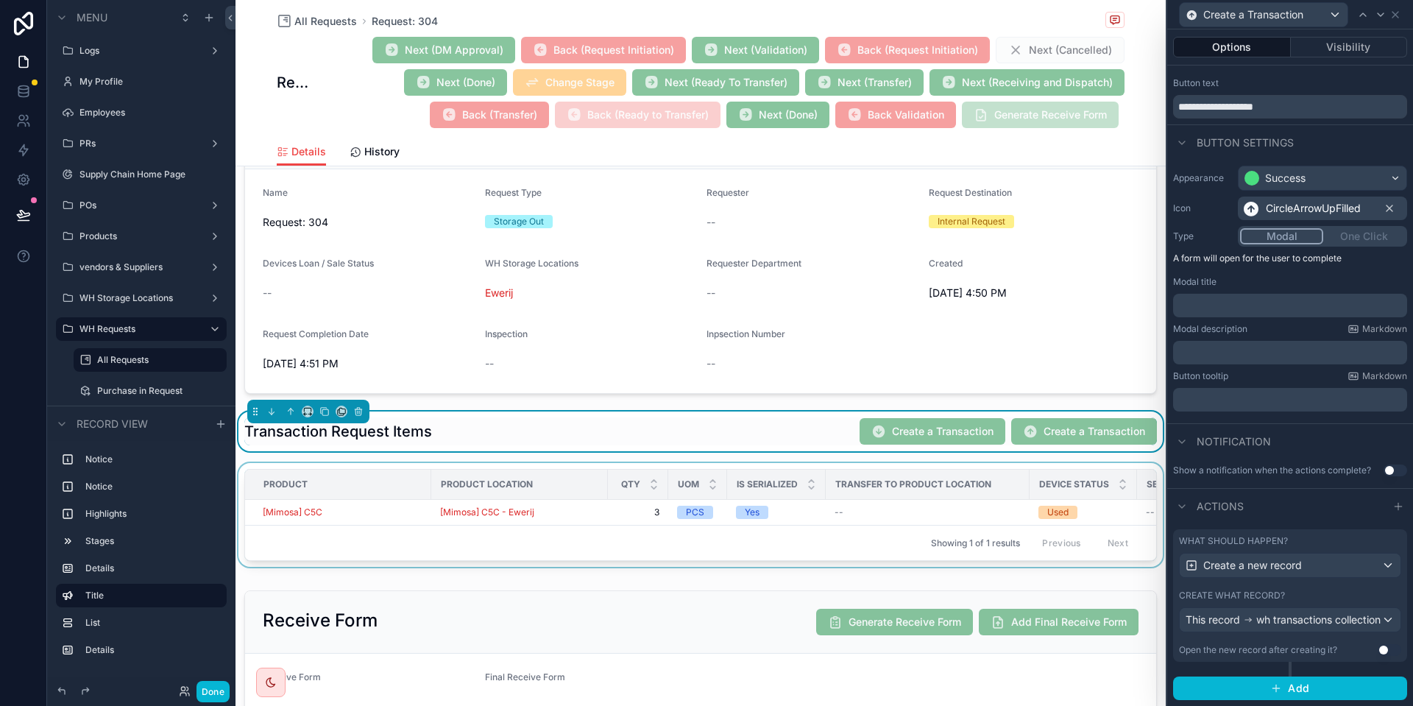
click at [1322, 589] on div "Create what record?" at bounding box center [1290, 595] width 222 height 12
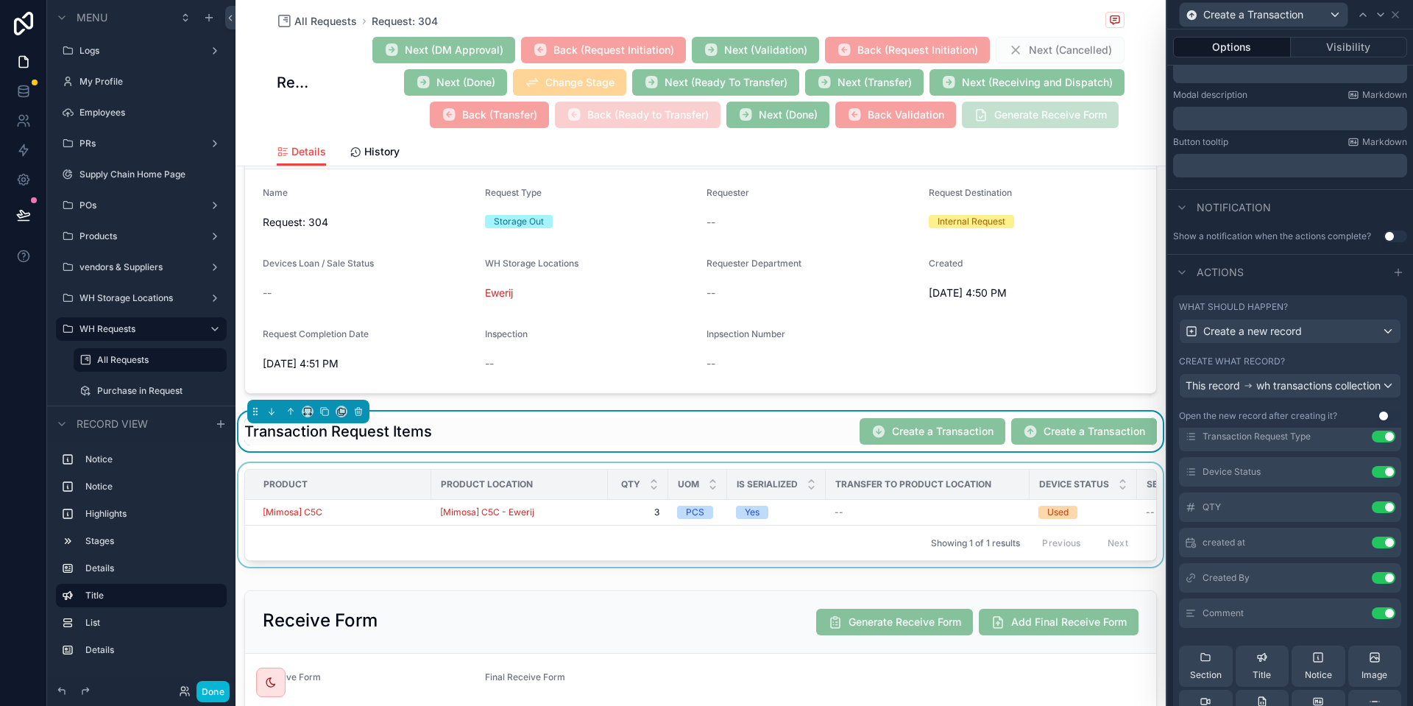
scroll to position [188, 0]
click at [1351, 514] on icon at bounding box center [1354, 508] width 12 height 12
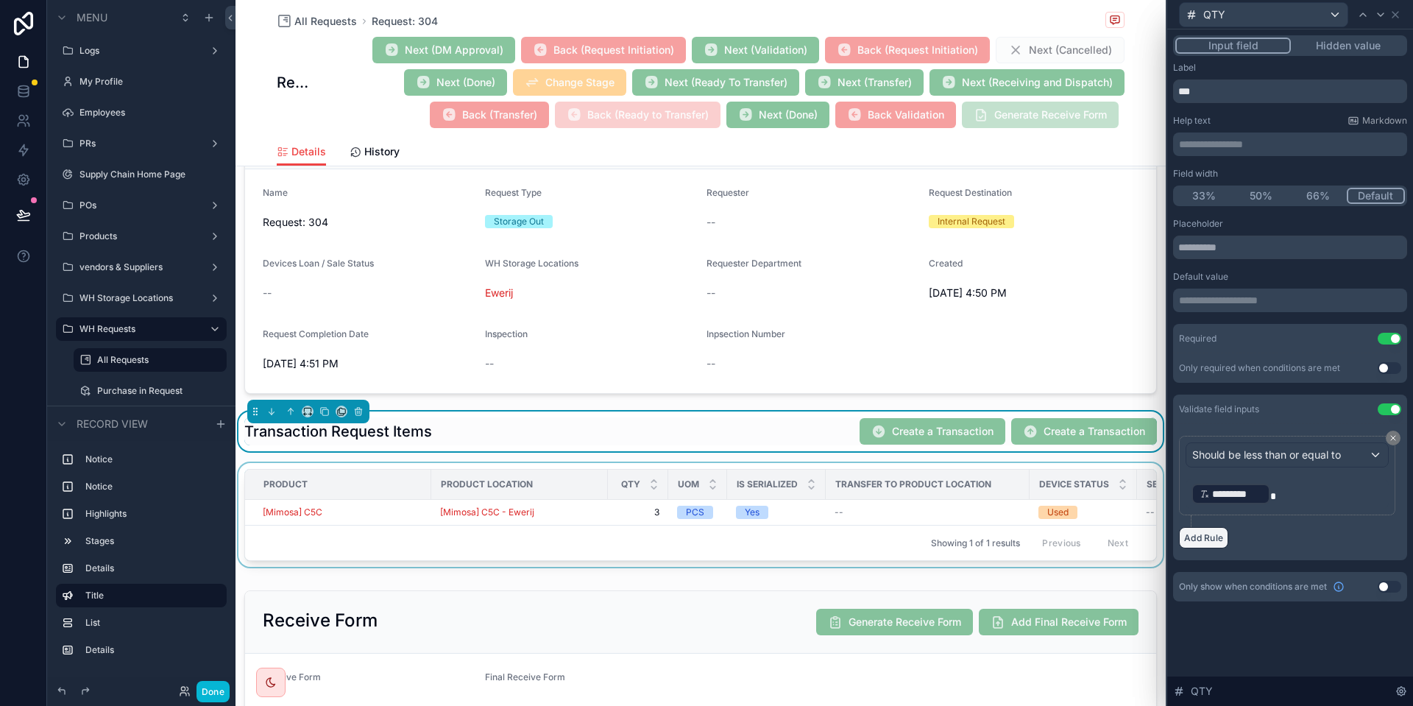
click at [1211, 539] on button "Add Rule" at bounding box center [1203, 537] width 49 height 21
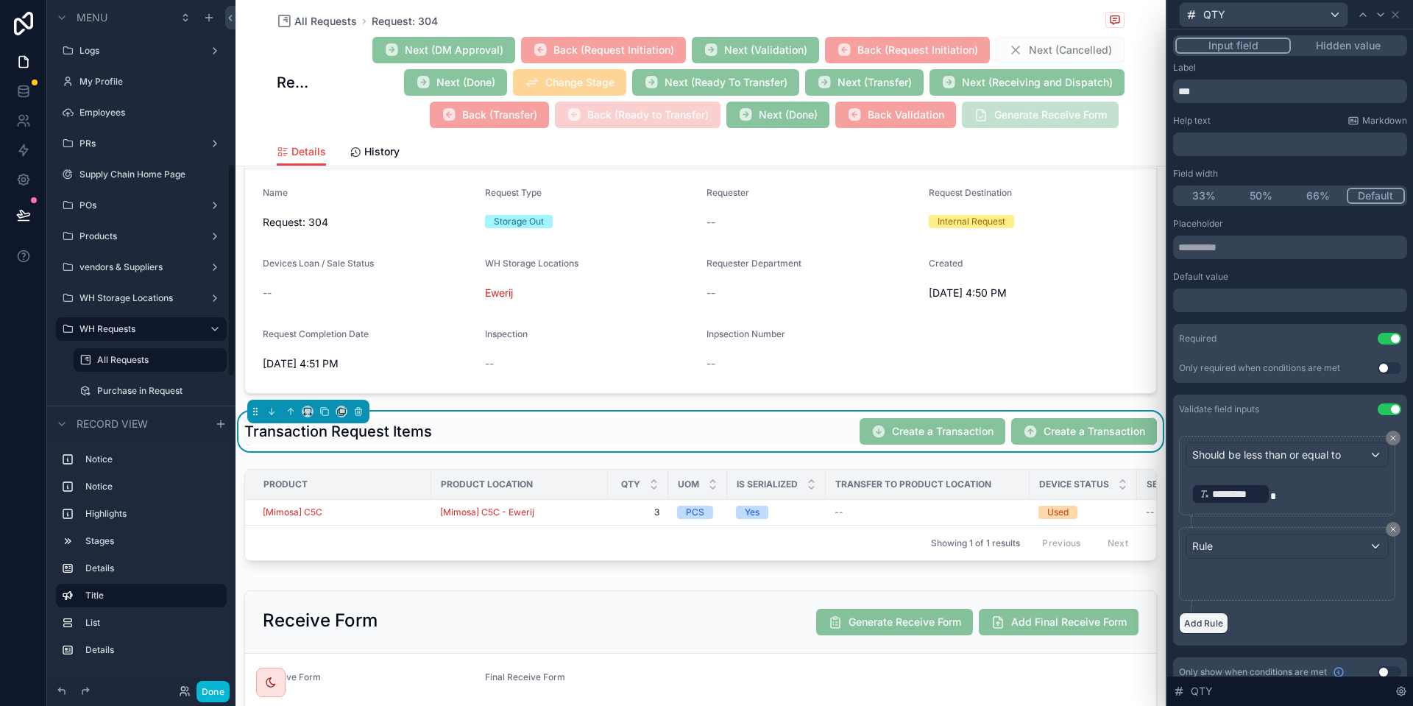
scroll to position [527, 0]
click at [1389, 532] on icon at bounding box center [1392, 529] width 9 height 9
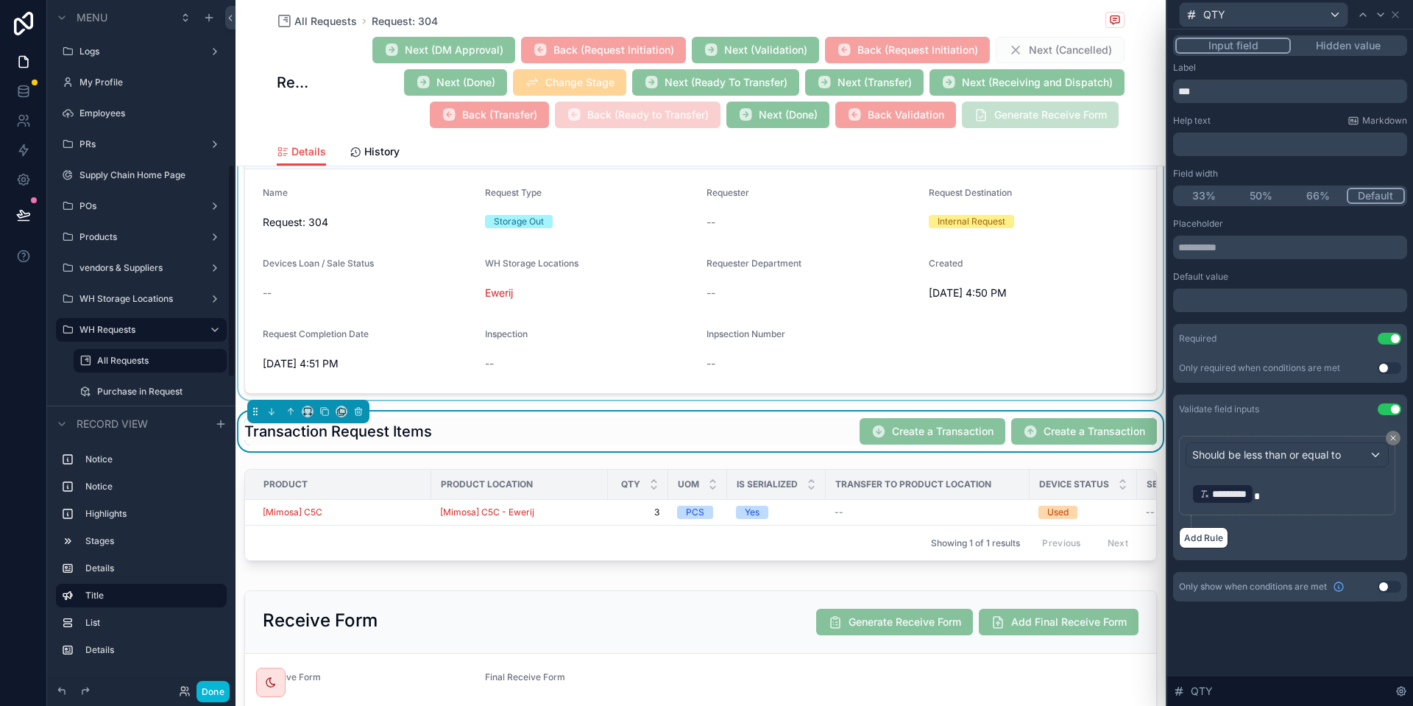
scroll to position [528, 0]
click at [1302, 248] on input "text" at bounding box center [1290, 247] width 234 height 24
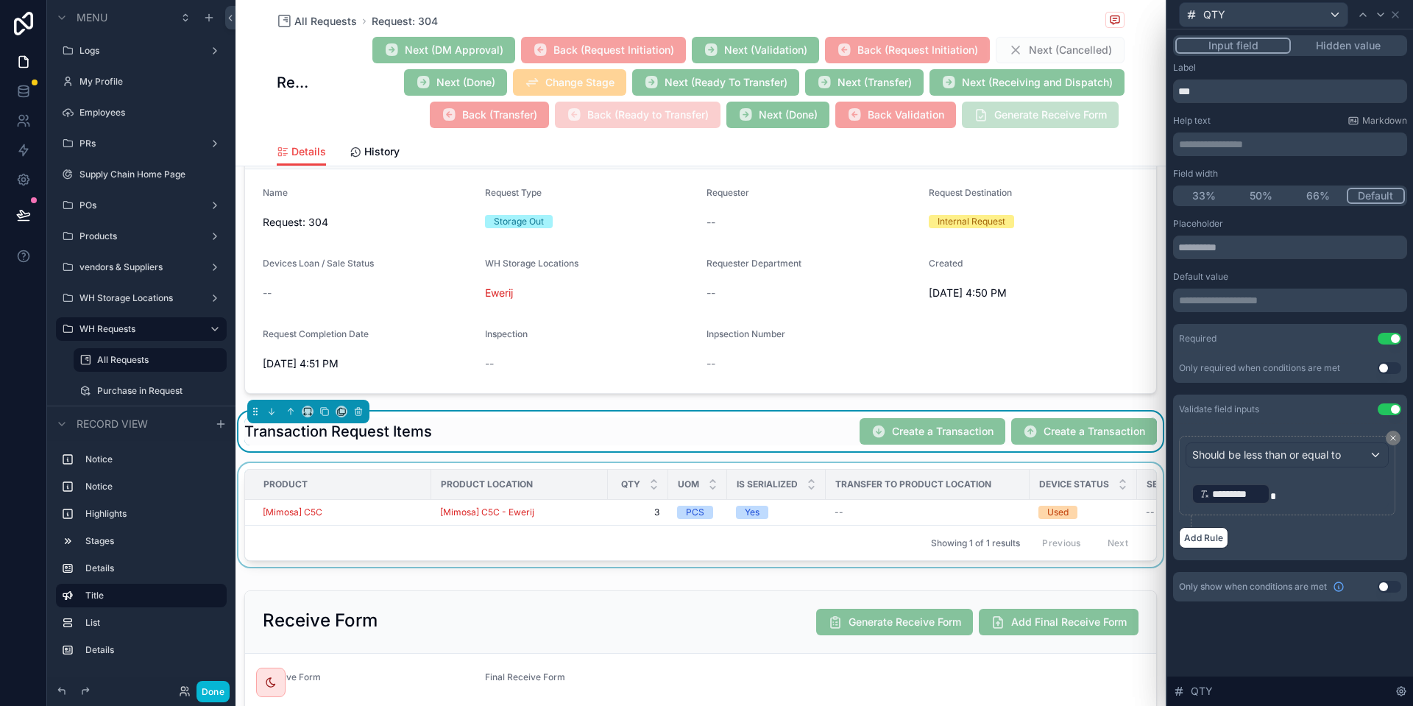
click at [917, 505] on div "scrollable content" at bounding box center [700, 518] width 930 height 110
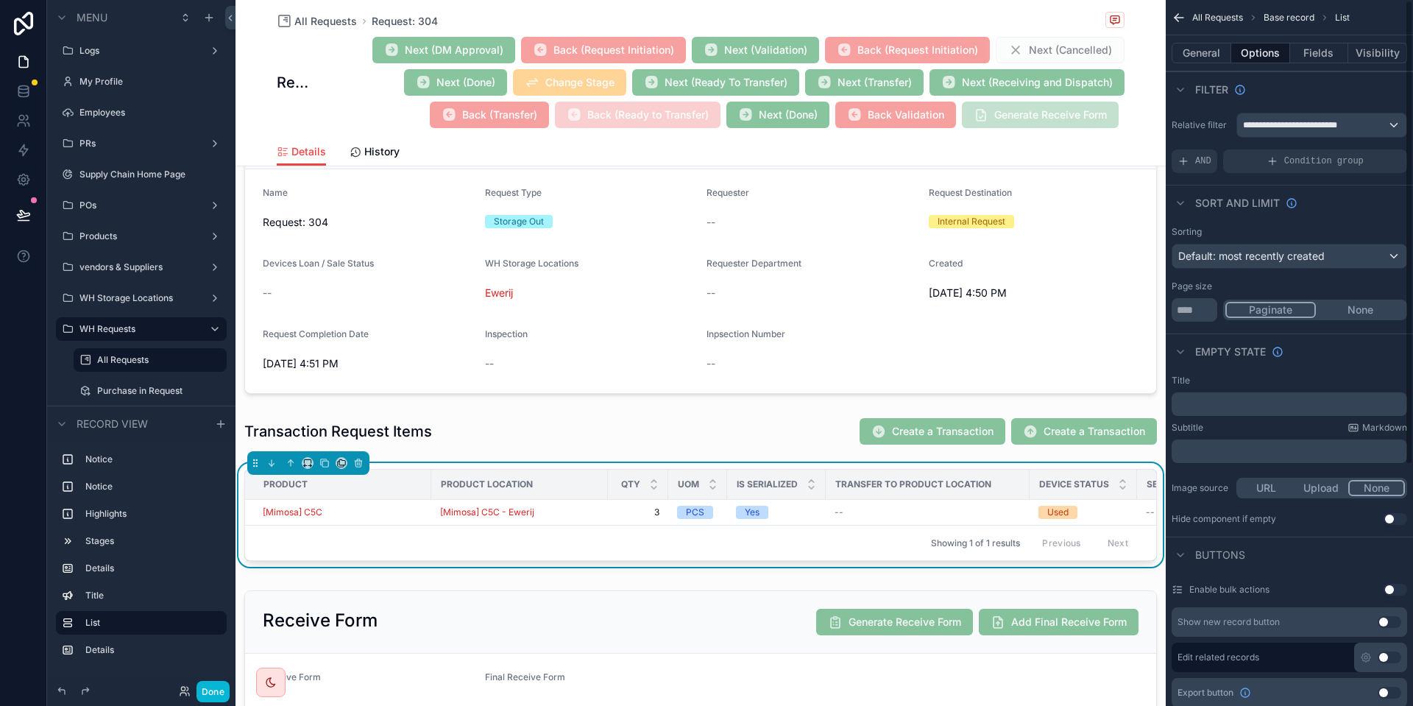
scroll to position [366, 0]
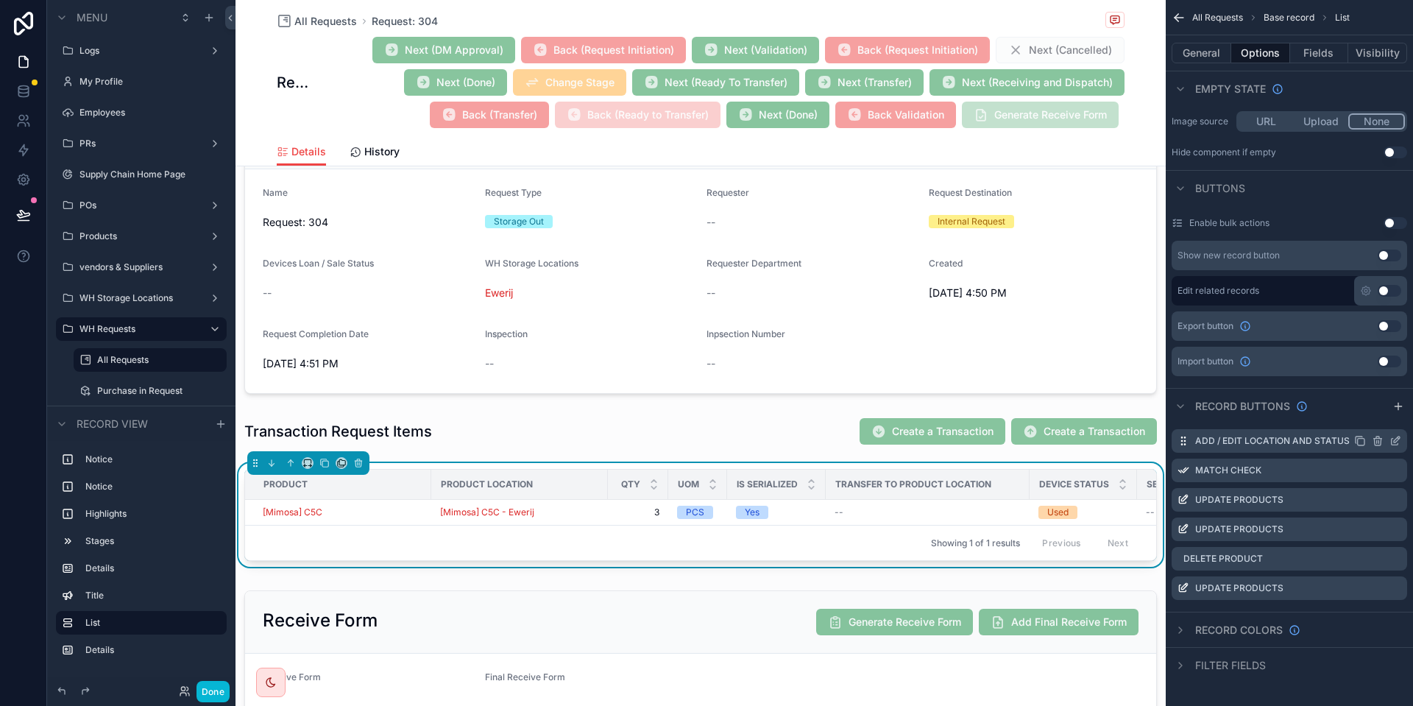
click at [1393, 439] on icon "scrollable content" at bounding box center [1395, 441] width 12 height 12
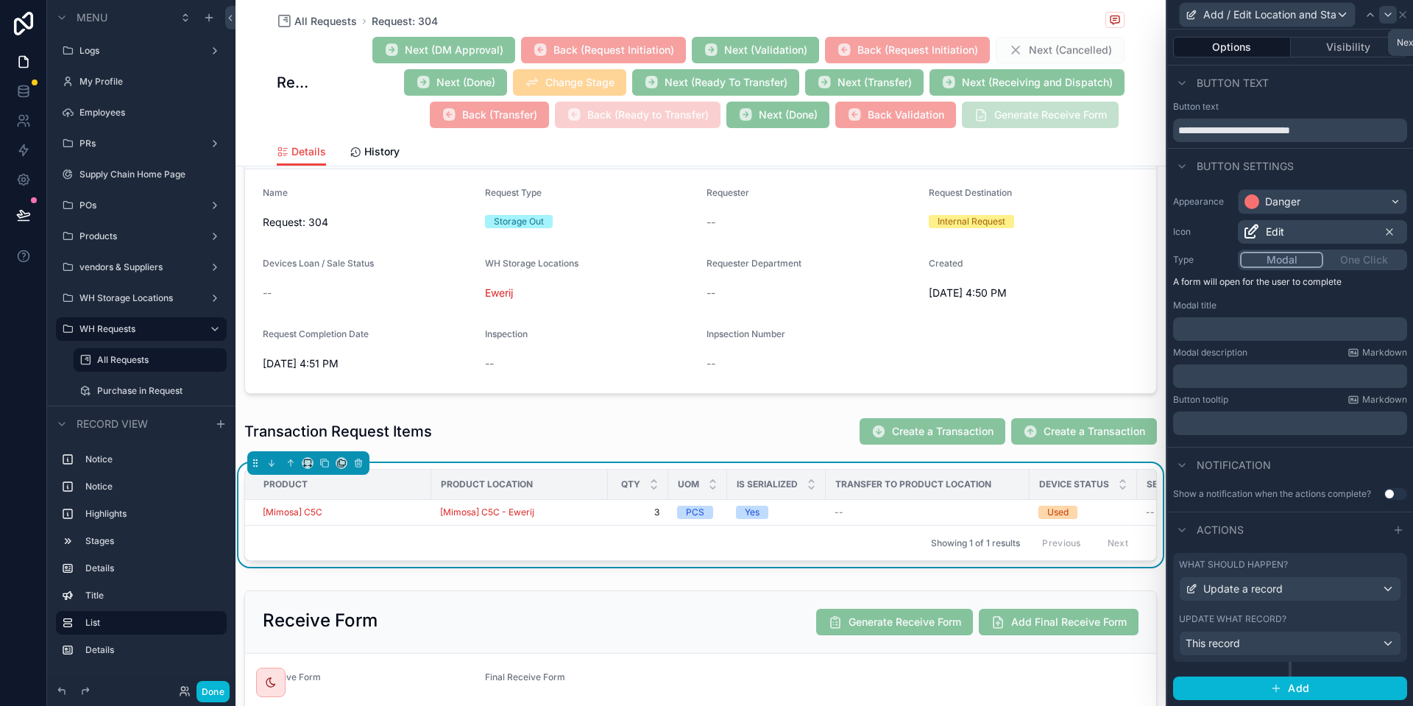
click at [1386, 9] on icon at bounding box center [1388, 15] width 12 height 12
drag, startPoint x: 1382, startPoint y: 2, endPoint x: 1381, endPoint y: 21, distance: 18.5
click at [1381, 21] on div "Match Check" at bounding box center [1284, 14] width 210 height 25
click at [1381, 21] on div at bounding box center [1380, 15] width 18 height 18
click at [1322, 47] on button "Visibility" at bounding box center [1348, 47] width 117 height 21
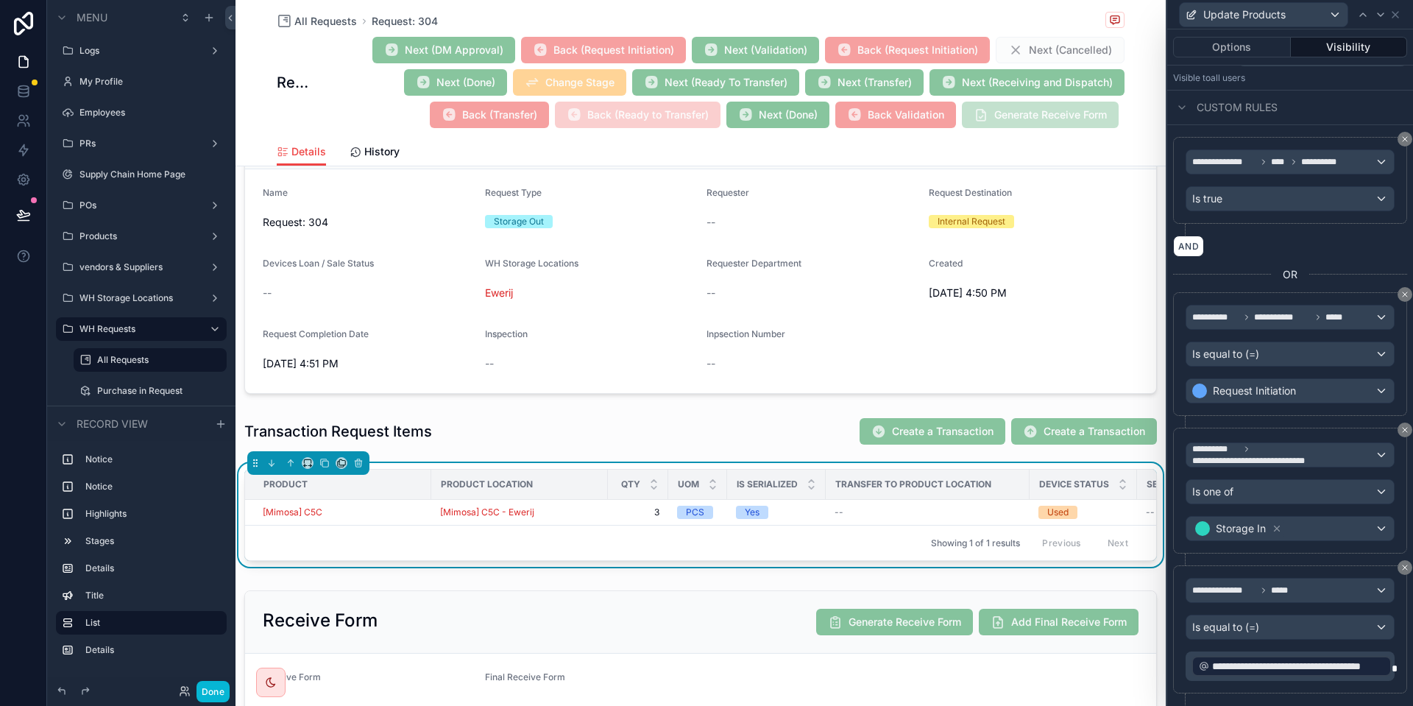
scroll to position [224, 0]
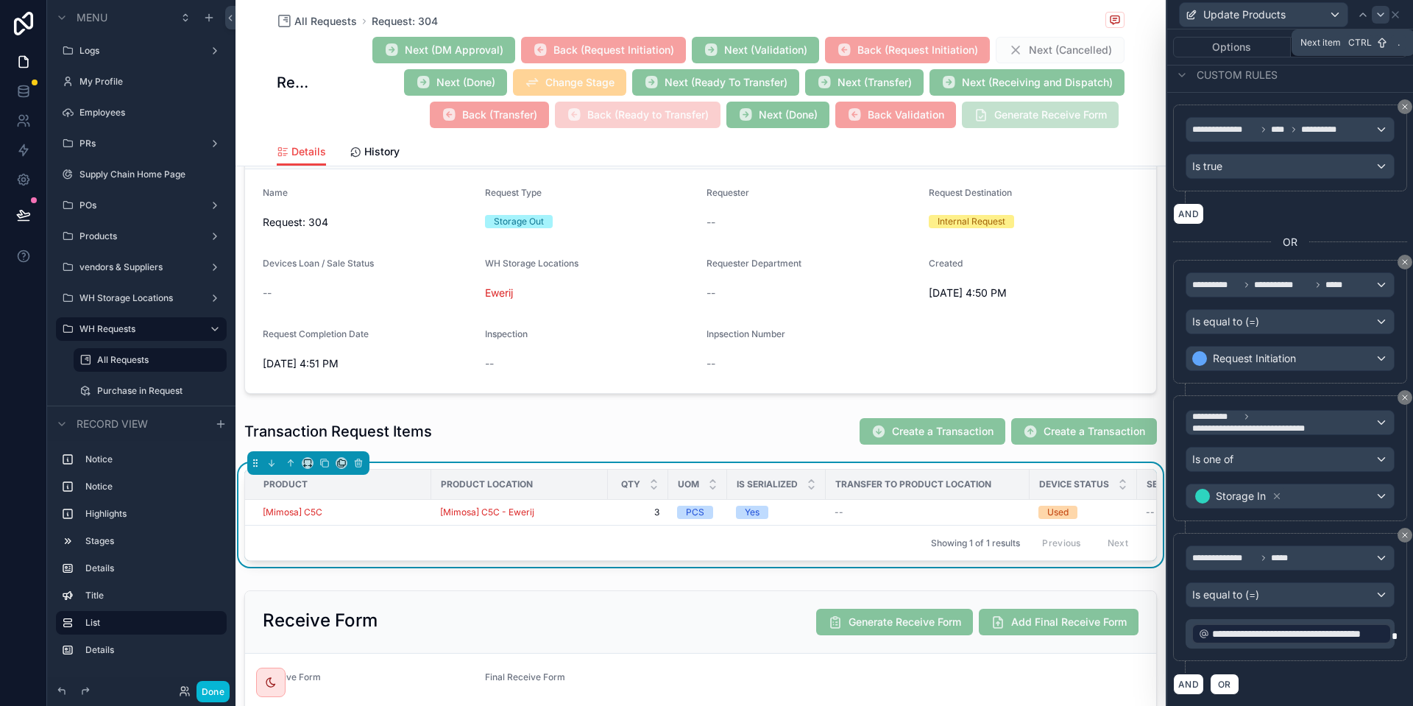
click at [1381, 22] on div at bounding box center [1380, 15] width 18 height 18
